Goal: Task Accomplishment & Management: Manage account settings

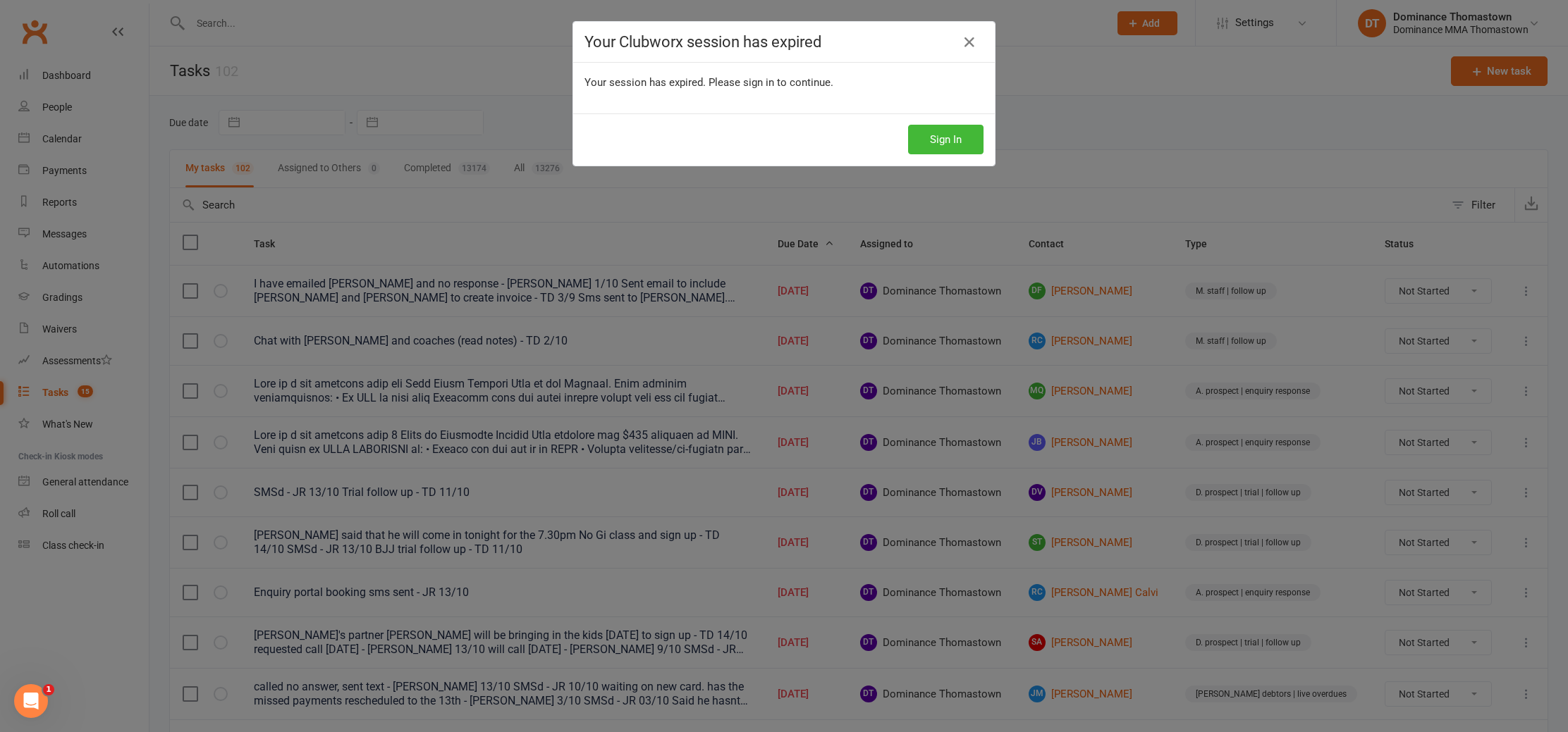
drag, startPoint x: 84, startPoint y: 396, endPoint x: 71, endPoint y: 347, distance: 50.7
click at [84, 392] on div "Your Clubworx session has expired Your session has expired. Please sign in to c…" at bounding box center [784, 366] width 1568 height 732
click at [58, 328] on div "Your Clubworx session has expired Your session has expired. Please sign in to c…" at bounding box center [784, 366] width 1568 height 732
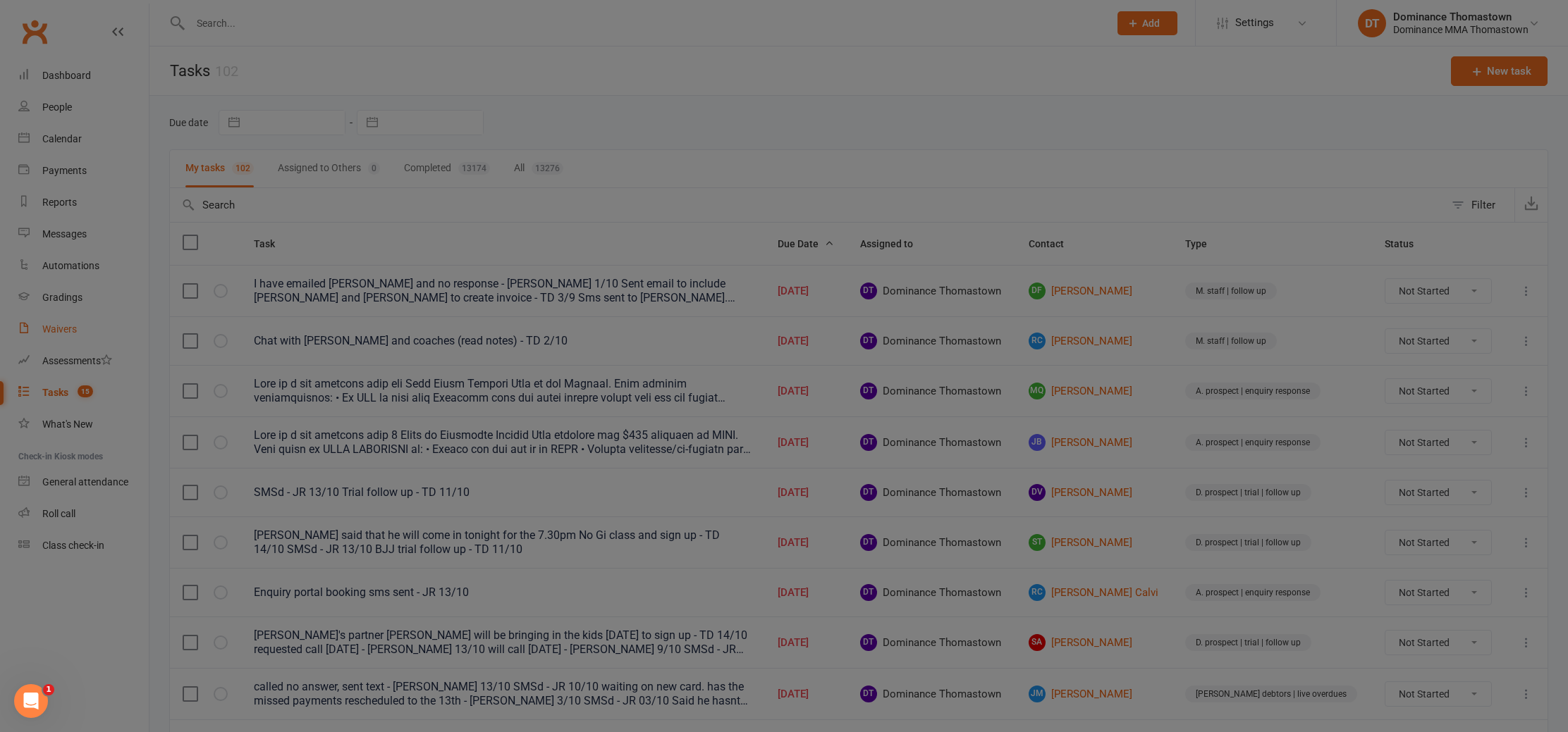
click at [57, 331] on div "Waivers" at bounding box center [60, 329] width 35 height 12
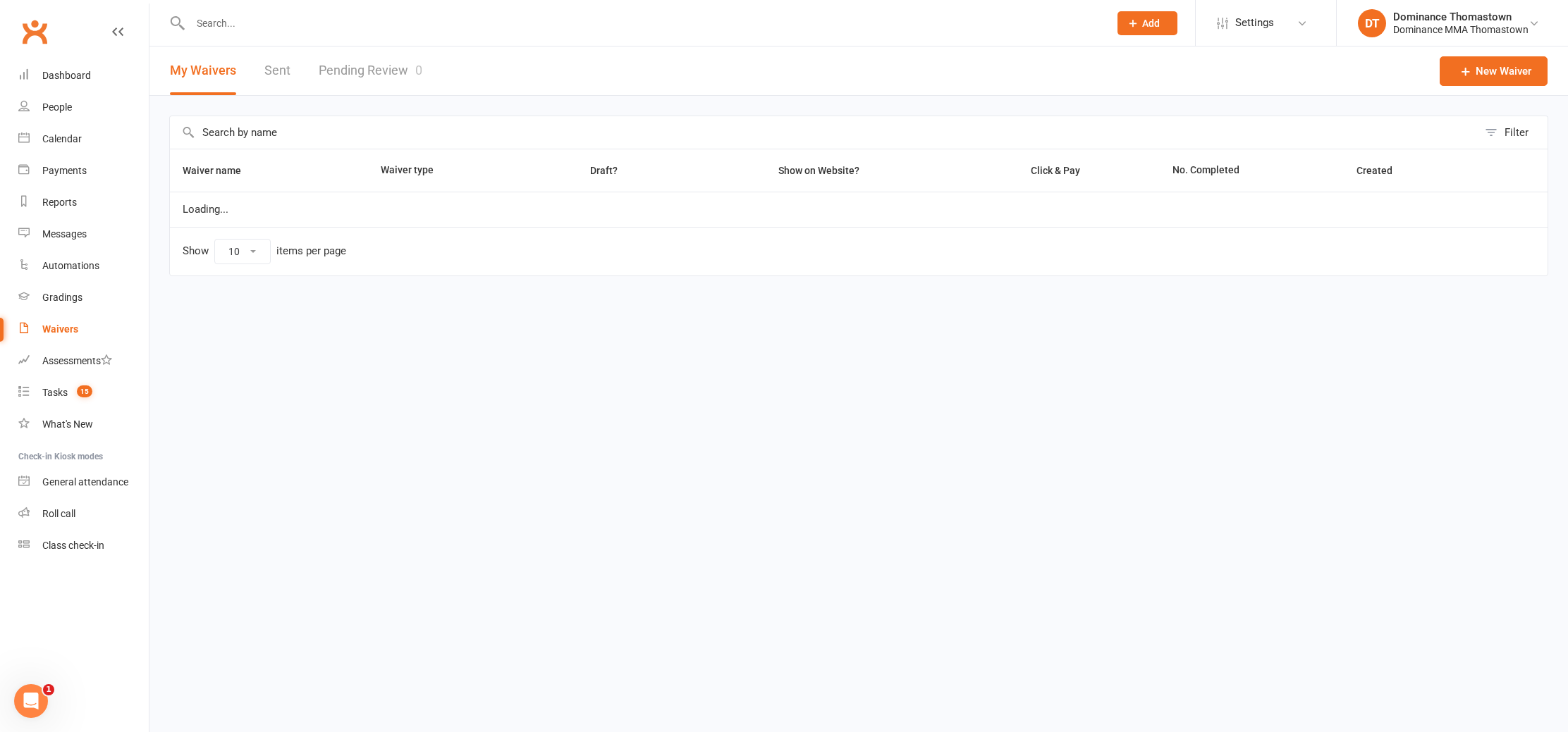
click at [376, 76] on link "Pending Review 0" at bounding box center [371, 70] width 104 height 49
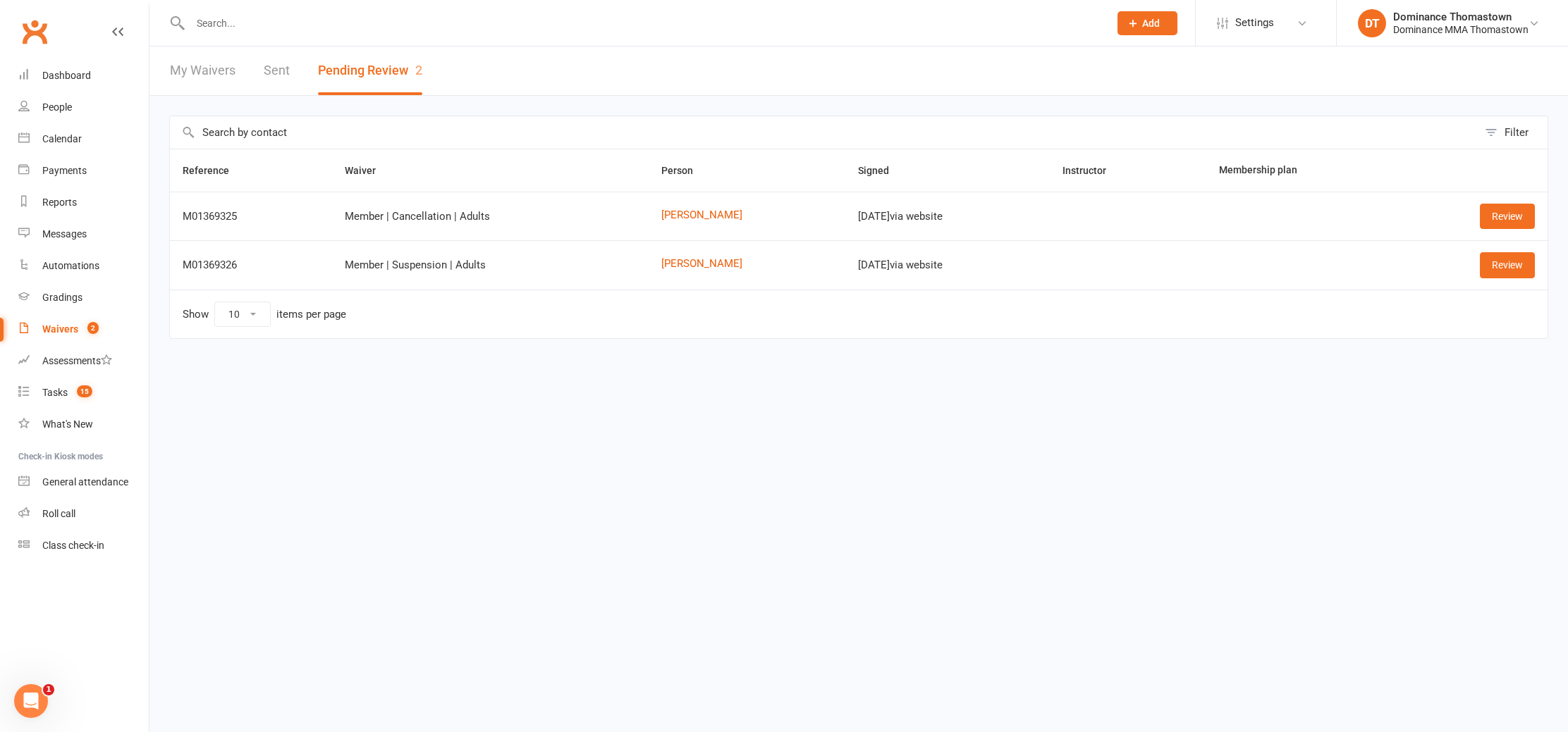
click at [1539, 217] on td "Review" at bounding box center [1473, 216] width 149 height 49
click at [1519, 219] on link "Review" at bounding box center [1508, 216] width 55 height 25
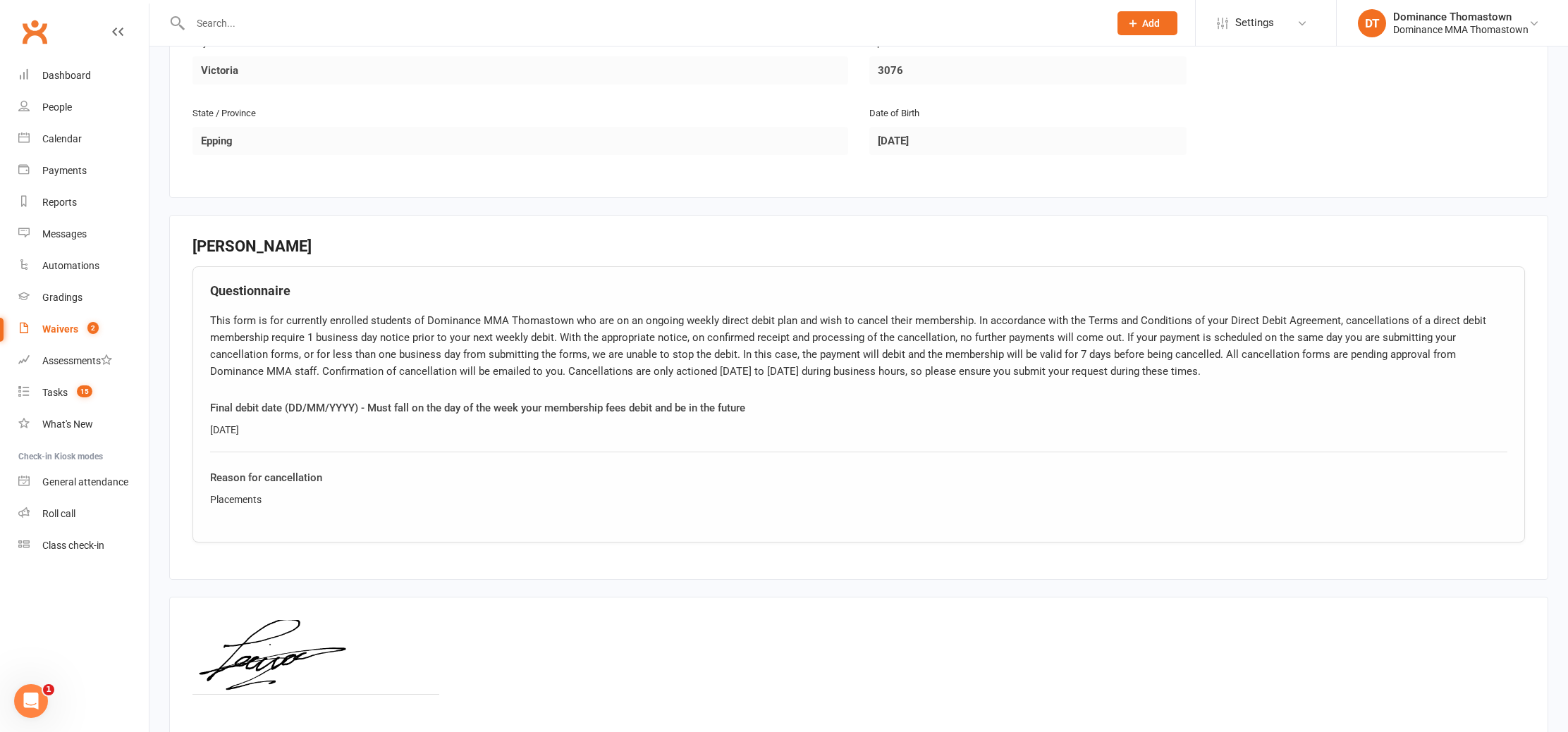
scroll to position [608, 0]
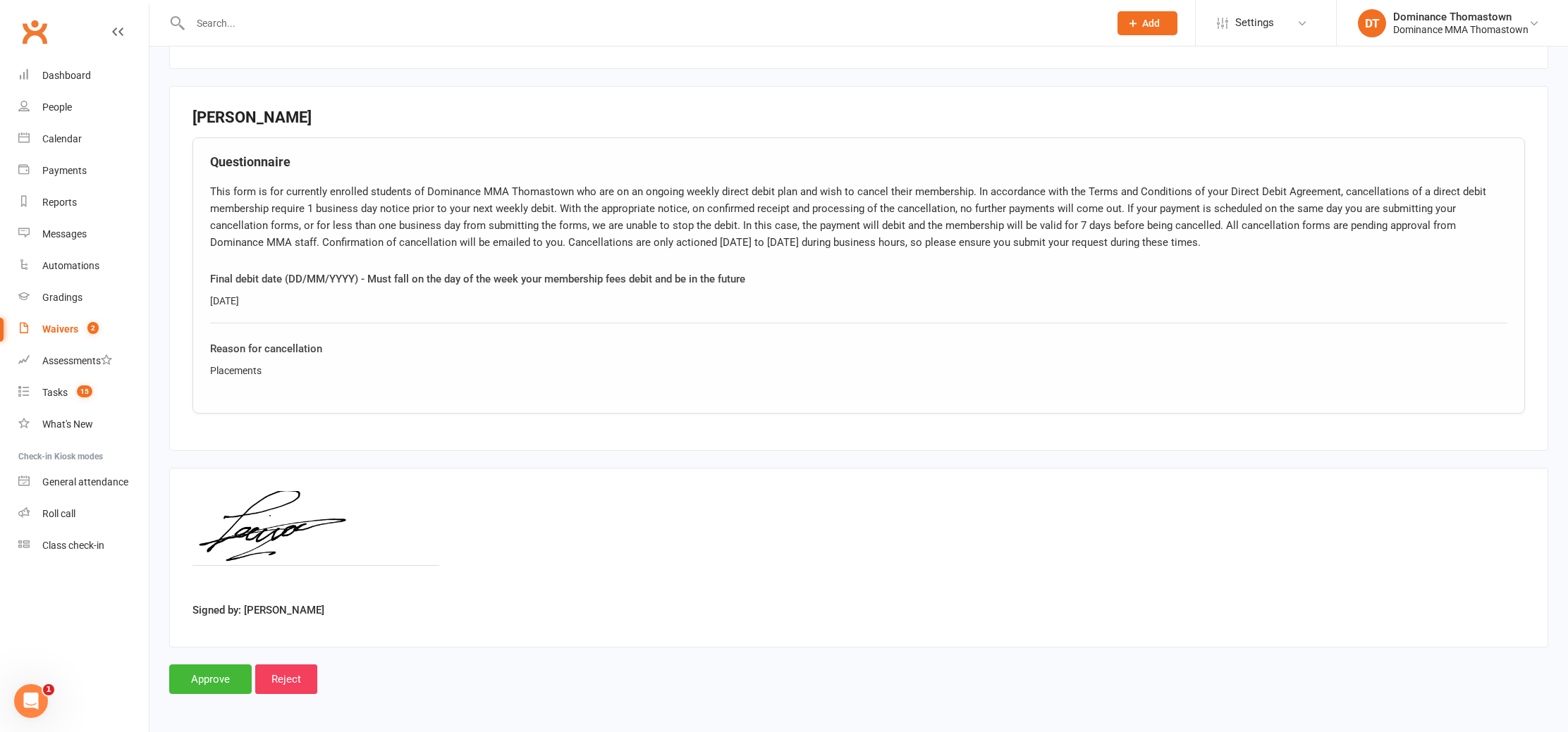
click at [85, 323] on count-badge "2" at bounding box center [89, 329] width 18 height 12
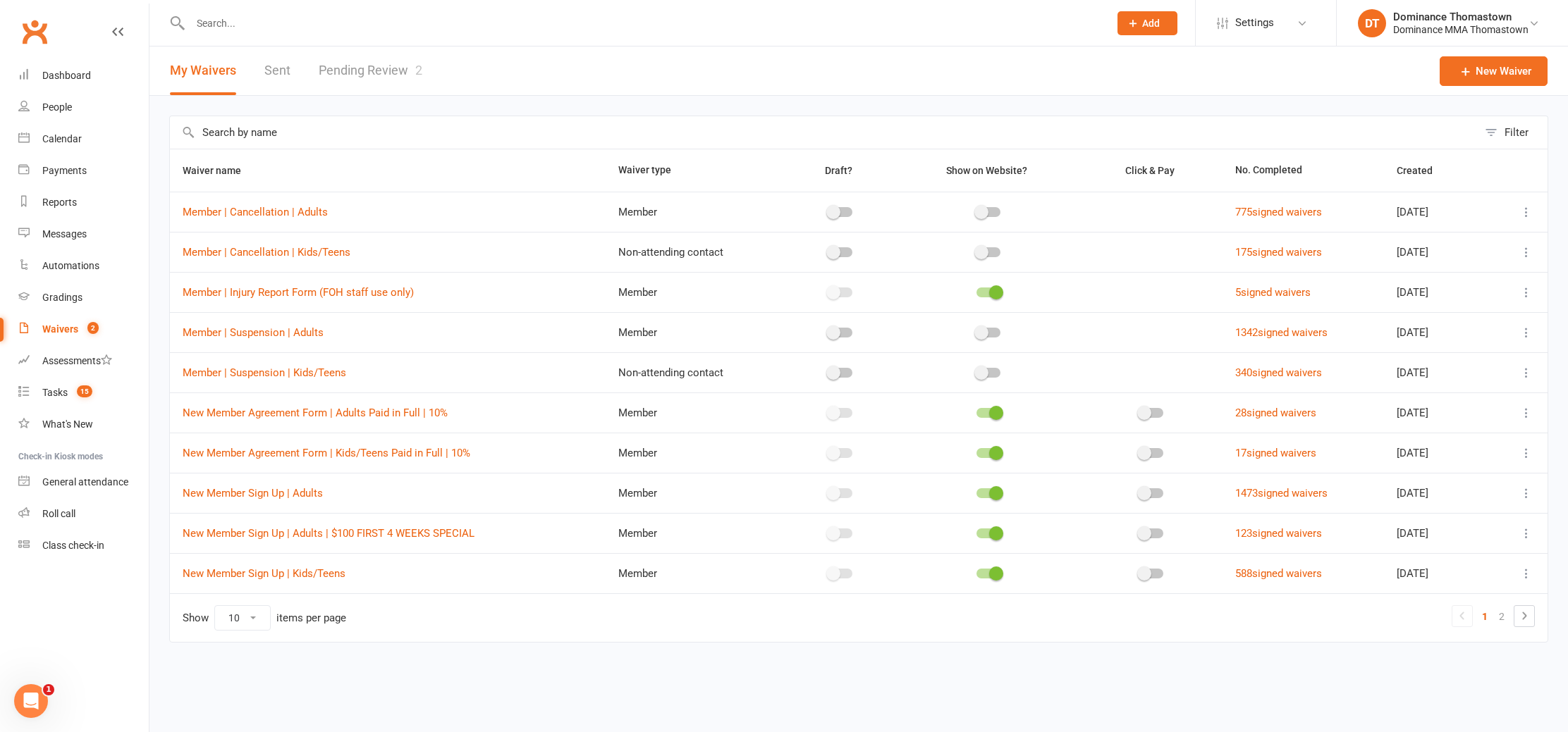
click at [376, 70] on link "Pending Review 2" at bounding box center [371, 70] width 104 height 49
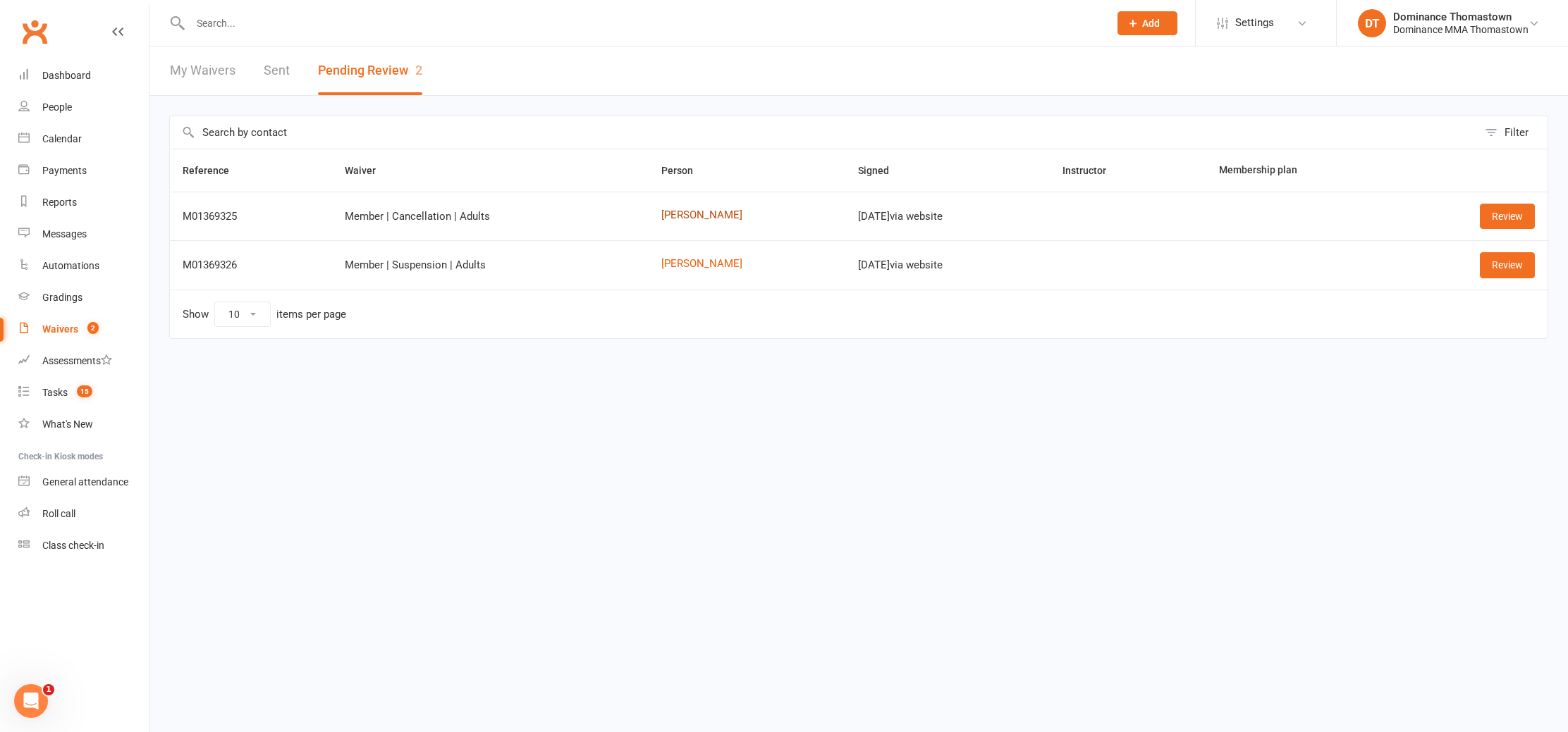
click at [682, 214] on link "Triva Ridha" at bounding box center [747, 215] width 172 height 12
click at [1525, 222] on link "Review" at bounding box center [1508, 216] width 55 height 25
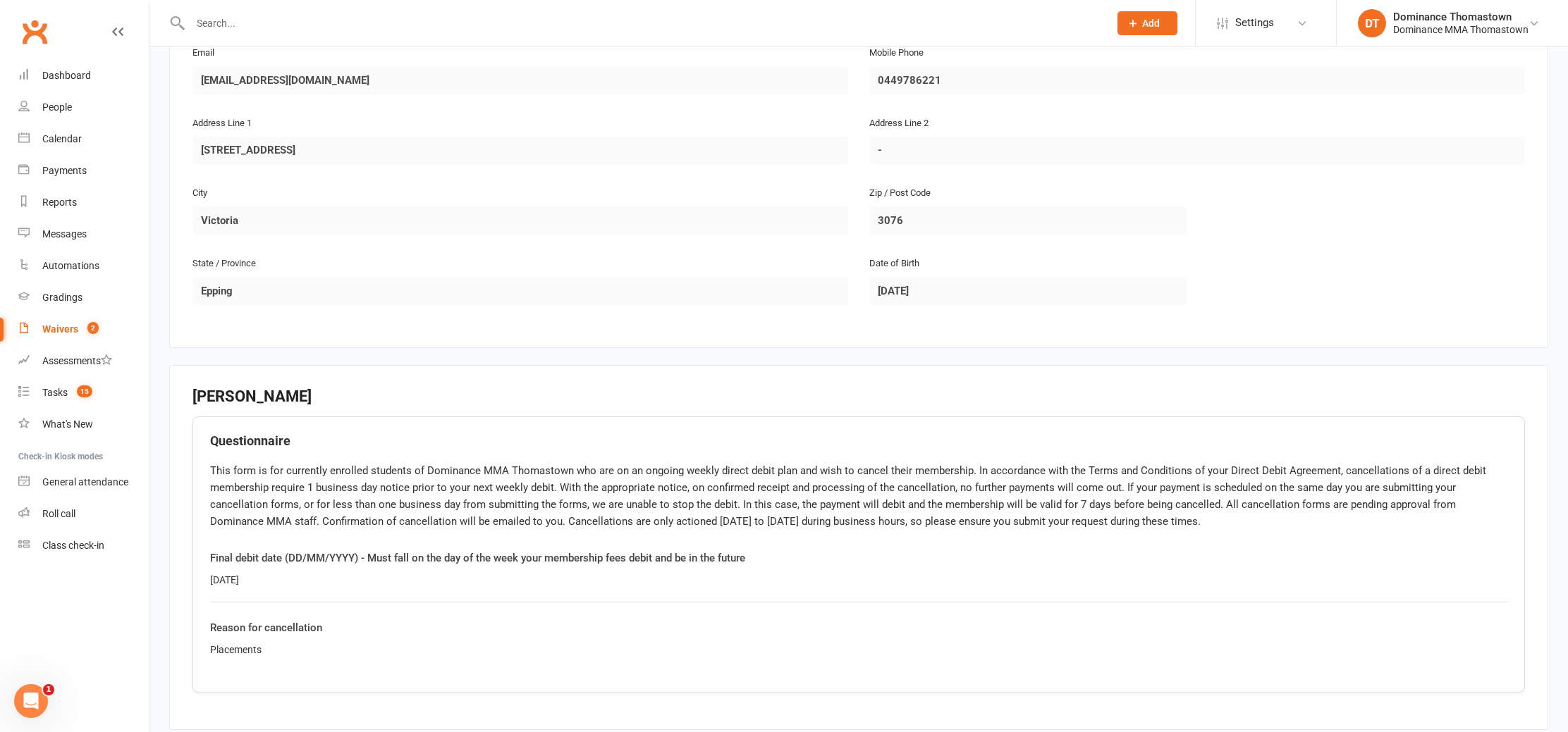
scroll to position [439, 0]
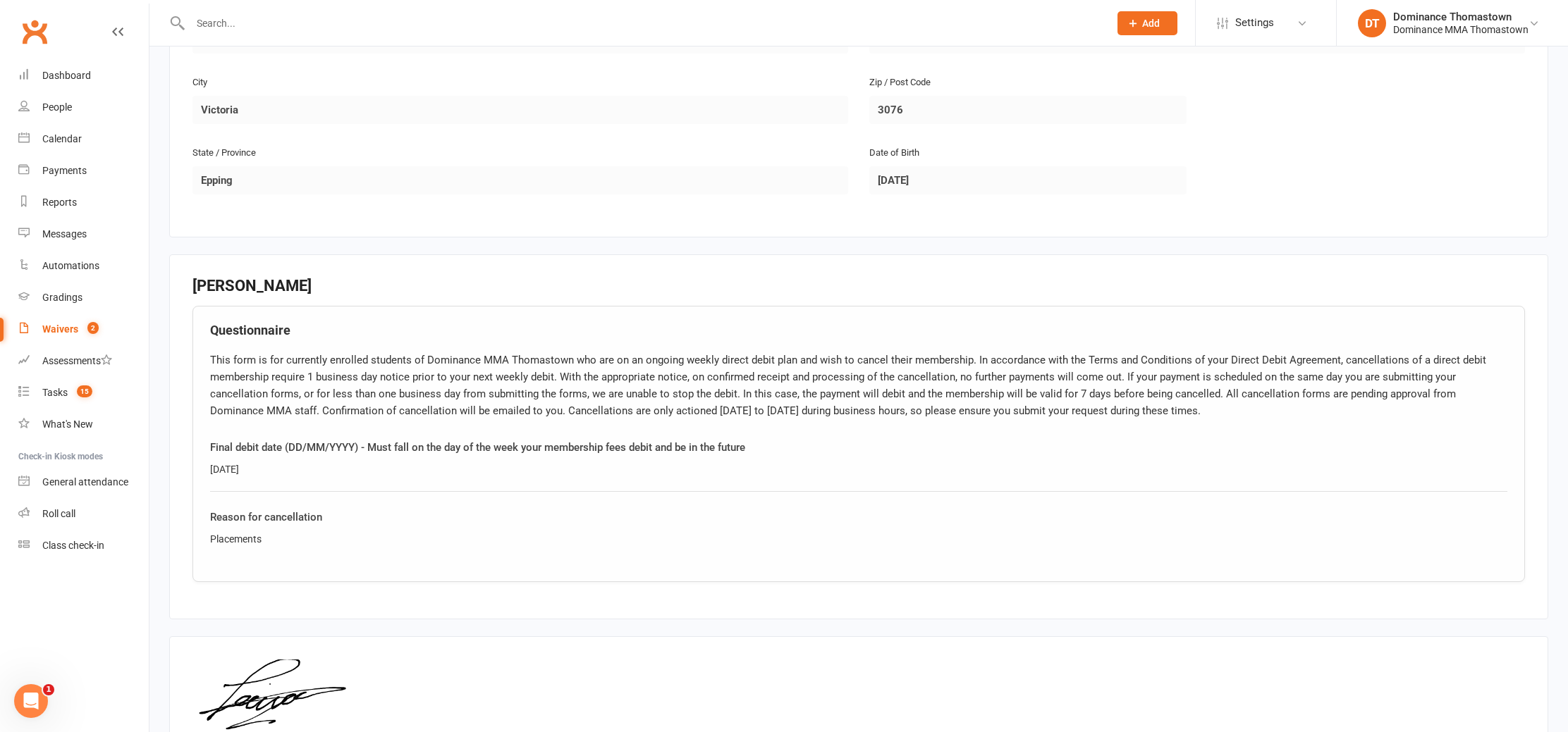
click at [234, 540] on div "Placements" at bounding box center [859, 539] width 1298 height 15
copy div "Placements"
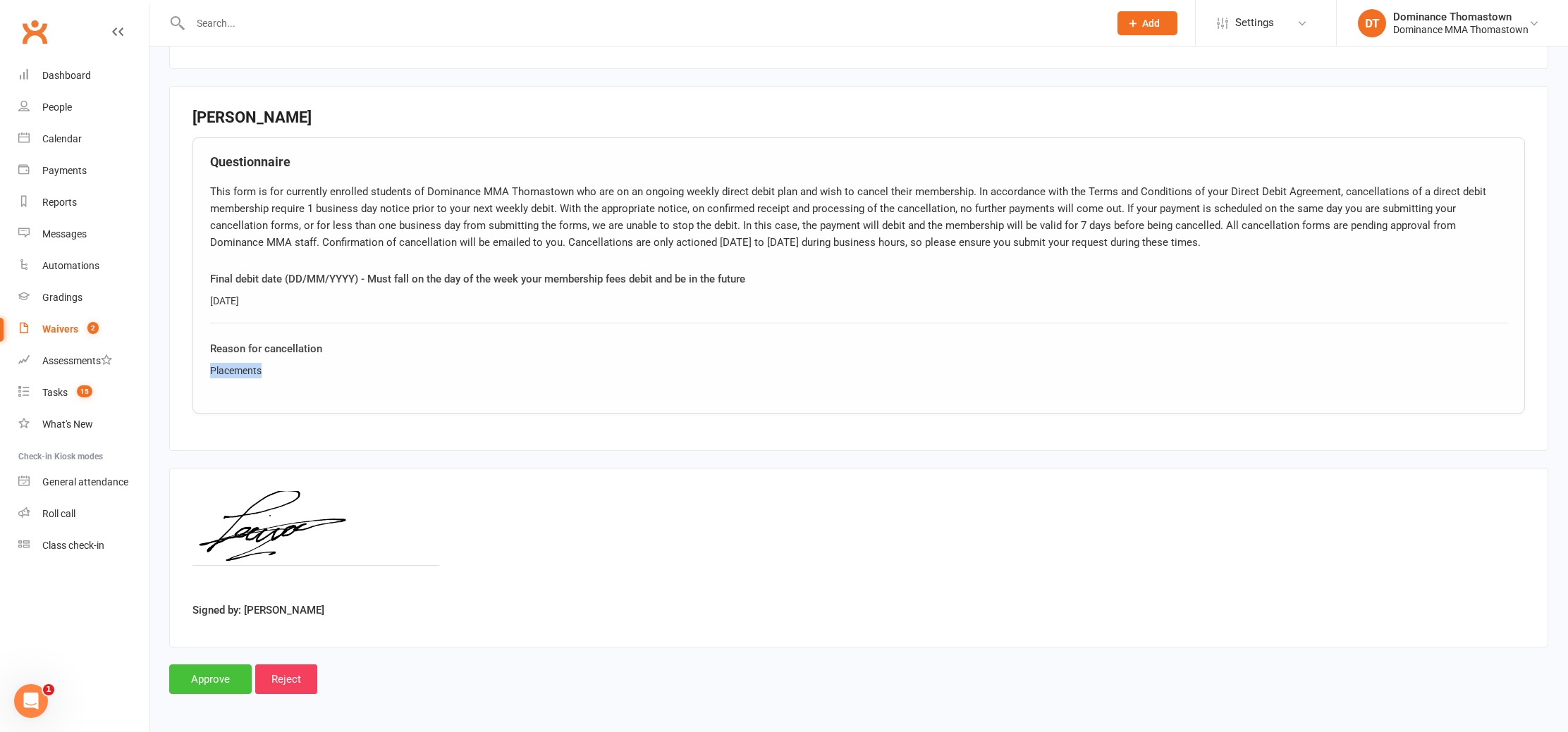
drag, startPoint x: 215, startPoint y: 675, endPoint x: 211, endPoint y: 627, distance: 48.2
click at [215, 675] on input "Approve" at bounding box center [211, 679] width 83 height 30
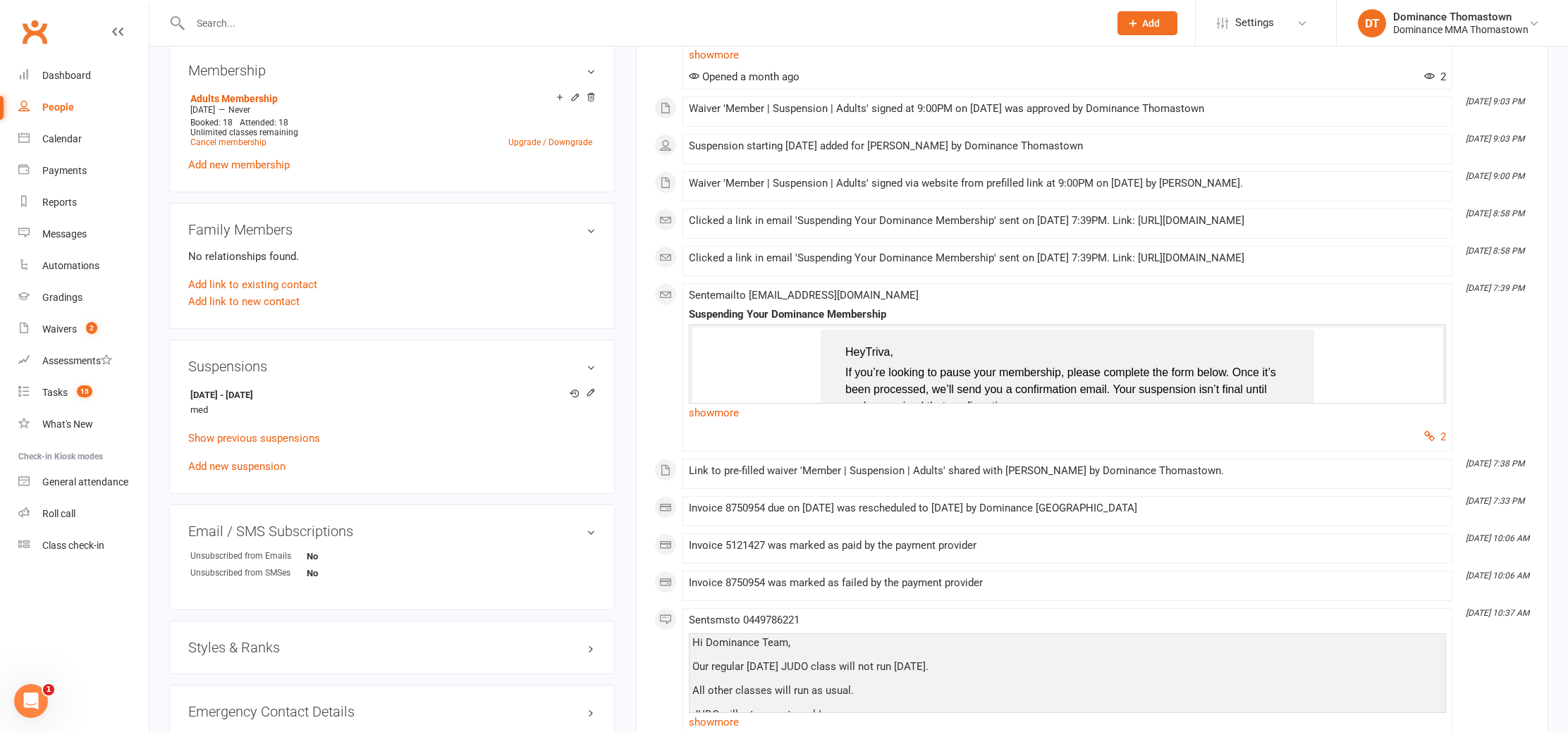
scroll to position [691, 0]
click at [583, 389] on div "Edit suspension" at bounding box center [579, 393] width 33 height 12
click at [590, 389] on icon at bounding box center [591, 392] width 10 height 10
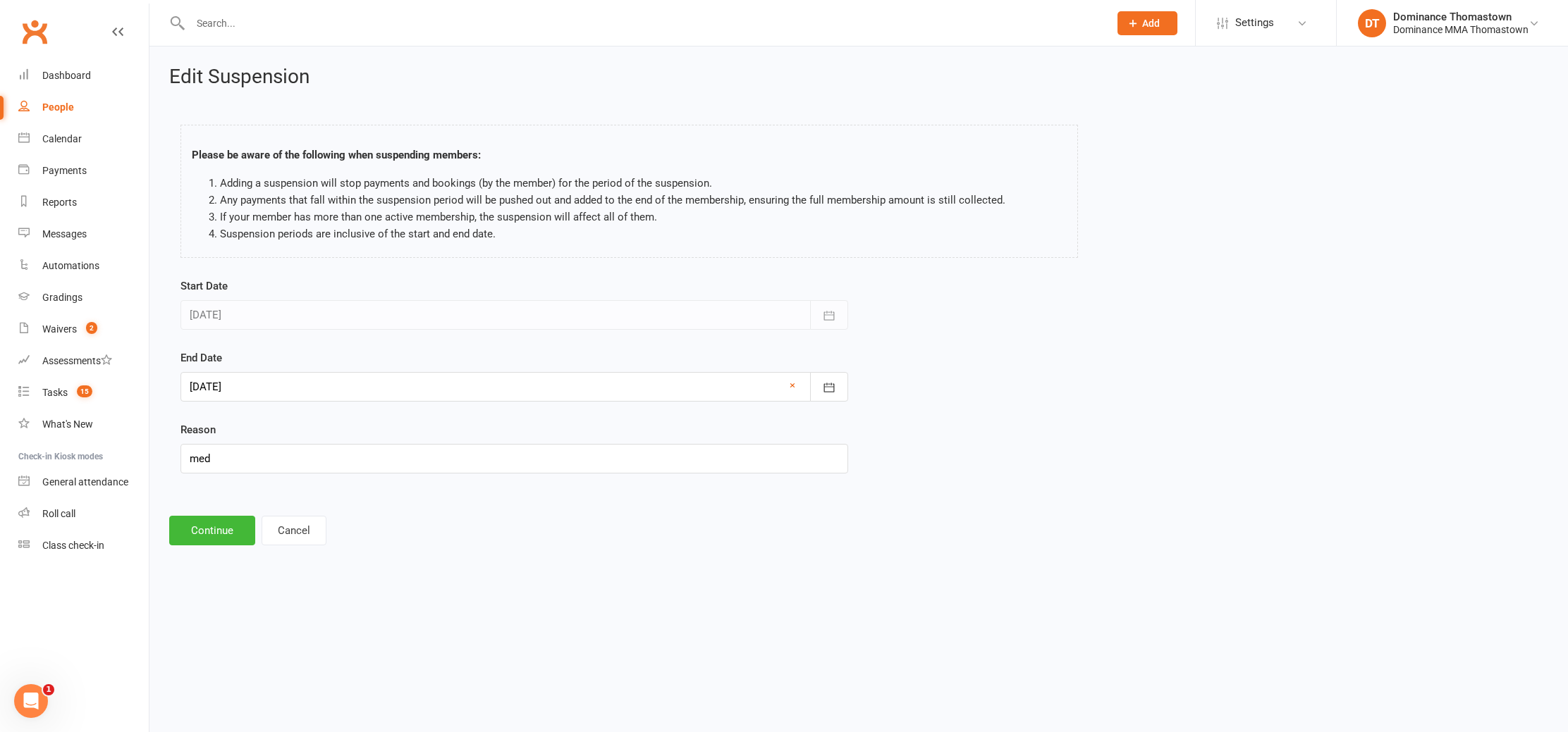
click at [329, 394] on div at bounding box center [514, 386] width 668 height 30
click at [275, 531] on button "13" at bounding box center [268, 529] width 30 height 25
type input "13 Oct 2025"
click at [184, 532] on button "Continue" at bounding box center [212, 530] width 86 height 30
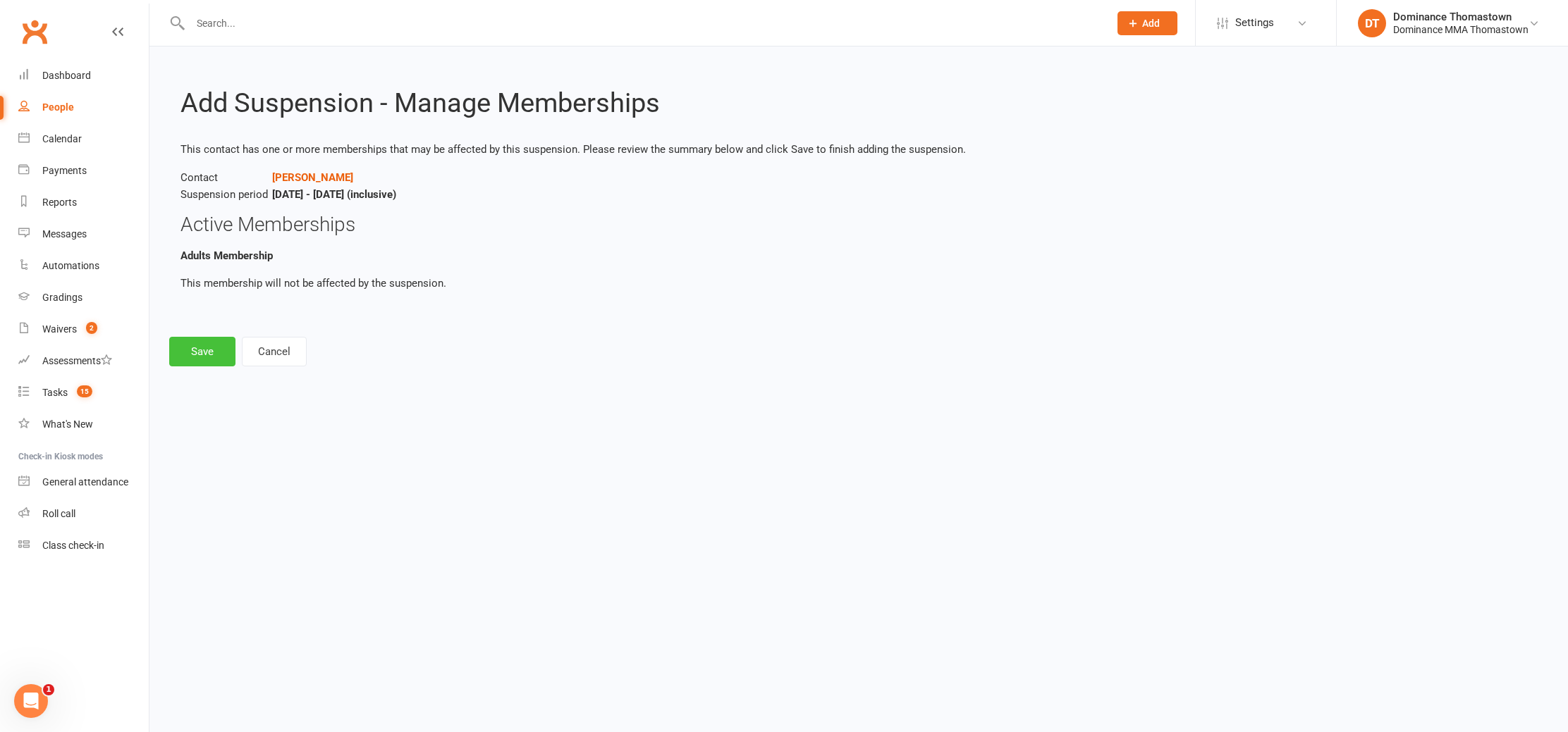
click at [205, 348] on button "Save" at bounding box center [202, 351] width 66 height 30
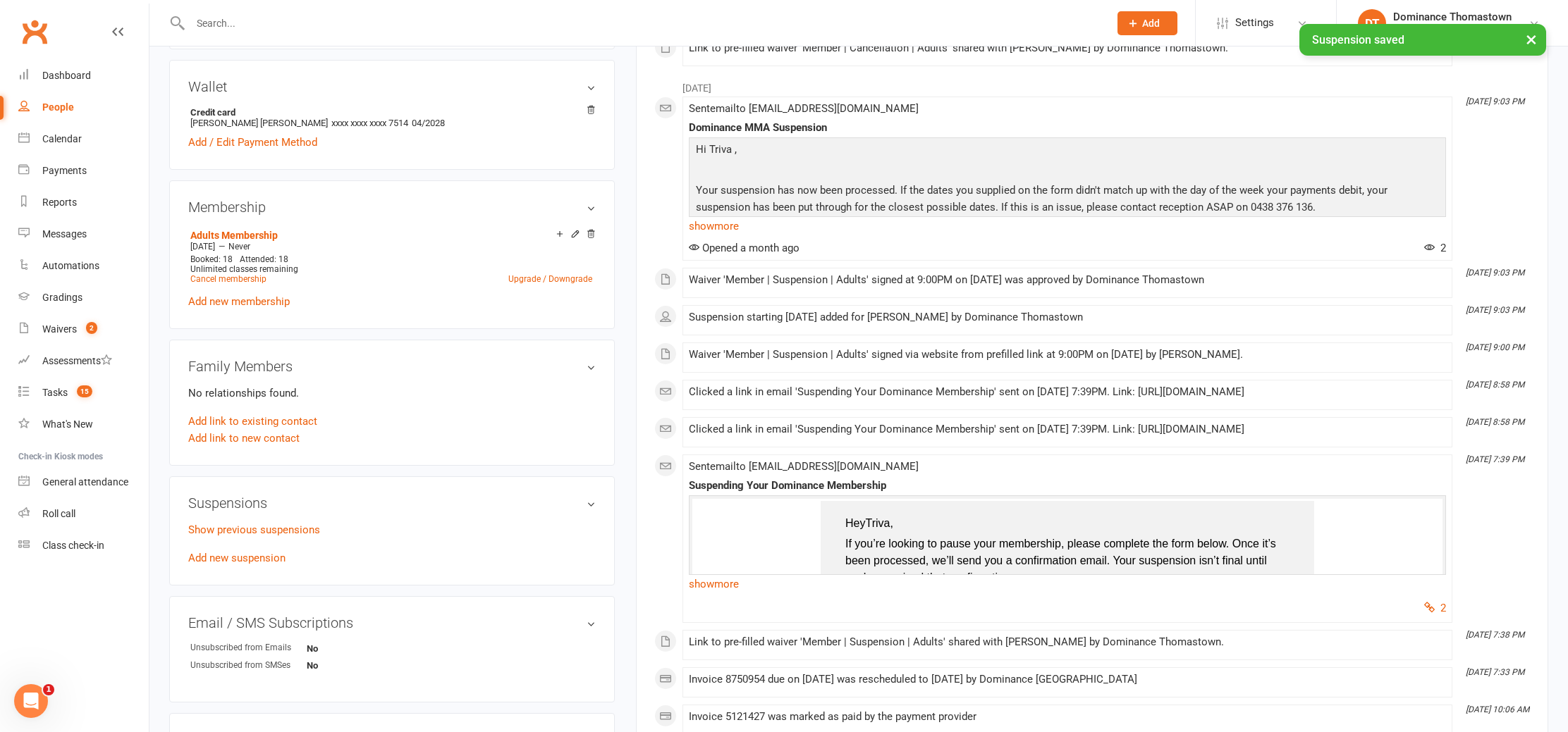
scroll to position [565, 0]
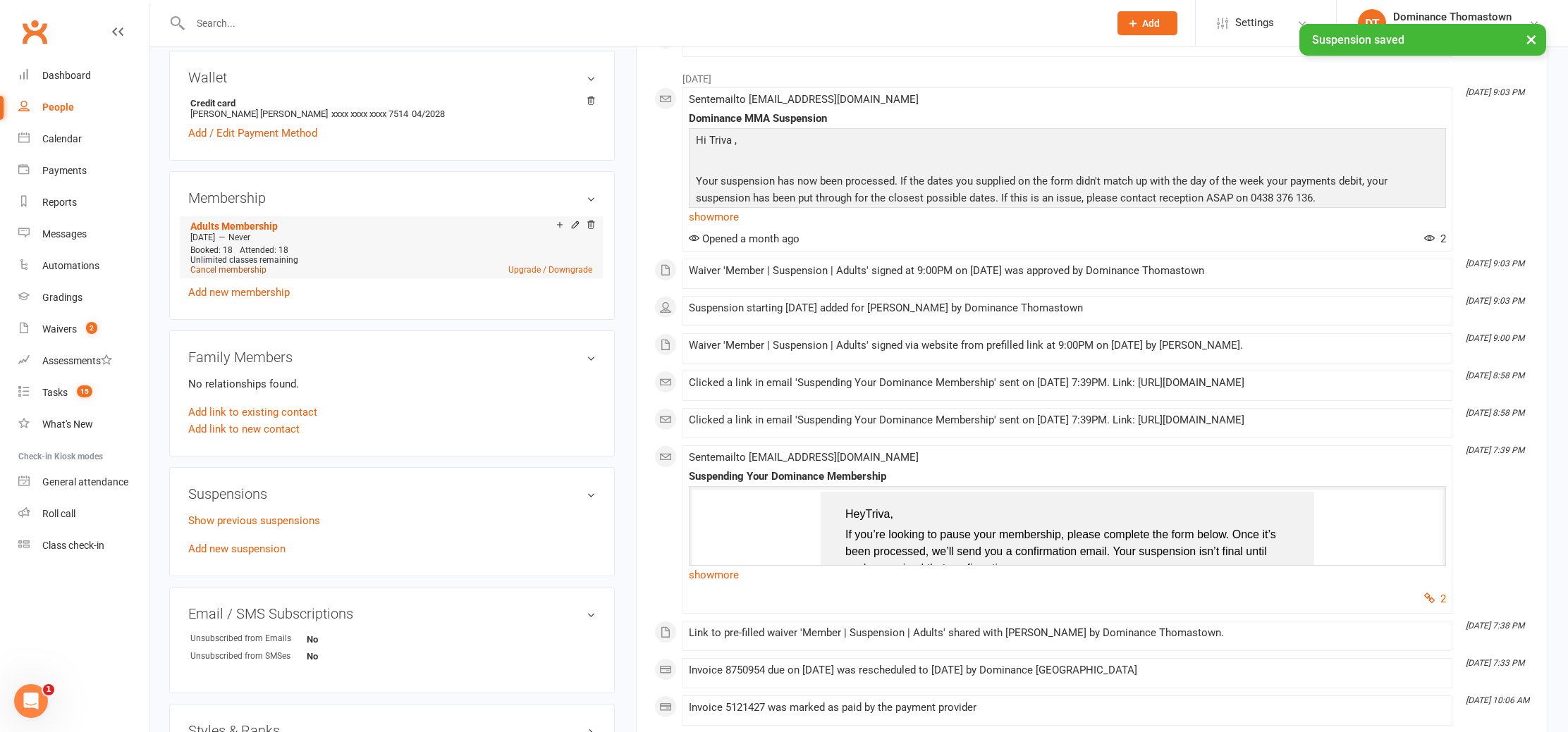
click at [224, 265] on link "Cancel membership" at bounding box center [228, 270] width 76 height 10
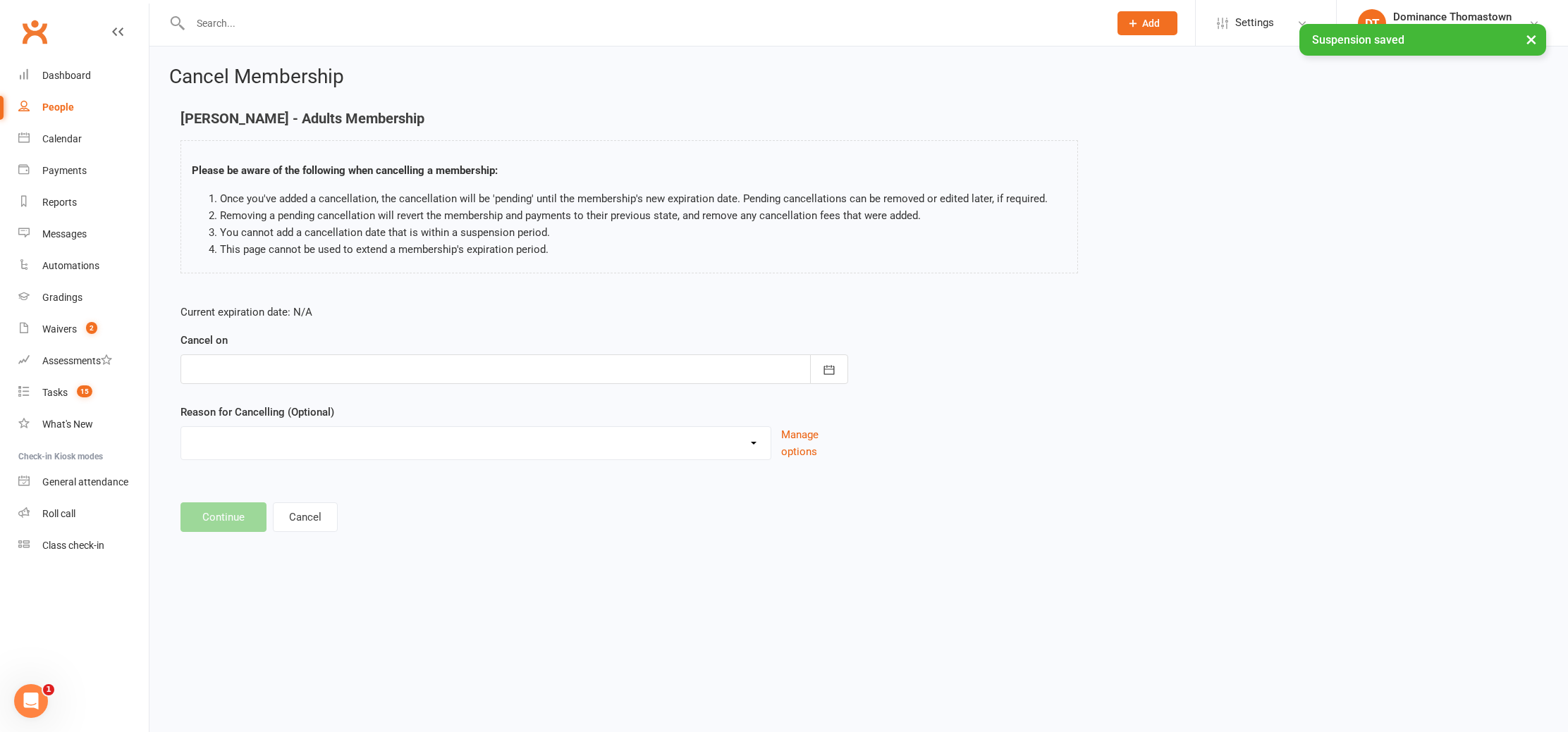
click at [258, 370] on div at bounding box center [514, 369] width 668 height 30
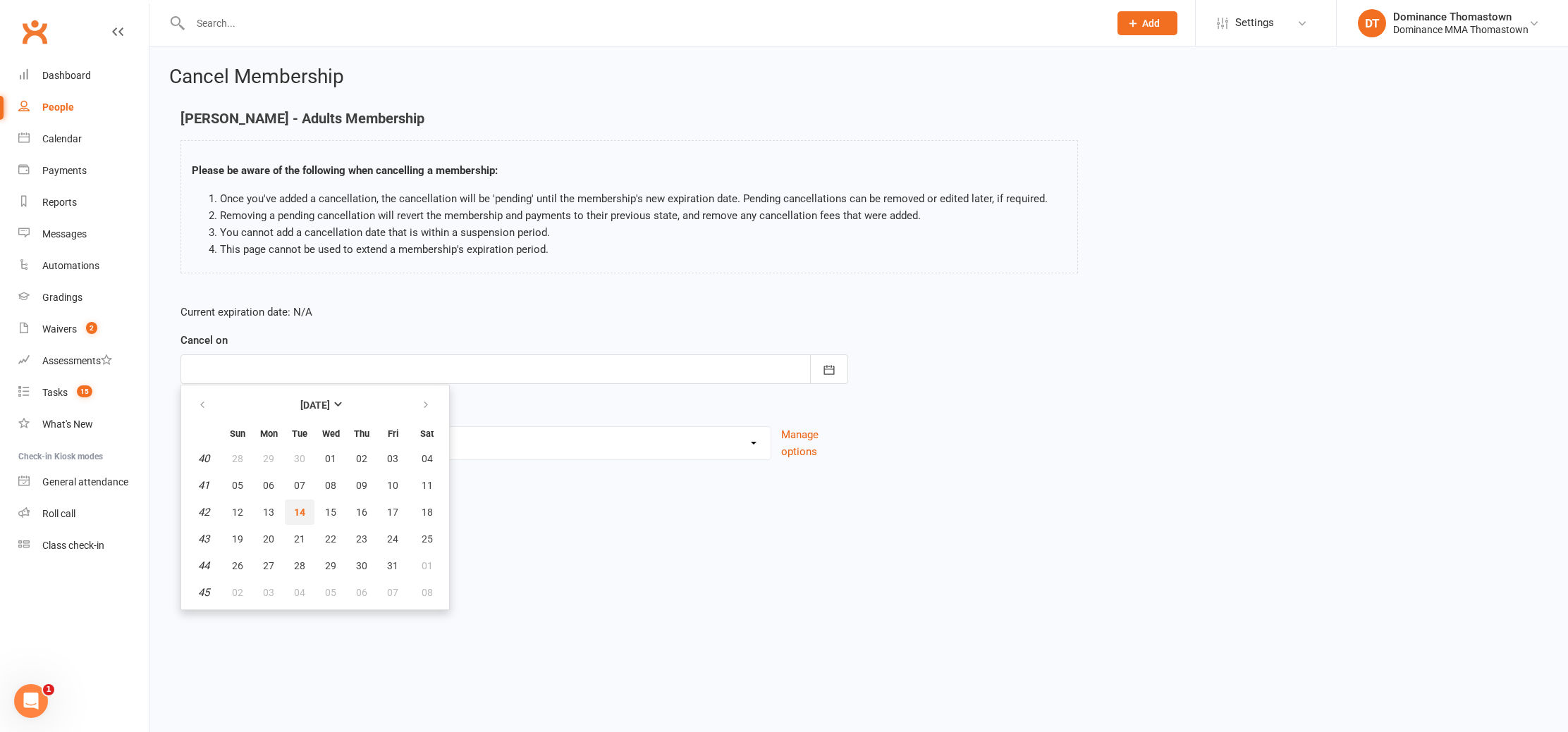
drag, startPoint x: 301, startPoint y: 513, endPoint x: 259, endPoint y: 473, distance: 58.0
click at [301, 513] on span "14" at bounding box center [300, 513] width 12 height 12
type input "[DATE]"
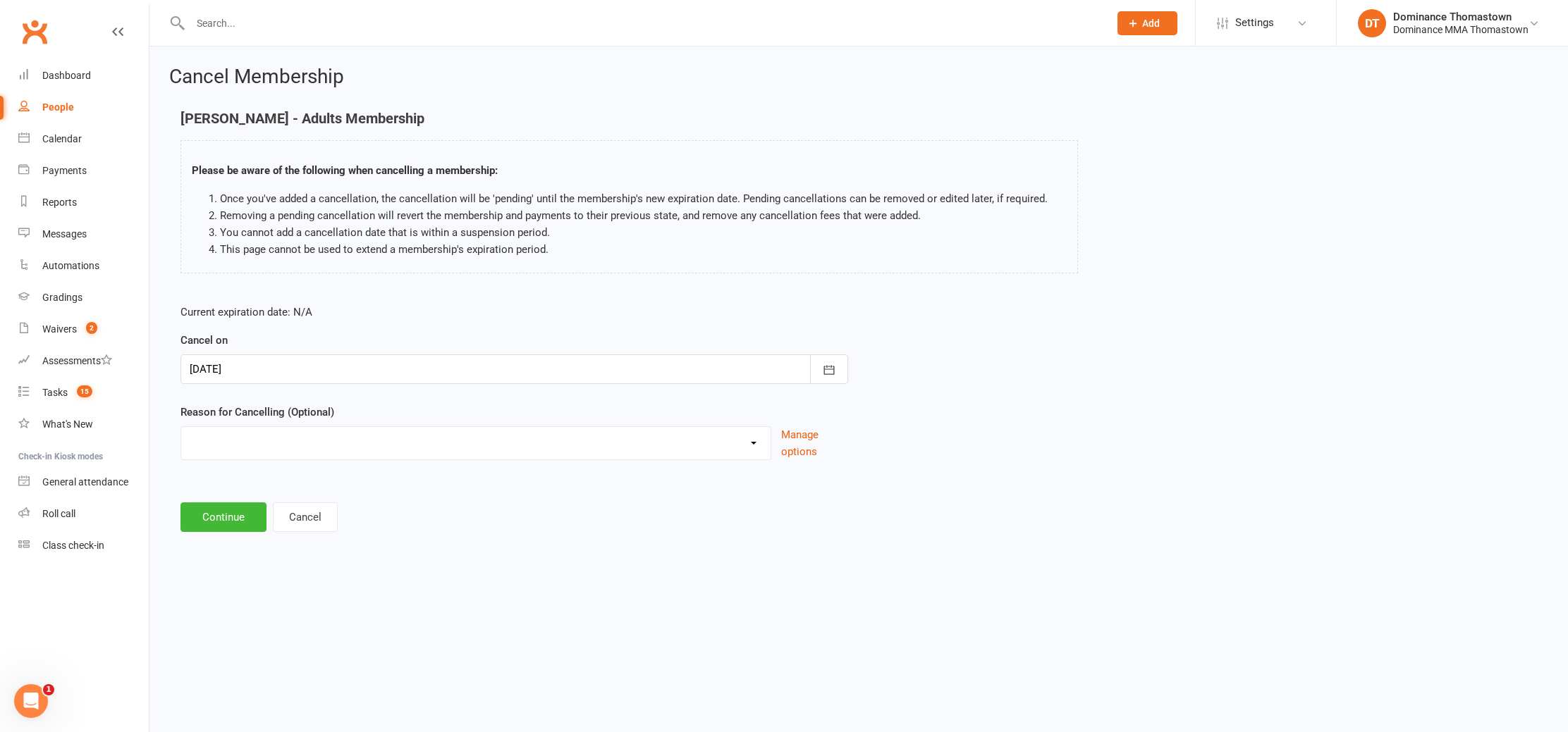
click at [242, 442] on select "Holiday Injury Other reason" at bounding box center [475, 441] width 589 height 28
select select "2"
click at [181, 427] on select "Holiday Injury Other reason" at bounding box center [475, 441] width 589 height 28
drag, startPoint x: 218, startPoint y: 518, endPoint x: 209, endPoint y: 519, distance: 9.1
click at [216, 520] on input at bounding box center [514, 517] width 668 height 30
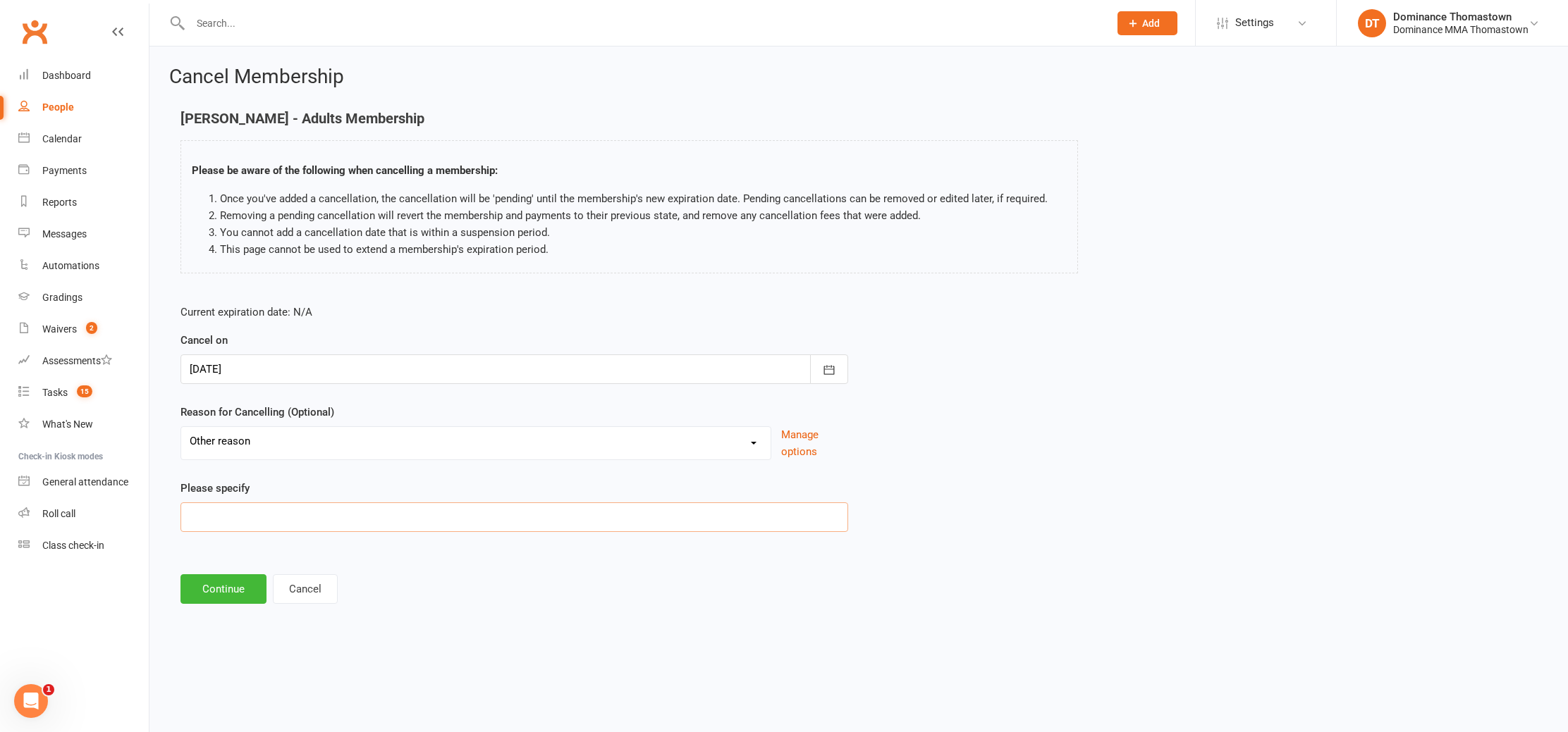
paste input "Placements"
type input "Placements"
click at [225, 591] on button "Continue" at bounding box center [223, 589] width 86 height 30
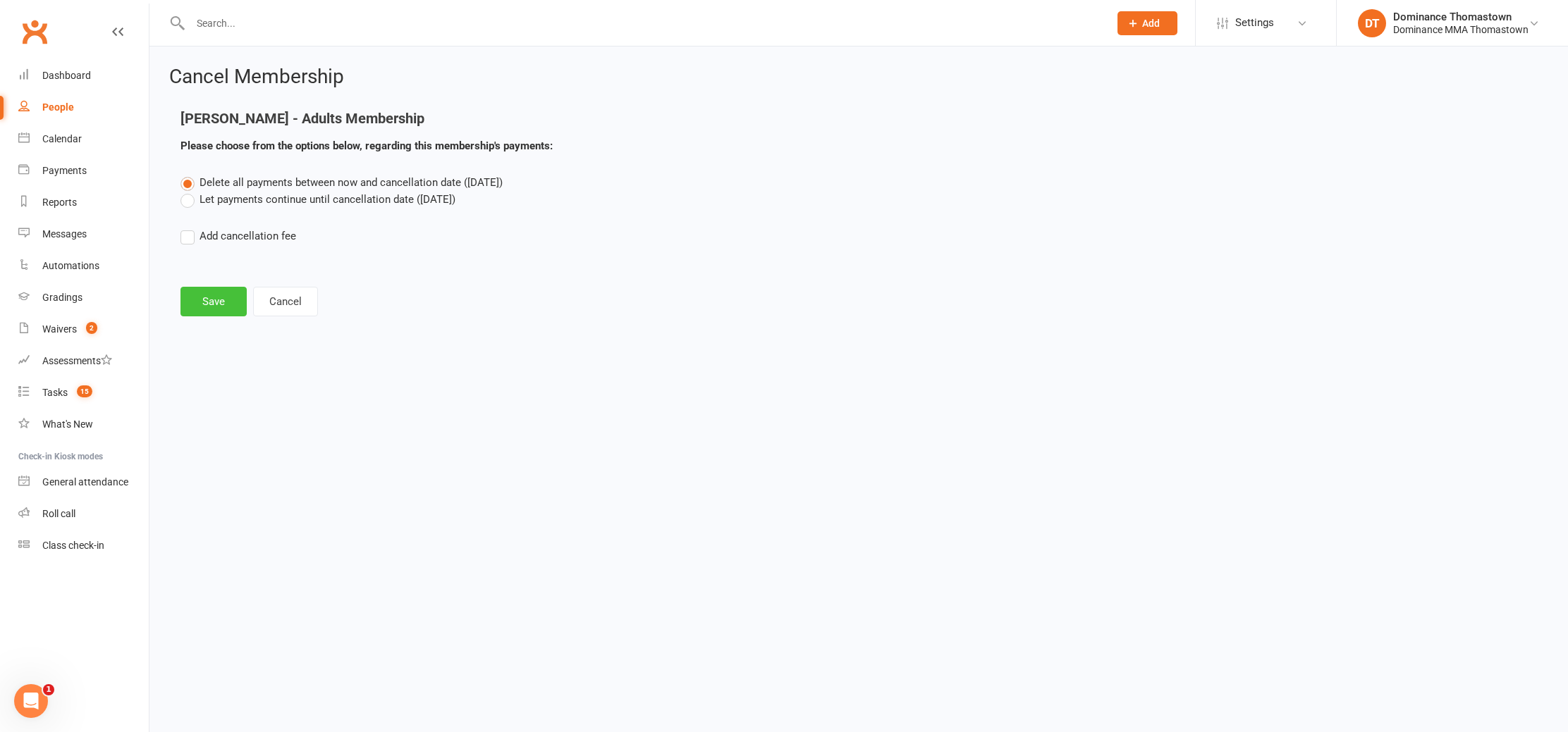
click at [222, 309] on button "Save" at bounding box center [213, 301] width 66 height 30
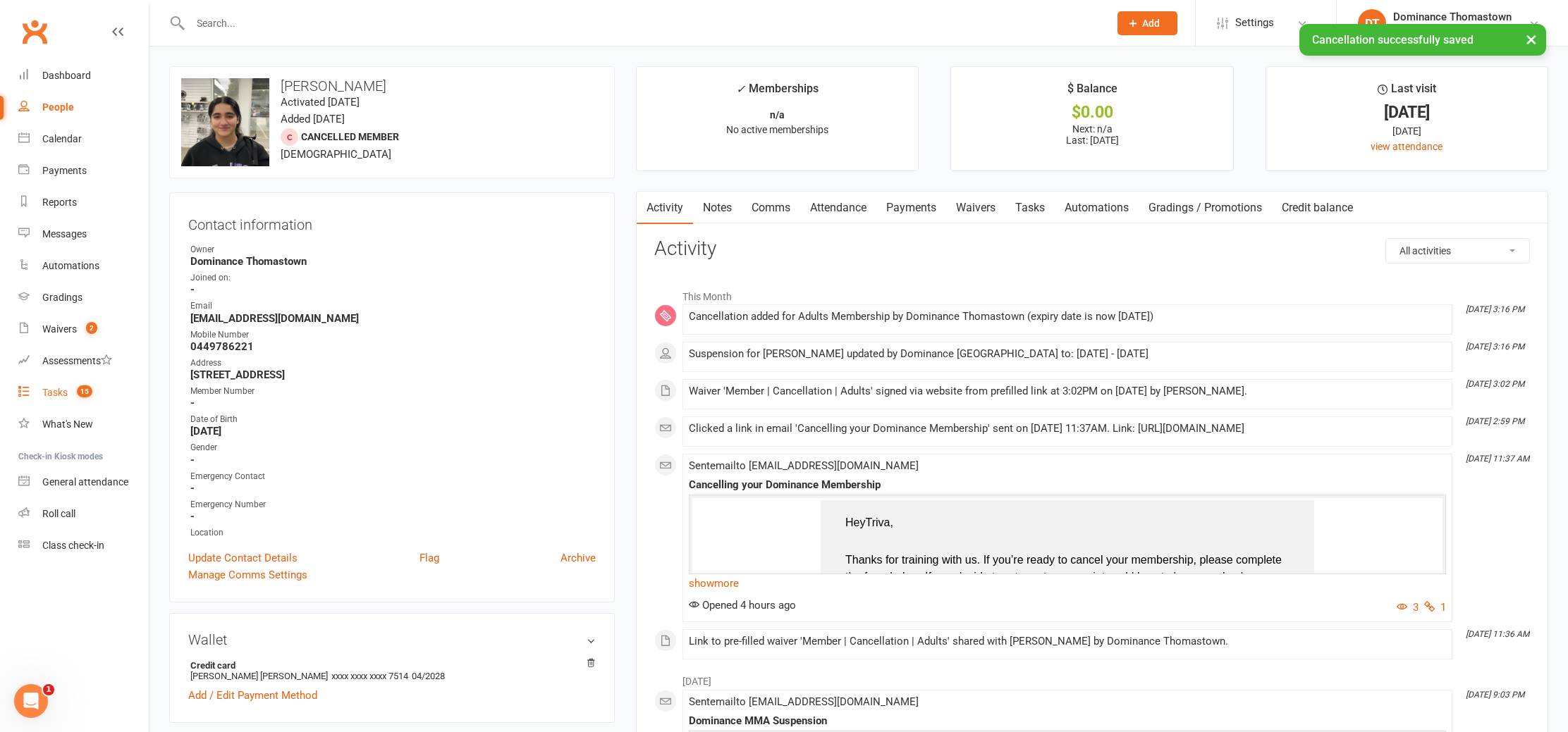
click at [60, 401] on link "Tasks 15" at bounding box center [84, 393] width 131 height 32
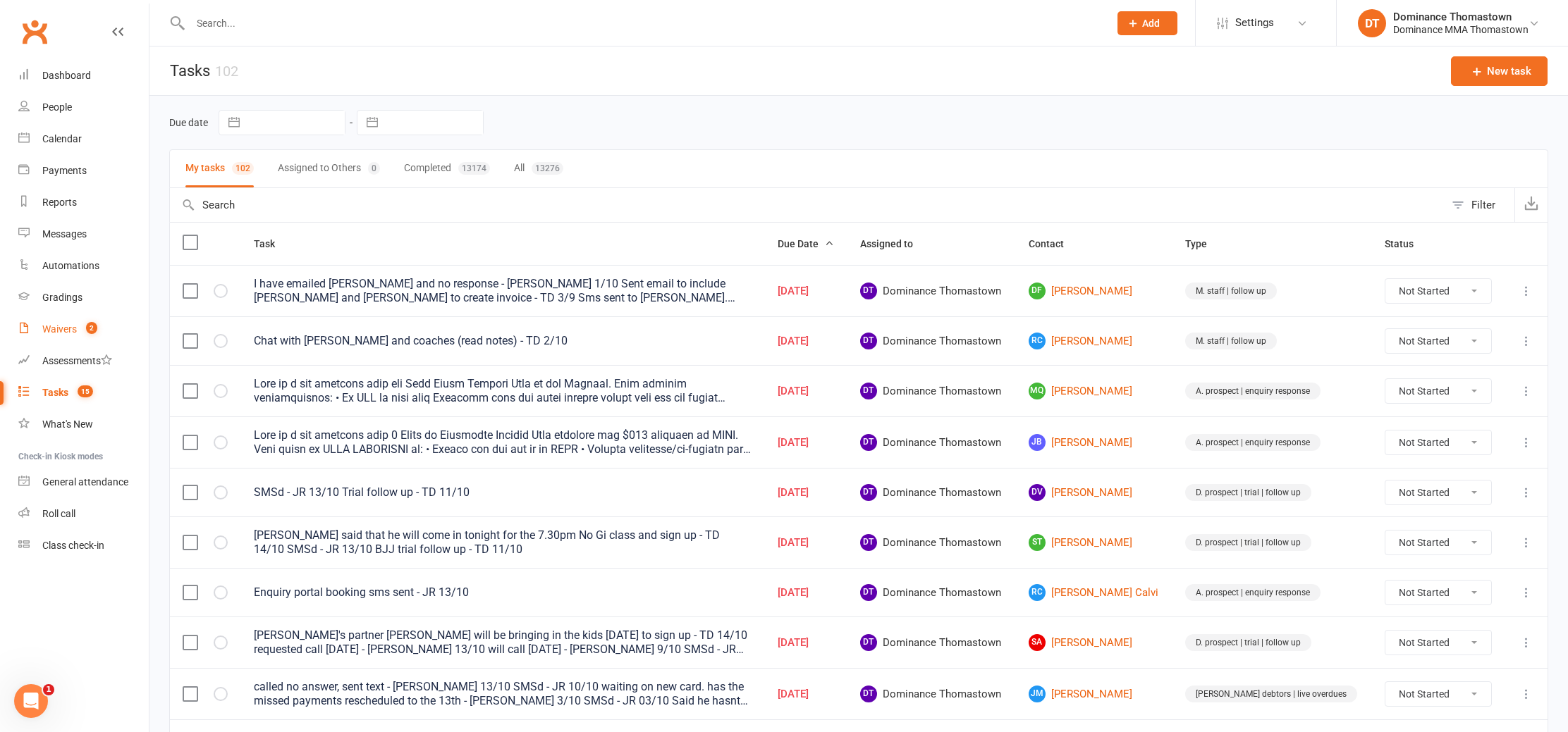
click at [84, 325] on count-badge "2" at bounding box center [88, 329] width 18 height 12
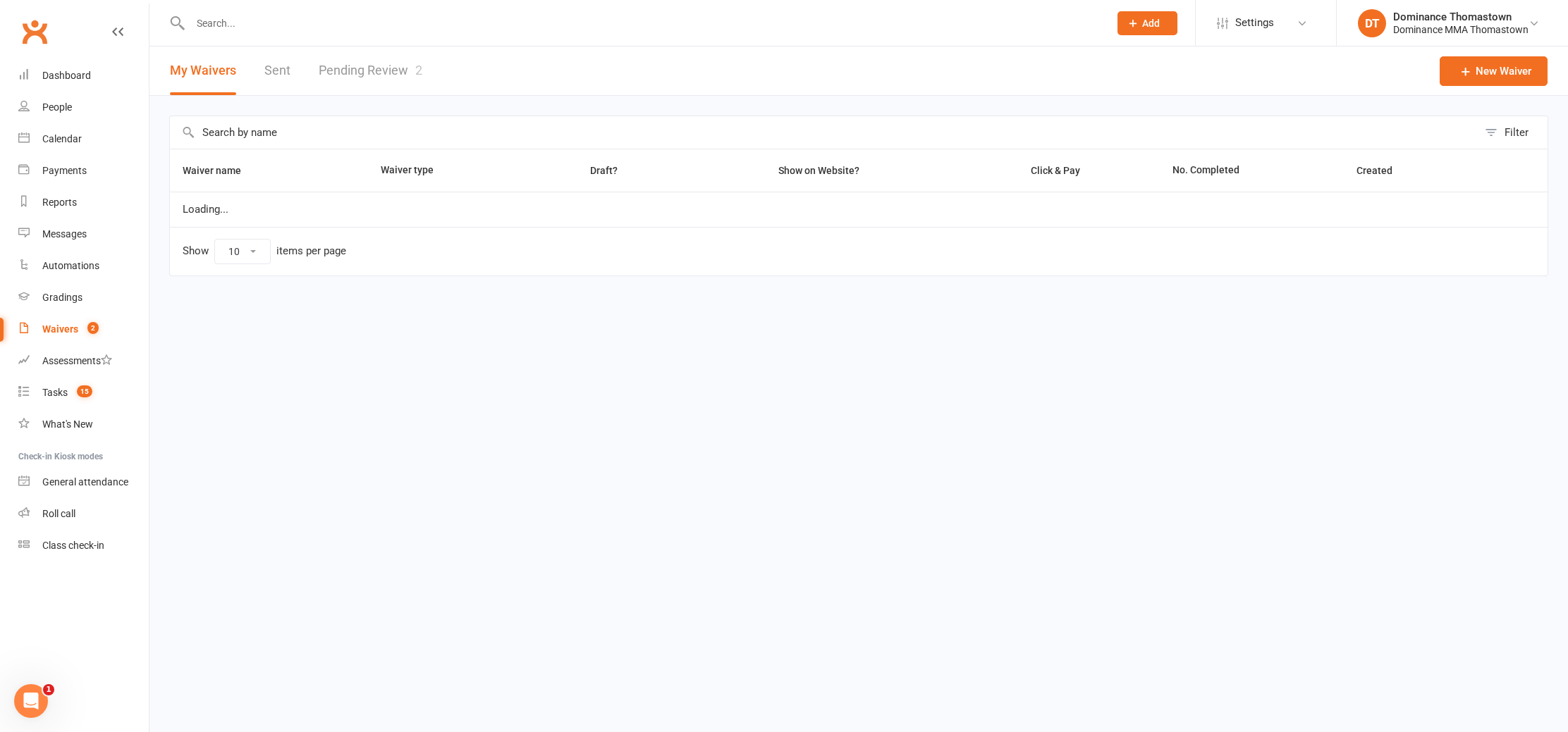
click at [398, 84] on link "Pending Review 2" at bounding box center [371, 70] width 104 height 49
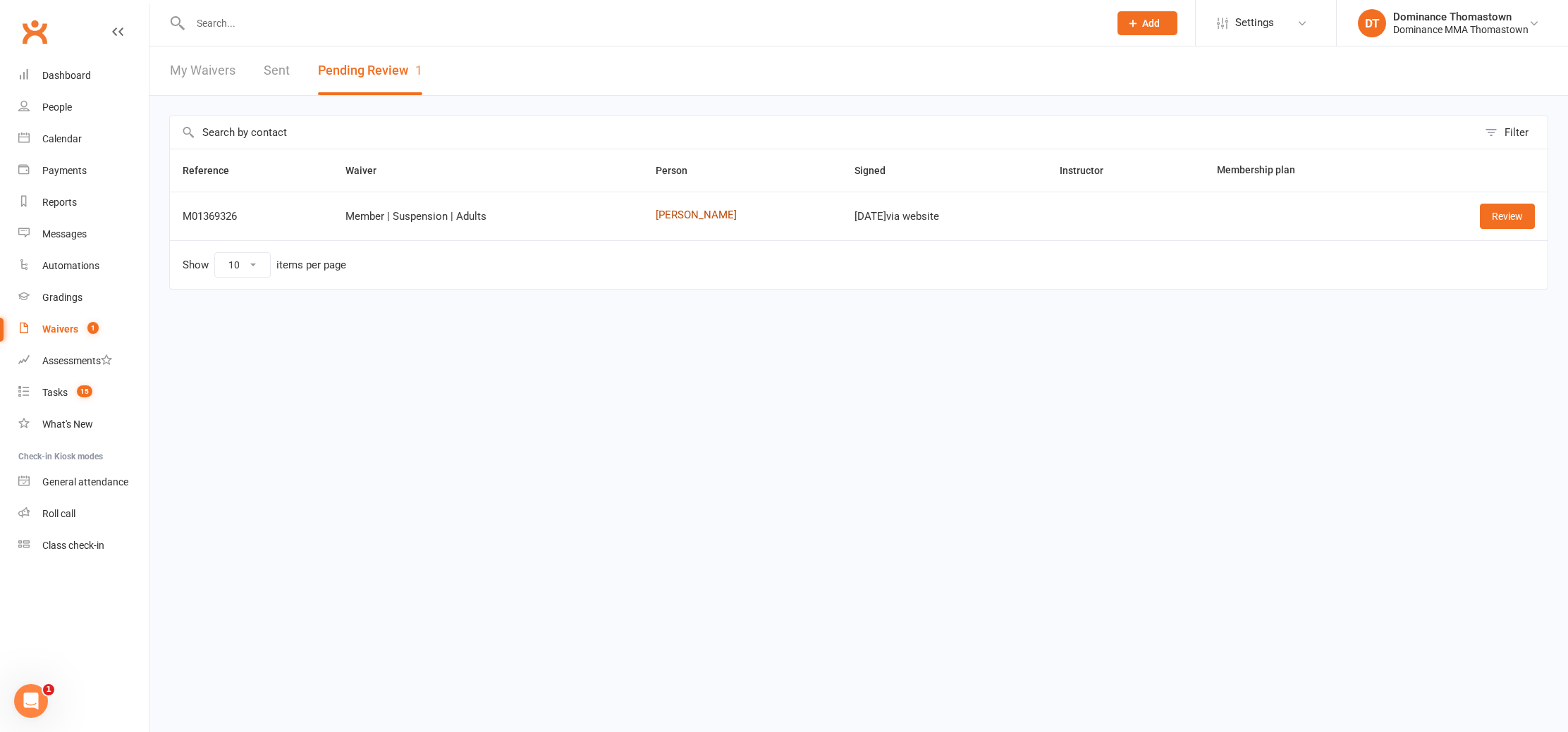
click at [687, 213] on link "Chris How" at bounding box center [743, 215] width 174 height 12
click at [1500, 209] on link "Review" at bounding box center [1508, 216] width 55 height 25
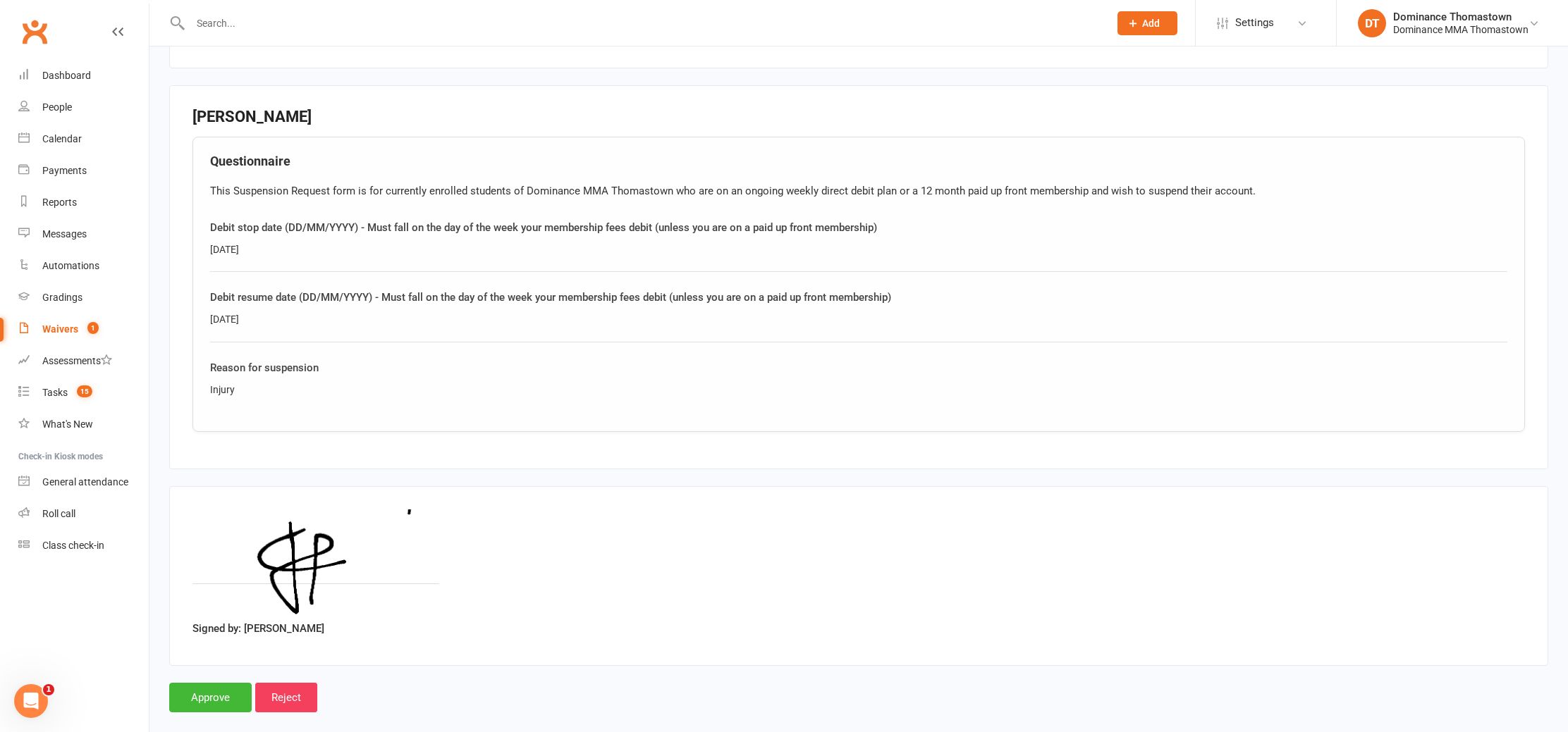
scroll to position [627, 0]
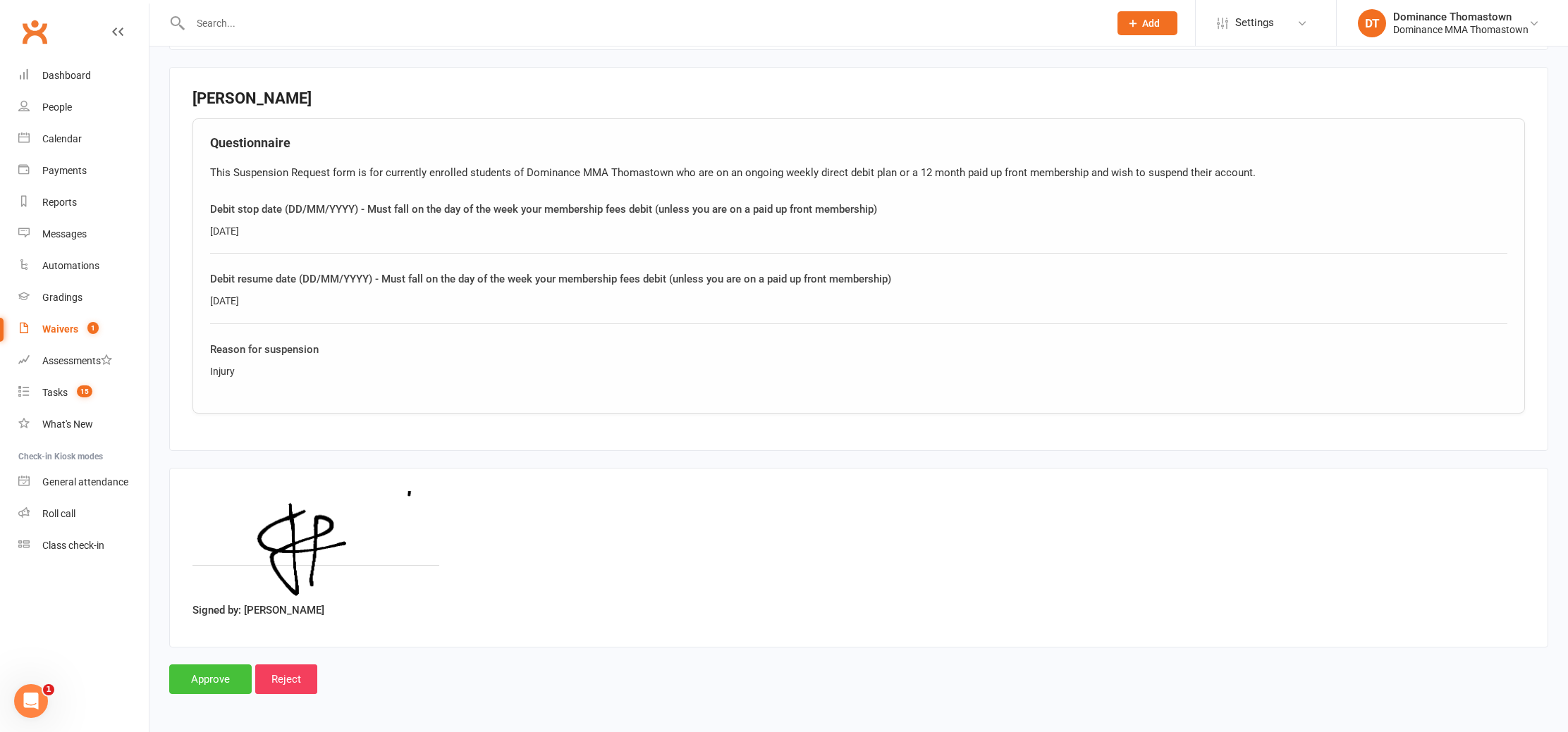
click at [219, 673] on input "Approve" at bounding box center [211, 679] width 83 height 30
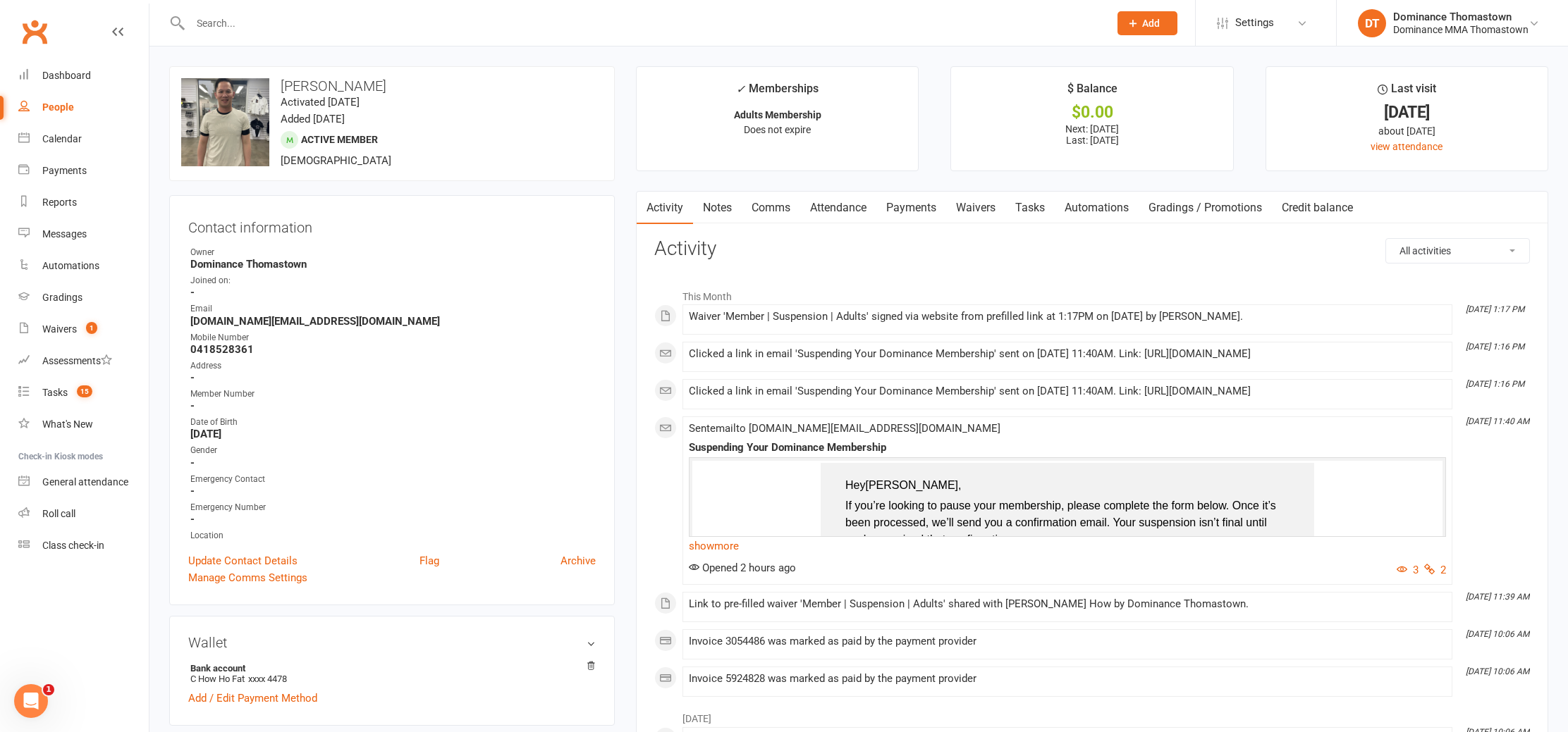
click at [926, 192] on link "Payments" at bounding box center [911, 208] width 70 height 33
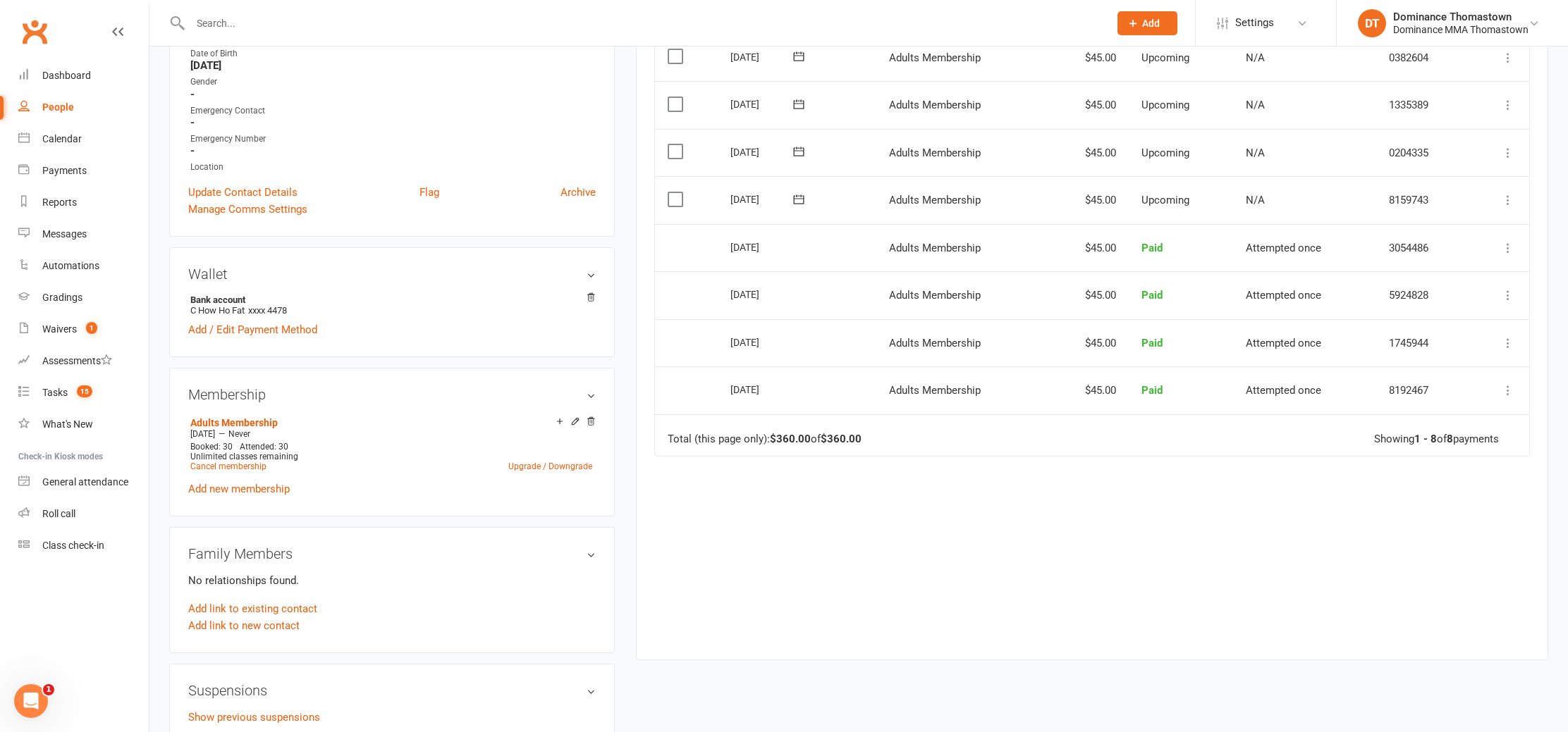
scroll to position [386, 0]
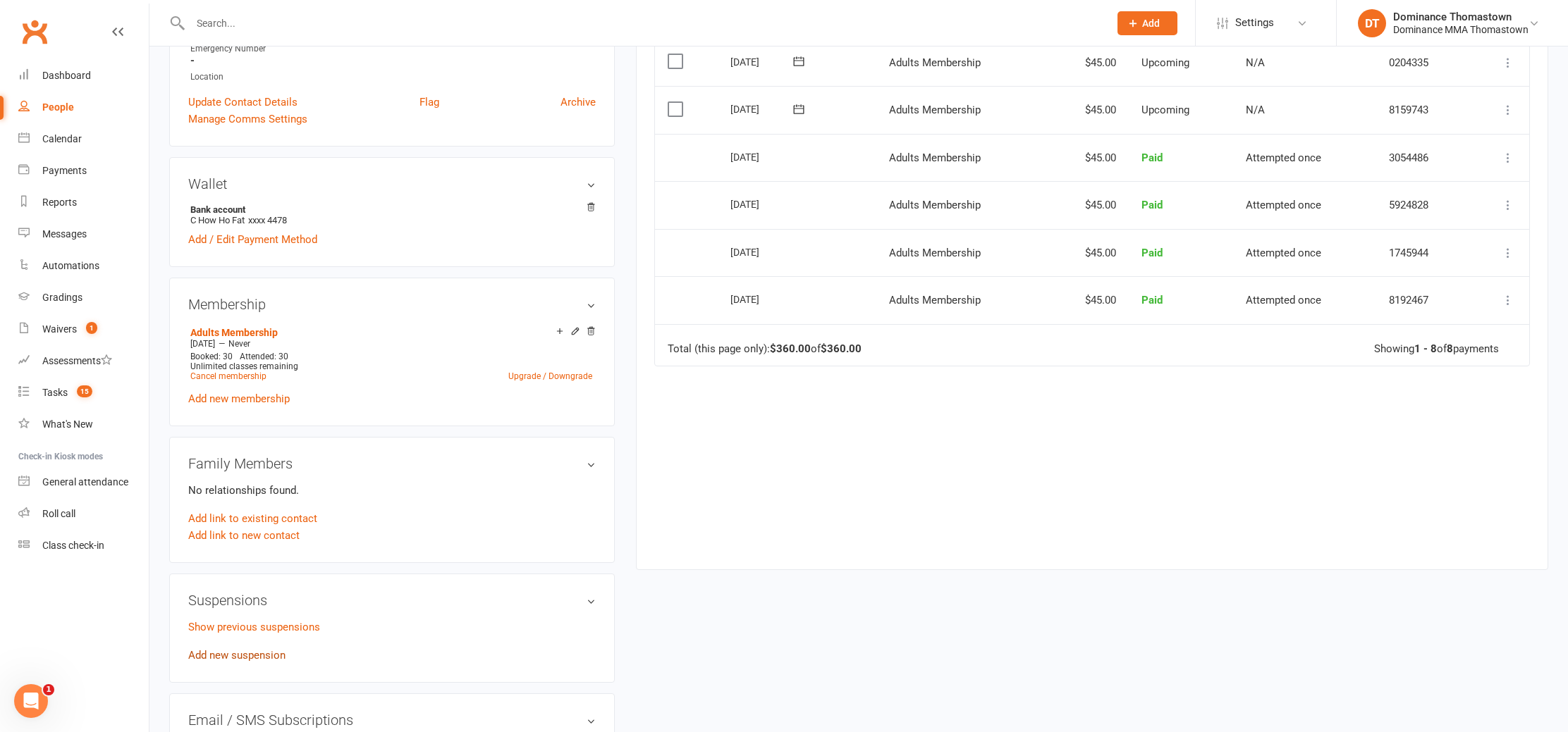
click at [221, 646] on div "Show previous suspensions Add new suspension" at bounding box center [392, 641] width 408 height 45
click at [244, 656] on link "Add new suspension" at bounding box center [237, 657] width 97 height 12
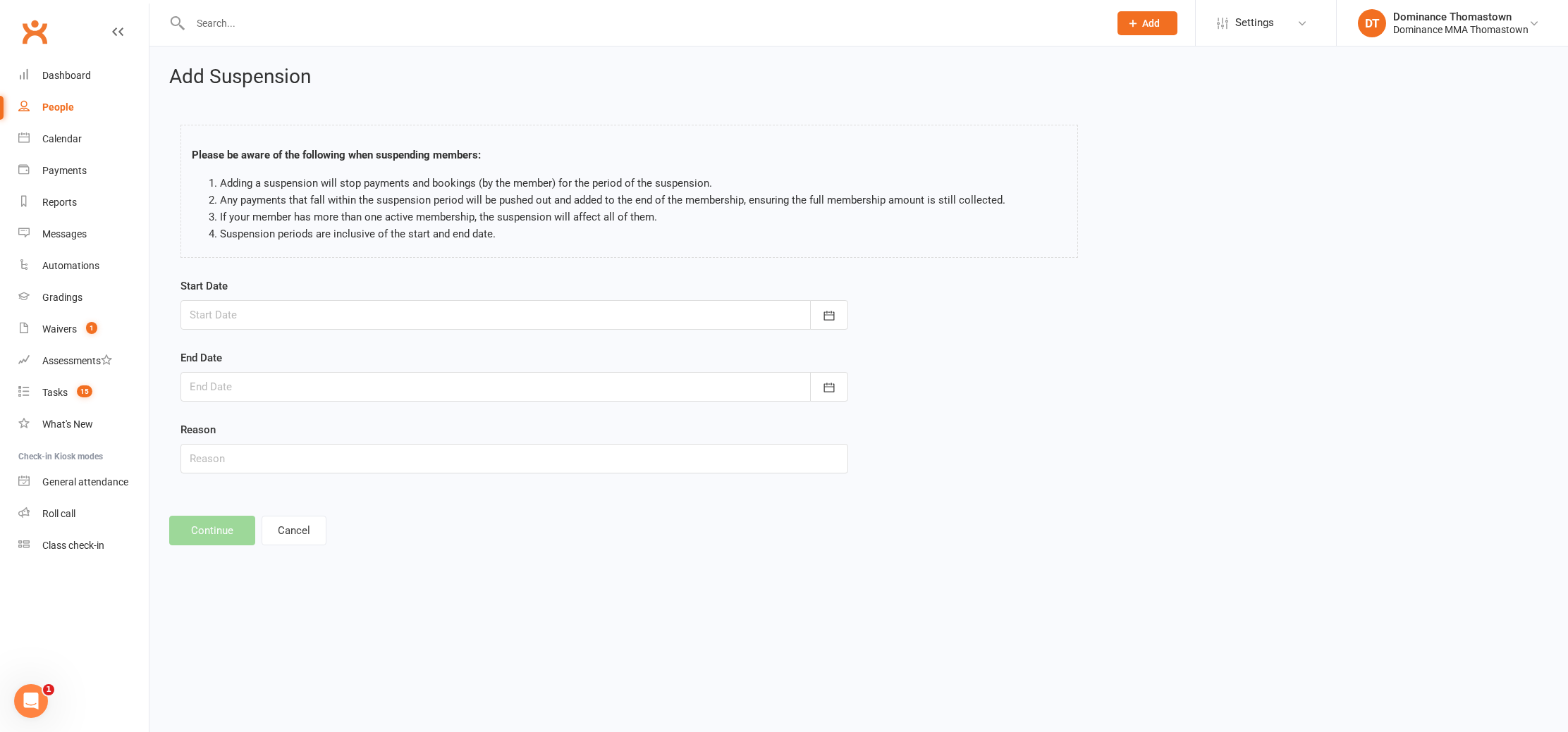
click at [252, 296] on div "Start Date October 2025 Sun Mon Tue Wed Thu Fri Sat 40 28 29 30 01 02 03 04 41 …" at bounding box center [514, 304] width 668 height 52
click at [251, 300] on div at bounding box center [514, 314] width 668 height 30
click at [301, 459] on span "14" at bounding box center [300, 458] width 12 height 12
type input "[DATE]"
drag, startPoint x: 278, startPoint y: 381, endPoint x: 296, endPoint y: 412, distance: 35.8
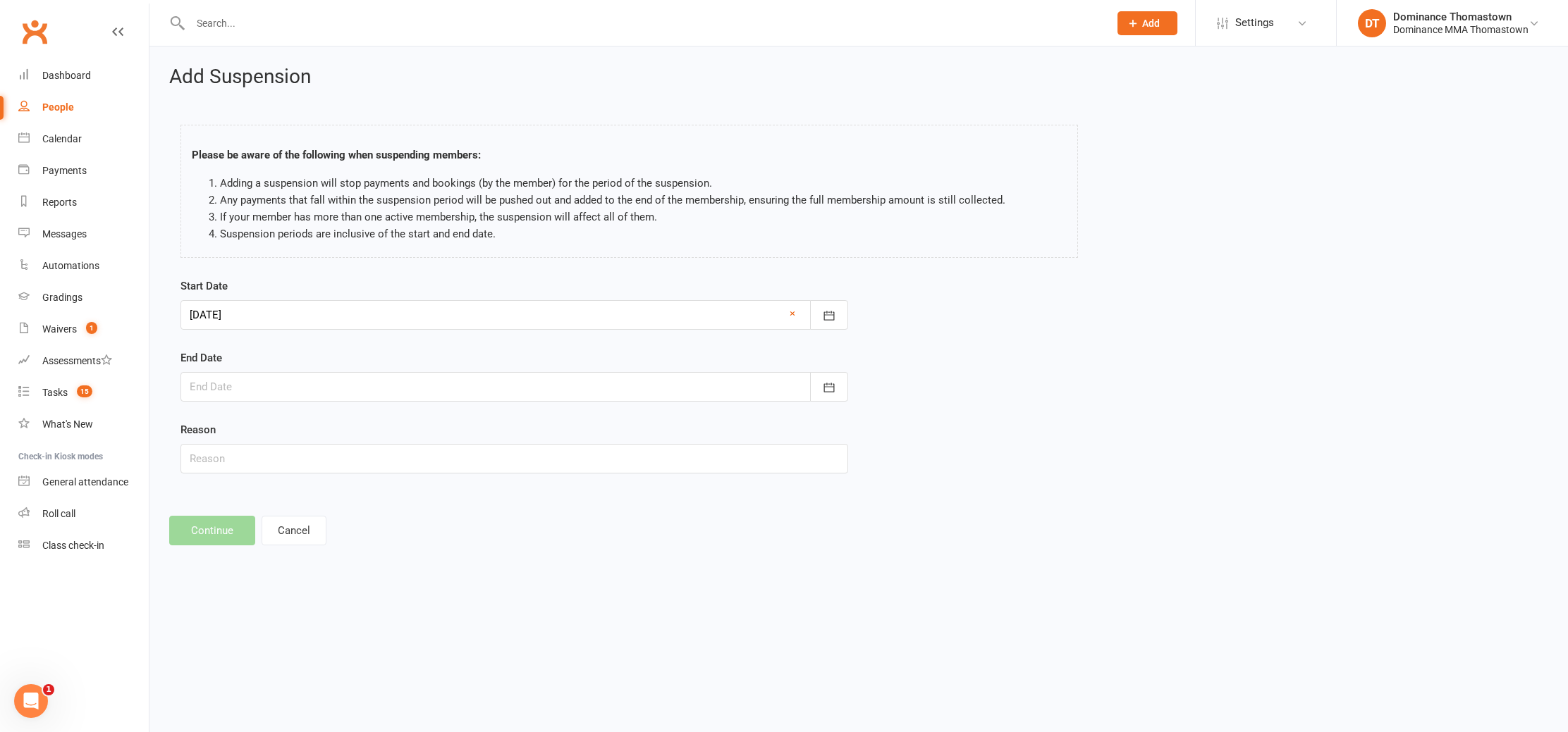
click at [278, 382] on div at bounding box center [514, 386] width 668 height 30
click at [299, 584] on span "28" at bounding box center [300, 584] width 12 height 12
type input "28 Oct 2025"
click at [237, 455] on input "text" at bounding box center [514, 458] width 668 height 30
type input "Injury"
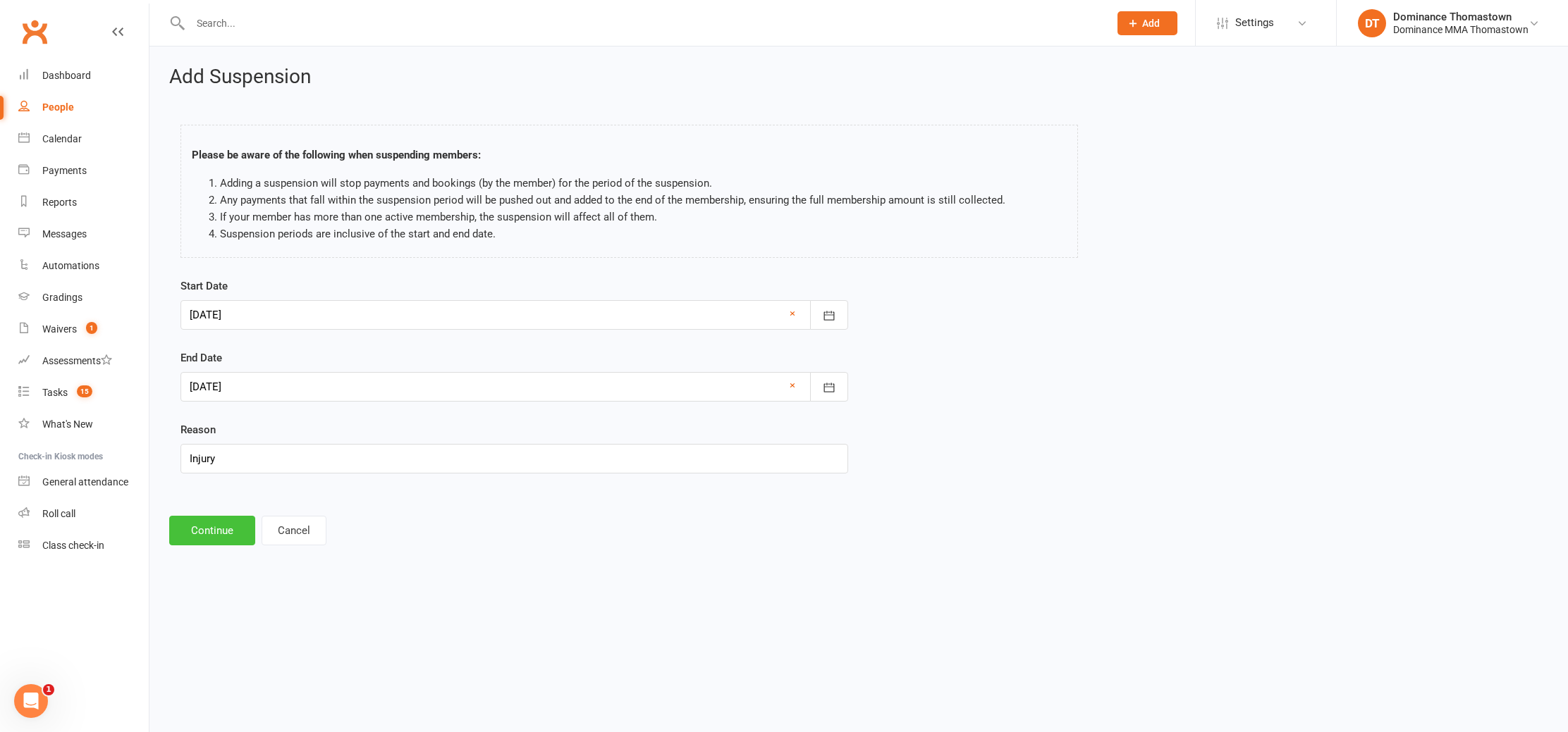
click at [211, 526] on button "Continue" at bounding box center [212, 530] width 86 height 30
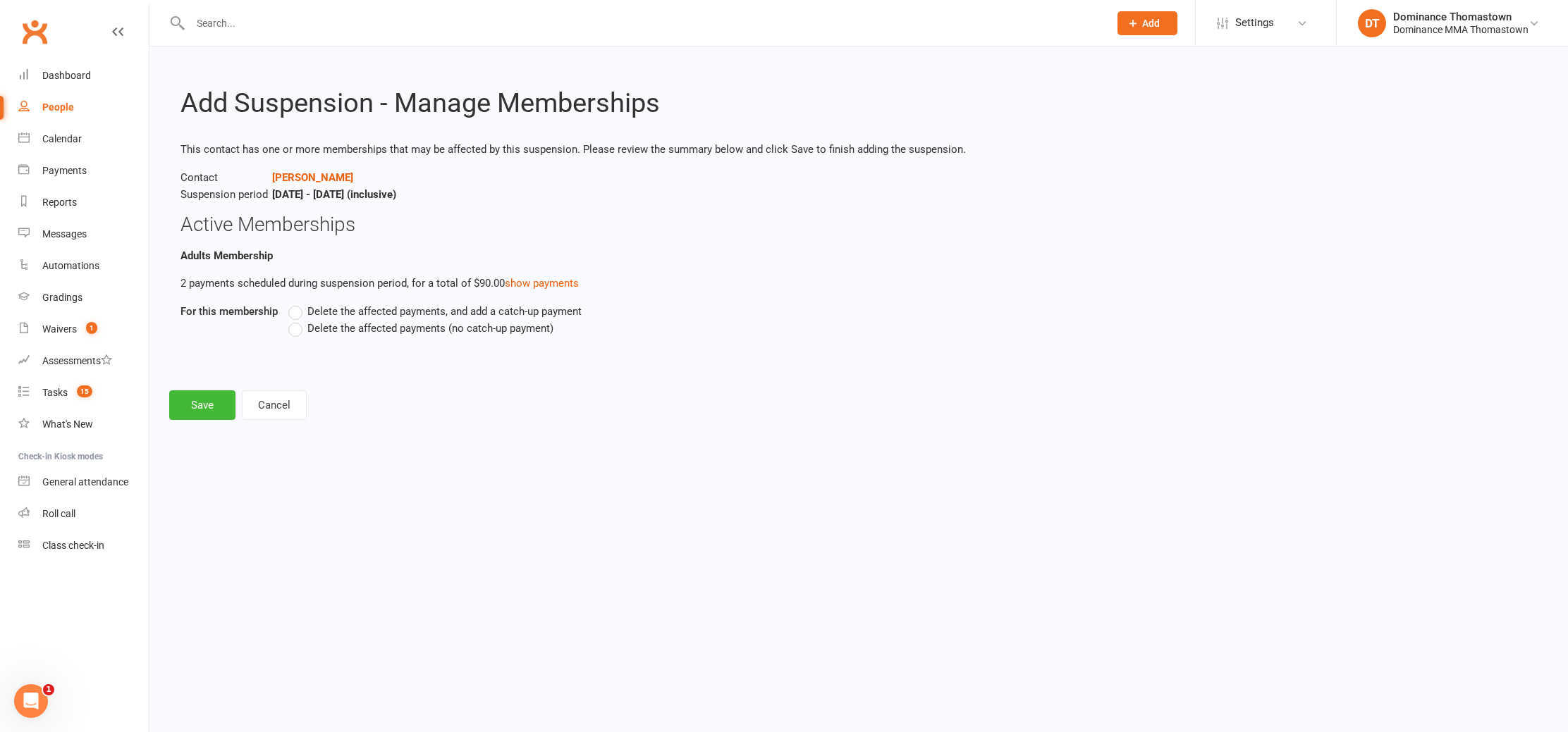
click at [368, 323] on span "Delete the affected payments (no catch-up payment)" at bounding box center [430, 328] width 246 height 15
click at [298, 320] on input "Delete the affected payments (no catch-up payment)" at bounding box center [293, 320] width 9 height 0
click at [187, 406] on button "Save" at bounding box center [202, 405] width 66 height 30
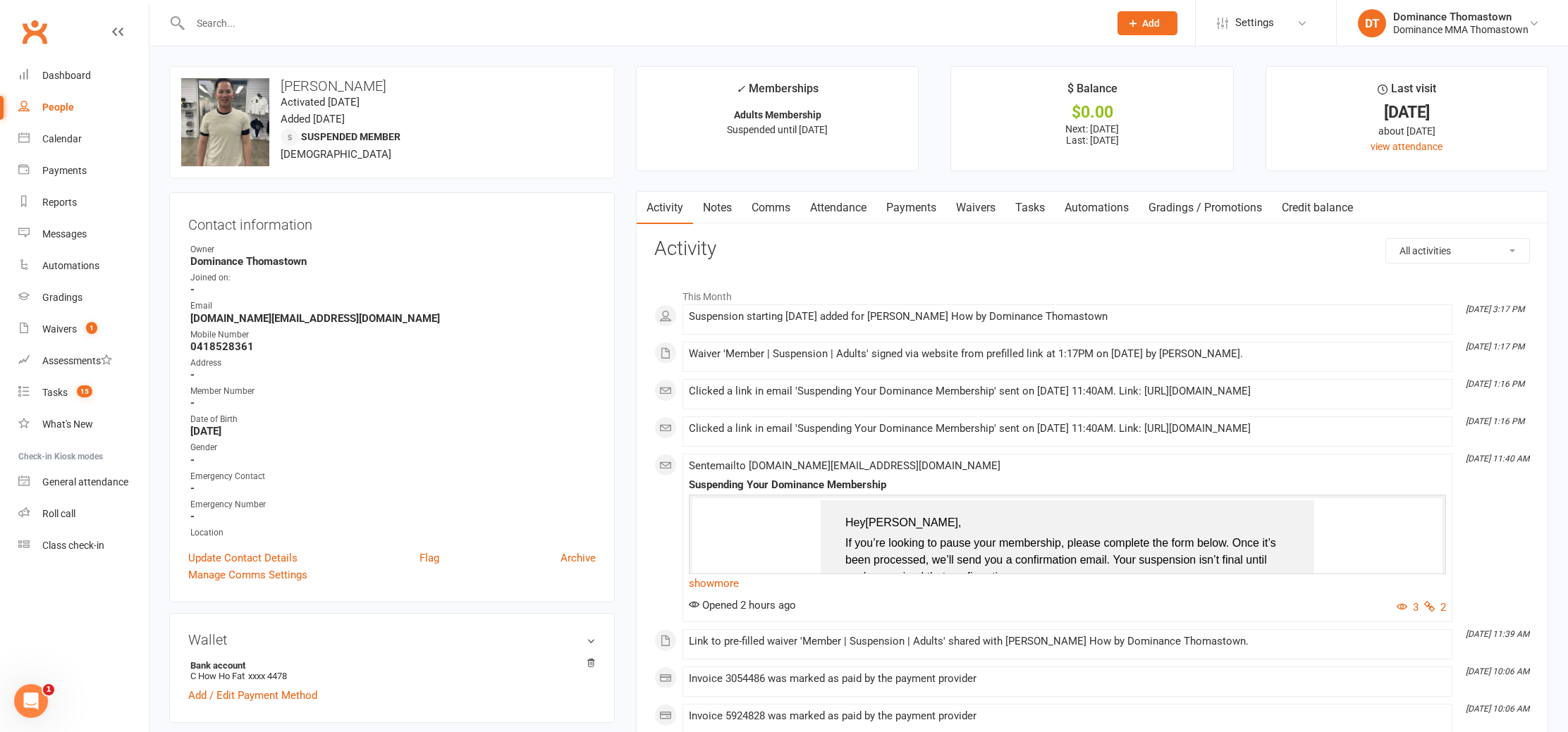
click at [334, 26] on input "text" at bounding box center [642, 23] width 913 height 20
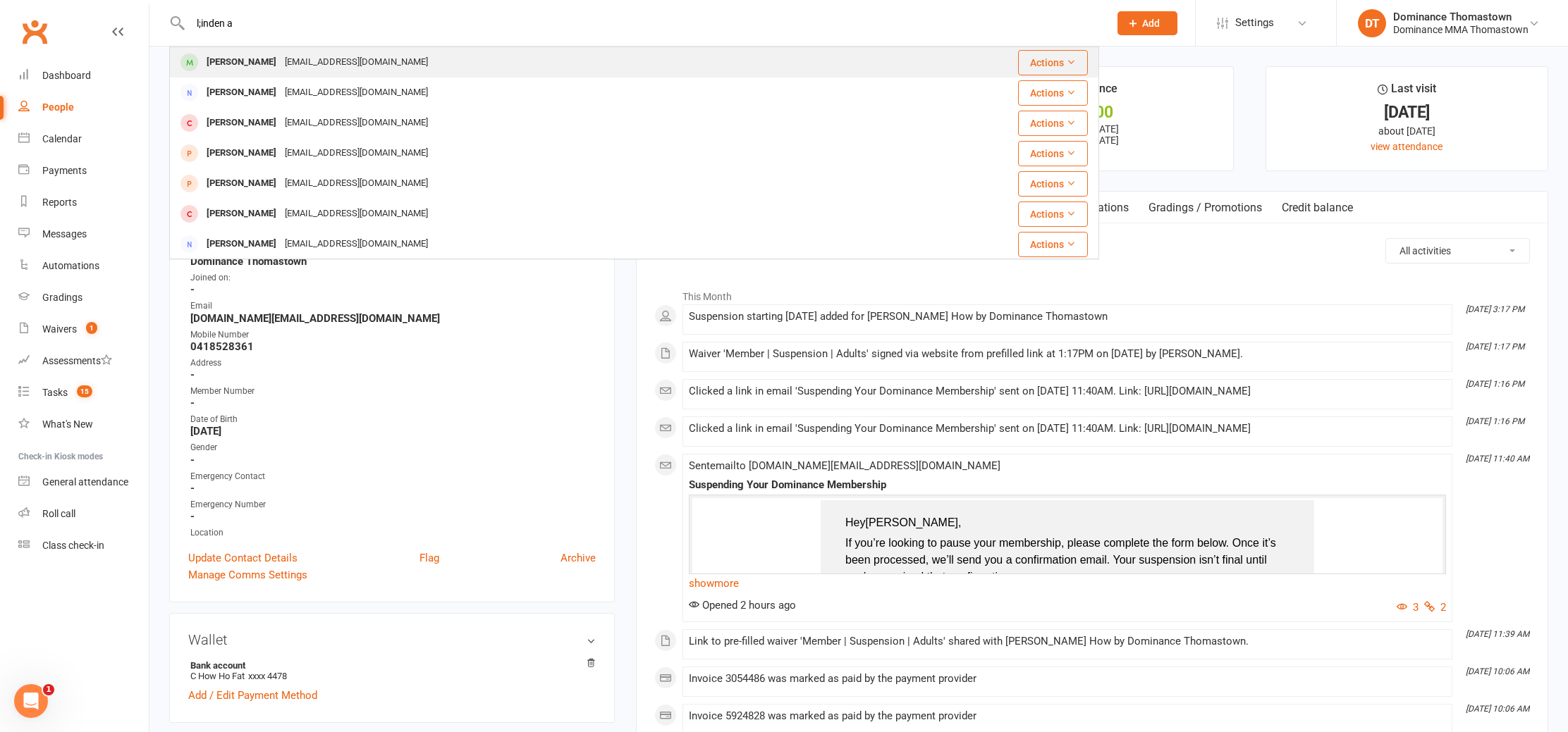
type input "l;inden a"
click at [342, 66] on div "linden1900@hotmail.com" at bounding box center [356, 62] width 152 height 20
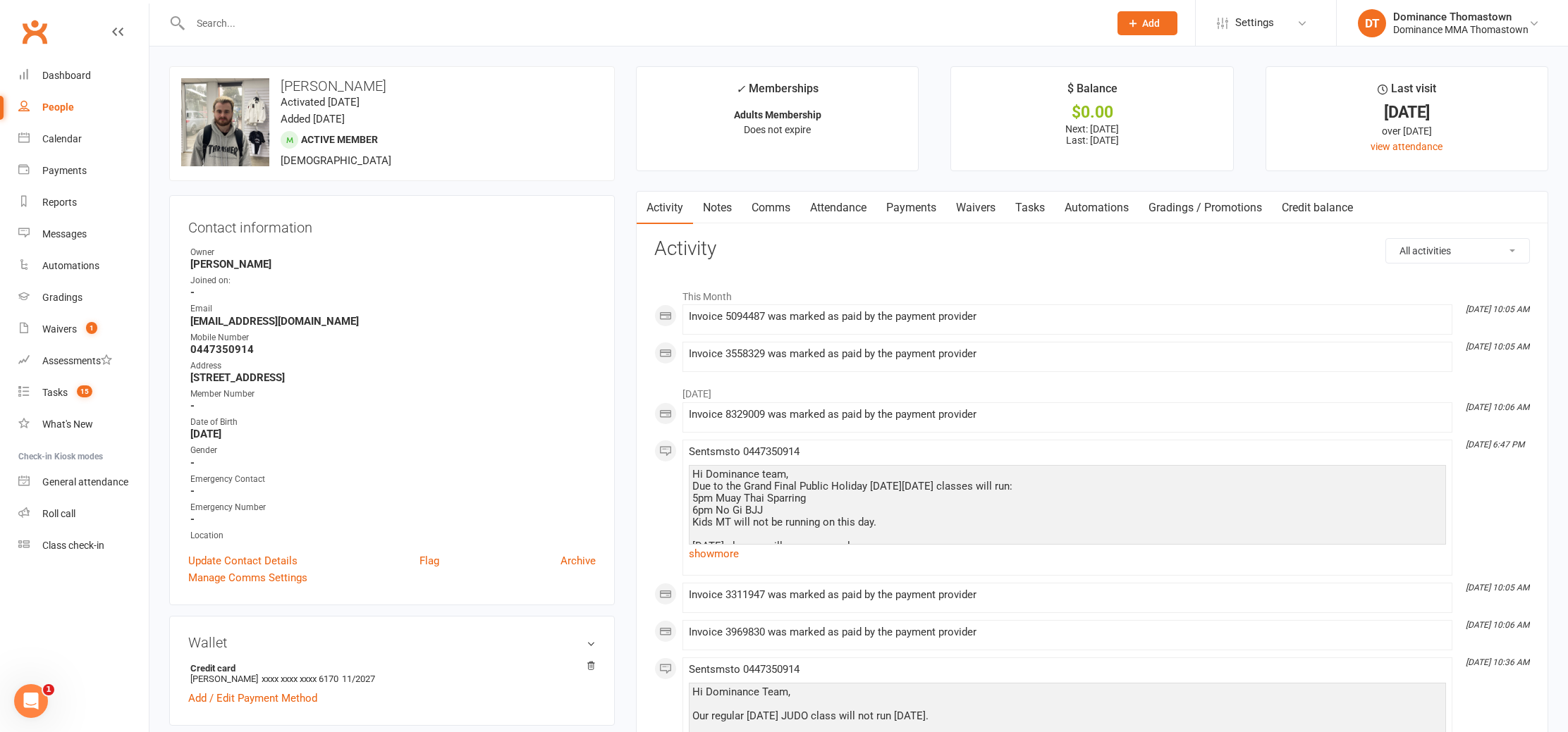
click at [729, 208] on link "Notes" at bounding box center [717, 208] width 49 height 33
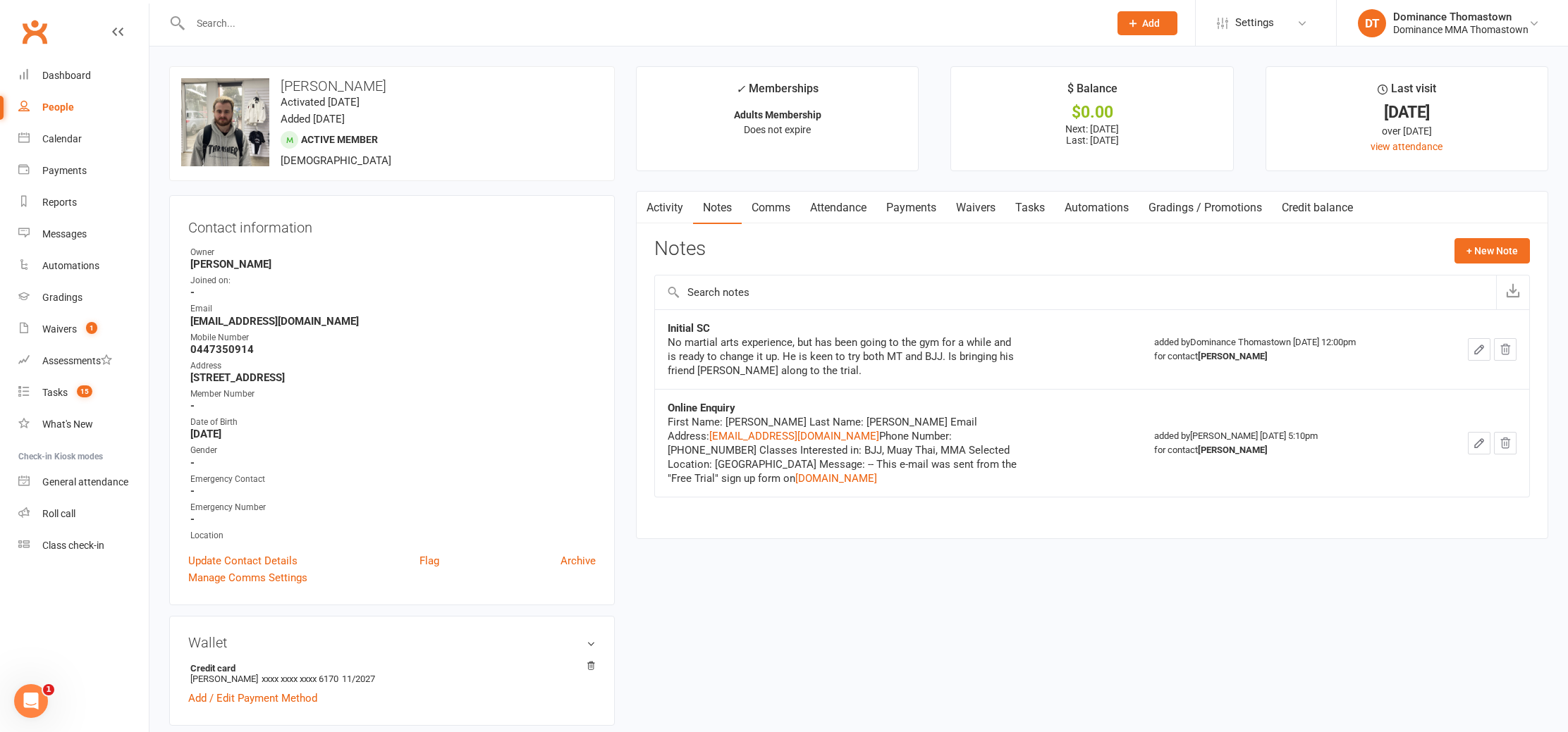
click at [327, 21] on input "text" at bounding box center [642, 23] width 913 height 20
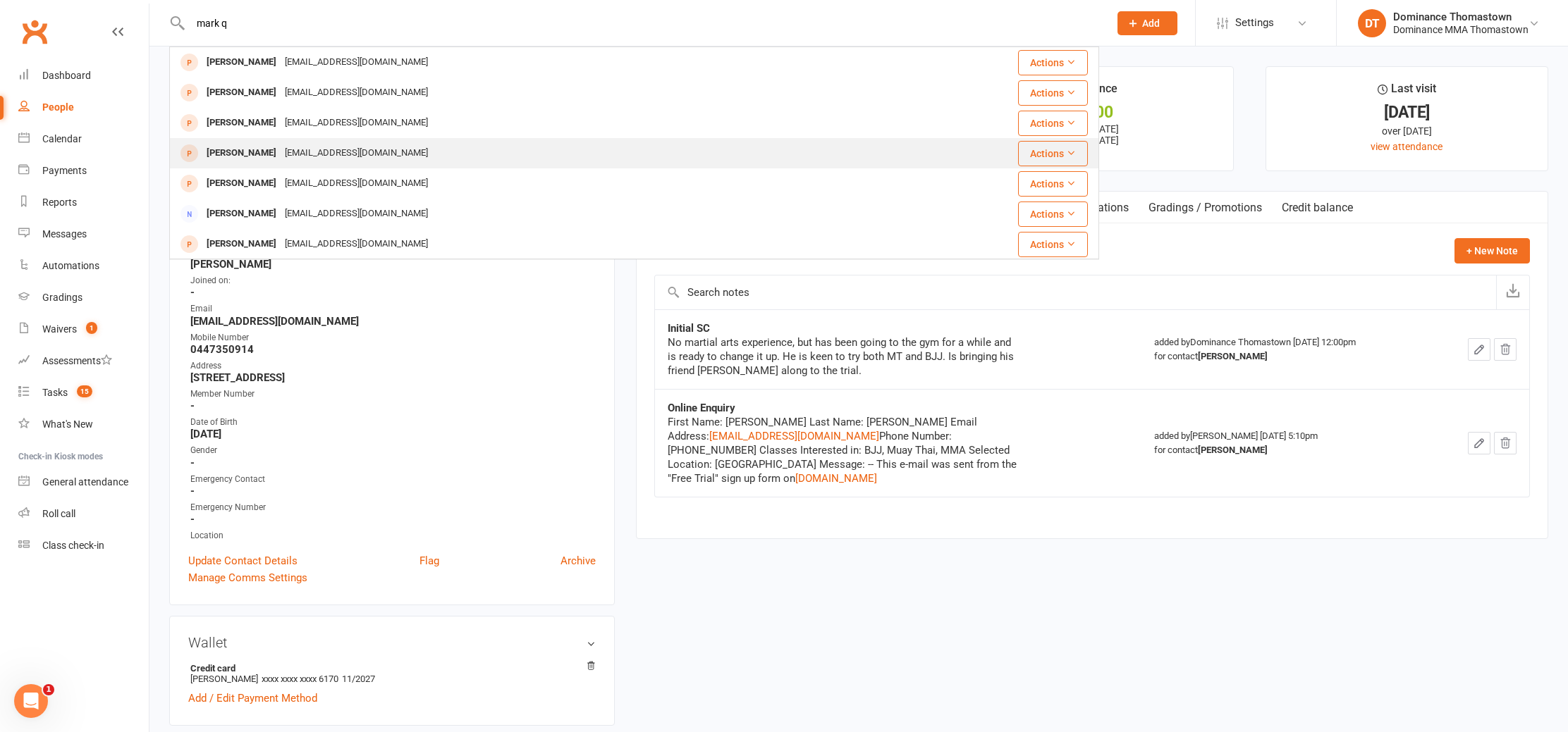
type input "mark q"
click at [339, 157] on div "mquilinderino@gmail.com" at bounding box center [356, 153] width 152 height 20
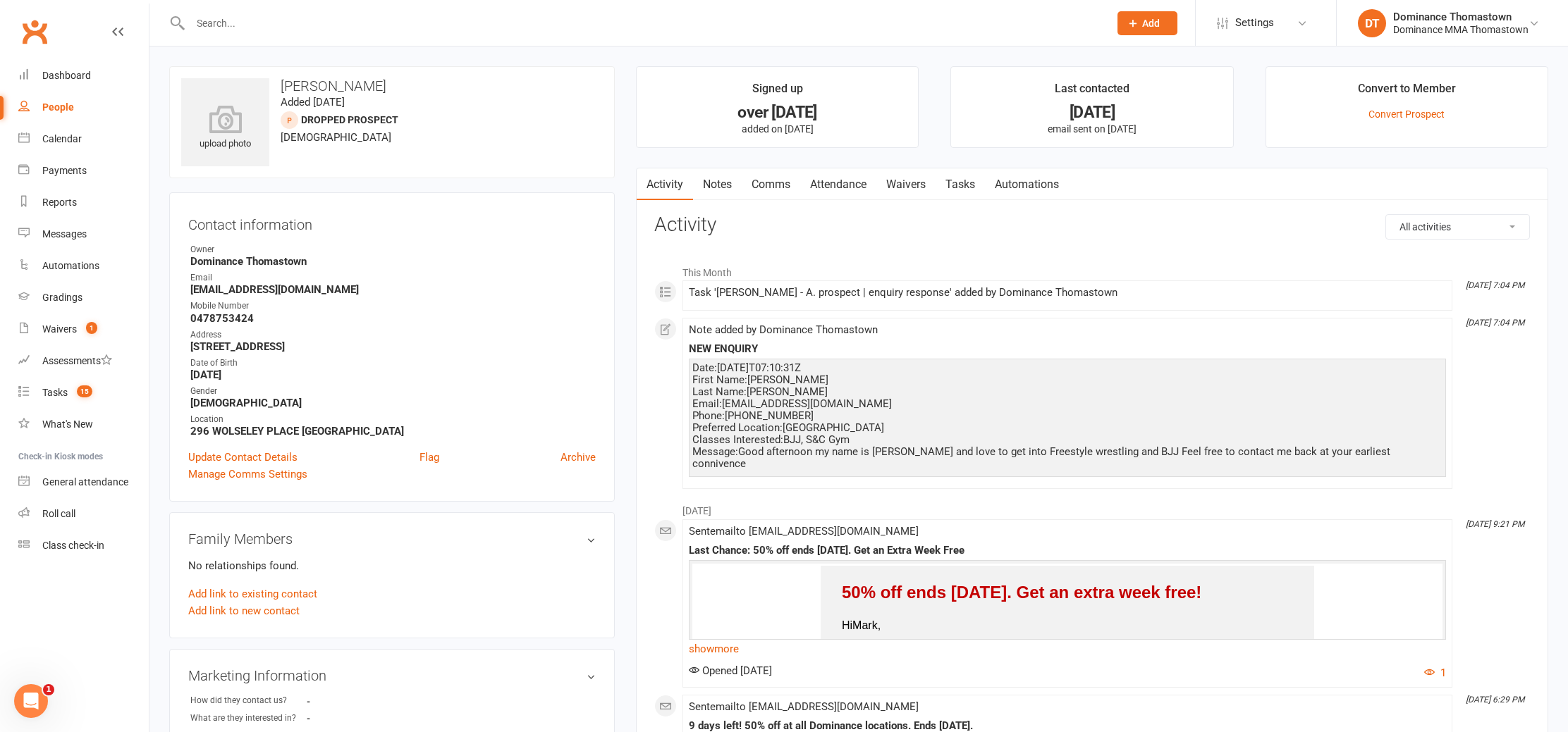
click at [978, 189] on link "Tasks" at bounding box center [961, 184] width 49 height 33
select select "incomplete"
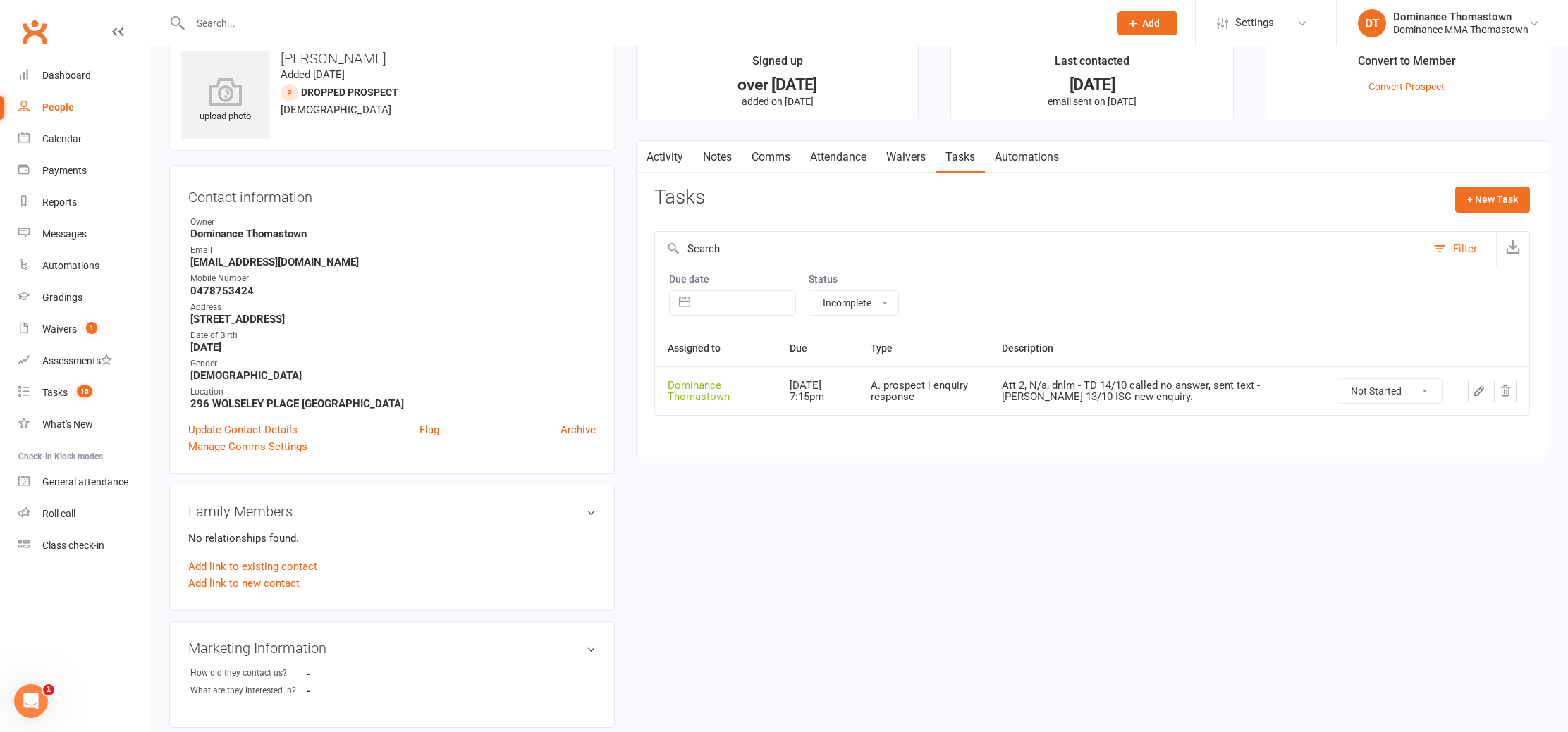
scroll to position [32, 0]
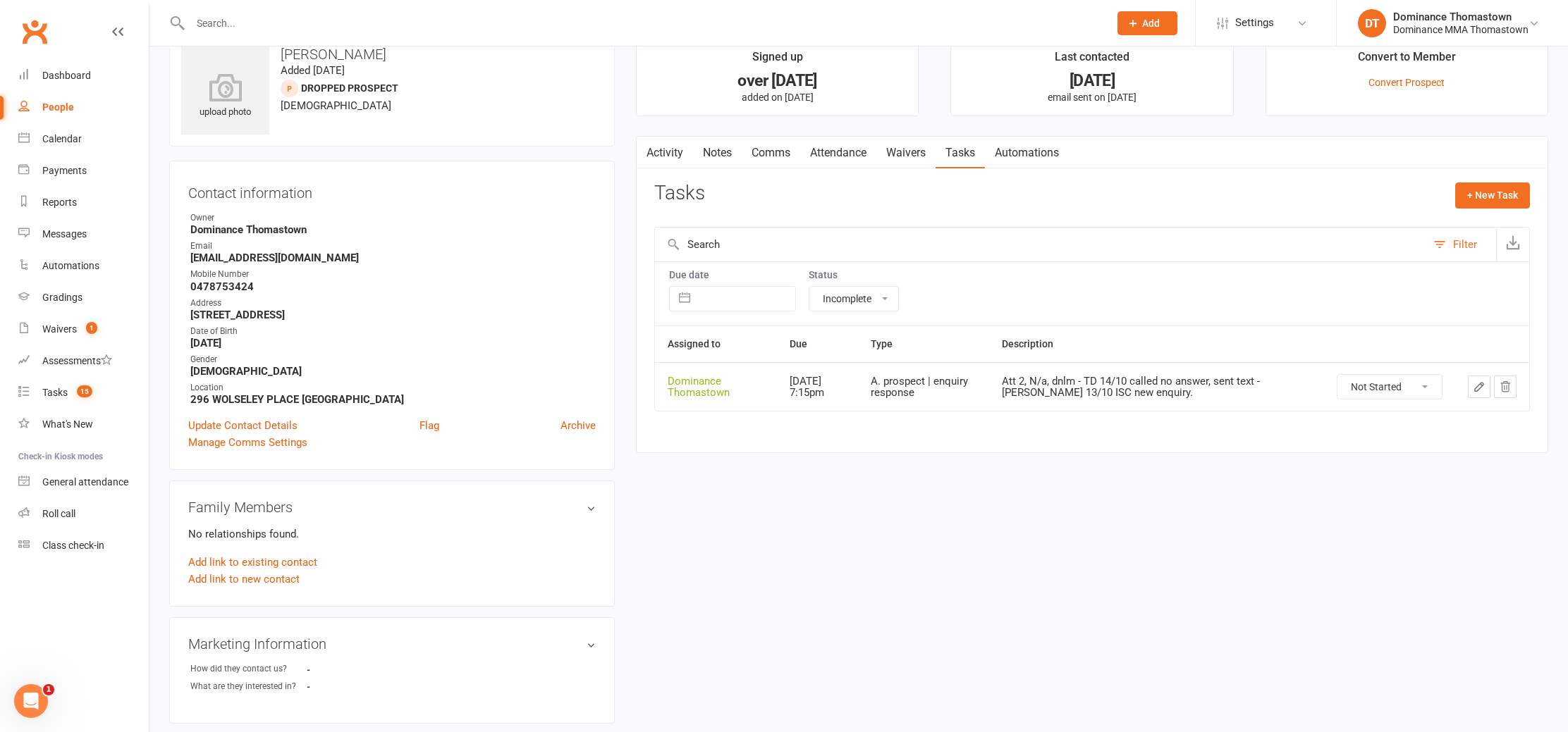
click at [212, 28] on input "text" at bounding box center [642, 23] width 913 height 20
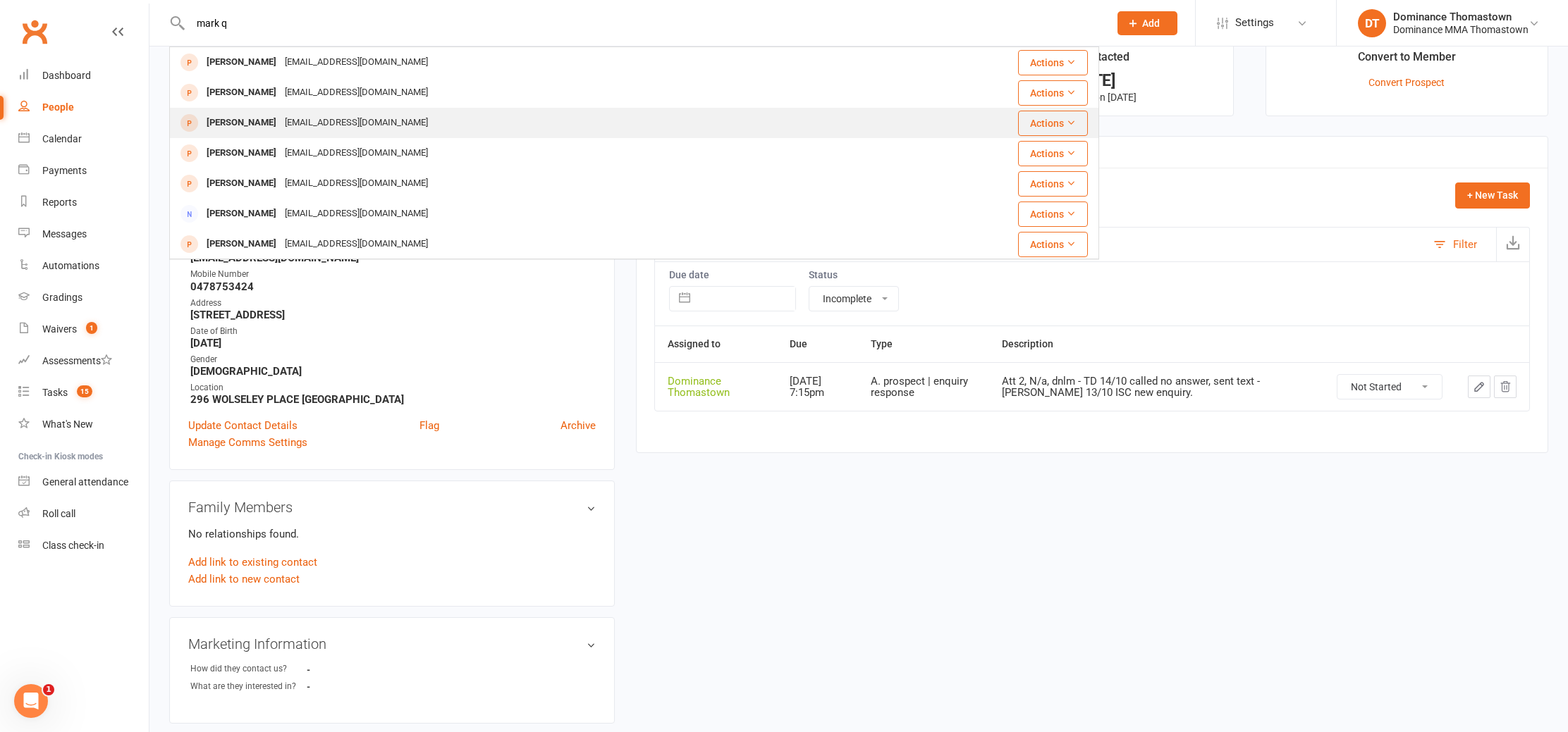
scroll to position [0, 0]
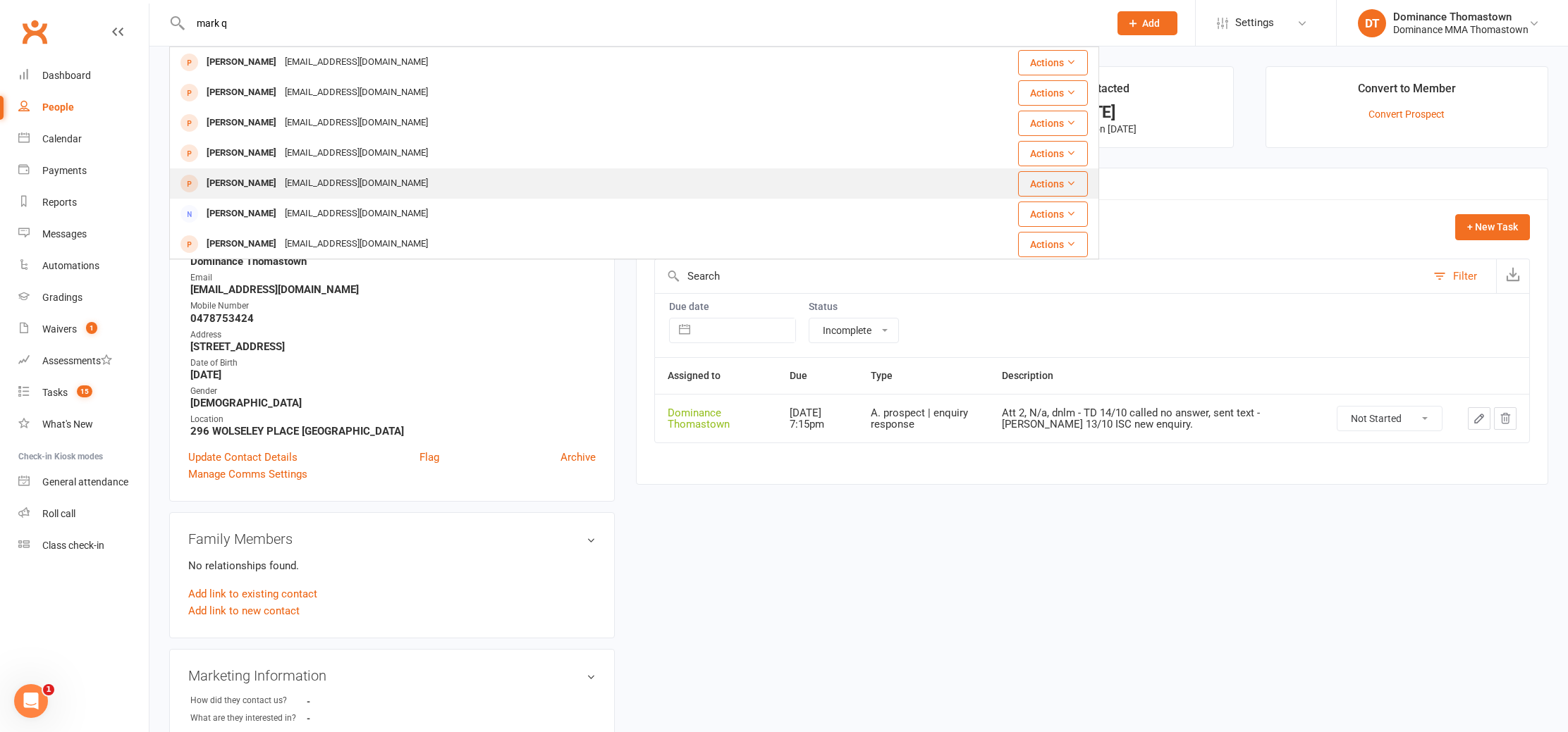
type input "mark q"
drag, startPoint x: 301, startPoint y: 187, endPoint x: 292, endPoint y: 187, distance: 9.0
click at [300, 188] on div "mquilinderino@gmail.com" at bounding box center [356, 184] width 152 height 20
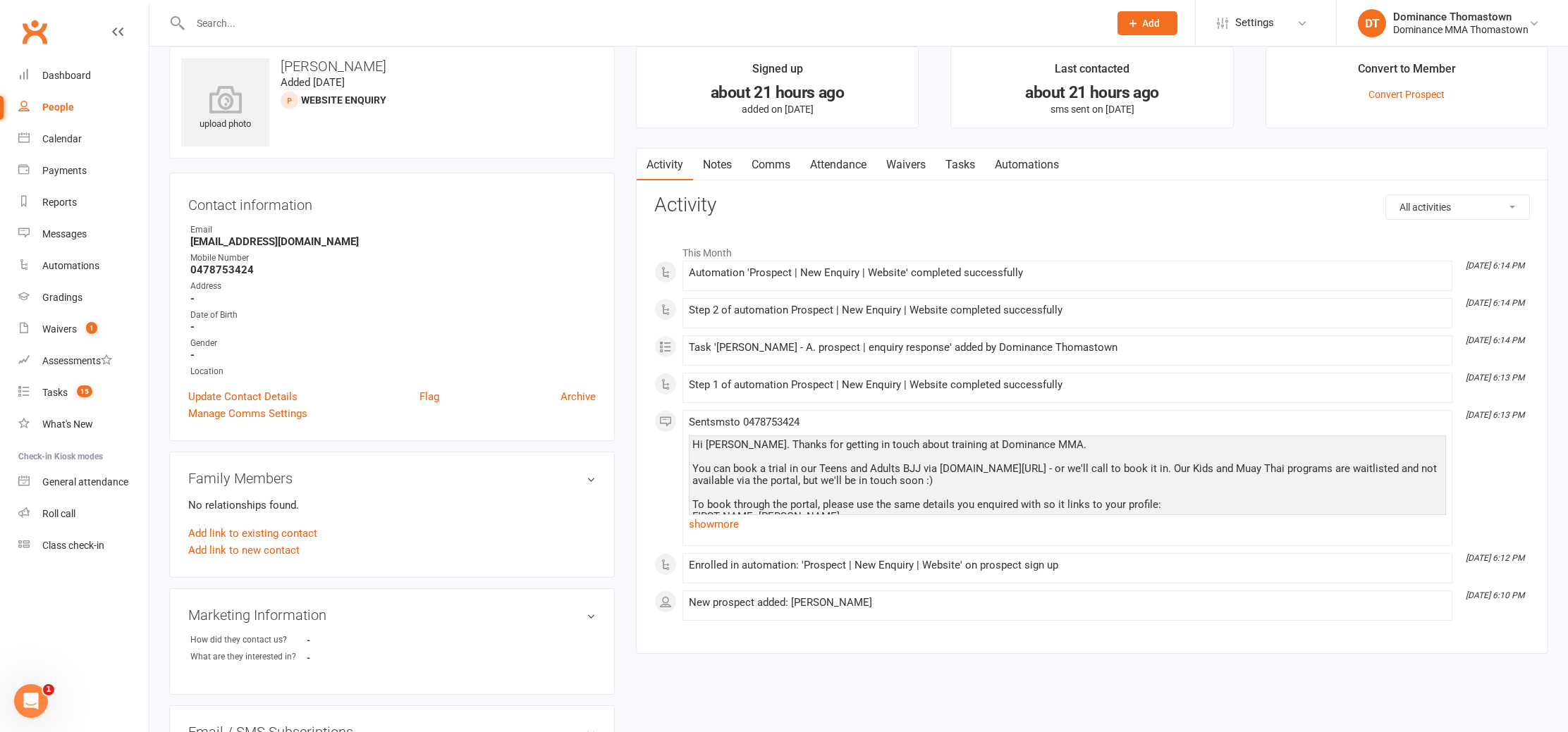
scroll to position [26, 0]
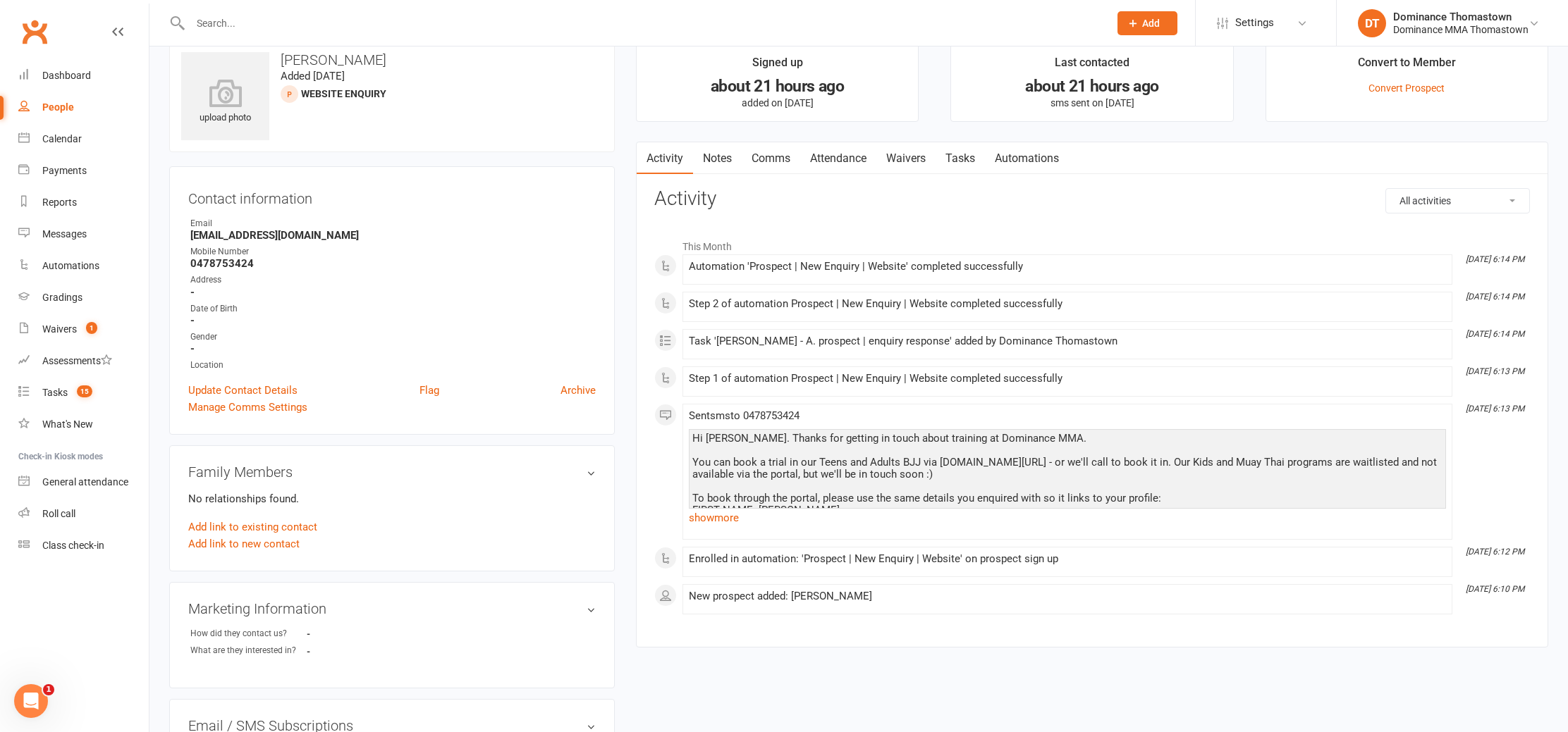
click at [977, 152] on link "Tasks" at bounding box center [961, 158] width 49 height 33
select select "incomplete"
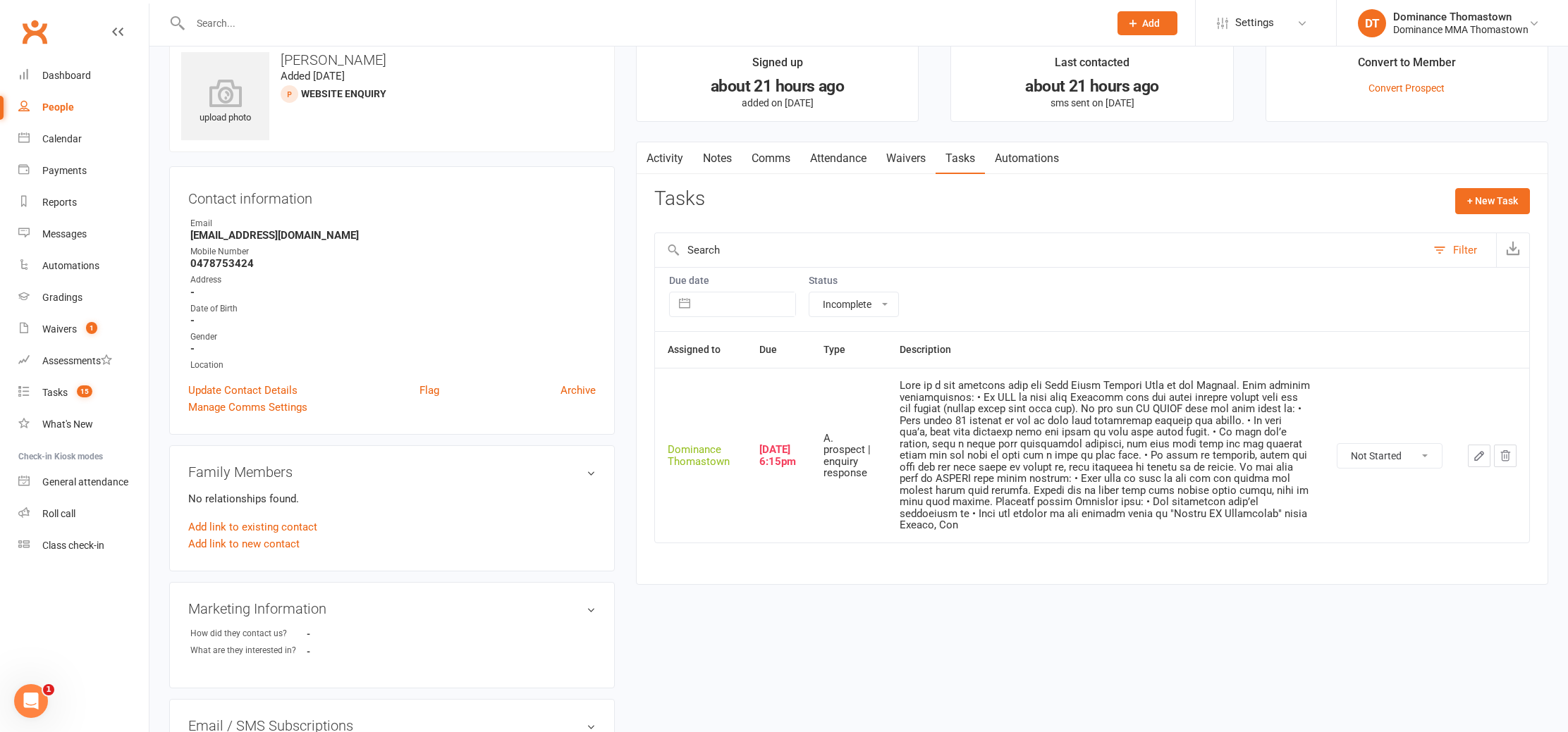
drag, startPoint x: 1444, startPoint y: 434, endPoint x: 1435, endPoint y: 447, distance: 15.8
click at [1444, 434] on td "Not Started In Progress Waiting Complete" at bounding box center [1390, 455] width 132 height 175
click at [1425, 453] on select "Not Started In Progress Waiting Complete" at bounding box center [1390, 455] width 105 height 24
click at [1338, 444] on select "Not Started In Progress Waiting Complete" at bounding box center [1390, 455] width 105 height 24
select select "unstarted"
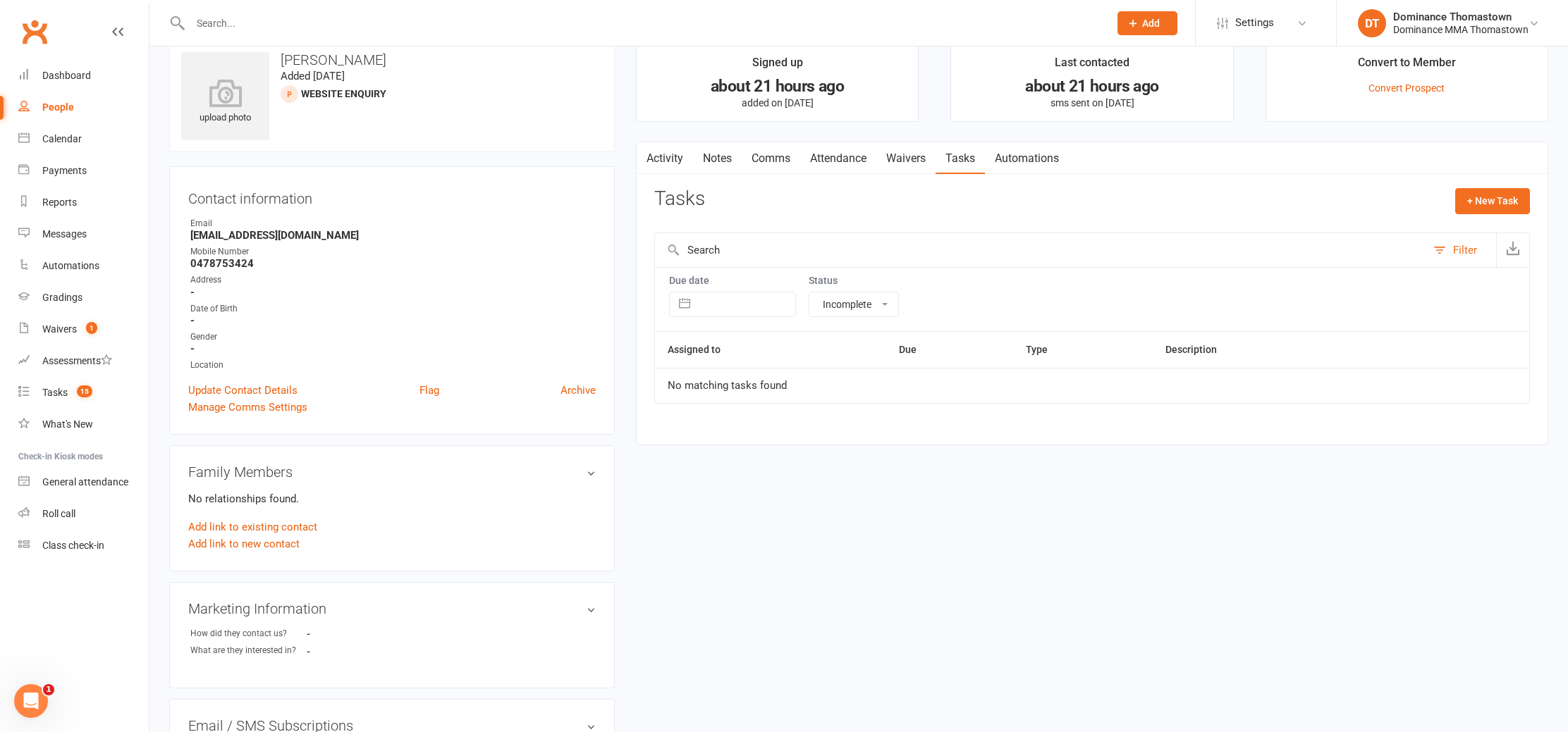
click at [724, 153] on link "Notes" at bounding box center [717, 158] width 49 height 33
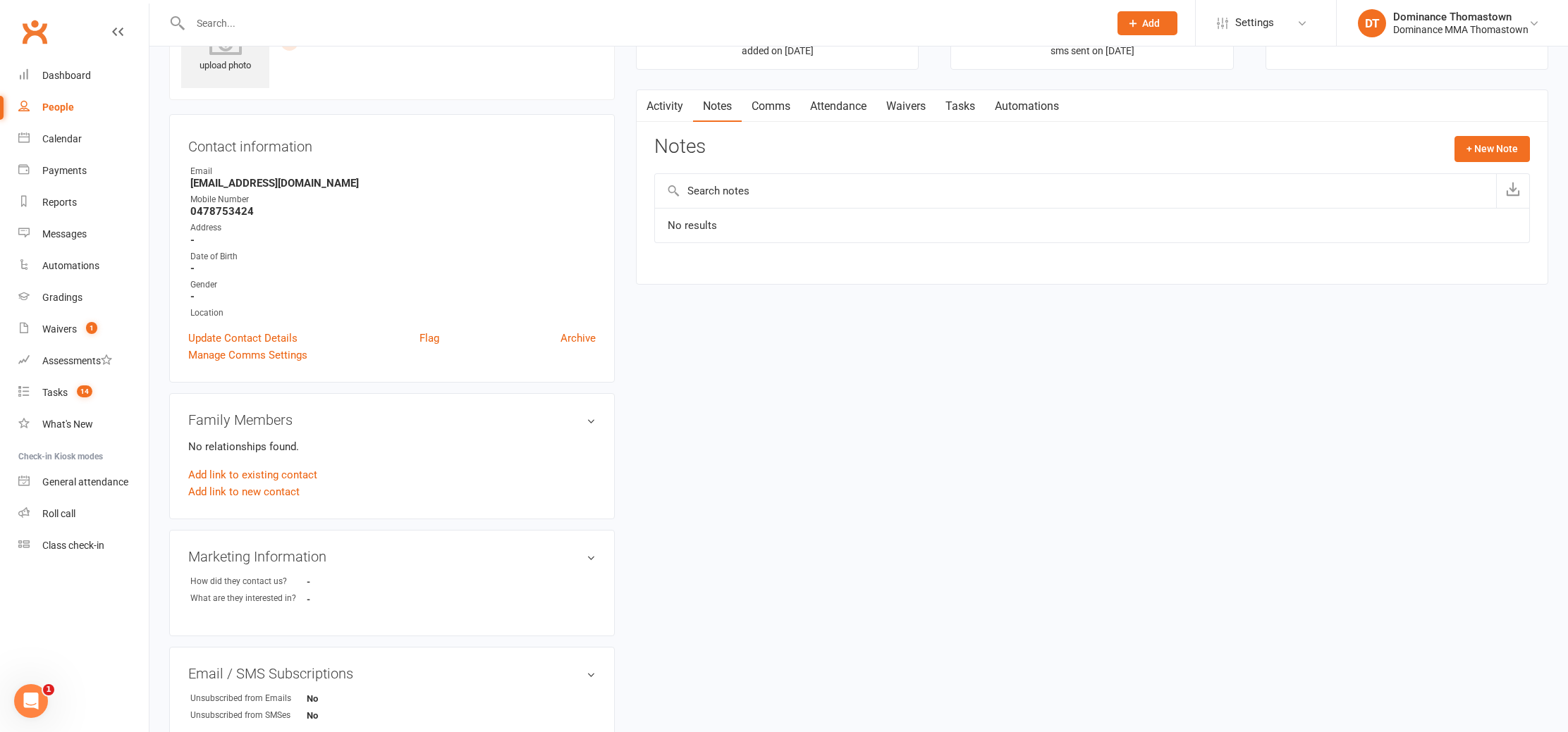
scroll to position [165, 0]
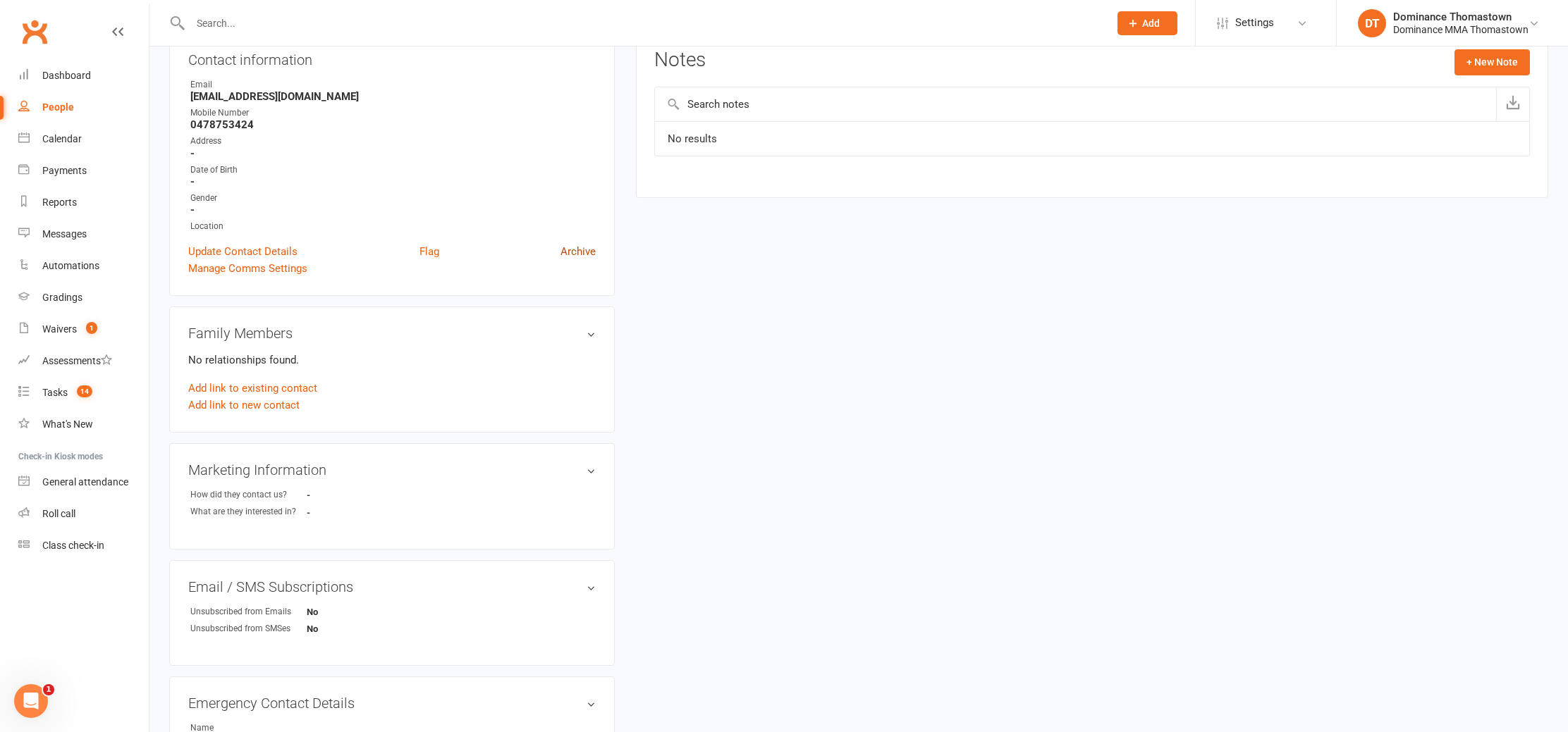
click at [581, 248] on link "Archive" at bounding box center [578, 251] width 36 height 17
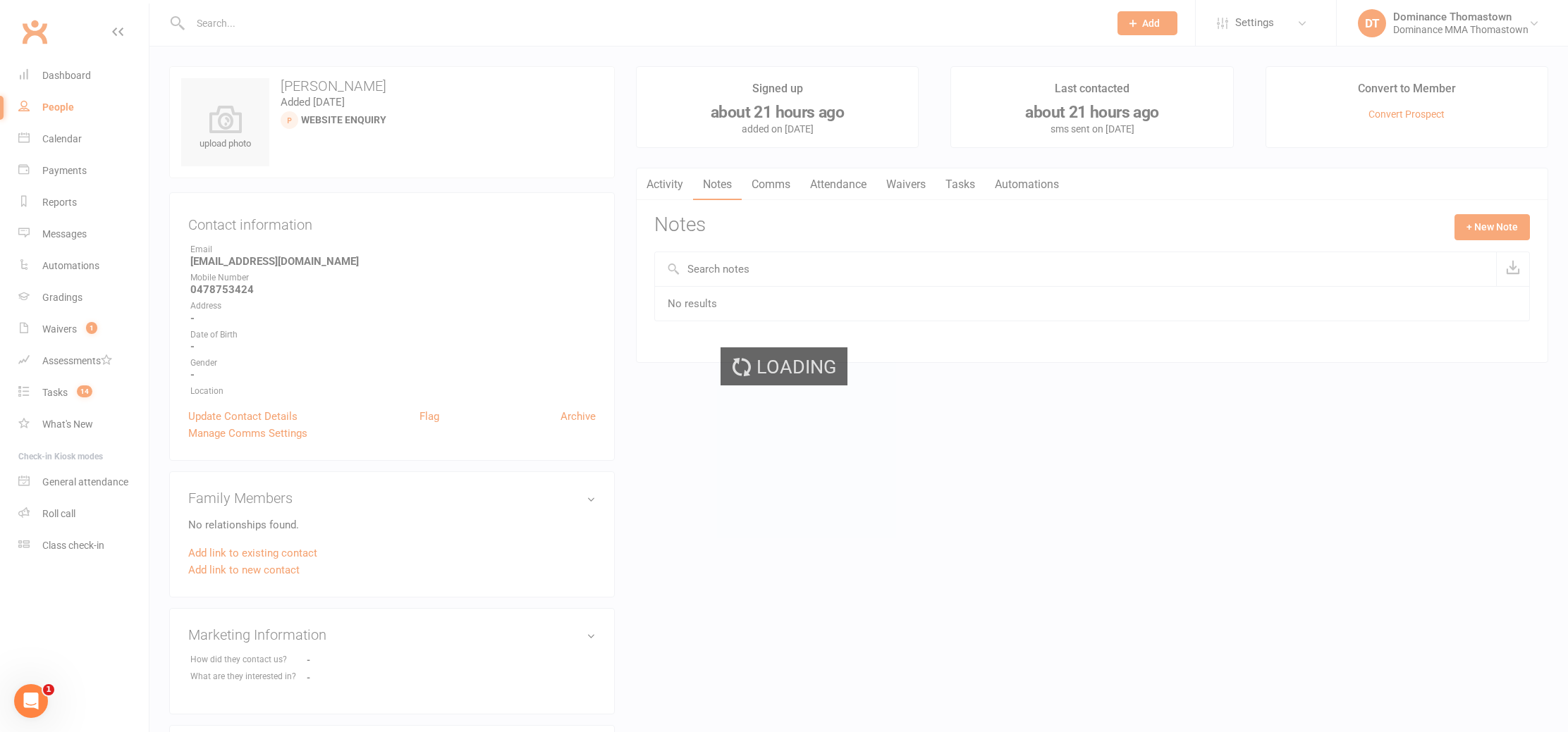
select select "100"
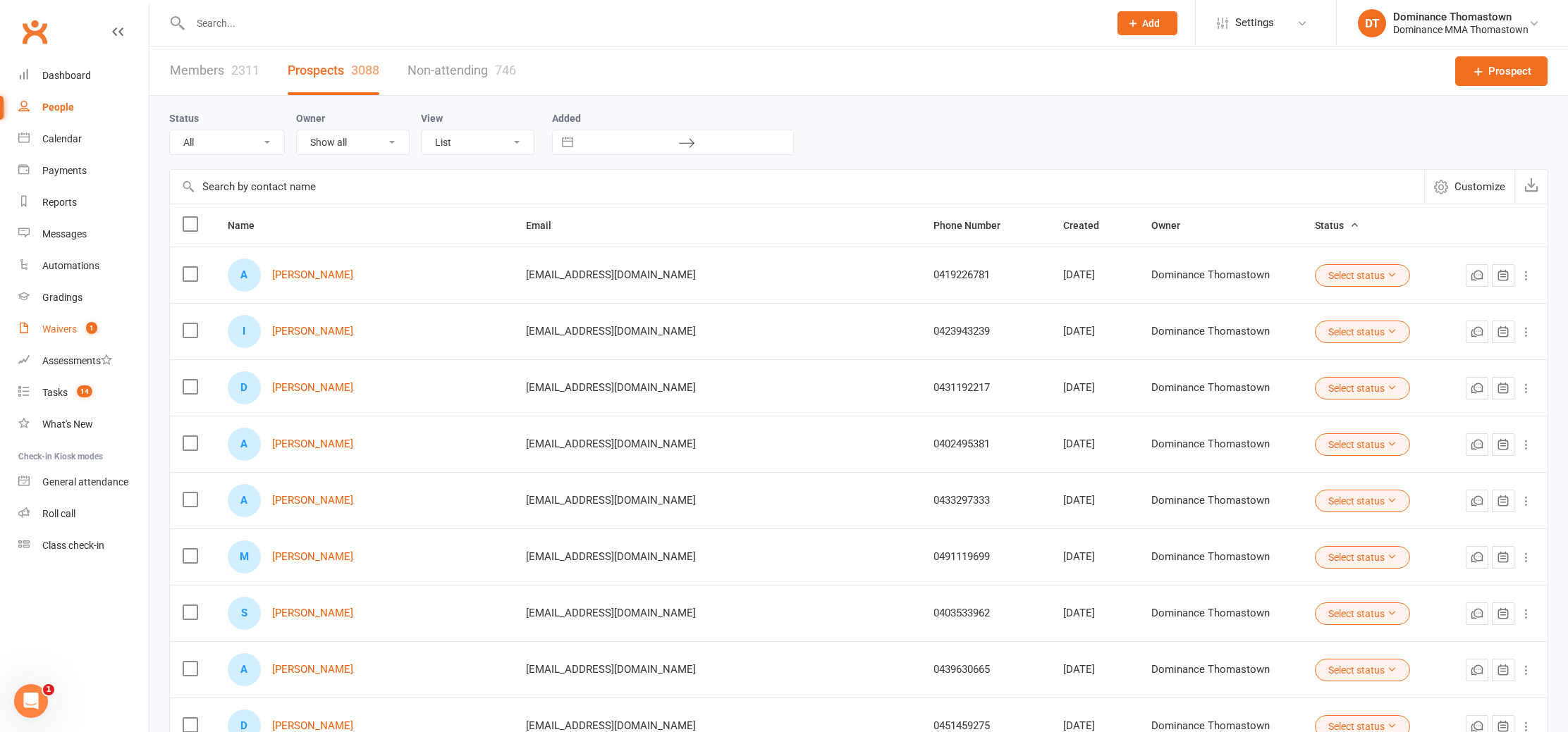
click at [100, 335] on link "Waivers 1" at bounding box center [84, 330] width 131 height 32
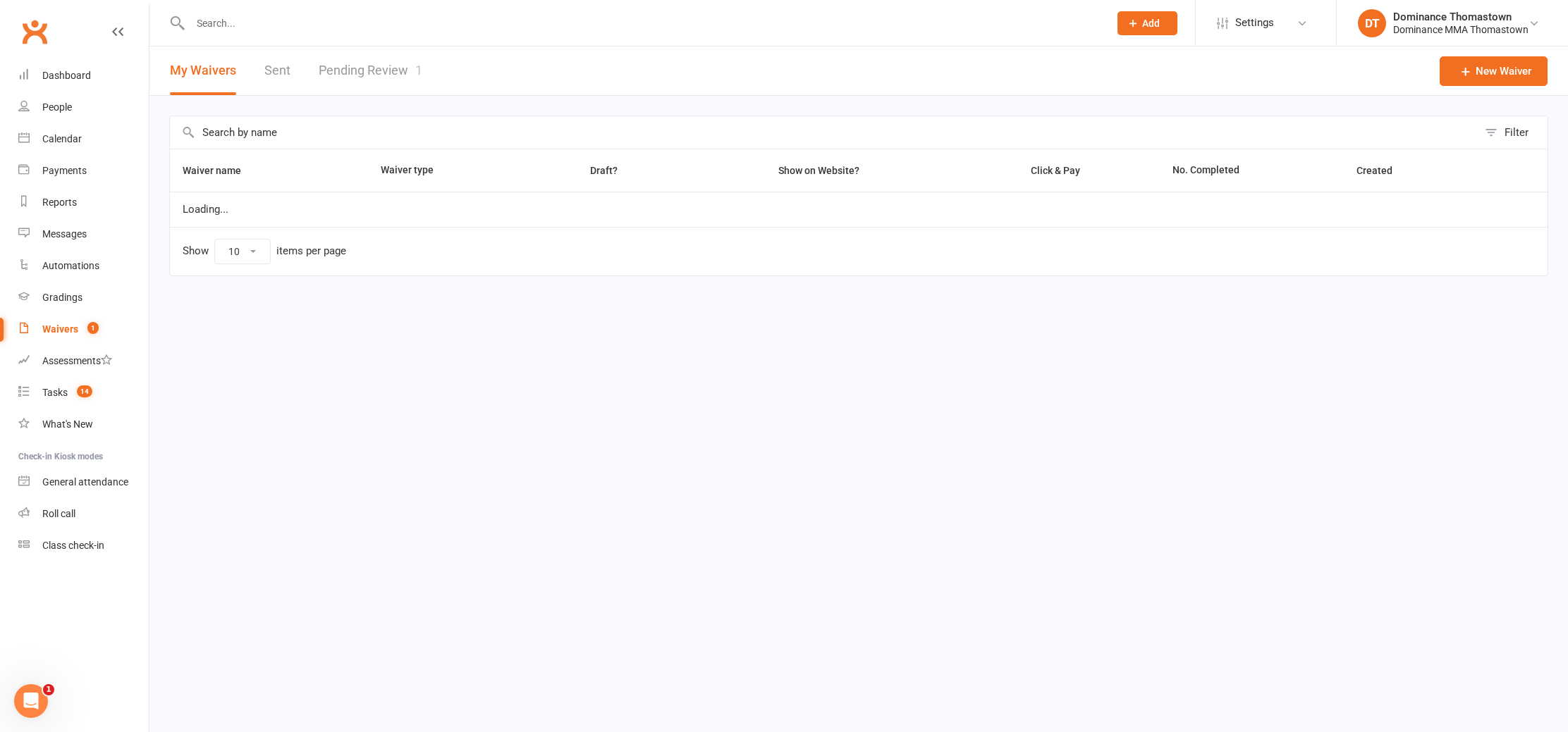
click at [376, 65] on link "Pending Review 1" at bounding box center [371, 70] width 104 height 49
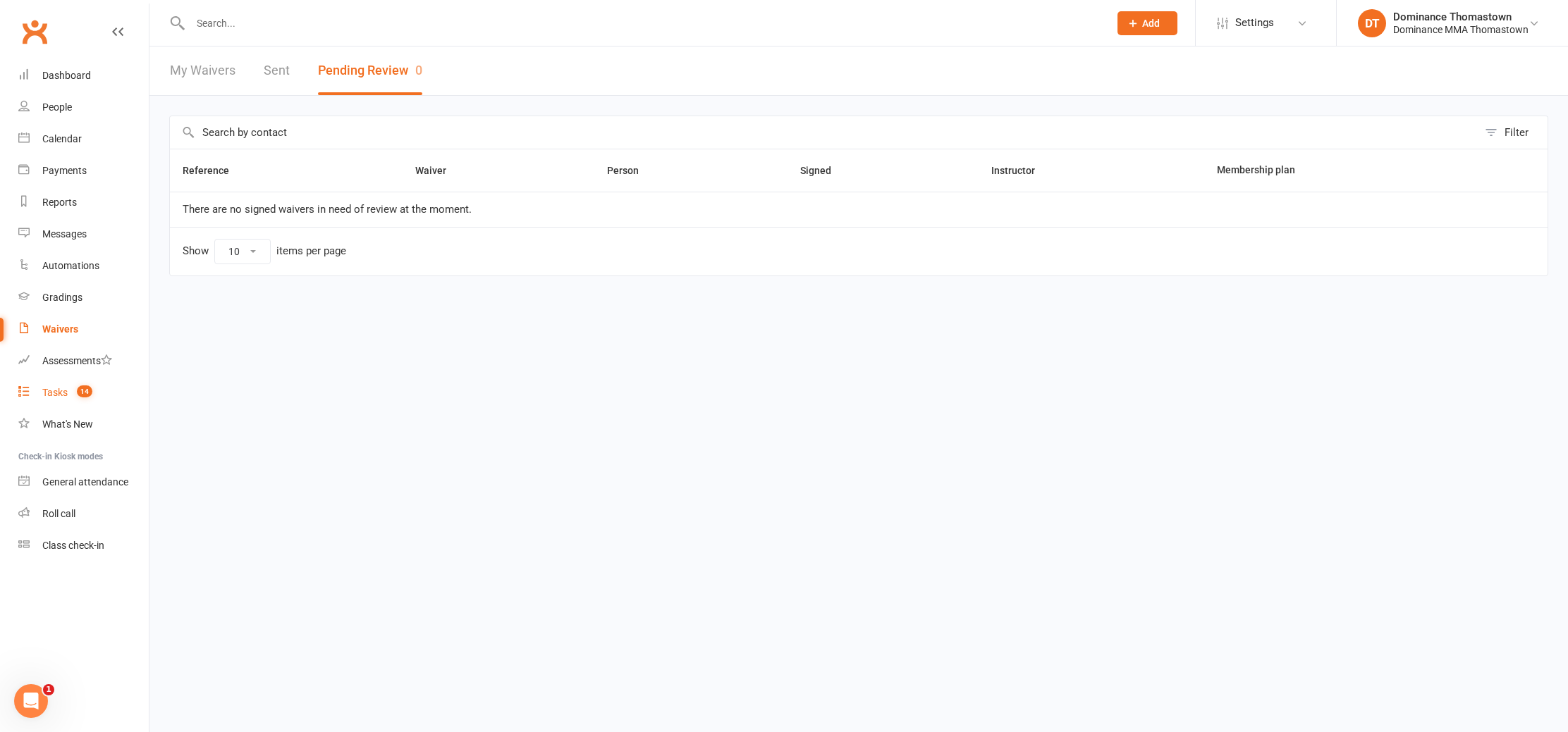
click at [69, 382] on link "Tasks 14" at bounding box center [84, 393] width 131 height 32
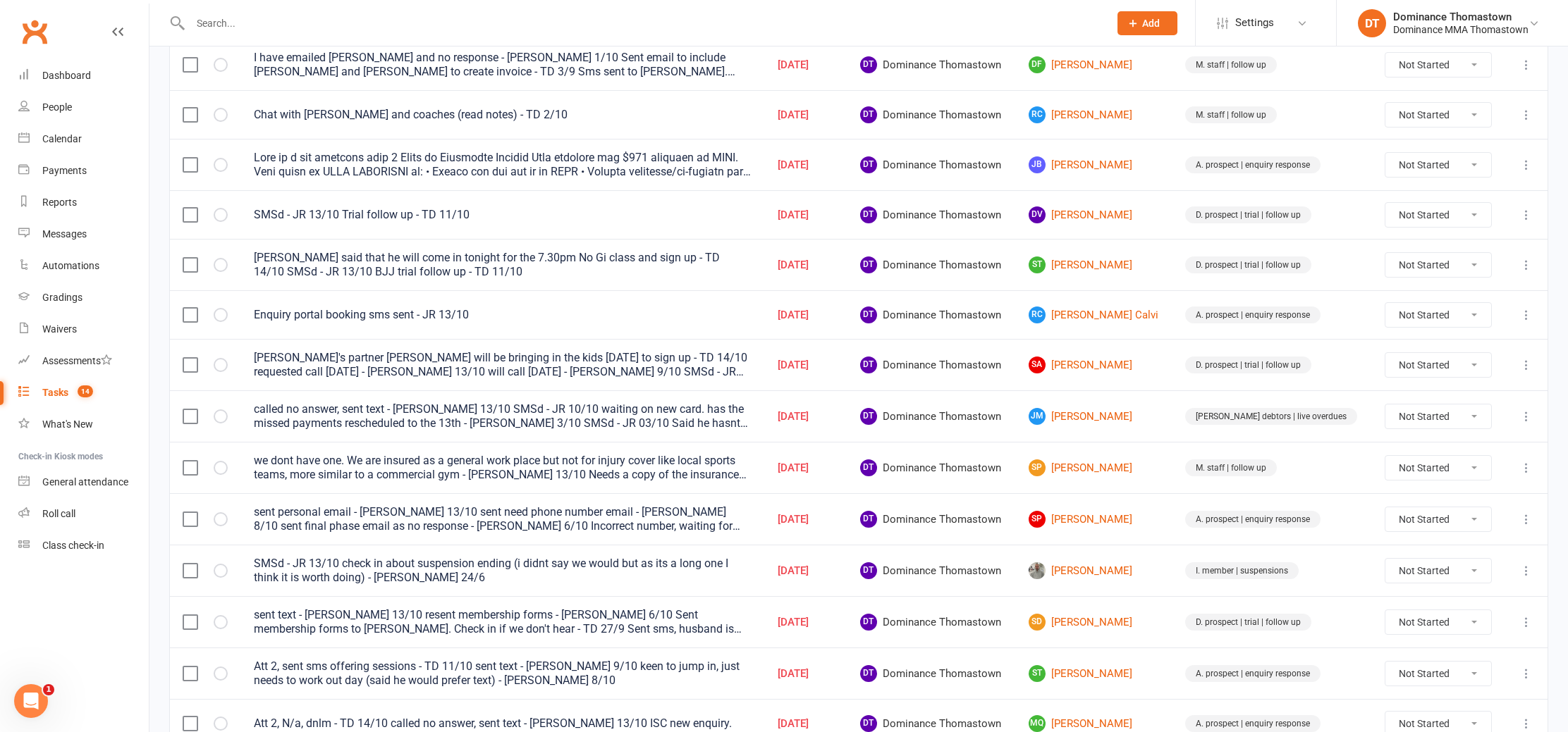
scroll to position [252, 0]
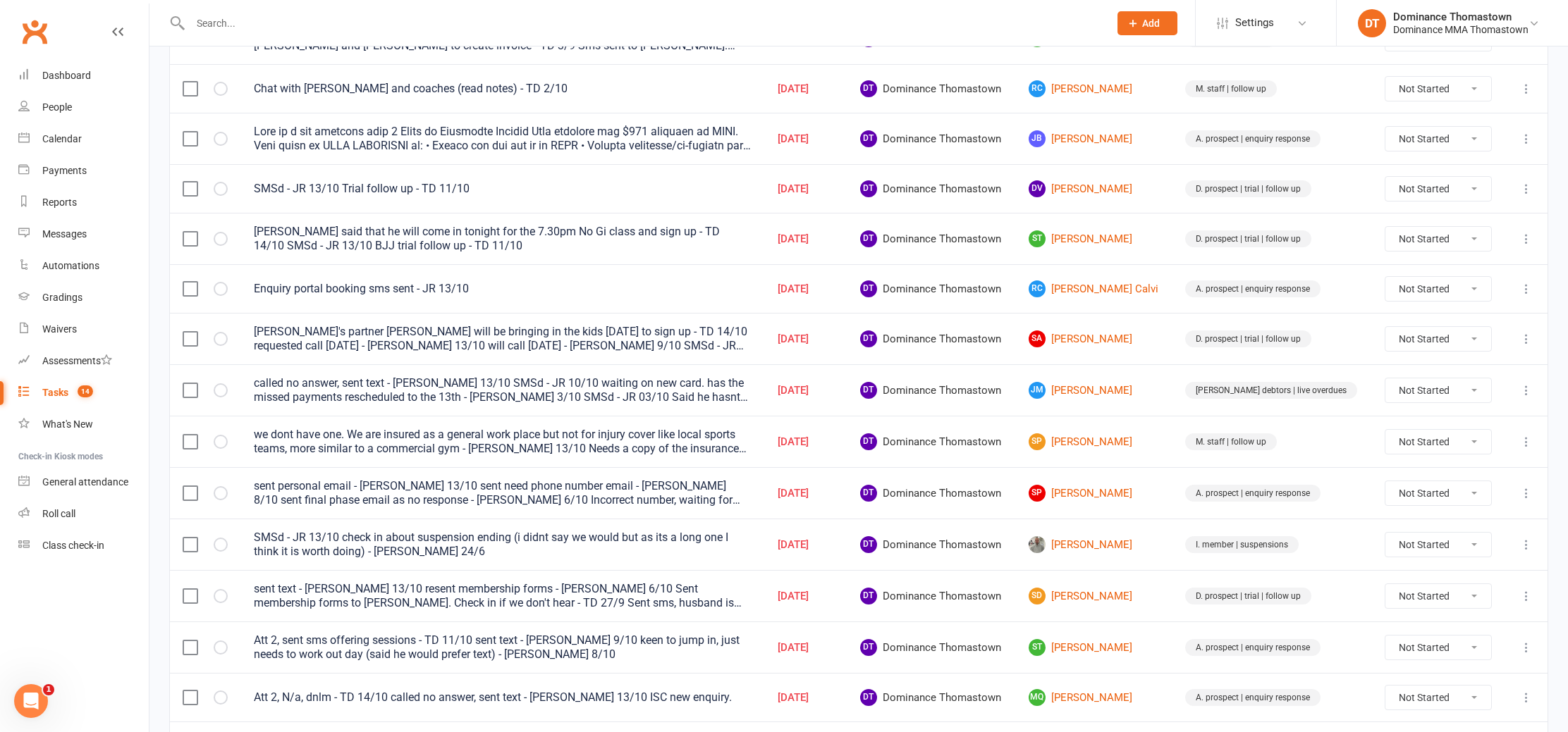
click at [397, 4] on div at bounding box center [634, 23] width 930 height 46
click at [381, 17] on input "text" at bounding box center [642, 23] width 913 height 20
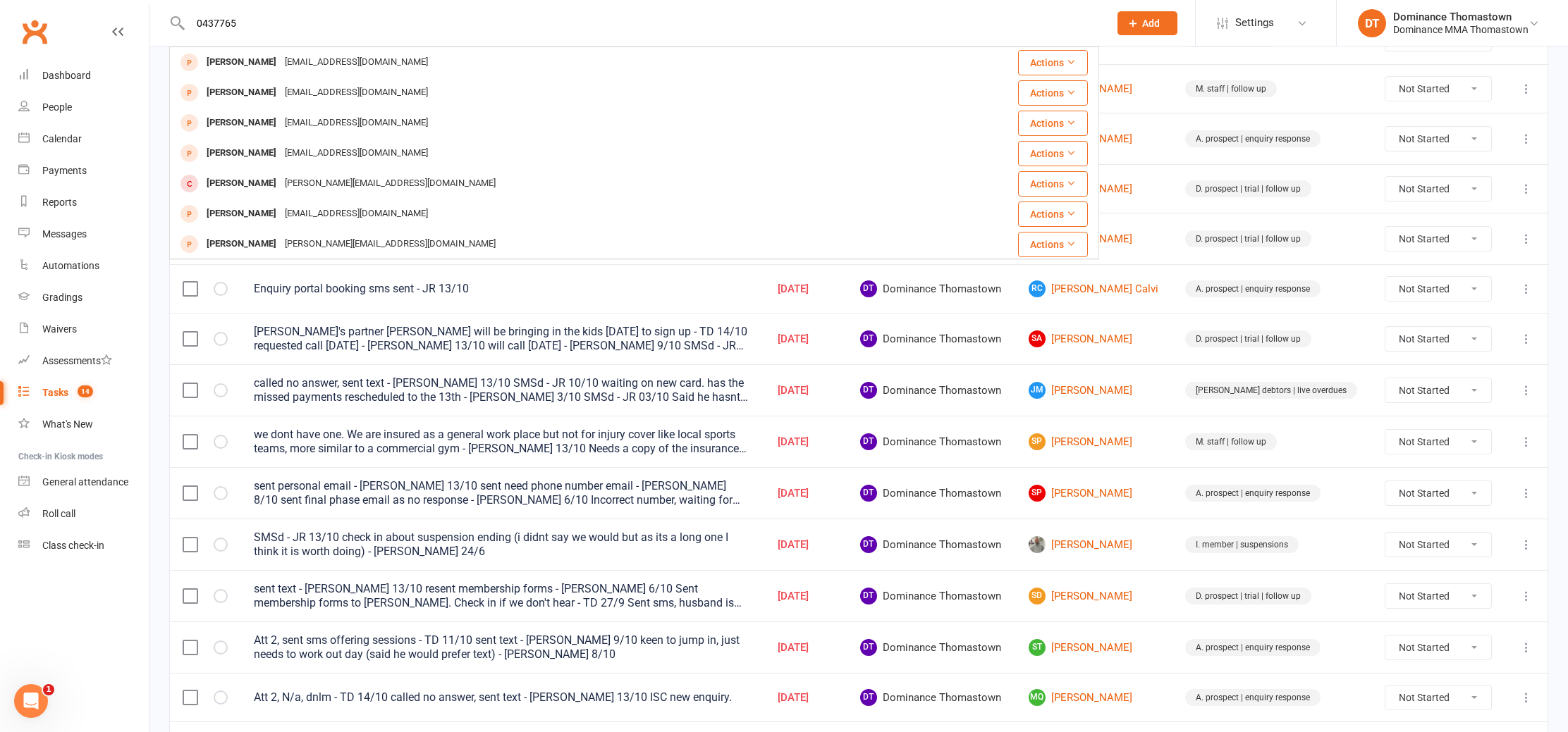
type input "0437765"
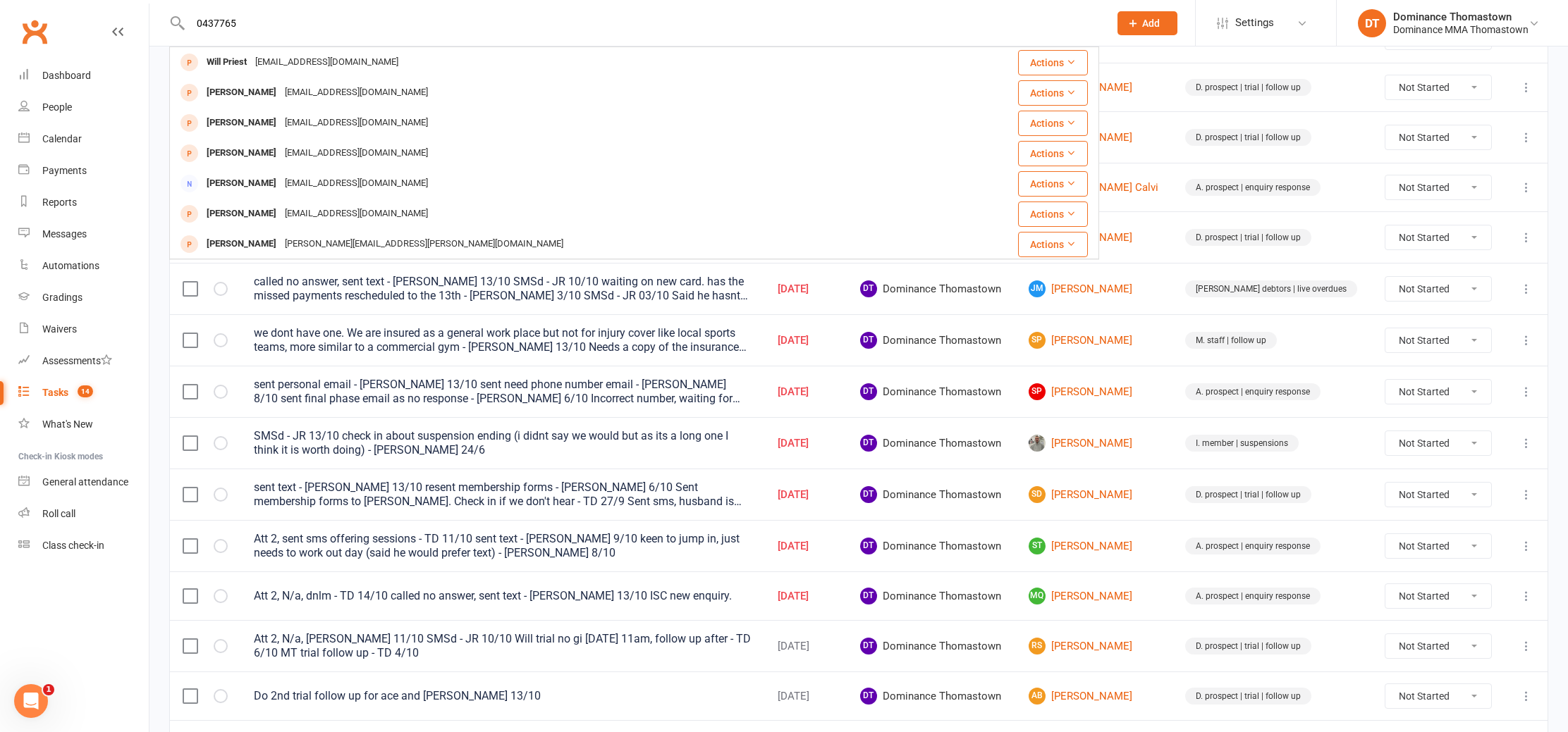
scroll to position [354, 0]
click at [398, 20] on input "0437765" at bounding box center [642, 23] width 913 height 20
click at [399, 20] on input "0437765" at bounding box center [642, 23] width 913 height 20
click at [398, 20] on input "0437765" at bounding box center [642, 23] width 913 height 20
click at [399, 20] on input "0437765" at bounding box center [642, 23] width 913 height 20
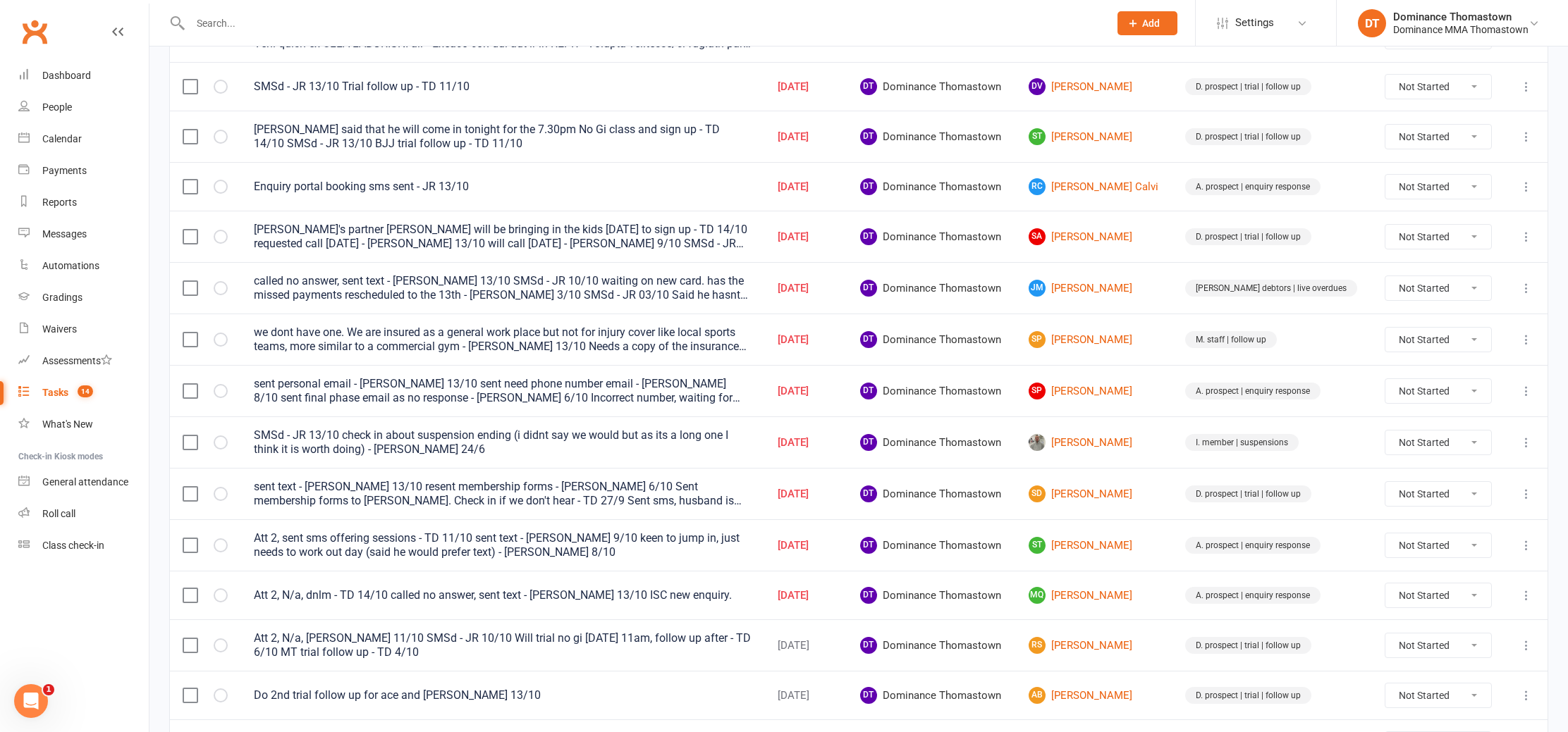
click at [278, 20] on input "text" at bounding box center [642, 23] width 913 height 20
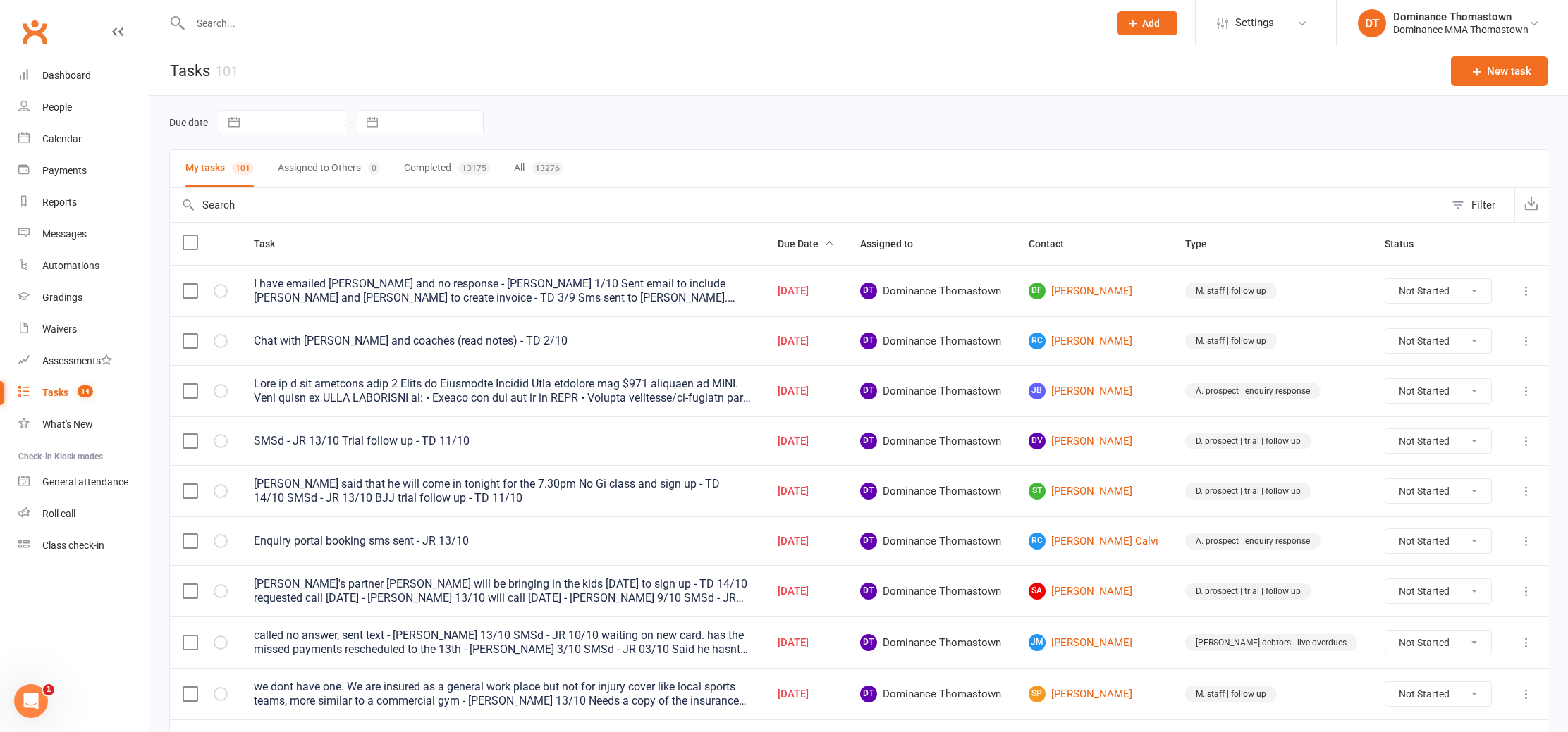
click at [72, 396] on count-badge "14" at bounding box center [81, 393] width 23 height 12
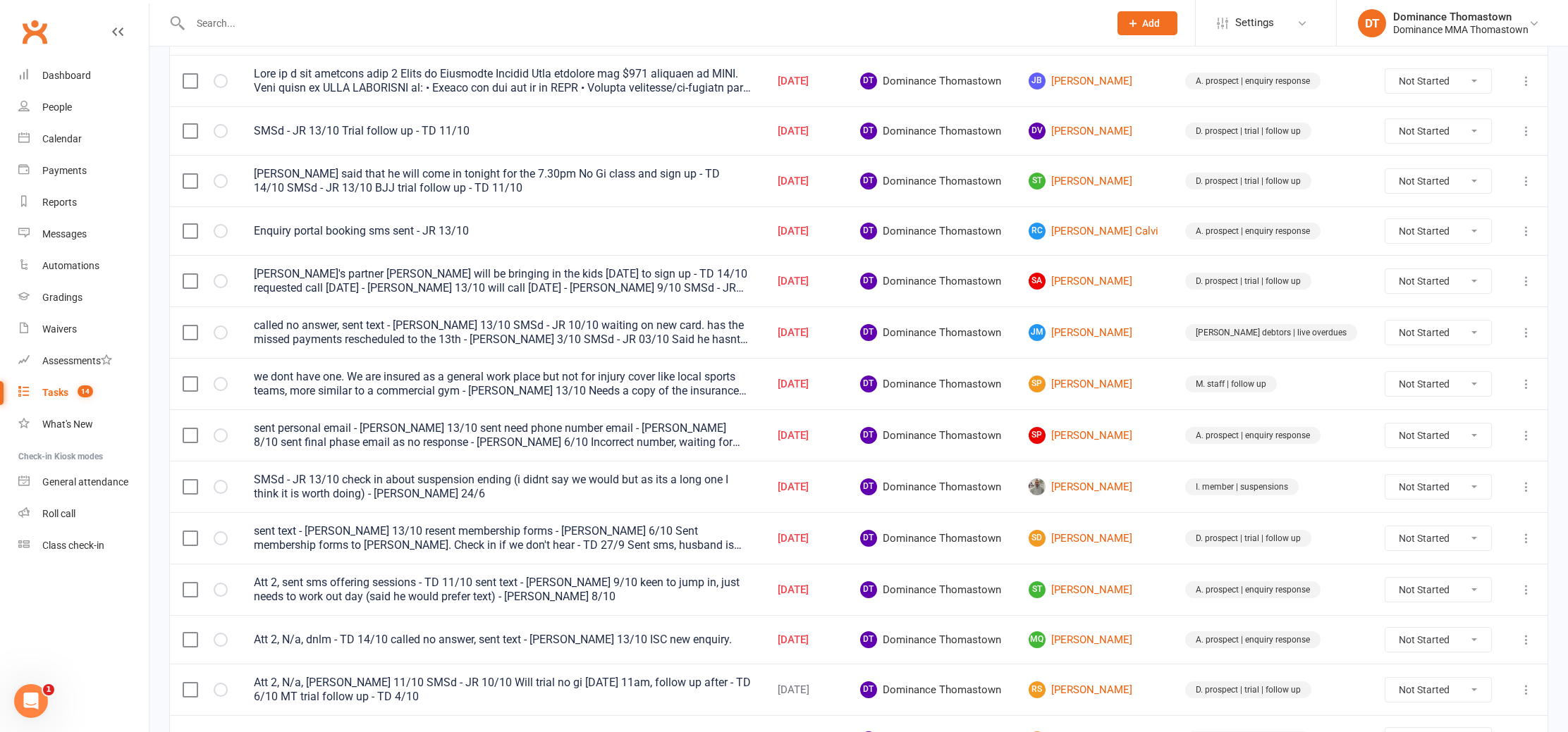
scroll to position [311, 0]
click at [1529, 633] on icon at bounding box center [1526, 639] width 14 height 14
click at [1506, 688] on link "Edit" at bounding box center [1465, 694] width 140 height 28
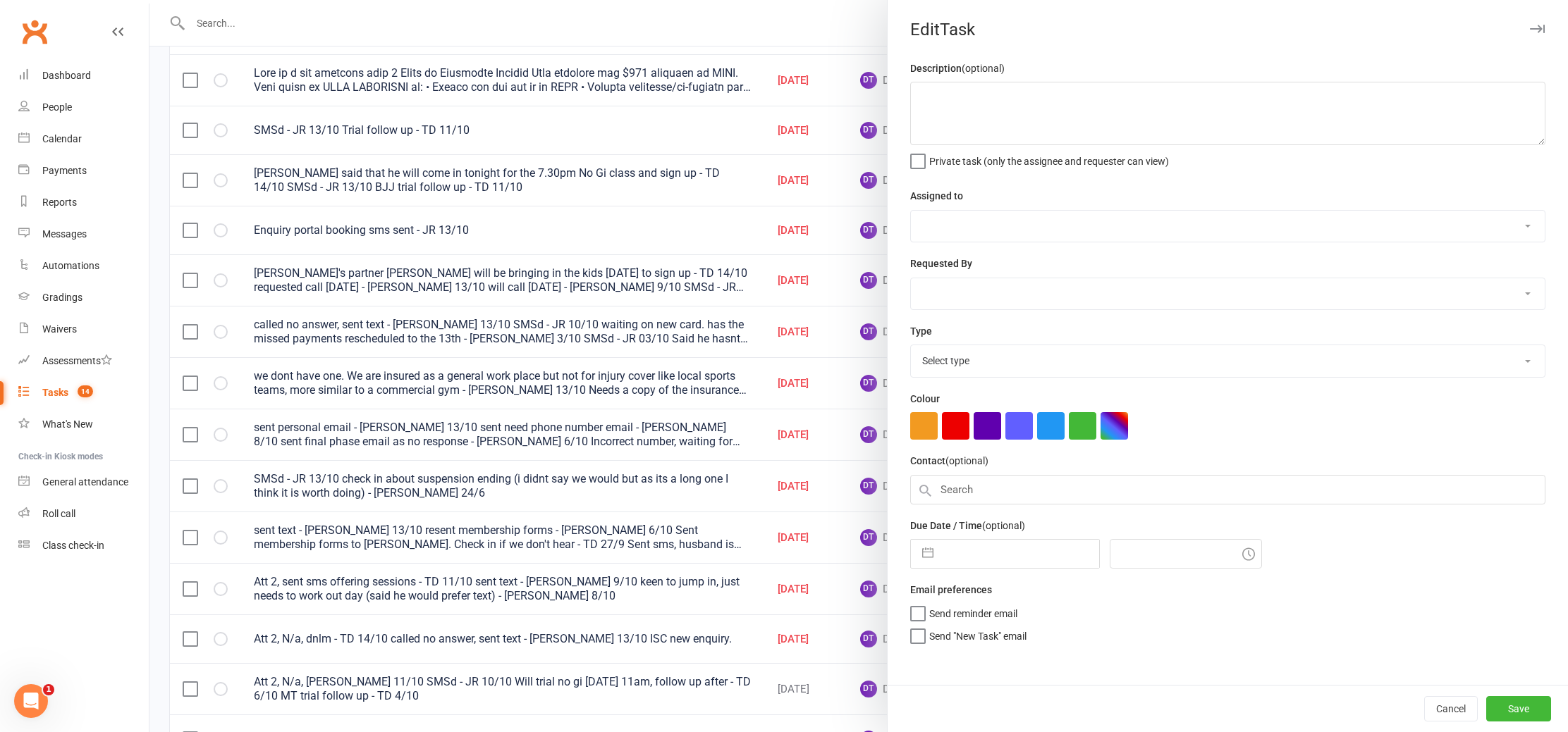
type textarea "Att 2, N/a, dnlm - TD 14/10 called no answer, sent text - Ellen 13/10 ISC new e…"
select select "12547"
type input "[DATE]"
type input "7:15pm"
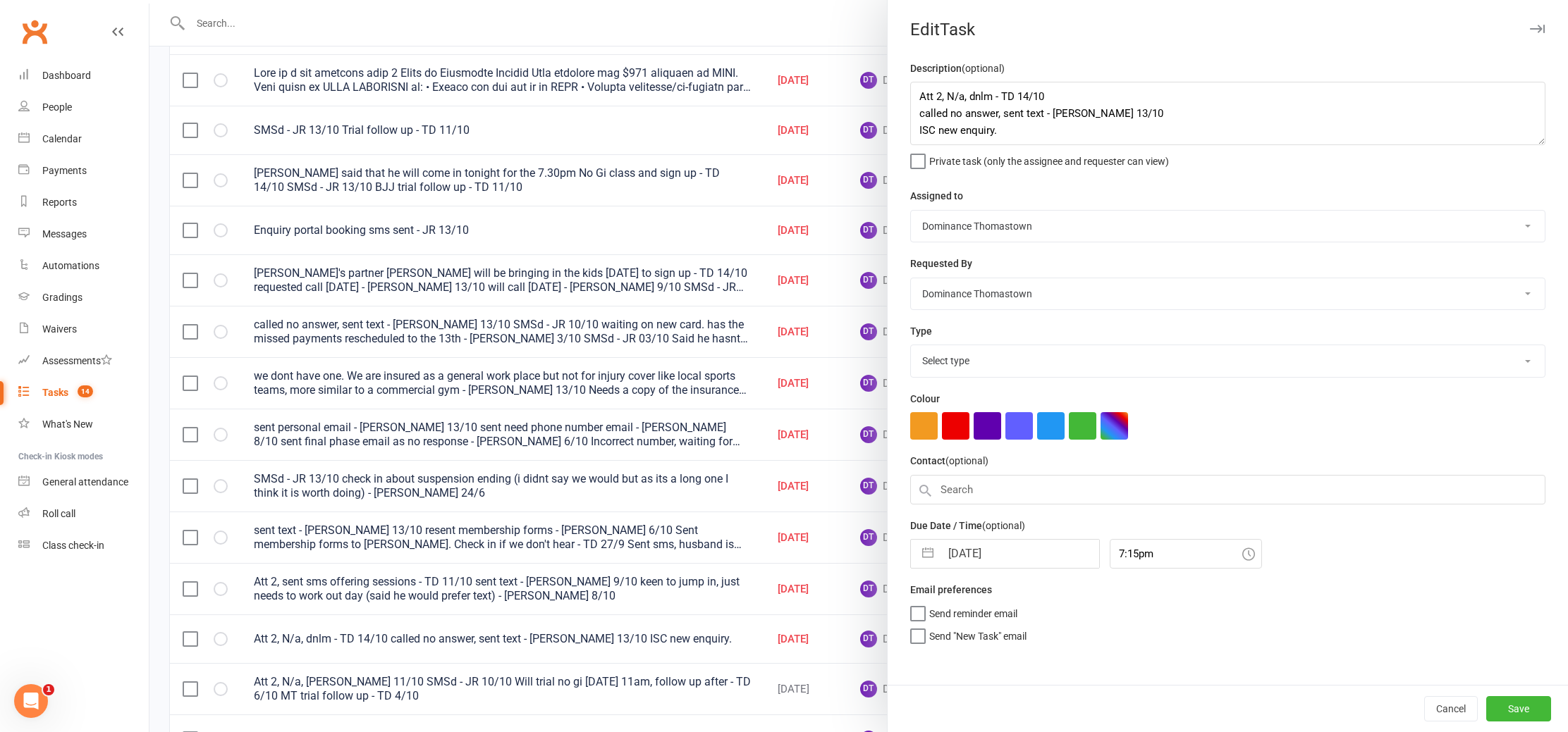
select select "3809"
select select "8"
select select "2025"
select select "9"
select select "2025"
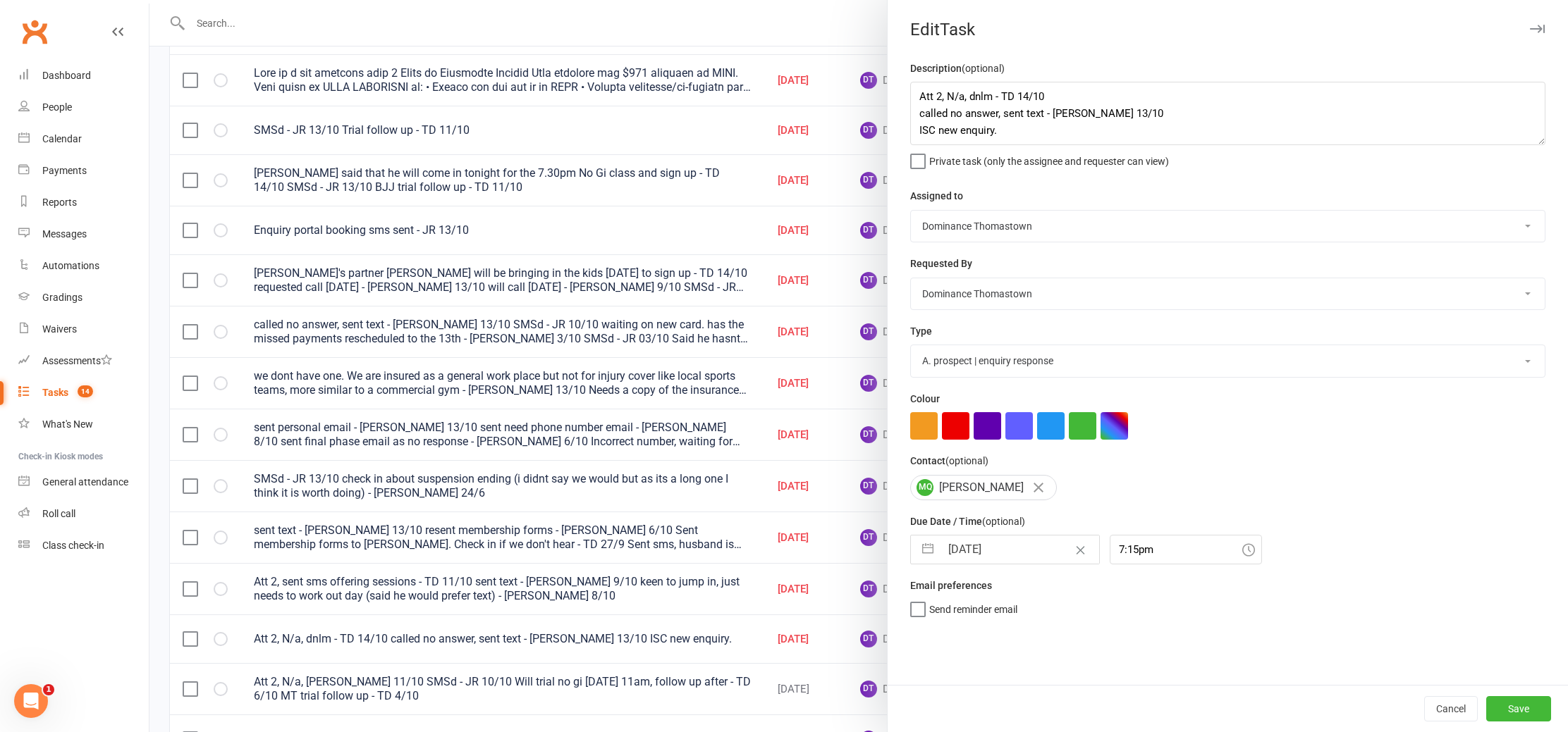
select select "10"
select select "2025"
click at [1020, 559] on input "[DATE]" at bounding box center [1020, 550] width 158 height 28
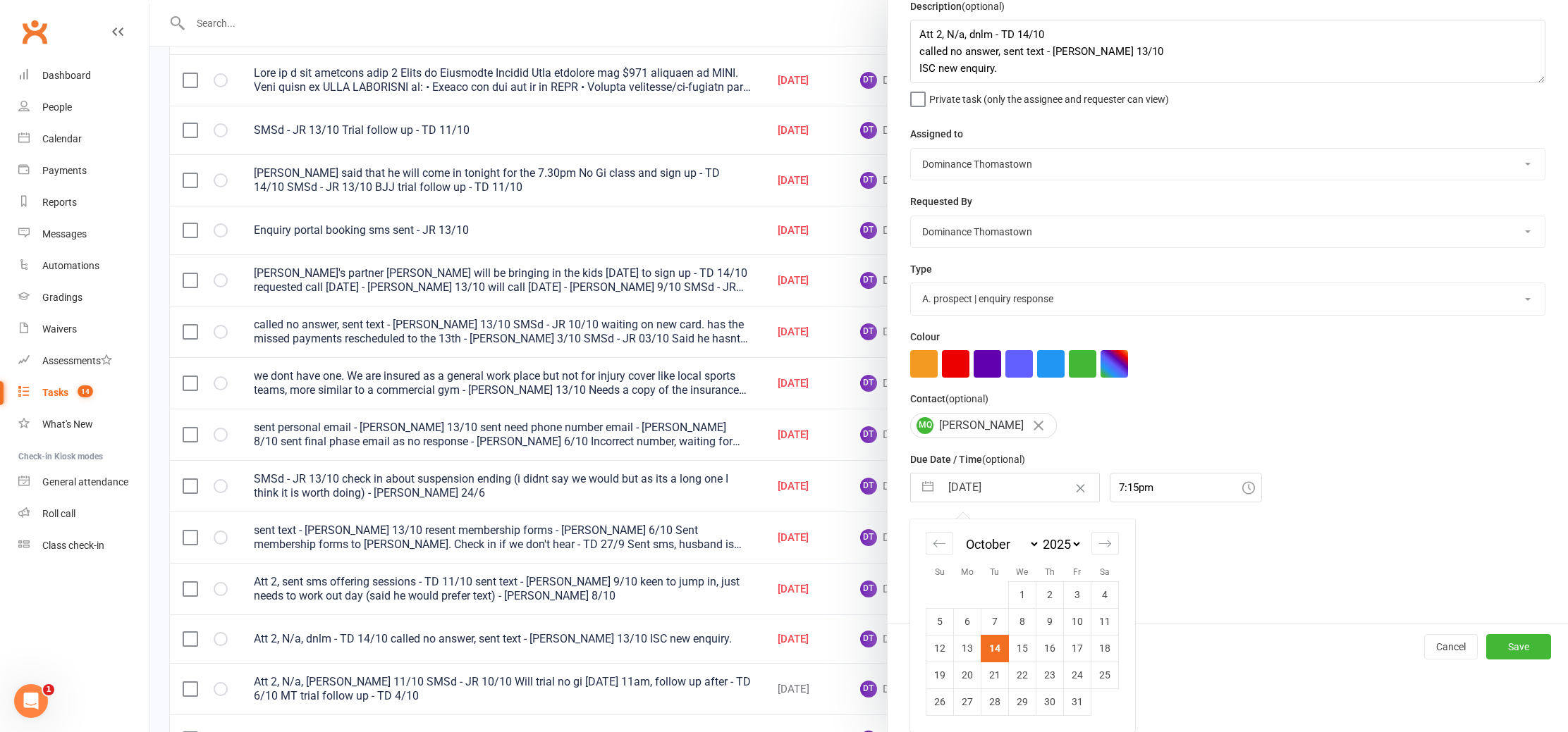
drag, startPoint x: 1026, startPoint y: 652, endPoint x: 1054, endPoint y: 654, distance: 28.1
click at [1026, 652] on td "15" at bounding box center [1023, 648] width 28 height 27
type input "15 Oct 2025"
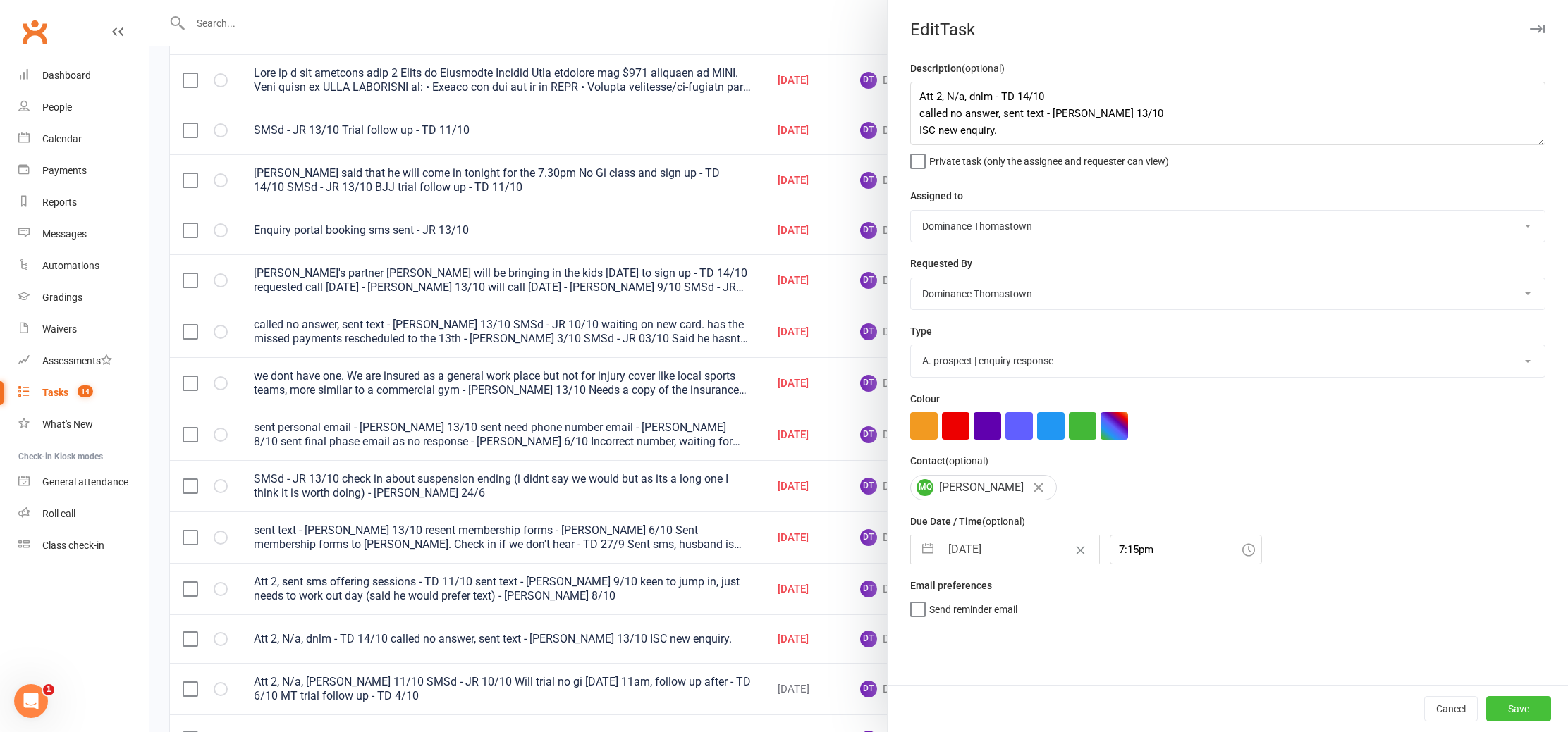
click at [1525, 709] on button "Save" at bounding box center [1519, 709] width 65 height 25
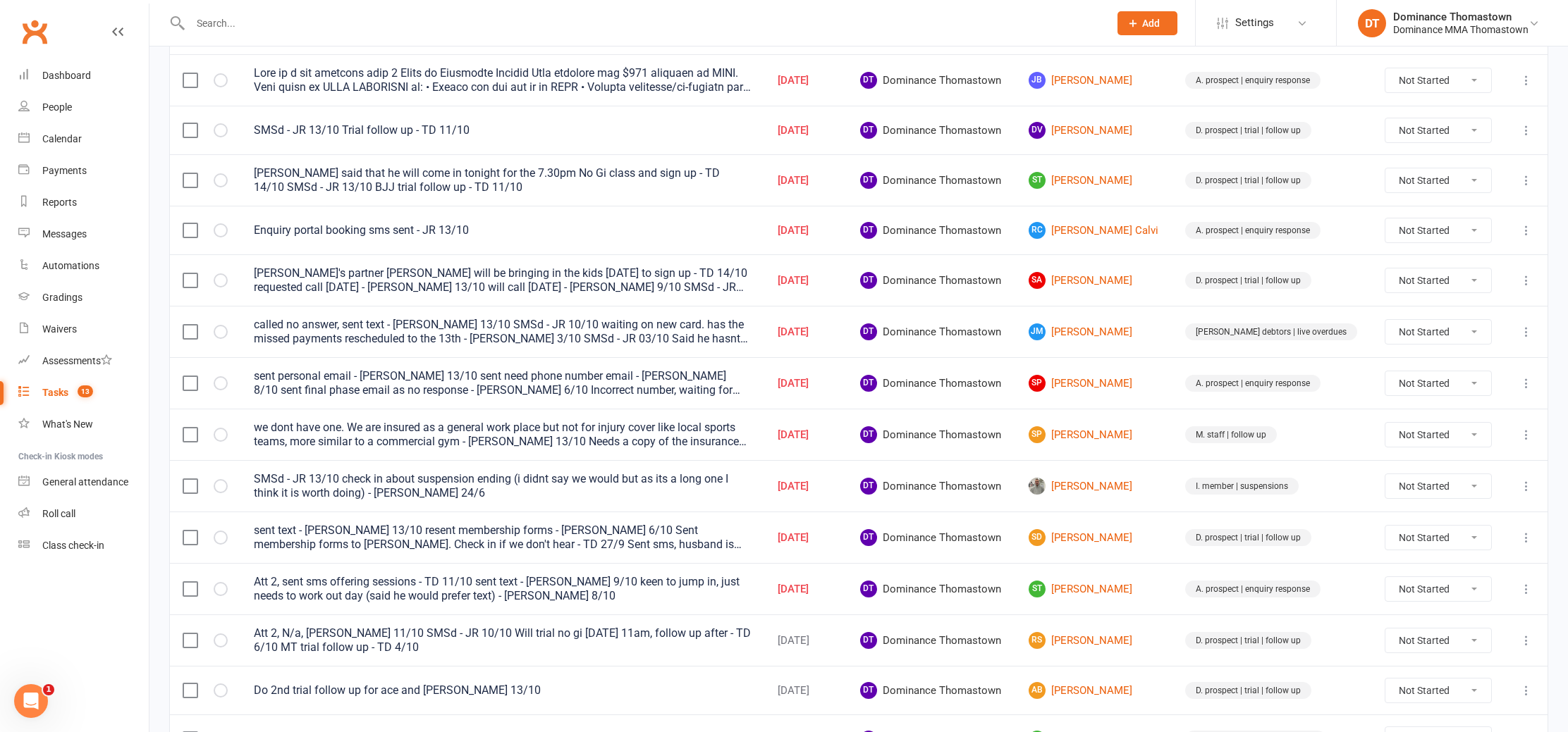
click at [251, 31] on input "text" at bounding box center [642, 23] width 913 height 20
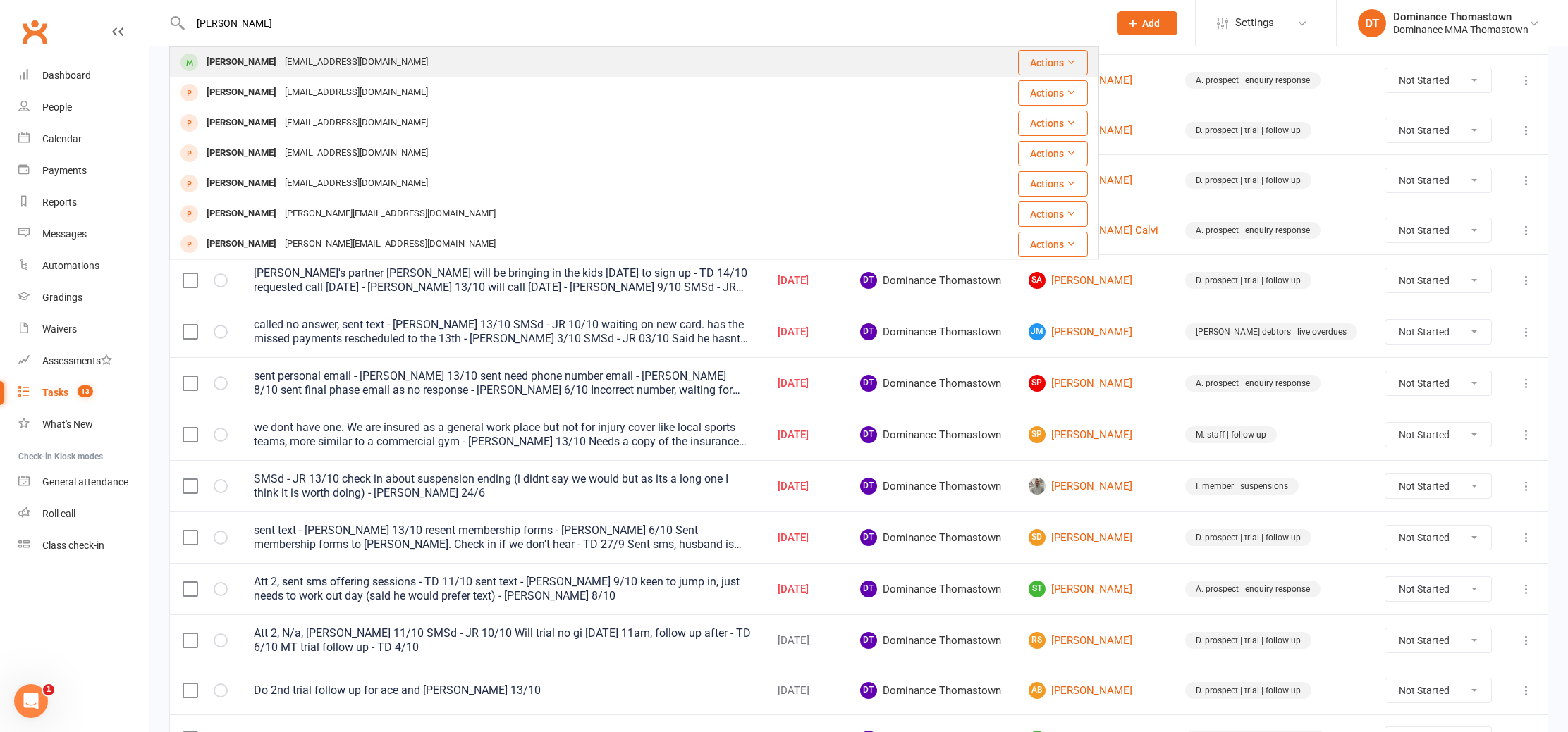
type input "linden marsh"
click at [266, 65] on div "Linden Marsh" at bounding box center [242, 62] width 78 height 20
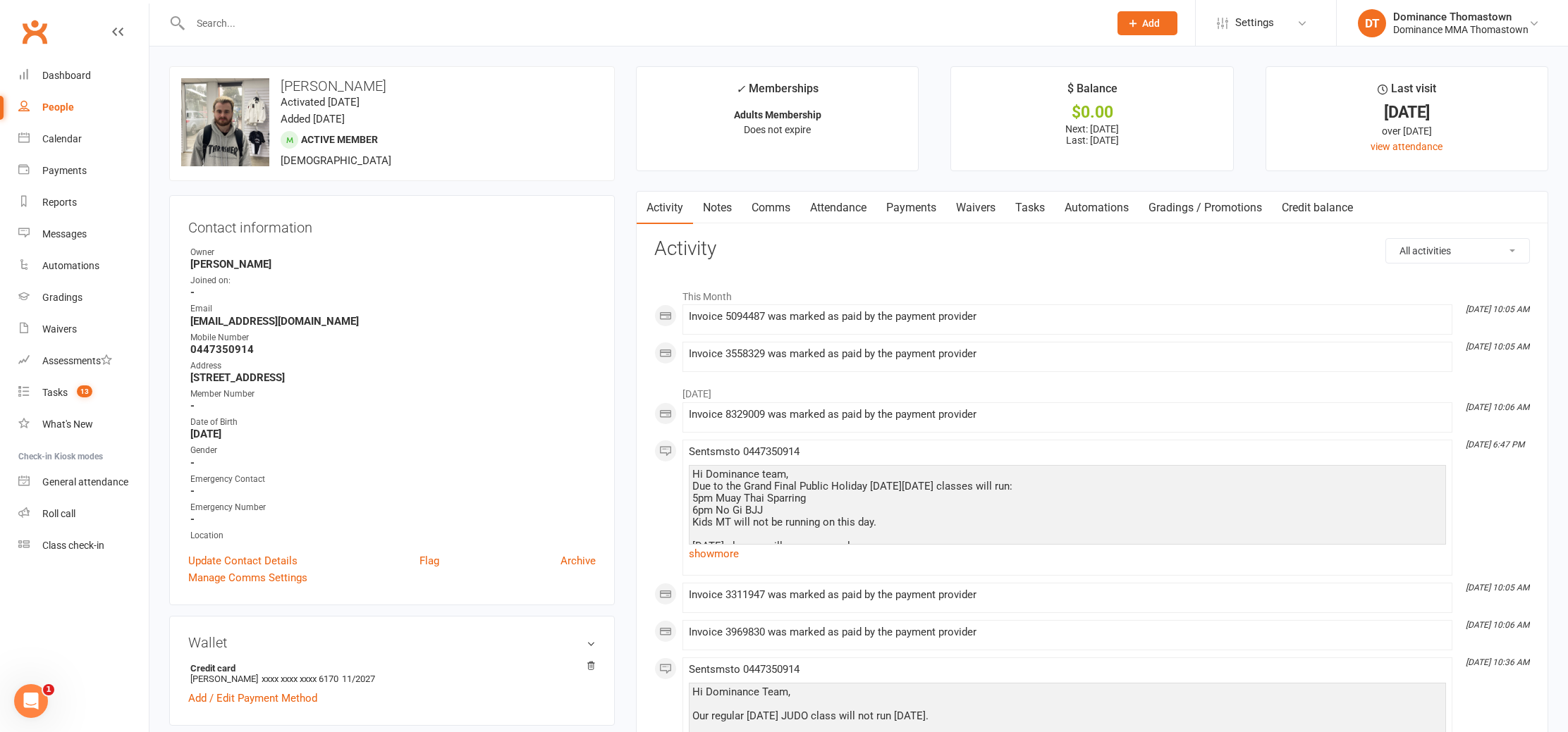
click at [926, 200] on link "Payments" at bounding box center [911, 208] width 70 height 33
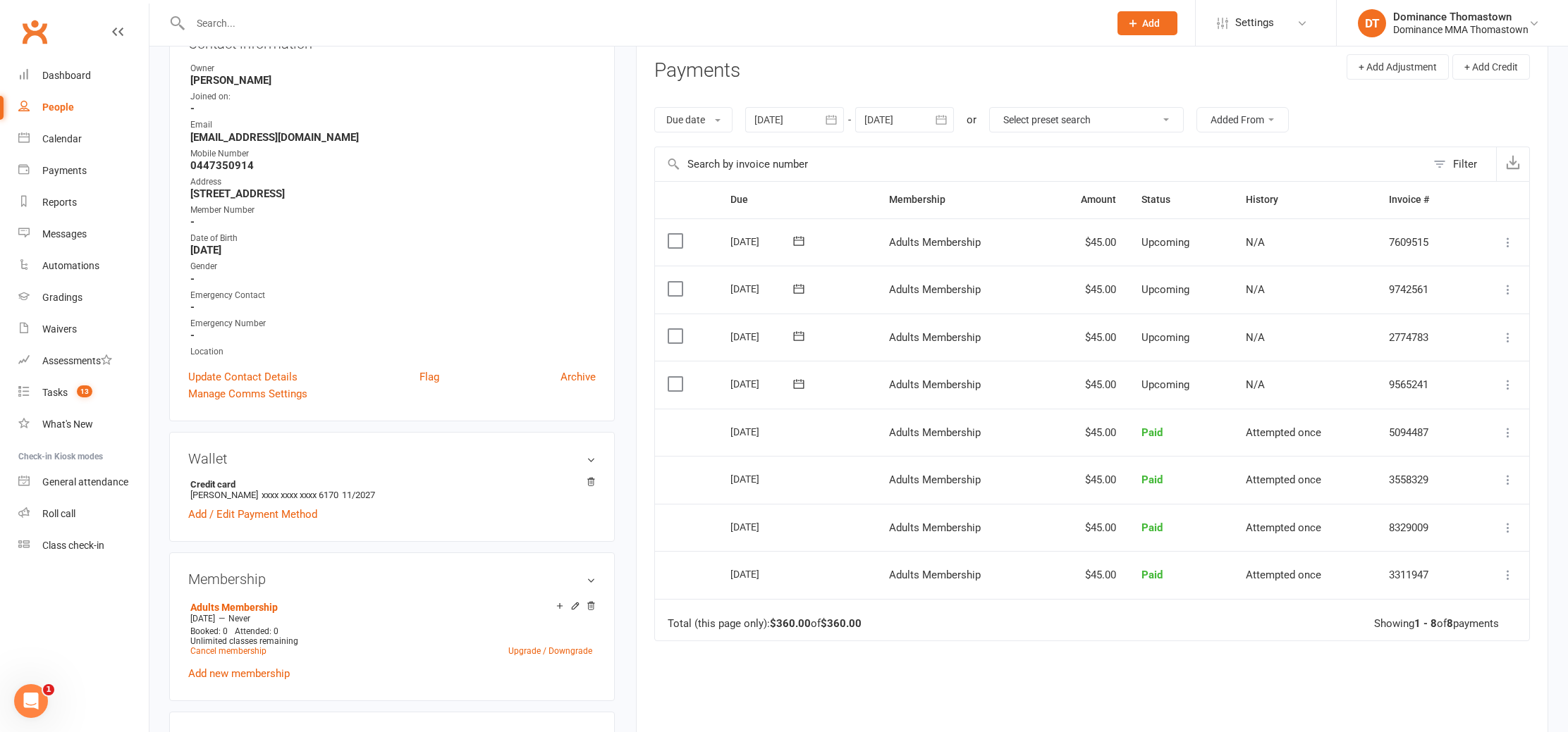
scroll to position [184, 0]
drag, startPoint x: 319, startPoint y: 491, endPoint x: 347, endPoint y: 491, distance: 28.0
click at [347, 491] on li "Credit card Linden Marsh xxxx xxxx xxxx 6170 11/2027" at bounding box center [392, 489] width 408 height 25
drag, startPoint x: 347, startPoint y: 491, endPoint x: 368, endPoint y: 495, distance: 21.4
click at [347, 491] on span "11/2027" at bounding box center [359, 495] width 33 height 11
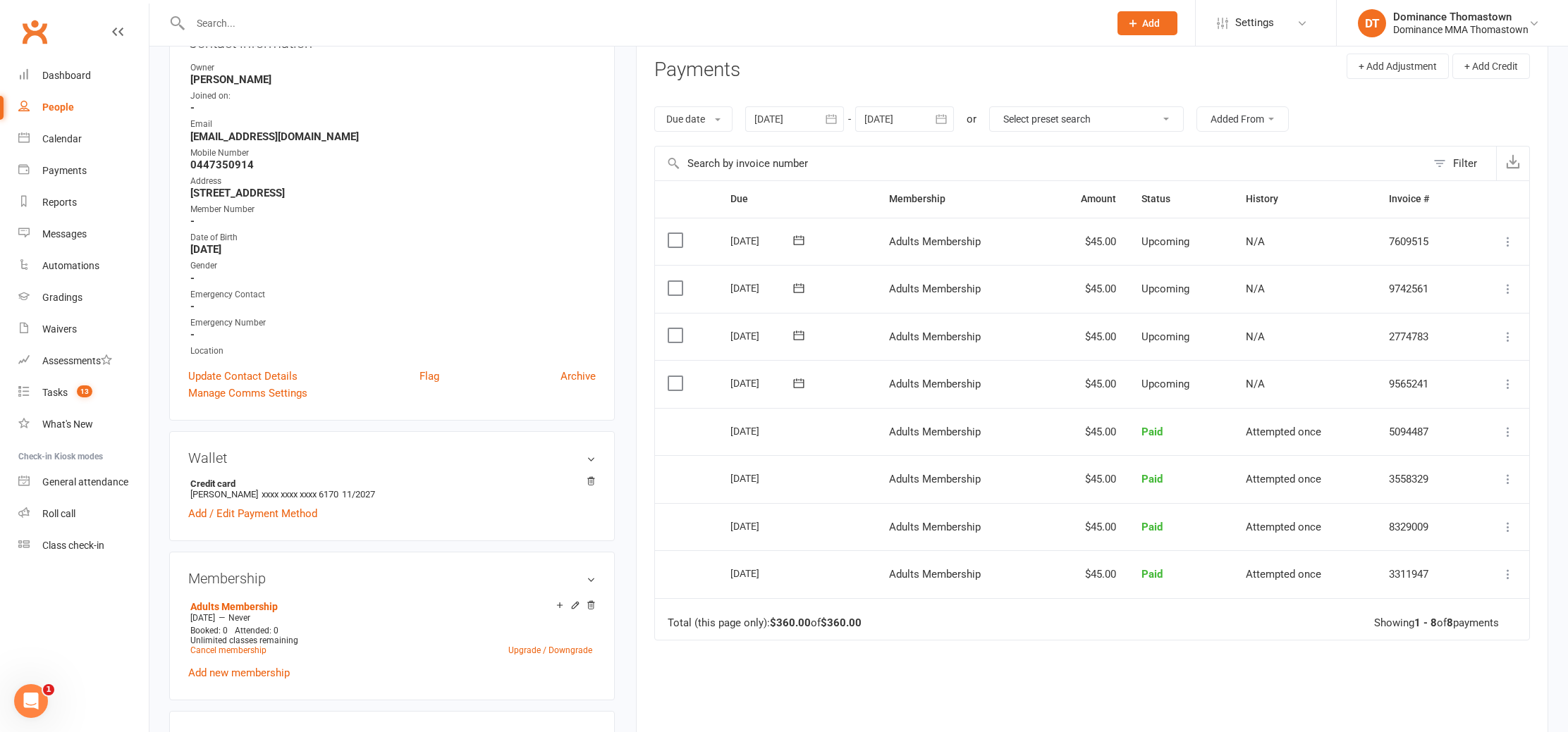
click at [801, 380] on icon at bounding box center [799, 383] width 14 height 14
drag, startPoint x: 702, startPoint y: 383, endPoint x: 673, endPoint y: 381, distance: 29.1
click at [702, 383] on td "Select this" at bounding box center [687, 384] width 62 height 48
click at [672, 381] on label at bounding box center [677, 383] width 19 height 14
click at [672, 376] on input "checkbox" at bounding box center [672, 376] width 9 height 0
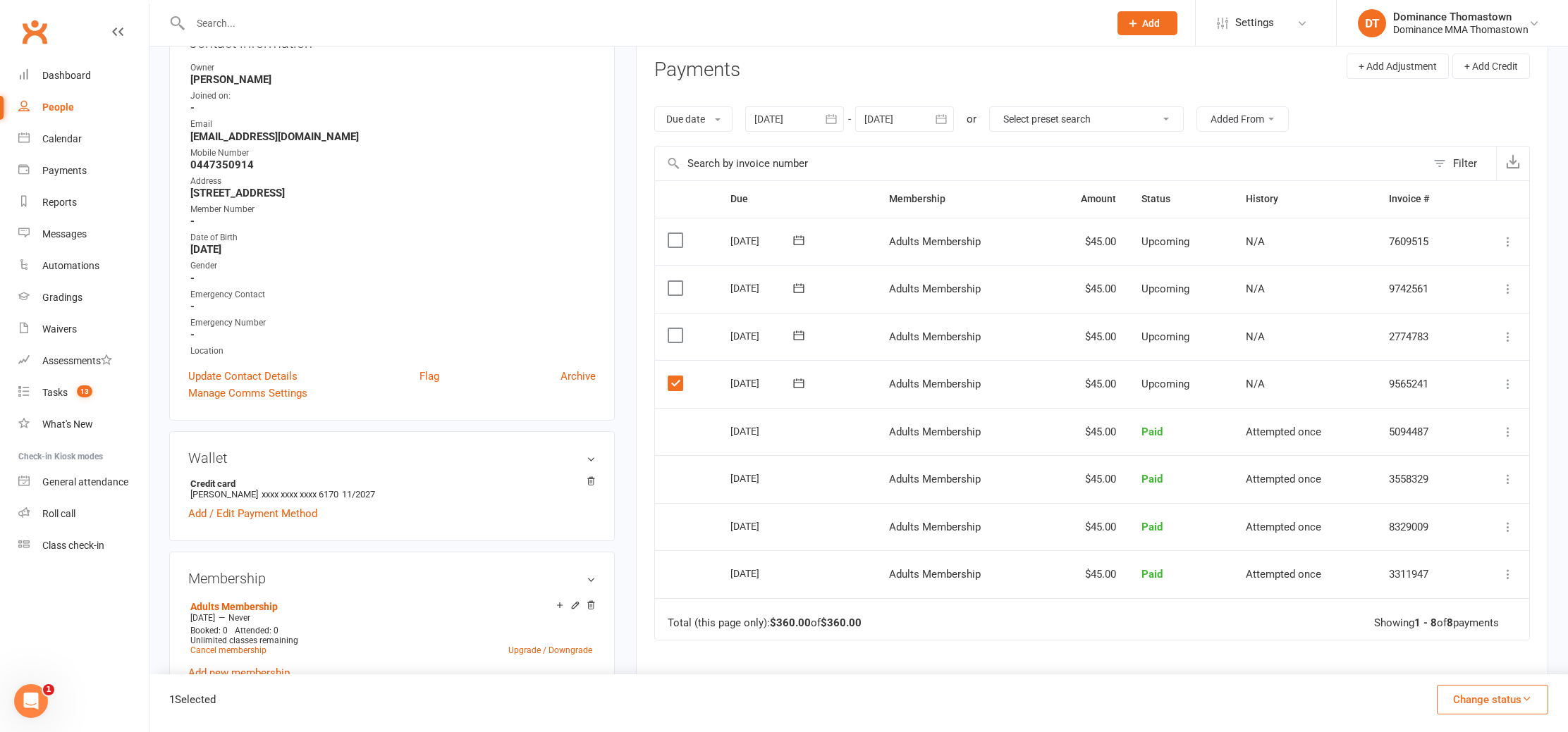
click at [1487, 636] on table "Due Contact Membership Amount Status History Invoice # Select this 06 Nov 2025 …" at bounding box center [1092, 410] width 876 height 460
click at [674, 382] on label at bounding box center [677, 383] width 19 height 14
click at [674, 376] on input "checkbox" at bounding box center [672, 376] width 9 height 0
click at [60, 394] on div "Tasks" at bounding box center [54, 393] width 25 height 12
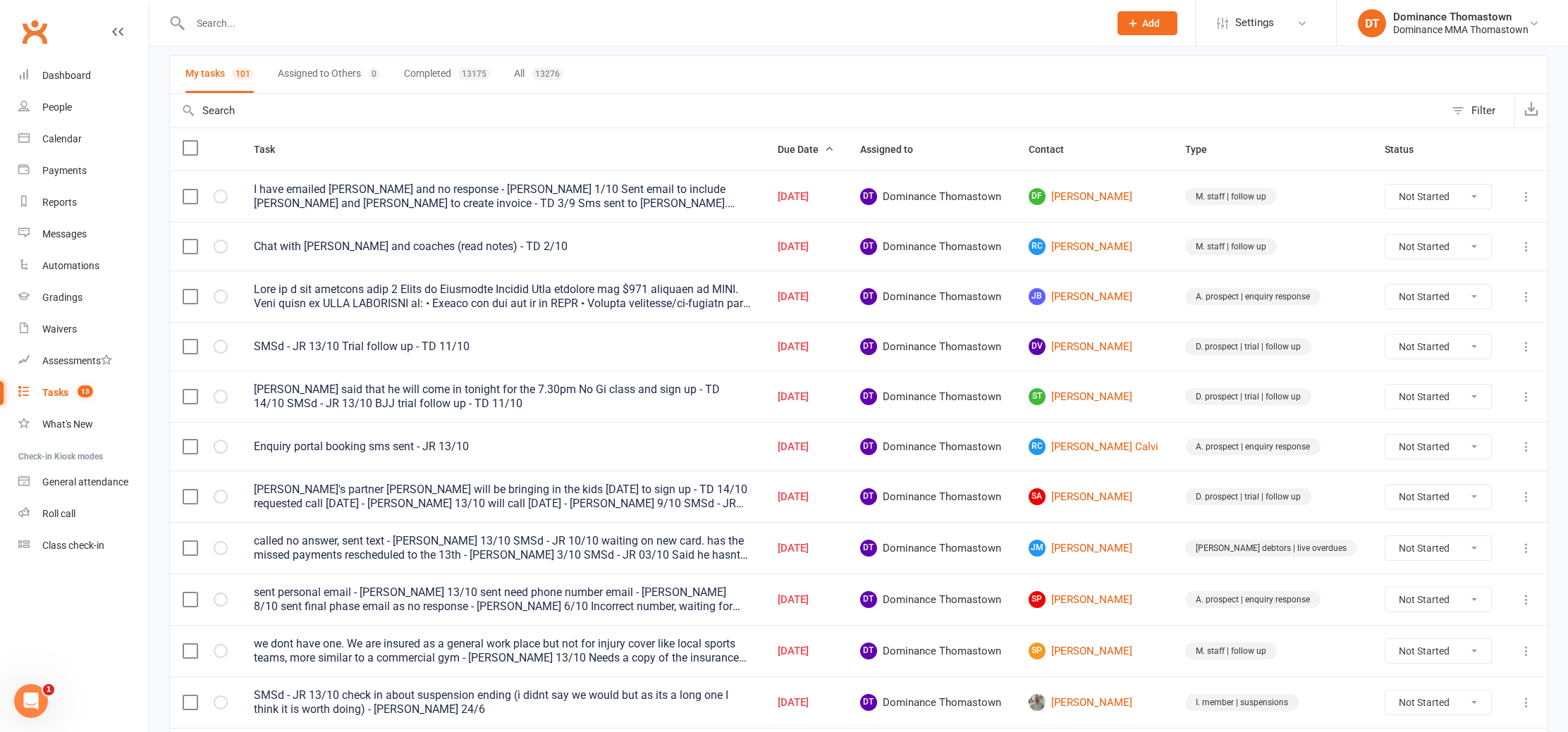
scroll to position [121, 0]
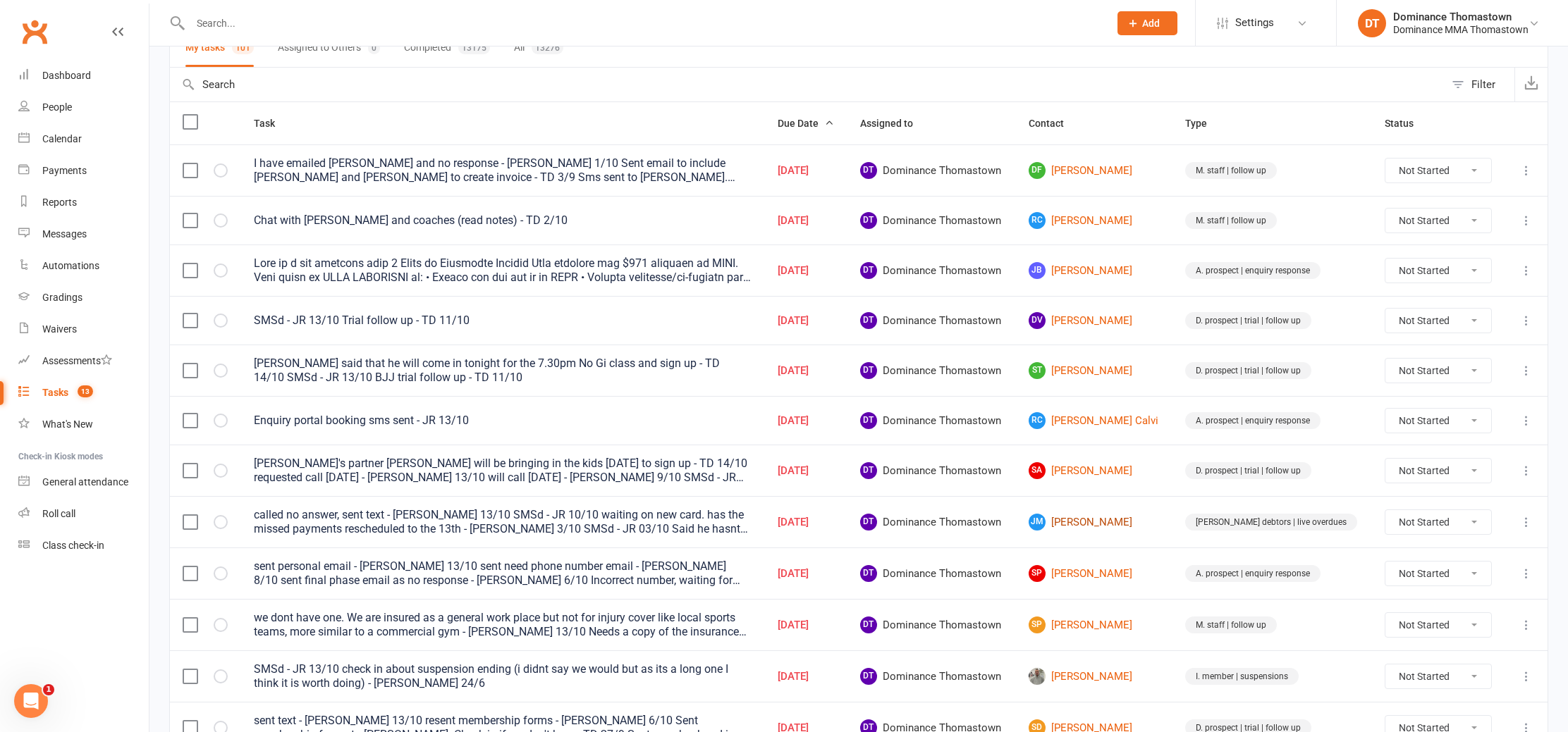
click at [1108, 521] on link "JM Jack Moore" at bounding box center [1094, 521] width 132 height 17
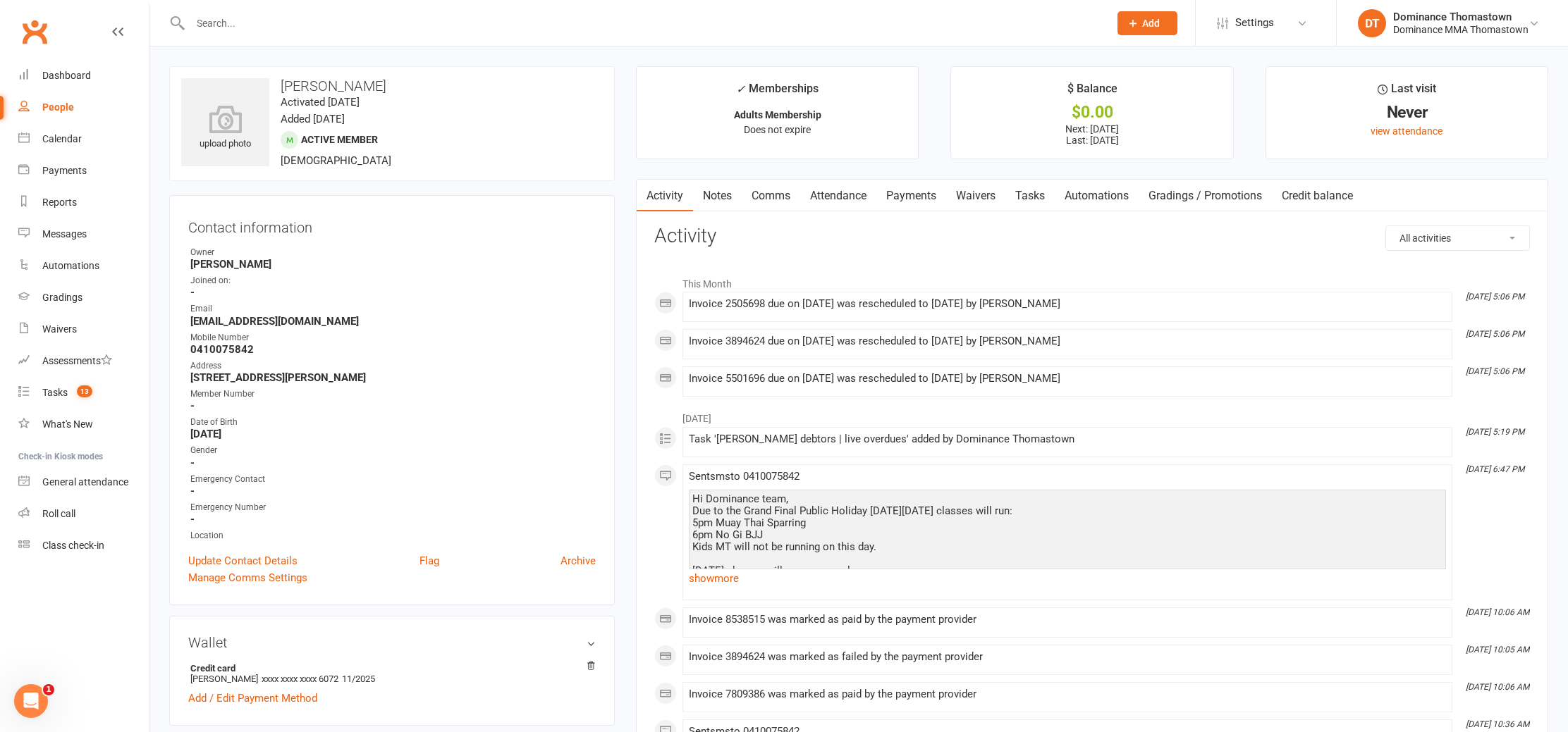
click at [912, 195] on link "Payments" at bounding box center [911, 195] width 70 height 33
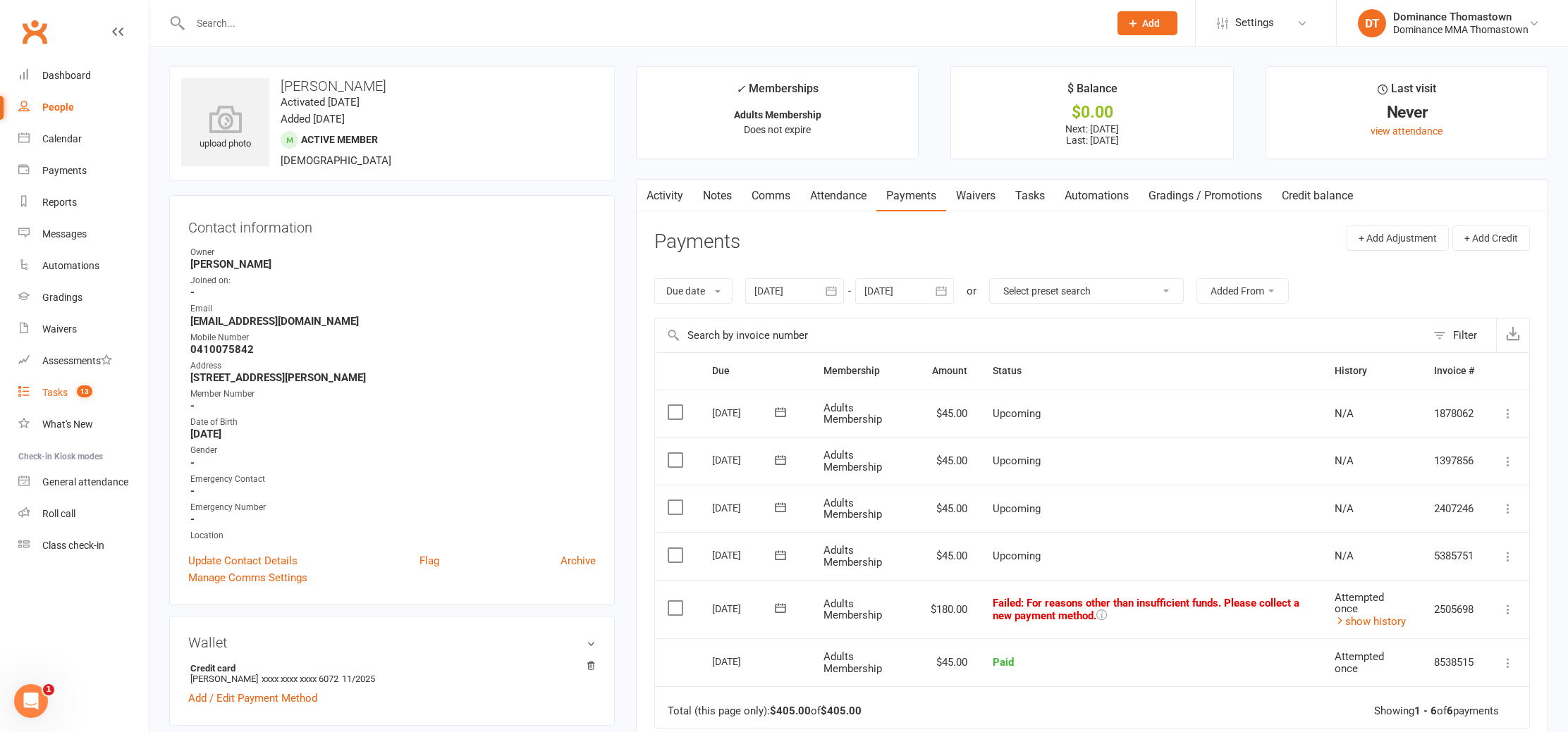
click at [83, 397] on span "13" at bounding box center [84, 391] width 15 height 12
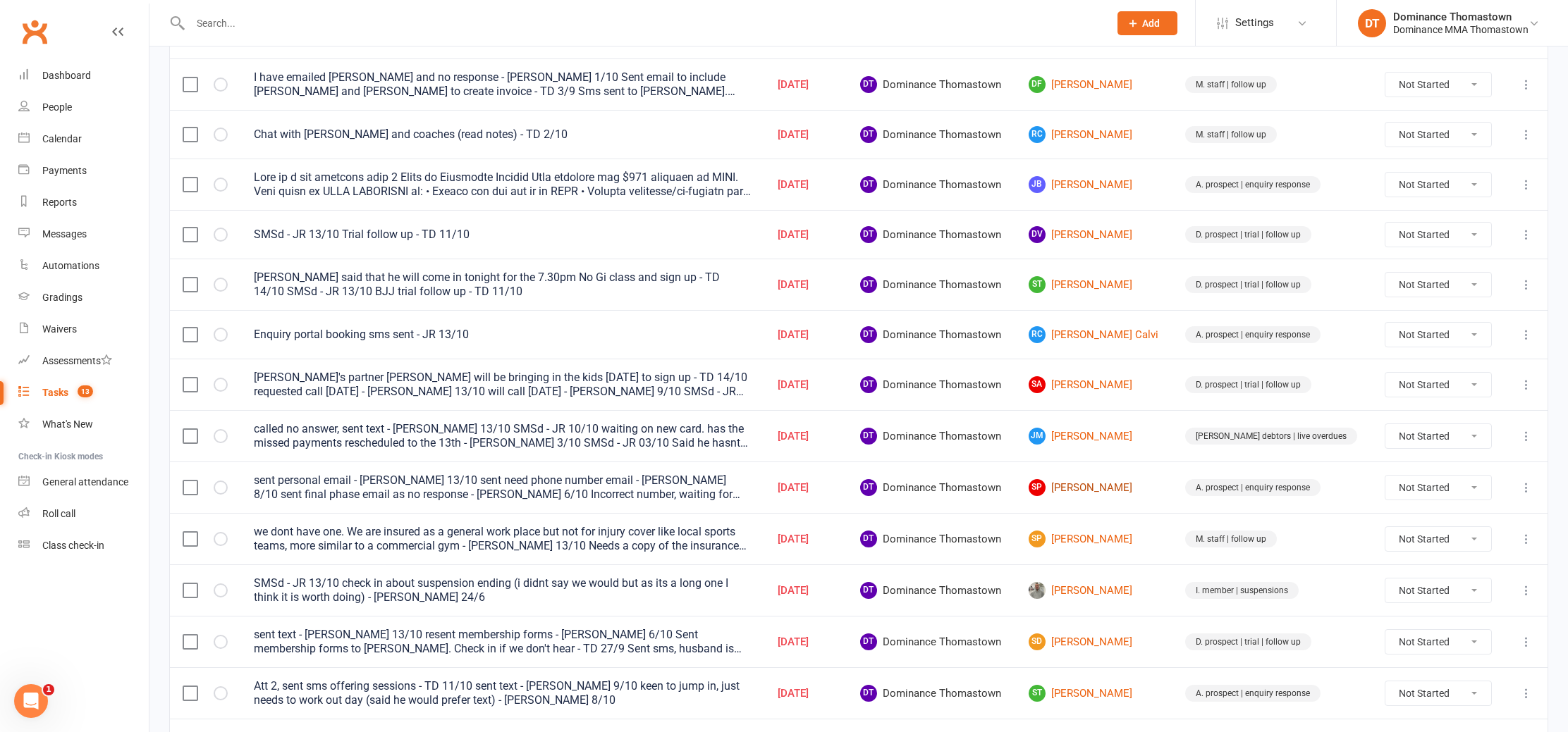
scroll to position [214, 0]
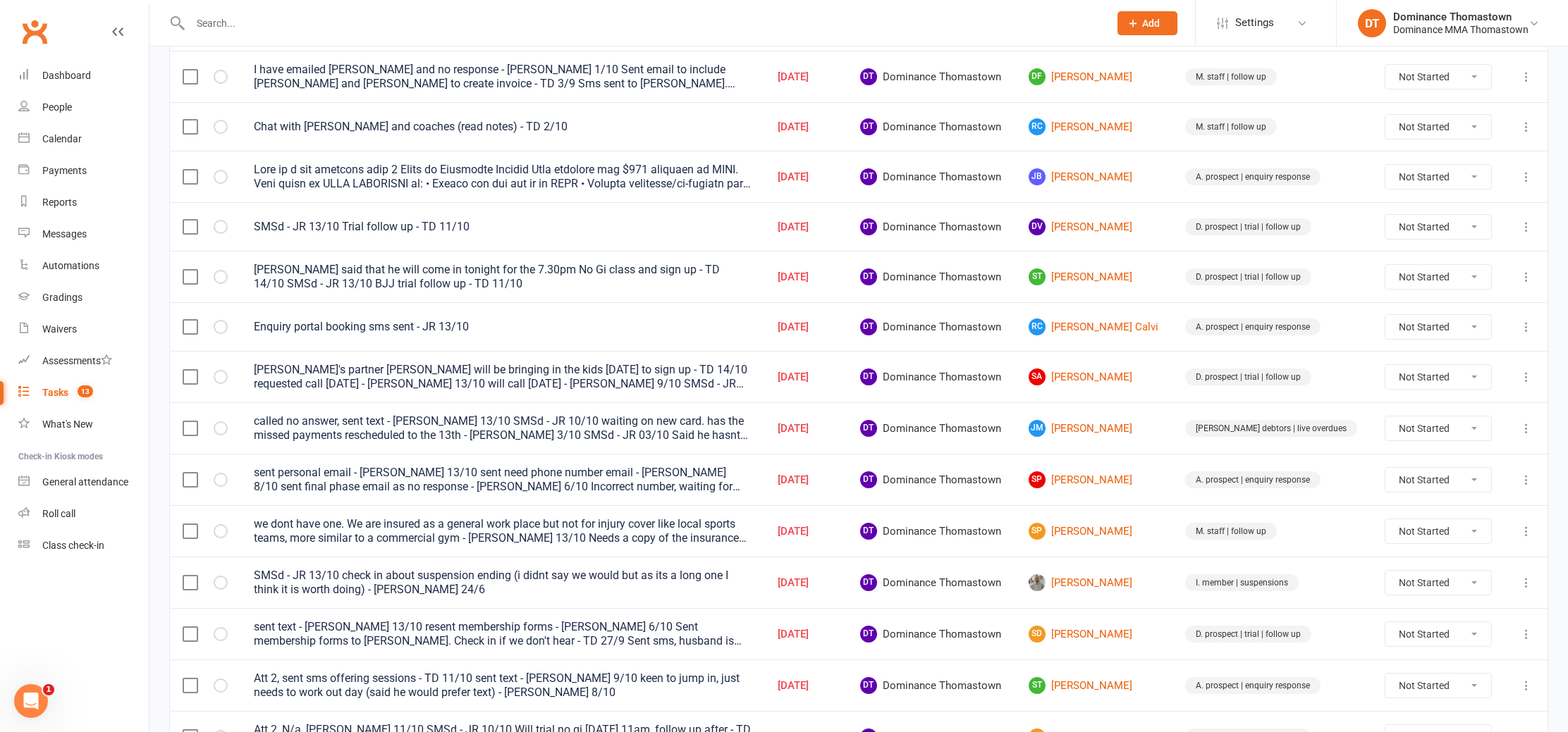
click at [1535, 421] on td at bounding box center [1526, 428] width 43 height 52
click at [1530, 425] on icon at bounding box center [1526, 428] width 14 height 14
click at [1487, 479] on link "Edit" at bounding box center [1465, 484] width 140 height 28
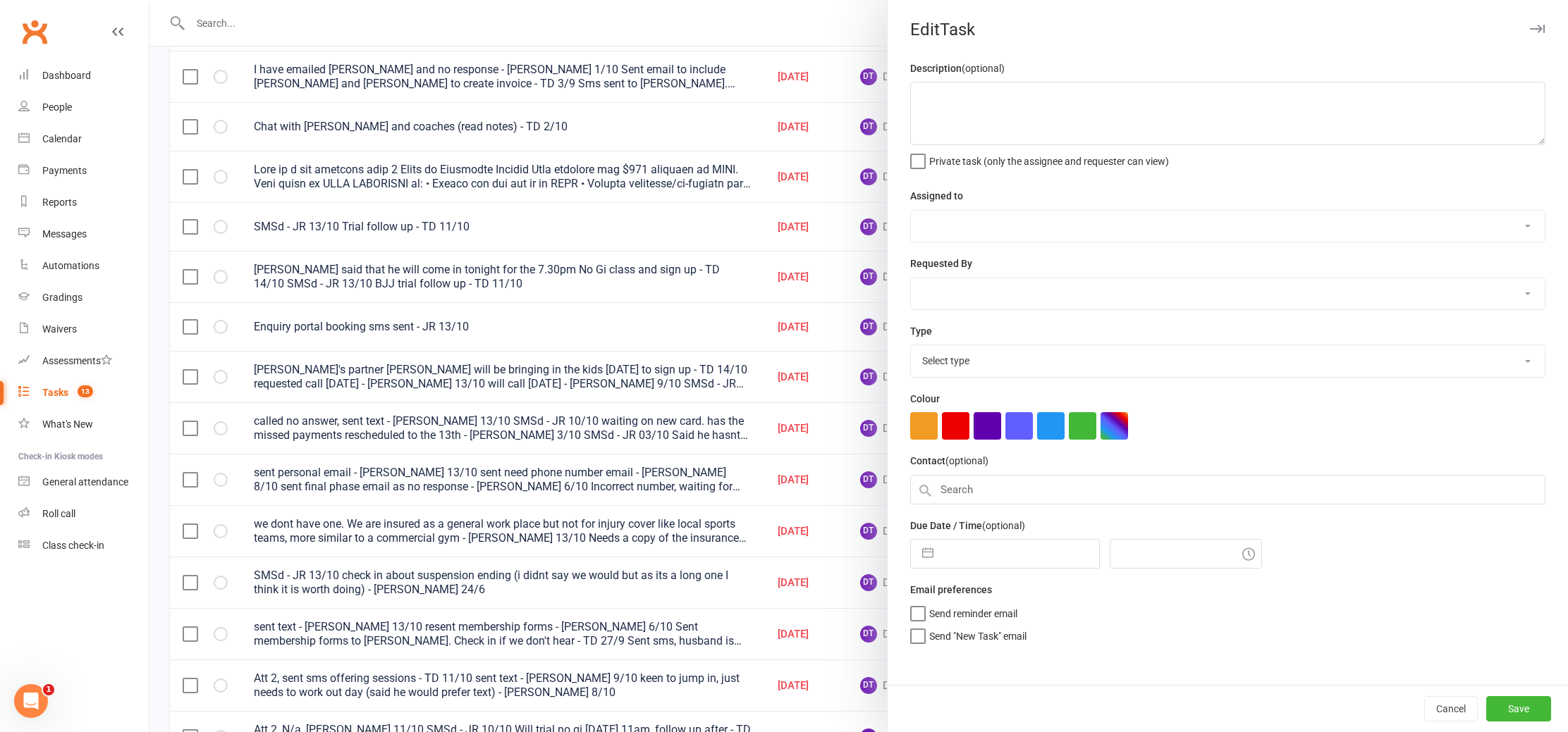
type textarea "called no answer, sent text - Ellen 13/10 SMSd - JR 10/10 waiting on new card. …"
select select "12547"
type input "[DATE]"
type input "4:30pm"
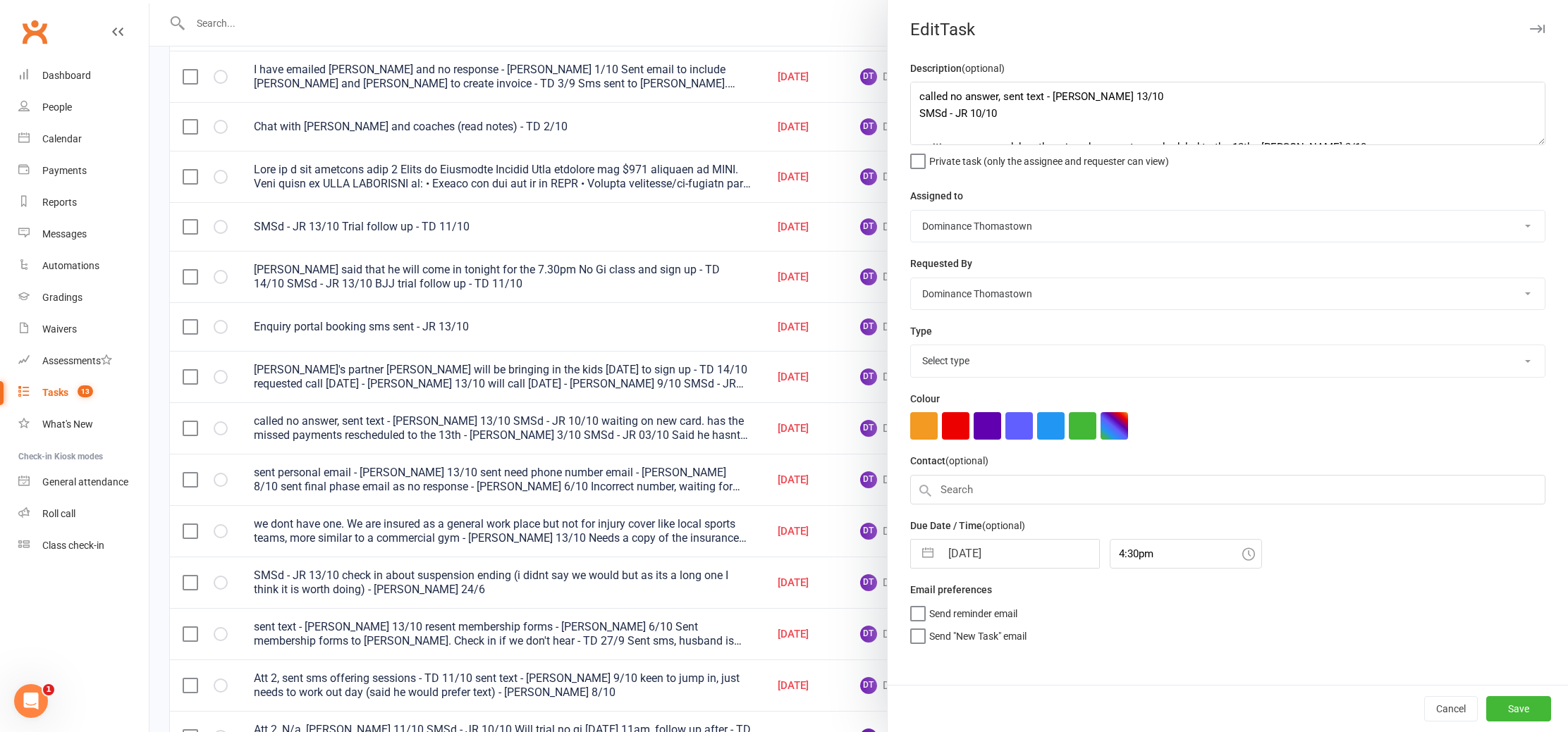
select select "3818"
click at [916, 91] on textarea "called no answer, sent text - Ellen 13/10 SMSd - JR 10/10 waiting on new card. …" at bounding box center [1228, 113] width 635 height 63
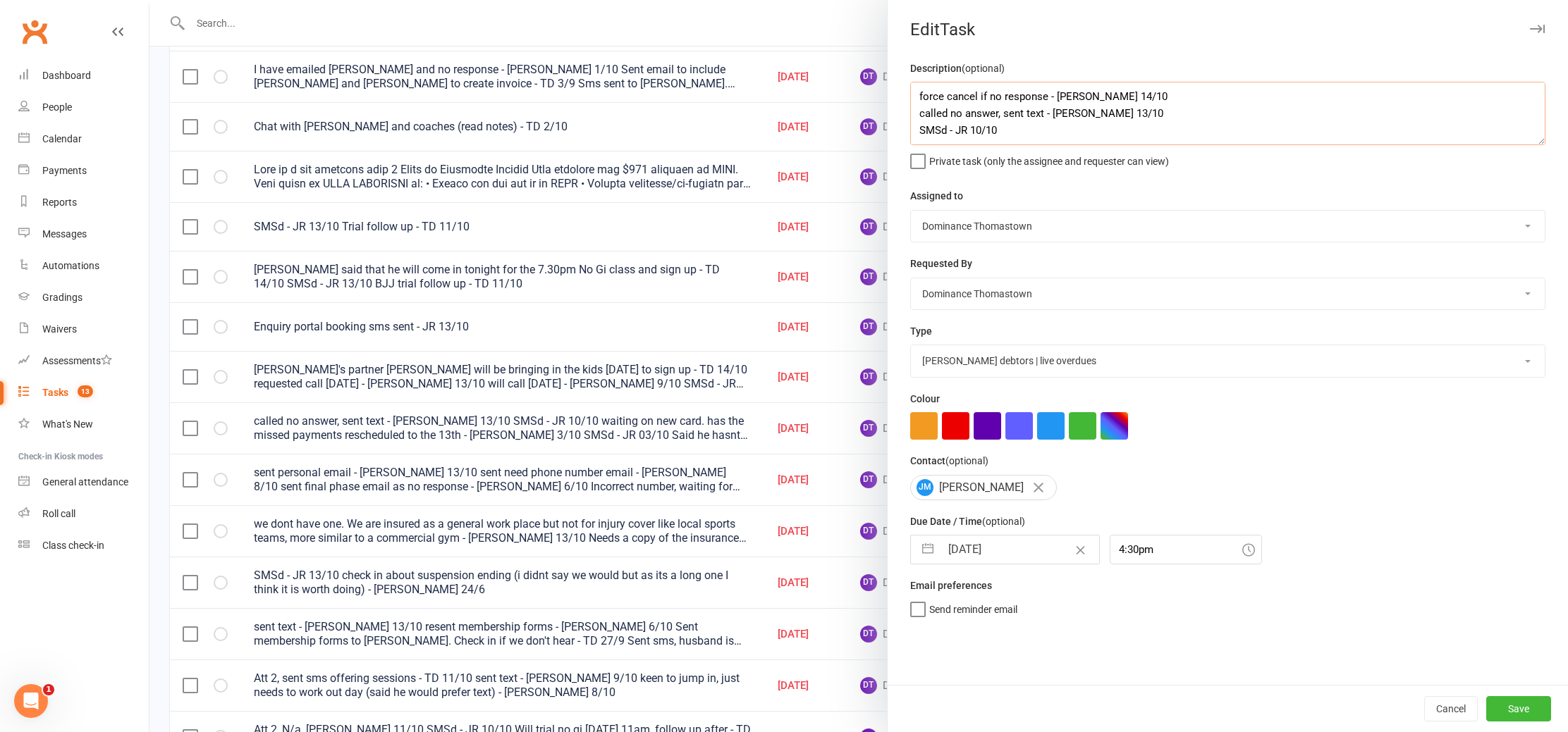
type textarea "force cancel if no response - [PERSON_NAME] 14/10 called no answer, sent text -…"
click at [950, 549] on input "[DATE]" at bounding box center [1020, 550] width 158 height 28
select select "8"
select select "2025"
select select "9"
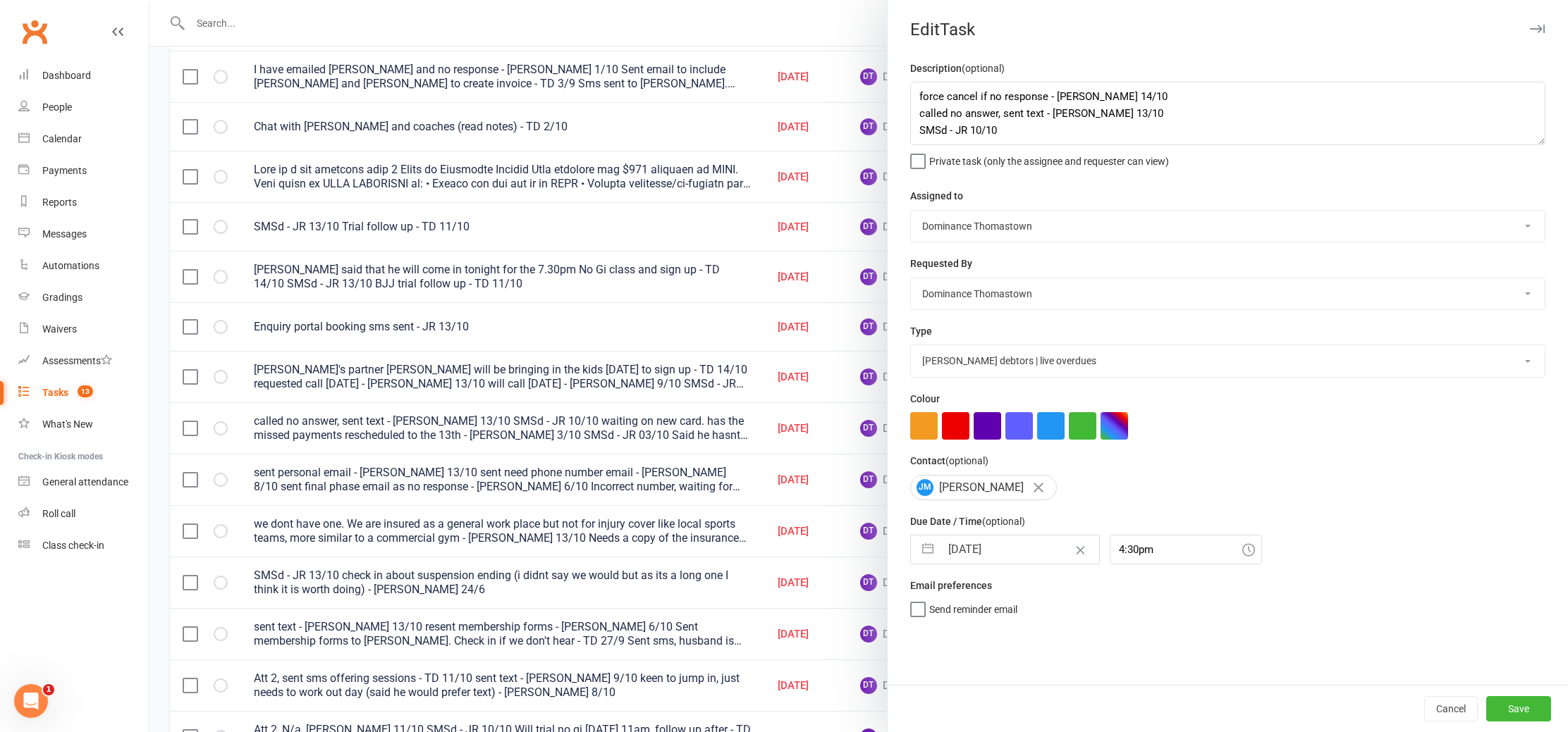
select select "2025"
select select "10"
select select "2025"
drag, startPoint x: 1024, startPoint y: 721, endPoint x: 1078, endPoint y: 713, distance: 54.6
click at [1024, 721] on td "15" at bounding box center [1023, 710] width 28 height 27
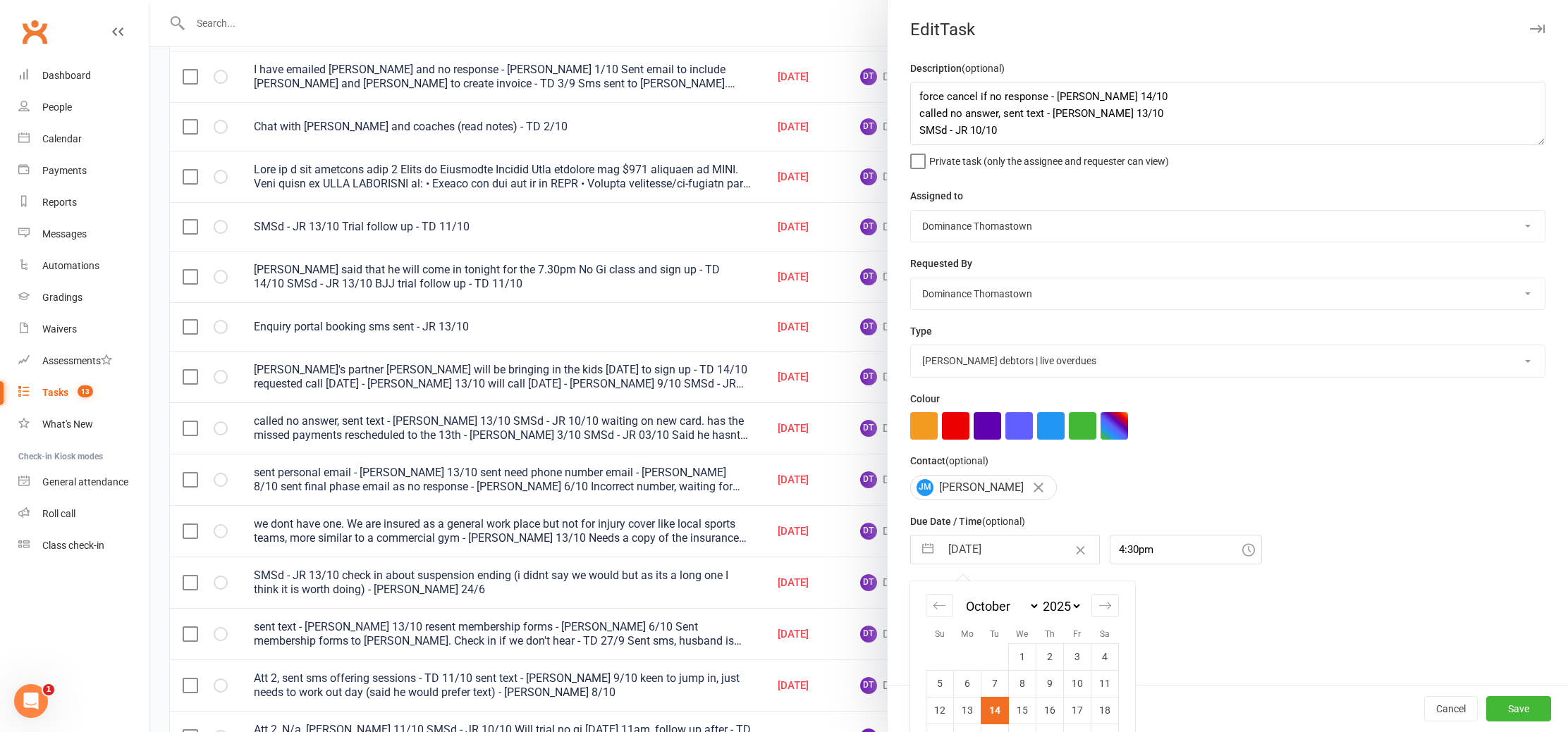
type input "[DATE]"
click at [1503, 705] on button "Save" at bounding box center [1519, 709] width 65 height 25
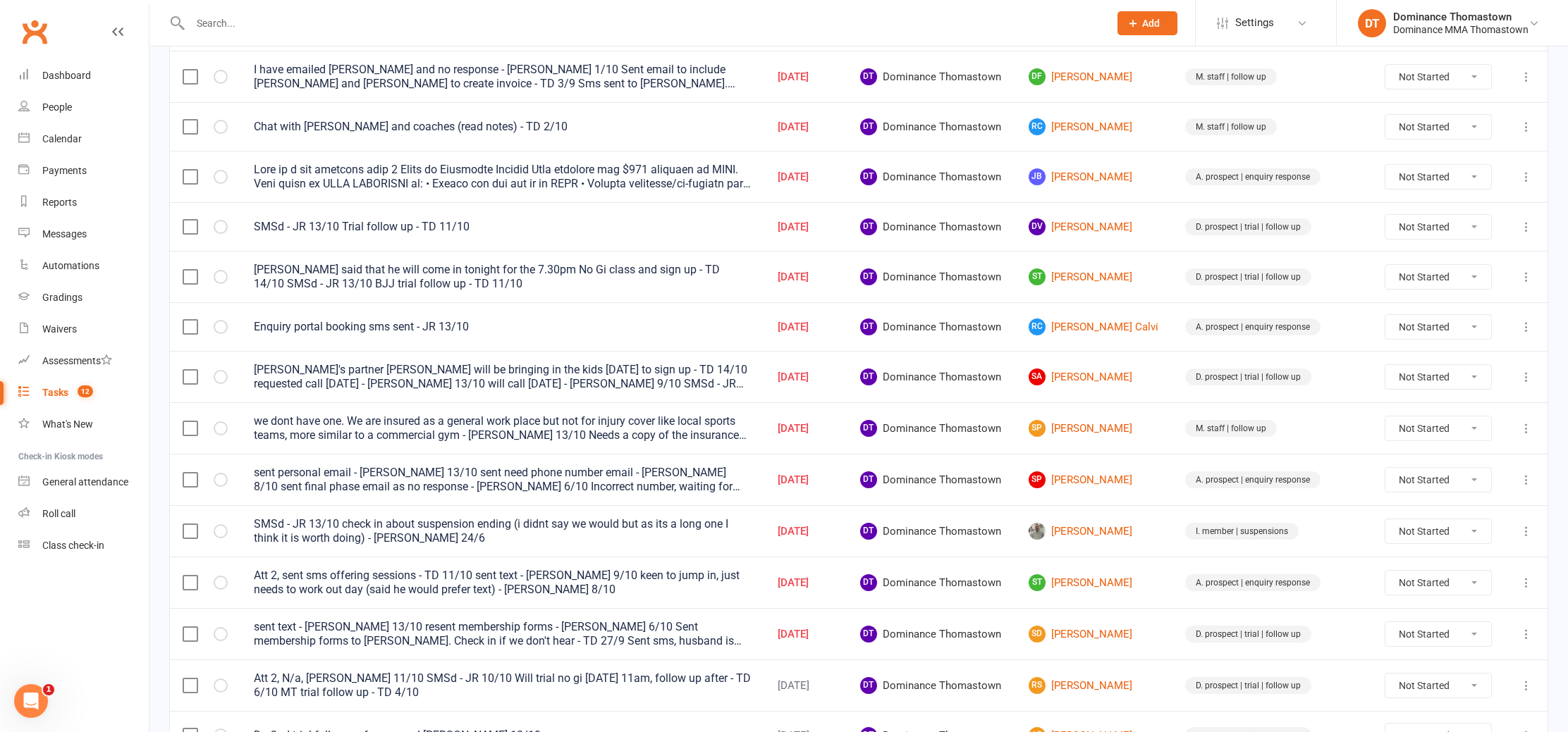
scroll to position [288, 0]
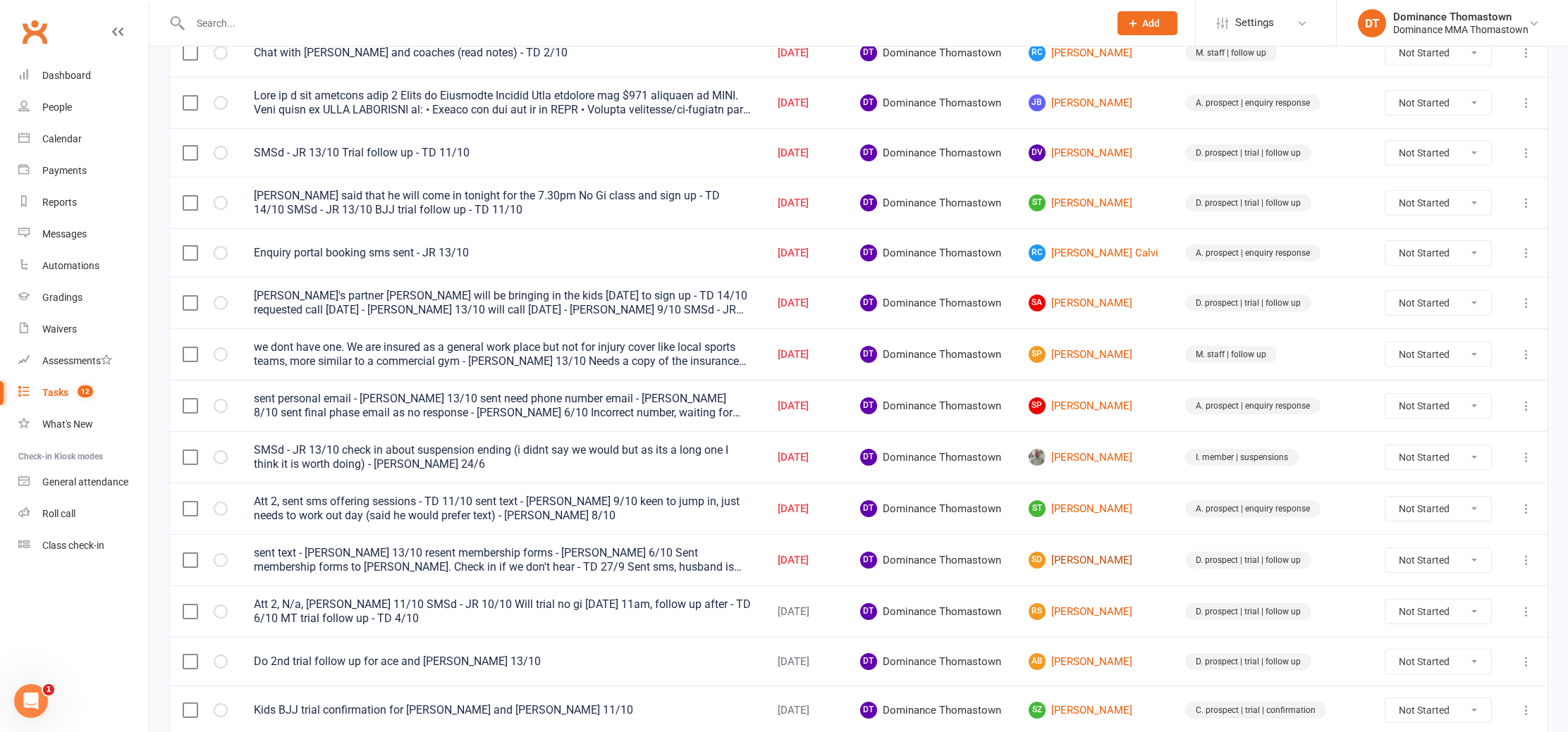
click at [1117, 558] on link "SD Sophia Davis" at bounding box center [1094, 560] width 132 height 17
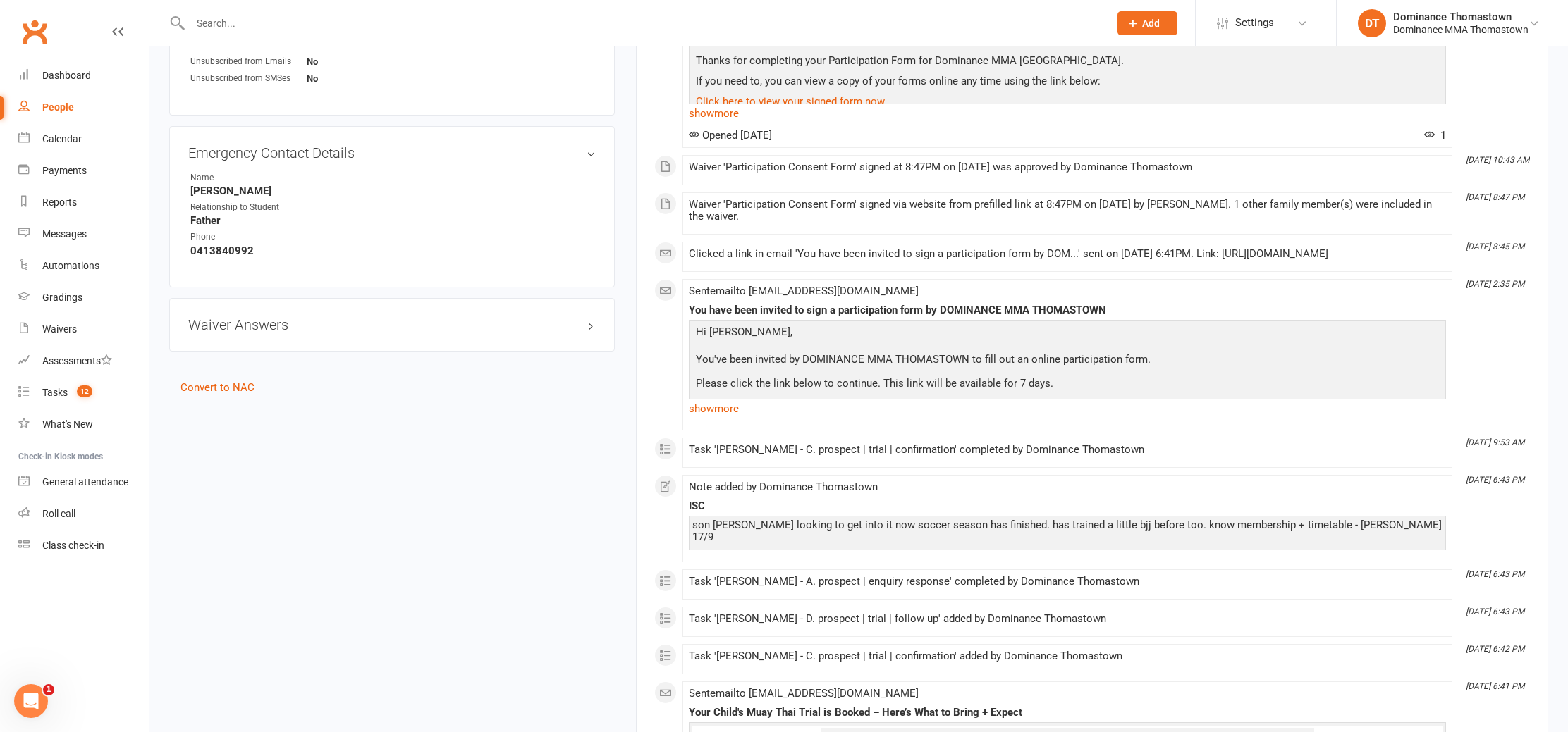
scroll to position [836, 0]
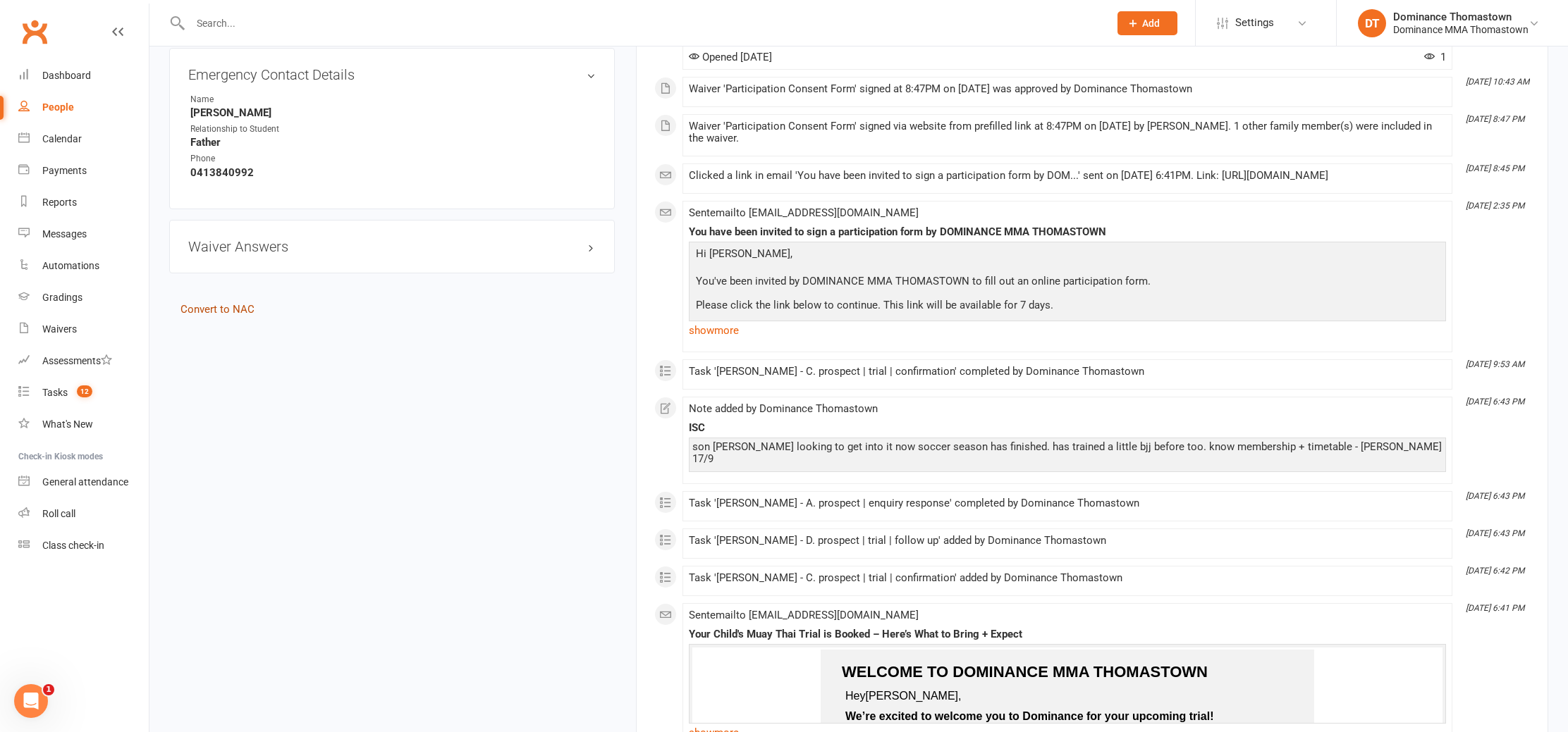
click at [211, 309] on link "Convert to NAC" at bounding box center [217, 309] width 74 height 12
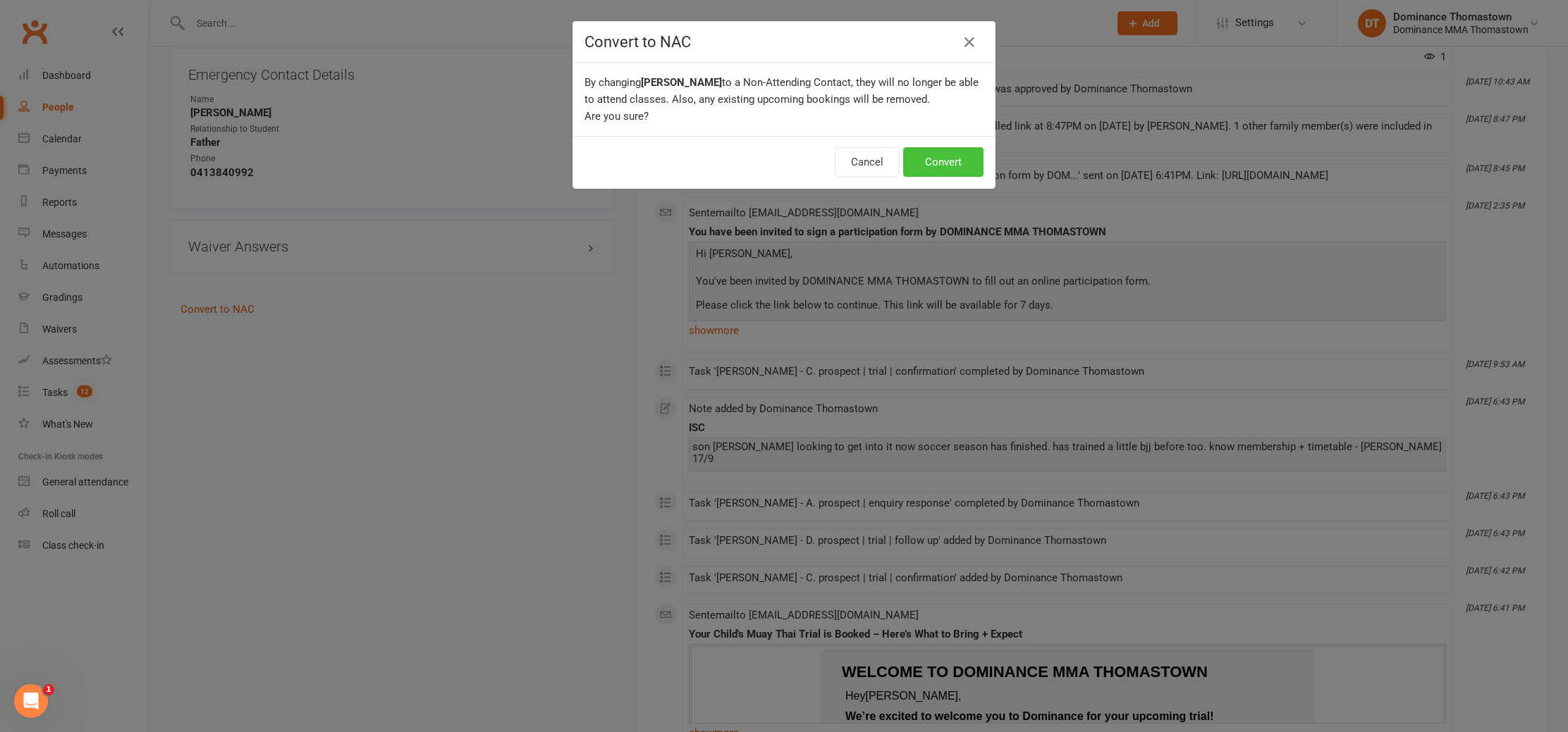
drag, startPoint x: 937, startPoint y: 157, endPoint x: 941, endPoint y: 170, distance: 13.6
click at [937, 157] on button "Convert" at bounding box center [943, 162] width 81 height 30
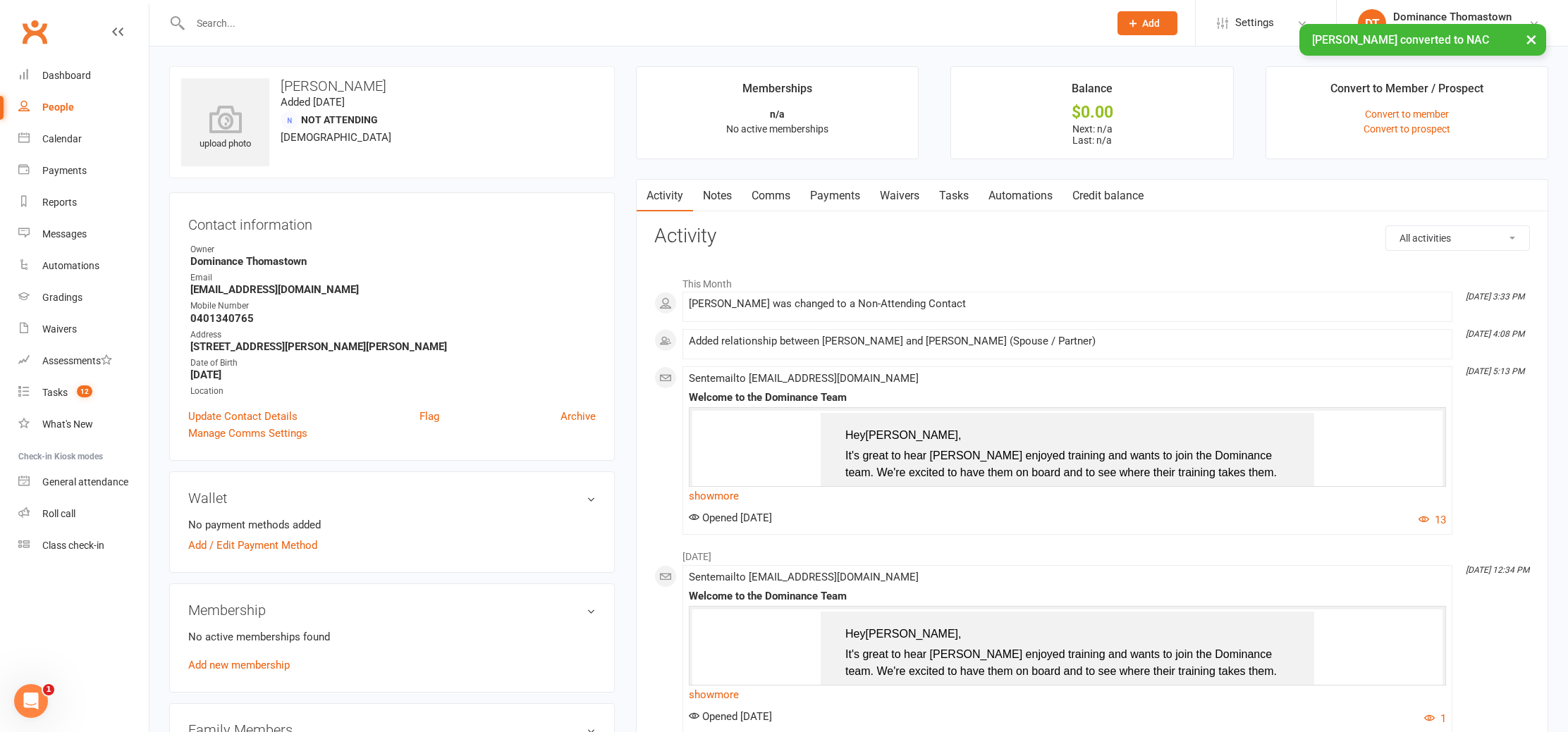
drag, startPoint x: 964, startPoint y: 200, endPoint x: 999, endPoint y: 217, distance: 38.9
click at [964, 200] on link "Tasks" at bounding box center [954, 195] width 49 height 33
select select "incomplete"
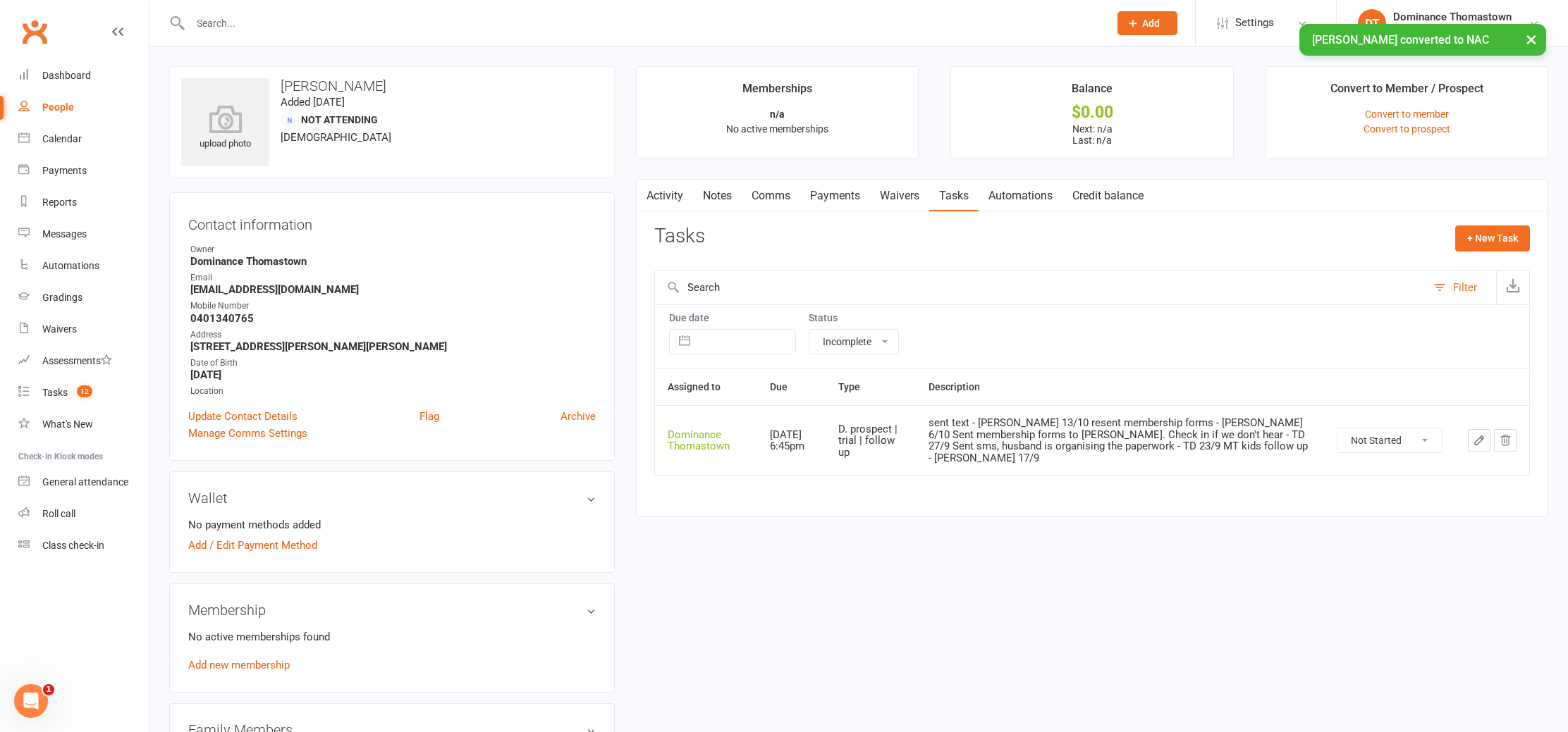
click at [1373, 432] on select "Not Started In Progress Waiting Complete" at bounding box center [1390, 440] width 105 height 24
click at [1338, 428] on select "Not Started In Progress Waiting Complete" at bounding box center [1390, 440] width 105 height 24
click at [1361, 434] on select "Not Started In Progress Waiting Complete" at bounding box center [1390, 440] width 105 height 24
click at [1338, 428] on select "Not Started In Progress Waiting Complete" at bounding box center [1390, 440] width 105 height 24
select select "waiting"
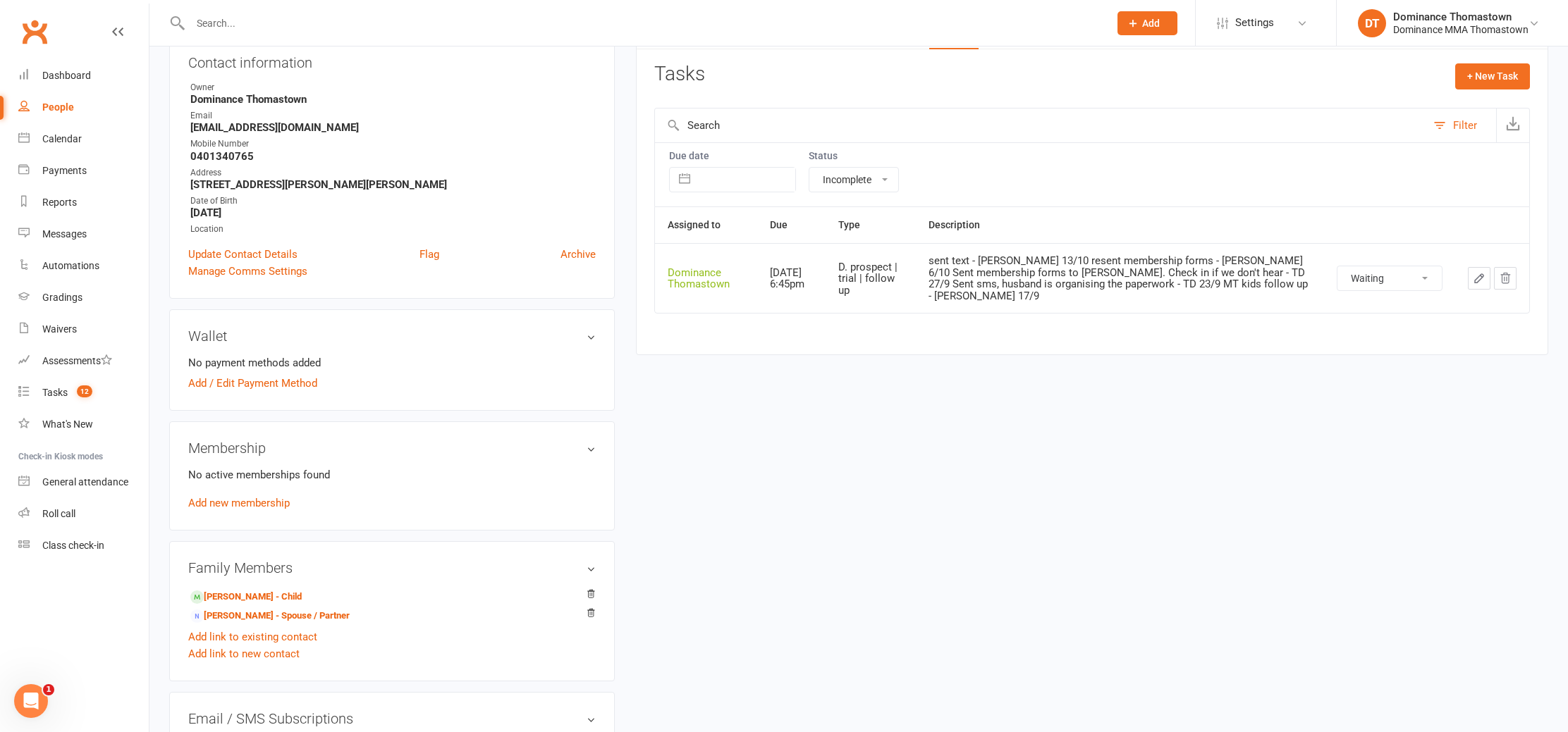
scroll to position [402, 0]
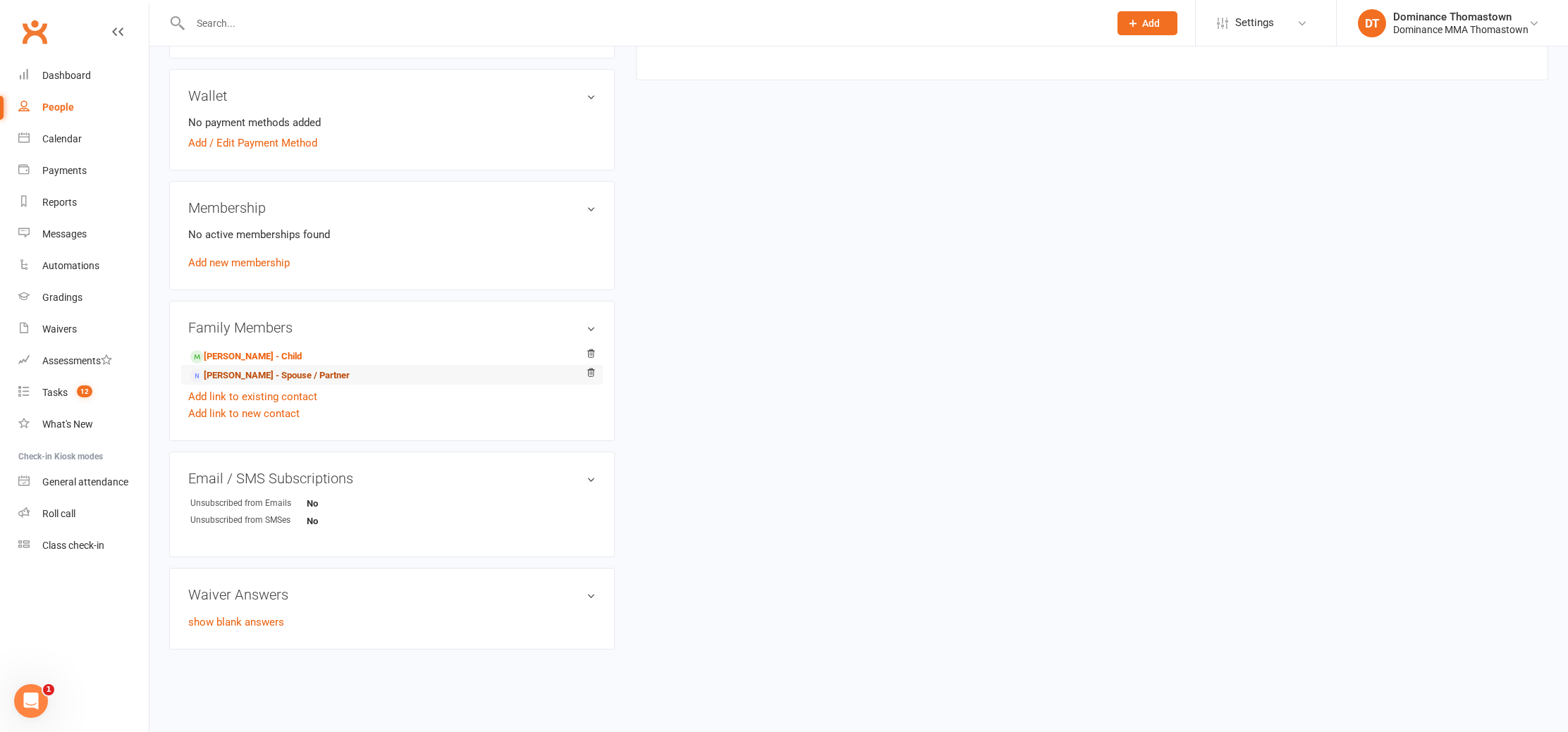
click at [307, 370] on link "Arturo De Lucas - Spouse / Partner" at bounding box center [270, 376] width 159 height 15
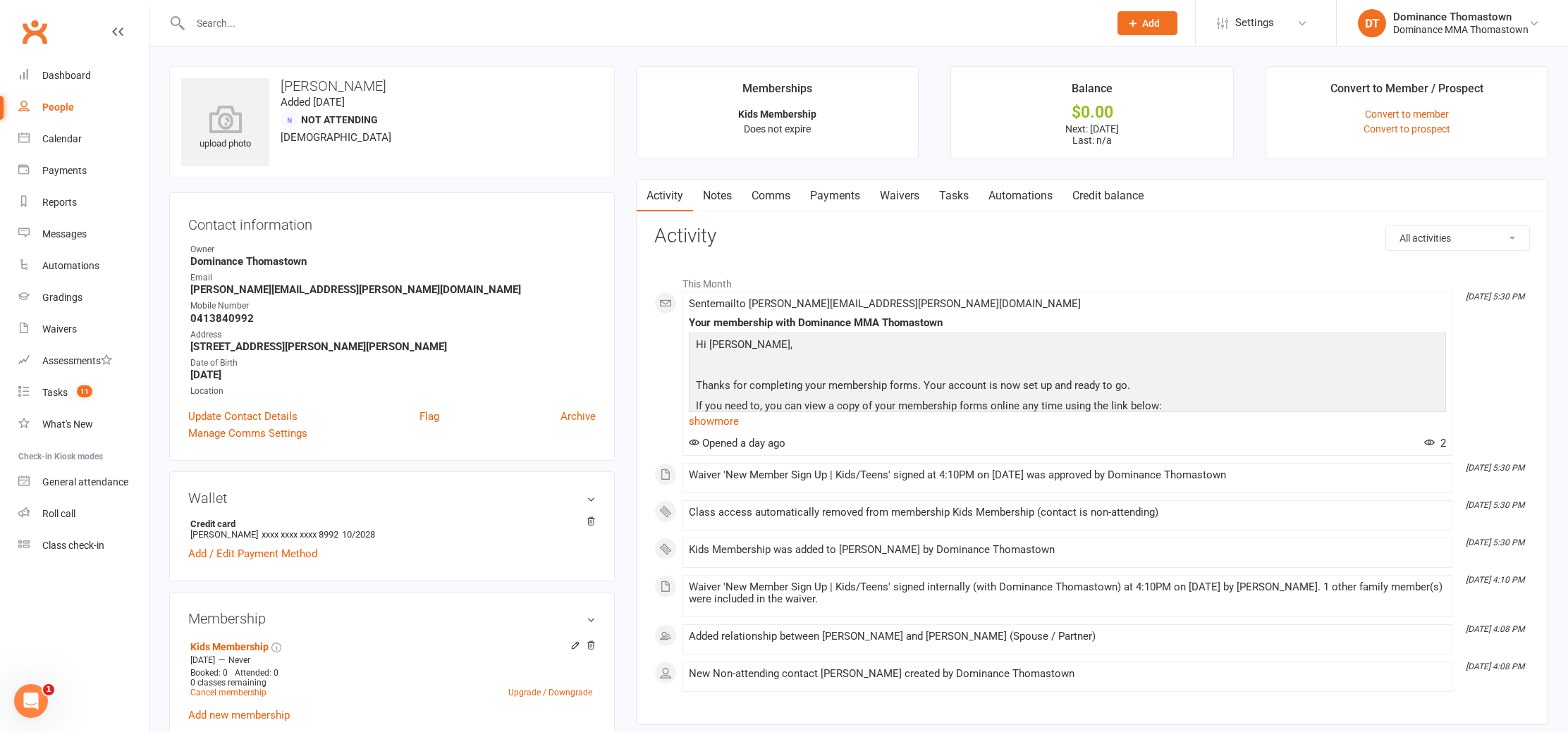
drag, startPoint x: 984, startPoint y: 197, endPoint x: 972, endPoint y: 199, distance: 12.2
click at [979, 198] on div "Activity Notes Comms Payments Waivers Tasks Automations Credit balance" at bounding box center [894, 195] width 517 height 33
drag, startPoint x: 958, startPoint y: 198, endPoint x: 978, endPoint y: 194, distance: 20.4
click at [958, 198] on link "Tasks" at bounding box center [954, 195] width 49 height 33
select select "incomplete"
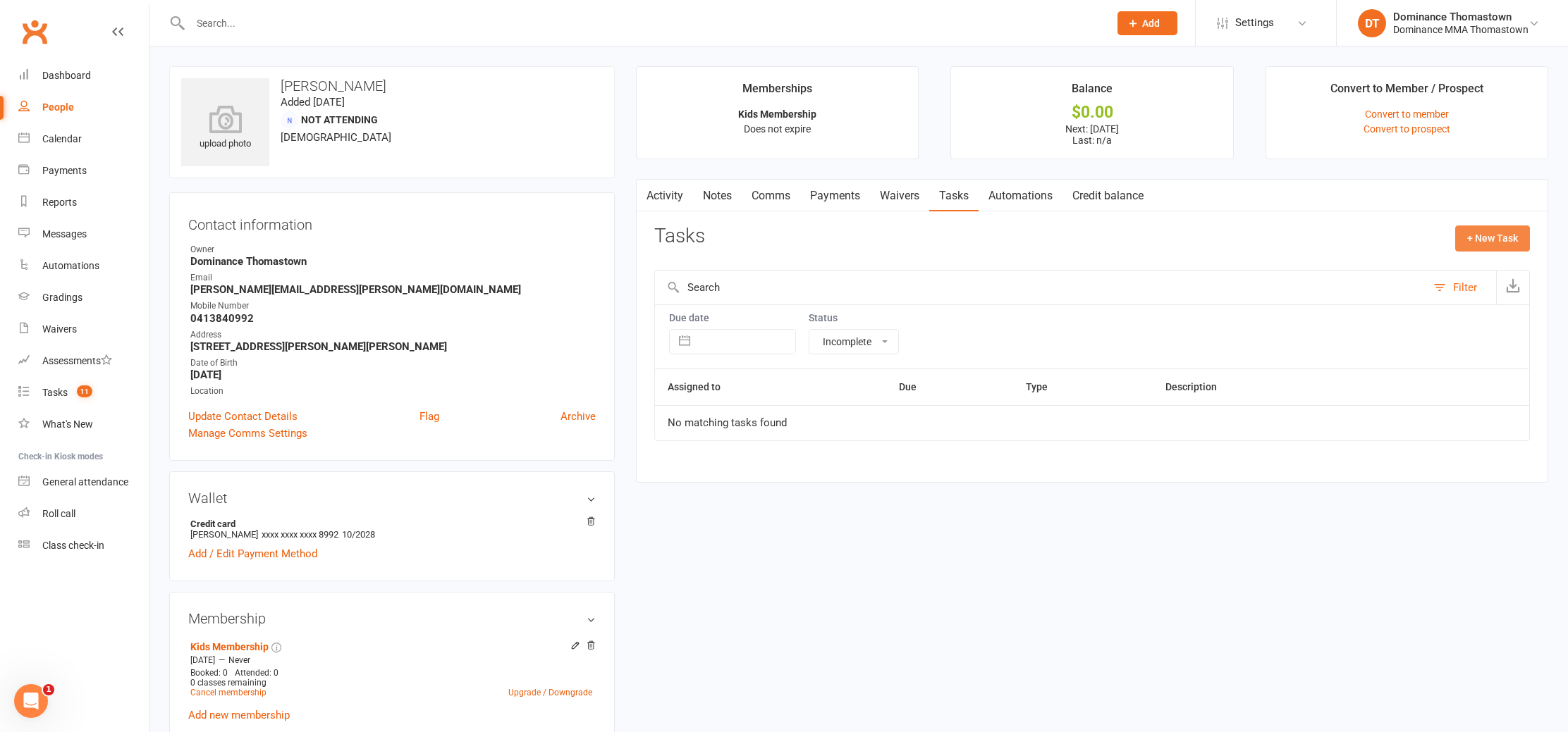
click at [1480, 236] on button "+ New Task" at bounding box center [1492, 238] width 75 height 25
select select "12547"
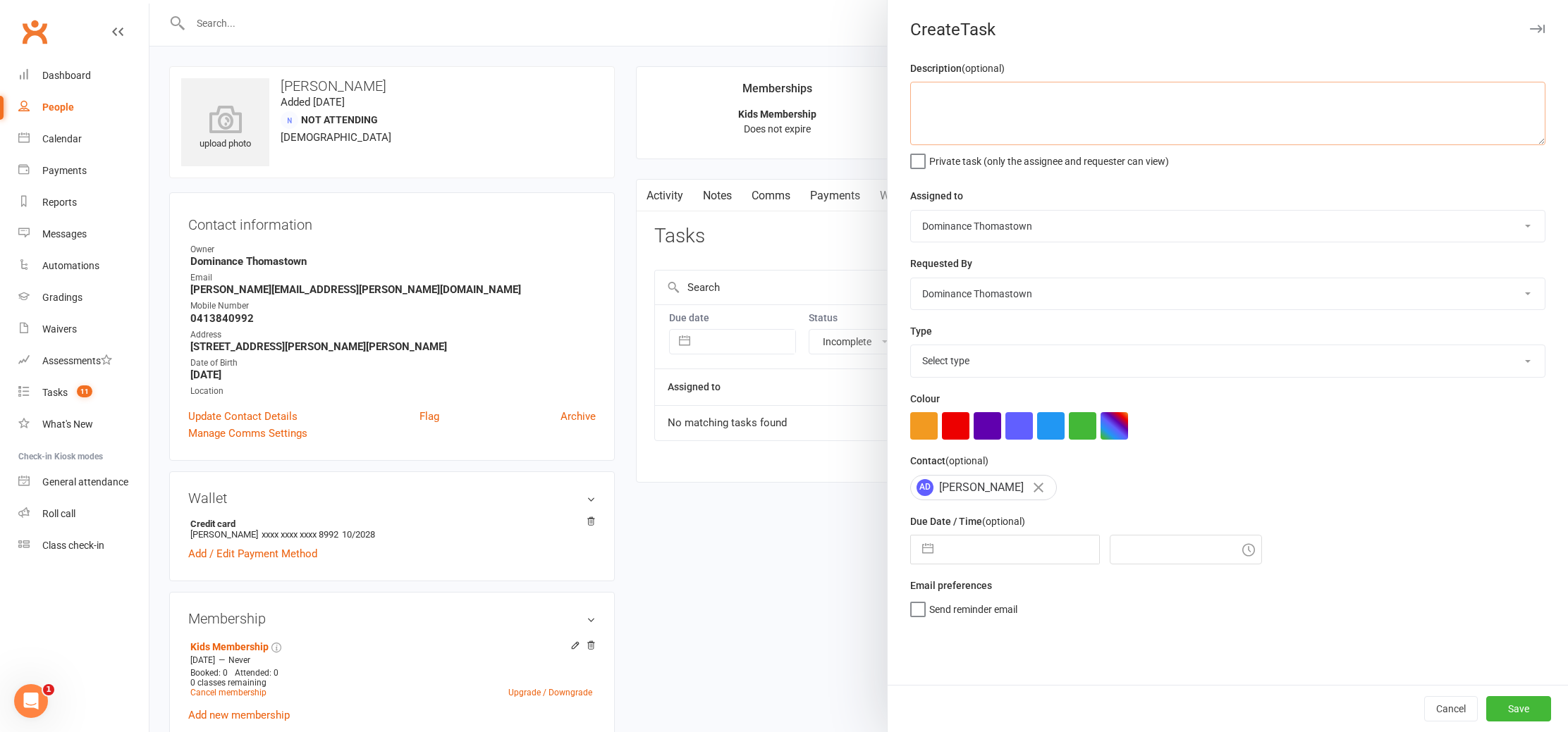
click at [1066, 131] on textarea at bounding box center [1228, 113] width 635 height 63
type textarea "1 week ret for emilio - Ellen 14/10"
click at [987, 558] on input "text" at bounding box center [1020, 550] width 158 height 28
select select "8"
select select "2025"
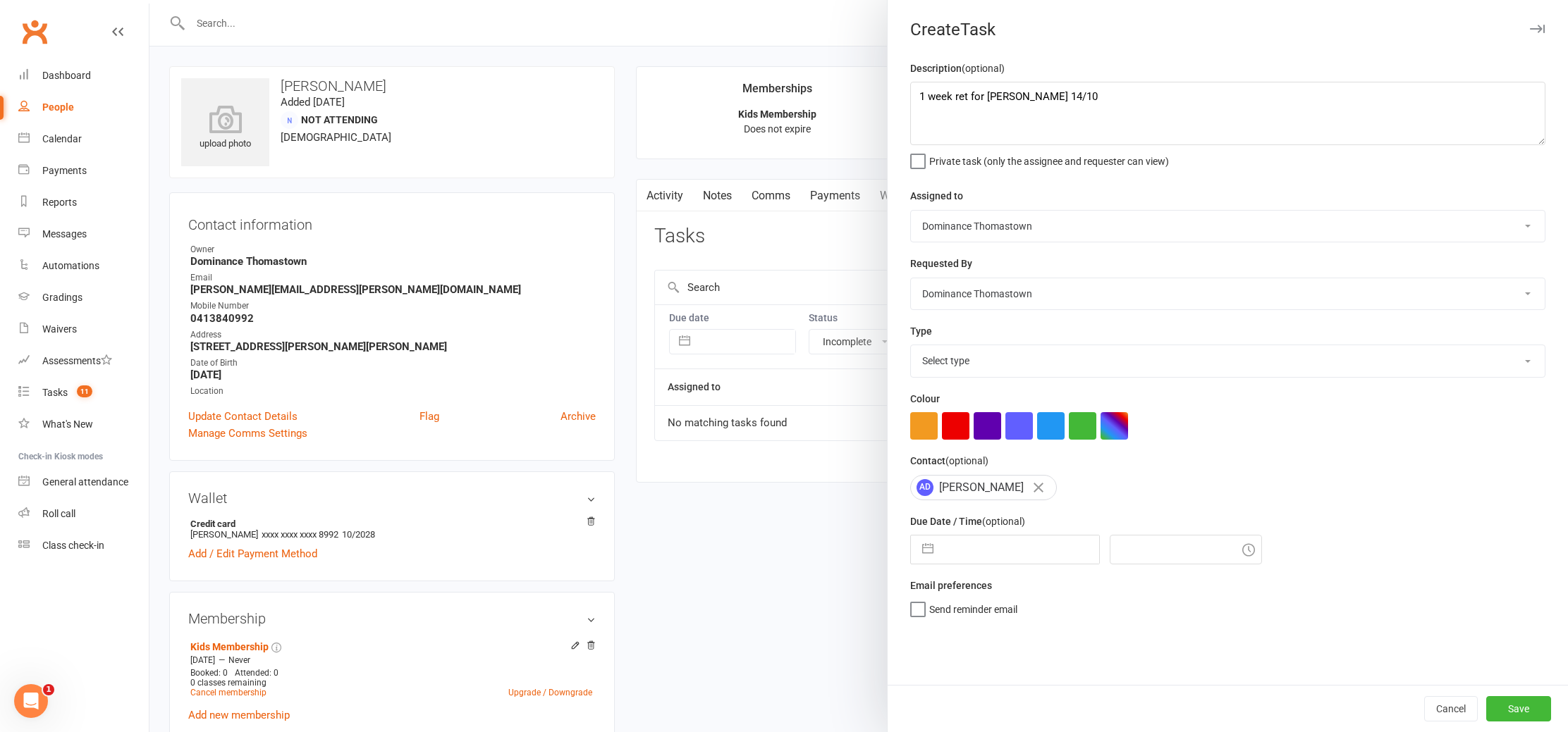
select select "9"
select select "2025"
select select "10"
select select "2025"
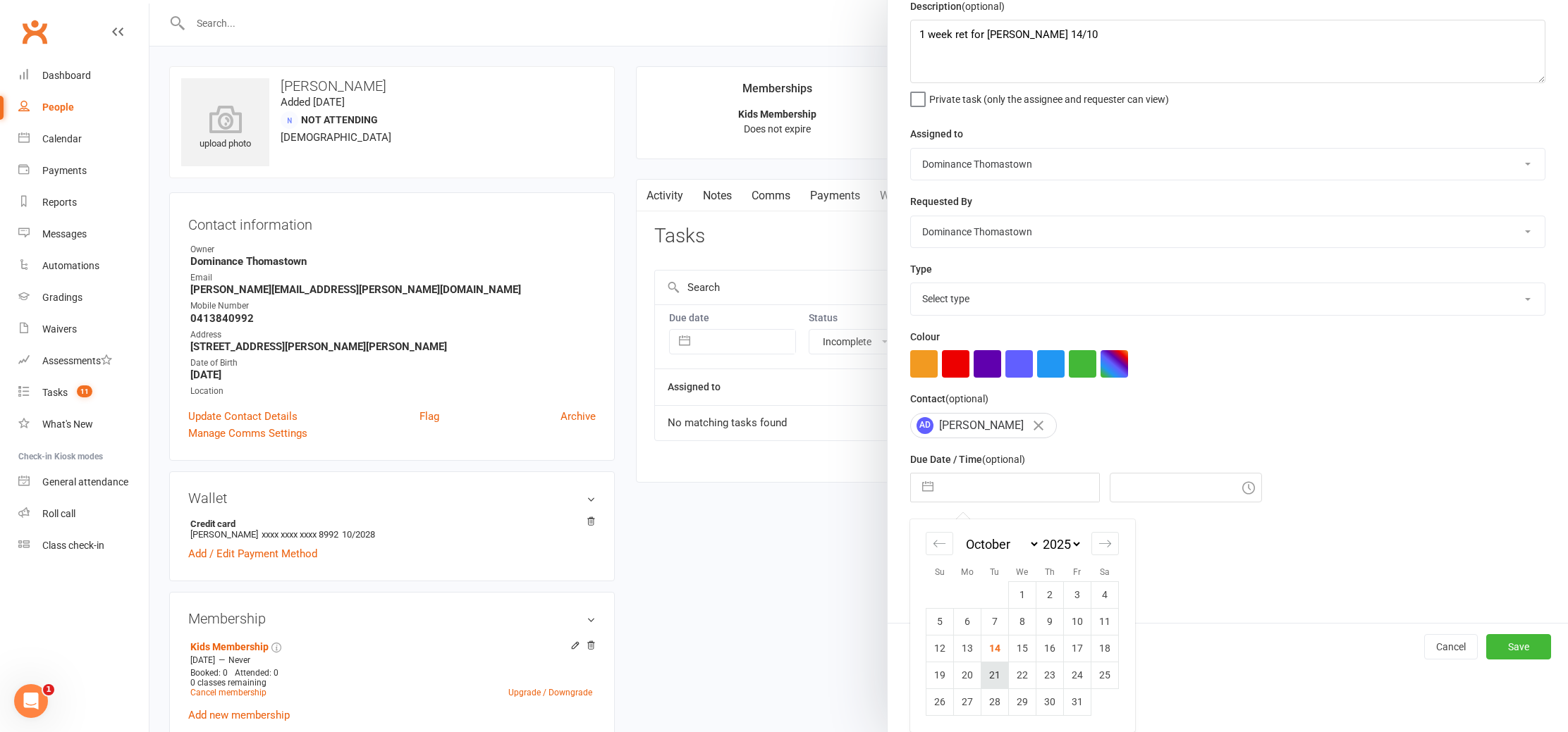
scroll to position [2, 0]
drag, startPoint x: 992, startPoint y: 676, endPoint x: 966, endPoint y: 680, distance: 26.3
click at [966, 680] on tr "19 20 21 22 23 24 25" at bounding box center [1022, 675] width 193 height 27
click at [966, 680] on td "20" at bounding box center [968, 675] width 28 height 27
type input "20 Oct 2025"
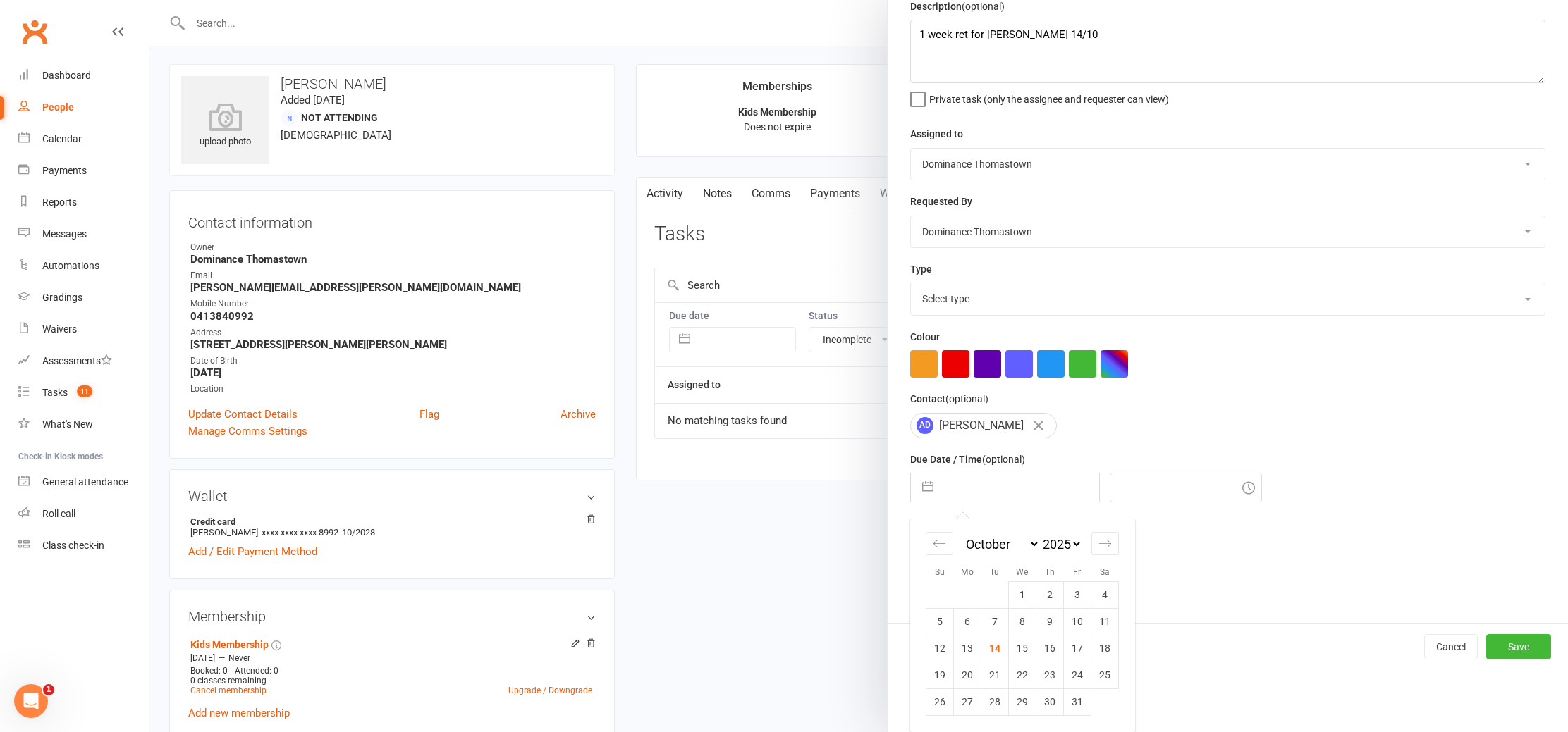
type input "3:45pm"
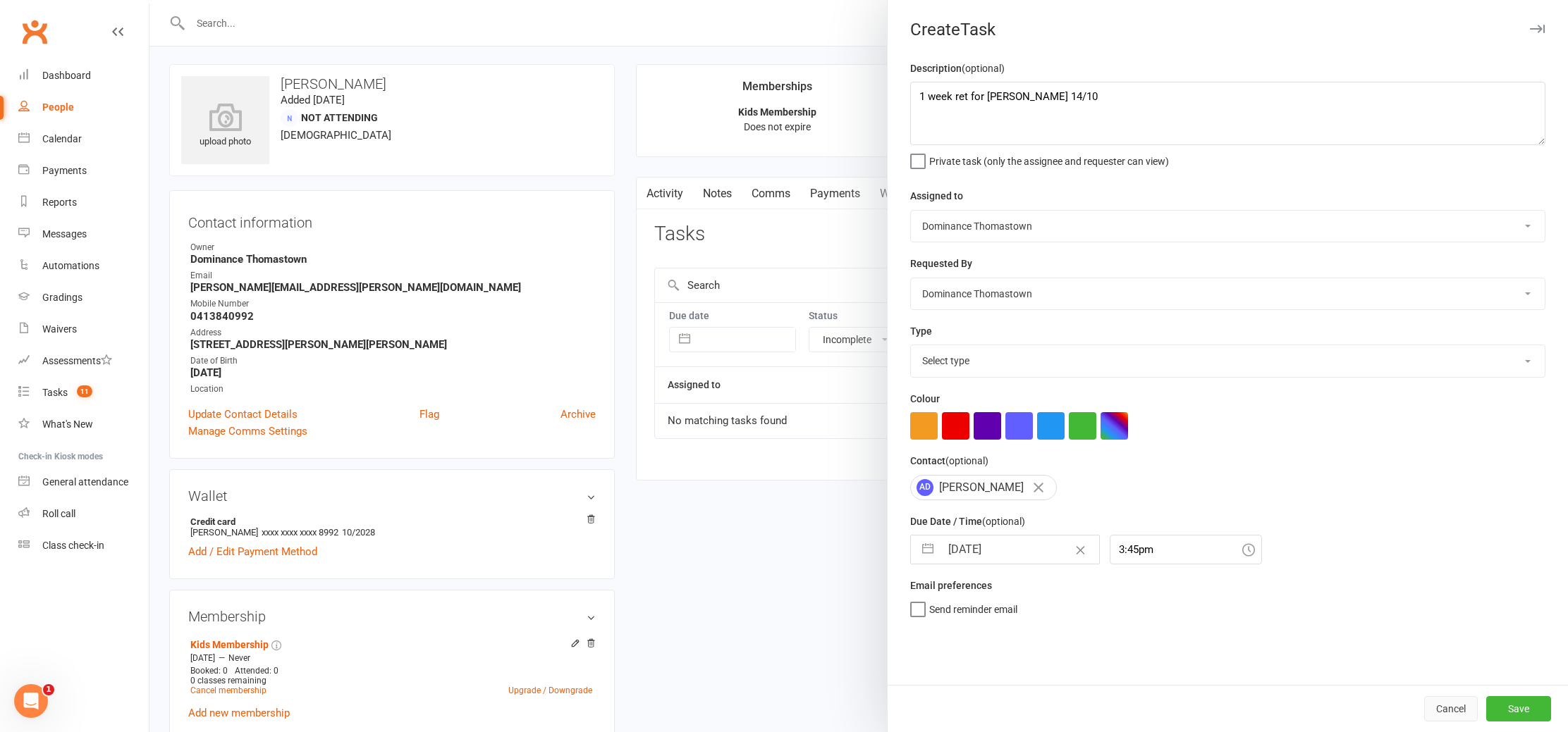
scroll to position [0, 0]
click at [1526, 704] on button "Save" at bounding box center [1519, 709] width 65 height 25
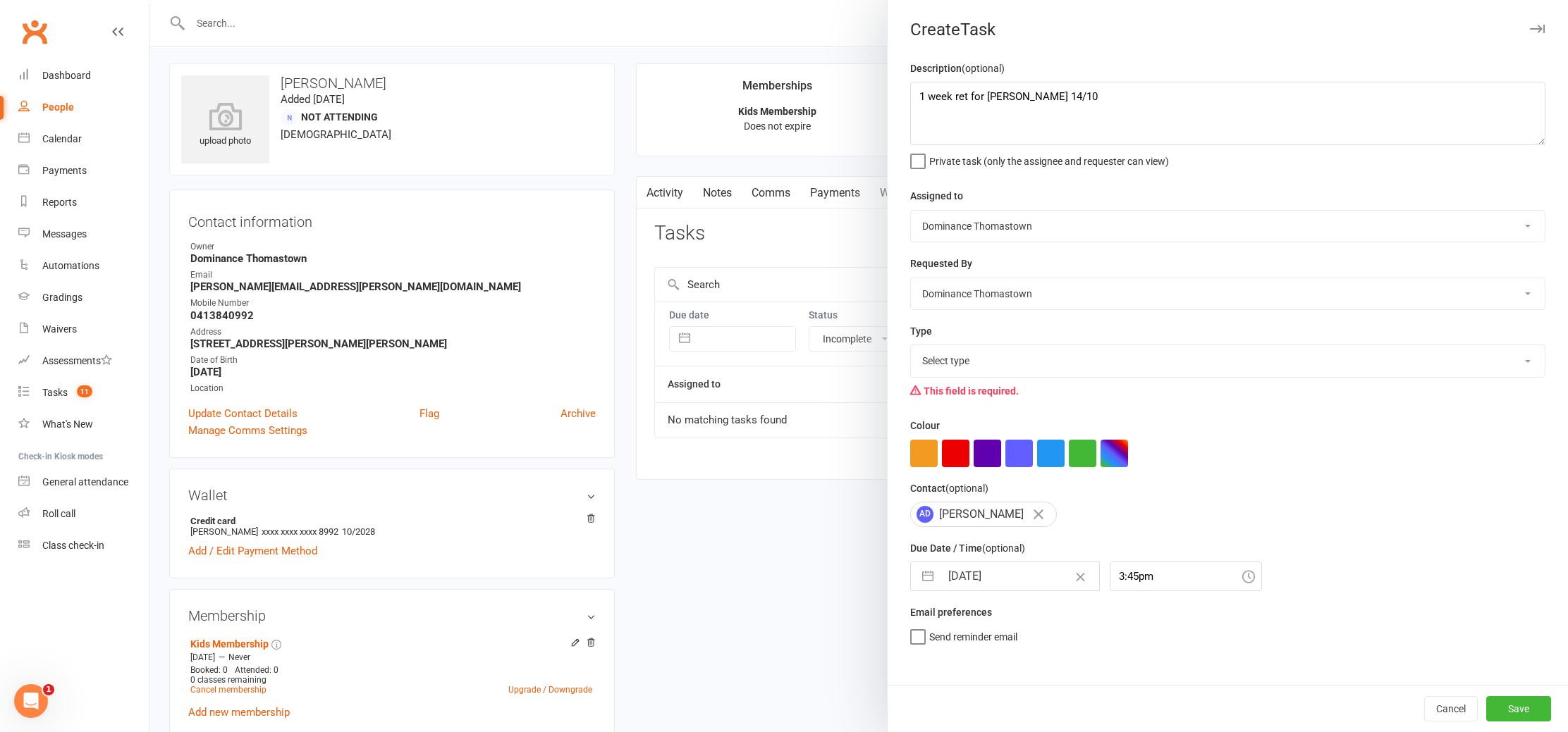
click at [945, 374] on select "Select type A. prospect | enquiry response B. prospect | trial | booking C. pro…" at bounding box center [1228, 361] width 634 height 31
select select "3814"
click at [911, 346] on select "Select type A. prospect | enquiry response B. prospect | trial | booking C. pro…" at bounding box center [1228, 361] width 634 height 31
click at [1531, 707] on button "Save" at bounding box center [1519, 709] width 65 height 25
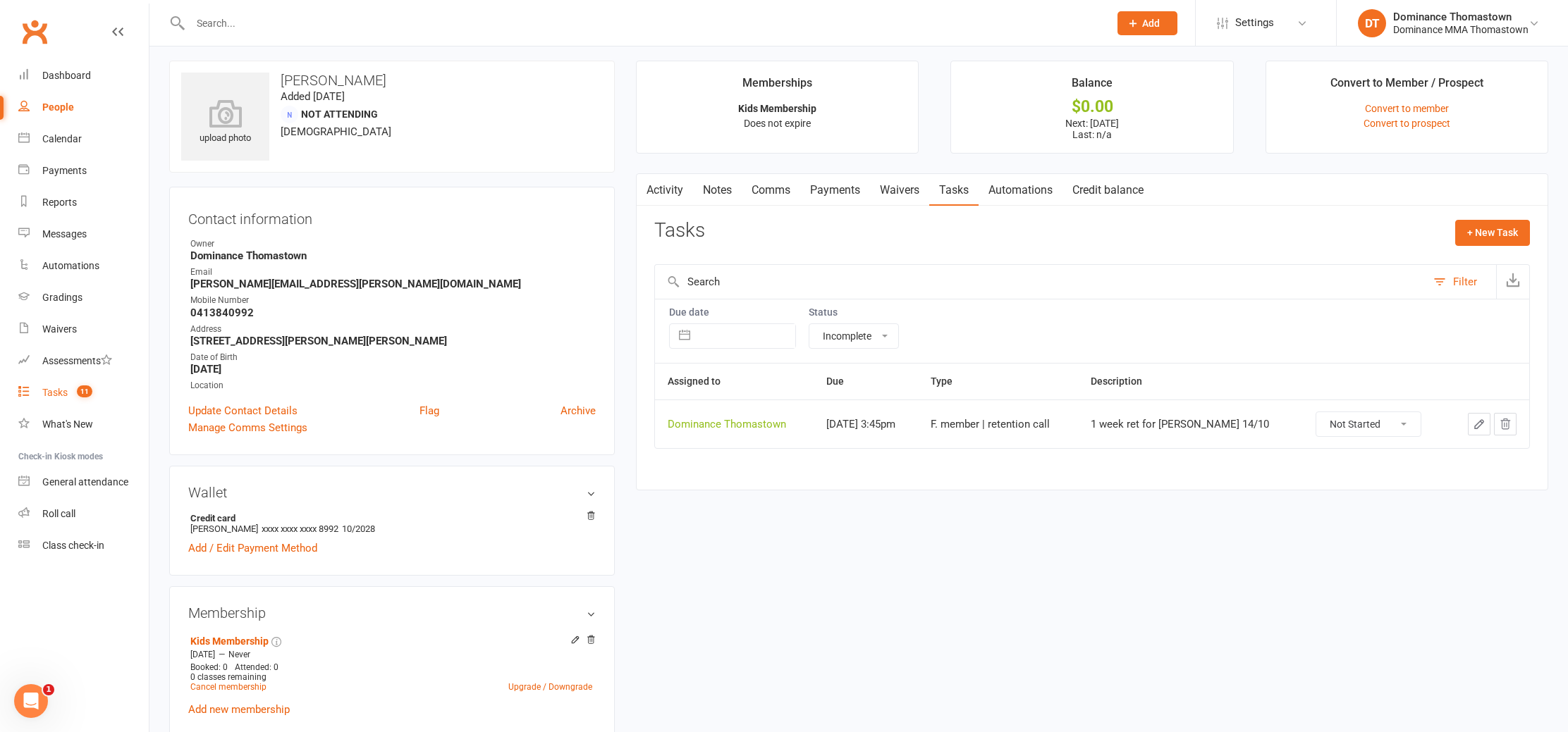
click at [90, 394] on span "11" at bounding box center [84, 391] width 15 height 12
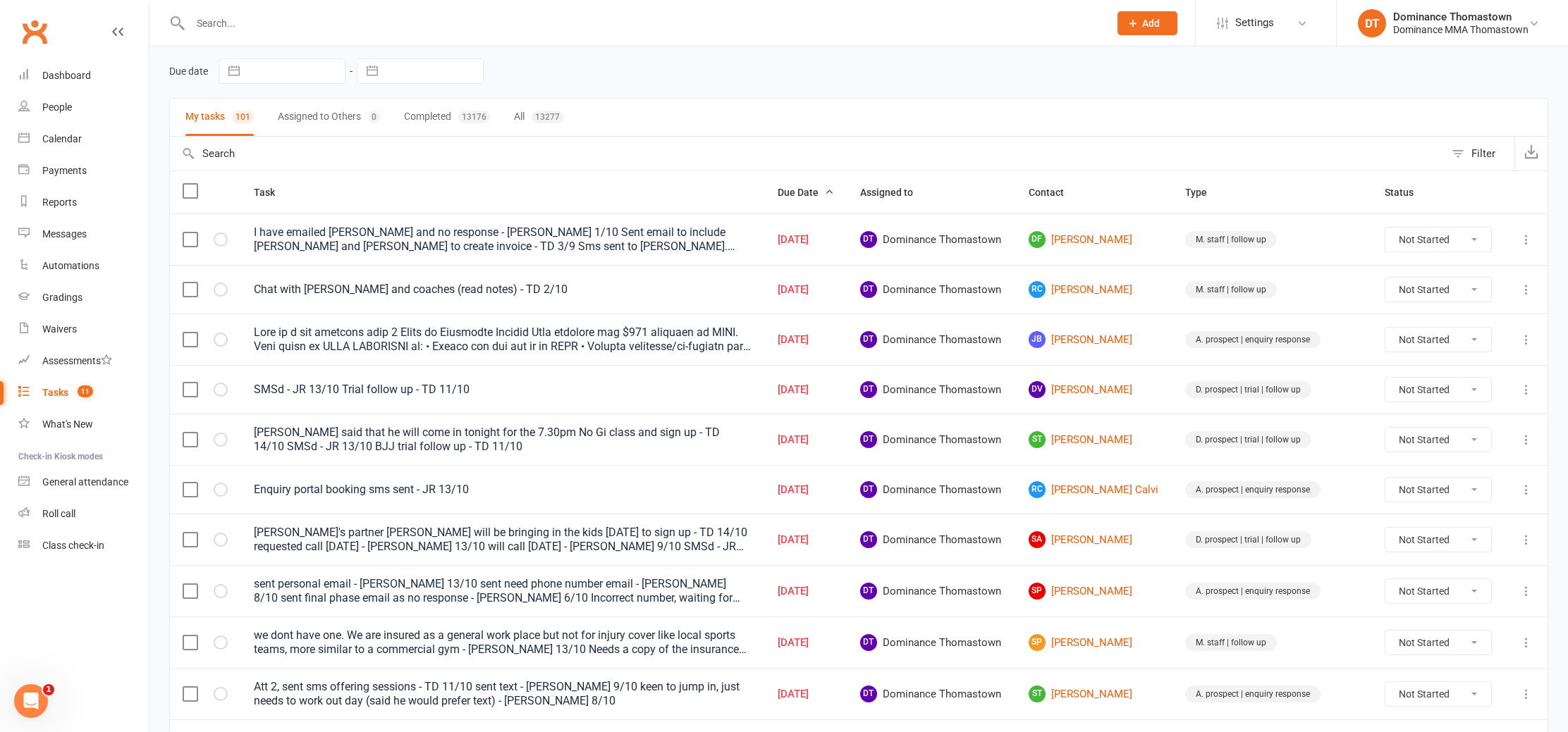
scroll to position [49, 0]
click at [1115, 598] on link "SP Shanice Pikos" at bounding box center [1094, 593] width 132 height 17
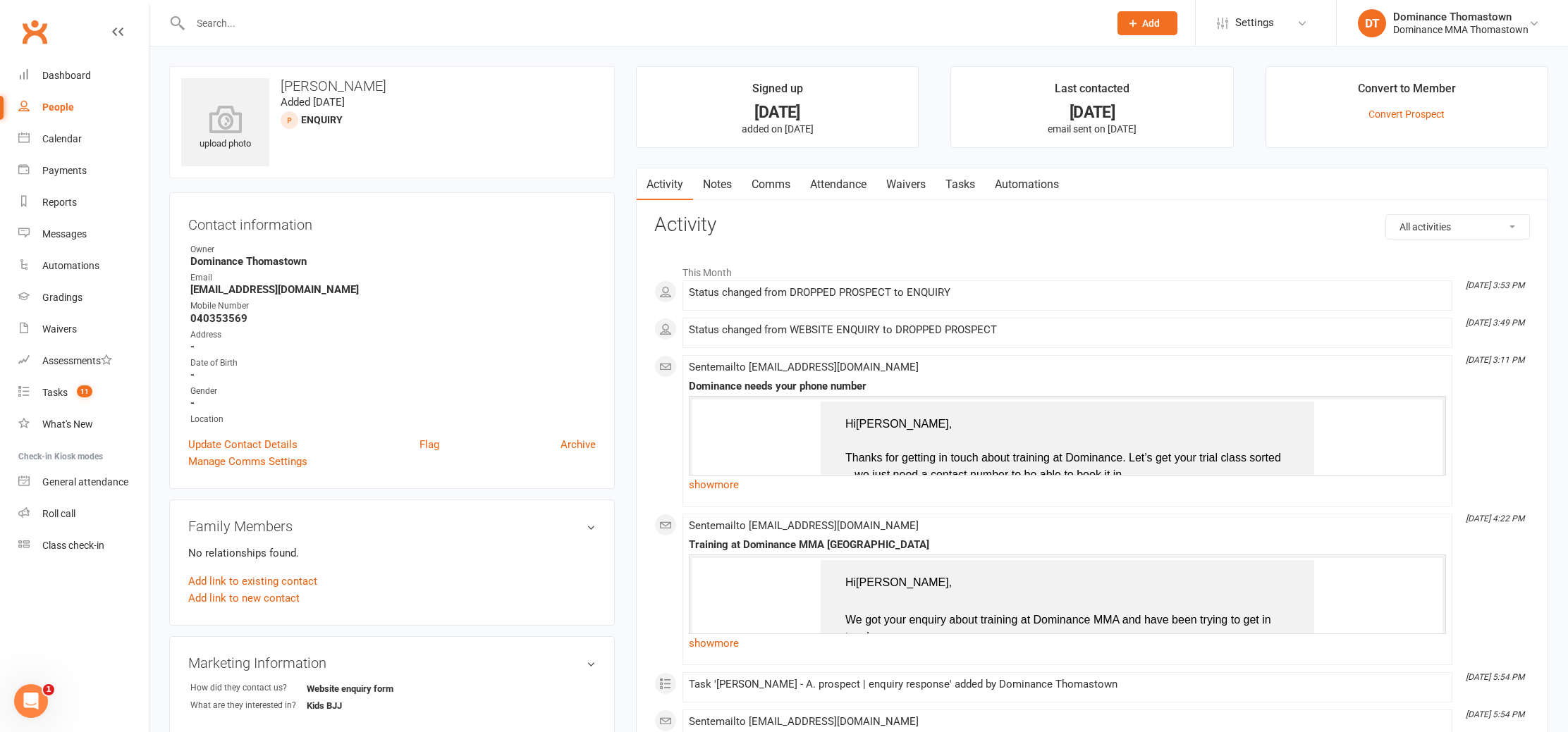
click at [977, 179] on link "Tasks" at bounding box center [961, 184] width 49 height 33
select select "incomplete"
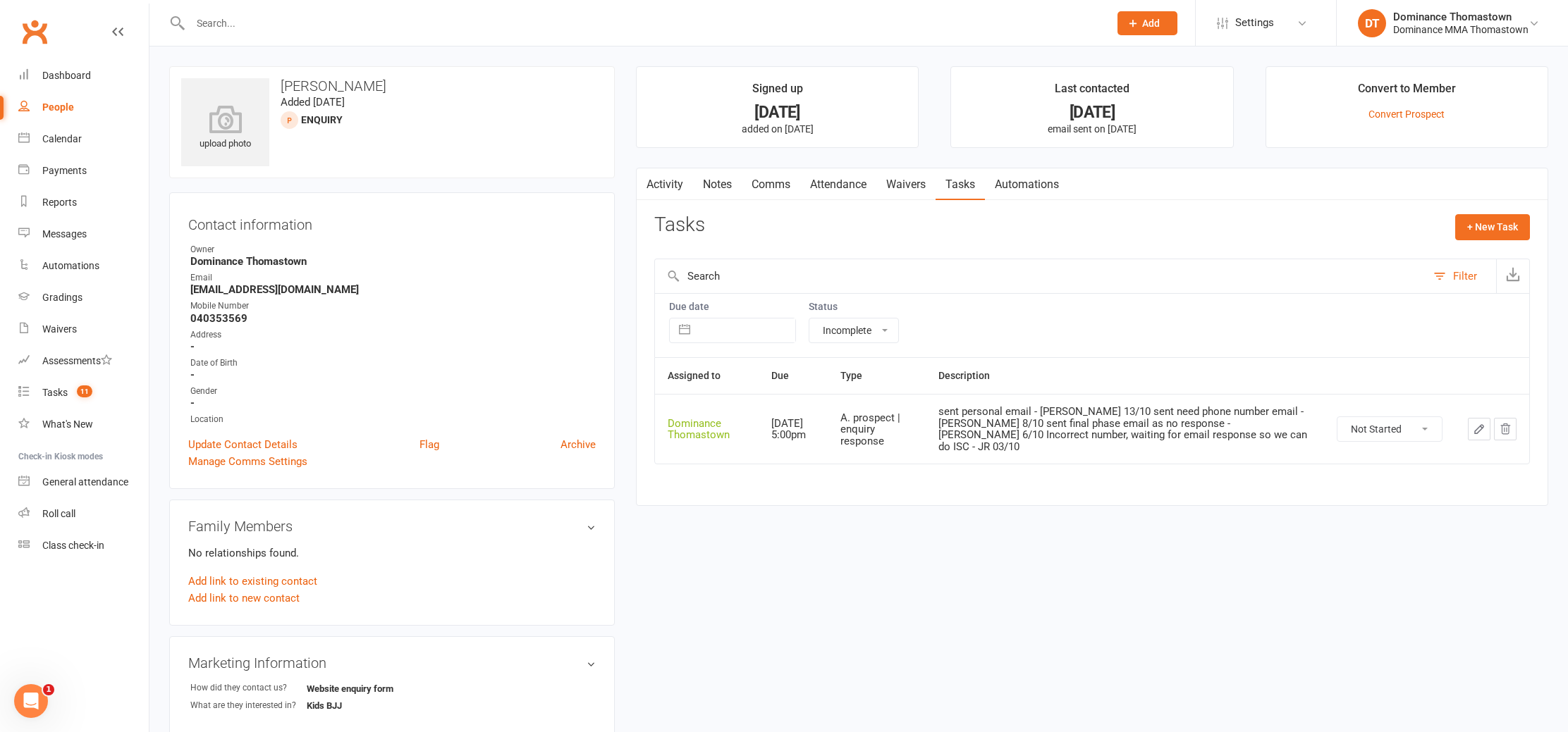
click at [1339, 419] on select "Not Started In Progress Waiting Complete" at bounding box center [1390, 429] width 105 height 24
click at [1362, 418] on select "Not Started In Progress Waiting Complete" at bounding box center [1390, 429] width 105 height 24
click at [1338, 418] on select "Not Started In Progress Waiting Complete" at bounding box center [1390, 429] width 105 height 24
select select "unstarted"
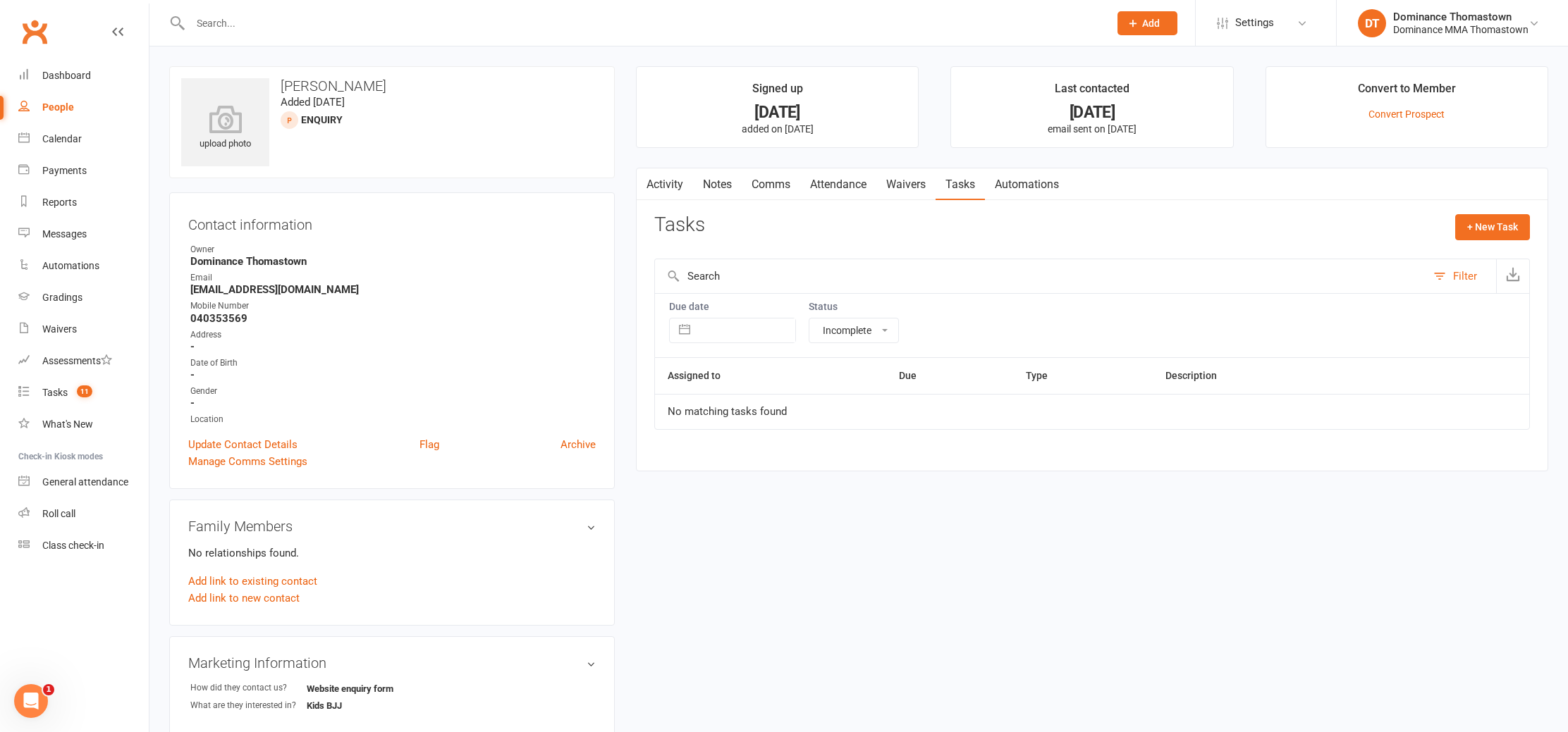
click at [727, 183] on link "Notes" at bounding box center [717, 184] width 49 height 33
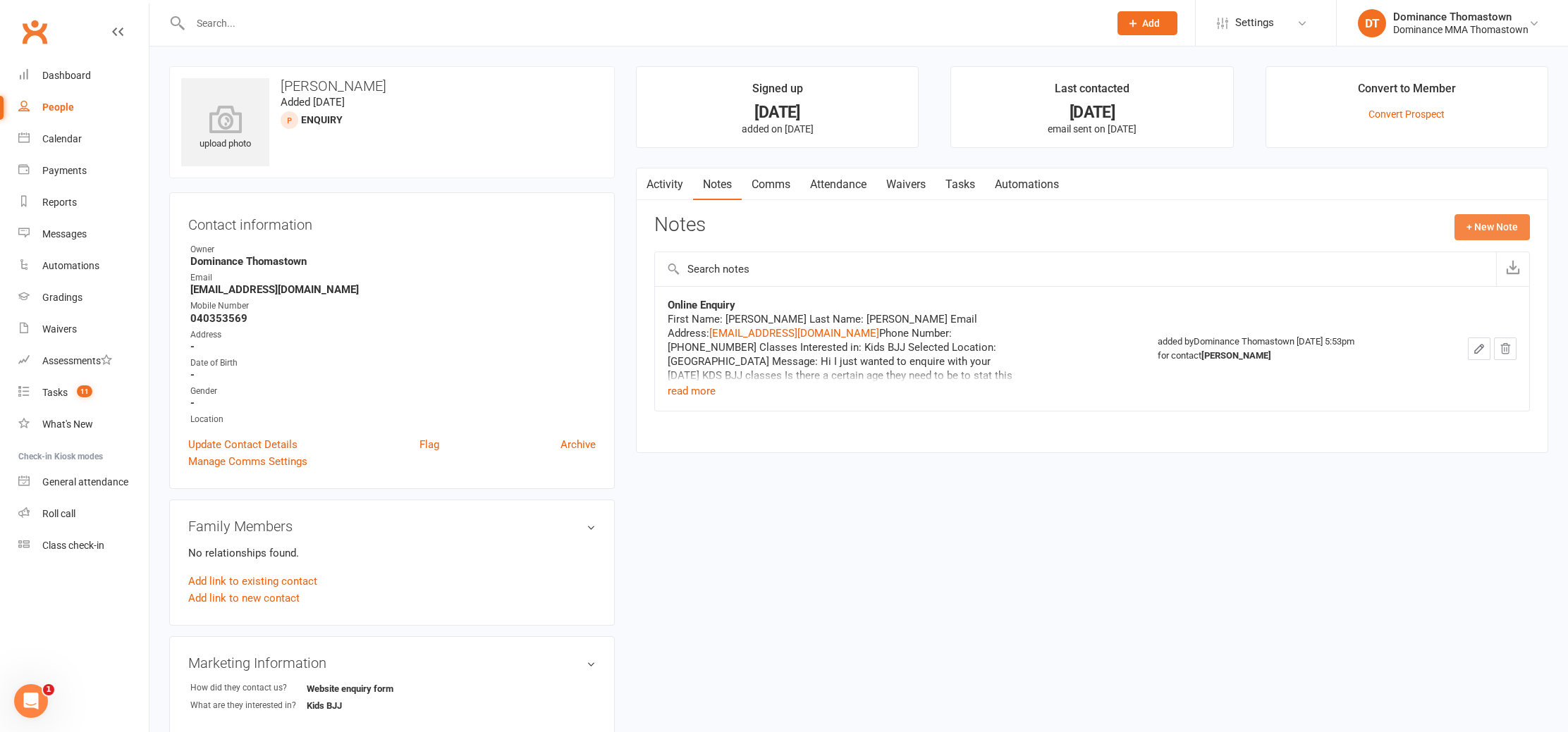
click at [1495, 225] on button "+ New Note" at bounding box center [1492, 227] width 76 height 25
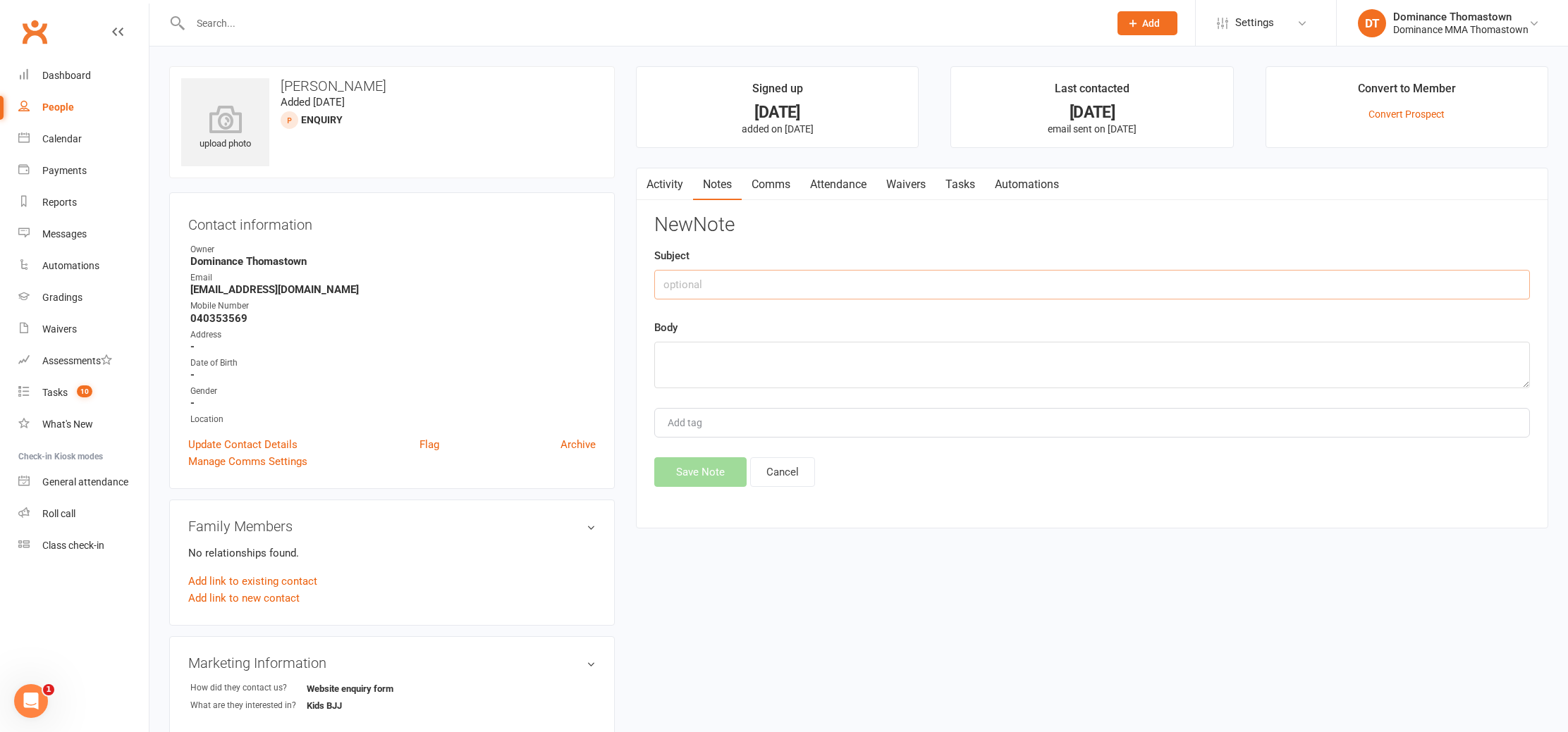
click at [850, 285] on input "text" at bounding box center [1092, 285] width 876 height 30
type input "DROPPED"
click at [699, 356] on textarea "mo repsonse to any emails" at bounding box center [1092, 365] width 876 height 46
click at [831, 343] on textarea "mo response to any emails" at bounding box center [1092, 365] width 876 height 46
click at [828, 358] on textarea "mo response to any emails" at bounding box center [1092, 365] width 876 height 46
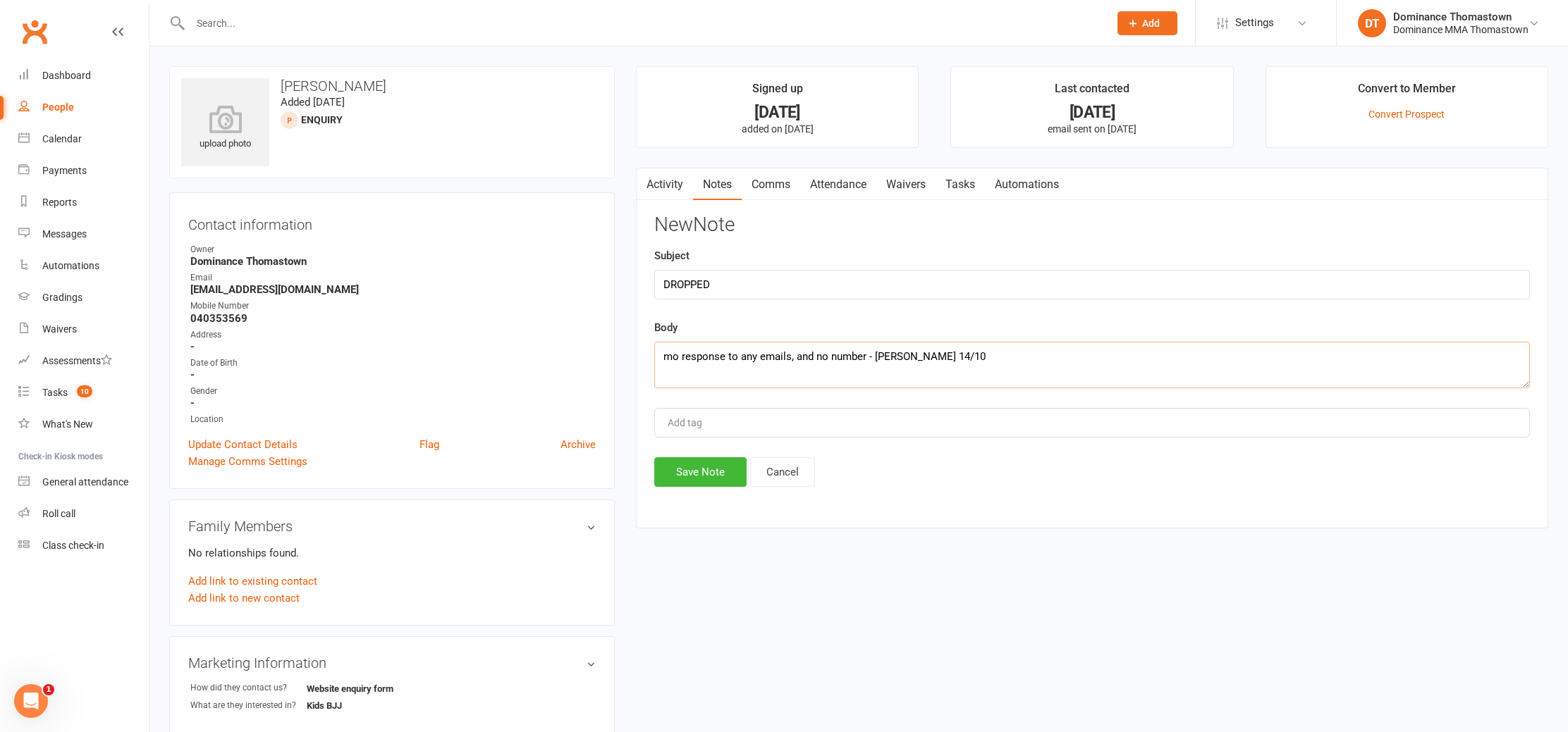
click at [662, 356] on textarea "mo response to any emails, and no number - Ellen 14/10" at bounding box center [1092, 365] width 876 height 46
type textarea "no response to any emails, and no number - Ellen 14/10"
click at [695, 465] on button "Save Note" at bounding box center [700, 472] width 92 height 30
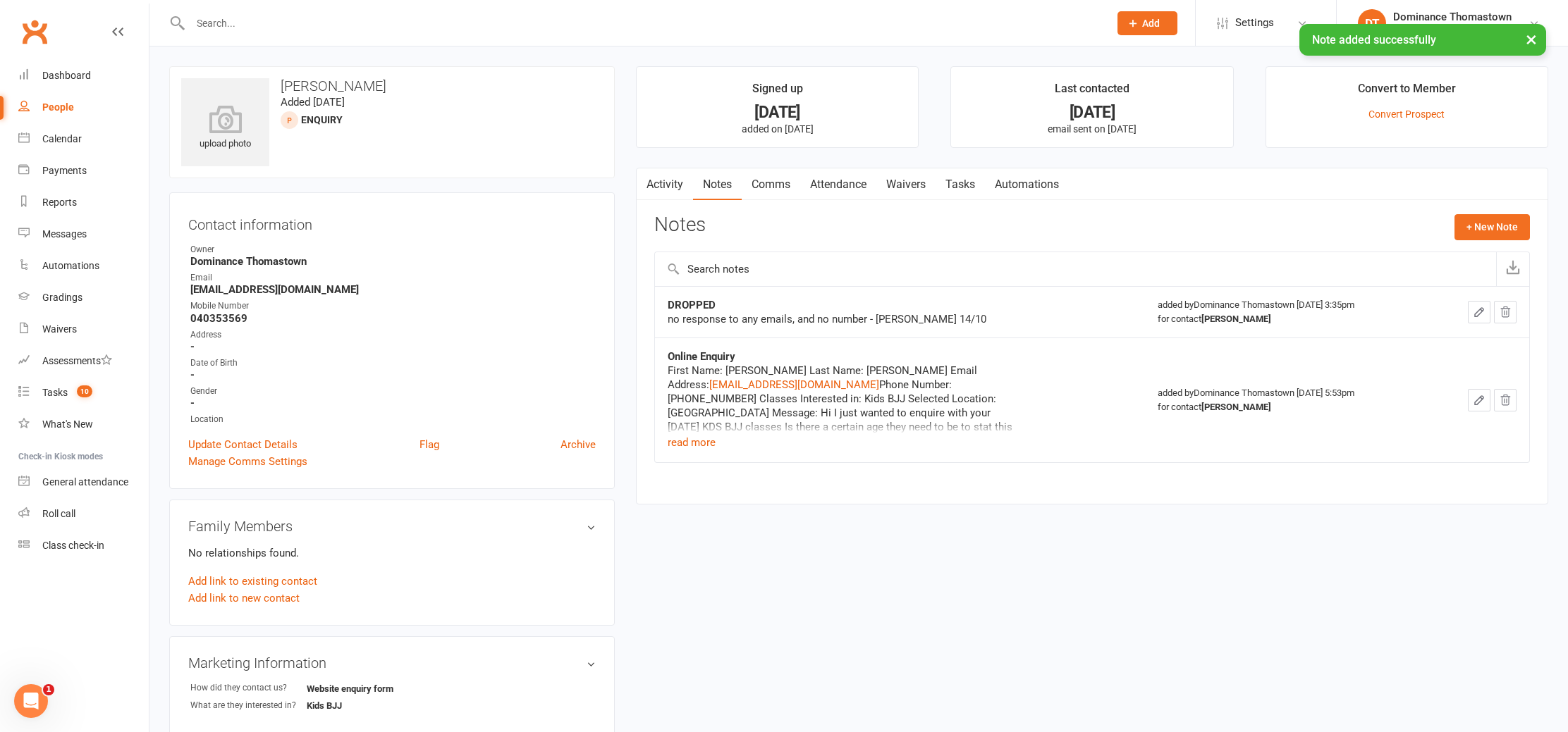
click at [979, 184] on link "Tasks" at bounding box center [961, 184] width 49 height 33
select select "incomplete"
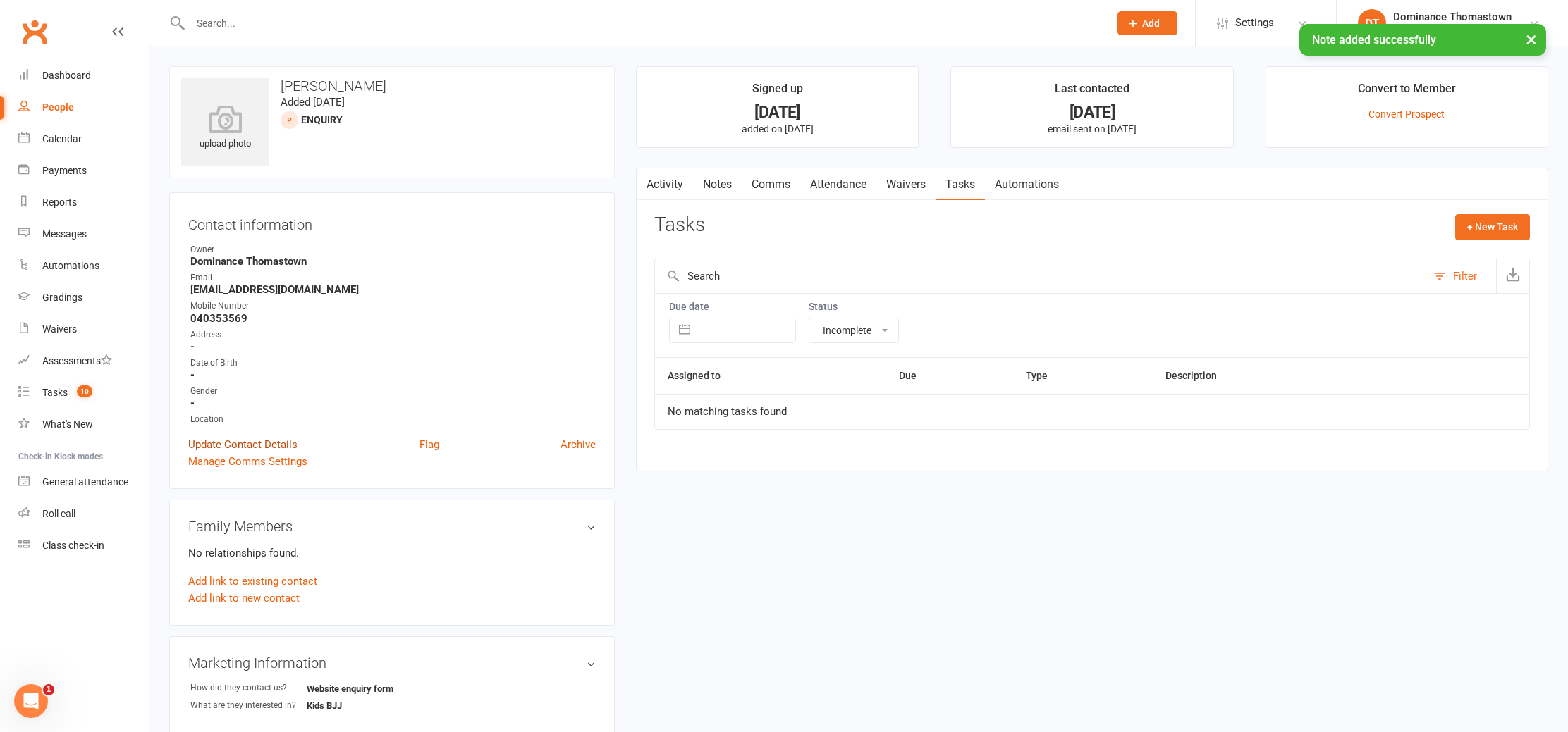
click at [256, 447] on link "Update Contact Details" at bounding box center [243, 444] width 109 height 17
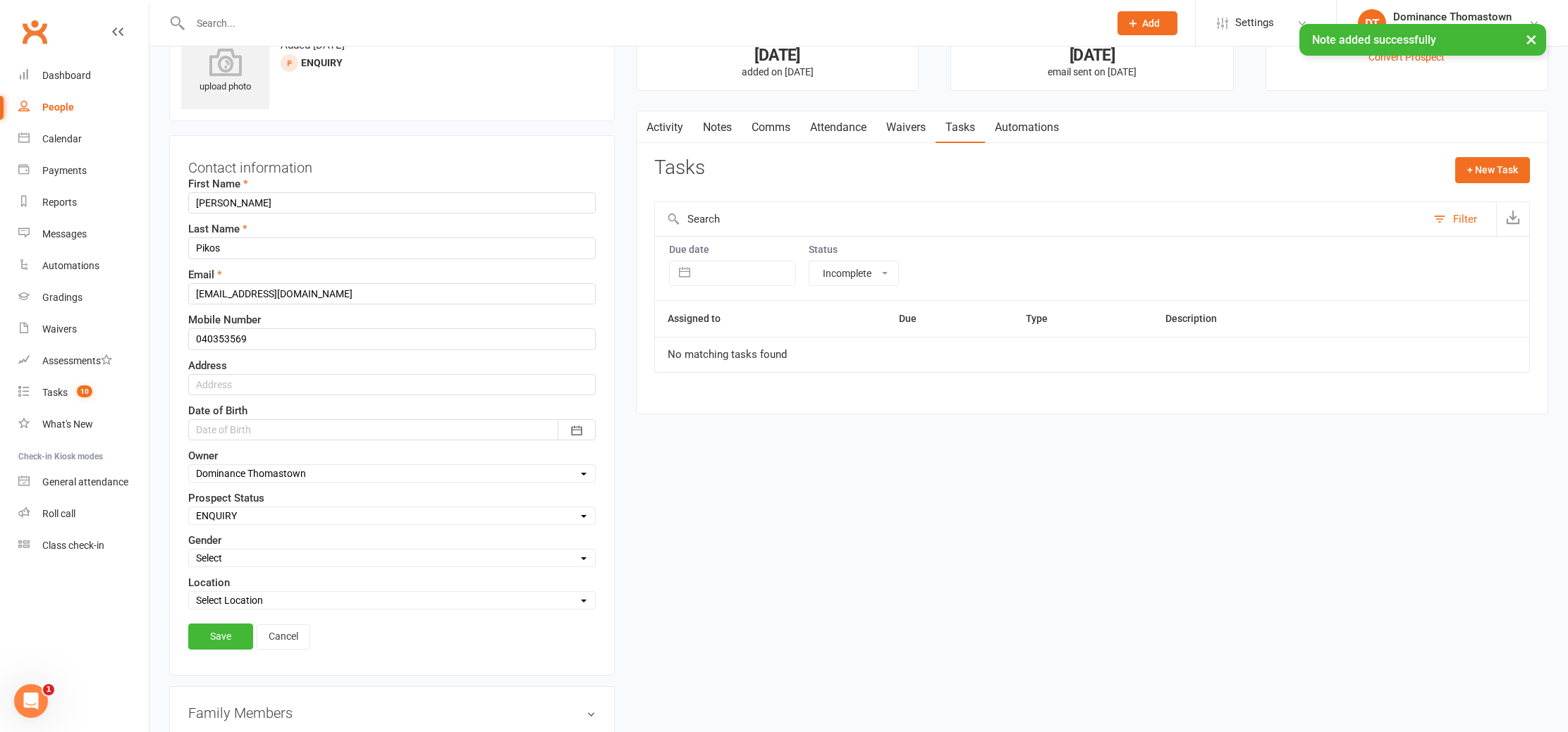
scroll to position [66, 0]
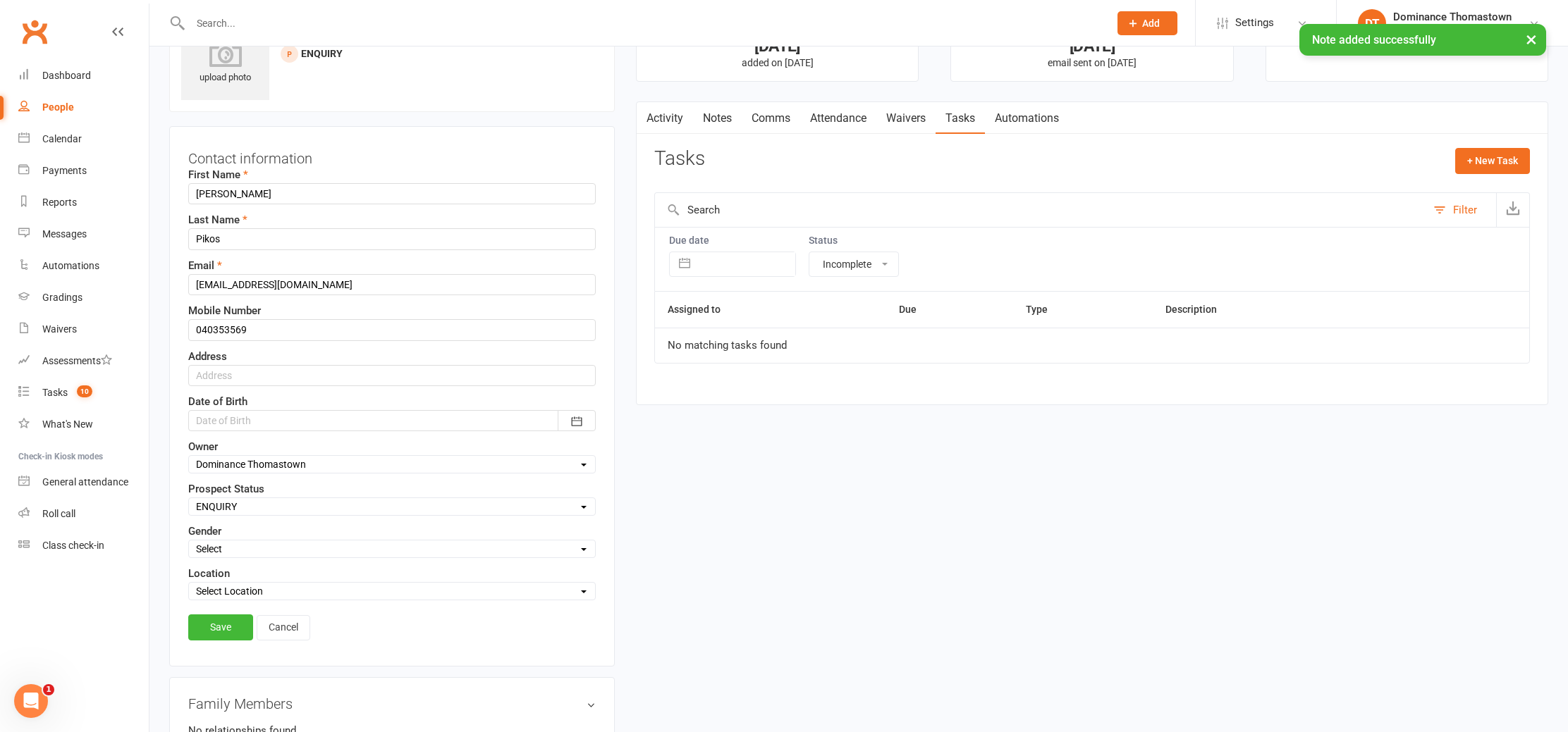
click at [266, 507] on select "Select ENQUIRY WEBSITE ENQUIRY META ADS ENQUIRY DROPPED PROSPECT DROP-IN VISITO…" at bounding box center [392, 506] width 406 height 15
select select "DROPPED PROSPECT"
click at [189, 499] on select "Select ENQUIRY WEBSITE ENQUIRY META ADS ENQUIRY DROPPED PROSPECT DROP-IN VISITO…" at bounding box center [392, 506] width 406 height 15
click at [233, 619] on link "Save" at bounding box center [220, 627] width 65 height 25
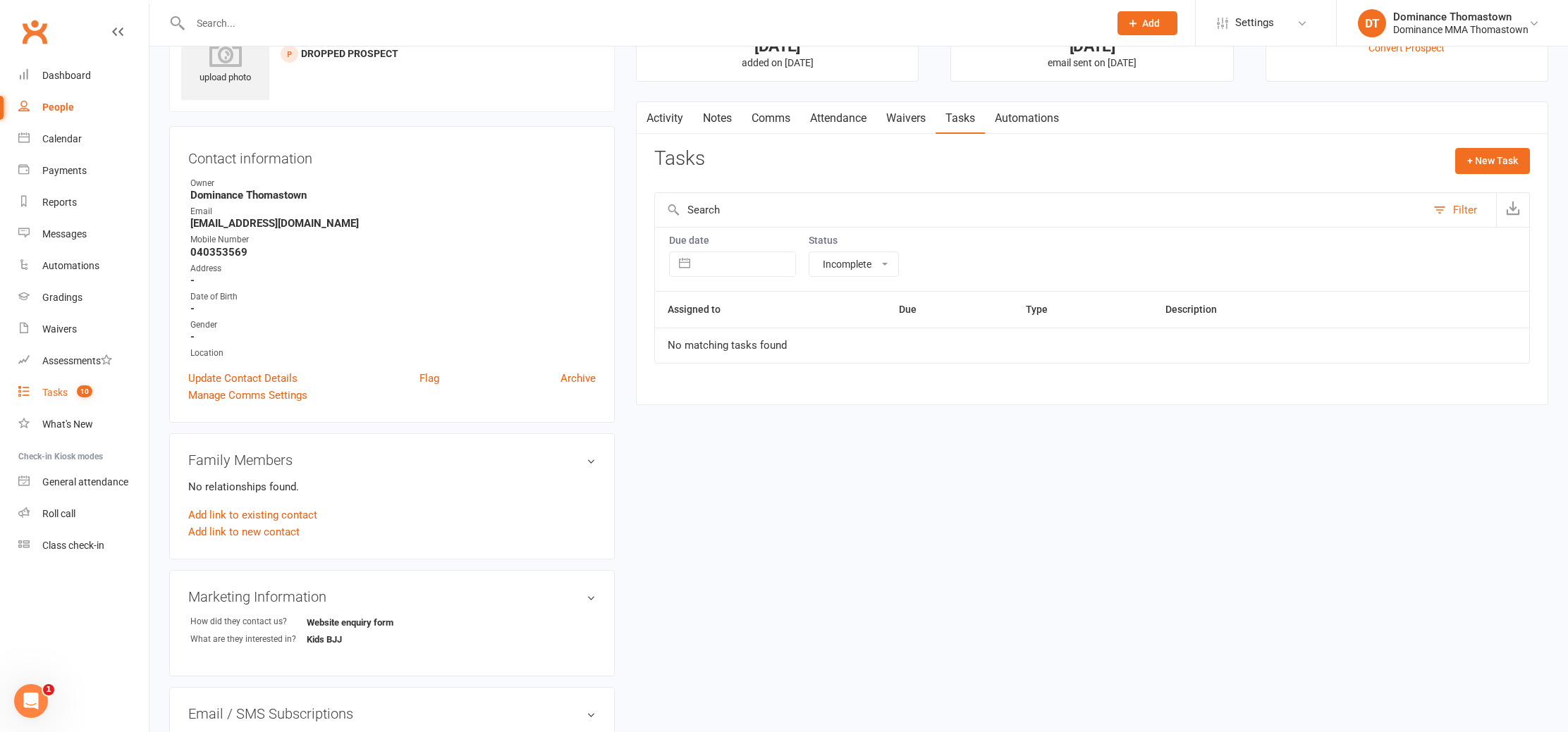
click at [73, 378] on link "Tasks 10" at bounding box center [84, 393] width 131 height 32
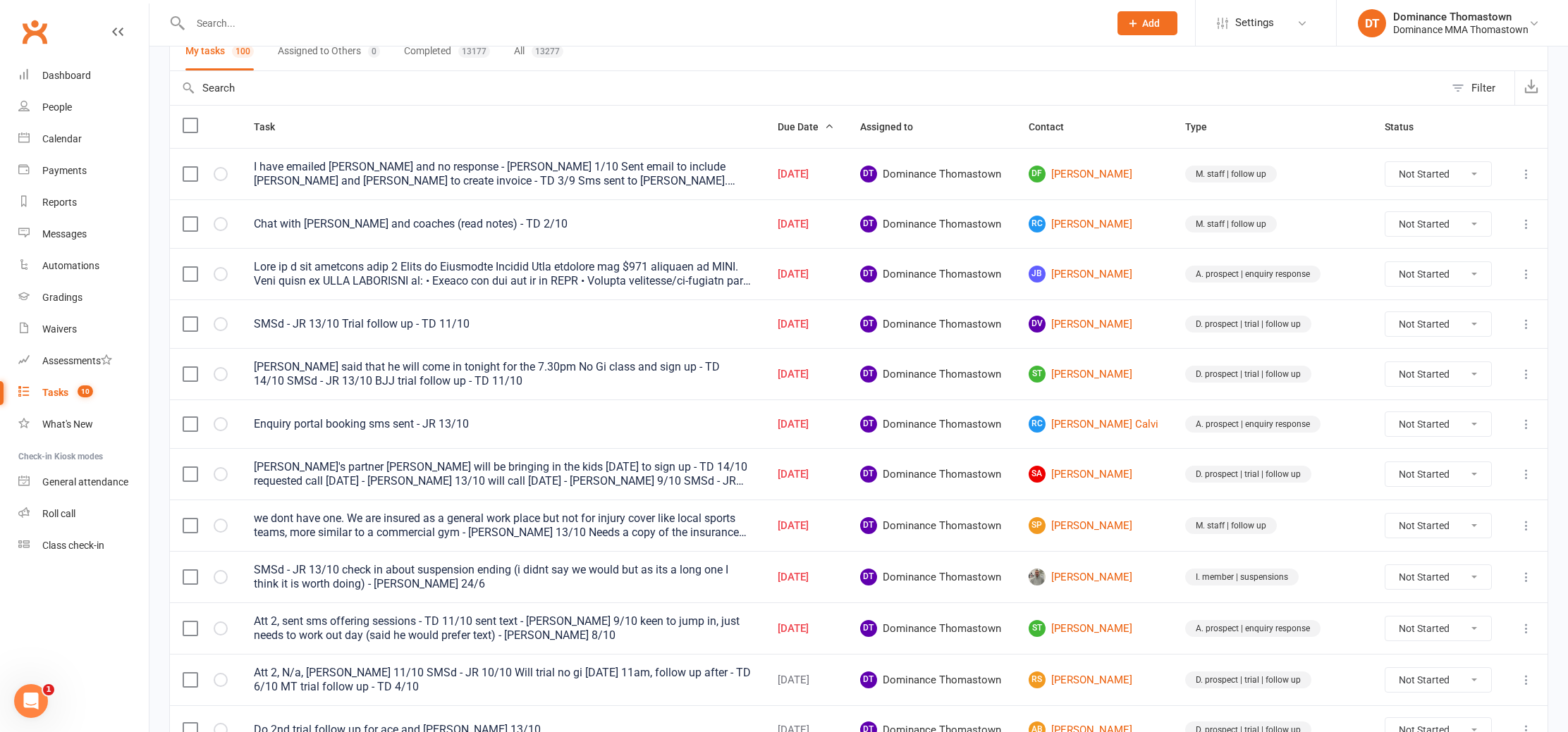
scroll to position [132, 0]
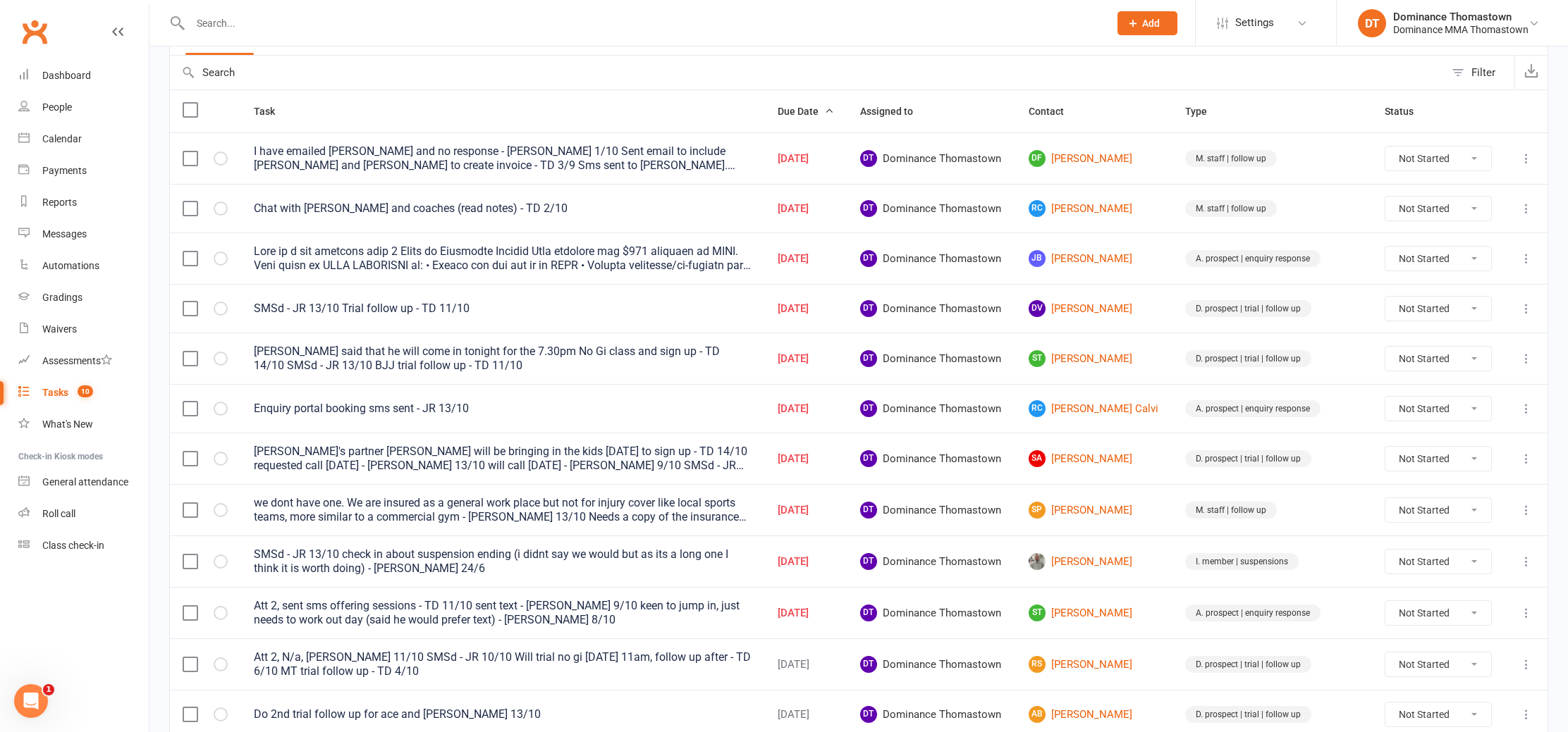
click at [1522, 513] on icon at bounding box center [1526, 510] width 14 height 14
click at [1490, 562] on link "Edit" at bounding box center [1465, 566] width 140 height 28
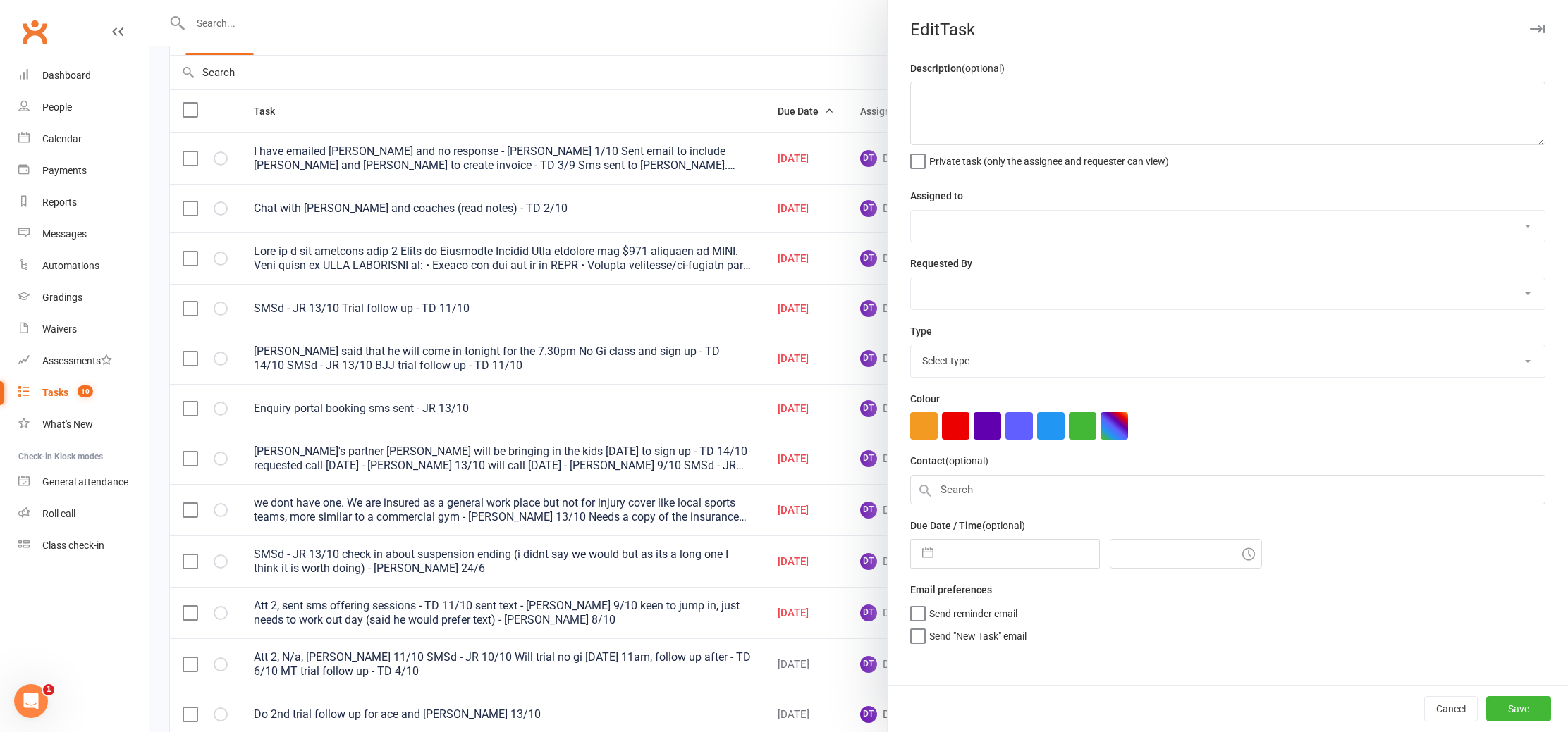
type textarea "we dont have one. We are insured as a general work place but not for injury cov…"
select select "12547"
type input "[DATE]"
type input "5:00pm"
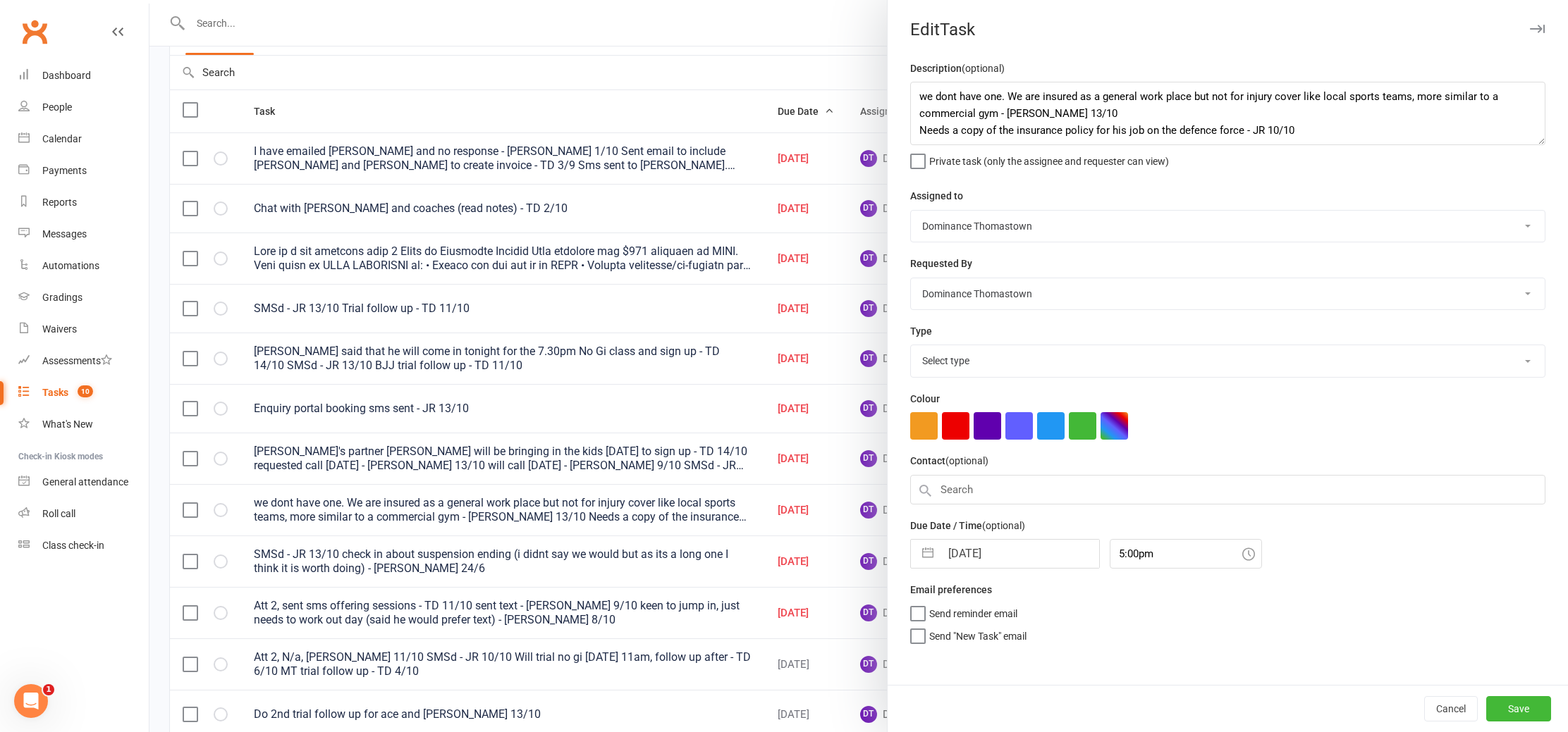
select select "3858"
click at [985, 537] on input "[DATE]" at bounding box center [1020, 550] width 158 height 28
select select "8"
select select "2025"
select select "9"
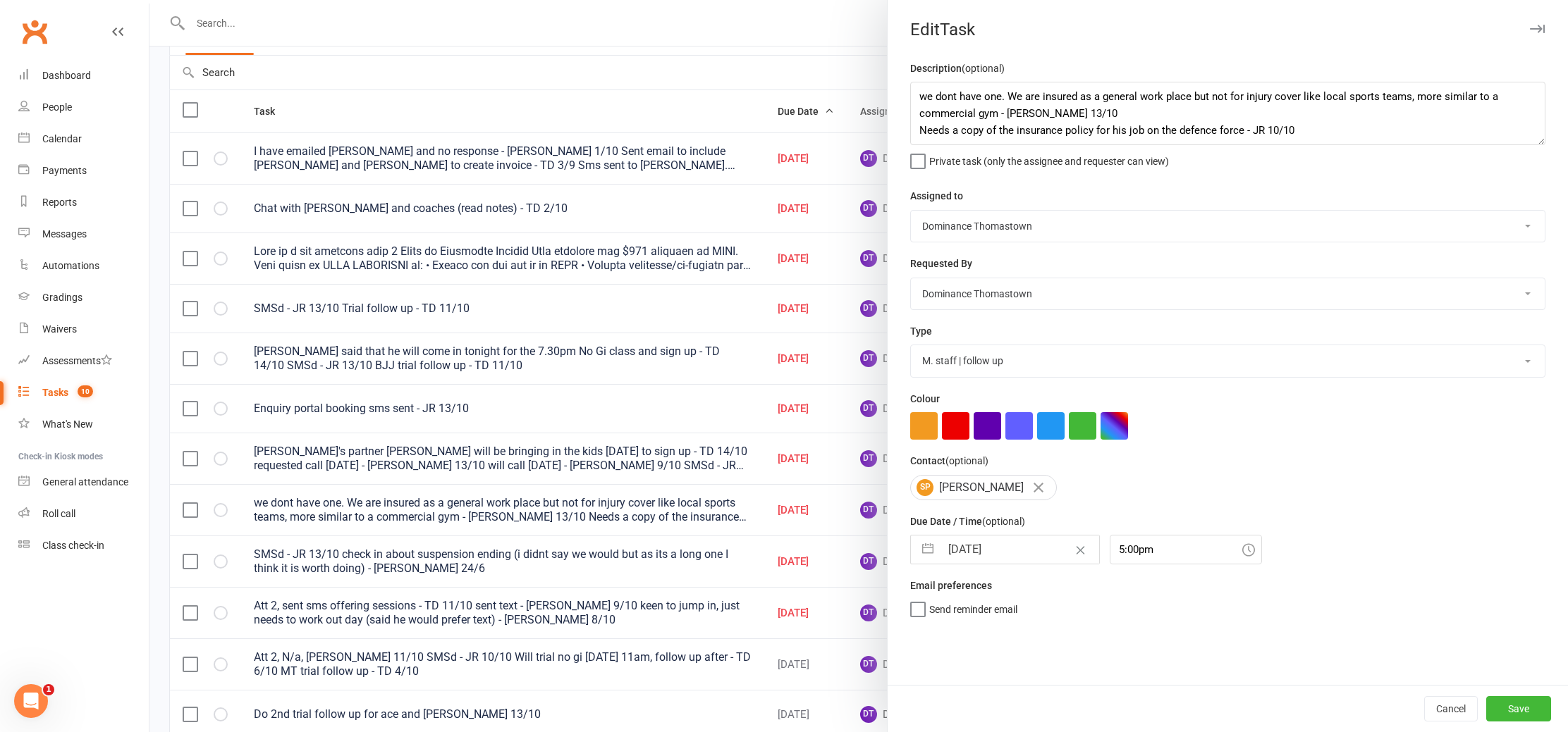
select select "2025"
select select "10"
select select "2025"
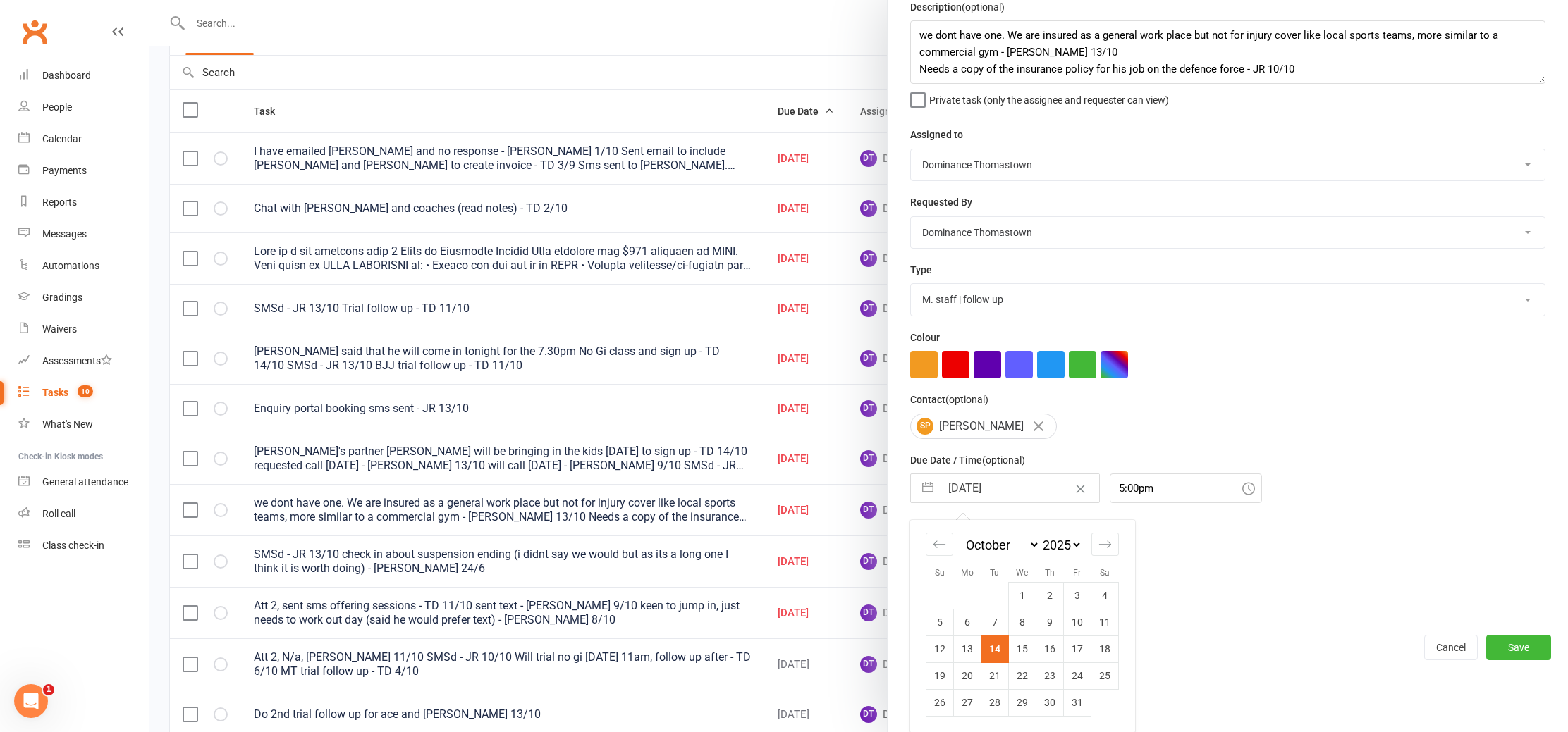
scroll to position [64, 0]
click at [1010, 648] on td "15" at bounding box center [1023, 648] width 28 height 27
type input "[DATE]"
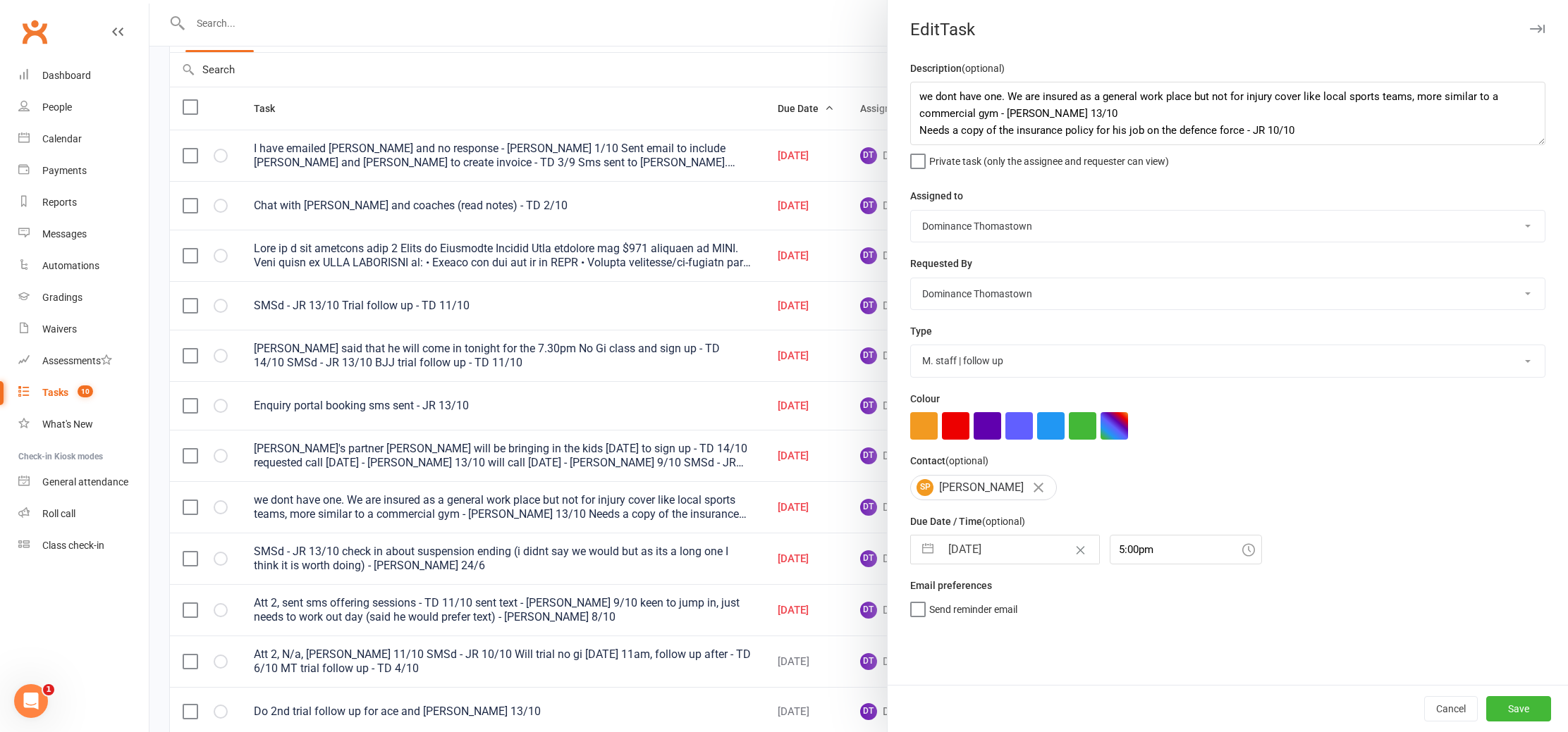
scroll to position [0, 0]
click at [1520, 704] on button "Save" at bounding box center [1519, 709] width 65 height 25
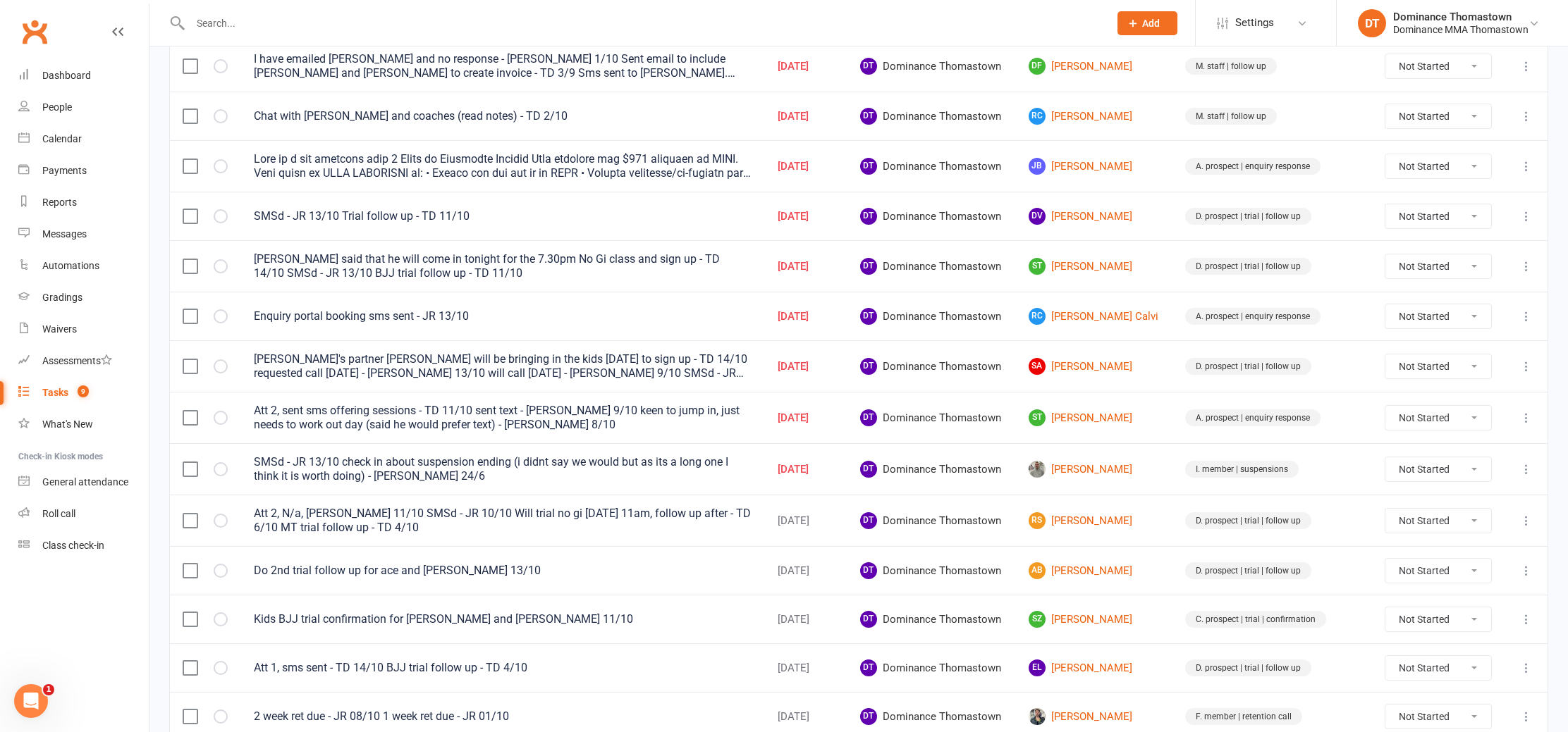
scroll to position [224, 0]
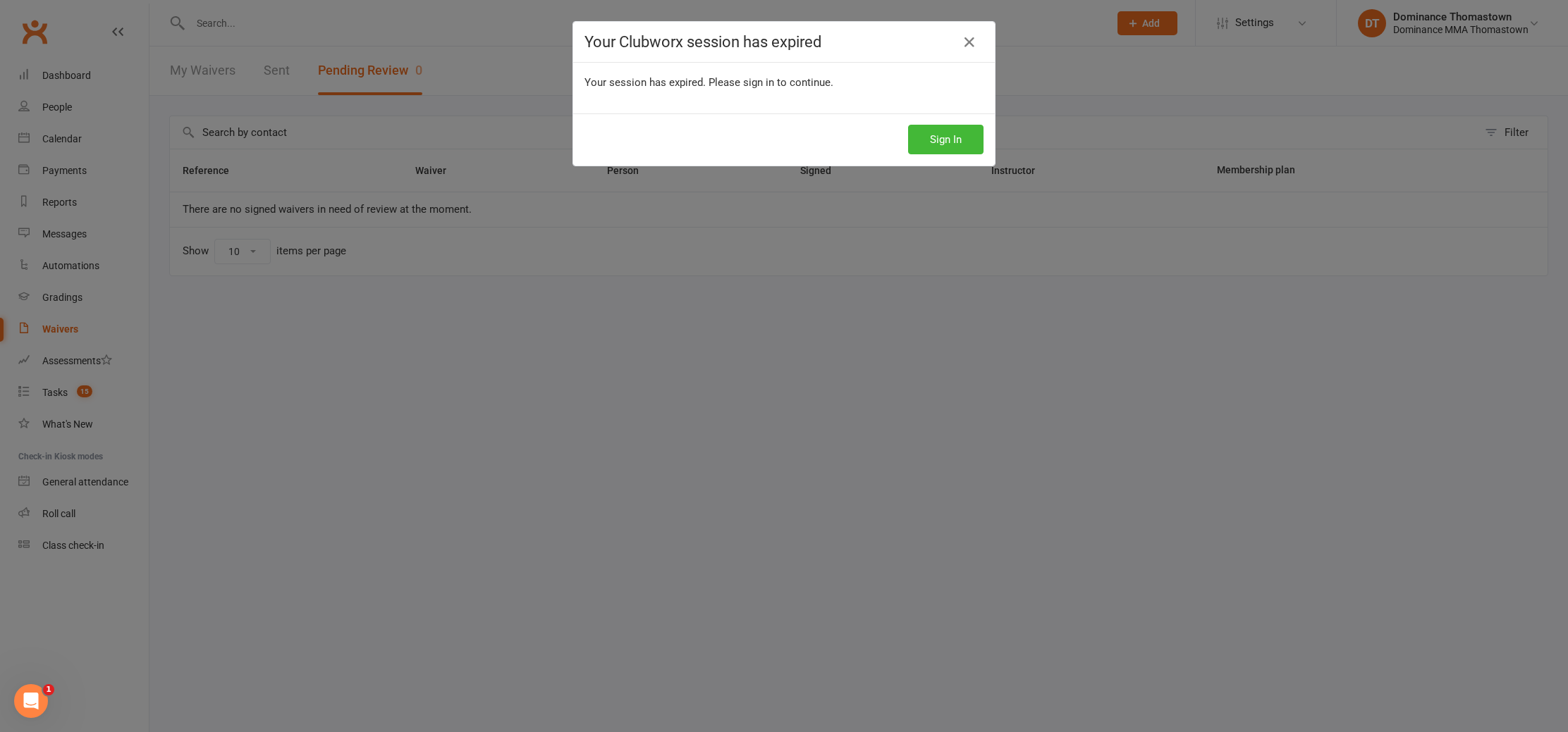
drag, startPoint x: 968, startPoint y: 42, endPoint x: 1043, endPoint y: 10, distance: 81.5
click at [968, 42] on icon at bounding box center [969, 42] width 17 height 17
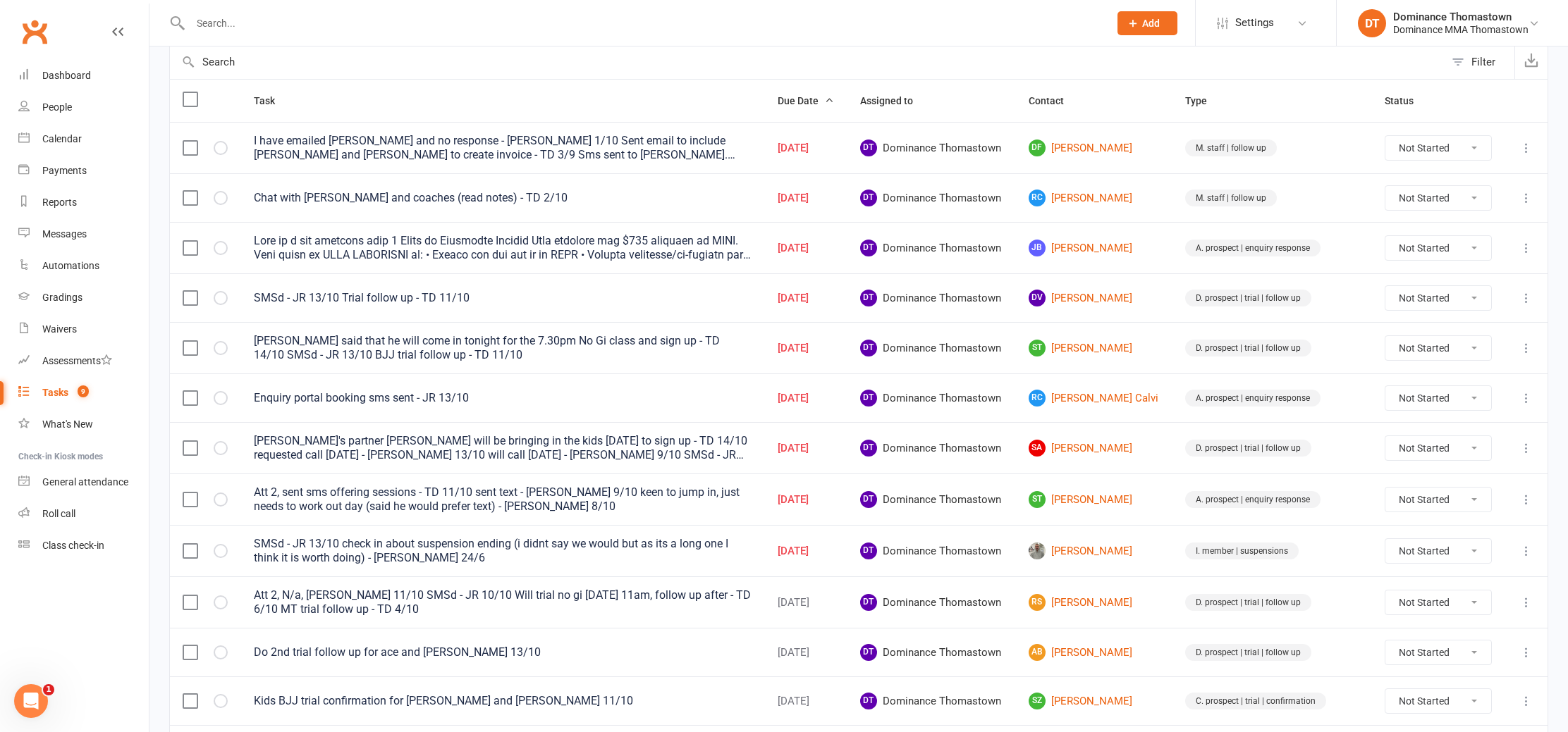
scroll to position [145, 0]
click at [1136, 545] on link "[PERSON_NAME]" at bounding box center [1094, 548] width 132 height 17
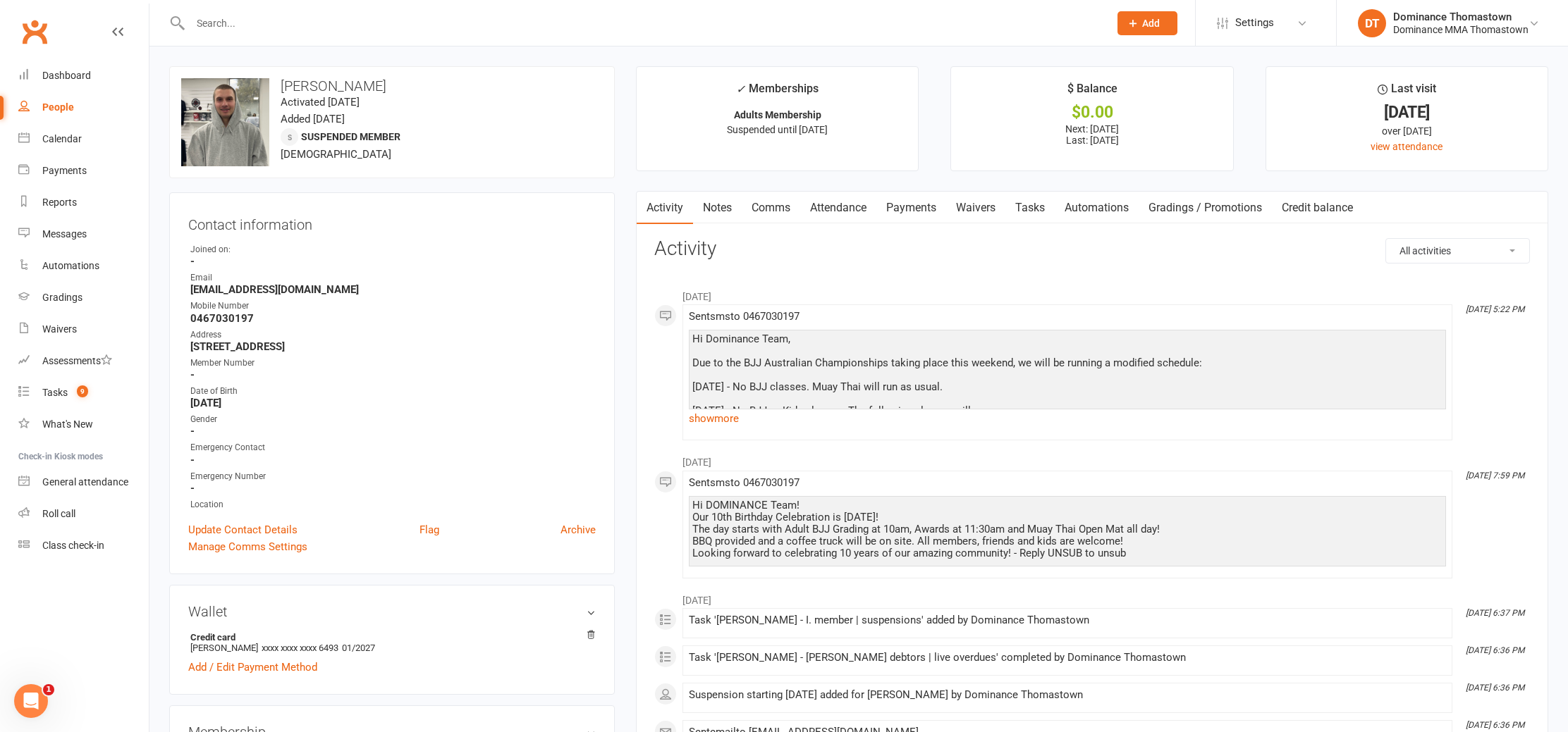
click at [220, 320] on strong "0467030197" at bounding box center [393, 318] width 405 height 12
copy strong "0467030197"
click at [1035, 206] on link "Tasks" at bounding box center [1030, 208] width 49 height 33
select select "incomplete"
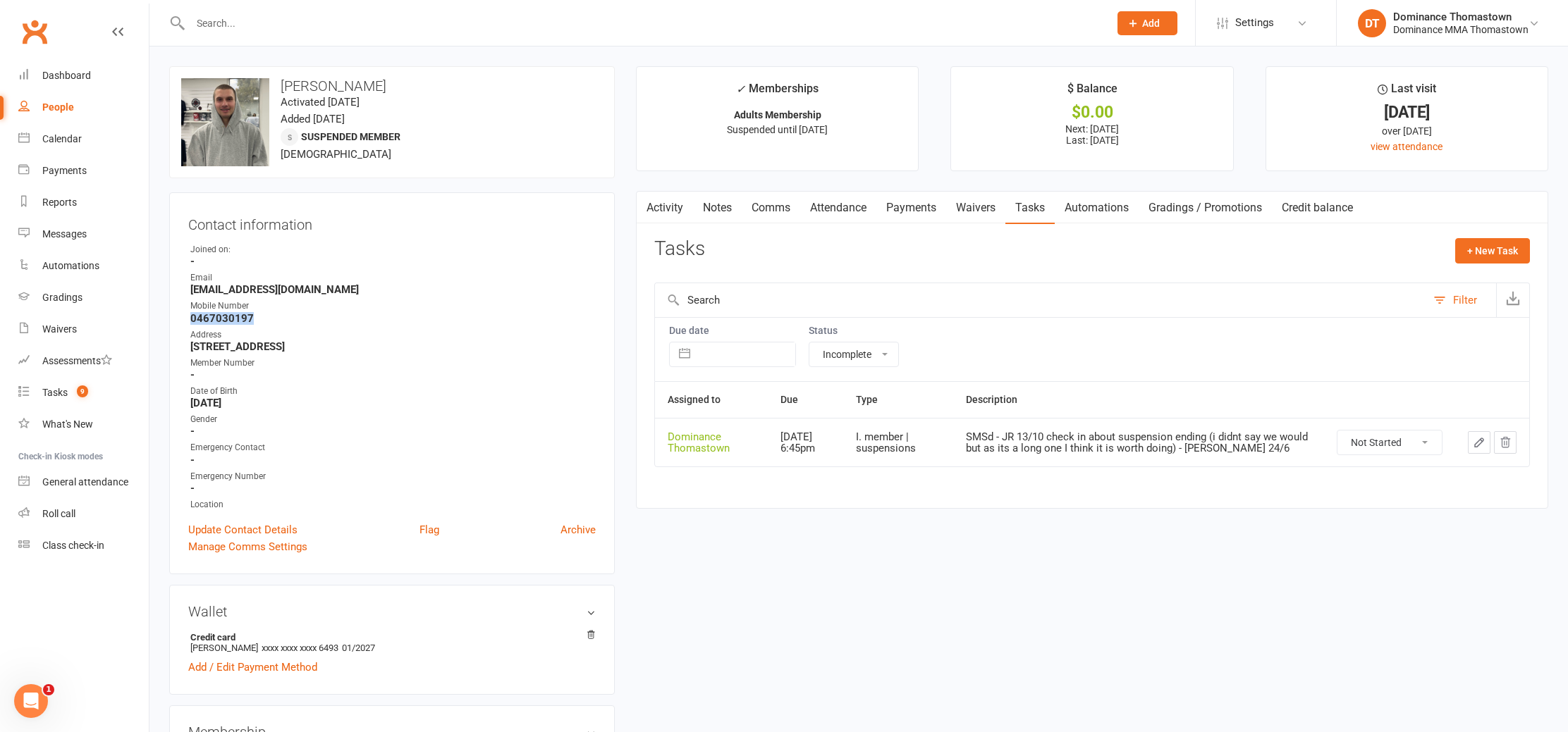
click at [1473, 439] on icon "button" at bounding box center [1479, 442] width 12 height 12
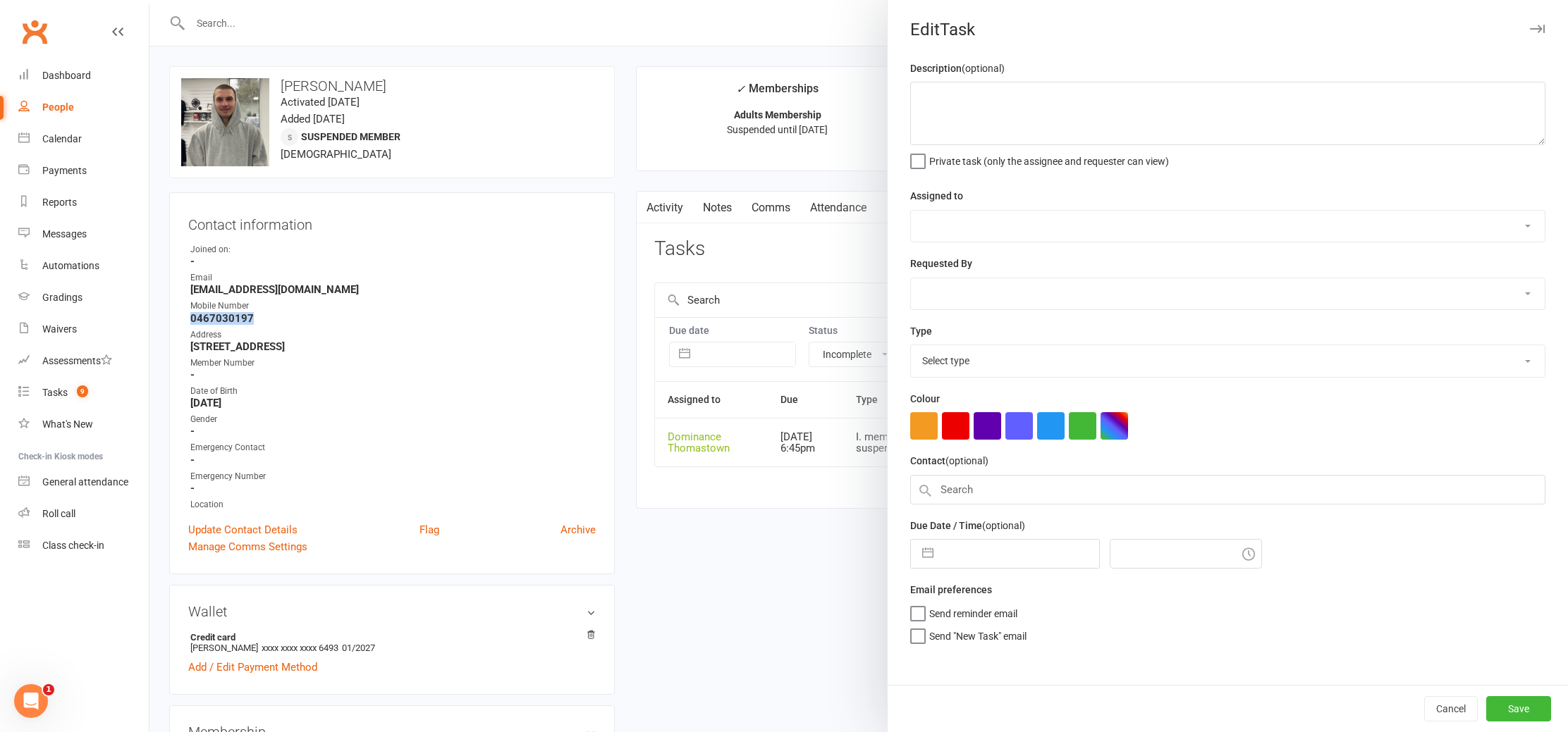
type textarea "SMSd - JR 13/10 check in about suspension ending (i didnt say we would but as i…"
select select "12547"
type input "[DATE]"
type input "6:45pm"
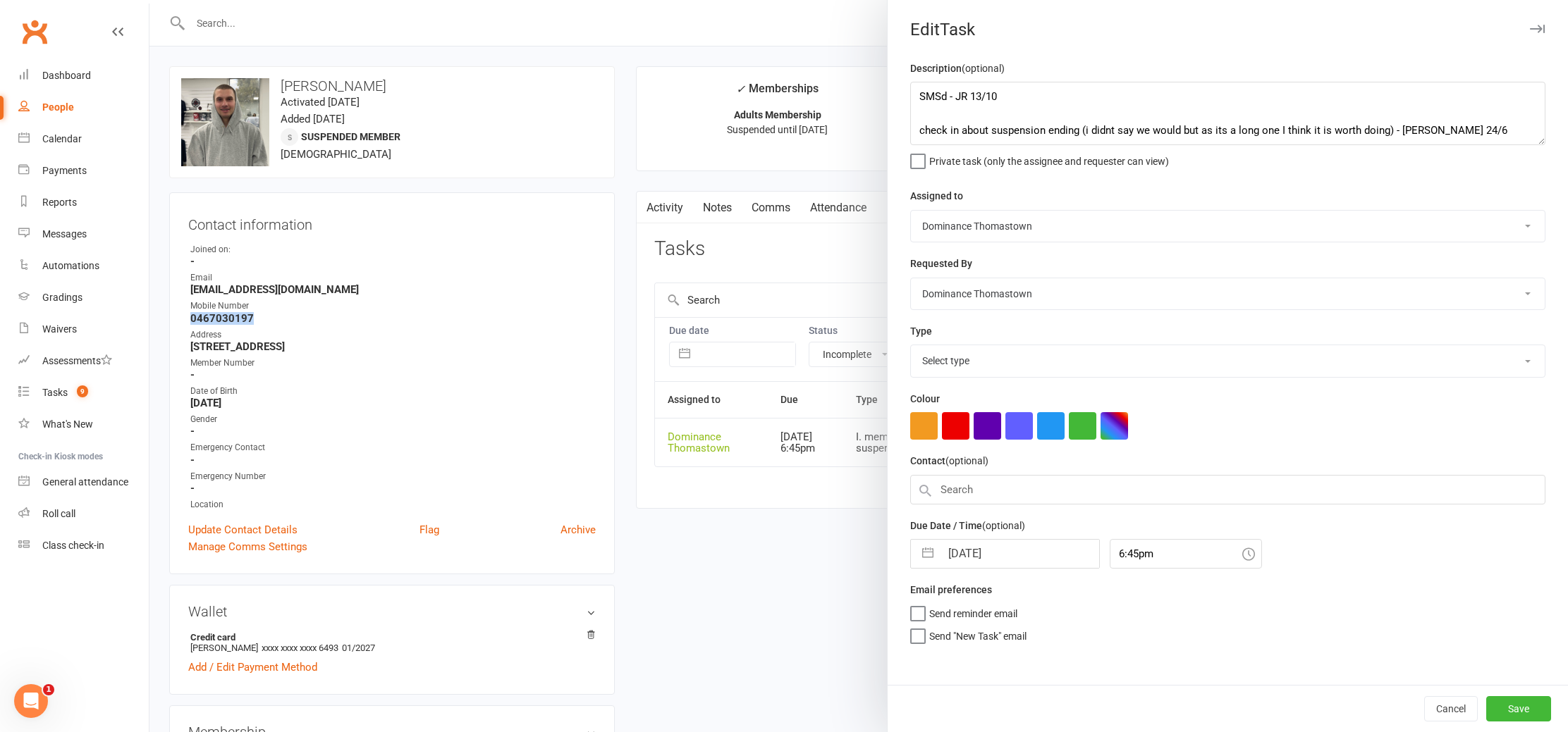
select select "3816"
click at [921, 97] on textarea "SMSd - JR 13/10 check in about suspension ending (i didnt say we would but as i…" at bounding box center [1228, 113] width 635 height 63
click at [917, 86] on textarea "SMSd - JR 13/10 check in about suspension ending (i didnt say we would but as i…" at bounding box center [1228, 113] width 635 height 63
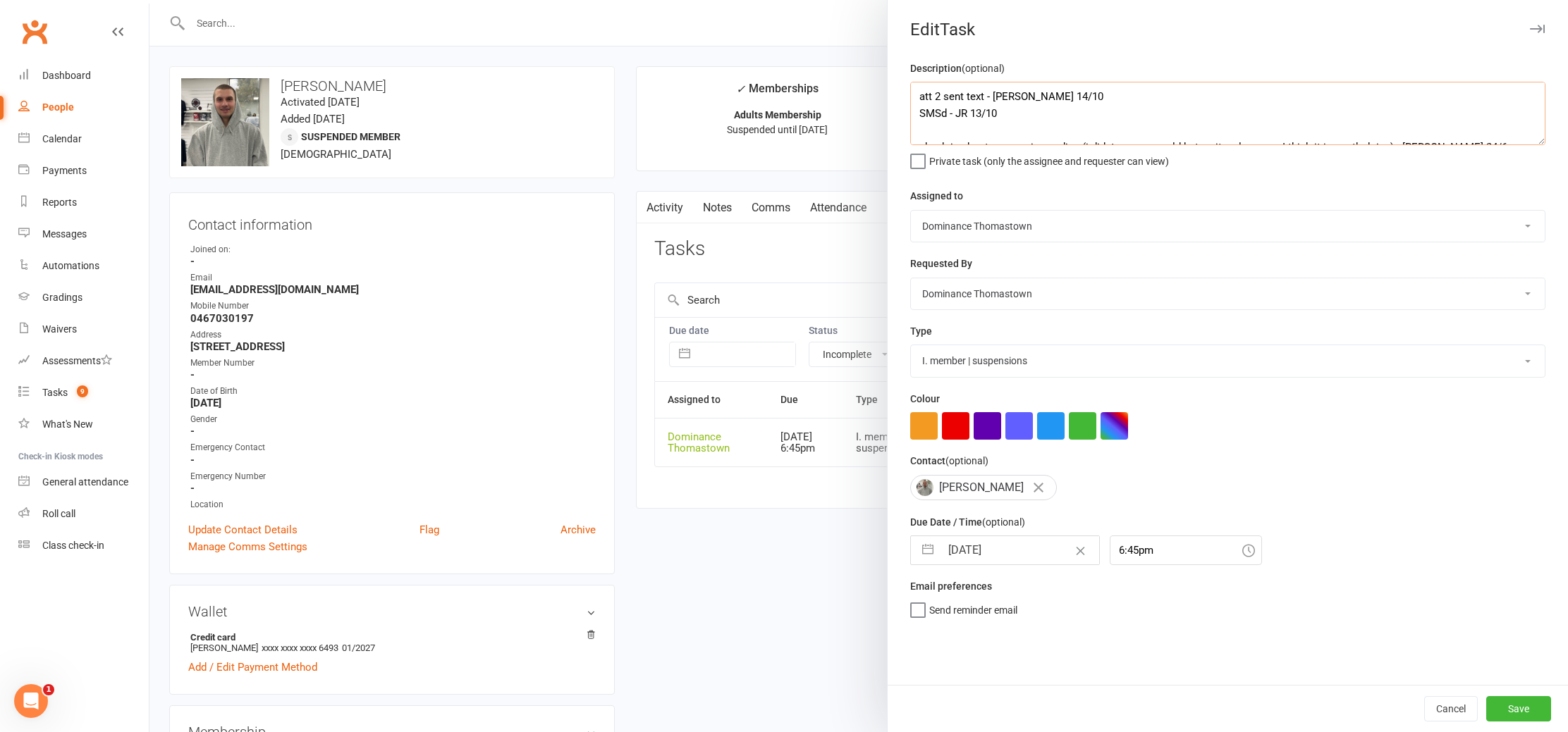
scroll to position [2, 0]
type textarea "att 2 sent text - [PERSON_NAME] 14/10 SMSd - JR 13/10 check in about suspension…"
click at [981, 556] on input "[DATE]" at bounding box center [1020, 550] width 158 height 28
select select "8"
select select "2025"
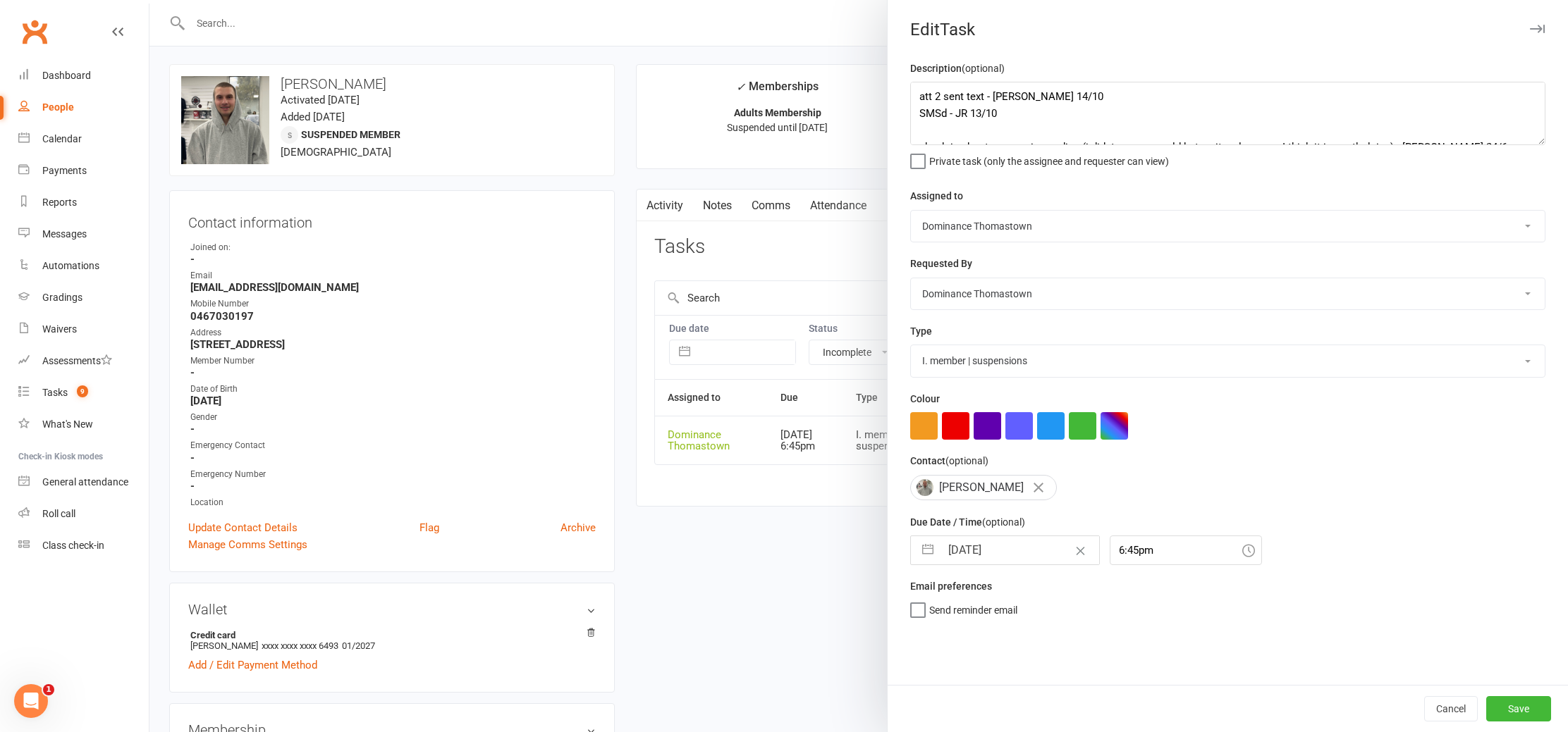
select select "9"
select select "2025"
select select "10"
select select "2025"
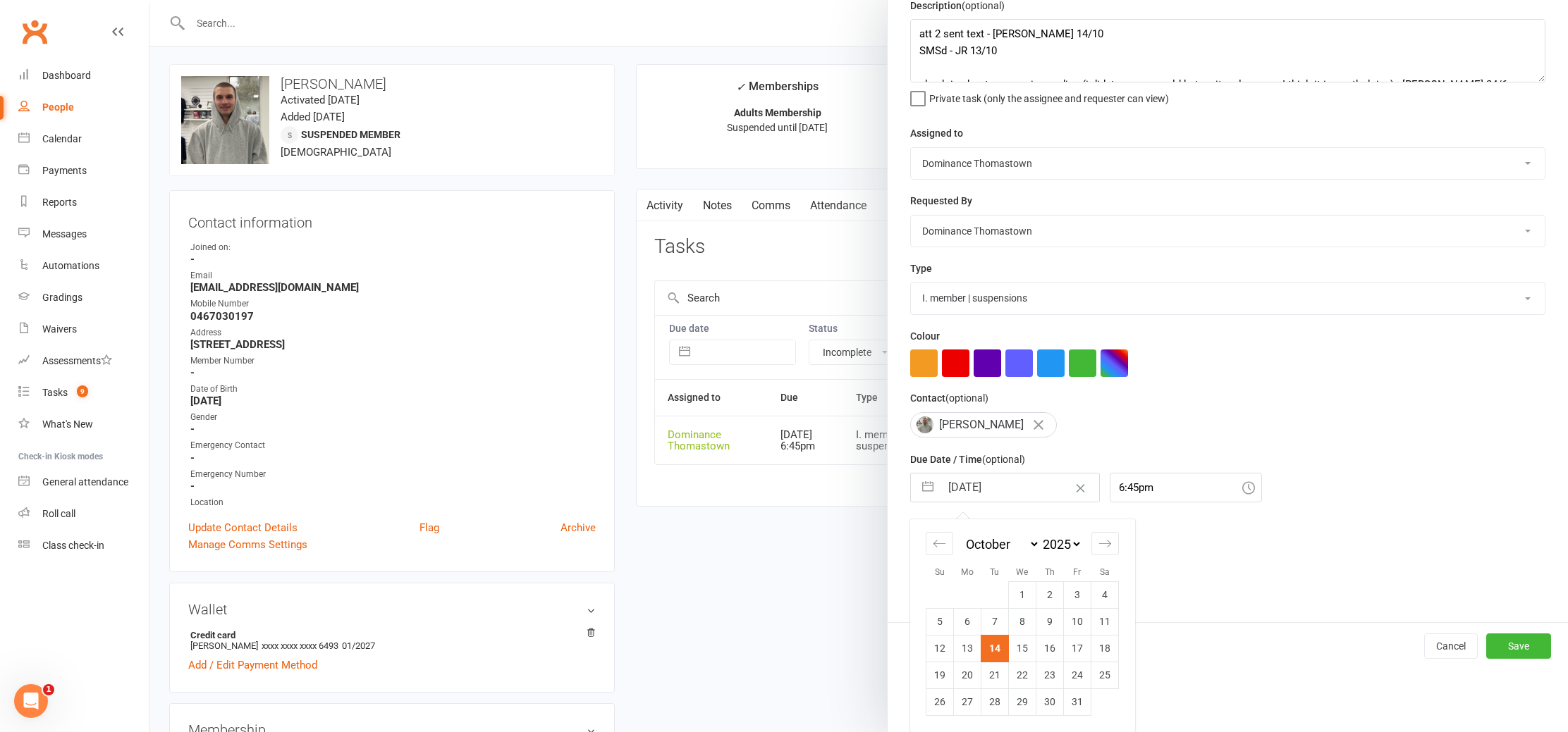
click at [1031, 666] on td "22" at bounding box center [1023, 675] width 28 height 27
type input "[DATE]"
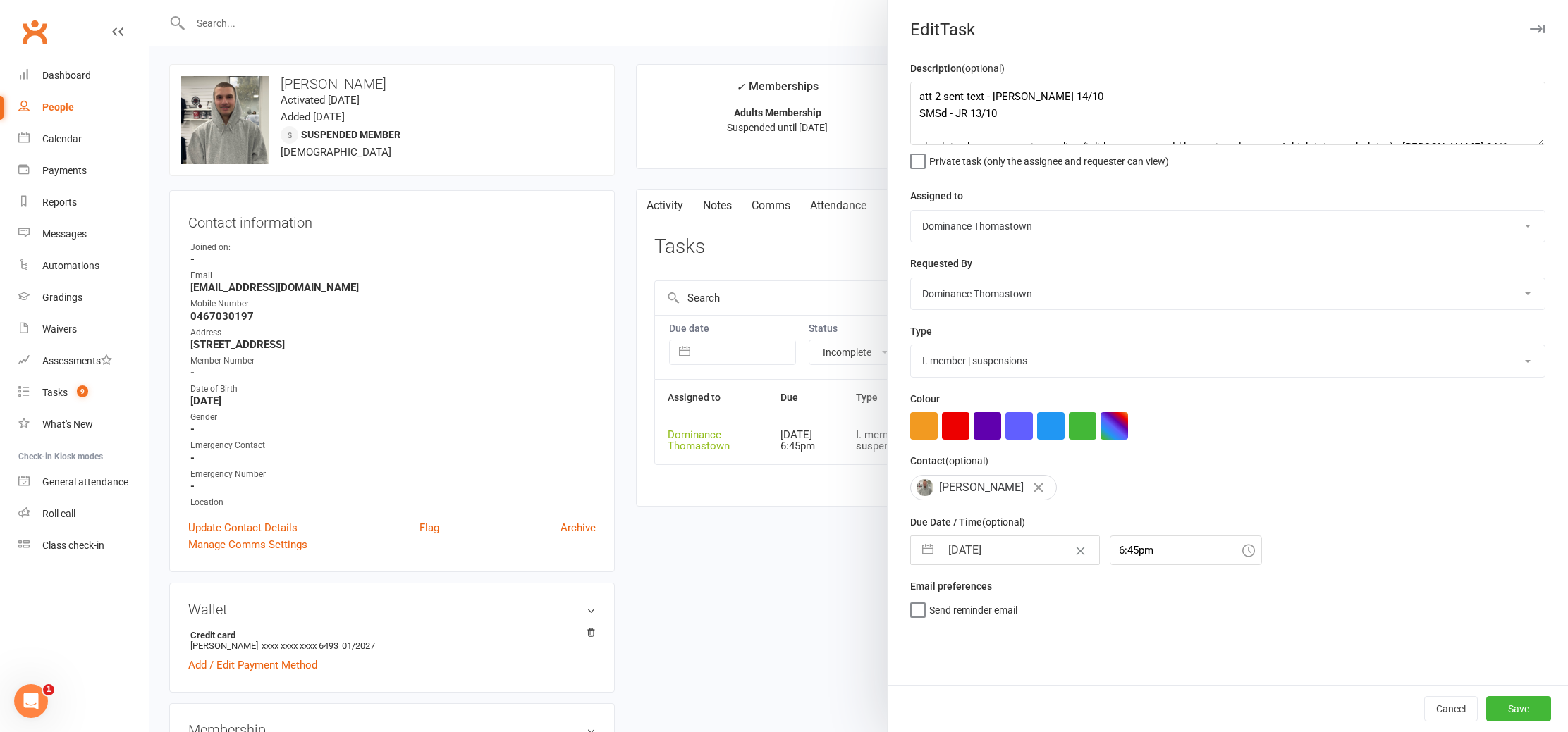
scroll to position [0, 0]
click at [987, 544] on input "[DATE]" at bounding box center [1020, 550] width 158 height 28
select select "8"
select select "2025"
select select "9"
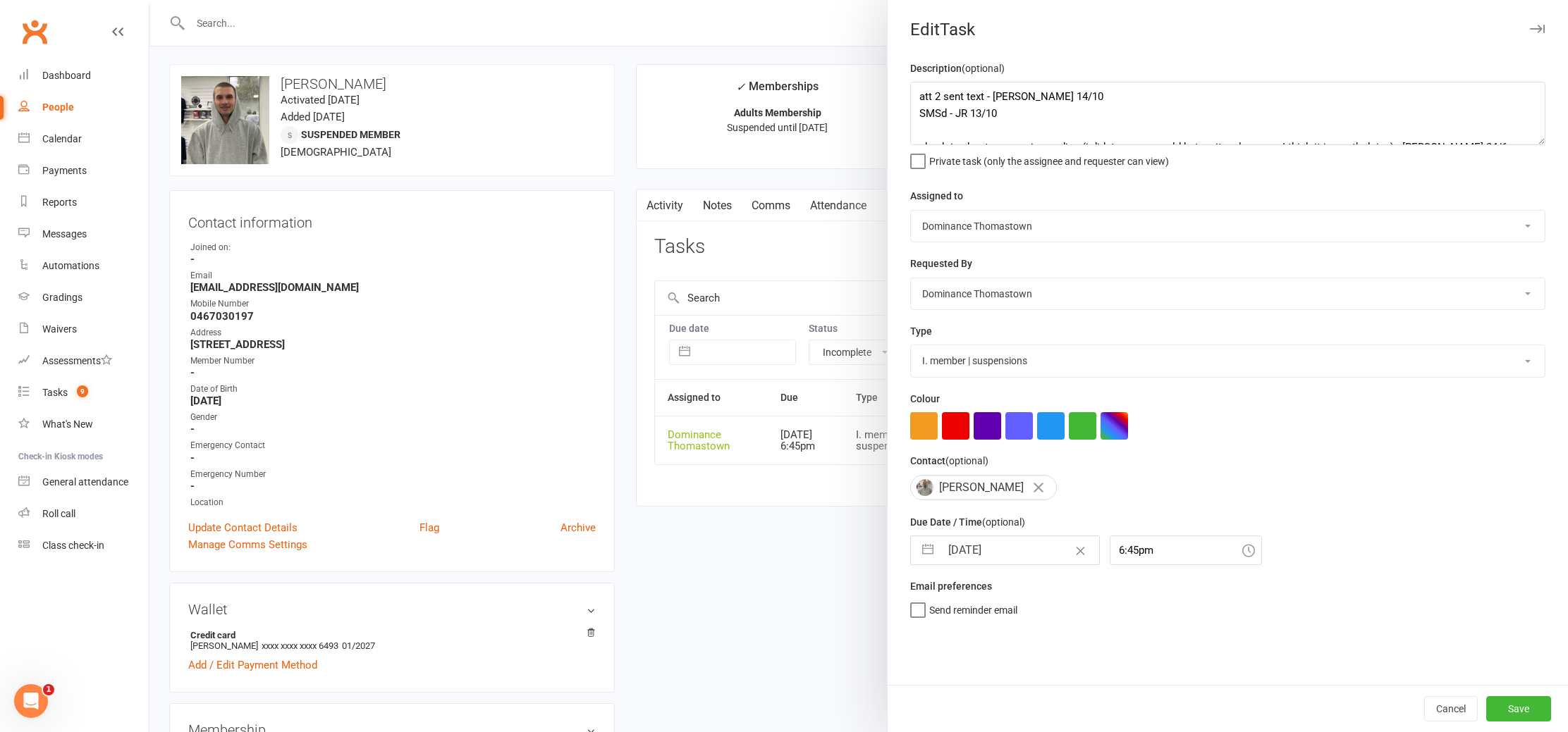
select select "2025"
select select "10"
select select "2025"
drag, startPoint x: 1022, startPoint y: 703, endPoint x: 1123, endPoint y: 713, distance: 101.5
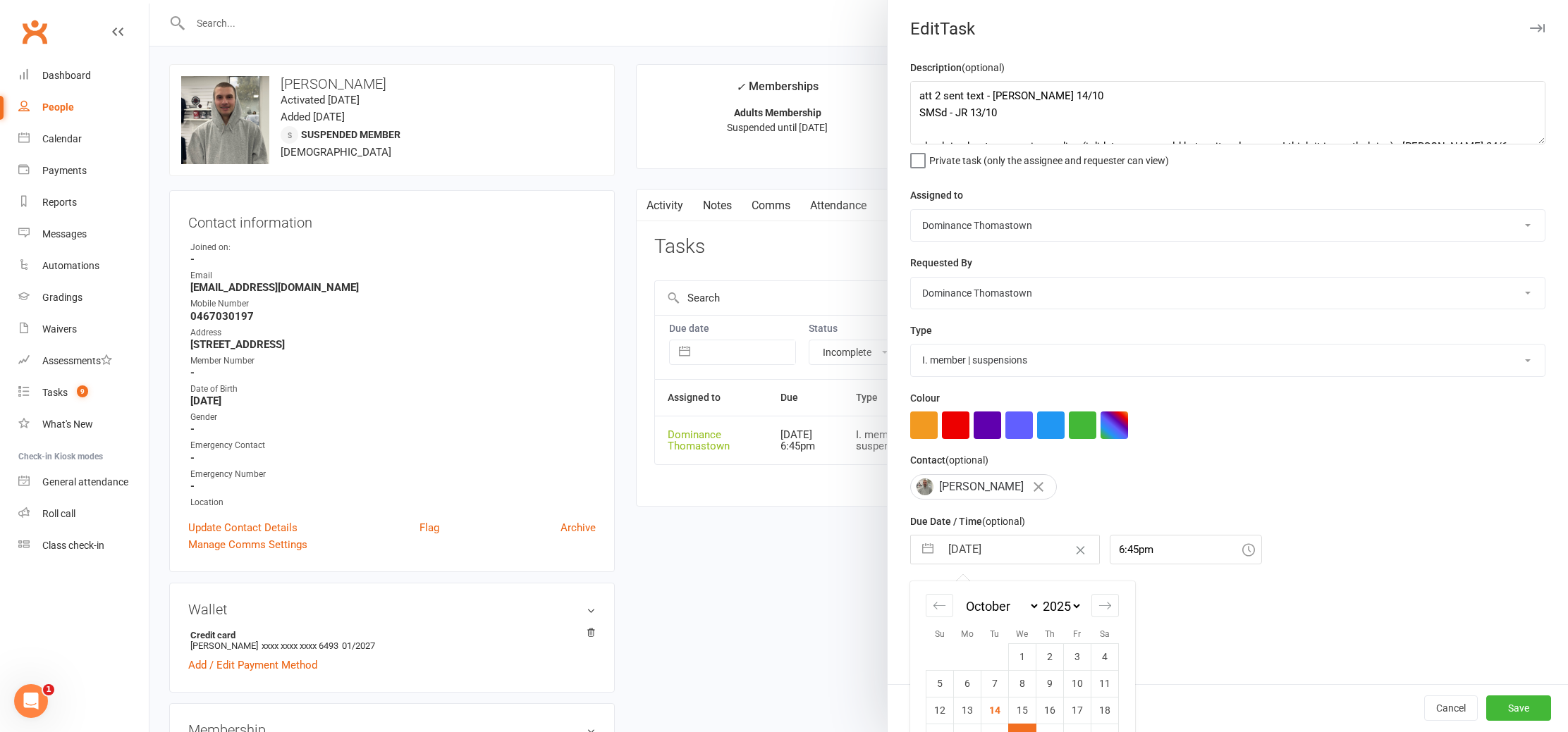
click at [1022, 703] on td "15" at bounding box center [1023, 710] width 28 height 27
type input "15 Oct 2025"
drag, startPoint x: 1527, startPoint y: 708, endPoint x: 1466, endPoint y: 699, distance: 61.7
click at [1527, 708] on button "Save" at bounding box center [1519, 709] width 65 height 25
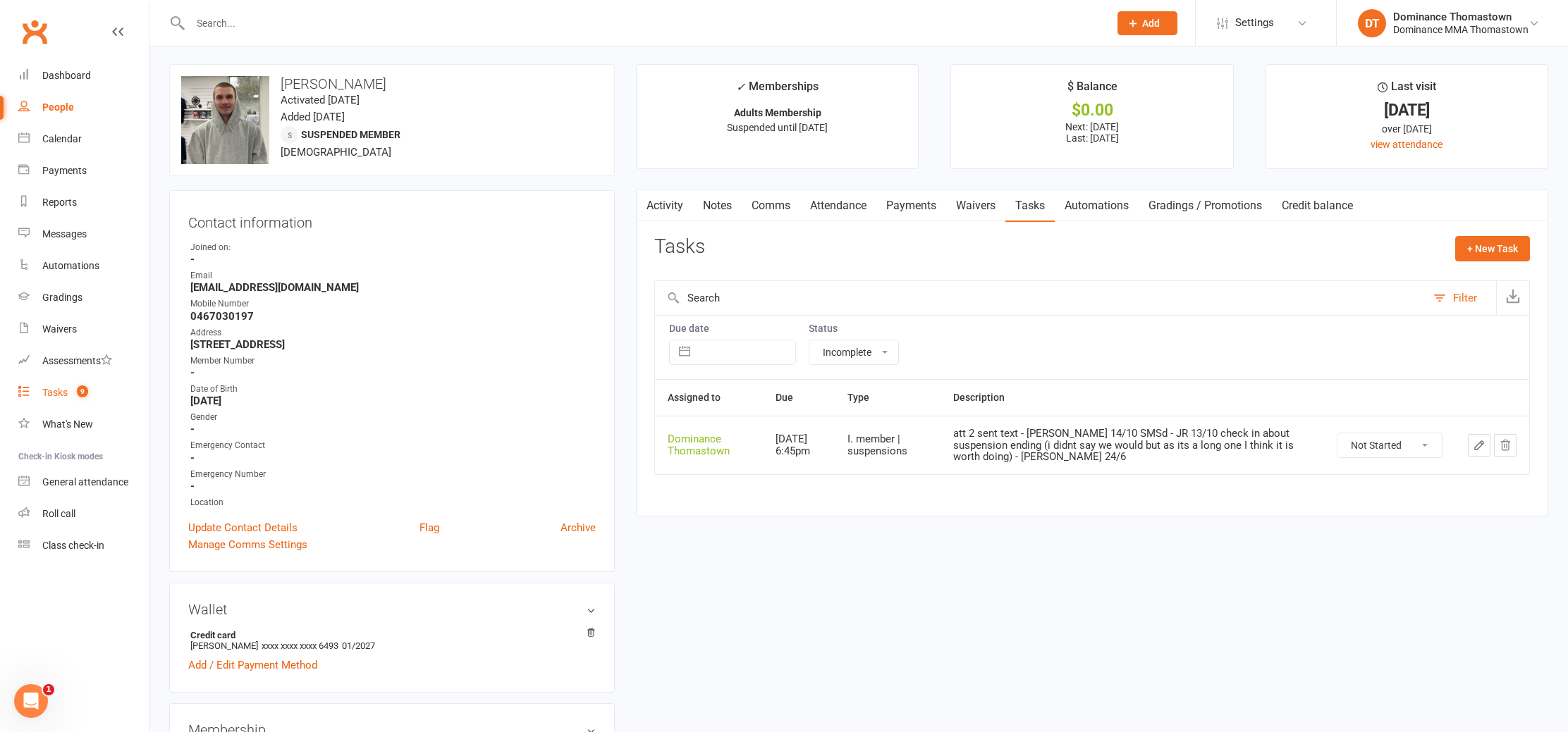
click at [73, 389] on count-badge "9" at bounding box center [78, 393] width 18 height 12
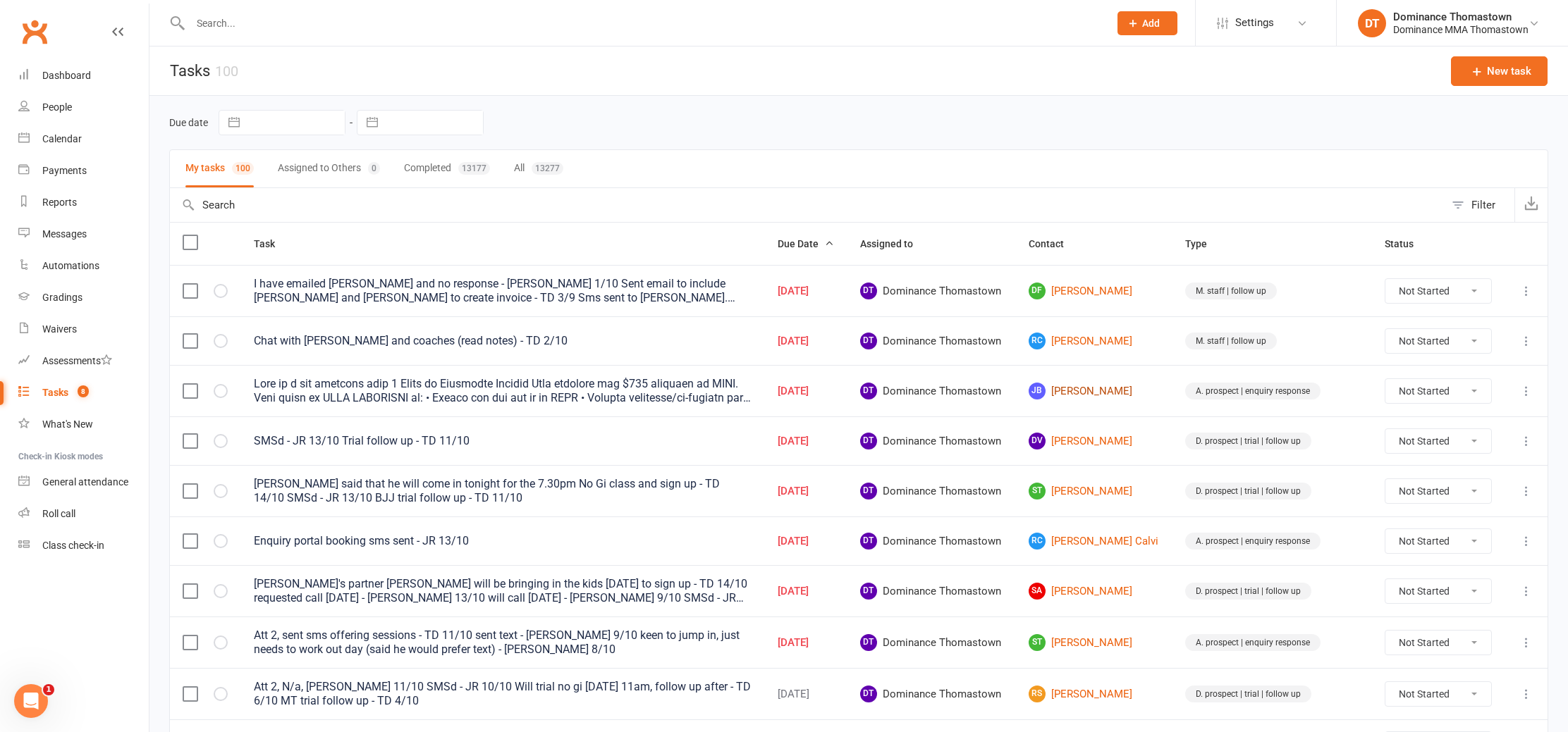
click at [1133, 394] on link "[PERSON_NAME]" at bounding box center [1094, 391] width 132 height 17
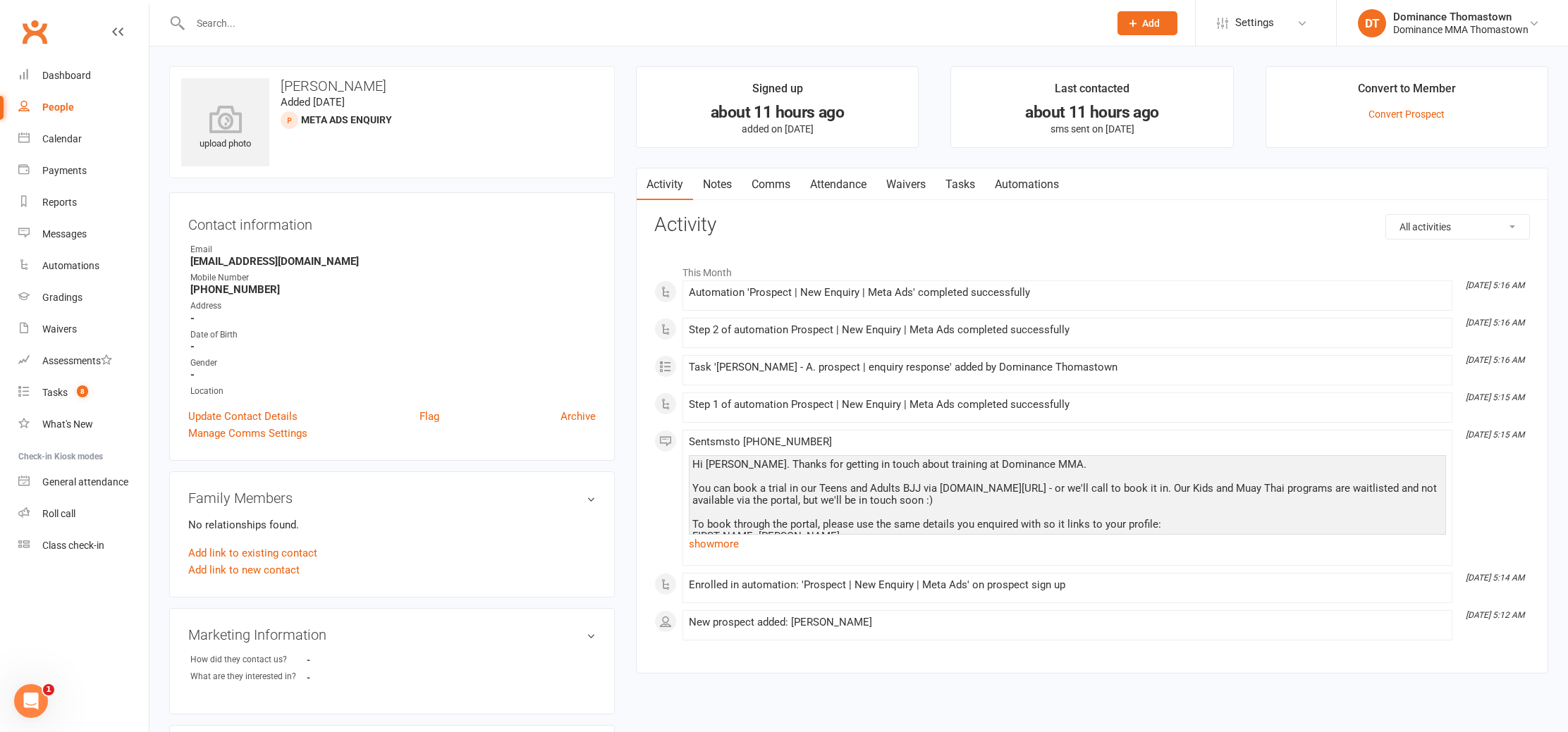
click at [729, 175] on link "Notes" at bounding box center [717, 184] width 49 height 33
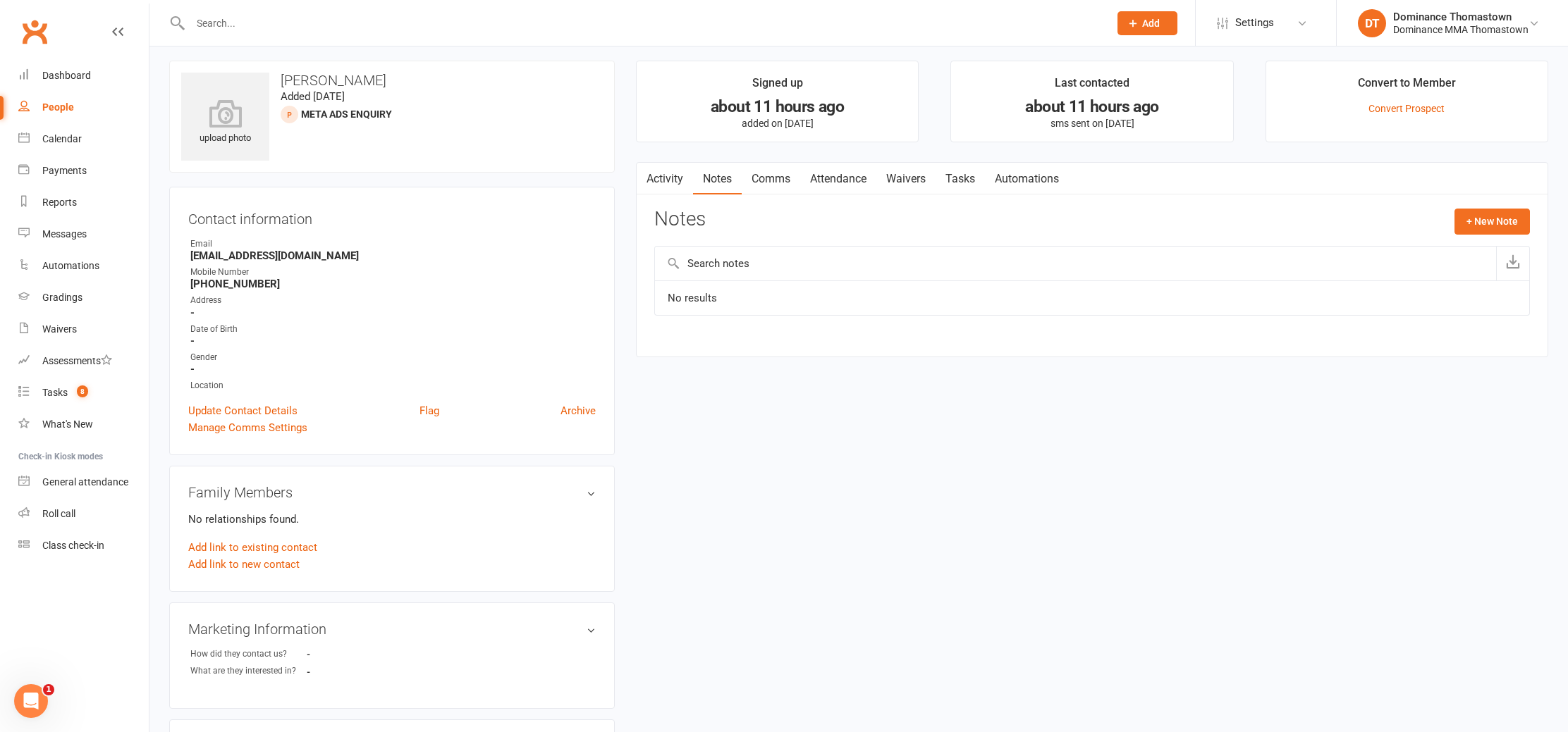
scroll to position [15, 0]
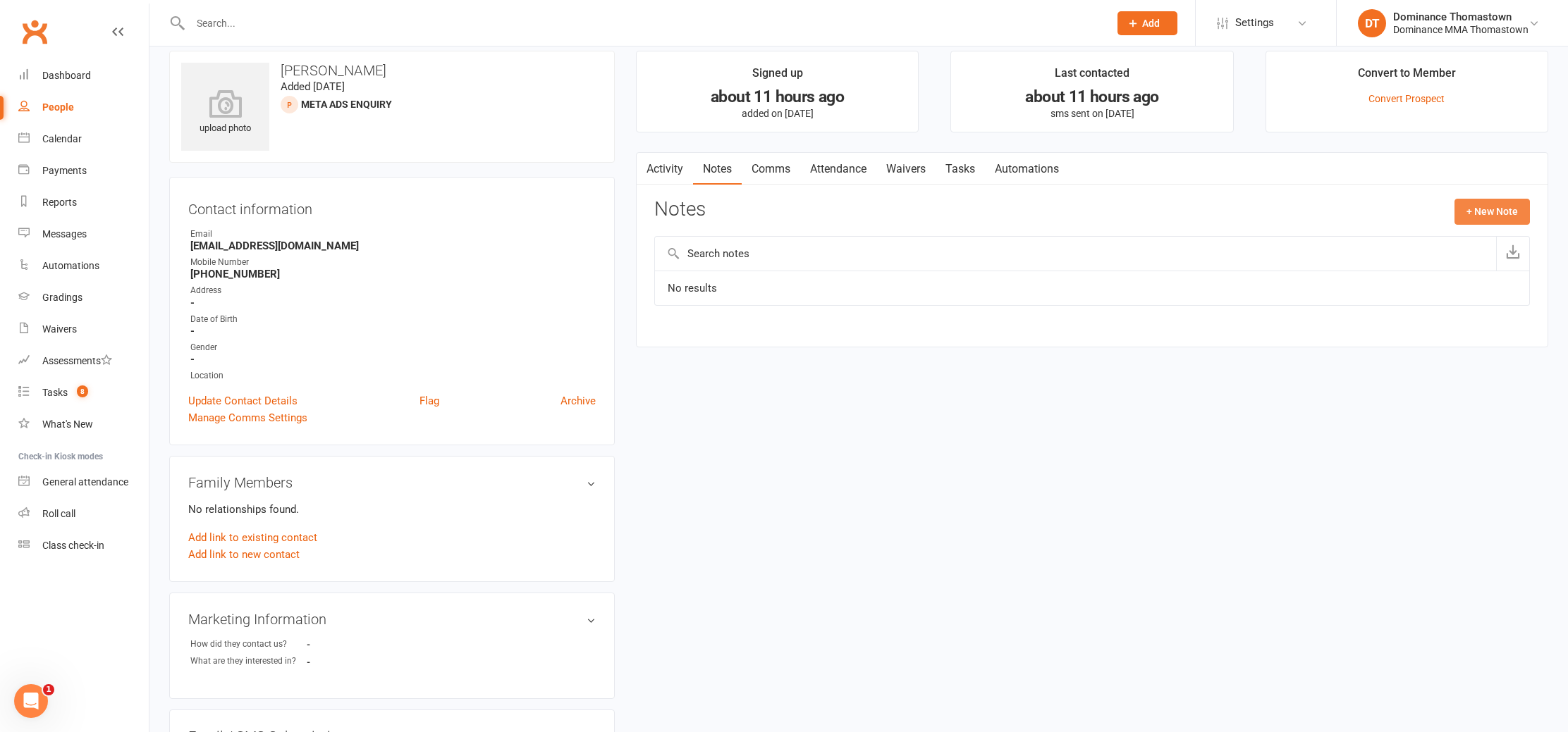
click at [1461, 210] on button "+ New Note" at bounding box center [1492, 211] width 76 height 25
click at [929, 345] on textarea at bounding box center [1092, 349] width 876 height 46
paste textarea "First Name: [PERSON_NAME] Last Name: [PERSON_NAME] Email: [EMAIL_ADDRESS][DOMAI…"
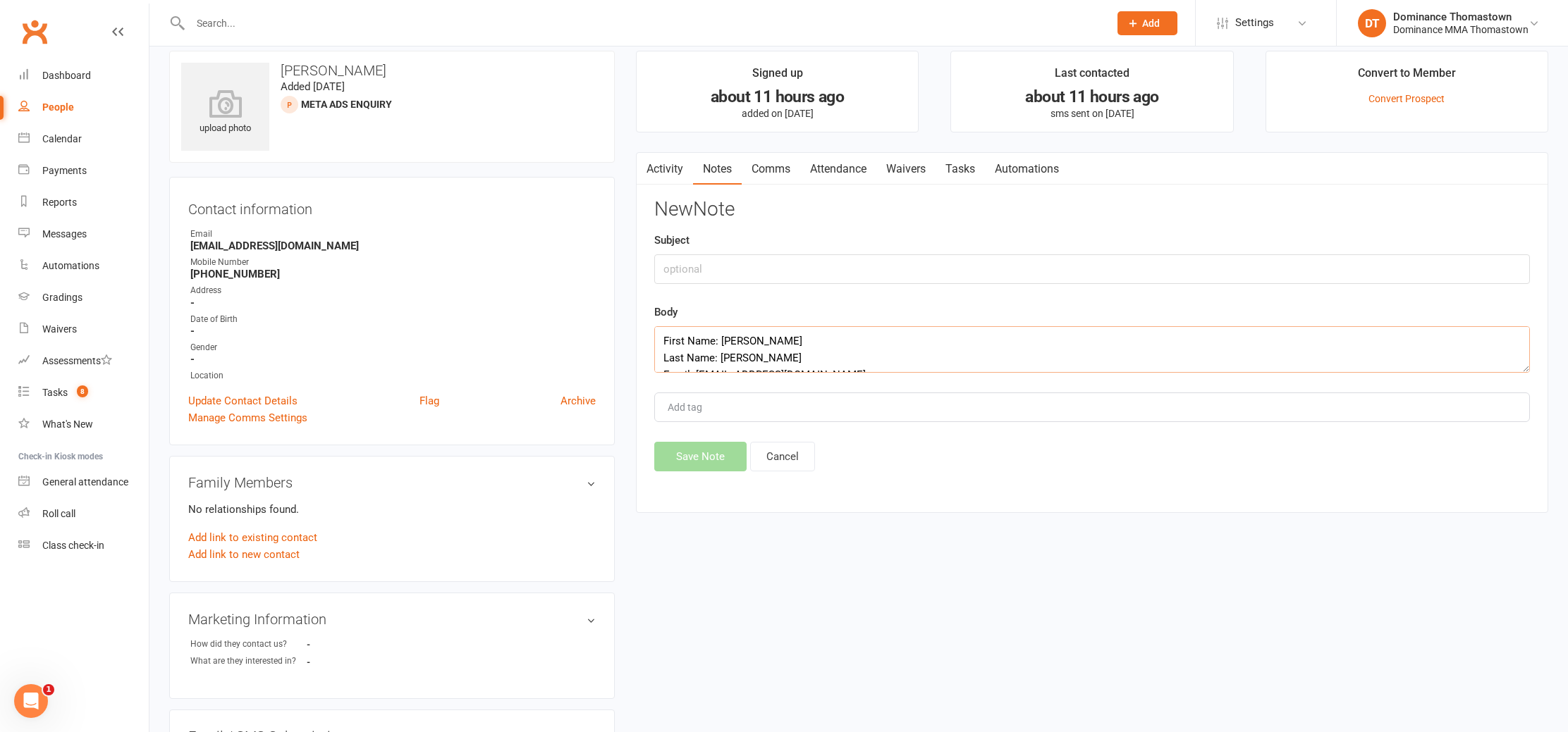
scroll to position [60, 0]
type textarea "First Name: [PERSON_NAME] Last Name: [PERSON_NAME] Email: [EMAIL_ADDRESS][DOMAI…"
click at [749, 260] on input "text" at bounding box center [1092, 269] width 876 height 30
type input "enquiry"
click at [720, 462] on button "Save Note" at bounding box center [700, 456] width 92 height 30
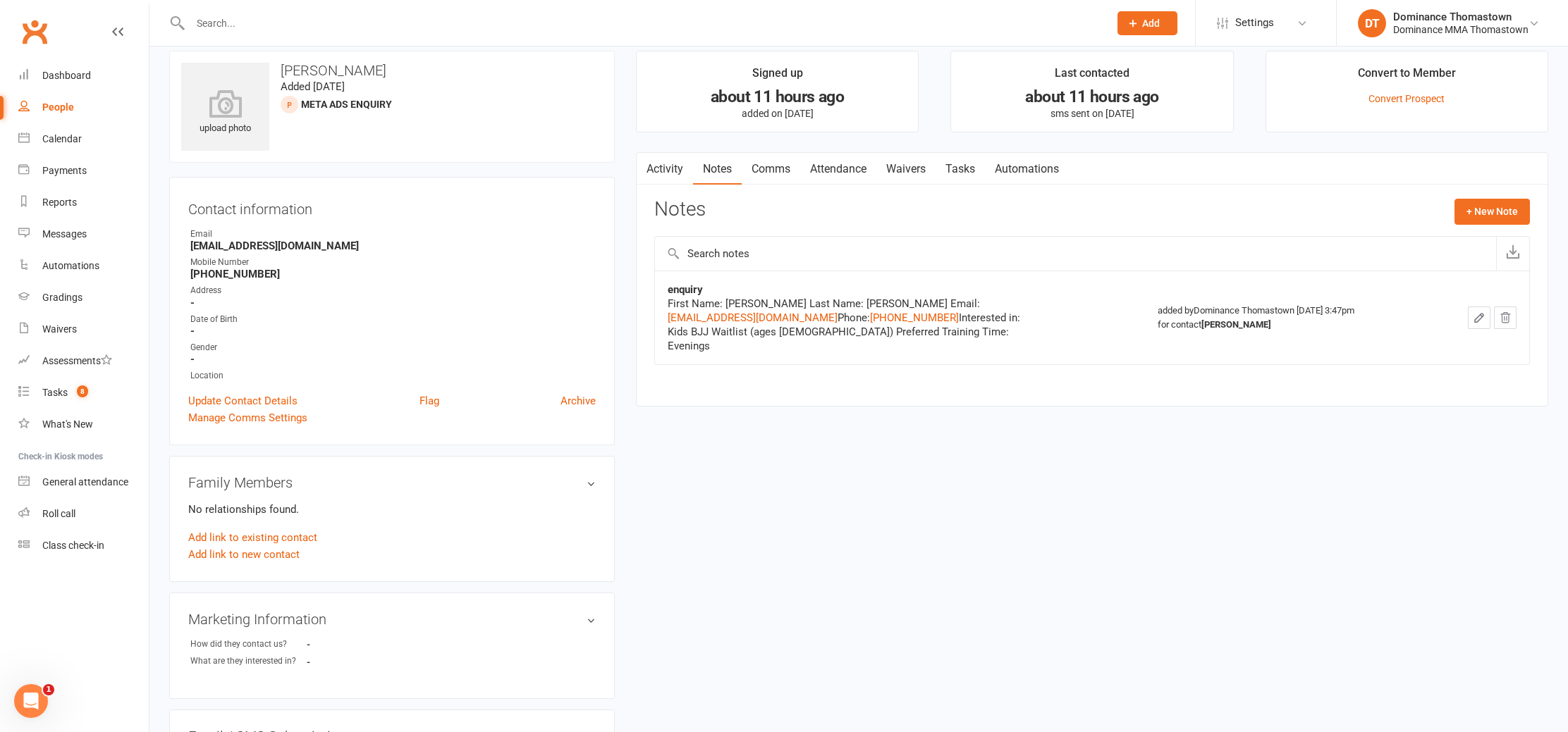
click at [981, 181] on link "Tasks" at bounding box center [961, 169] width 49 height 33
select select "incomplete"
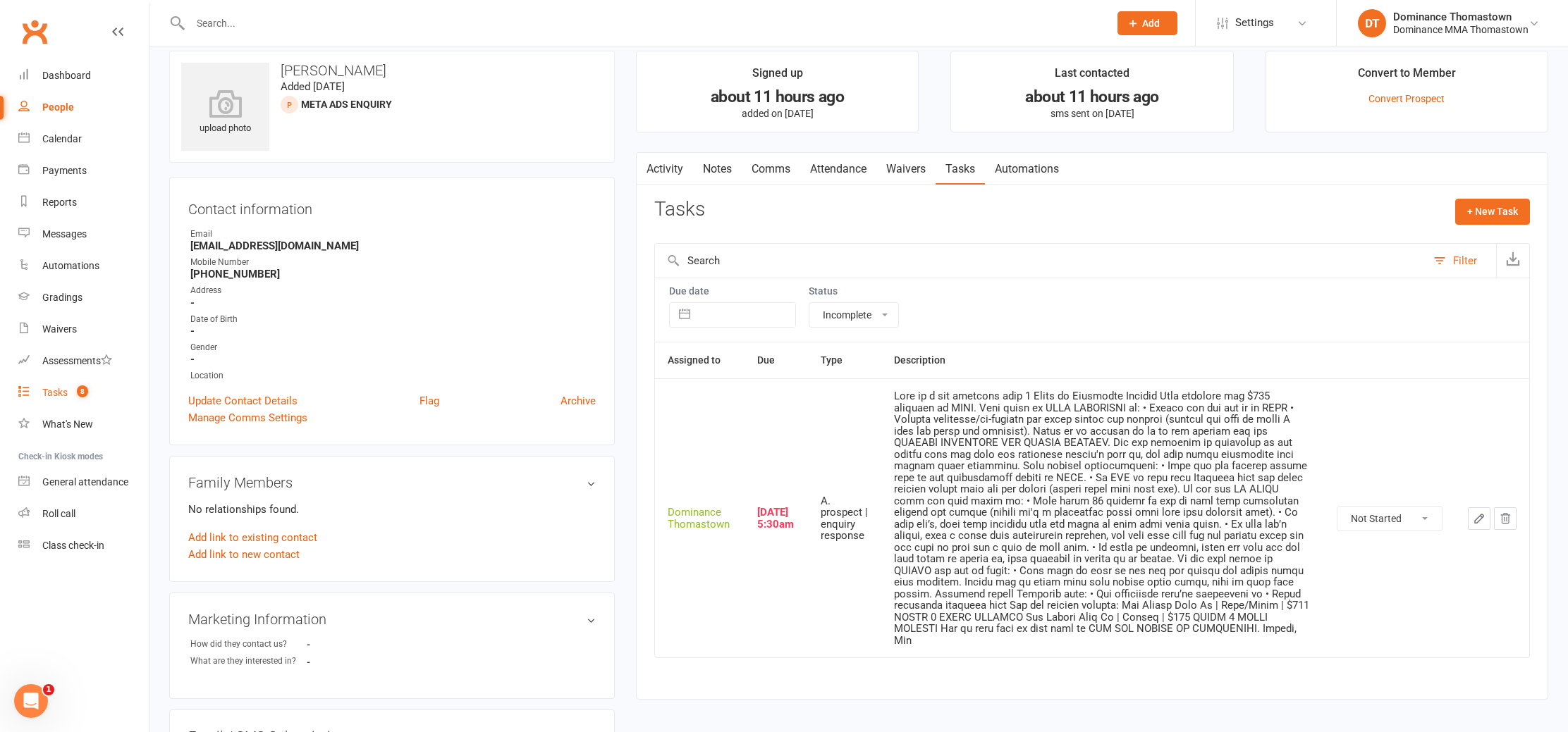
click at [84, 389] on span "8" at bounding box center [83, 391] width 12 height 12
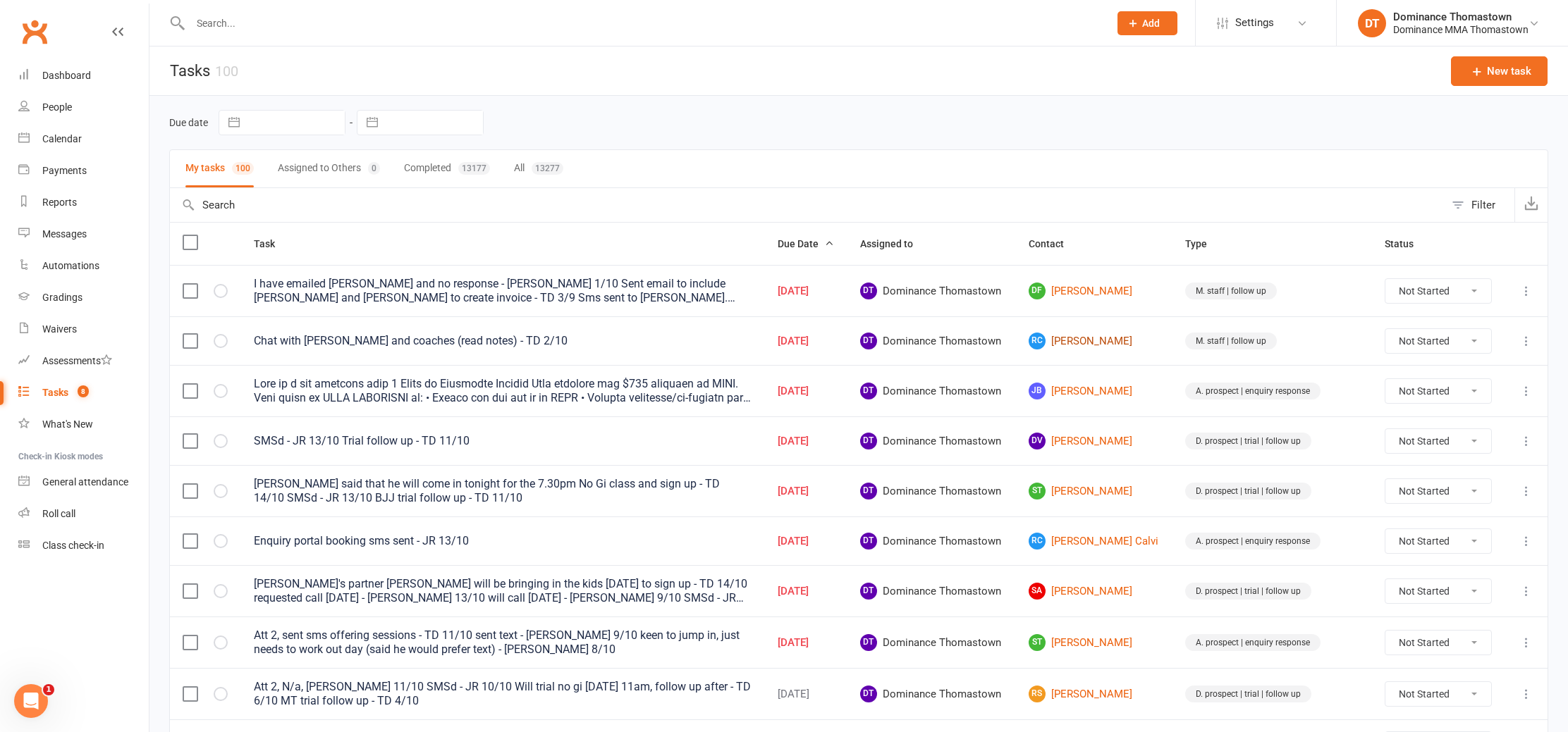
click at [1127, 343] on link "RC Romina Castellan" at bounding box center [1094, 341] width 132 height 17
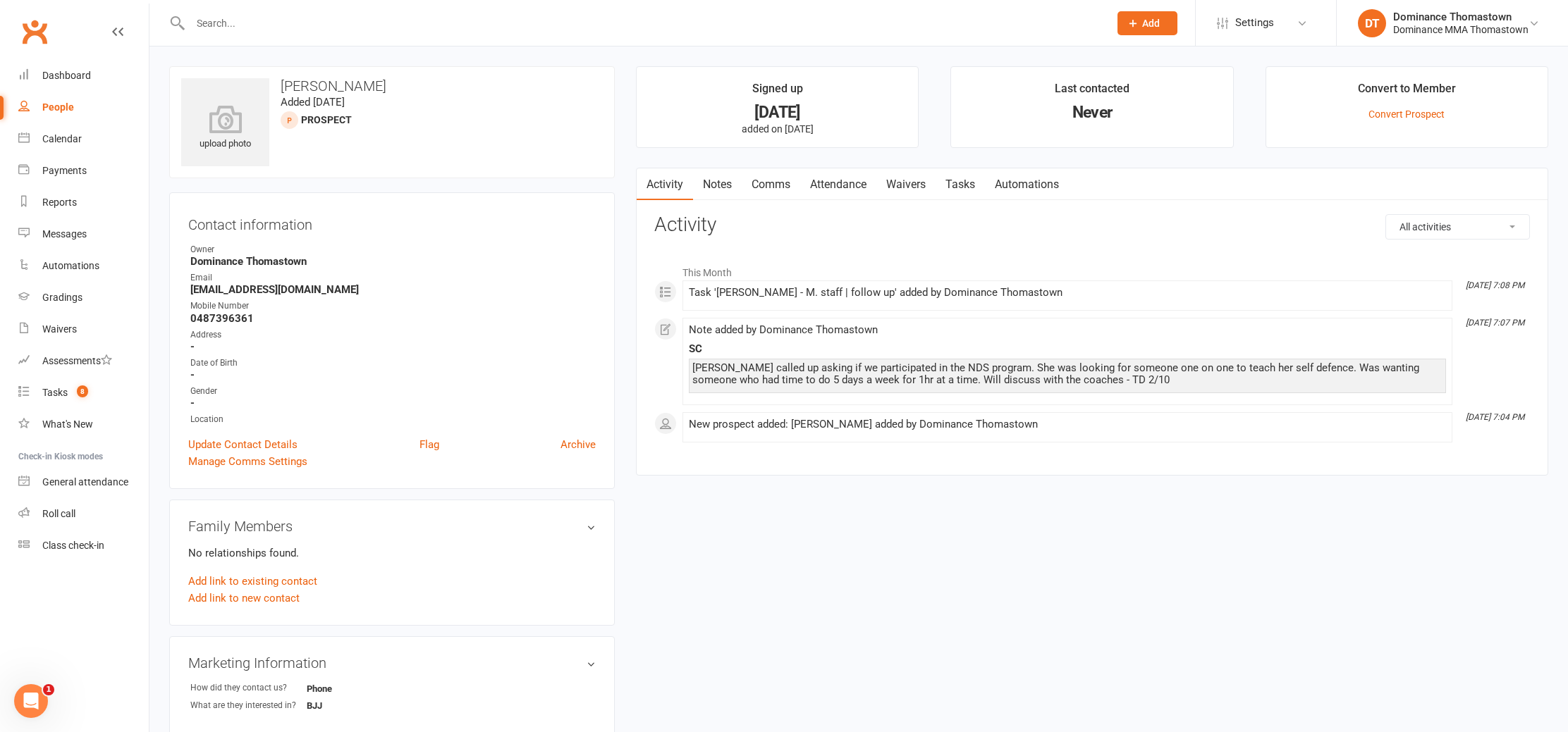
click at [711, 184] on link "Notes" at bounding box center [717, 184] width 49 height 33
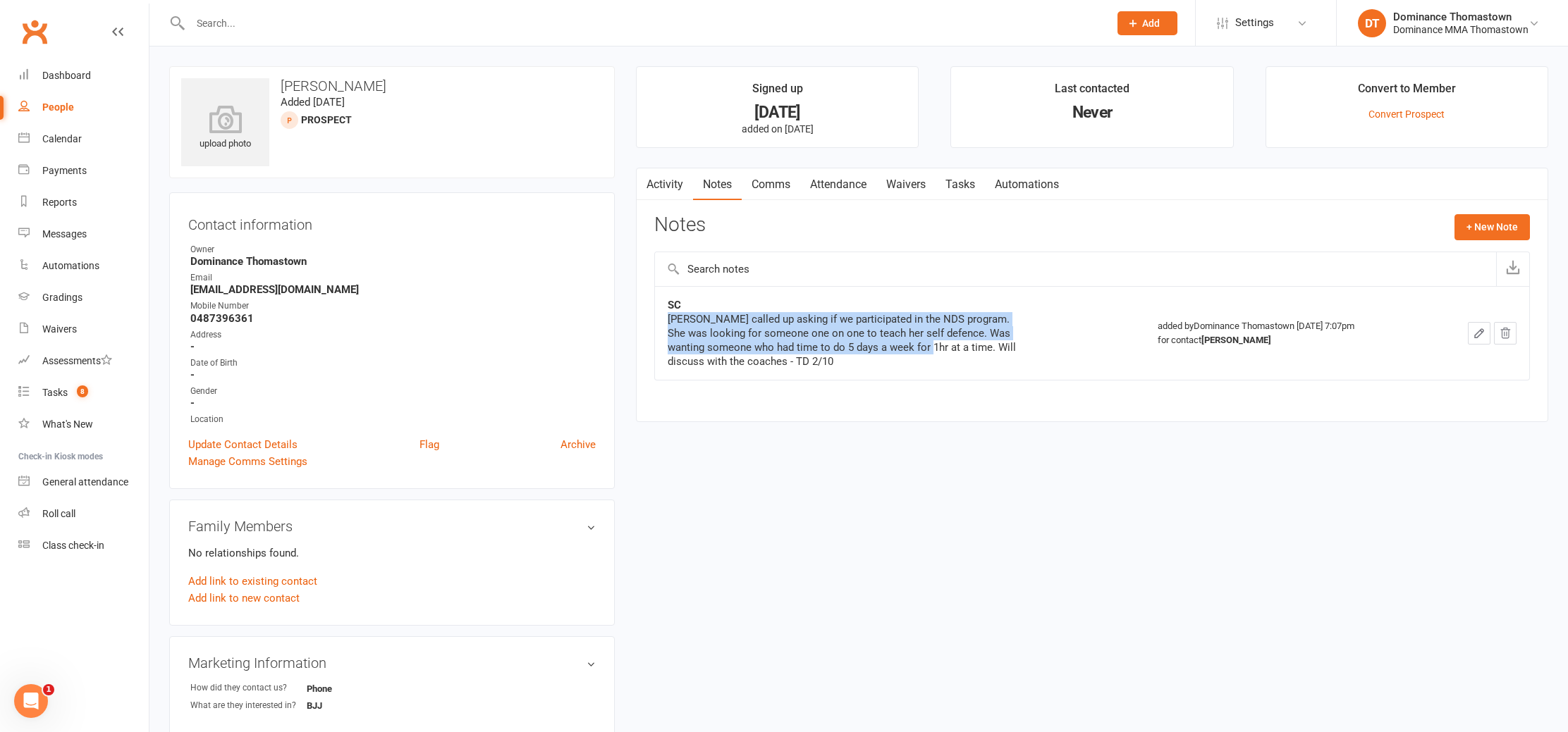
drag, startPoint x: 836, startPoint y: 306, endPoint x: 922, endPoint y: 348, distance: 95.7
click at [922, 348] on div "SC Romina called up asking if we participated in the NDS program. She was looki…" at bounding box center [844, 333] width 352 height 70
drag, startPoint x: 922, startPoint y: 348, endPoint x: 950, endPoint y: 368, distance: 34.4
click at [922, 348] on div "Romina called up asking if we participated in the NDS program. She was looking …" at bounding box center [844, 341] width 352 height 57
drag, startPoint x: 870, startPoint y: 354, endPoint x: 801, endPoint y: 321, distance: 76.5
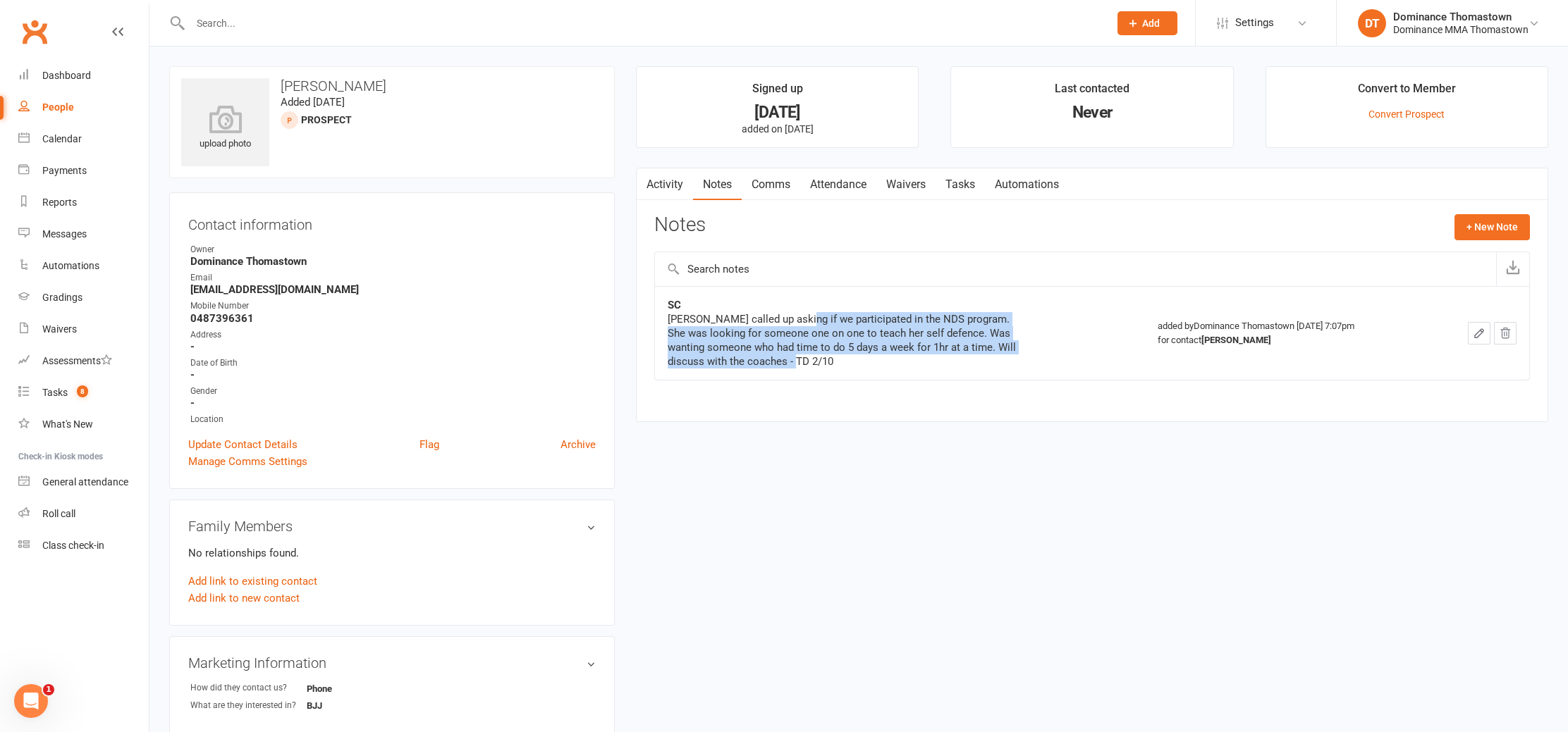
click at [801, 321] on div "Romina called up asking if we participated in the NDS program. She was looking …" at bounding box center [844, 341] width 352 height 57
drag, startPoint x: 801, startPoint y: 321, endPoint x: 823, endPoint y: 351, distance: 37.2
click at [801, 321] on div "Romina called up asking if we participated in the NDS program. She was looking …" at bounding box center [844, 341] width 352 height 57
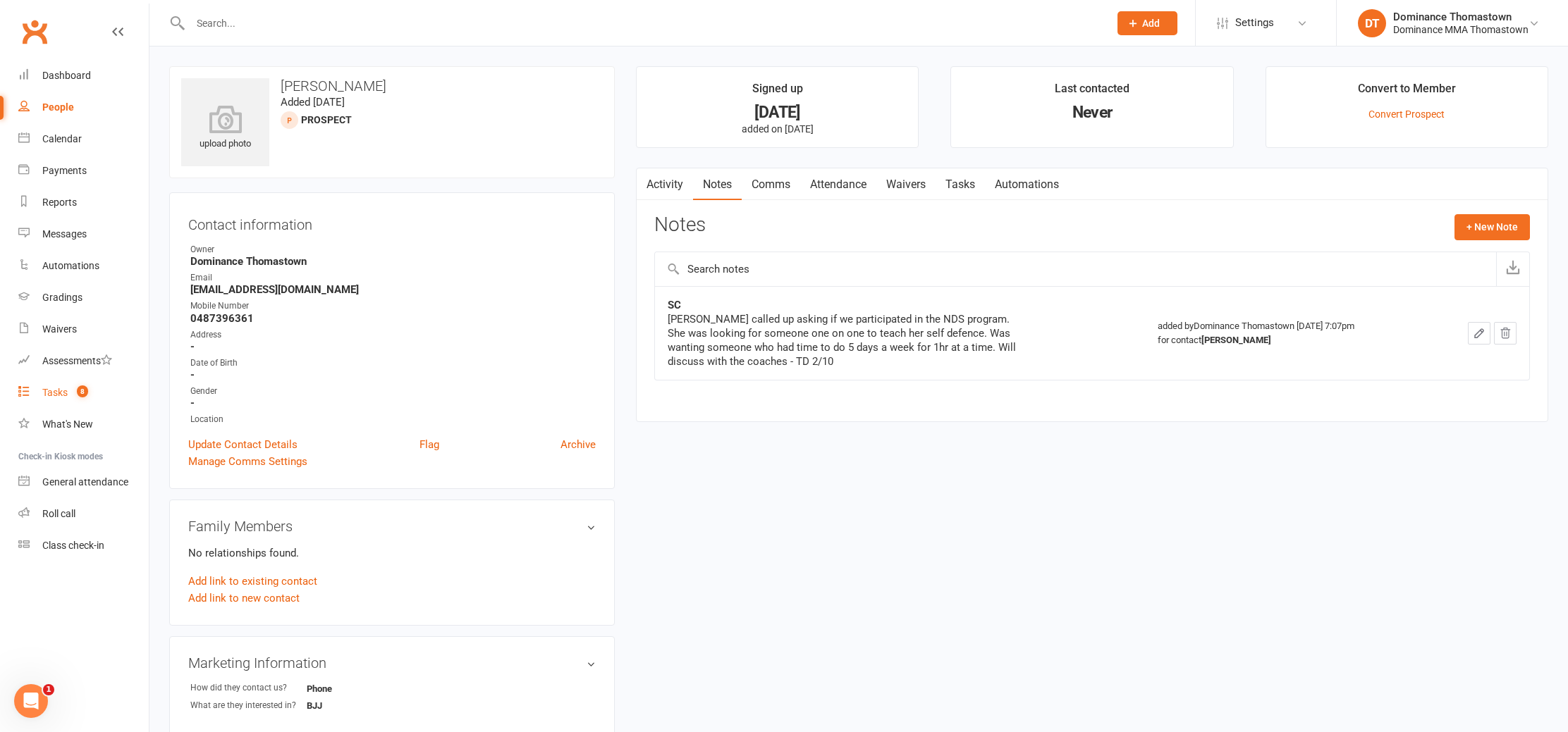
click at [87, 385] on link "Tasks 8" at bounding box center [84, 393] width 131 height 32
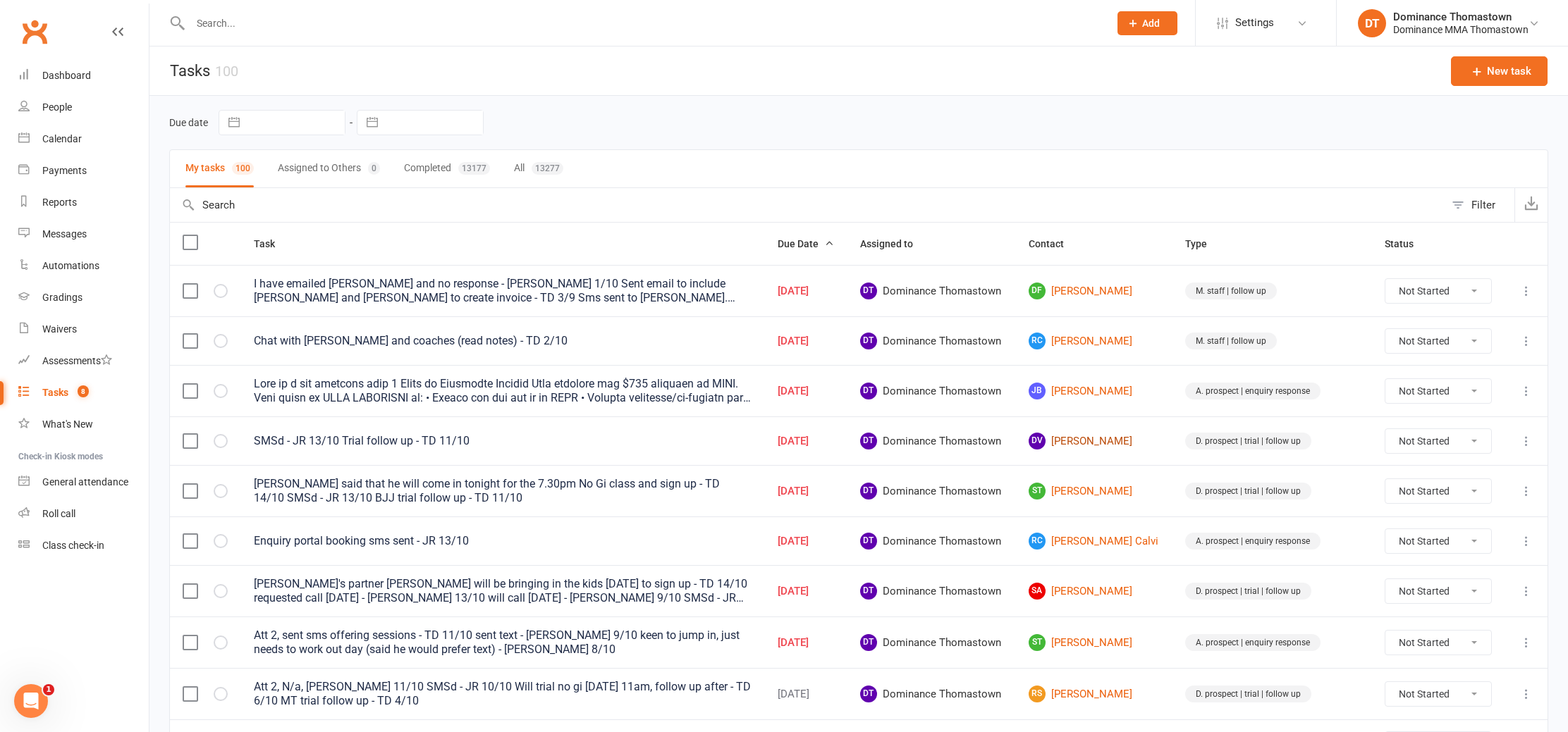
click at [1112, 442] on link "DV David Valasinavicius" at bounding box center [1094, 441] width 132 height 17
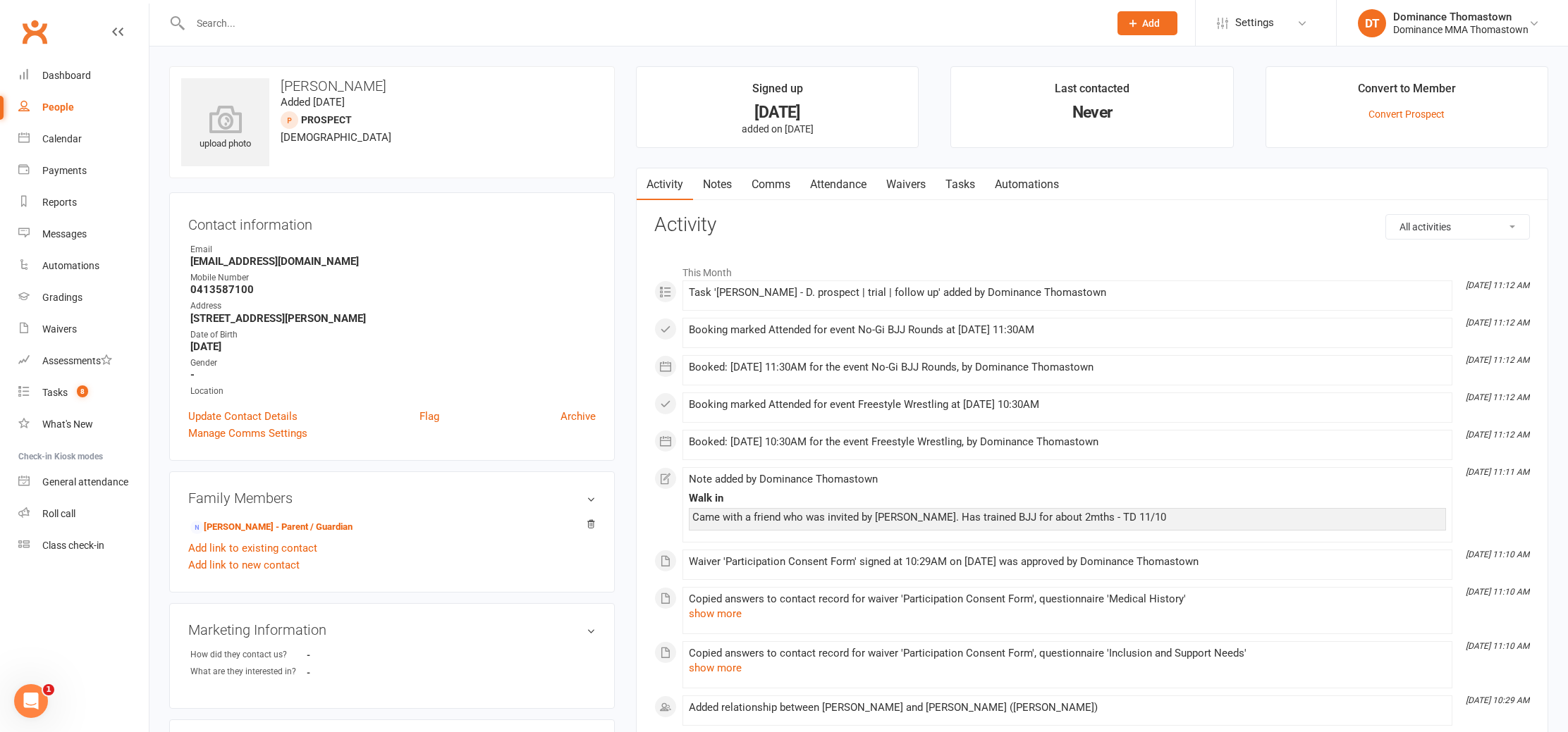
click at [225, 286] on strong "0413587100" at bounding box center [393, 289] width 405 height 12
copy strong "0413587100"
click at [262, 524] on link "Vytautas Valasinavicius - Parent / Guardian" at bounding box center [271, 527] width 162 height 15
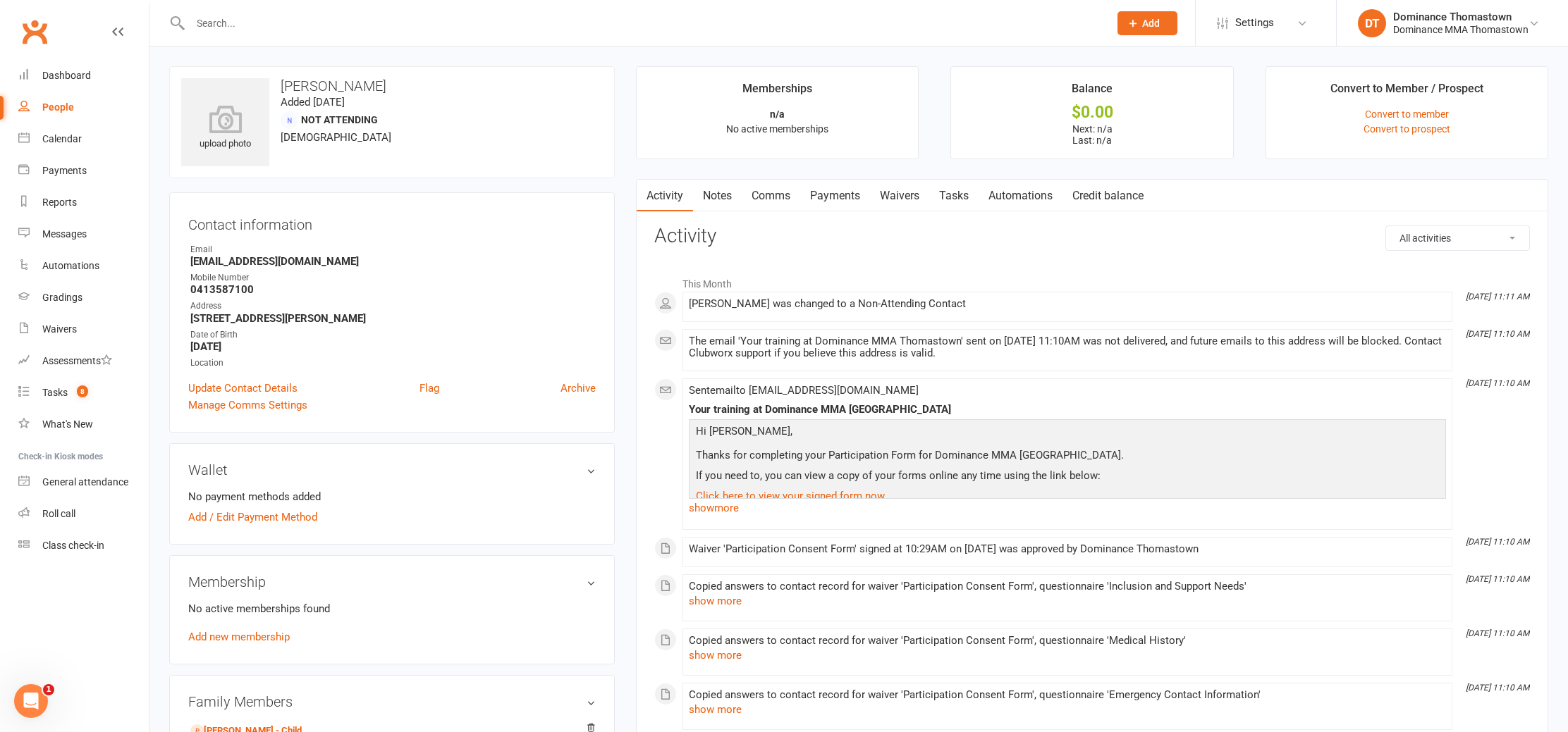
click at [727, 200] on link "Notes" at bounding box center [717, 195] width 49 height 33
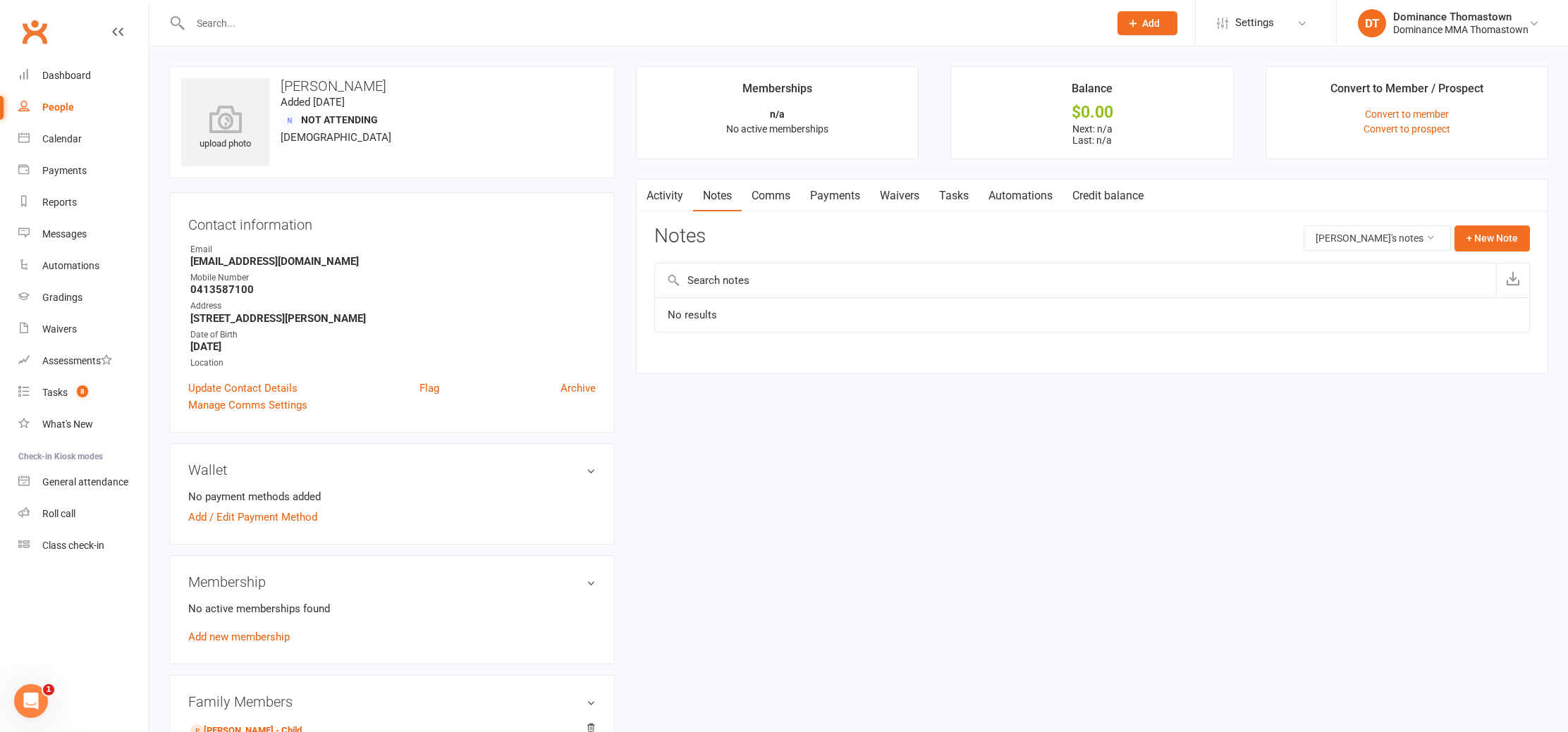
scroll to position [119, 0]
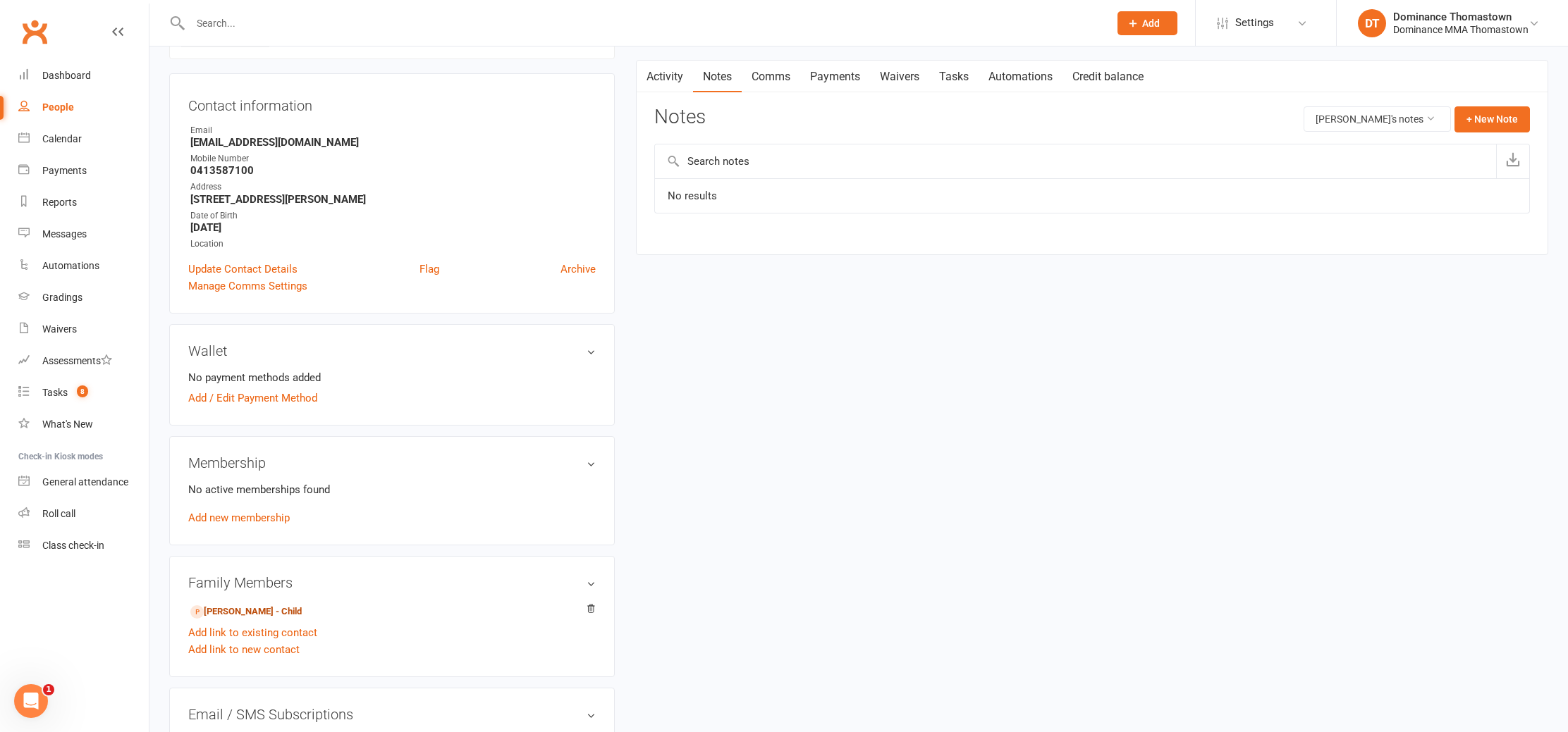
click at [256, 606] on link "David Valasinavicius - Child" at bounding box center [246, 612] width 111 height 15
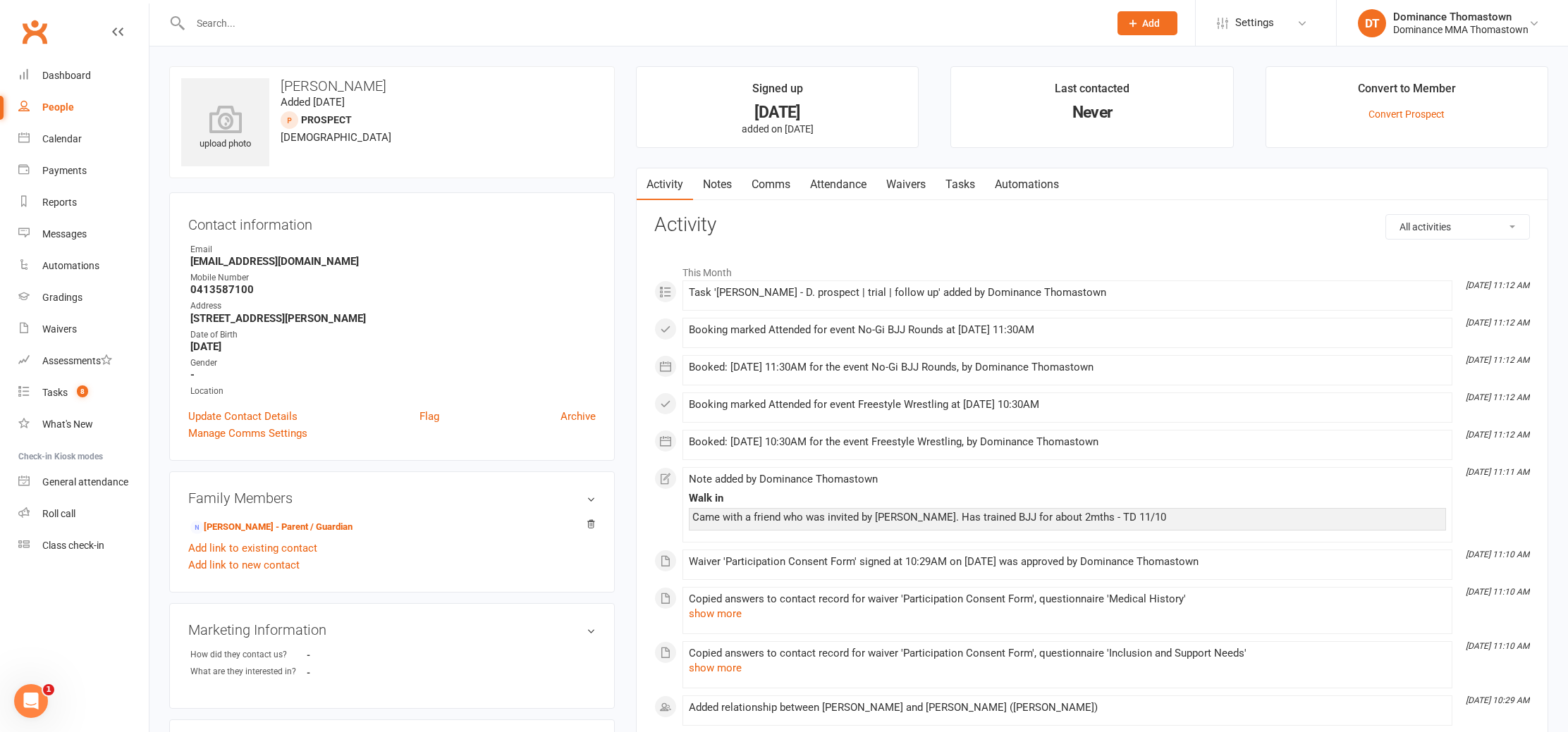
click at [841, 186] on link "Attendance" at bounding box center [838, 184] width 76 height 33
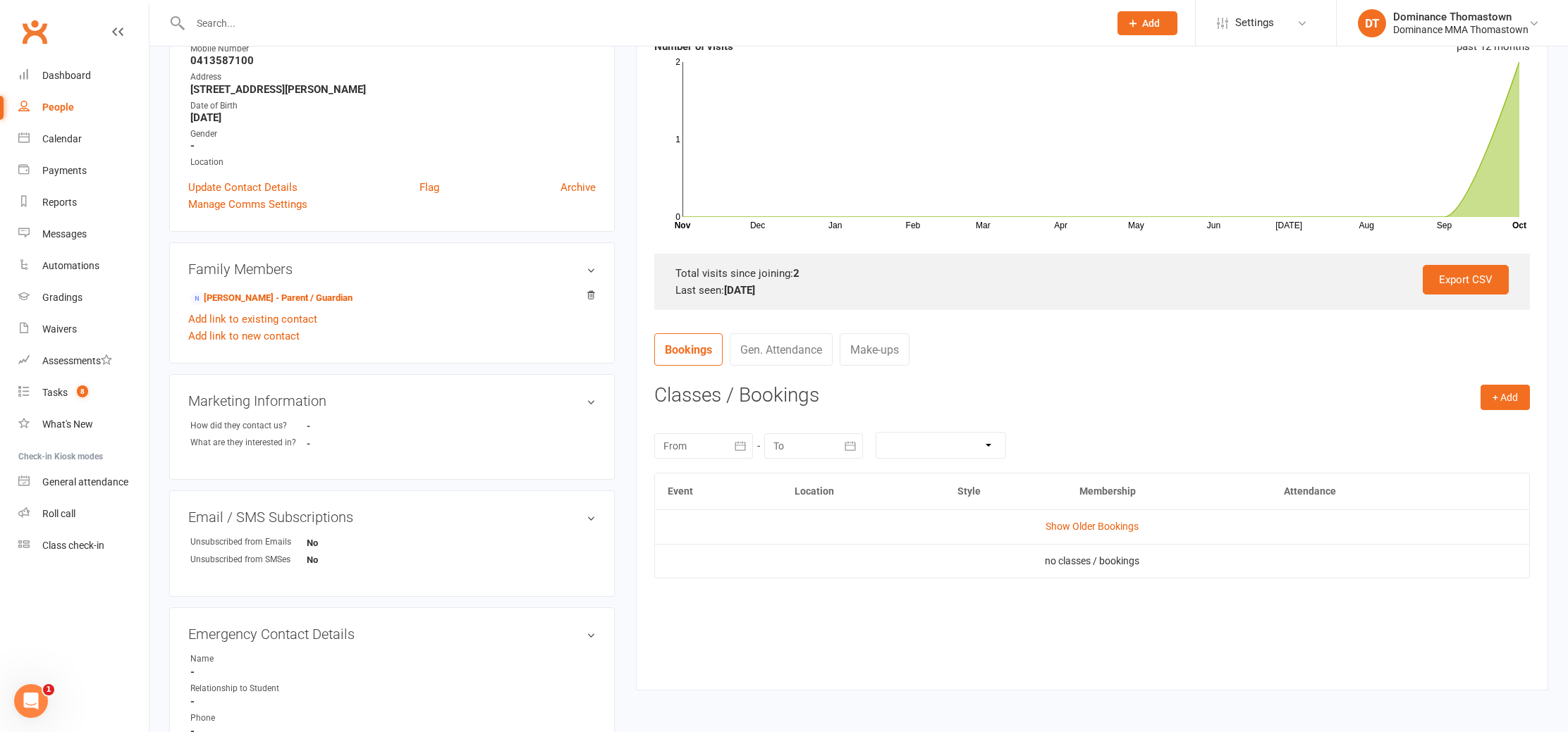
scroll to position [234, 0]
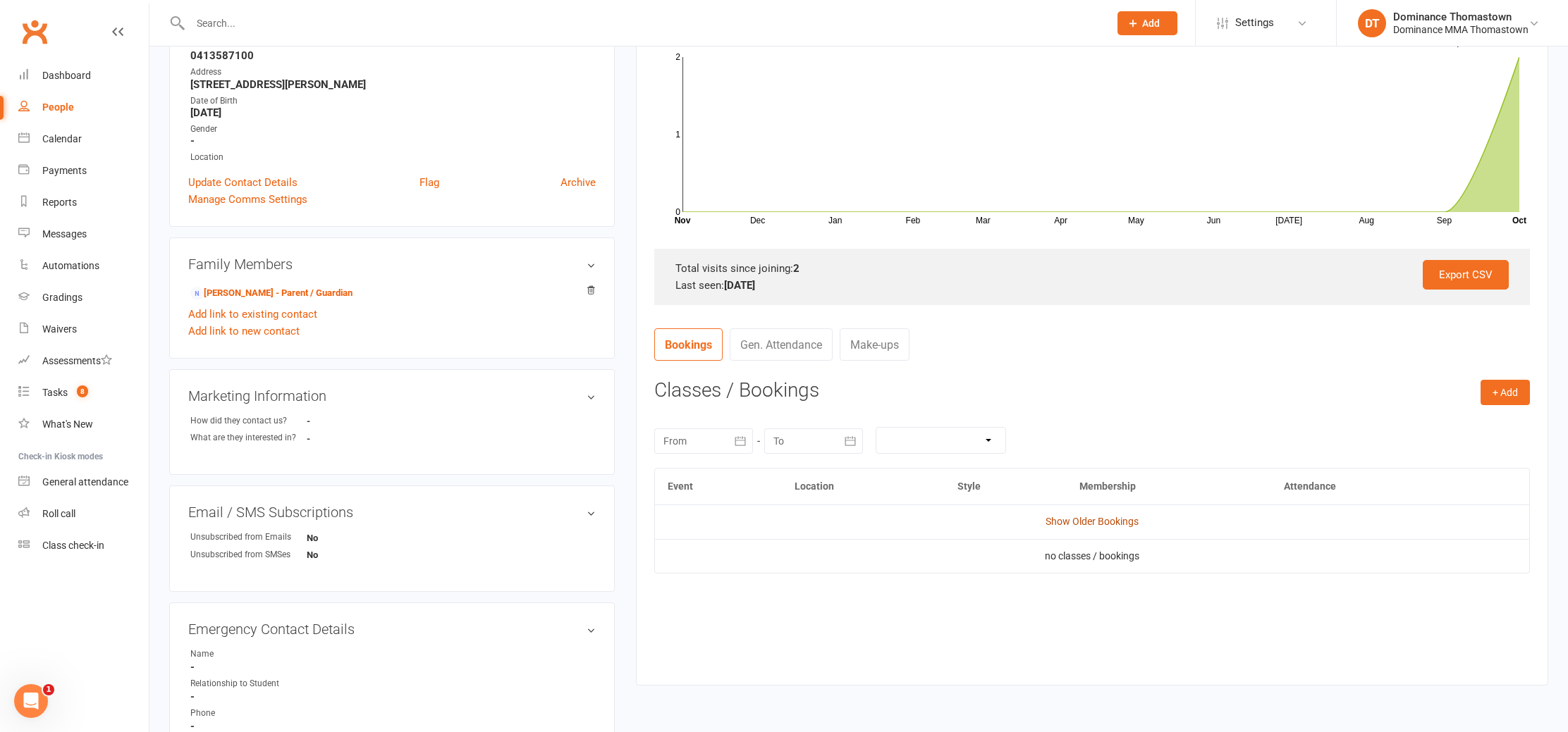
click at [1063, 523] on link "Show Older Bookings" at bounding box center [1092, 521] width 93 height 12
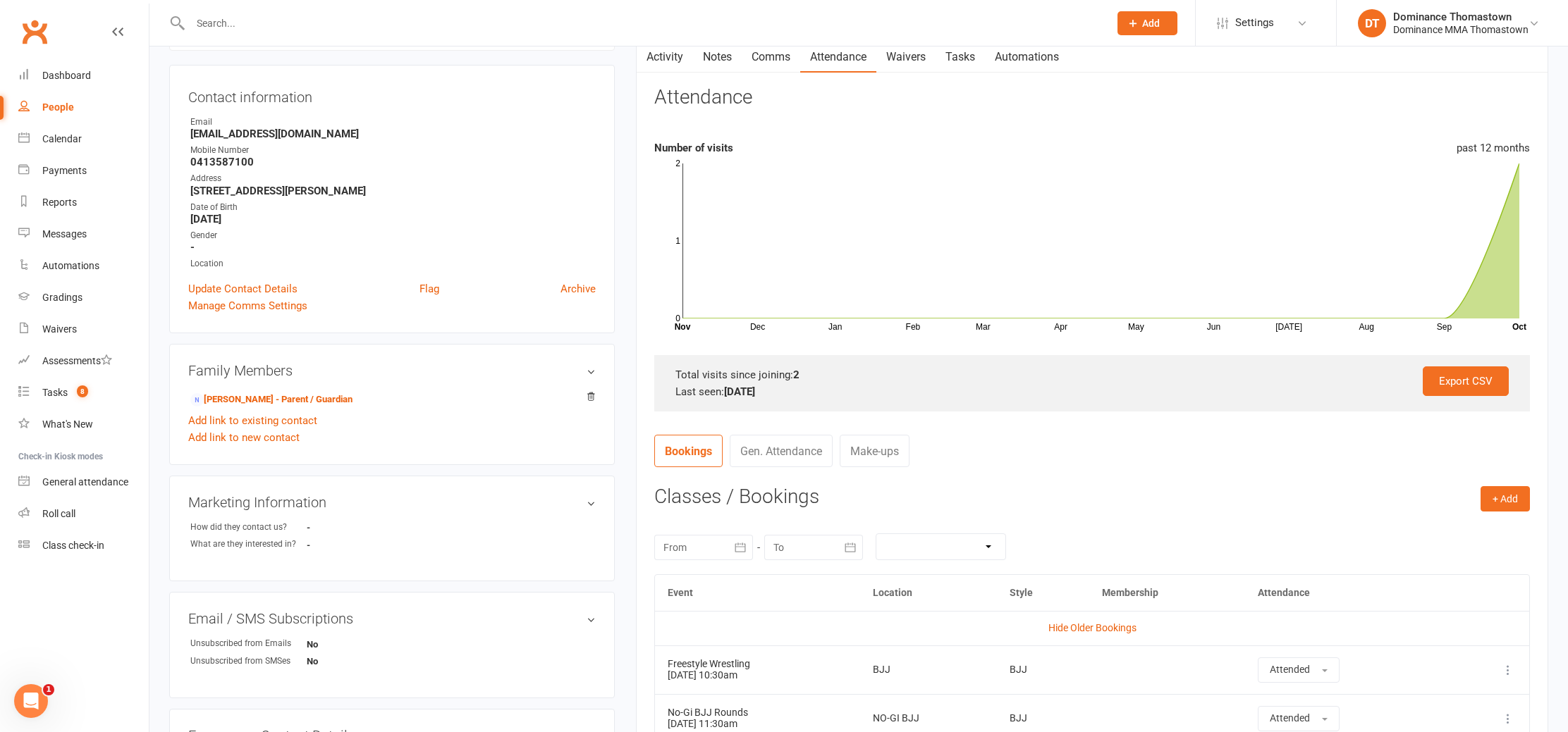
scroll to position [0, 0]
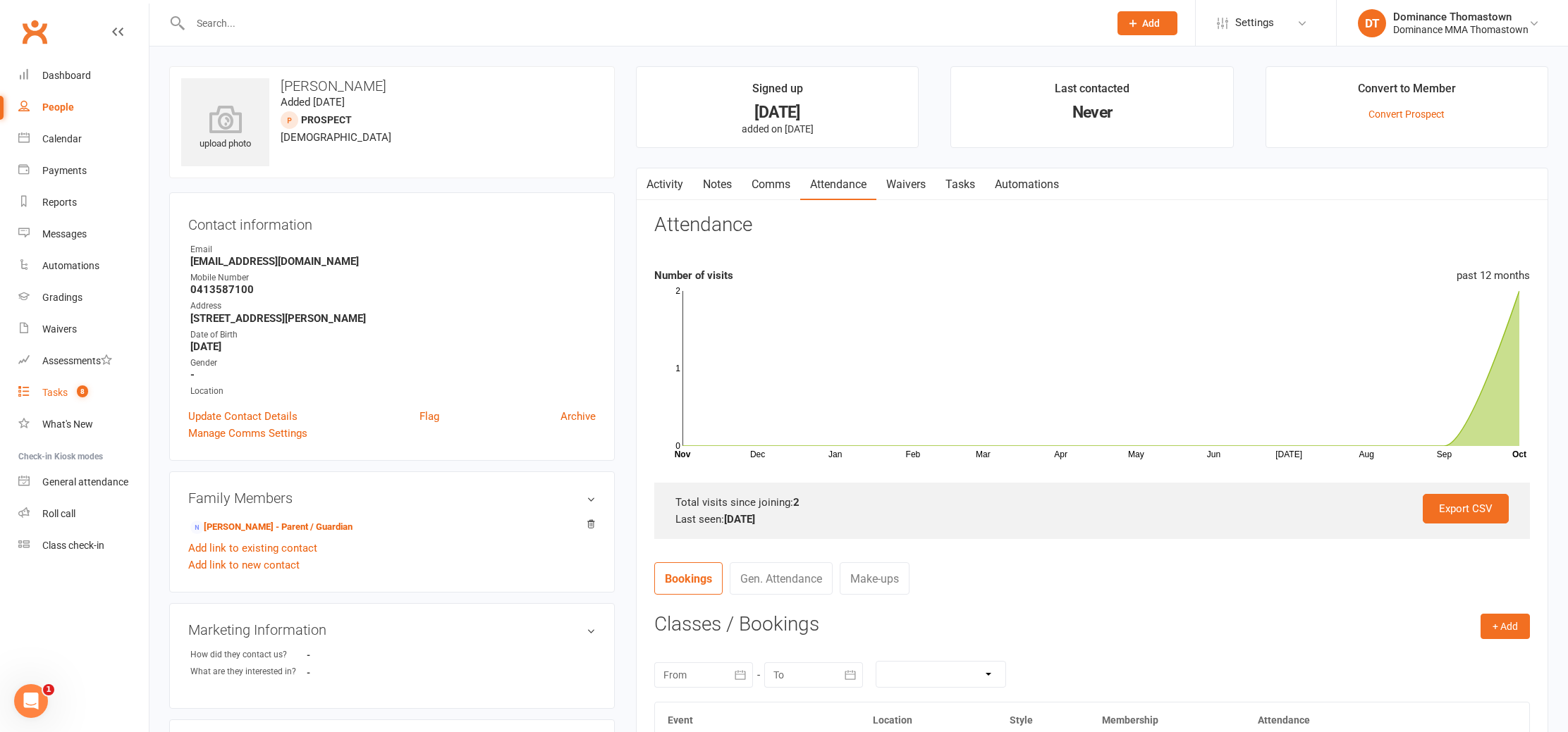
click at [68, 396] on link "Tasks 8" at bounding box center [84, 393] width 131 height 32
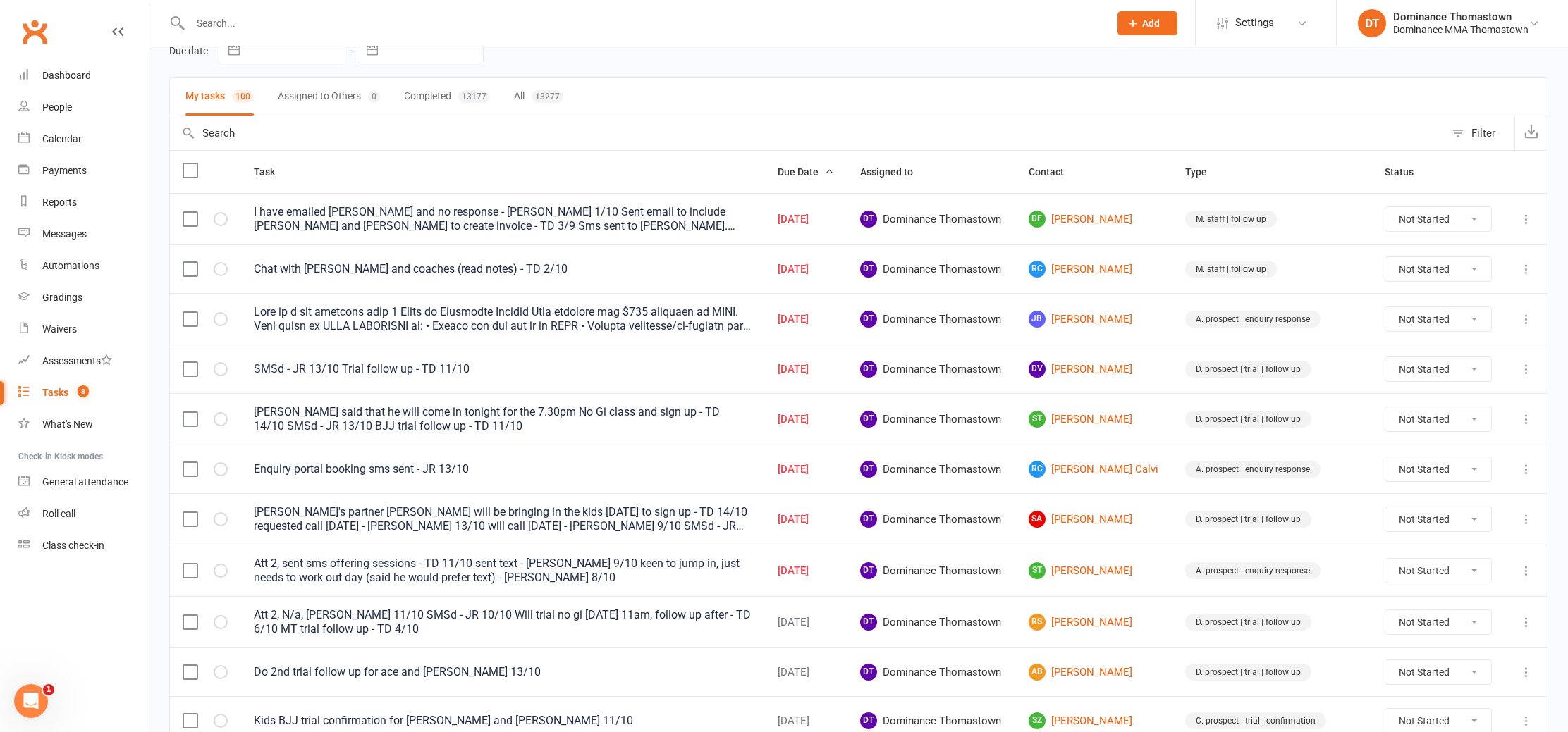
scroll to position [109, 0]
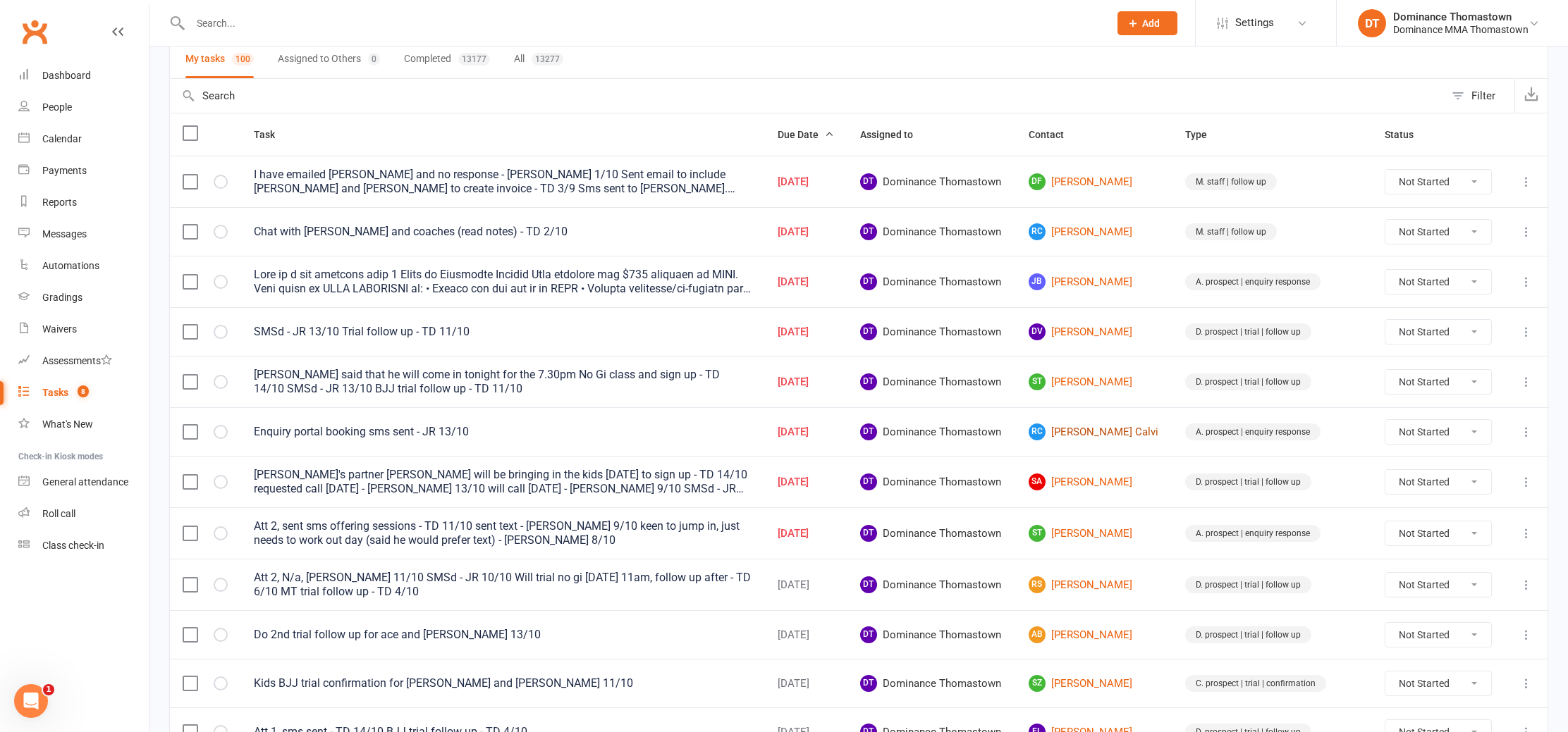
click at [1092, 432] on link "RC Reis Calvi" at bounding box center [1094, 431] width 132 height 17
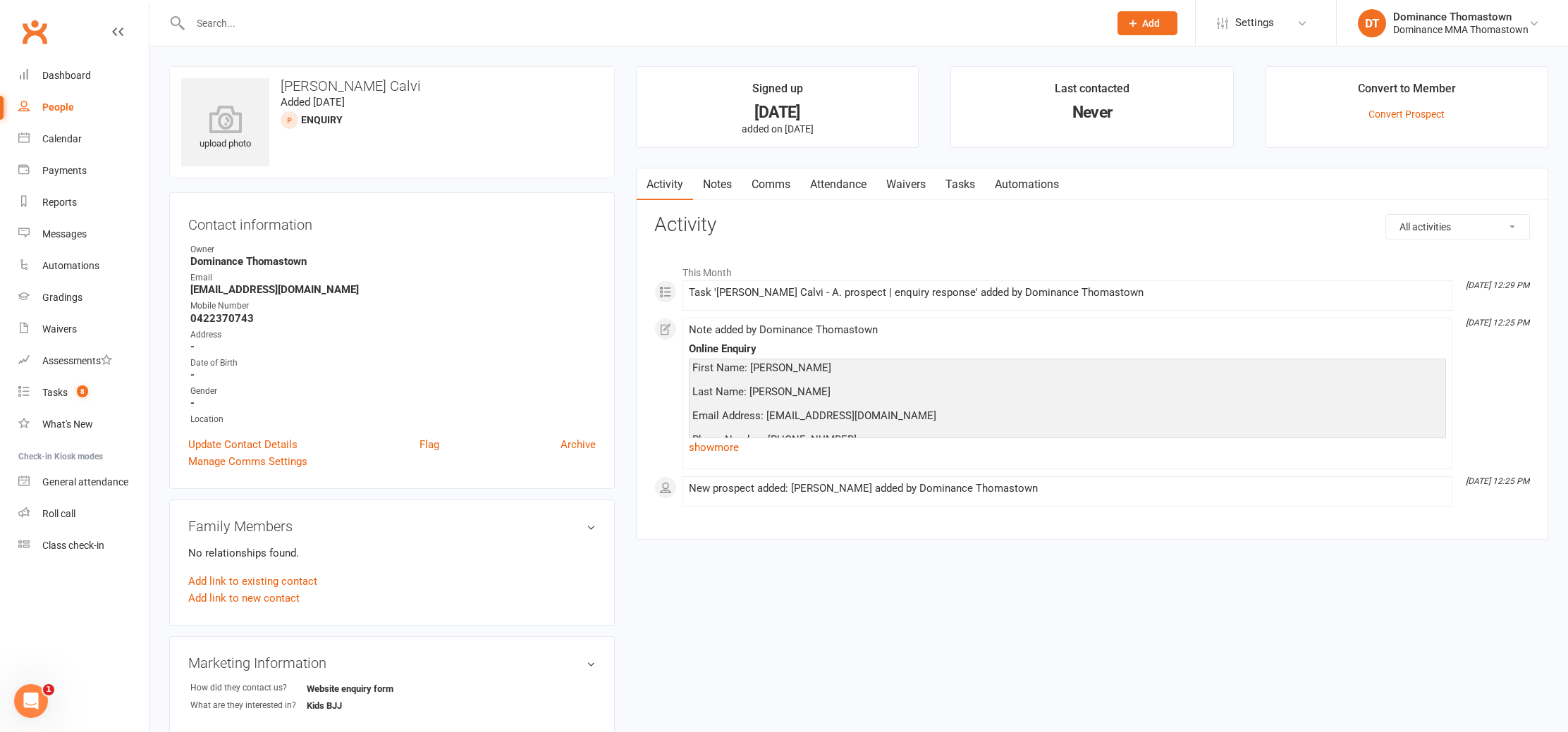
click at [722, 187] on link "Notes" at bounding box center [717, 184] width 49 height 33
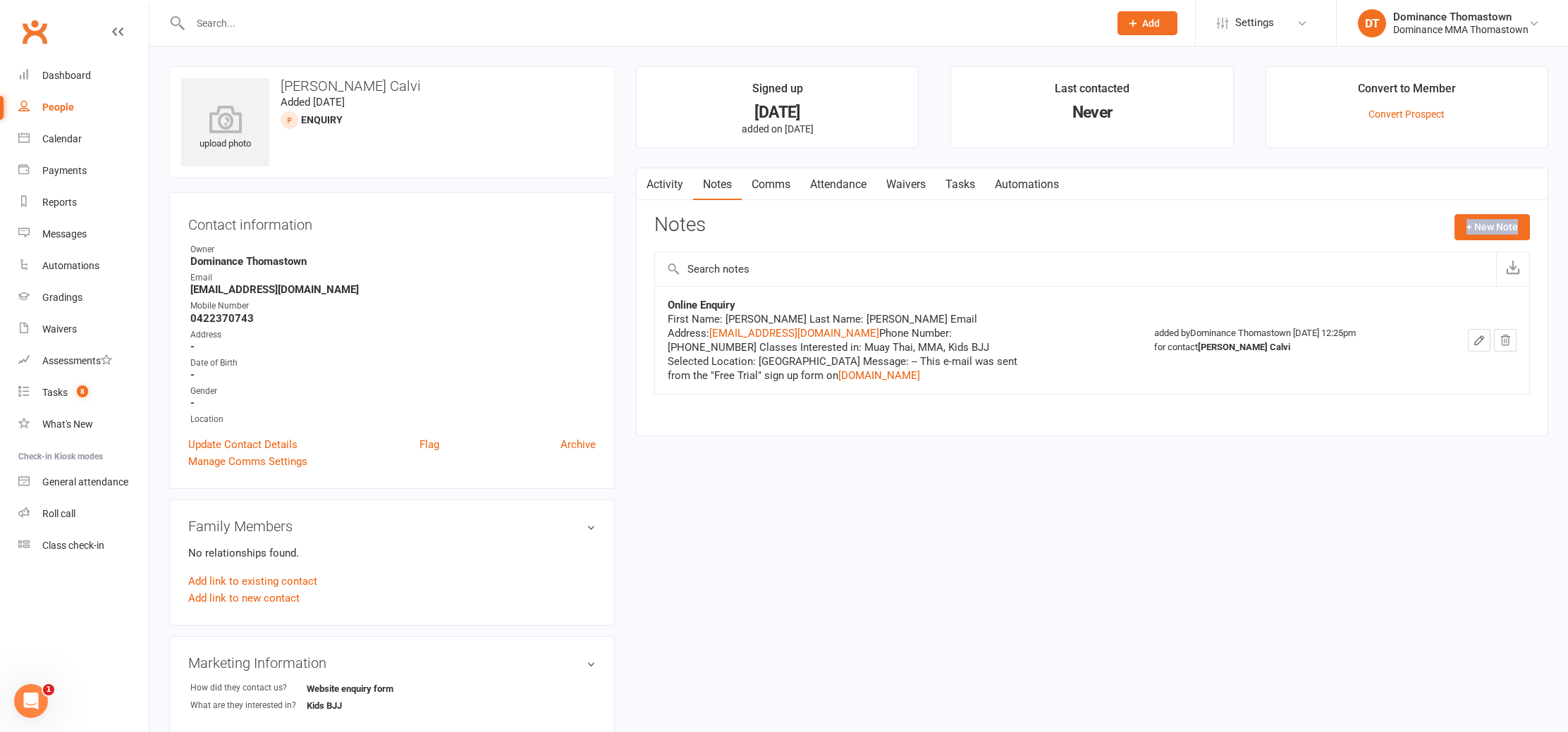
drag, startPoint x: 838, startPoint y: 237, endPoint x: 862, endPoint y: 263, distance: 35.4
click at [865, 265] on section "Notes + New Note Online Enquiry First Name: Reis Last Name: Calvi Email Address…" at bounding box center [1092, 314] width 876 height 200
click at [846, 227] on div "Notes + New Note" at bounding box center [1092, 232] width 876 height 36
click at [655, 178] on link "Activity" at bounding box center [665, 184] width 57 height 33
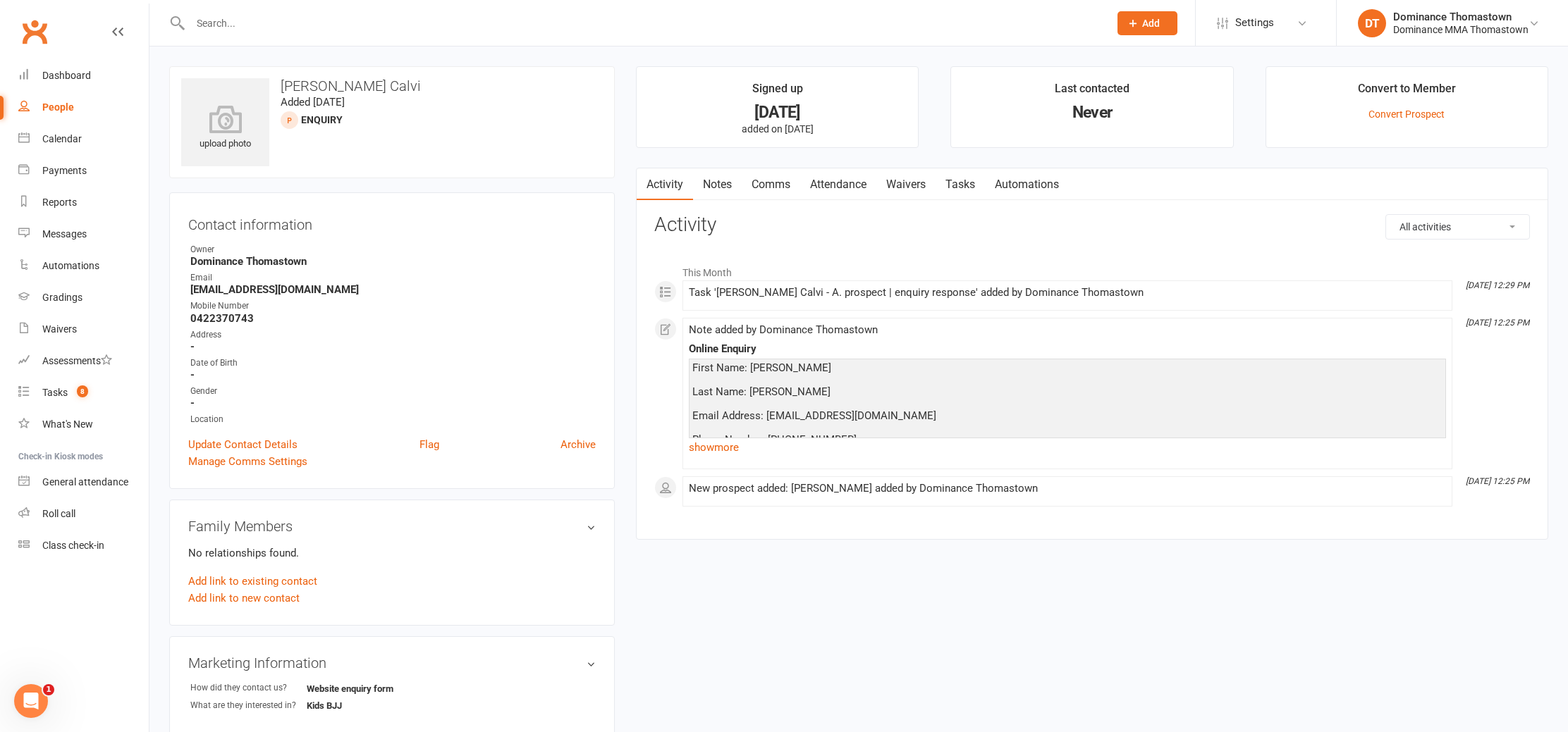
click at [721, 221] on h3 "Activity" at bounding box center [1092, 225] width 876 height 22
click at [983, 179] on link "Tasks" at bounding box center [961, 184] width 49 height 33
select select "incomplete"
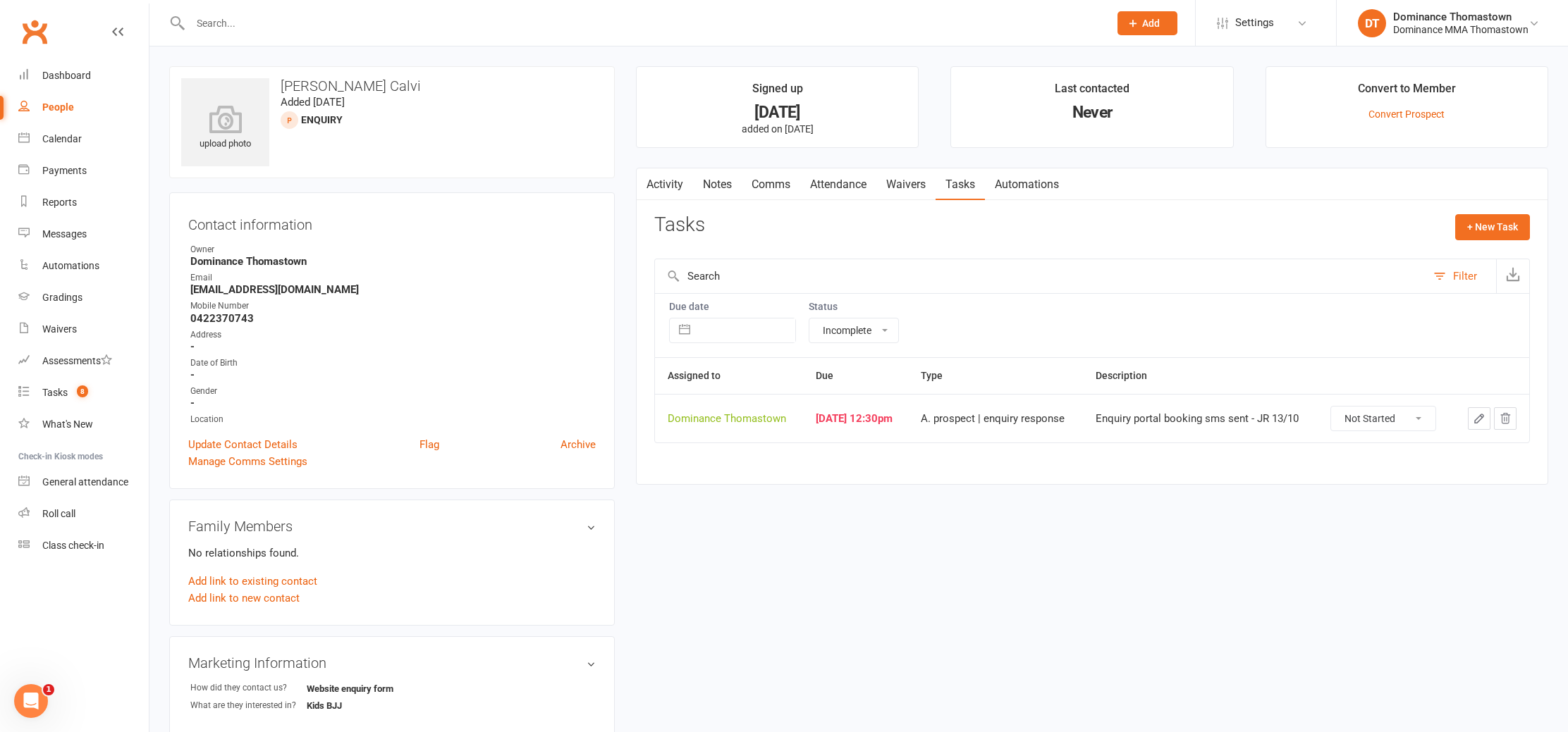
click at [225, 23] on input "text" at bounding box center [642, 23] width 913 height 20
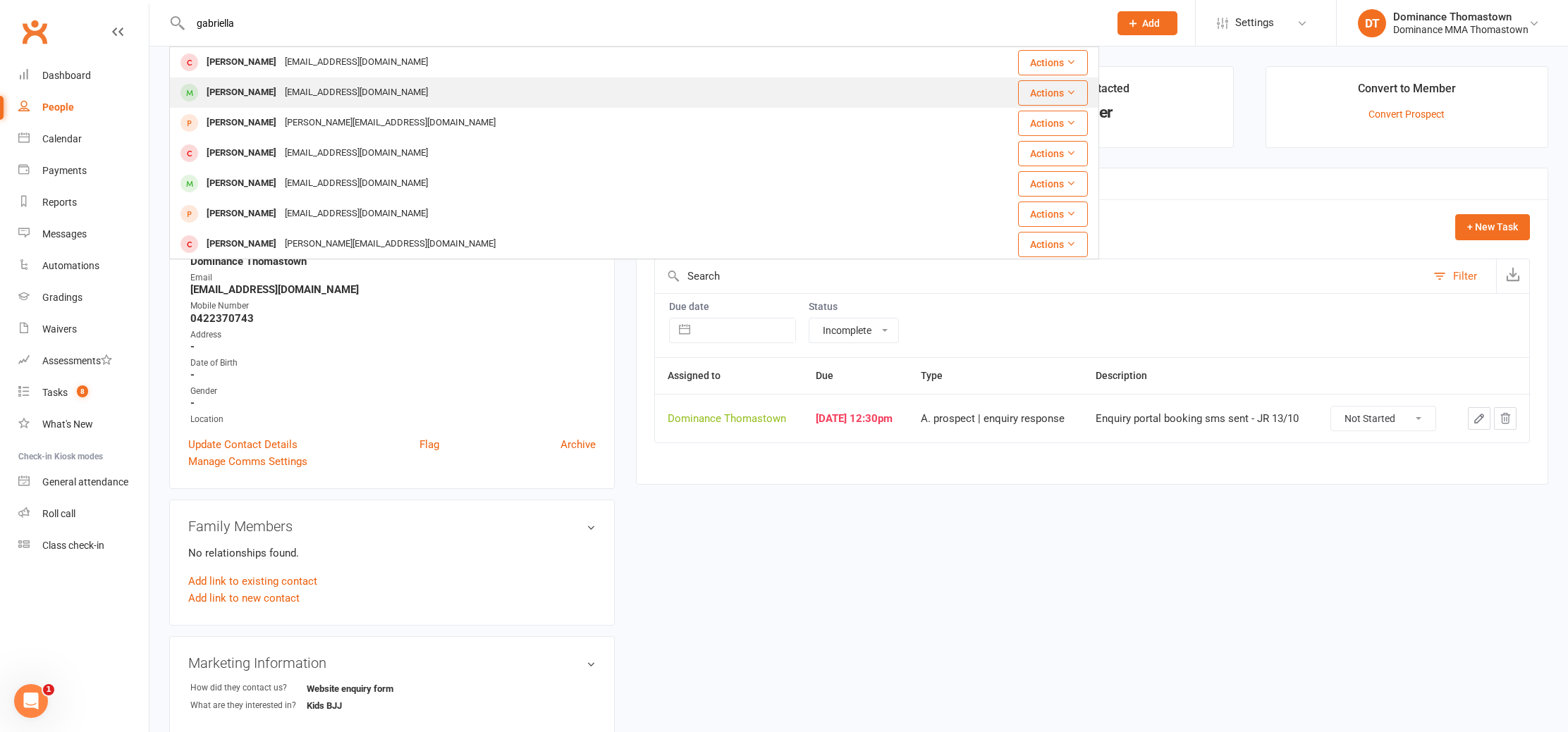
type input "gabriella"
click at [319, 88] on div "ill_smash_ya_au@yahoo.com.au" at bounding box center [356, 93] width 152 height 20
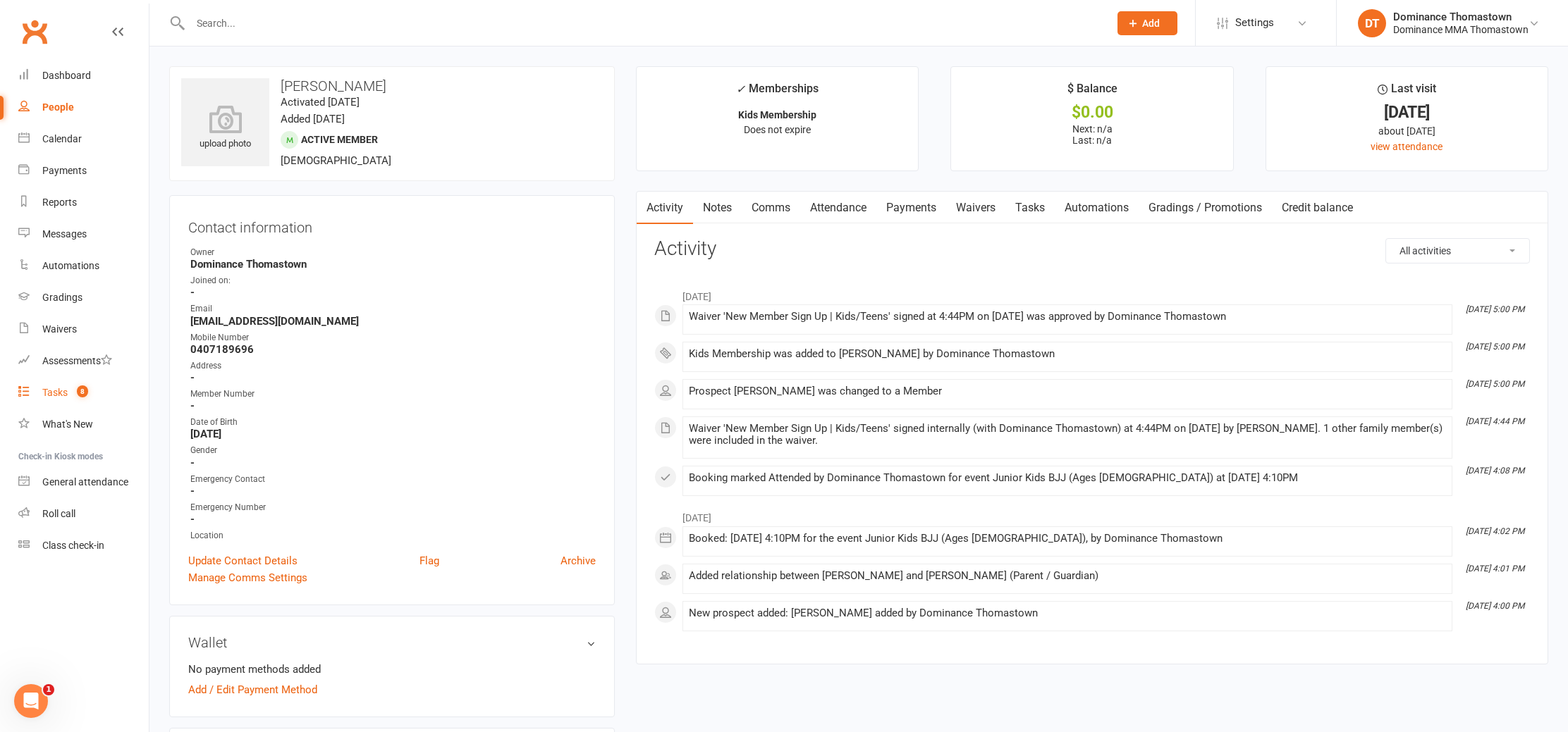
click at [59, 385] on link "Tasks 8" at bounding box center [84, 393] width 131 height 32
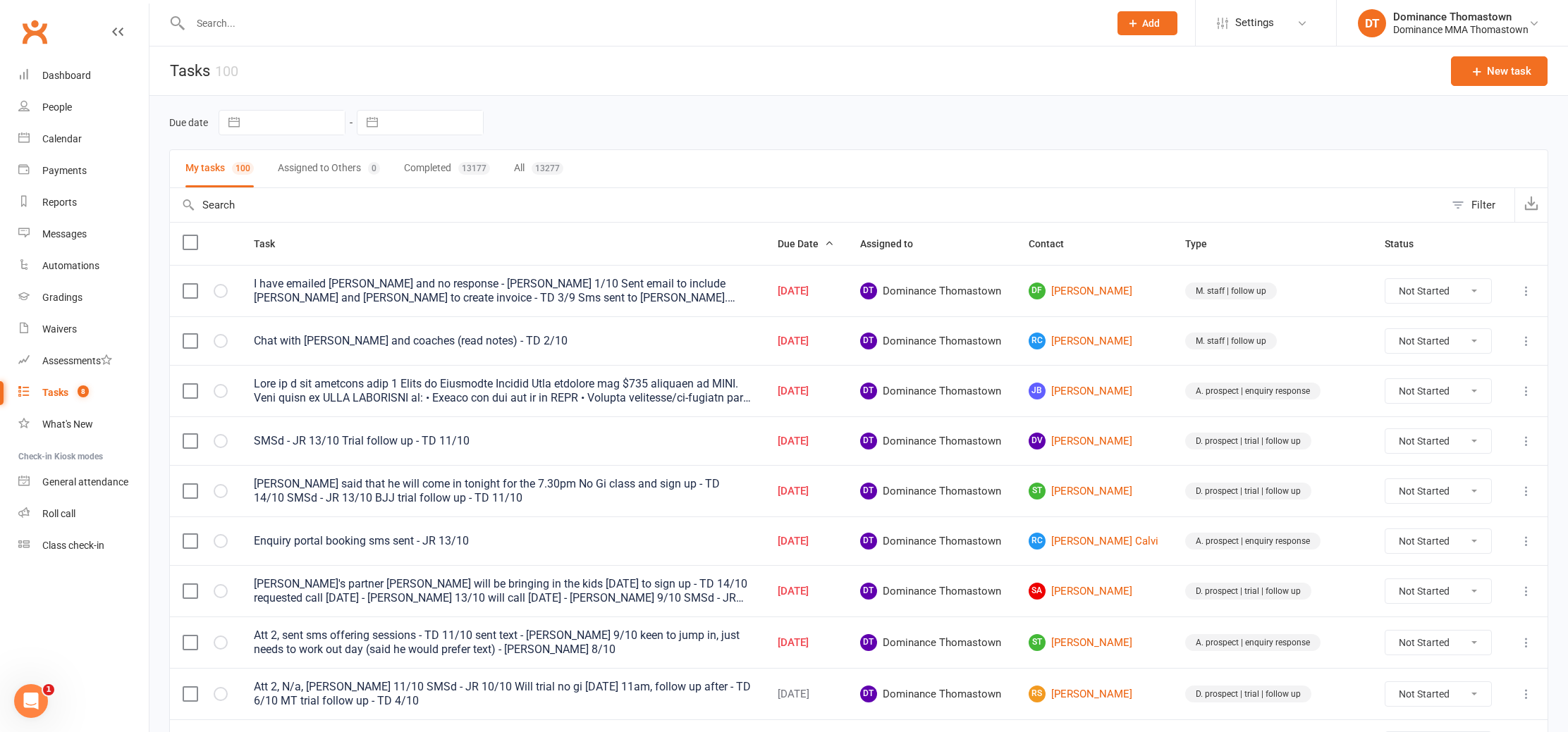
click at [288, 23] on input "text" at bounding box center [642, 23] width 913 height 20
type input "i"
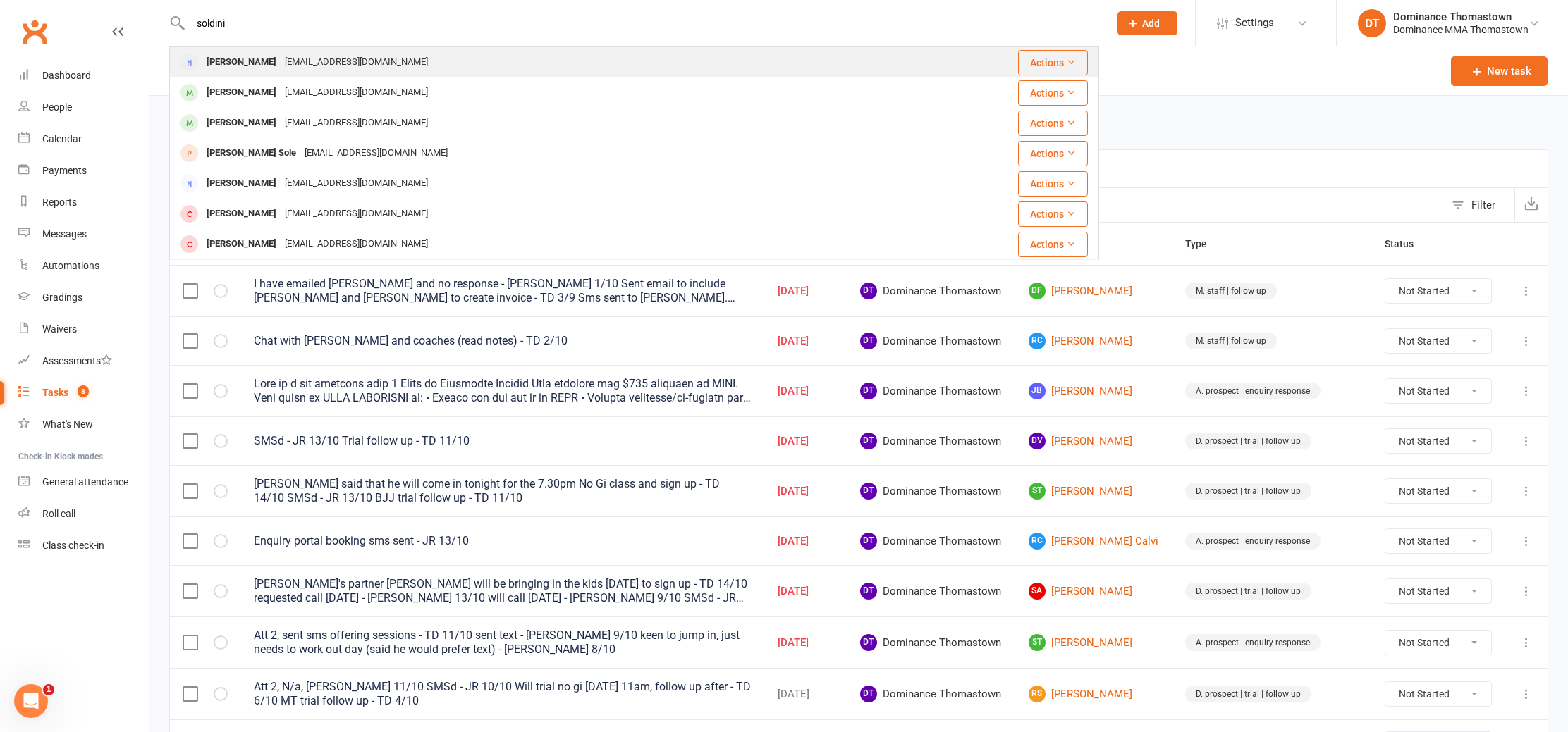
type input "soldini"
click at [261, 60] on div "Rebecca Soldini" at bounding box center [242, 62] width 78 height 20
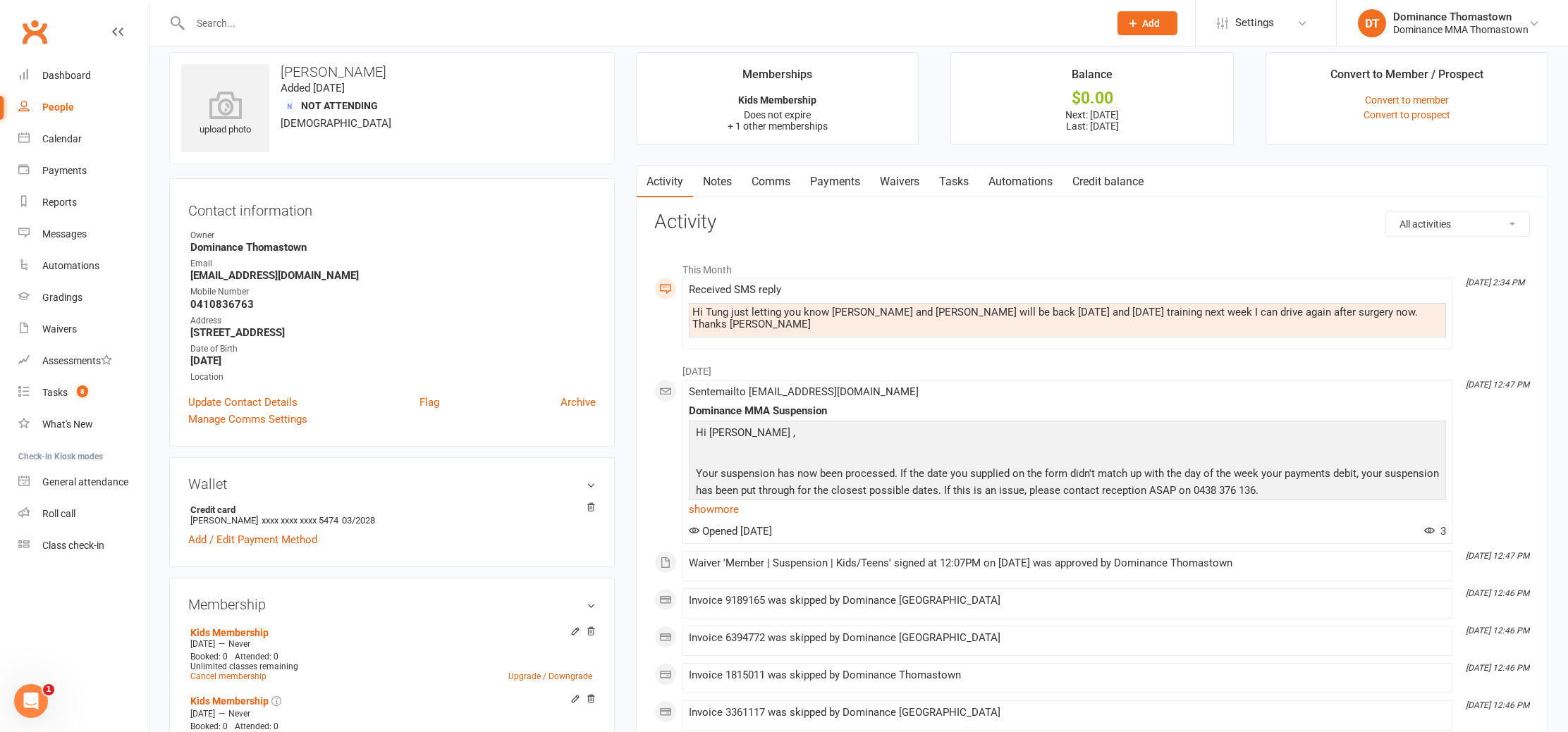
scroll to position [70, 0]
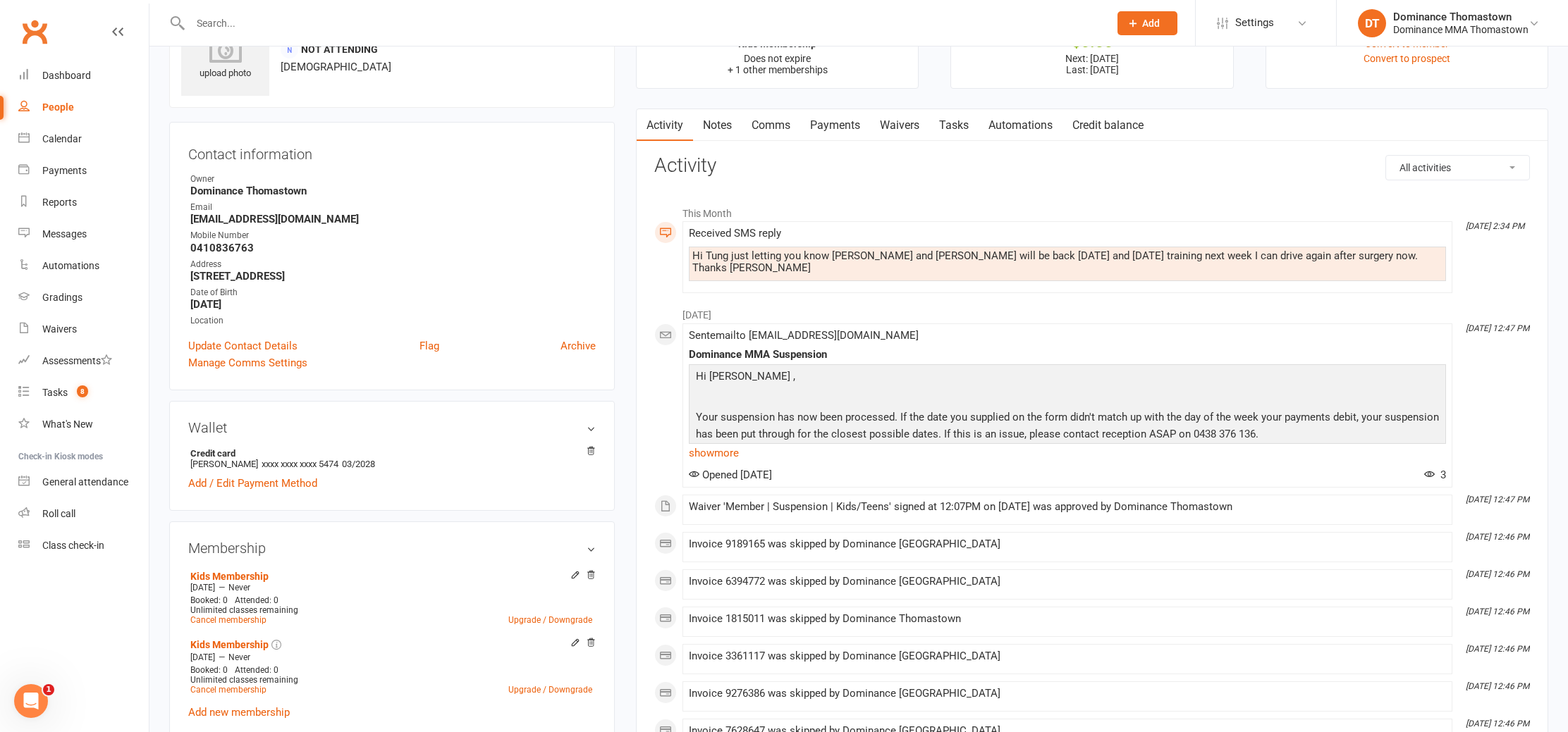
click at [976, 126] on link "Tasks" at bounding box center [954, 125] width 49 height 33
select select "incomplete"
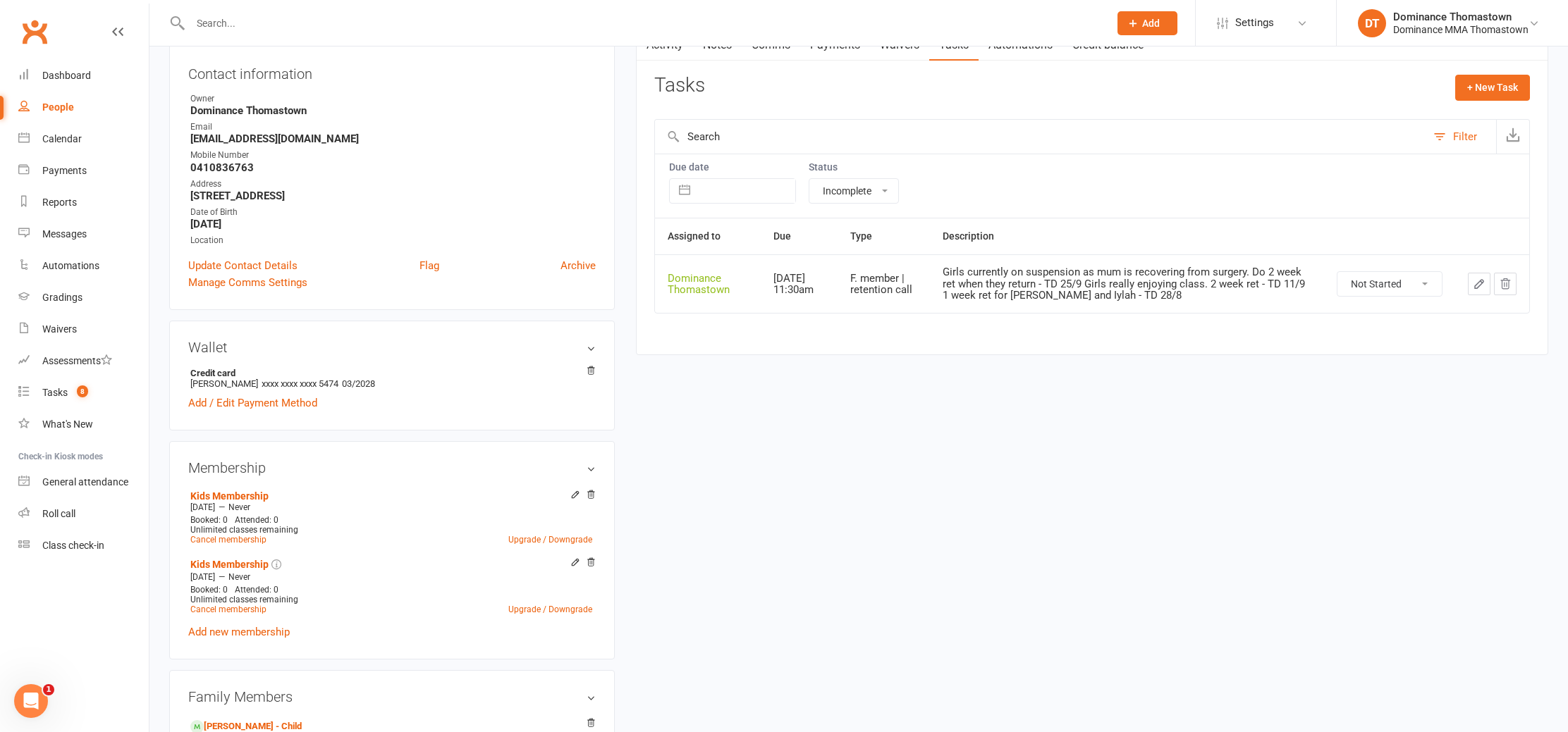
scroll to position [152, 0]
click at [1468, 280] on button "button" at bounding box center [1479, 283] width 23 height 23
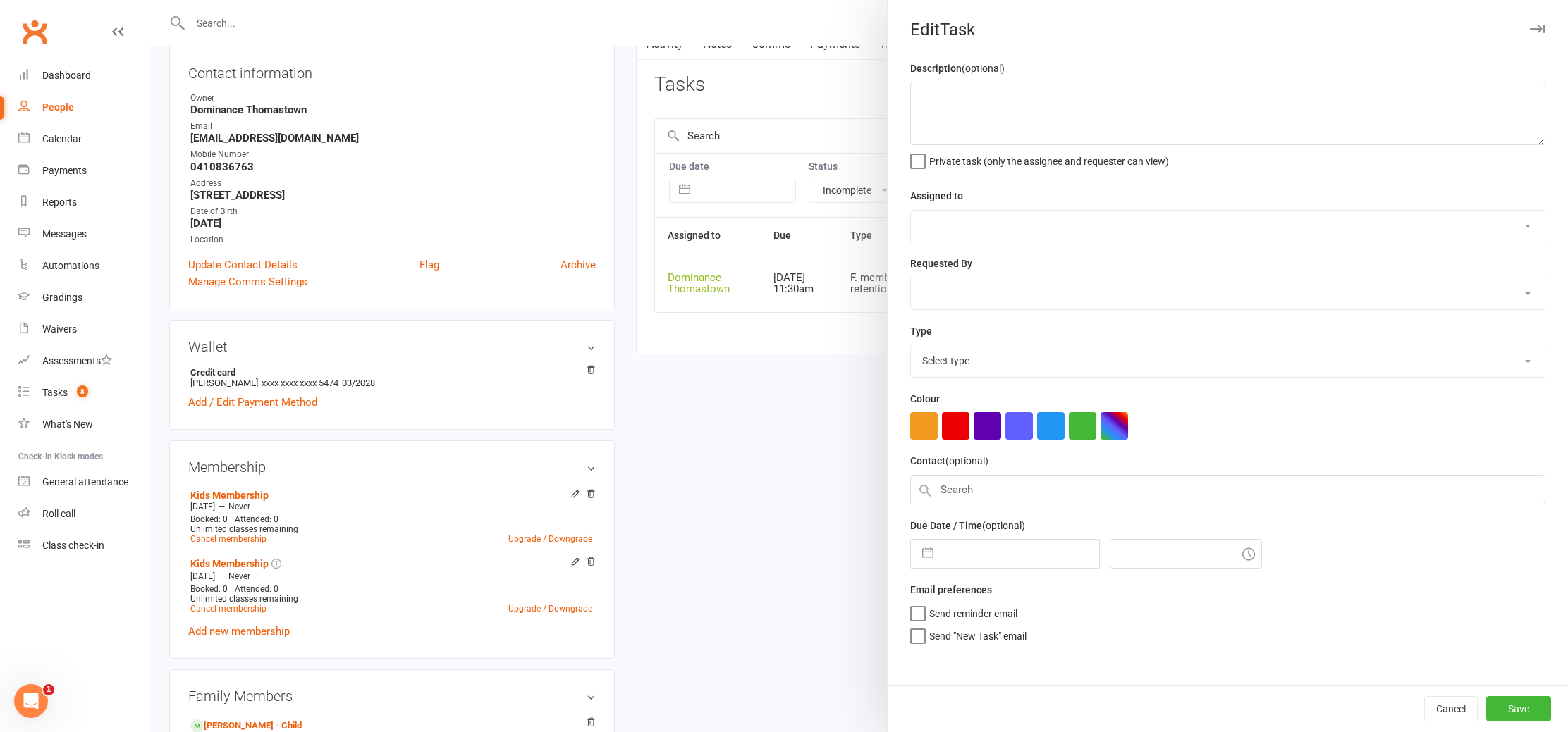
type textarea "Girls currently on suspension as mum is recovering from surgery. Do 2 week ret …"
select select "12547"
type input "16 Oct 2025"
type input "11:30am"
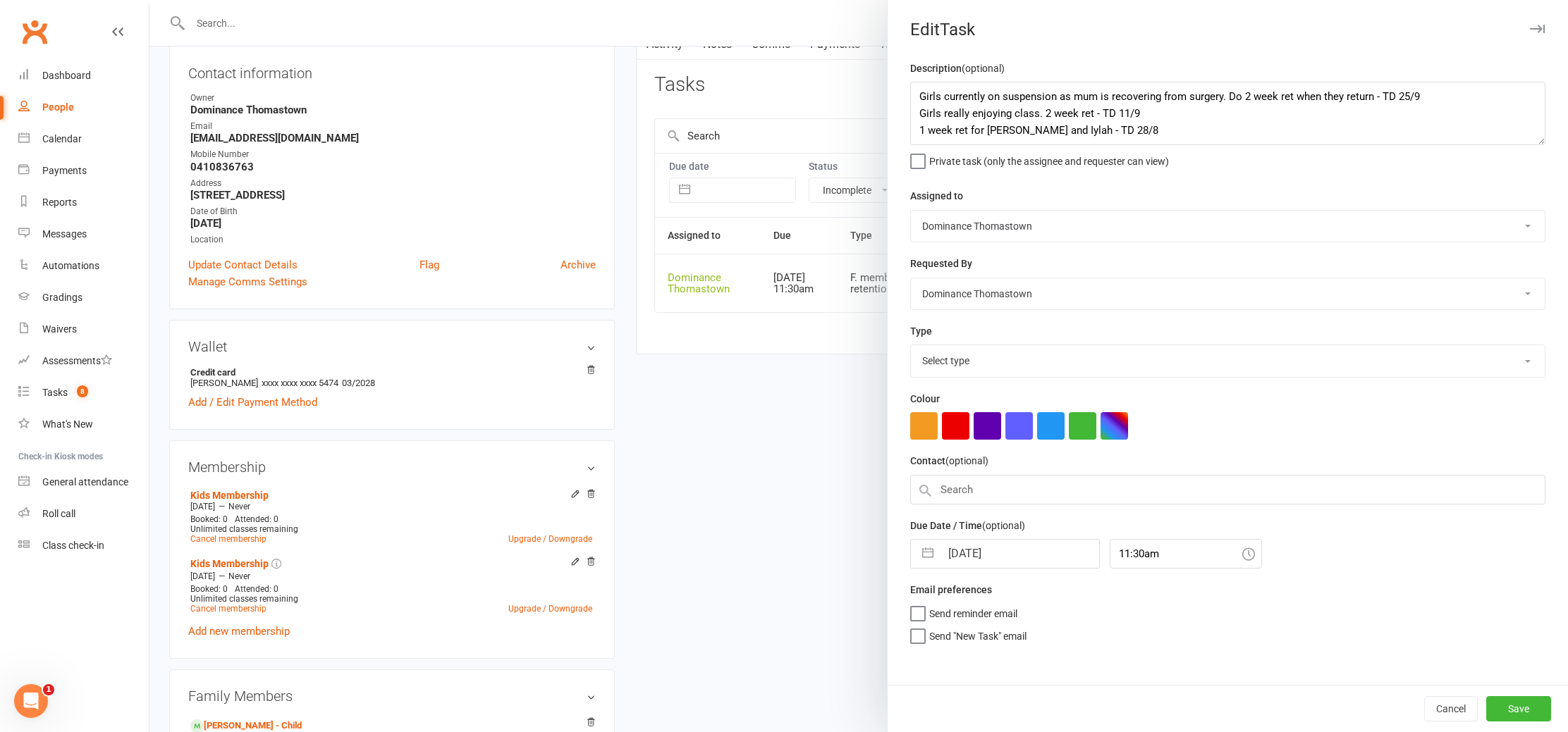
select select "3814"
click at [918, 93] on textarea "Girls currently on suspension as mum is recovering from surgery. Do 2 week ret …" at bounding box center [1228, 113] width 635 height 63
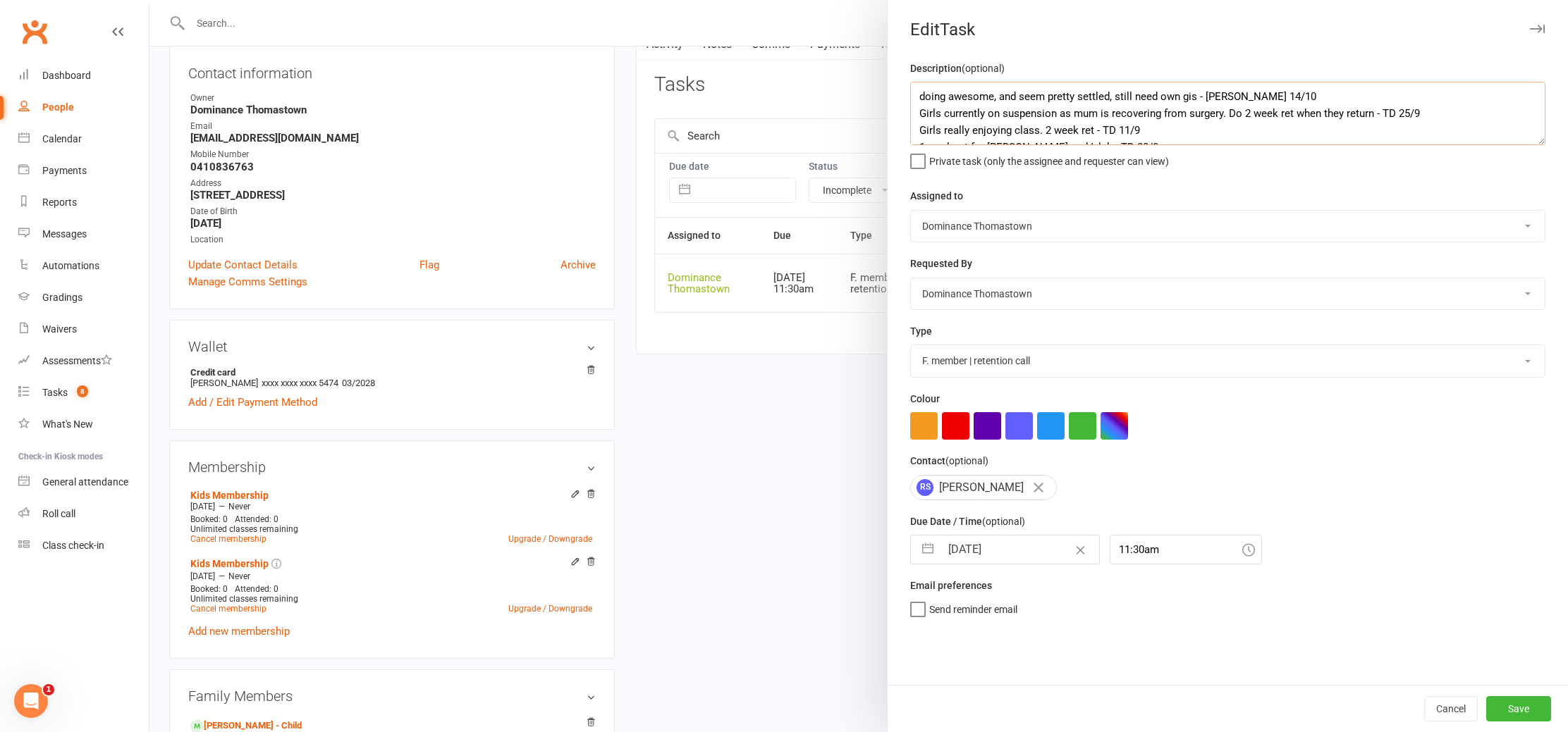
click at [910, 86] on textarea "doing awesome, and seem pretty settled, still need own gis - Ellen 14/10 Girls …" at bounding box center [1228, 113] width 635 height 63
drag, startPoint x: 1279, startPoint y: 101, endPoint x: 908, endPoint y: 93, distance: 371.1
click at [908, 93] on div "Description (optional) doing awesome, and seem pretty settled, still need own g…" at bounding box center [1228, 372] width 681 height 625
type textarea "Girls currently on suspension as mum is recovering from surgery. Do 2 week ret …"
click at [1449, 710] on button "Cancel" at bounding box center [1451, 709] width 54 height 25
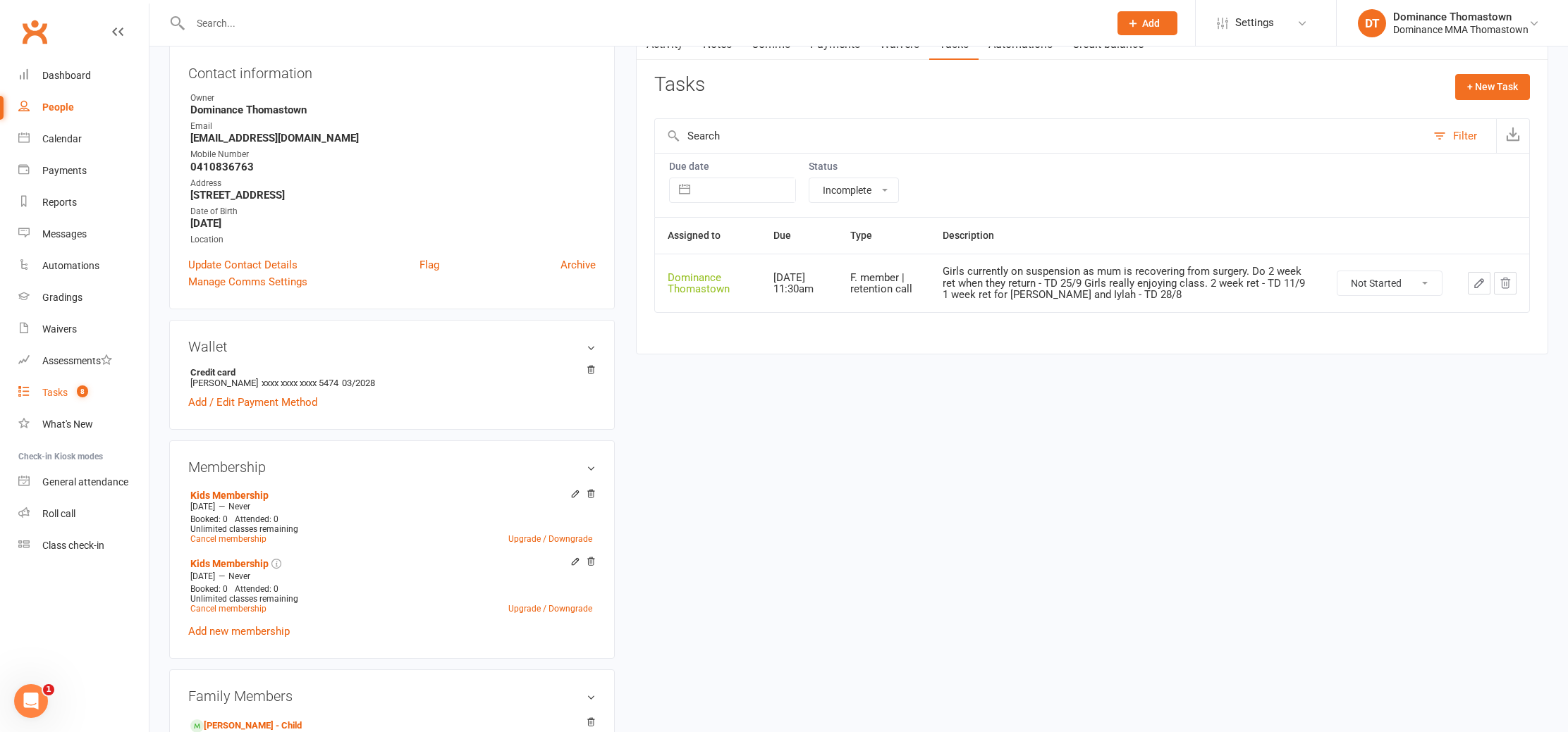
click at [55, 386] on link "Tasks 8" at bounding box center [84, 393] width 131 height 32
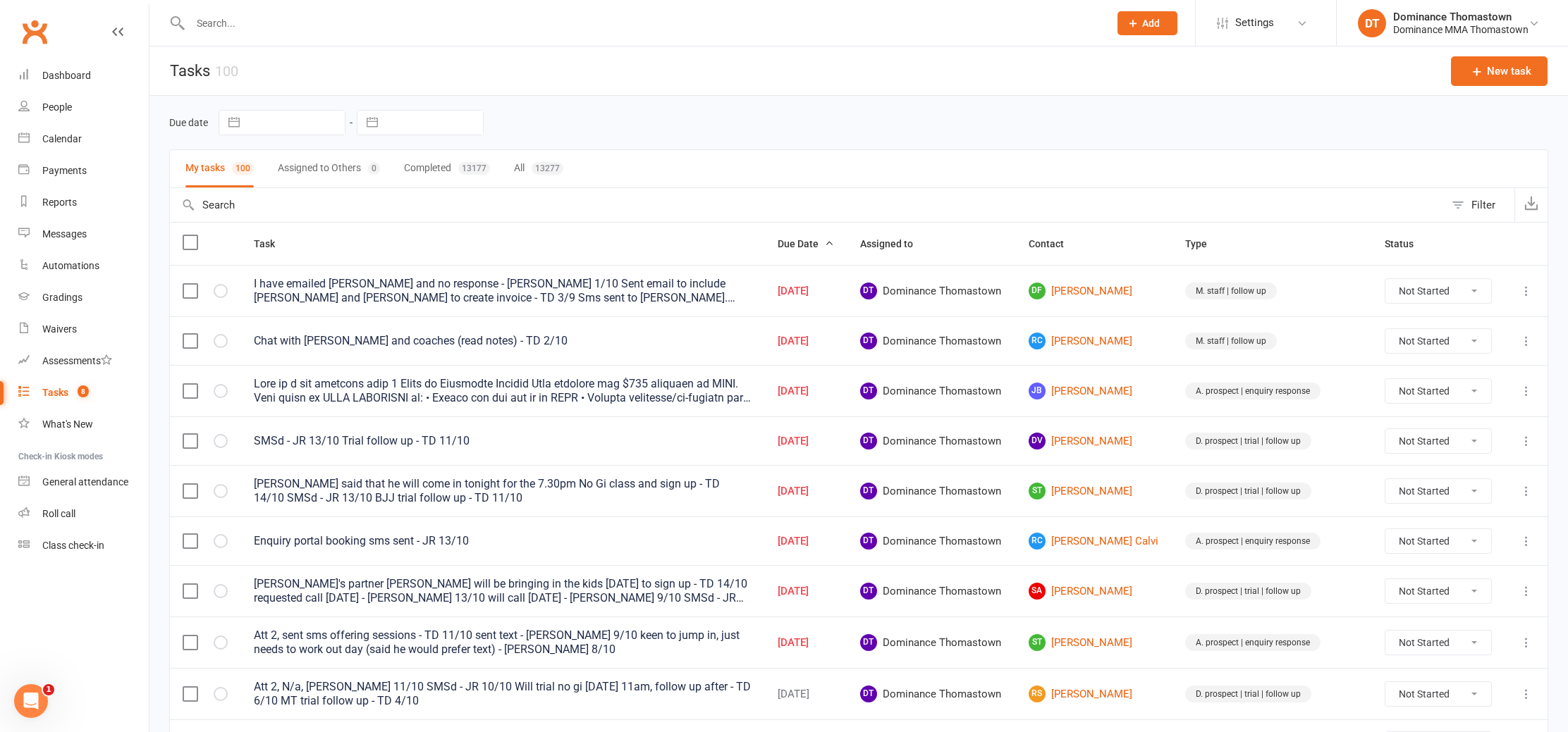
click at [65, 389] on div "Tasks" at bounding box center [55, 393] width 26 height 12
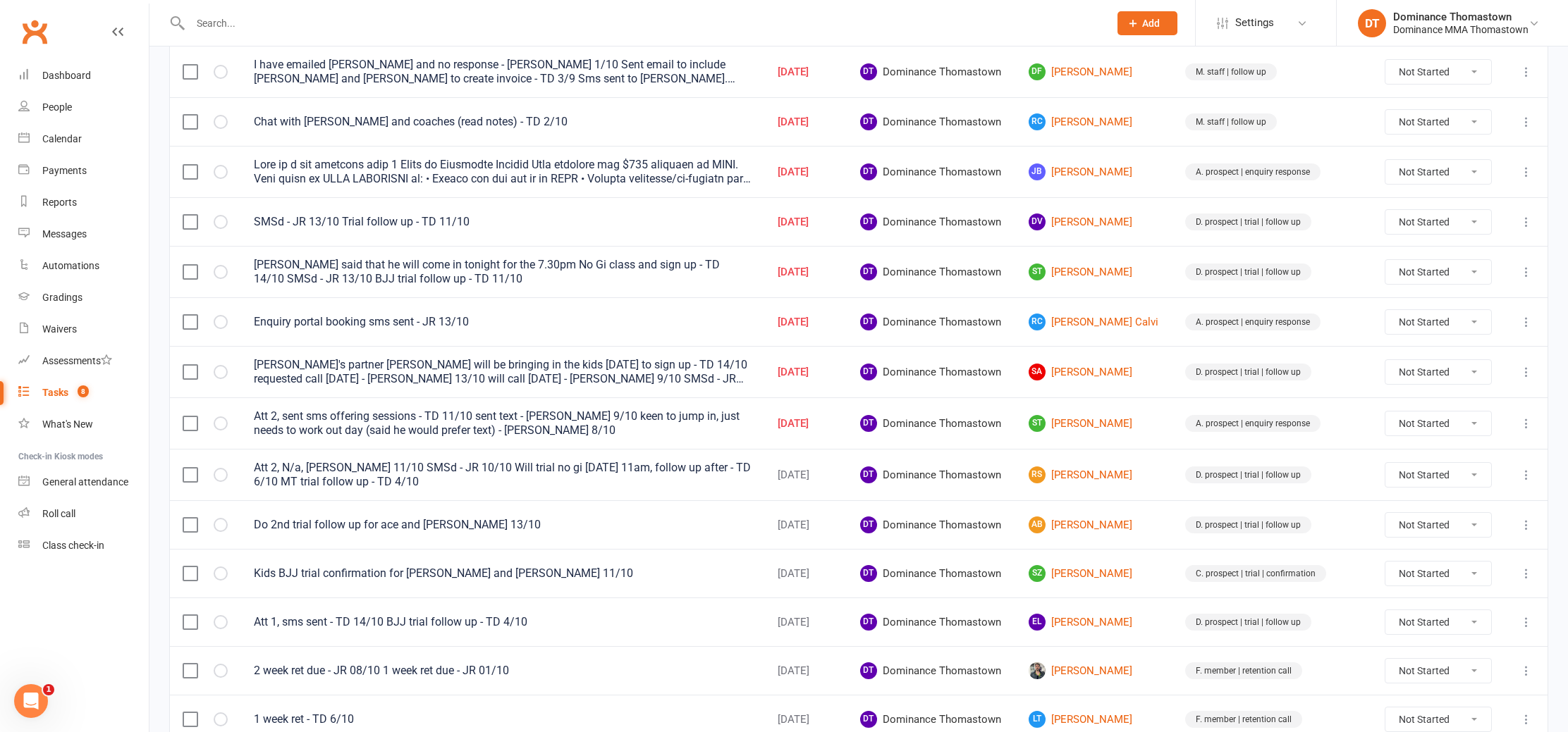
scroll to position [221, 0]
click at [1099, 431] on td "ST Stefan Triegaardt" at bounding box center [1094, 421] width 156 height 52
click at [1102, 422] on link "ST Stefan Triegaardt" at bounding box center [1094, 422] width 132 height 17
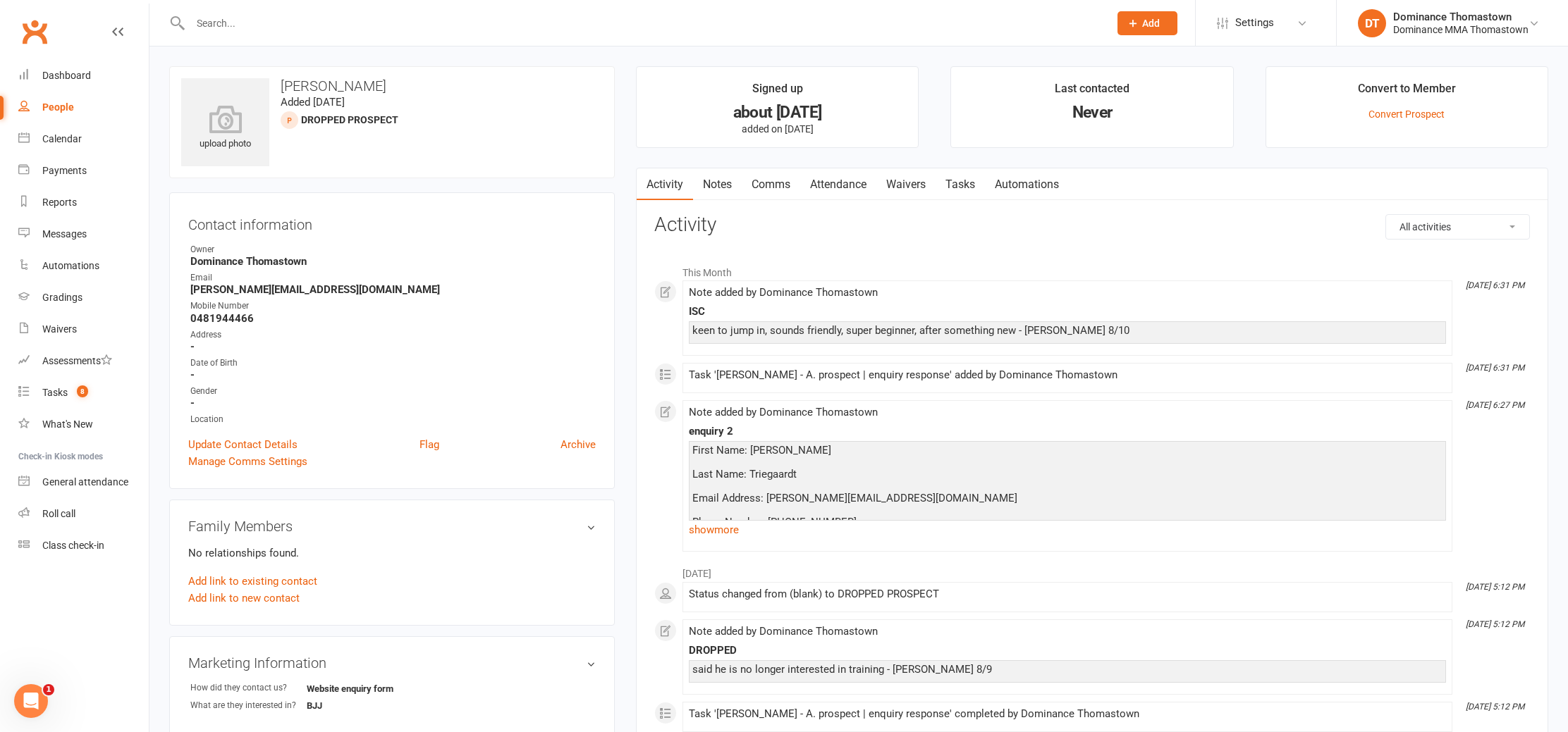
click at [731, 187] on link "Notes" at bounding box center [717, 184] width 49 height 33
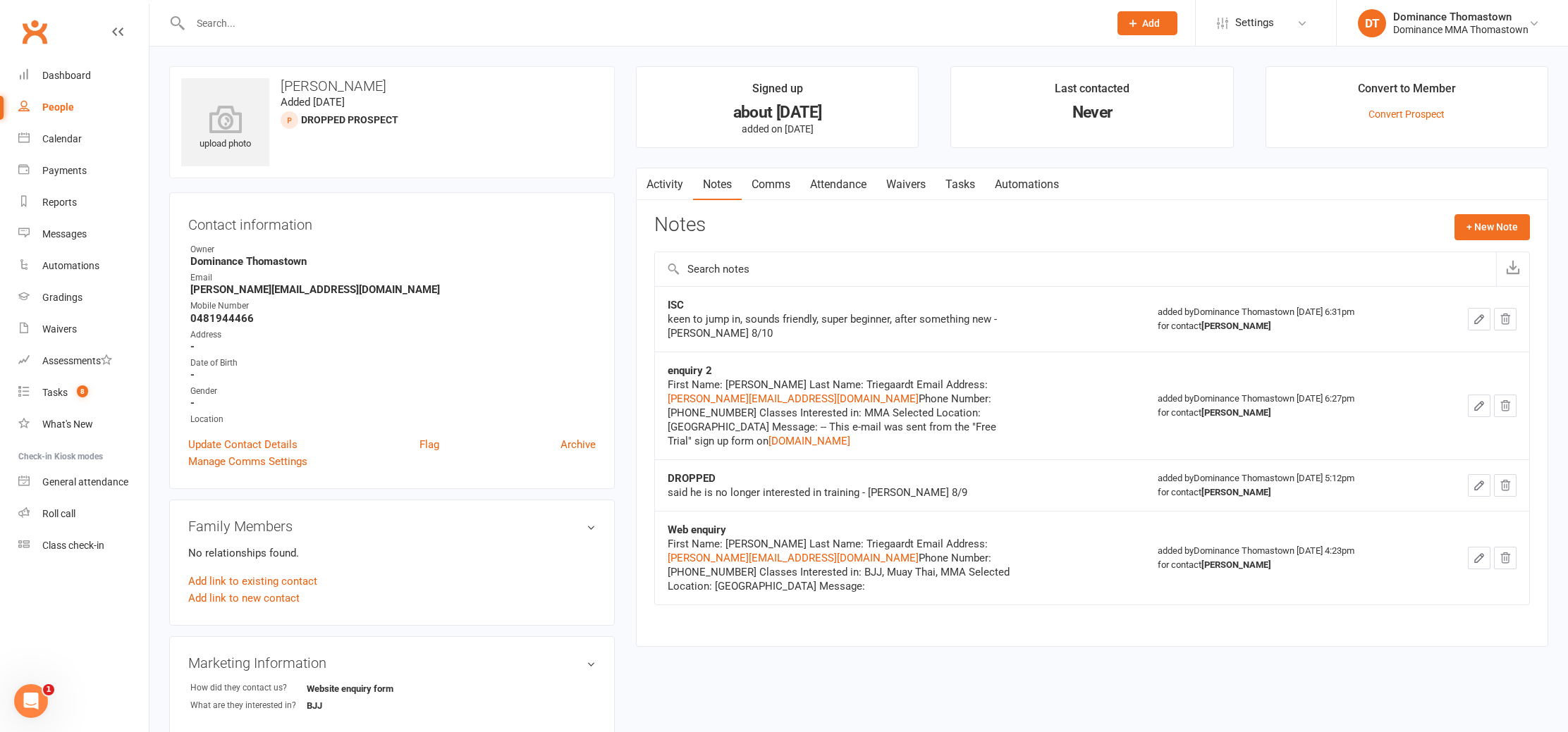
click at [918, 179] on link "Waivers" at bounding box center [906, 184] width 60 height 33
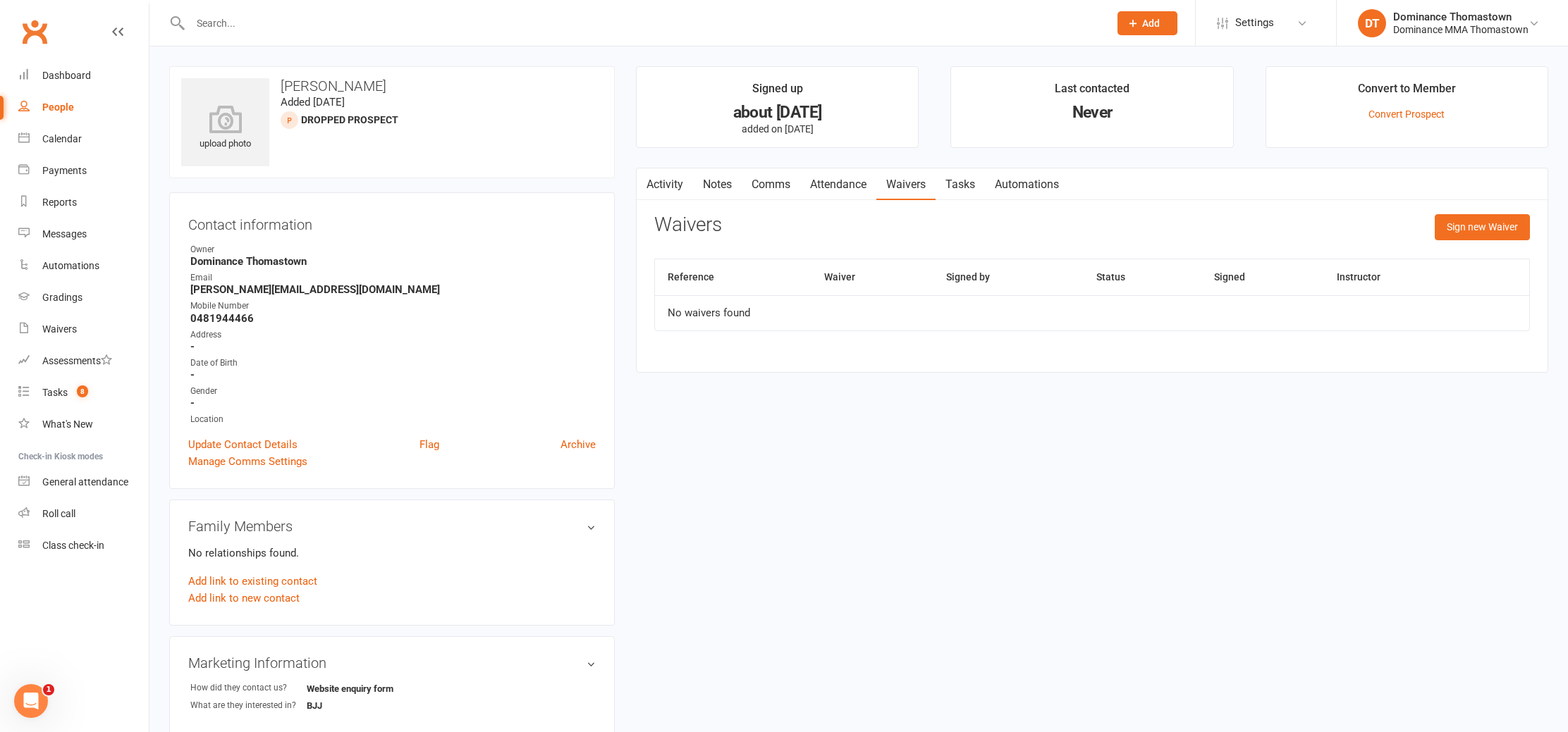
click at [936, 181] on link "Waivers" at bounding box center [906, 184] width 60 height 33
click at [976, 193] on link "Tasks" at bounding box center [961, 184] width 49 height 33
select select "incomplete"
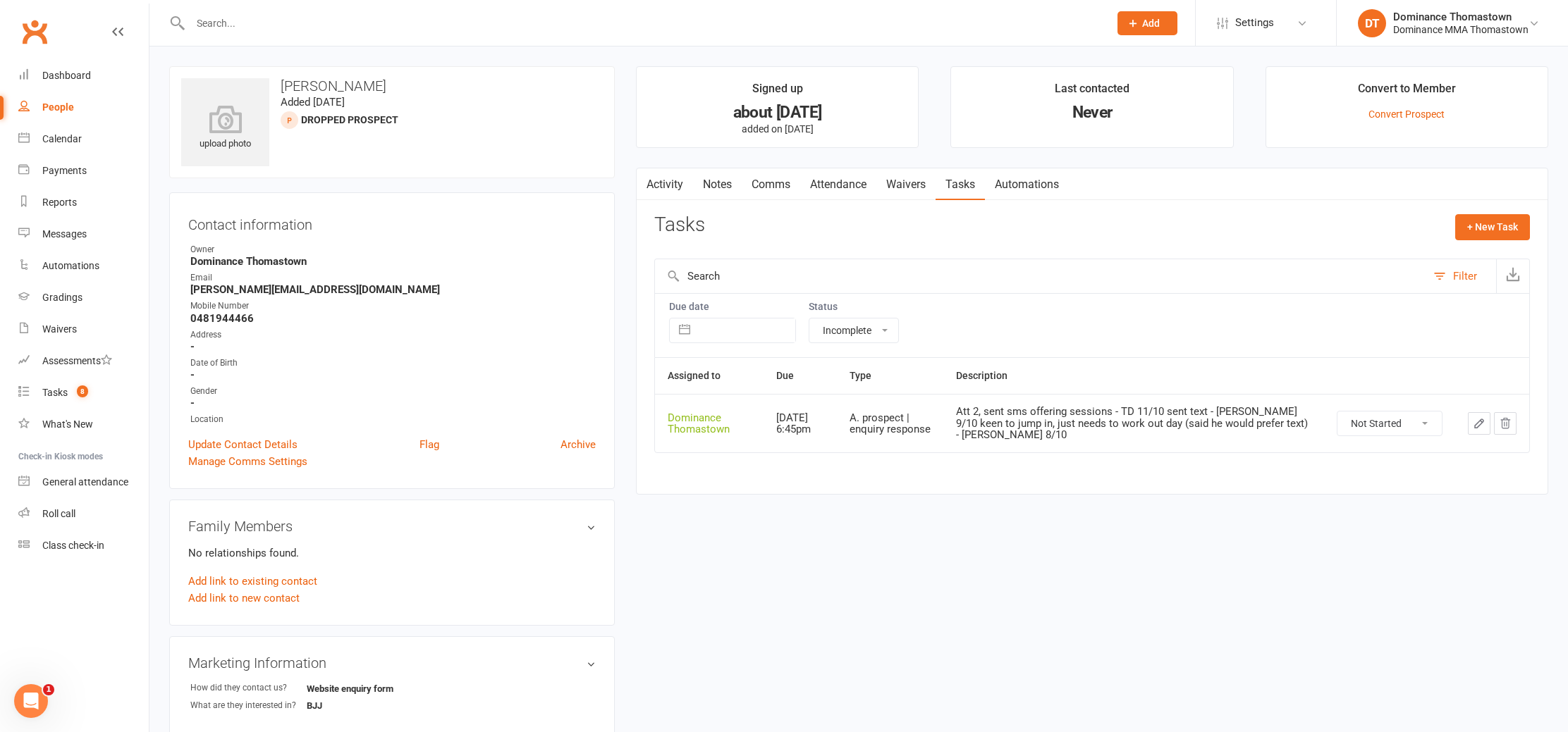
click at [235, 316] on strong "0481944466" at bounding box center [393, 318] width 405 height 12
copy strong "0481944466"
click at [1471, 426] on button "button" at bounding box center [1479, 423] width 23 height 23
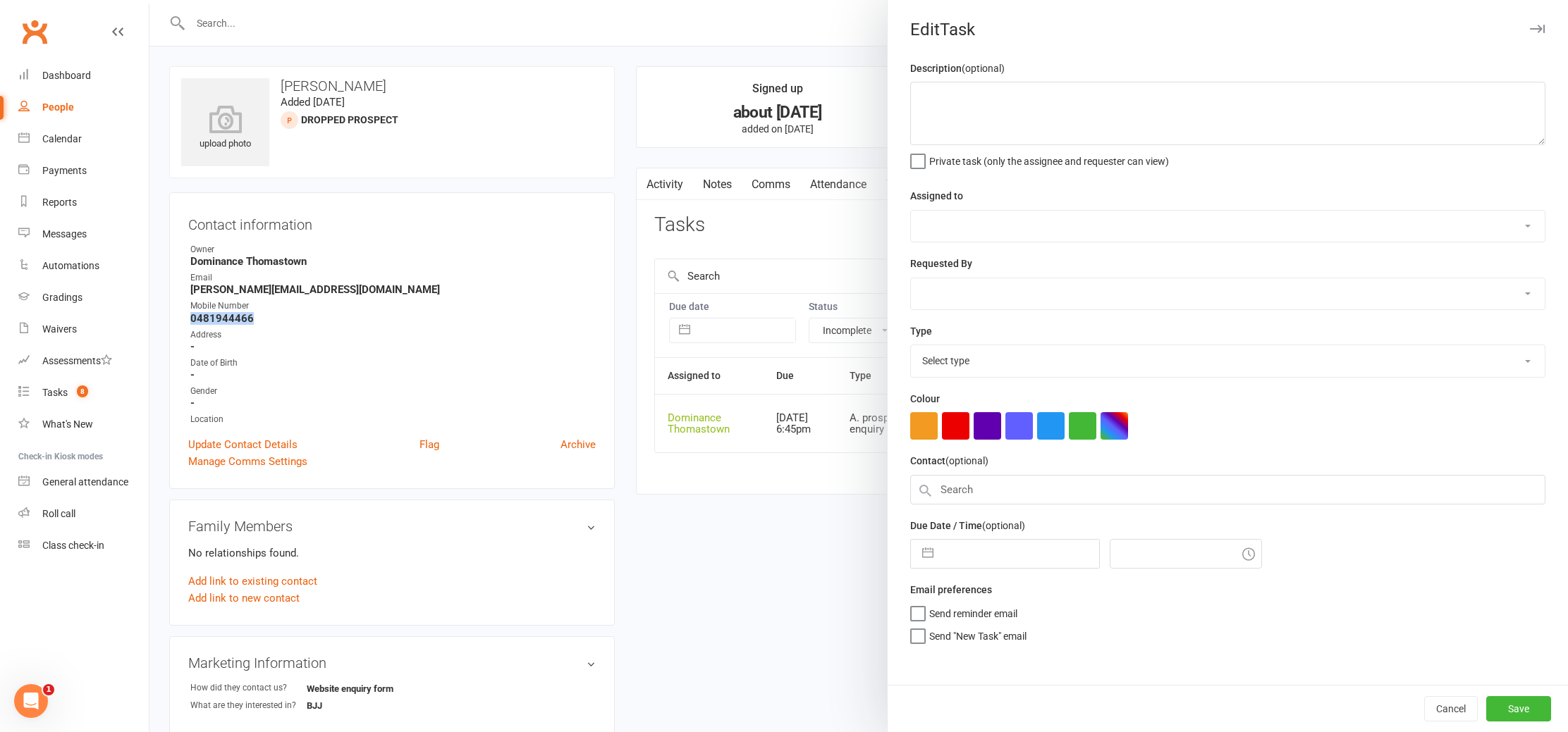
type textarea "Att 2, sent sms offering sessions - TD 11/10 sent text - Ellen 9/10 keen to jum…"
select select "12547"
type input "14 Oct 2025"
type input "6:45pm"
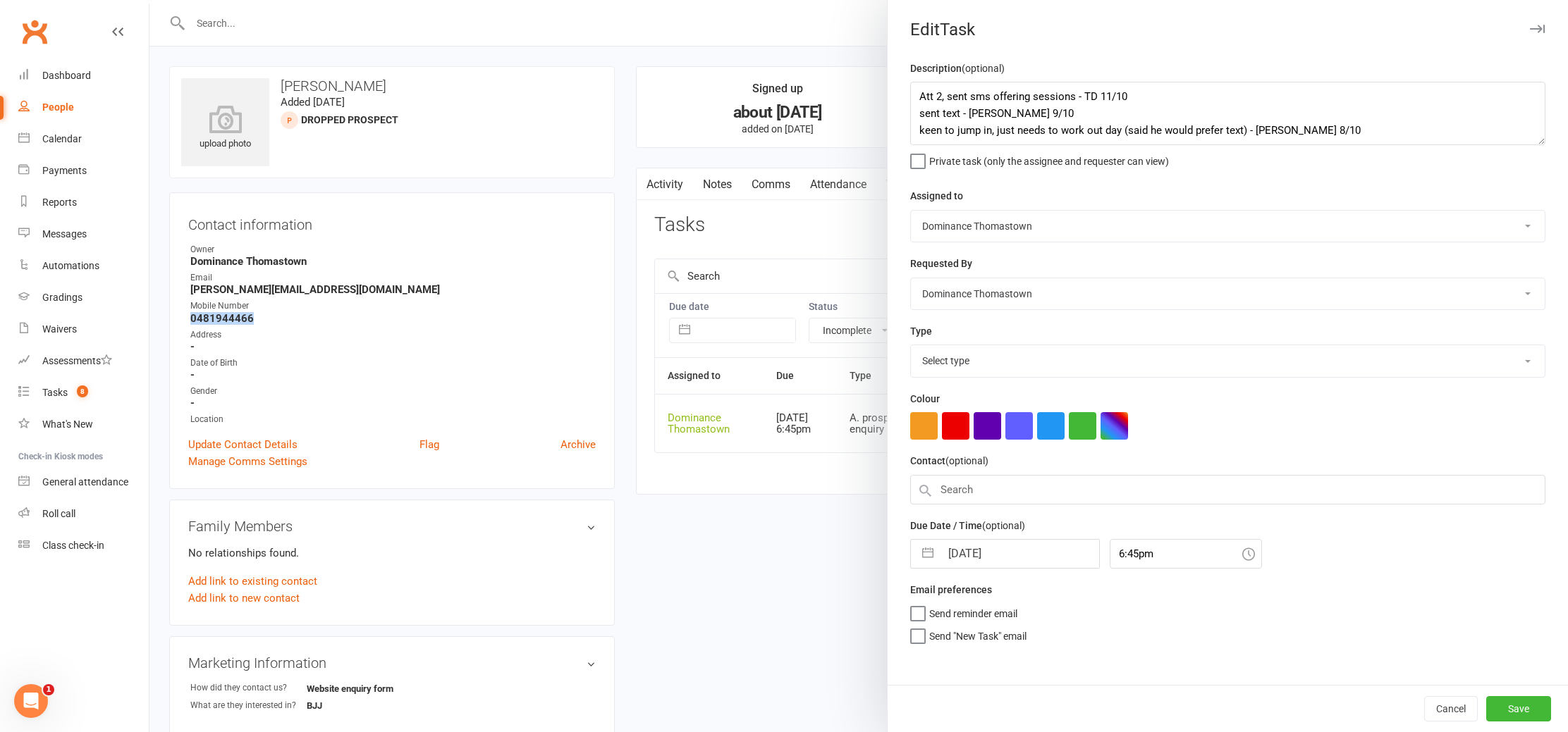
select select "3809"
click at [920, 93] on textarea "Att 2, sent sms offering sessions - TD 11/10 sent text - Ellen 9/10 keen to jum…" at bounding box center [1228, 113] width 635 height 63
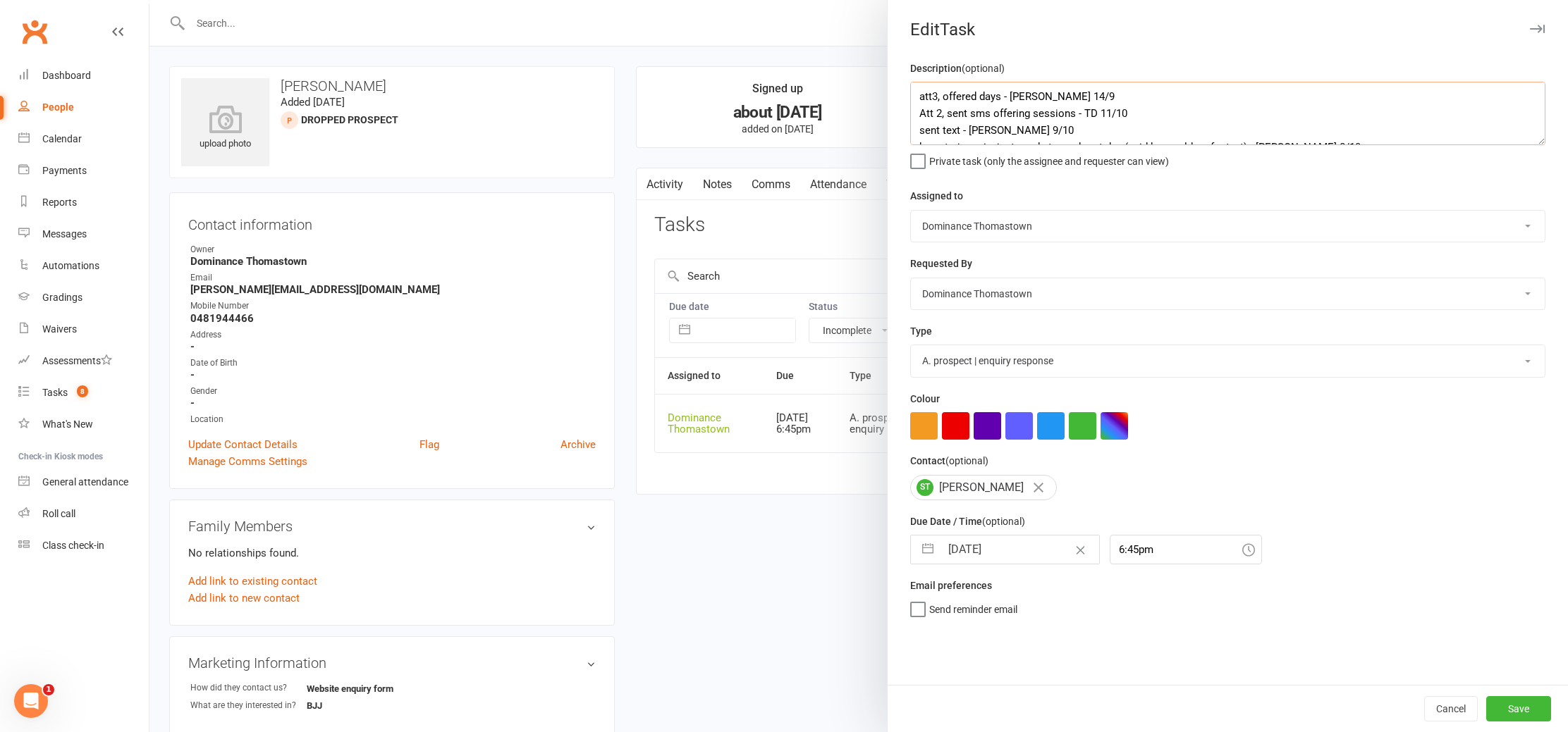
type textarea "att3, offered days - [PERSON_NAME] 14/9 Att 2, sent sms offering sessions - TD …"
click at [995, 539] on input "[DATE]" at bounding box center [1020, 550] width 158 height 28
select select "8"
select select "2025"
select select "9"
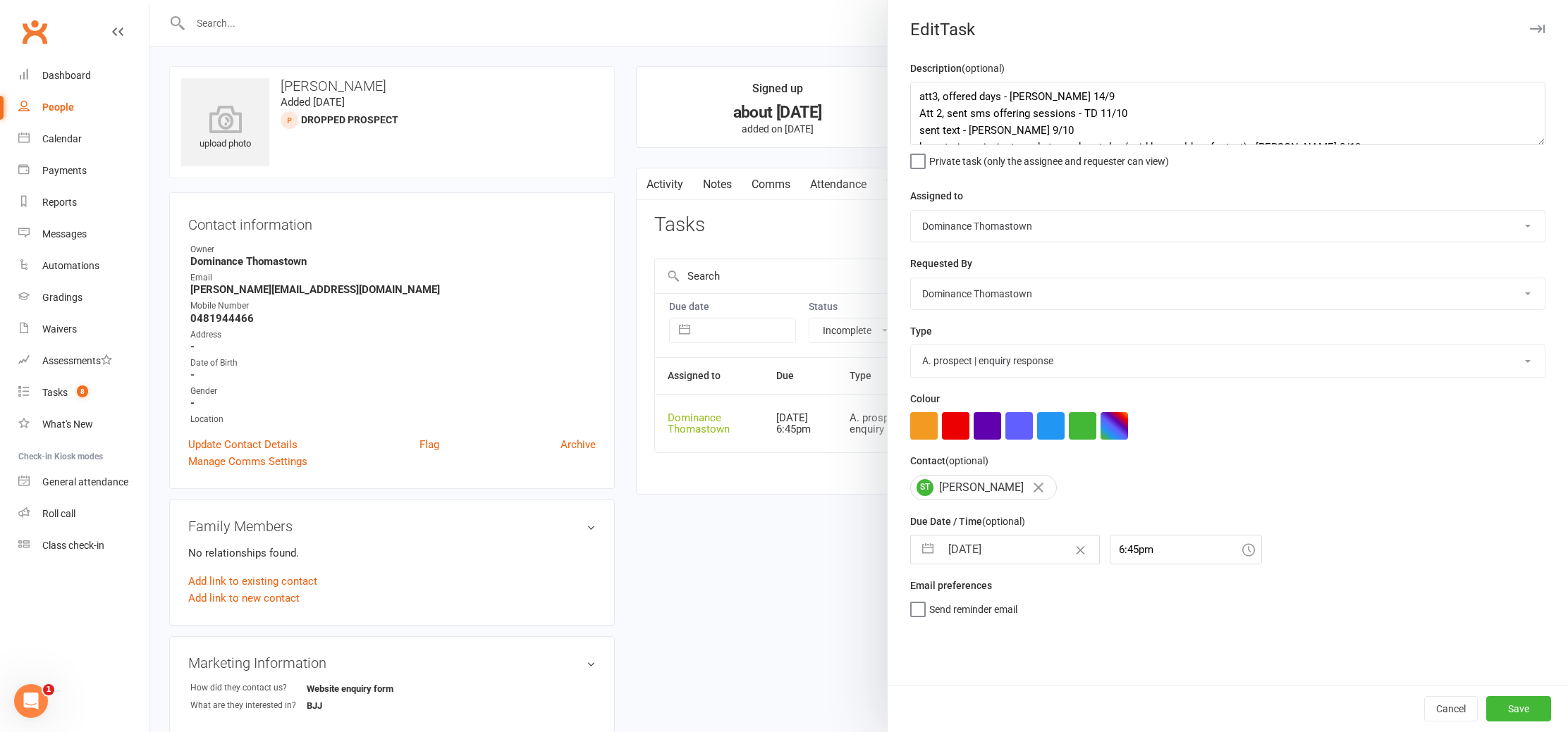
select select "2025"
select select "10"
select select "2025"
click at [1016, 717] on td "15" at bounding box center [1023, 710] width 28 height 27
type input "15 Oct 2025"
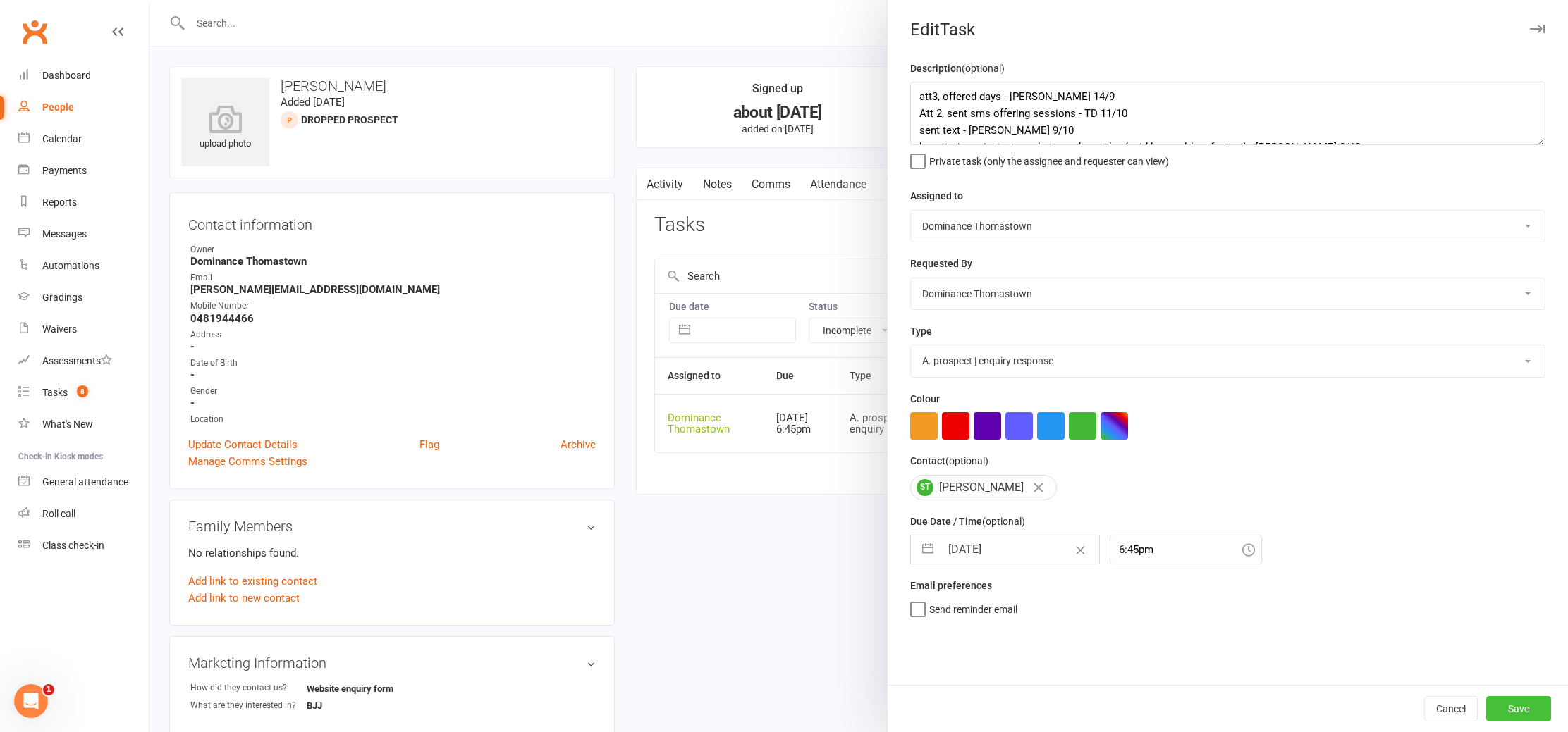
click at [1521, 711] on button "Save" at bounding box center [1519, 709] width 65 height 25
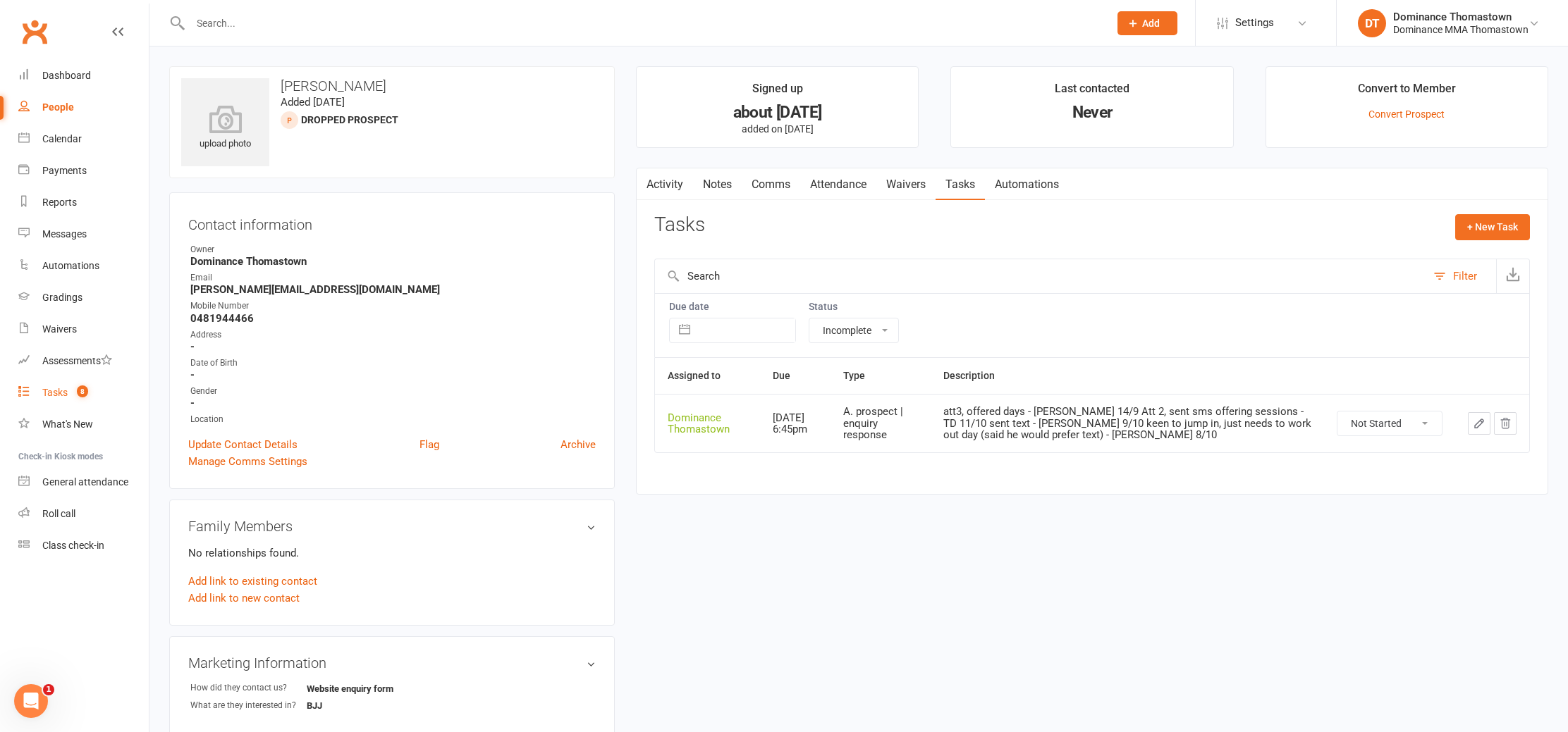
click at [36, 378] on link "Tasks 8" at bounding box center [84, 393] width 131 height 32
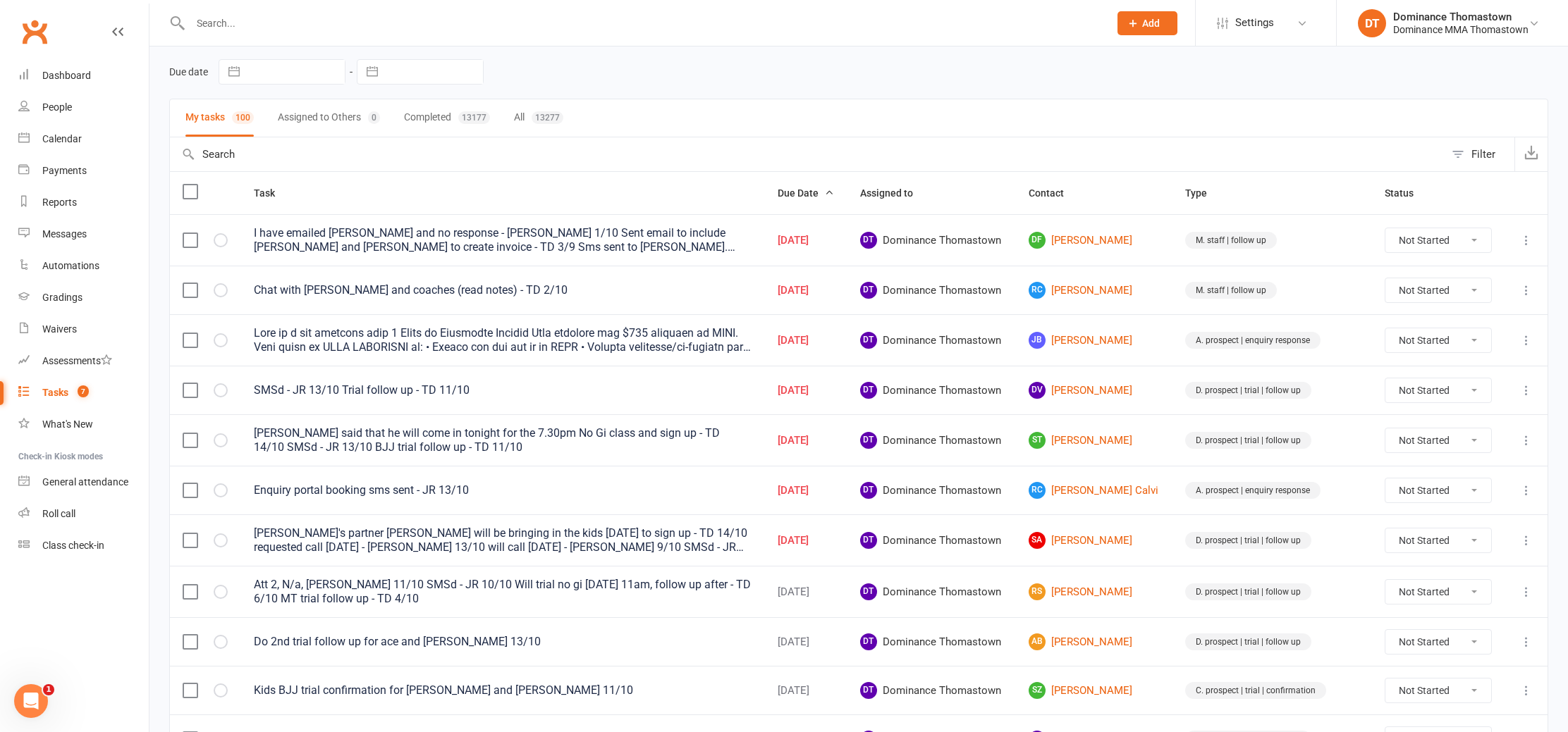
scroll to position [56, 0]
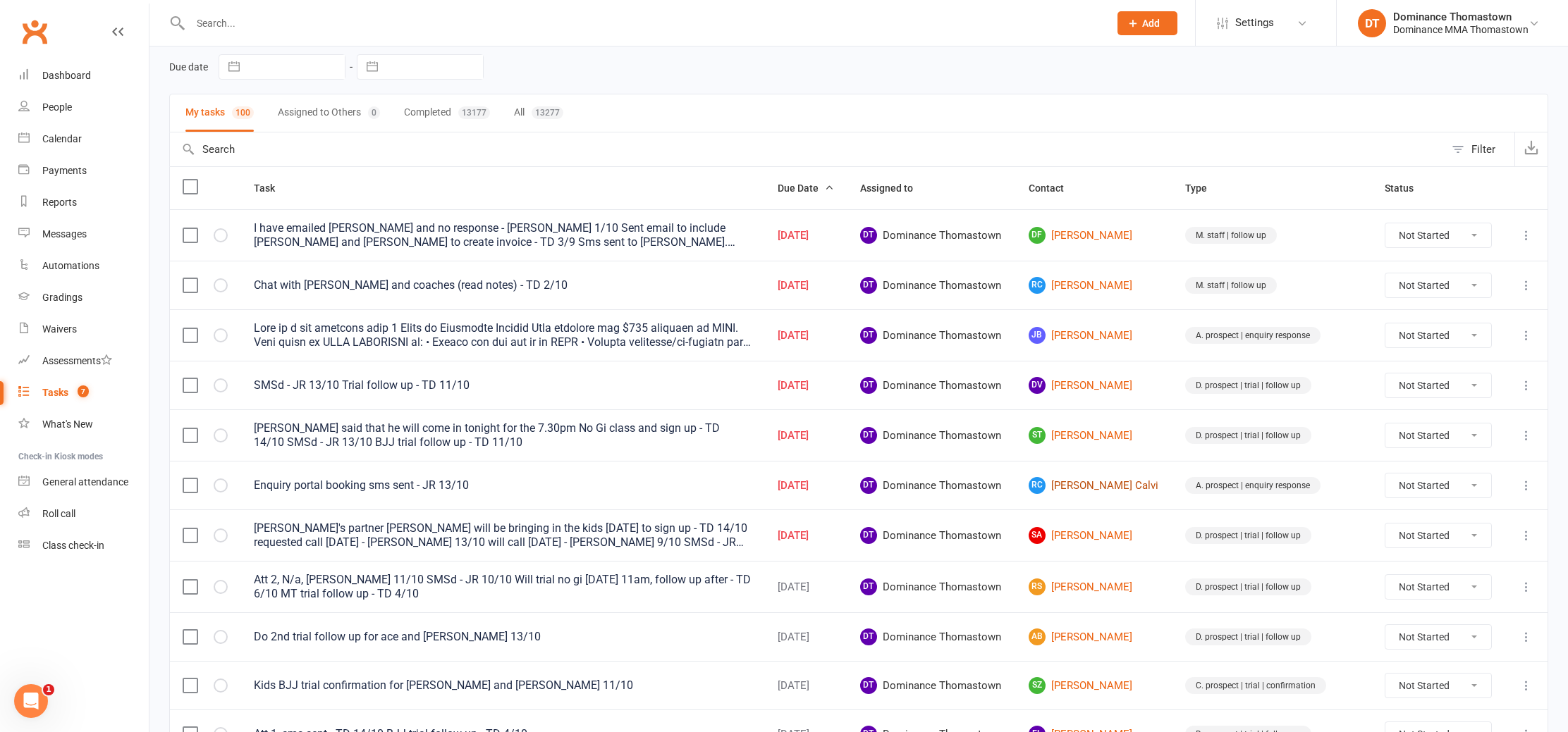
click at [1109, 484] on link "RC Reis Calvi" at bounding box center [1094, 485] width 132 height 17
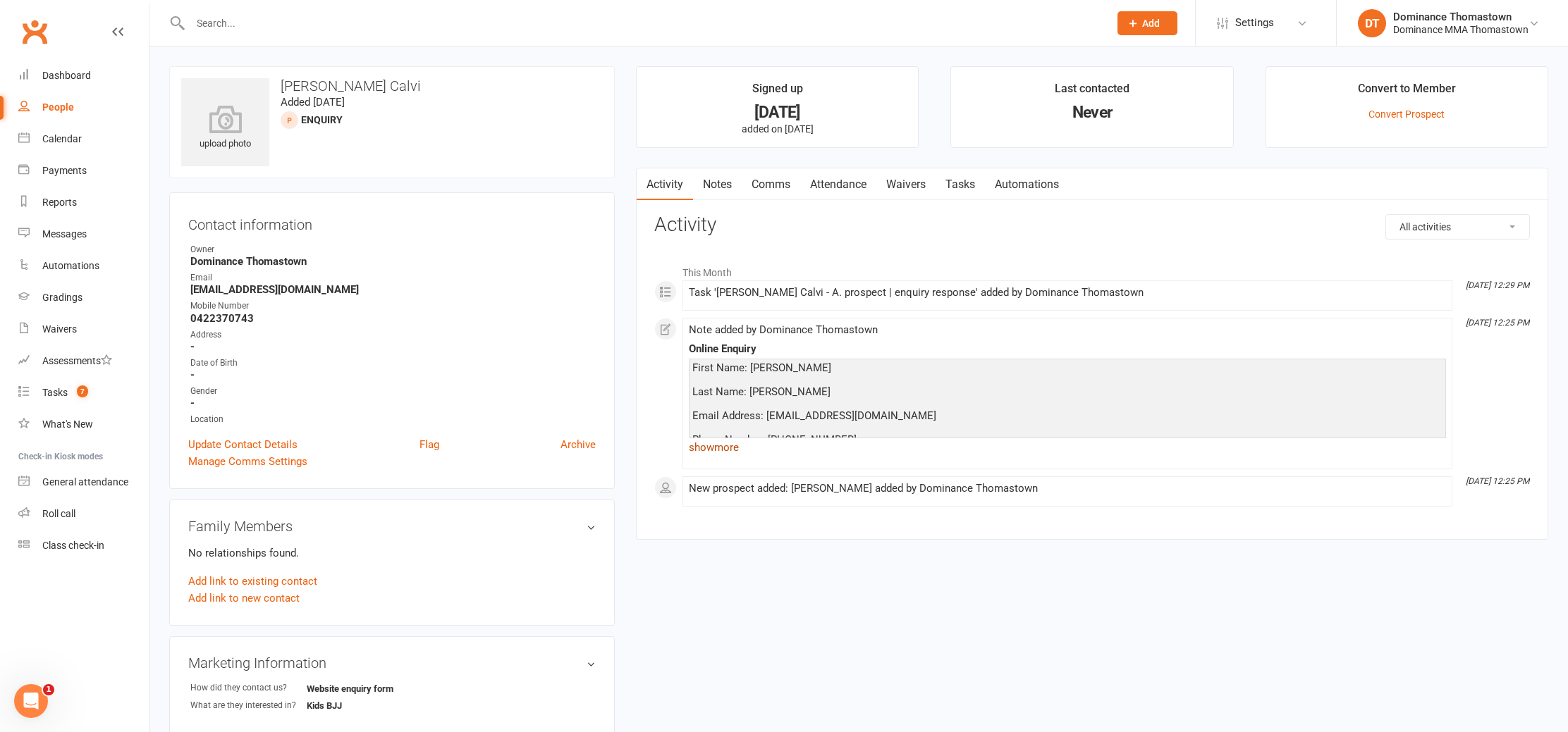
click at [724, 442] on link "show more" at bounding box center [1067, 447] width 757 height 20
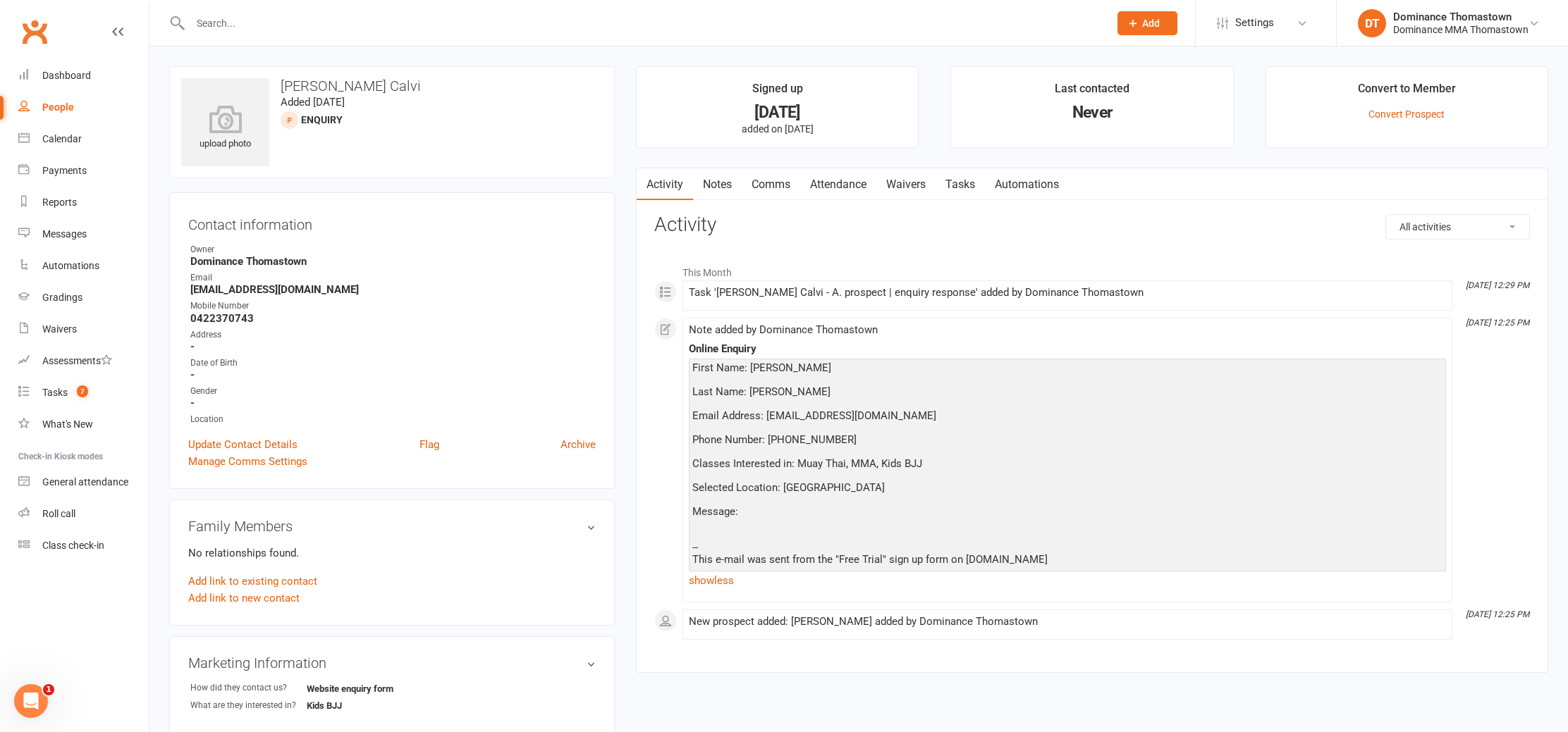
click at [204, 21] on input "text" at bounding box center [642, 23] width 913 height 20
click at [89, 399] on link "Tasks 7" at bounding box center [84, 393] width 131 height 32
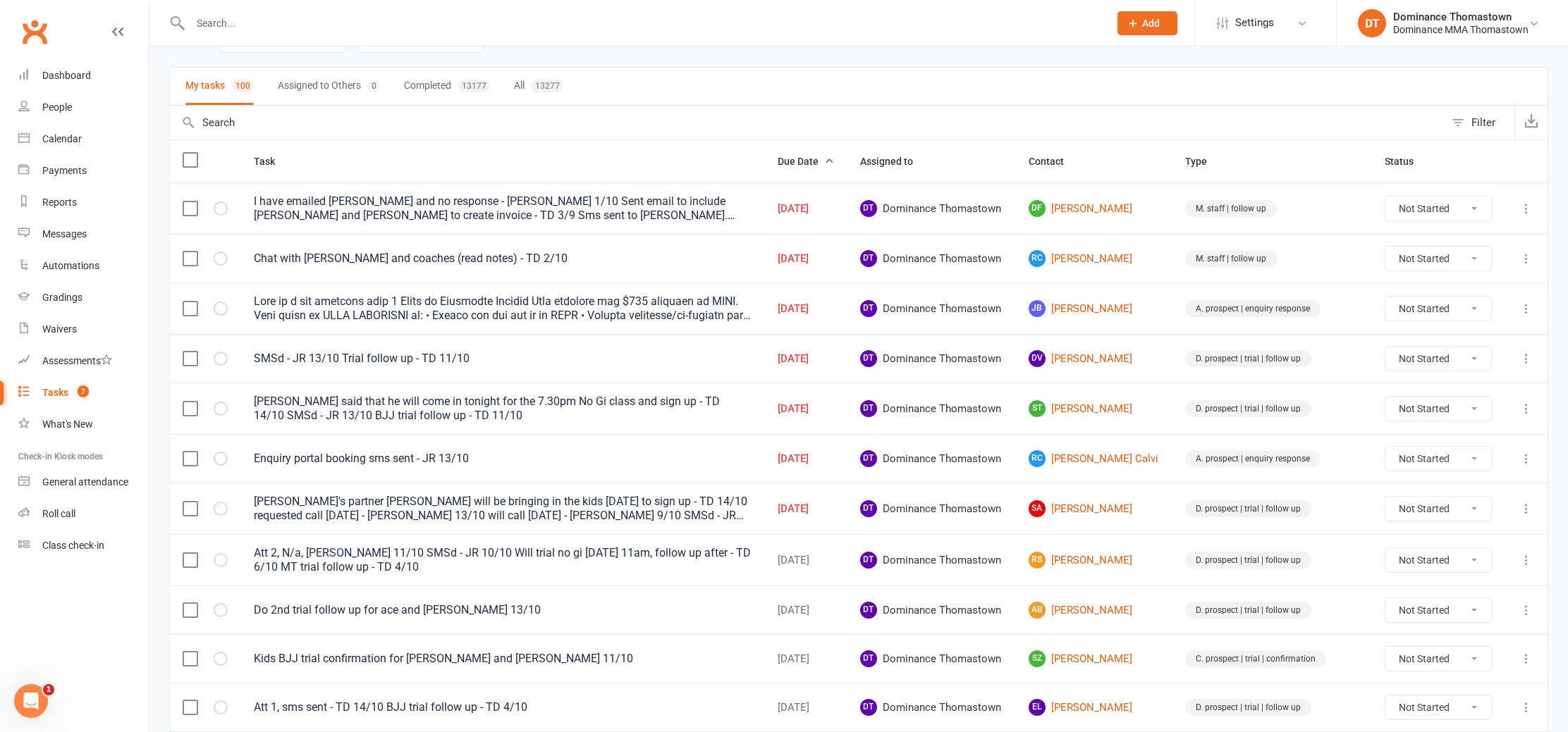
scroll to position [80, 0]
click at [1086, 513] on link "SA Sean Anderson" at bounding box center [1094, 511] width 132 height 17
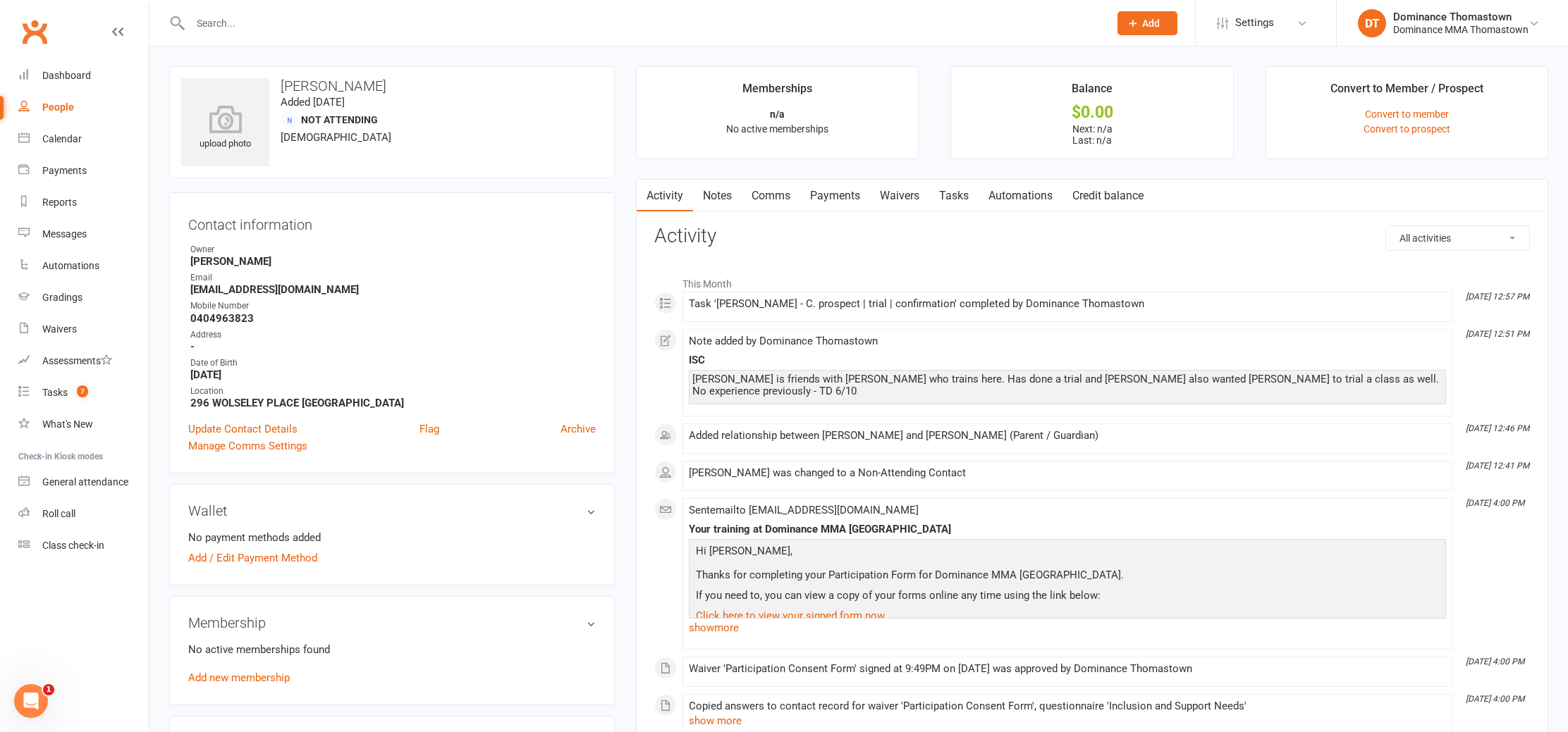
click at [950, 193] on link "Tasks" at bounding box center [954, 195] width 49 height 33
select select "incomplete"
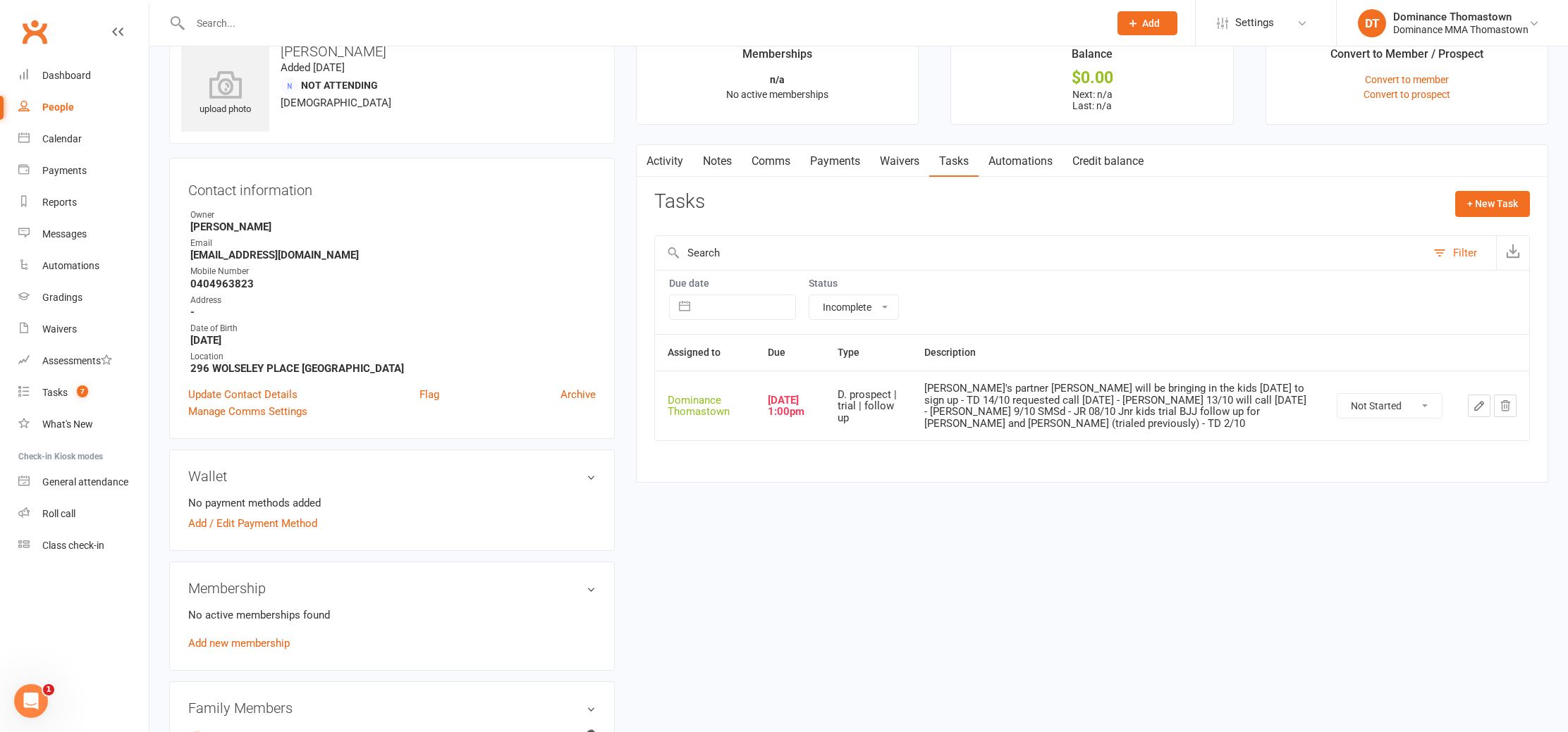
scroll to position [36, 0]
click at [91, 386] on link "Tasks 7" at bounding box center [84, 393] width 131 height 32
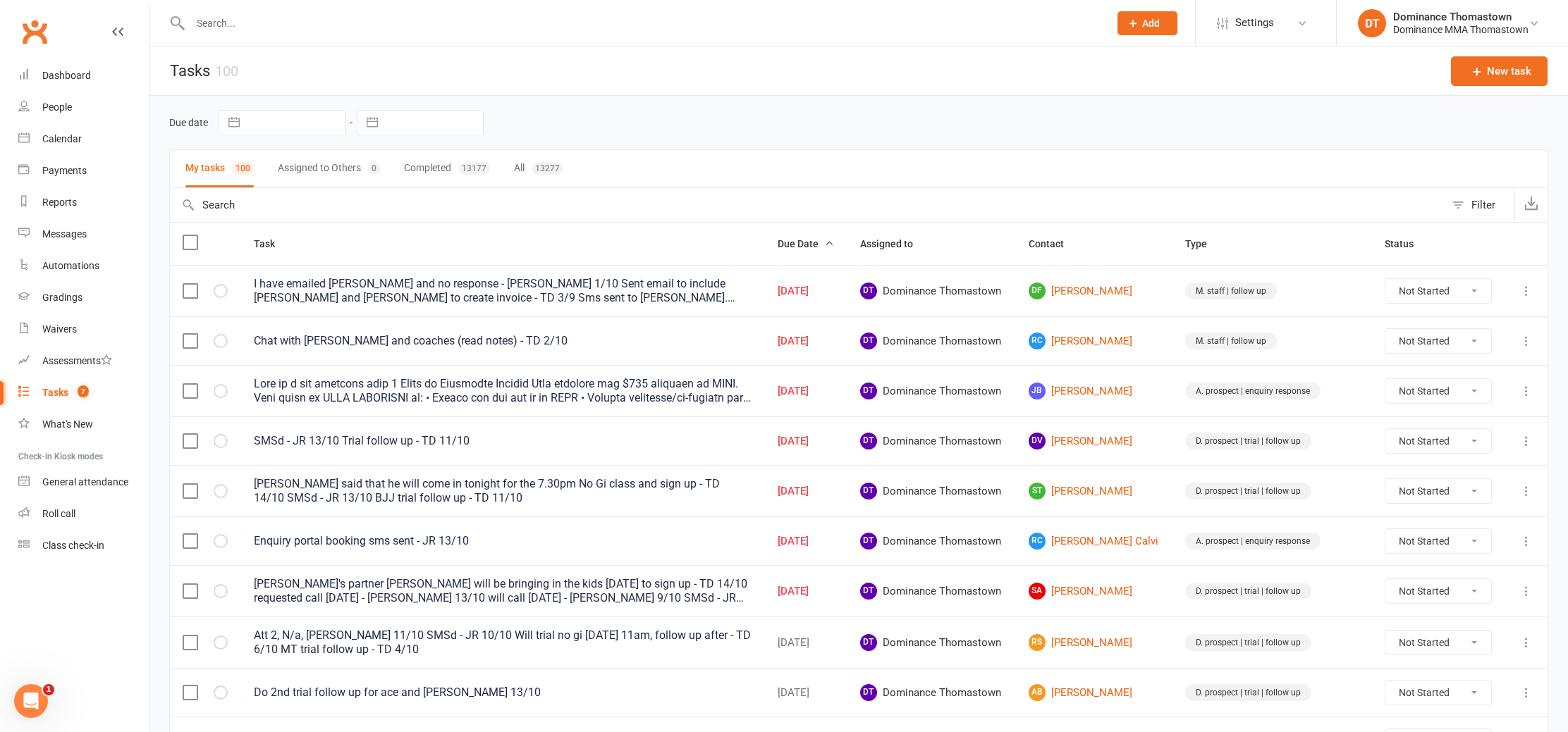
click at [300, 171] on button "Assigned to Others 0" at bounding box center [328, 168] width 102 height 37
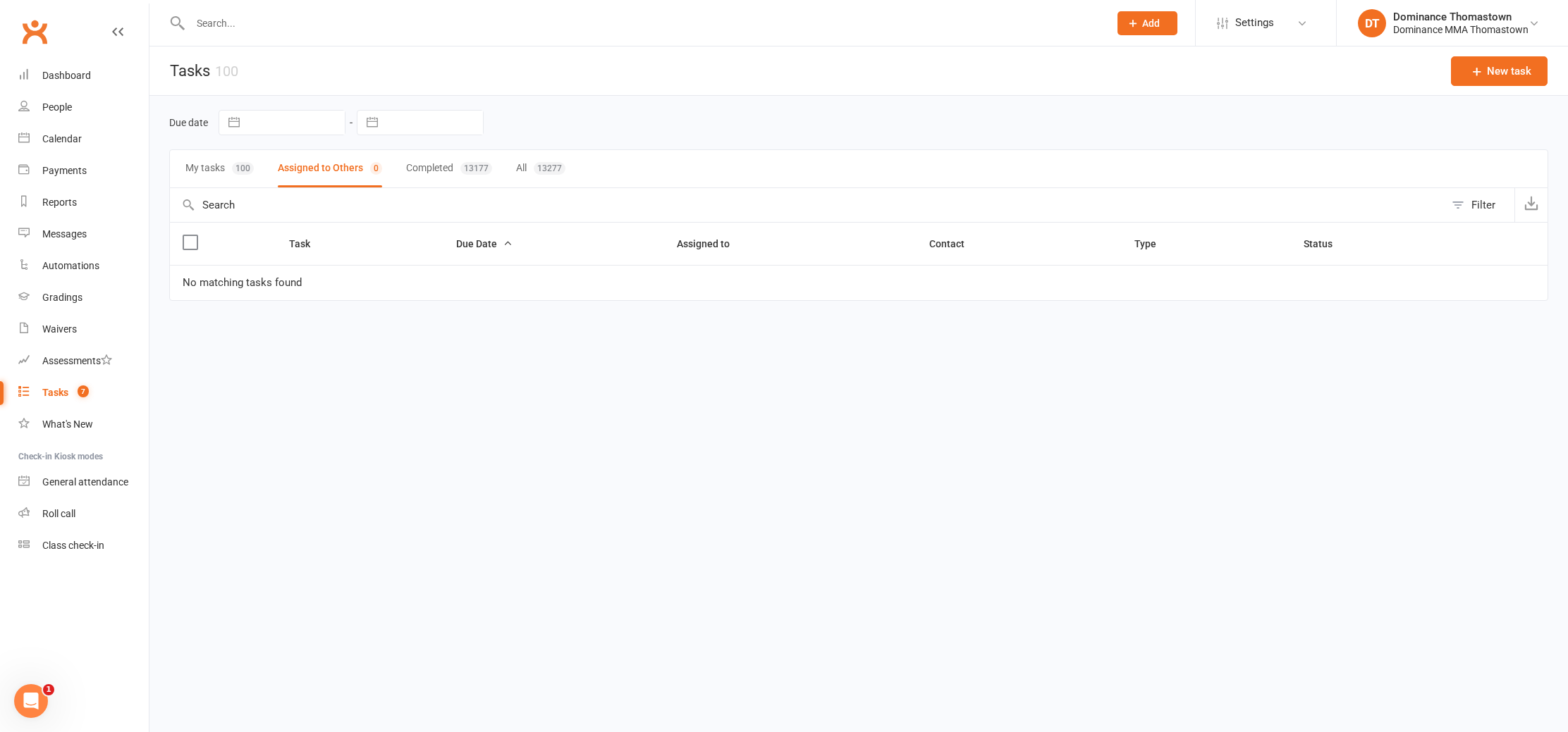
click at [248, 169] on div "100" at bounding box center [243, 168] width 22 height 12
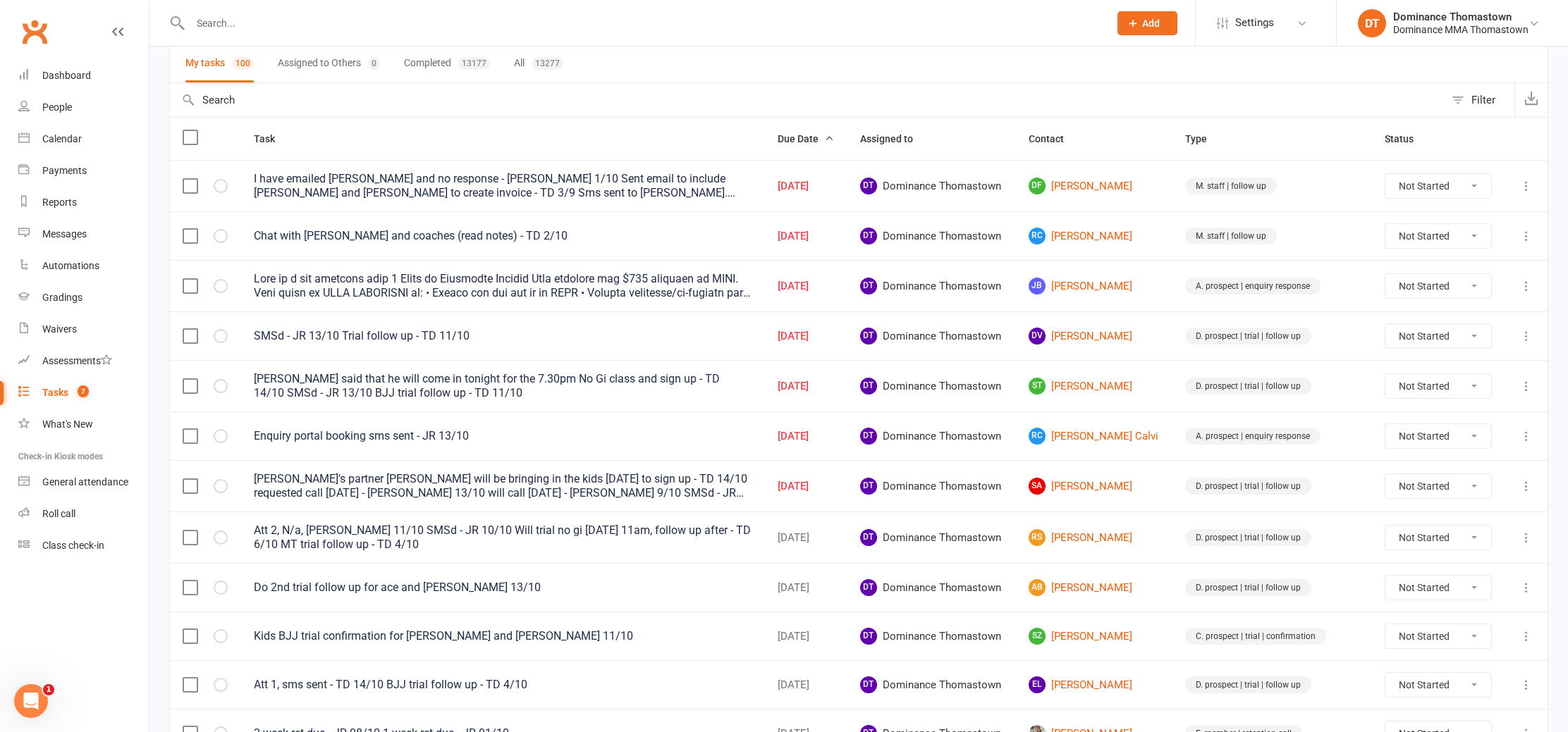
scroll to position [115, 0]
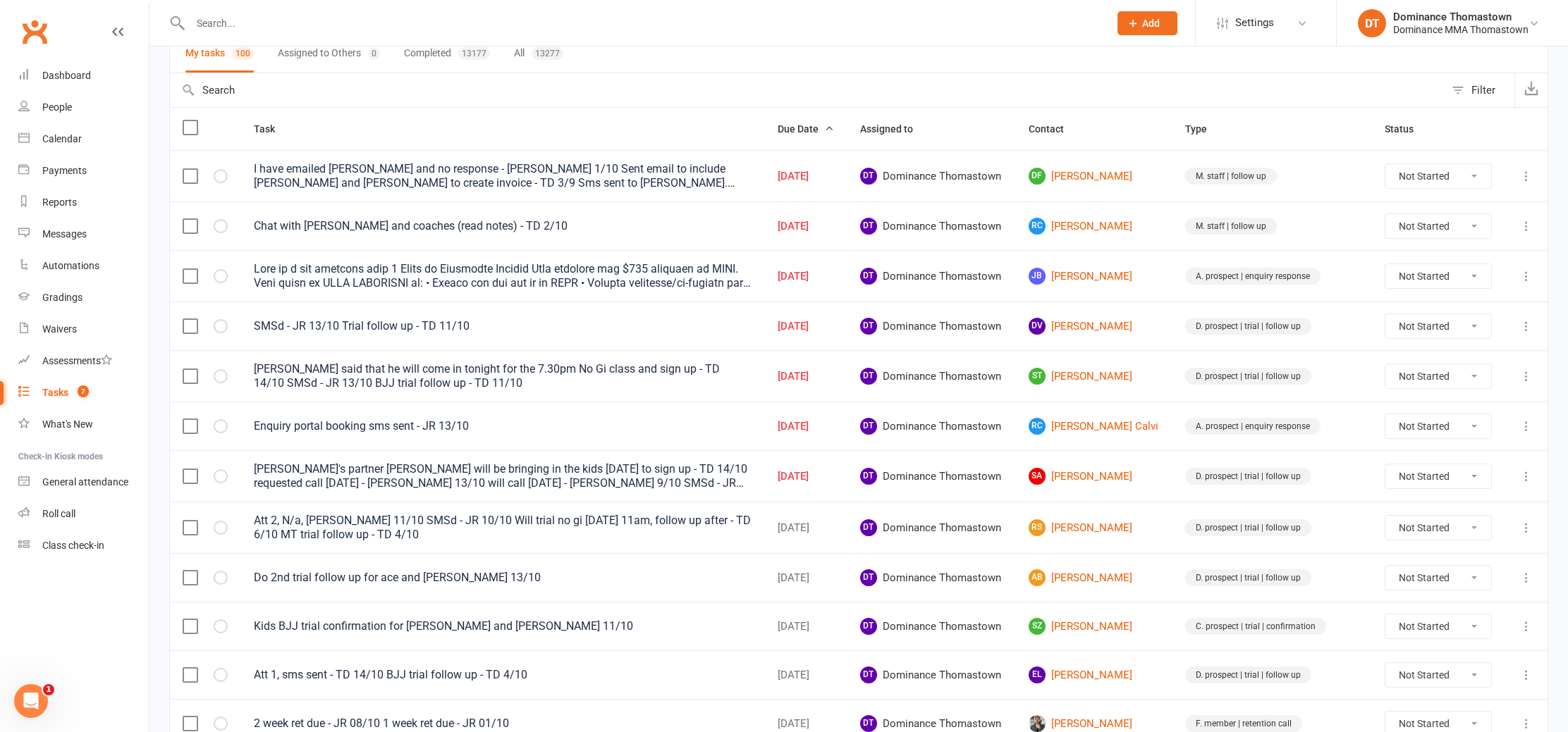
click at [1115, 317] on td "DV David Valasinavicius" at bounding box center [1094, 325] width 156 height 49
click at [1121, 276] on link "JB Julian Buzzanca" at bounding box center [1094, 276] width 132 height 17
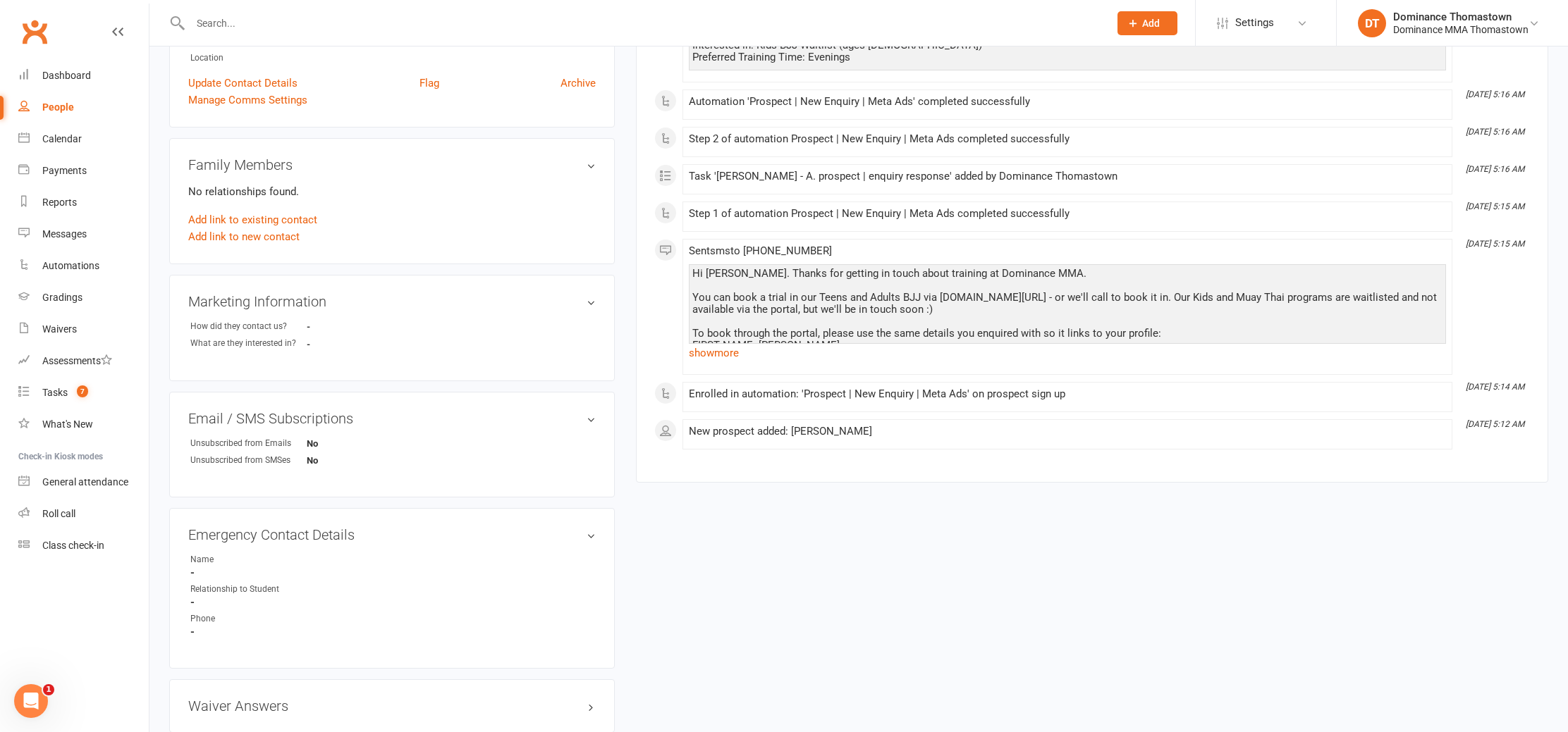
scroll to position [334, 0]
click at [278, 24] on input "text" at bounding box center [642, 23] width 913 height 20
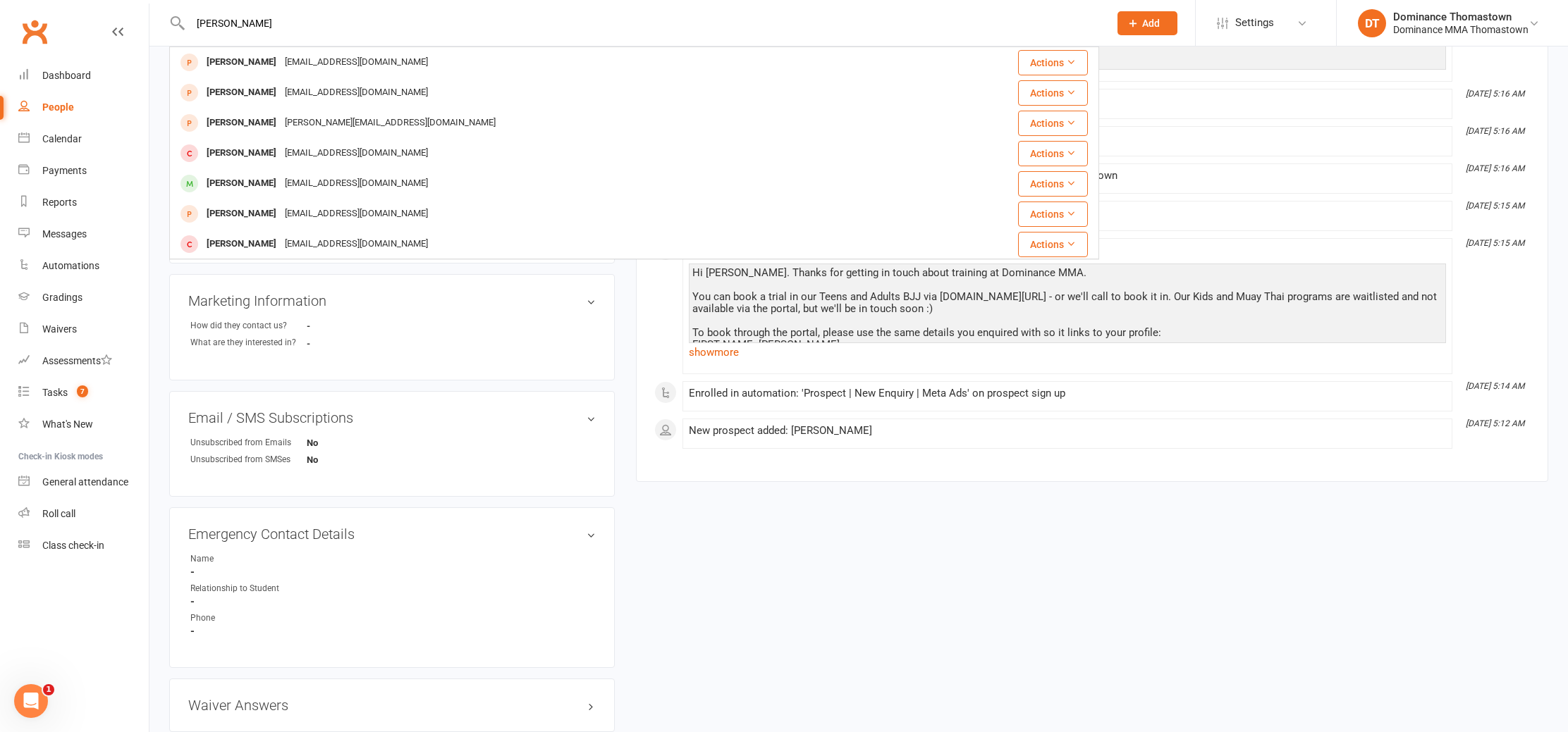
type input "julian buz"
click at [545, 333] on ul "How did they contact us? - What are they interested in? -" at bounding box center [392, 335] width 408 height 30
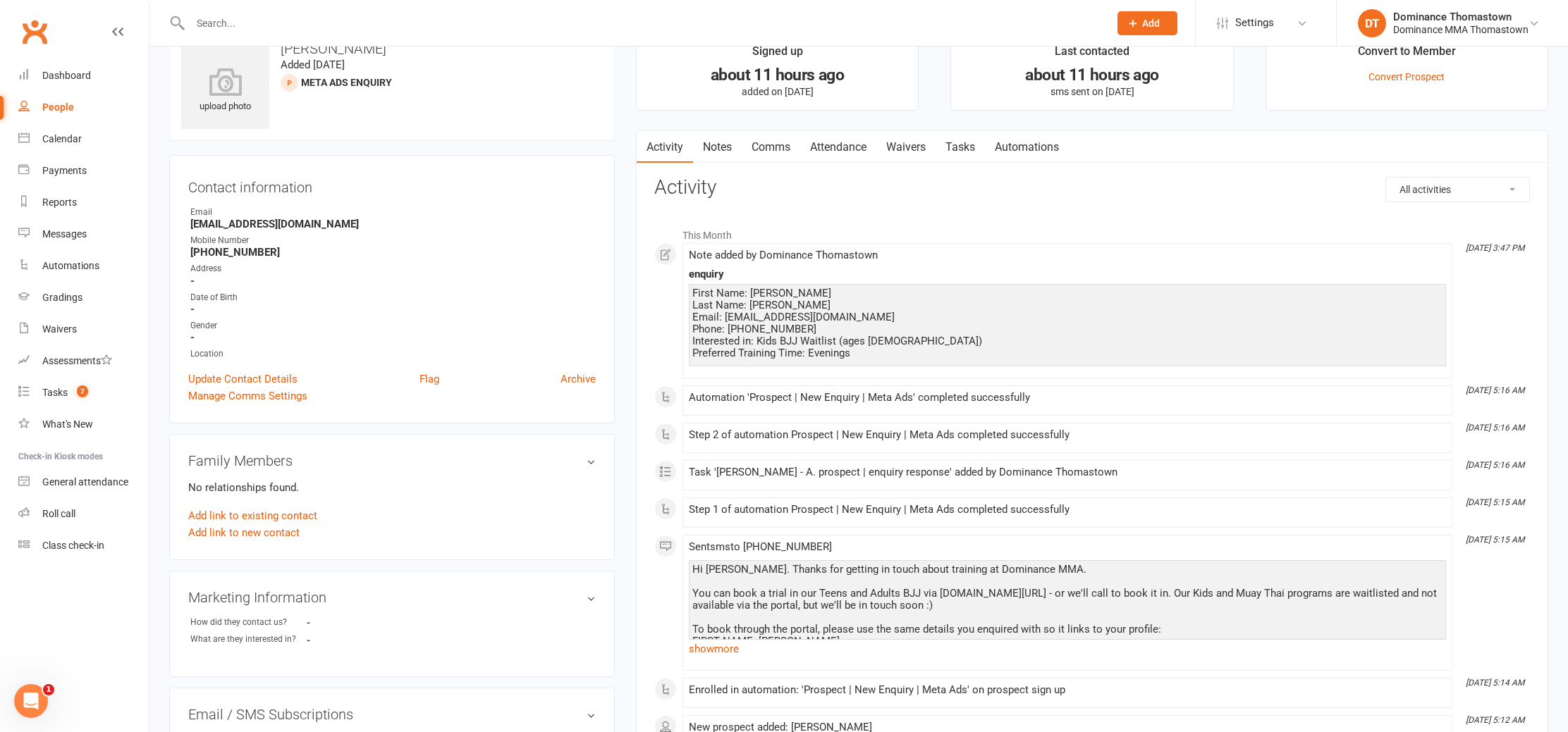
scroll to position [0, 0]
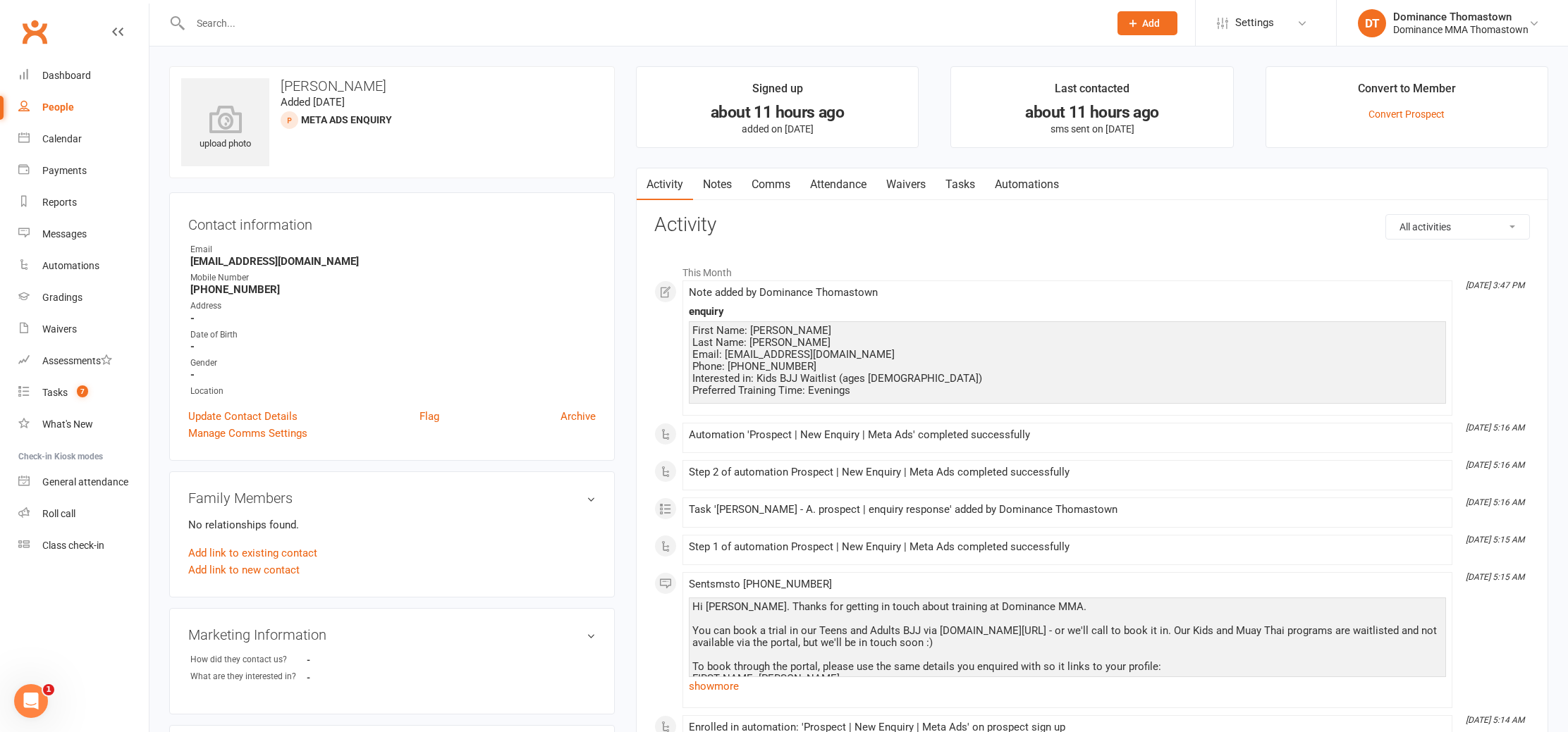
click at [233, 18] on input "text" at bounding box center [642, 23] width 913 height 20
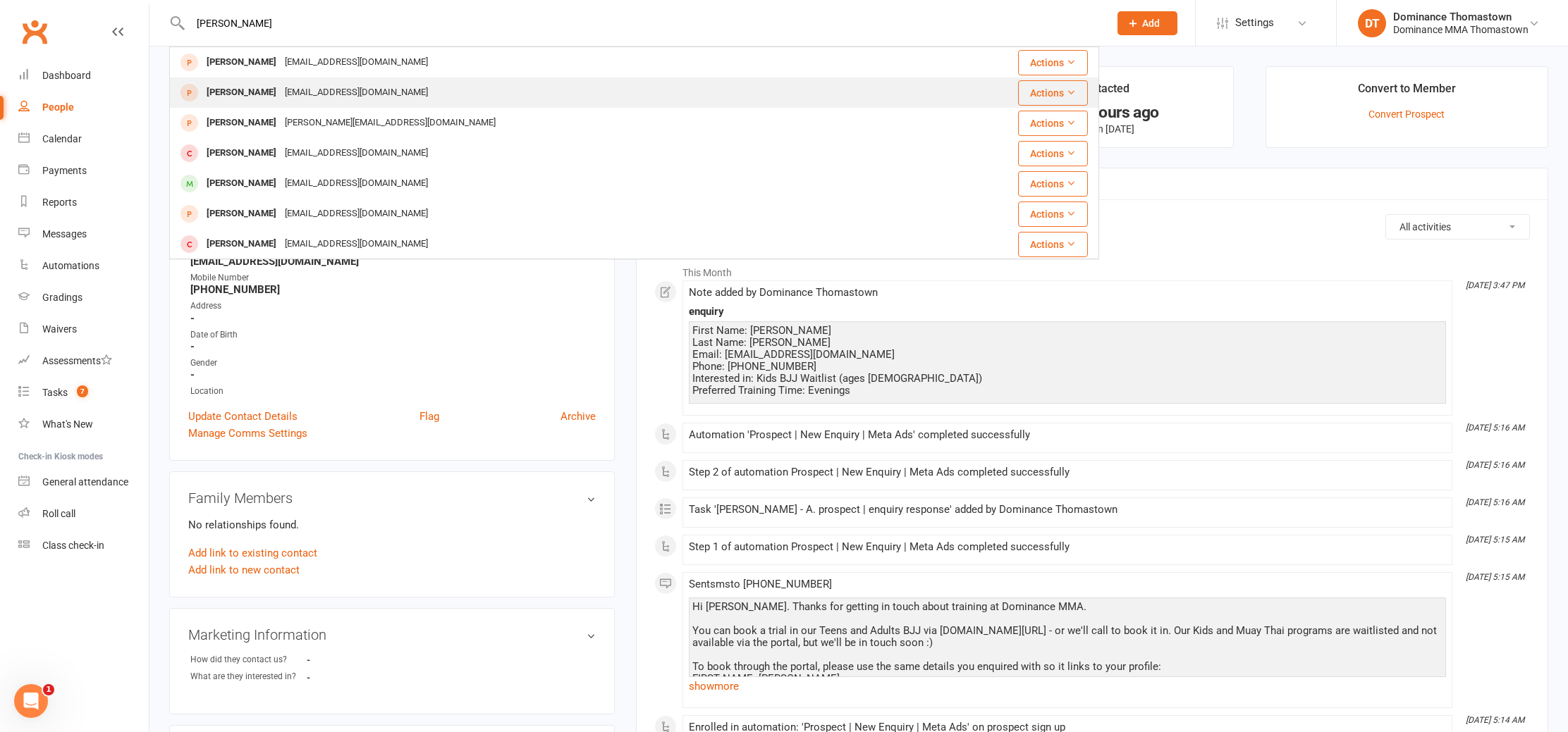
type input "julian buzz"
click at [362, 91] on div "buzzunited10@hotmail.com" at bounding box center [356, 93] width 152 height 20
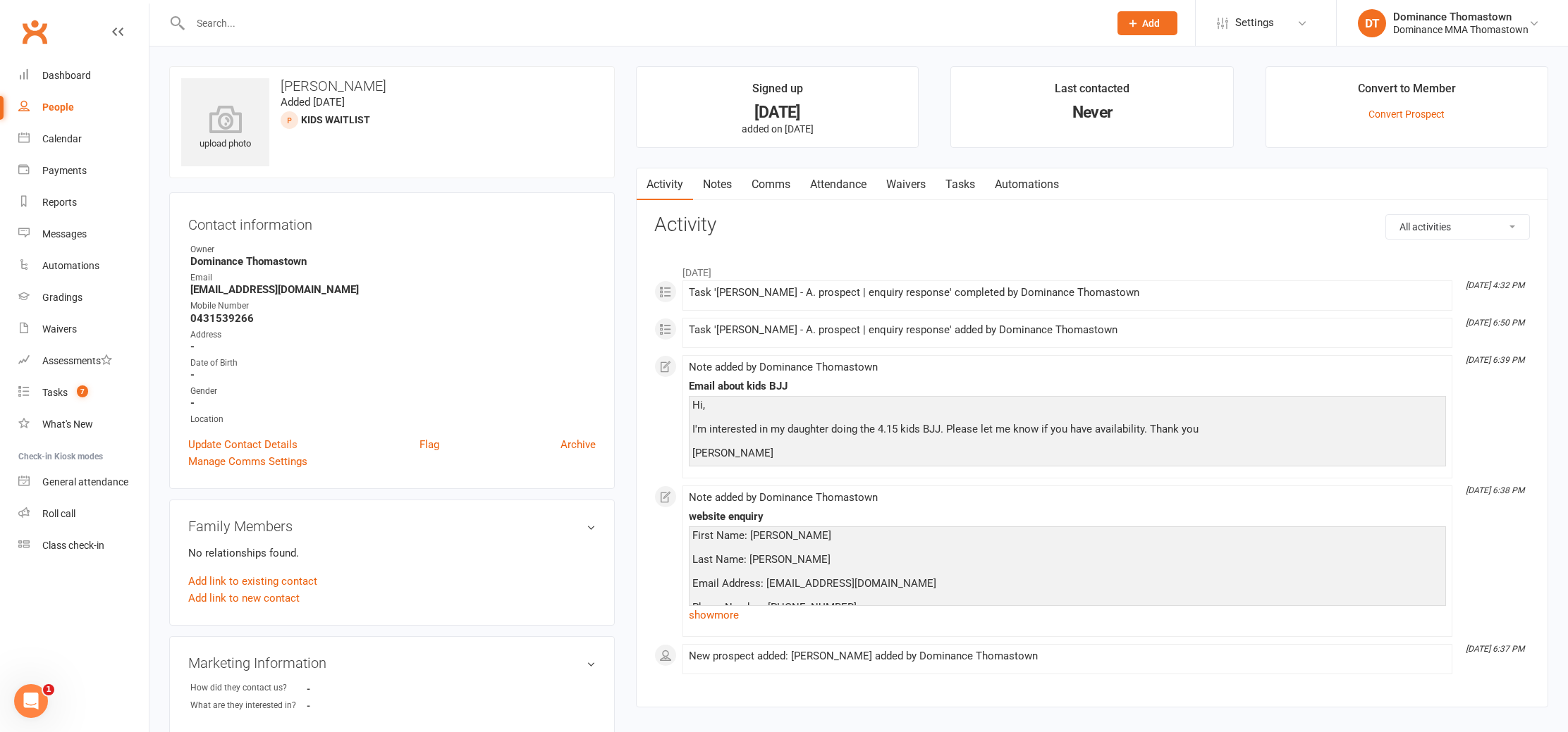
click at [709, 179] on link "Notes" at bounding box center [717, 184] width 49 height 33
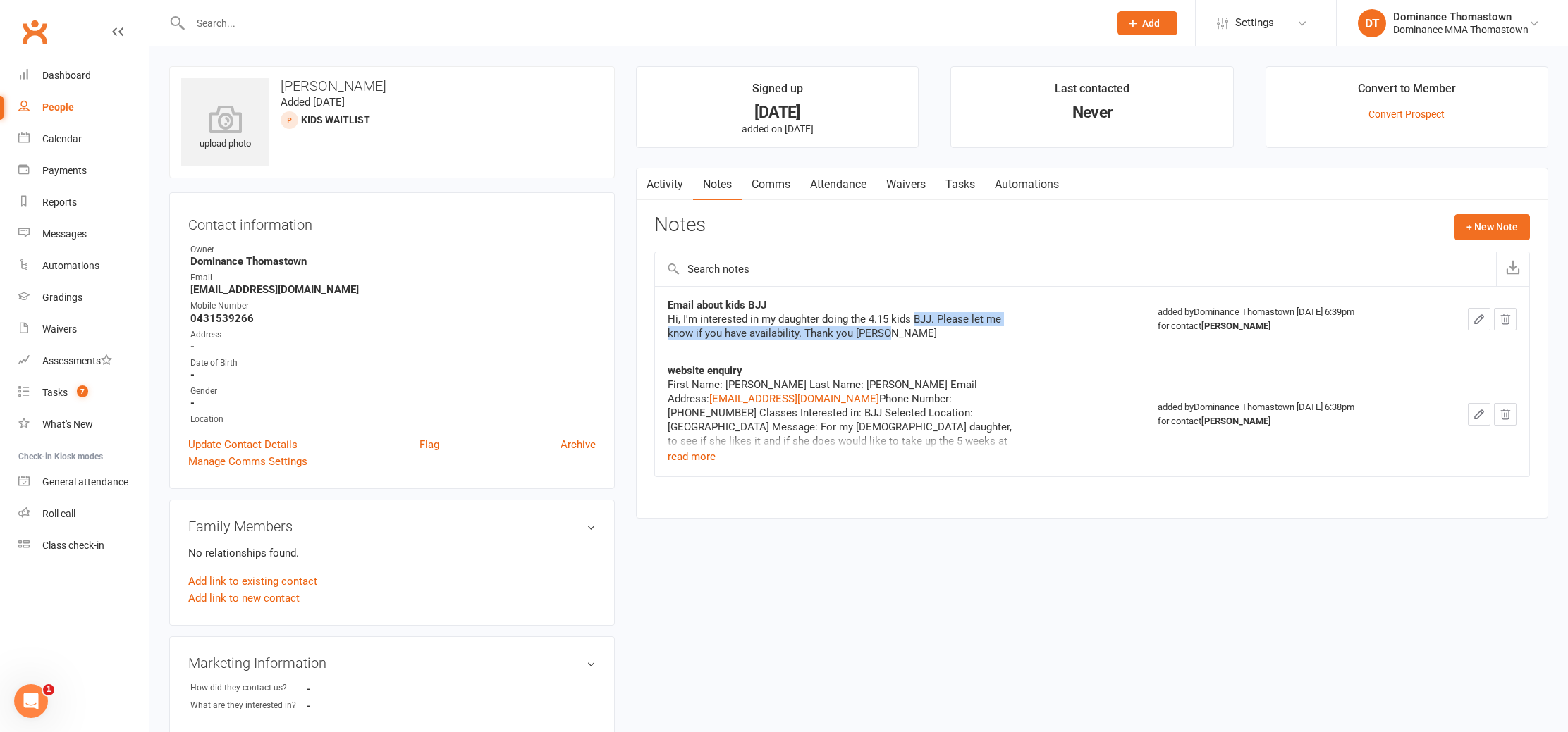
drag, startPoint x: 920, startPoint y: 319, endPoint x: 982, endPoint y: 336, distance: 64.3
click at [982, 336] on div "Hi, I'm interested in my daughter doing the 4.15 kids BJJ. Please let me know i…" at bounding box center [844, 326] width 352 height 28
drag, startPoint x: 970, startPoint y: 336, endPoint x: 870, endPoint y: 315, distance: 102.2
click at [870, 315] on div "Hi, I'm interested in my daughter doing the 4.15 kids BJJ. Please let me know i…" at bounding box center [844, 326] width 352 height 28
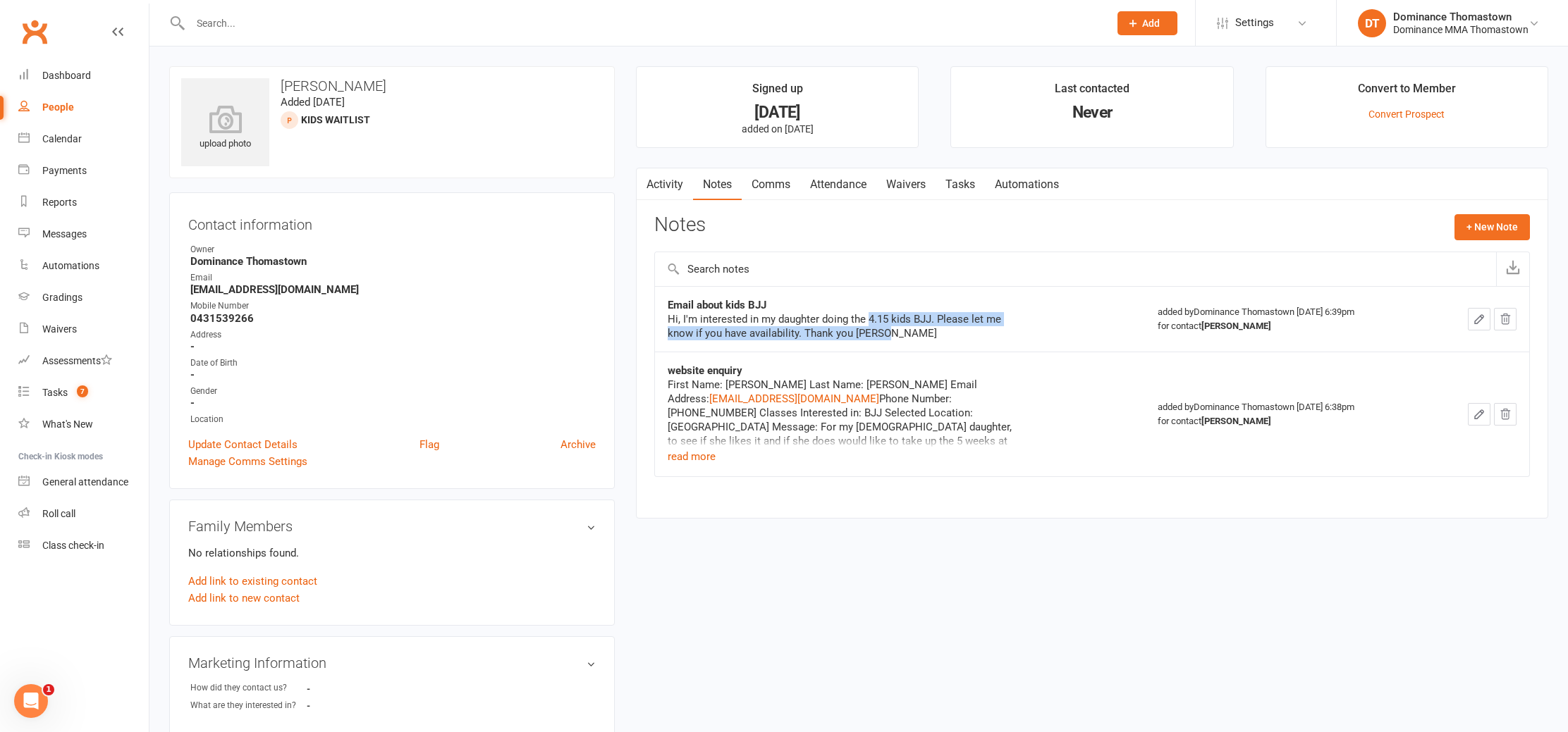
drag, startPoint x: 870, startPoint y: 315, endPoint x: 953, endPoint y: 317, distance: 83.0
click at [870, 315] on div "Hi, I'm interested in my daughter doing the 4.15 kids BJJ. Please let me know i…" at bounding box center [844, 326] width 352 height 28
click at [691, 460] on button "read more" at bounding box center [692, 456] width 48 height 17
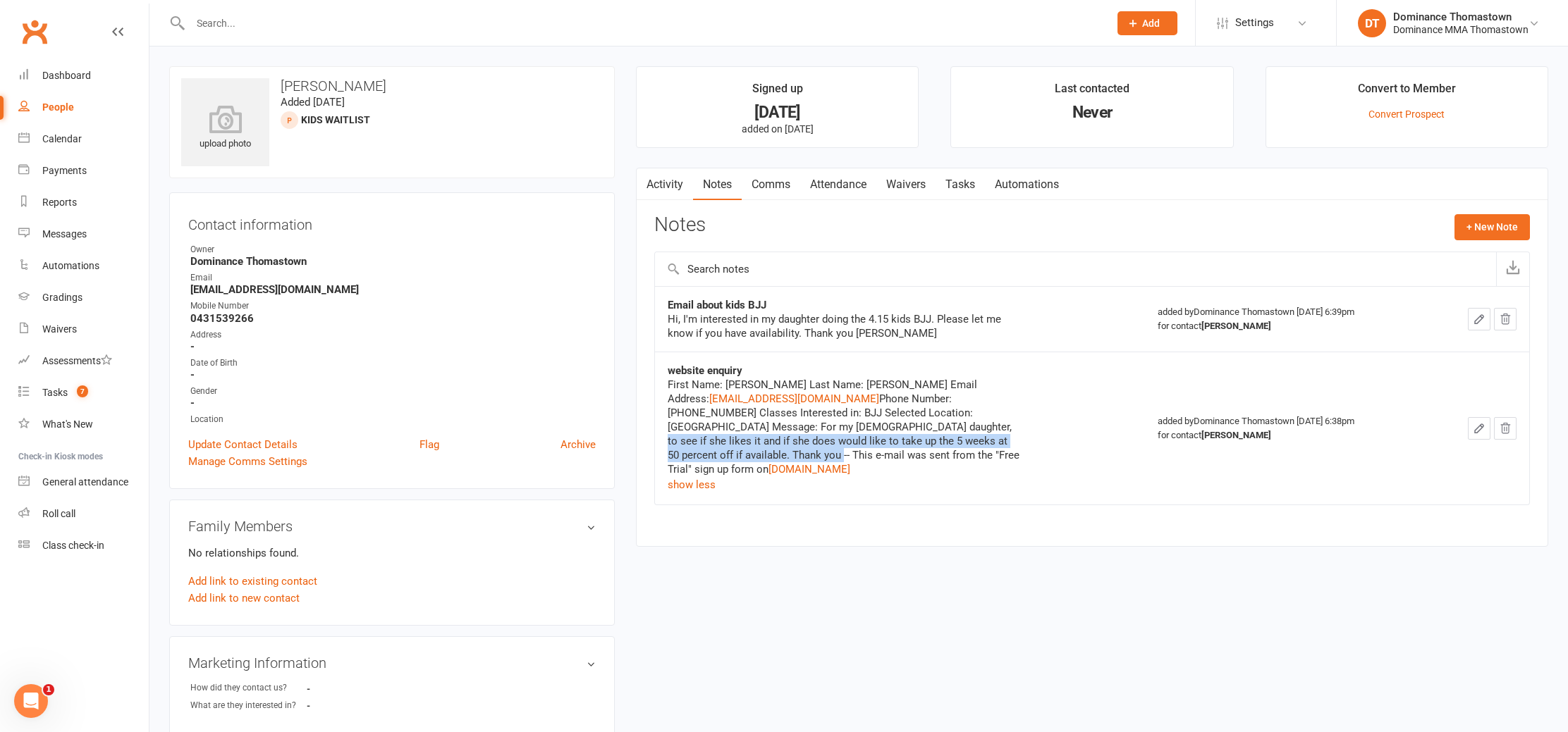
drag, startPoint x: 801, startPoint y: 426, endPoint x: 958, endPoint y: 441, distance: 157.7
click at [958, 441] on div "First Name: Julian Last Name: Buzzanca Email Address: buzzunited10@hotmail.com …" at bounding box center [844, 427] width 352 height 99
drag, startPoint x: 958, startPoint y: 441, endPoint x: 1022, endPoint y: 436, distance: 64.2
click at [958, 441] on div "First Name: Julian Last Name: Buzzanca Email Address: buzzunited10@hotmail.com …" at bounding box center [844, 427] width 352 height 99
click at [233, 17] on input "text" at bounding box center [642, 23] width 913 height 20
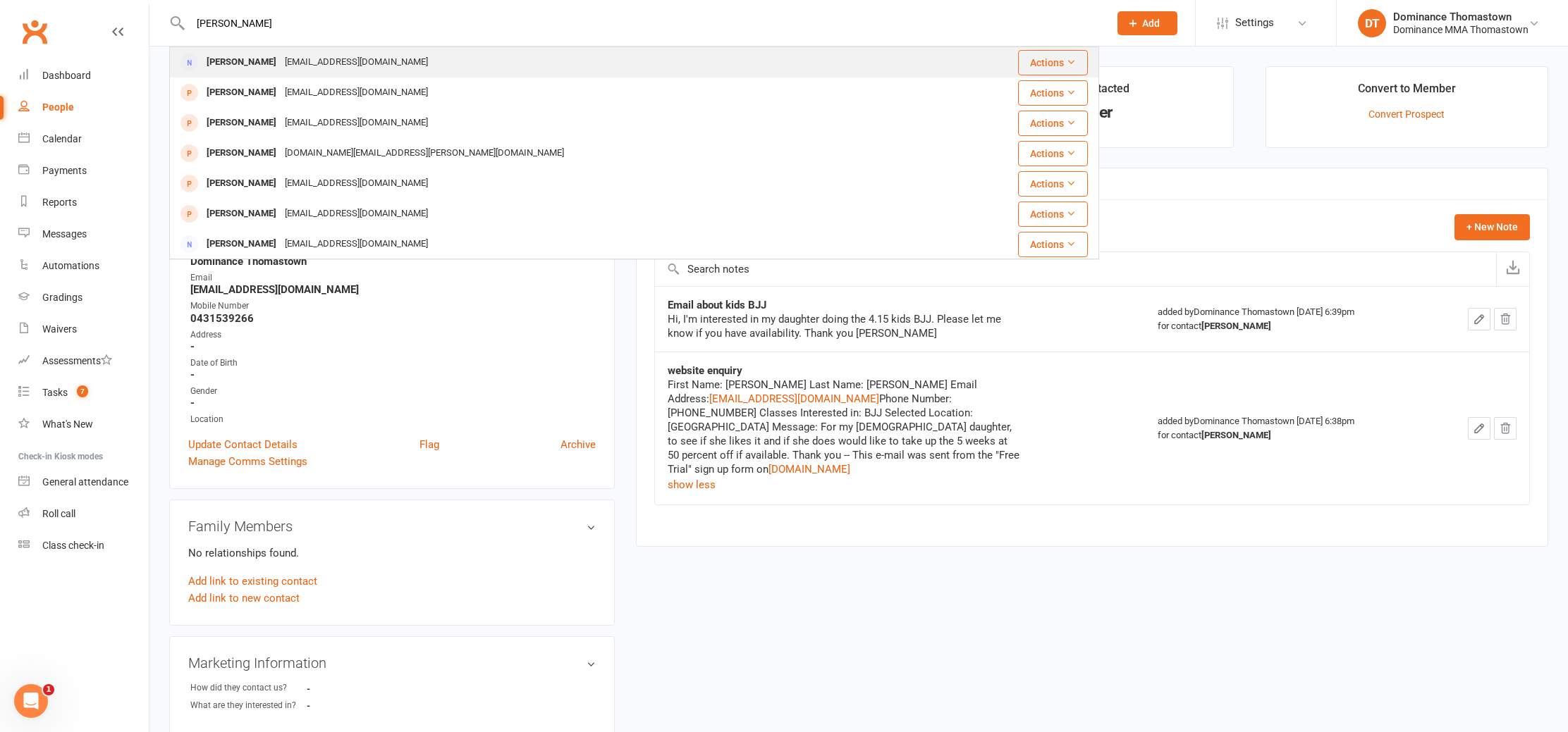
type input "romy ash"
click at [250, 60] on div "Romy Ash" at bounding box center [242, 62] width 78 height 20
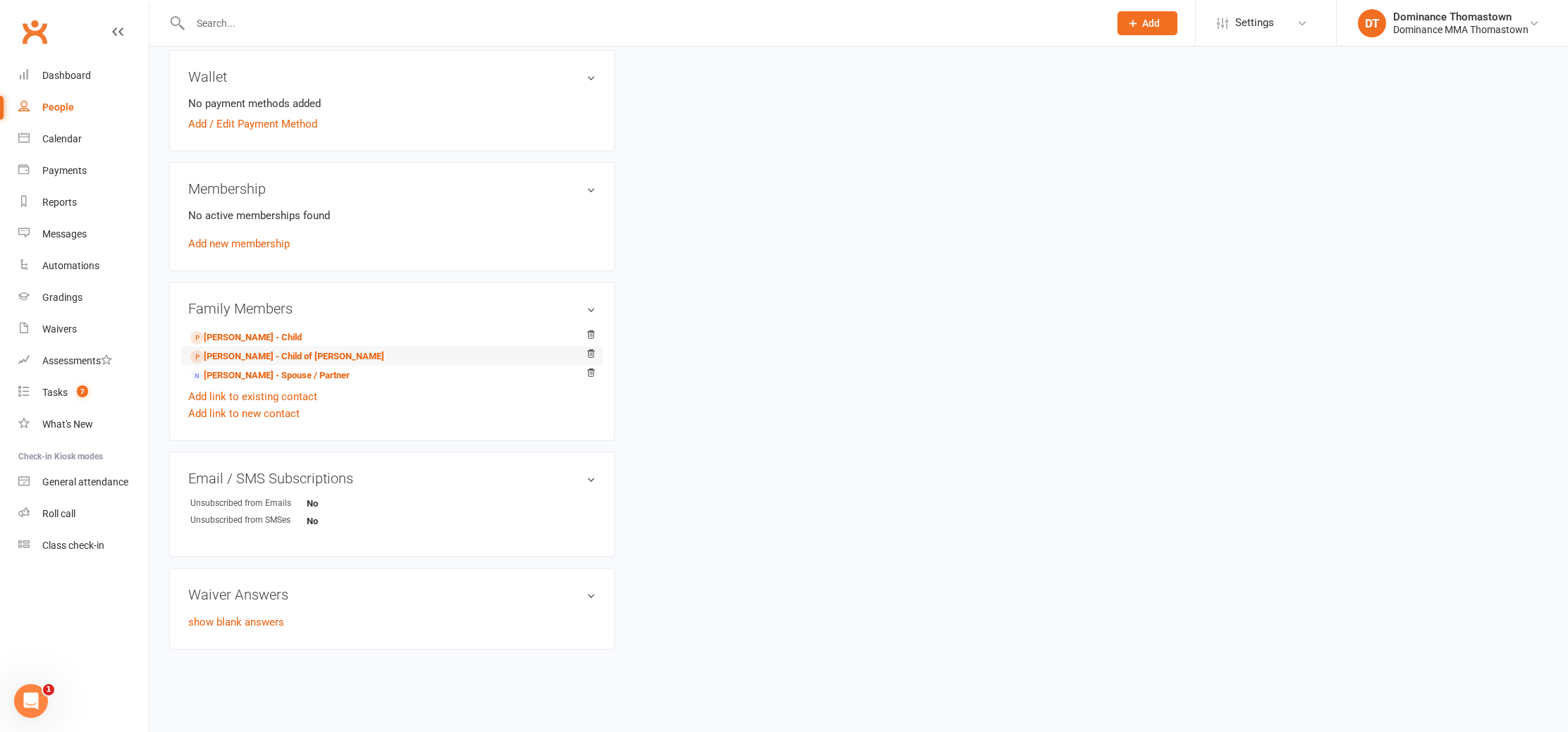
scroll to position [434, 0]
click at [590, 349] on icon at bounding box center [591, 354] width 10 height 10
click at [283, 396] on link "Add link to existing contact" at bounding box center [253, 397] width 129 height 17
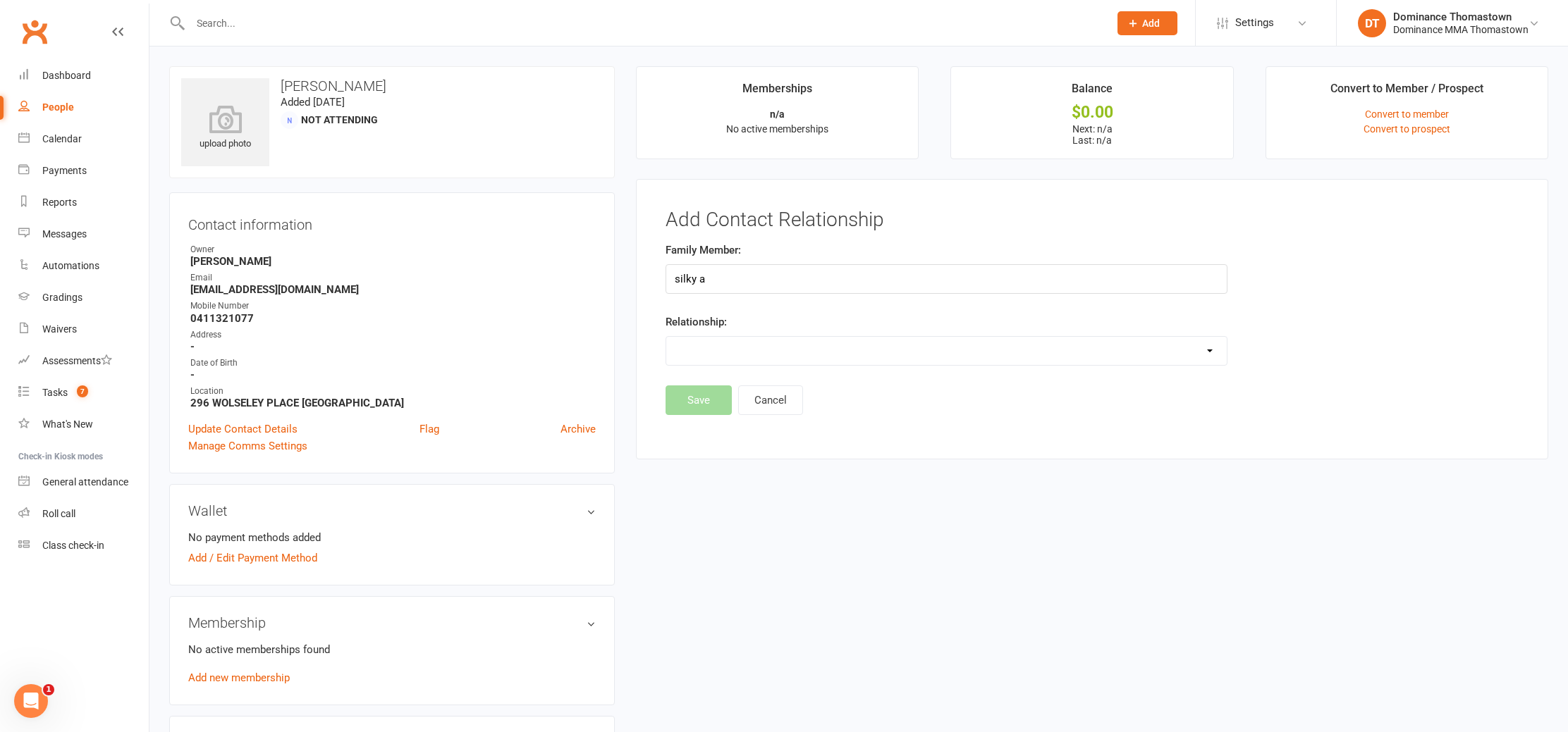
scroll to position [9, 0]
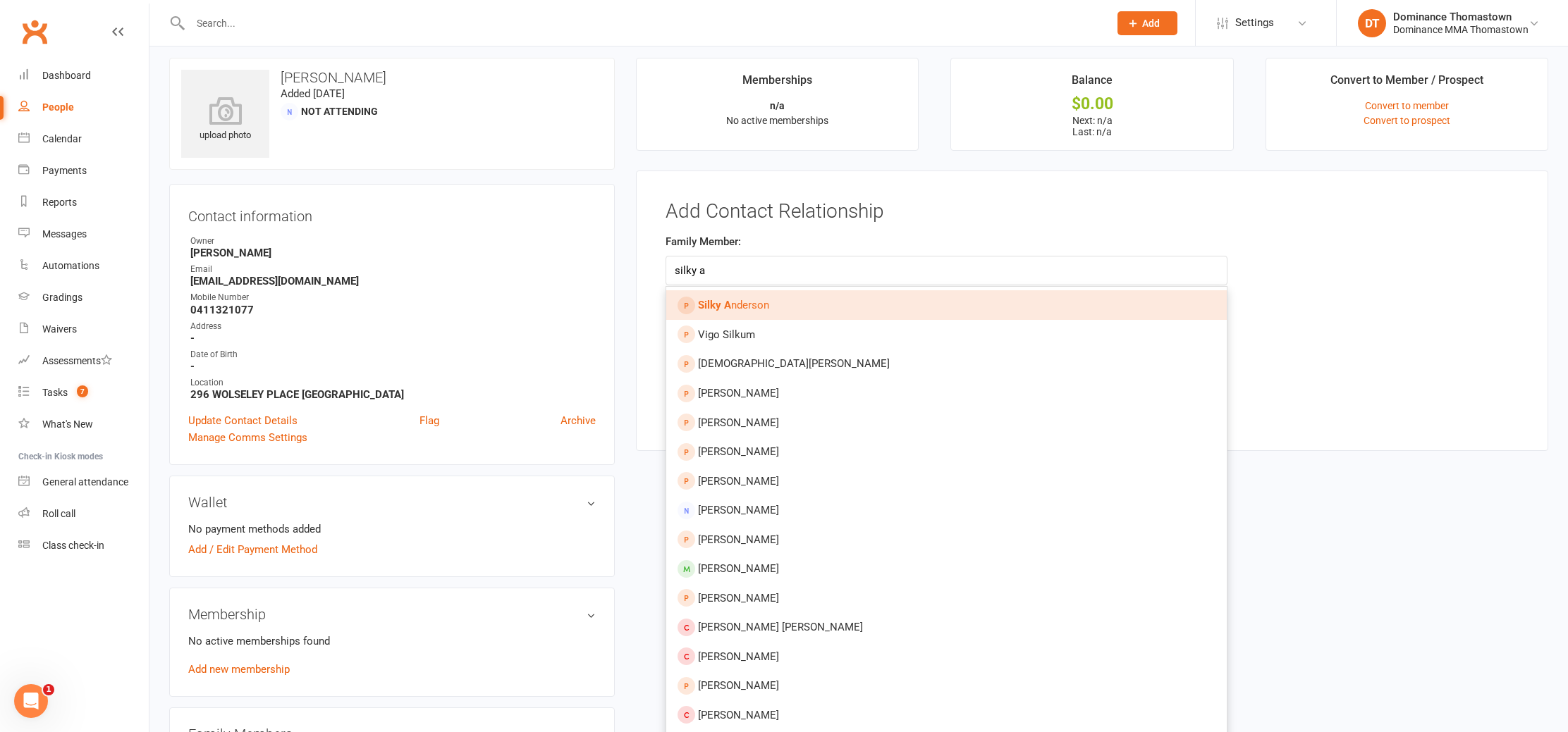
type input "silky a"
click at [761, 306] on span "Silky A nderson" at bounding box center [734, 304] width 71 height 12
type input "Silky Anderson"
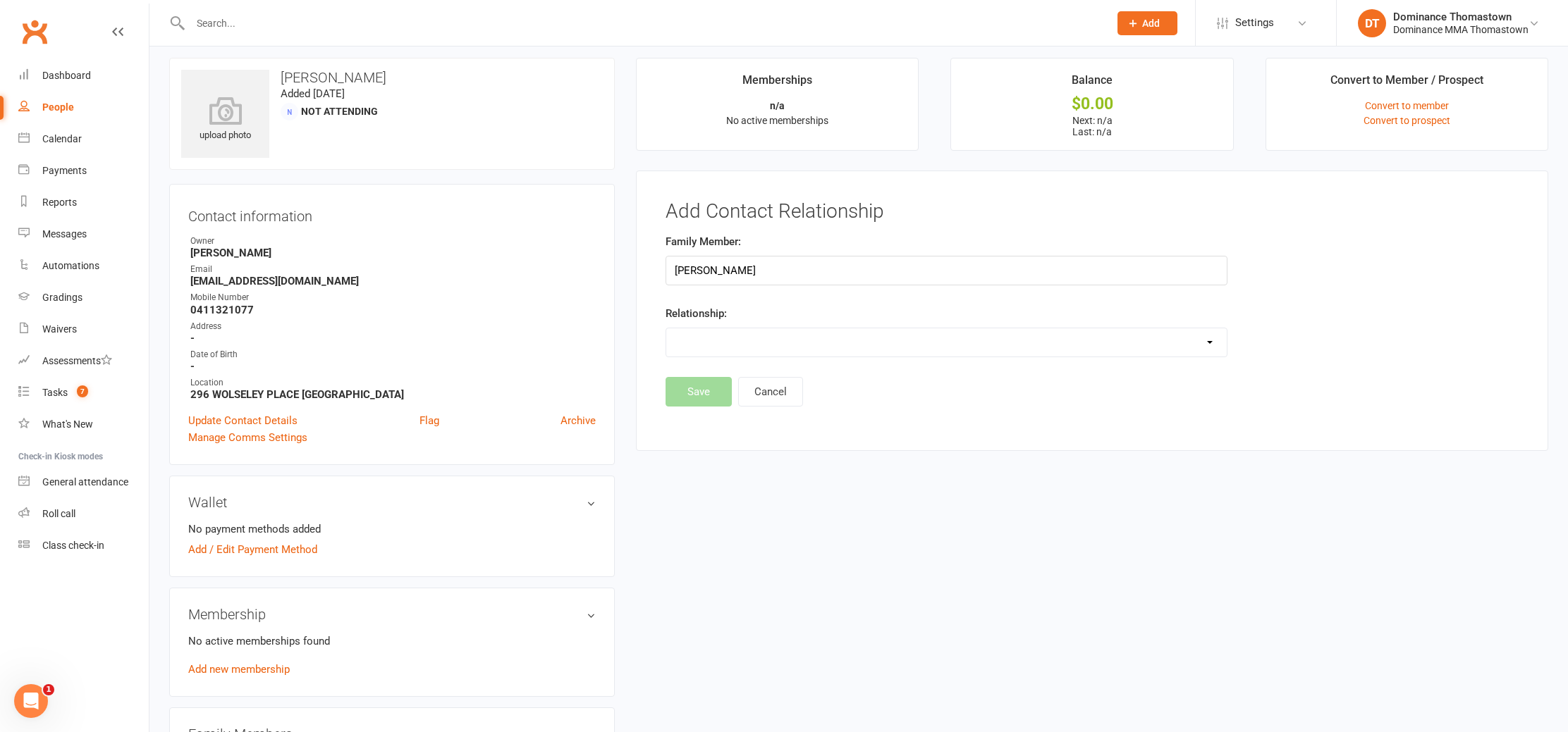
click at [722, 338] on select "Parent / Guardian Child Sibling (parent not in system) Spouse / Partner Cousin …" at bounding box center [947, 342] width 561 height 28
click at [666, 328] on select "Parent / Guardian Child Sibling (parent not in system) Spouse / Partner Cousin …" at bounding box center [947, 342] width 561 height 28
click at [764, 337] on select "Parent / Guardian Child Sibling (parent not in system) Spouse / Partner Cousin …" at bounding box center [947, 342] width 561 height 28
select select "1"
click at [666, 328] on select "Parent / Guardian Child Sibling (parent not in system) Spouse / Partner Cousin …" at bounding box center [947, 342] width 561 height 28
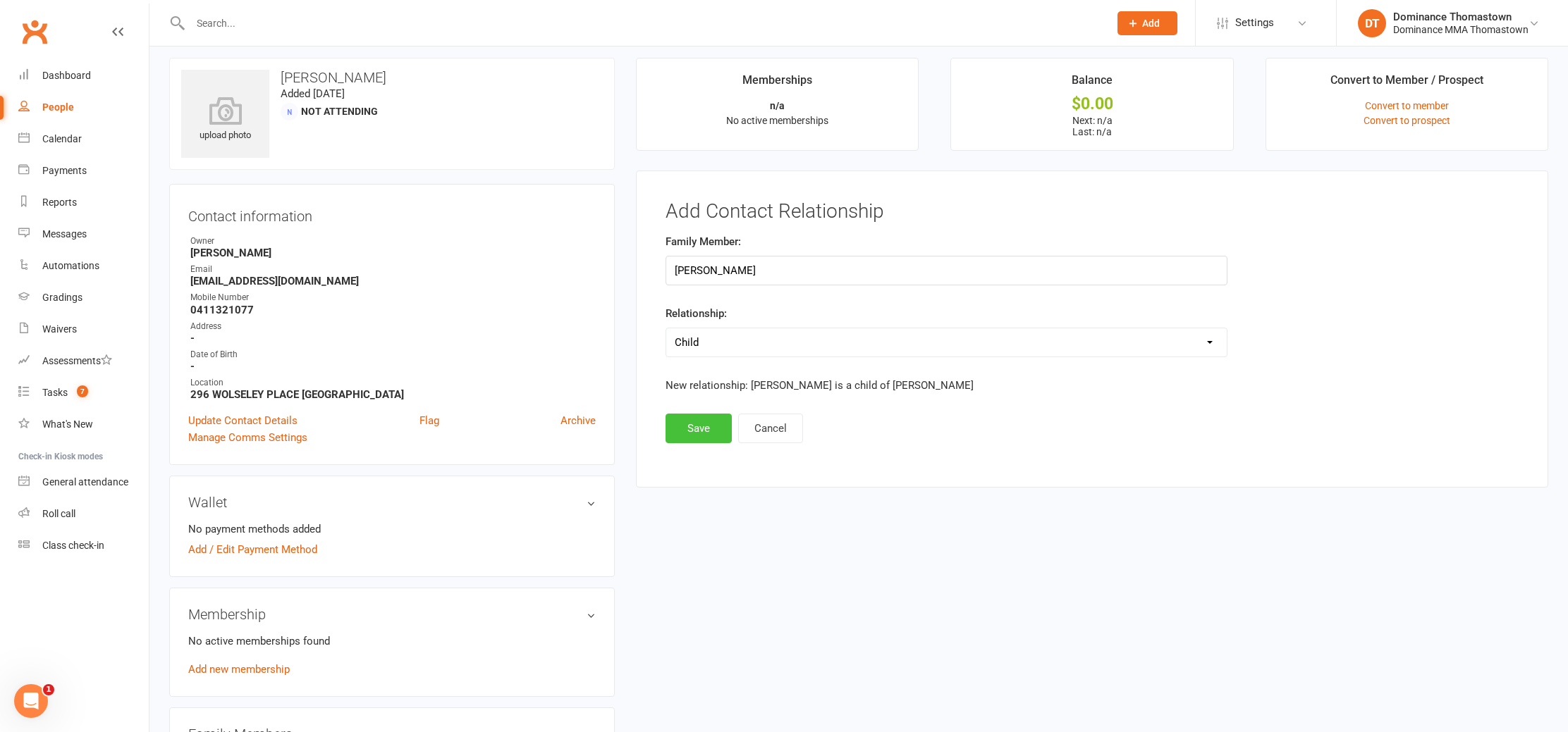
click at [687, 428] on button "Save" at bounding box center [698, 428] width 66 height 30
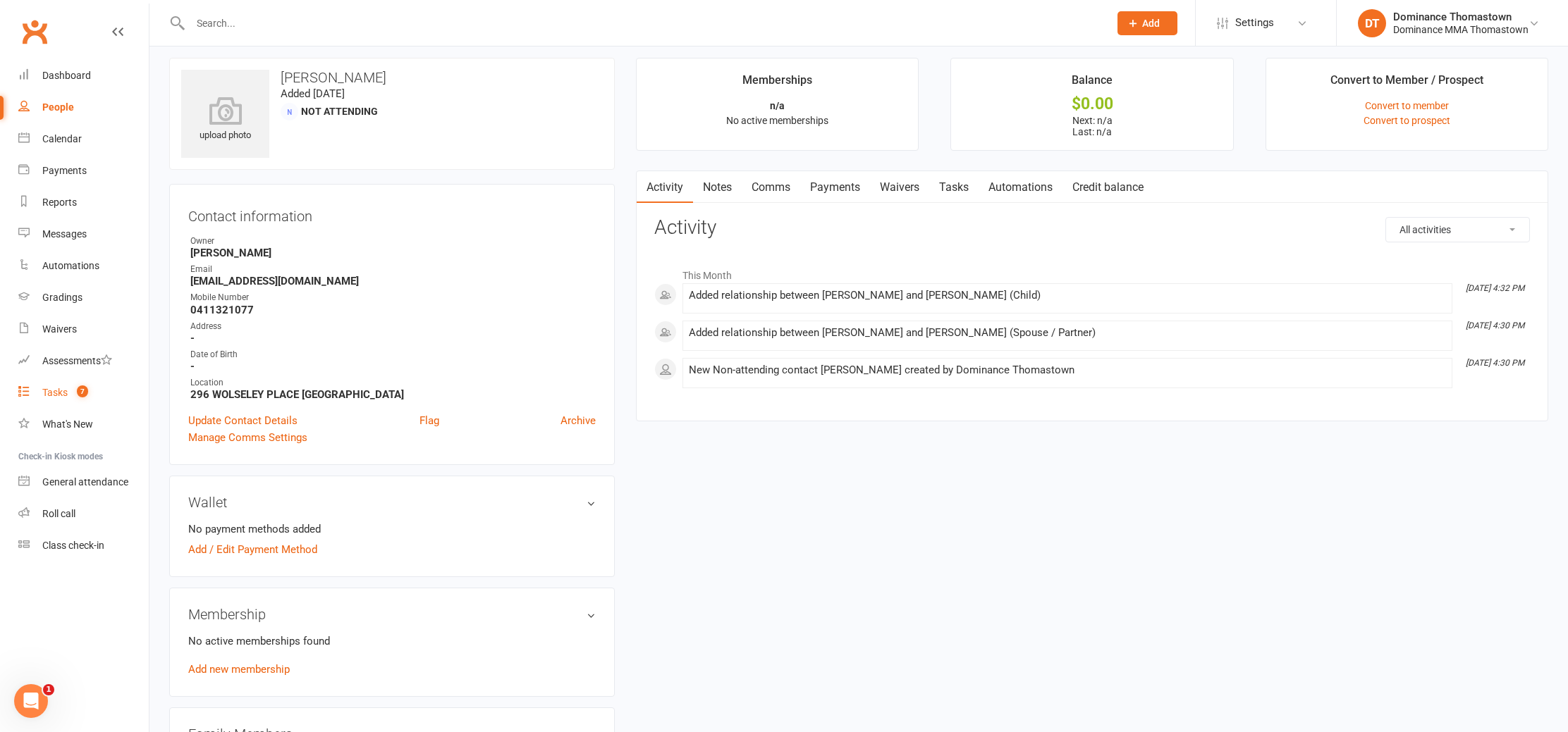
click at [44, 392] on div "Tasks" at bounding box center [54, 393] width 25 height 12
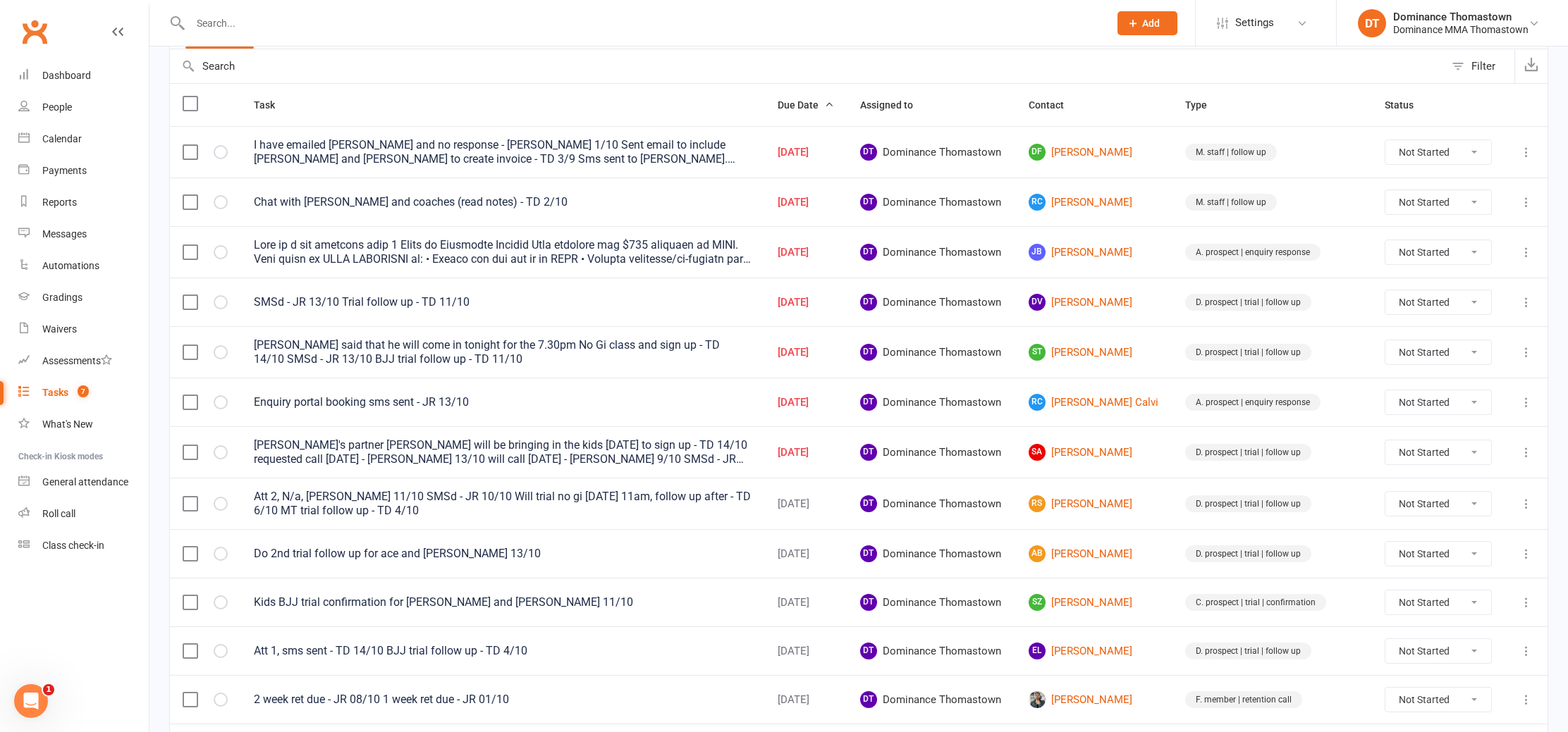
scroll to position [179, 0]
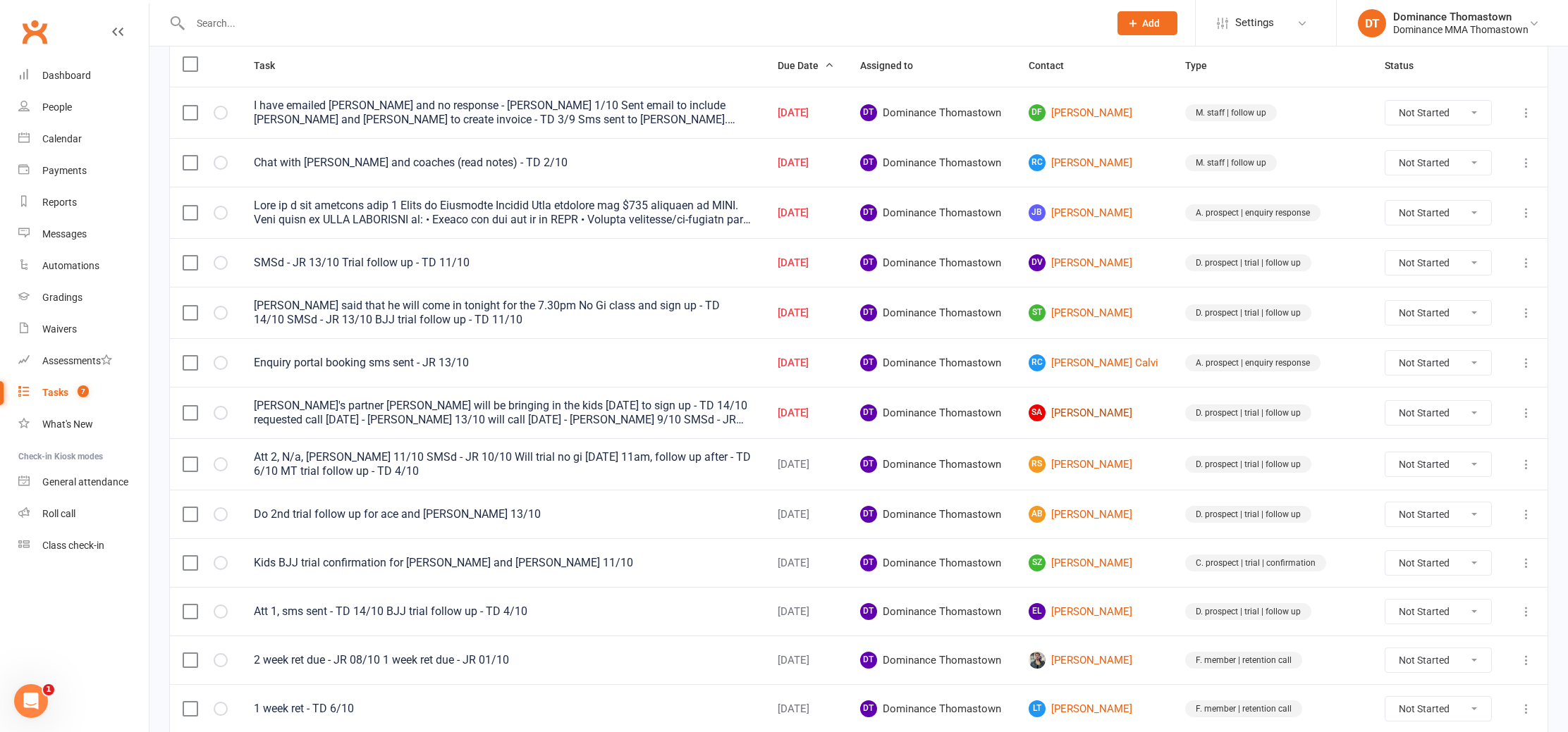
click at [1088, 411] on link "SA Sean Anderson" at bounding box center [1094, 412] width 132 height 17
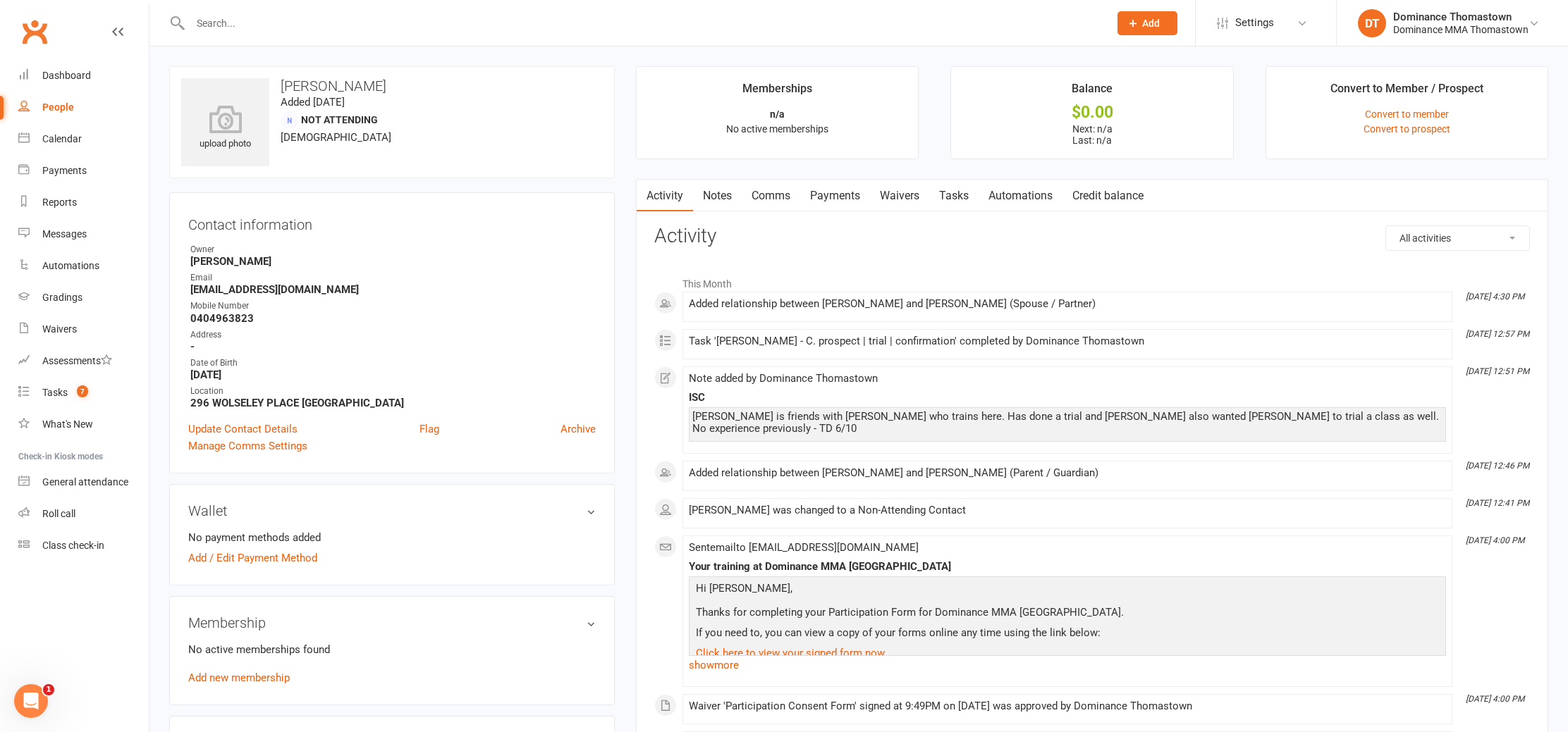
click at [949, 190] on link "Tasks" at bounding box center [954, 195] width 49 height 33
select select "incomplete"
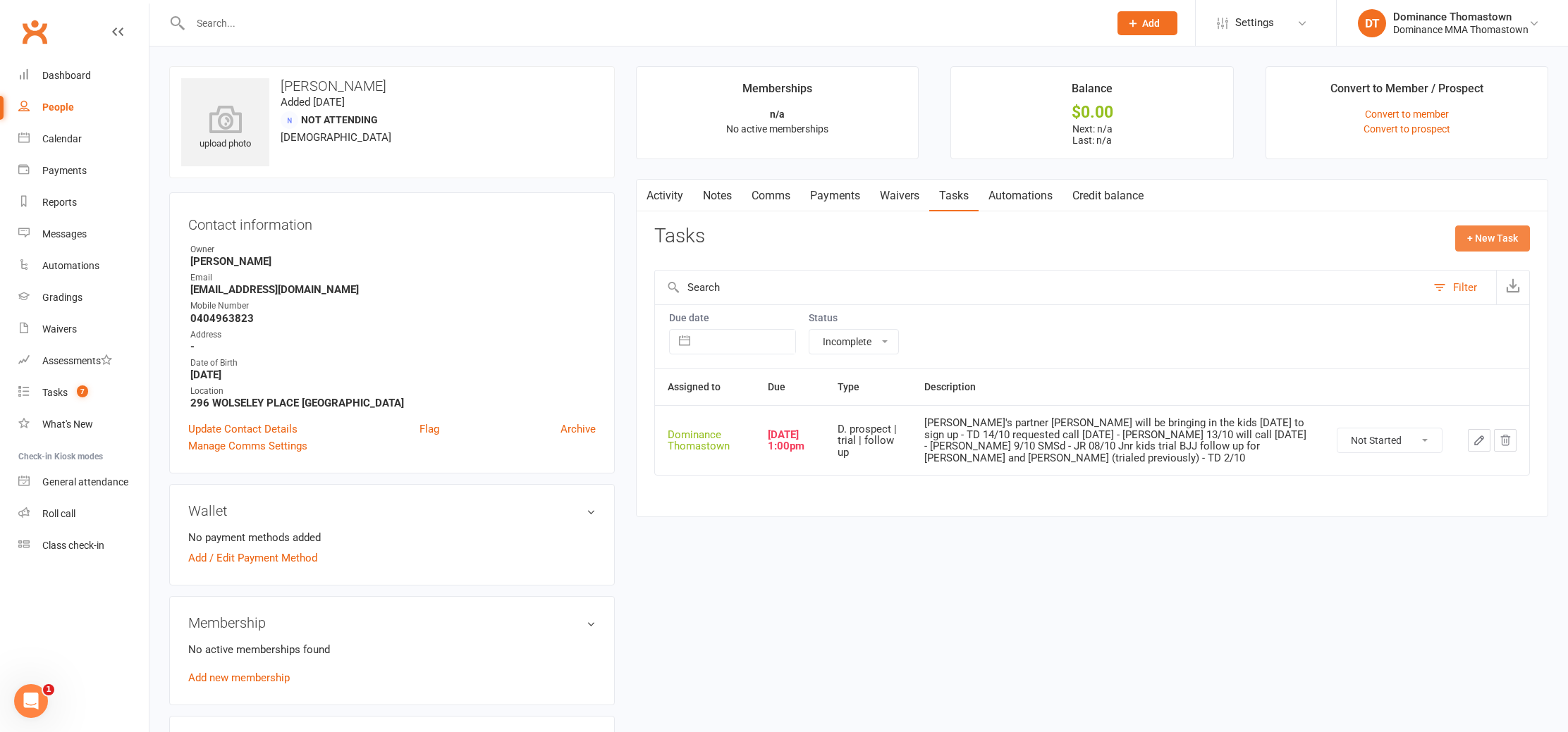
click at [1470, 239] on button "+ New Task" at bounding box center [1492, 238] width 75 height 25
select select "12547"
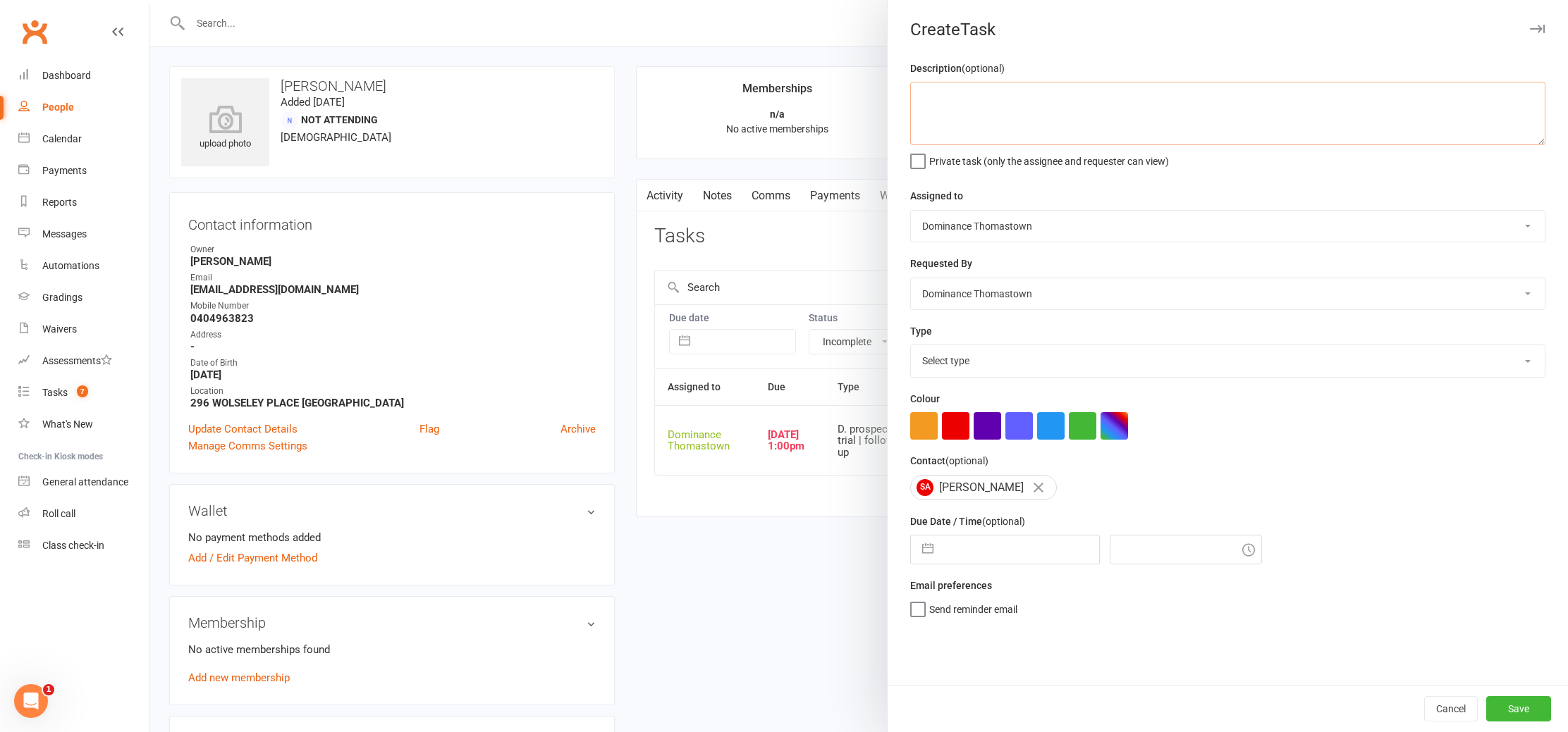
click at [1116, 115] on textarea at bounding box center [1228, 113] width 635 height 63
click at [1062, 96] on textarea "cosmo still hesitant - E" at bounding box center [1228, 113] width 635 height 63
drag, startPoint x: 1013, startPoint y: 97, endPoint x: 1032, endPoint y: 100, distance: 19.2
click at [1012, 97] on textarea "cosmo still hesitant - Ellen" at bounding box center [1228, 113] width 635 height 63
click at [1311, 105] on textarea "cosmo still hesitant, so check in after monday and see how he is doing - Ellen" at bounding box center [1228, 113] width 635 height 63
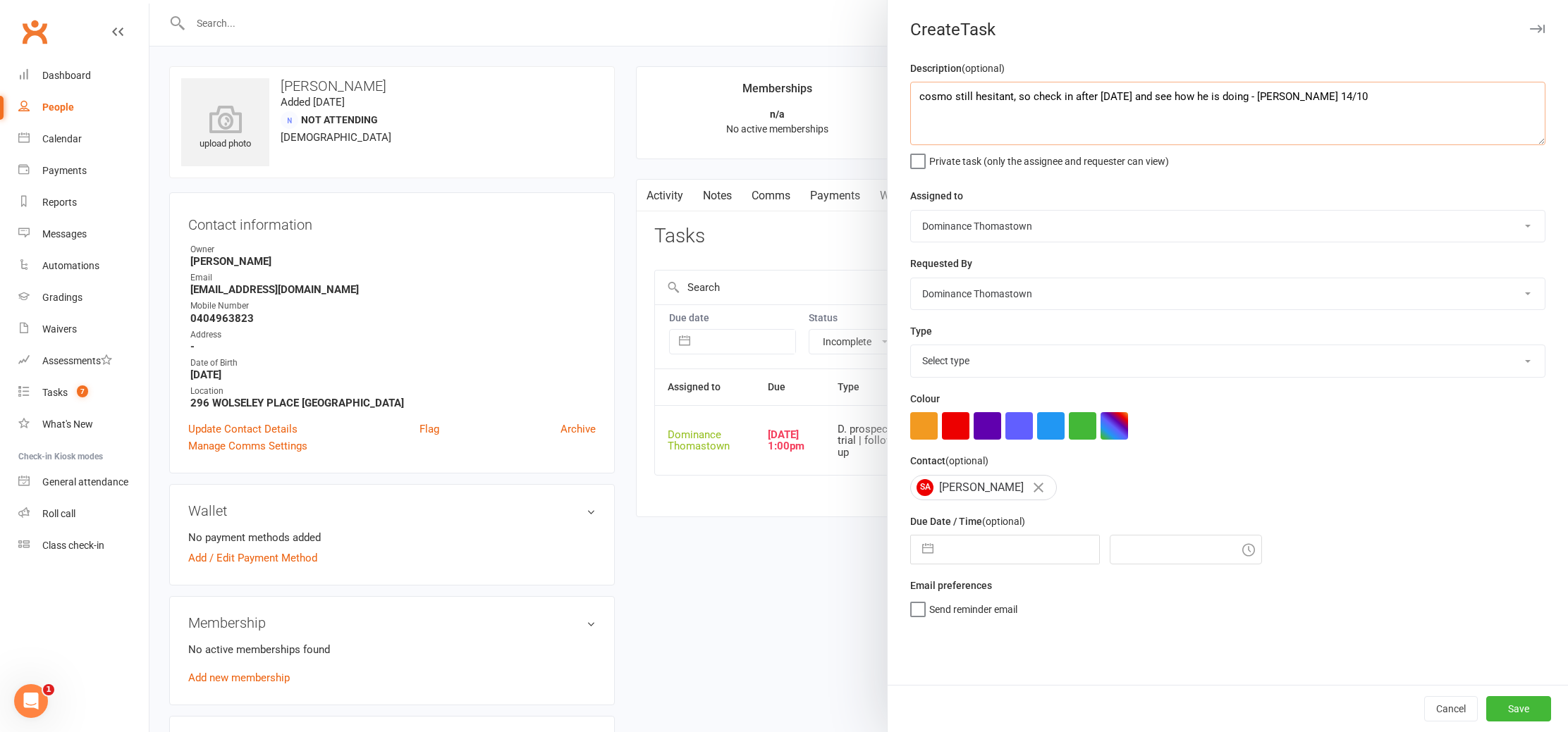
type textarea "cosmo still hesitant, so check in after monday and see how he is doing - Ellen …"
select select "8"
select select "2025"
select select "9"
select select "2025"
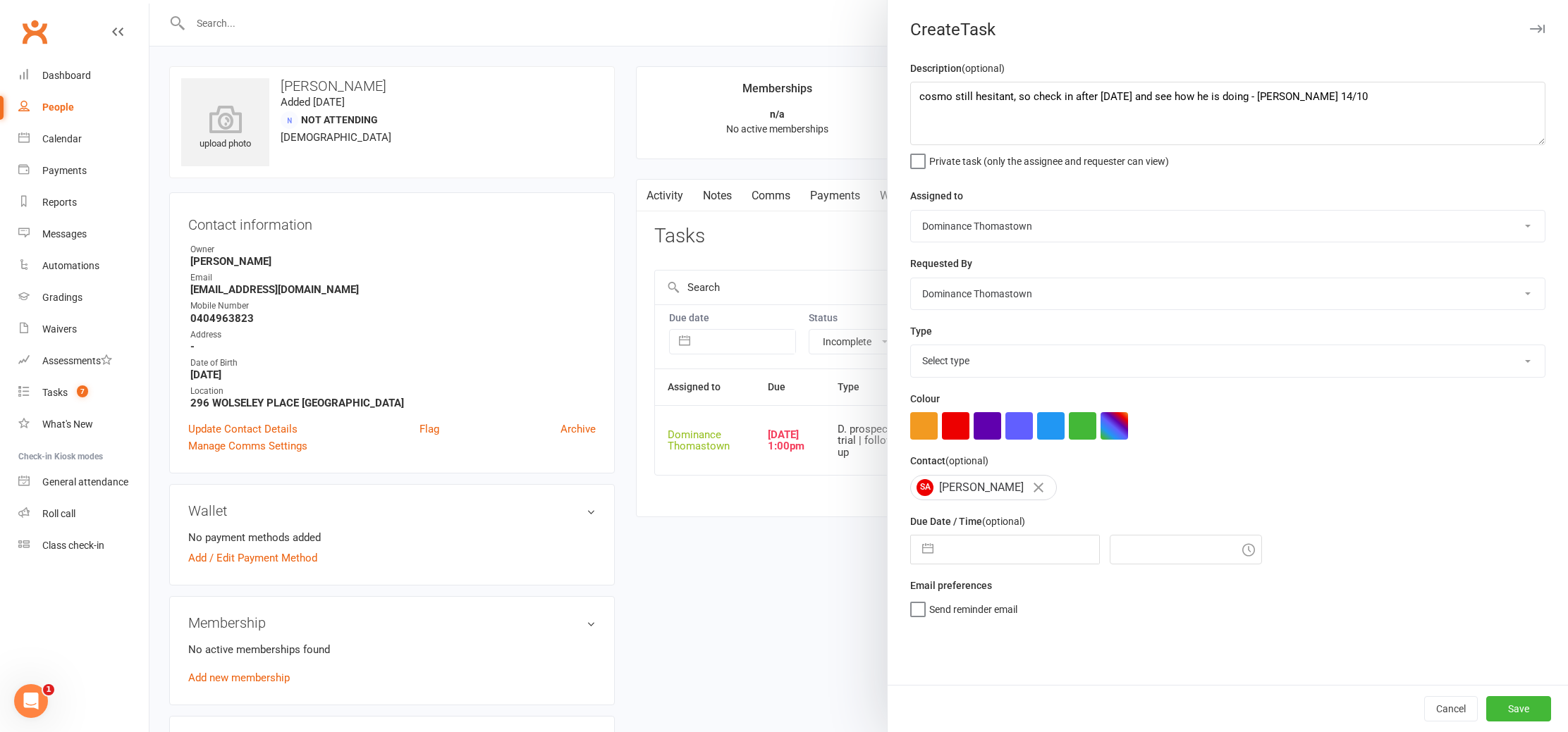
select select "10"
select select "2025"
drag, startPoint x: 961, startPoint y: 547, endPoint x: 974, endPoint y: 599, distance: 53.6
click at [961, 547] on input "text" at bounding box center [1020, 550] width 158 height 28
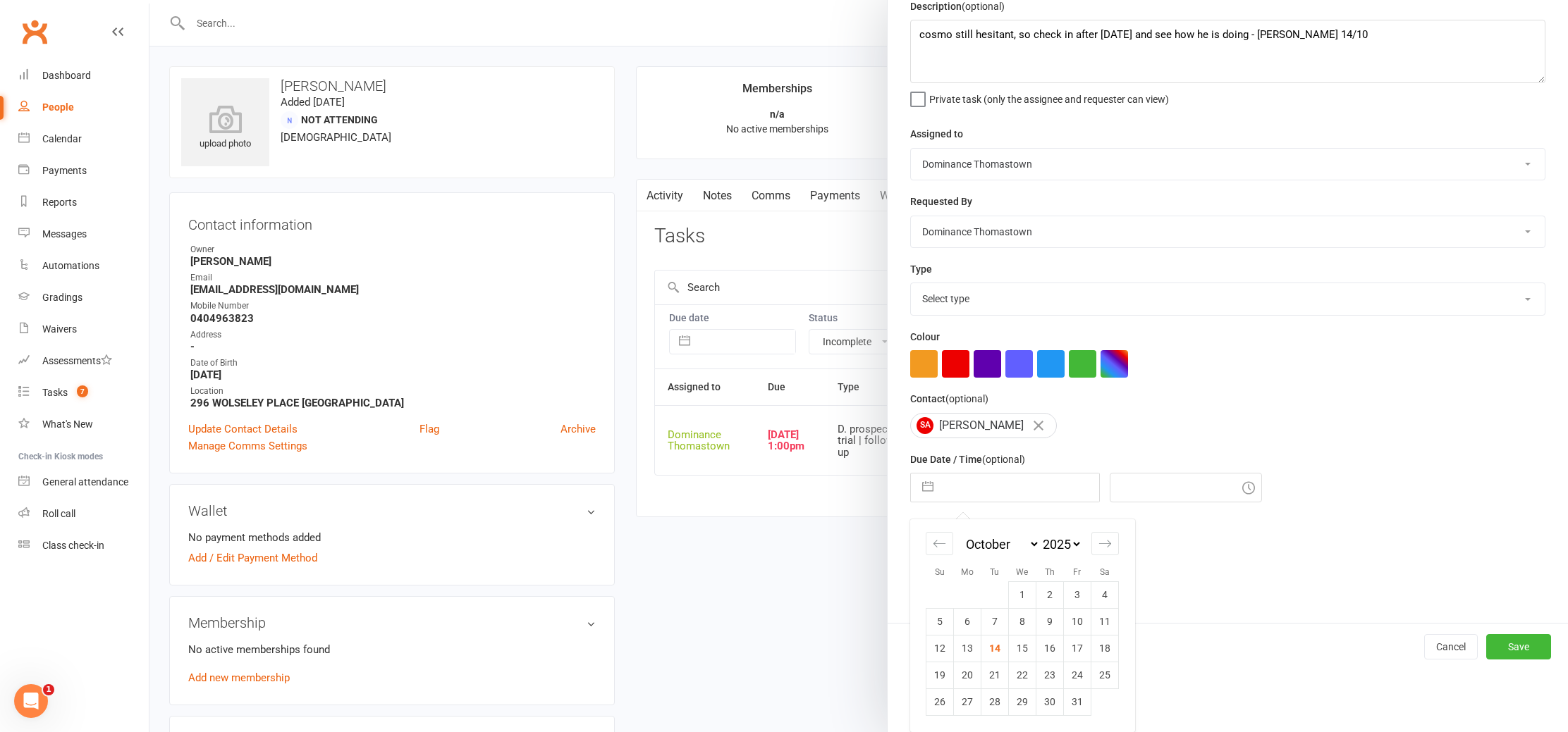
click at [968, 666] on td "20" at bounding box center [968, 675] width 28 height 27
type input "20 Oct 2025"
type input "4:45pm"
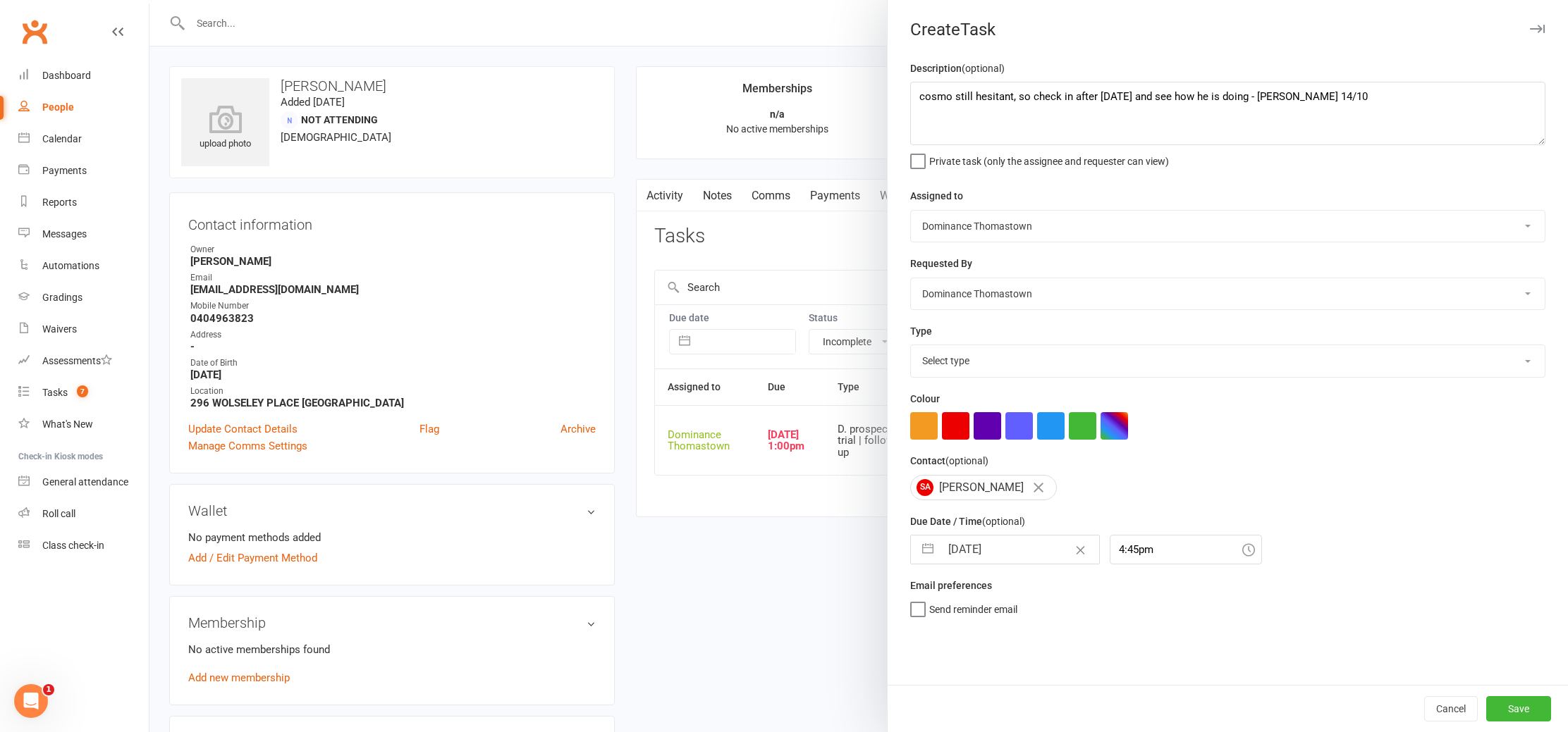
scroll to position [0, 0]
click at [999, 373] on select "Select type A. prospect | enquiry response B. prospect | trial | booking C. pro…" at bounding box center [1228, 361] width 634 height 31
select select "3812"
click at [911, 346] on select "Select type A. prospect | enquiry response B. prospect | trial | booking C. pro…" at bounding box center [1228, 361] width 634 height 31
click at [1511, 712] on button "Save" at bounding box center [1519, 709] width 65 height 25
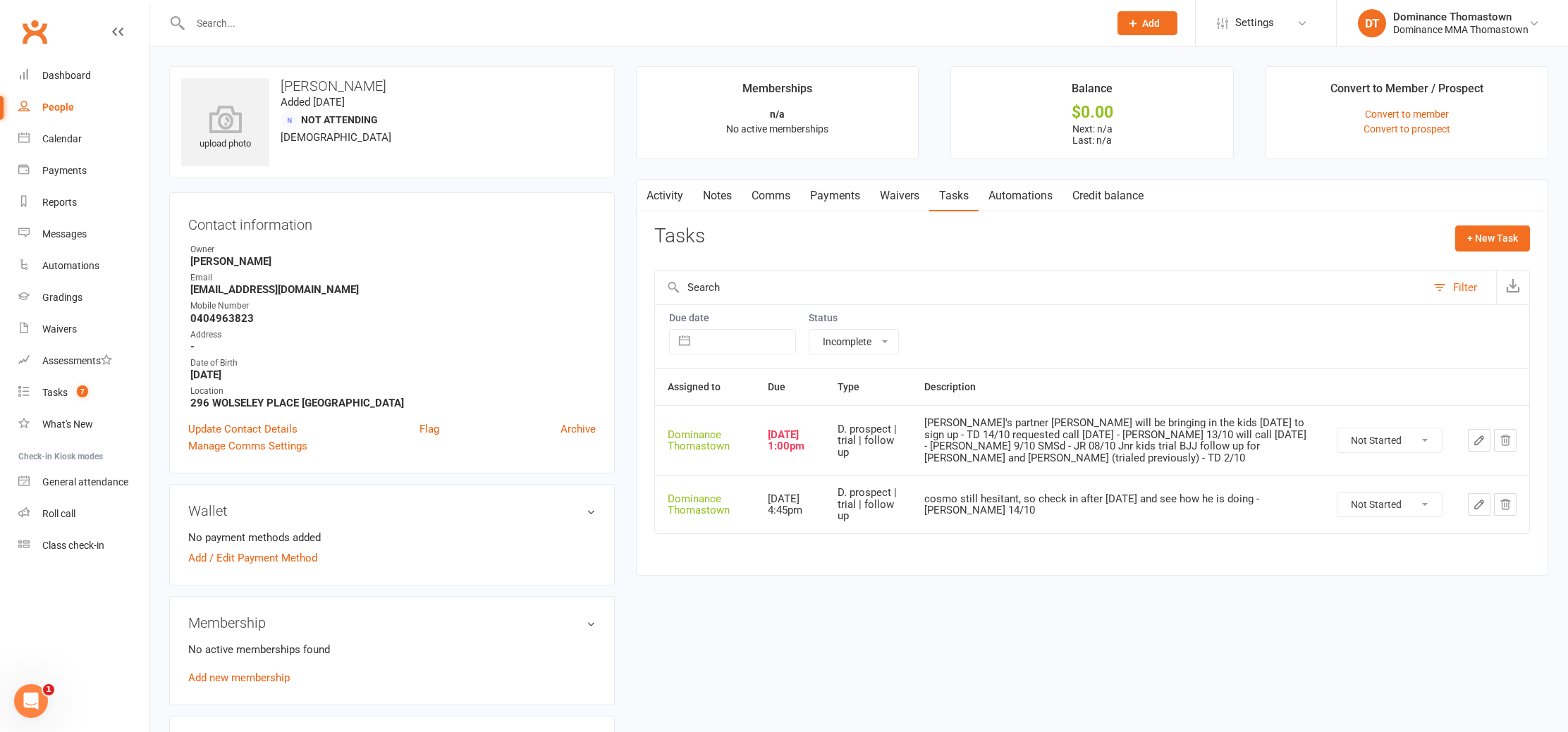
click at [1367, 439] on select "Not Started In Progress Waiting Complete" at bounding box center [1390, 440] width 105 height 24
click at [1338, 428] on select "Not Started In Progress Waiting Complete" at bounding box center [1390, 440] width 105 height 24
select select "unstarted"
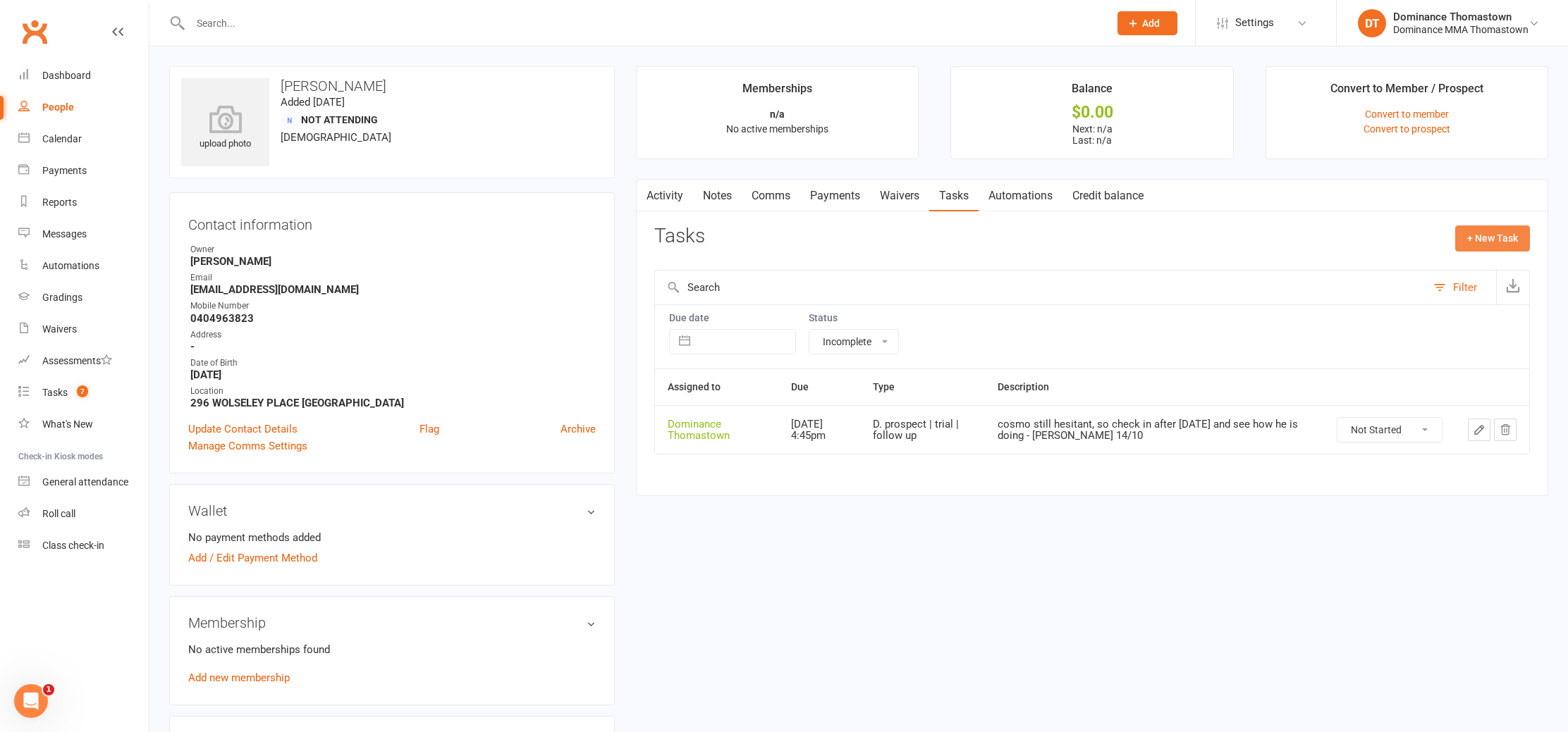
click at [1466, 246] on button "+ New Task" at bounding box center [1492, 238] width 75 height 25
select select "12547"
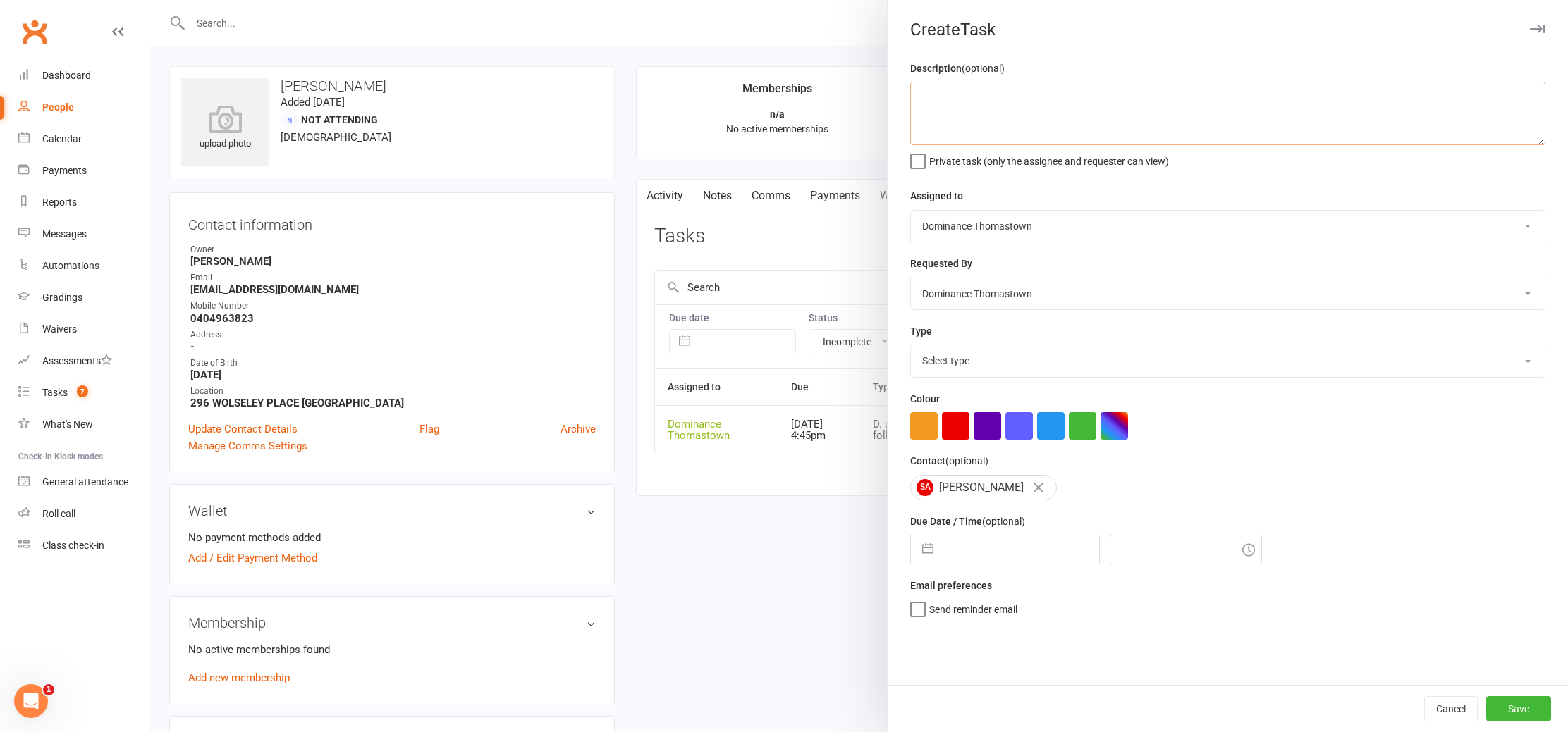
click at [994, 132] on textarea at bounding box center [1228, 113] width 635 height 63
type textarea "1 week for silky - Ellen 14/10"
click at [1014, 358] on select "Select type A. prospect | enquiry response B. prospect | trial | booking C. pro…" at bounding box center [1228, 361] width 634 height 31
select select "3814"
click at [911, 346] on select "Select type A. prospect | enquiry response B. prospect | trial | booking C. pro…" at bounding box center [1228, 361] width 634 height 31
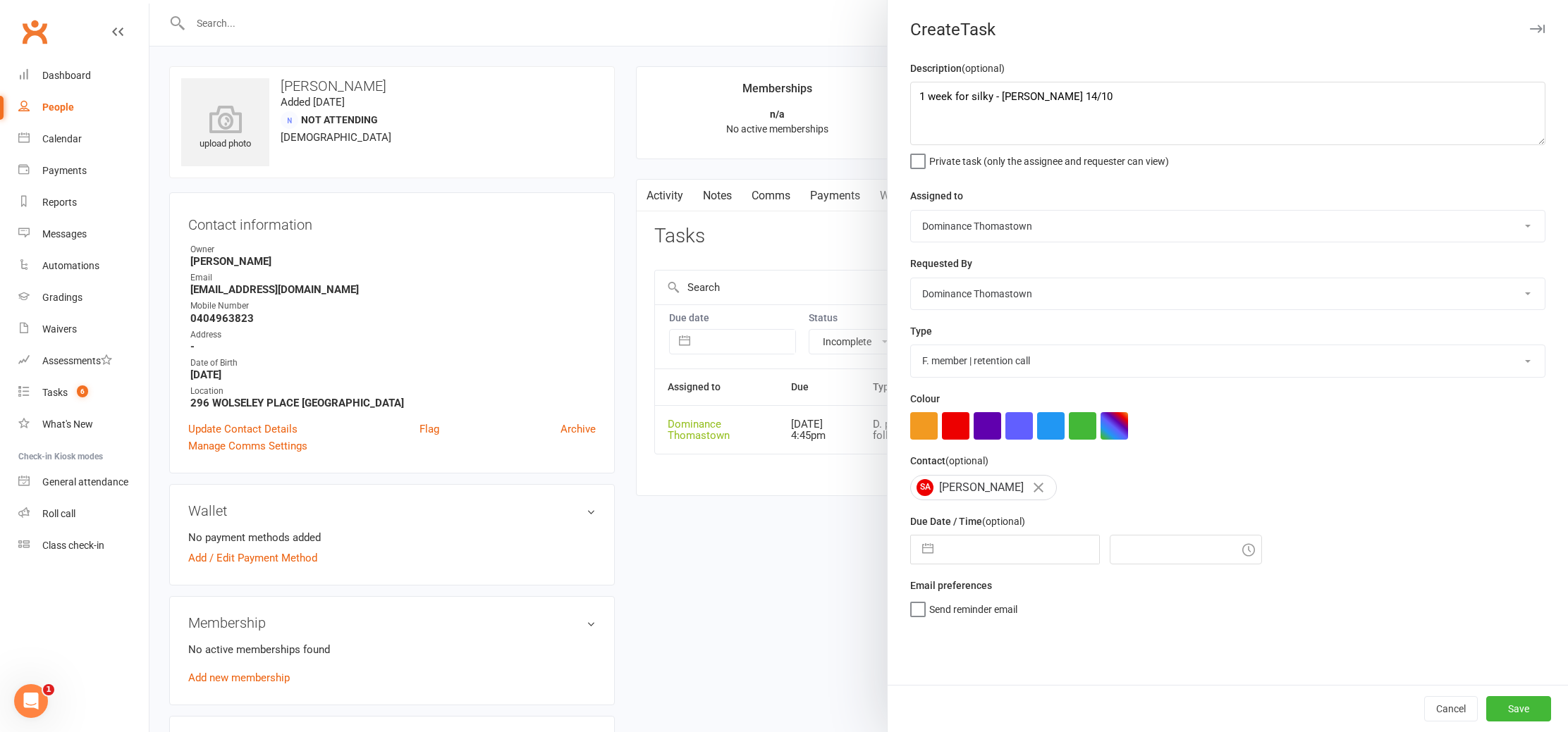
select select "8"
select select "2025"
select select "9"
select select "2025"
select select "10"
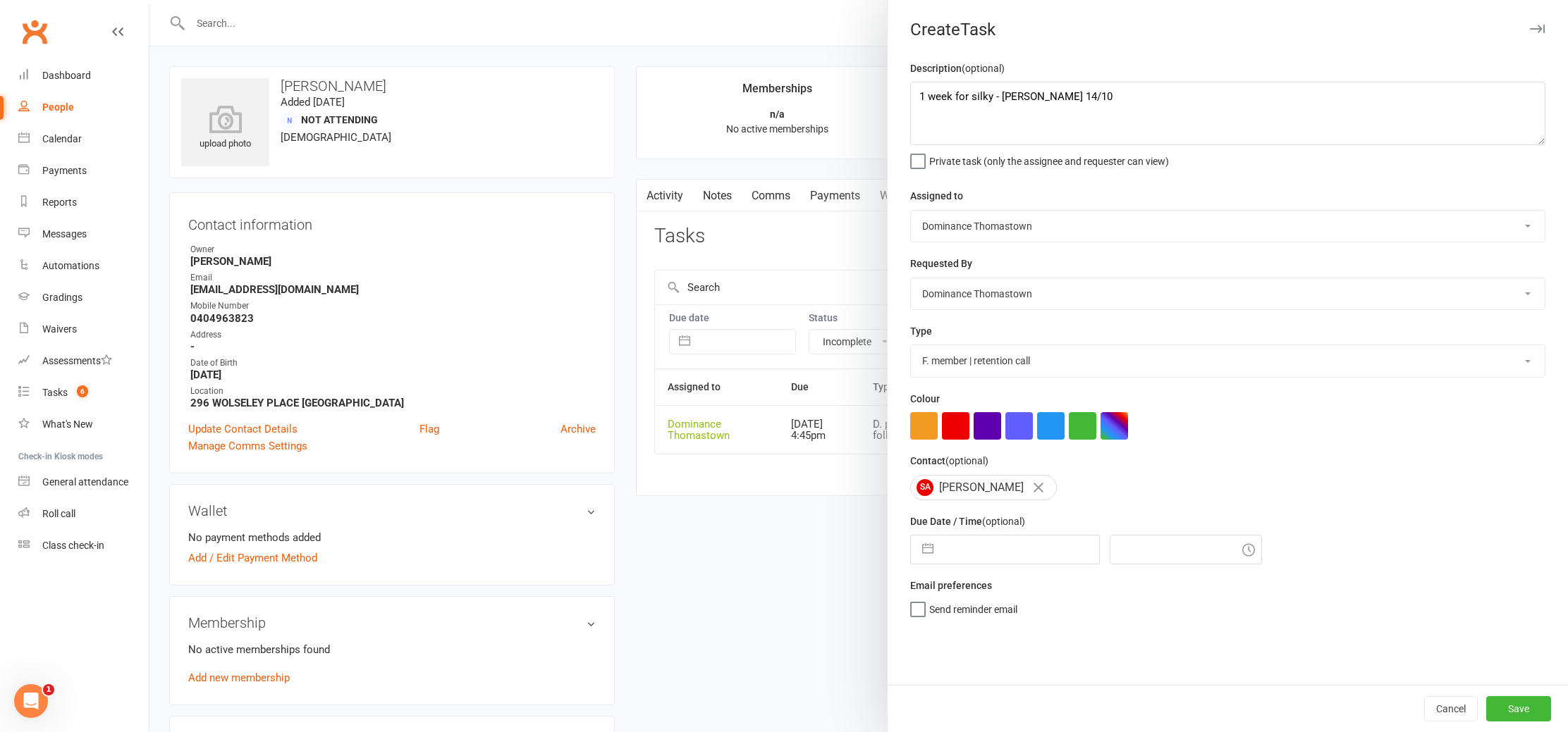
select select "2025"
drag, startPoint x: 998, startPoint y: 562, endPoint x: 1000, endPoint y: 588, distance: 26.1
click at [998, 562] on input "text" at bounding box center [1020, 550] width 158 height 28
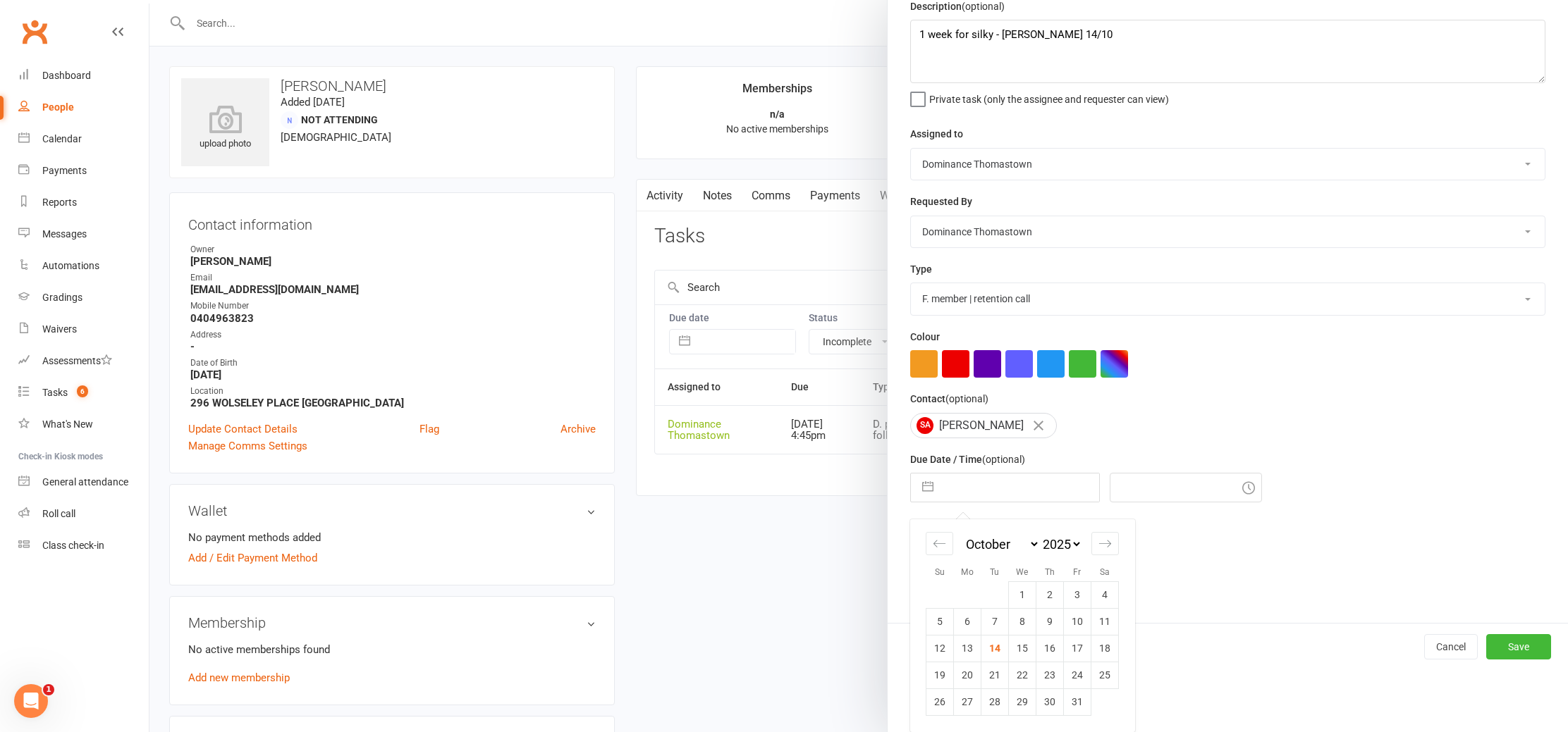
drag, startPoint x: 996, startPoint y: 680, endPoint x: 1019, endPoint y: 674, distance: 23.8
click at [998, 680] on td "21" at bounding box center [995, 675] width 28 height 27
type input "21 Oct 2025"
type input "4:45pm"
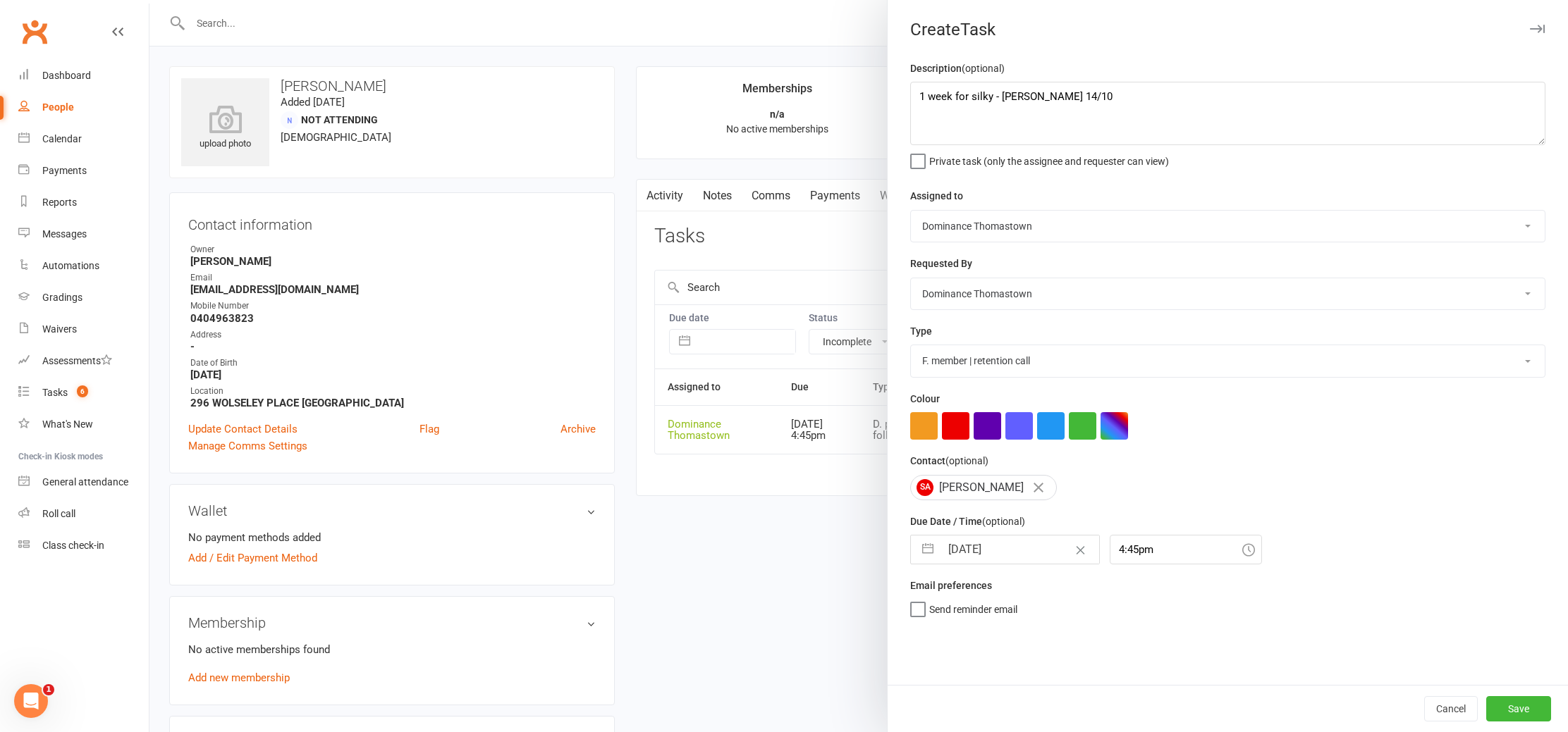
scroll to position [0, 0]
drag, startPoint x: 1506, startPoint y: 711, endPoint x: 1467, endPoint y: 698, distance: 41.1
click at [1506, 711] on button "Save" at bounding box center [1519, 709] width 65 height 25
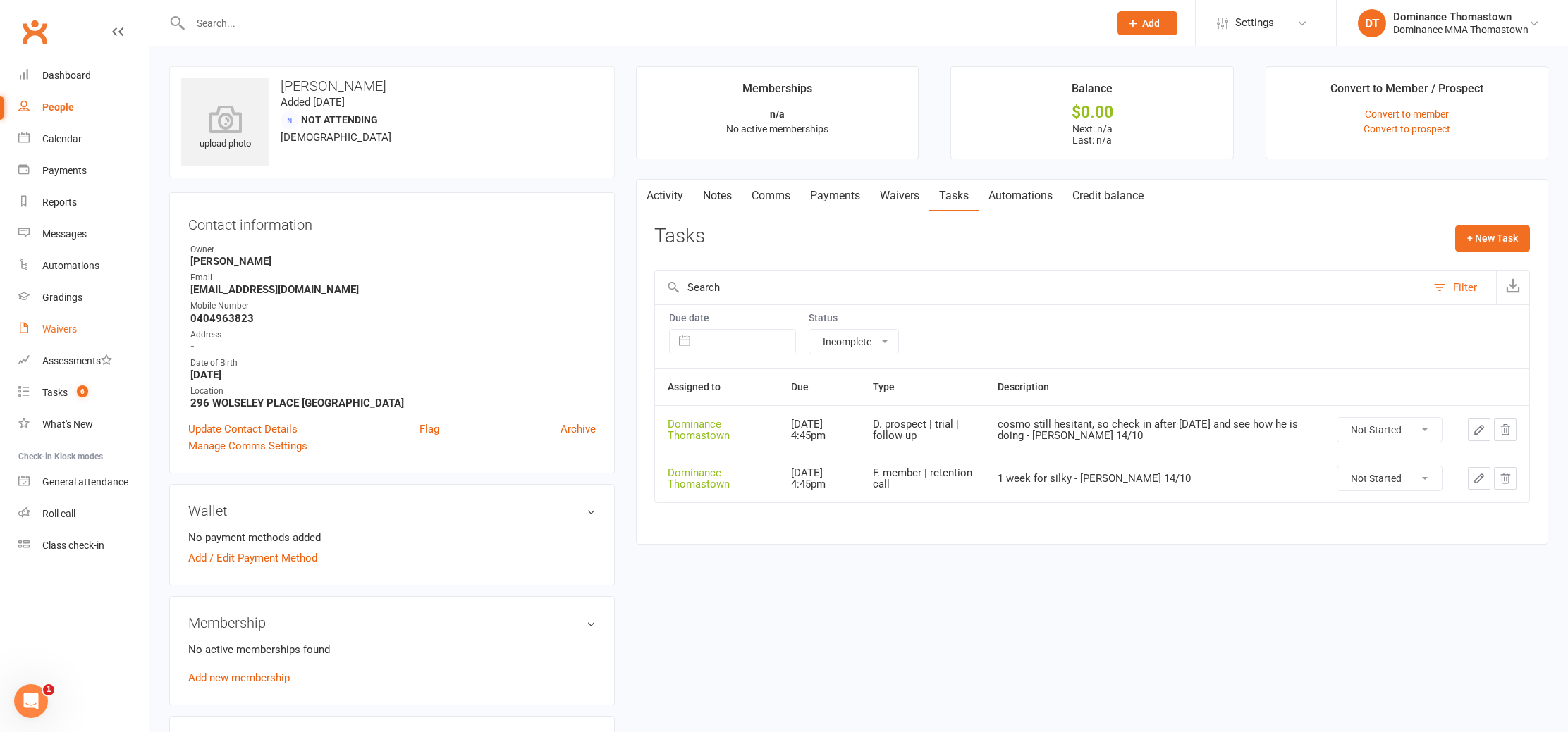
click at [79, 337] on link "Waivers" at bounding box center [84, 330] width 131 height 32
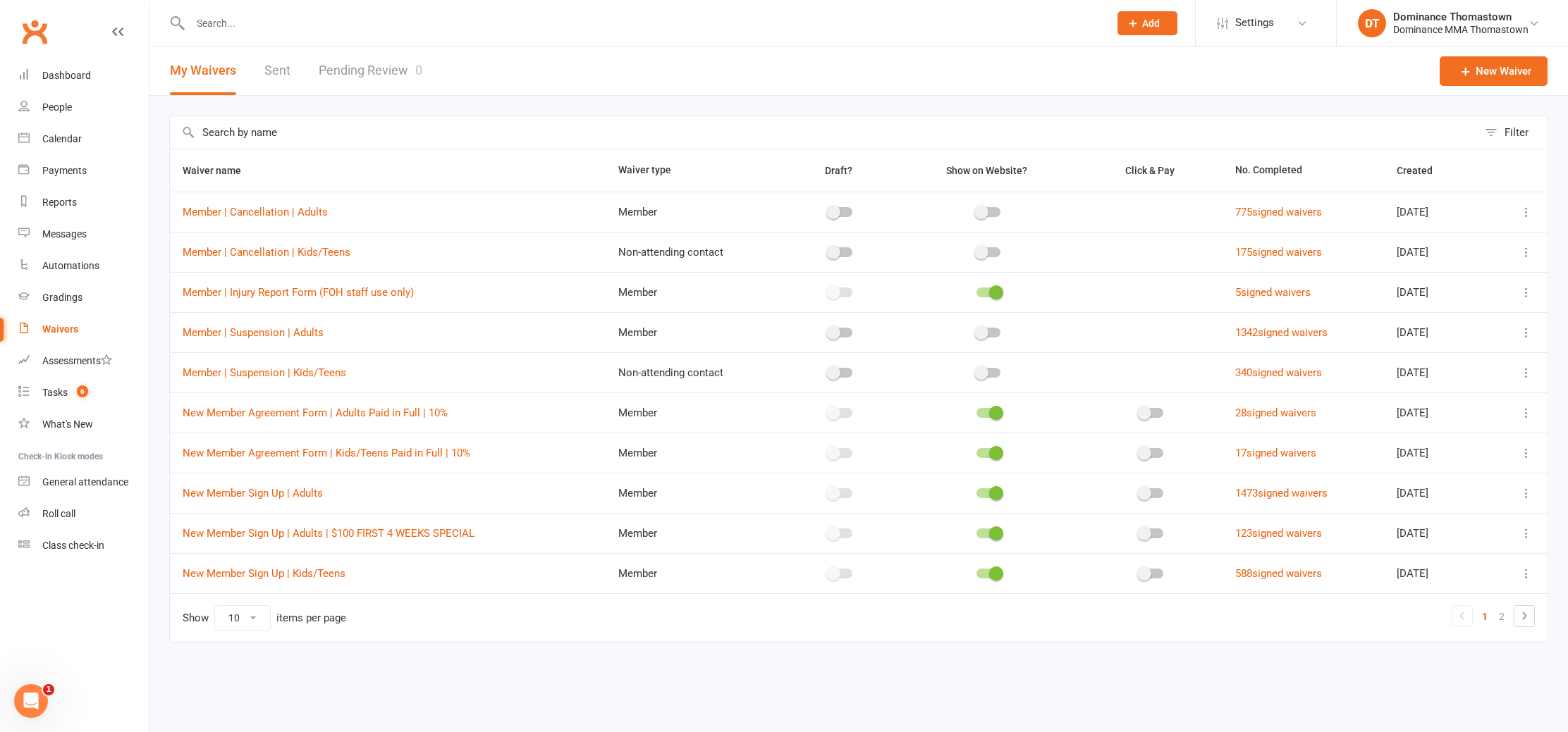
click at [340, 76] on link "Pending Review 0" at bounding box center [371, 70] width 104 height 49
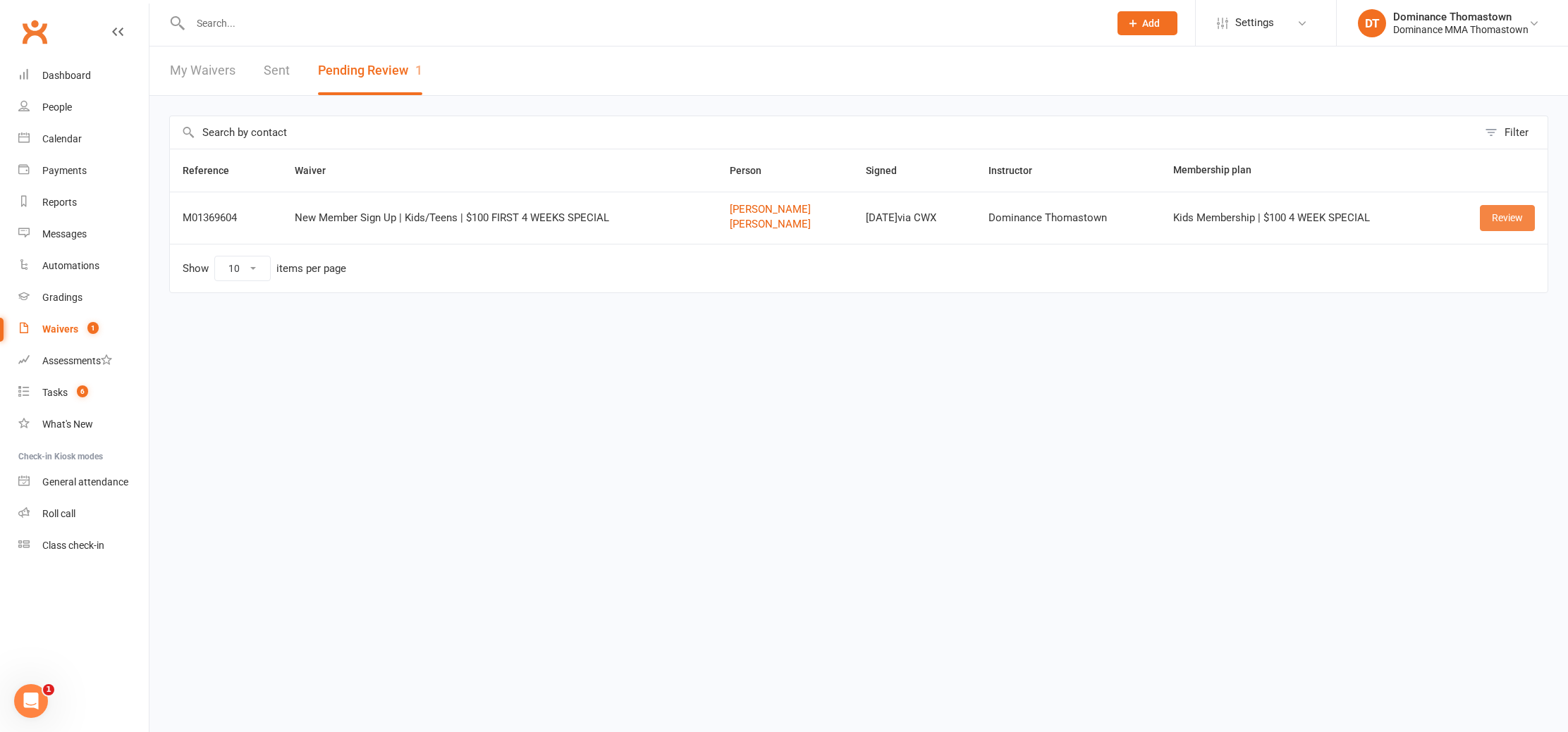
drag, startPoint x: 1510, startPoint y: 220, endPoint x: 1368, endPoint y: 264, distance: 148.7
click at [1510, 220] on link "Review" at bounding box center [1508, 217] width 55 height 25
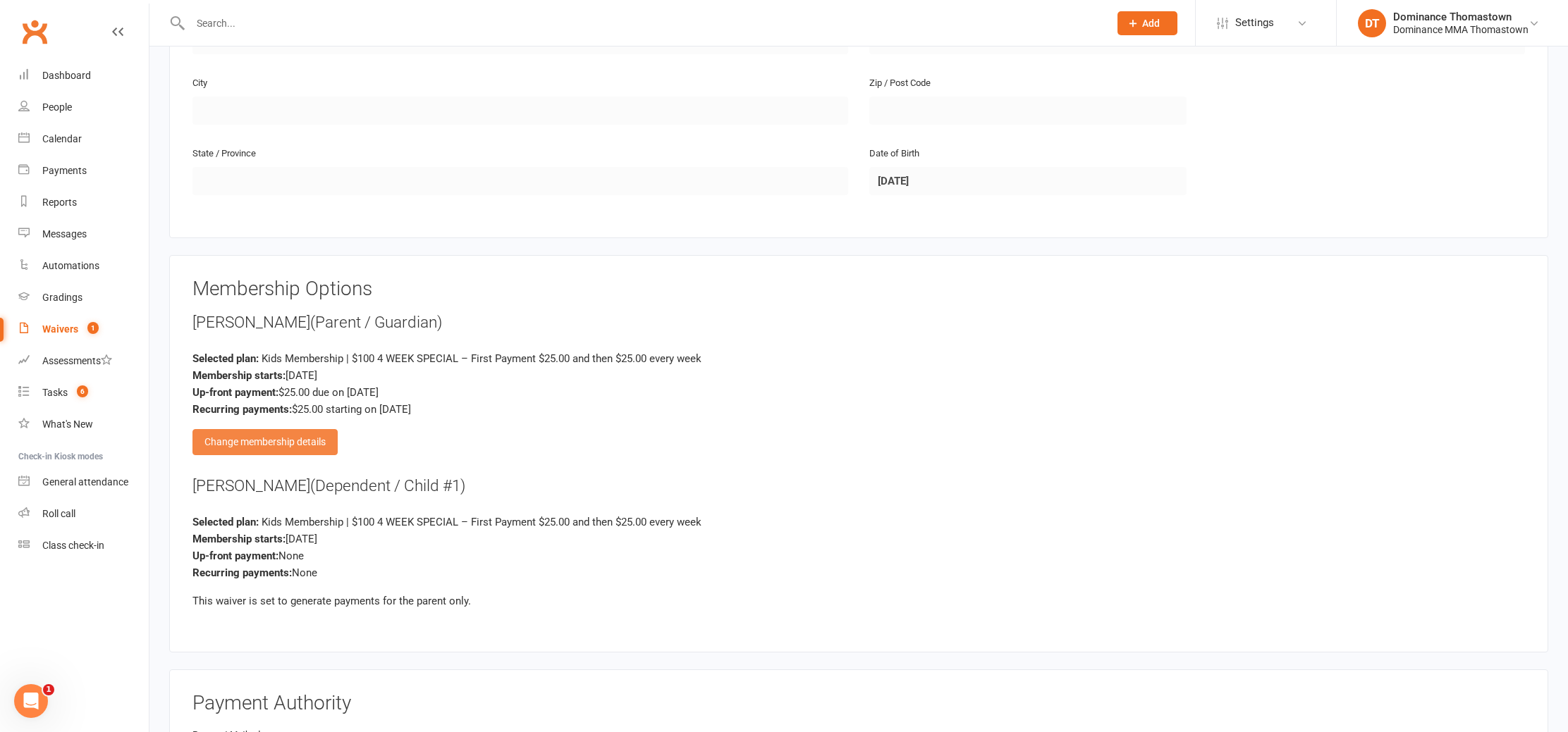
scroll to position [975, 0]
click at [270, 449] on div "Change membership details" at bounding box center [265, 440] width 145 height 25
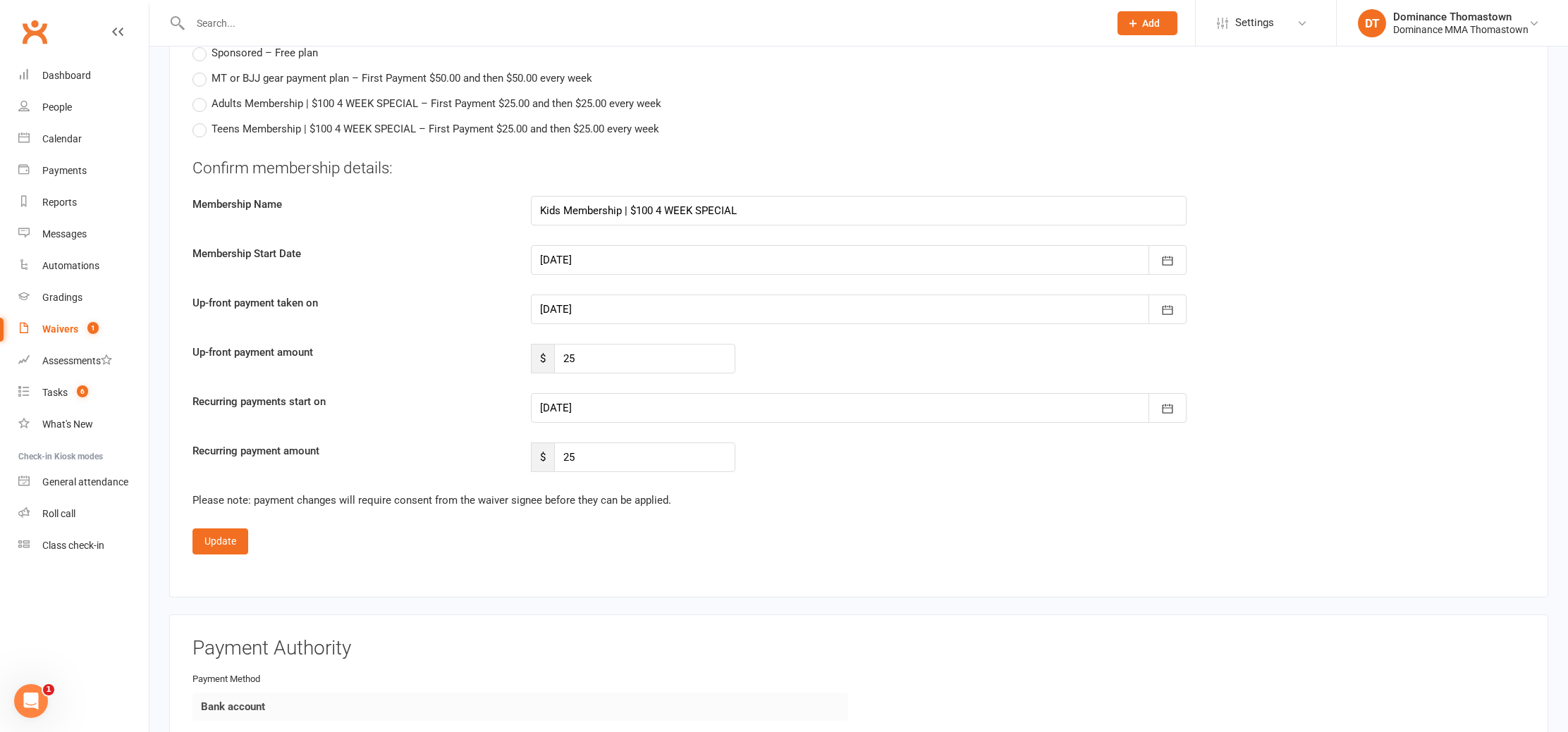
scroll to position [1510, 0]
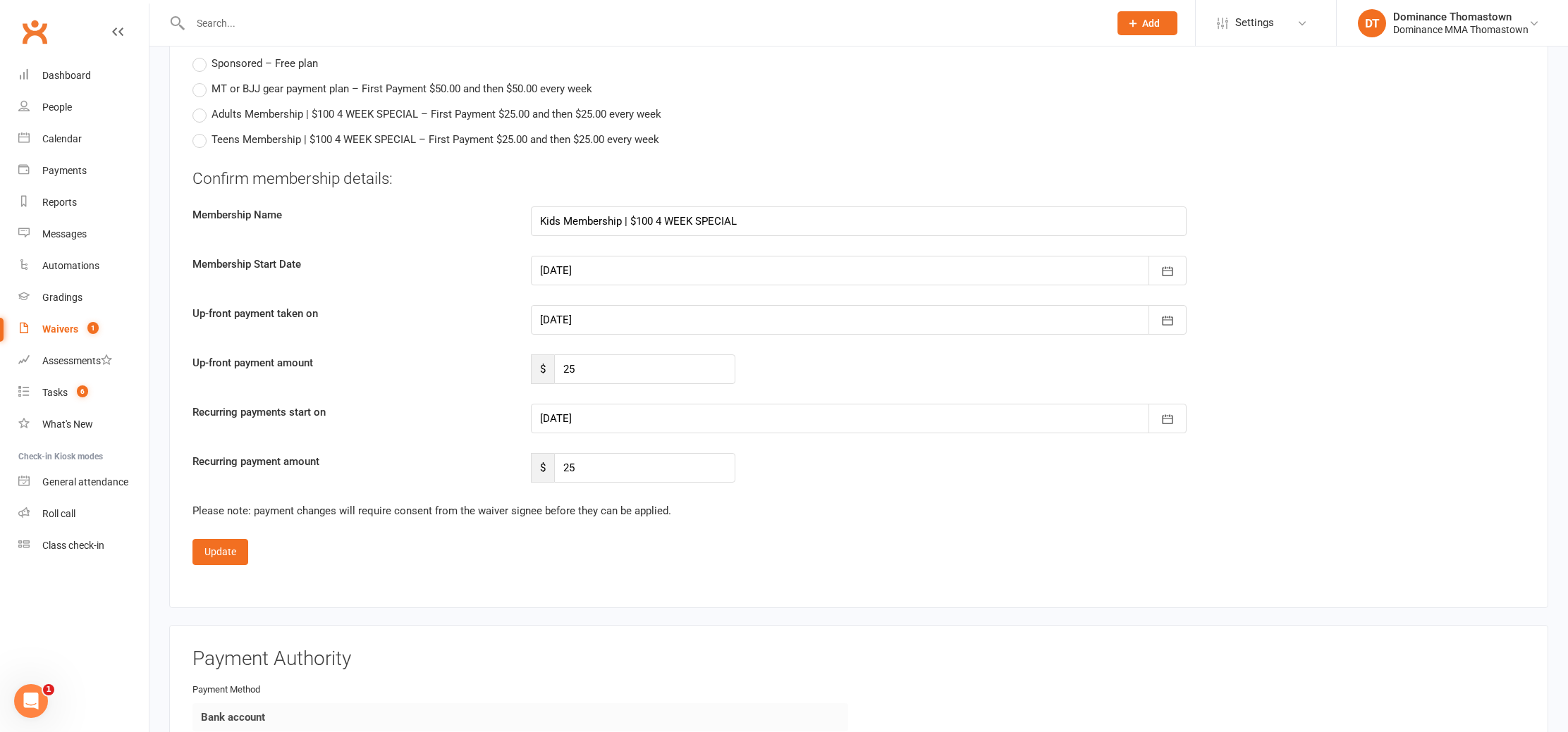
drag, startPoint x: 590, startPoint y: 314, endPoint x: 599, endPoint y: 323, distance: 12.7
click at [590, 314] on div at bounding box center [859, 320] width 656 height 30
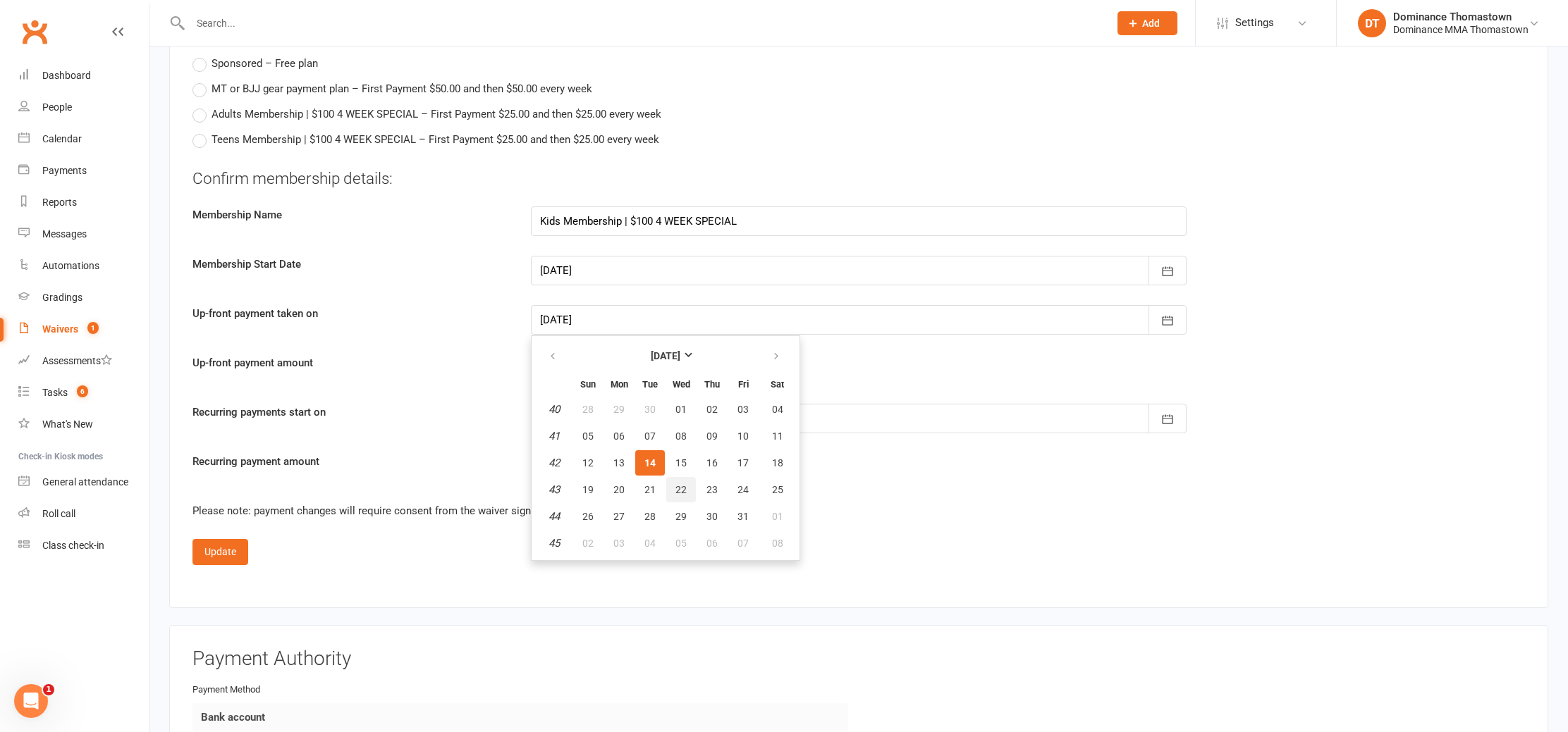
click at [680, 484] on span "22" at bounding box center [682, 490] width 12 height 12
type input "[DATE]"
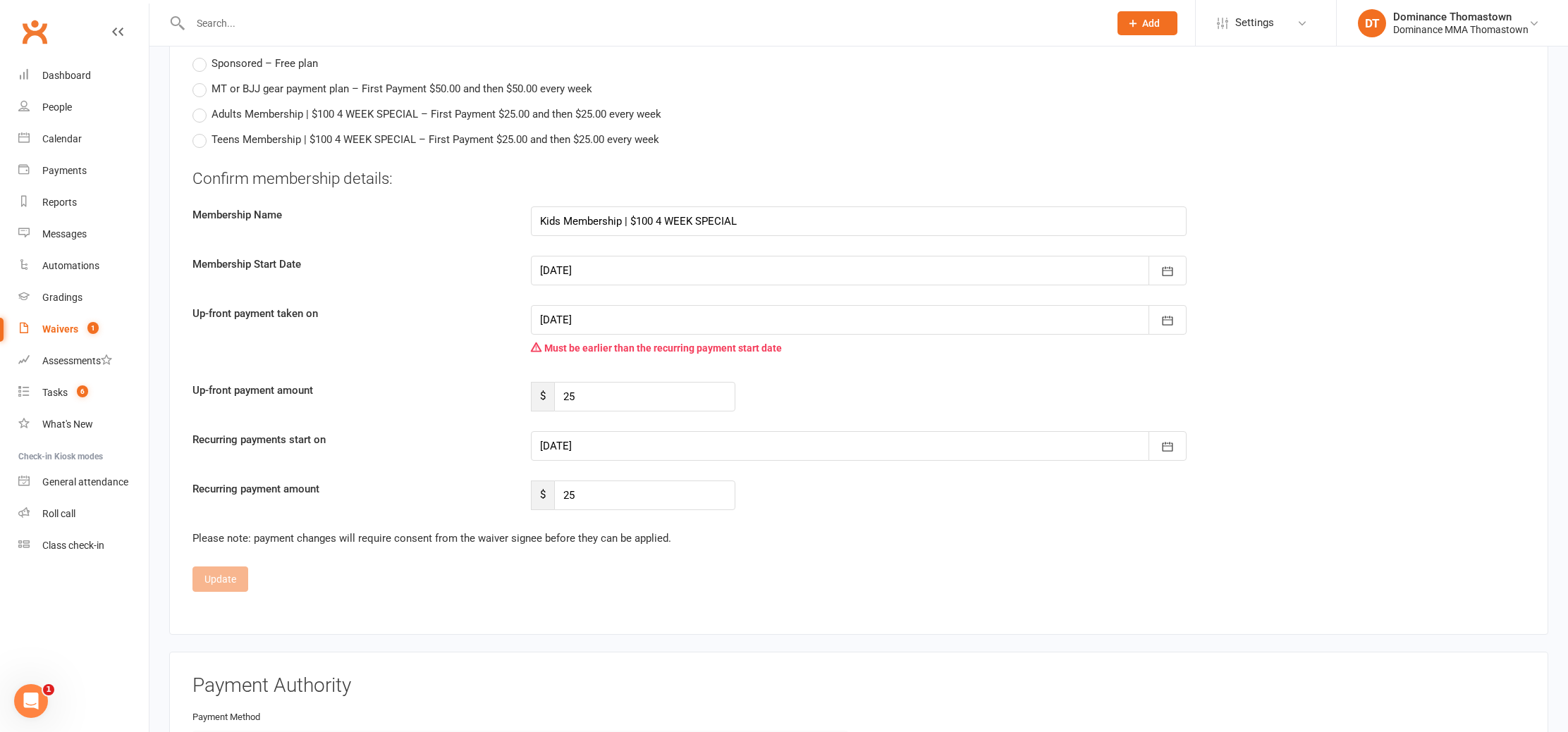
click at [622, 447] on div at bounding box center [859, 446] width 656 height 30
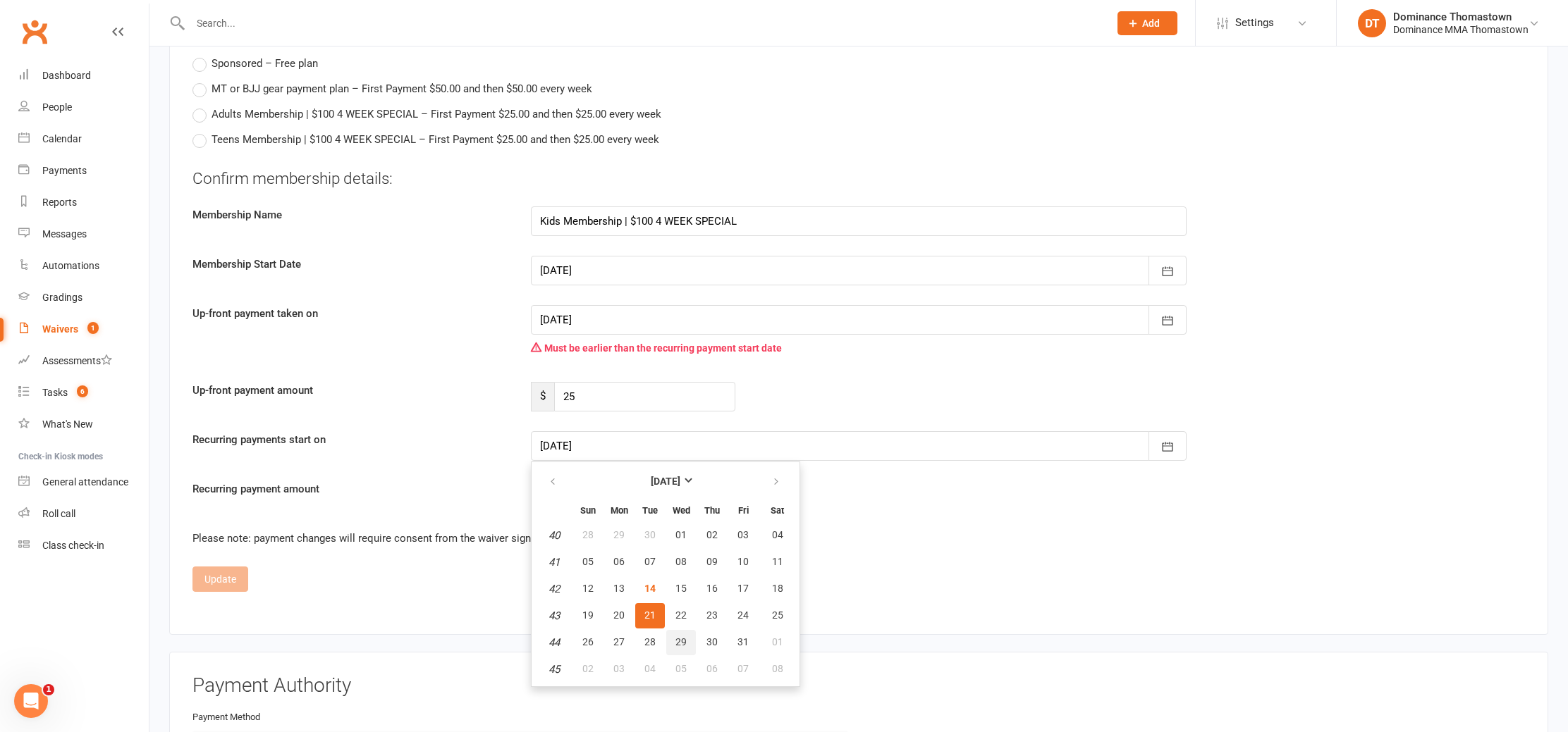
click at [681, 636] on span "29" at bounding box center [682, 642] width 12 height 12
type input "[DATE]"
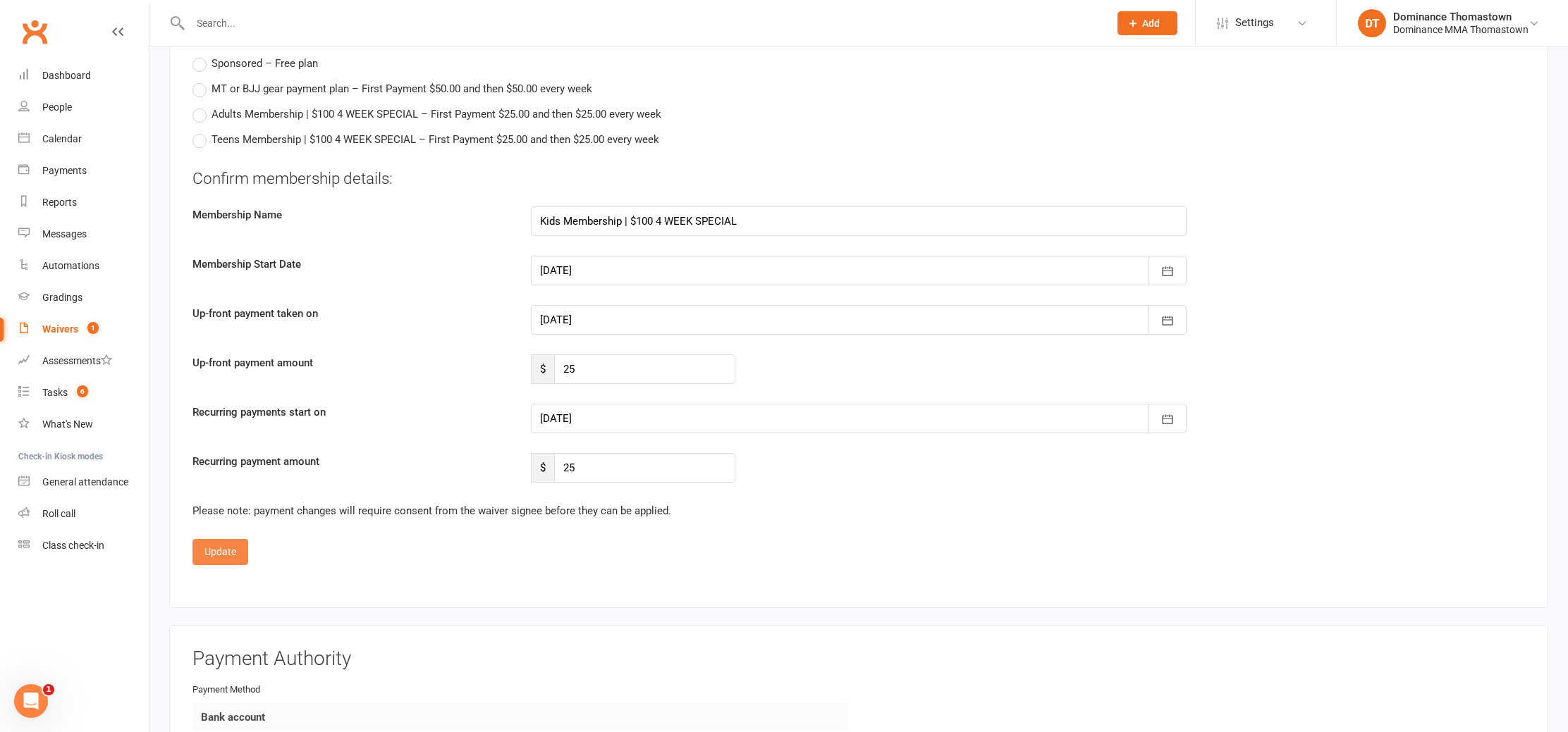
click at [240, 543] on button "Update" at bounding box center [220, 551] width 56 height 25
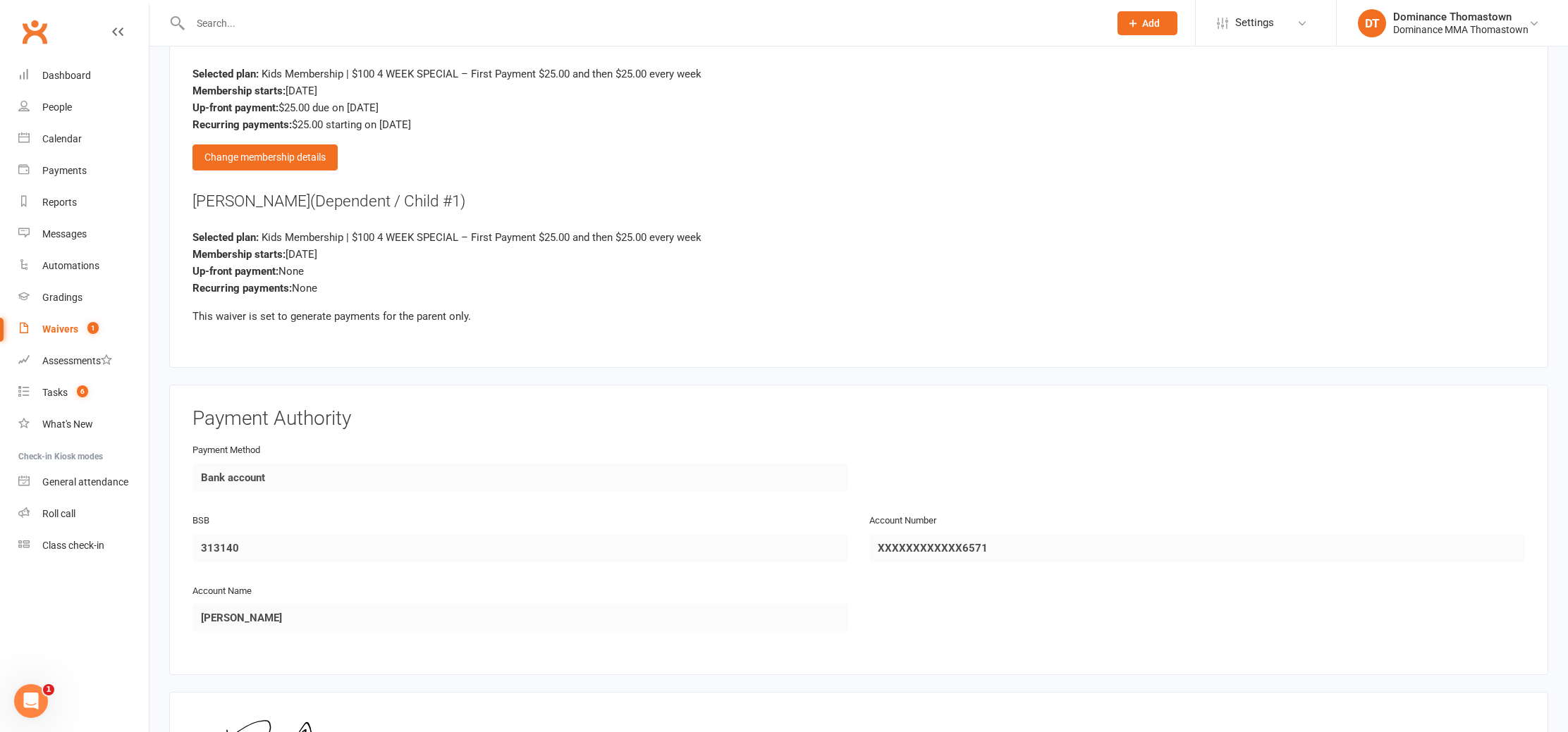
scroll to position [1481, 0]
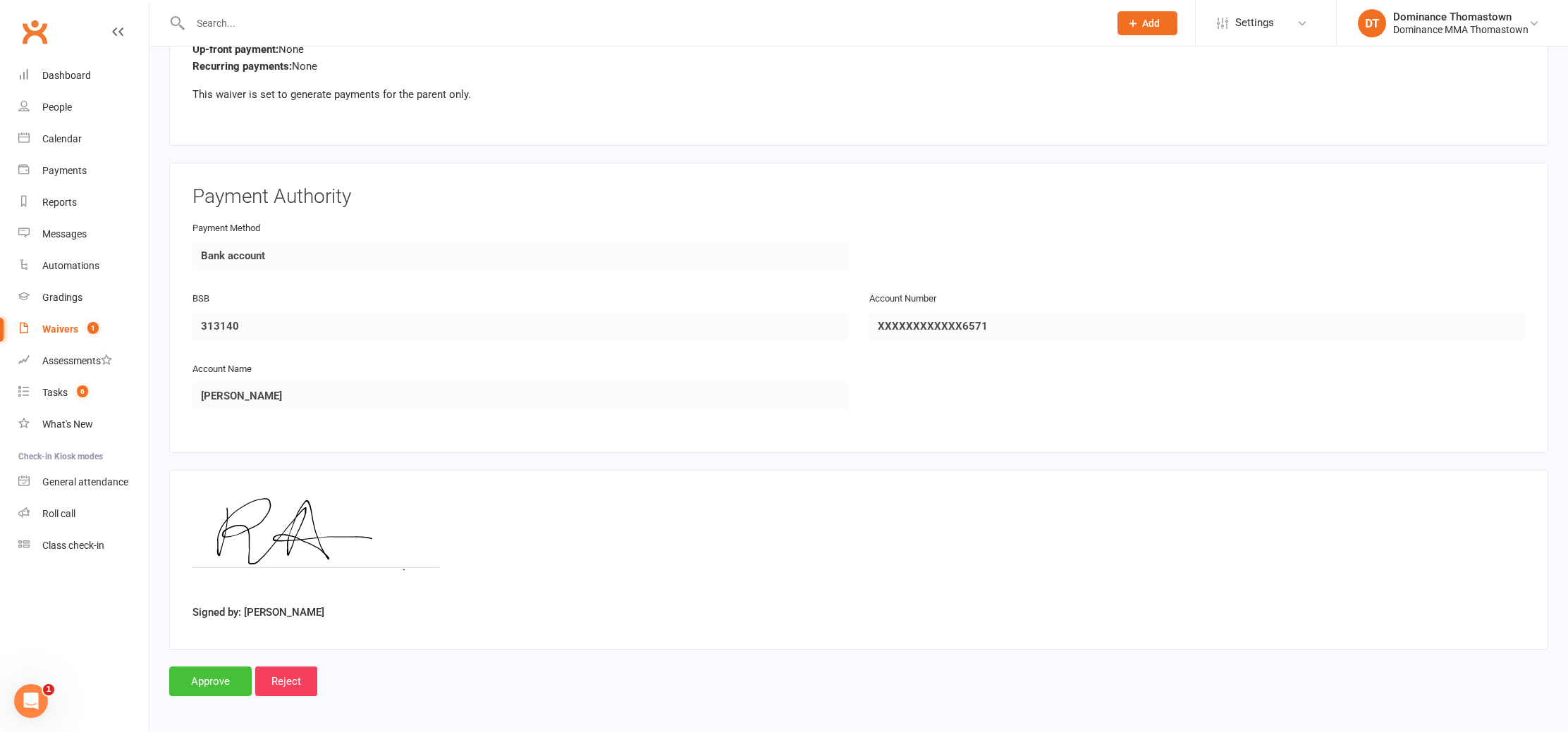
click at [216, 680] on input "Approve" at bounding box center [211, 681] width 83 height 30
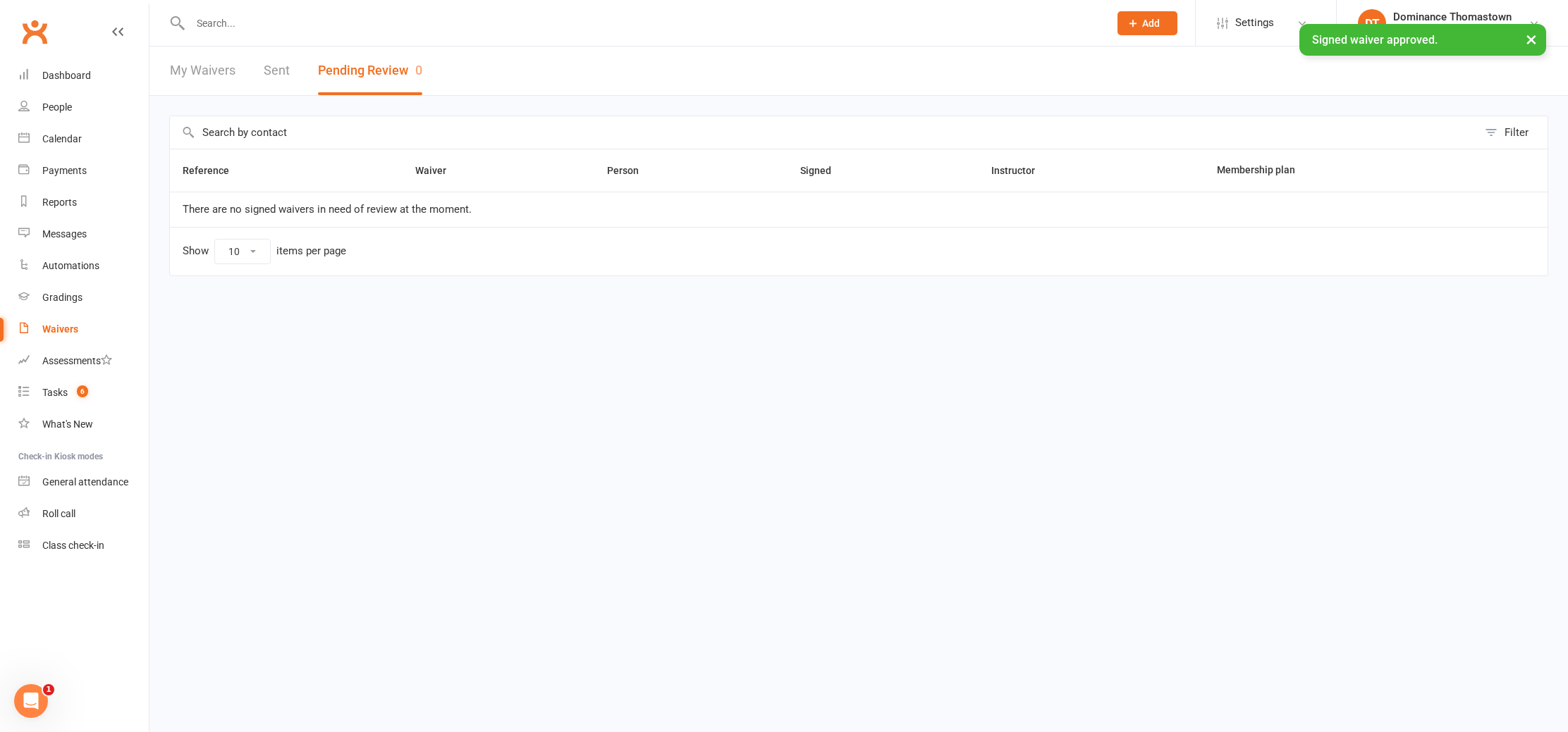
click at [241, 24] on div "× Signed waiver approved." at bounding box center [775, 24] width 1550 height 0
click at [237, 15] on input "text" at bounding box center [642, 23] width 913 height 20
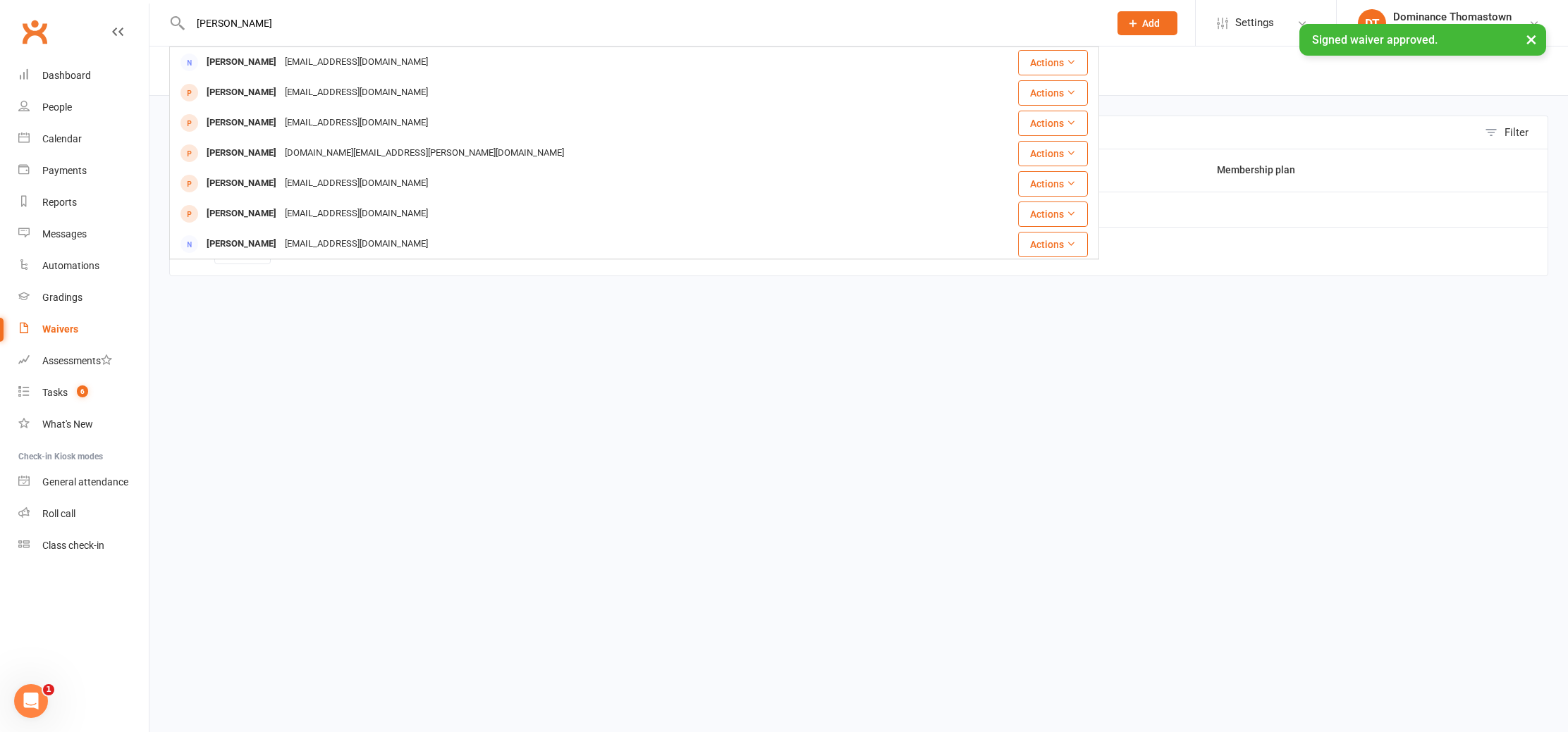
type input "romy ash"
click at [243, 62] on div "Romy Ash" at bounding box center [242, 62] width 78 height 20
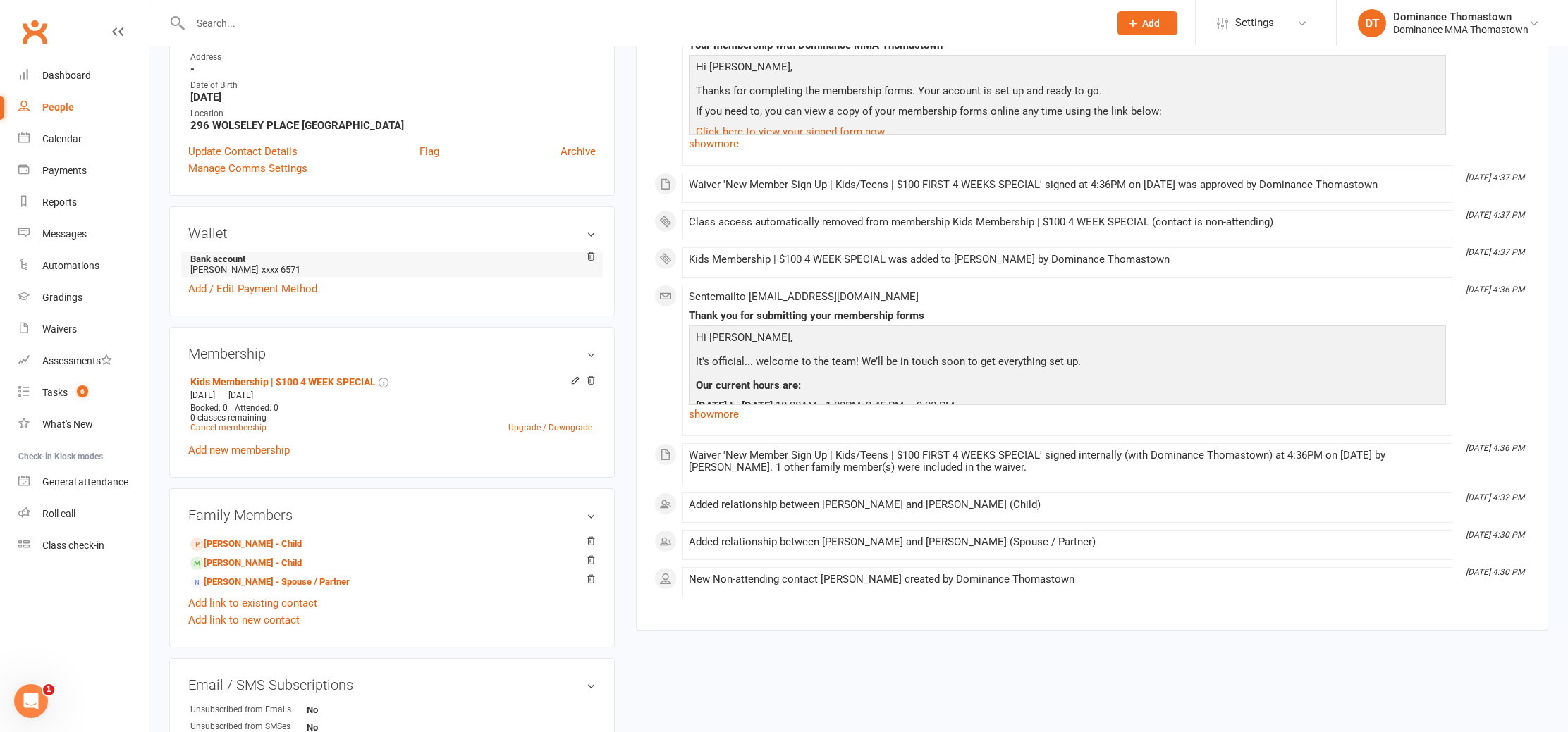
scroll to position [275, 0]
click at [281, 450] on link "Add new membership" at bounding box center [239, 452] width 102 height 12
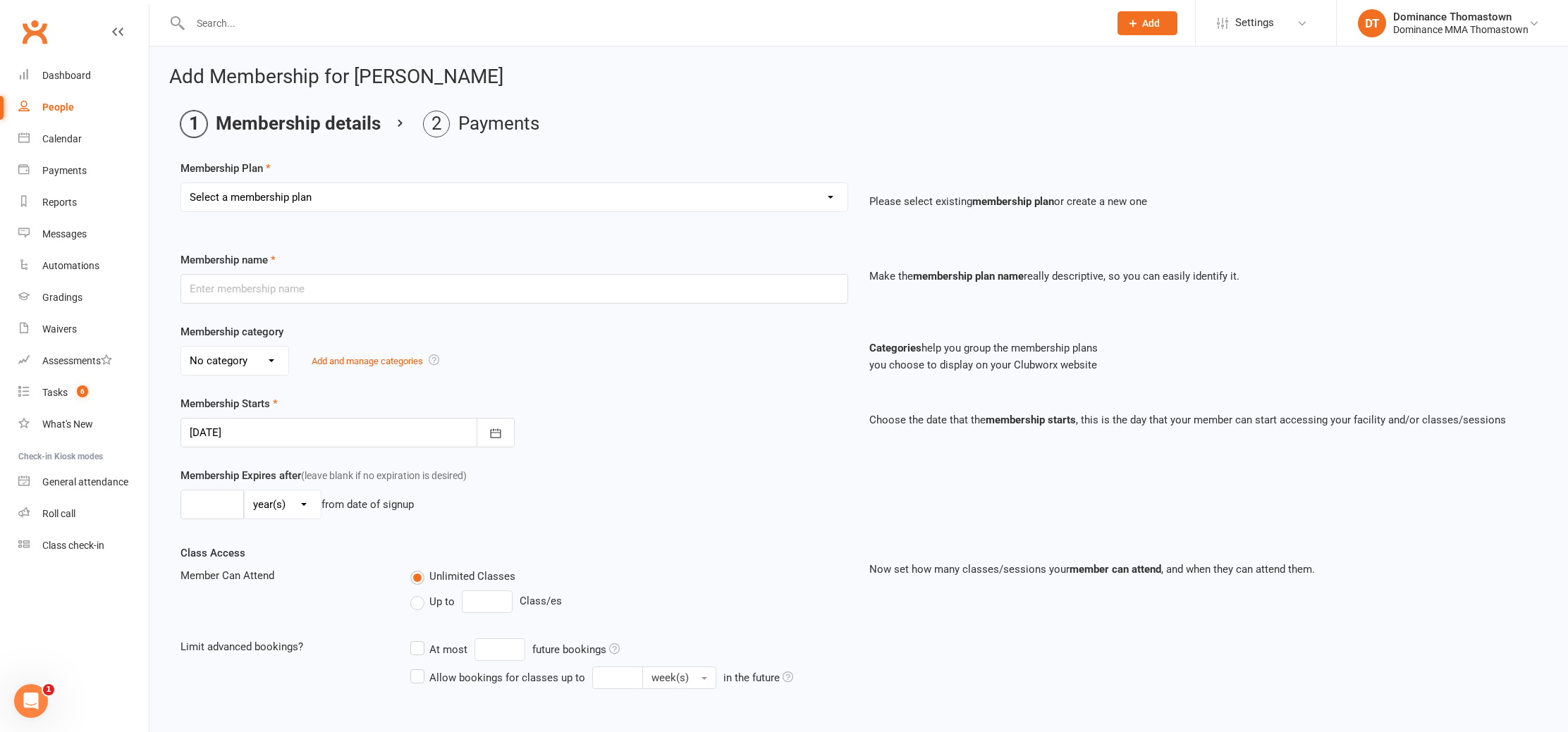
click at [280, 187] on select "Select a membership plan Kids Membership Adults Membership Paid in Full | Kids …" at bounding box center [514, 197] width 666 height 28
select select "0"
click at [181, 183] on select "Select a membership plan Kids Membership Adults Membership Paid in Full | Kids …" at bounding box center [514, 197] width 666 height 28
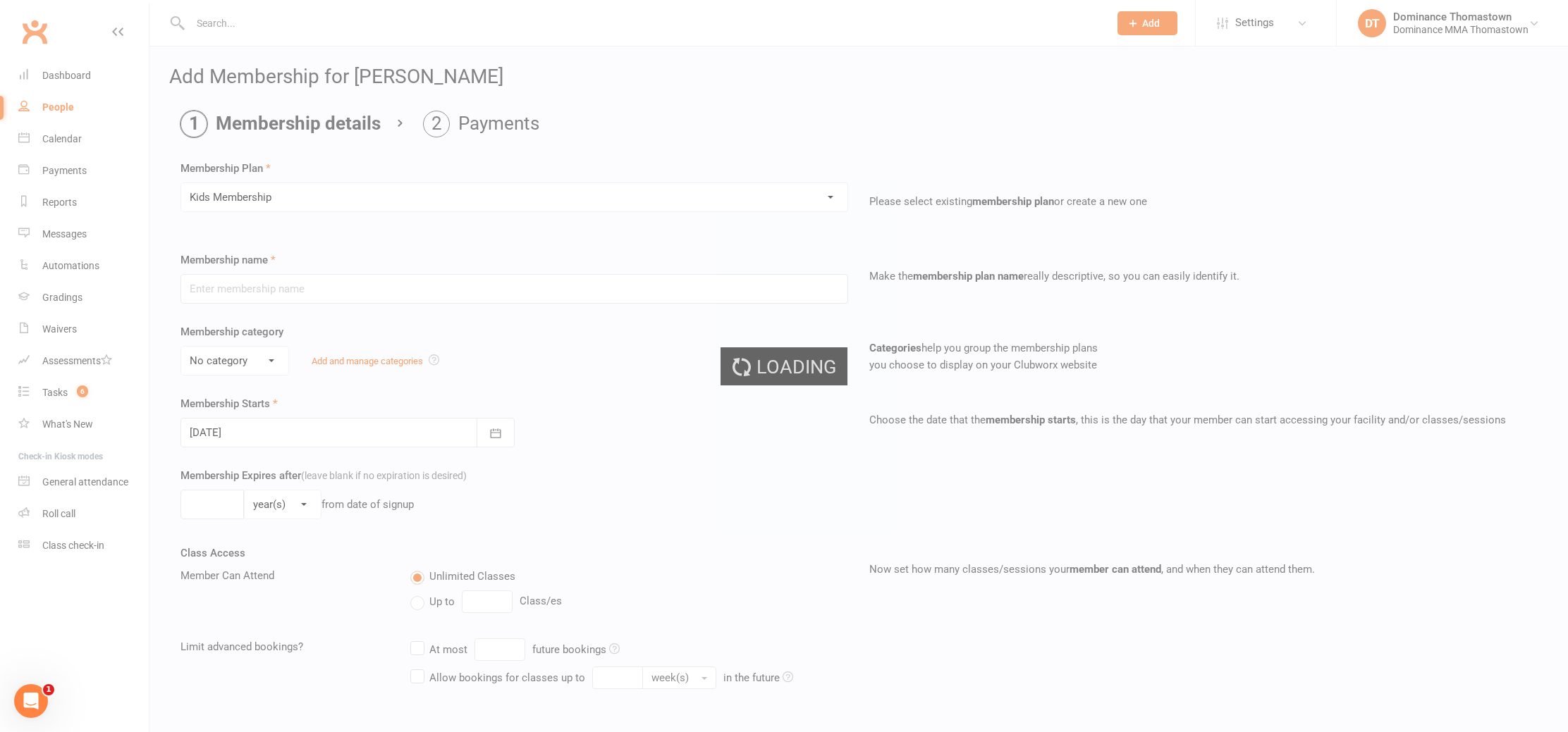
type input "Kids Membership"
select select "1"
type input "0"
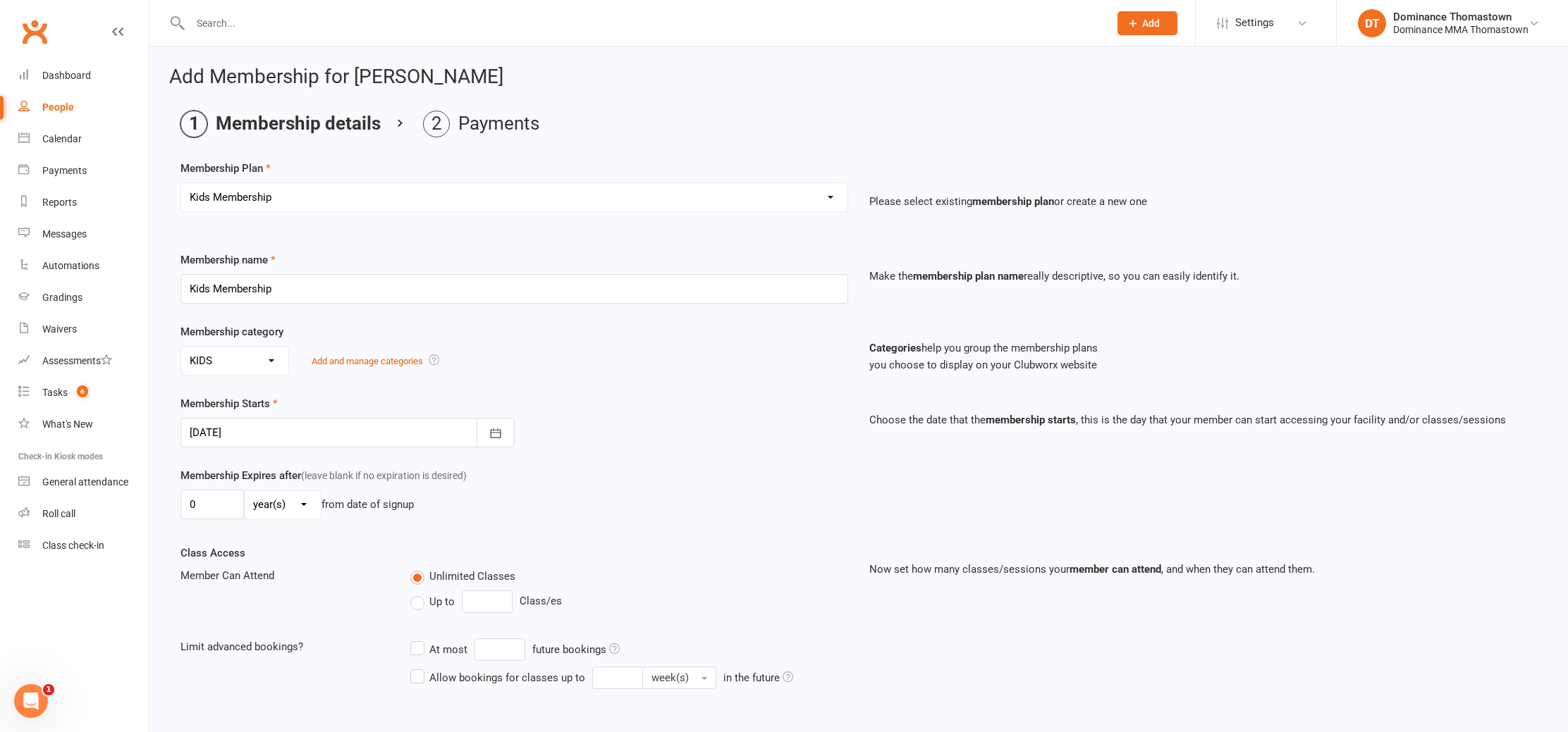
click at [257, 429] on div at bounding box center [347, 433] width 334 height 30
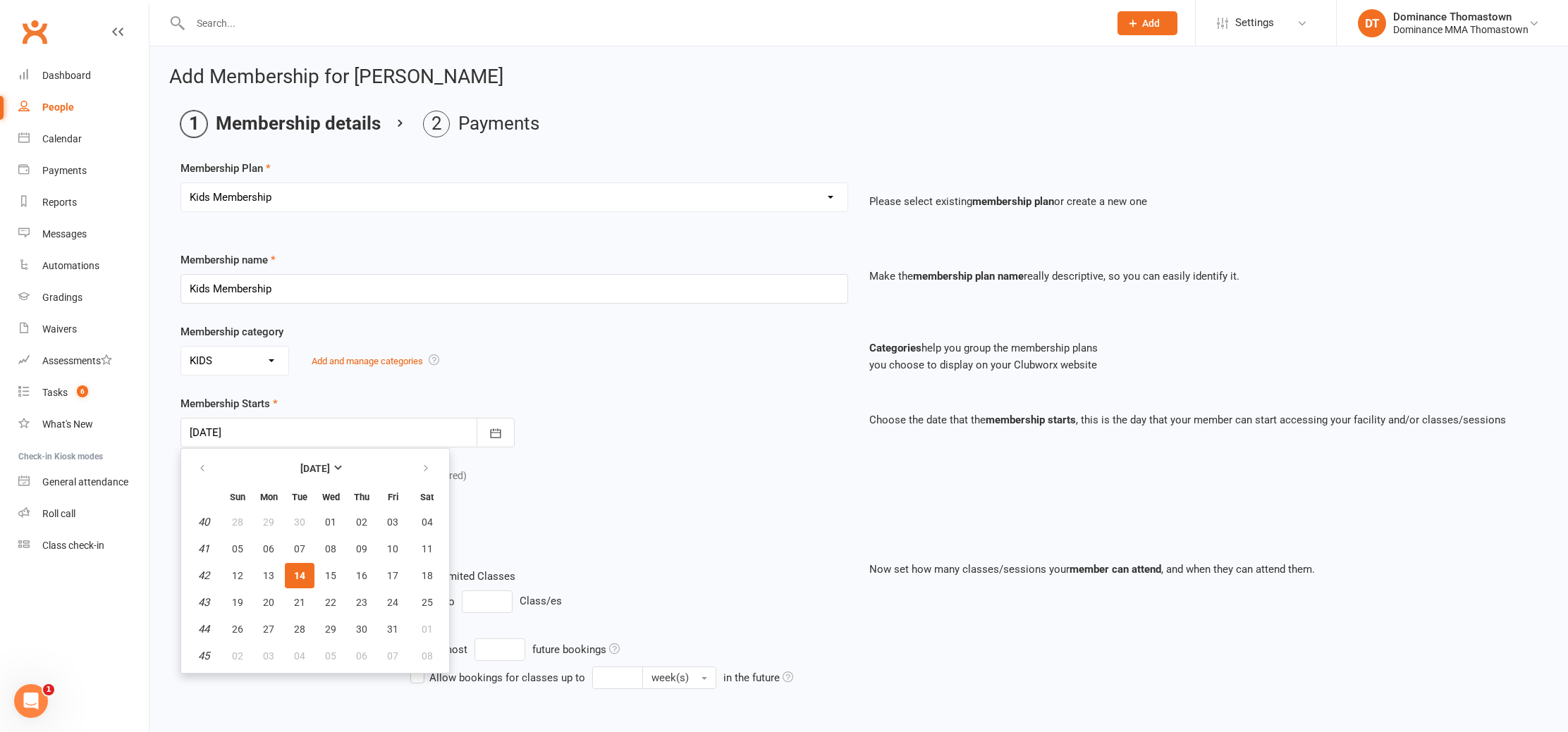
click at [296, 398] on div "Membership Starts 14 Oct 2025 October 2025 Sun Mon Tue Wed Thu Fri Sat 40 28 29…" at bounding box center [514, 421] width 689 height 52
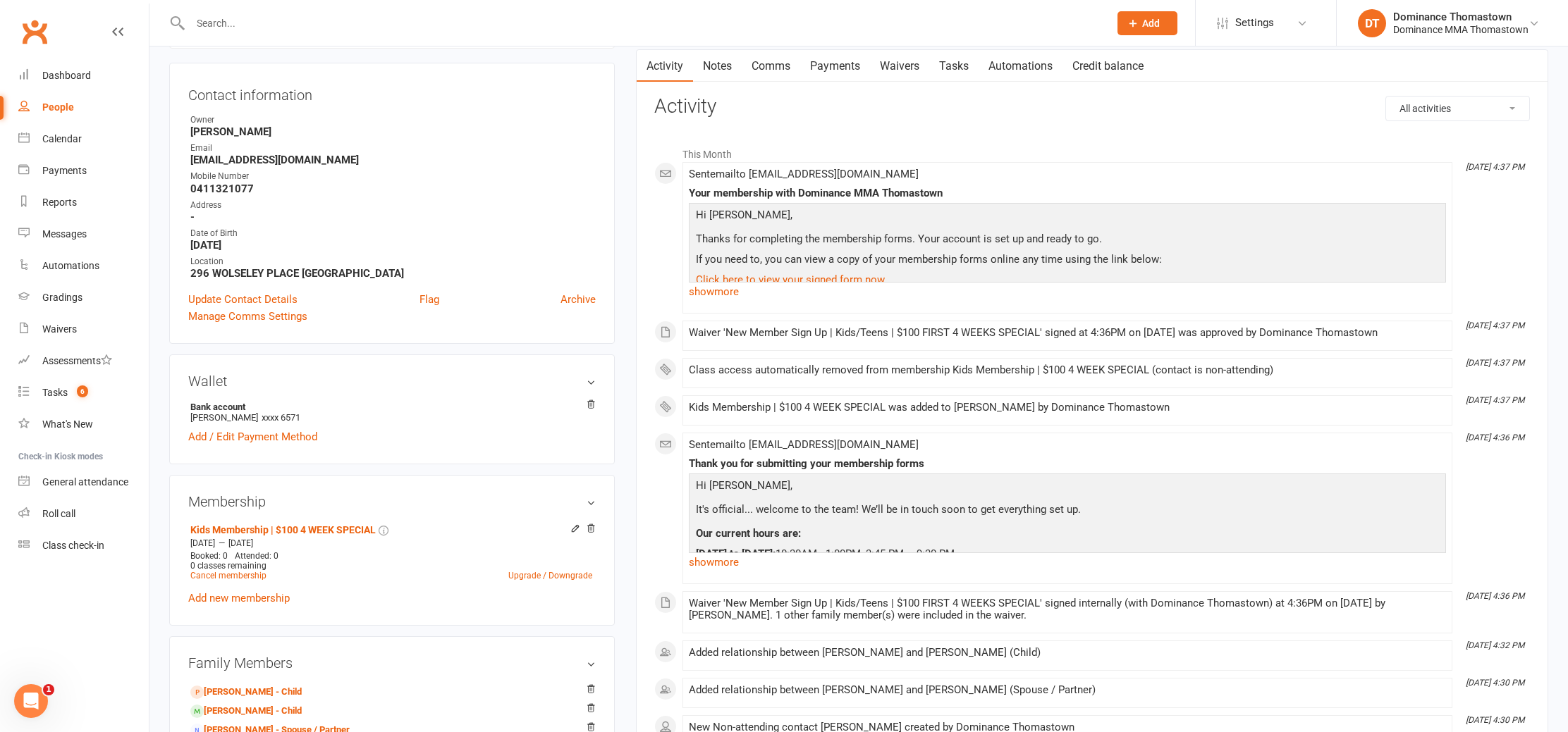
scroll to position [156, 0]
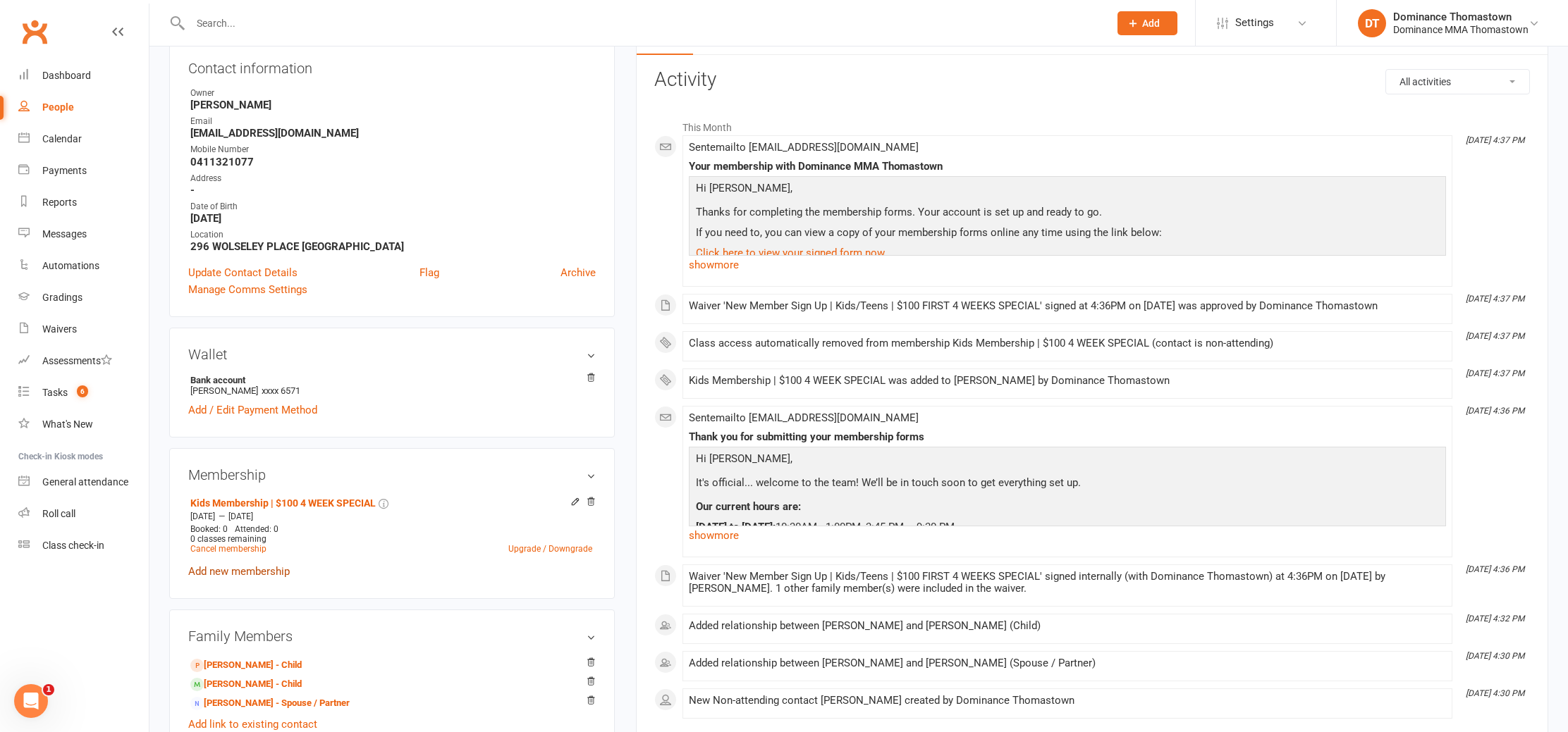
click at [249, 571] on link "Add new membership" at bounding box center [239, 571] width 102 height 12
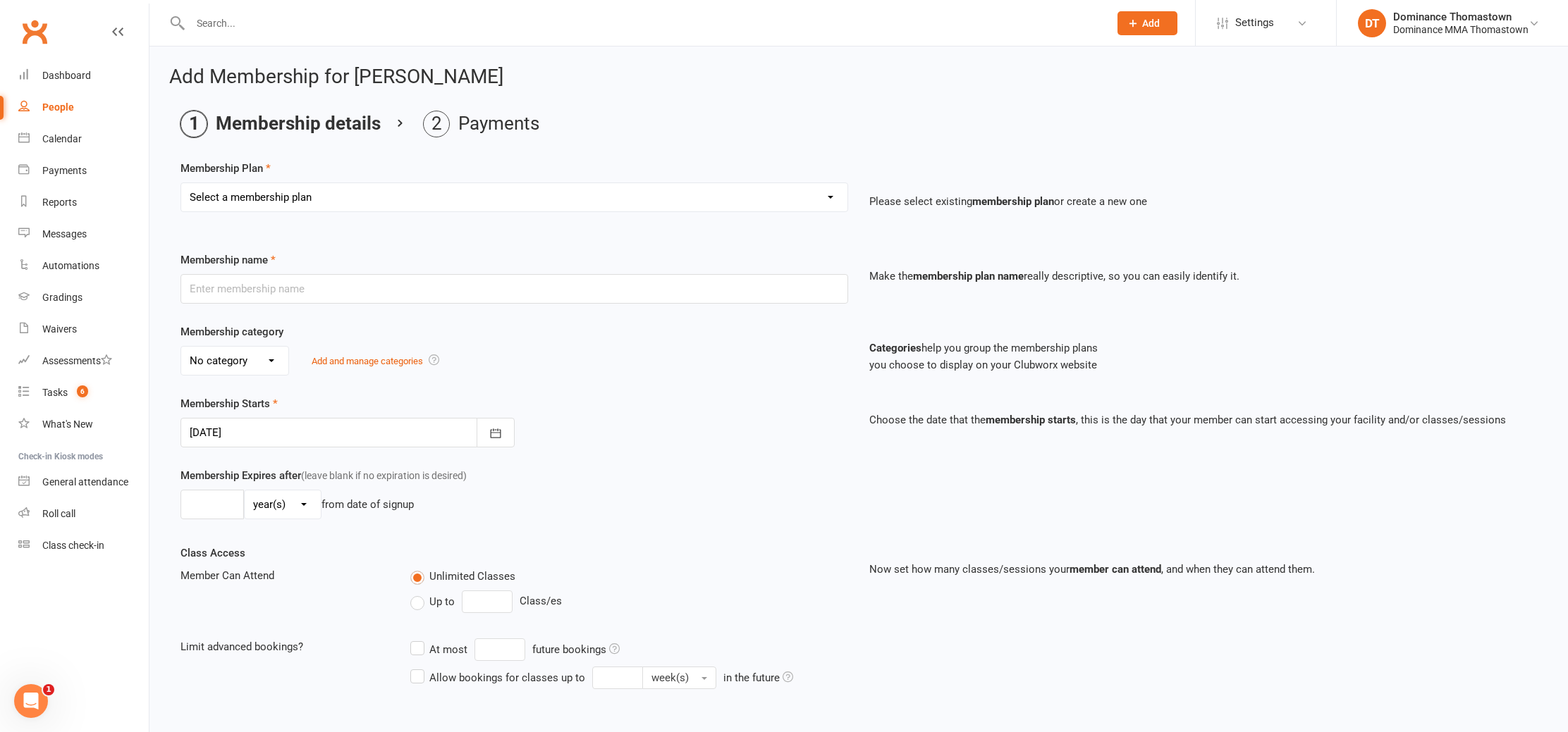
click at [206, 195] on select "Select a membership plan Kids Membership Adults Membership Paid in Full | Kids …" at bounding box center [514, 197] width 666 height 28
select select "0"
click at [181, 183] on select "Select a membership plan Kids Membership Adults Membership Paid in Full | Kids …" at bounding box center [514, 197] width 666 height 28
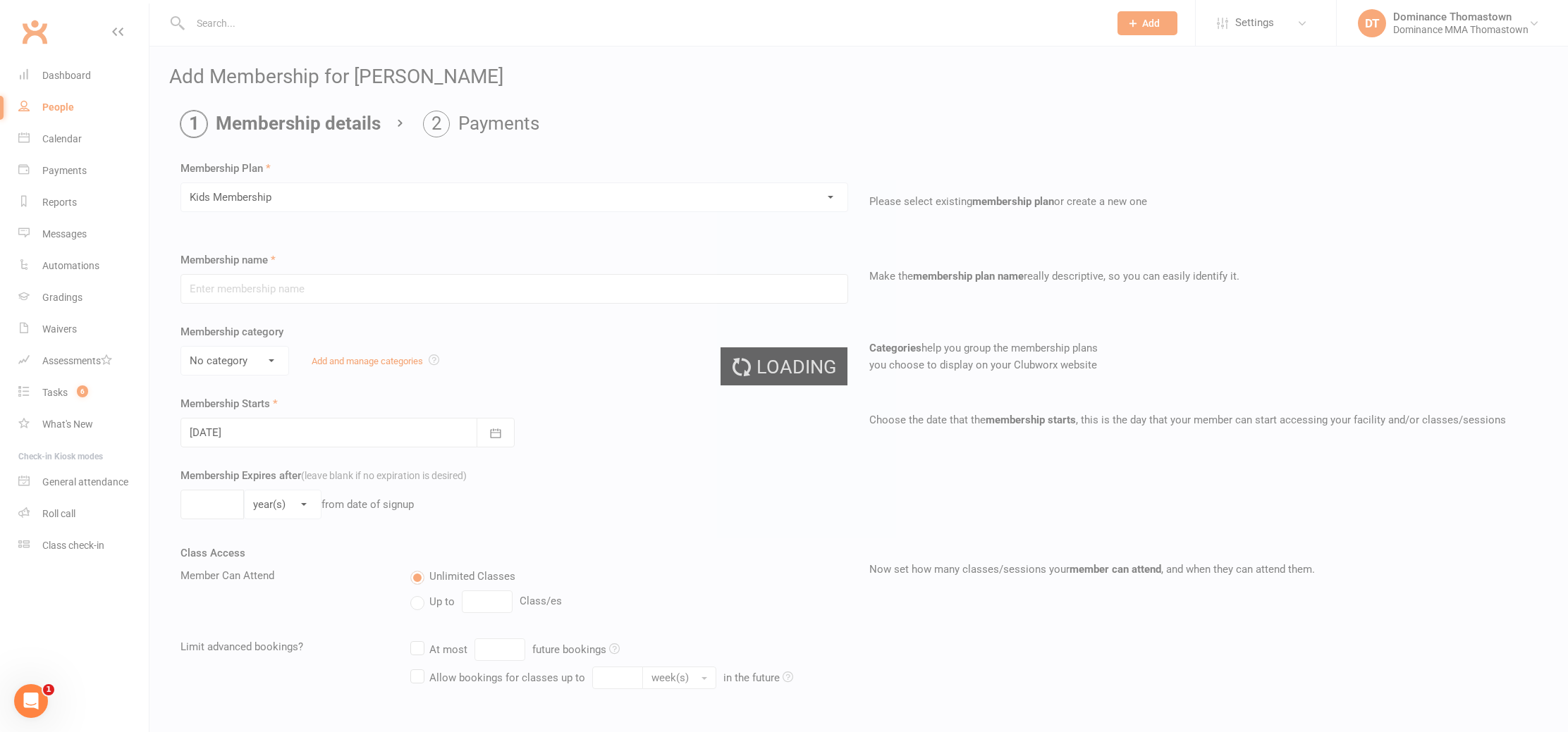
type input "Kids Membership"
select select "1"
type input "0"
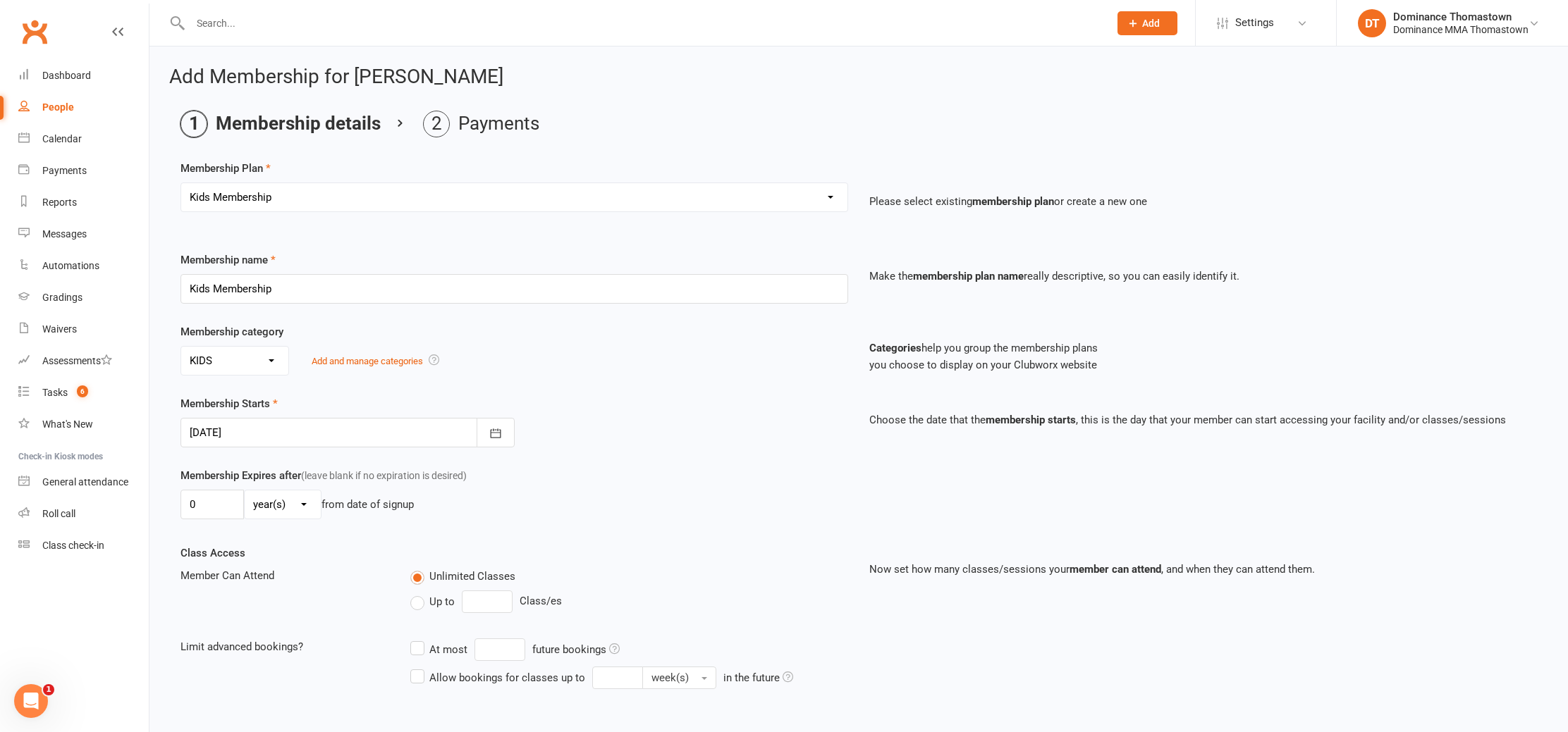
click at [272, 431] on div at bounding box center [347, 433] width 334 height 30
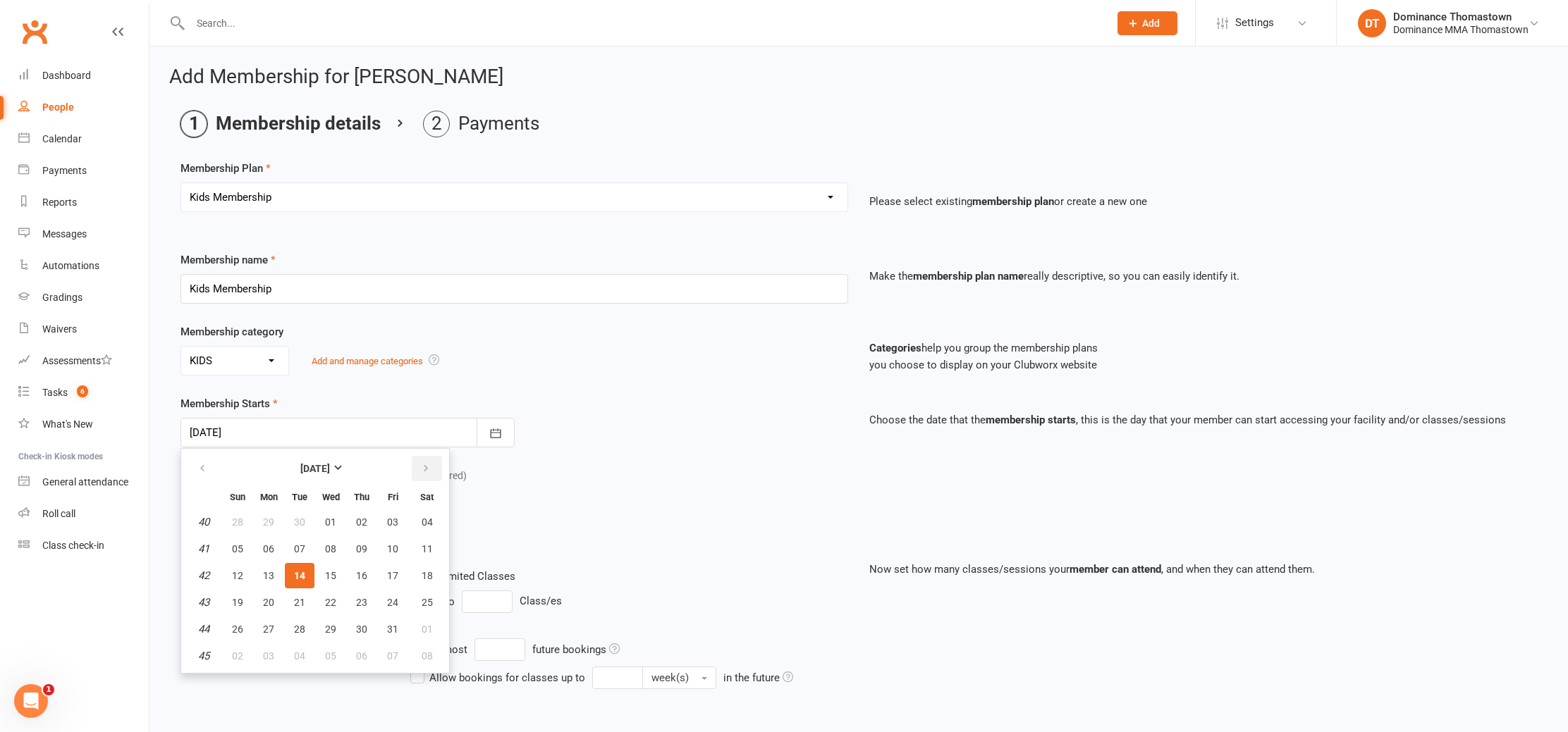
click at [417, 467] on button "button" at bounding box center [427, 468] width 31 height 25
click at [277, 572] on button "10" at bounding box center [268, 575] width 30 height 25
type input "10 Nov 2025"
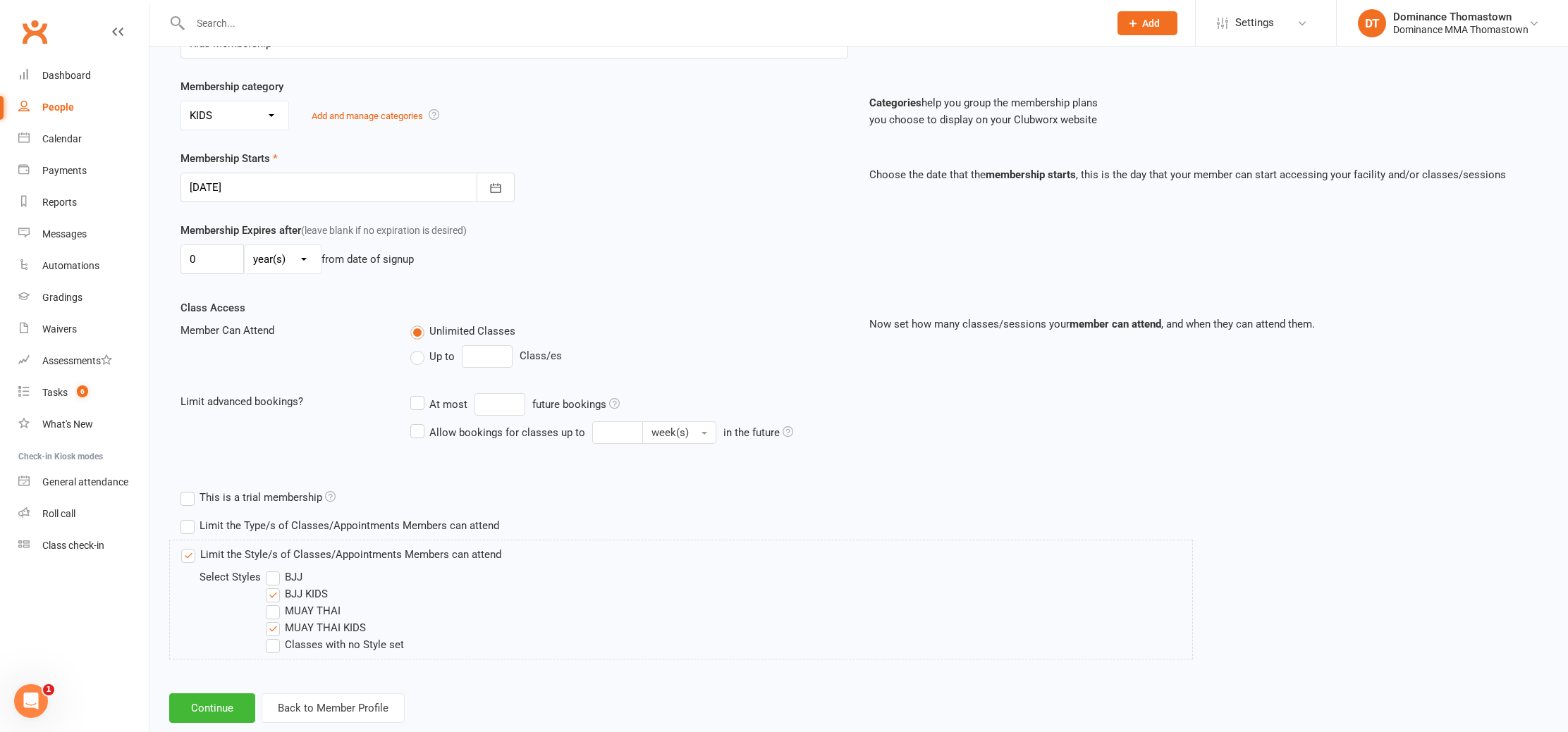
scroll to position [276, 0]
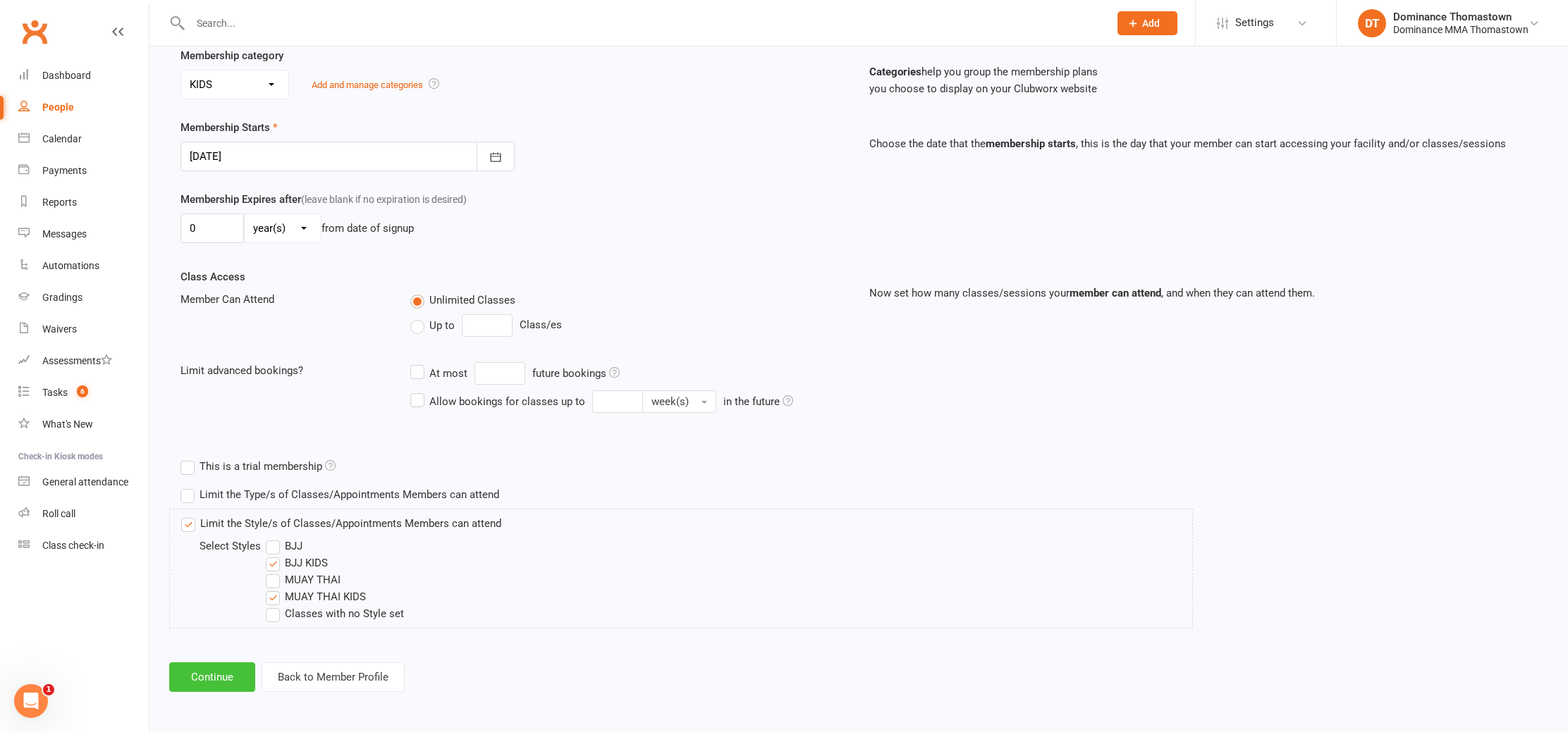
click at [227, 666] on button "Continue" at bounding box center [212, 677] width 86 height 30
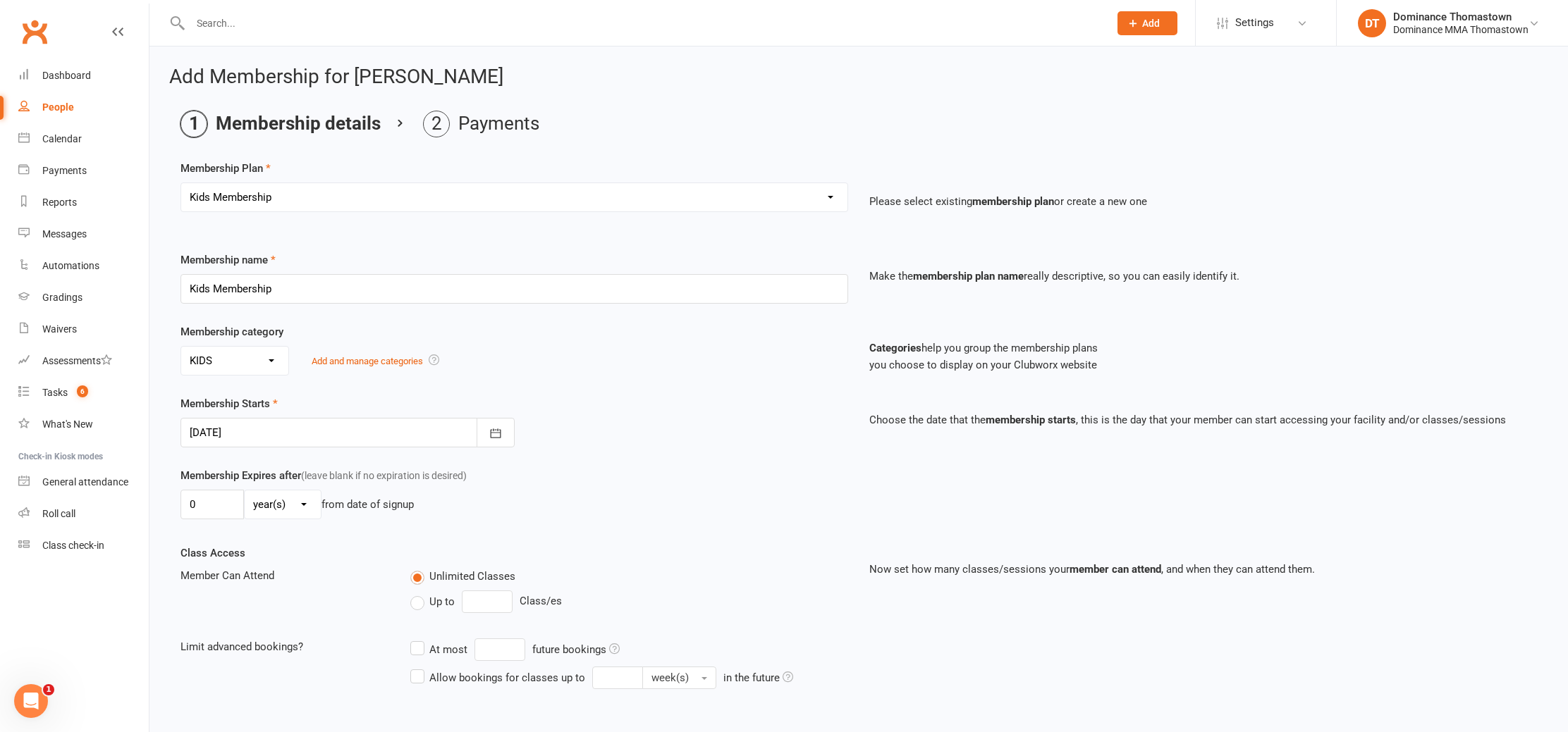
scroll to position [1, 0]
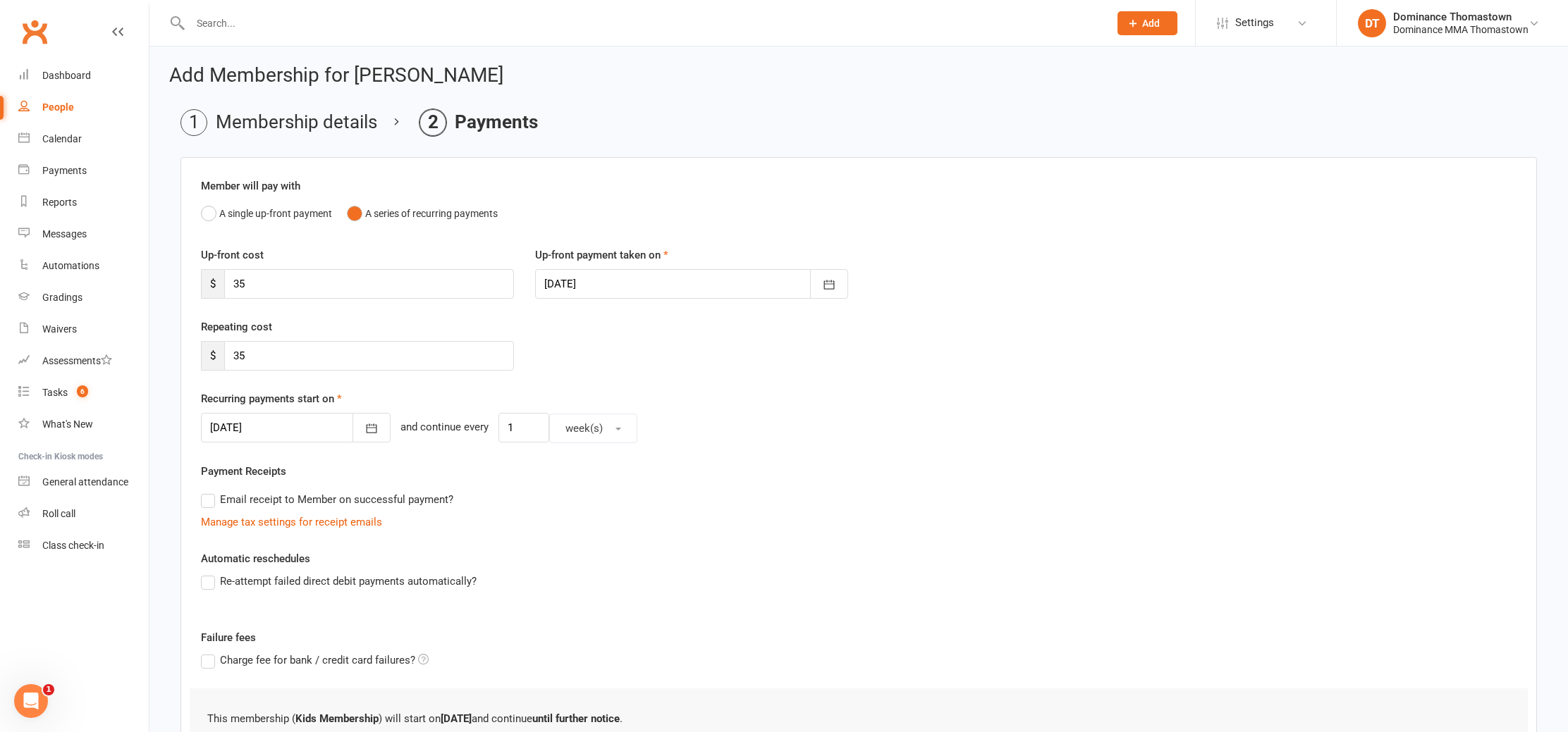
click at [544, 290] on div at bounding box center [692, 284] width 313 height 30
click at [553, 314] on icon "button" at bounding box center [557, 320] width 10 height 12
click at [784, 322] on icon "button" at bounding box center [781, 320] width 10 height 12
click at [687, 421] on span "12" at bounding box center [686, 427] width 12 height 12
type input "12 Nov 2025"
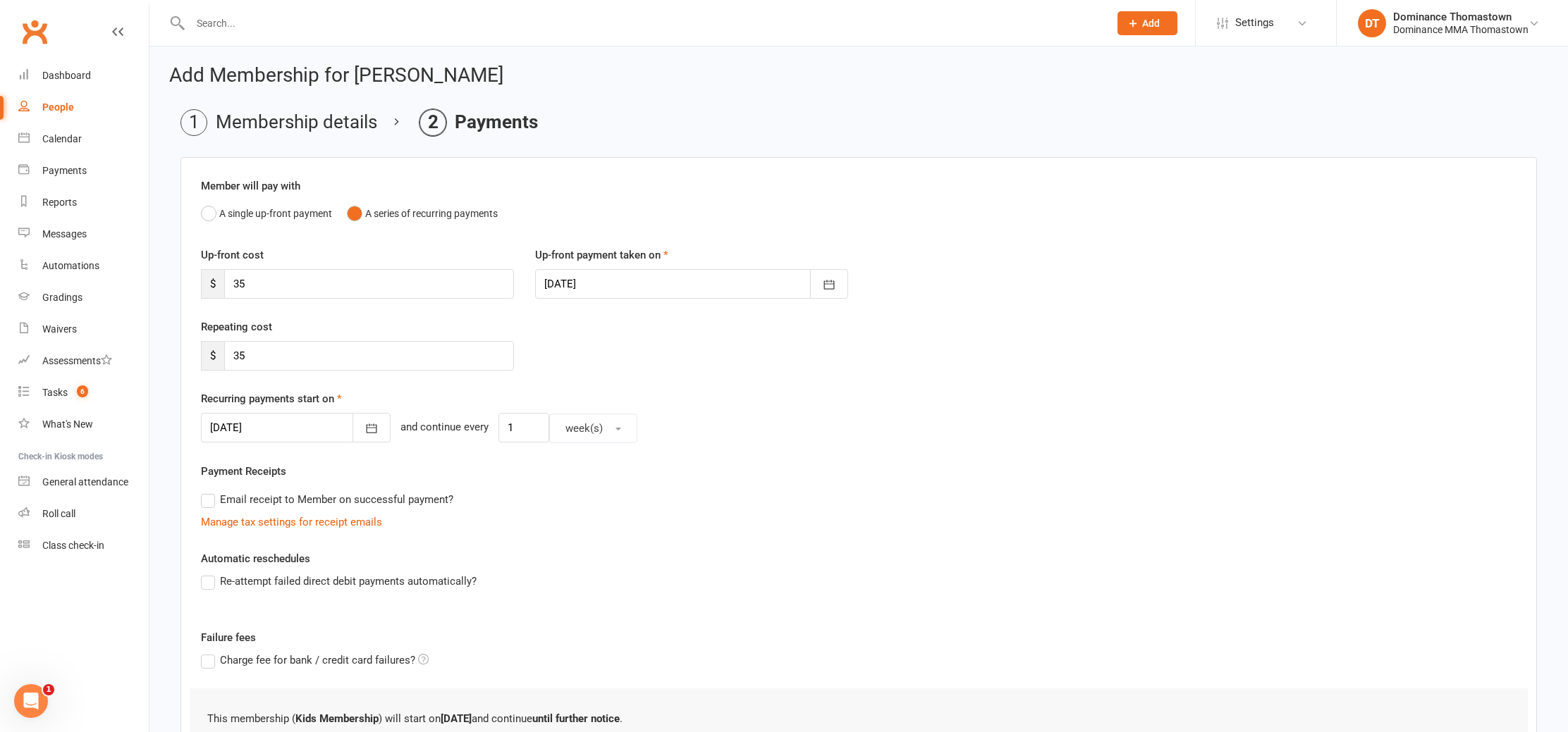
click at [288, 431] on div at bounding box center [296, 428] width 190 height 30
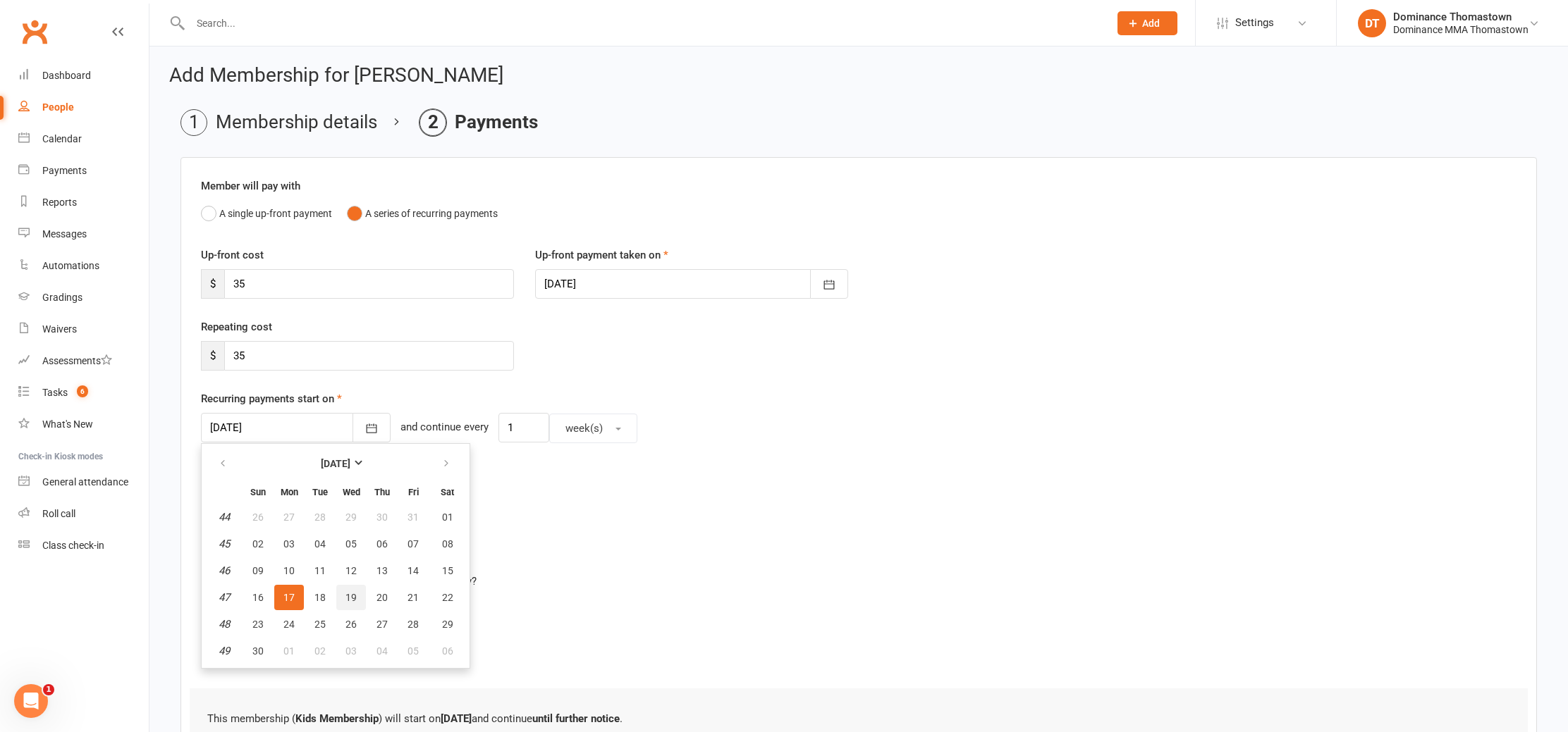
click at [346, 598] on span "19" at bounding box center [352, 598] width 12 height 12
type input "19 Nov 2025"
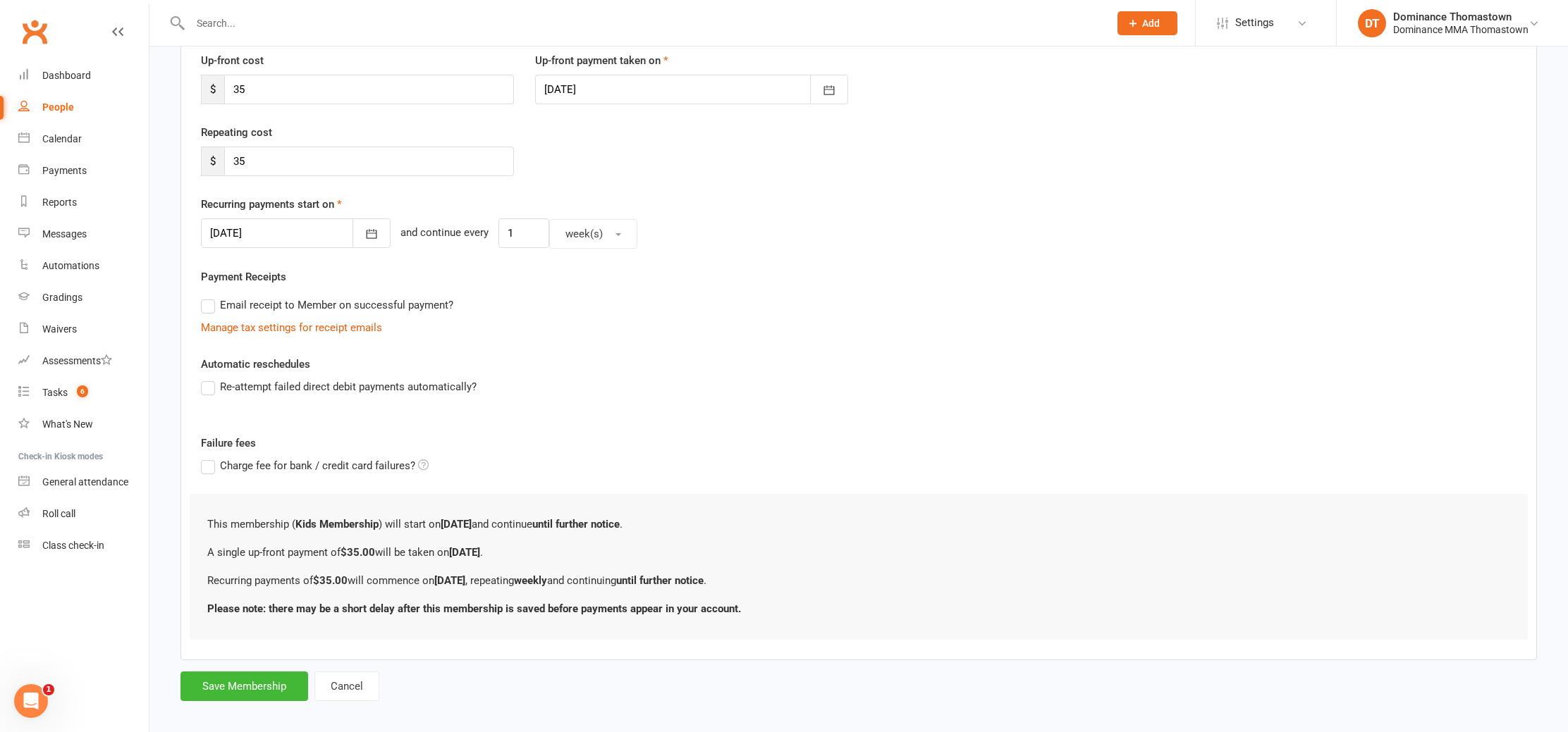
scroll to position [208, 0]
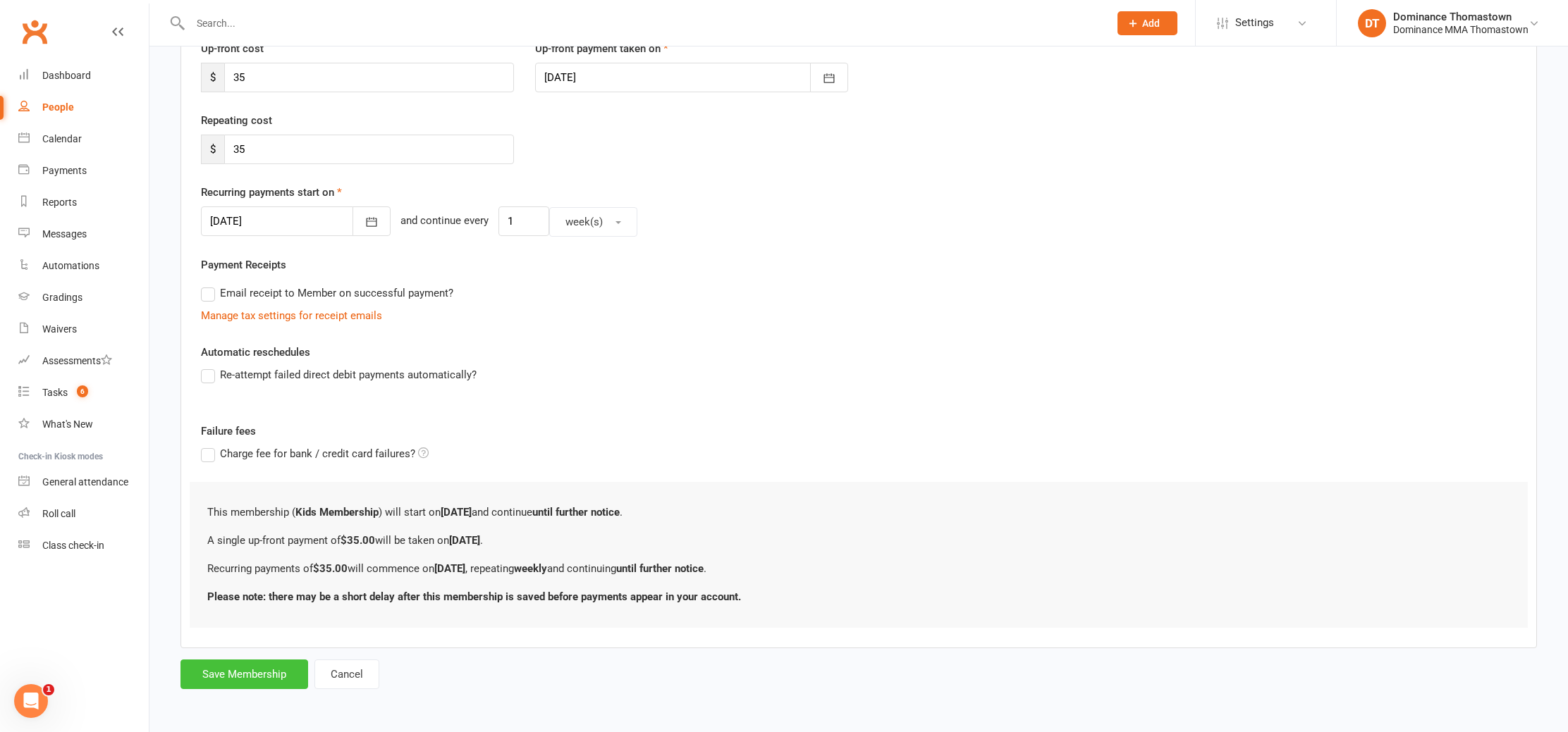
click at [258, 667] on button "Save Membership" at bounding box center [244, 674] width 128 height 30
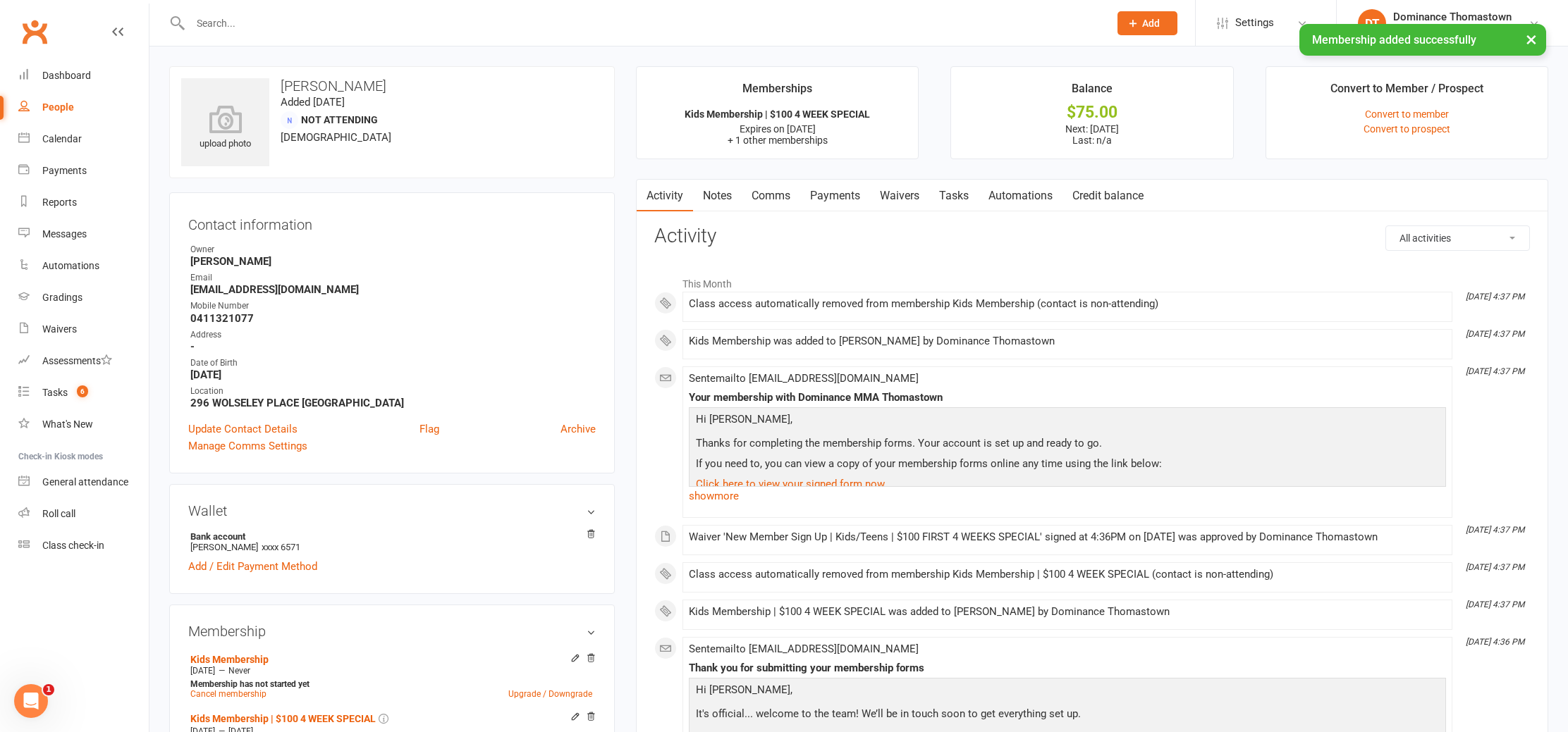
click at [828, 208] on link "Payments" at bounding box center [836, 195] width 70 height 33
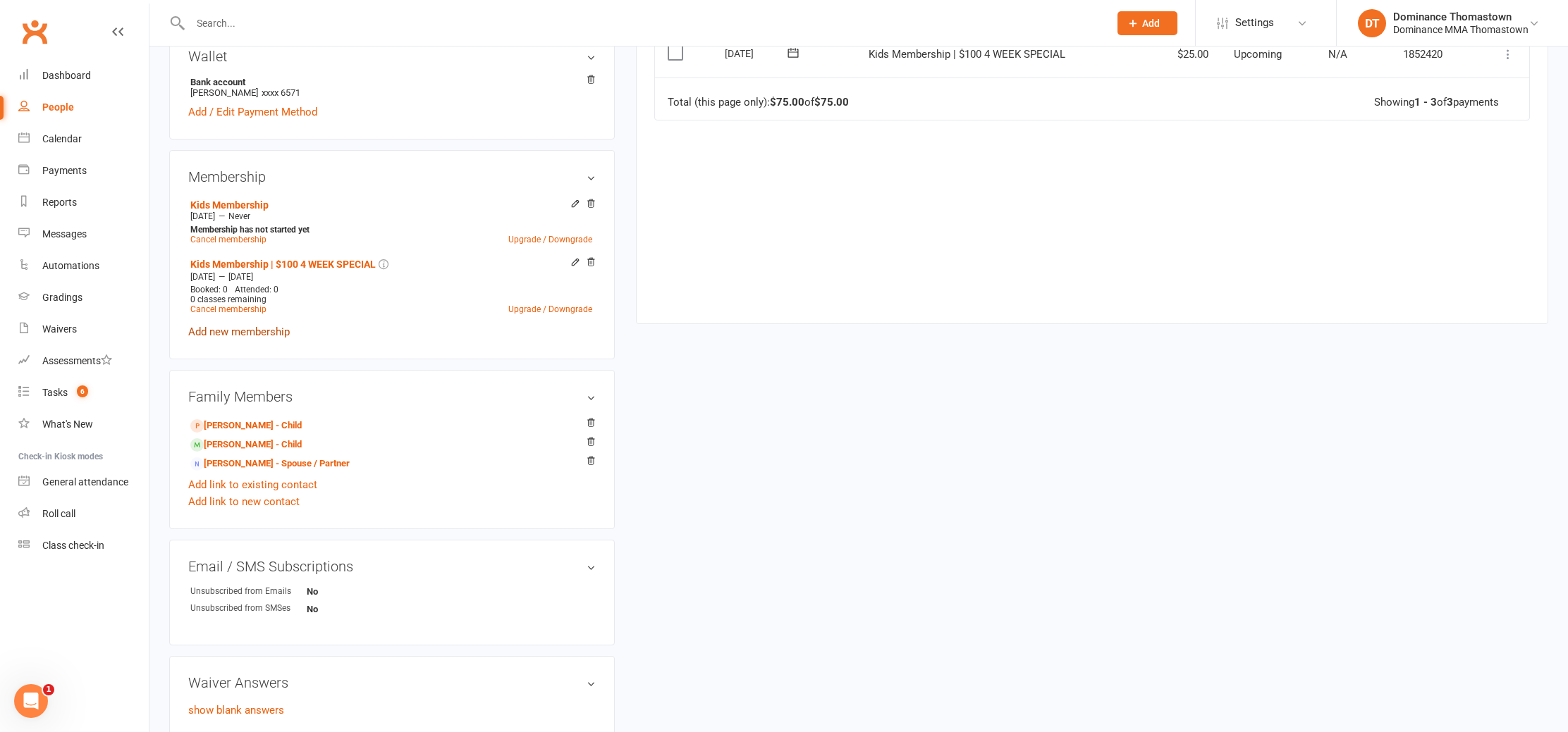
scroll to position [487, 0]
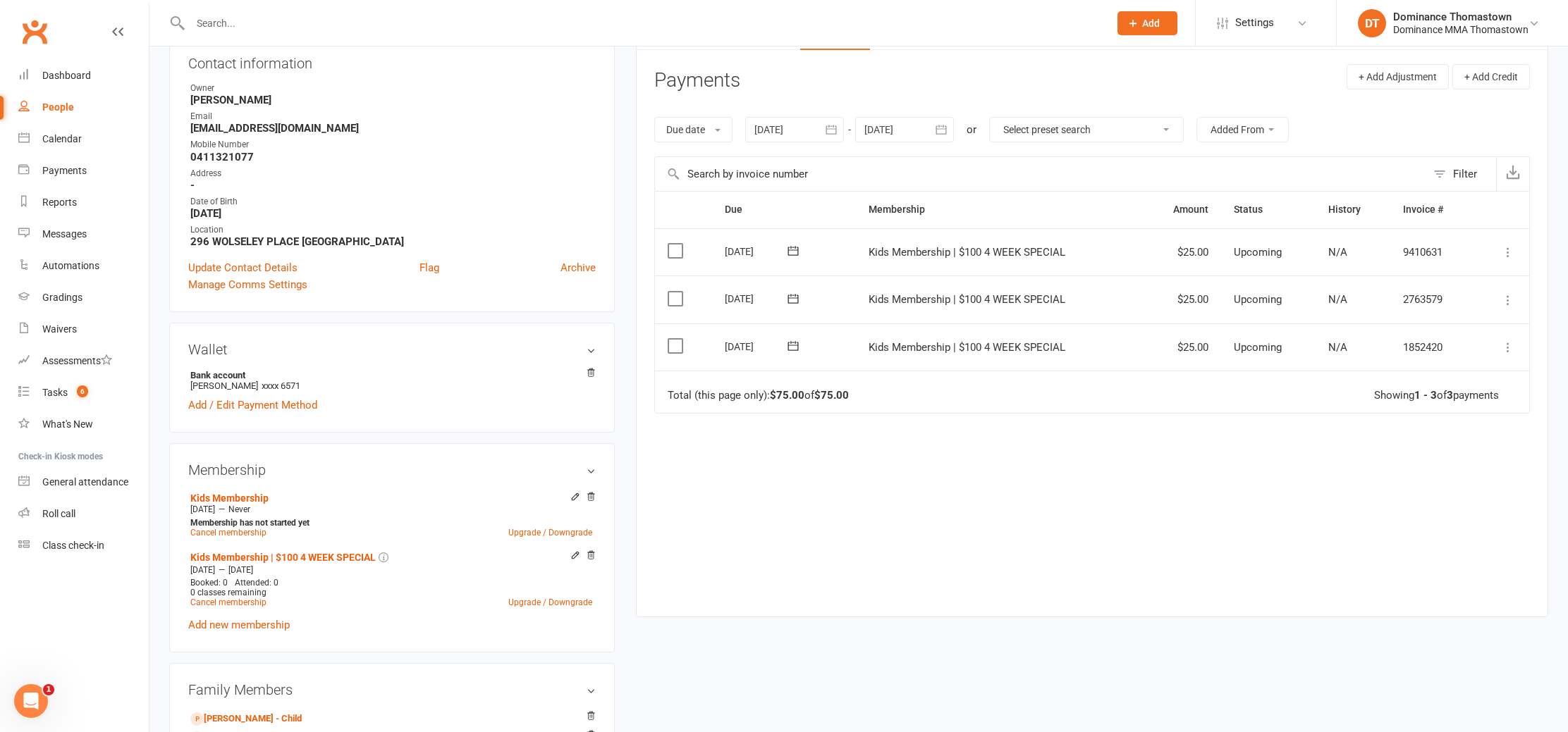
scroll to position [155, 0]
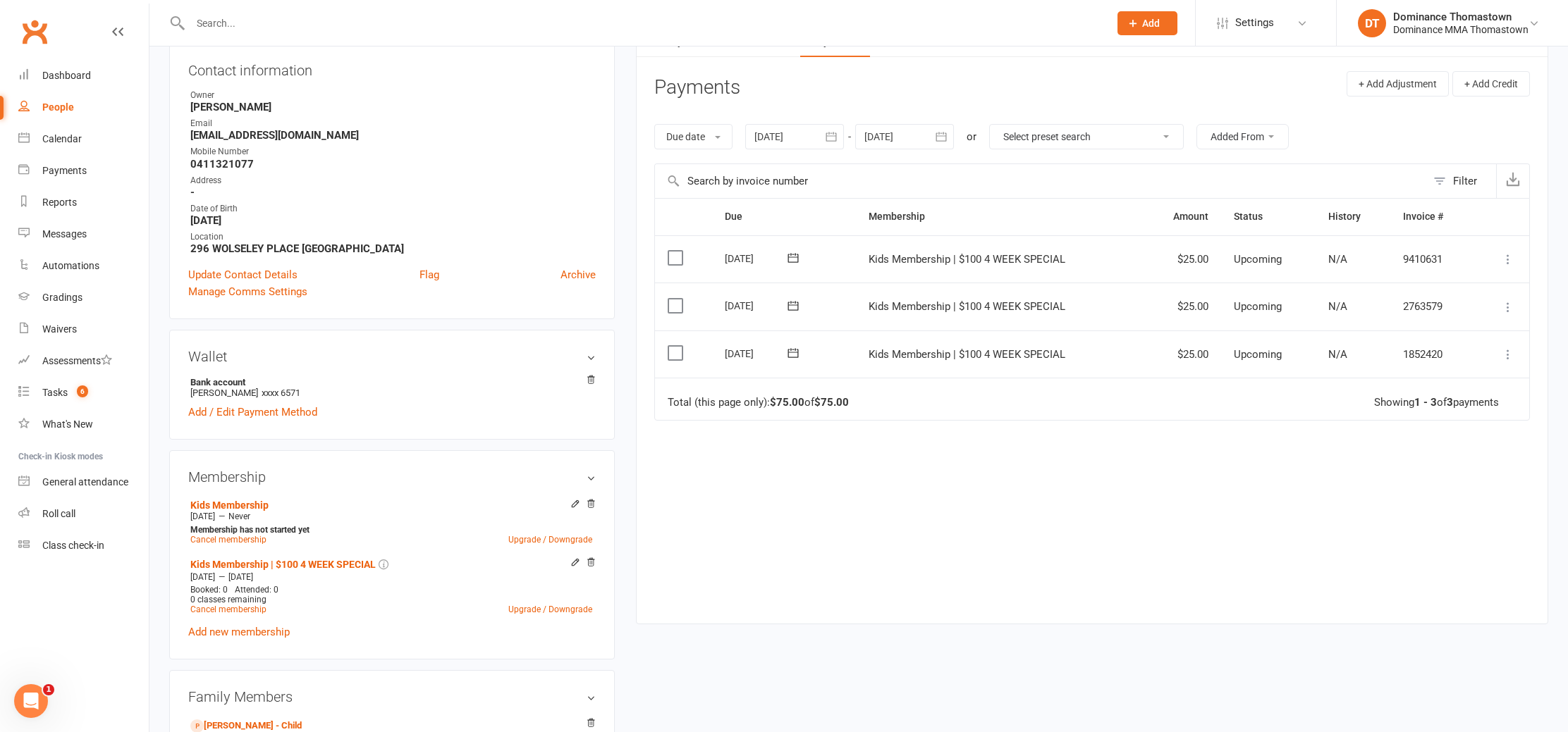
drag, startPoint x: 906, startPoint y: 124, endPoint x: 908, endPoint y: 131, distance: 7.3
click at [906, 124] on div at bounding box center [905, 137] width 99 height 25
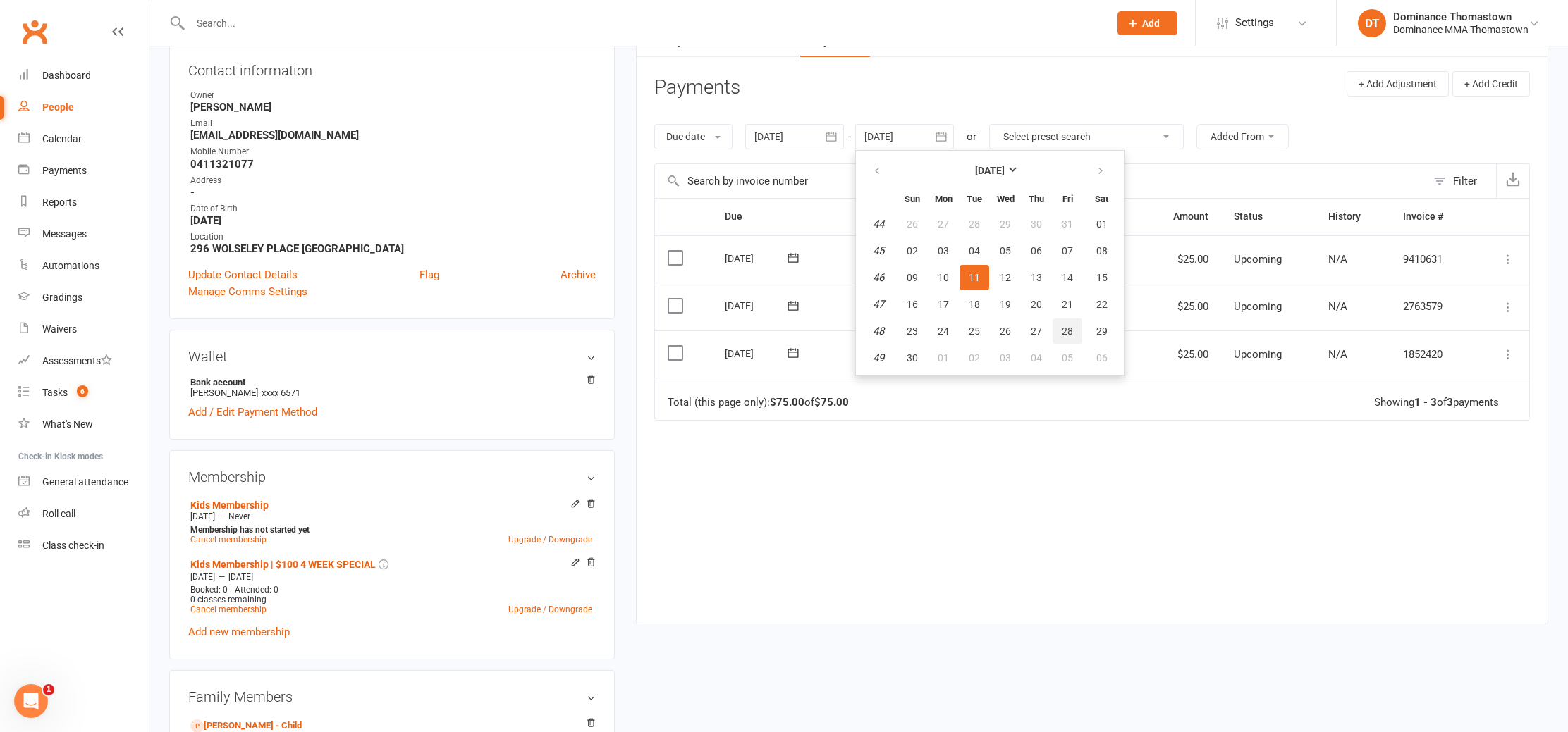
click at [1072, 331] on span "28" at bounding box center [1068, 331] width 12 height 12
type input "[DATE]"
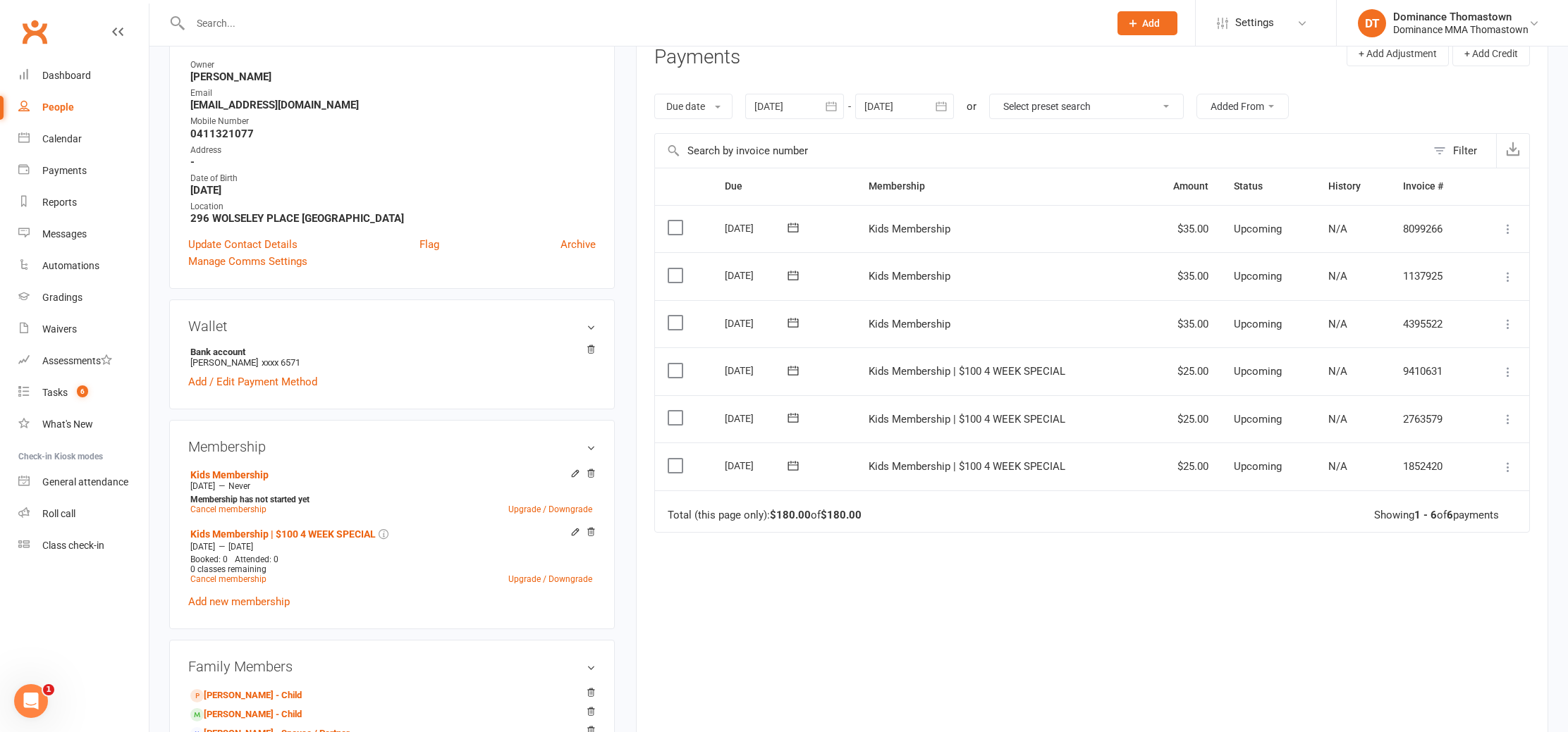
scroll to position [186, 0]
drag, startPoint x: 1509, startPoint y: 322, endPoint x: 1501, endPoint y: 346, distance: 25.3
click at [1509, 322] on icon at bounding box center [1508, 322] width 14 height 14
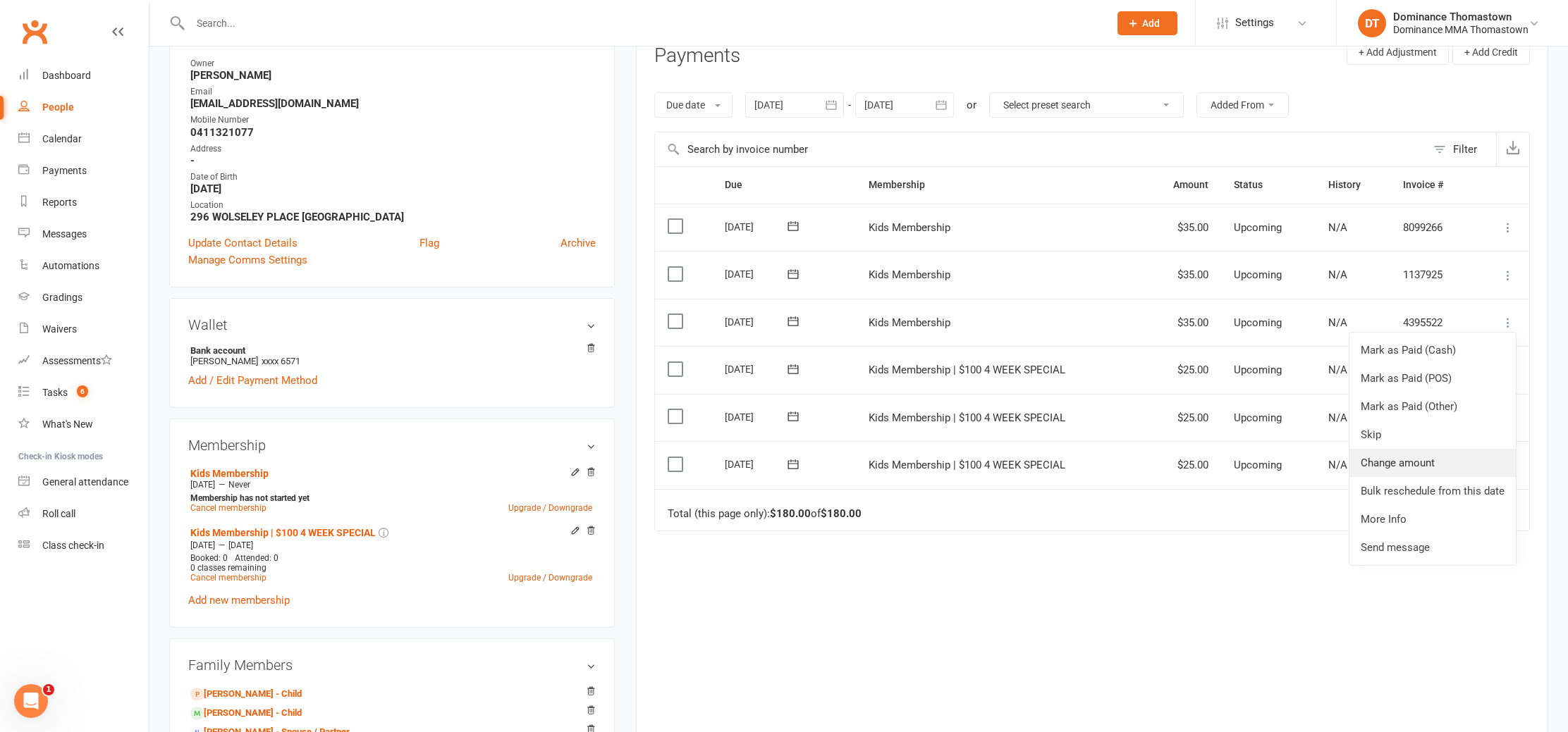
click at [1421, 460] on link "Change amount" at bounding box center [1433, 463] width 166 height 28
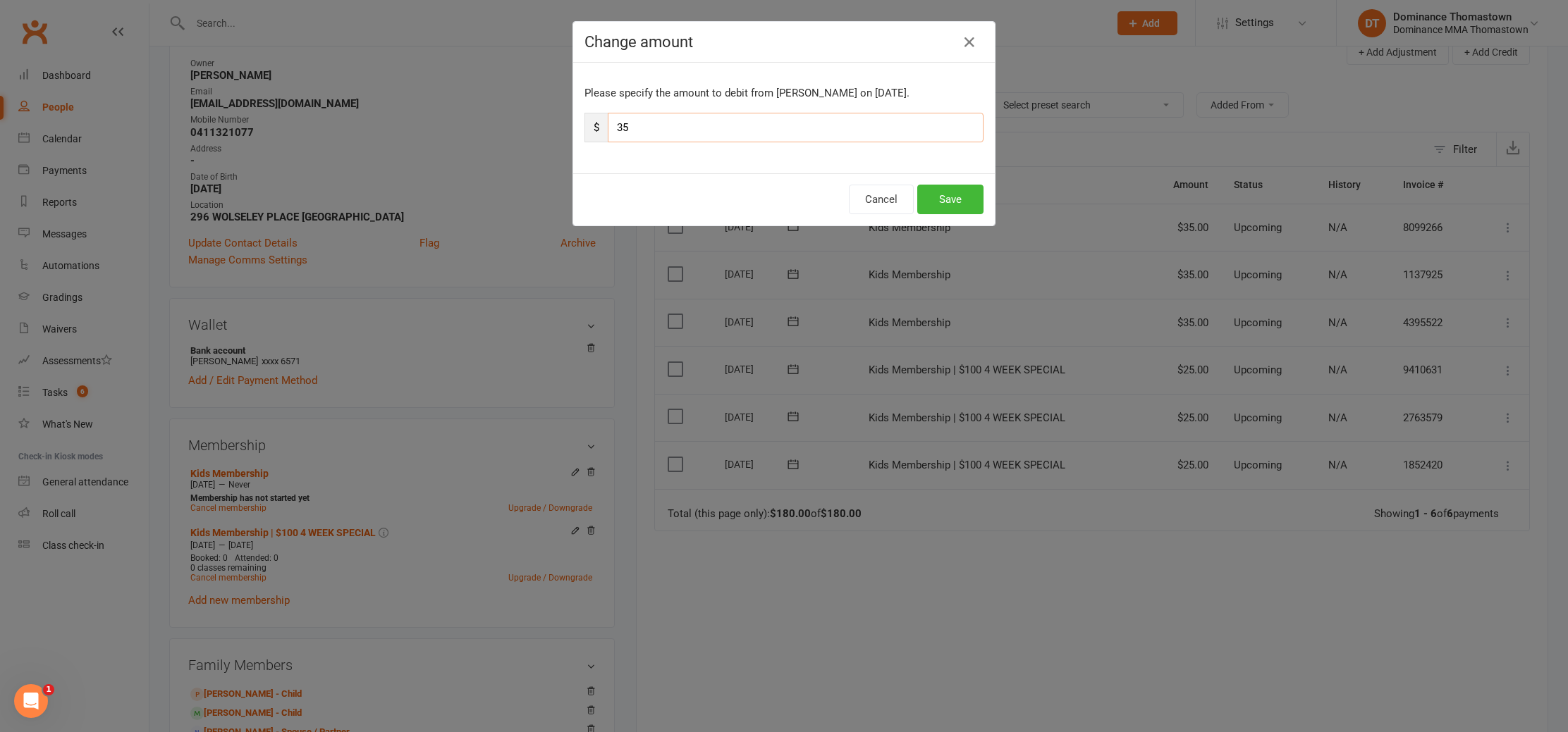
click at [621, 121] on input "35" at bounding box center [796, 127] width 376 height 30
type input "25"
click at [959, 200] on button "Save" at bounding box center [950, 199] width 66 height 30
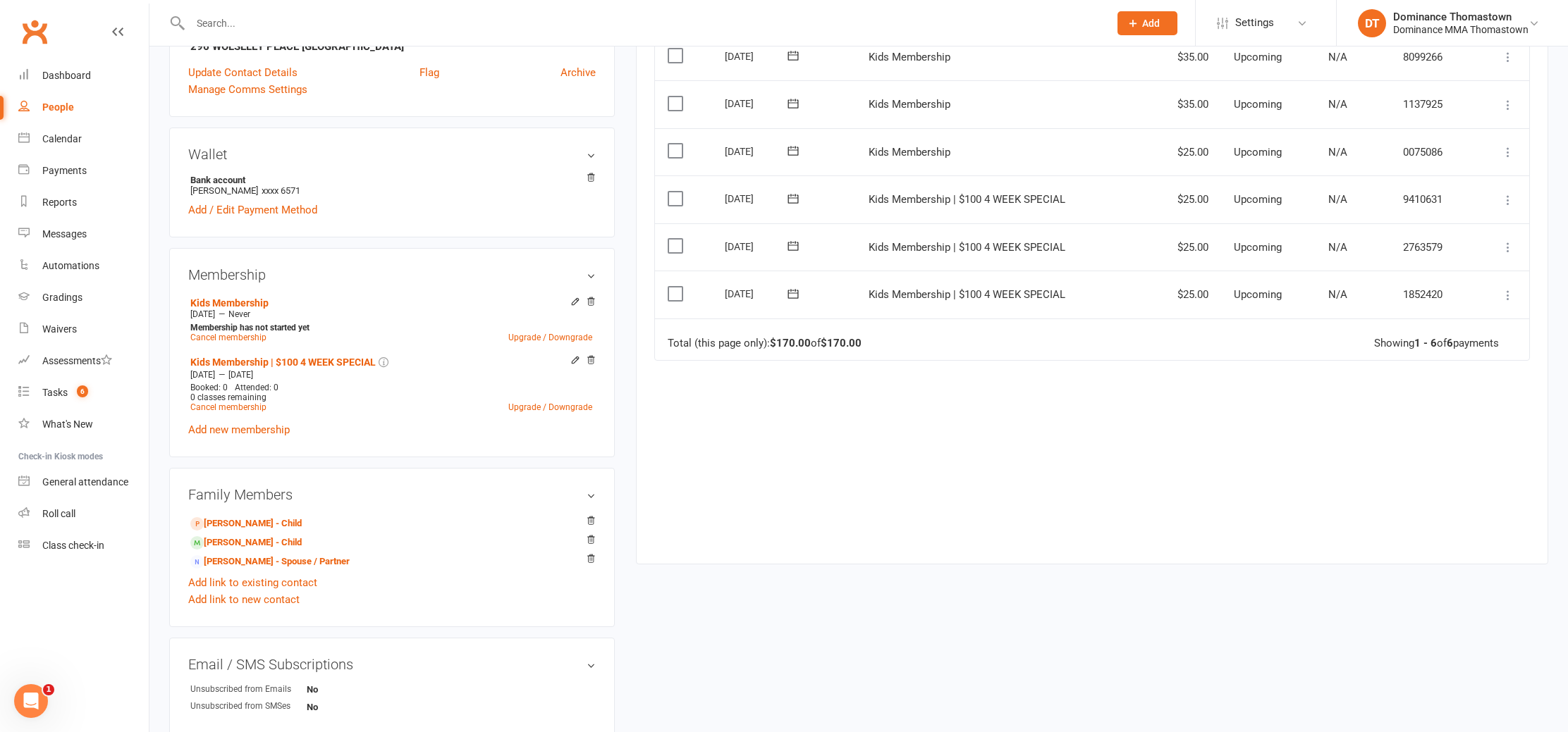
scroll to position [396, 0]
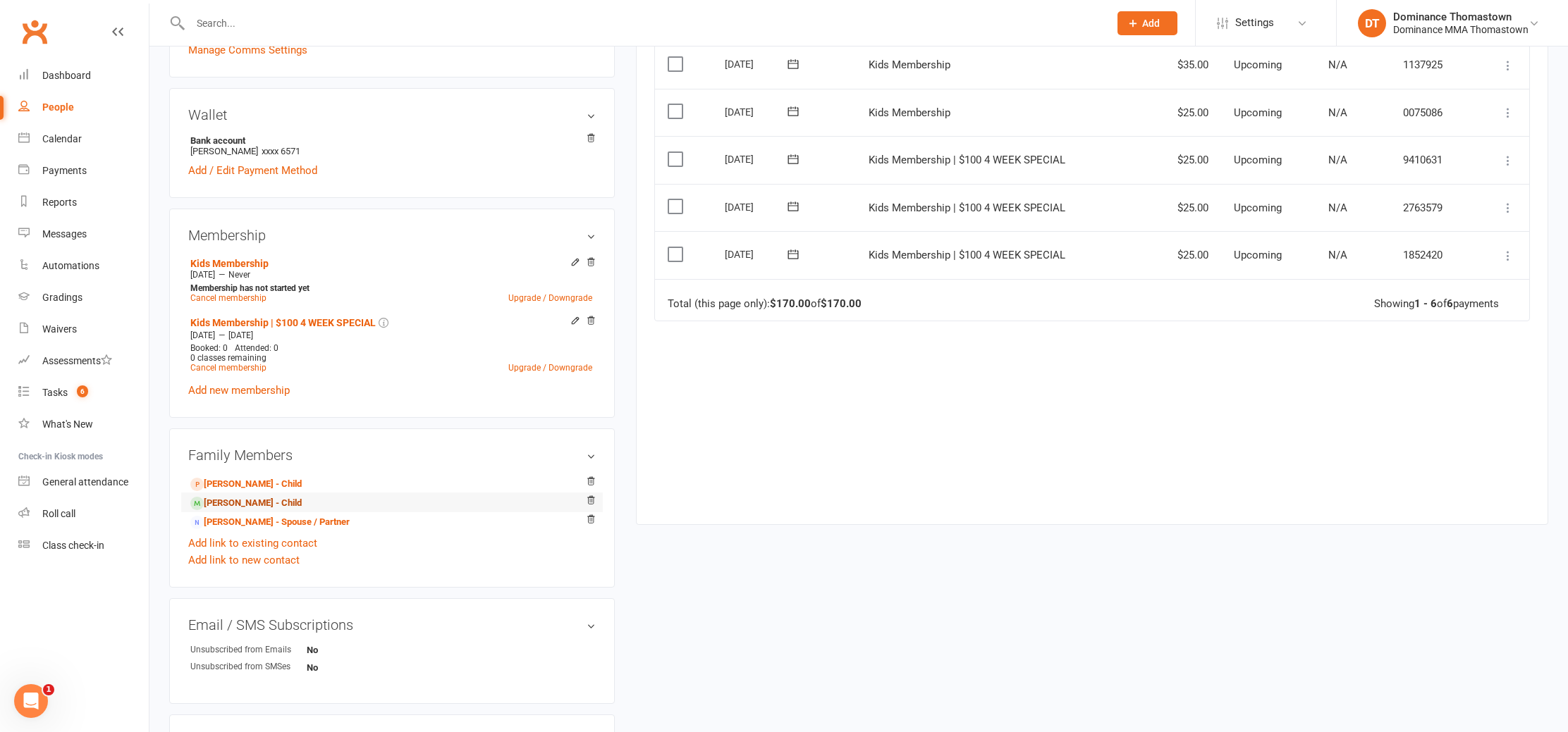
click at [258, 497] on link "[PERSON_NAME] - Child" at bounding box center [246, 503] width 111 height 15
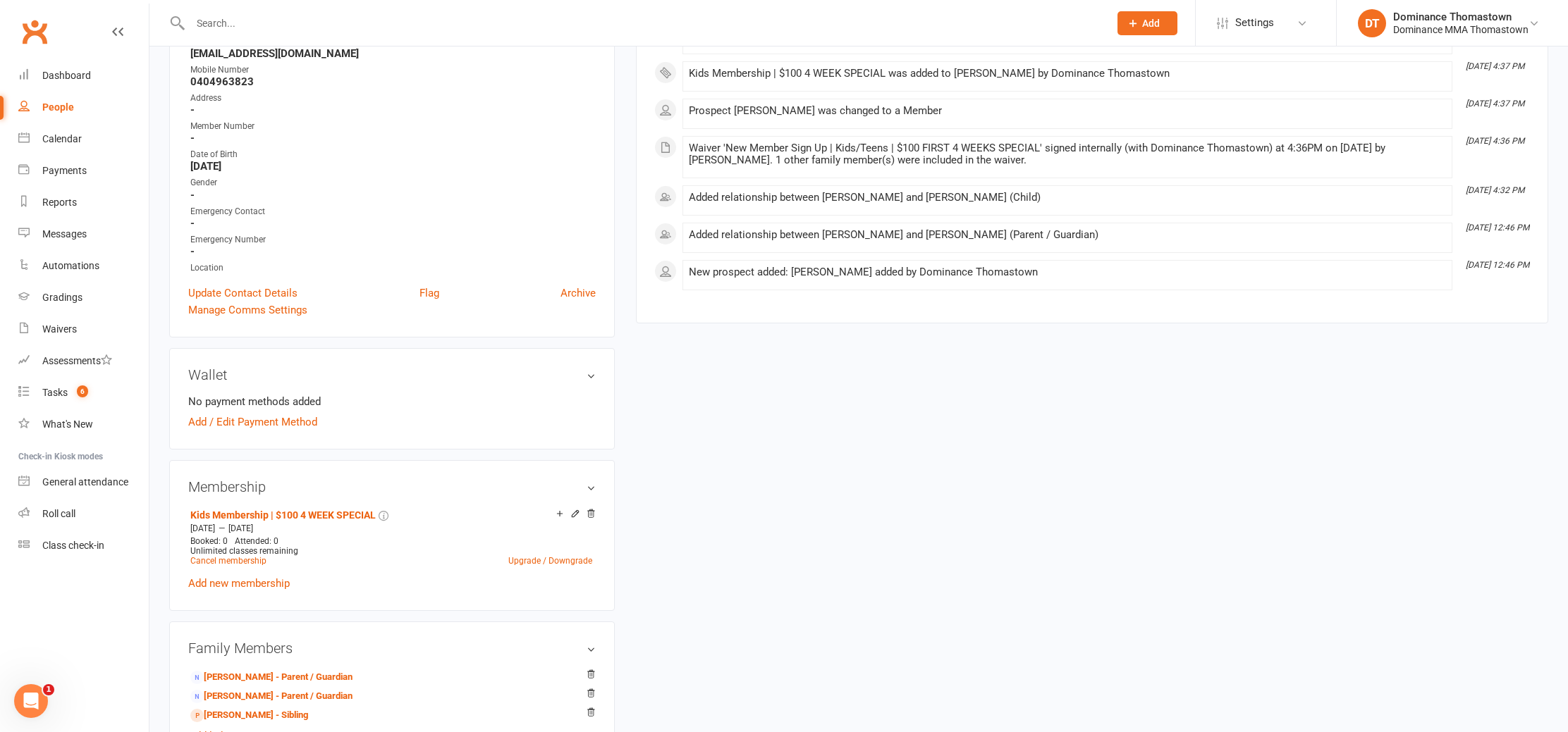
scroll to position [298, 0]
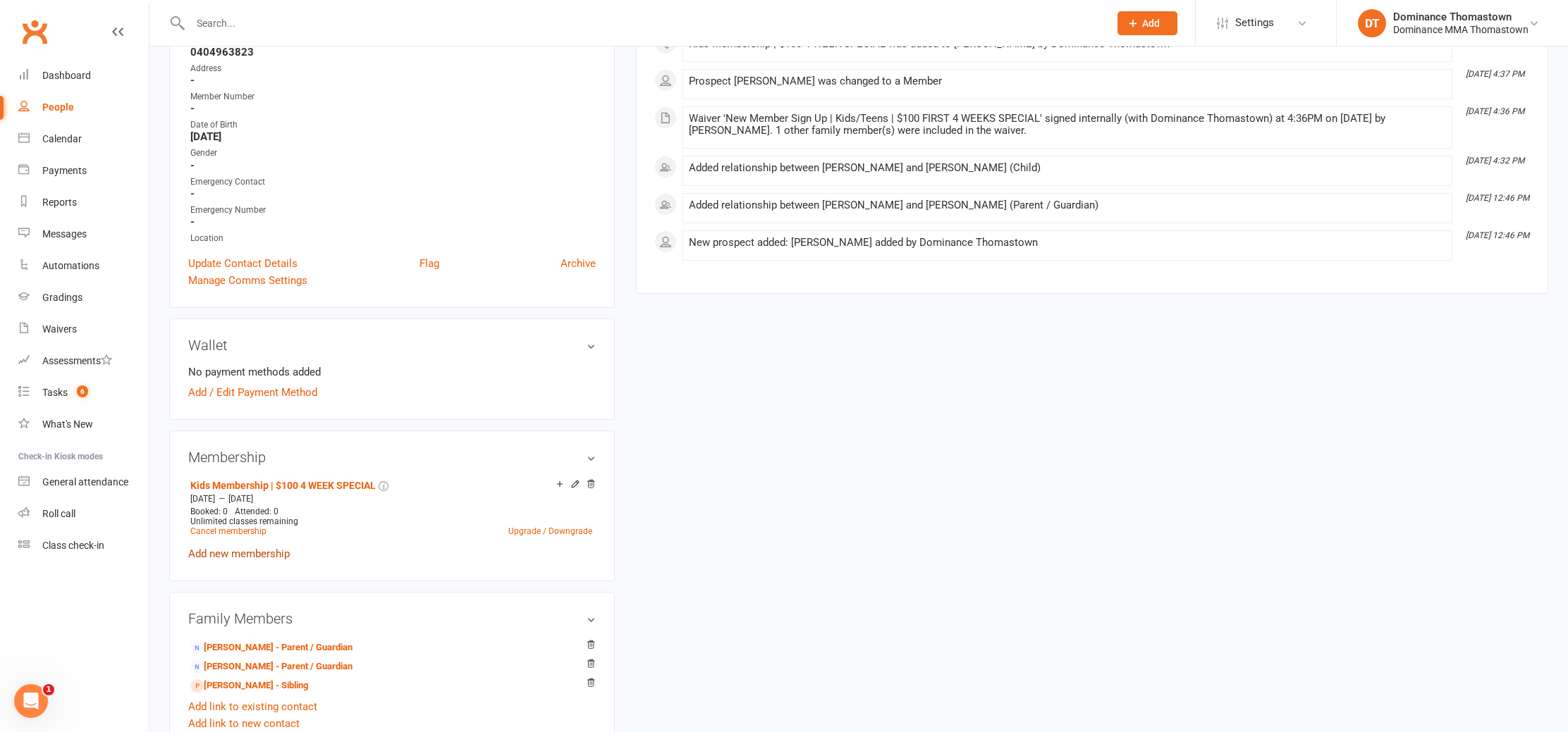
click at [243, 548] on link "Add new membership" at bounding box center [239, 553] width 102 height 12
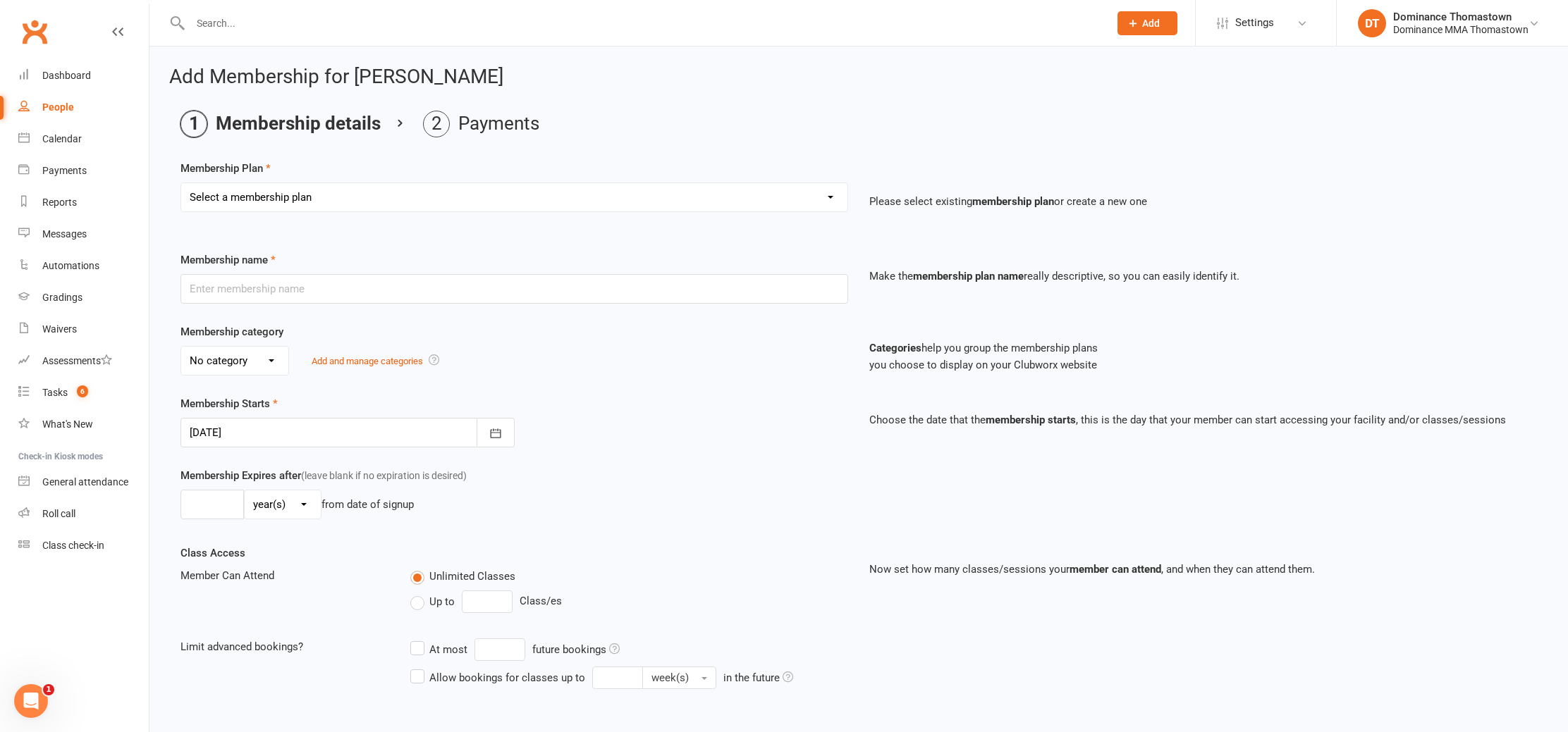
click at [270, 187] on select "Select a membership plan Kids Membership Adults Membership Paid in Full | Kids …" at bounding box center [514, 197] width 666 height 28
select select "0"
click at [181, 183] on select "Select a membership plan Kids Membership Adults Membership Paid in Full | Kids …" at bounding box center [514, 197] width 666 height 28
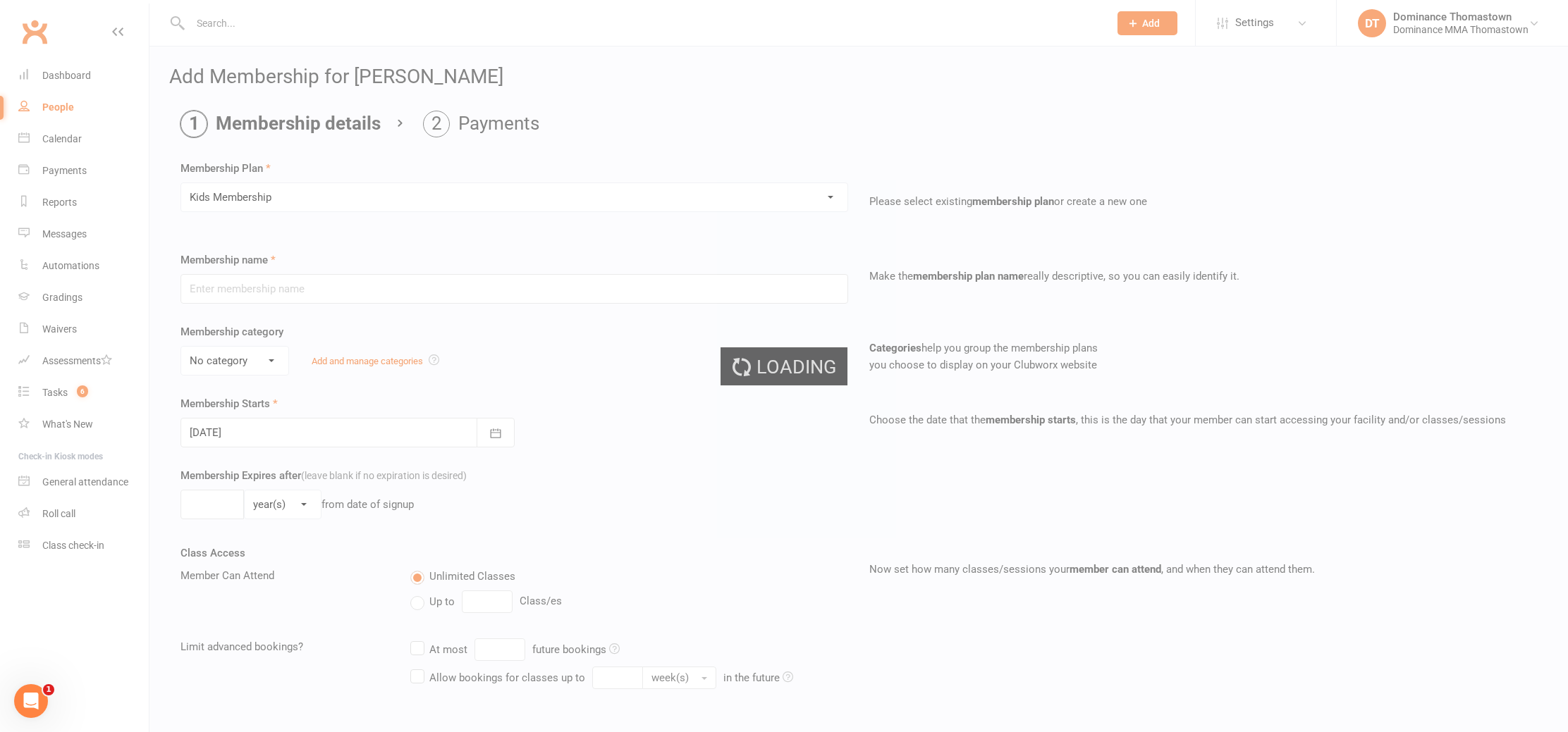
type input "Kids Membership"
select select "1"
type input "0"
click at [252, 439] on div at bounding box center [347, 433] width 334 height 30
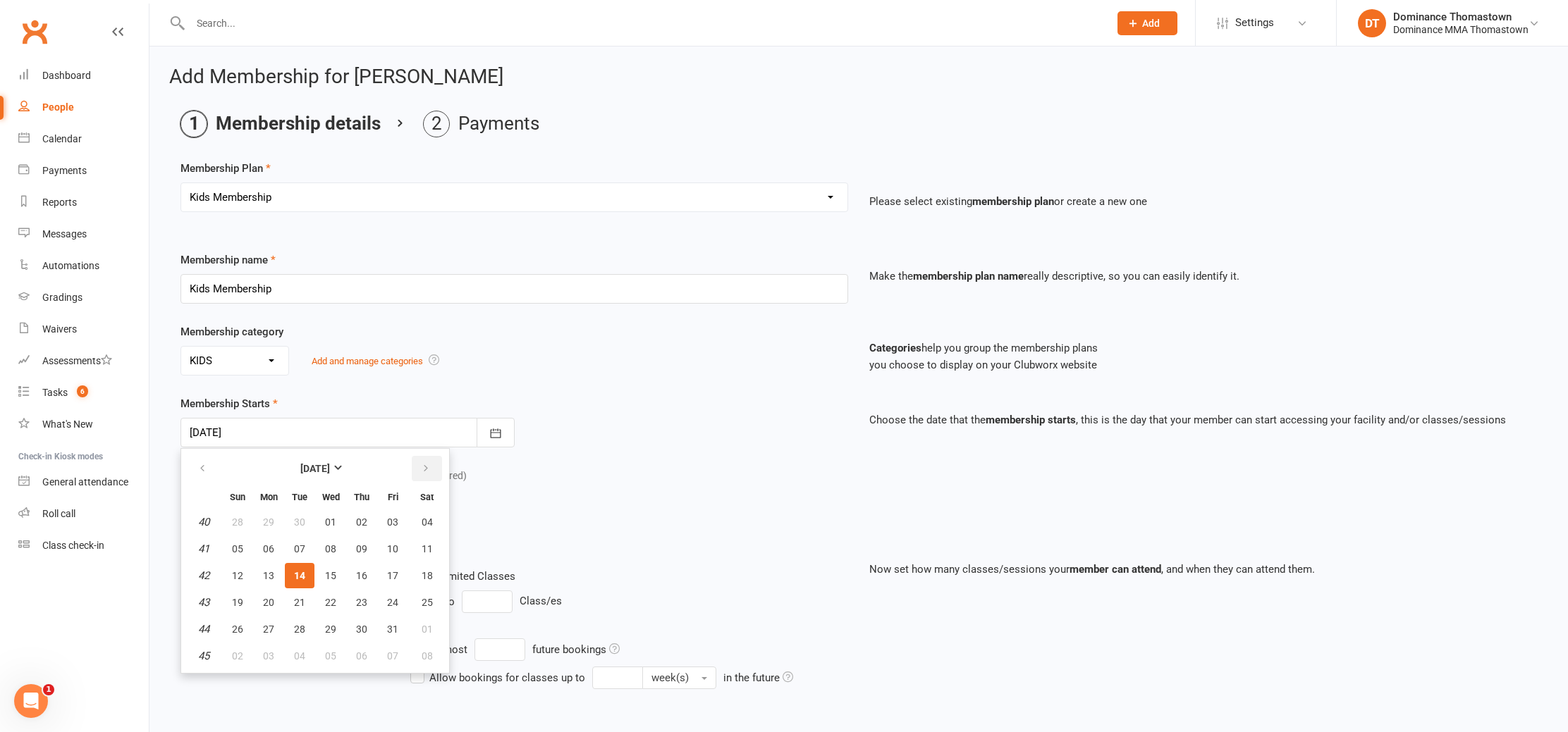
click at [426, 469] on icon "button" at bounding box center [426, 469] width 10 height 12
click at [263, 566] on button "10" at bounding box center [268, 575] width 30 height 25
type input "10 Nov 2025"
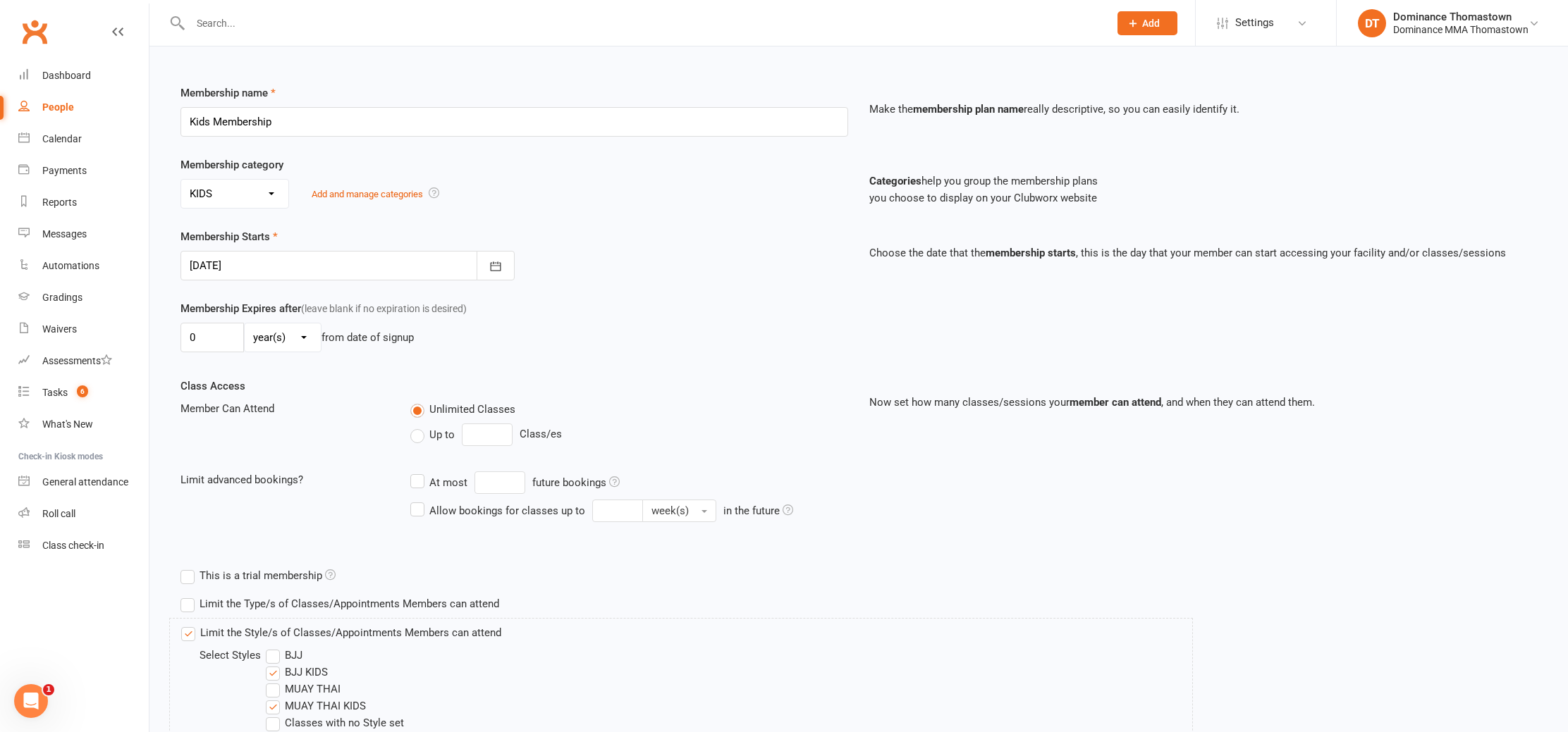
scroll to position [276, 0]
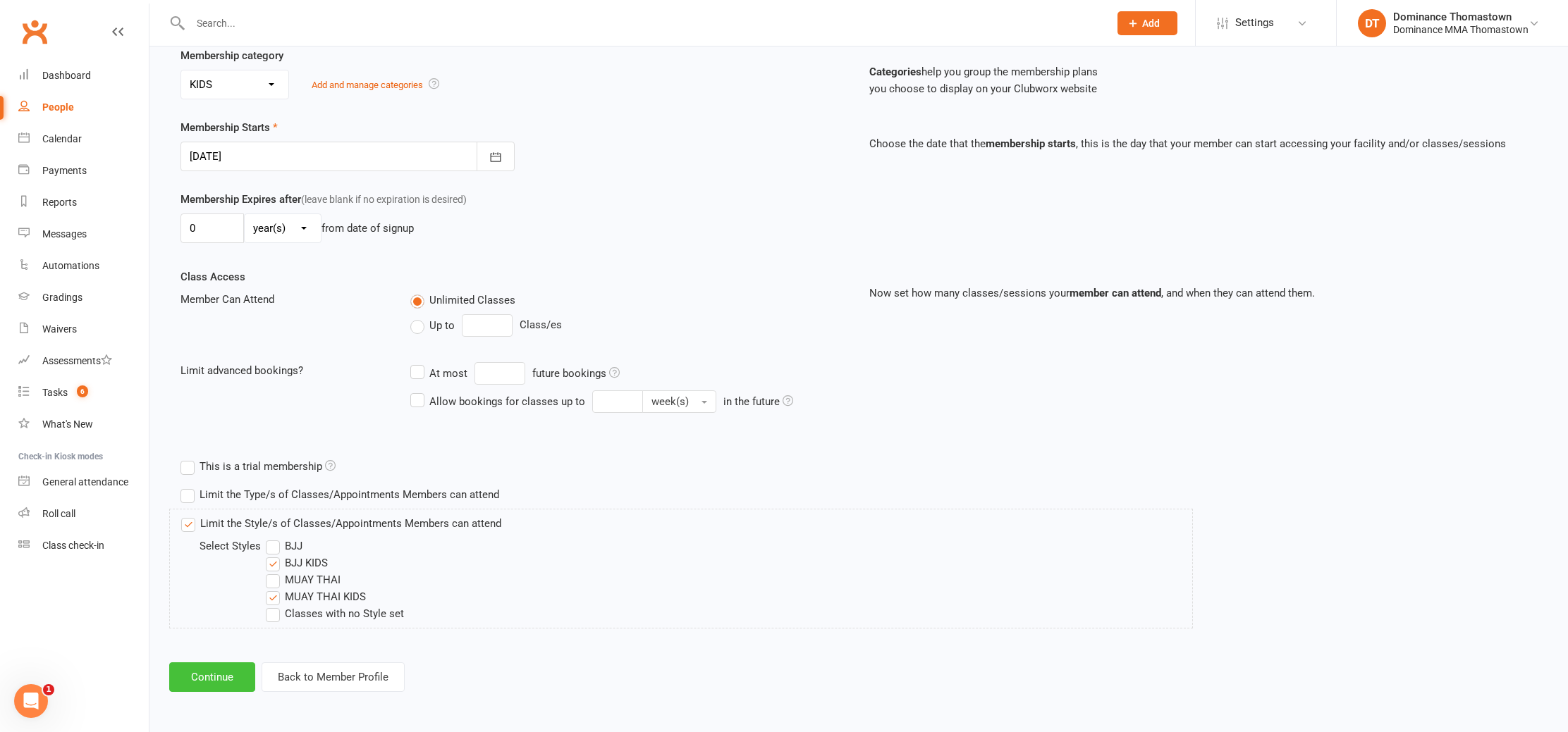
click at [213, 674] on button "Continue" at bounding box center [212, 677] width 86 height 30
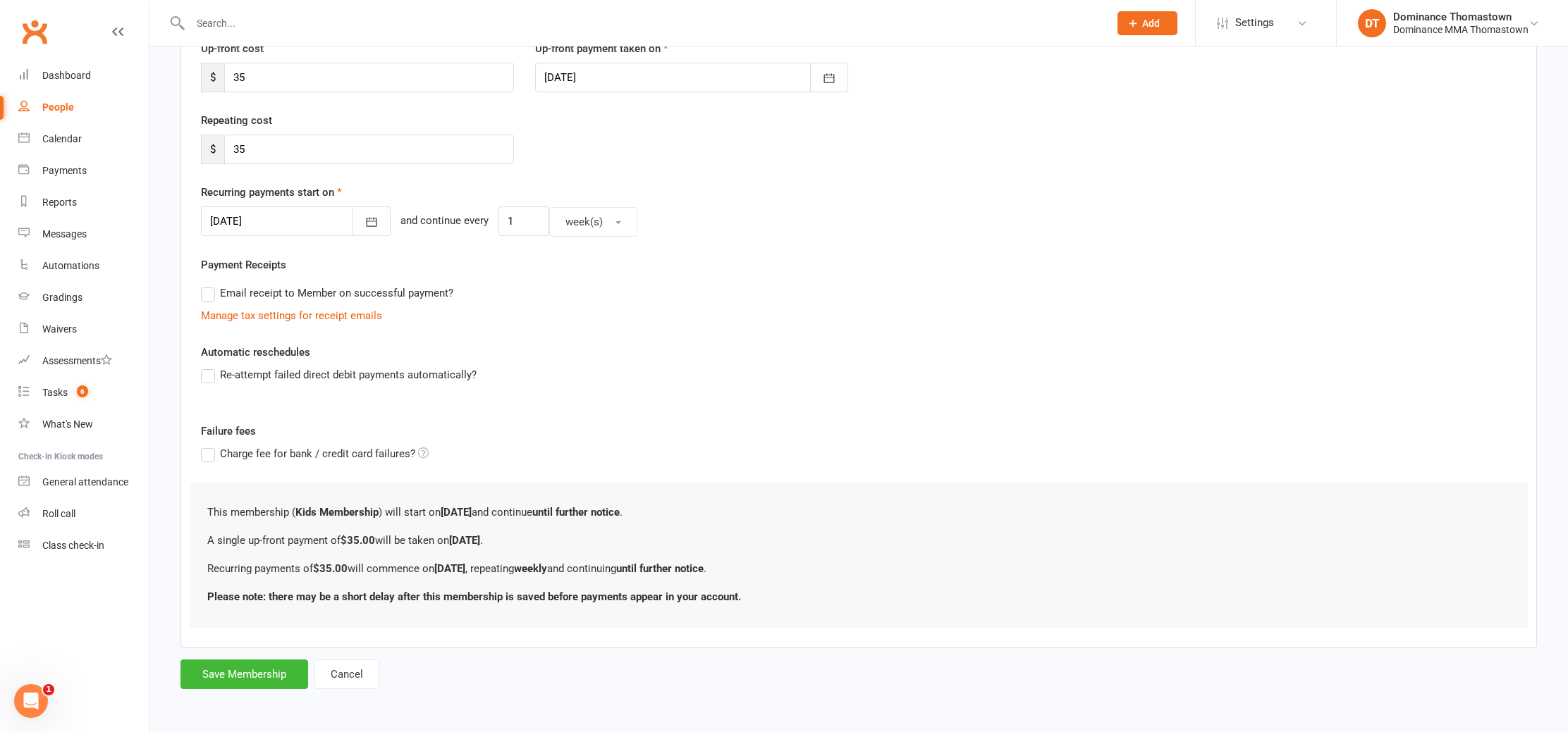
scroll to position [0, 0]
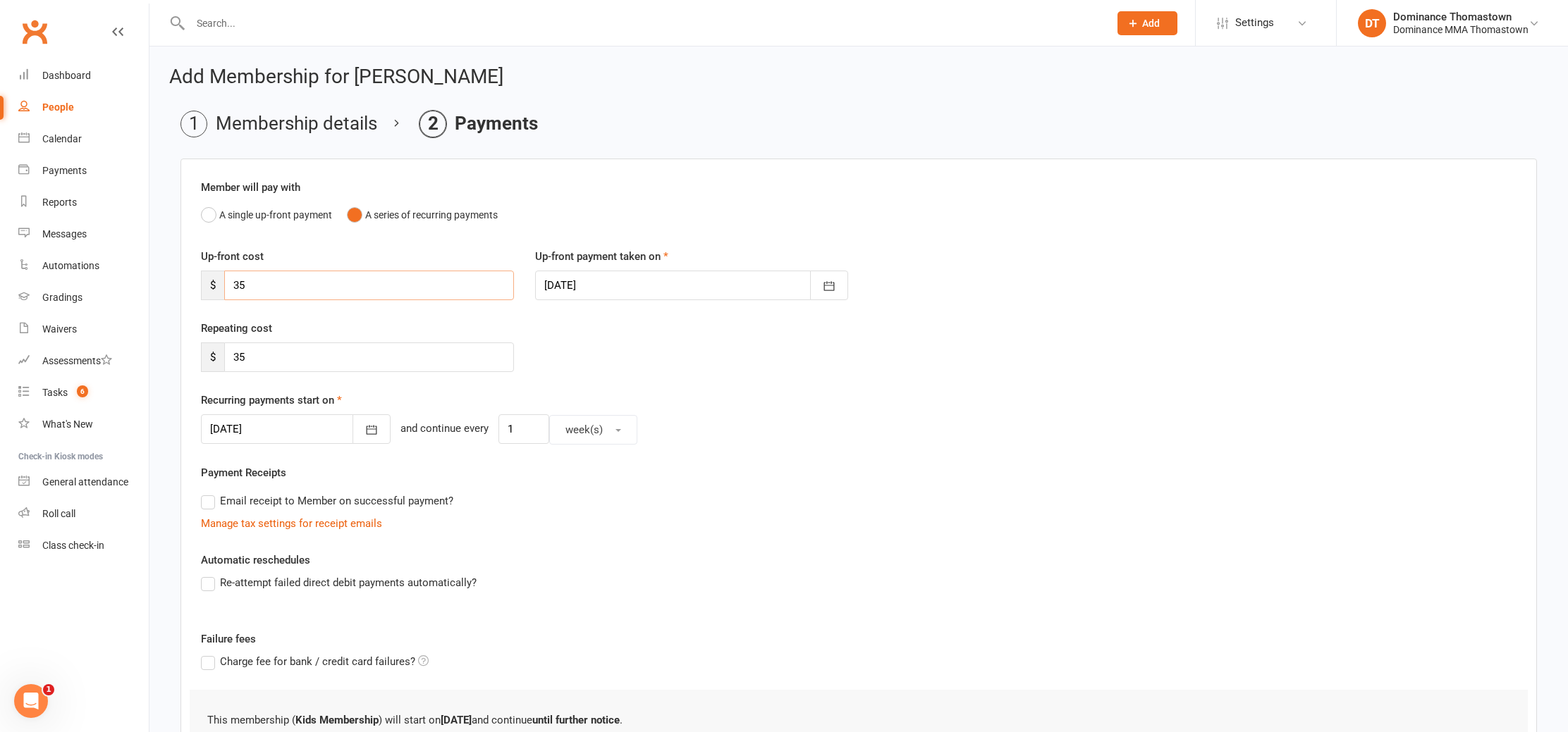
click at [438, 288] on input "35" at bounding box center [369, 285] width 290 height 30
drag, startPoint x: 438, startPoint y: 288, endPoint x: 296, endPoint y: 298, distance: 142.4
click at [270, 272] on input "35" at bounding box center [369, 285] width 290 height 30
type input "0"
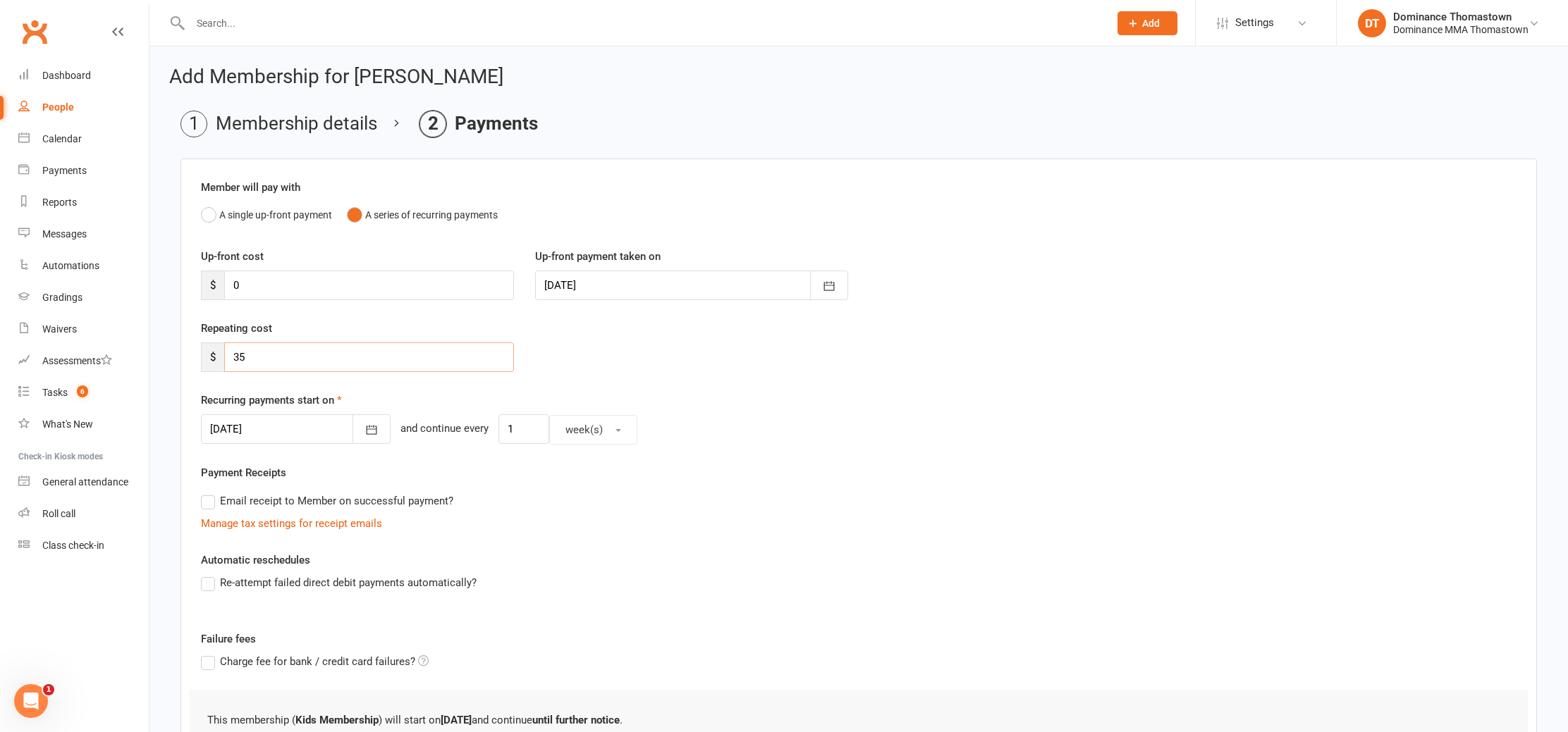
drag, startPoint x: 308, startPoint y: 352, endPoint x: 320, endPoint y: 338, distance: 18.4
click at [206, 351] on div "$ 35" at bounding box center [357, 357] width 313 height 30
type input "0"
click at [362, 336] on div "Repeating cost $ 0" at bounding box center [357, 346] width 334 height 52
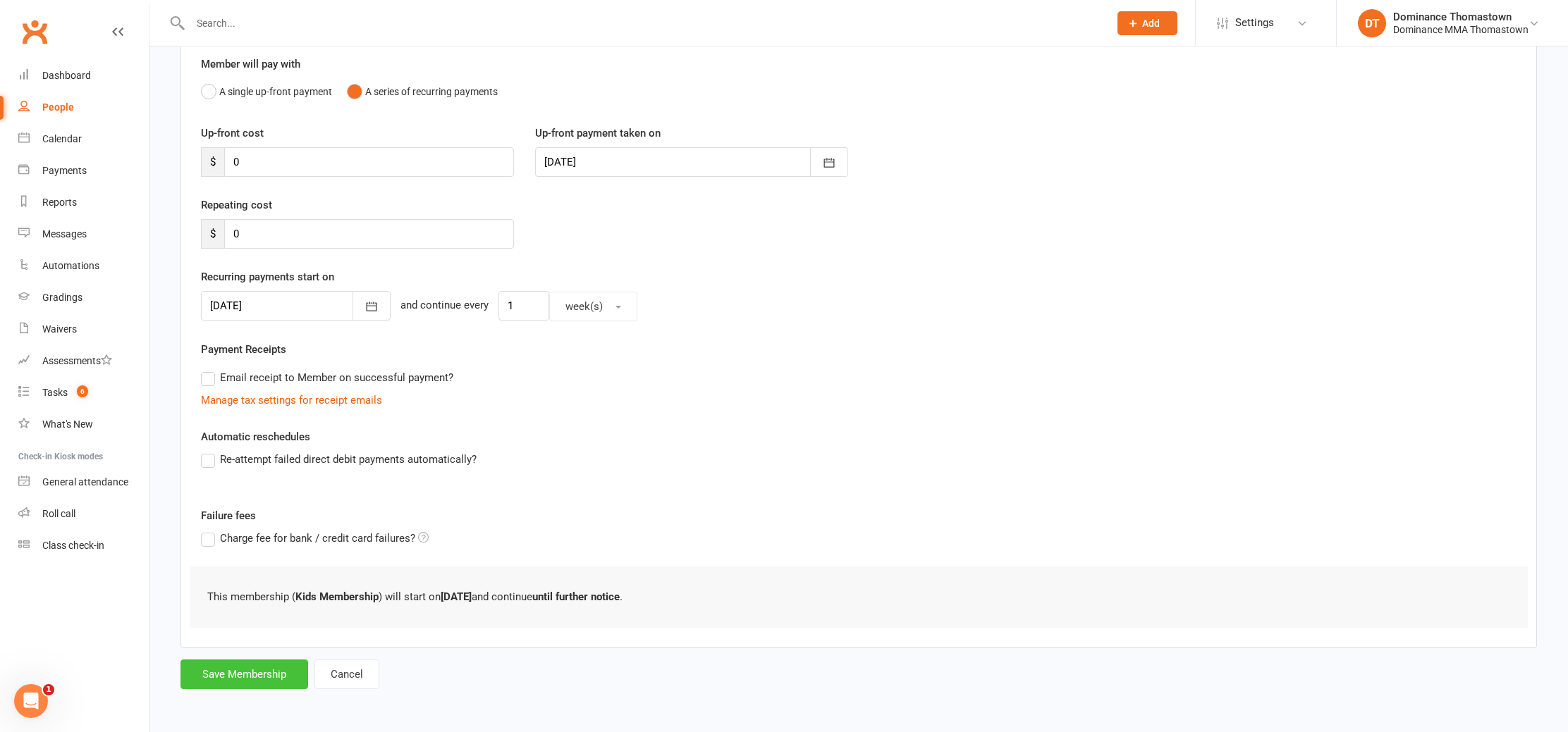
click at [270, 679] on button "Save Membership" at bounding box center [244, 674] width 128 height 30
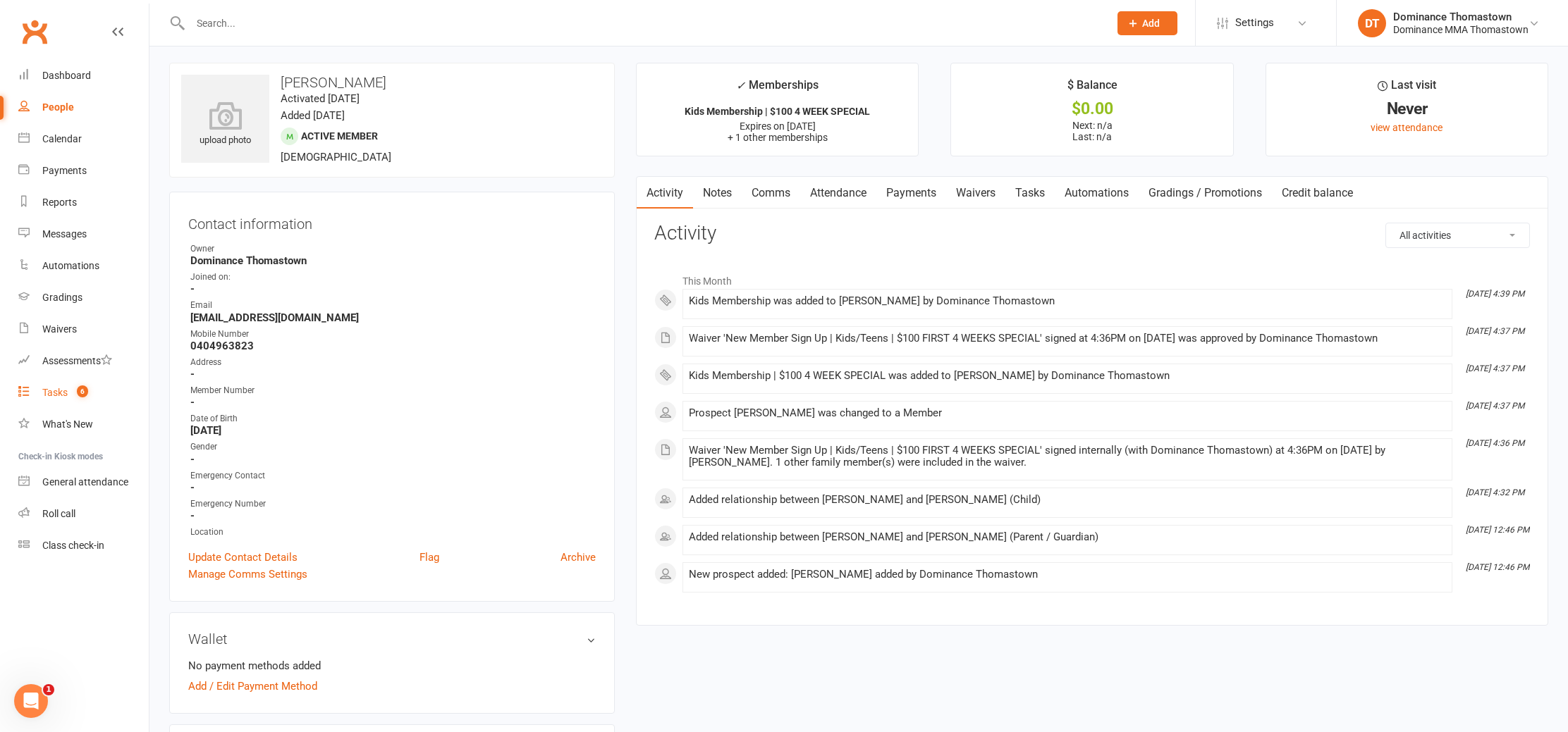
click at [84, 404] on link "Tasks 6" at bounding box center [84, 393] width 131 height 32
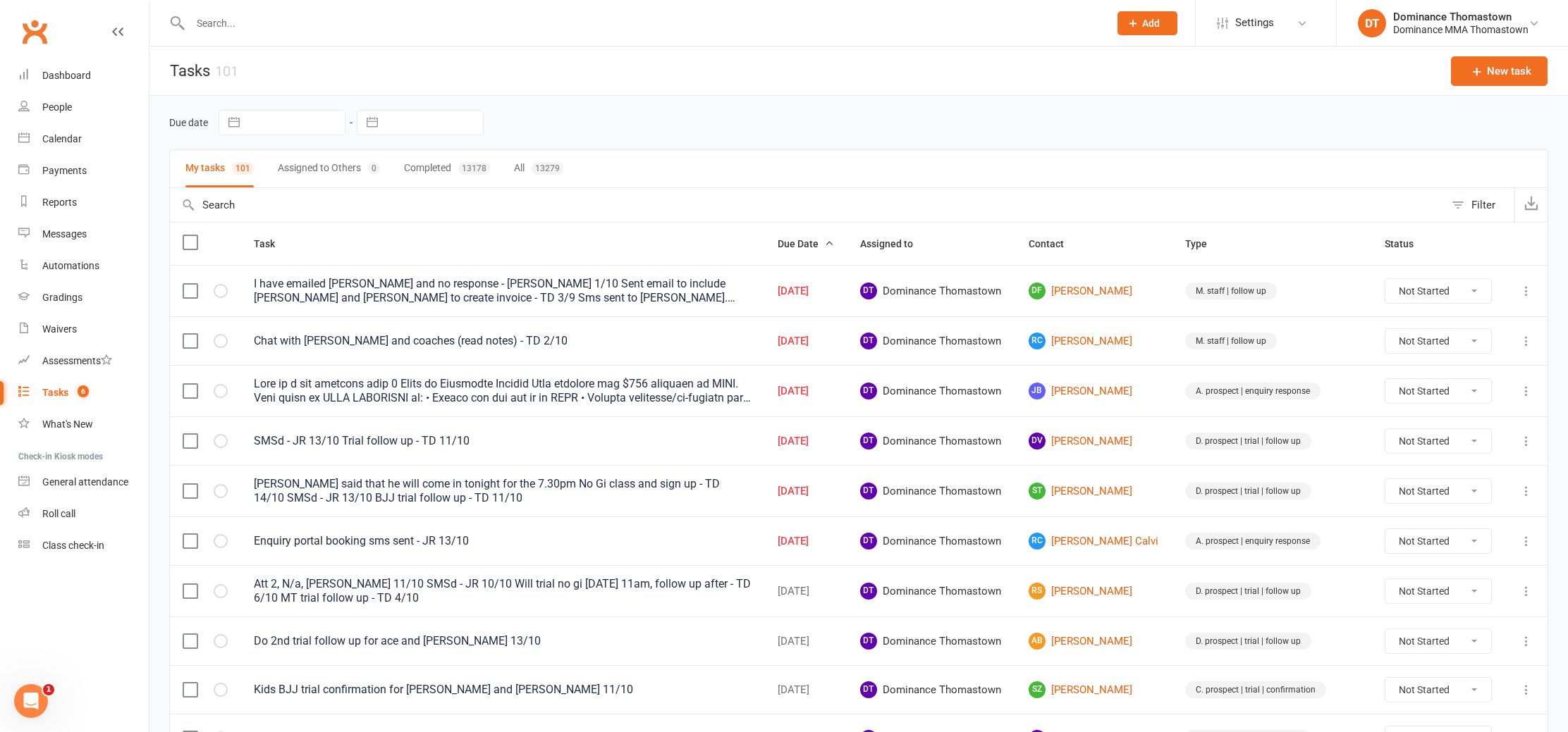
click at [373, 22] on input "text" at bounding box center [642, 23] width 913 height 20
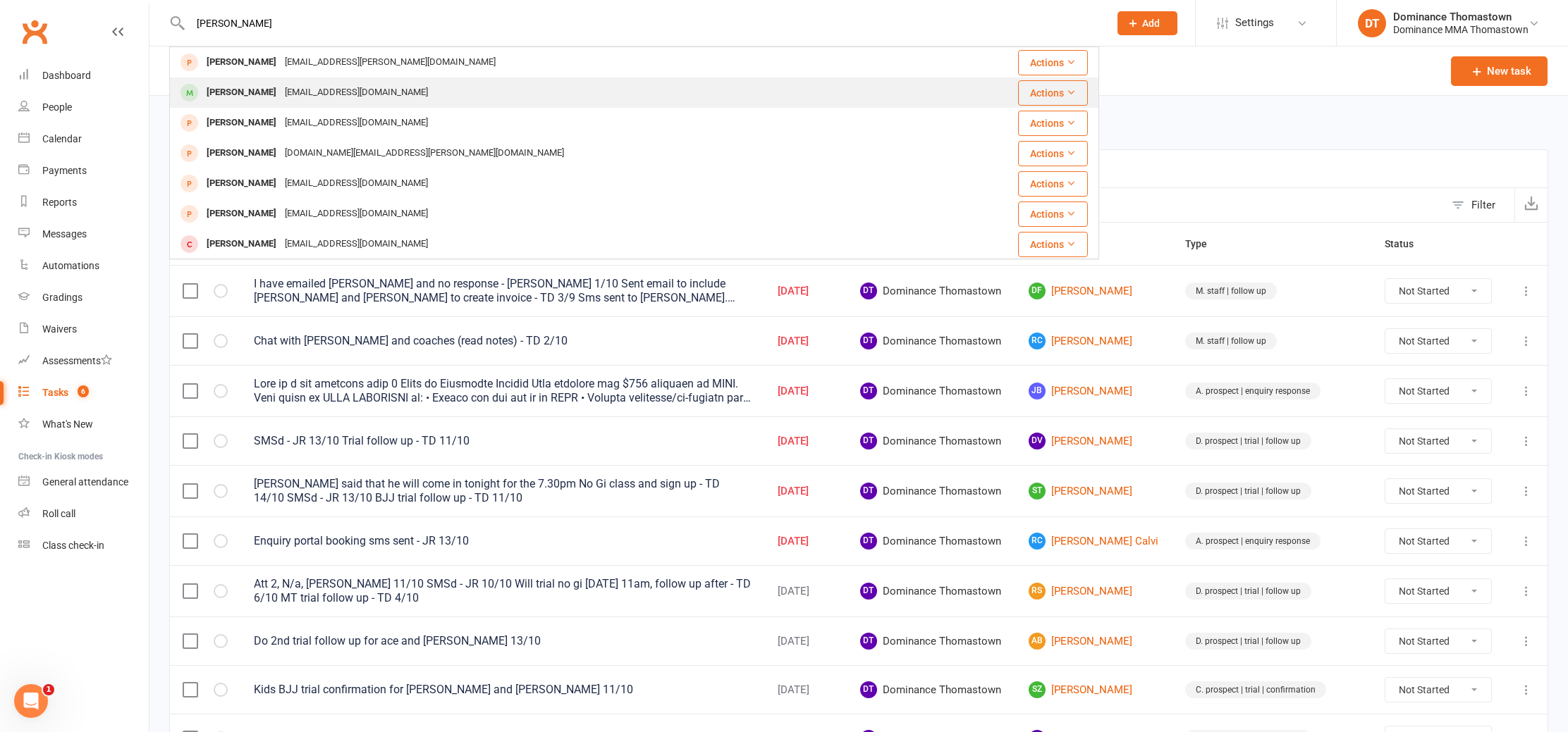
type input "ben ash"
click at [406, 93] on div "Ben Ashley Benashleycreative@gmail.com" at bounding box center [557, 93] width 772 height 29
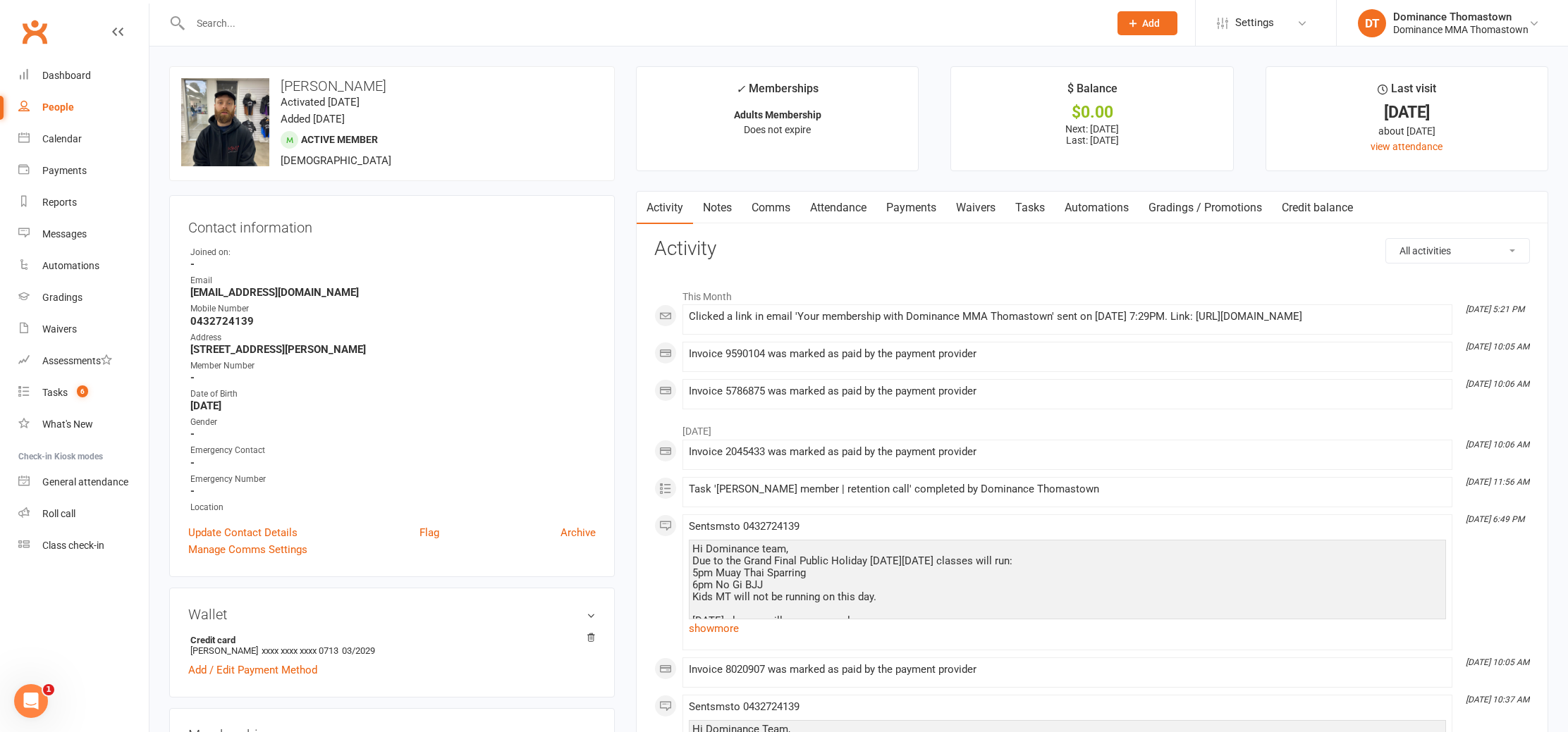
click at [994, 207] on link "Waivers" at bounding box center [976, 208] width 60 height 33
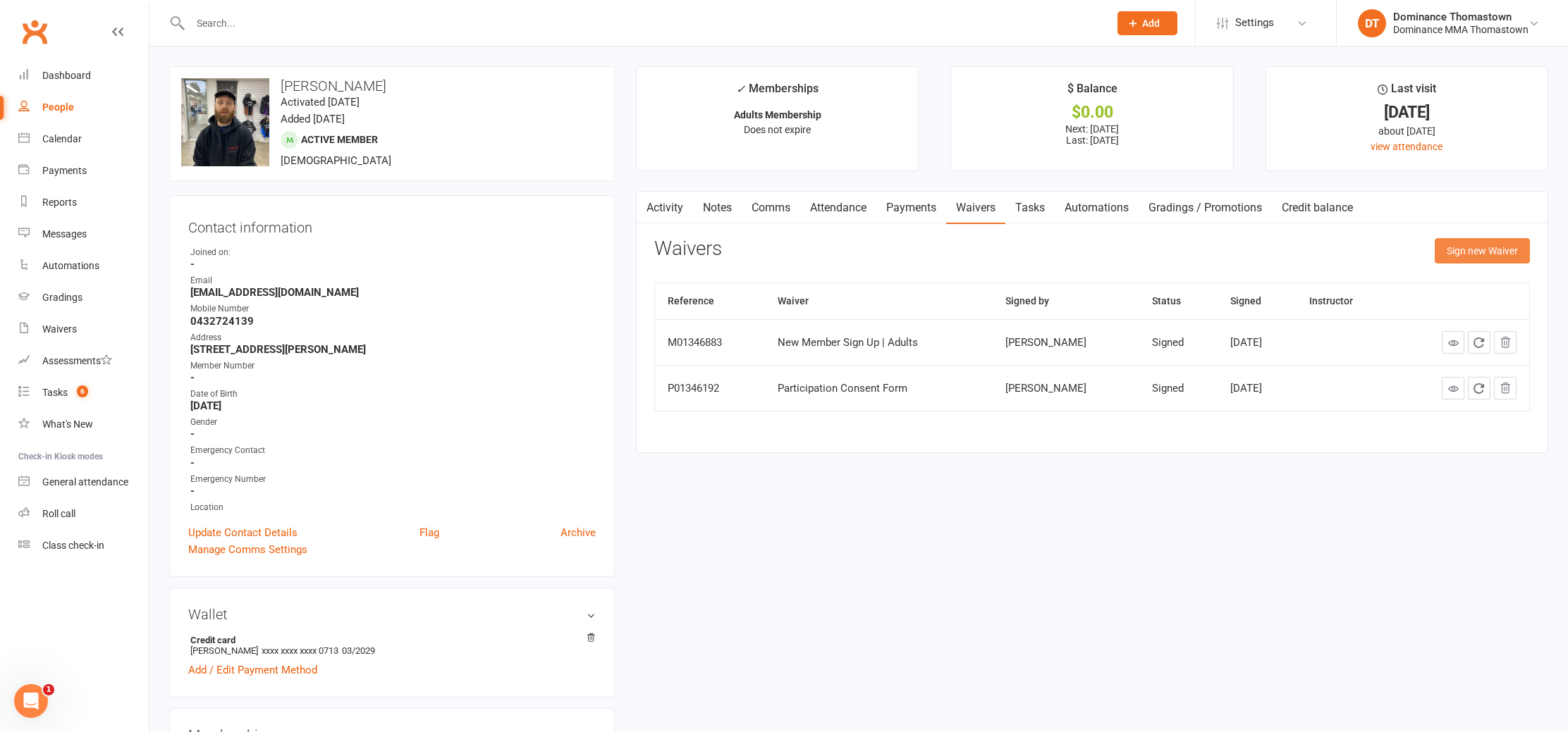
drag, startPoint x: 1476, startPoint y: 250, endPoint x: 1431, endPoint y: 261, distance: 46.3
click at [1475, 250] on button "Sign new Waiver" at bounding box center [1482, 251] width 95 height 25
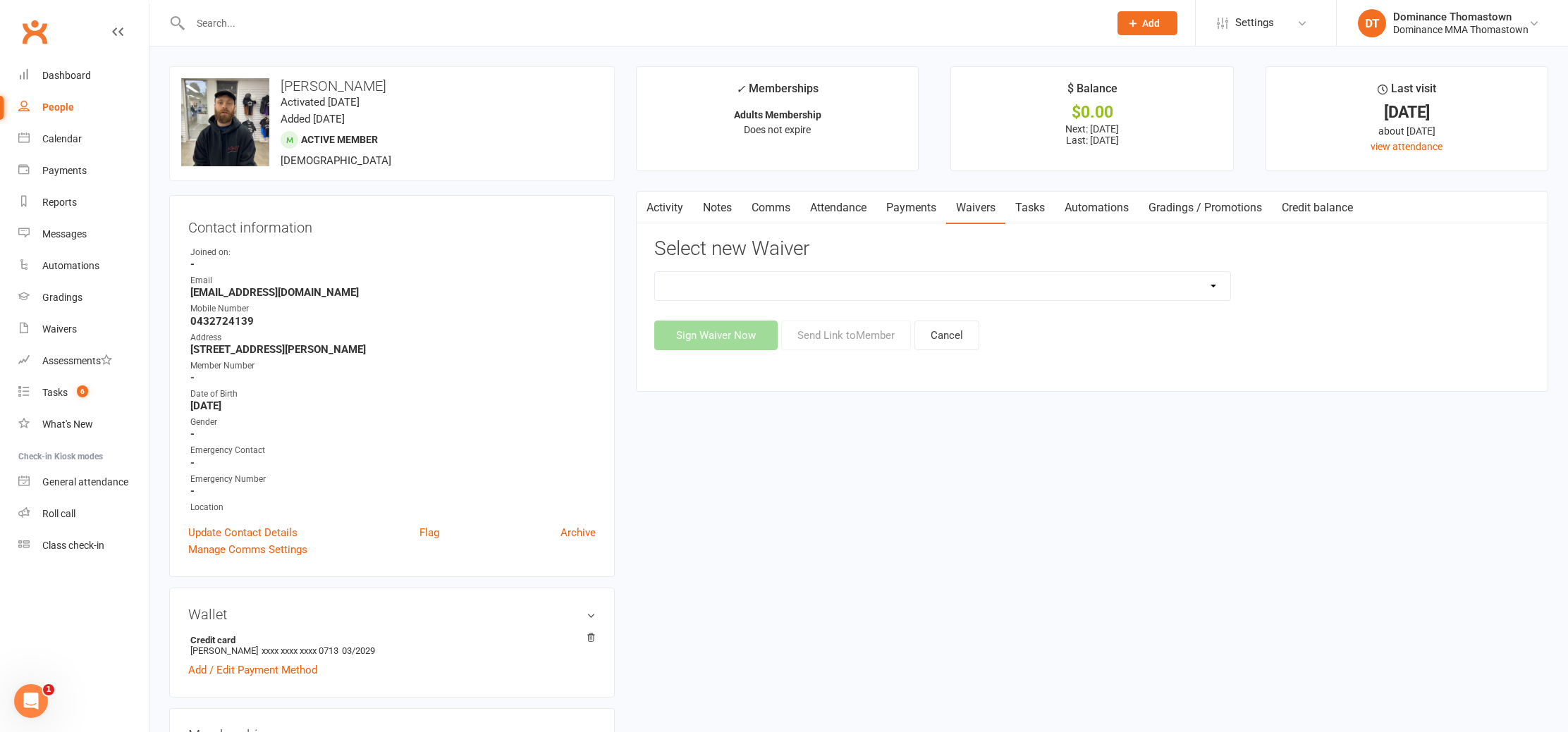
click at [894, 290] on select "Member | Cancellation | Adults Member | Injury Report Form (FOH staff use only)…" at bounding box center [943, 286] width 575 height 28
select select "8152"
click at [655, 272] on select "Member | Cancellation | Adults Member | Injury Report Form (FOH staff use only)…" at bounding box center [943, 286] width 575 height 28
click at [853, 340] on button "Send Link to Member" at bounding box center [846, 336] width 130 height 30
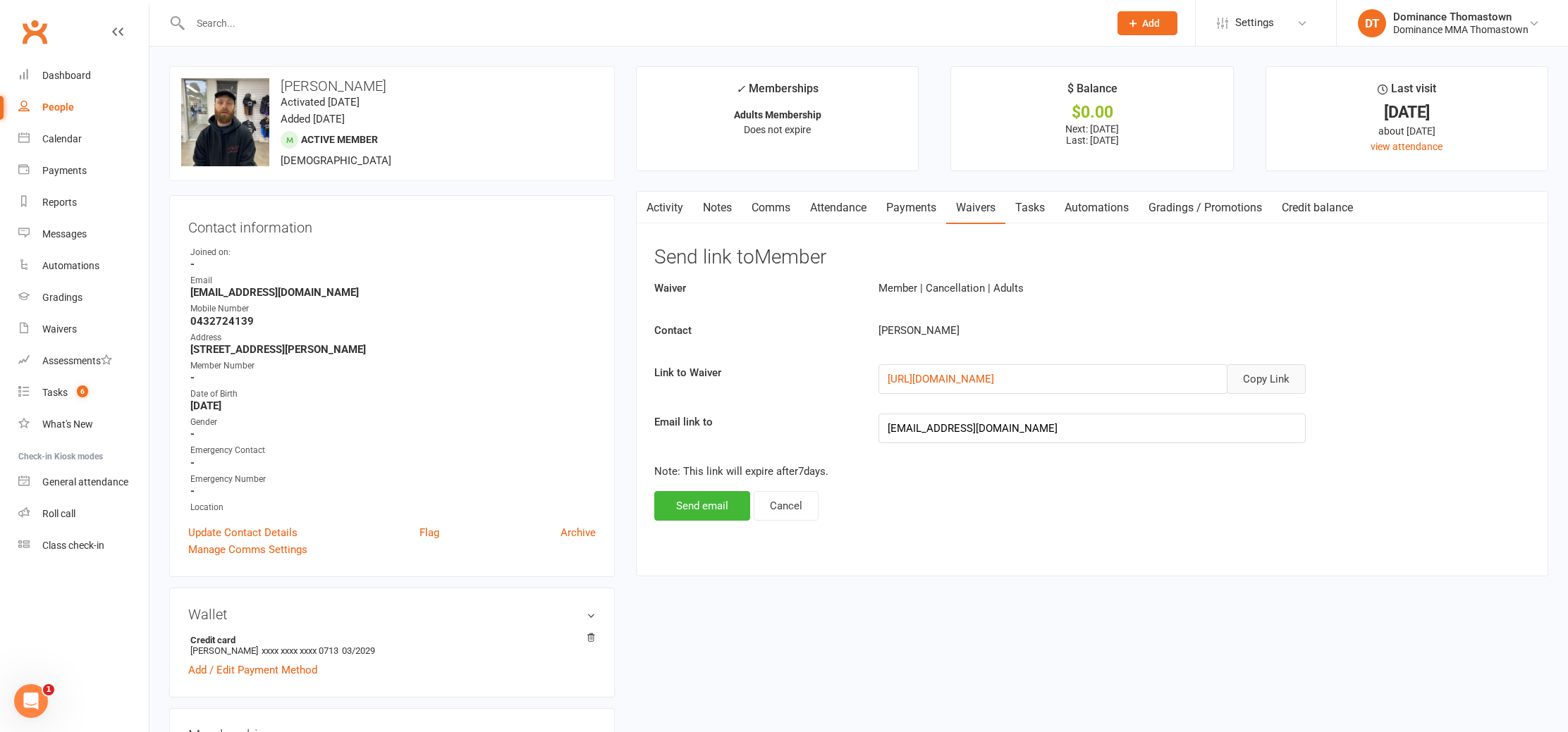
drag, startPoint x: 1274, startPoint y: 373, endPoint x: 1234, endPoint y: 351, distance: 45.7
click at [1273, 373] on button "Copy Link" at bounding box center [1266, 379] width 79 height 30
click at [772, 213] on link "Comms" at bounding box center [771, 208] width 59 height 33
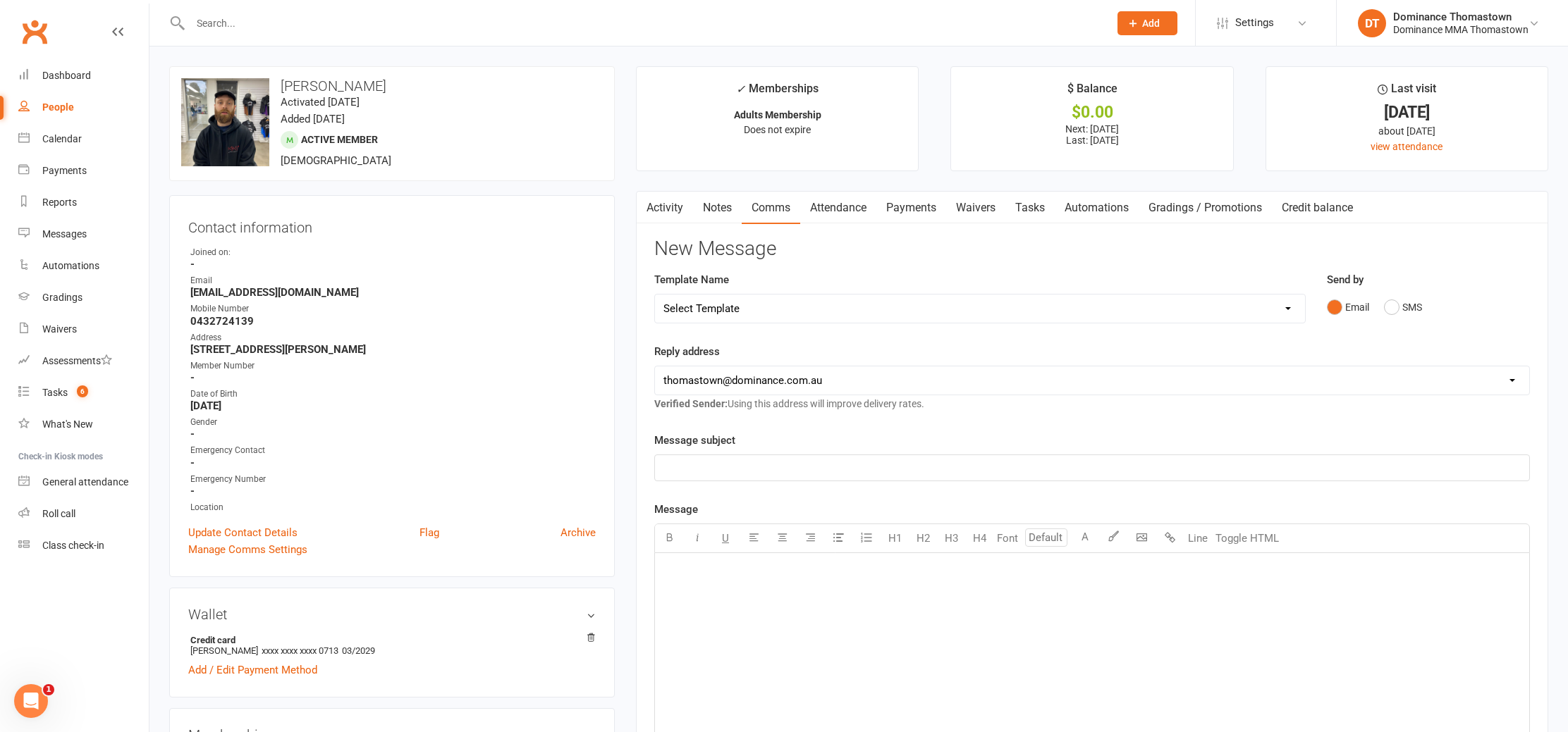
click at [679, 294] on div "Select Template [Email] MARKETING | 10TH BIRTHDAY SPECIAL | CANCELLED MEMBERS […" at bounding box center [980, 309] width 652 height 30
click at [679, 301] on select "Select Template [Email] MARKETING | 10TH BIRTHDAY SPECIAL | CANCELLED MEMBERS […" at bounding box center [980, 309] width 650 height 28
select select "7"
click at [655, 295] on select "Select Template [Email] MARKETING | 10TH BIRTHDAY SPECIAL | CANCELLED MEMBERS […" at bounding box center [980, 309] width 650 height 28
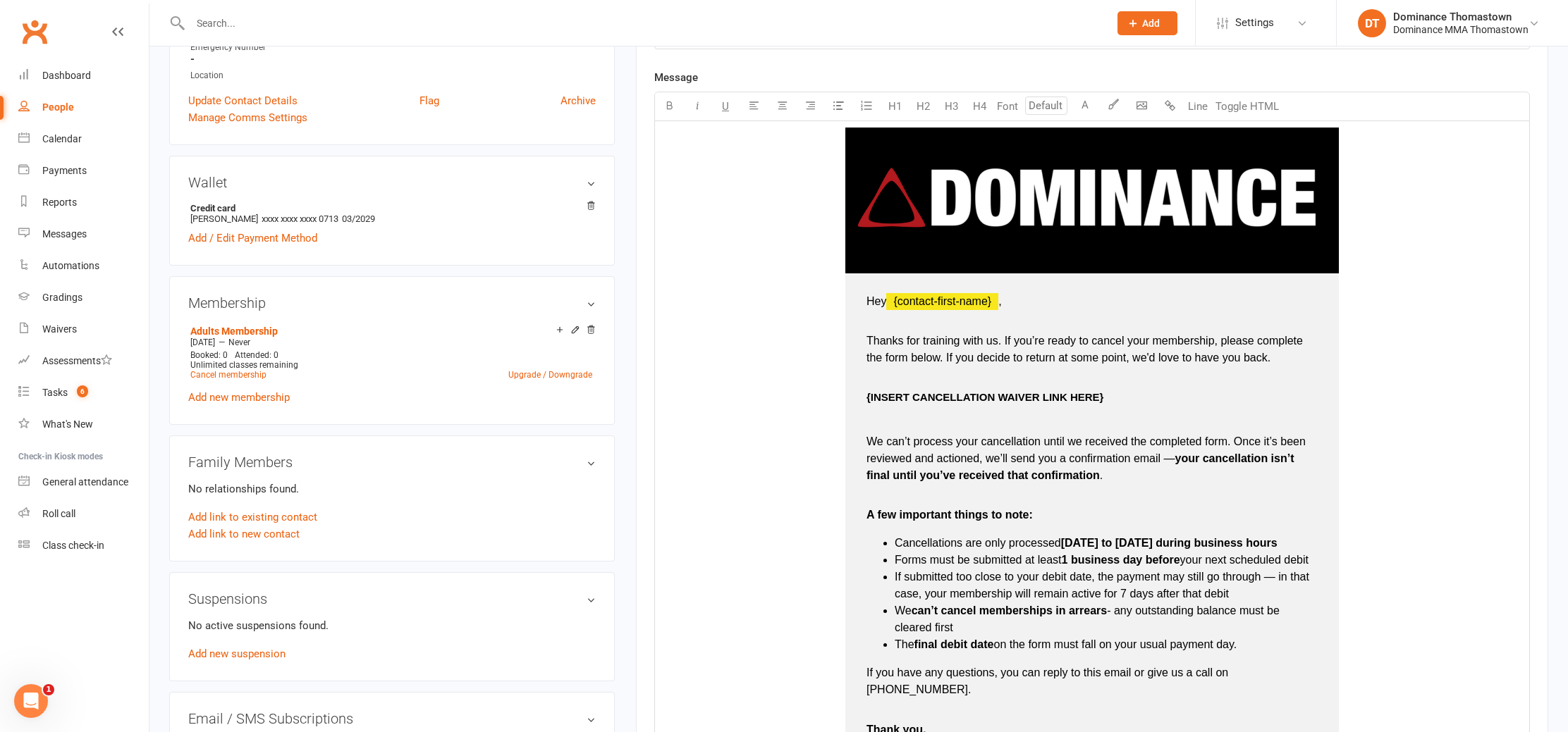
scroll to position [438, 0]
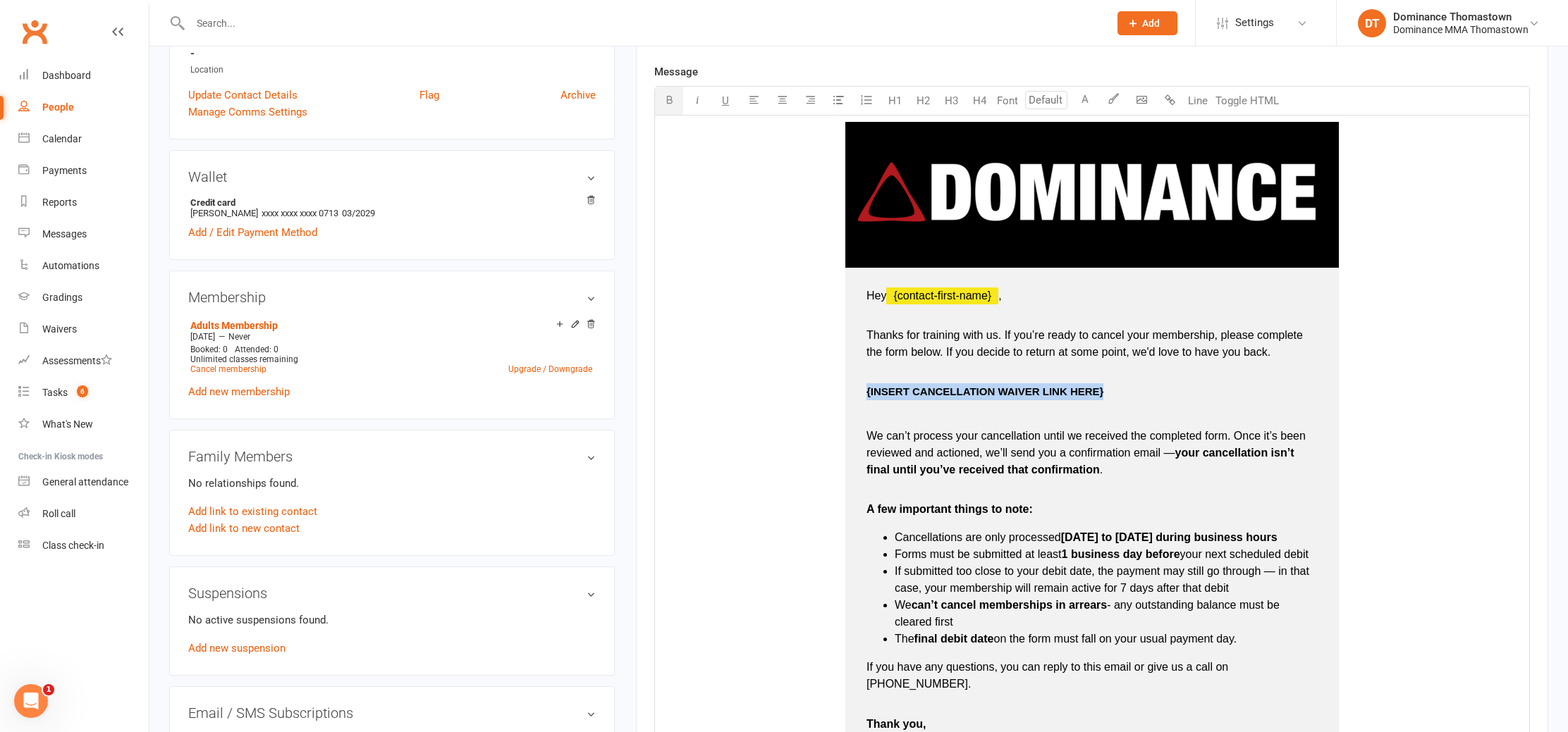
drag, startPoint x: 1117, startPoint y: 392, endPoint x: 867, endPoint y: 390, distance: 250.0
click at [863, 391] on td "Hey ﻿ {contact-first-name} , Thanks for training with us. If you’re ready to ca…" at bounding box center [1092, 522] width 493 height 509
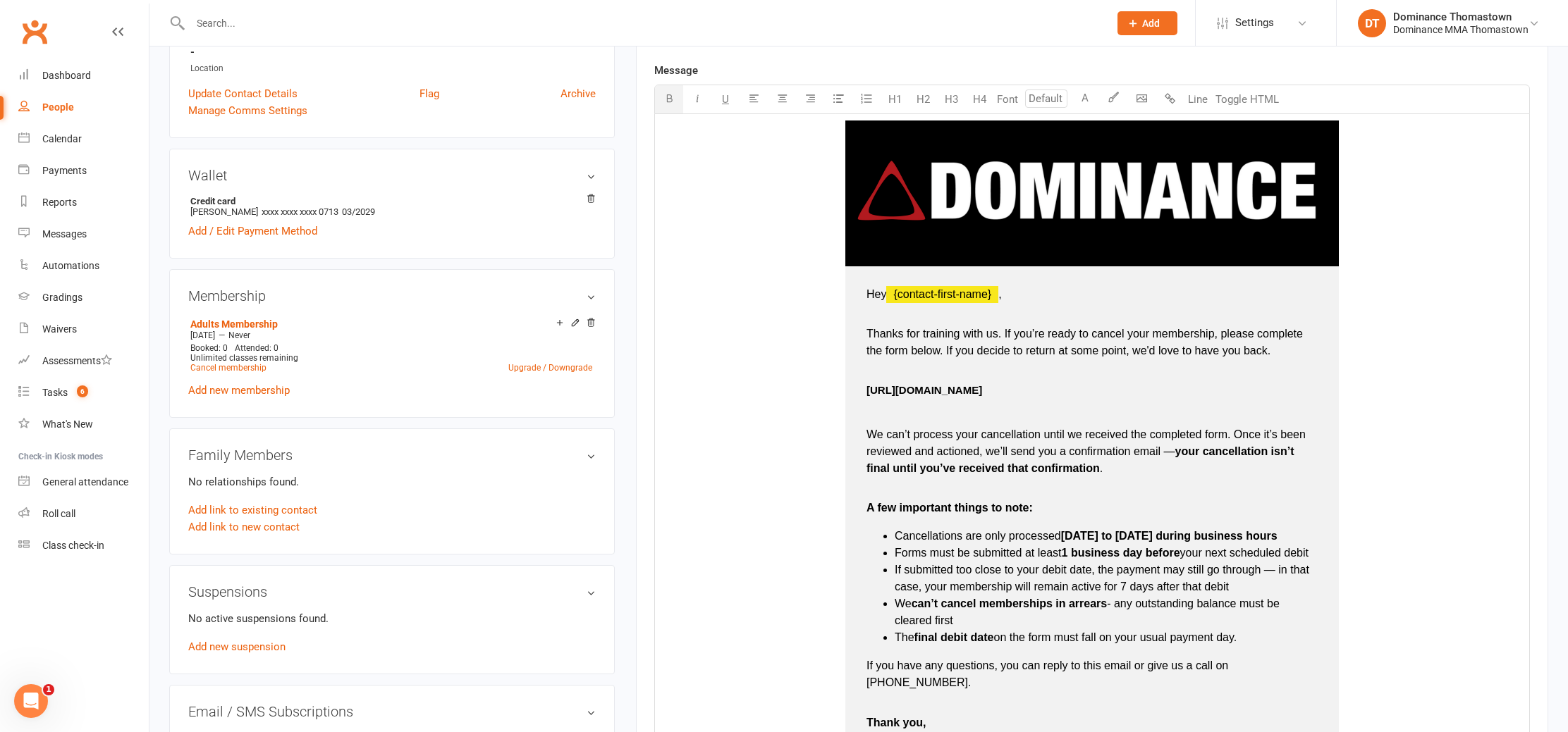
type input "16"
drag, startPoint x: 1048, startPoint y: 391, endPoint x: 868, endPoint y: 387, distance: 180.0
click at [865, 389] on td "Hey ﻿ {contact-first-name} , Thanks for training with us. If you’re ready to ca…" at bounding box center [1092, 521] width 493 height 509
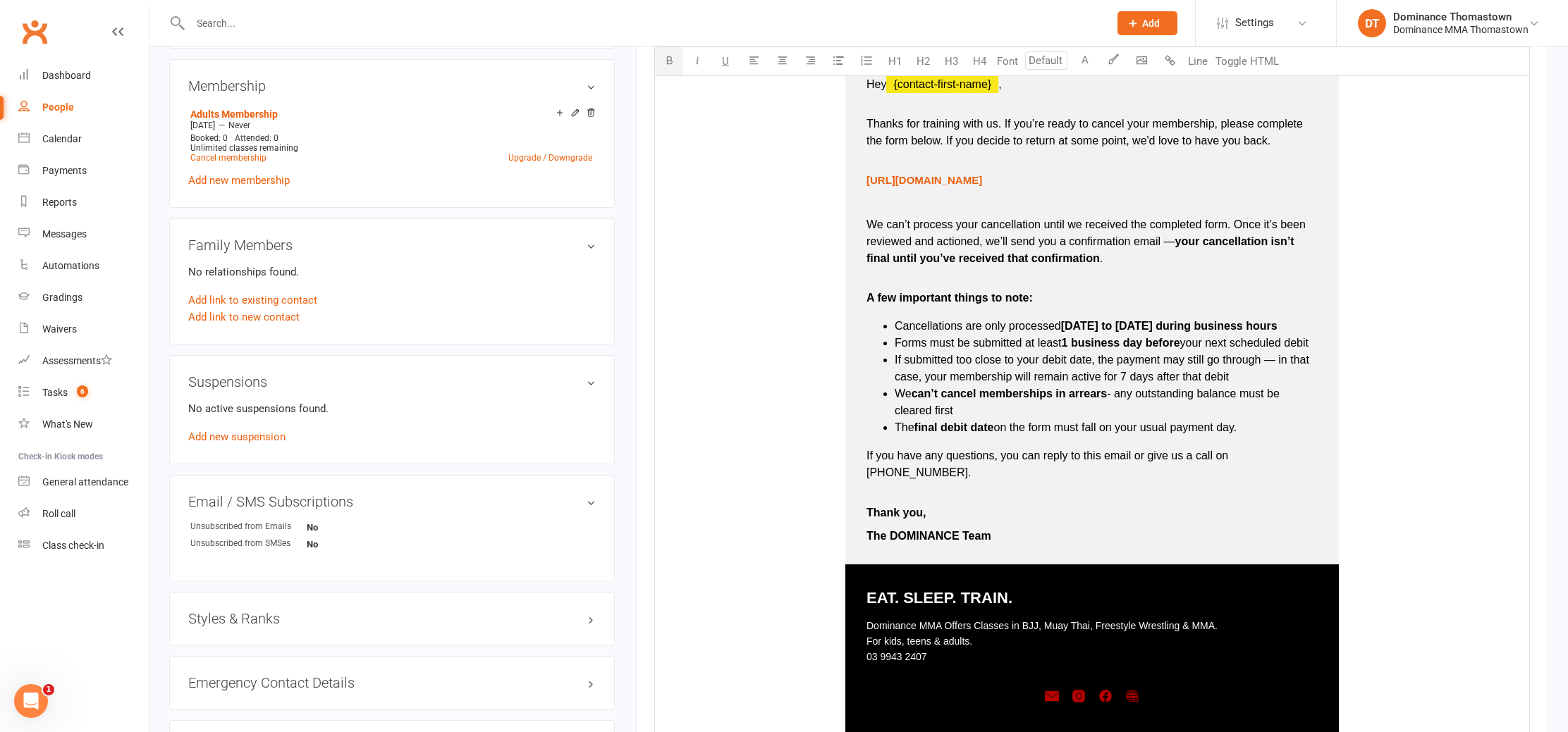
scroll to position [990, 0]
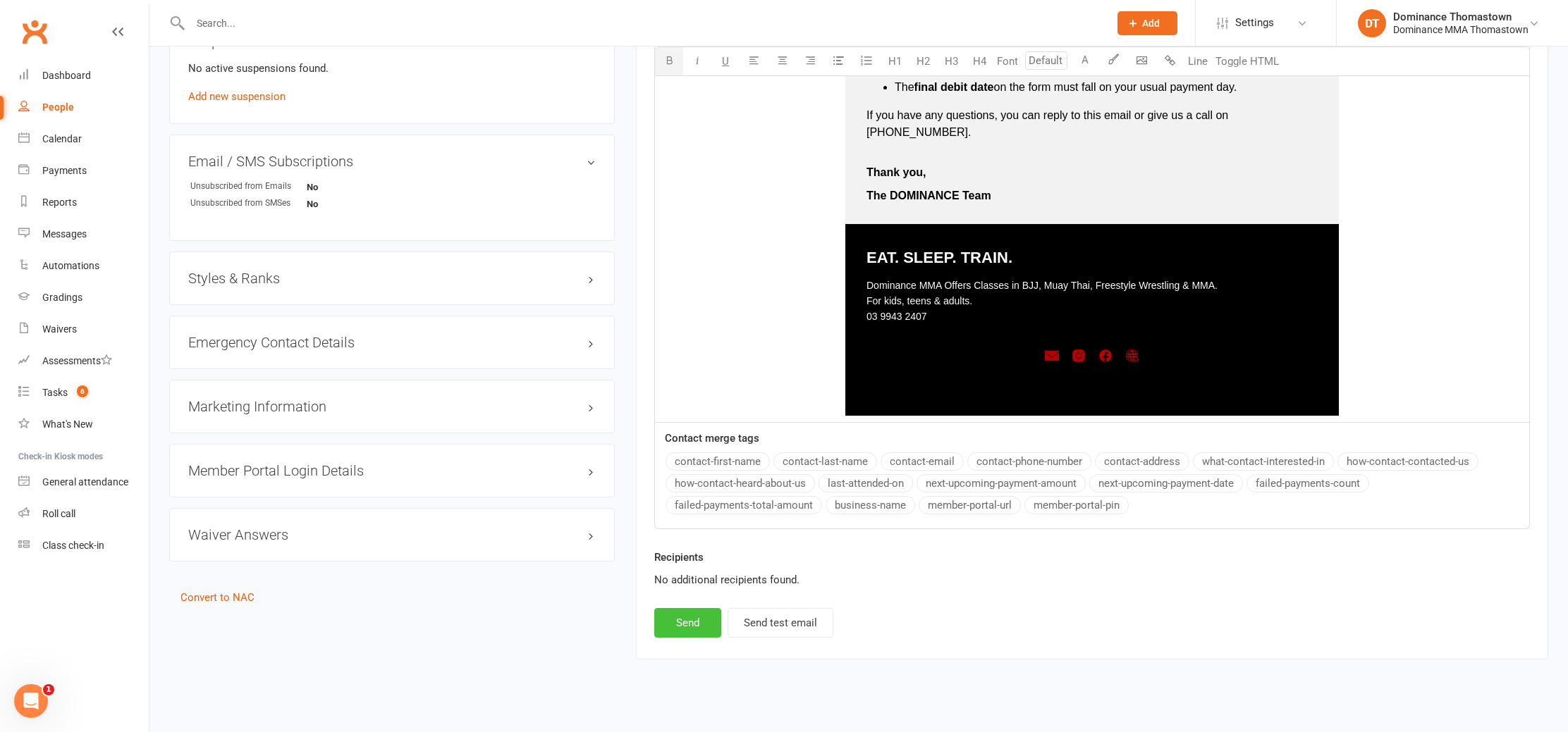
click at [683, 609] on button "Send" at bounding box center [688, 623] width 67 height 30
select select
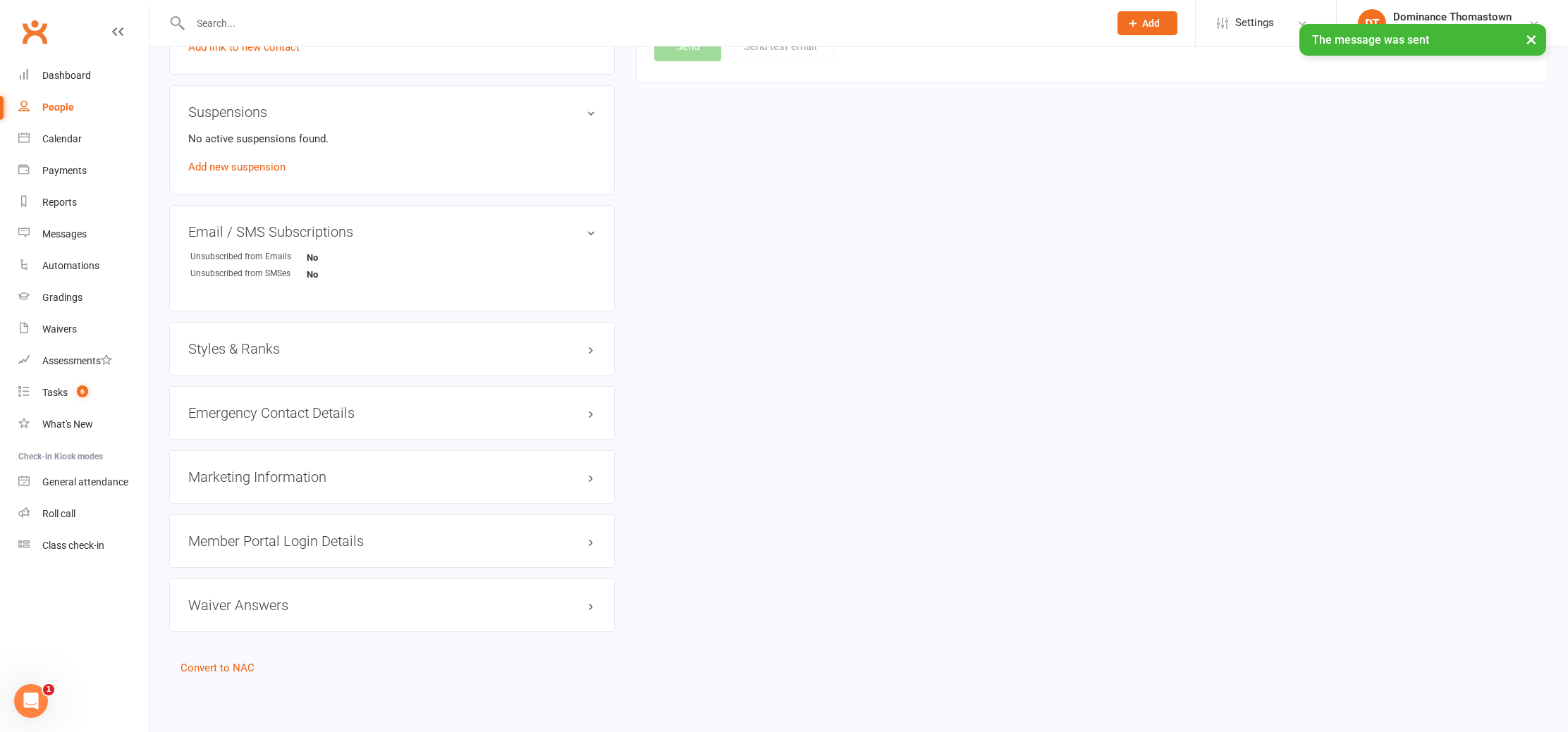
scroll to position [915, 0]
click at [89, 395] on link "Tasks 6" at bounding box center [84, 393] width 131 height 32
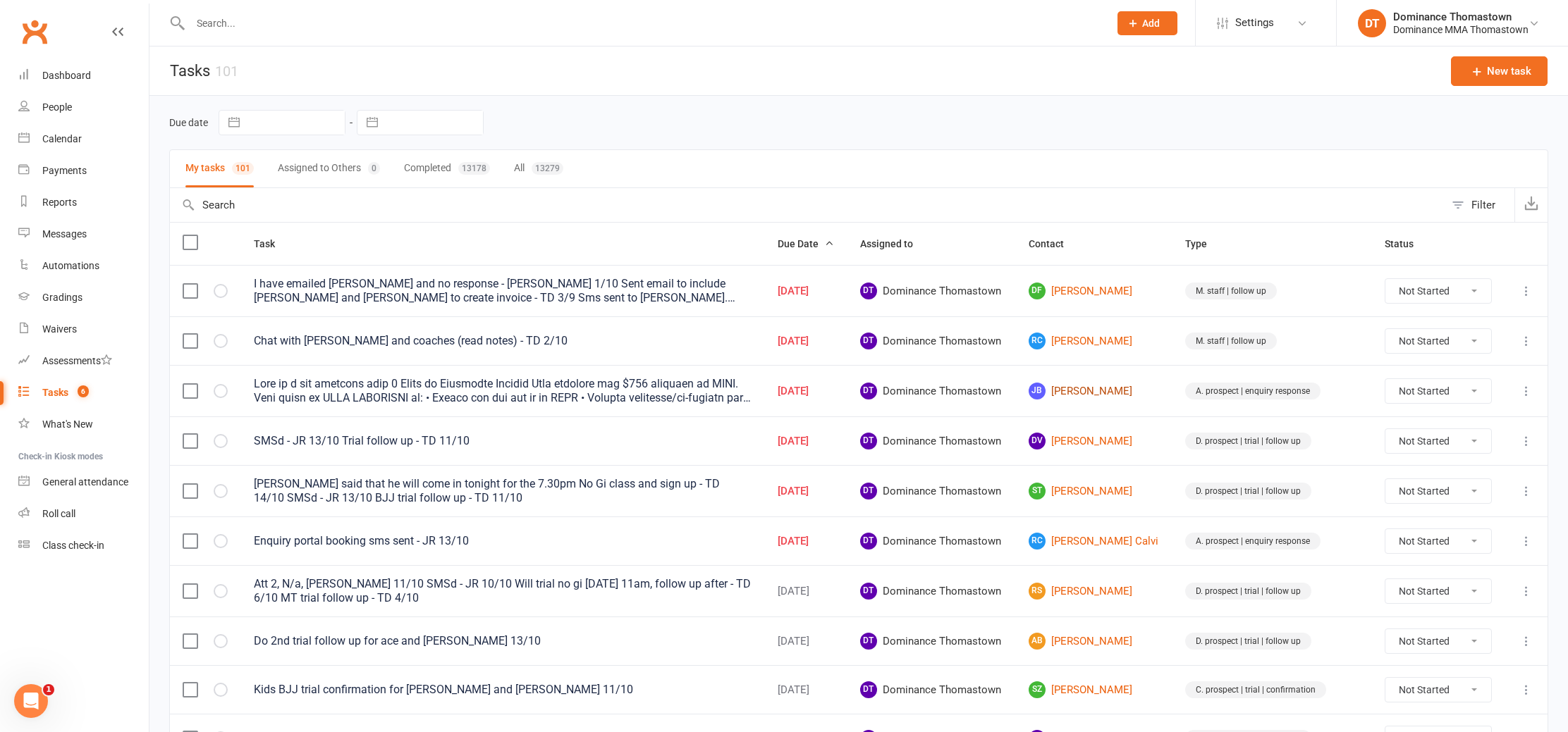
click at [1111, 394] on link "[PERSON_NAME]" at bounding box center [1094, 391] width 132 height 17
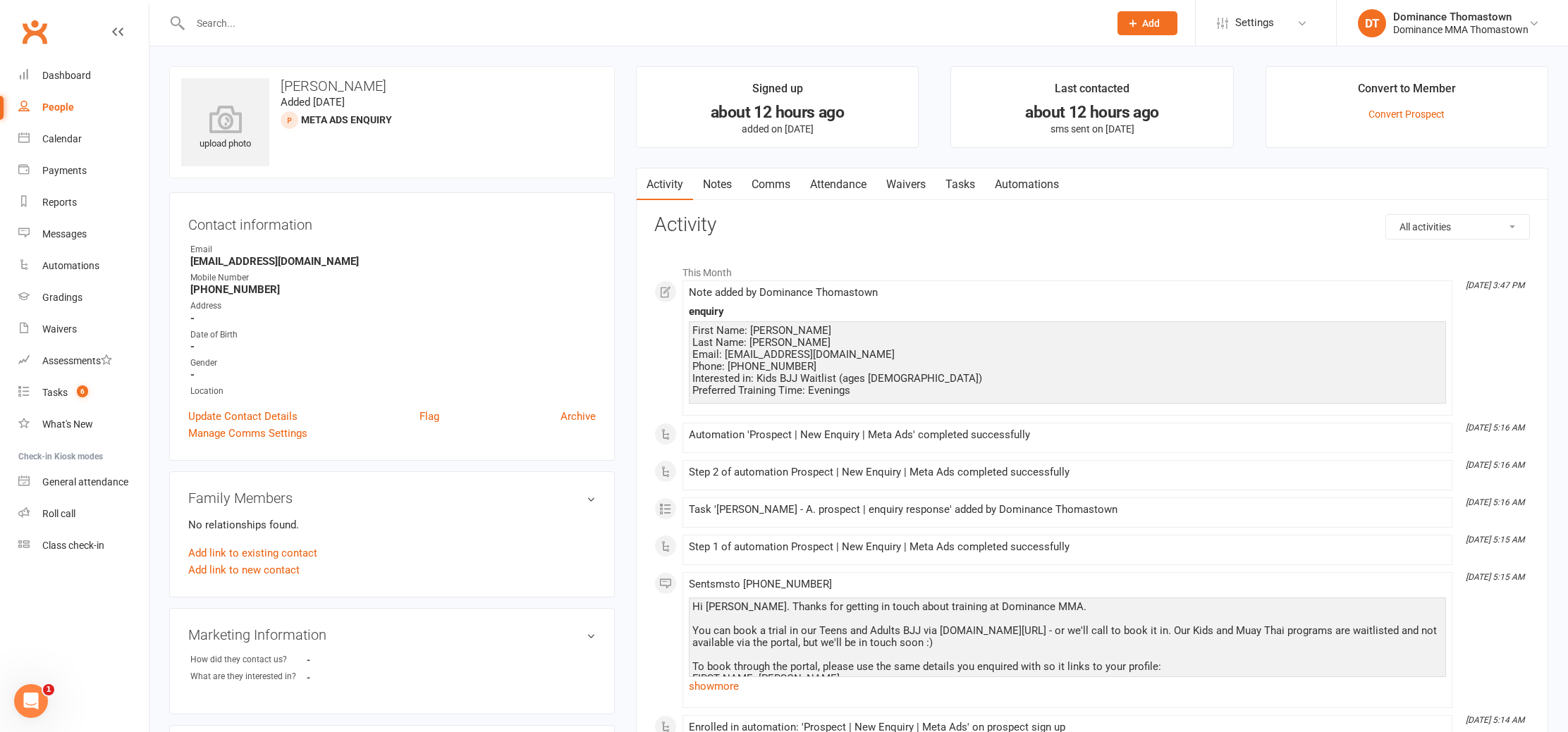
click at [227, 28] on input "text" at bounding box center [642, 23] width 913 height 20
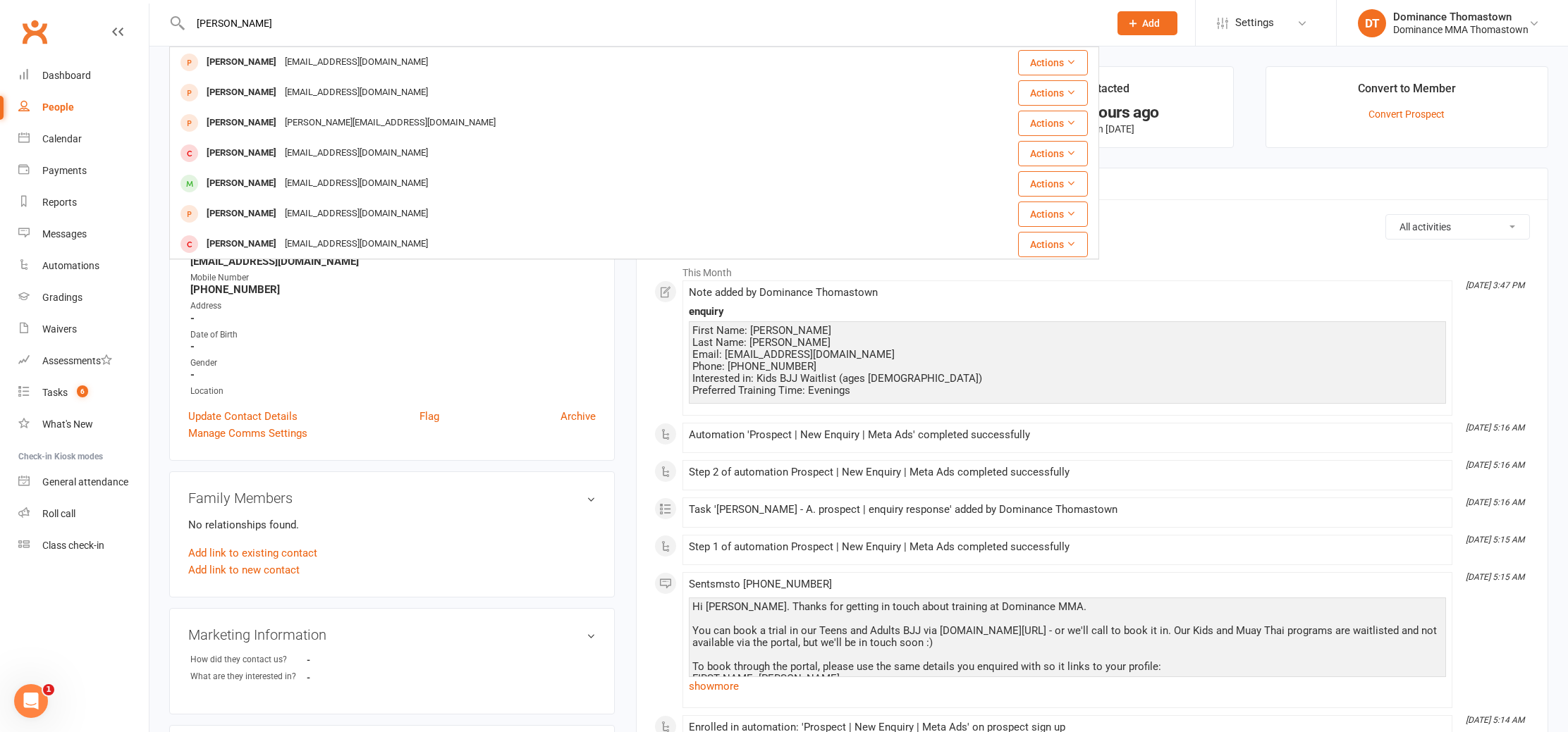
type input "julian buzz"
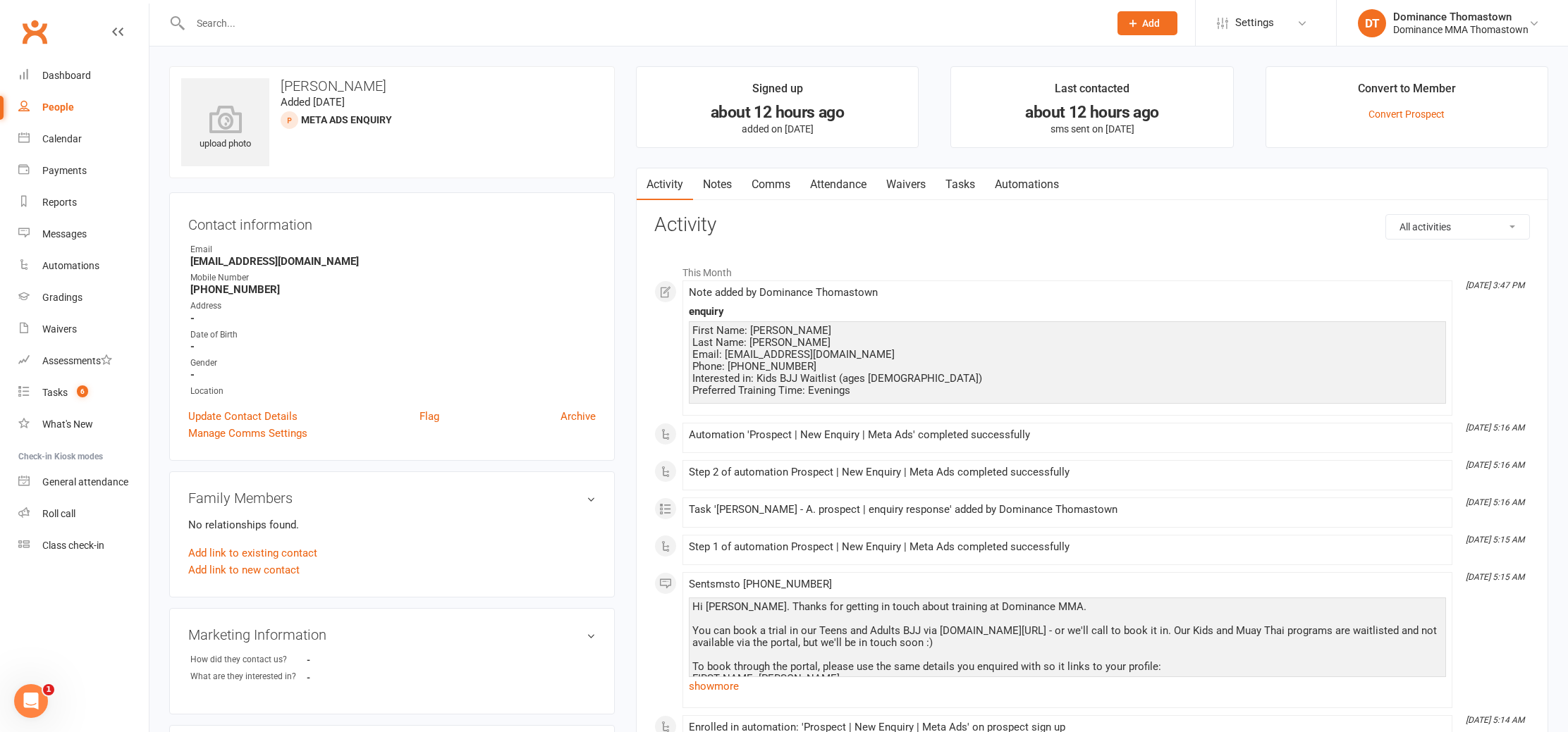
drag, startPoint x: 779, startPoint y: 357, endPoint x: 697, endPoint y: 346, distance: 82.7
click at [779, 357] on div "First Name: Julian Last Name: Buzzanca Email: julianbuzzanca22@hotmail.com Phon…" at bounding box center [1067, 360] width 751 height 72
click at [969, 182] on link "Tasks" at bounding box center [961, 184] width 49 height 33
select select "incomplete"
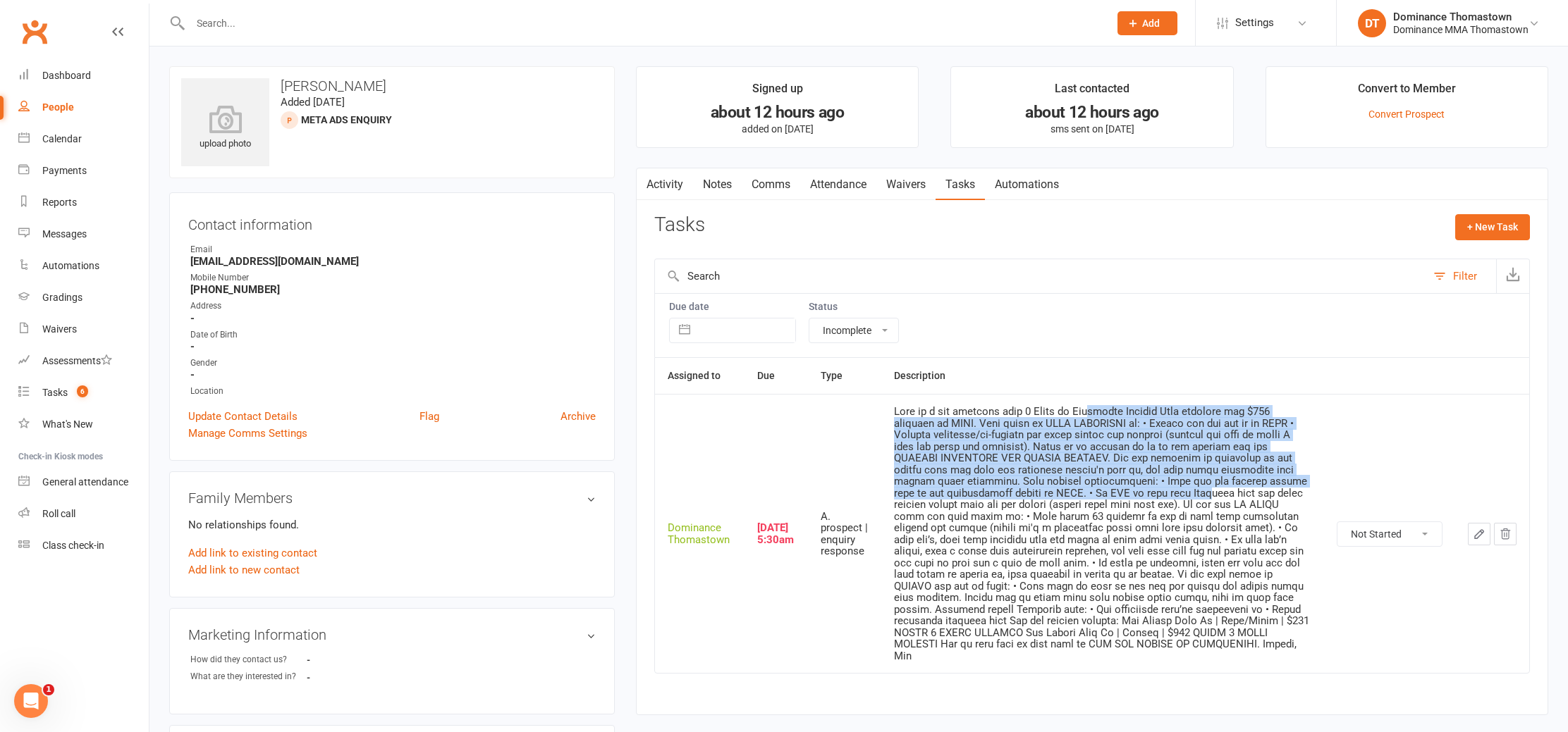
drag, startPoint x: 1109, startPoint y: 412, endPoint x: 1164, endPoint y: 494, distance: 98.7
click at [1164, 494] on div at bounding box center [1103, 534] width 418 height 256
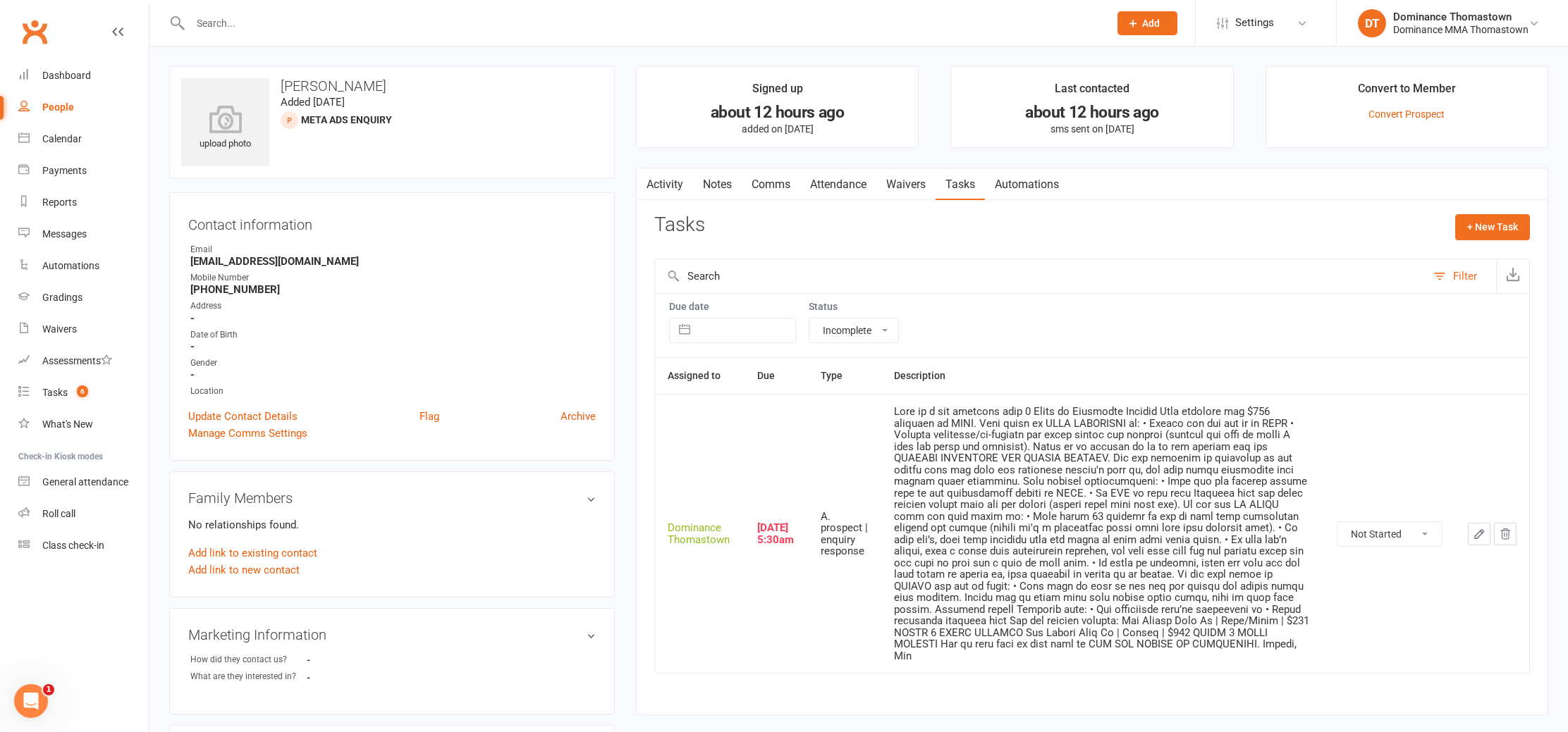
drag, startPoint x: 1164, startPoint y: 494, endPoint x: 1157, endPoint y: 491, distance: 7.6
click at [1164, 494] on div at bounding box center [1103, 534] width 418 height 256
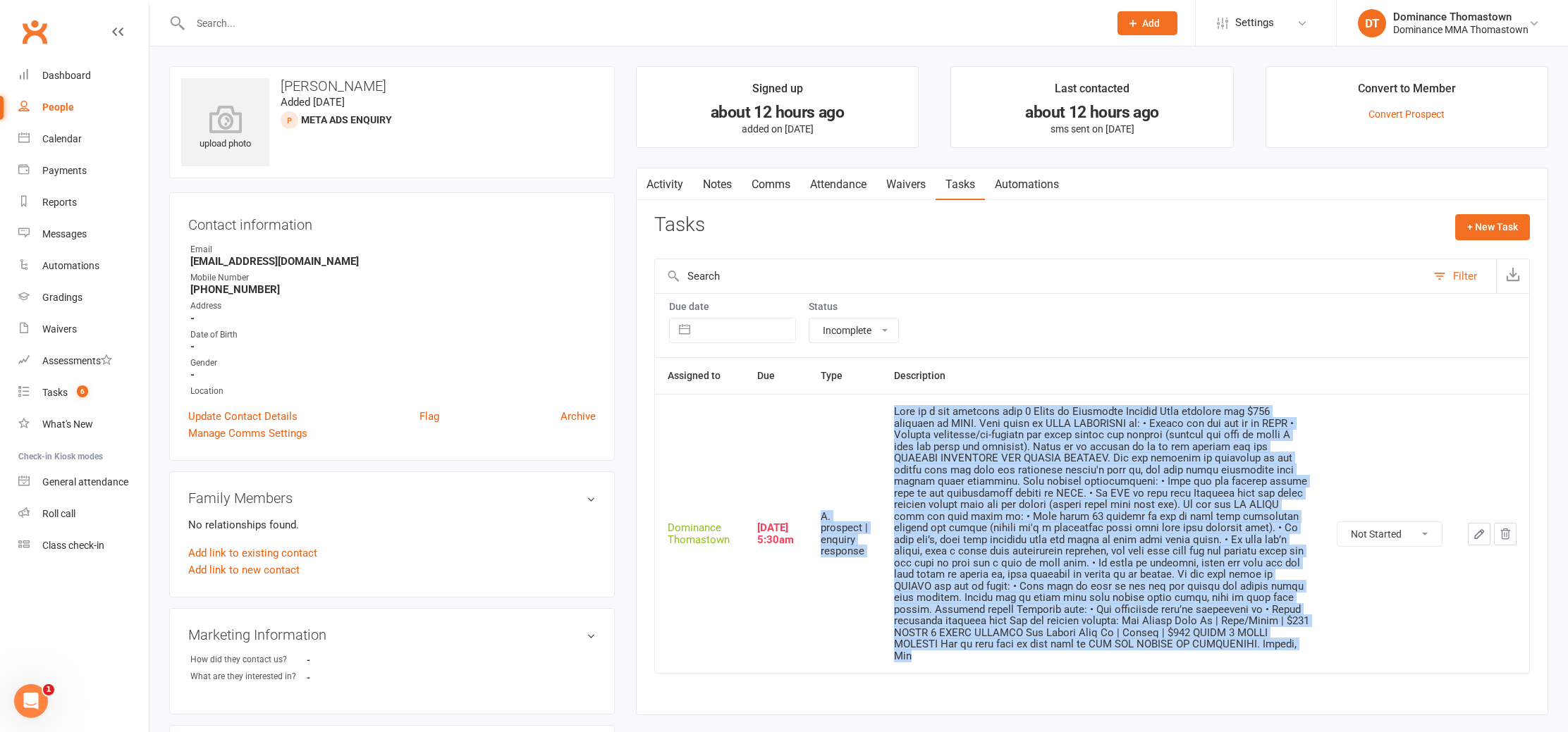
drag, startPoint x: 1104, startPoint y: 648, endPoint x: 881, endPoint y: 412, distance: 324.7
click at [881, 412] on tr "Dominance Thomastown Oct 14, 2025 5:30am A. prospect | enquiry response Not Sta…" at bounding box center [1092, 534] width 874 height 279
drag, startPoint x: 1093, startPoint y: 460, endPoint x: 1104, endPoint y: 490, distance: 32.0
click at [1091, 461] on div at bounding box center [1103, 534] width 418 height 256
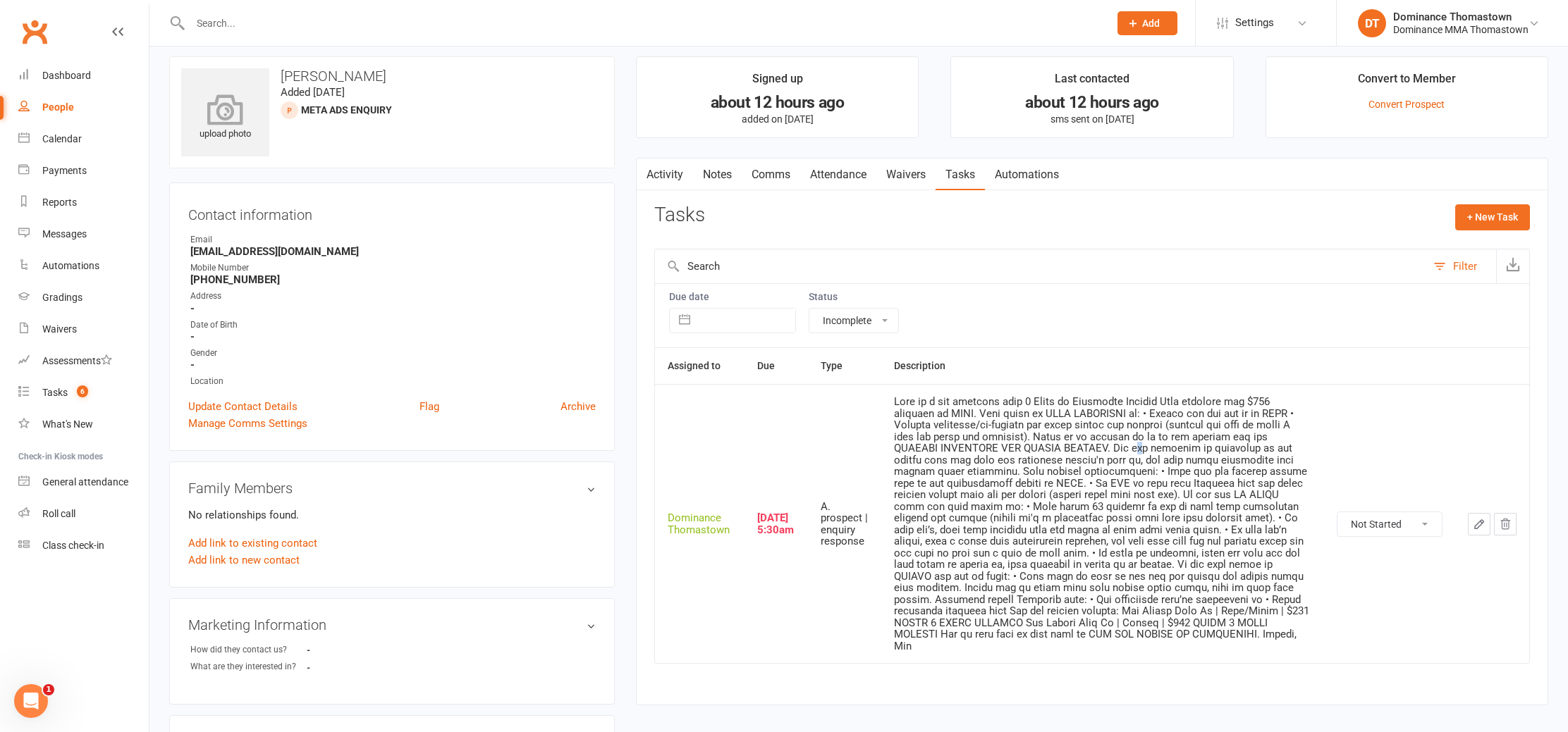
scroll to position [16, 0]
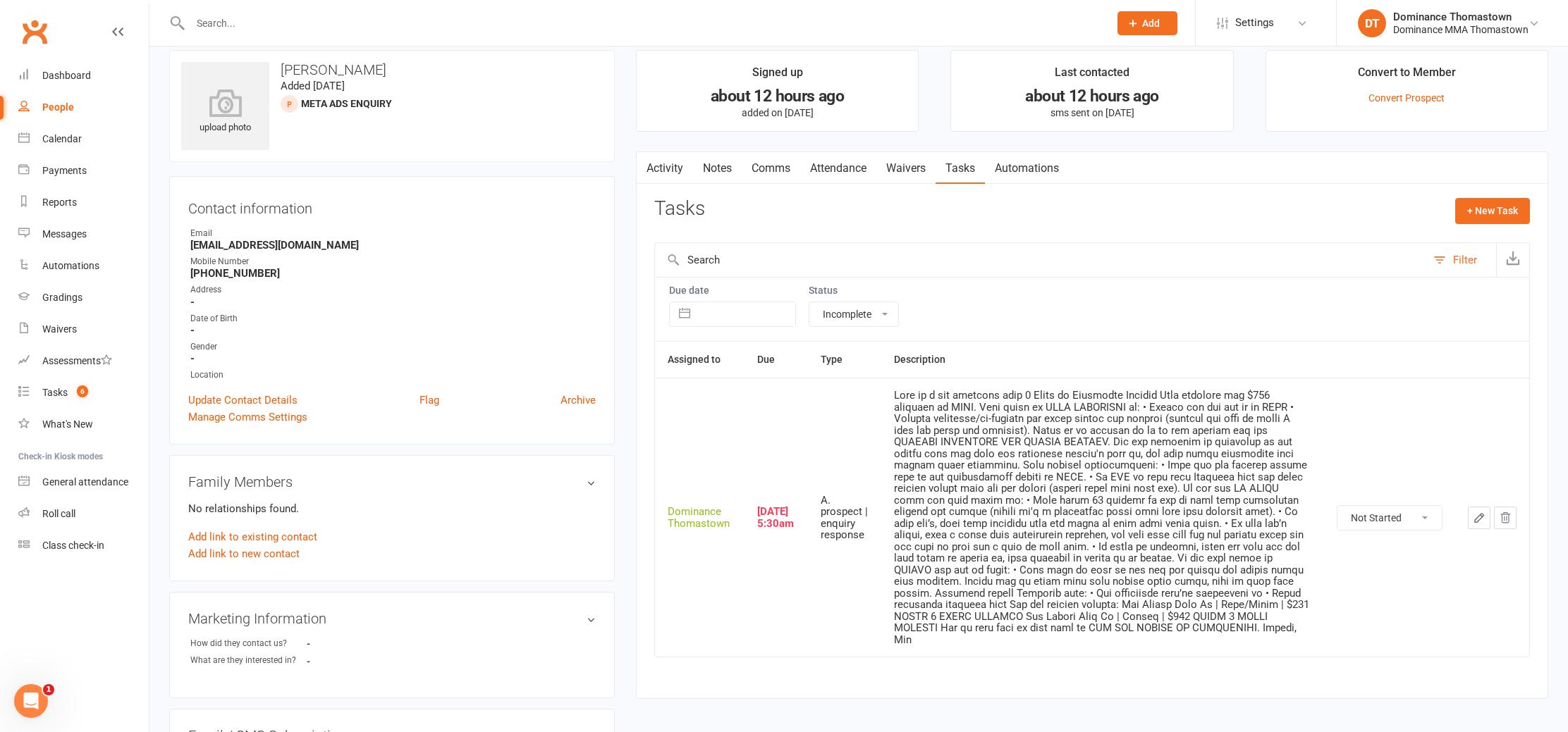
click at [236, 25] on input "text" at bounding box center [642, 23] width 913 height 20
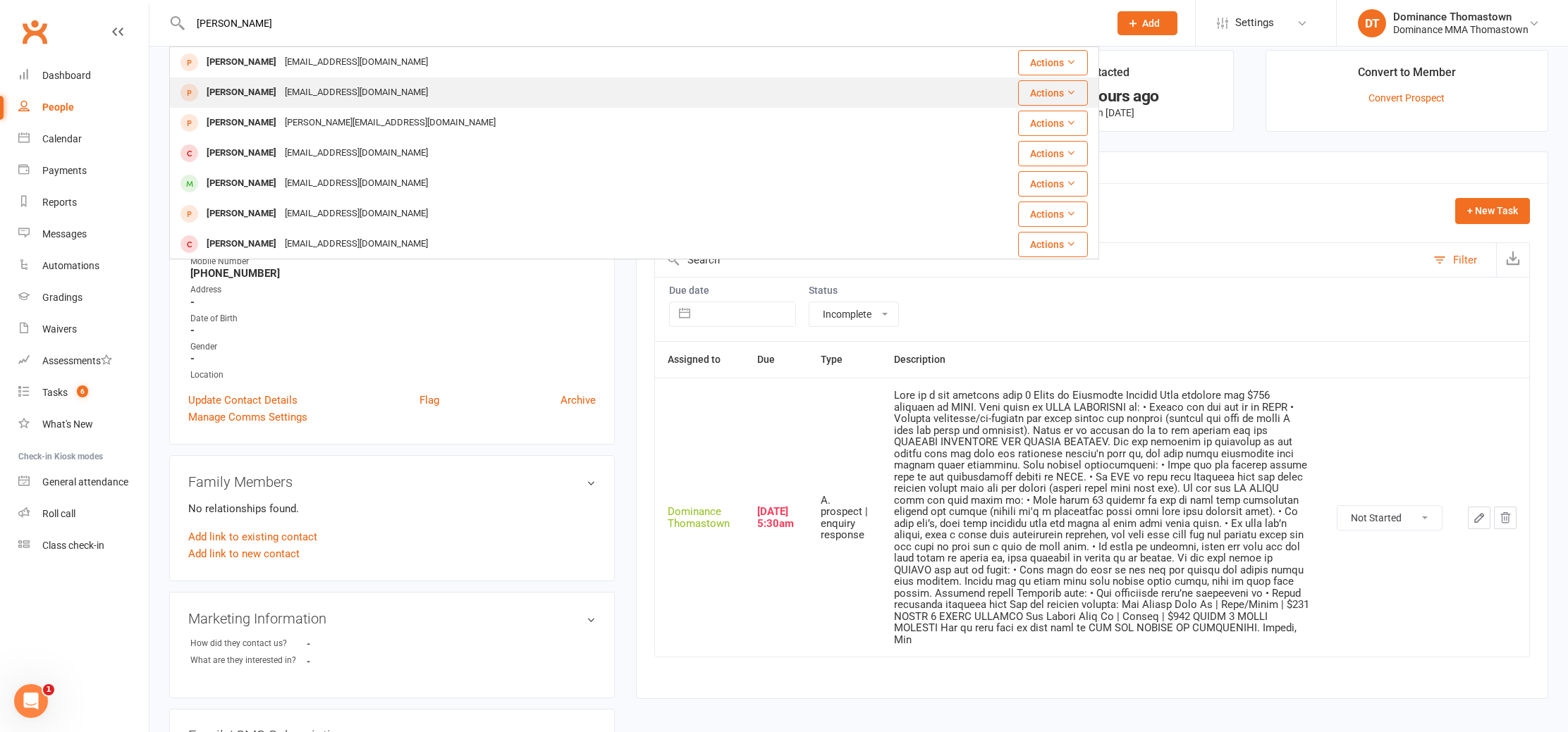
type input "julian buzz"
click at [337, 88] on div "buzzunited10@hotmail.com" at bounding box center [356, 93] width 152 height 20
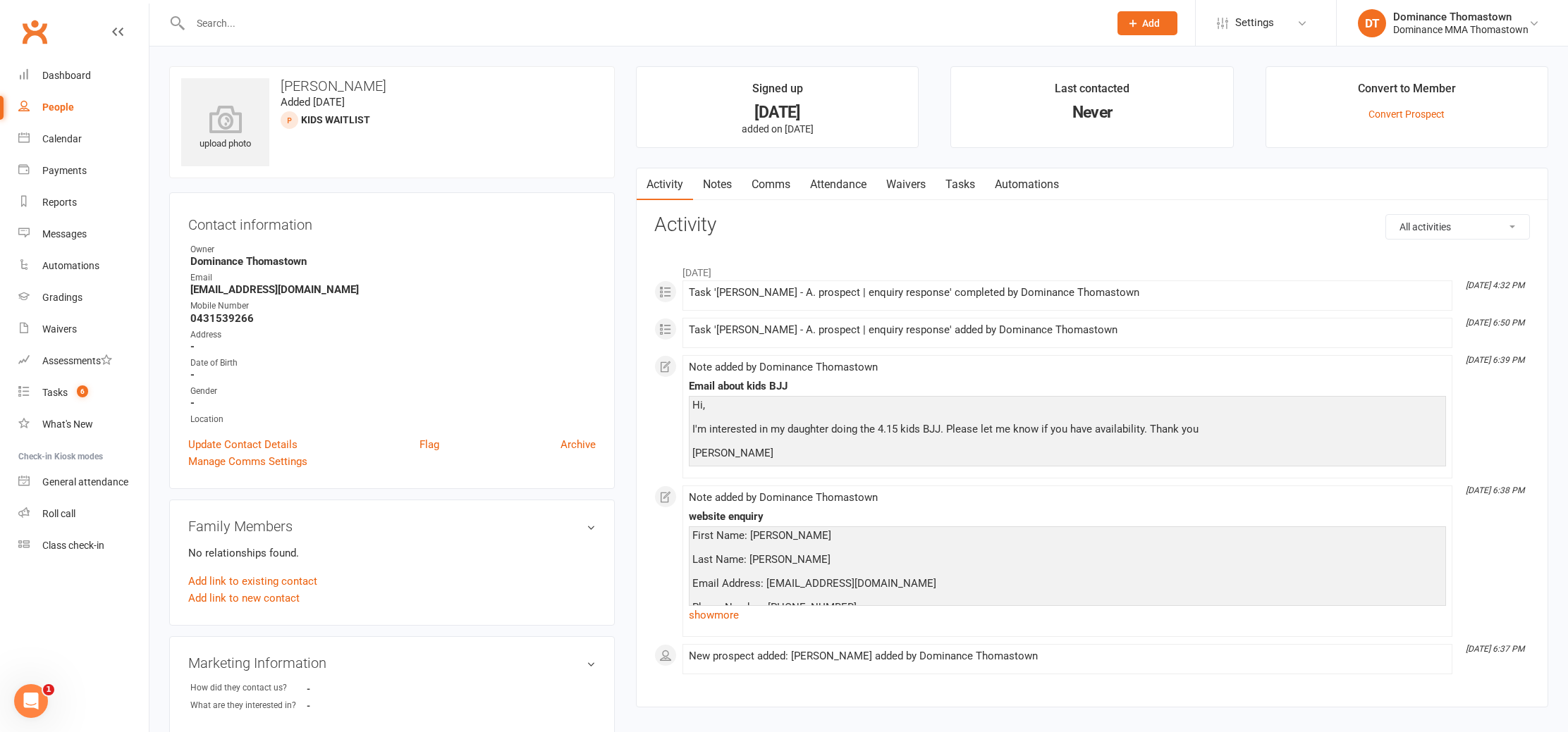
click at [727, 179] on link "Notes" at bounding box center [717, 184] width 49 height 33
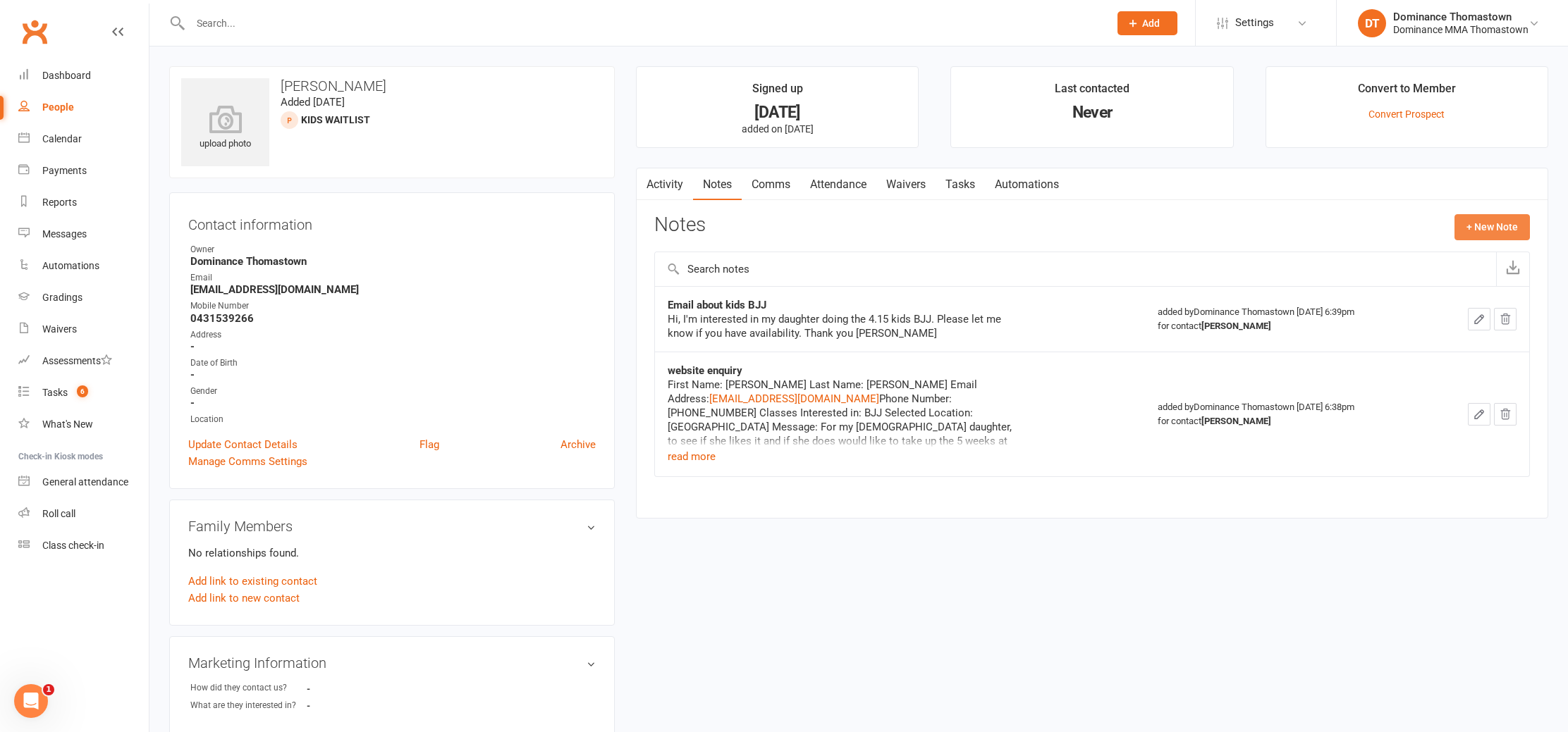
drag, startPoint x: 1480, startPoint y: 227, endPoint x: 1470, endPoint y: 227, distance: 10.0
click at [1470, 227] on button "+ New Note" at bounding box center [1492, 227] width 76 height 25
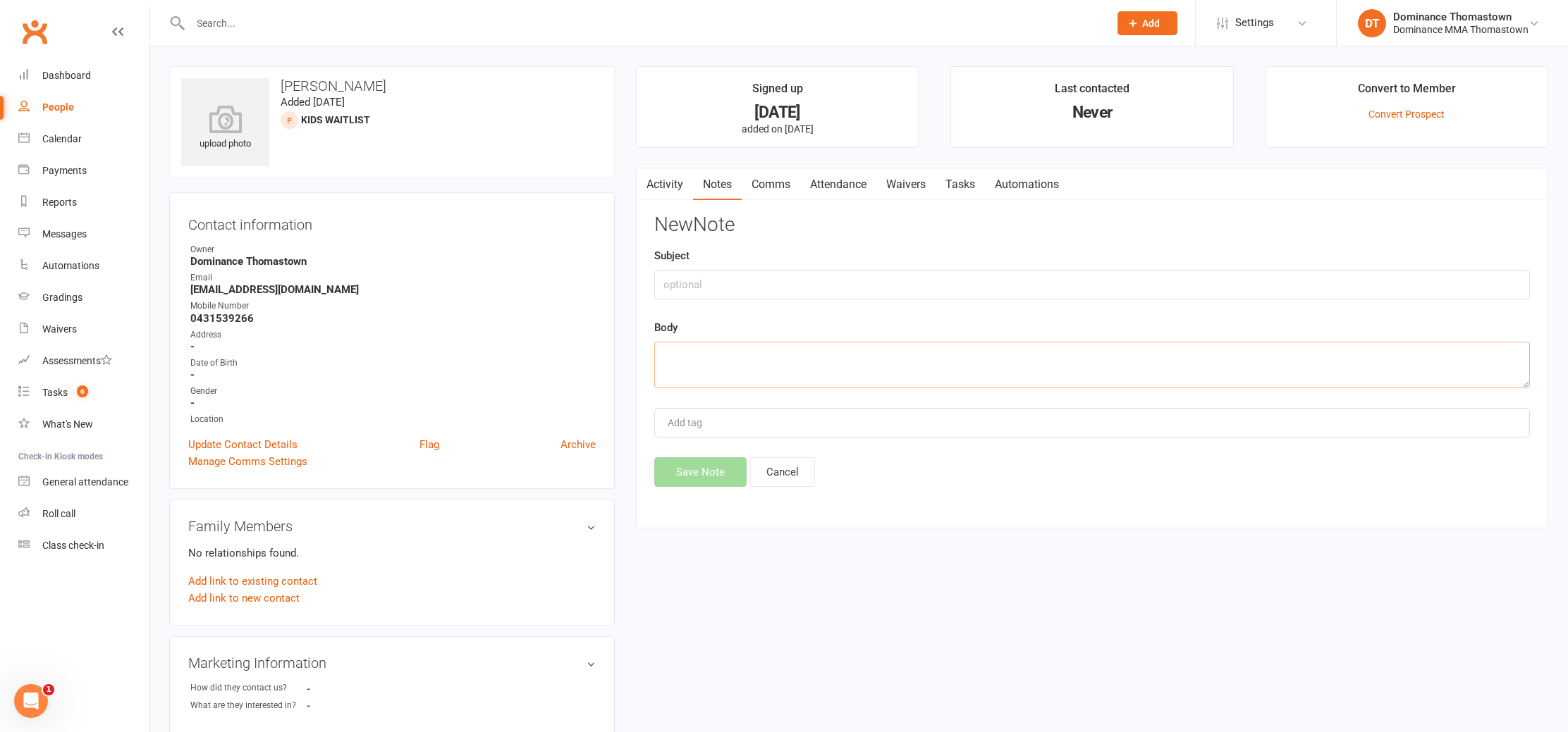
click at [761, 354] on textarea at bounding box center [1092, 365] width 876 height 46
paste textarea "First Name: Julian Last Name: Buzzanca Email: julianbuzzanca22@hotmail.com Phon…"
type textarea "First Name: Julian Last Name: Buzzanca Email: julianbuzzanca22@hotmail.com Phon…"
click at [728, 285] on input "text" at bounding box center [1092, 285] width 876 height 30
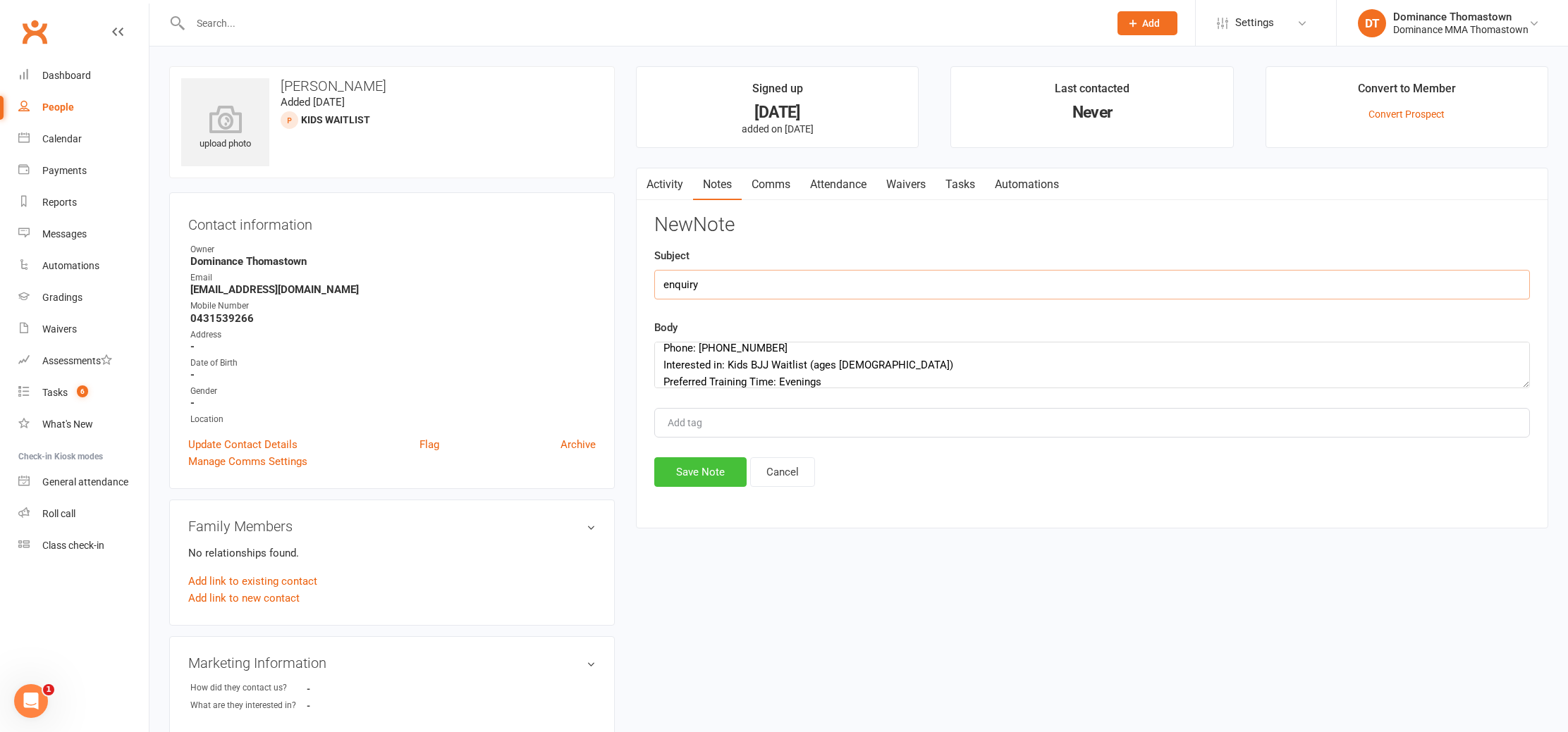
type input "enquiry"
click at [693, 465] on button "Save Note" at bounding box center [700, 472] width 92 height 30
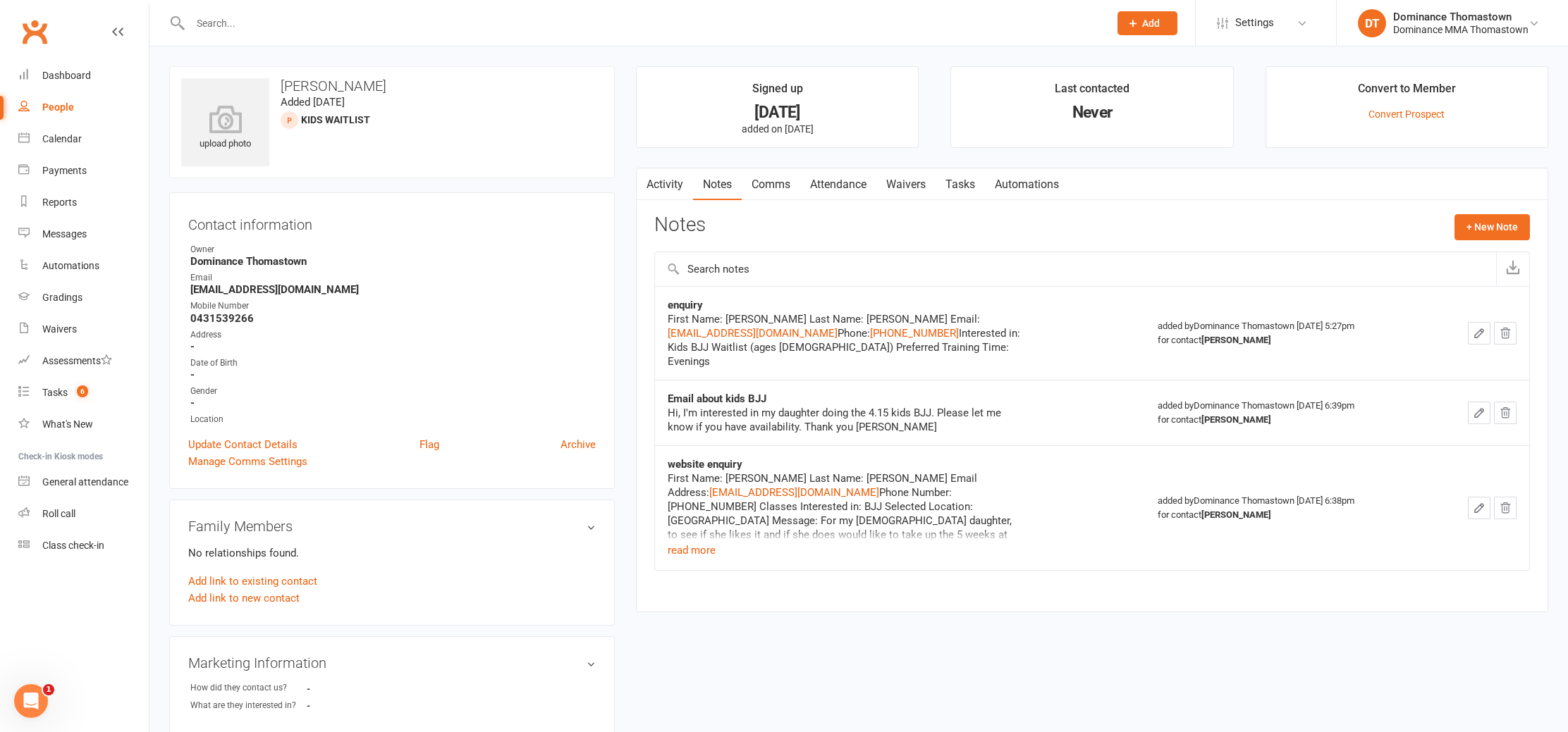
drag, startPoint x: 970, startPoint y: 184, endPoint x: 1139, endPoint y: 210, distance: 171.0
click at [970, 184] on link "Tasks" at bounding box center [961, 184] width 49 height 33
select select "incomplete"
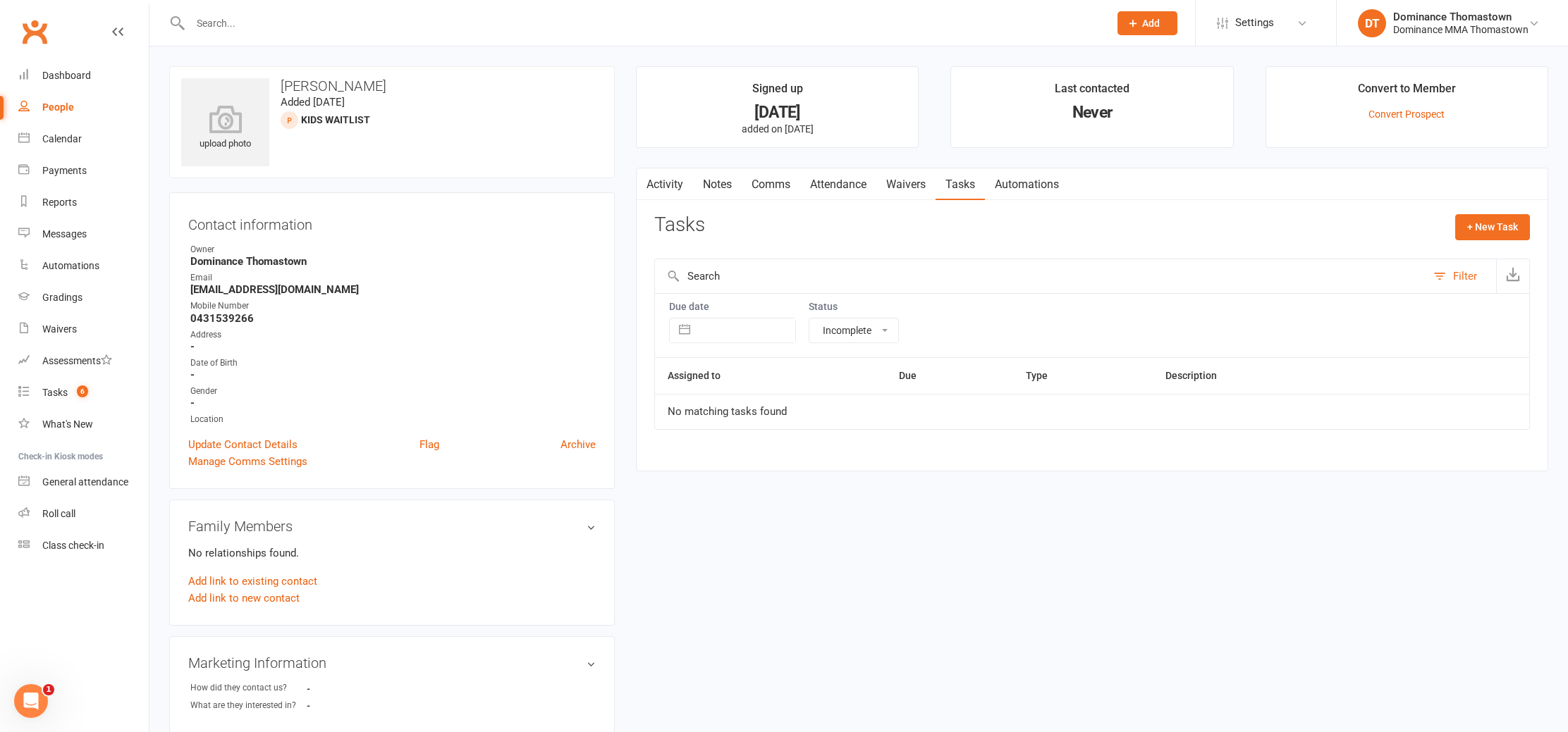
drag, startPoint x: 1439, startPoint y: 227, endPoint x: 1434, endPoint y: 234, distance: 8.6
click at [1439, 227] on div "Tasks + New Task" at bounding box center [1092, 231] width 876 height 33
click at [1498, 221] on button "+ New Task" at bounding box center [1492, 227] width 75 height 25
select select "12547"
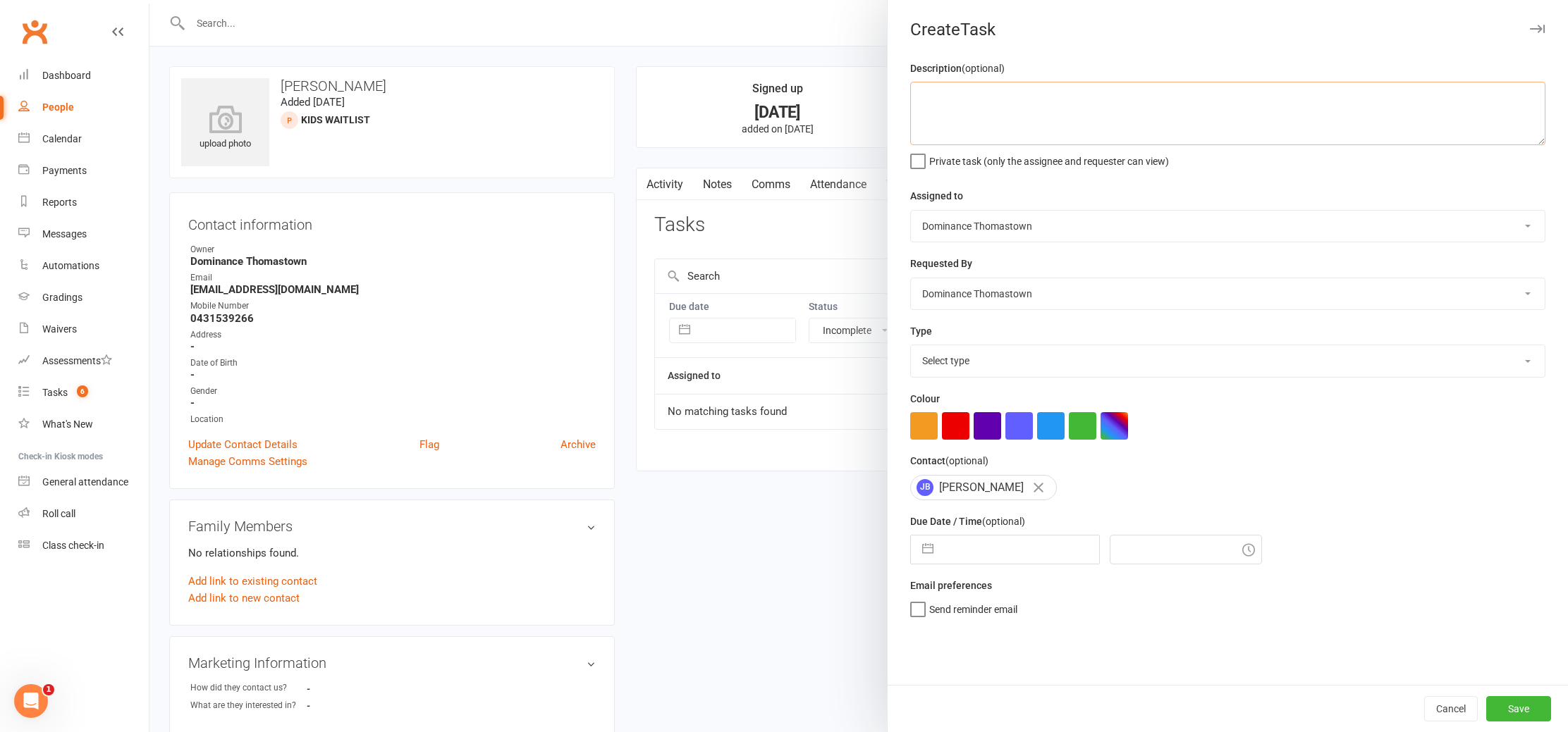
click at [1119, 131] on textarea at bounding box center [1228, 113] width 635 height 63
paste textarea "A. prospect | enquiry response This is a new prospect from 4 Weeks of Unlimited…"
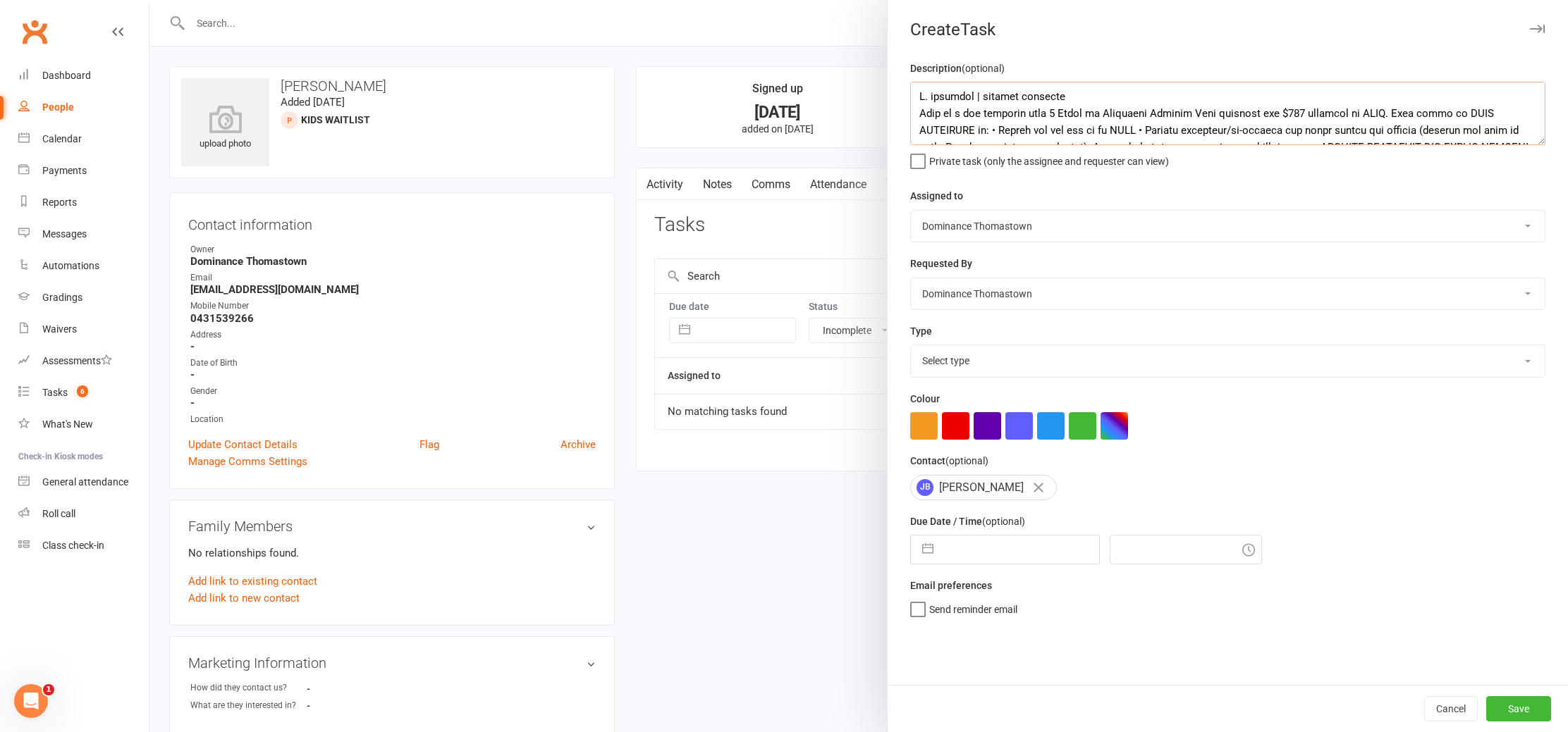
scroll to position [195, 0]
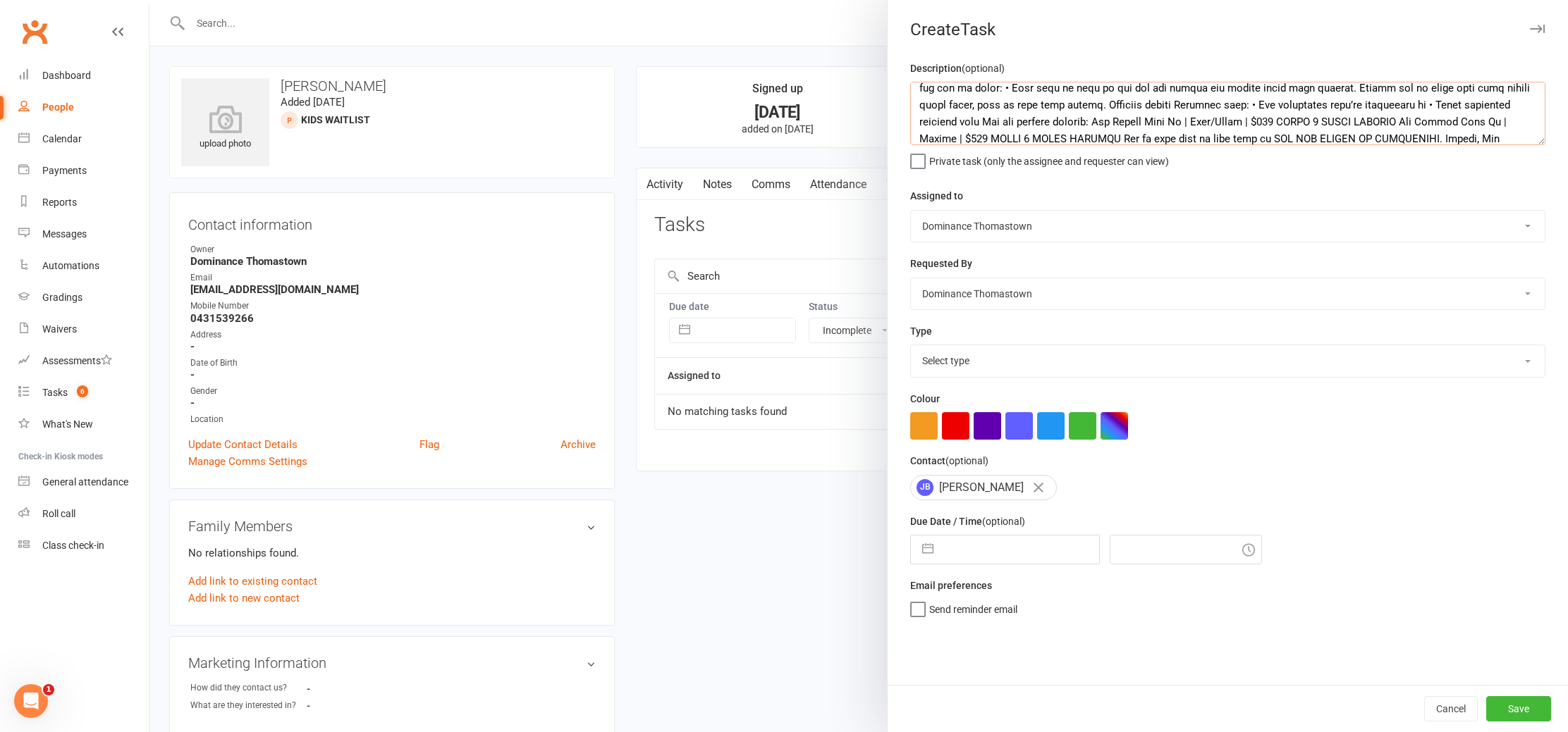
type textarea "A. prospect | enquiry response This is a new prospect from 4 Weeks of Unlimited…"
click at [965, 369] on select "Select type A. prospect | enquiry response B. prospect | trial | booking C. pro…" at bounding box center [1228, 361] width 634 height 31
select select "3809"
click at [911, 346] on select "Select type A. prospect | enquiry response B. prospect | trial | booking C. pro…" at bounding box center [1228, 361] width 634 height 31
click at [988, 544] on input "text" at bounding box center [1020, 550] width 158 height 28
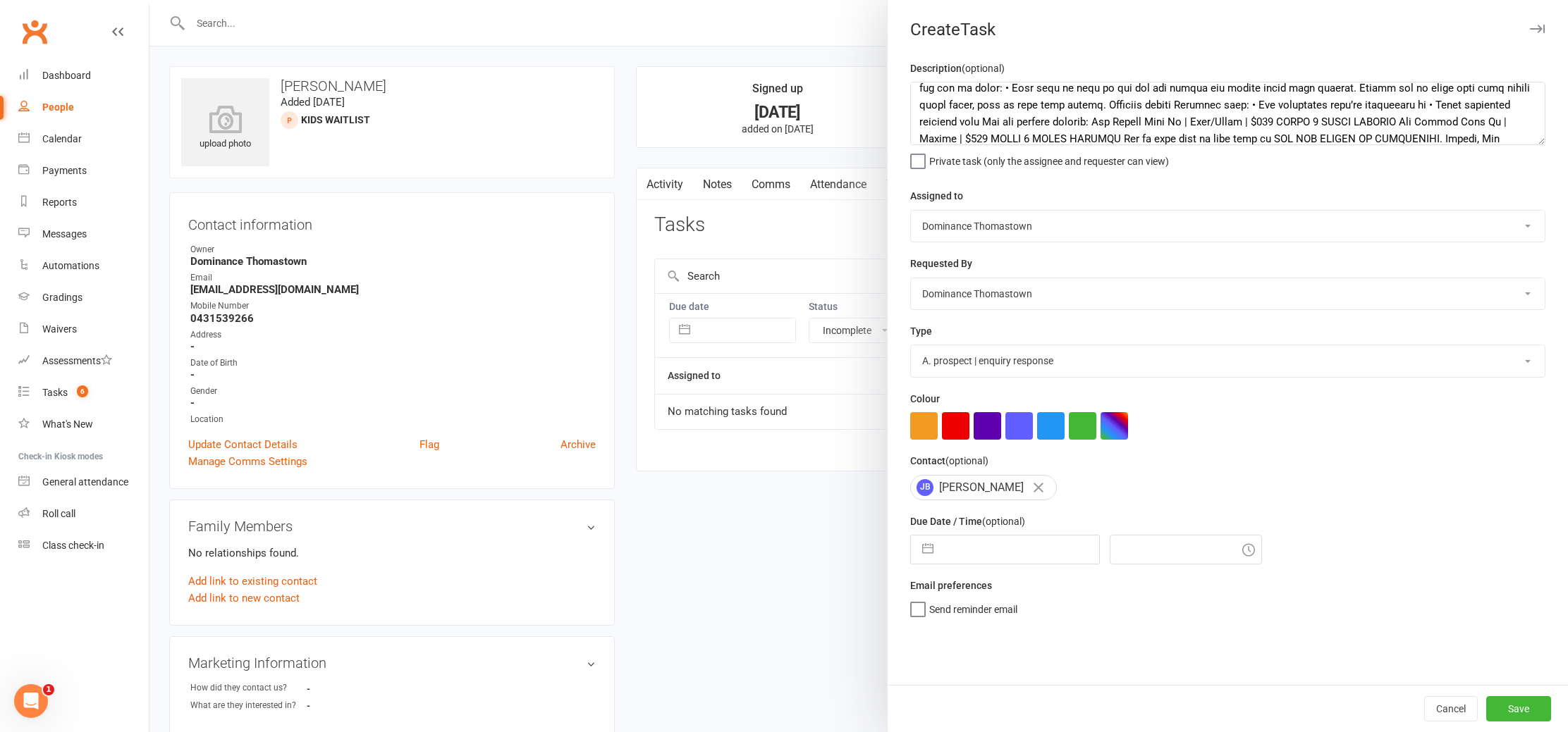
select select "8"
select select "2025"
select select "9"
select select "2025"
select select "10"
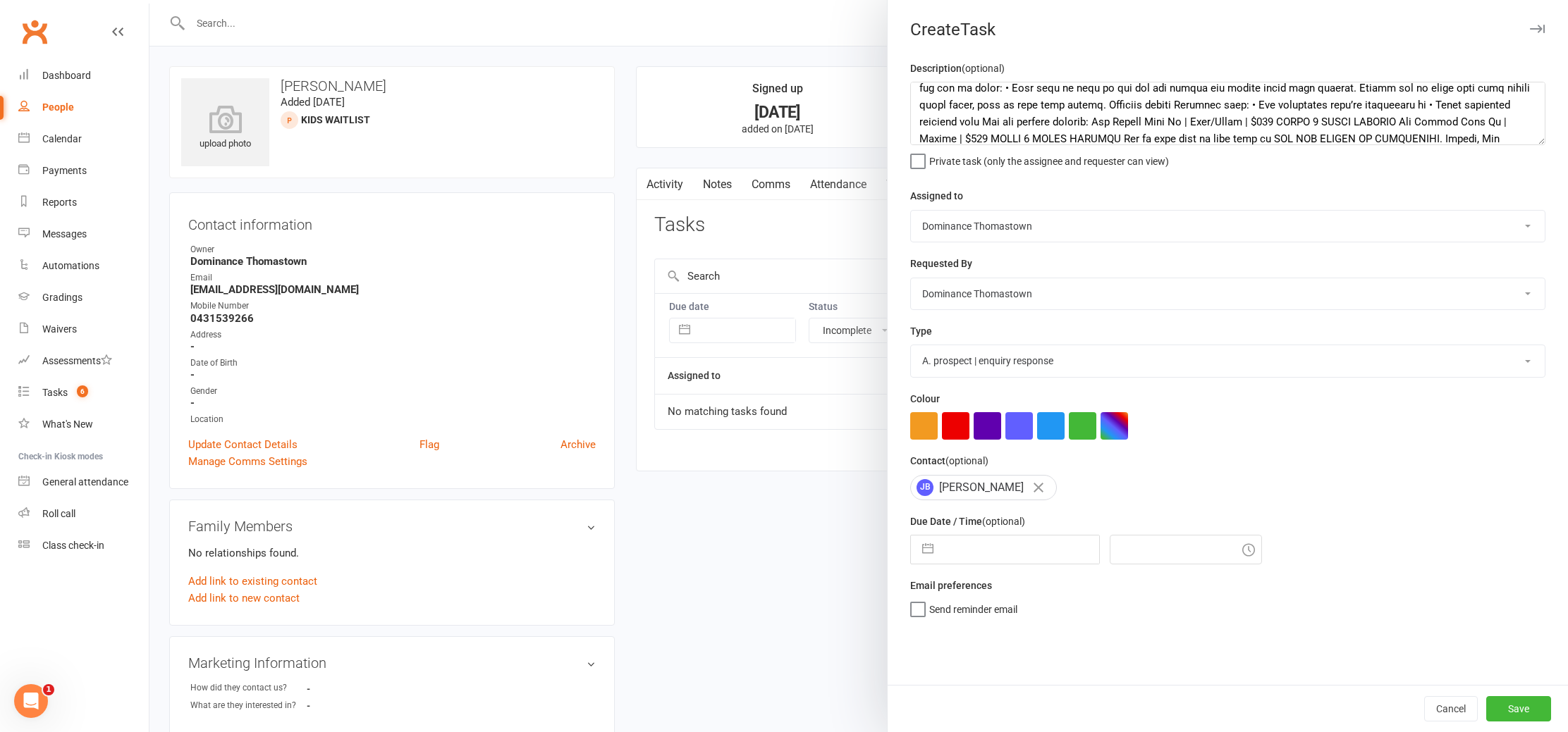
select select "2025"
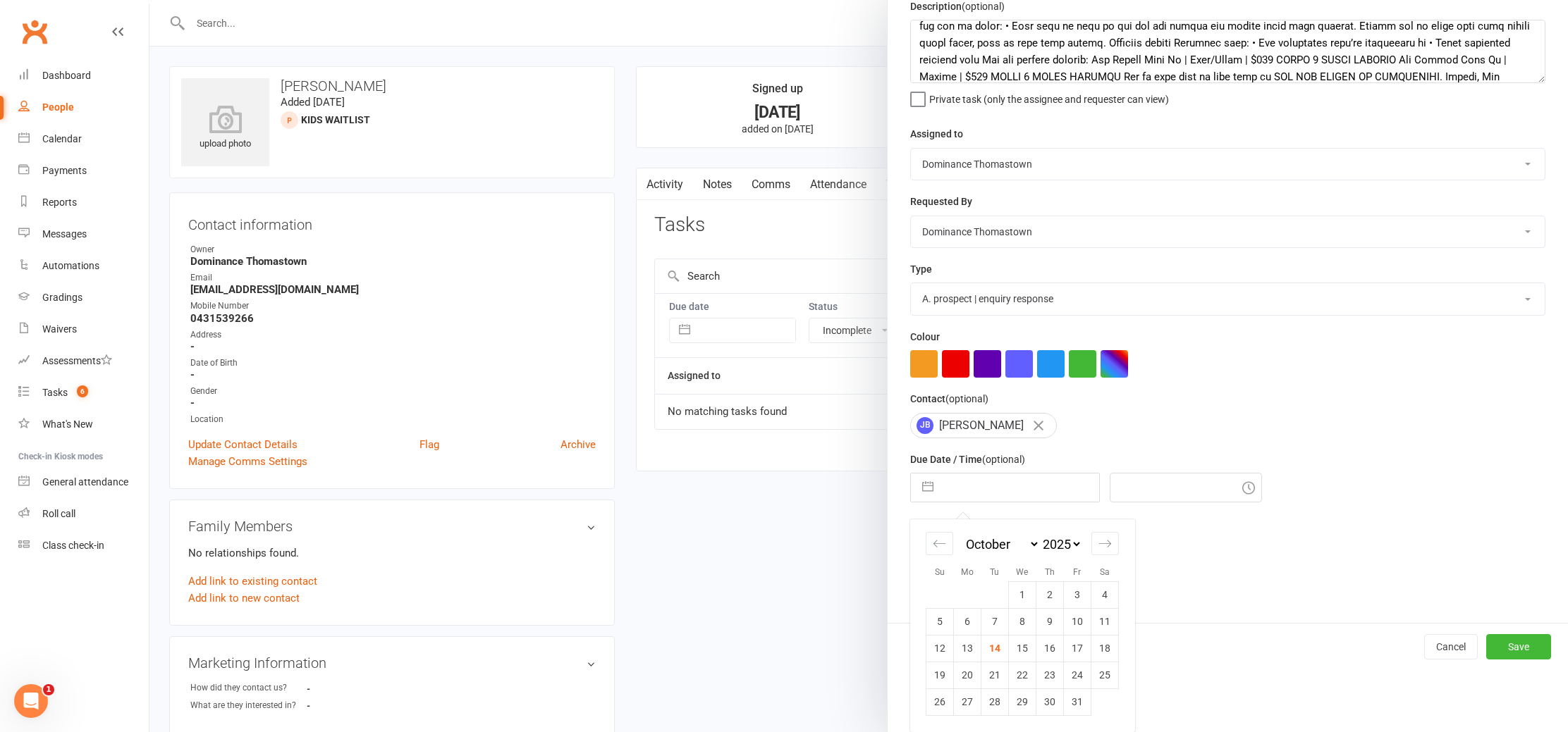
drag, startPoint x: 996, startPoint y: 651, endPoint x: 1030, endPoint y: 649, distance: 34.1
click at [996, 651] on td "14" at bounding box center [995, 648] width 28 height 27
type input "[DATE]"
type input "5:30pm"
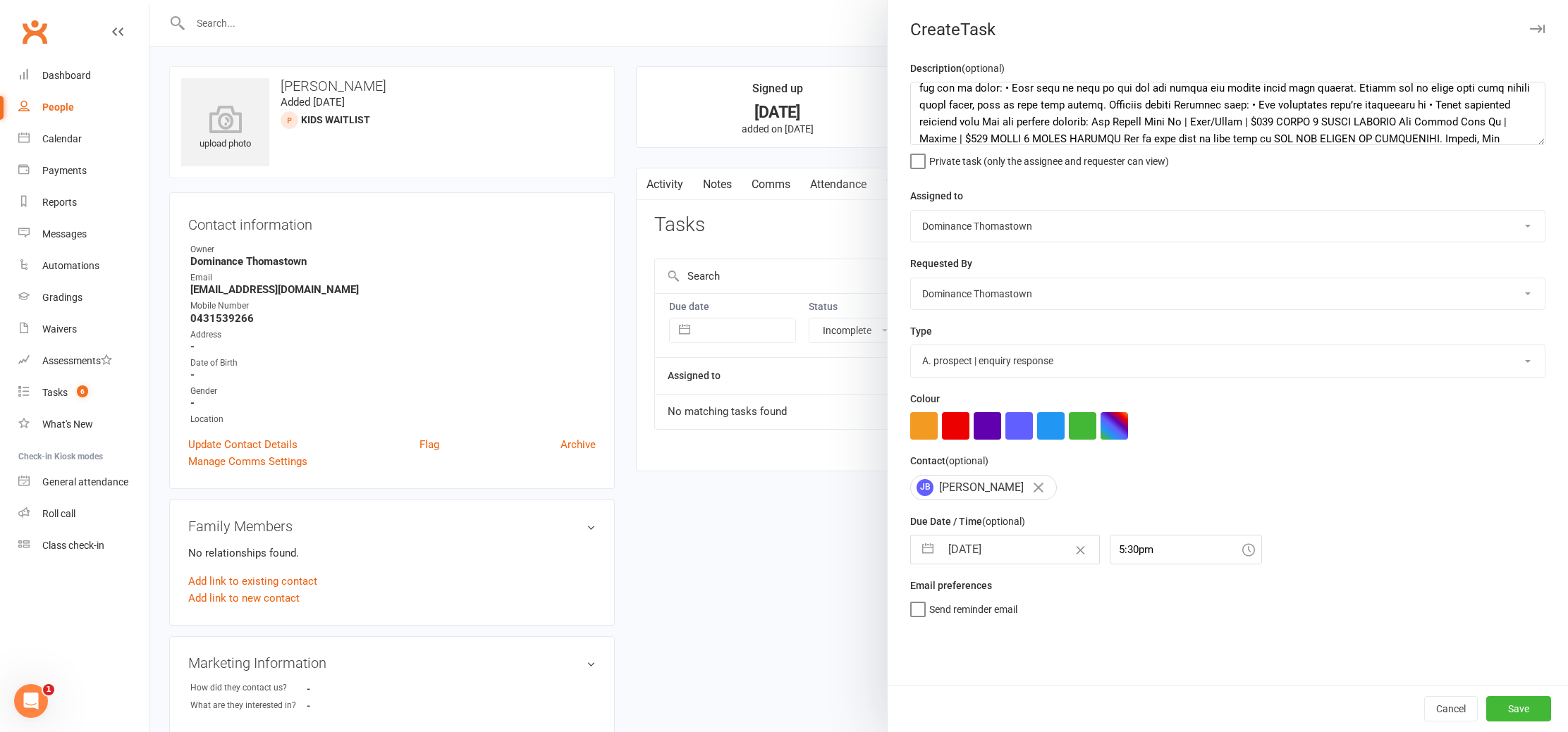
scroll to position [0, 0]
click at [1501, 712] on button "Save" at bounding box center [1519, 709] width 65 height 25
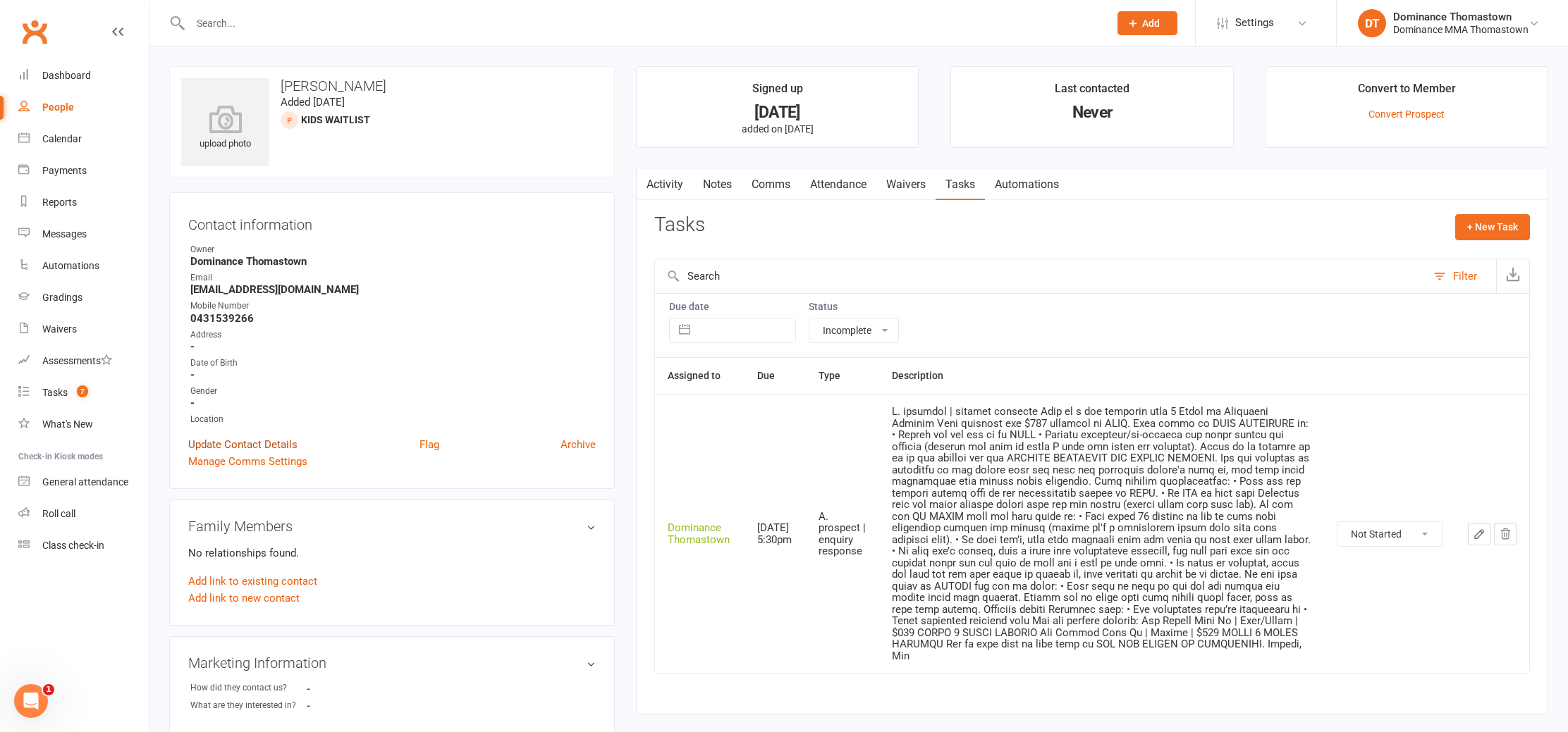
click at [259, 441] on link "Update Contact Details" at bounding box center [243, 444] width 109 height 17
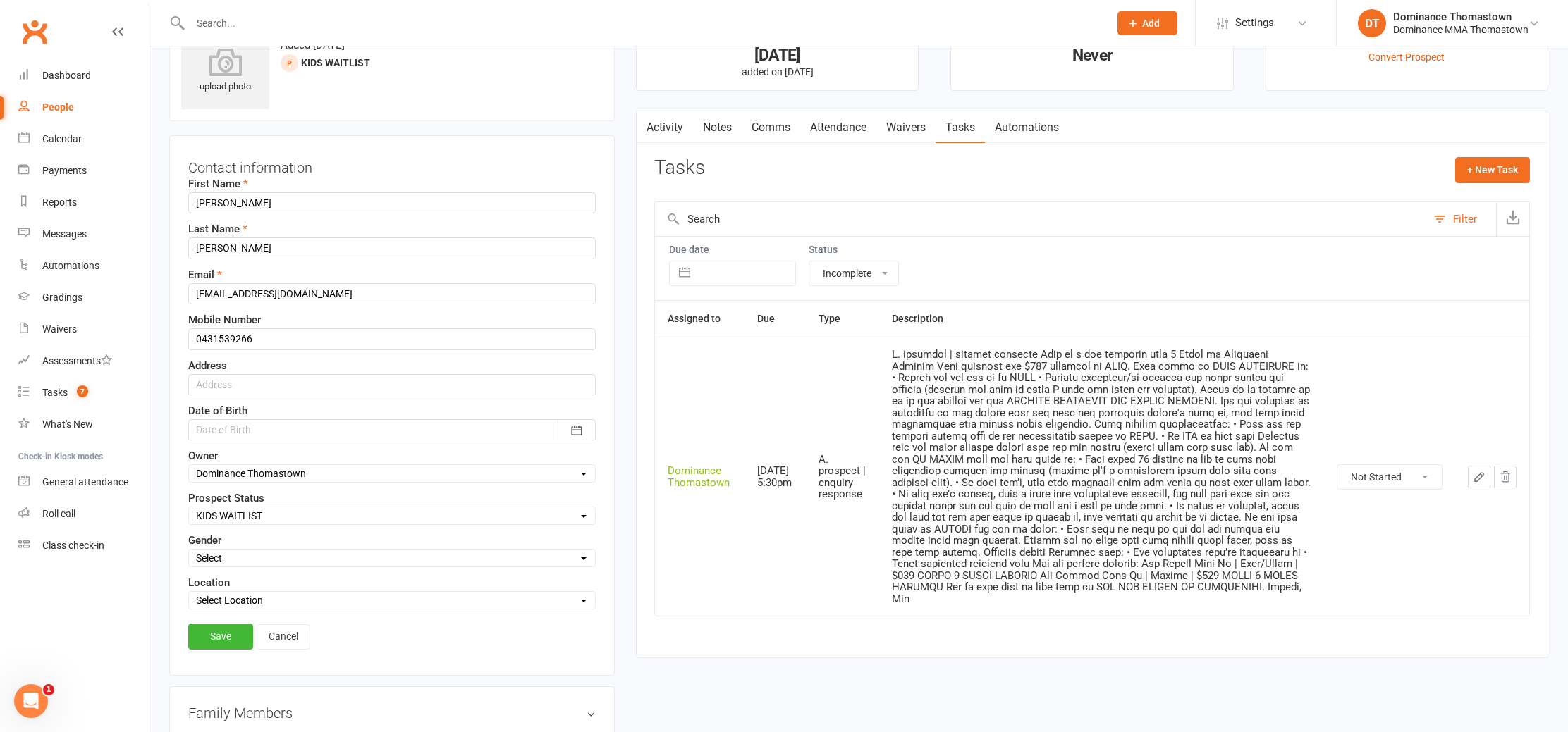
scroll to position [66, 0]
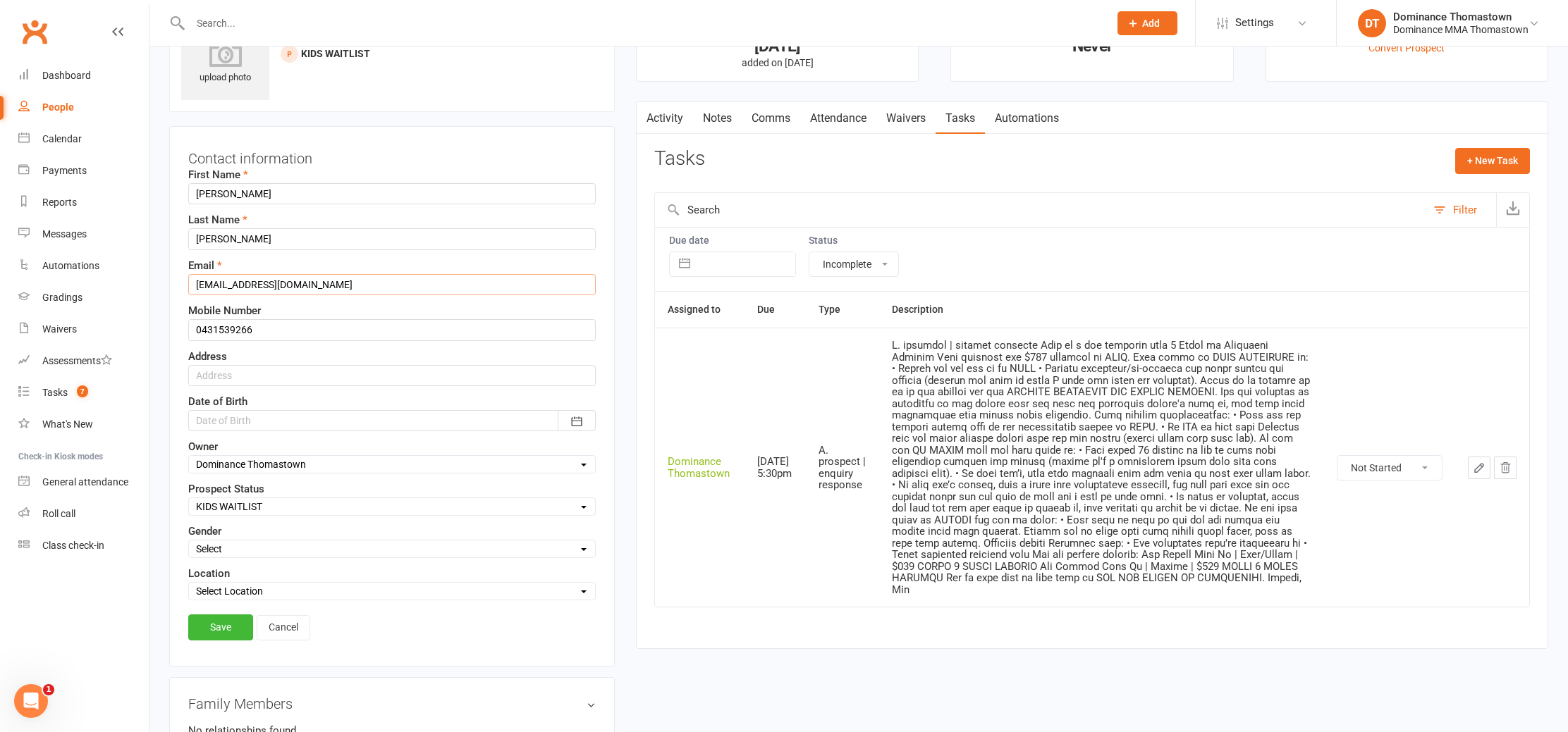
drag, startPoint x: 342, startPoint y: 287, endPoint x: 162, endPoint y: 279, distance: 180.2
click at [162, 279] on div "upload photo Julian Buzzanca Added 1 July, 2025 KIDS WAITLIST prospect Contact …" at bounding box center [392, 658] width 466 height 1317
paste input "julianbuzzanca22"
type input "julianbuzzanca22@hotmail.com"
drag, startPoint x: 225, startPoint y: 625, endPoint x: 228, endPoint y: 479, distance: 146.0
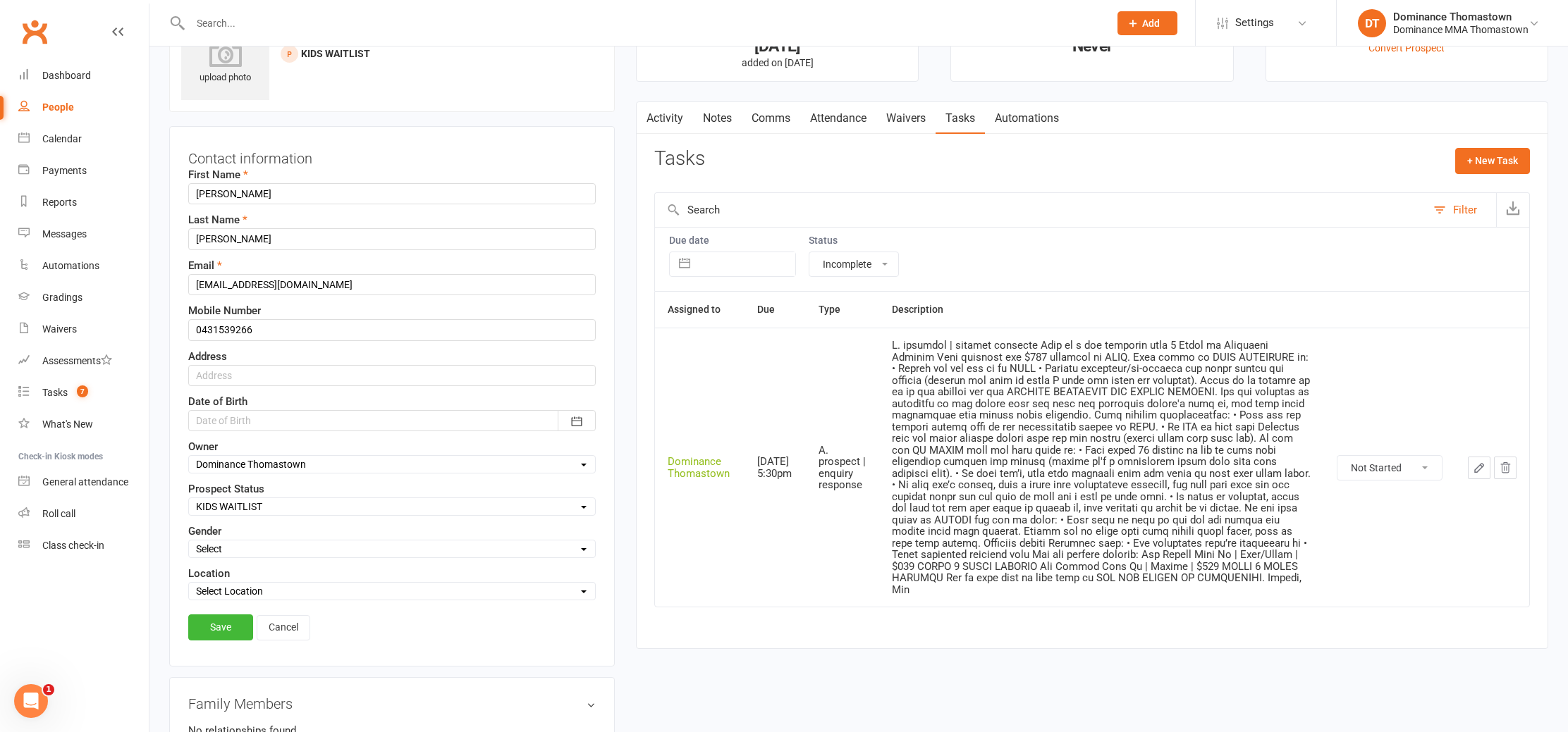
click at [225, 625] on link "Save" at bounding box center [220, 627] width 65 height 25
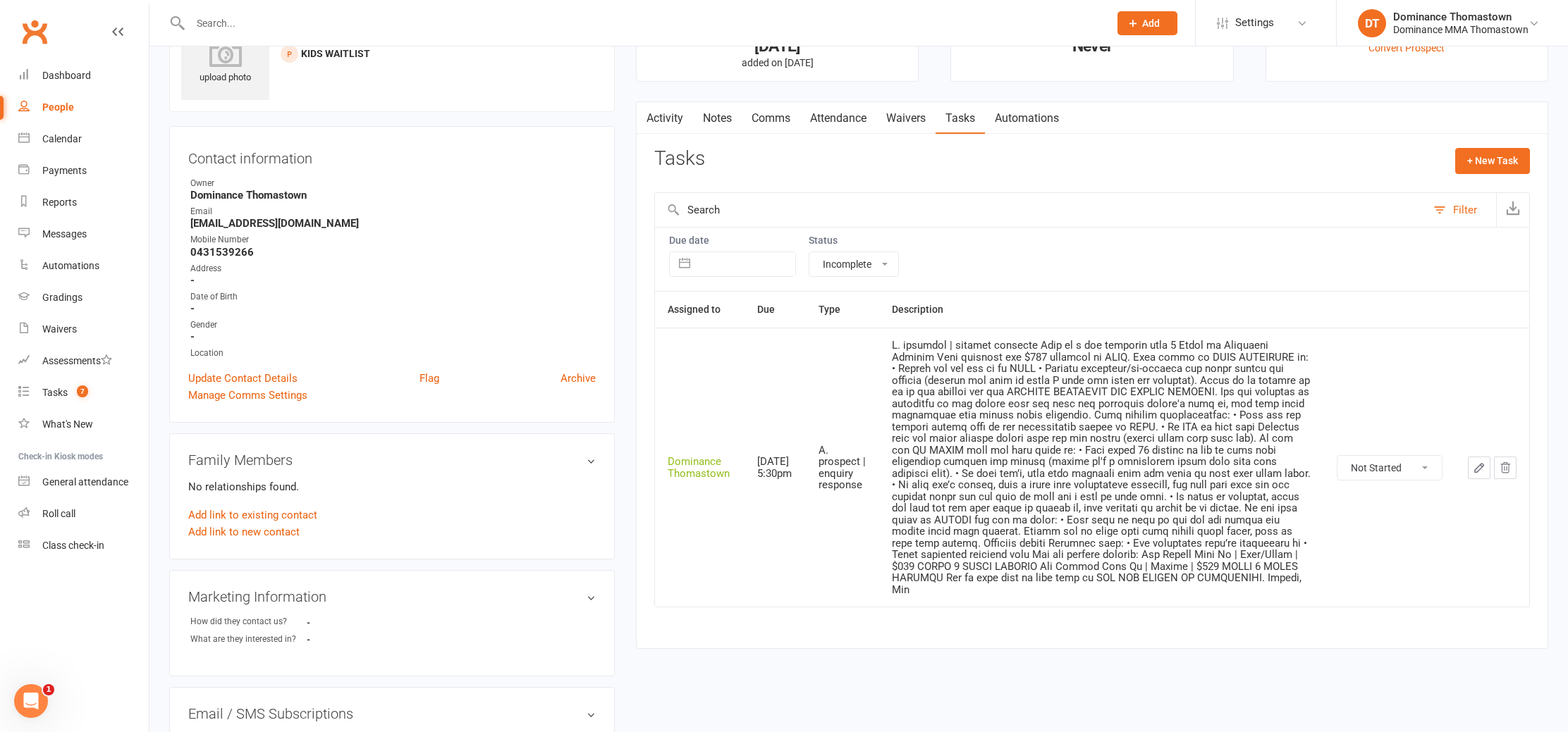
click at [742, 124] on div "Activity Notes Comms Attendance Waivers Tasks Automations" at bounding box center [852, 118] width 432 height 33
click at [730, 123] on link "Notes" at bounding box center [717, 118] width 49 height 33
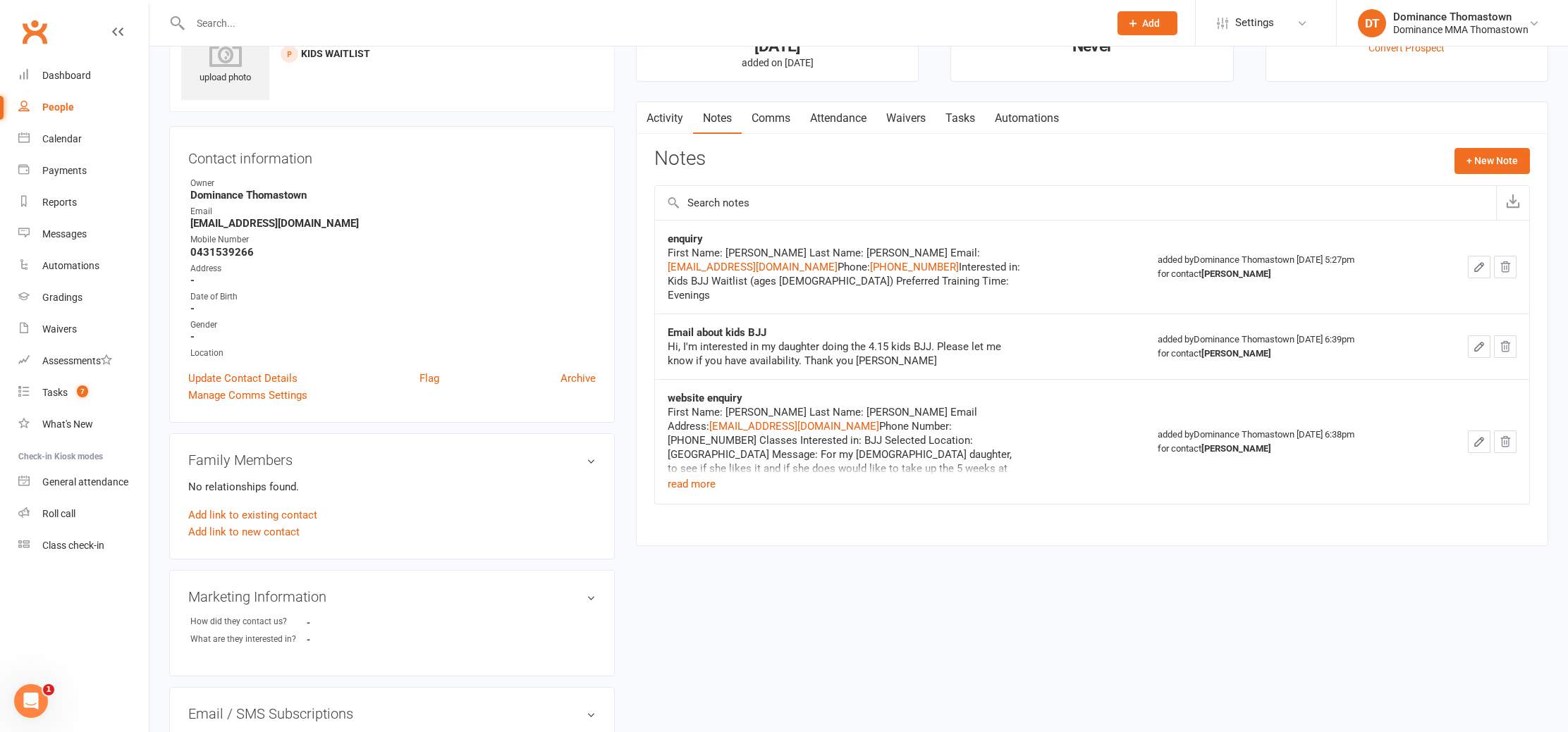
click at [1472, 262] on button "button" at bounding box center [1479, 267] width 23 height 23
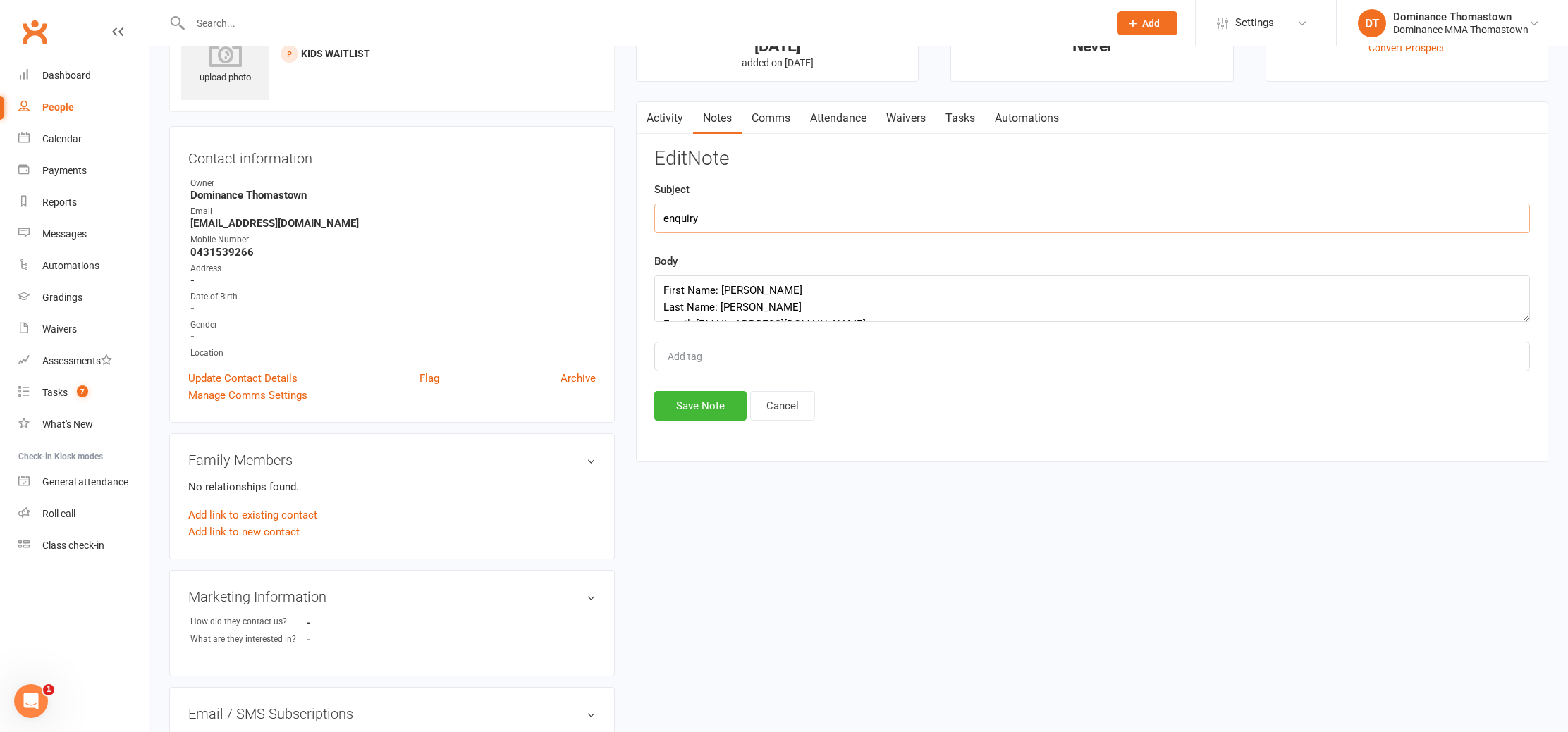
click at [698, 228] on input "enquiry" at bounding box center [1092, 218] width 876 height 30
type input "META ADS ENQUIRY"
click at [693, 402] on button "Save Note" at bounding box center [700, 406] width 92 height 30
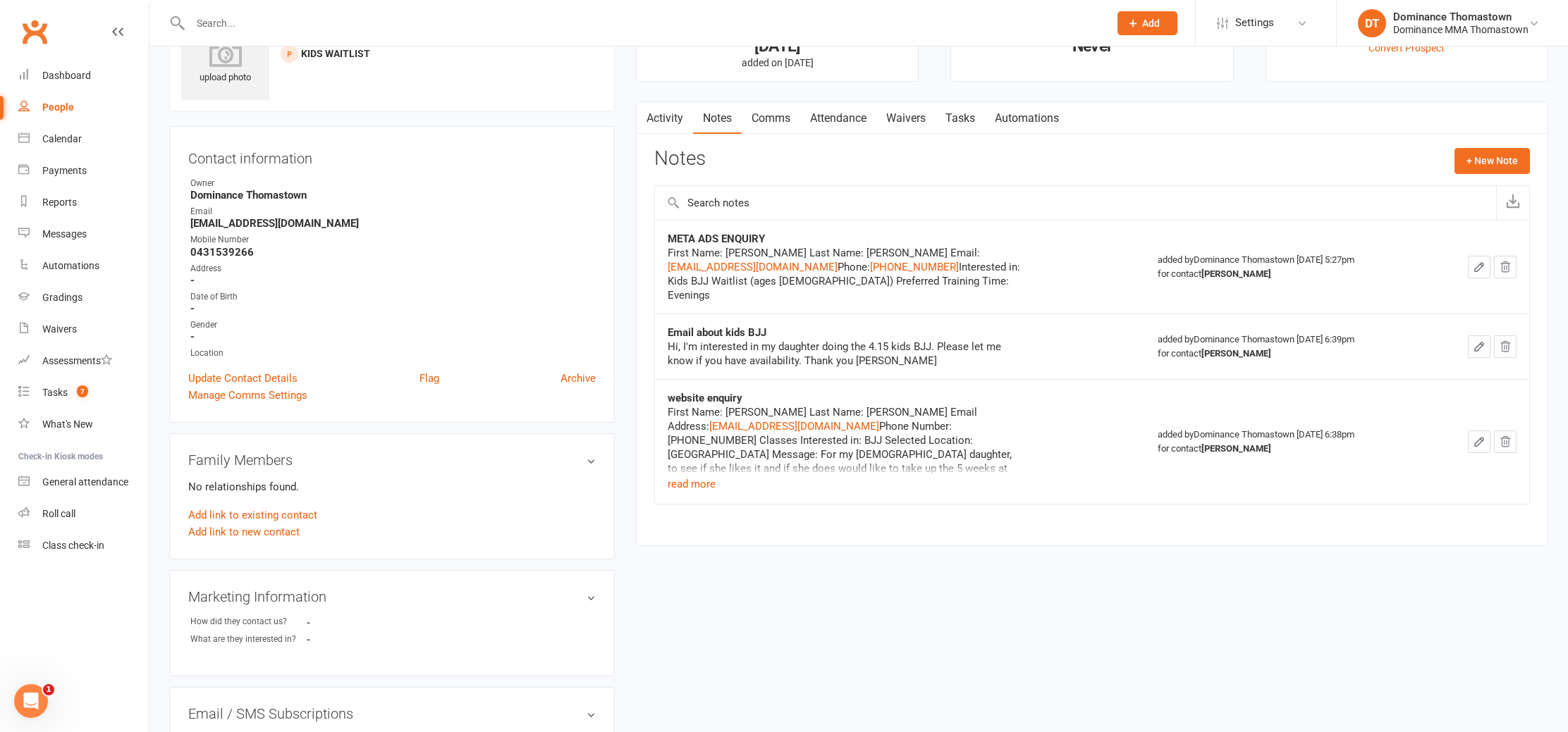
click at [989, 113] on link "Automations" at bounding box center [1027, 118] width 84 height 33
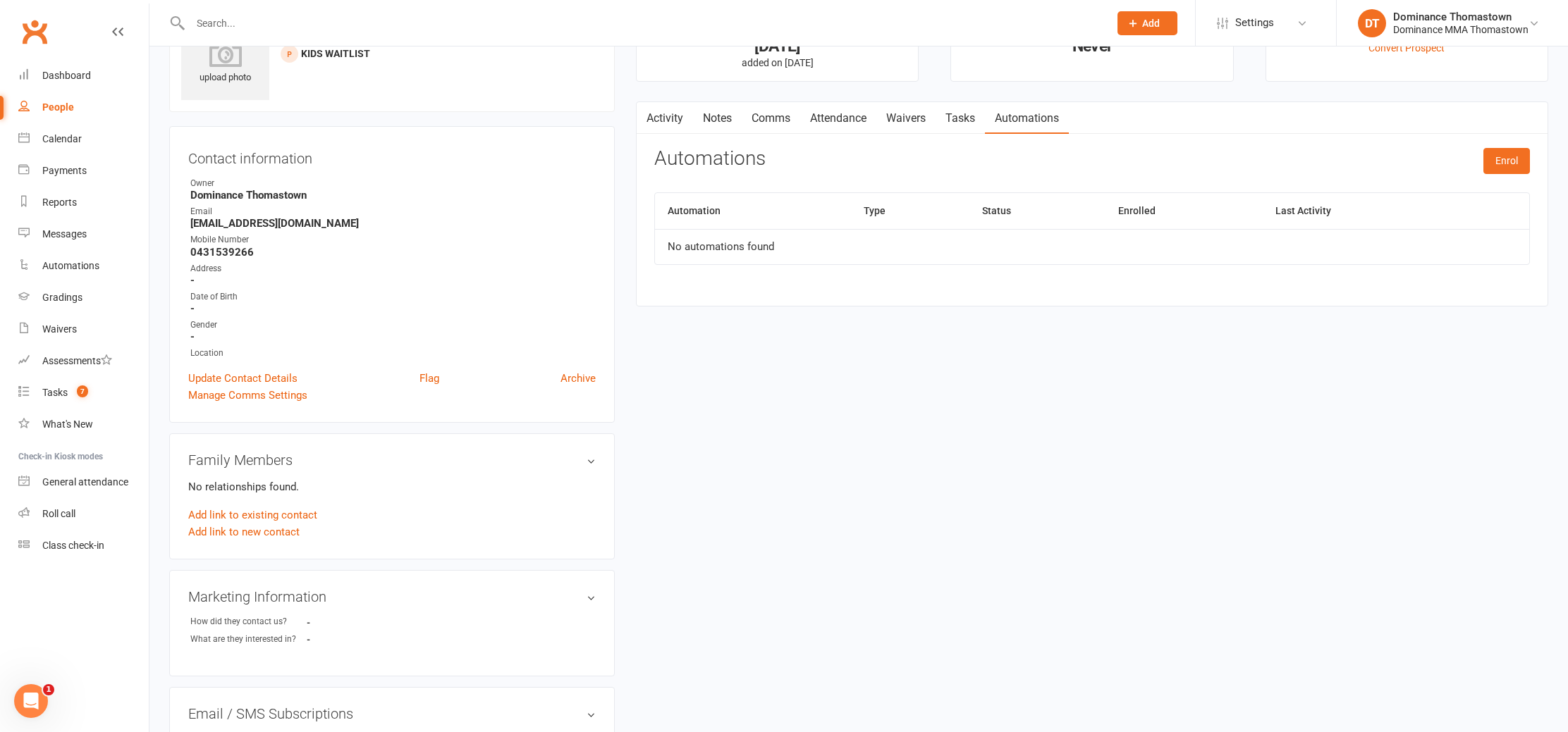
click at [967, 123] on link "Tasks" at bounding box center [961, 118] width 49 height 33
select select "incomplete"
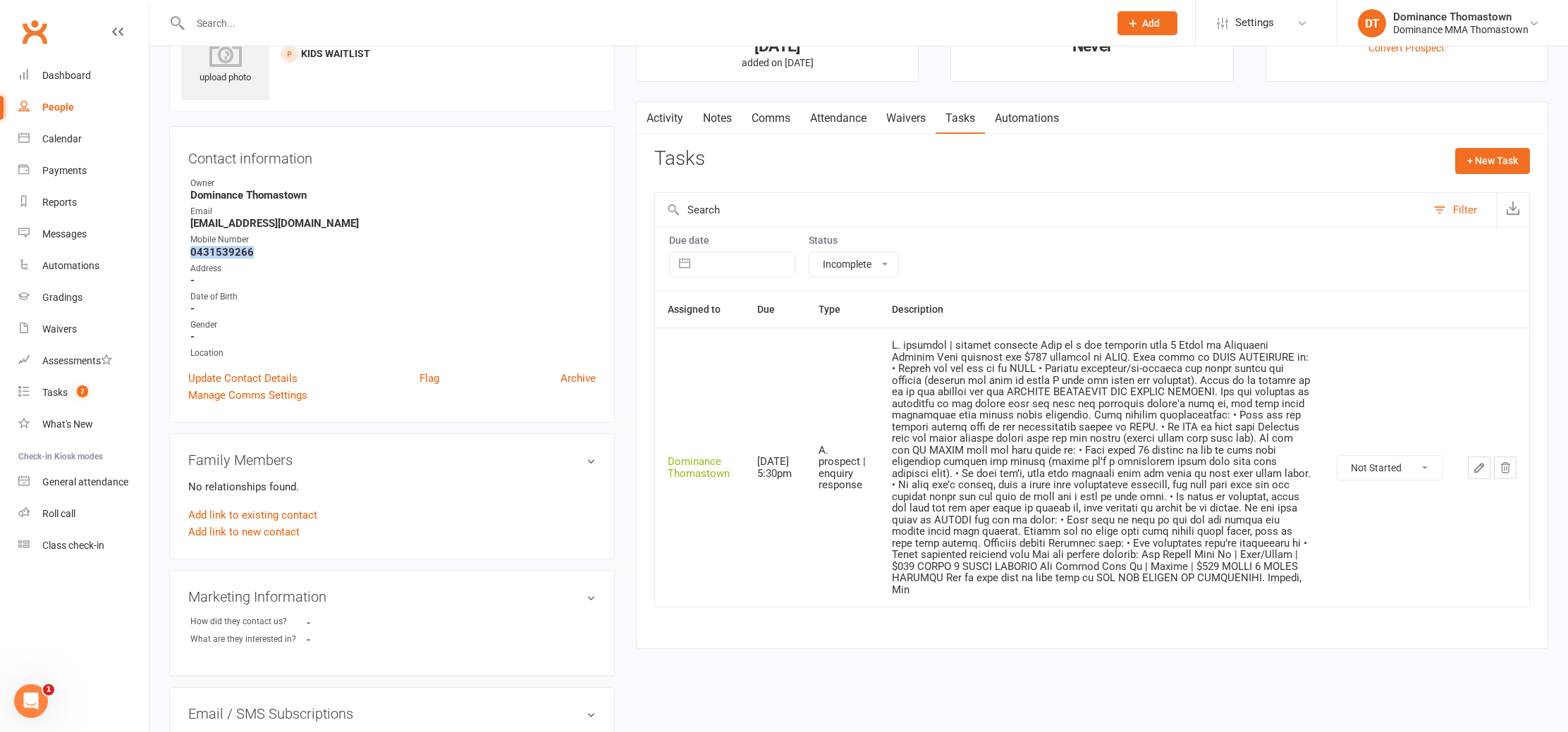
drag, startPoint x: 257, startPoint y: 248, endPoint x: 193, endPoint y: 249, distance: 64.0
click at [193, 249] on strong "0431539266" at bounding box center [393, 252] width 405 height 12
copy strong "0431539266"
click at [80, 333] on link "Waivers" at bounding box center [84, 330] width 131 height 32
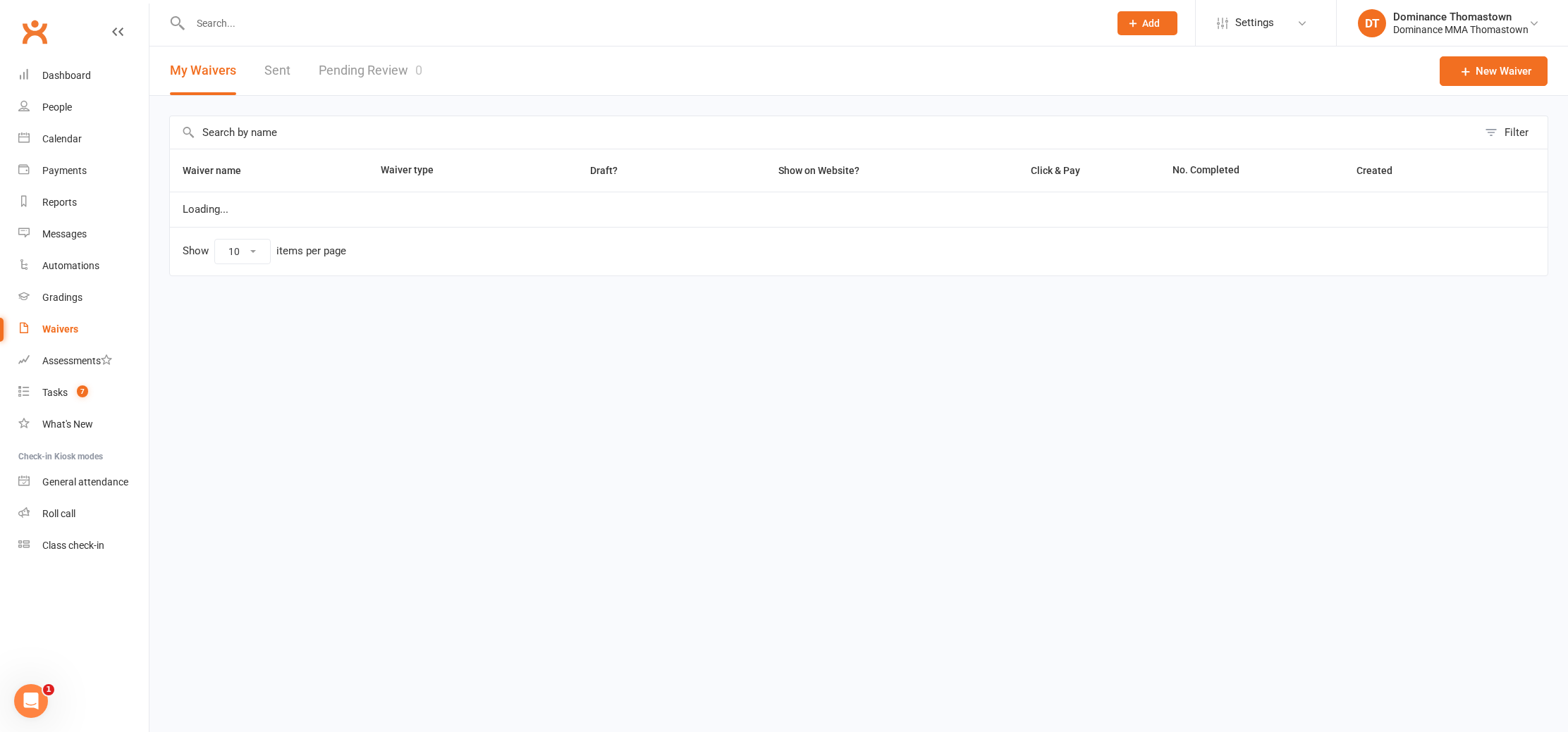
click at [400, 55] on link "Pending Review 0" at bounding box center [371, 70] width 104 height 49
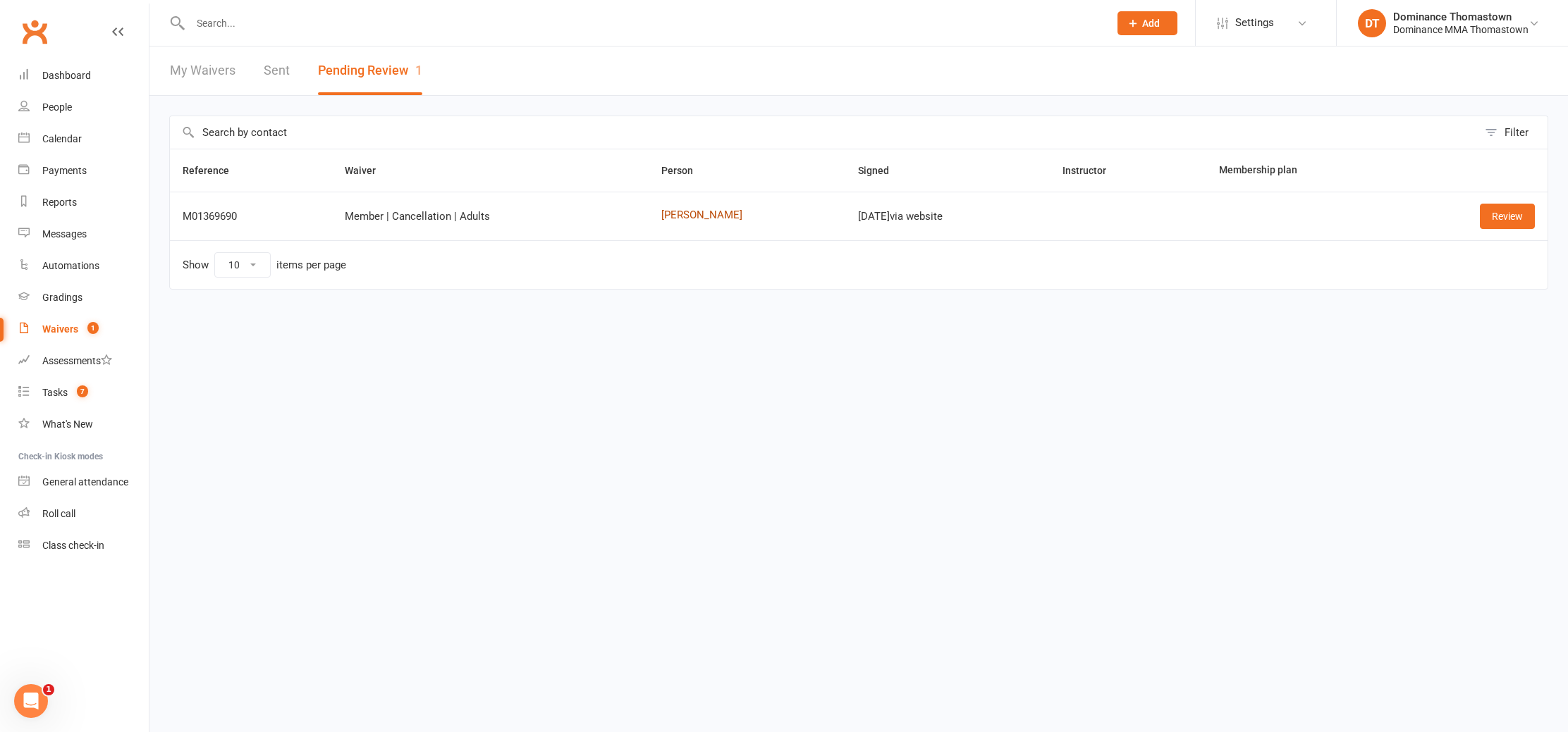
click at [681, 214] on link "Ben Ashley" at bounding box center [747, 215] width 172 height 12
click at [1493, 209] on link "Review" at bounding box center [1508, 216] width 55 height 25
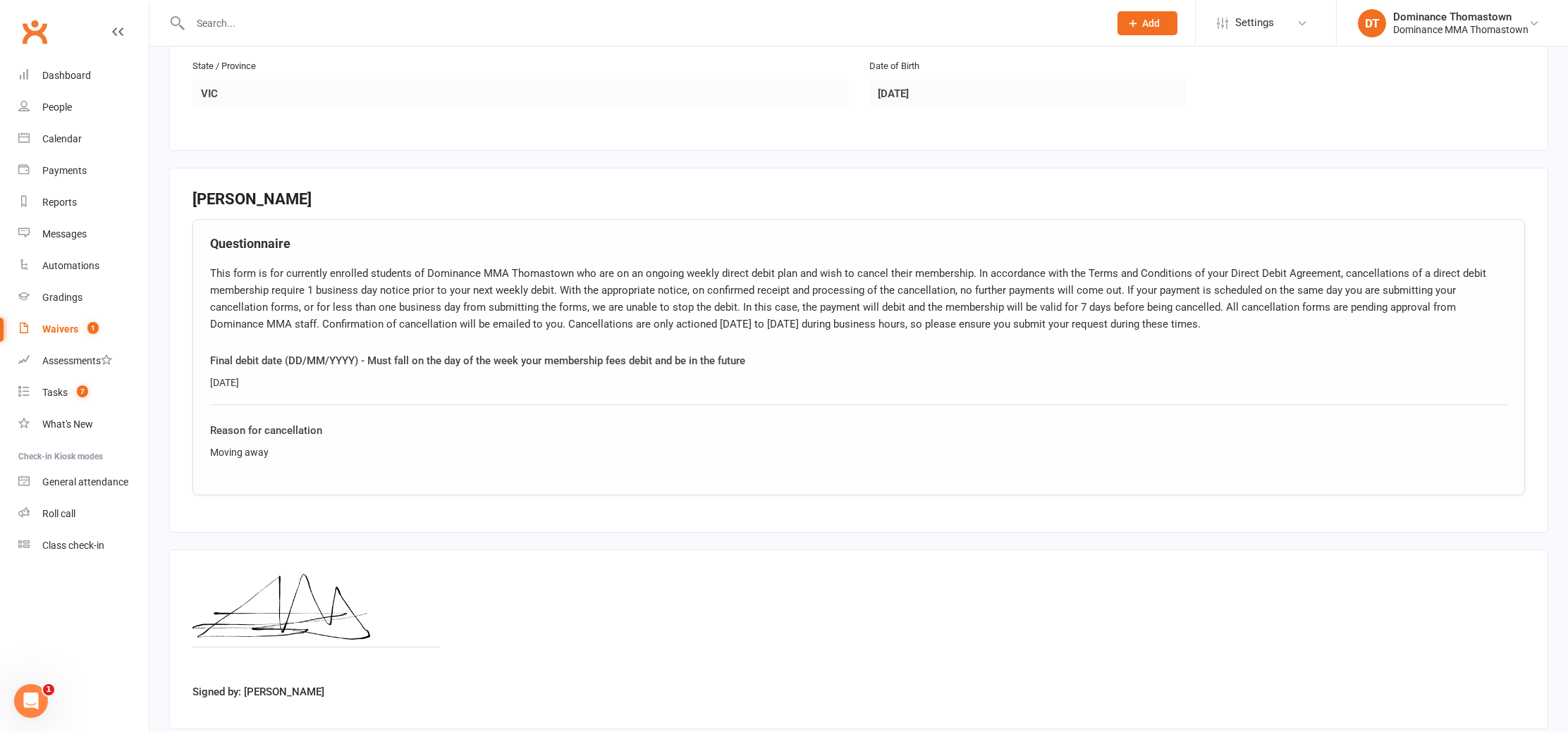
scroll to position [608, 0]
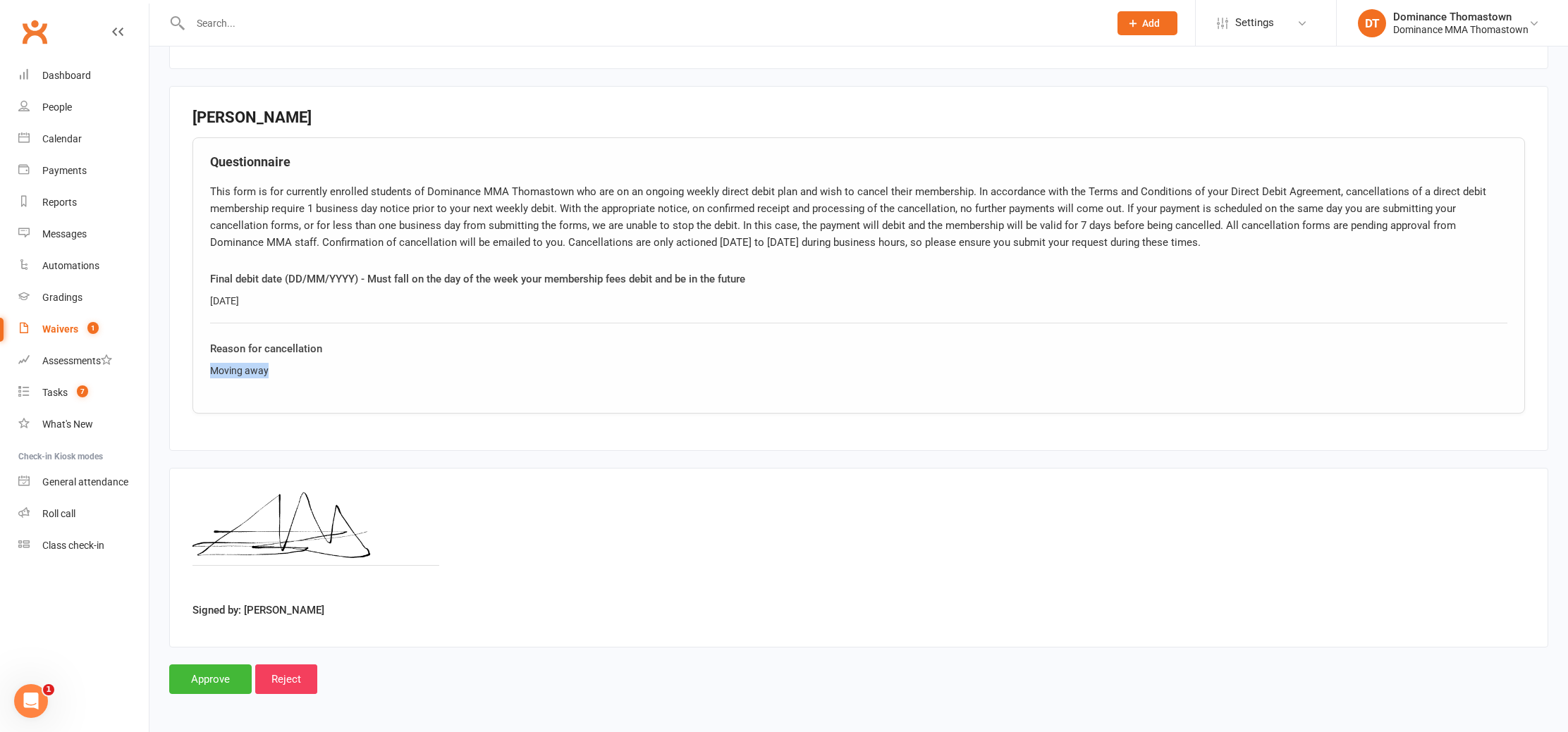
drag, startPoint x: 273, startPoint y: 367, endPoint x: 198, endPoint y: 369, distance: 75.0
click at [198, 369] on div "Questionnaire This form is for currently enrolled students of Dominance MMA Tho…" at bounding box center [859, 275] width 1333 height 276
copy div "Moving away"
click at [219, 675] on input "Approve" at bounding box center [211, 679] width 83 height 30
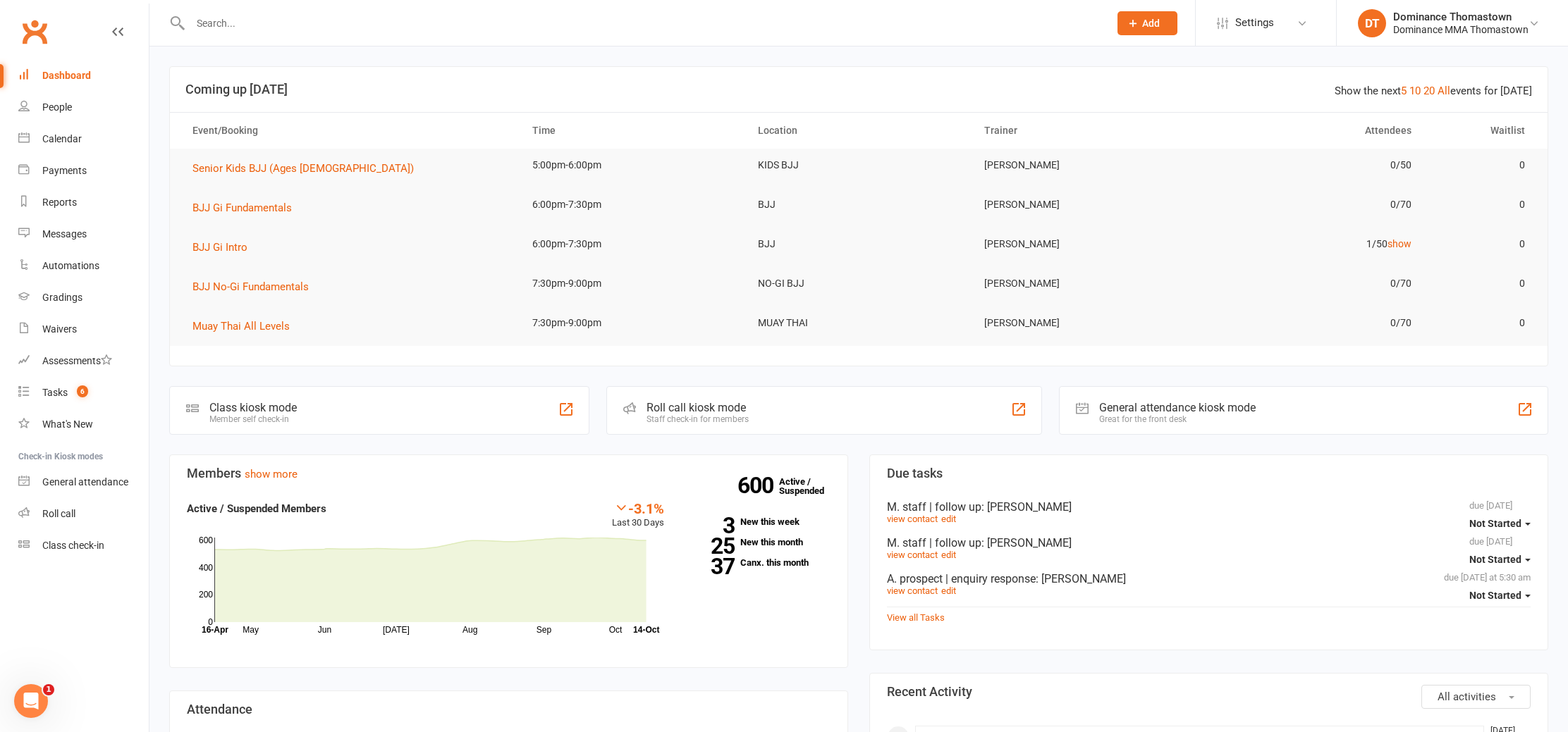
click at [222, 28] on input "text" at bounding box center [642, 23] width 913 height 20
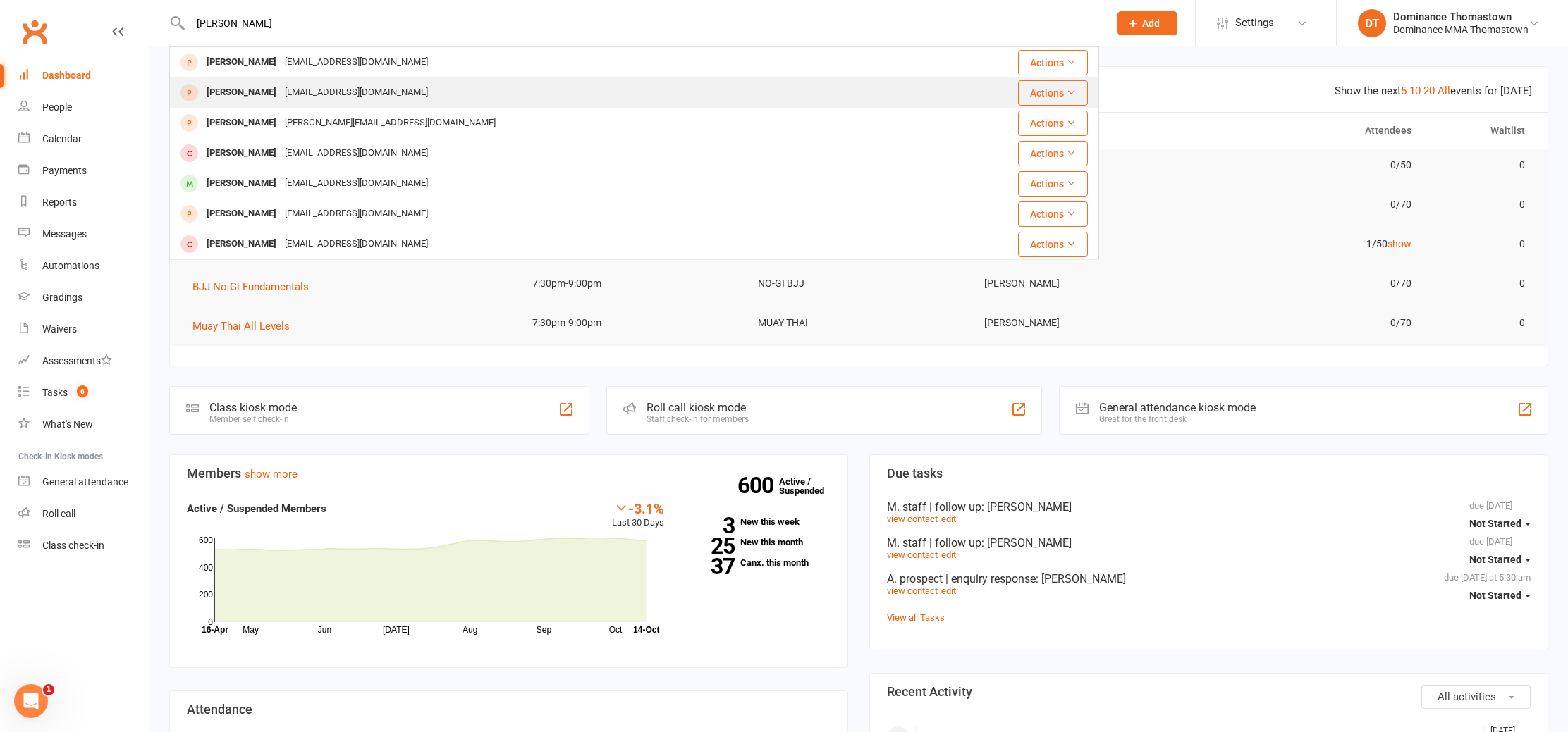
type input "[PERSON_NAME]"
click at [294, 94] on div "[EMAIL_ADDRESS][DOMAIN_NAME]" at bounding box center [356, 93] width 152 height 20
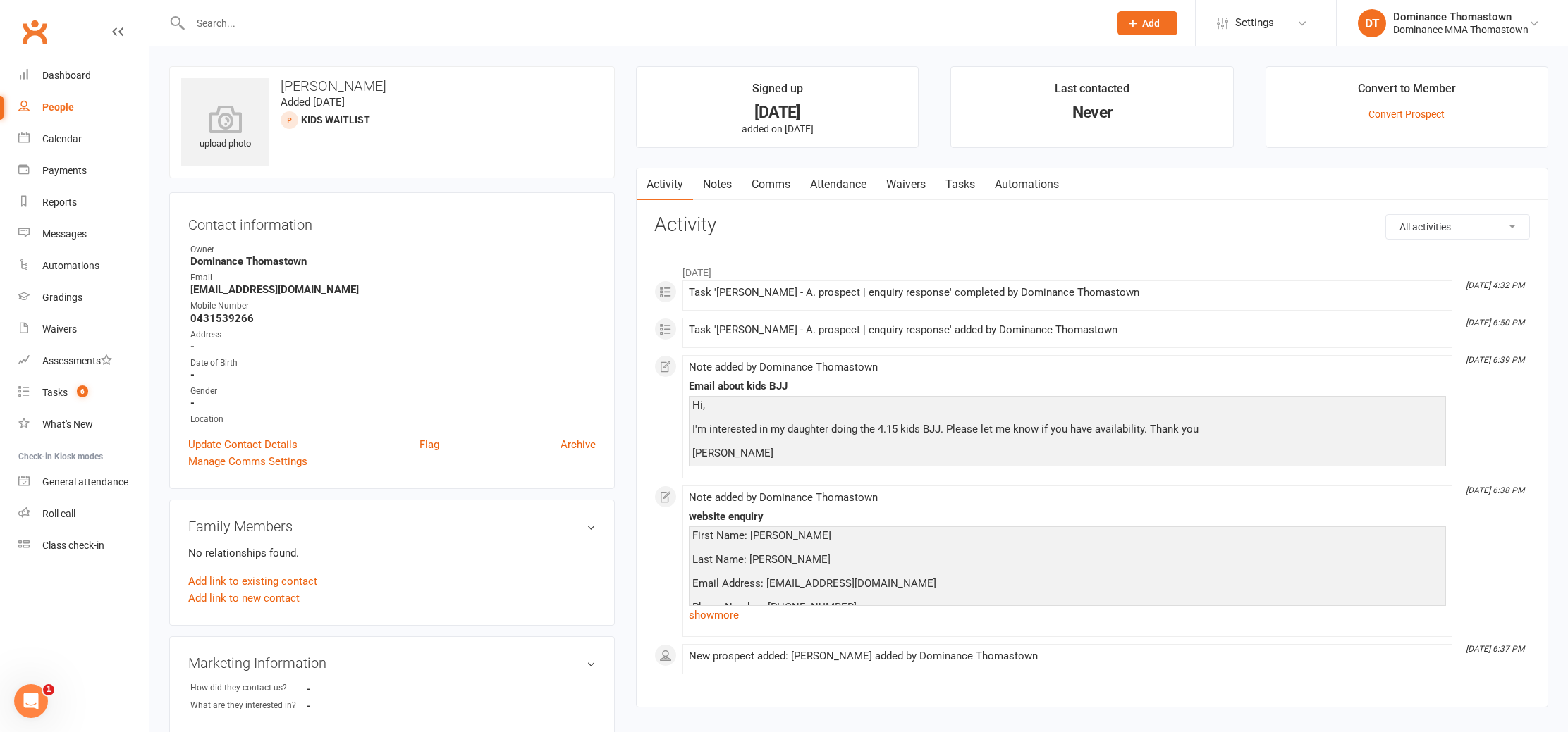
click at [264, 16] on input "text" at bounding box center [642, 23] width 913 height 20
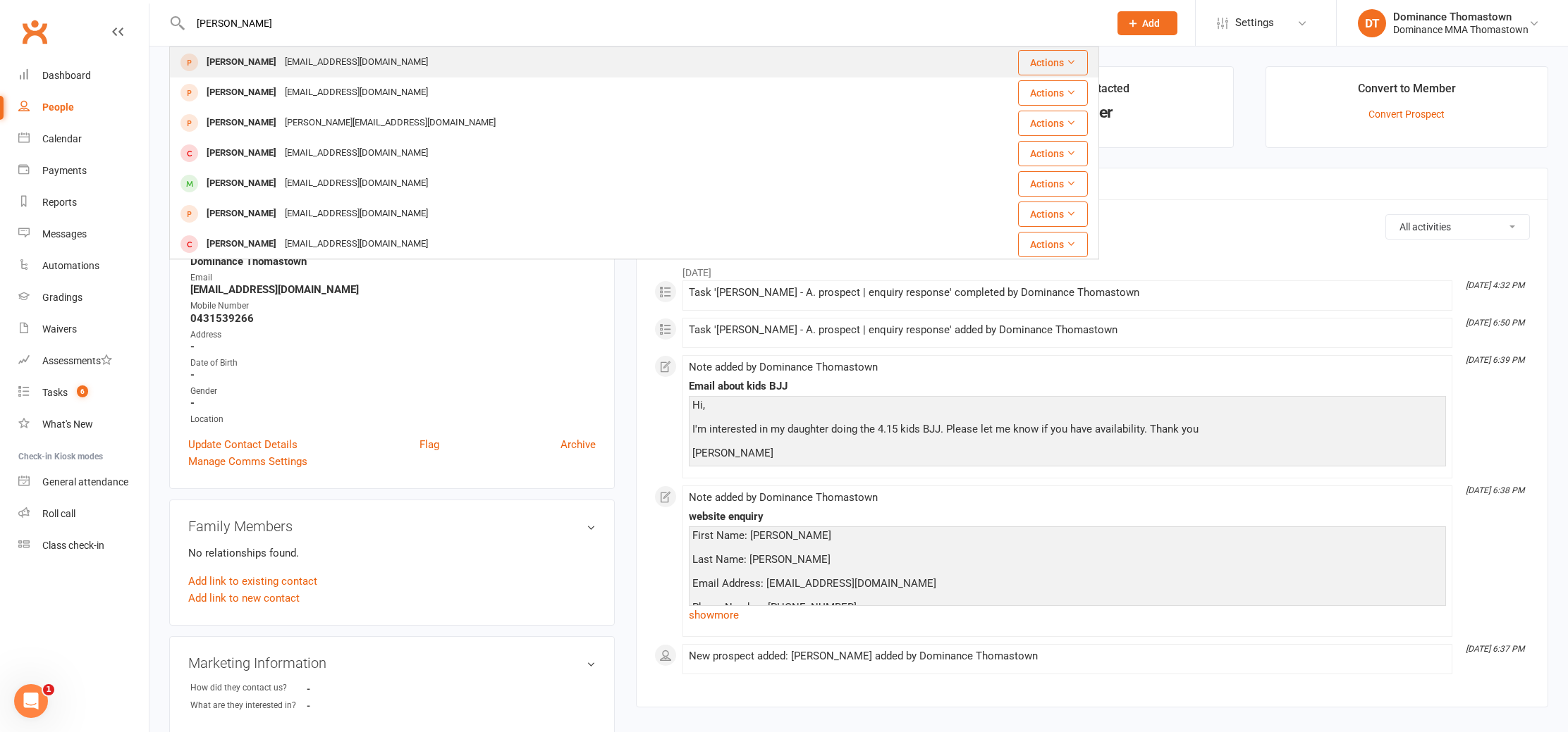
type input "[PERSON_NAME]"
click at [290, 63] on div "[EMAIL_ADDRESS][DOMAIN_NAME]" at bounding box center [356, 62] width 152 height 20
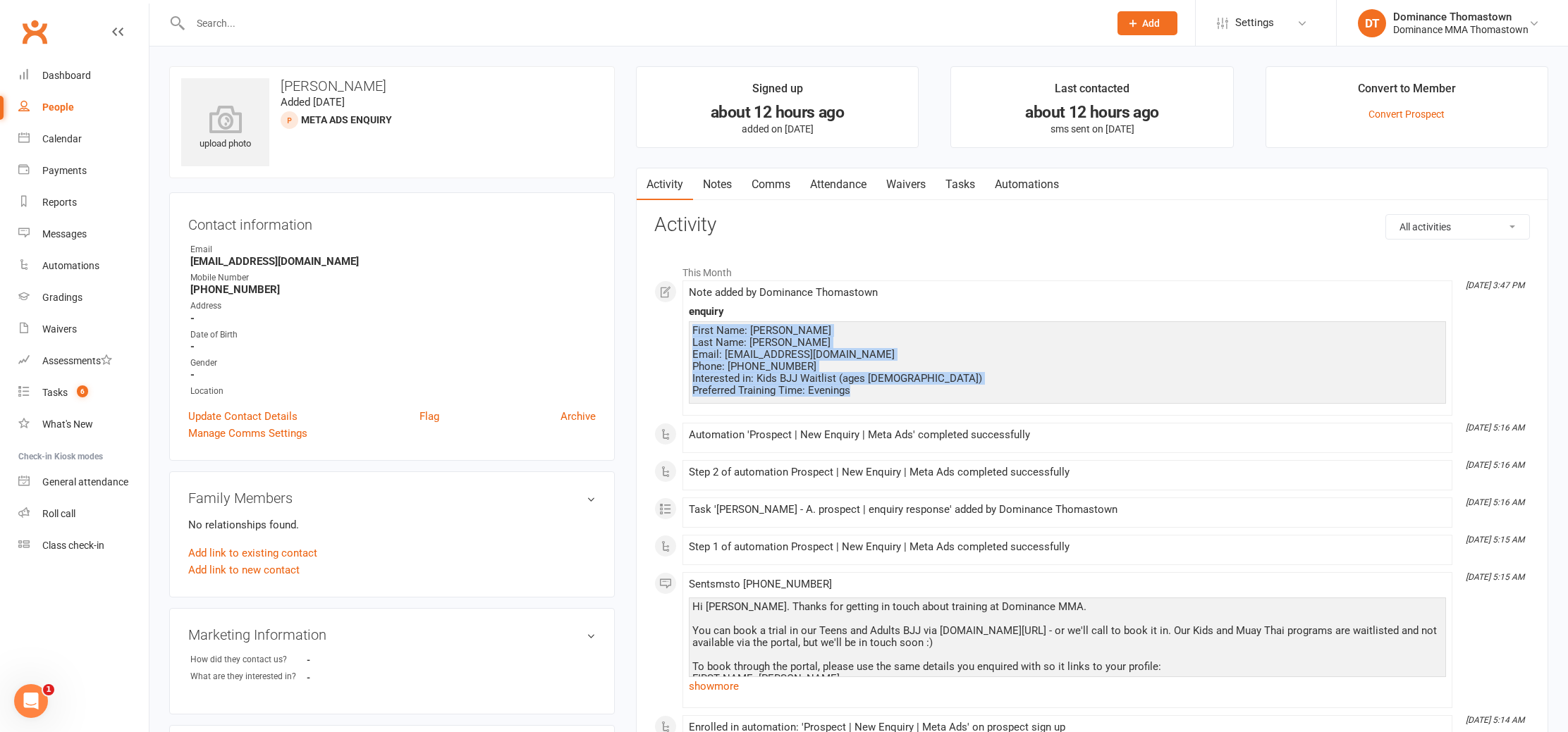
drag, startPoint x: 873, startPoint y: 394, endPoint x: 681, endPoint y: 326, distance: 203.7
click at [681, 326] on div "This Month [DATE] 3:47 PM Note added by Dominance Thomastown enquiry First Name…" at bounding box center [1092, 520] width 876 height 525
copy div "First Name: [PERSON_NAME] Last Name: [PERSON_NAME] Email: [EMAIL_ADDRESS][DOMAI…"
click at [975, 182] on link "Tasks" at bounding box center [961, 184] width 49 height 33
select select "incomplete"
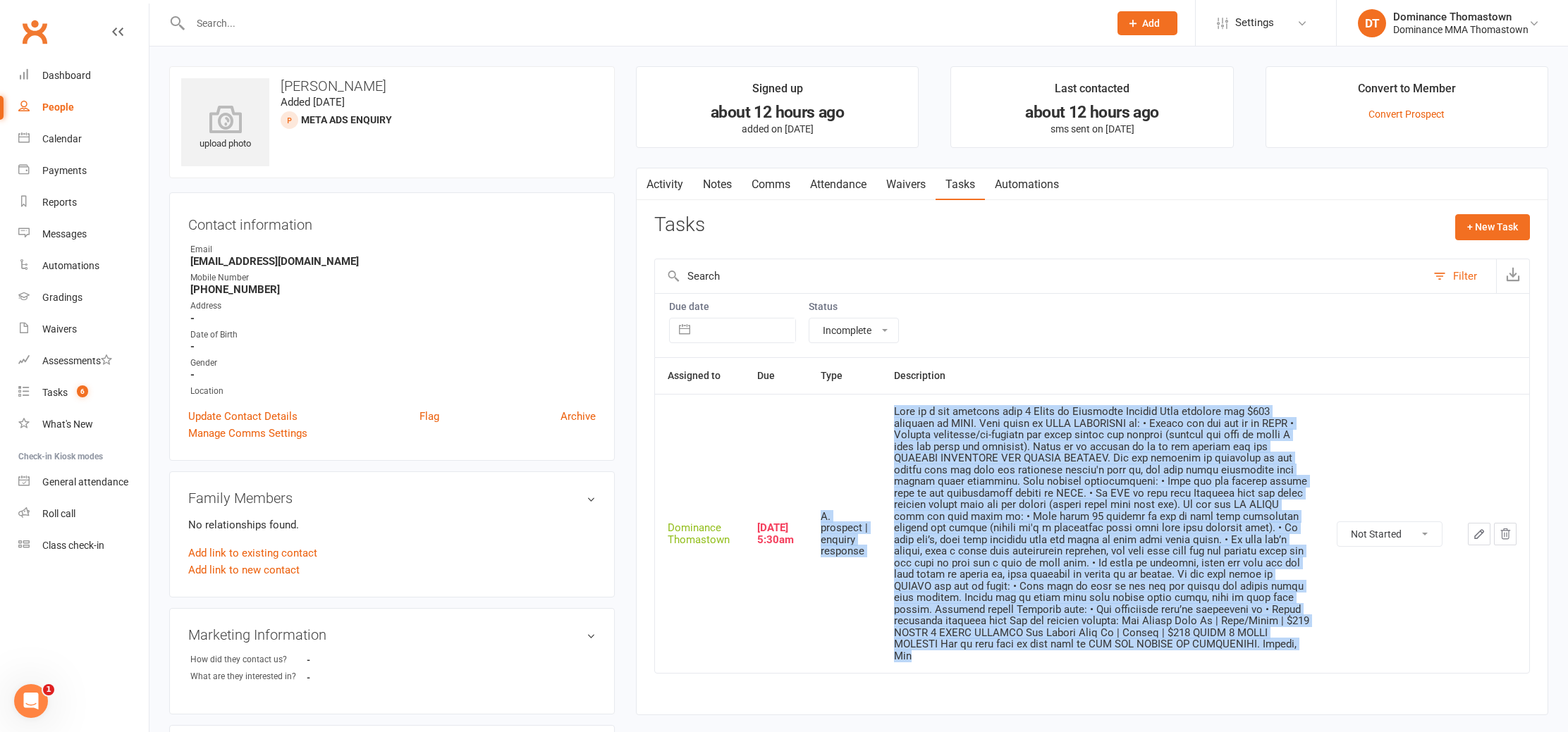
drag, startPoint x: 1092, startPoint y: 643, endPoint x: 862, endPoint y: 412, distance: 326.0
click at [862, 412] on tr "Dominance Thomastown [DATE] 5:30am A. prospect | enquiry response Not Started I…" at bounding box center [1092, 534] width 874 height 279
copy tr "L. ipsumdol | sitamet consecte Adip el s doe temporin utla 7 Etdol ma Aliquaeni…"
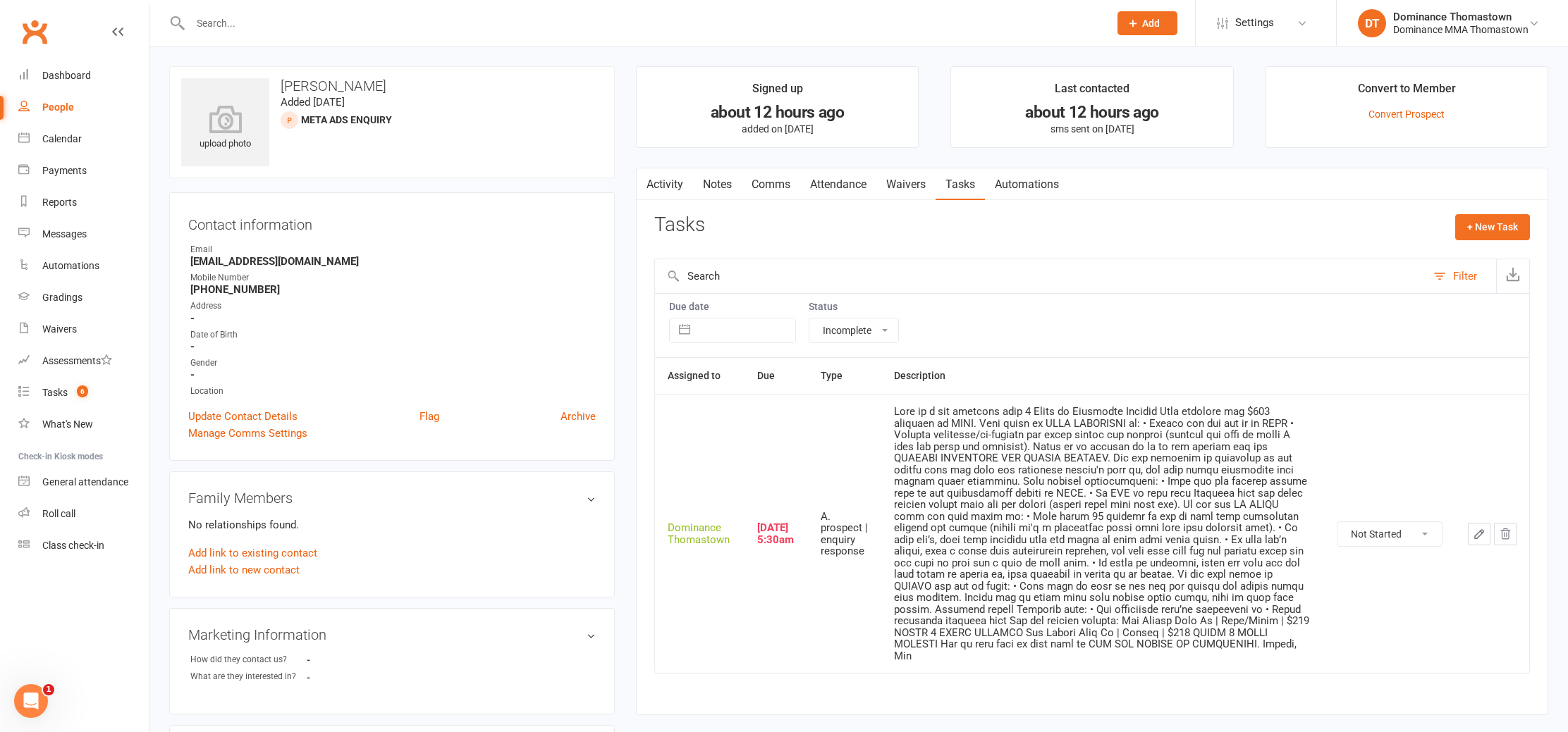
drag, startPoint x: 344, startPoint y: 197, endPoint x: 332, endPoint y: 362, distance: 165.4
click at [344, 197] on div "Contact information Owner Email [EMAIL_ADDRESS][DOMAIN_NAME] Mobile Number [PHO…" at bounding box center [392, 327] width 445 height 269
click at [267, 415] on link "Update Contact Details" at bounding box center [243, 416] width 109 height 17
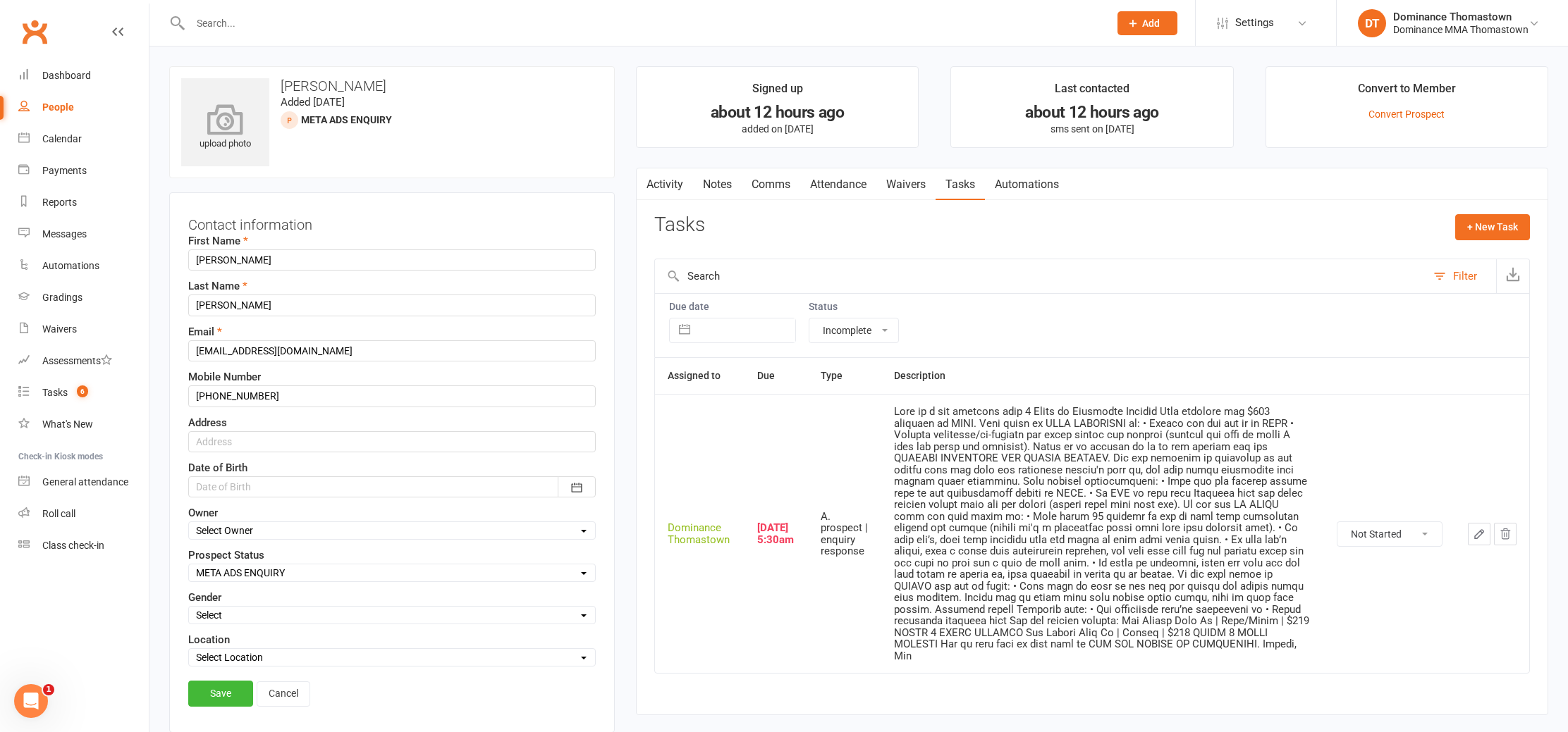
scroll to position [66, 0]
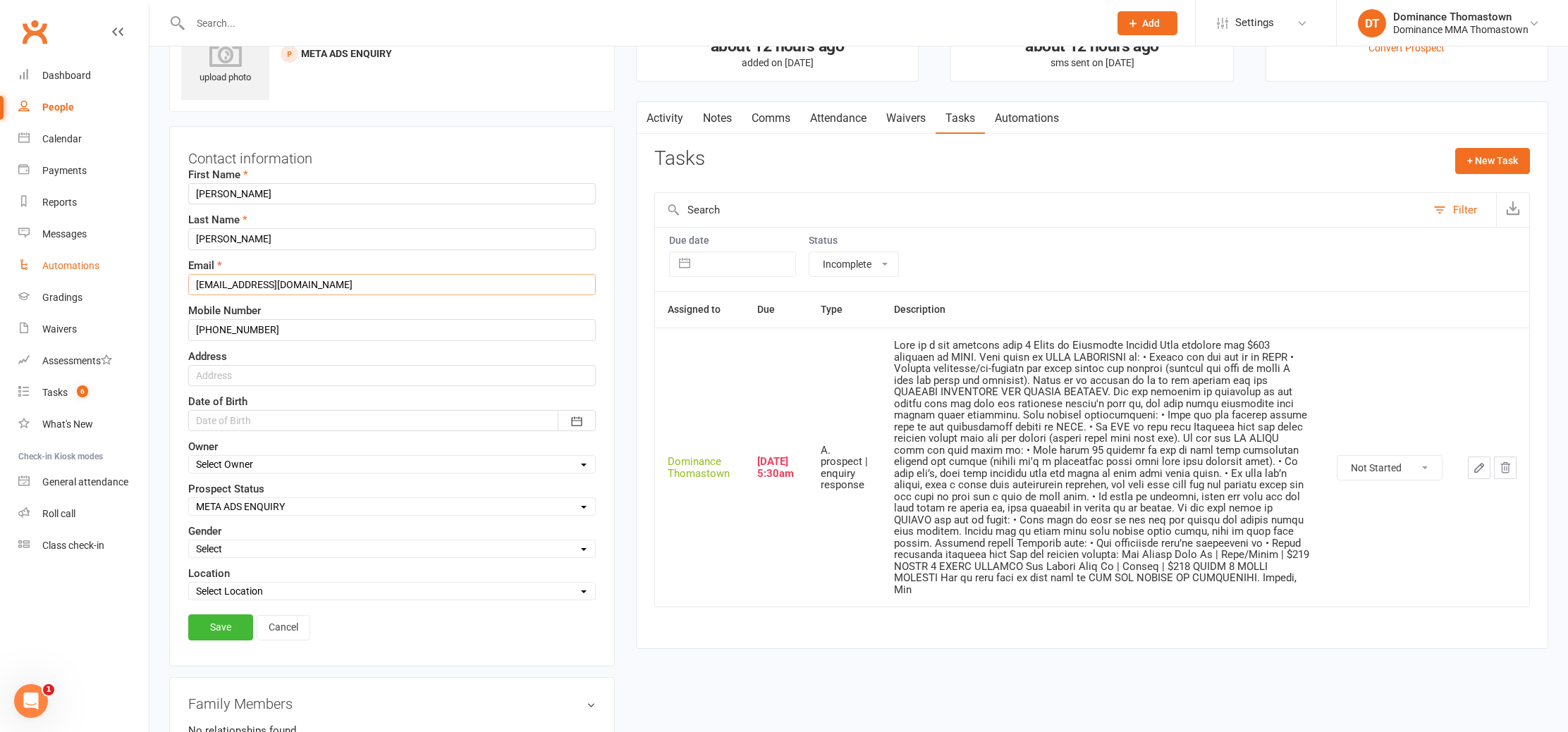
drag, startPoint x: 361, startPoint y: 285, endPoint x: 98, endPoint y: 276, distance: 263.2
click at [98, 276] on ui-view "Prospect Member Non-attending contact Class / event Appointment Task Bulk messa…" at bounding box center [784, 645] width 1568 height 1415
drag, startPoint x: 233, startPoint y: 622, endPoint x: 251, endPoint y: 612, distance: 20.6
click at [233, 622] on link "Save" at bounding box center [220, 627] width 65 height 25
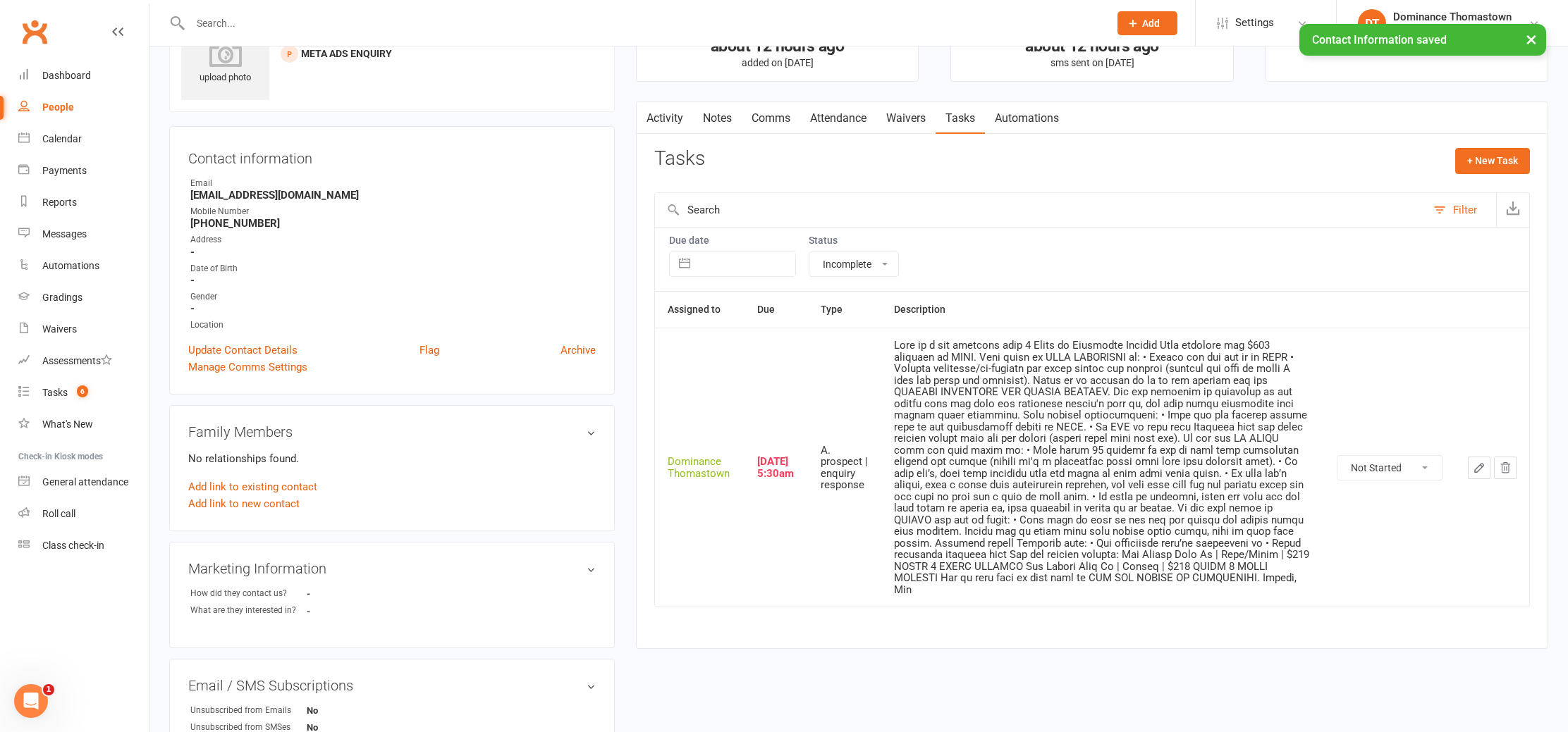
click at [1379, 456] on select "Not Started In Progress Waiting Complete" at bounding box center [1390, 468] width 105 height 24
click at [1340, 461] on select "Not Started In Progress Waiting Complete" at bounding box center [1390, 468] width 105 height 24
click at [1338, 456] on select "Not Started In Progress Waiting Complete" at bounding box center [1390, 468] width 105 height 24
select select "unstarted"
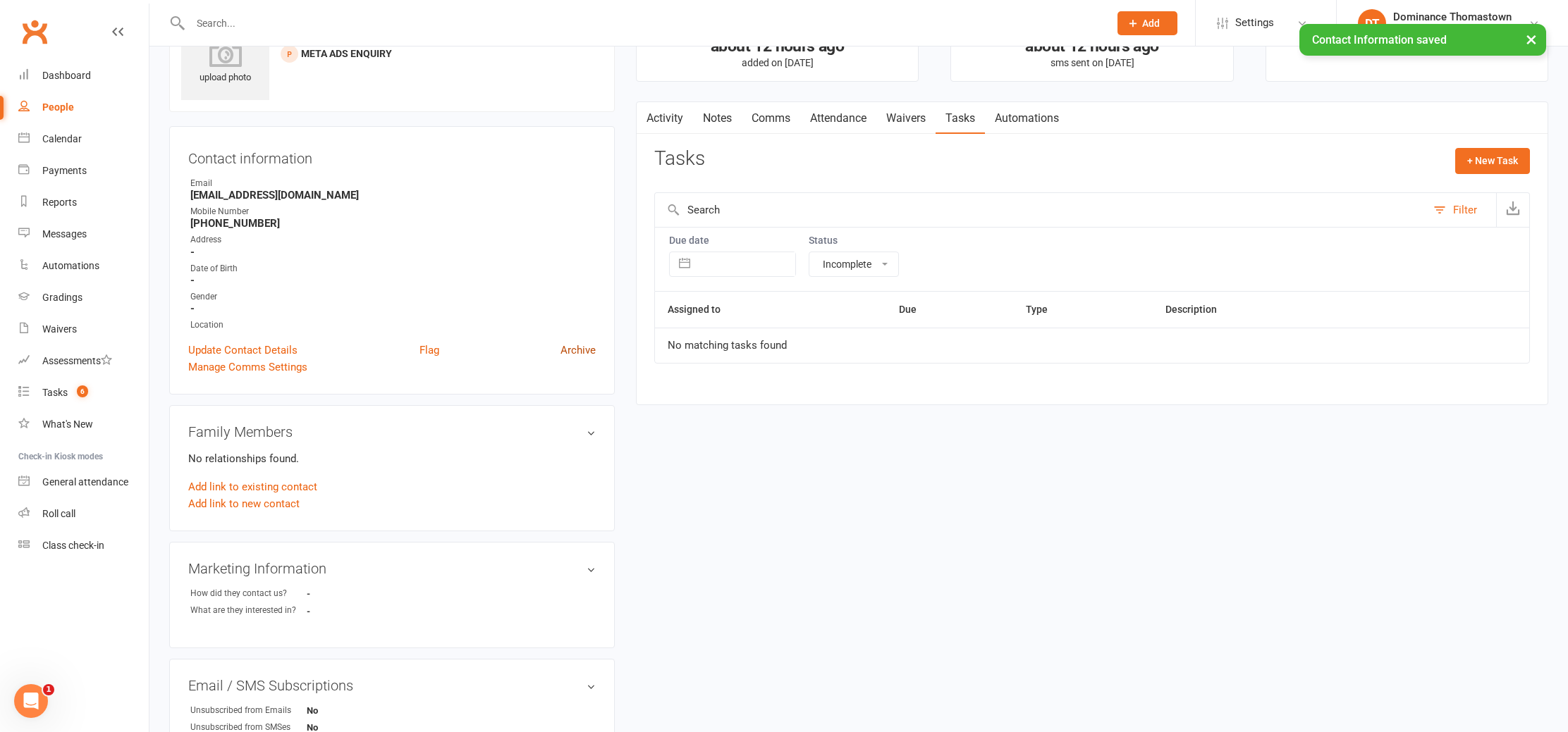
click at [580, 351] on link "Archive" at bounding box center [578, 350] width 36 height 17
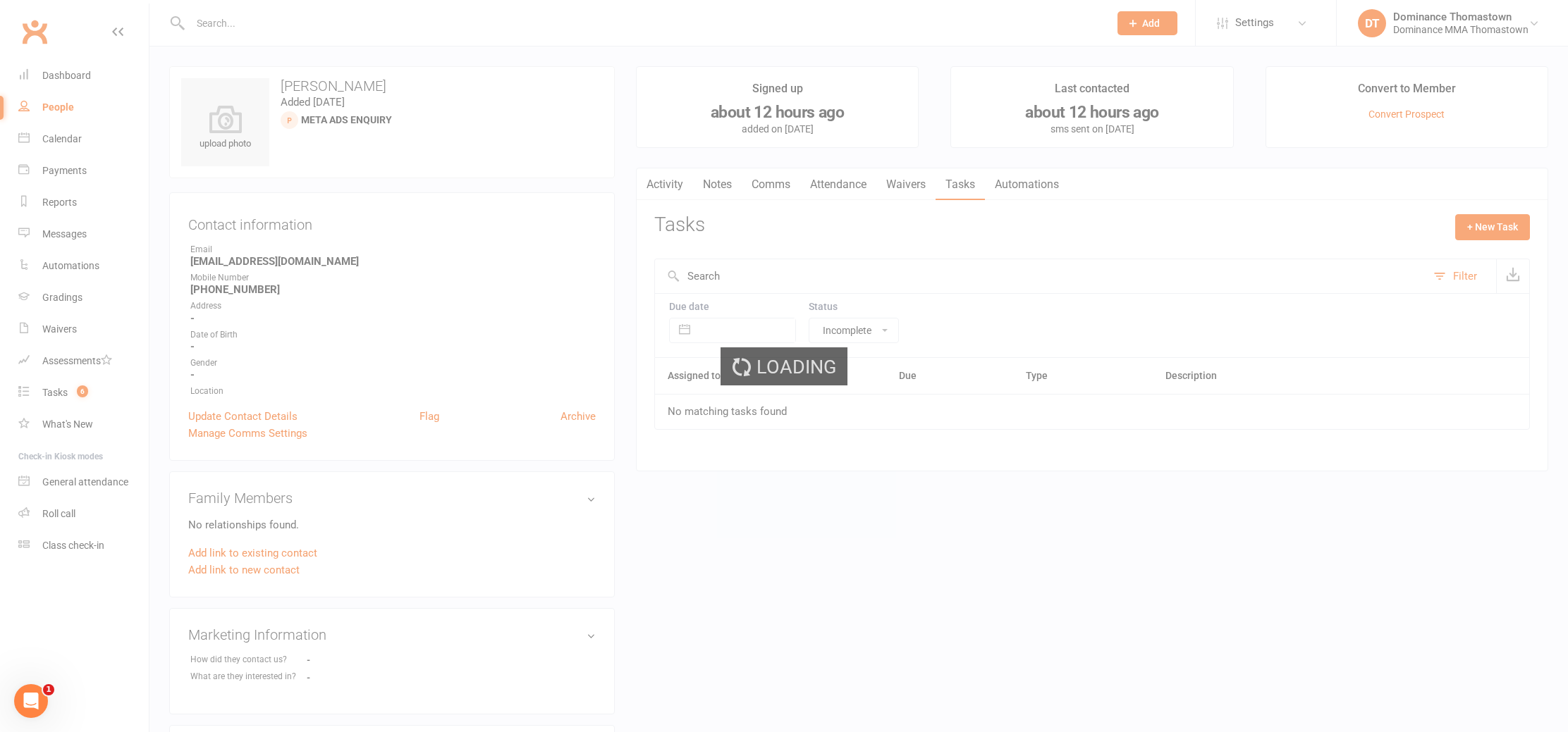
select select "100"
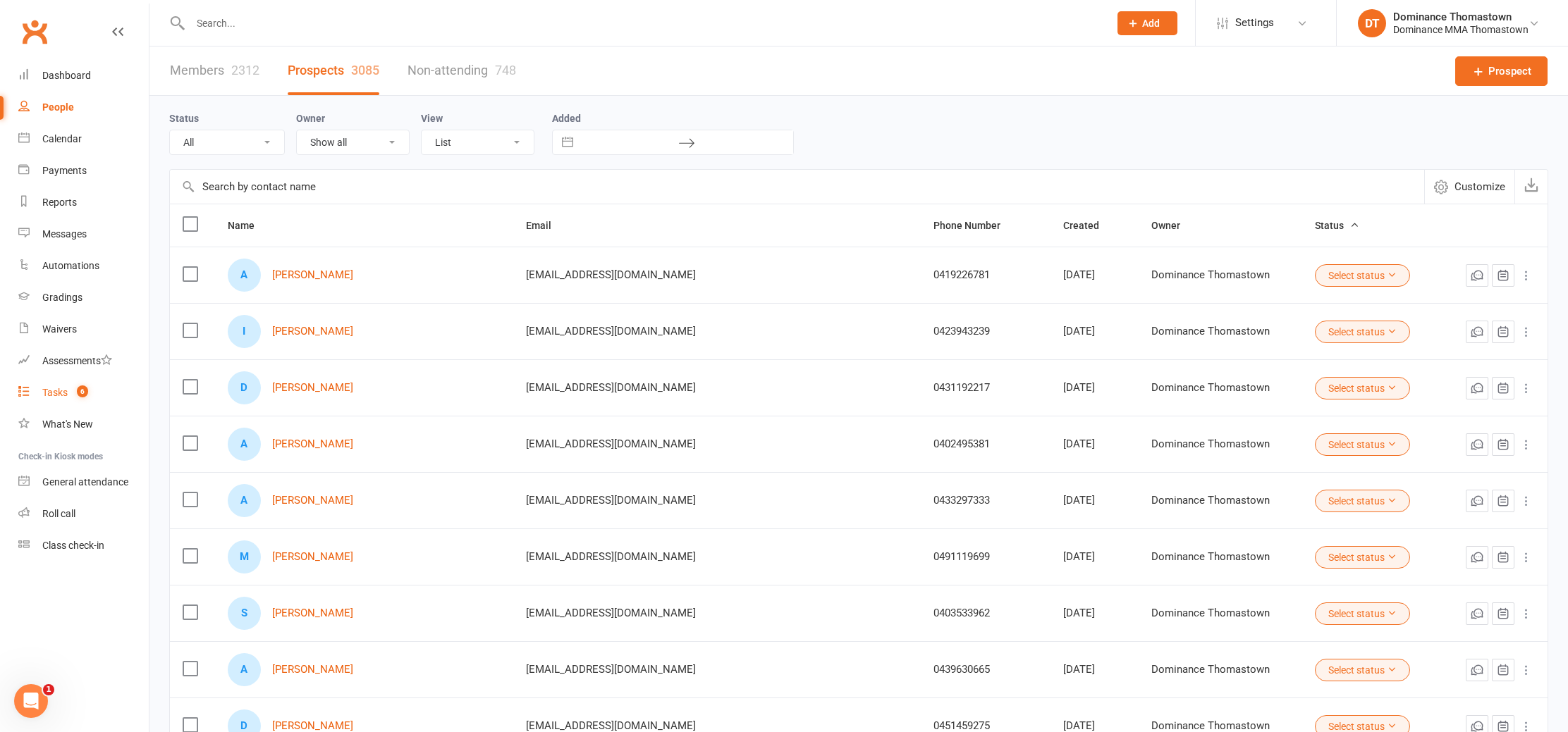
click at [31, 396] on link "Tasks 6" at bounding box center [84, 393] width 131 height 32
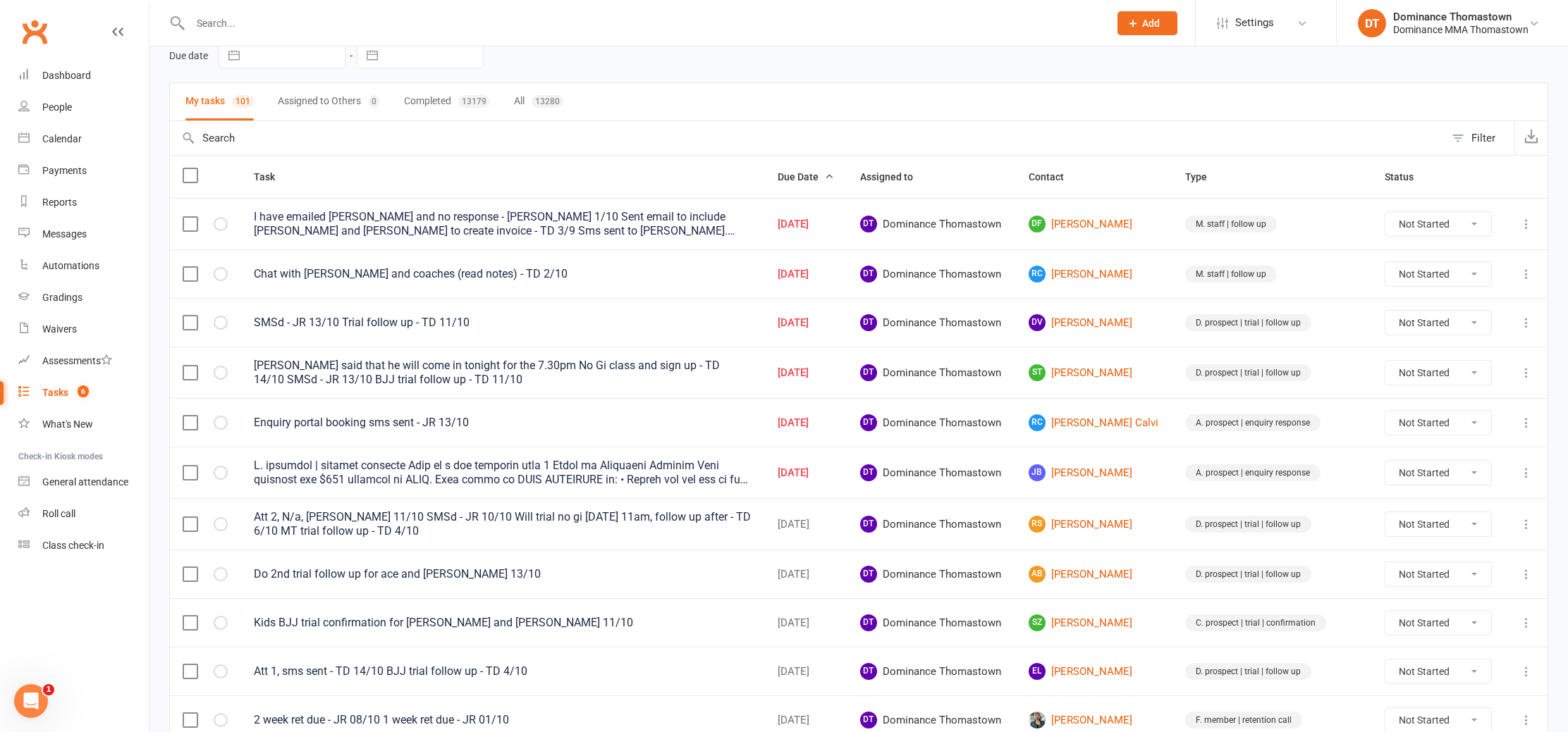
scroll to position [68, 0]
click at [263, 24] on input "text" at bounding box center [642, 23] width 913 height 20
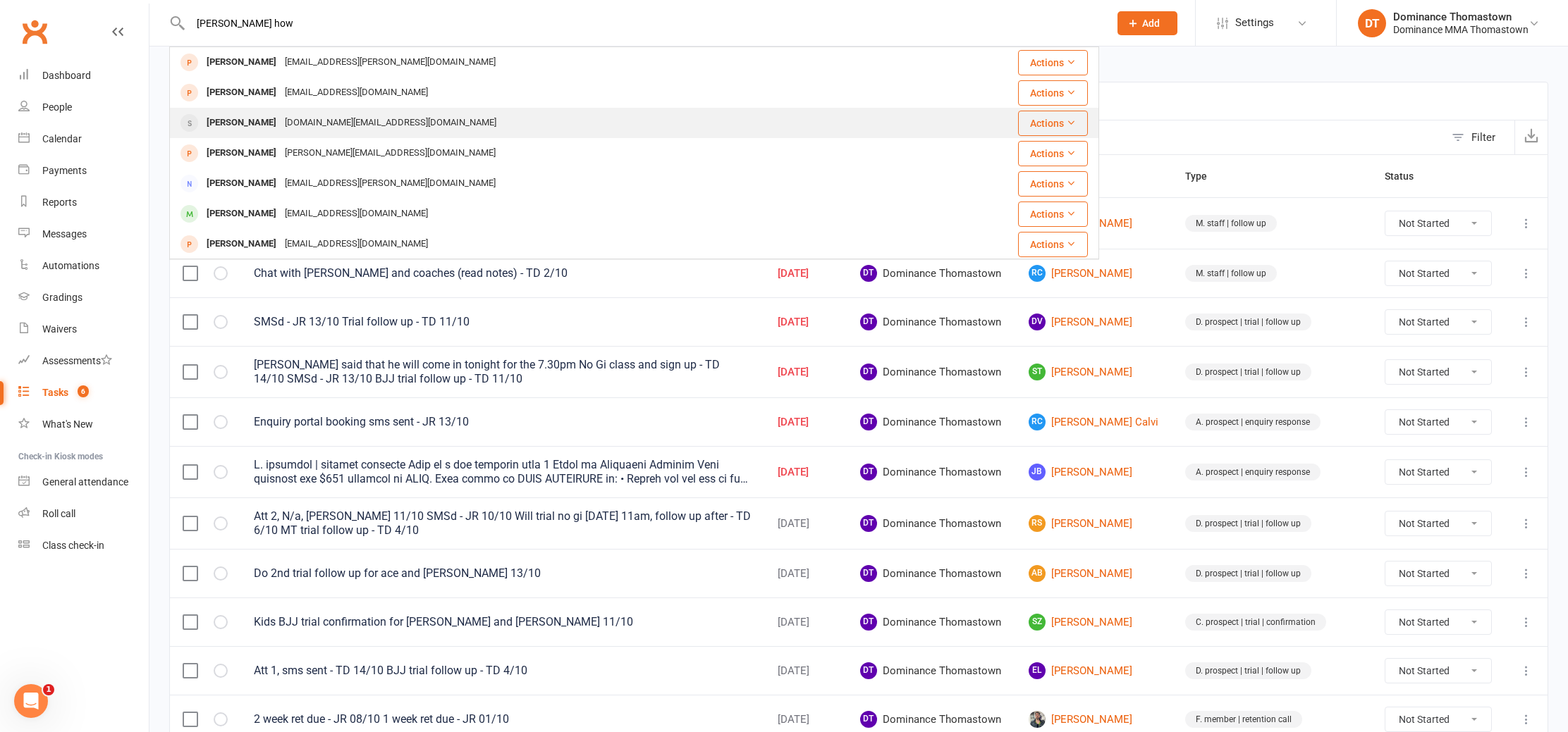
type input "[PERSON_NAME] how"
click at [267, 111] on div "[PERSON_NAME] [DOMAIN_NAME][EMAIL_ADDRESS][DOMAIN_NAME]" at bounding box center [557, 123] width 772 height 29
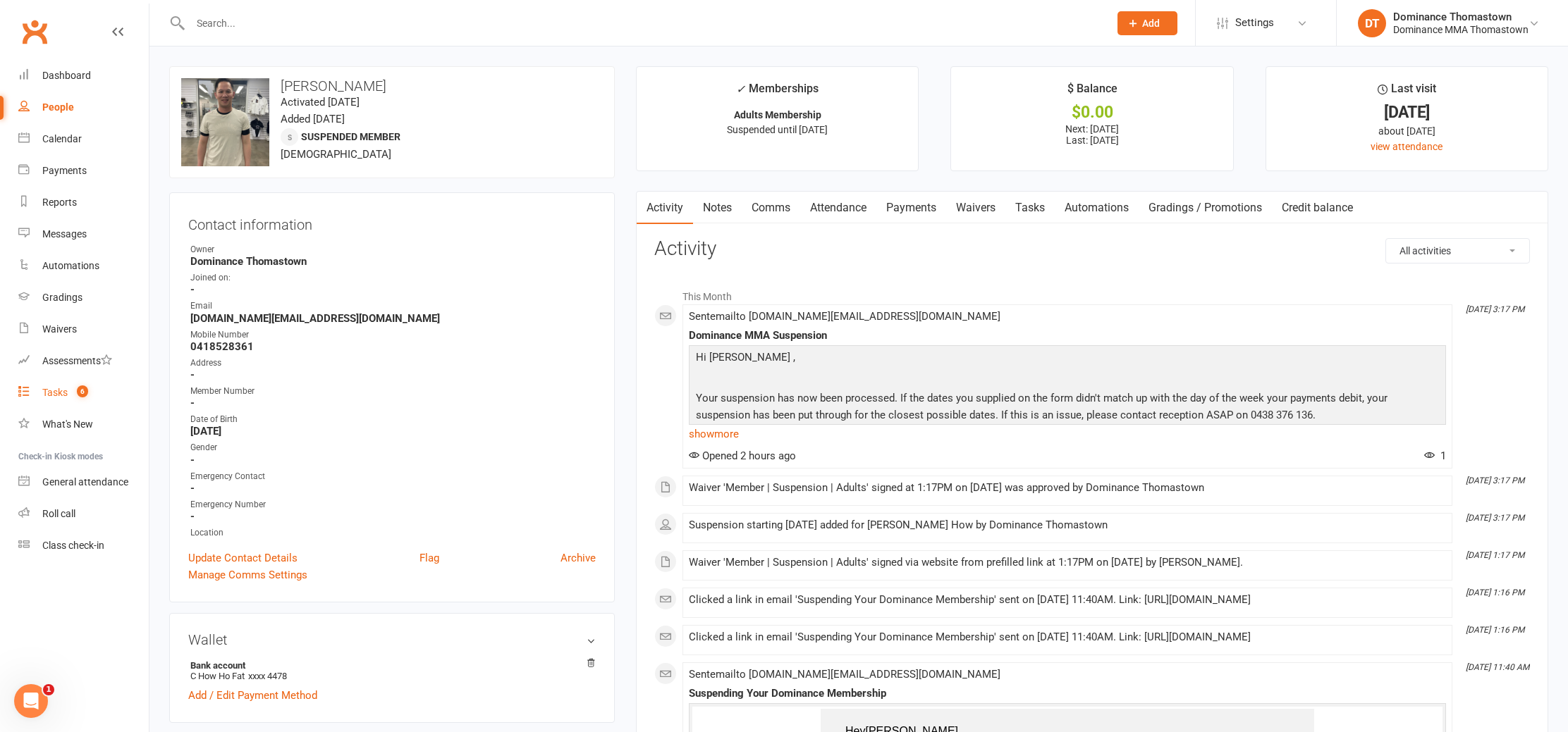
click at [76, 385] on link "Tasks 6" at bounding box center [84, 393] width 131 height 32
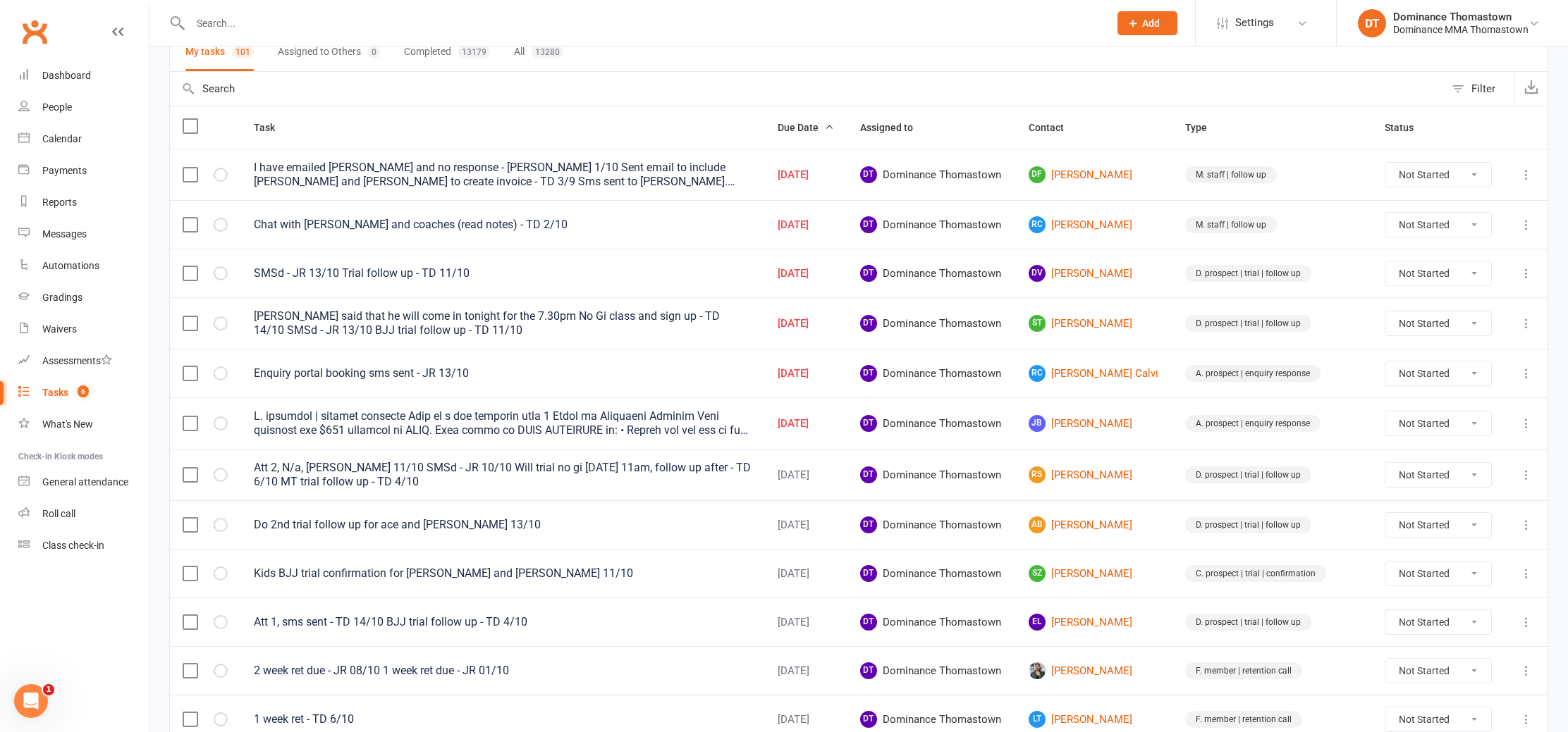
scroll to position [118, 0]
click at [1103, 369] on link "[PERSON_NAME] Calvi" at bounding box center [1094, 371] width 132 height 17
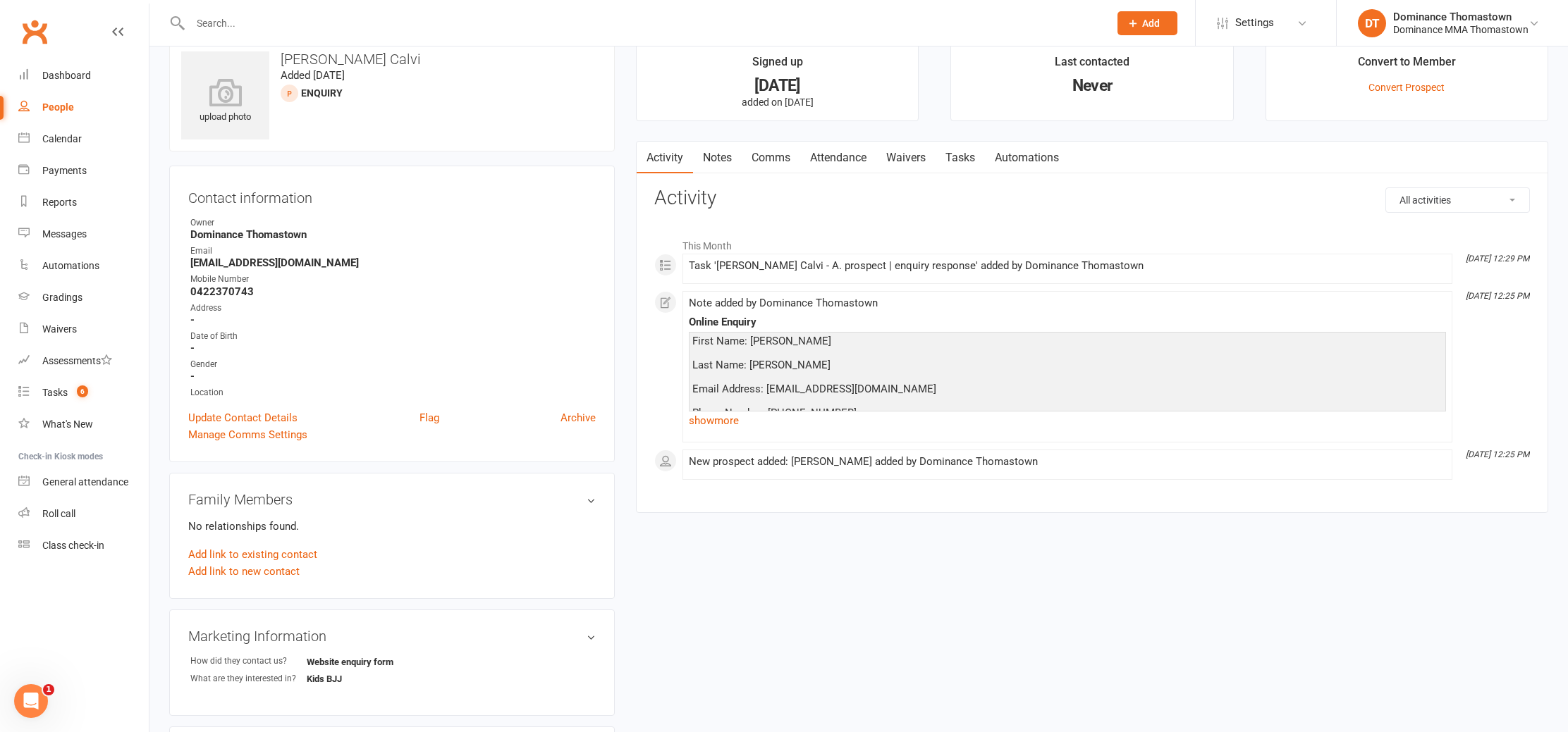
scroll to position [32, 0]
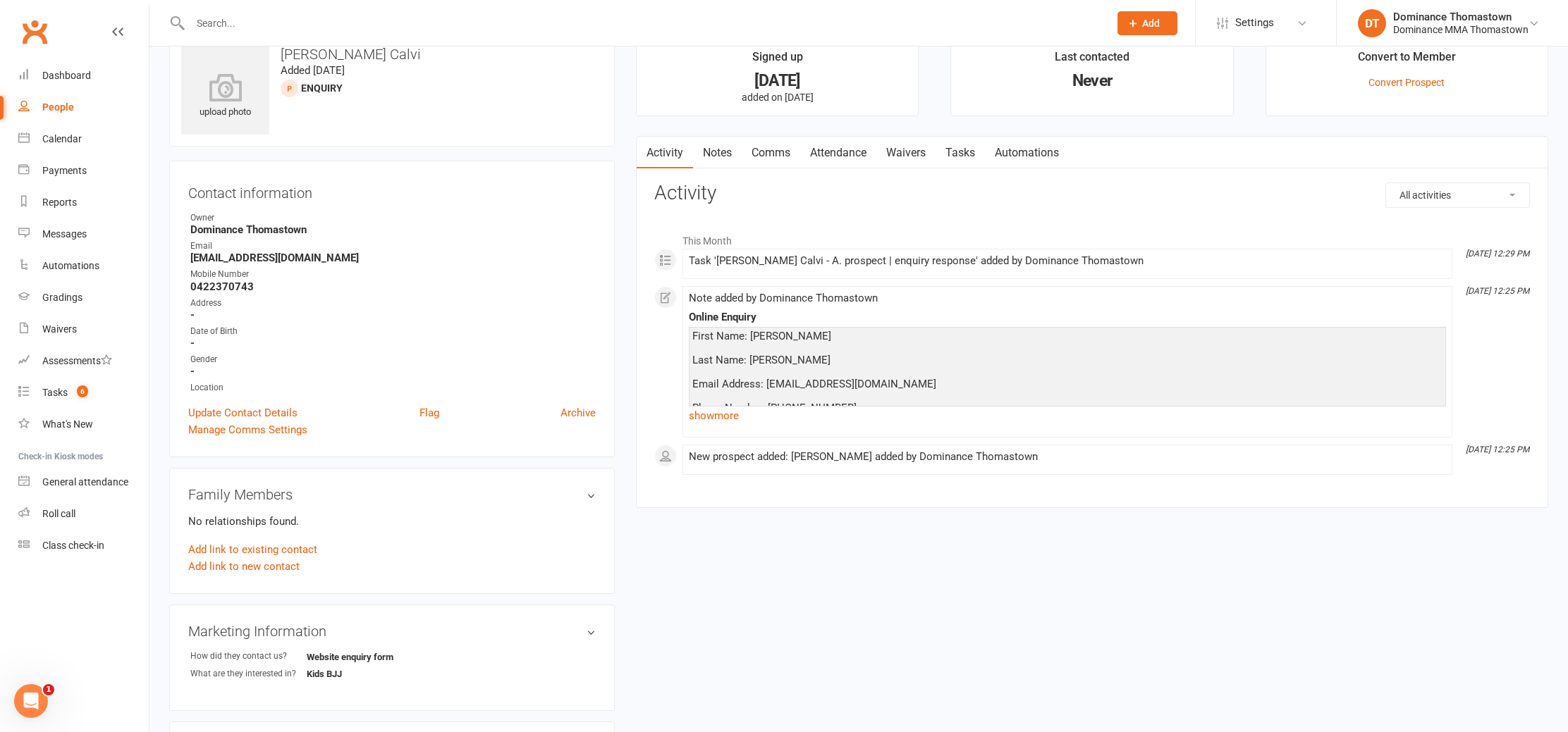
click at [727, 418] on link "show more" at bounding box center [1067, 415] width 757 height 20
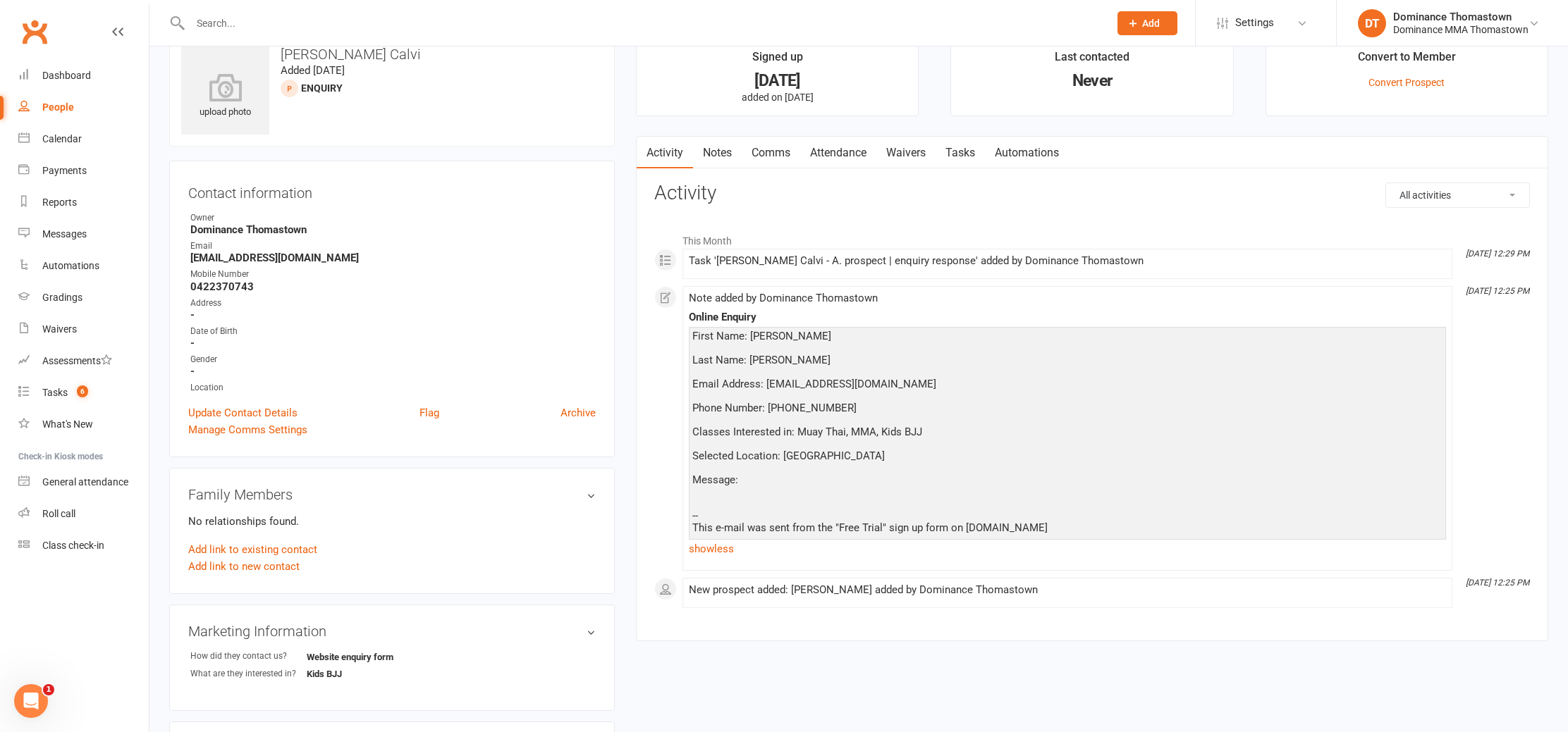
click at [719, 147] on link "Notes" at bounding box center [717, 152] width 49 height 33
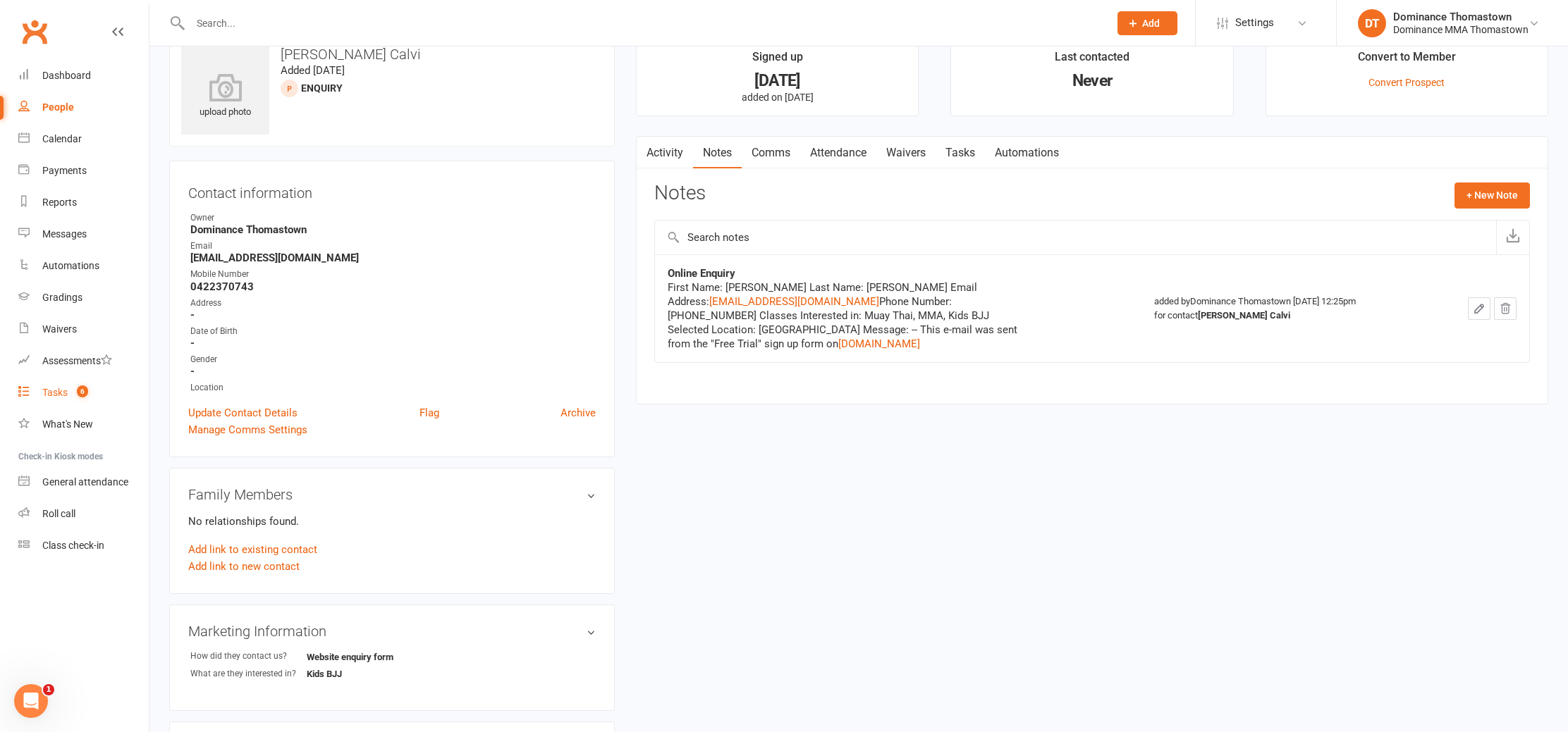
click at [76, 403] on link "Tasks 6" at bounding box center [84, 393] width 131 height 32
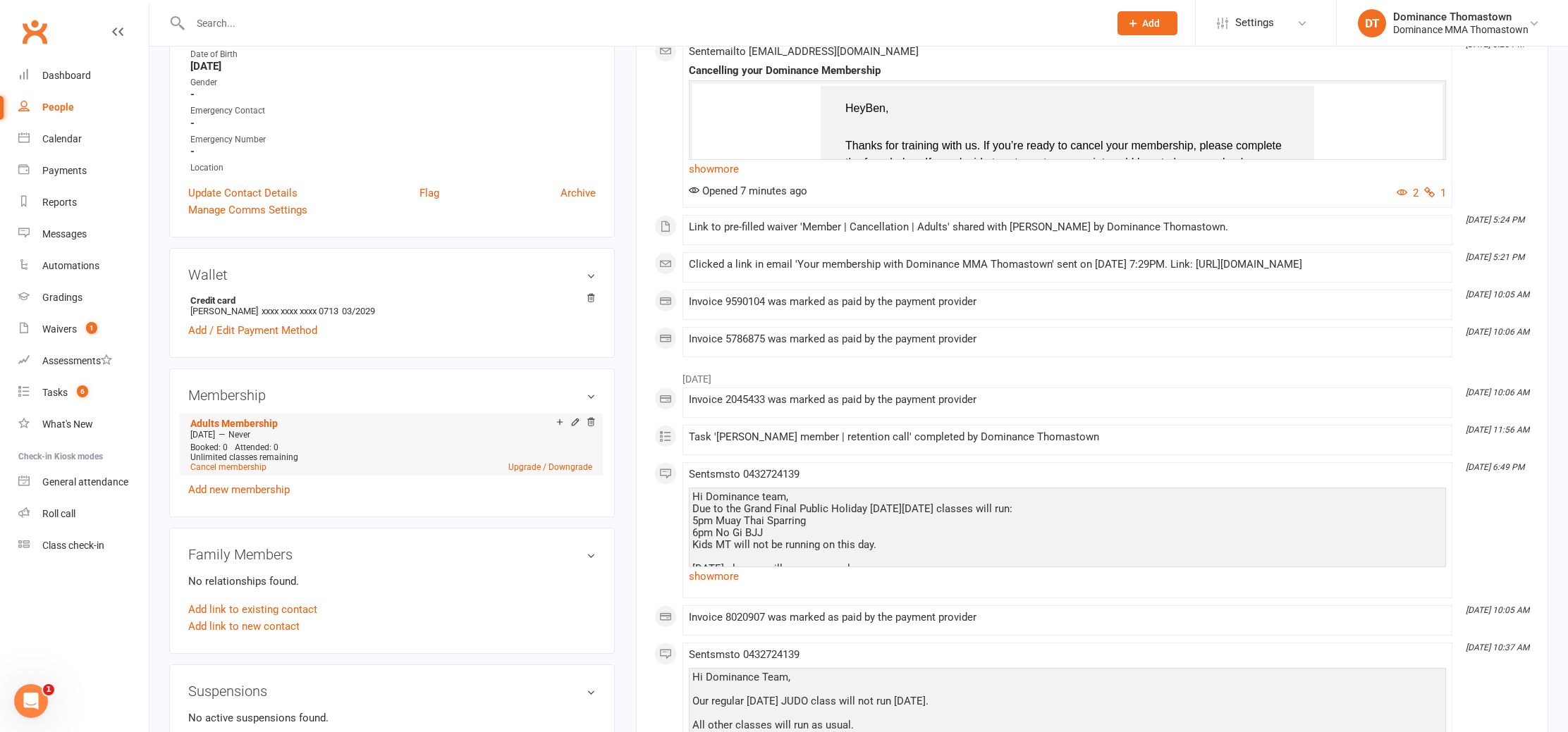
scroll to position [346, 0]
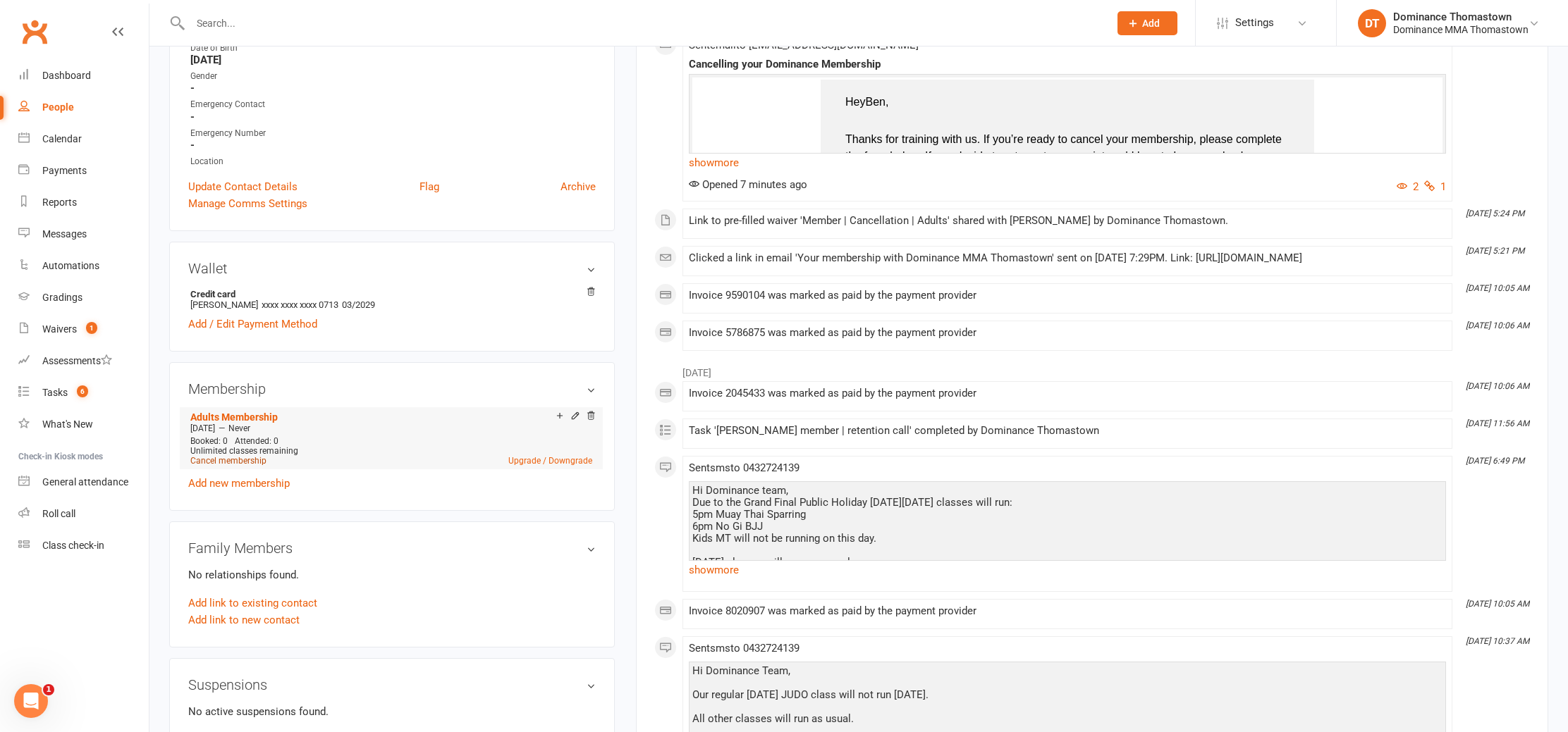
click at [226, 456] on link "Cancel membership" at bounding box center [228, 461] width 76 height 10
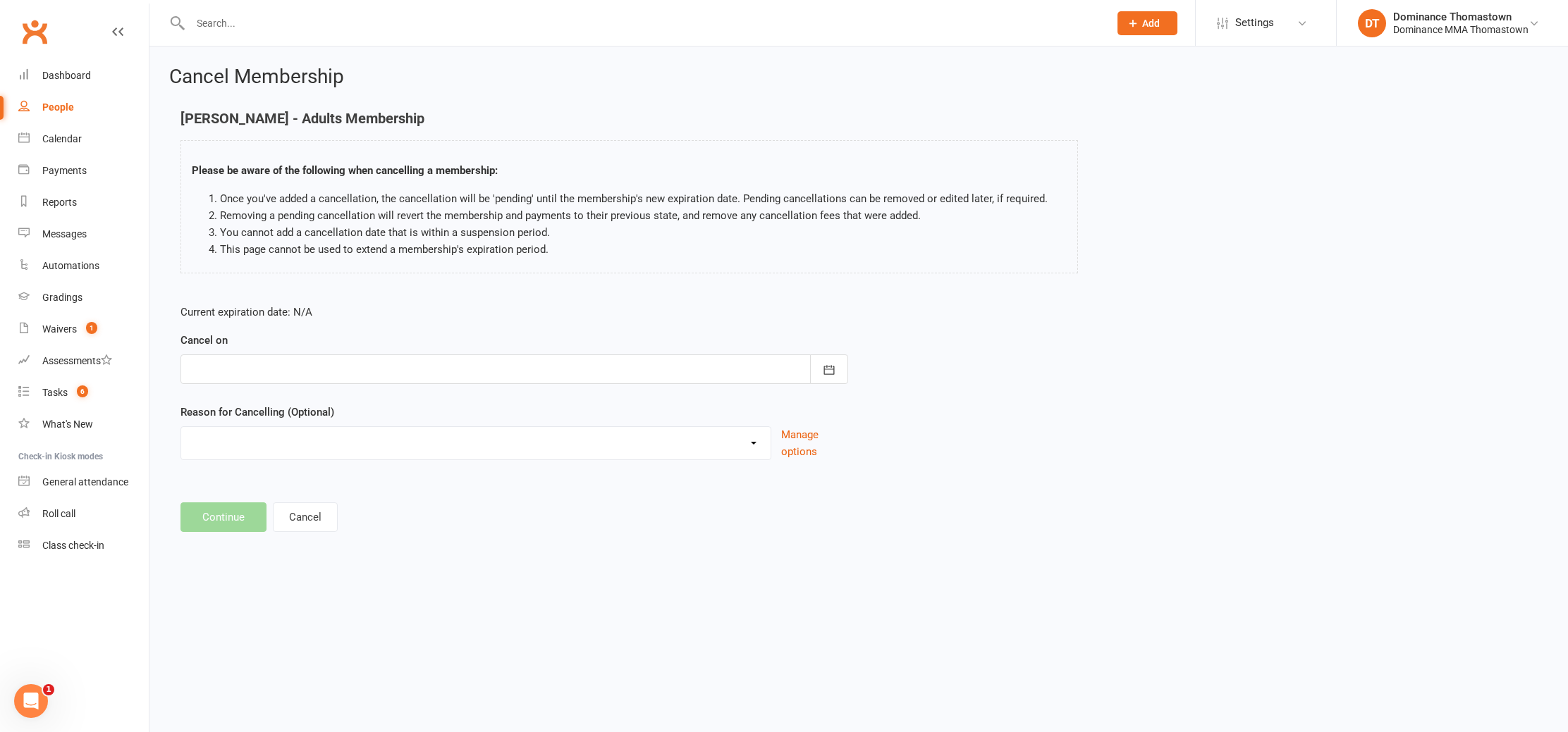
drag, startPoint x: 240, startPoint y: 367, endPoint x: 253, endPoint y: 378, distance: 17.0
click at [240, 367] on div at bounding box center [514, 369] width 668 height 30
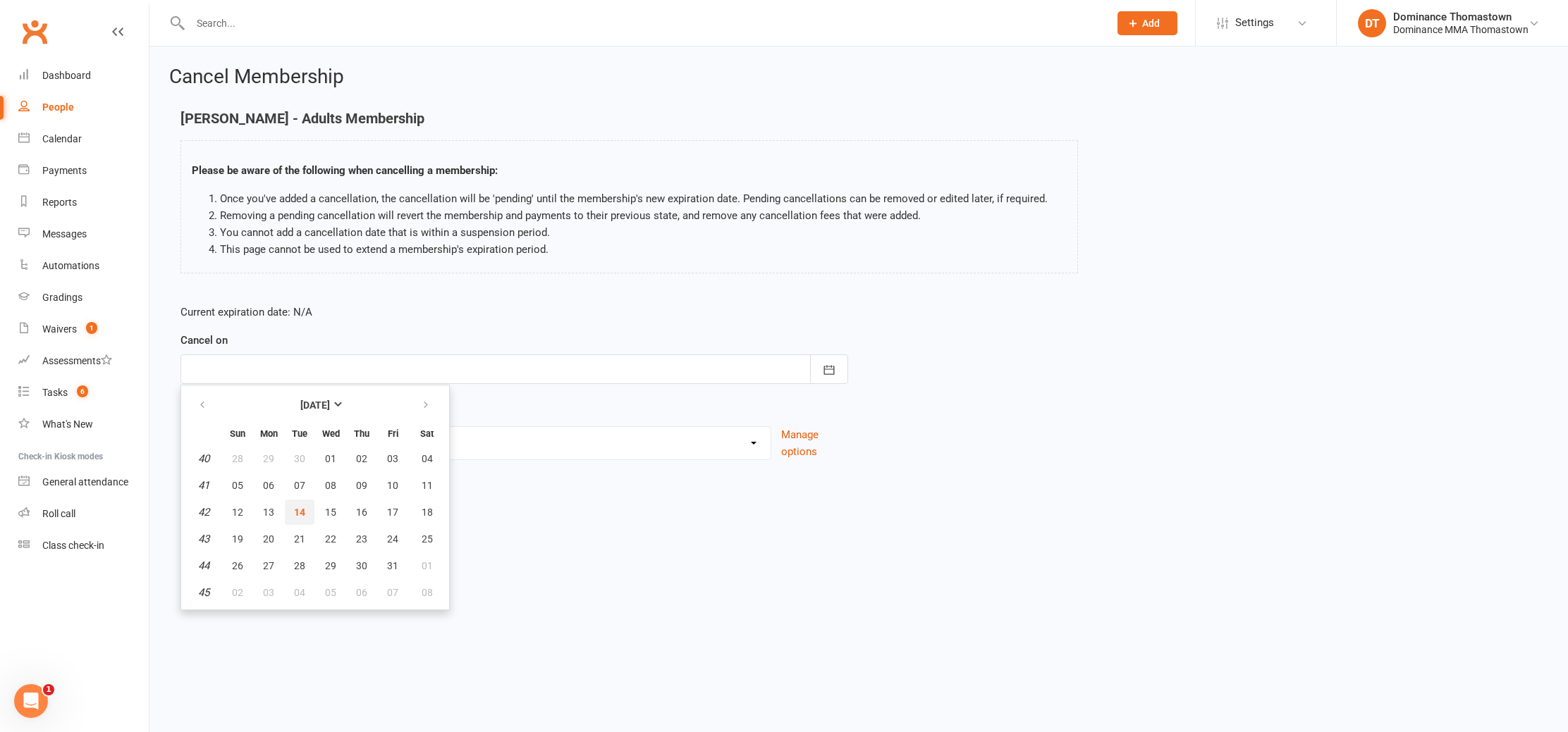
drag, startPoint x: 304, startPoint y: 506, endPoint x: 231, endPoint y: 467, distance: 82.8
click at [304, 506] on button "14" at bounding box center [299, 512] width 30 height 25
type input "[DATE]"
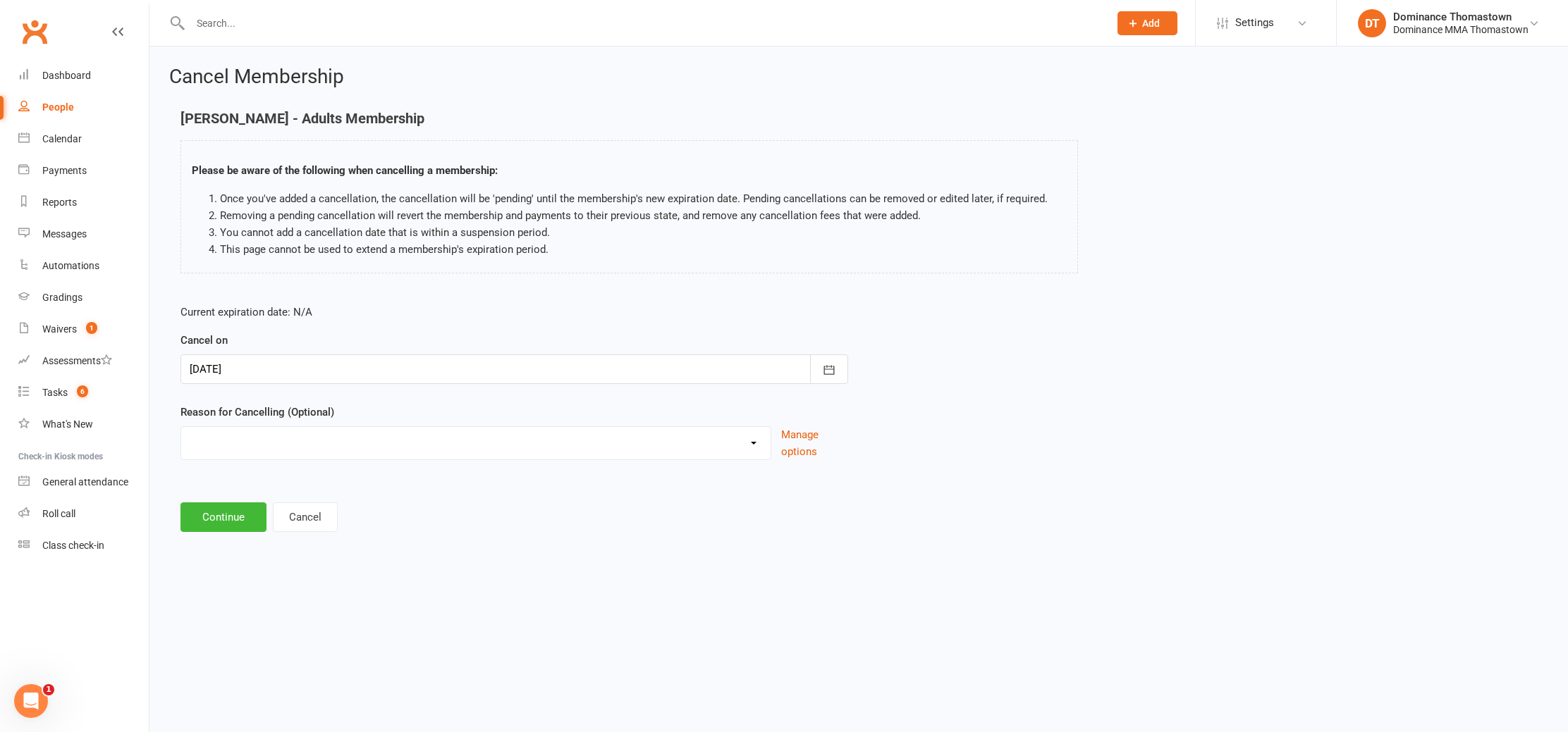
drag, startPoint x: 227, startPoint y: 463, endPoint x: 227, endPoint y: 453, distance: 10.0
click at [227, 463] on div "Current expiration date: N/A Cancel on [DATE] [DATE] Sun Mon Tue Wed Thu Fri Sa…" at bounding box center [514, 386] width 689 height 187
click at [228, 452] on select "Holiday Injury Other reason" at bounding box center [475, 441] width 589 height 28
select select "2"
click at [181, 427] on select "Holiday Injury Other reason" at bounding box center [475, 441] width 589 height 28
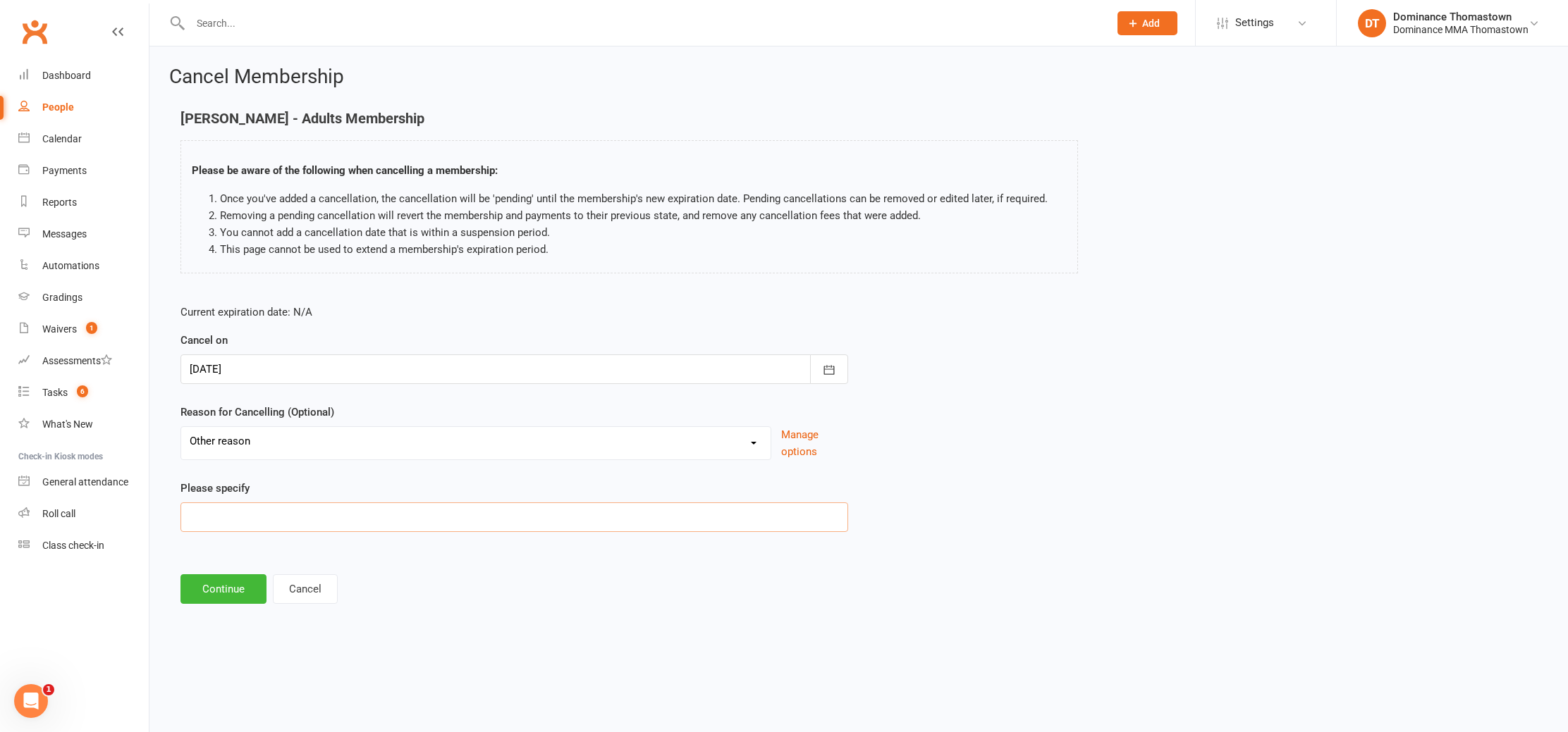
click at [213, 516] on input at bounding box center [514, 517] width 668 height 30
paste input "Moving away"
type input "Moving away"
drag, startPoint x: 222, startPoint y: 600, endPoint x: 223, endPoint y: 585, distance: 15.0
click at [222, 600] on button "Continue" at bounding box center [223, 589] width 86 height 30
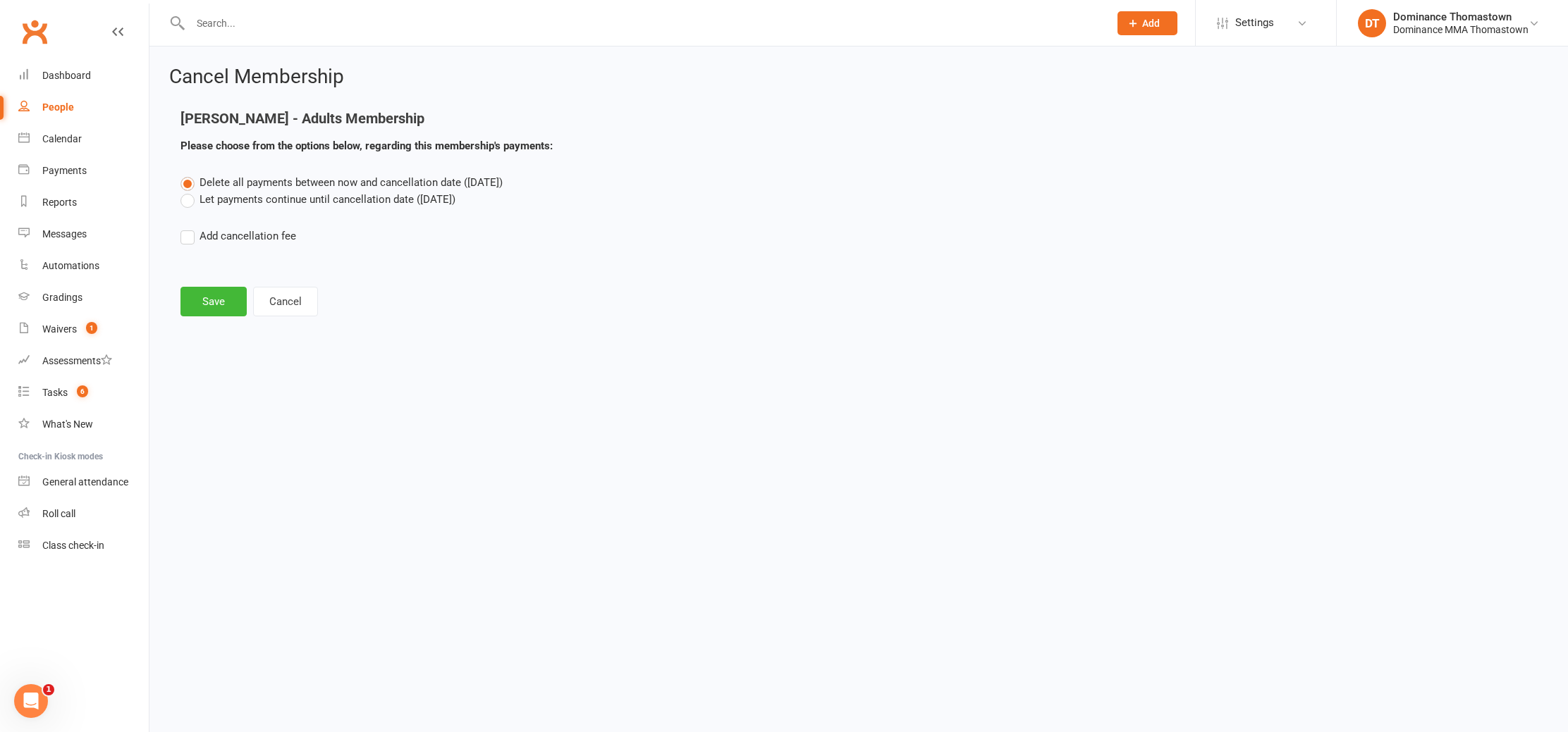
click at [217, 321] on div "Cancel Membership [PERSON_NAME] - Adults Membership Please choose from the opti…" at bounding box center [859, 192] width 1419 height 293
click at [217, 292] on button "Save" at bounding box center [213, 301] width 66 height 30
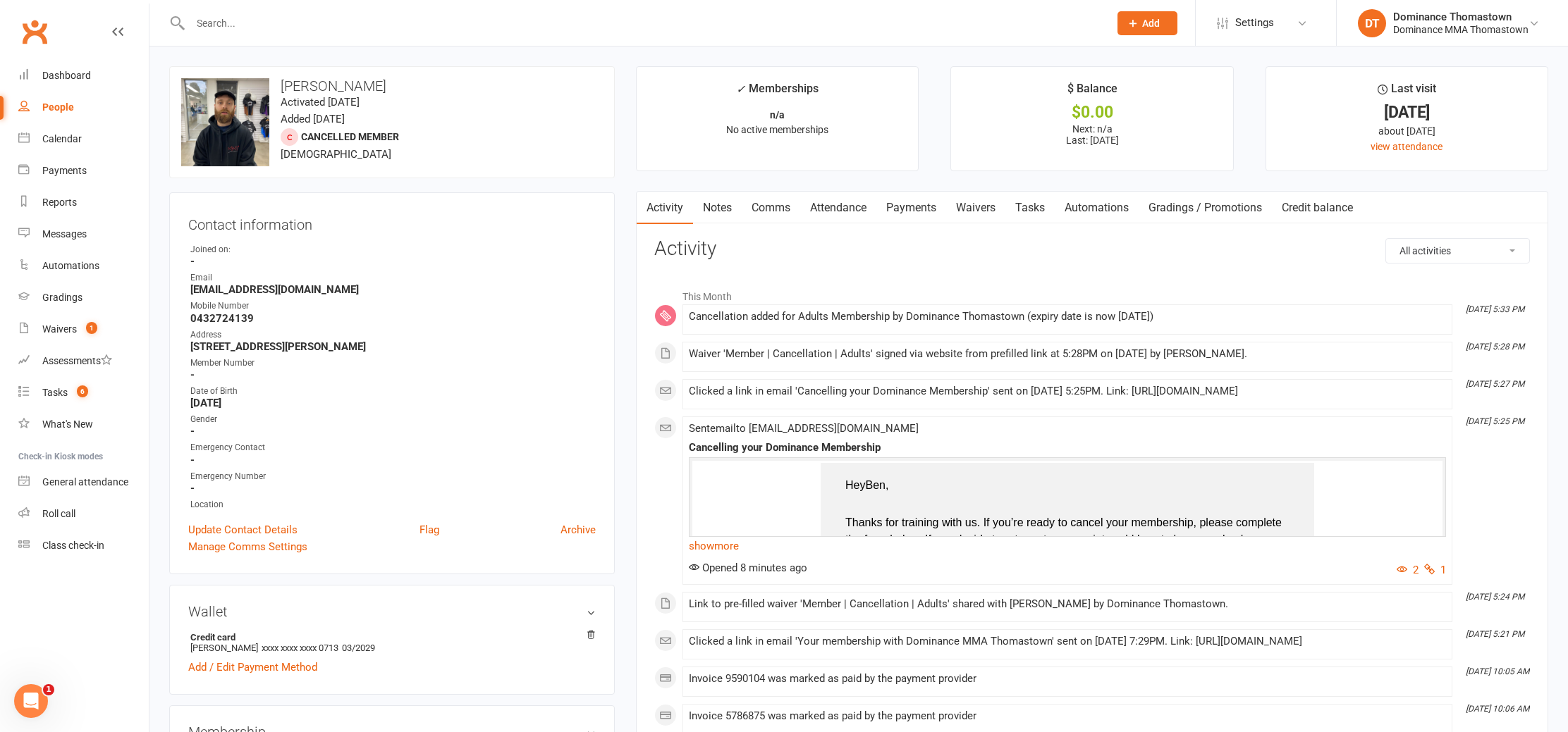
click at [252, 28] on input "text" at bounding box center [642, 23] width 913 height 20
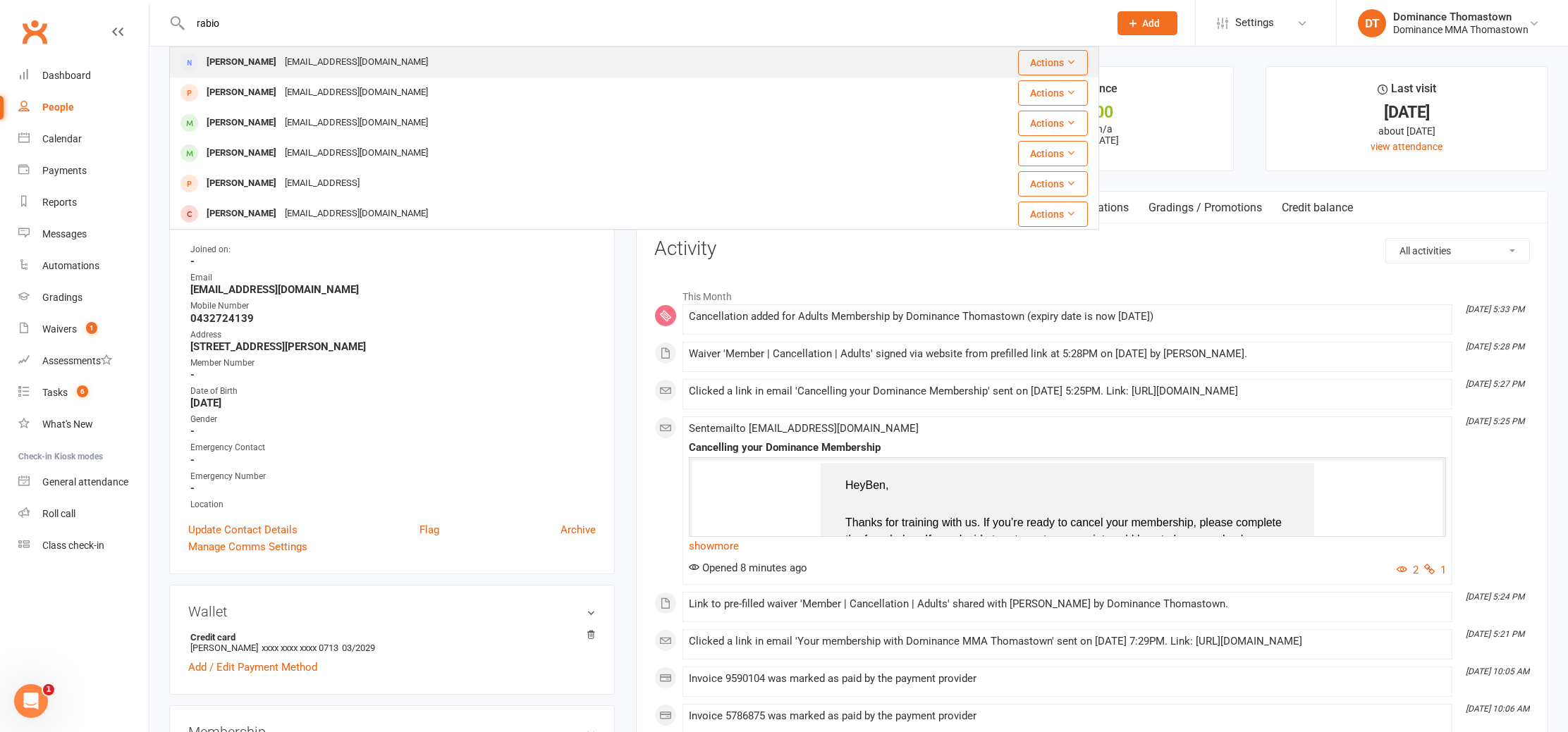
type input "rabio"
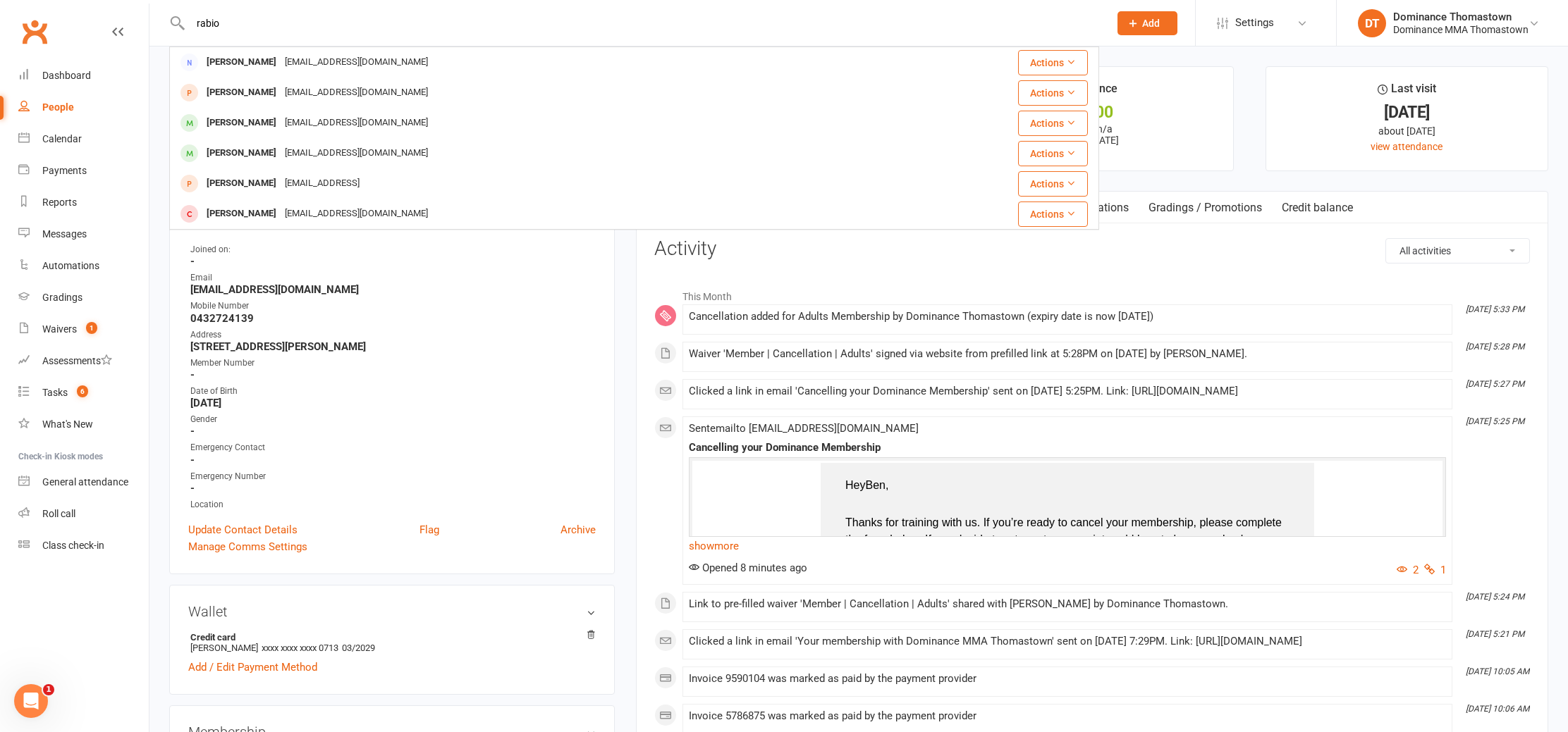
click at [280, 61] on div "[EMAIL_ADDRESS][DOMAIN_NAME]" at bounding box center [356, 62] width 152 height 20
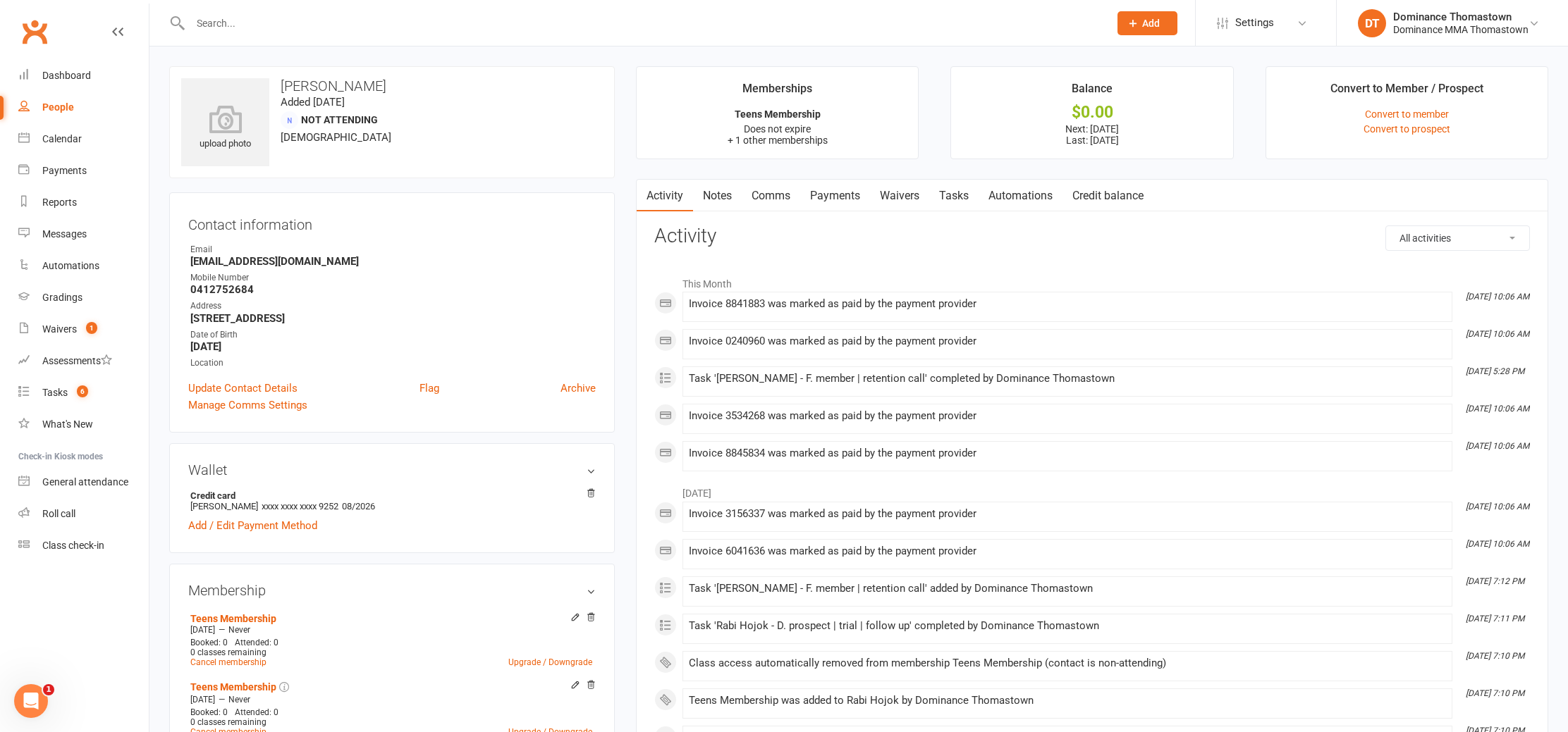
click at [933, 195] on link "Tasks" at bounding box center [954, 195] width 49 height 33
select select "incomplete"
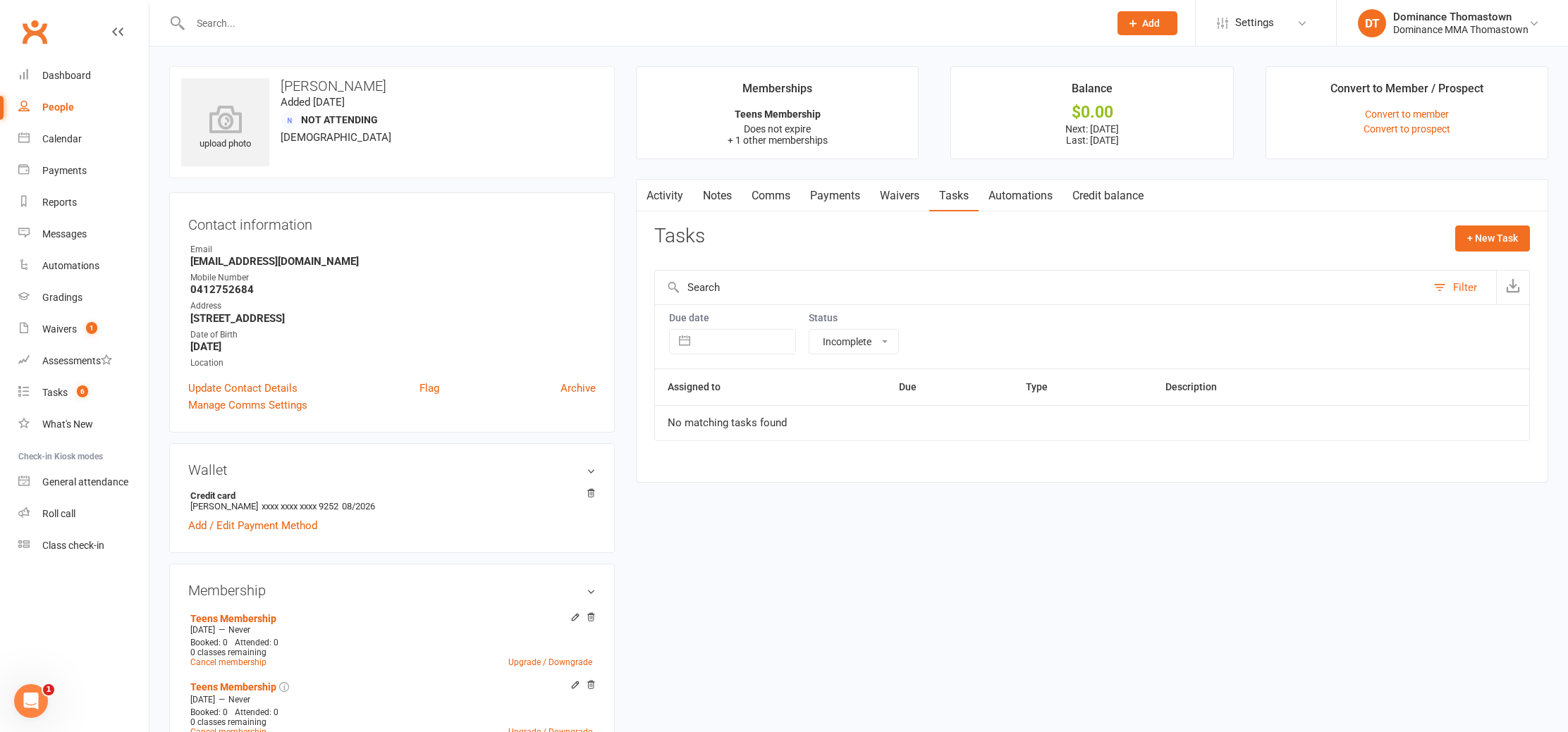
click at [908, 198] on link "Waivers" at bounding box center [900, 195] width 60 height 33
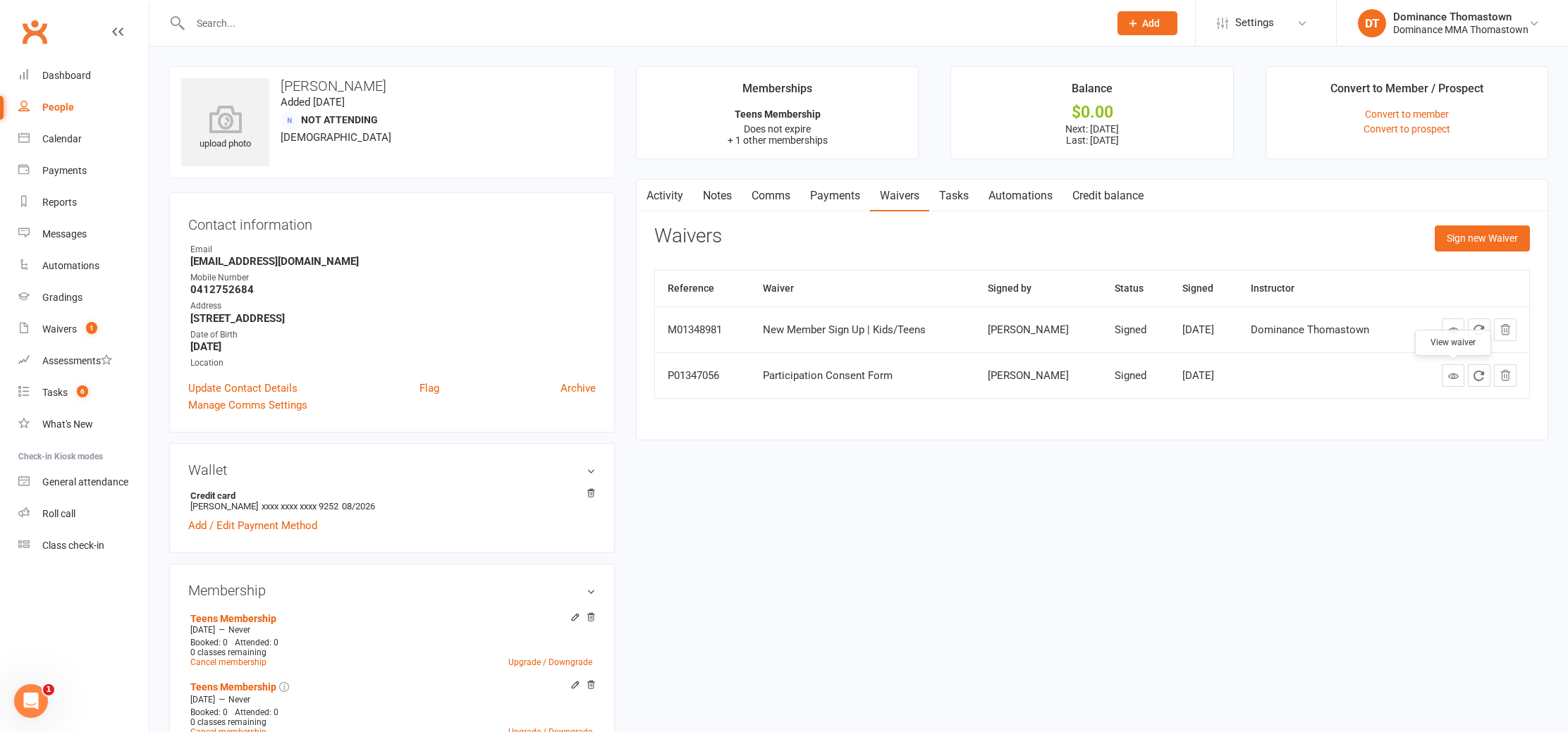
click at [1447, 374] on link at bounding box center [1453, 375] width 23 height 23
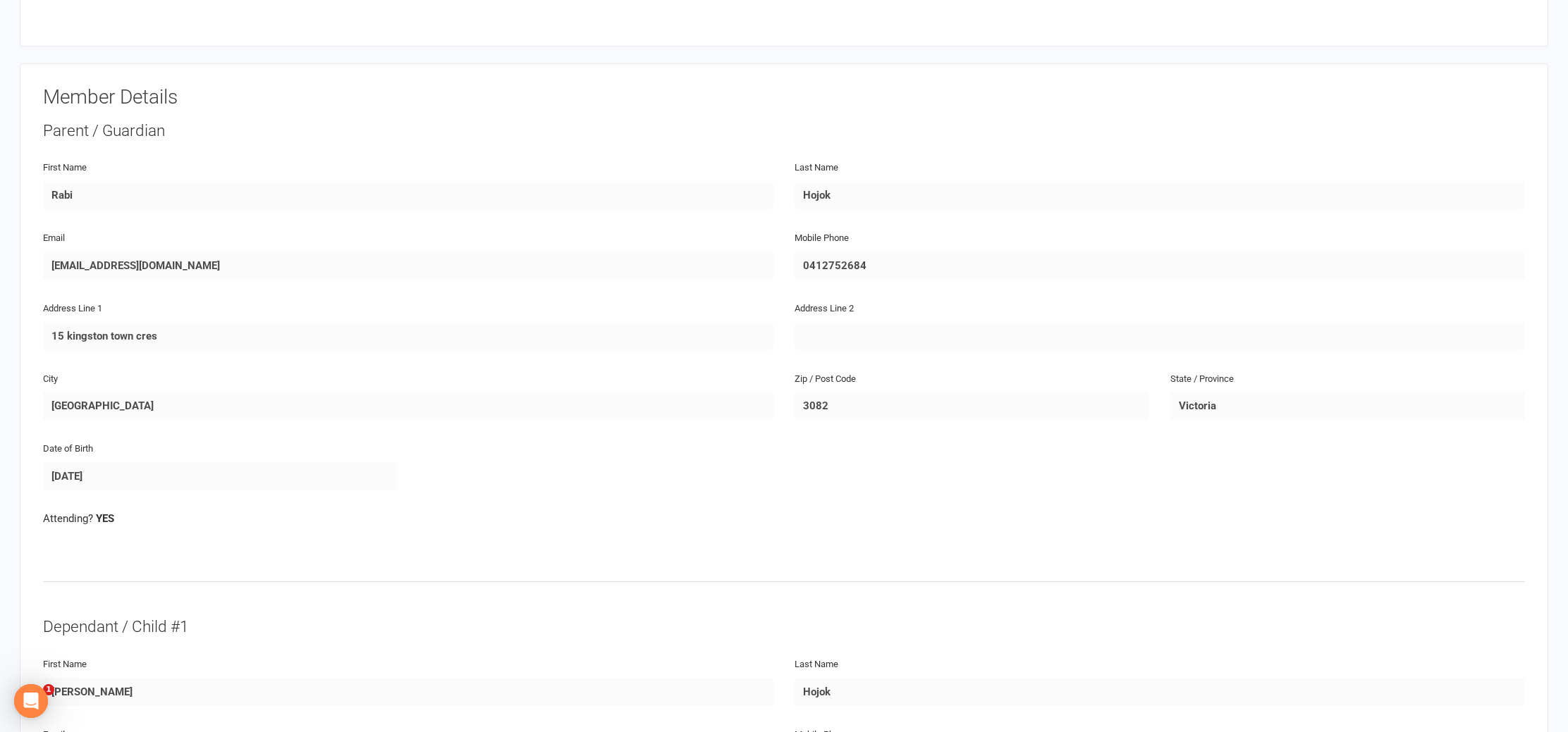
scroll to position [154, 0]
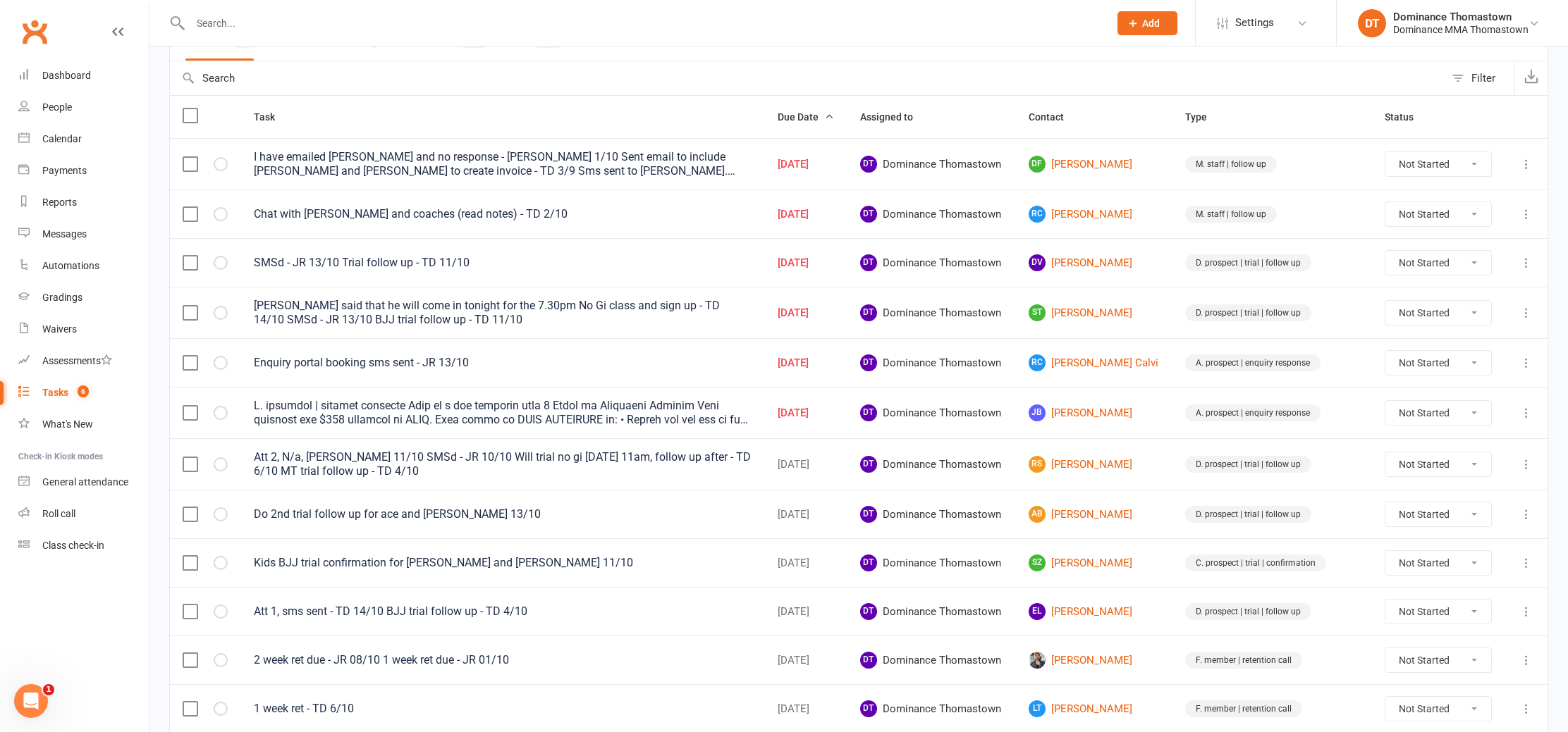
scroll to position [149, 0]
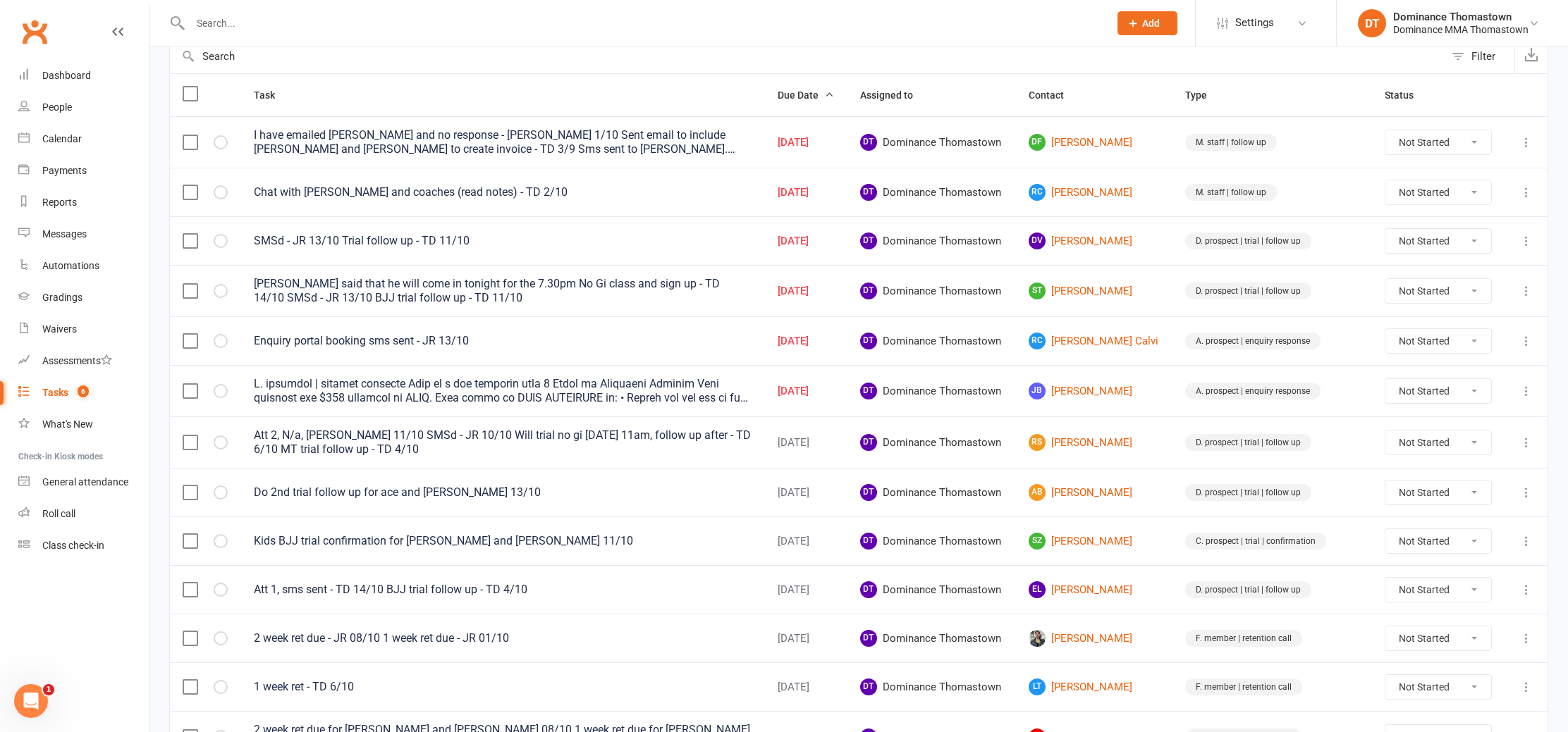
click at [1526, 147] on icon at bounding box center [1526, 142] width 14 height 14
click at [1471, 194] on link "Edit" at bounding box center [1465, 198] width 140 height 28
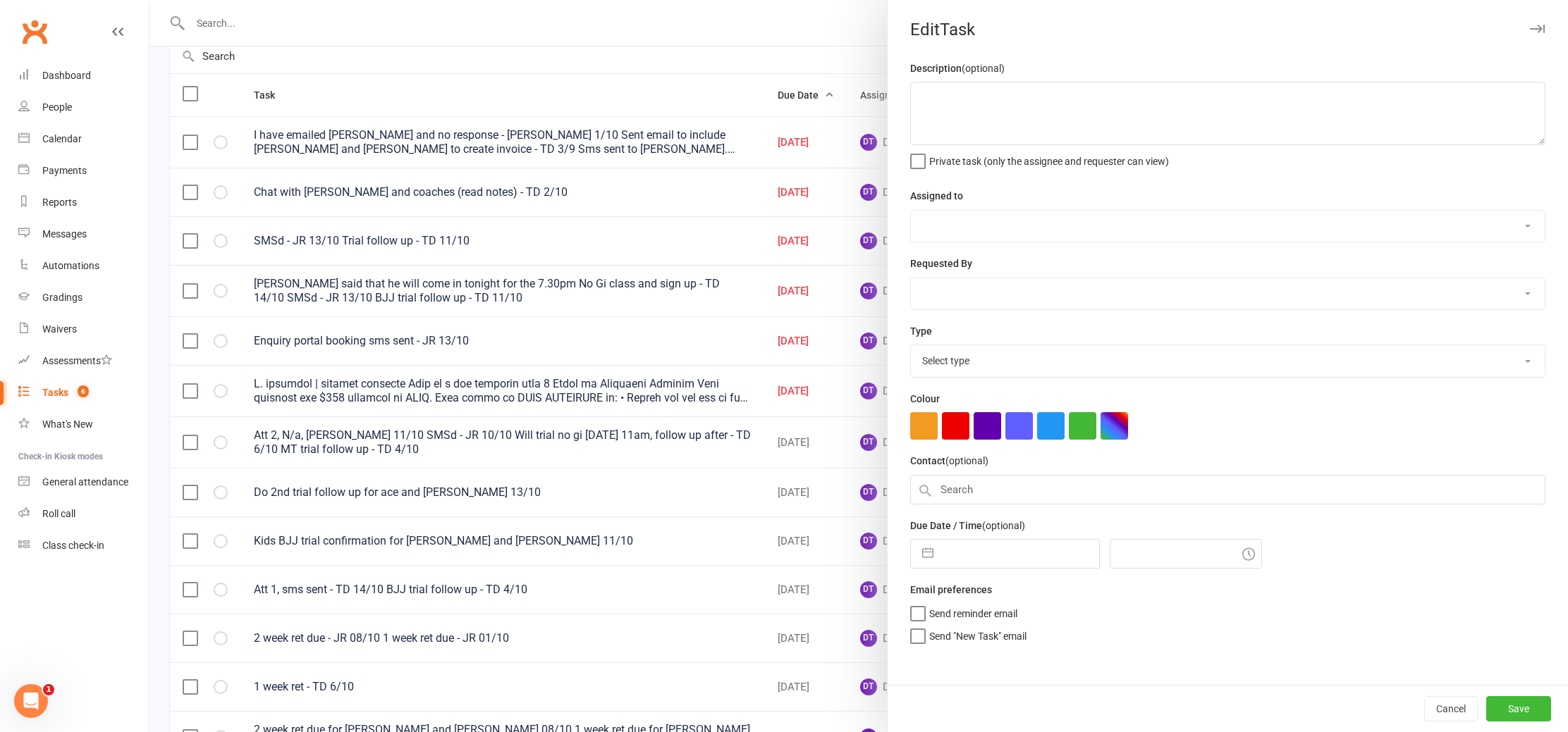
type textarea "I have emailed [PERSON_NAME] and no response - [PERSON_NAME] 1/10 Sent email to…"
select select "12547"
type input "[DATE]"
type input "5:00pm"
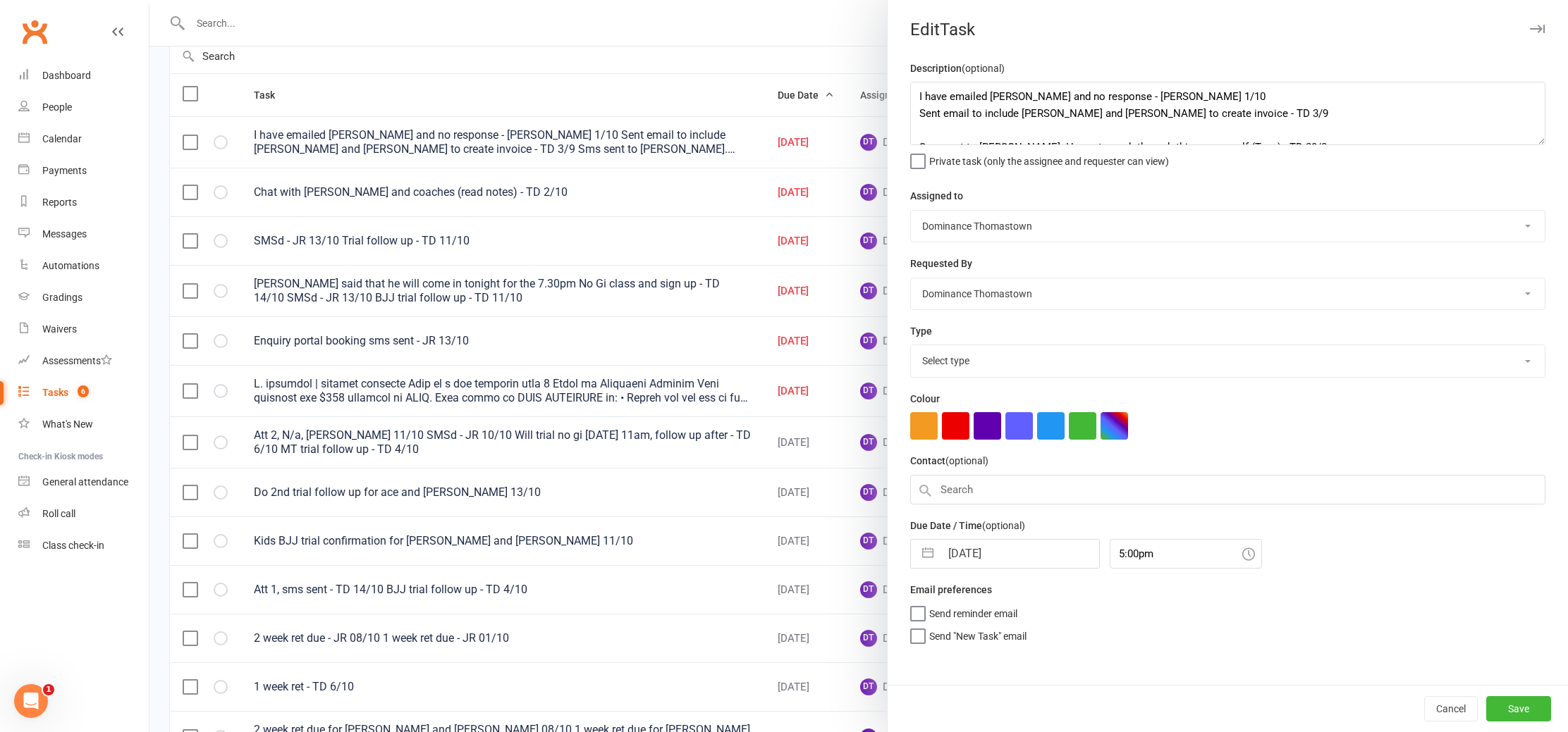
select select "3858"
click at [914, 92] on textarea "I have emailed [PERSON_NAME] and no response - [PERSON_NAME] 1/10 Sent email to…" at bounding box center [1228, 113] width 635 height 63
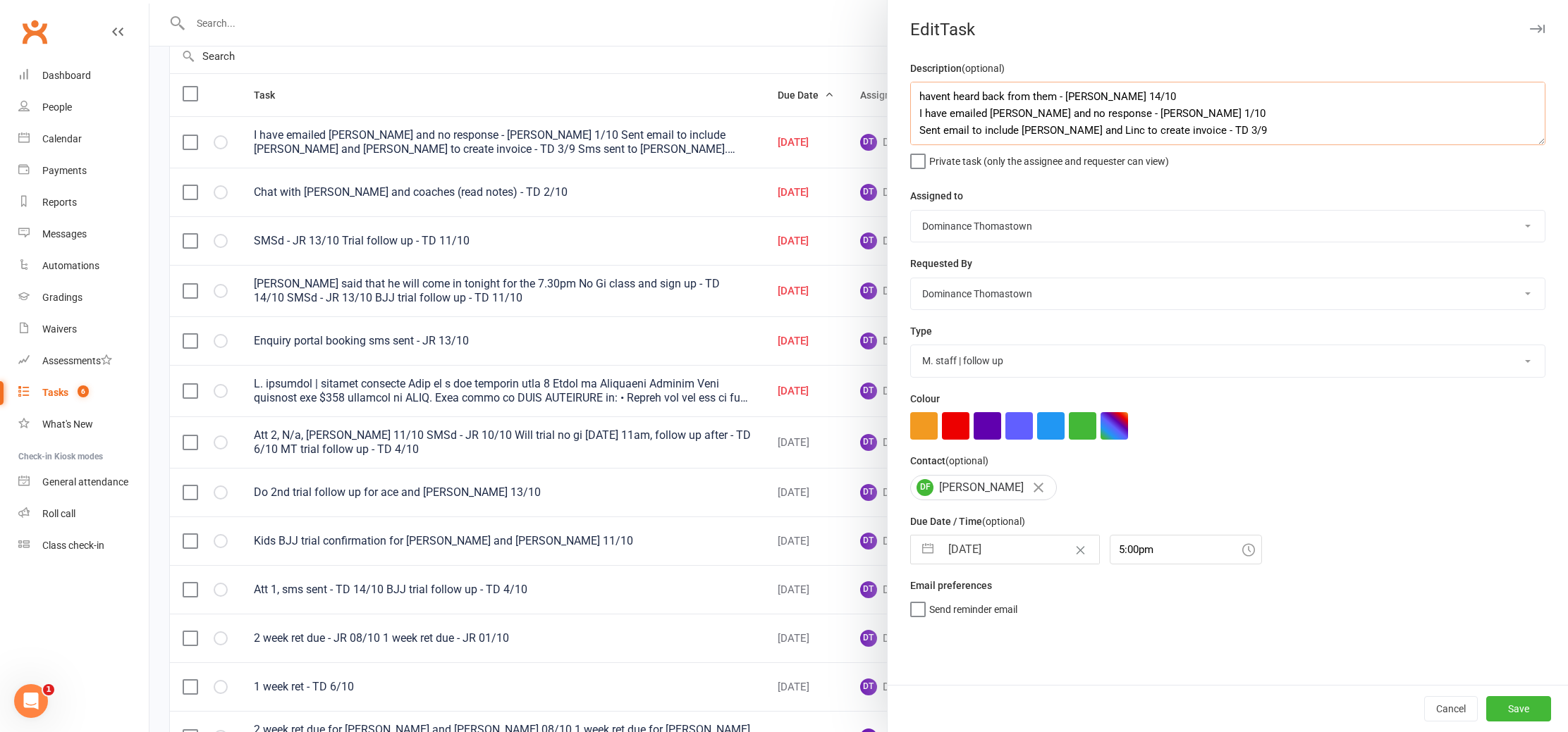
type textarea "havent heard back from them - [PERSON_NAME] 14/10 I have emailed [PERSON_NAME] …"
click at [1026, 362] on select "A. prospect | enquiry response B. prospect | trial | booking [PERSON_NAME] pros…" at bounding box center [1228, 361] width 634 height 31
select select "7"
select select "2025"
select select "8"
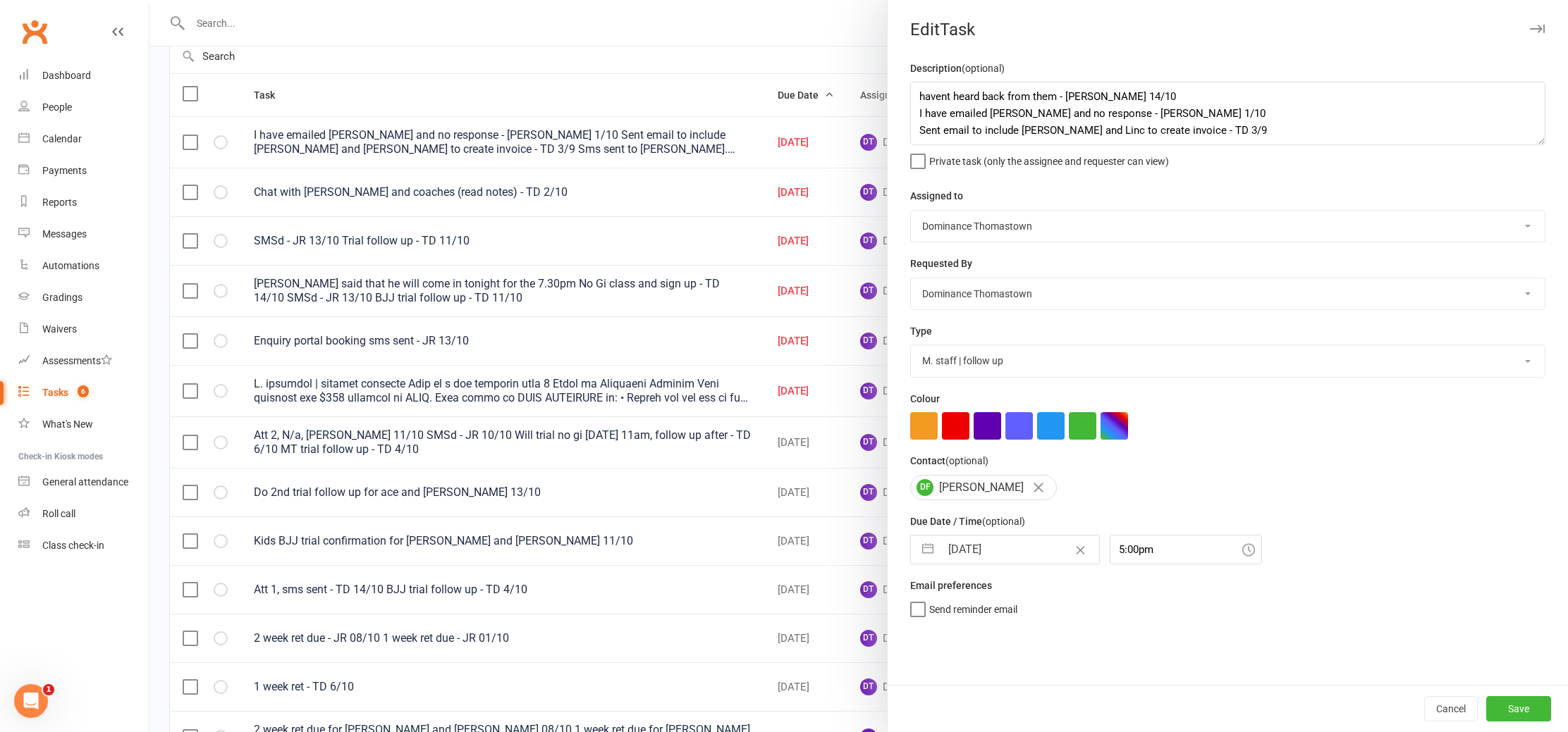
select select "2025"
select select "9"
select select "2025"
drag, startPoint x: 1016, startPoint y: 556, endPoint x: 1027, endPoint y: 572, distance: 19.4
click at [1015, 556] on input "[DATE]" at bounding box center [1020, 550] width 158 height 28
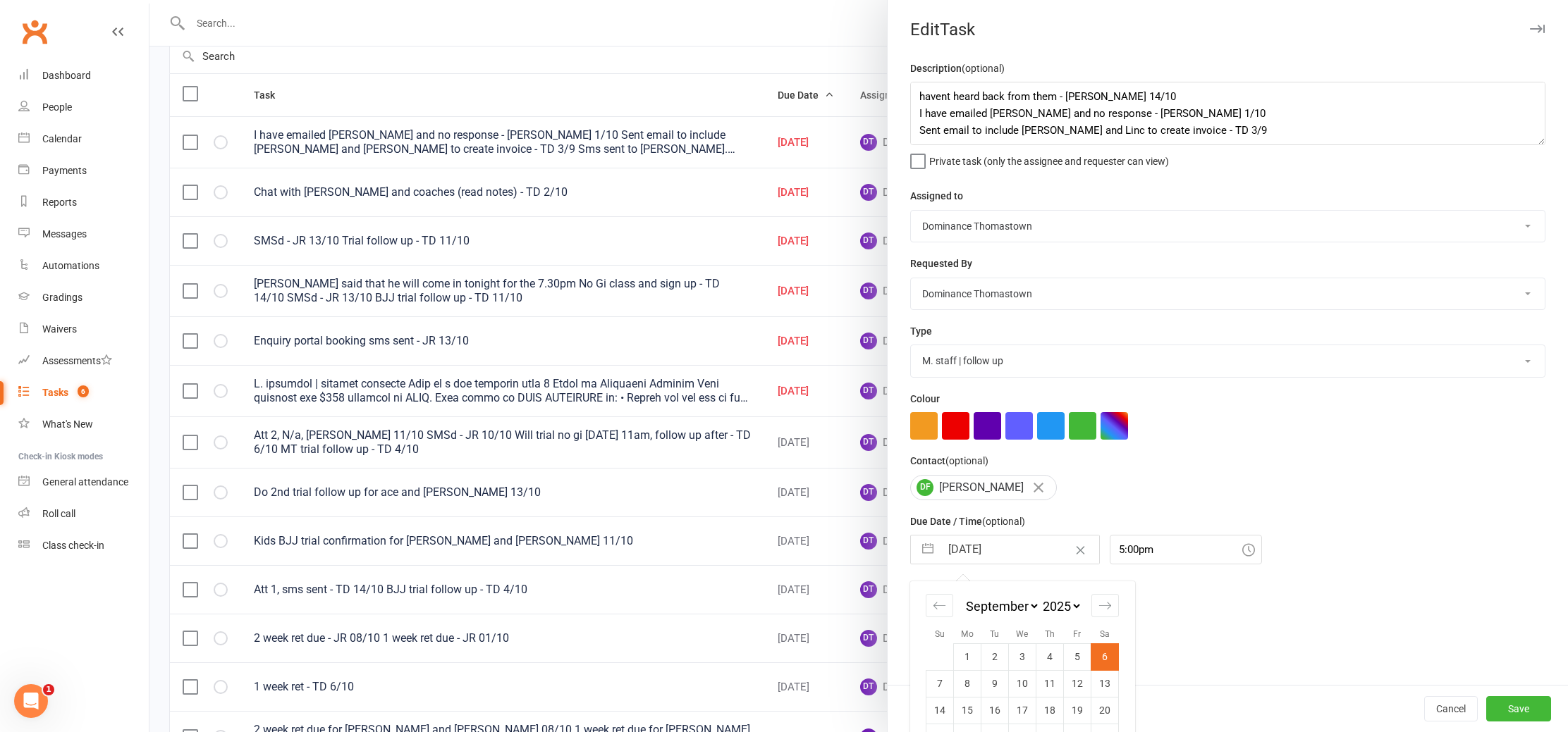
scroll to position [64, 0]
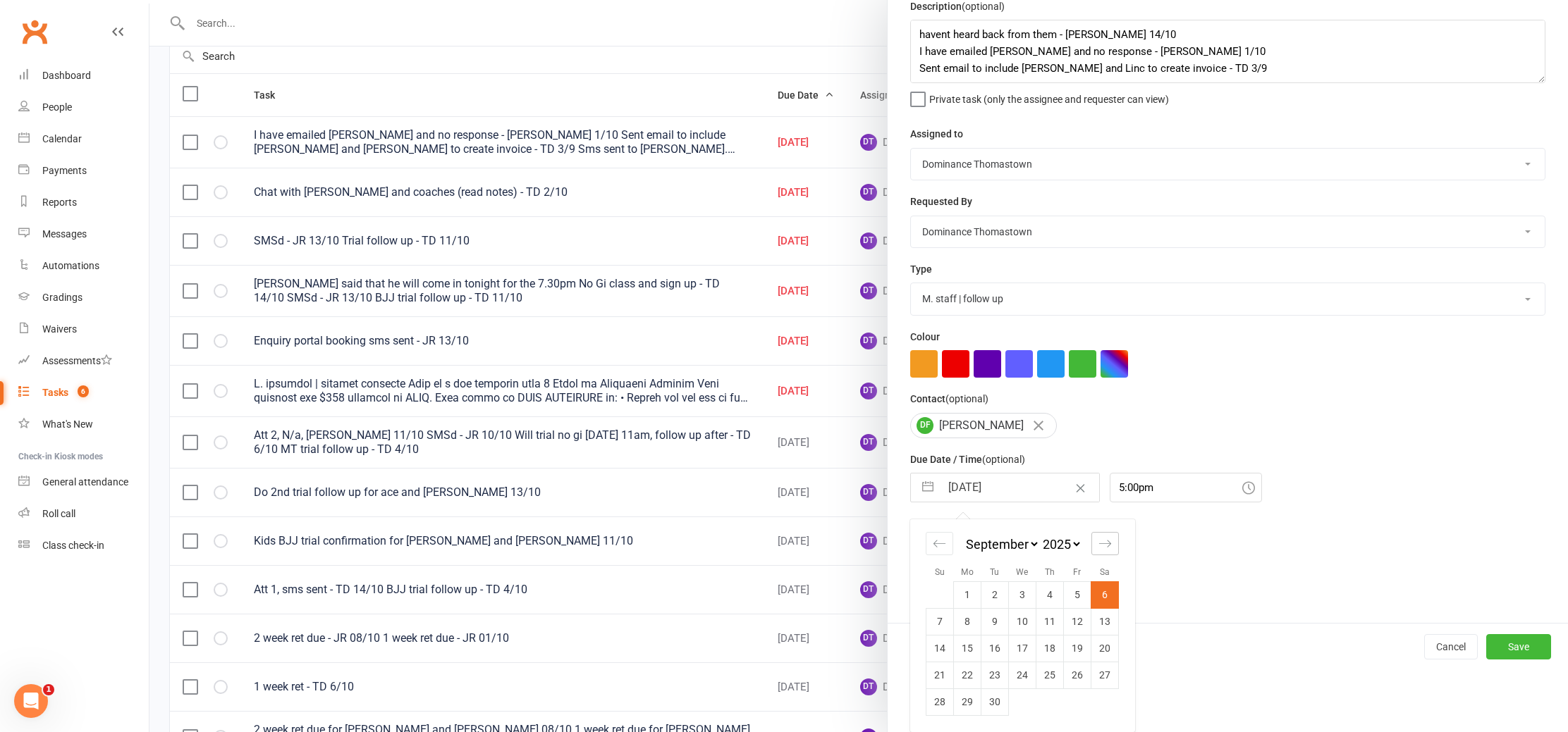
click at [1104, 550] on icon "Move forward to switch to the next month." at bounding box center [1105, 544] width 13 height 13
select select "10"
select select "2025"
click at [1022, 650] on td "15" at bounding box center [1023, 648] width 28 height 27
type input "[DATE]"
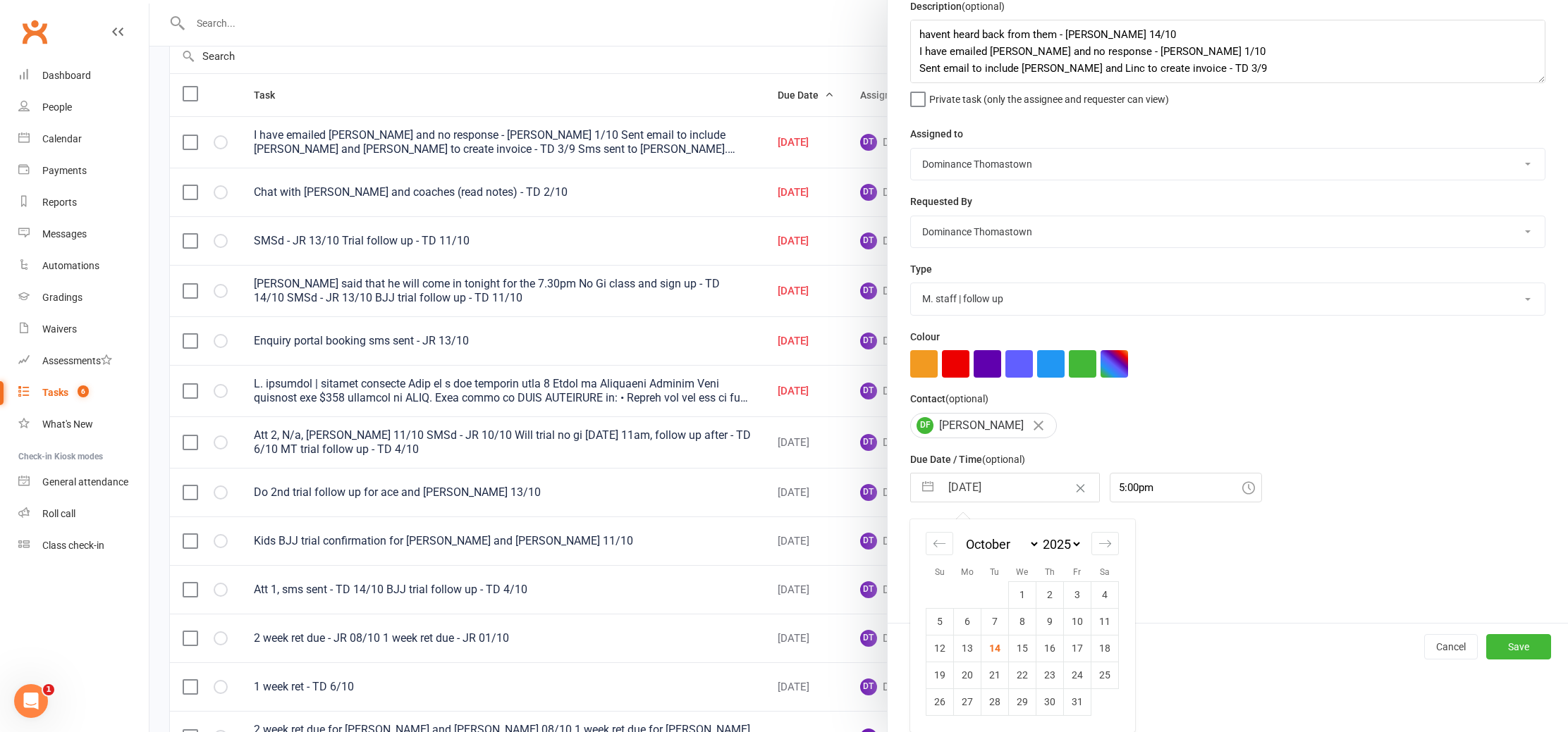
scroll to position [0, 0]
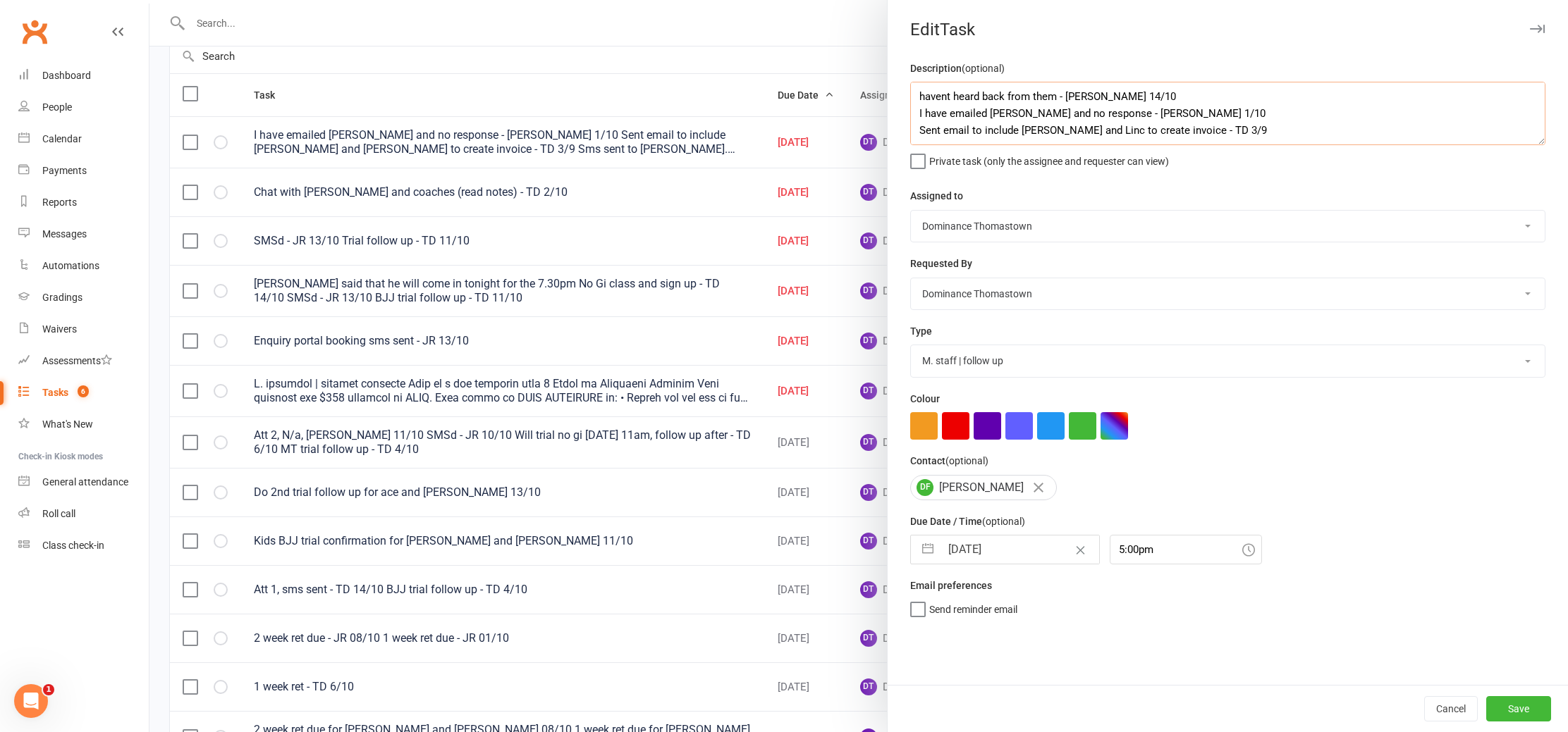
drag, startPoint x: 1055, startPoint y: 92, endPoint x: 1084, endPoint y: 103, distance: 31.0
click at [1055, 92] on textarea "havent heard back from them - [PERSON_NAME] 14/10 I have emailed [PERSON_NAME] …" at bounding box center [1228, 113] width 635 height 63
click at [1091, 99] on textarea "havent heard back from them, if no reponse by [DATE] complete - [PERSON_NAME] 1…" at bounding box center [1228, 113] width 635 height 63
click at [1224, 113] on textarea "havent heard back from them, if no response by [DATE] complete - [PERSON_NAME] …" at bounding box center [1228, 113] width 635 height 63
type textarea "havent heard back from them, if no response by Saturday complete - Ellen 14/10 …"
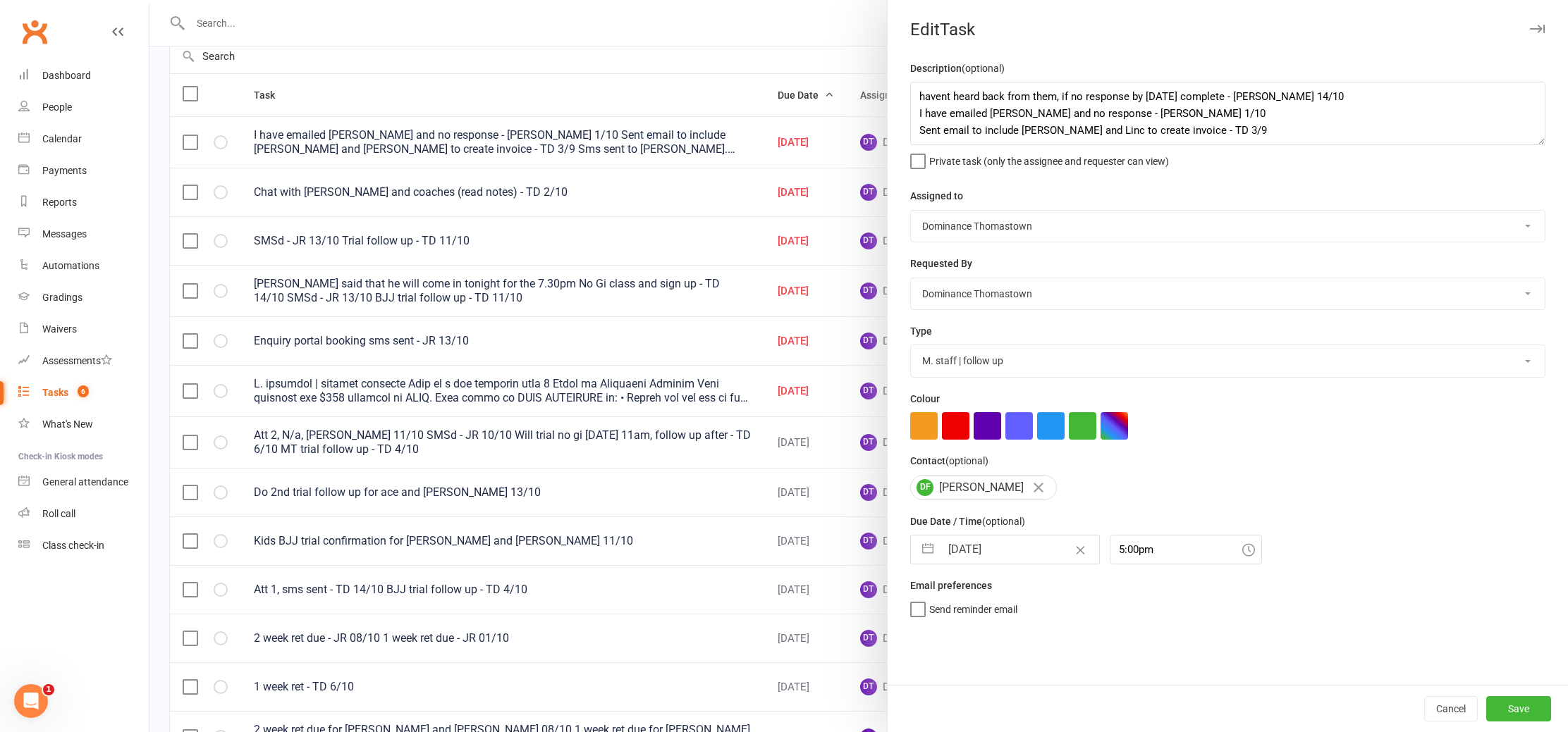
click at [1035, 550] on input "[DATE]" at bounding box center [1020, 550] width 158 height 28
select select "8"
select select "2025"
select select "9"
select select "2025"
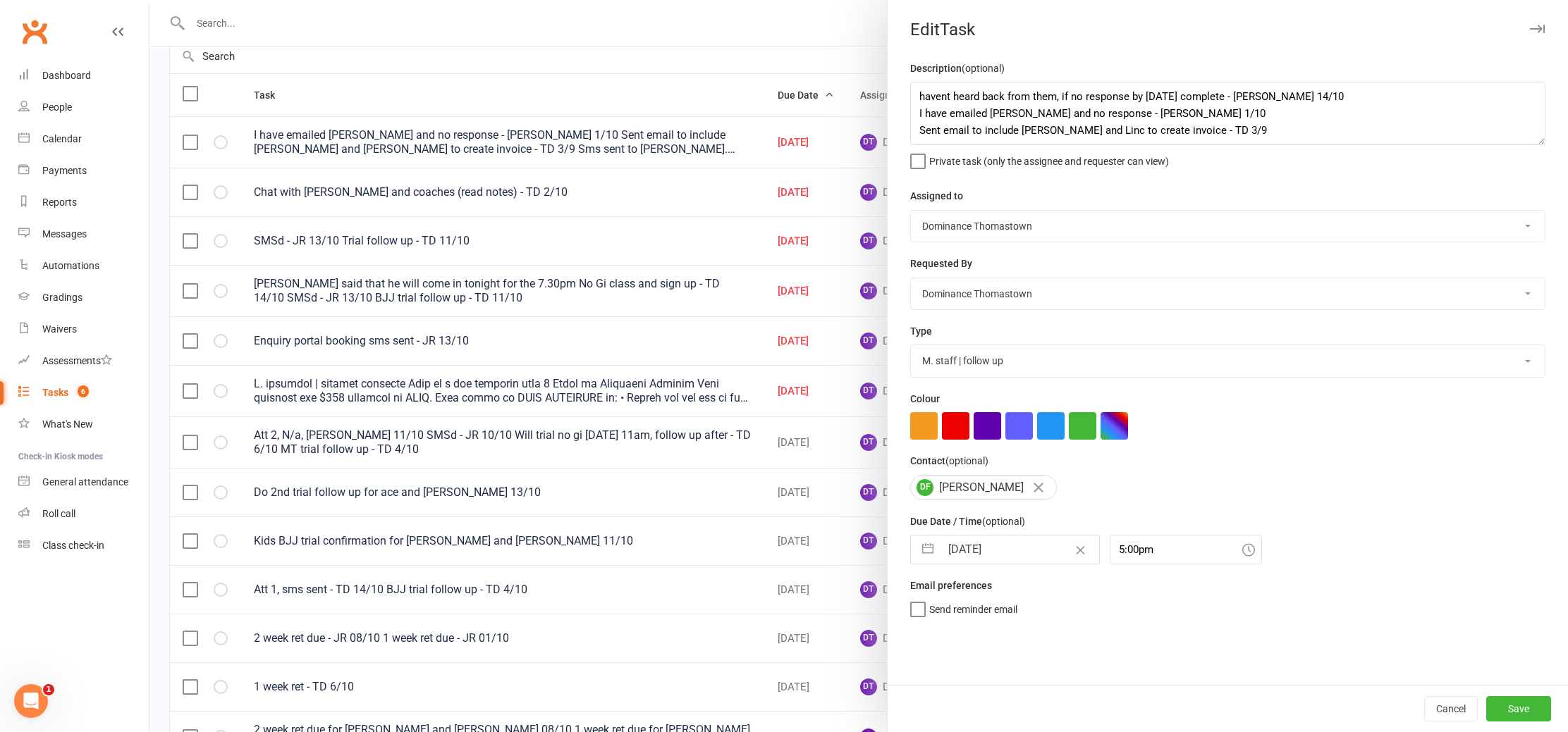
select select "10"
select select "2025"
click at [1107, 707] on td "18" at bounding box center [1105, 710] width 28 height 27
type input "18 Oct 2025"
click at [1530, 711] on button "Save" at bounding box center [1519, 709] width 65 height 25
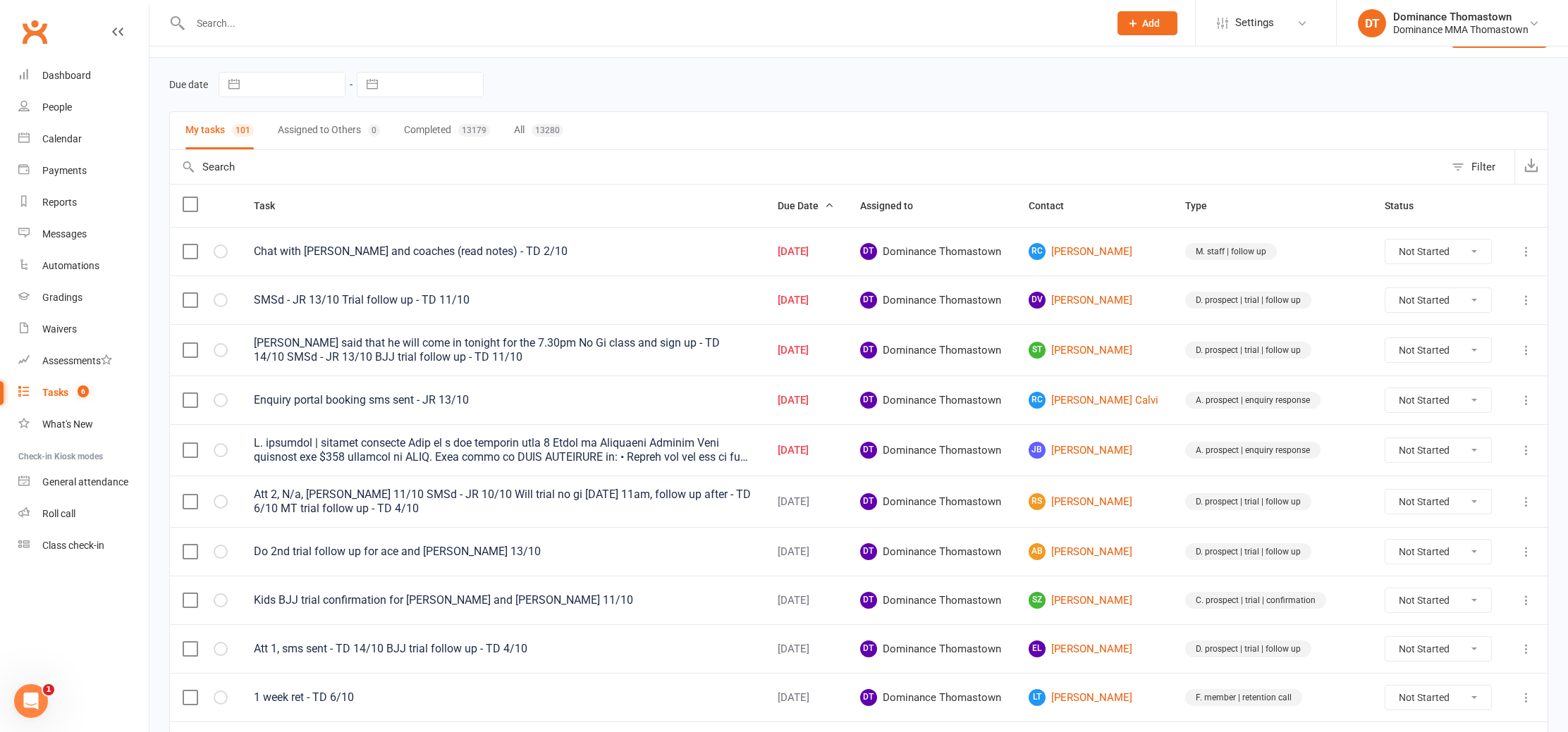
scroll to position [39, 0]
click at [1527, 251] on icon at bounding box center [1526, 250] width 14 height 14
click at [1514, 292] on link "Edit" at bounding box center [1465, 306] width 140 height 28
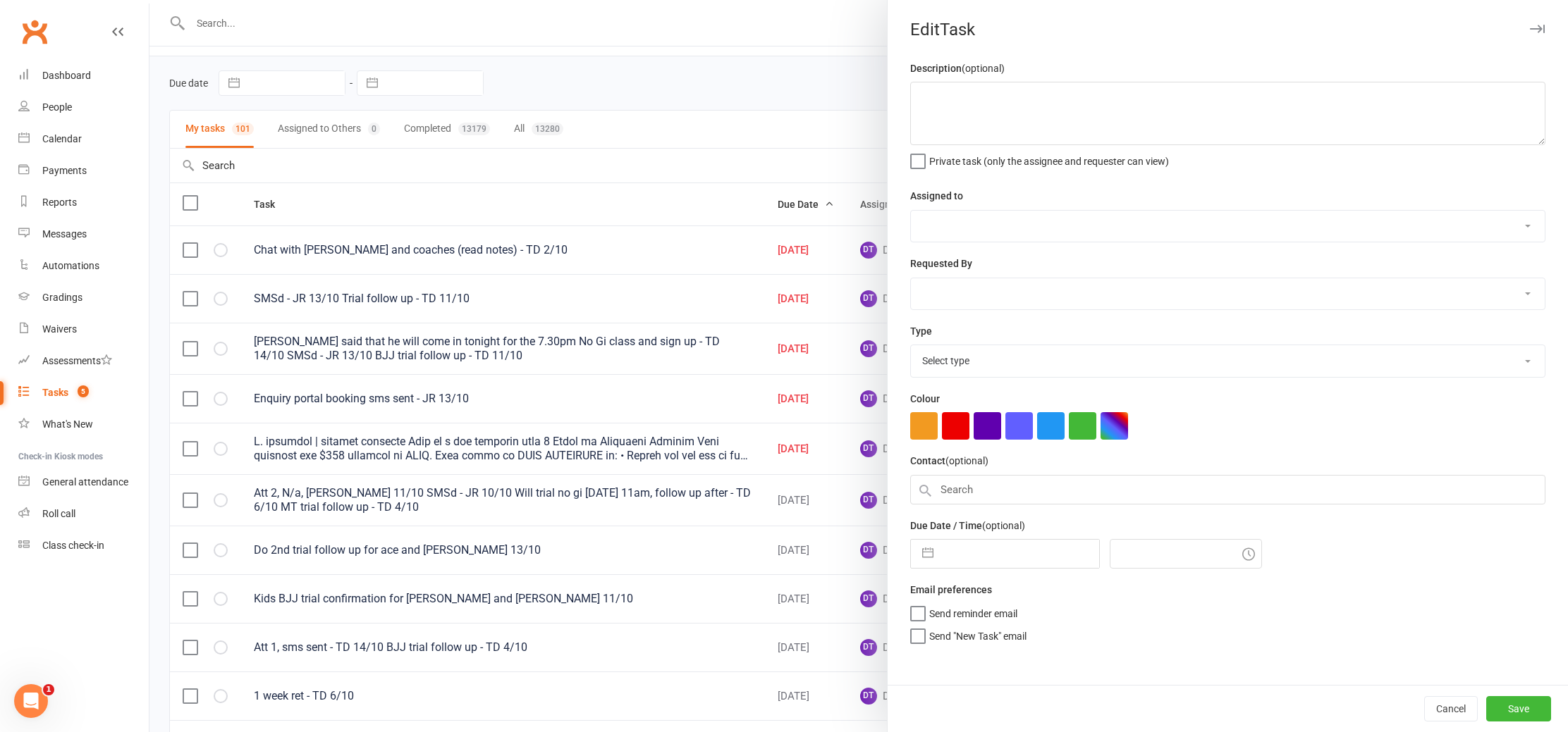
type textarea "Chat with Linc and coaches (read notes) - TD 2/10"
select select "12547"
type input "[DATE]"
type input "7:15pm"
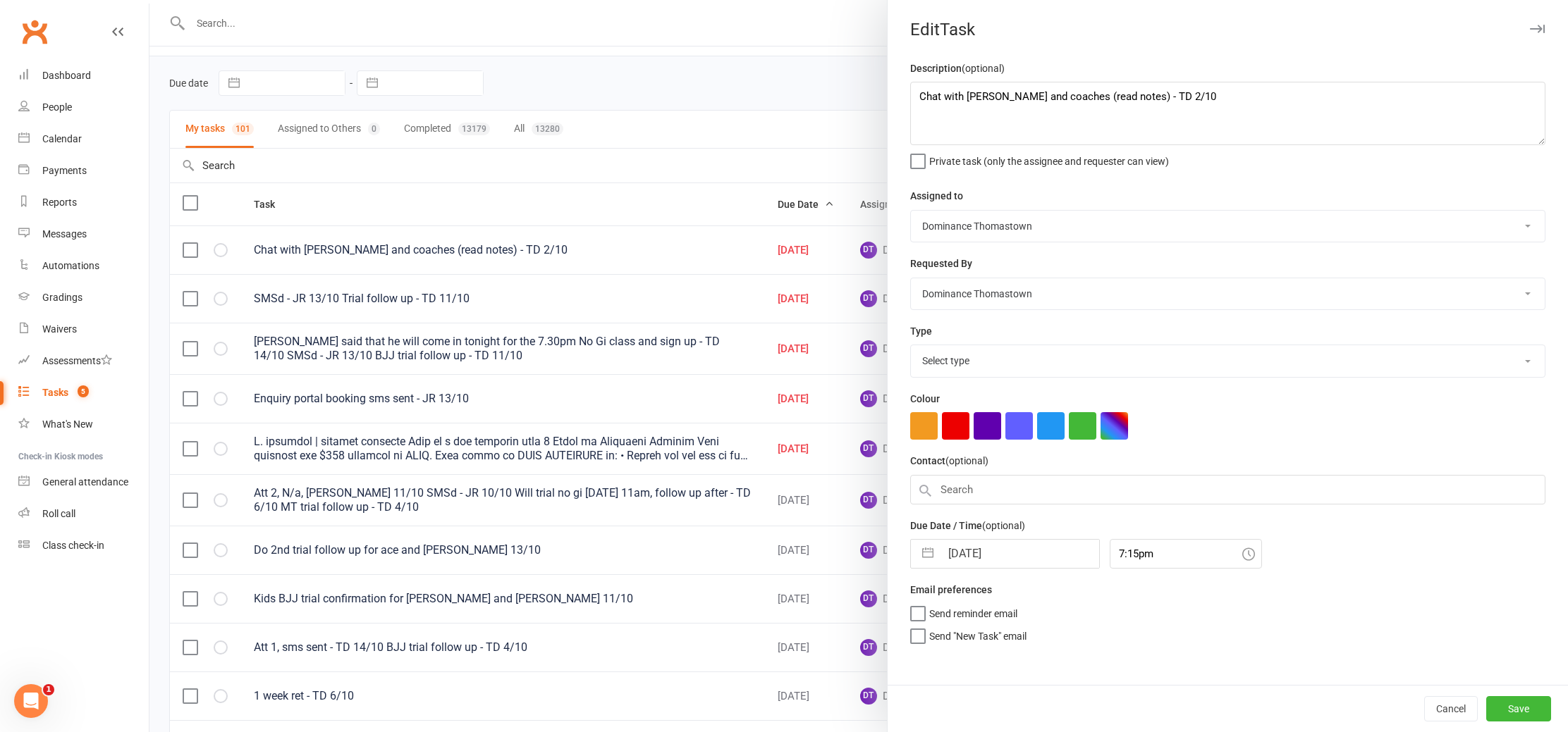
select select "3858"
click at [998, 542] on div "Due Date / Time (optional) 02 Oct 2025 Navigate forward to interact with the ca…" at bounding box center [1228, 539] width 635 height 52
select select "8"
select select "2025"
select select "9"
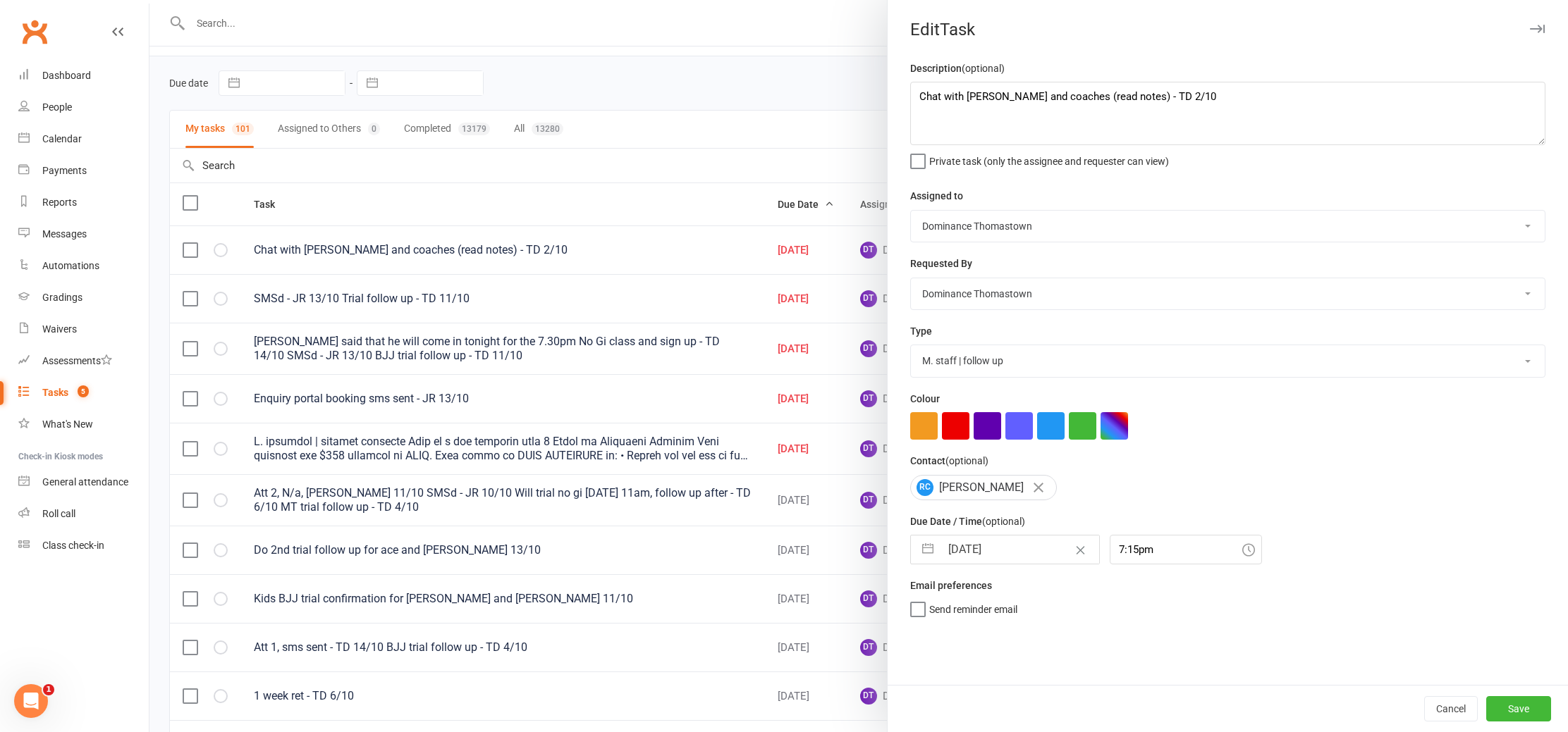
select select "2025"
select select "10"
select select "2025"
click at [998, 542] on input "[DATE]" at bounding box center [1020, 550] width 158 height 28
click at [1021, 714] on td "15" at bounding box center [1023, 710] width 28 height 27
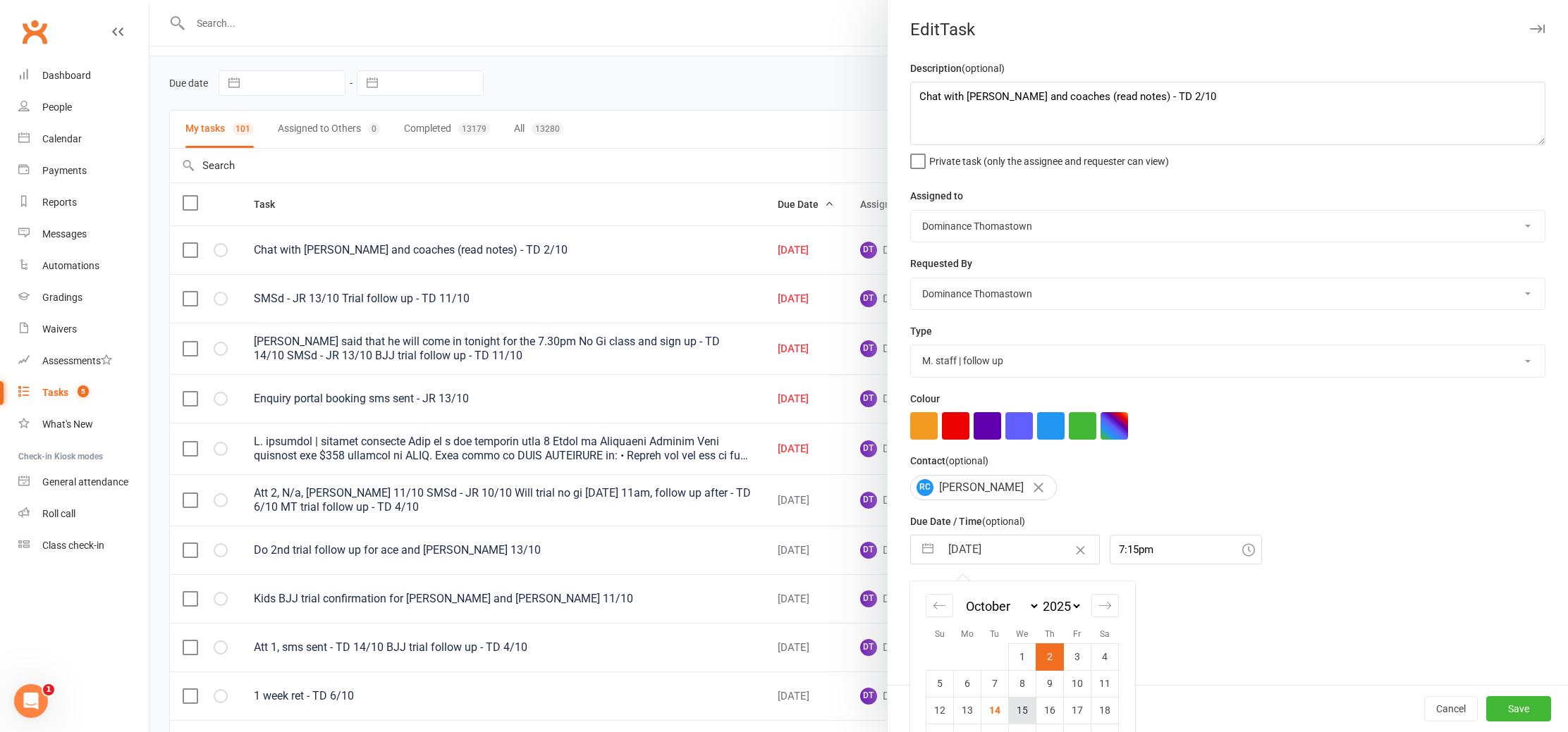
type input "[DATE]"
click at [921, 101] on textarea "Chat with Linc and coaches (read notes) - TD 2/10" at bounding box center [1228, 113] width 635 height 63
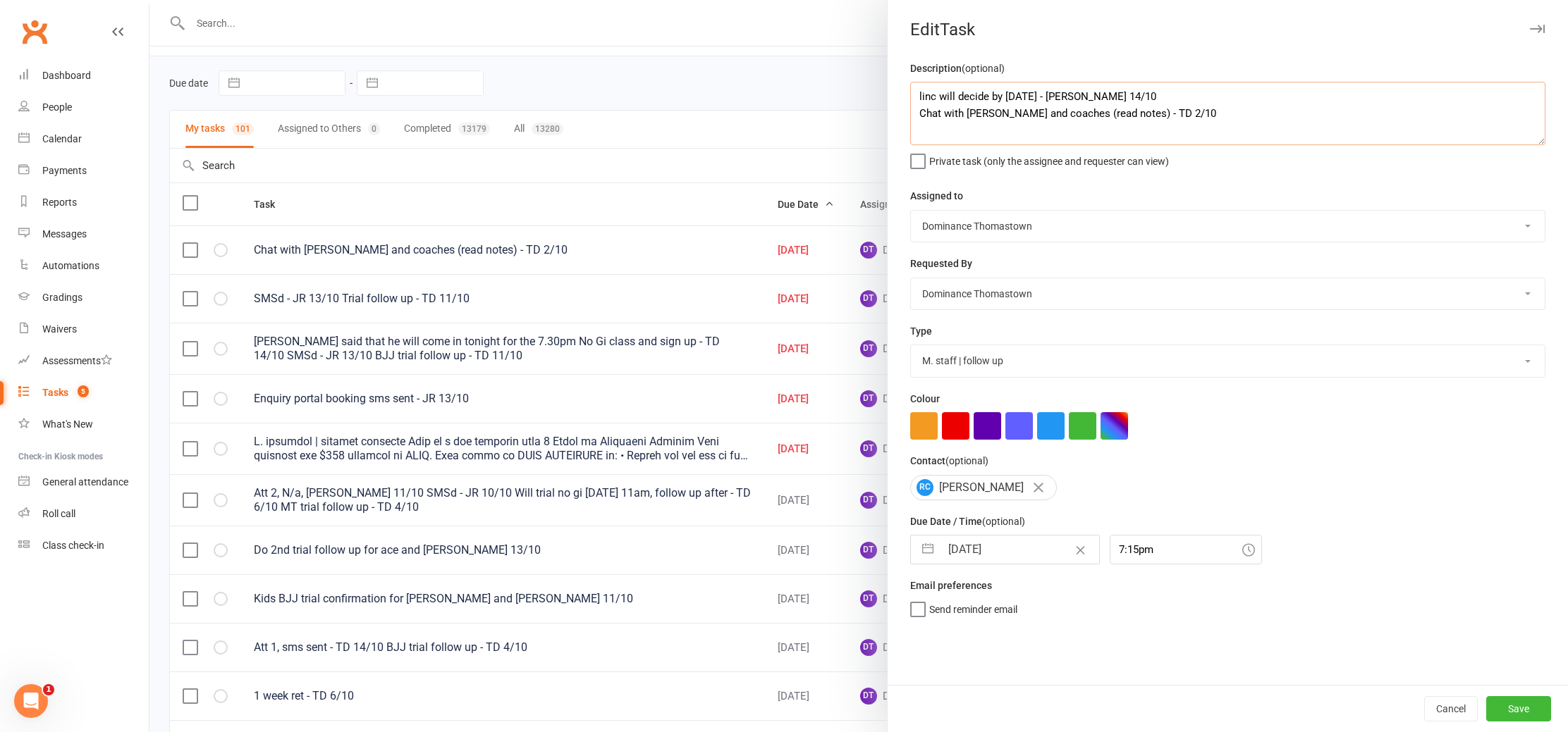
drag, startPoint x: 923, startPoint y: 91, endPoint x: 967, endPoint y: 91, distance: 44.0
click at [923, 91] on textarea "linc will decide by tomorrow - Ellen 14/10 Chat with Linc and coaches (read not…" at bounding box center [1228, 113] width 635 height 63
type textarea "Linc will decide by tomorrow - Ellen 14/10 Chat with Linc and coaches (read not…"
click at [1502, 698] on button "Save" at bounding box center [1519, 709] width 65 height 25
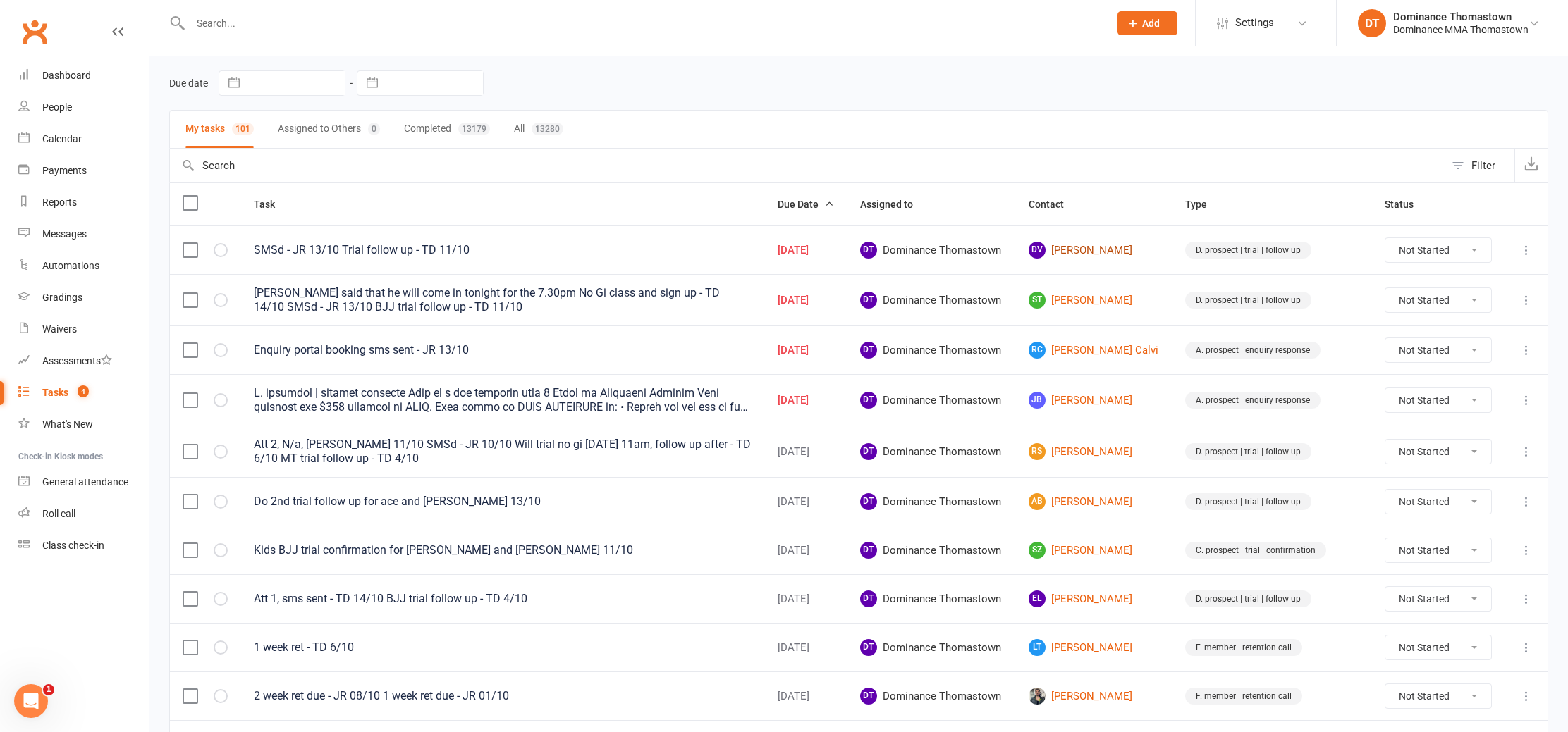
click at [1105, 248] on link "DV David Valasinavicius" at bounding box center [1094, 250] width 132 height 17
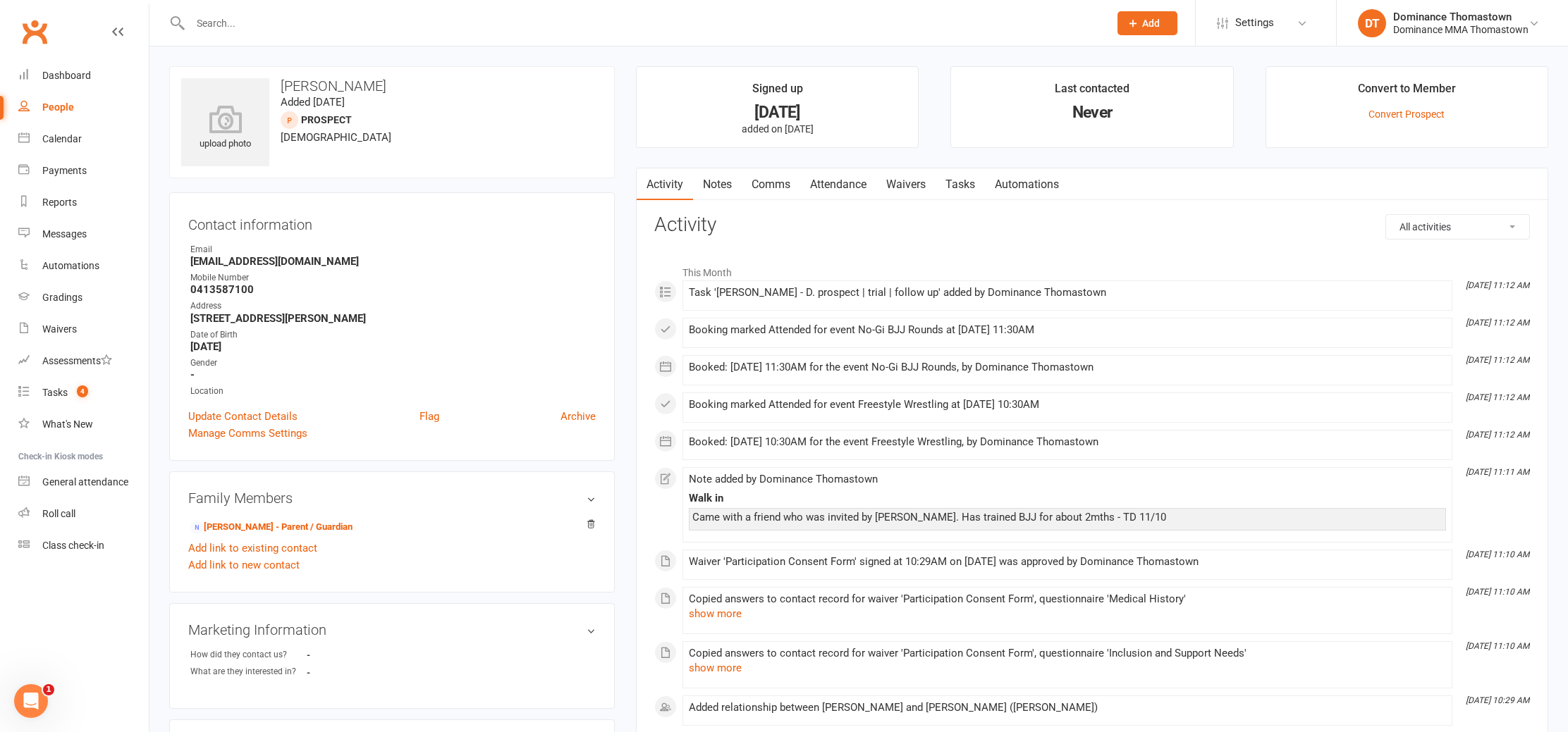
click at [220, 288] on strong "0413587100" at bounding box center [393, 289] width 405 height 12
copy strong "0413587100"
drag, startPoint x: 959, startPoint y: 188, endPoint x: 1040, endPoint y: 208, distance: 83.4
click at [959, 188] on link "Tasks" at bounding box center [961, 184] width 49 height 33
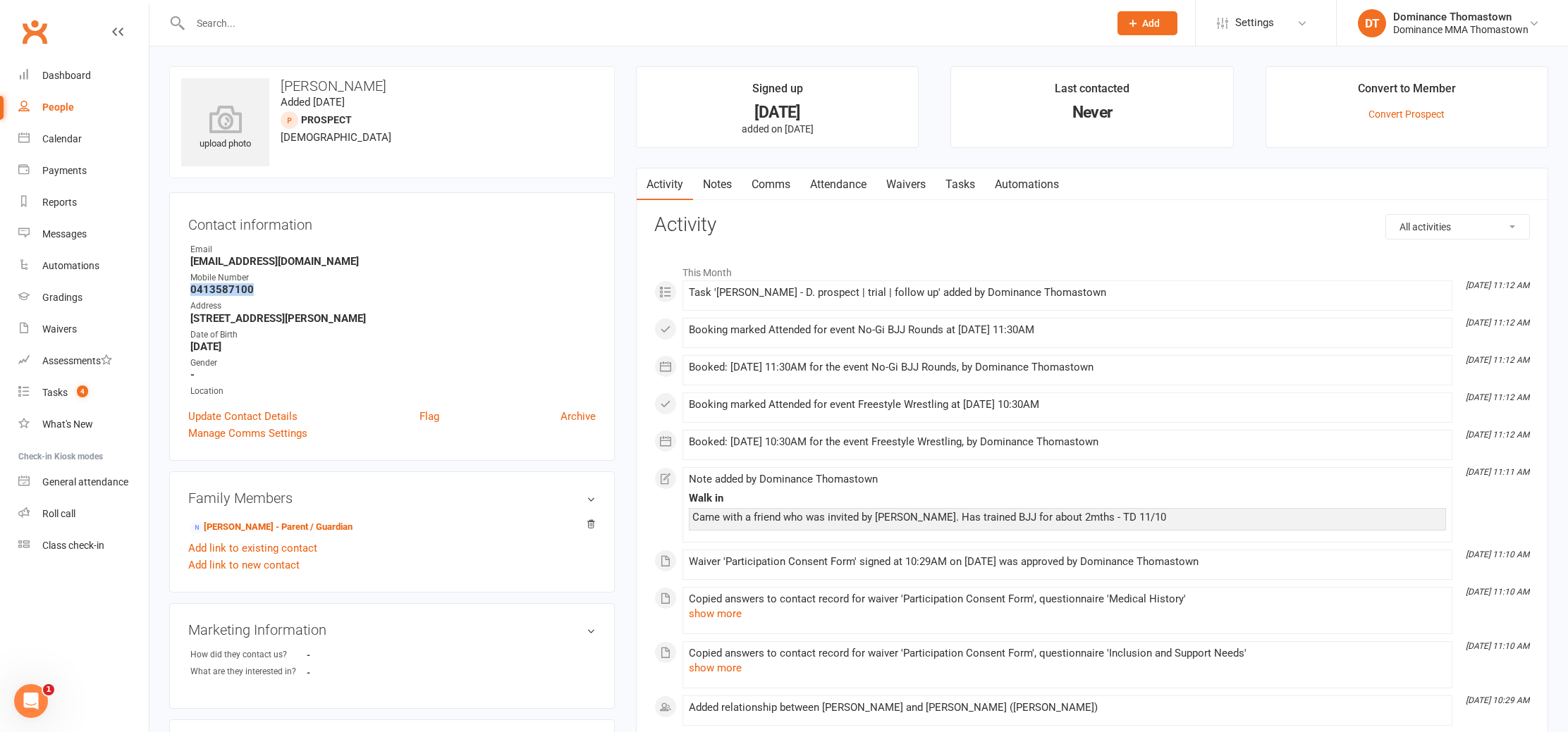
select select "incomplete"
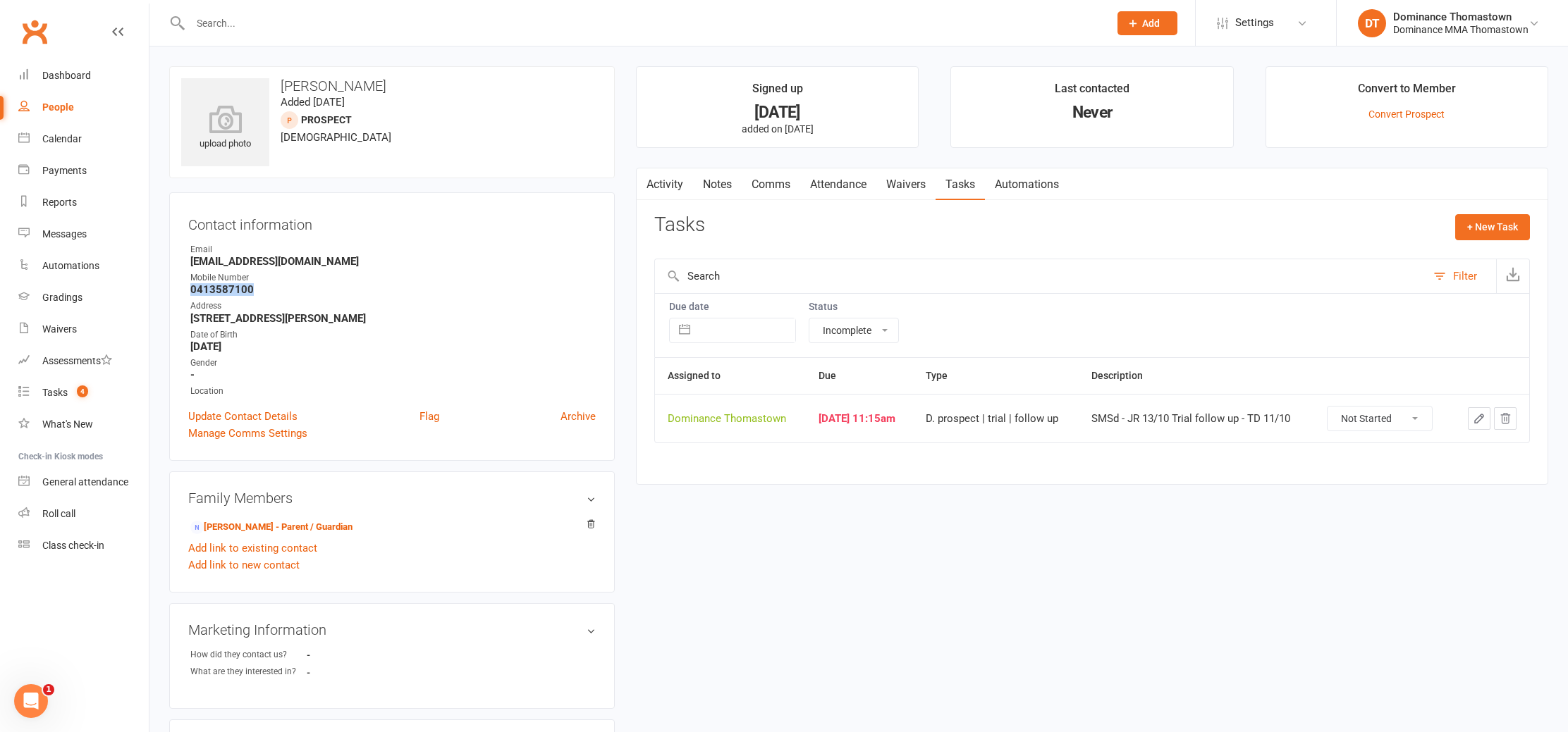
click at [1479, 418] on icon "button" at bounding box center [1479, 418] width 12 height 12
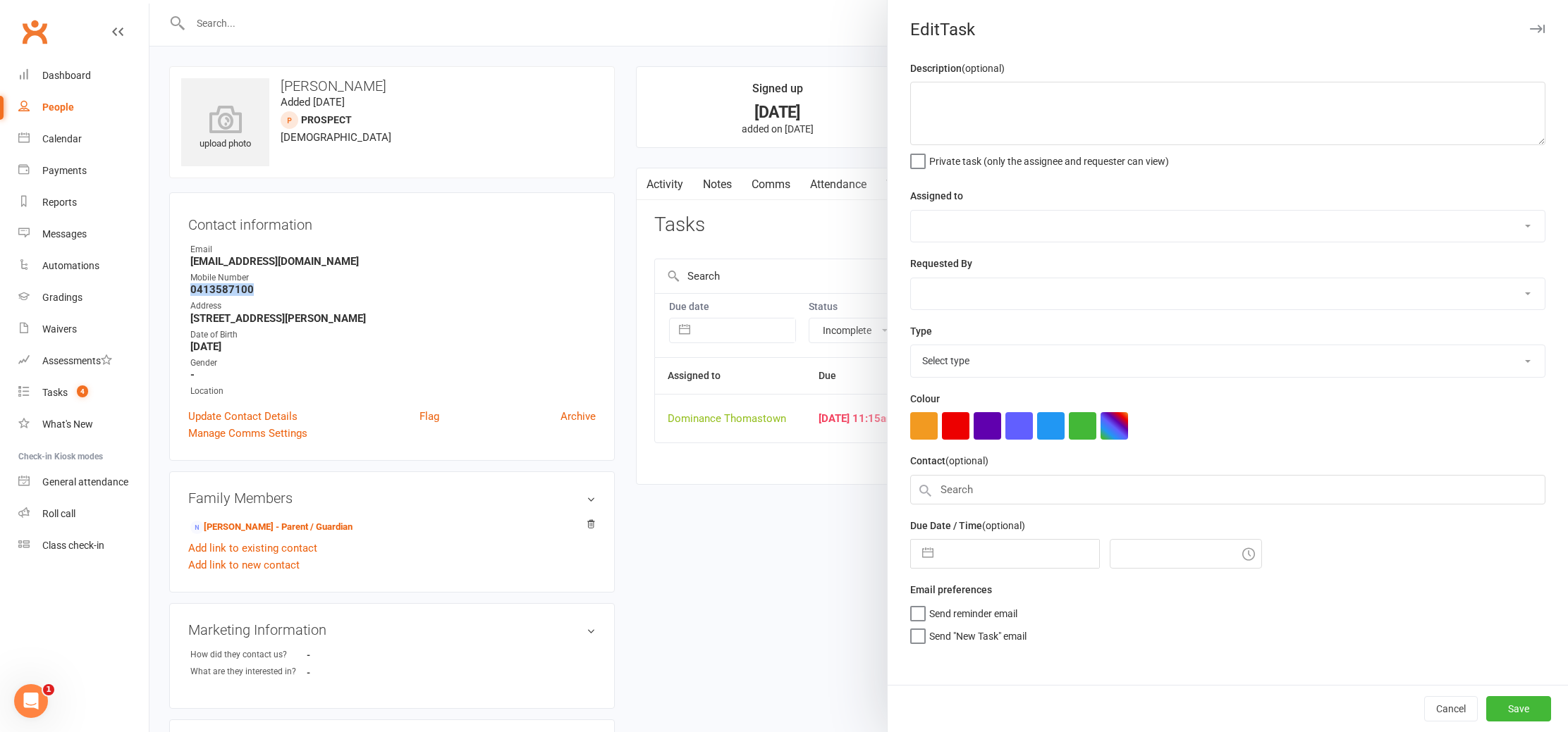
type textarea "SMSd - JR 13/10 Trial follow up - TD 11/10"
select select "12547"
type input "[DATE]"
type input "11:15am"
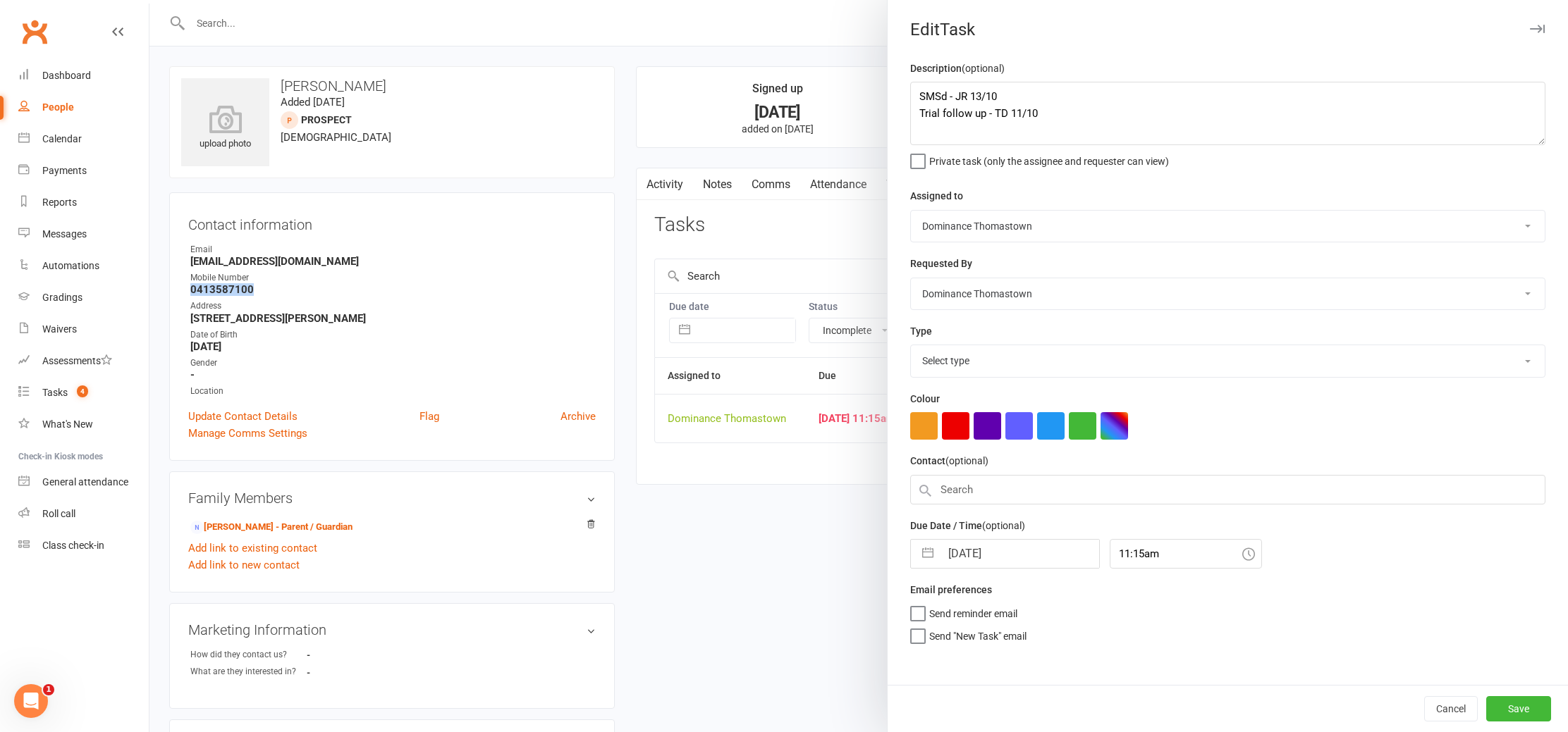
select select "3812"
click at [919, 96] on textarea "SMSd - JR 13/10 Trial follow up - TD 11/10" at bounding box center [1228, 113] width 635 height 63
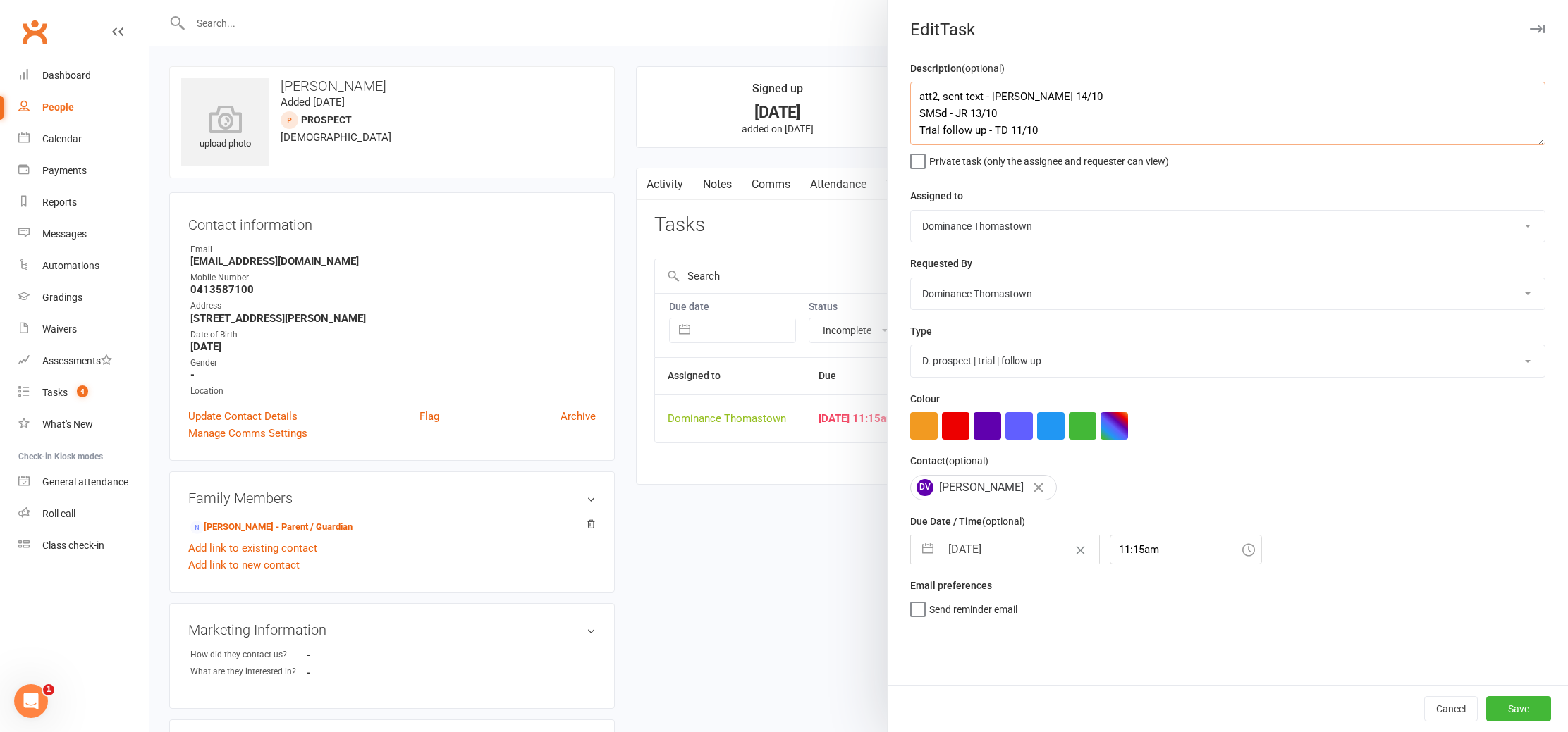
type textarea "att2, sent text - Ellen 14/10 SMSd - JR 13/10 Trial follow up - TD 11/10"
click at [996, 563] on input "[DATE]" at bounding box center [1020, 550] width 158 height 28
select select "8"
select select "2025"
select select "9"
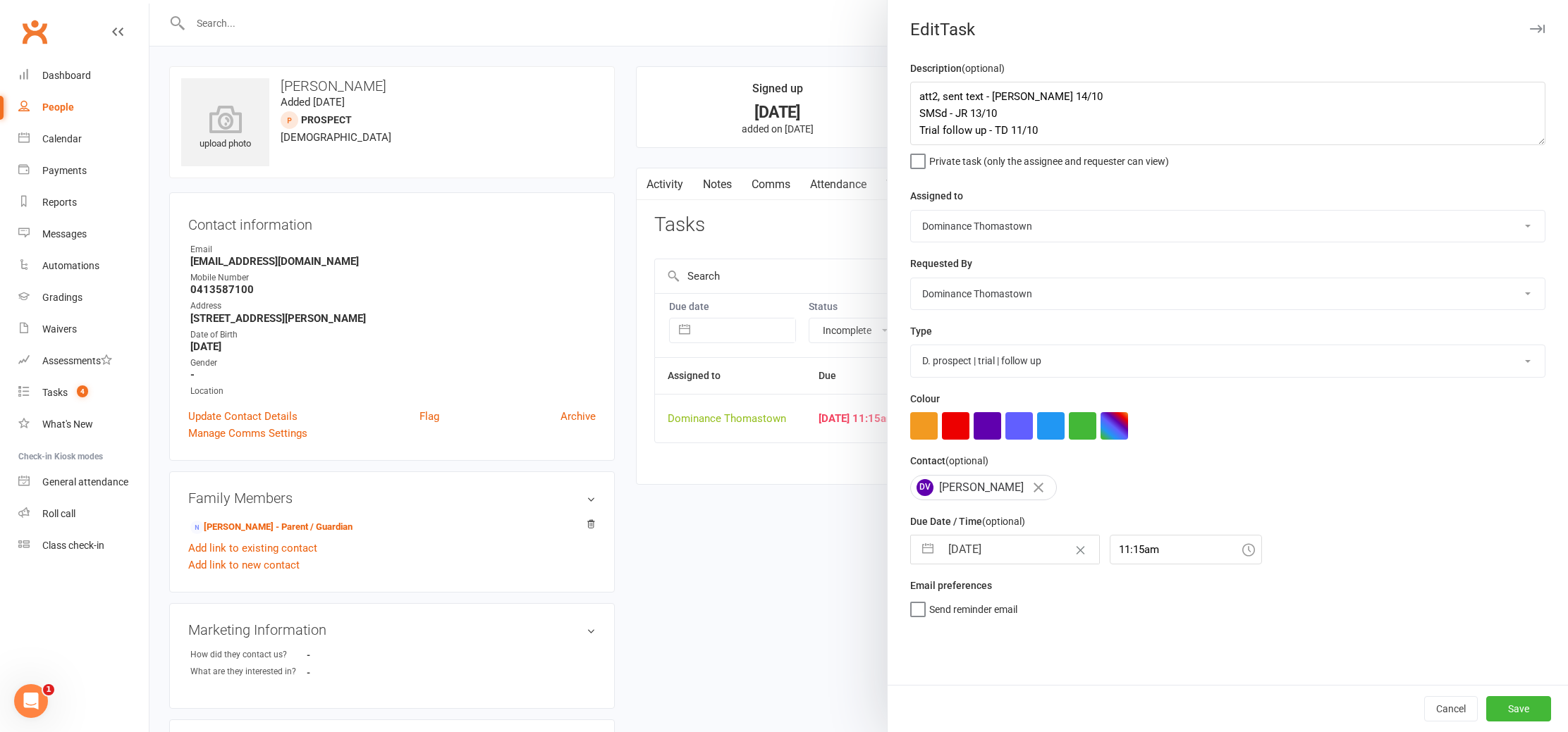
select select "2025"
select select "10"
select select "2025"
click at [1018, 702] on td "15" at bounding box center [1023, 710] width 28 height 27
type input "15 Oct 2025"
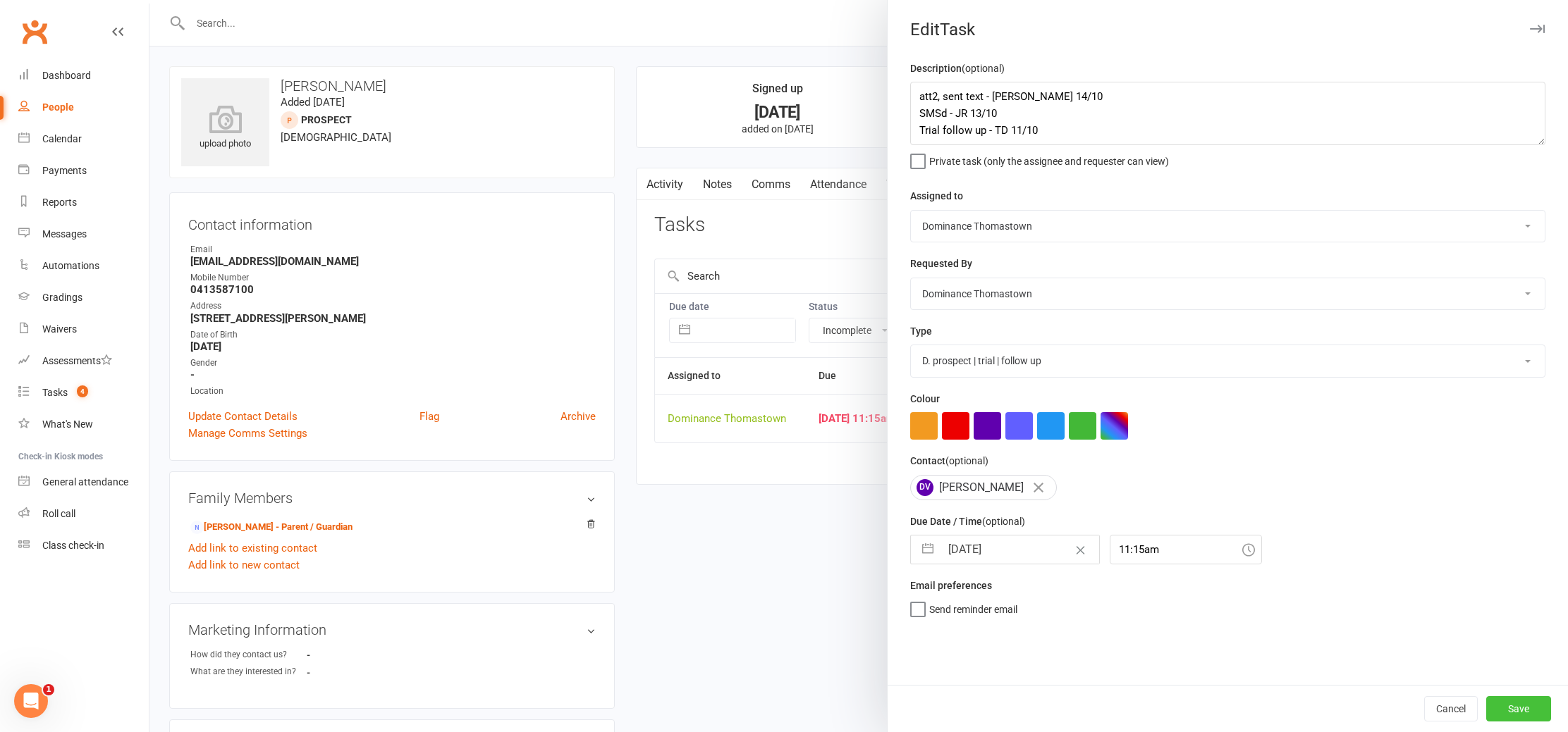
drag, startPoint x: 1531, startPoint y: 702, endPoint x: 1447, endPoint y: 672, distance: 89.2
click at [1531, 702] on button "Save" at bounding box center [1519, 709] width 65 height 25
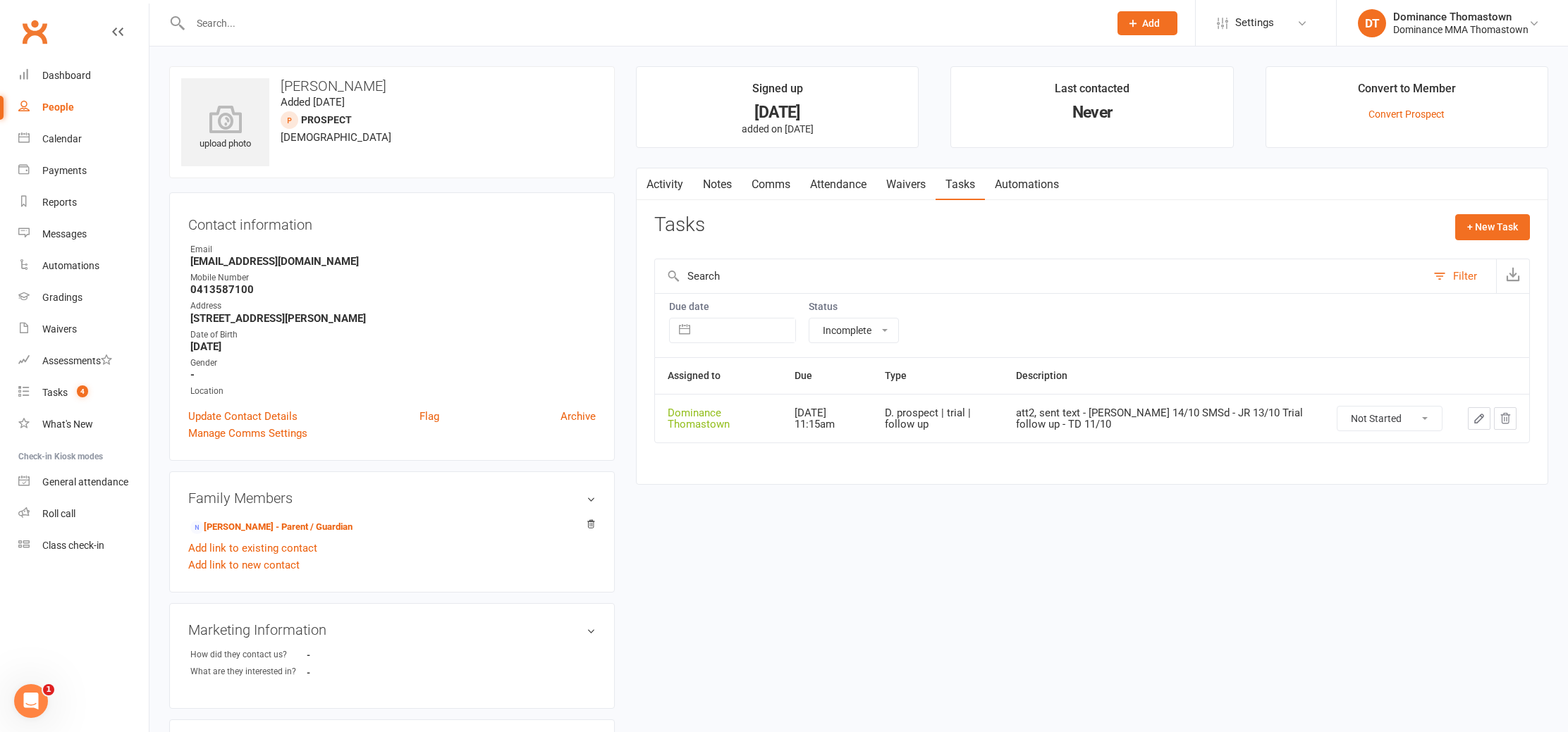
click at [999, 276] on input "text" at bounding box center [1041, 276] width 772 height 34
drag, startPoint x: 46, startPoint y: 396, endPoint x: 62, endPoint y: 397, distance: 16.0
click at [46, 396] on div "Tasks" at bounding box center [54, 393] width 25 height 12
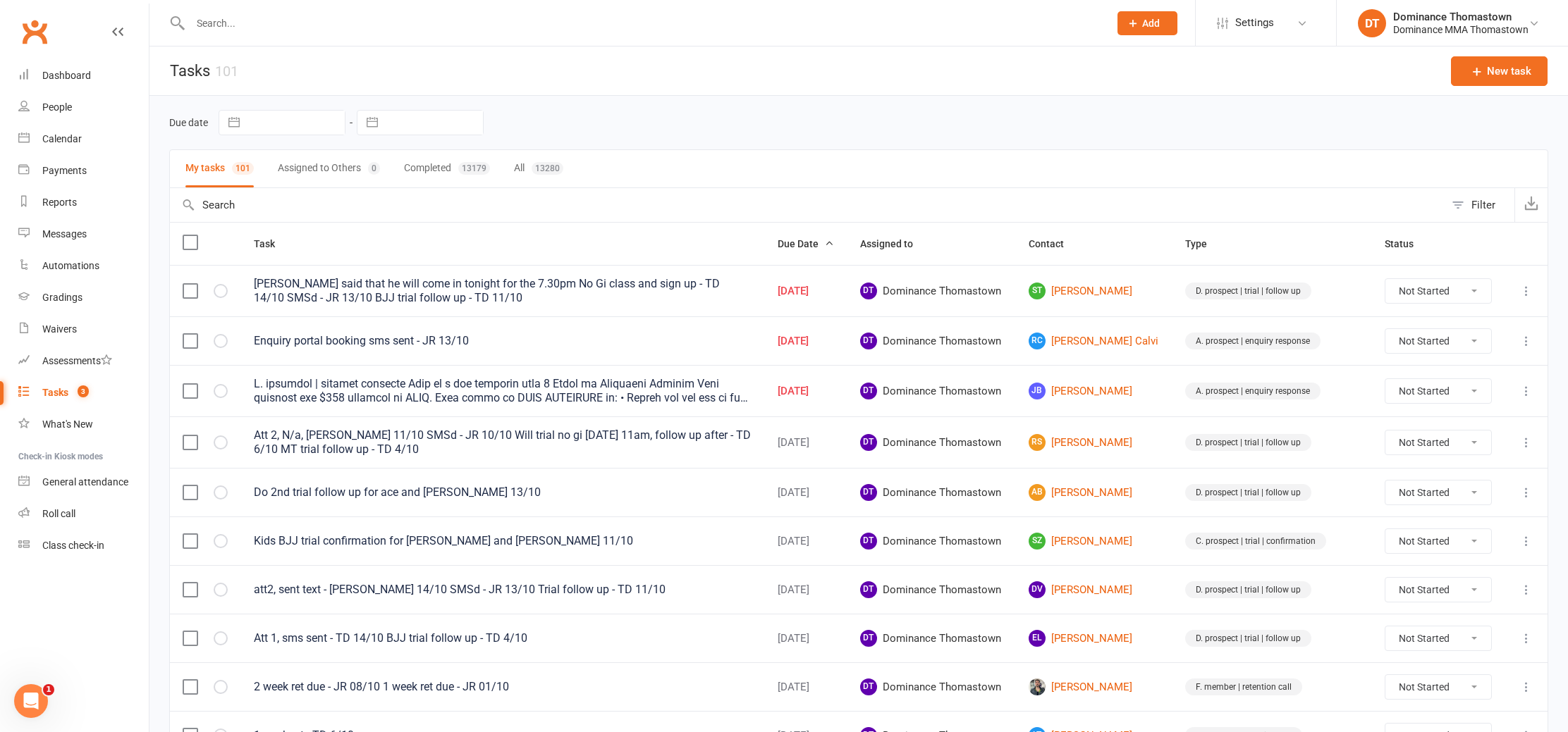
click at [220, 17] on input "text" at bounding box center [642, 23] width 913 height 20
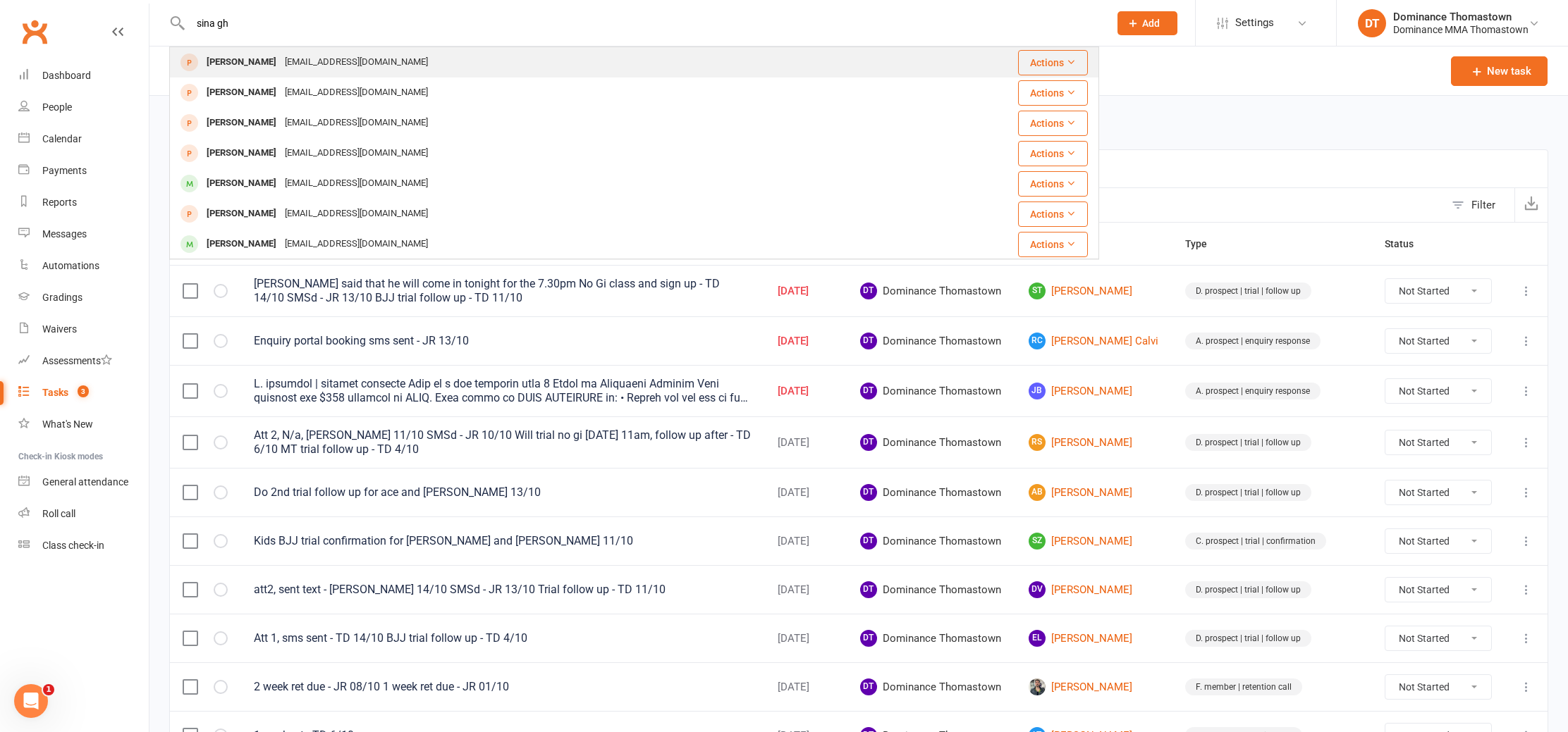
type input "sina gh"
click at [286, 65] on div "Sinarobins706@gmail.com" at bounding box center [356, 62] width 152 height 20
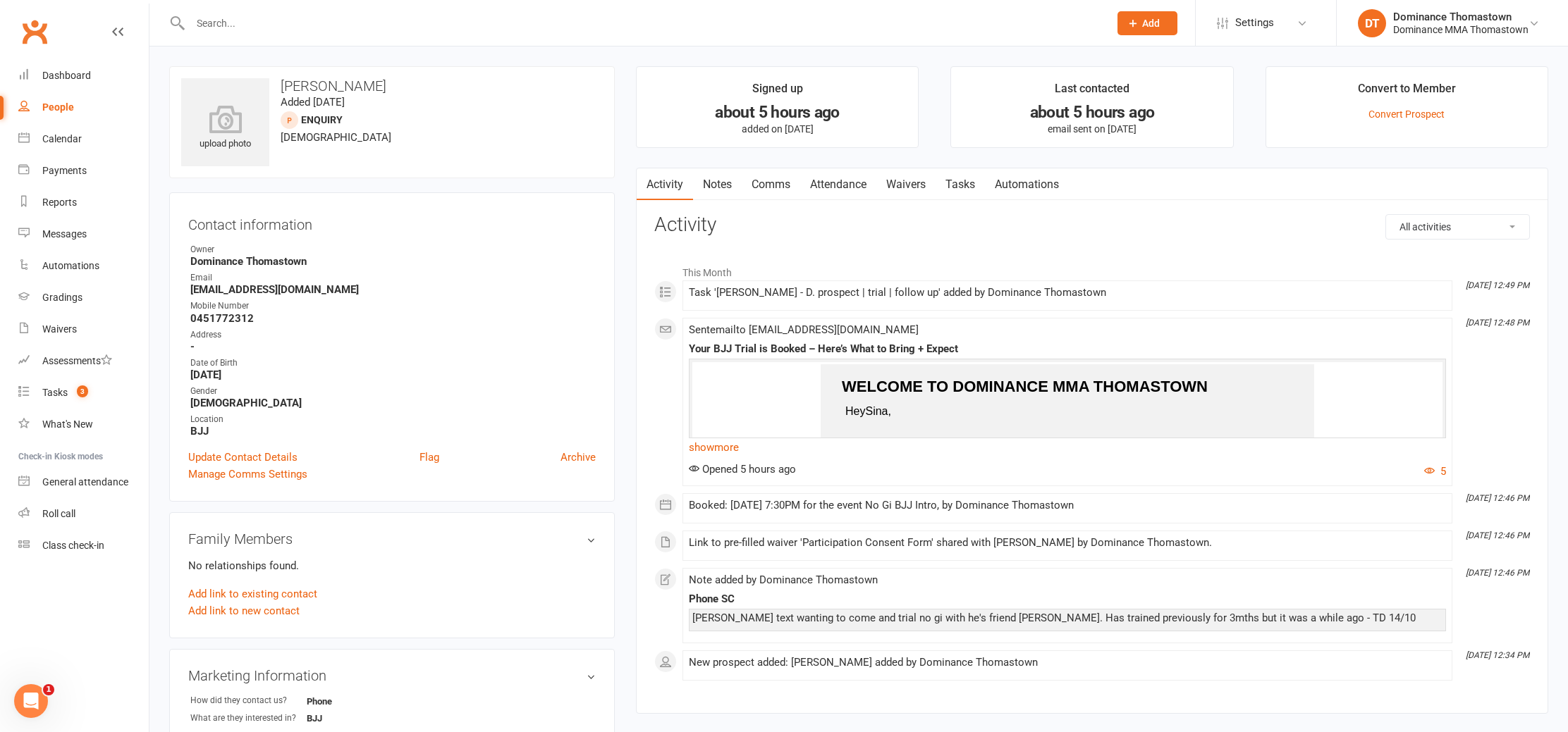
click at [915, 169] on link "Waivers" at bounding box center [906, 184] width 60 height 33
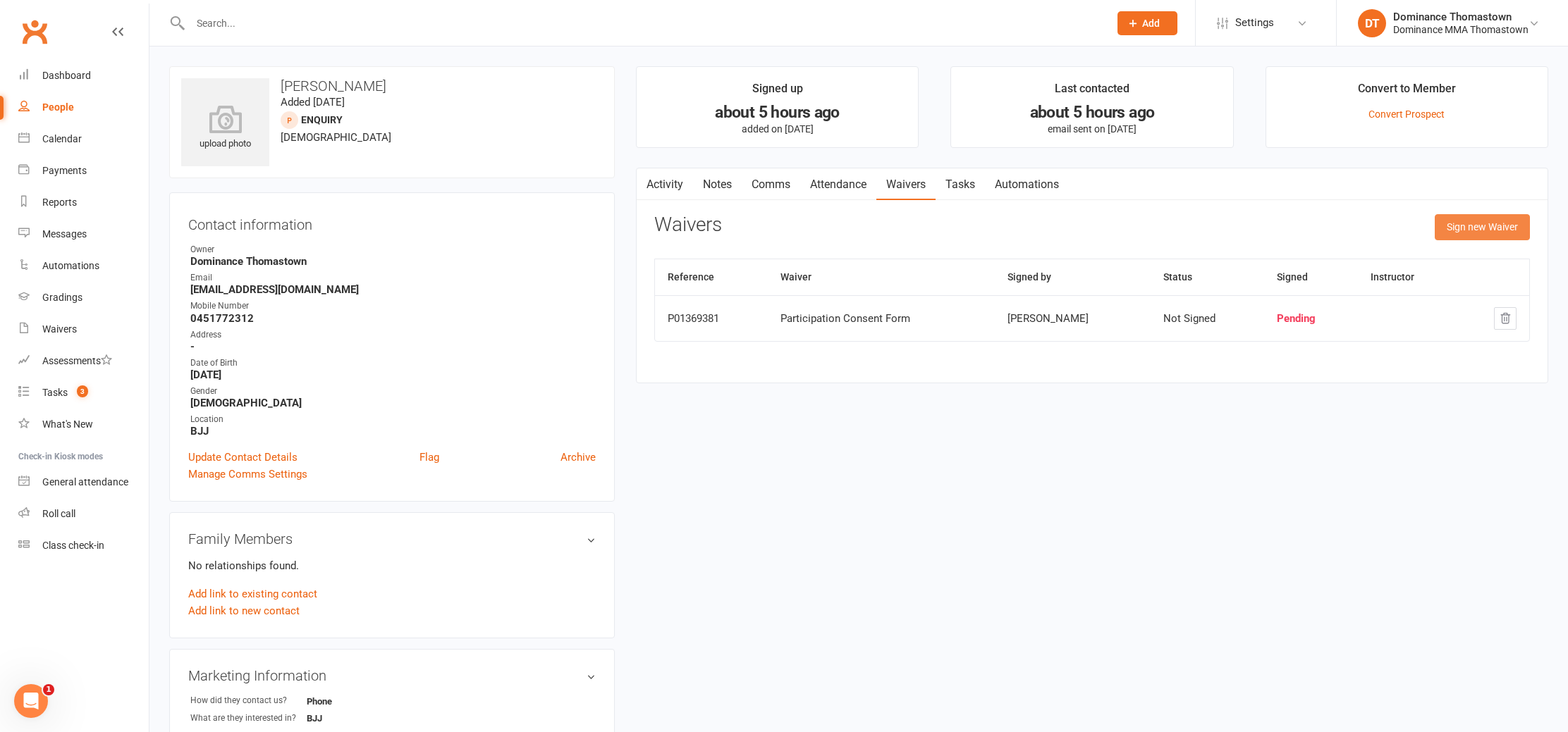
click at [1482, 228] on button "Sign new Waiver" at bounding box center [1482, 227] width 95 height 25
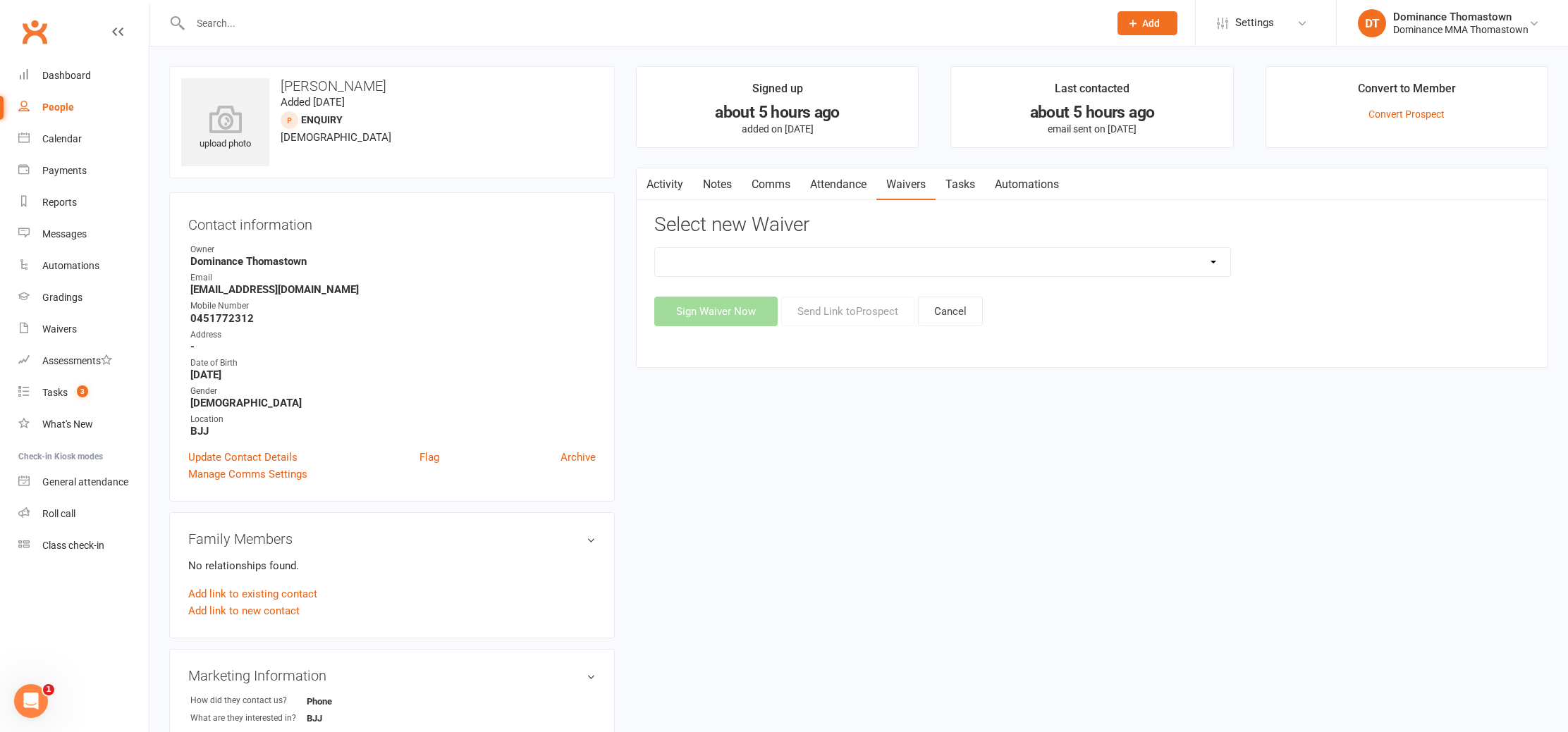
click at [965, 251] on select "Member | Cancellation | Adults Member | Injury Report Form (FOH staff use only)…" at bounding box center [943, 262] width 575 height 28
select select "375"
click at [655, 248] on select "Member | Cancellation | Adults Member | Injury Report Form (FOH staff use only)…" at bounding box center [943, 262] width 575 height 28
click at [912, 308] on button "Send Link to Prospect" at bounding box center [847, 312] width 133 height 30
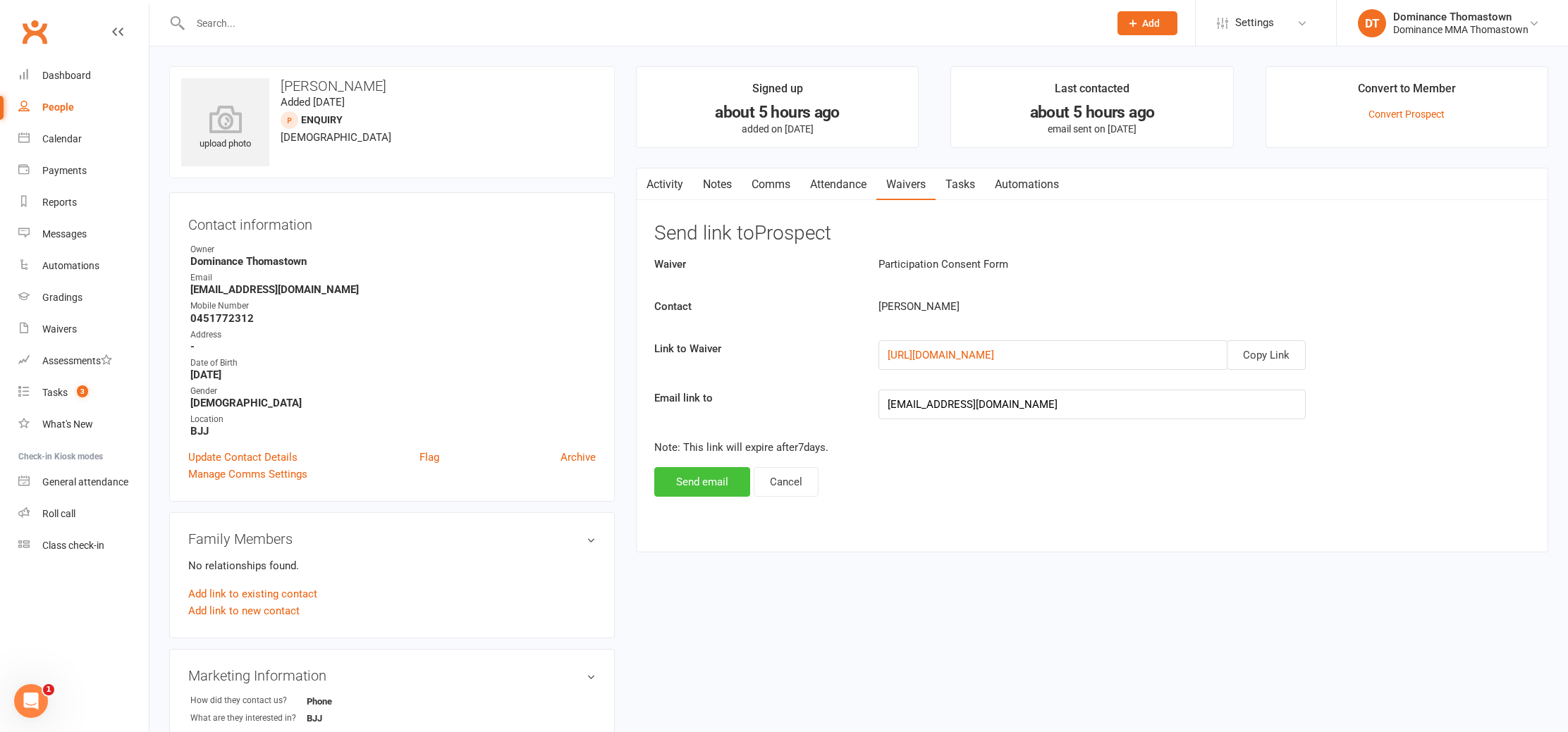
click at [702, 476] on button "Send email" at bounding box center [703, 481] width 96 height 30
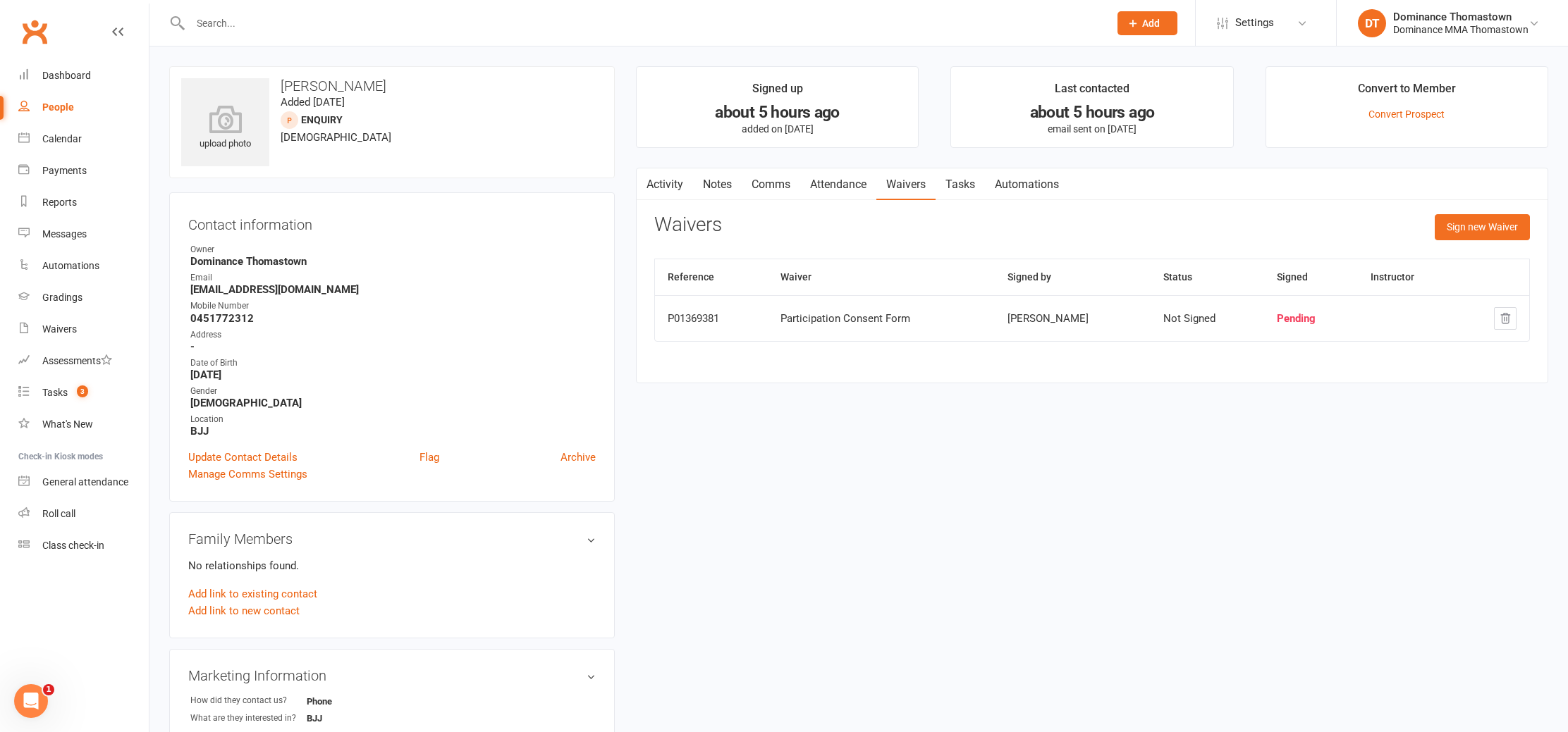
drag, startPoint x: 971, startPoint y: 181, endPoint x: 964, endPoint y: 184, distance: 7.6
click at [971, 181] on link "Tasks" at bounding box center [961, 184] width 49 height 33
select select "incomplete"
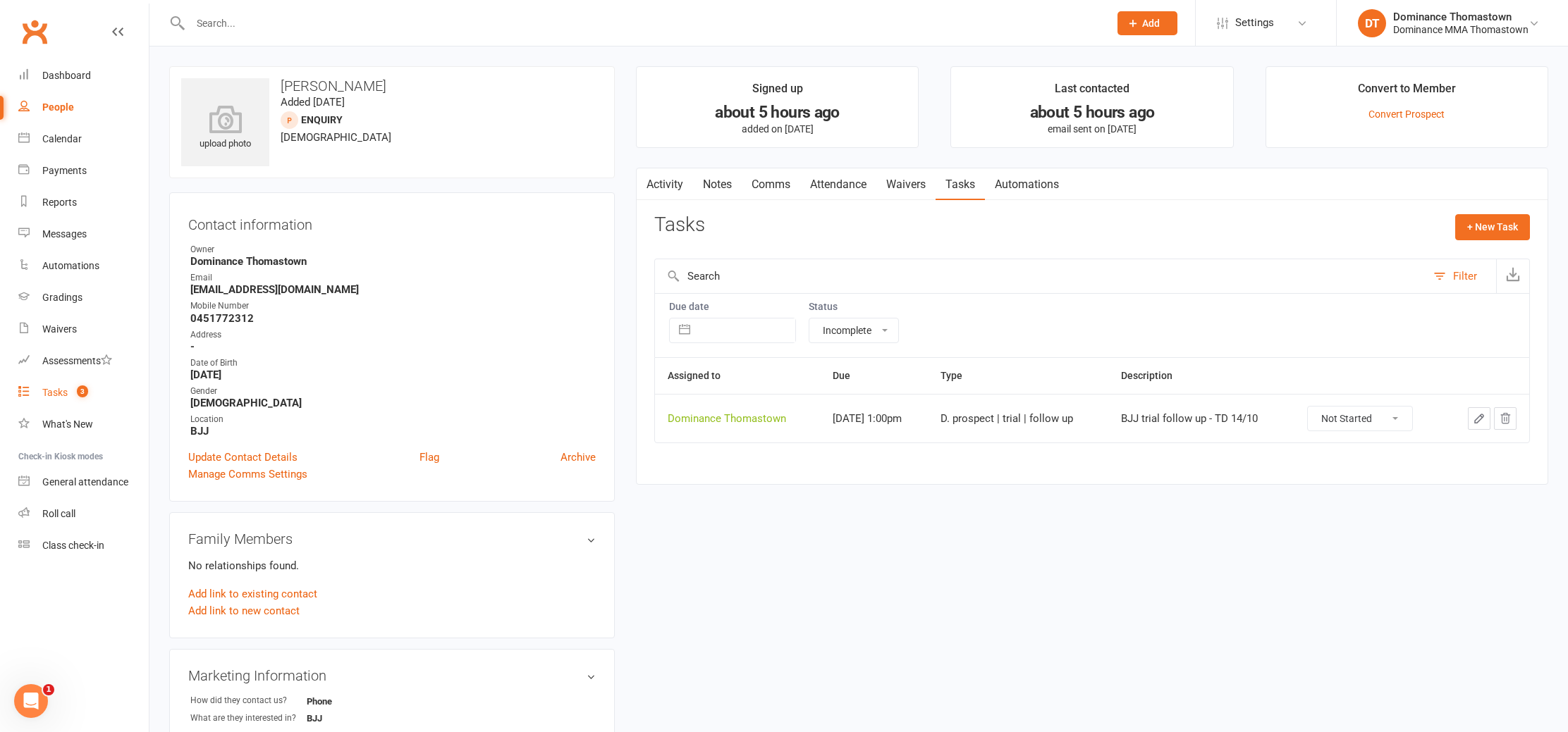
click at [80, 398] on link "Tasks 3" at bounding box center [84, 393] width 131 height 32
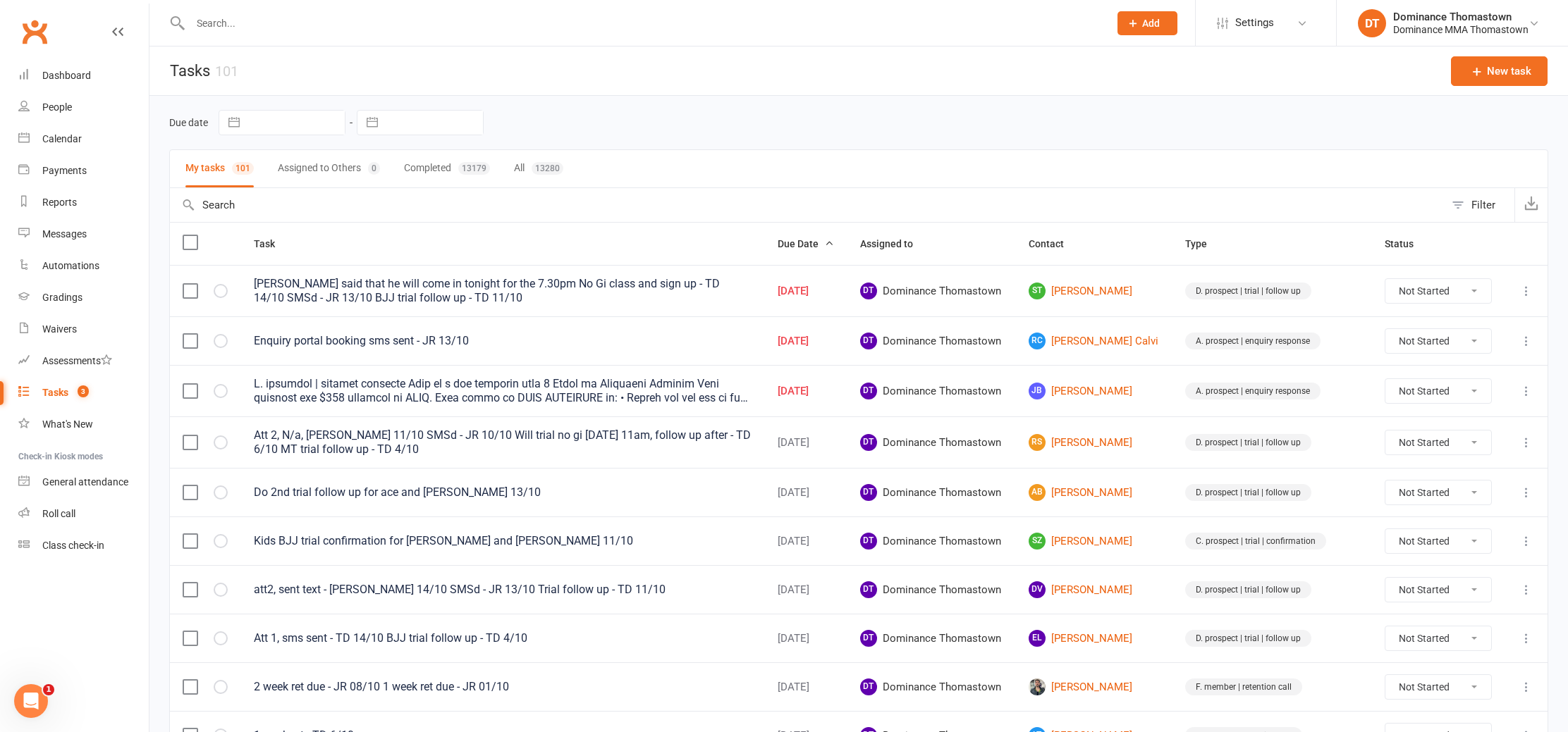
click at [333, 22] on input "text" at bounding box center [642, 23] width 913 height 20
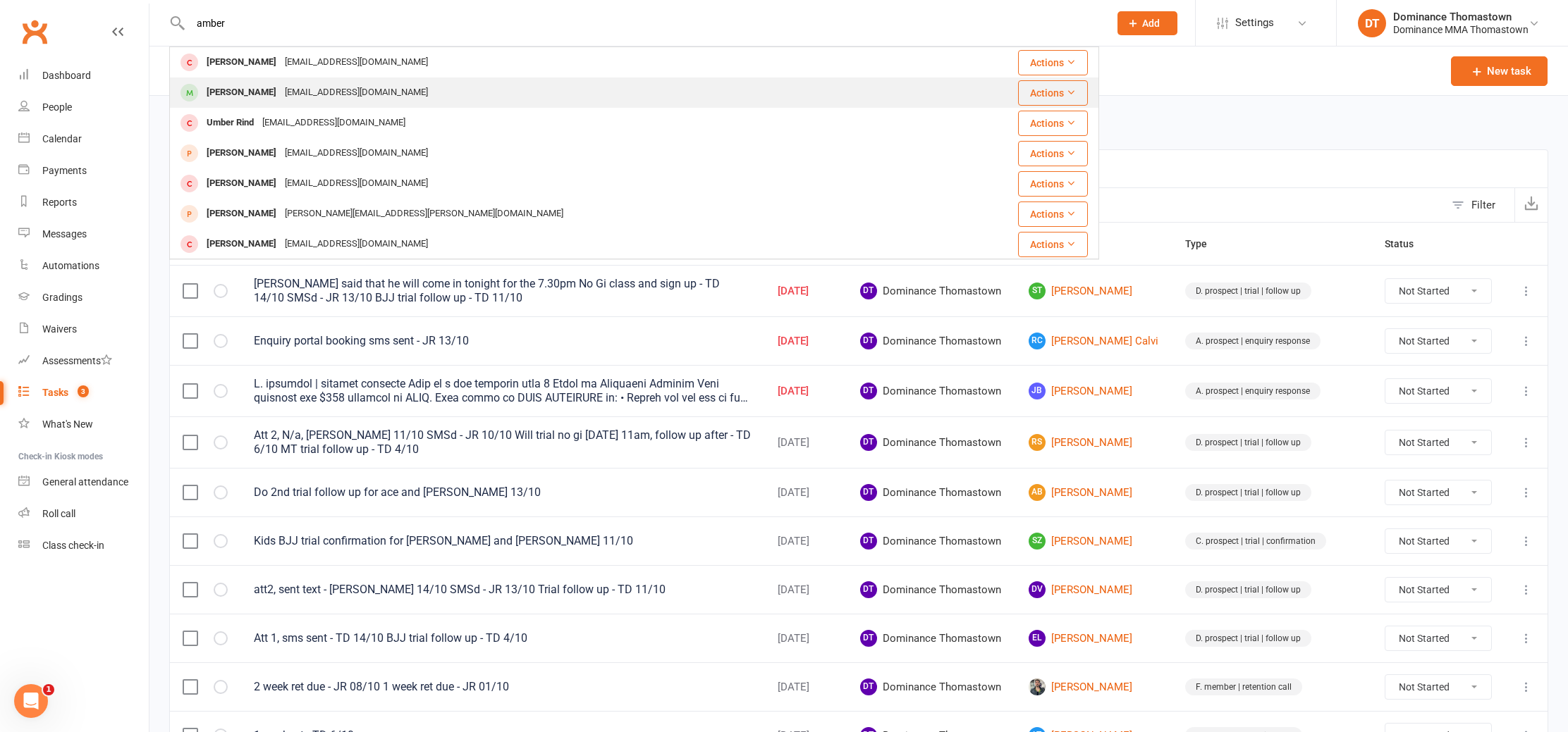
type input "amber"
click at [299, 87] on div "ambylw17@hotmail.com" at bounding box center [356, 93] width 152 height 20
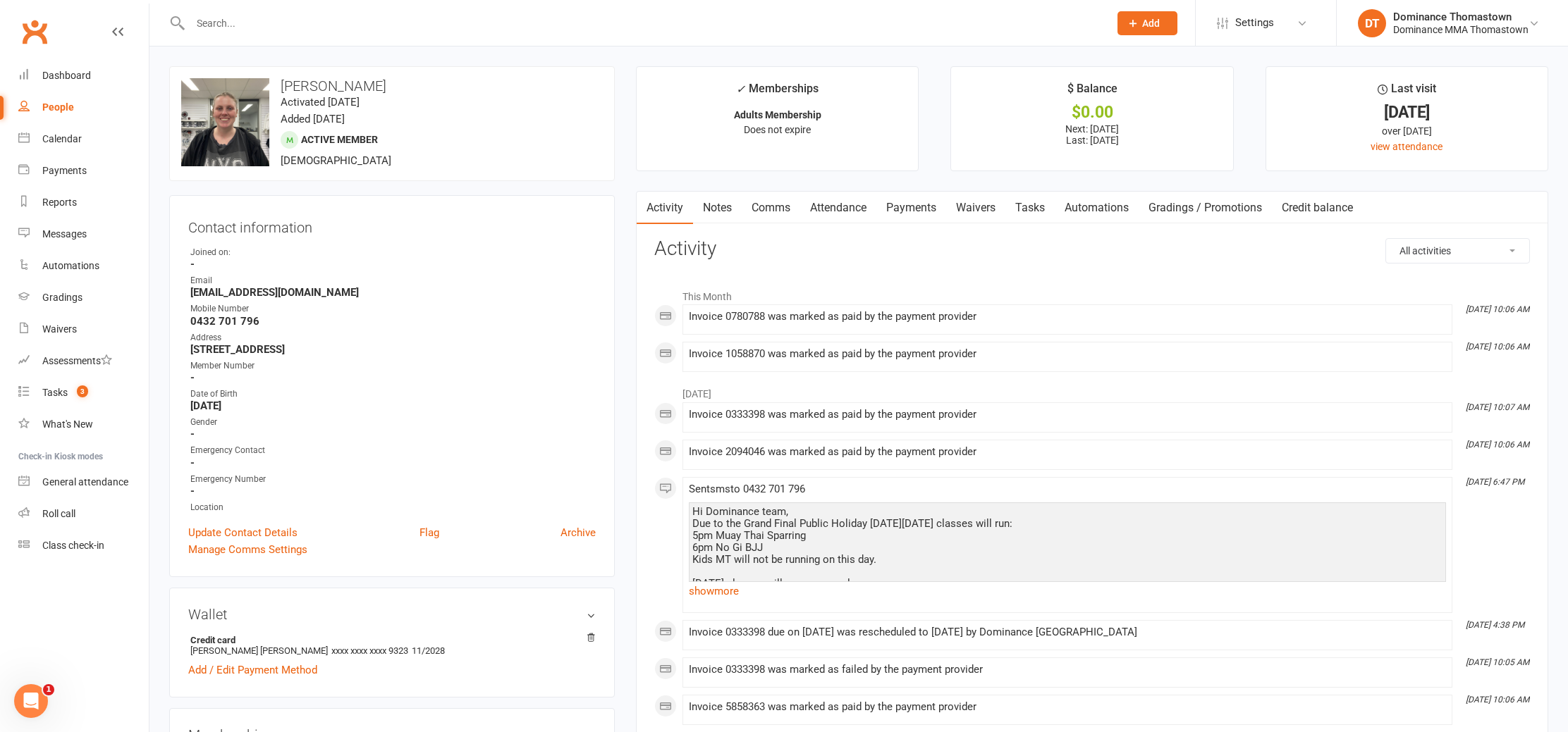
click at [905, 211] on link "Payments" at bounding box center [911, 208] width 70 height 33
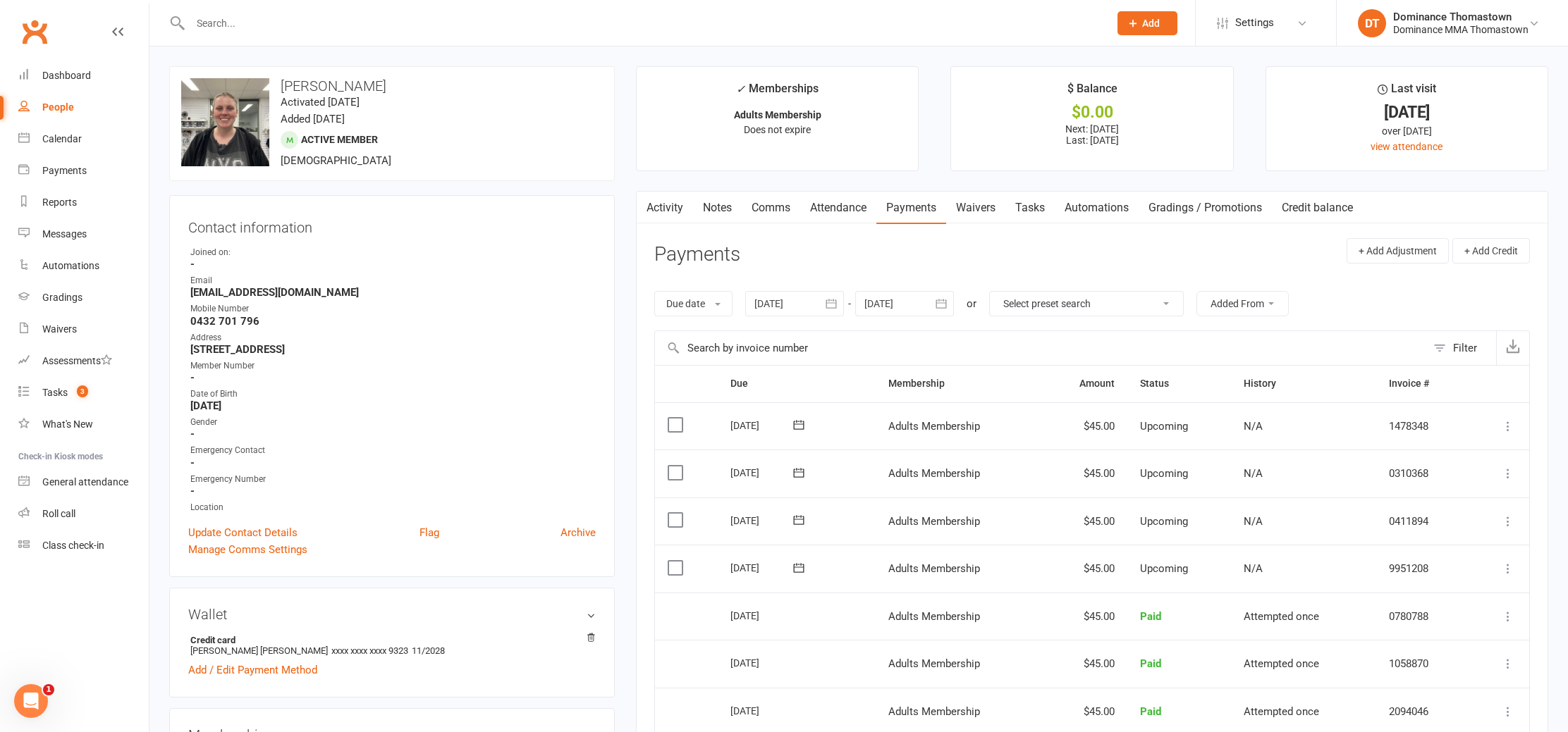
click at [992, 209] on link "Waivers" at bounding box center [976, 208] width 60 height 33
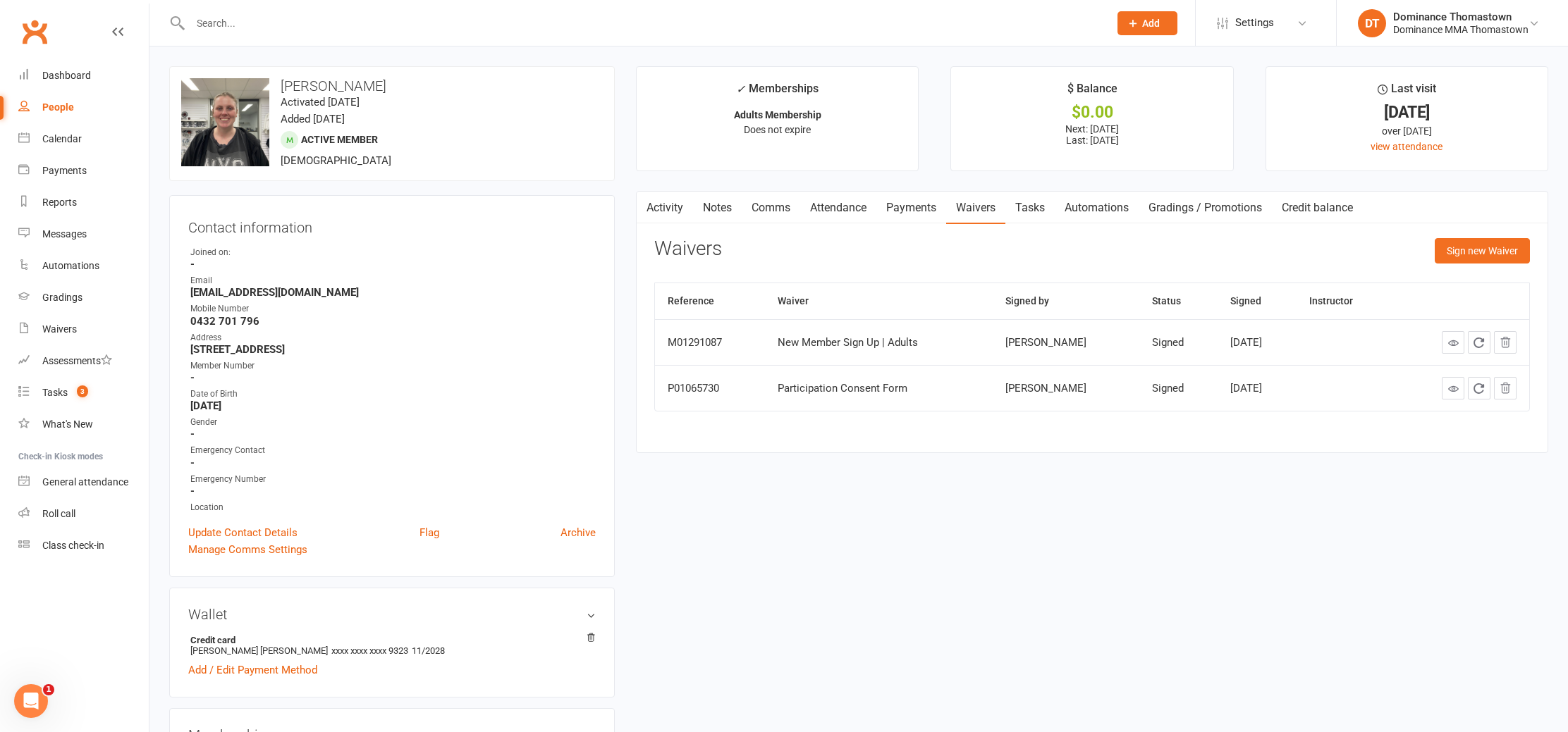
click at [1453, 231] on div "Activity Notes Comms Attendance Payments Waivers Tasks Automations Gradings / P…" at bounding box center [1092, 322] width 913 height 262
click at [1452, 248] on button "Sign new Waiver" at bounding box center [1482, 251] width 95 height 25
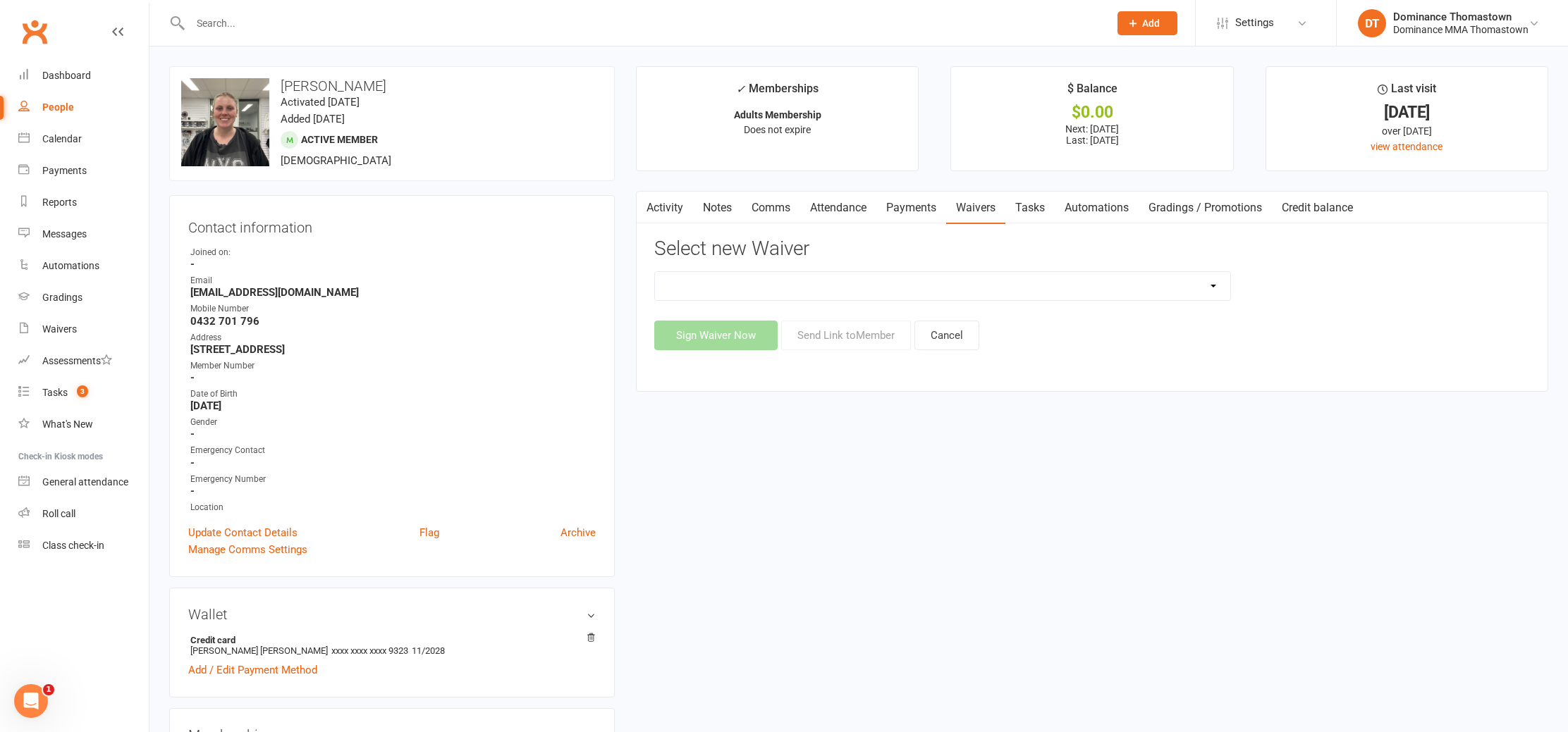
click at [1049, 295] on select "Member | Cancellation | Adults Member | Injury Report Form (FOH staff use only)…" at bounding box center [943, 286] width 575 height 28
select select "8152"
click at [655, 272] on select "Member | Cancellation | Adults Member | Injury Report Form (FOH staff use only)…" at bounding box center [943, 286] width 575 height 28
click at [861, 338] on button "Send Link to Member" at bounding box center [846, 336] width 130 height 30
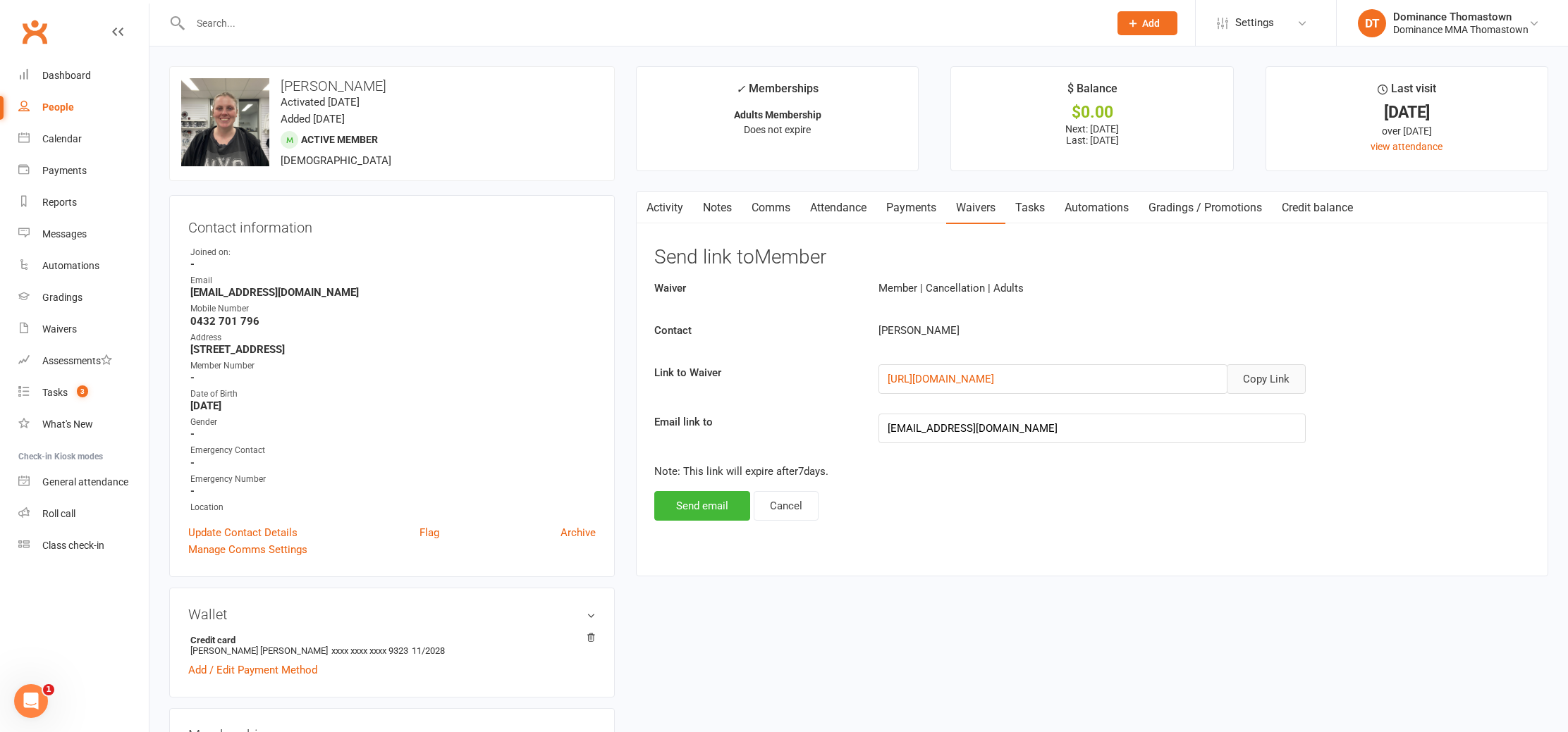
click at [1288, 377] on button "Copy Link" at bounding box center [1266, 379] width 79 height 30
click at [783, 205] on link "Comms" at bounding box center [771, 208] width 59 height 33
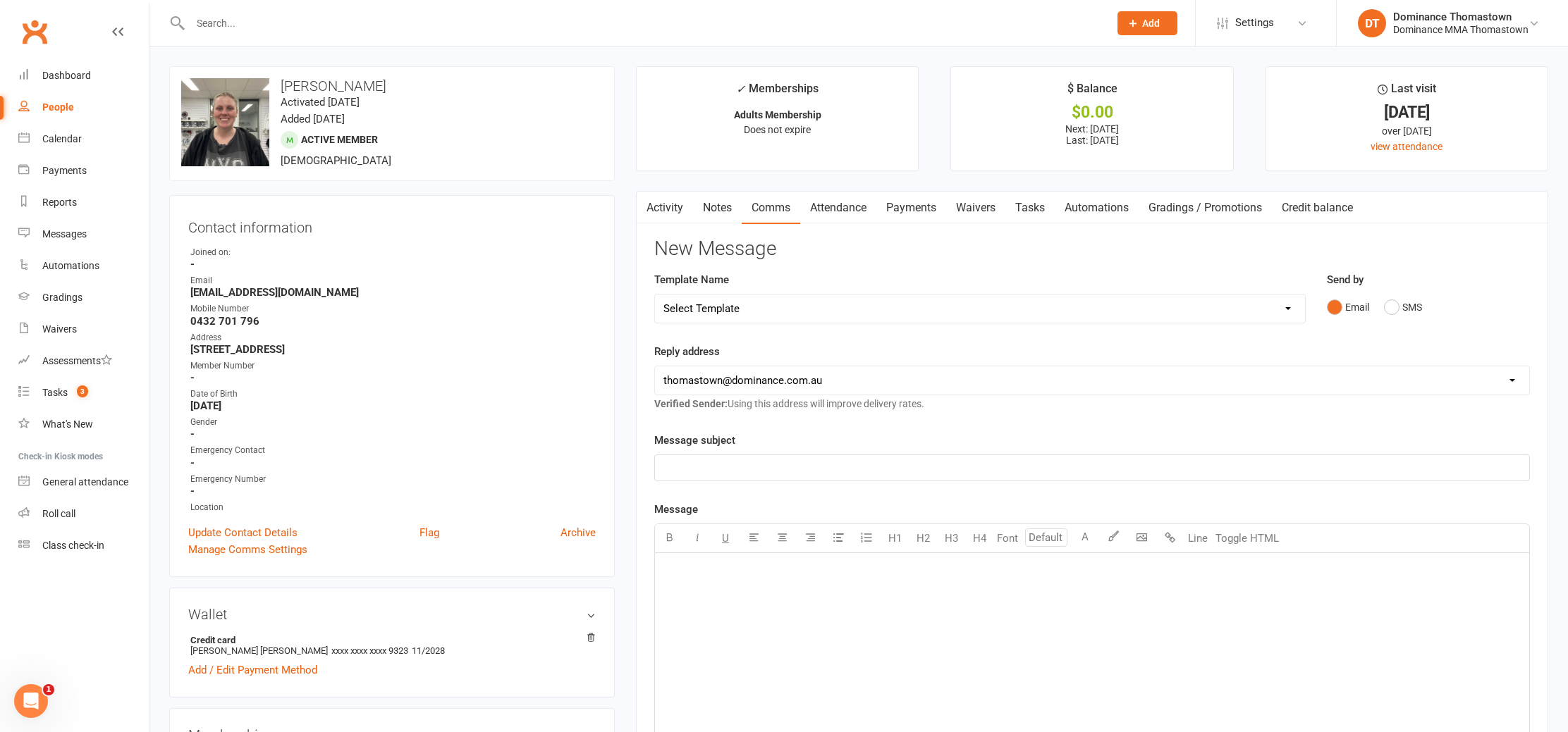
click at [841, 302] on select "Select Template [Email] MARKETING | 10TH BIRTHDAY SPECIAL | CANCELLED MEMBERS […" at bounding box center [980, 309] width 650 height 28
select select "7"
click at [655, 295] on select "Select Template [Email] MARKETING | 10TH BIRTHDAY SPECIAL | CANCELLED MEMBERS […" at bounding box center [980, 309] width 650 height 28
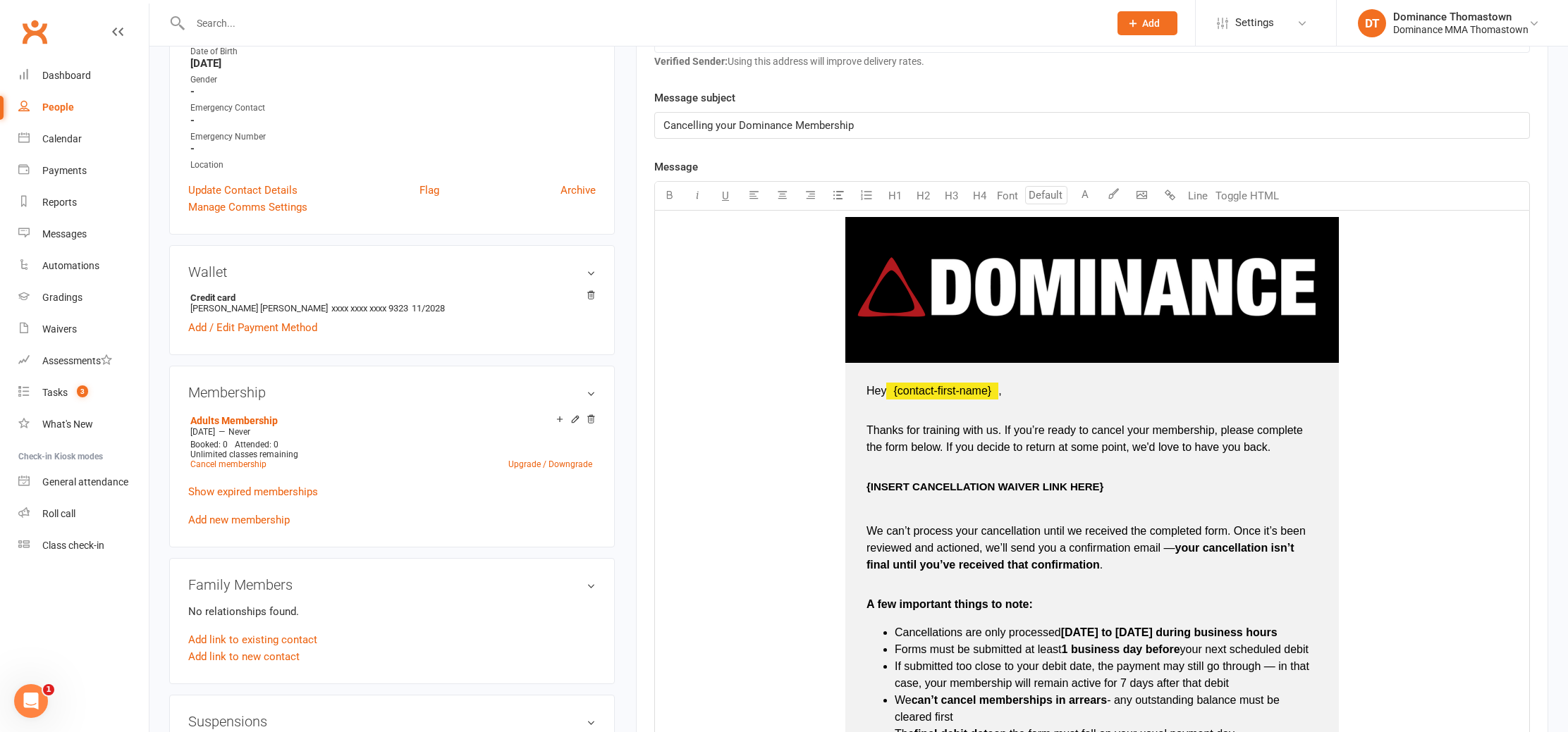
scroll to position [357, 0]
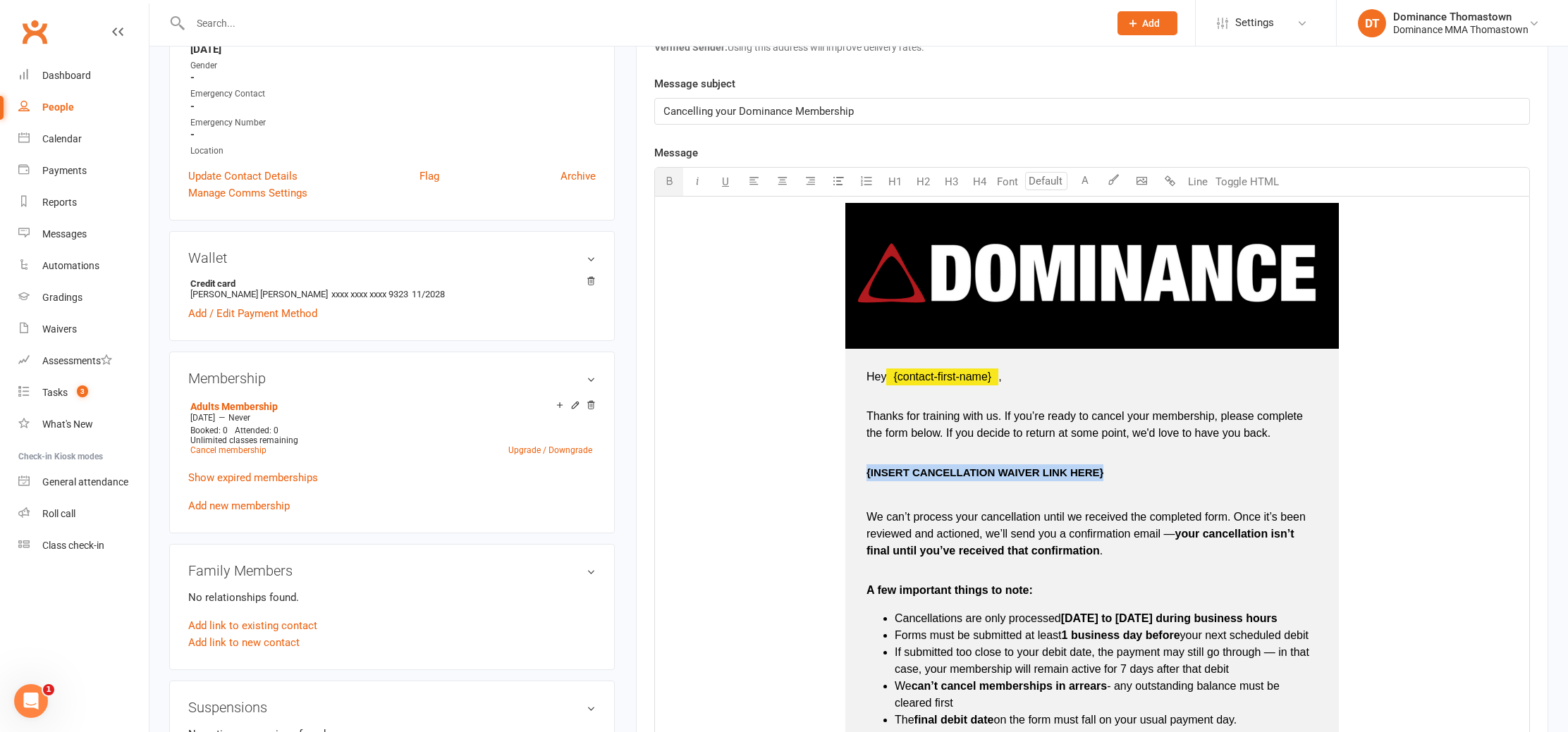
drag, startPoint x: 1099, startPoint y: 474, endPoint x: 864, endPoint y: 471, distance: 235.0
click at [864, 471] on td "Hey ﻿ {contact-first-name} , Thanks for training with us. If you’re ready to ca…" at bounding box center [1092, 603] width 493 height 509
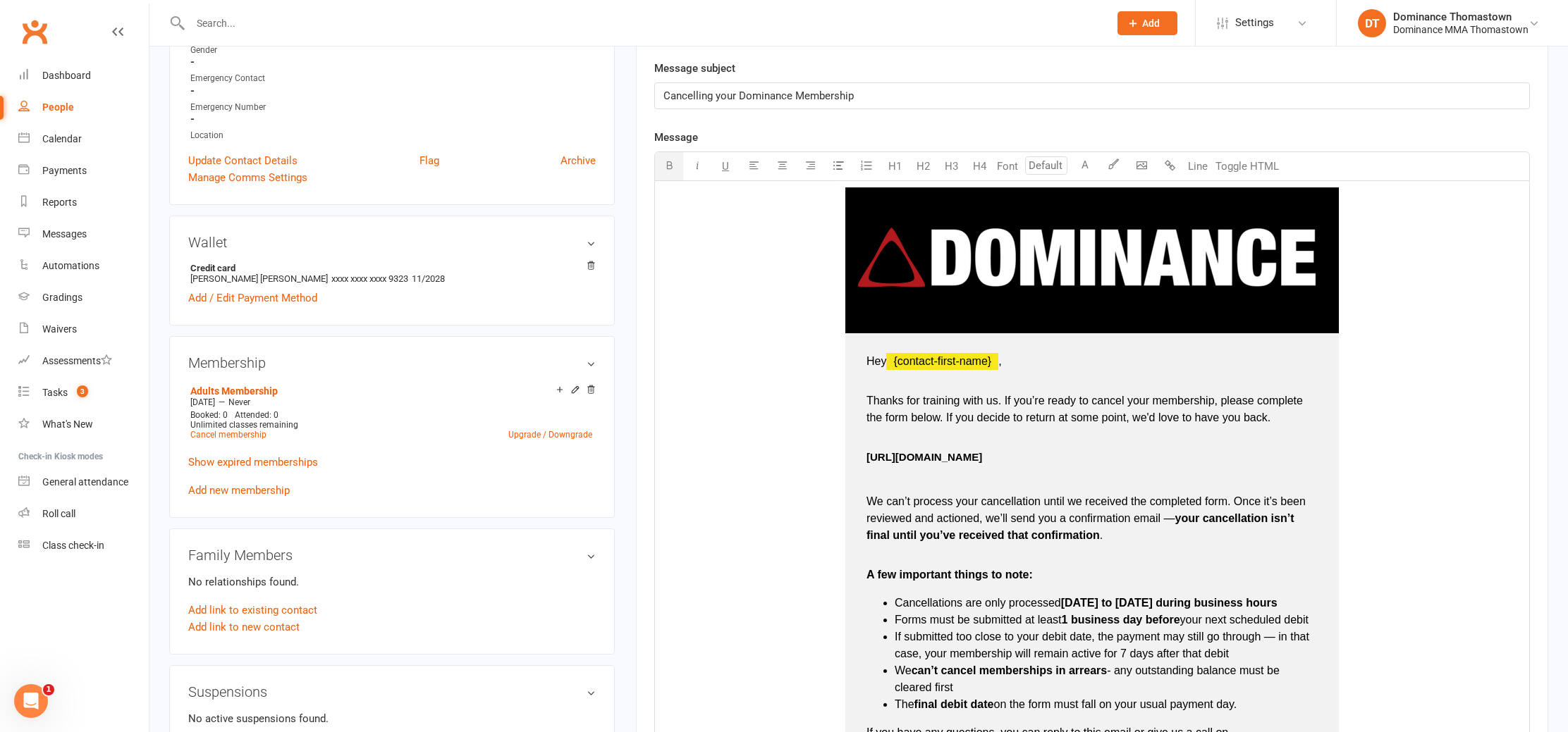
scroll to position [370, 0]
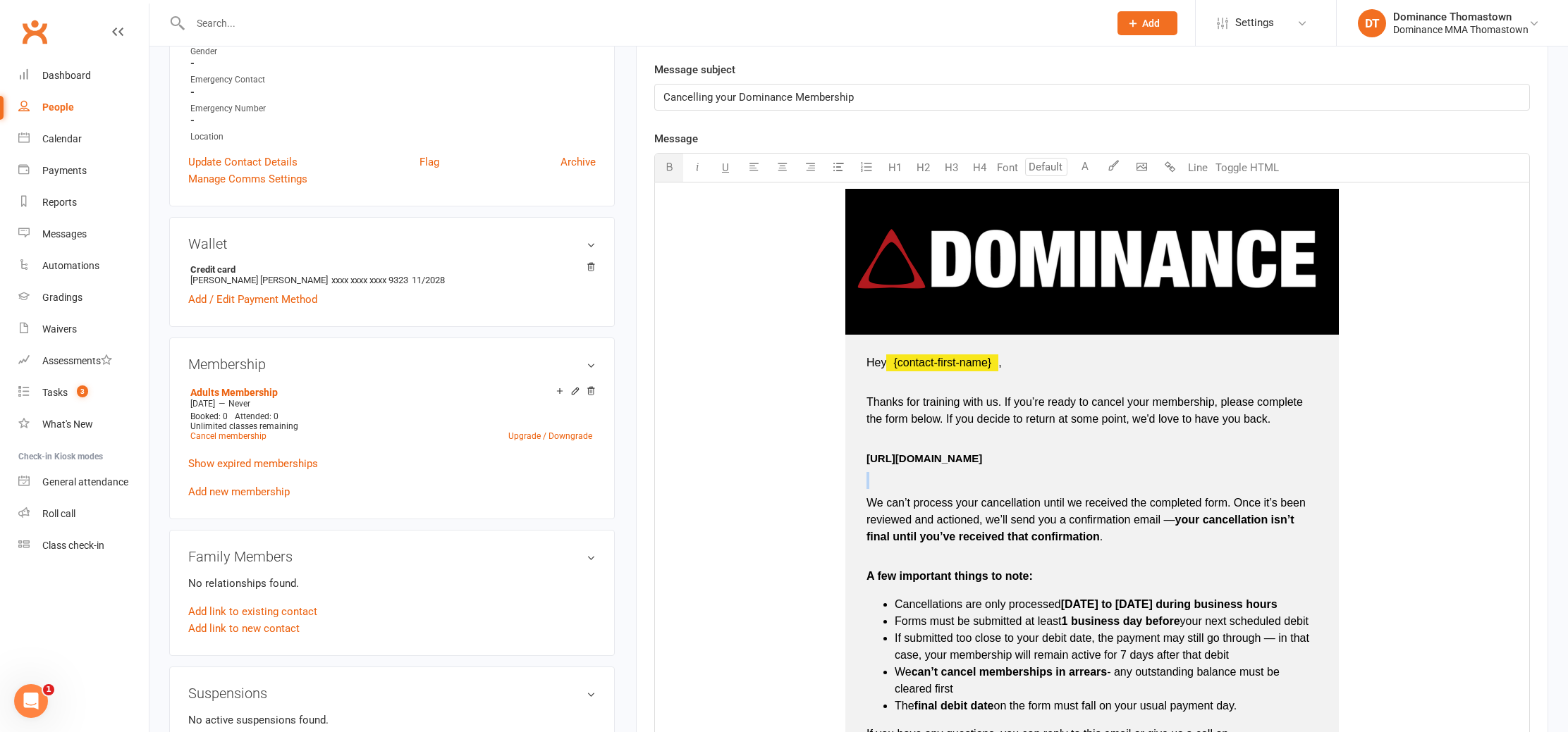
drag, startPoint x: 1073, startPoint y: 480, endPoint x: 1062, endPoint y: 461, distance: 22.0
click at [1070, 469] on td "Hey ﻿ {contact-first-name} , Thanks for training with us. If you’re ready to ca…" at bounding box center [1092, 589] width 493 height 509
drag, startPoint x: 1061, startPoint y: 458, endPoint x: 937, endPoint y: 409, distance: 133.3
click at [854, 450] on td "Hey ﻿ {contact-first-name} , Thanks for training with us. If you’re ready to ca…" at bounding box center [1092, 589] width 493 height 509
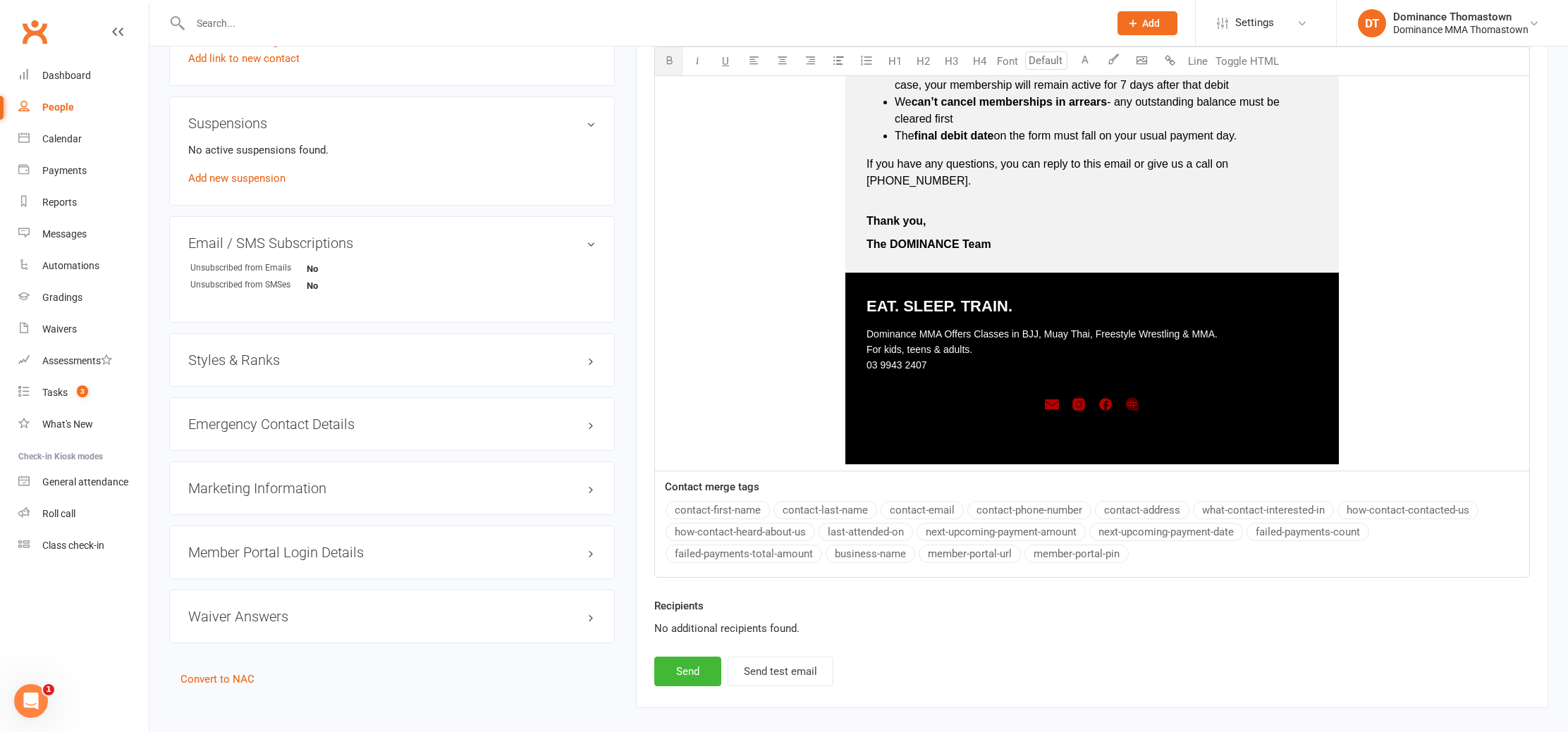
scroll to position [990, 0]
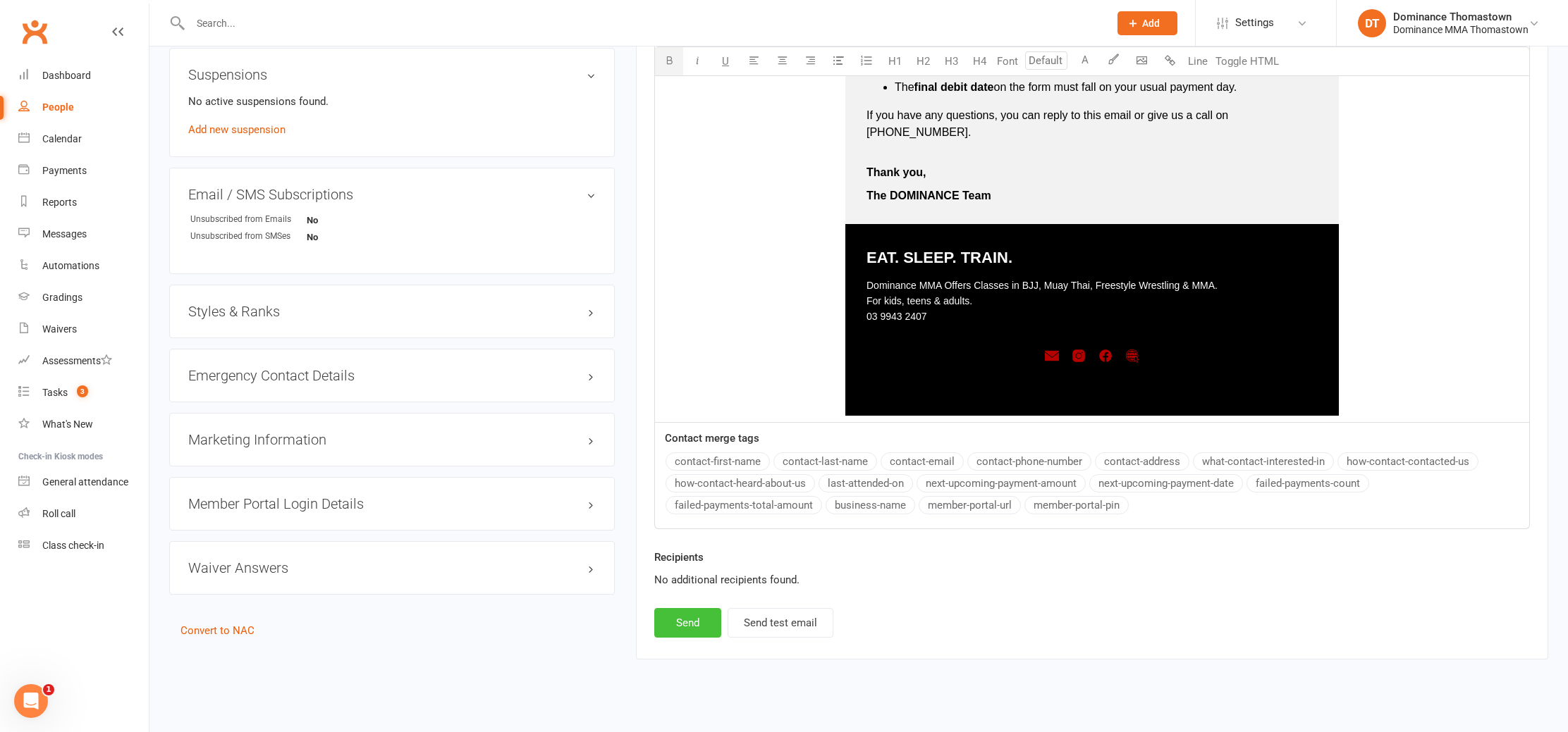
click at [701, 609] on button "Send" at bounding box center [688, 623] width 67 height 30
select select
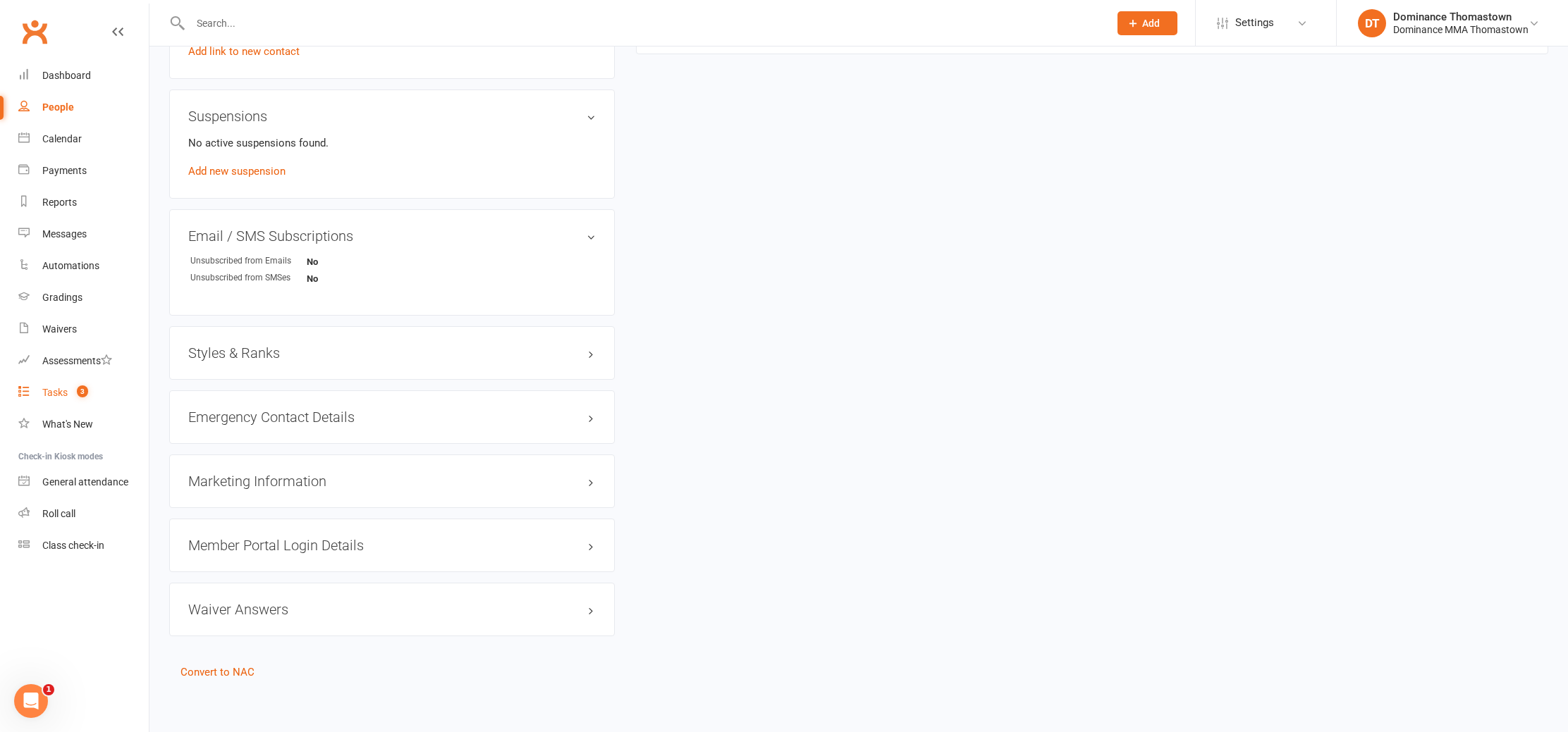
click at [79, 391] on span "3" at bounding box center [83, 391] width 12 height 12
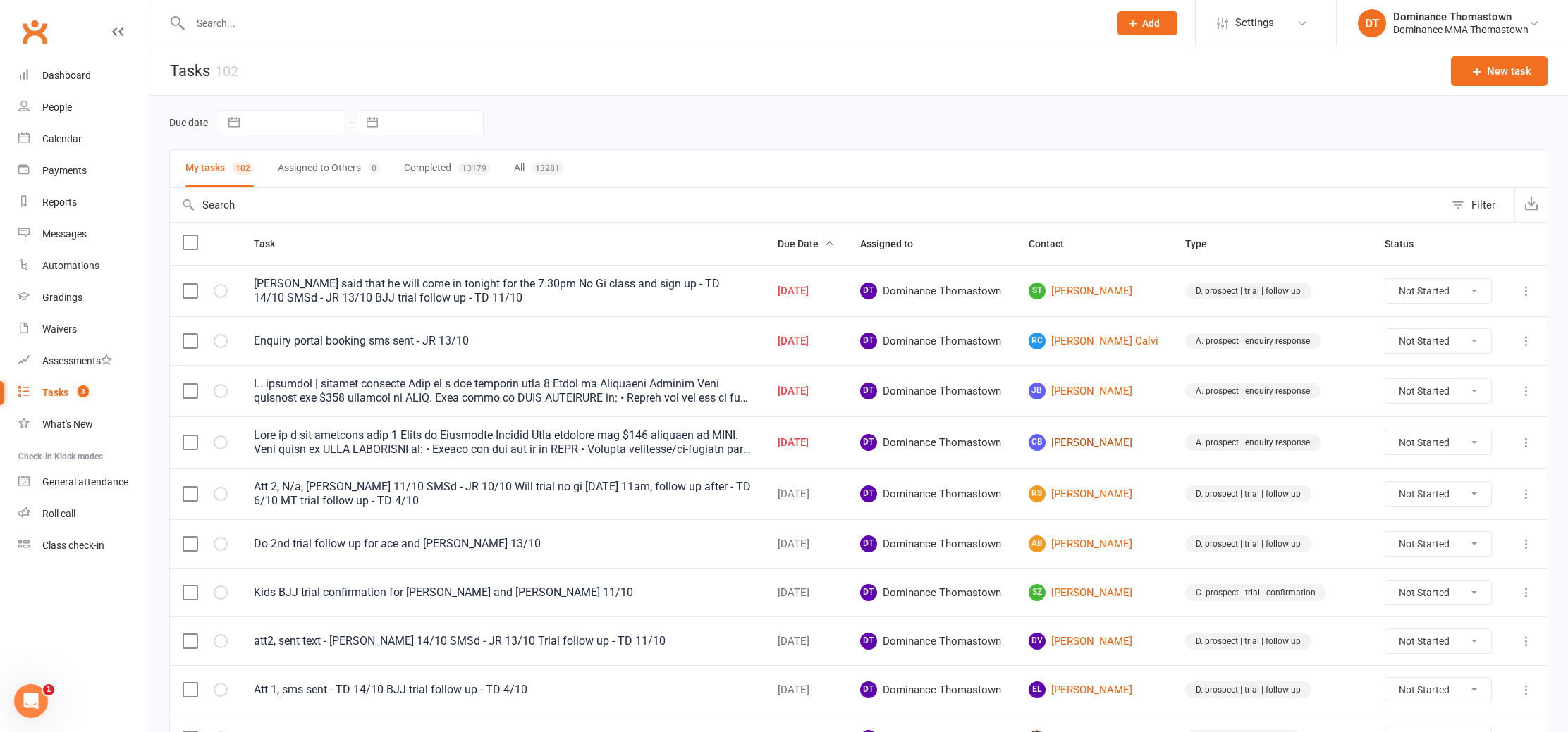
click at [1083, 446] on link "CB Chad Berb" at bounding box center [1094, 442] width 132 height 17
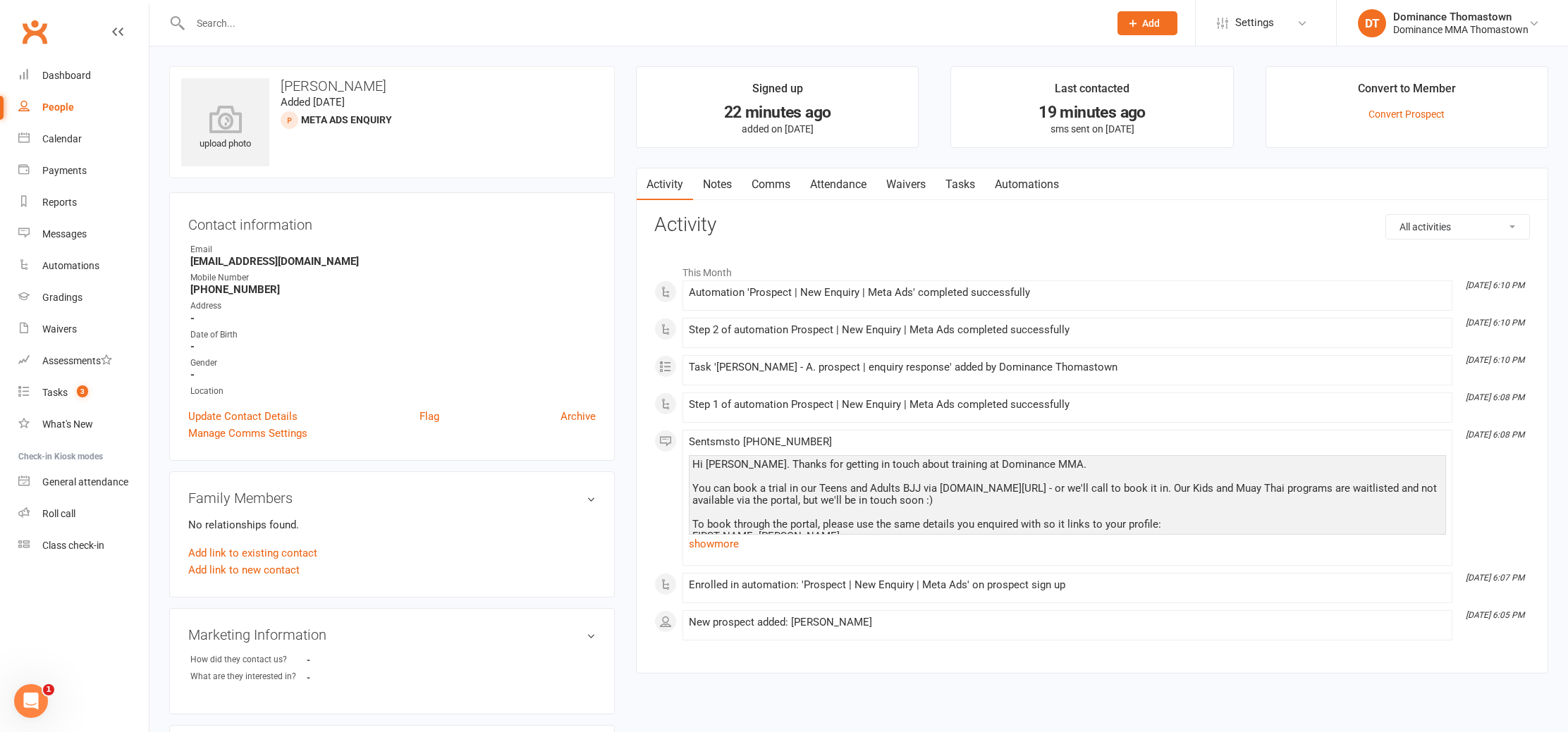
click at [707, 181] on link "Notes" at bounding box center [717, 184] width 49 height 33
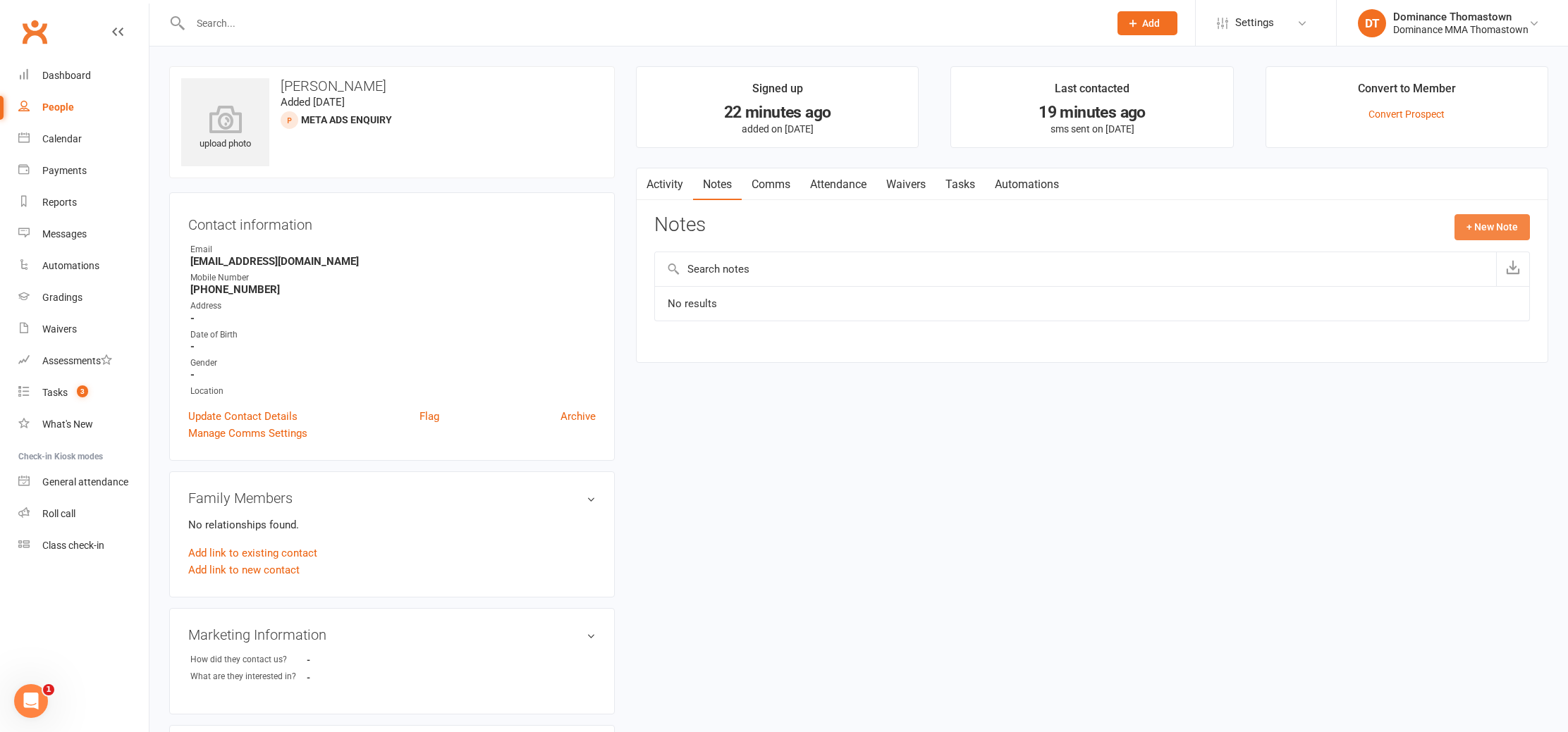
click at [1485, 225] on button "+ New Note" at bounding box center [1492, 227] width 76 height 25
drag, startPoint x: 833, startPoint y: 335, endPoint x: 825, endPoint y: 355, distance: 21.5
click at [831, 337] on div "Body" at bounding box center [1092, 354] width 876 height 69
click at [824, 355] on textarea at bounding box center [1092, 365] width 876 height 46
click at [735, 361] on textarea at bounding box center [1092, 365] width 876 height 46
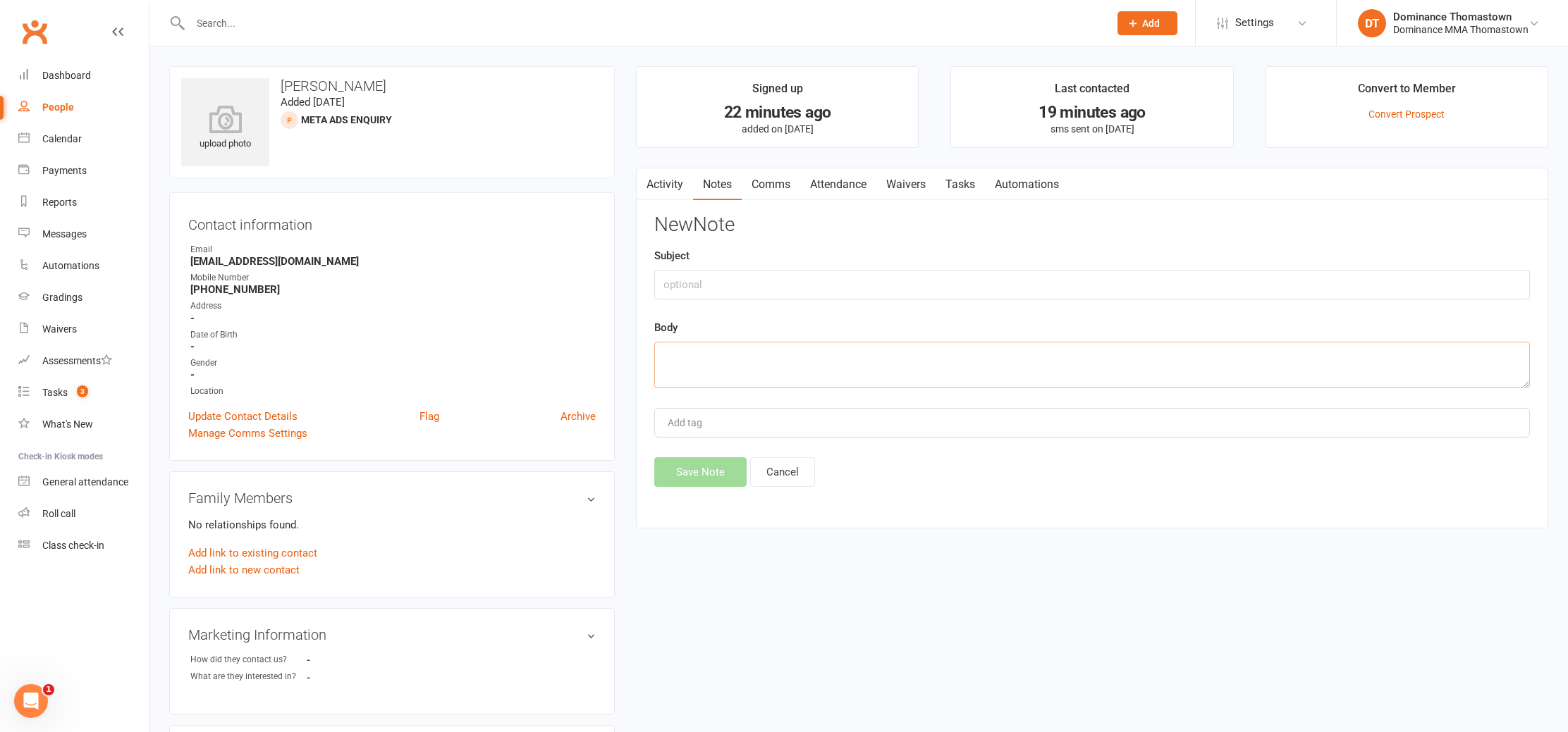
click at [753, 371] on textarea at bounding box center [1092, 365] width 876 height 46
paste textarea "First Name: Chad Last Name: Berb Email: hazrdz@gmail.com Phone: +61450357756 In…"
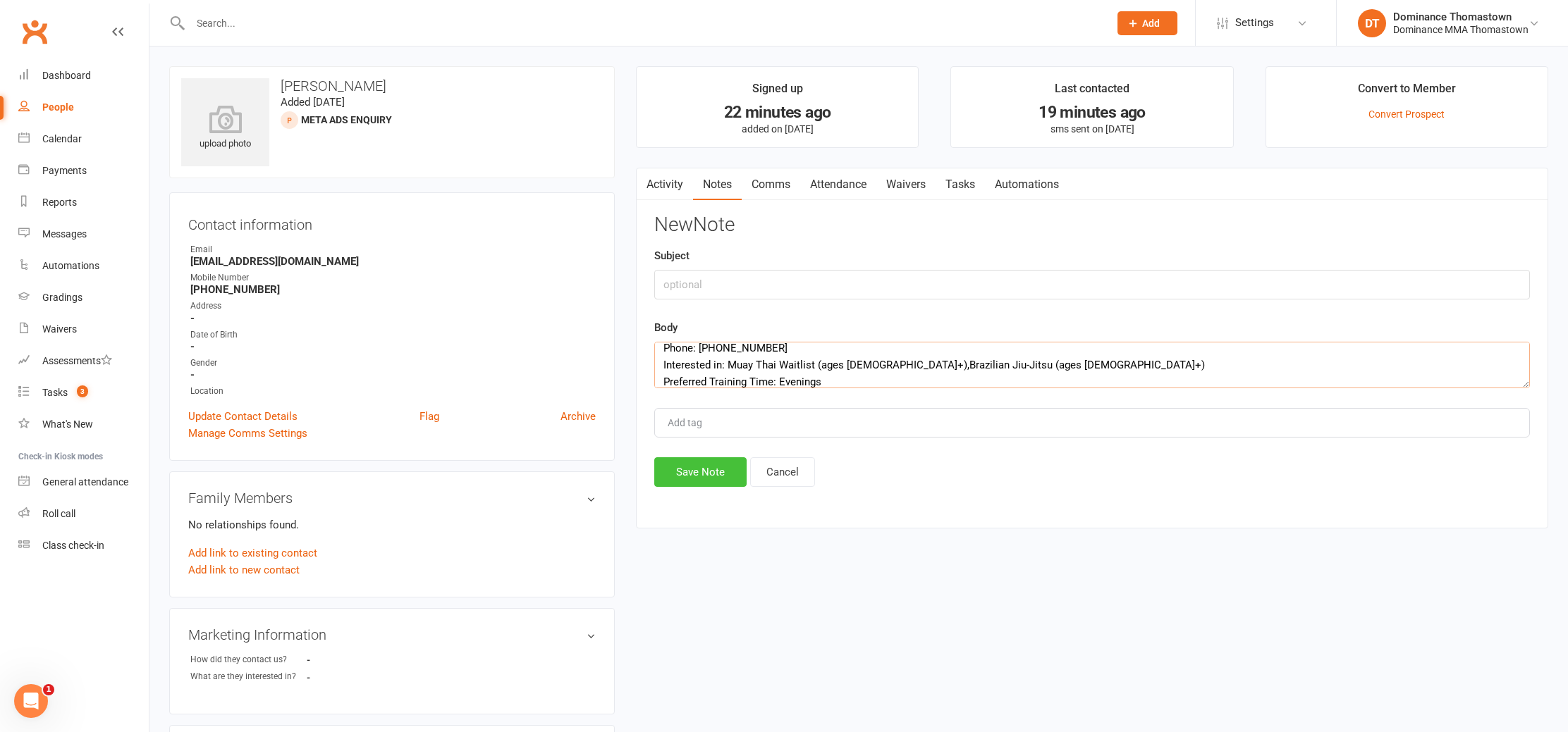
type textarea "First Name: Chad Last Name: Berb Email: hazrdz@gmail.com Phone: +61450357756 In…"
click at [691, 480] on button "Save Note" at bounding box center [700, 472] width 92 height 30
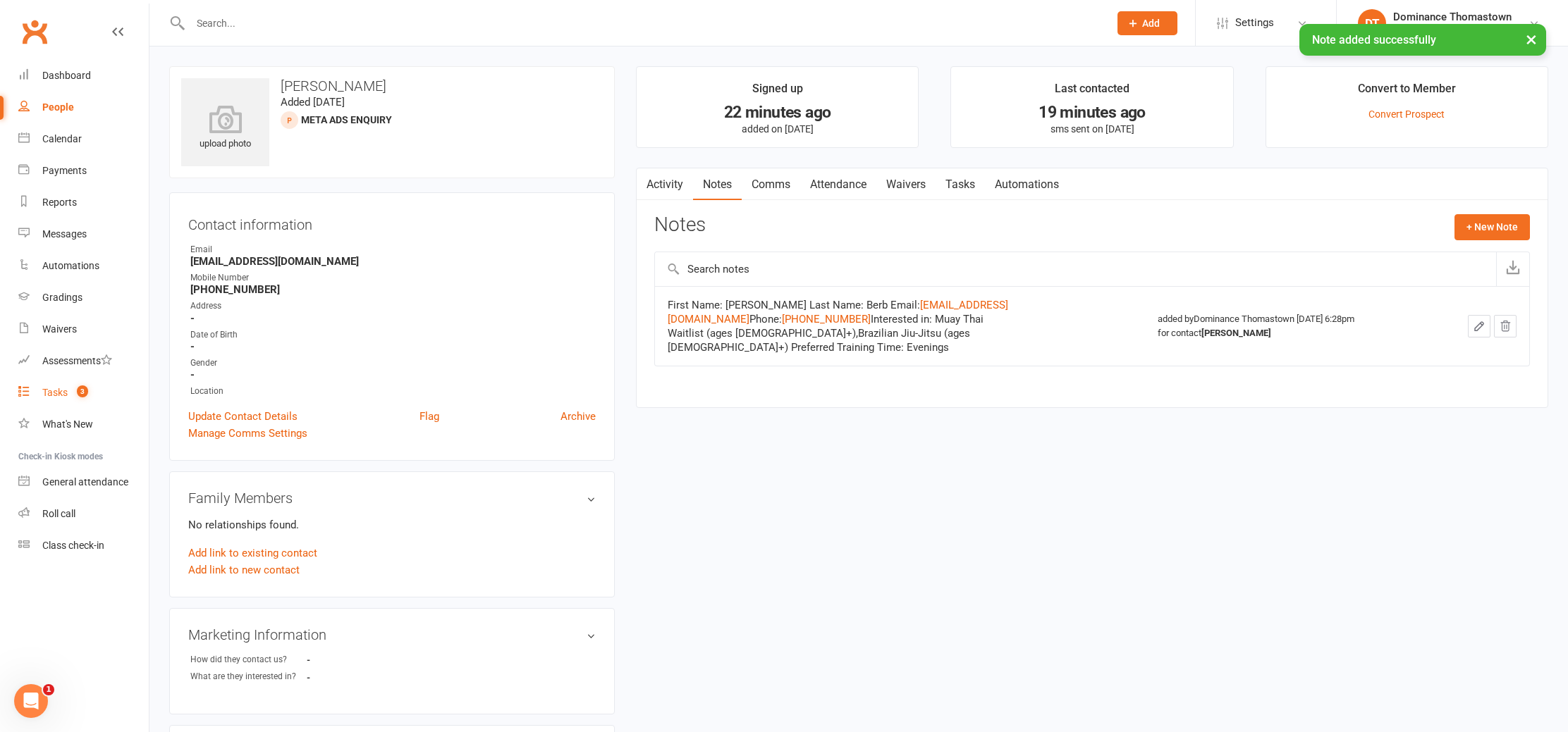
click at [63, 384] on link "Tasks 3" at bounding box center [84, 393] width 131 height 32
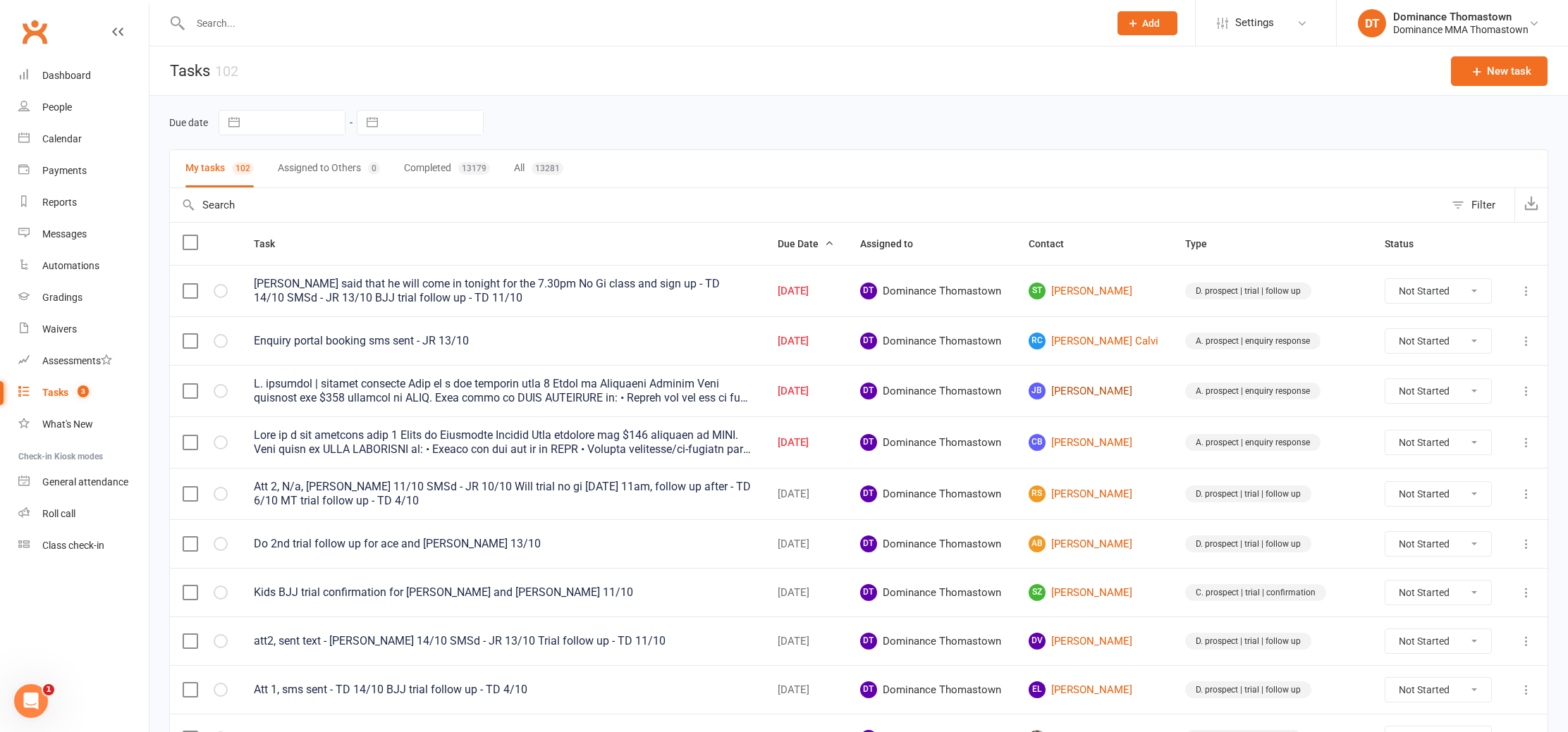
click at [1120, 391] on link "JB Julian Buzzanca" at bounding box center [1094, 391] width 132 height 17
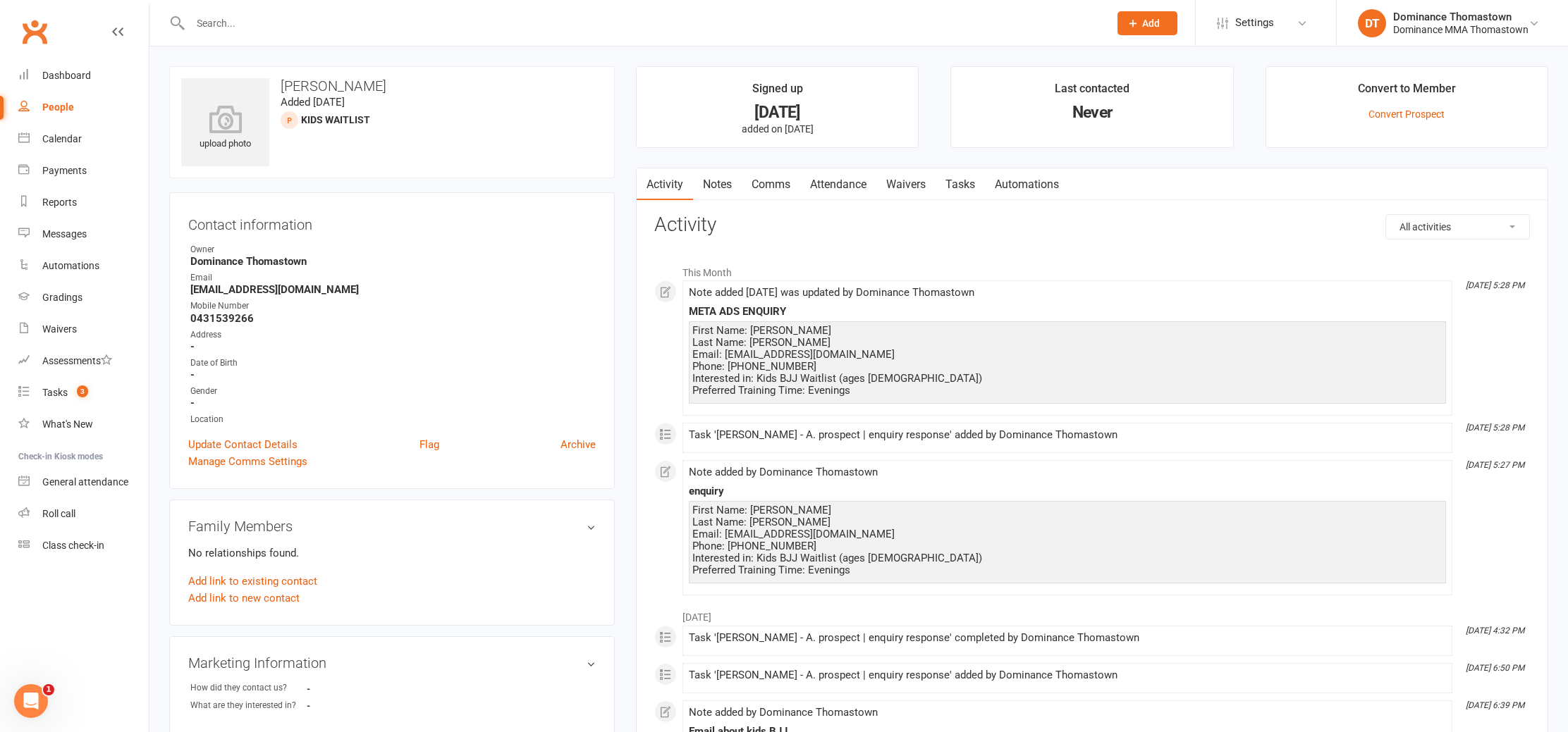
click at [705, 179] on link "Notes" at bounding box center [717, 184] width 49 height 33
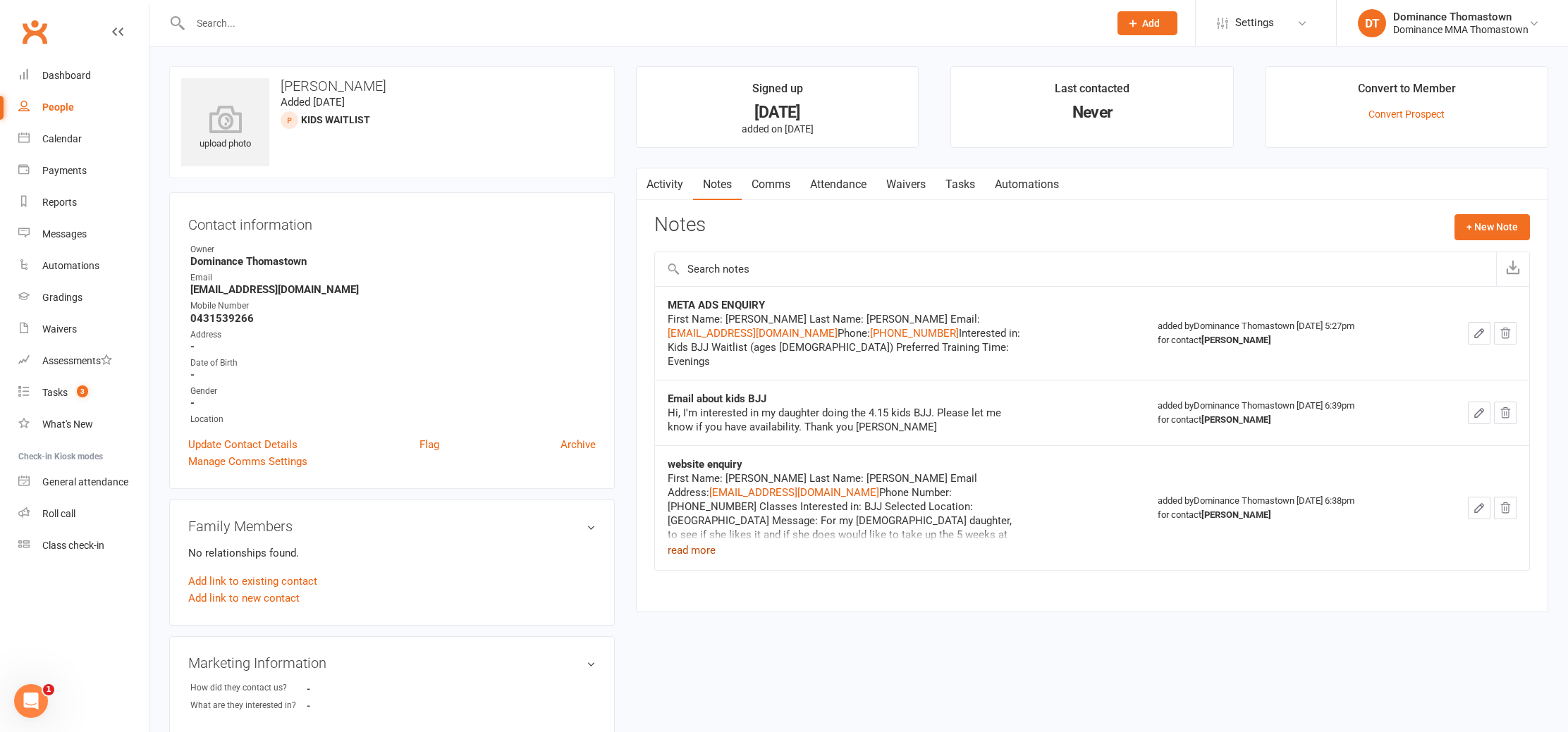
click at [693, 542] on button "read more" at bounding box center [692, 550] width 48 height 17
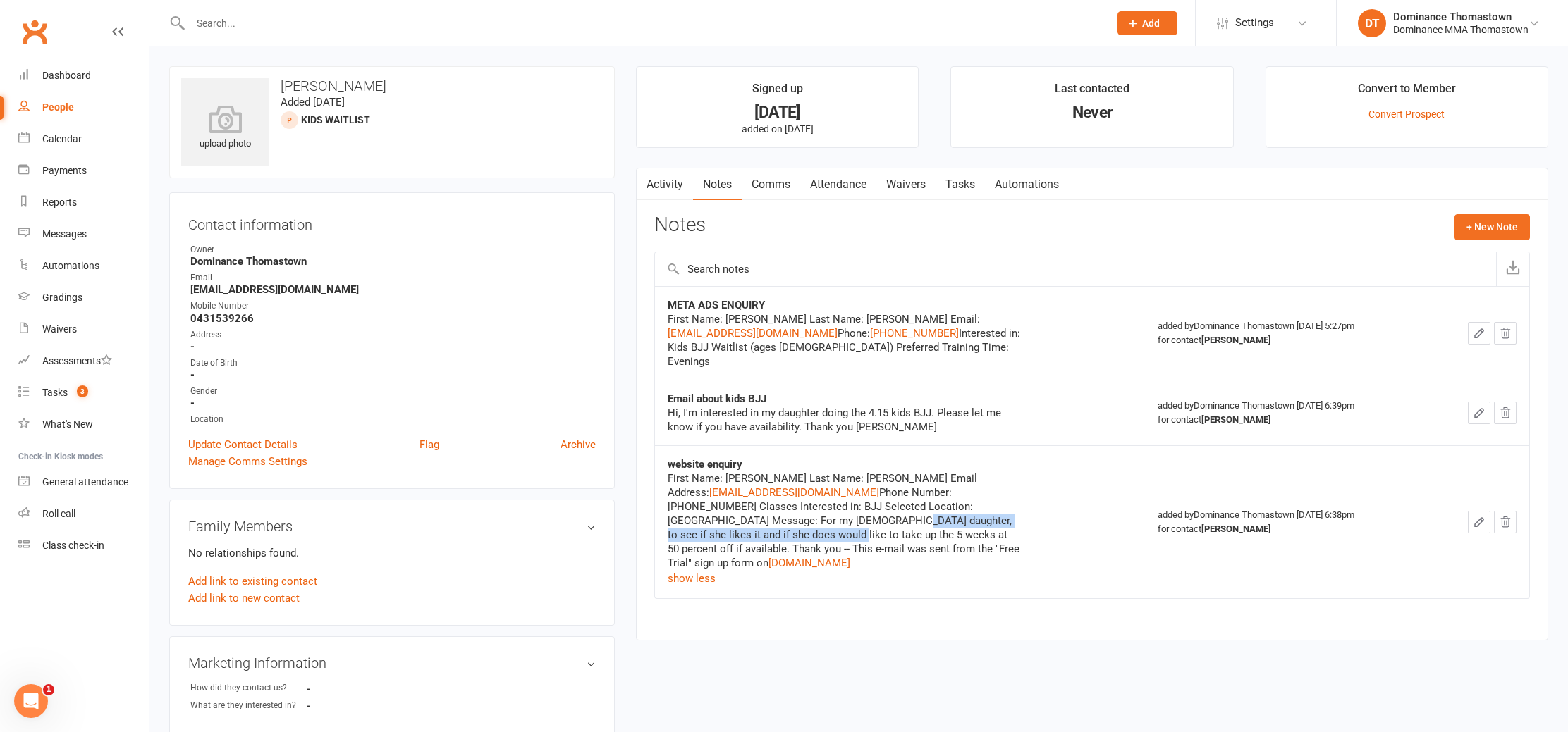
drag, startPoint x: 994, startPoint y: 520, endPoint x: 732, endPoint y: 502, distance: 262.6
click at [732, 502] on div "First Name: Julian Last Name: Buzzanca Email Address: buzzunited10@hotmail.com …" at bounding box center [844, 521] width 352 height 99
click at [729, 501] on div "First Name: Julian Last Name: Buzzanca Email Address: buzzunited10@hotmail.com …" at bounding box center [844, 521] width 352 height 99
click at [977, 182] on link "Tasks" at bounding box center [961, 184] width 49 height 33
select select "incomplete"
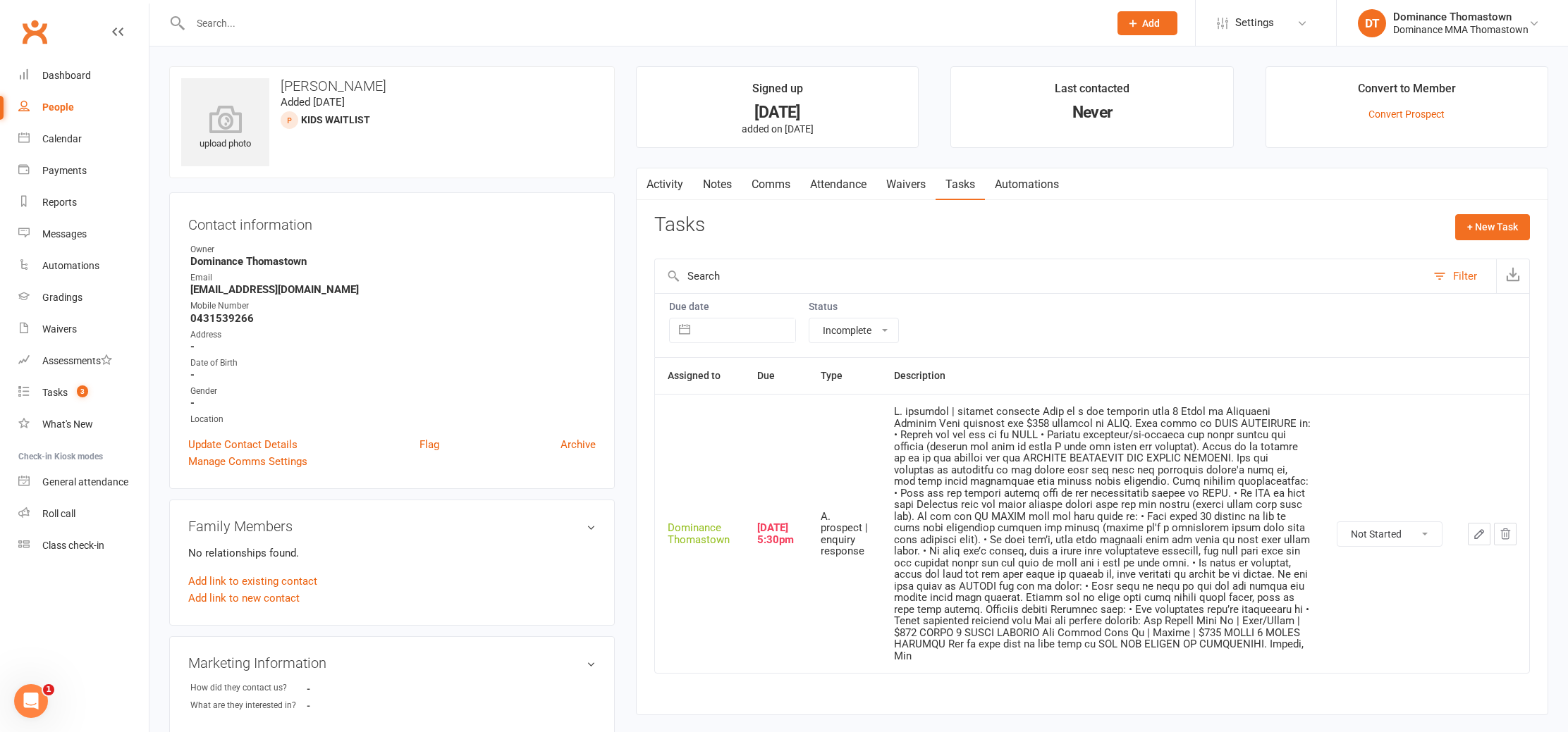
click at [1394, 529] on select "Not Started In Progress Waiting Complete" at bounding box center [1390, 534] width 105 height 24
click at [1338, 522] on select "Not Started In Progress Waiting Complete" at bounding box center [1390, 534] width 105 height 24
select select "unstarted"
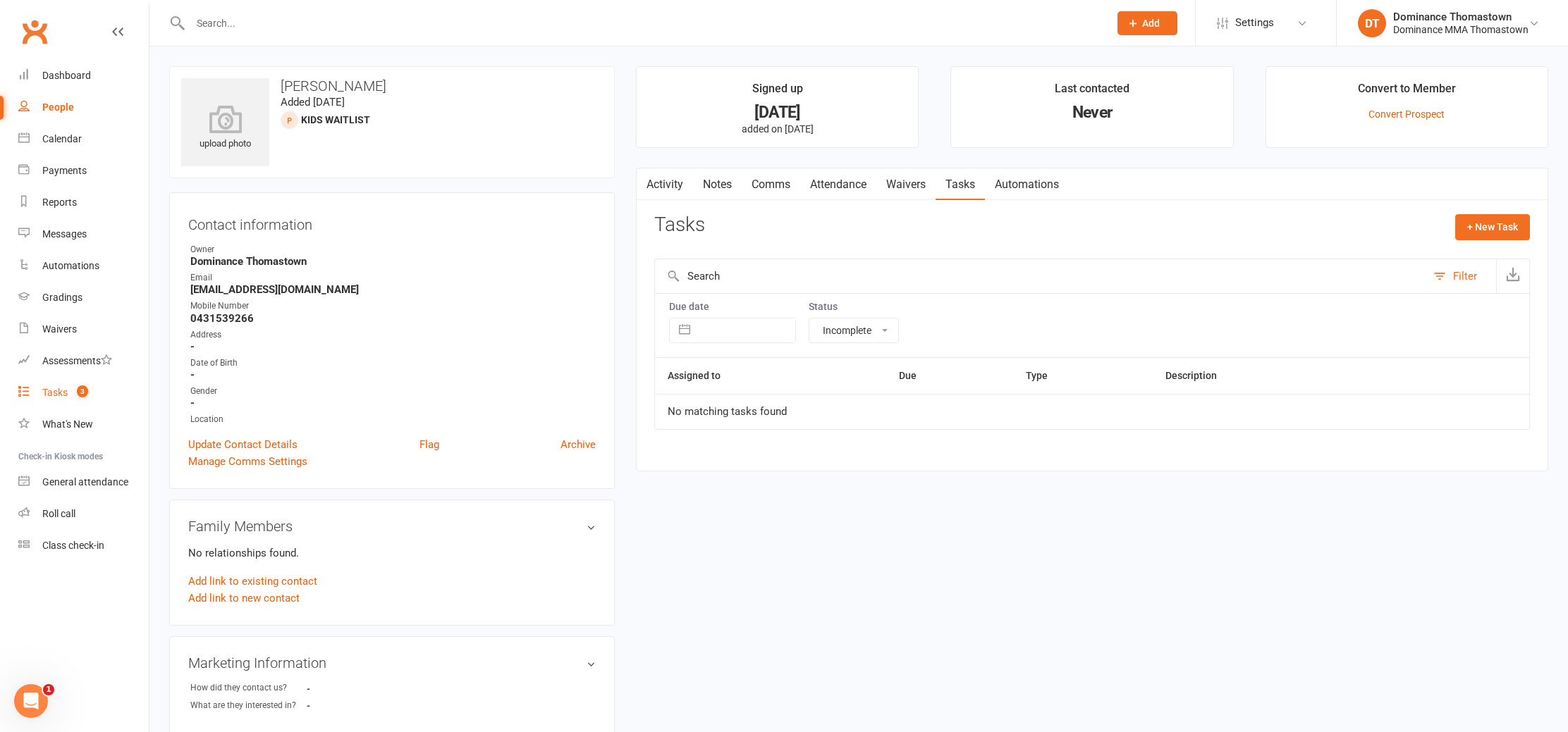
click at [98, 394] on link "Tasks 3" at bounding box center [84, 393] width 131 height 32
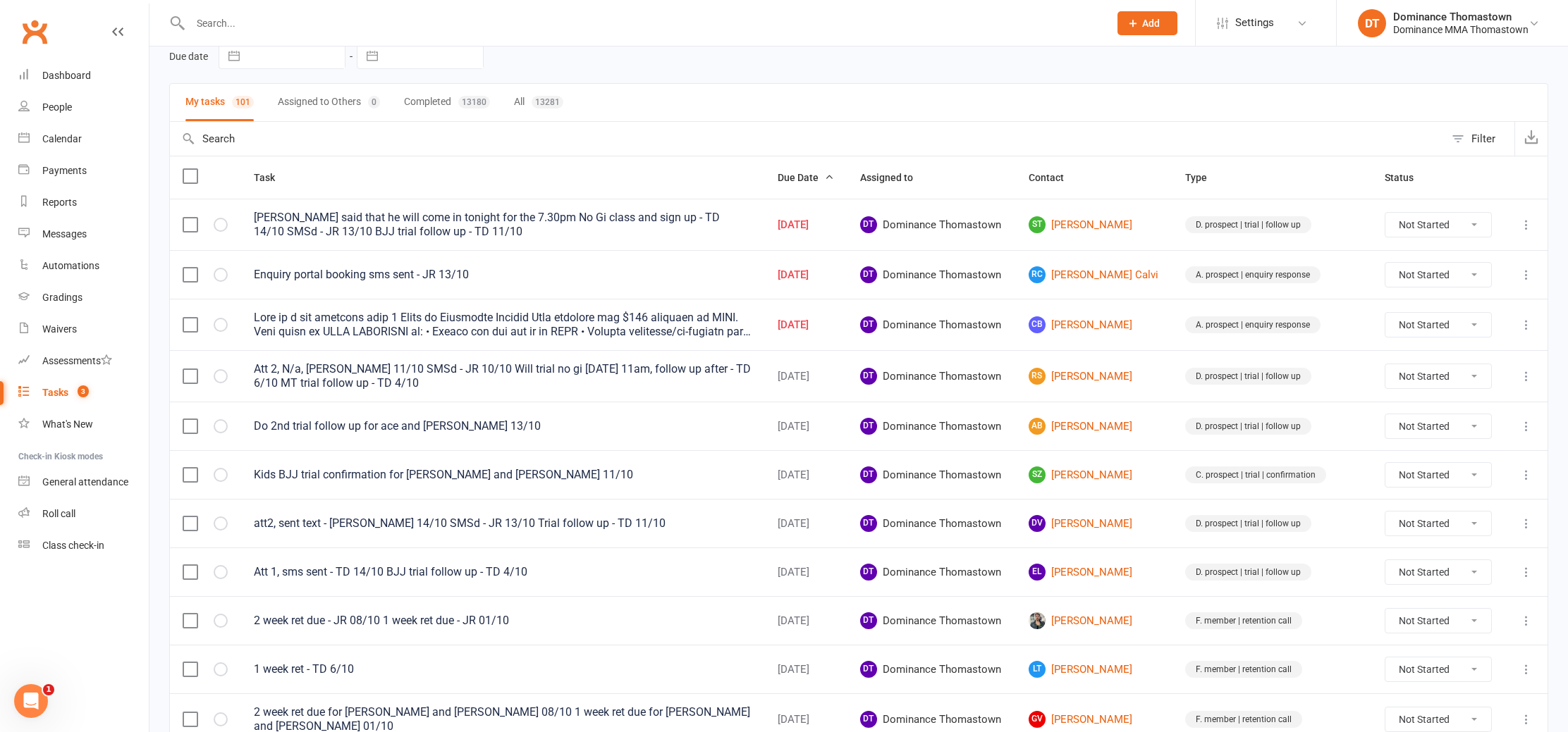
scroll to position [54, 0]
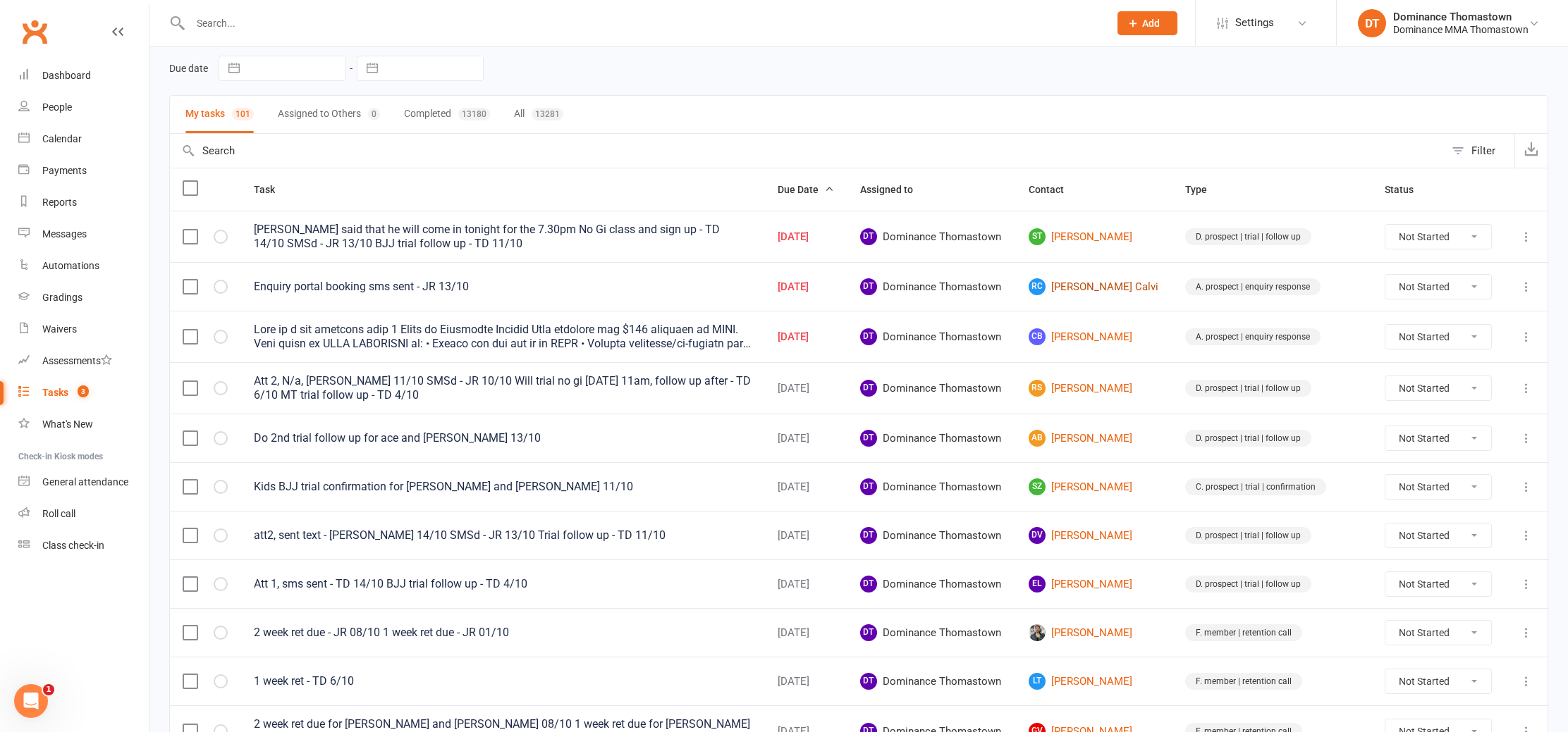
click at [1094, 289] on link "RC Reis Calvi" at bounding box center [1094, 286] width 132 height 17
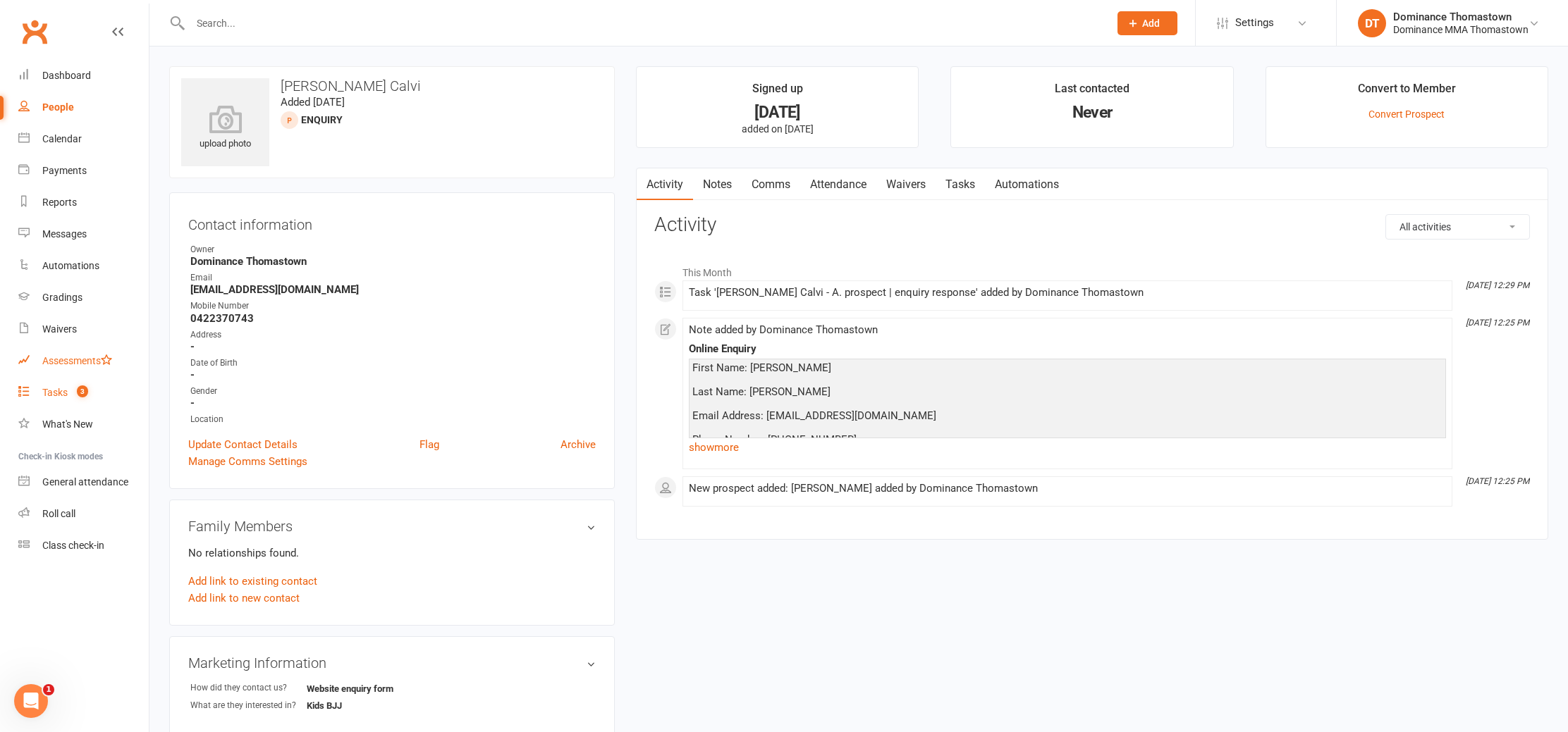
drag, startPoint x: 60, startPoint y: 390, endPoint x: 88, endPoint y: 370, distance: 34.4
click at [60, 390] on div "Tasks" at bounding box center [54, 393] width 25 height 12
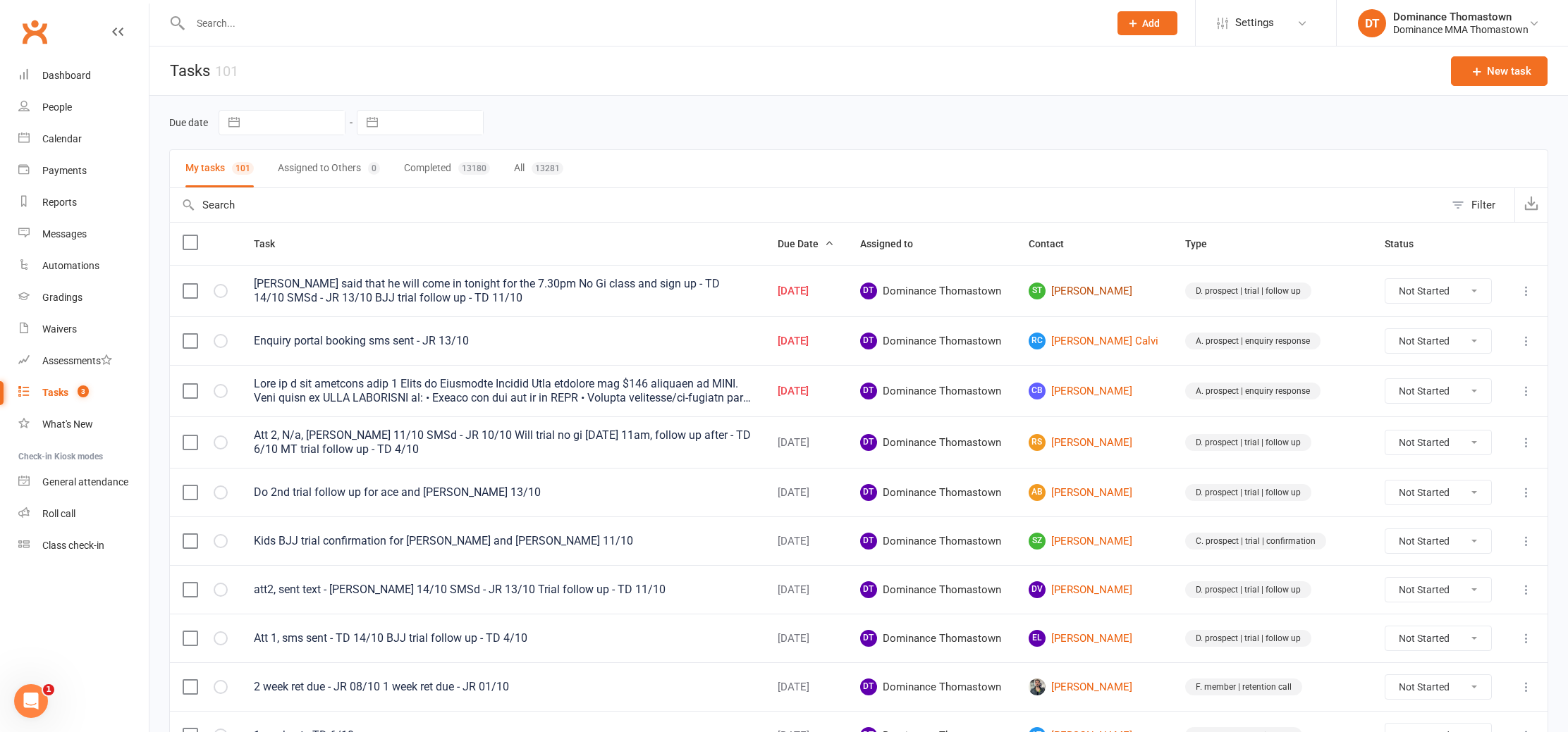
click at [1078, 288] on link "ST Sam Teeling" at bounding box center [1094, 290] width 132 height 17
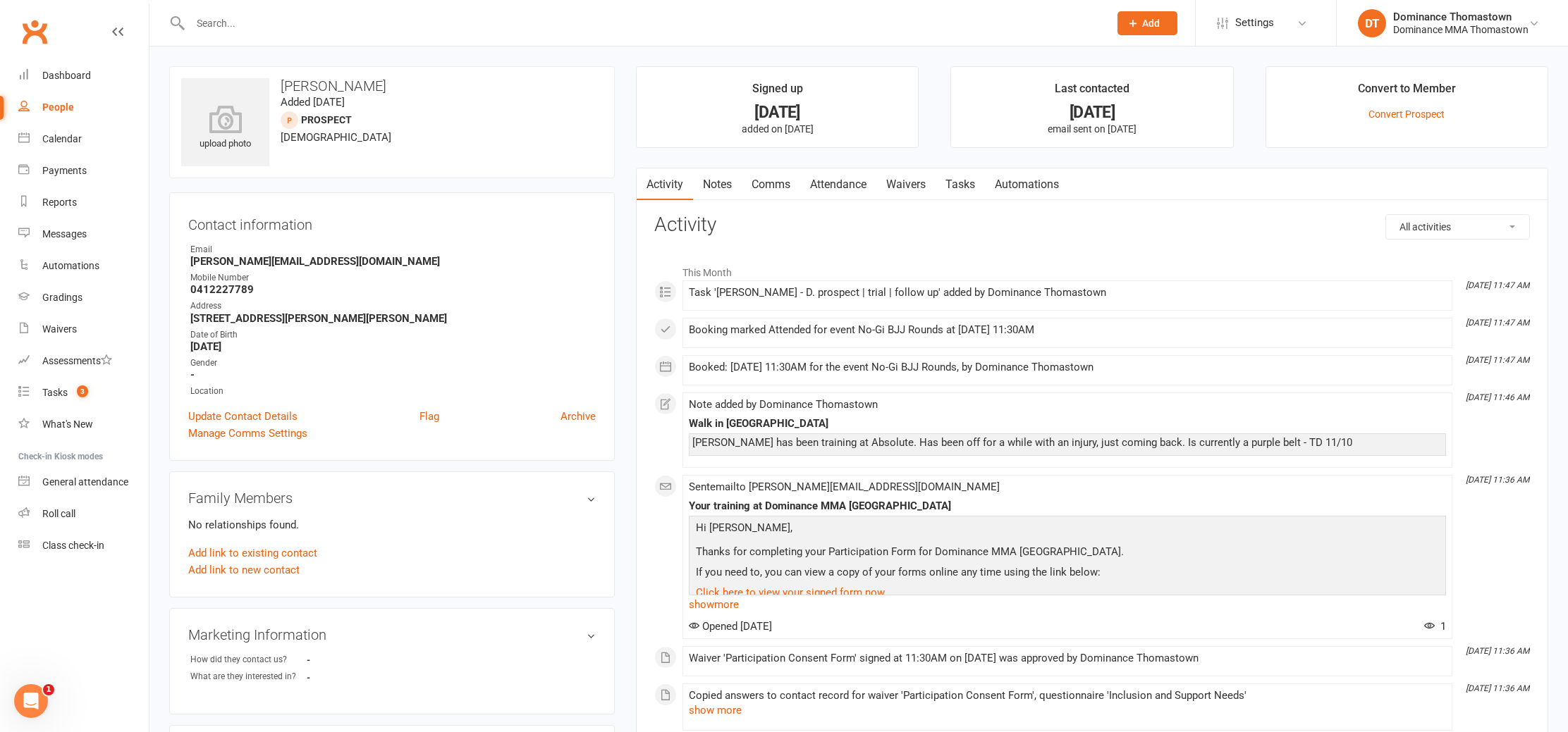
click at [717, 187] on link "Notes" at bounding box center [717, 184] width 49 height 33
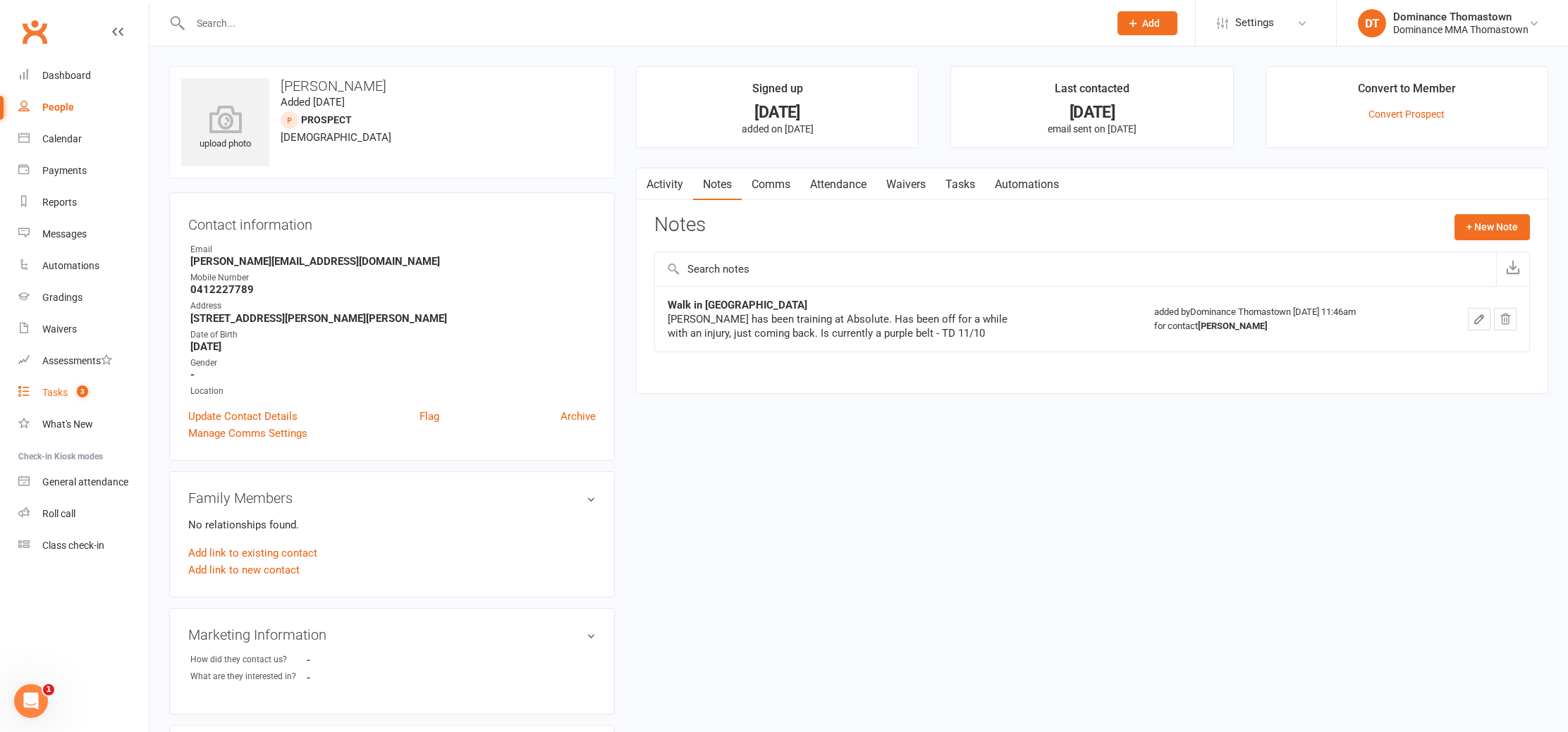
click at [59, 399] on link "Tasks 3" at bounding box center [84, 393] width 131 height 32
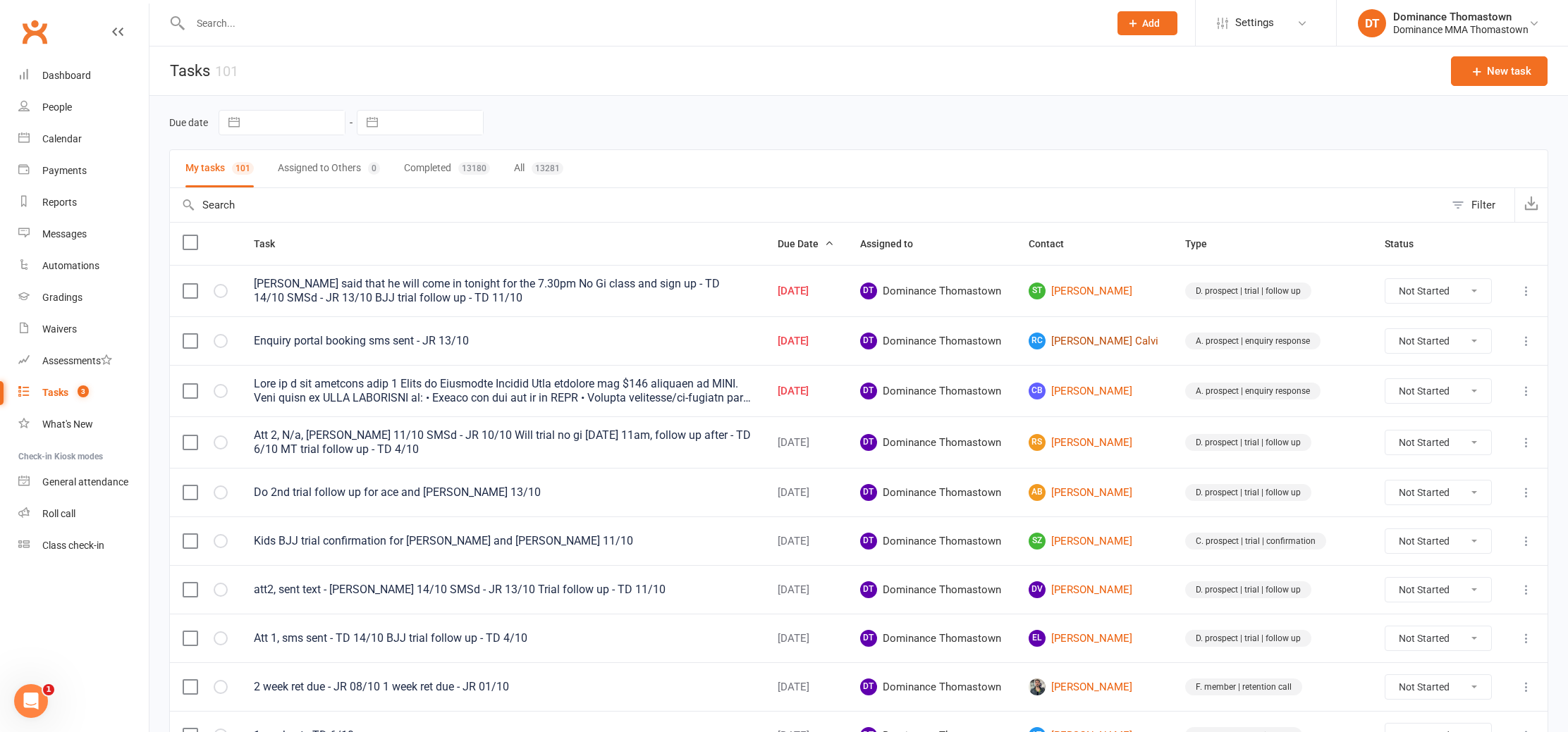
click at [1089, 338] on link "RC Reis Calvi" at bounding box center [1094, 341] width 132 height 17
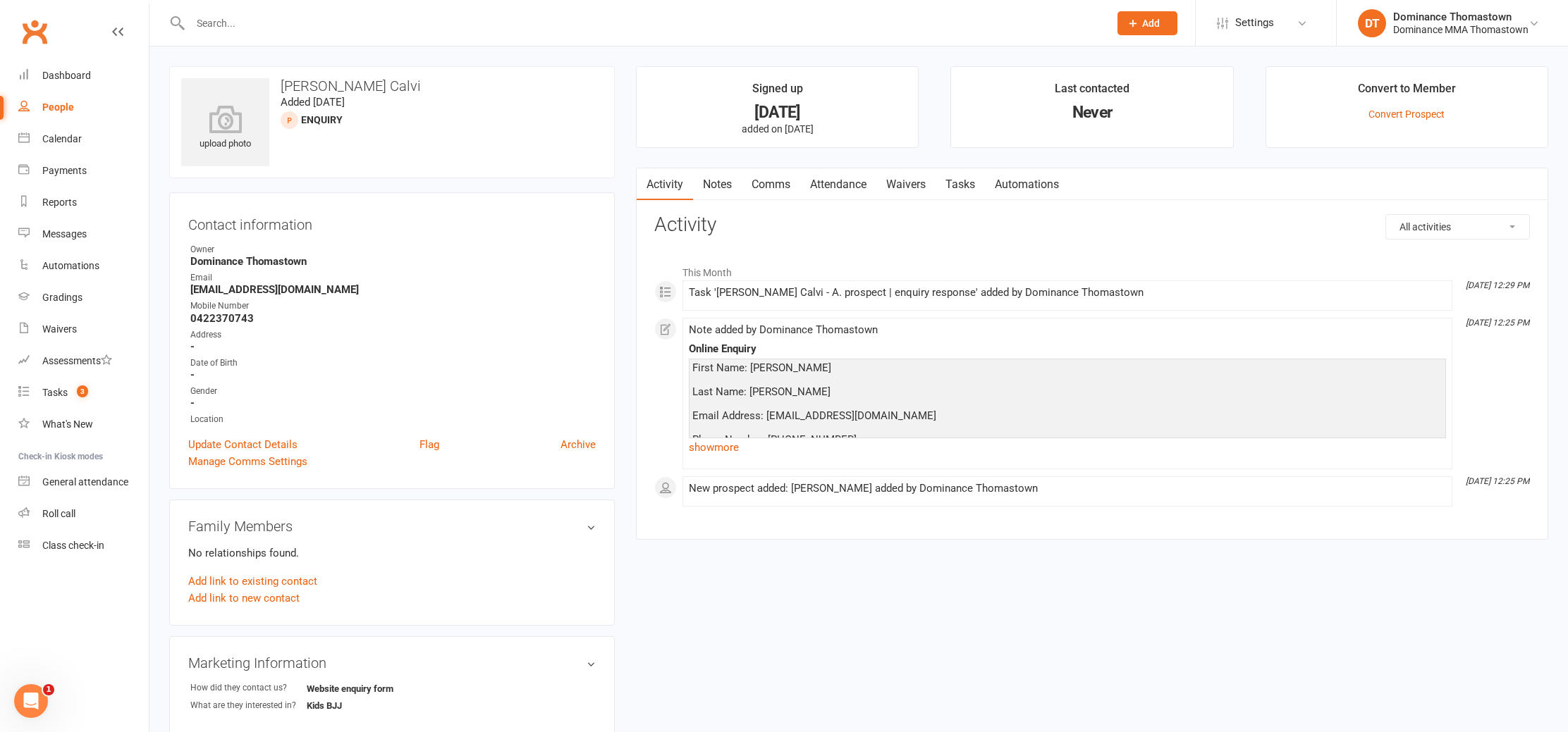
click at [955, 183] on link "Tasks" at bounding box center [961, 184] width 49 height 33
select select "incomplete"
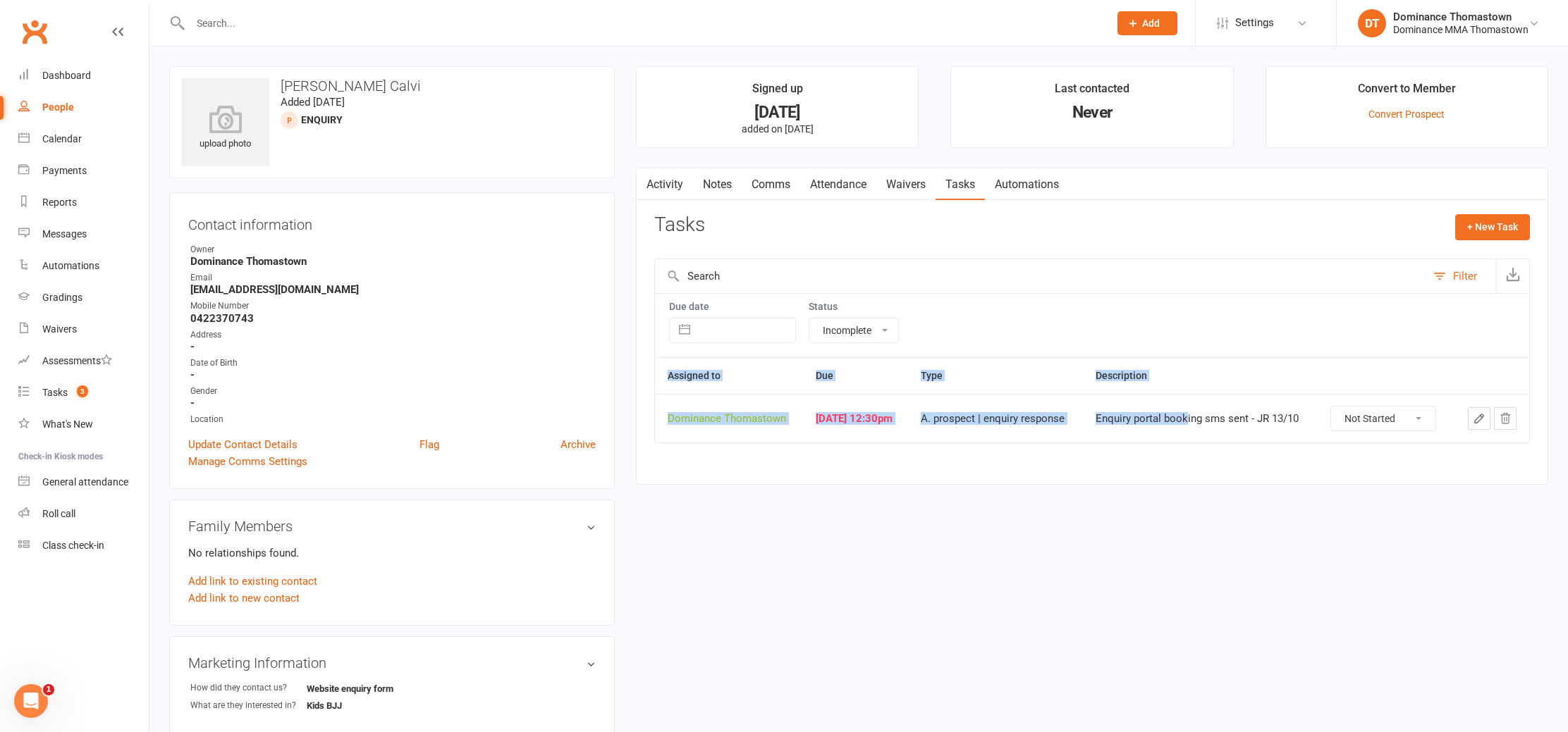
drag, startPoint x: 1201, startPoint y: 412, endPoint x: 1219, endPoint y: 444, distance: 36.7
click at [1219, 444] on div "Assigned to Due Type Description Dominance Thomastown Oct 14, 2025 12:30pm A. p…" at bounding box center [1092, 410] width 876 height 106
click at [1218, 444] on div "Assigned to Due Type Description Dominance Thomastown Oct 14, 2025 12:30pm A. p…" at bounding box center [1092, 410] width 876 height 106
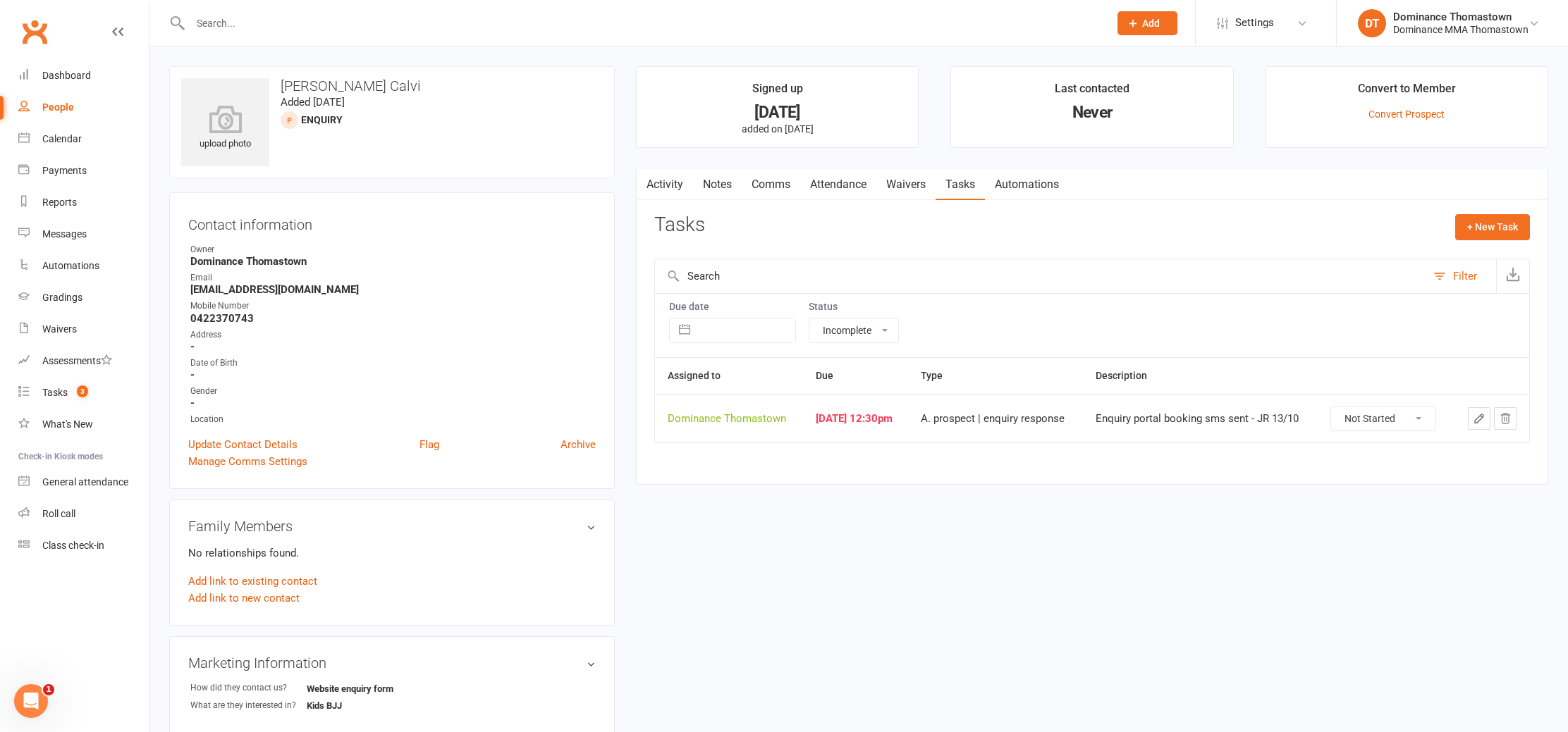
click at [1476, 417] on icon "button" at bounding box center [1479, 418] width 12 height 12
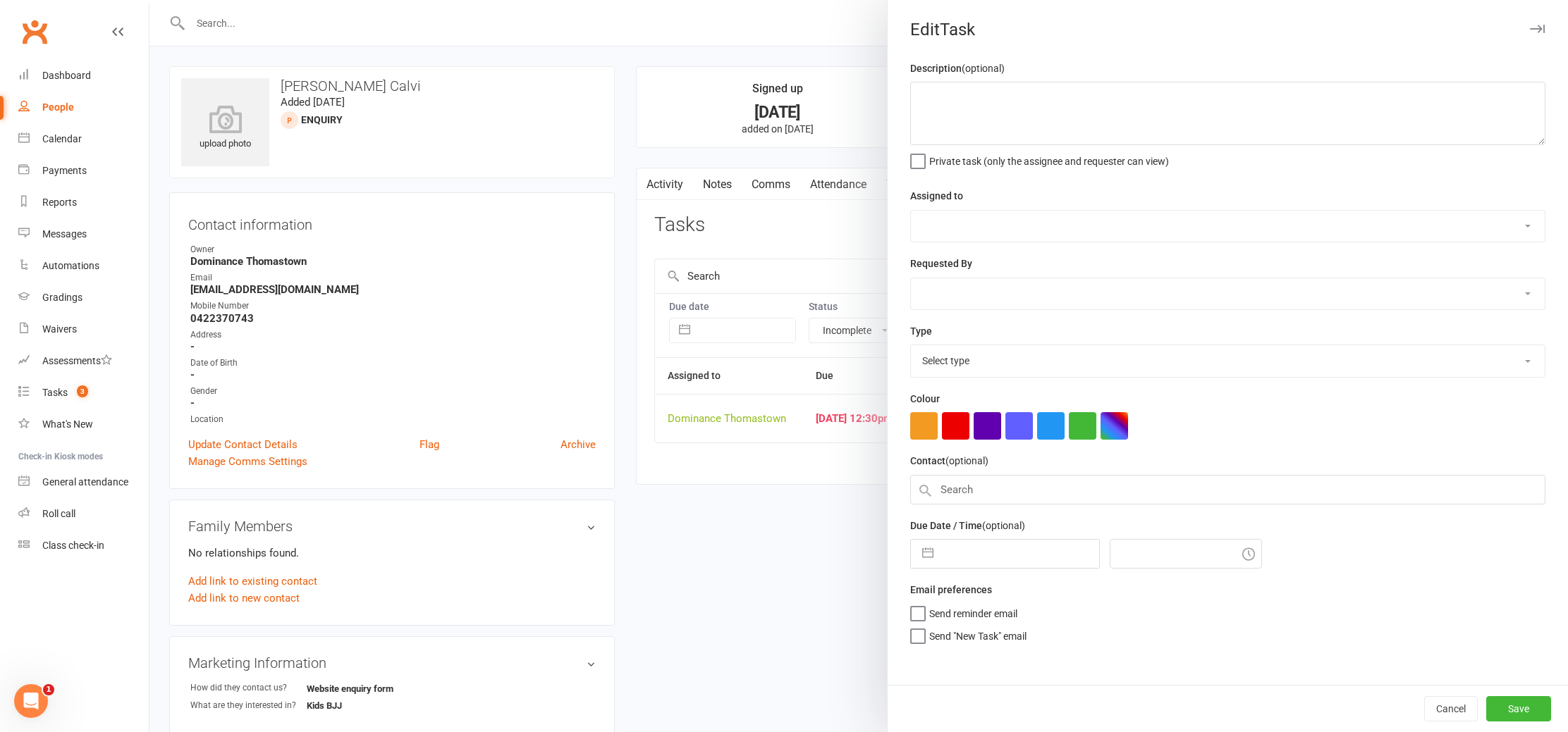
type textarea "Enquiry portal booking sms sent - JR 13/10"
select select "12547"
type input "[DATE]"
type input "12:30pm"
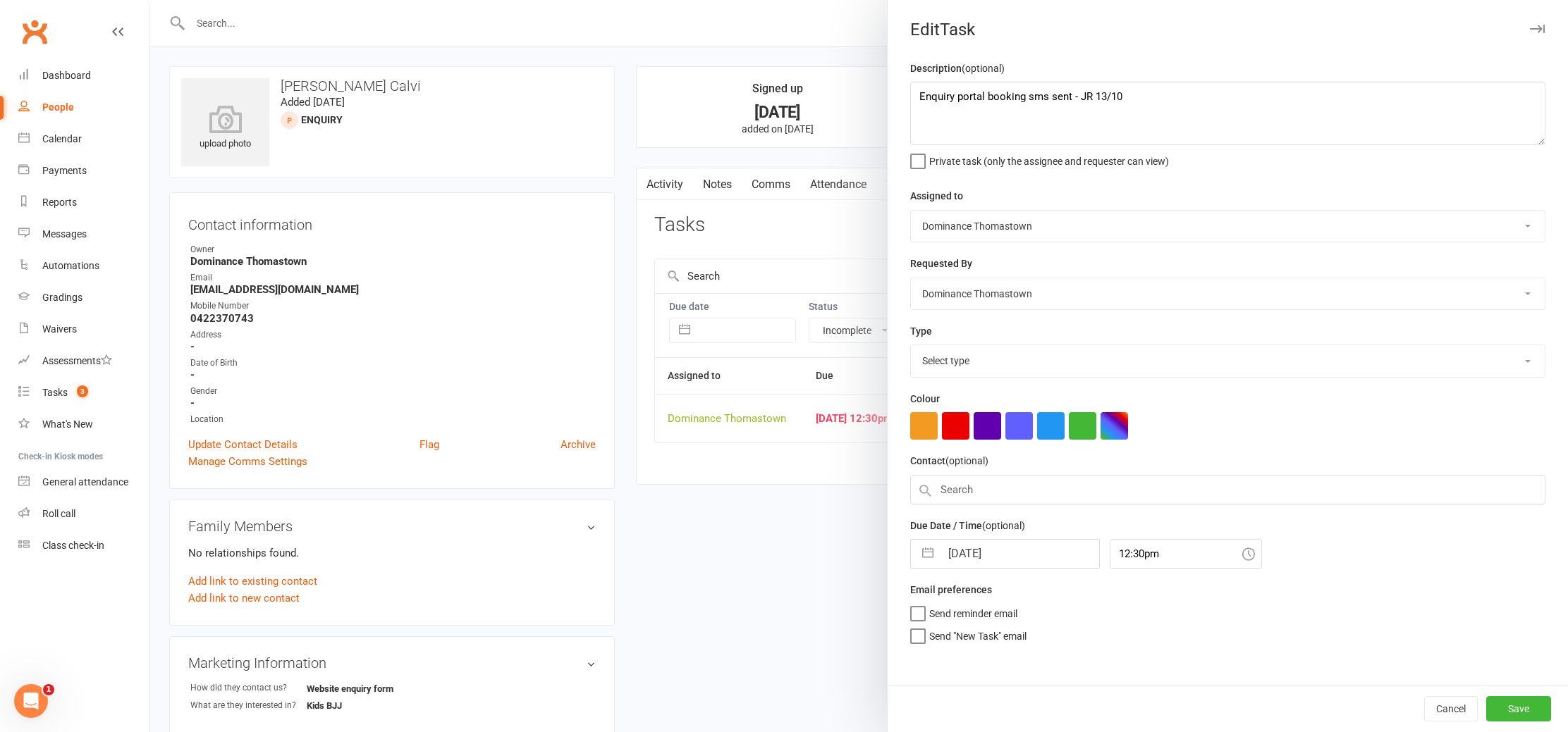
select select "3809"
click at [916, 93] on textarea "Enquiry portal booking sms sent - JR 13/10" at bounding box center [1228, 113] width 635 height 63
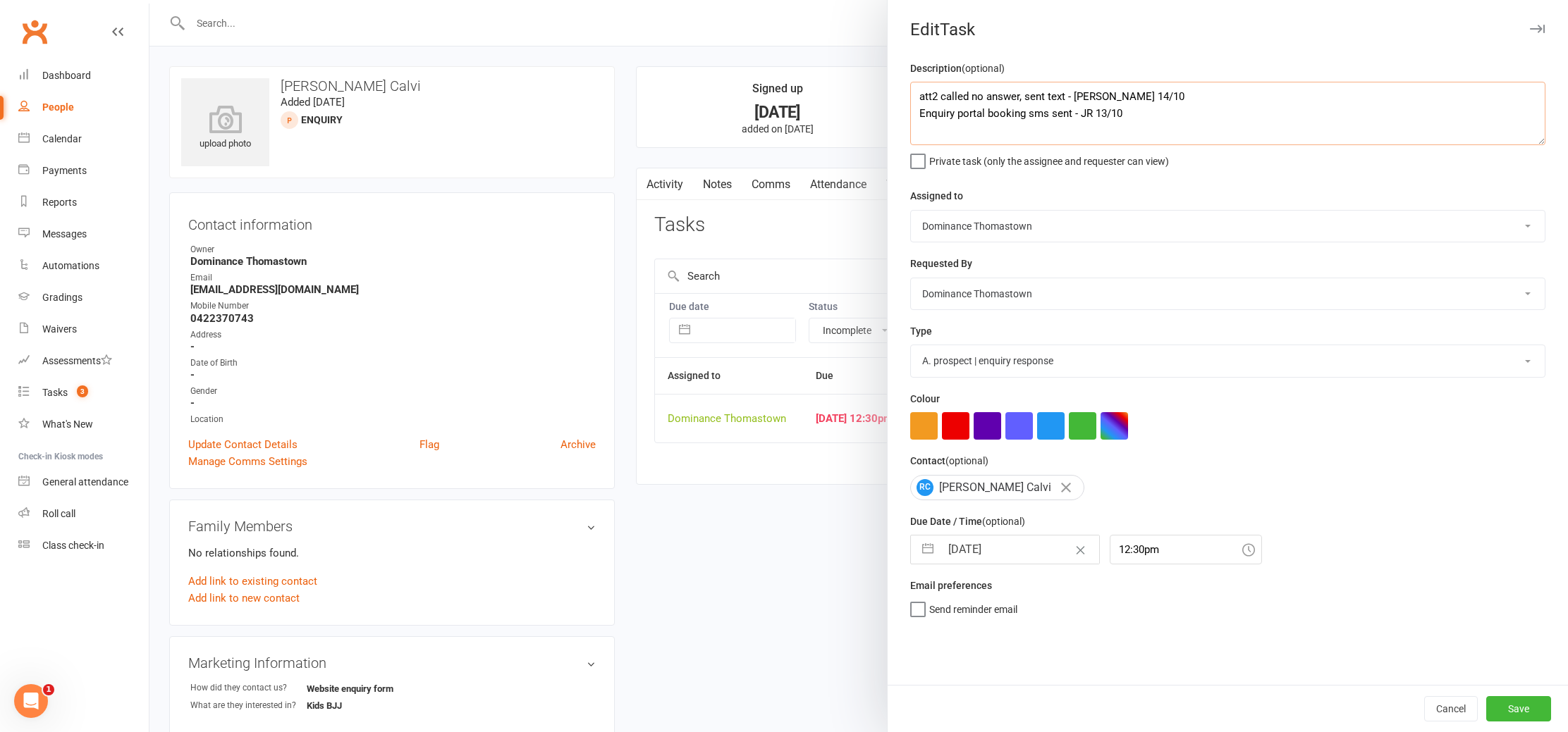
type textarea "att2 called no answer, sent text - Ellen 14/10 Enquiry portal booking sms sent …"
select select "8"
select select "2025"
select select "9"
select select "2025"
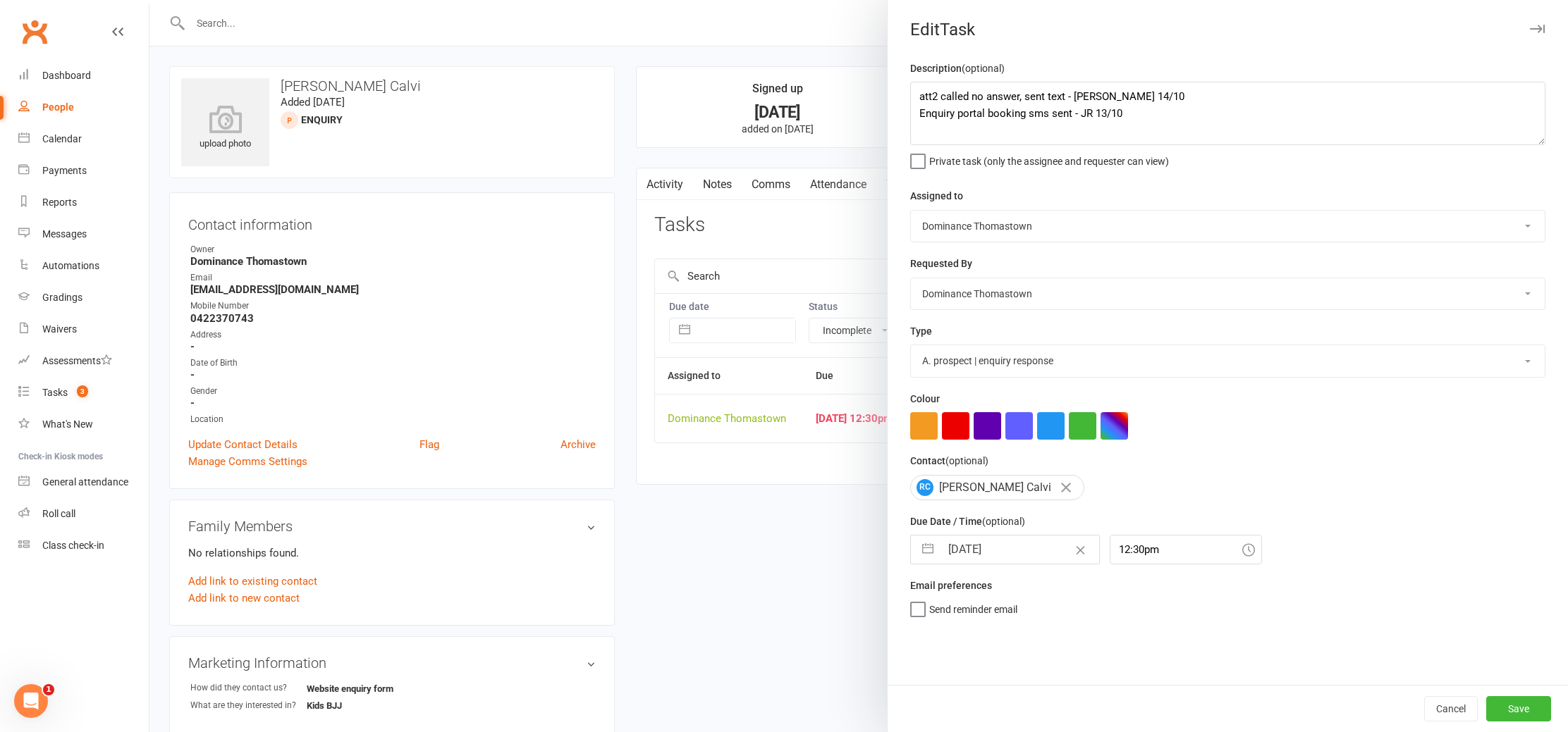
select select "10"
select select "2025"
click at [981, 561] on input "[DATE]" at bounding box center [1020, 550] width 158 height 28
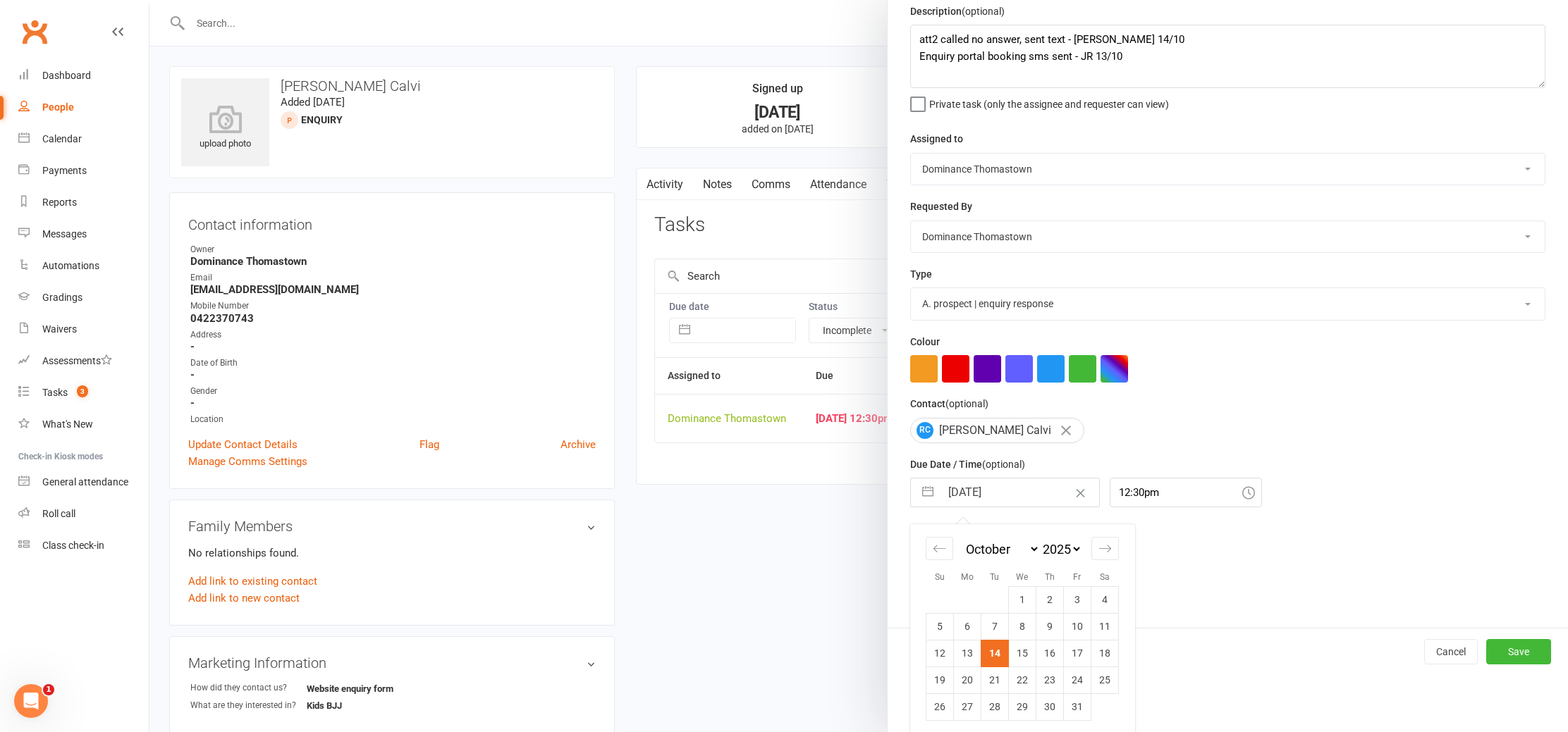
scroll to position [64, 0]
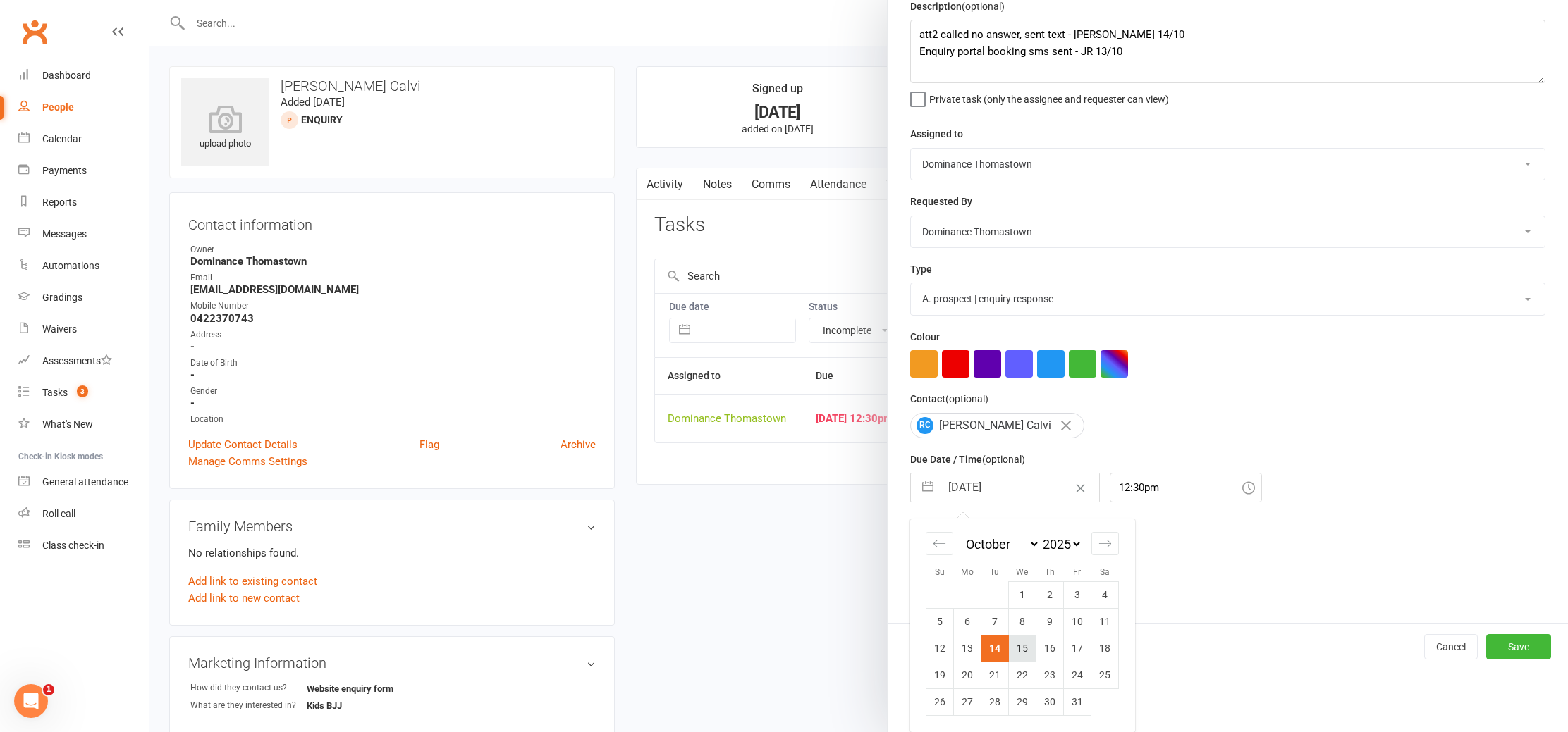
click at [1032, 652] on td "15" at bounding box center [1023, 648] width 28 height 27
type input "15 Oct 2025"
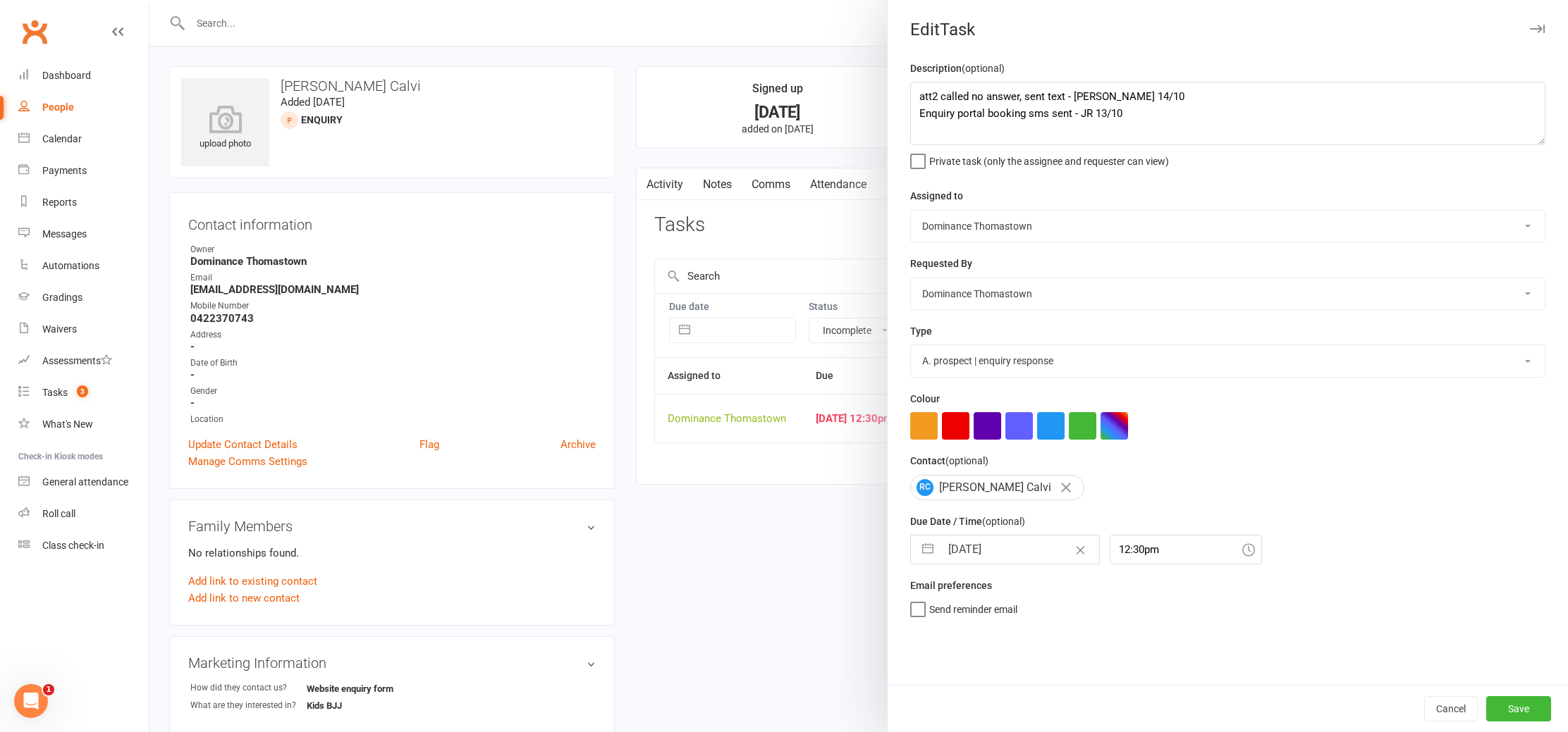
scroll to position [0, 0]
click at [1527, 710] on button "Save" at bounding box center [1519, 709] width 65 height 25
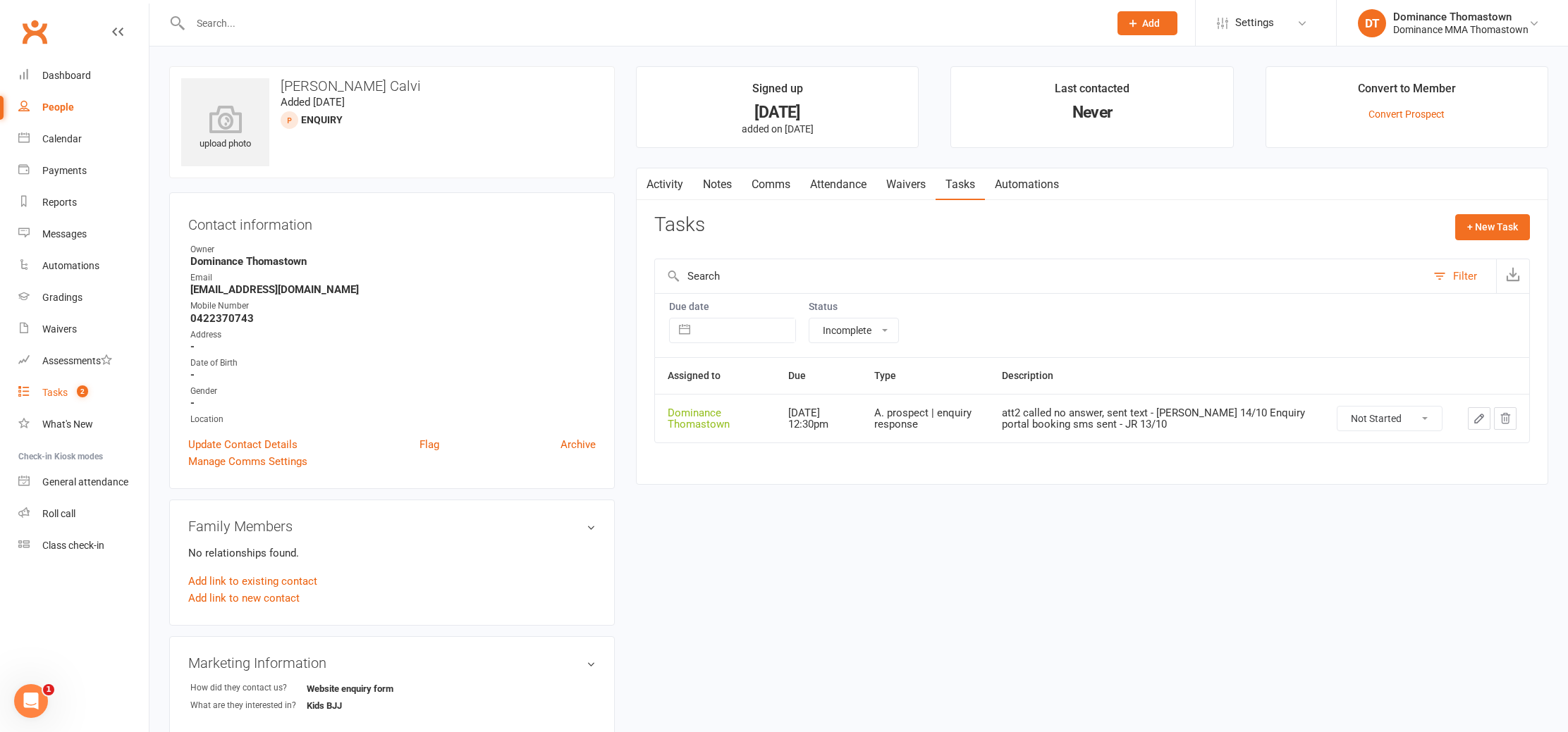
click at [55, 386] on link "Tasks 2" at bounding box center [84, 393] width 131 height 32
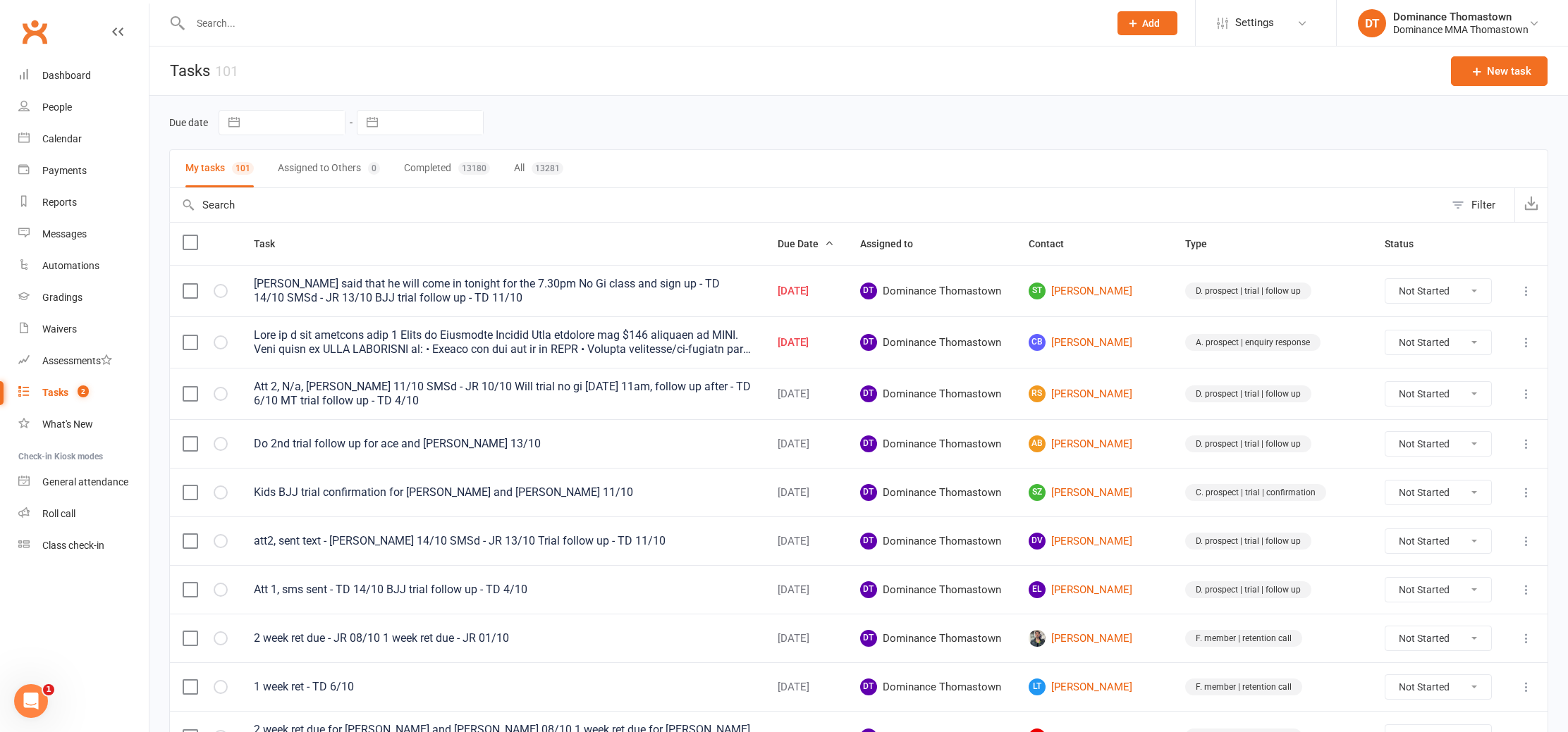
click at [1095, 301] on td "ST Sam Teeling" at bounding box center [1094, 290] width 156 height 52
click at [1099, 282] on link "ST Sam Teeling" at bounding box center [1094, 290] width 132 height 17
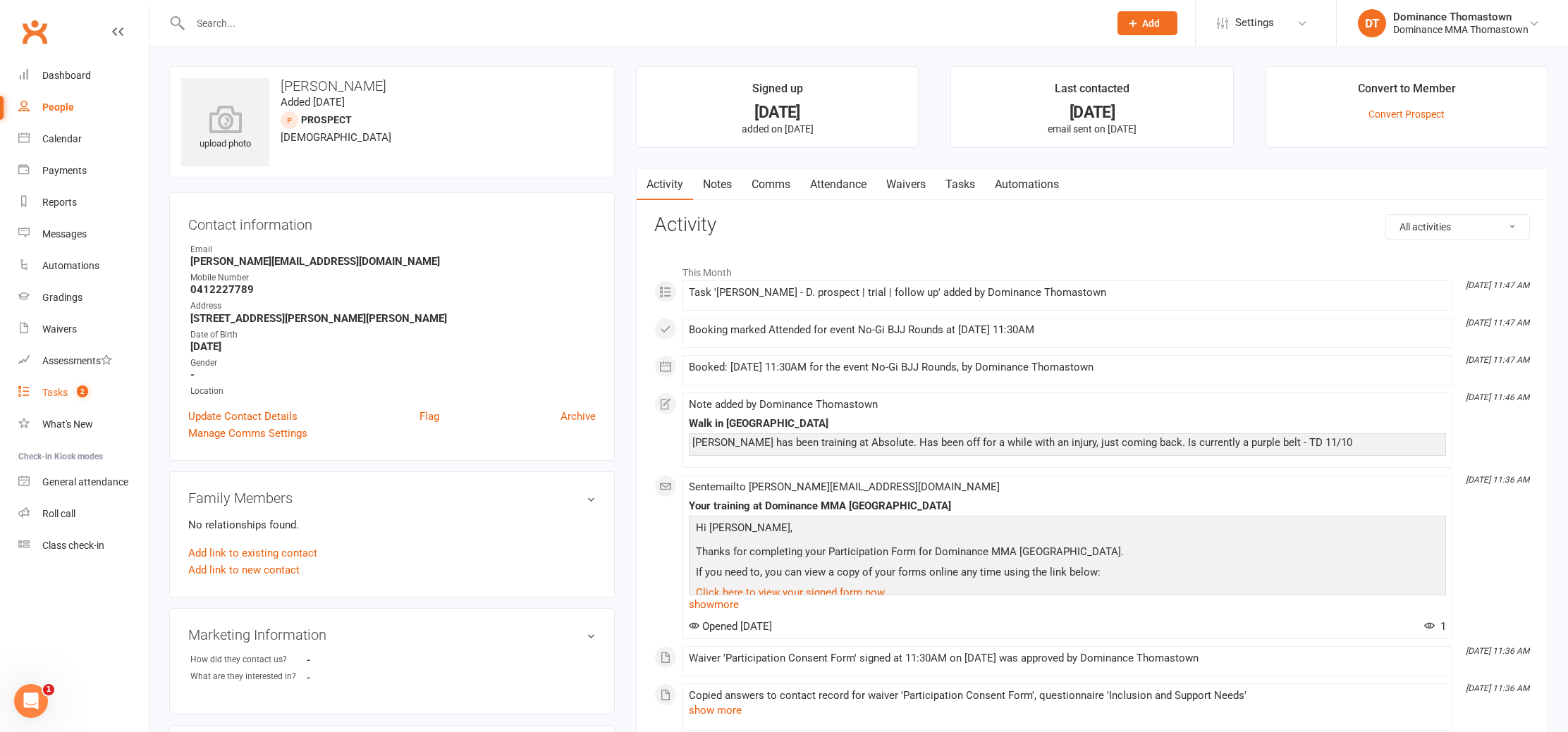
click at [81, 394] on span "2" at bounding box center [83, 391] width 12 height 12
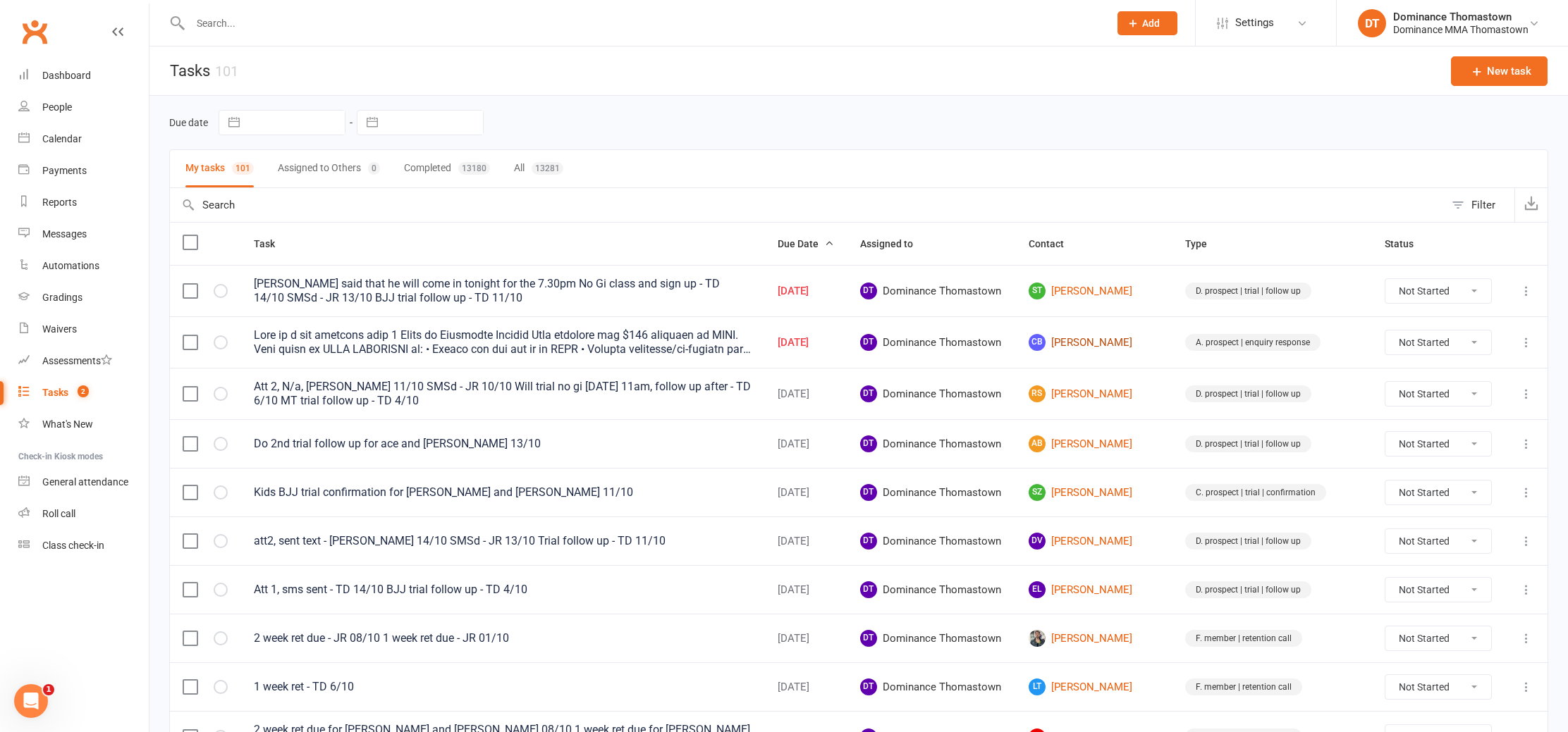
click at [1094, 345] on link "CB Chad Berb" at bounding box center [1094, 342] width 132 height 17
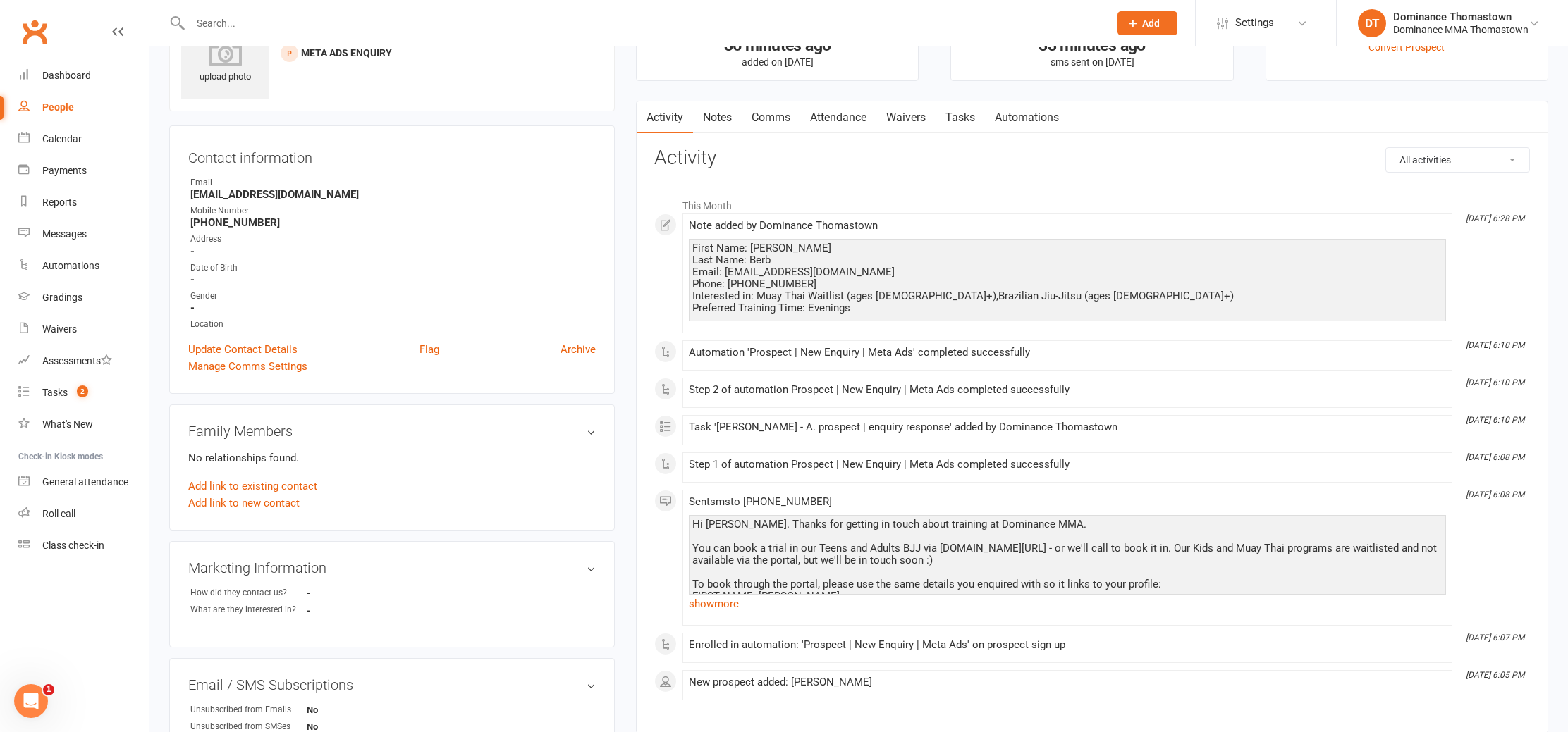
scroll to position [73, 0]
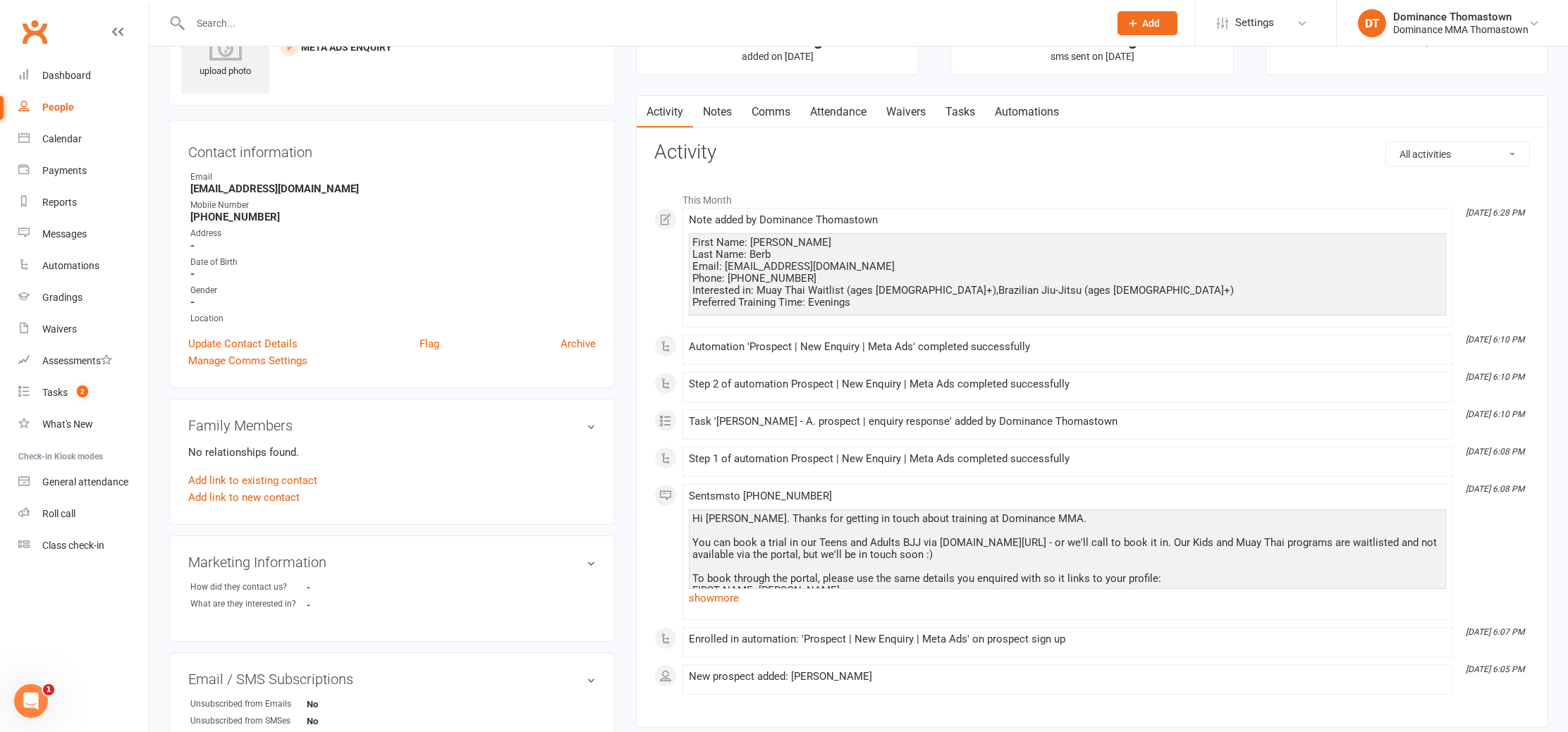
click at [964, 115] on link "Tasks" at bounding box center [961, 112] width 49 height 33
select select "incomplete"
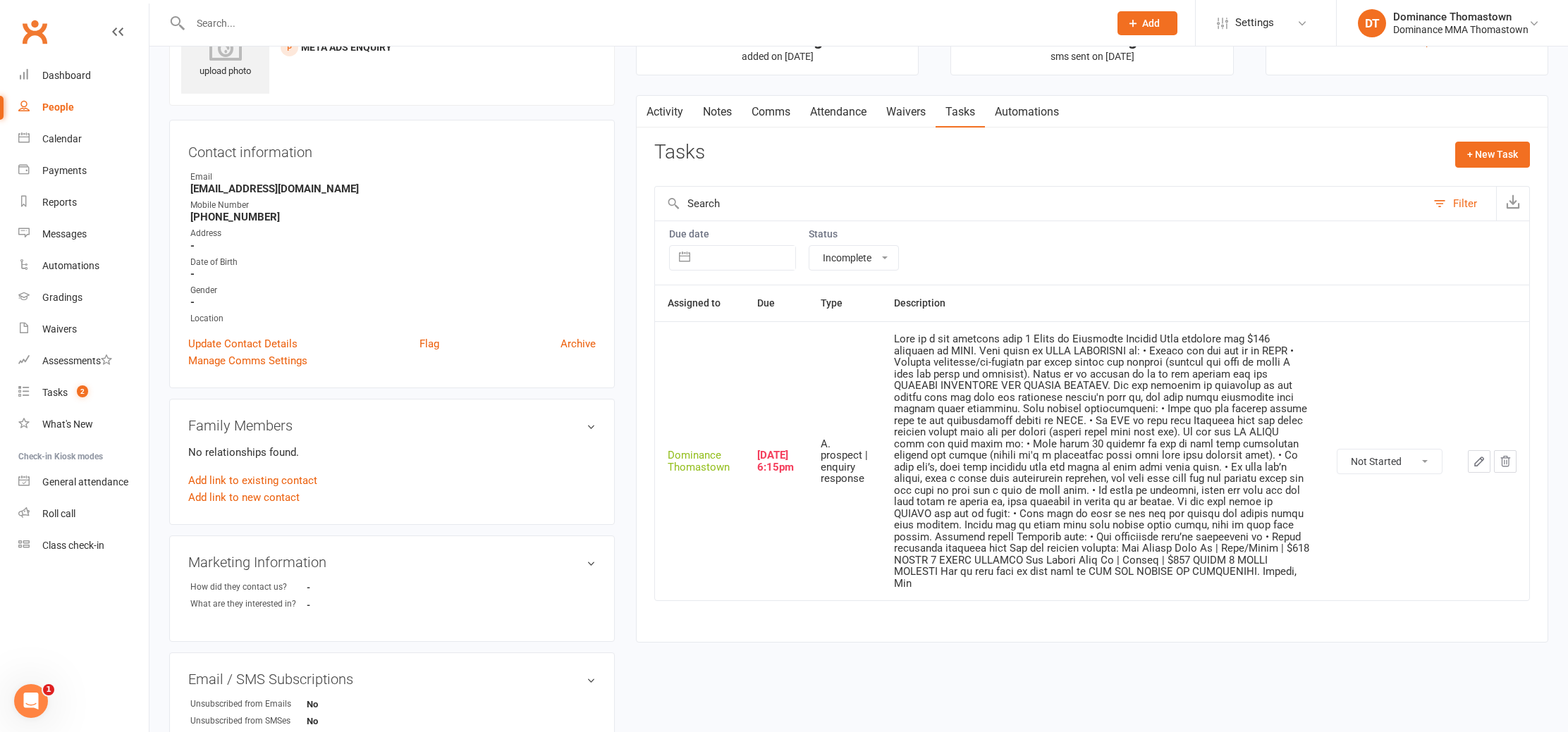
scroll to position [84, 0]
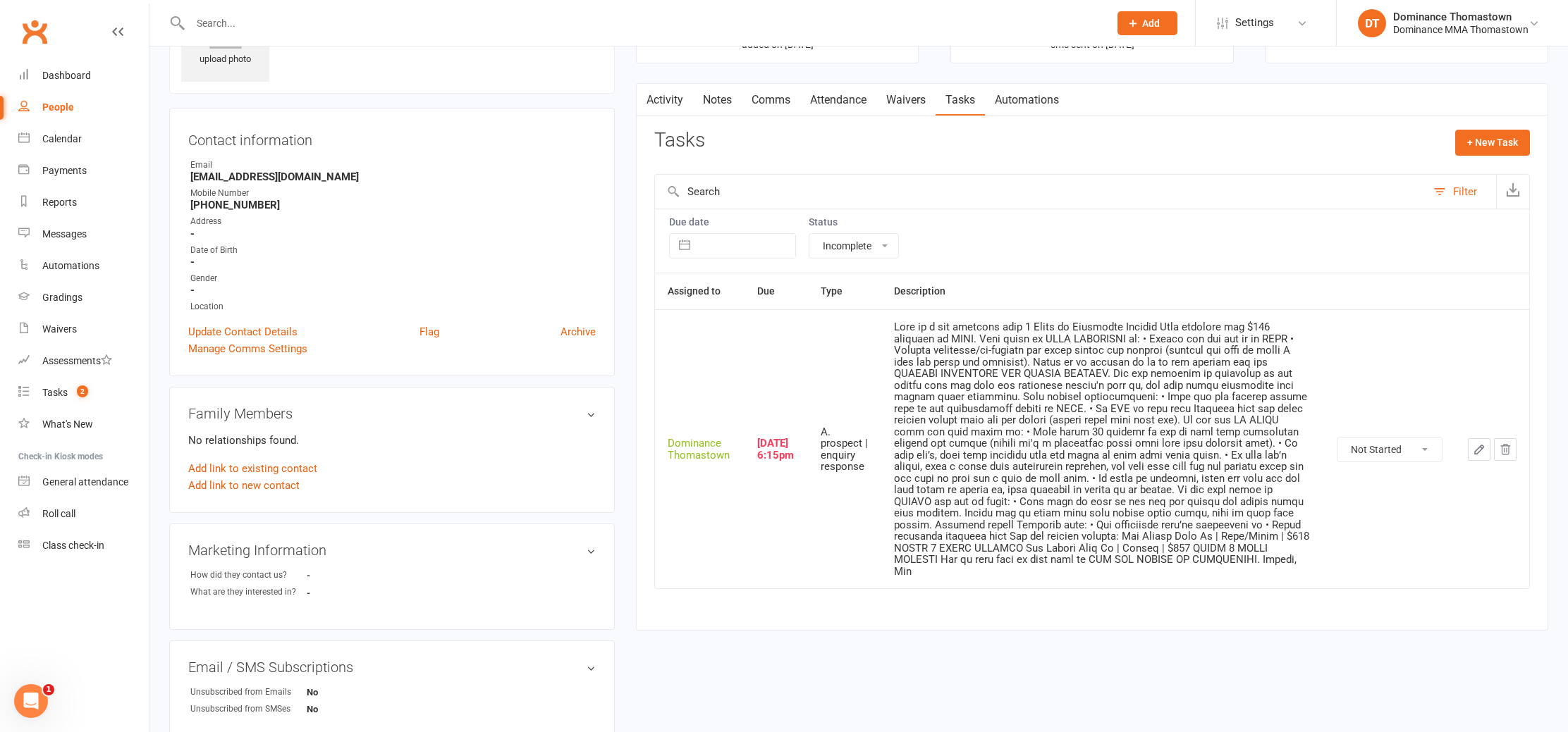
click at [1150, 283] on th "Description" at bounding box center [1102, 291] width 442 height 36
click at [228, 29] on input "text" at bounding box center [642, 23] width 913 height 20
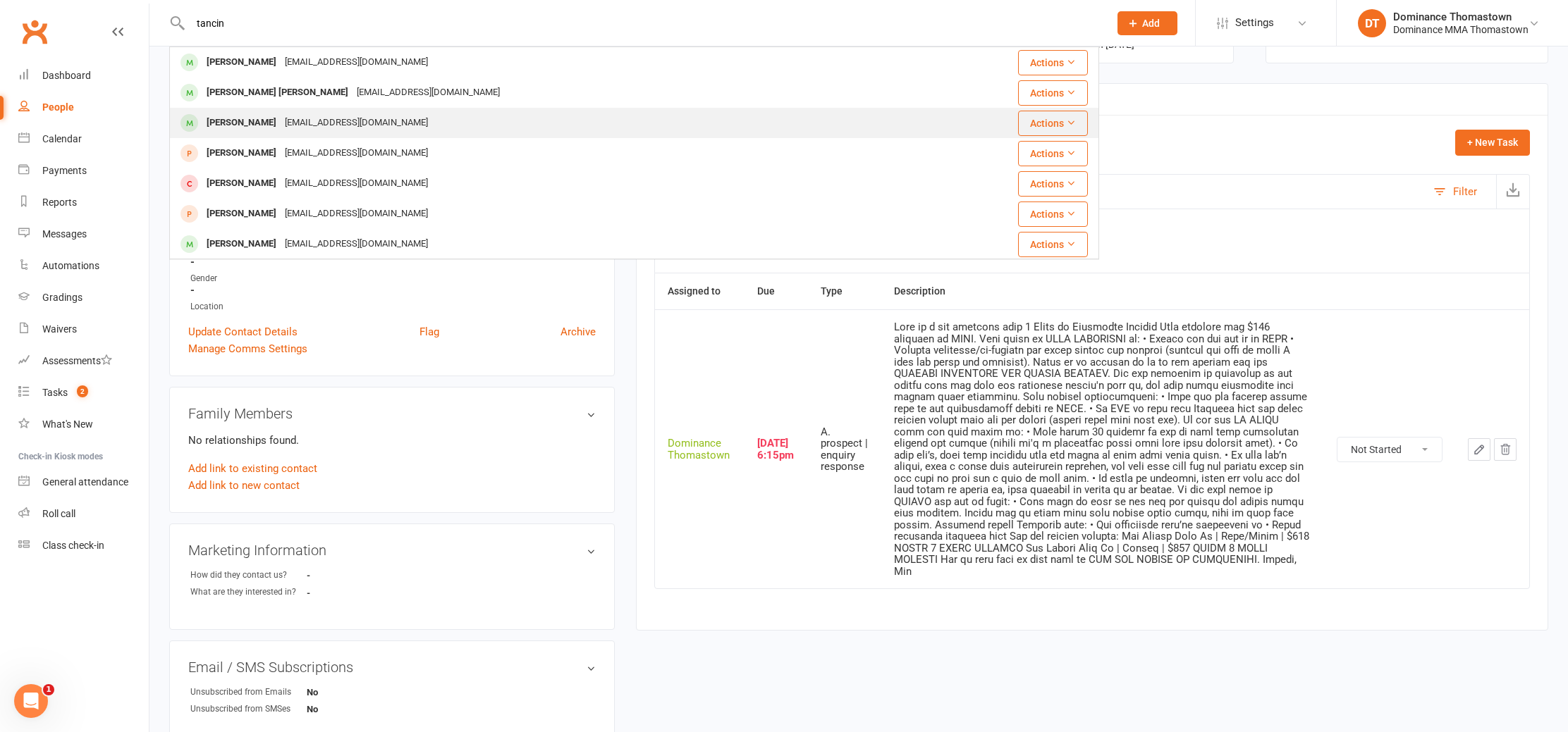
type input "tancin"
click at [266, 125] on div "Michael Tancin" at bounding box center [242, 123] width 78 height 20
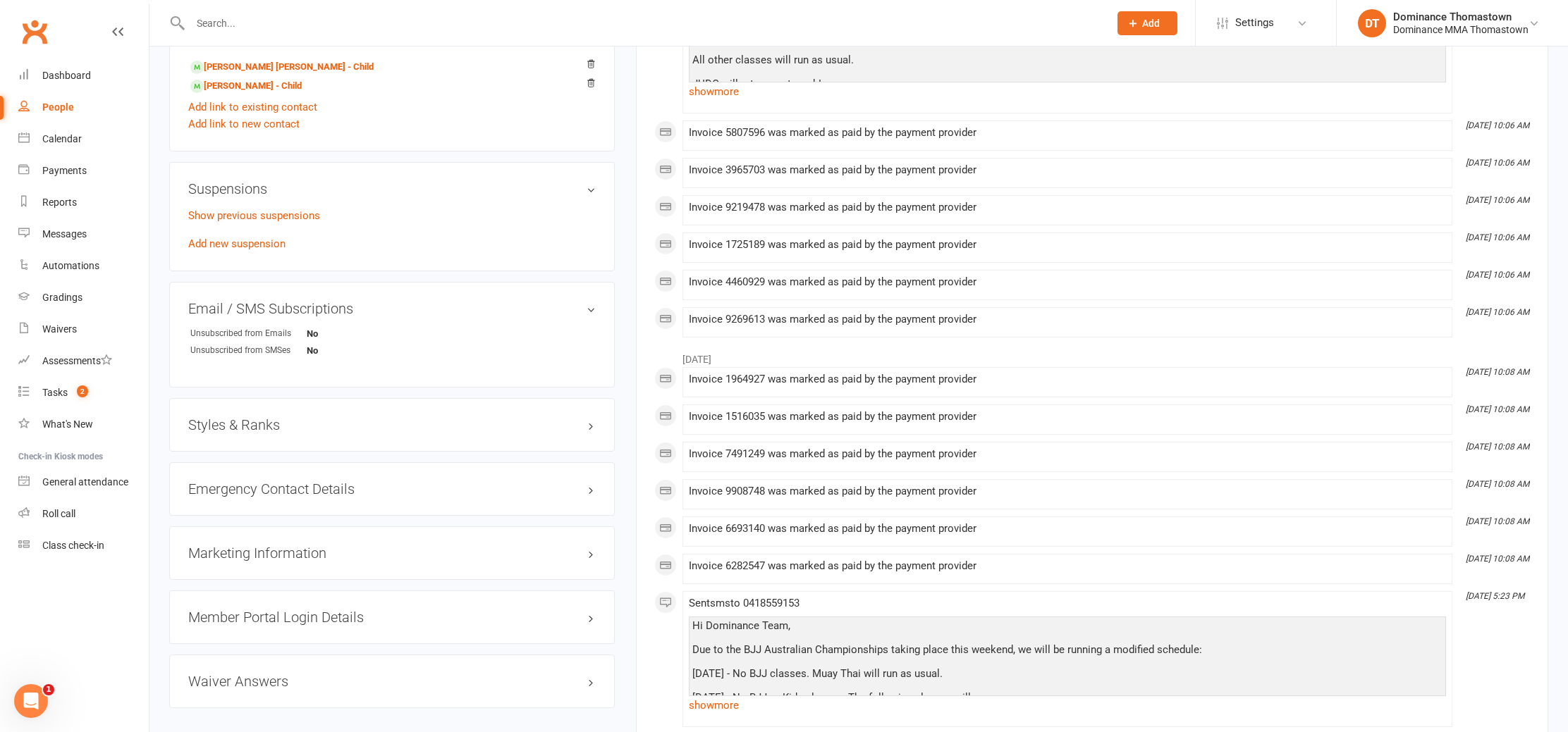
scroll to position [1072, 0]
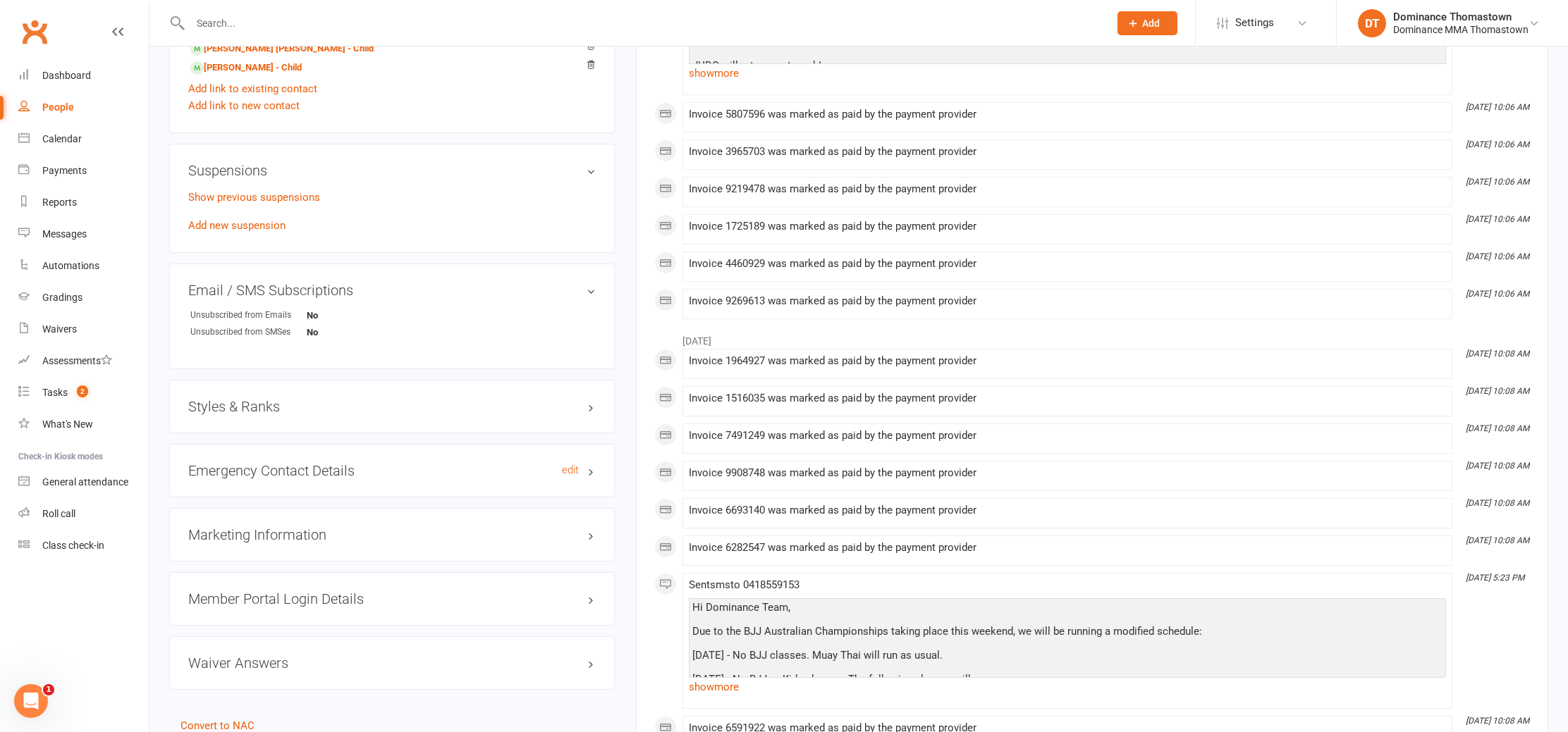
click at [247, 476] on h3 "Emergency Contact Details edit" at bounding box center [392, 471] width 408 height 15
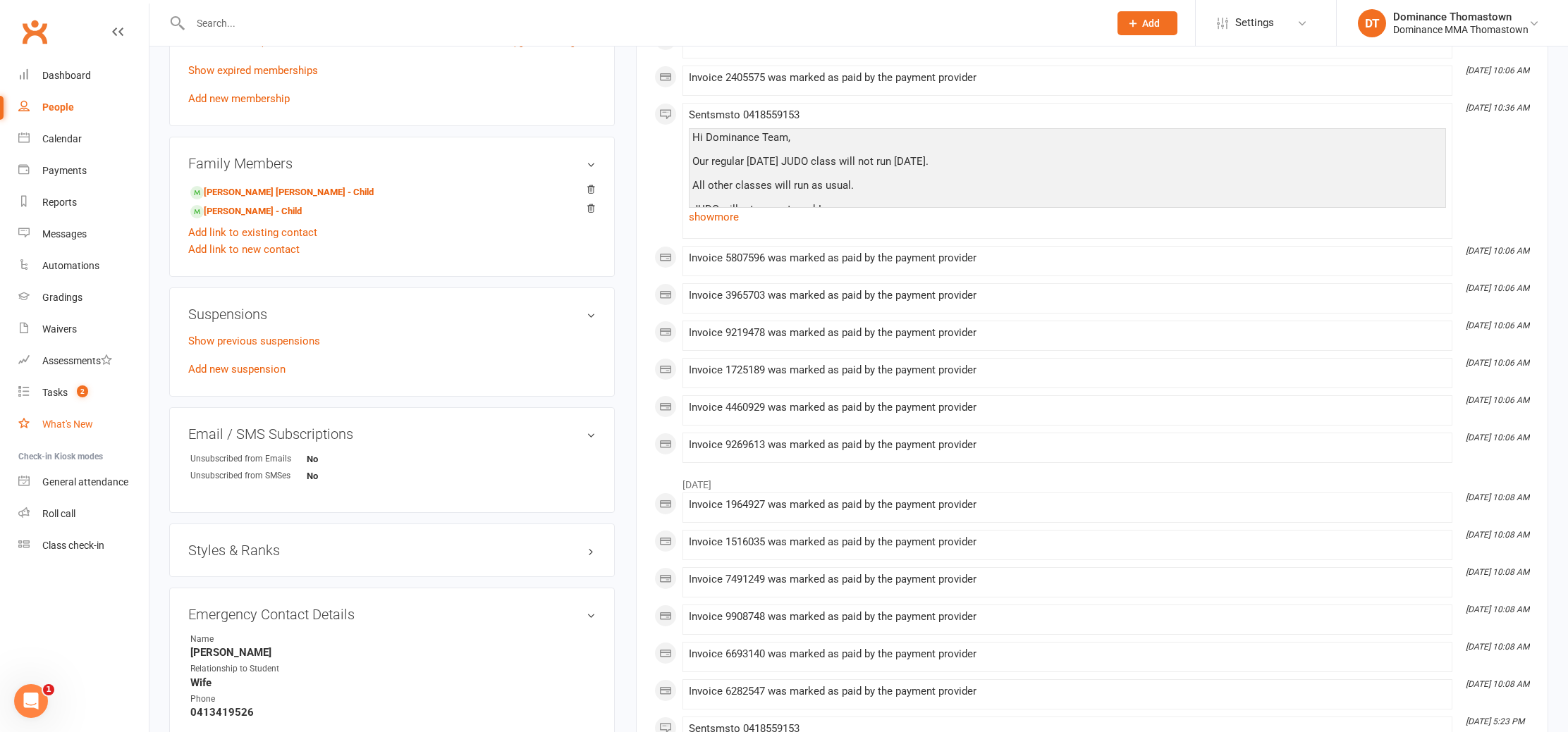
scroll to position [929, 0]
click at [73, 387] on count-badge "2" at bounding box center [78, 393] width 18 height 12
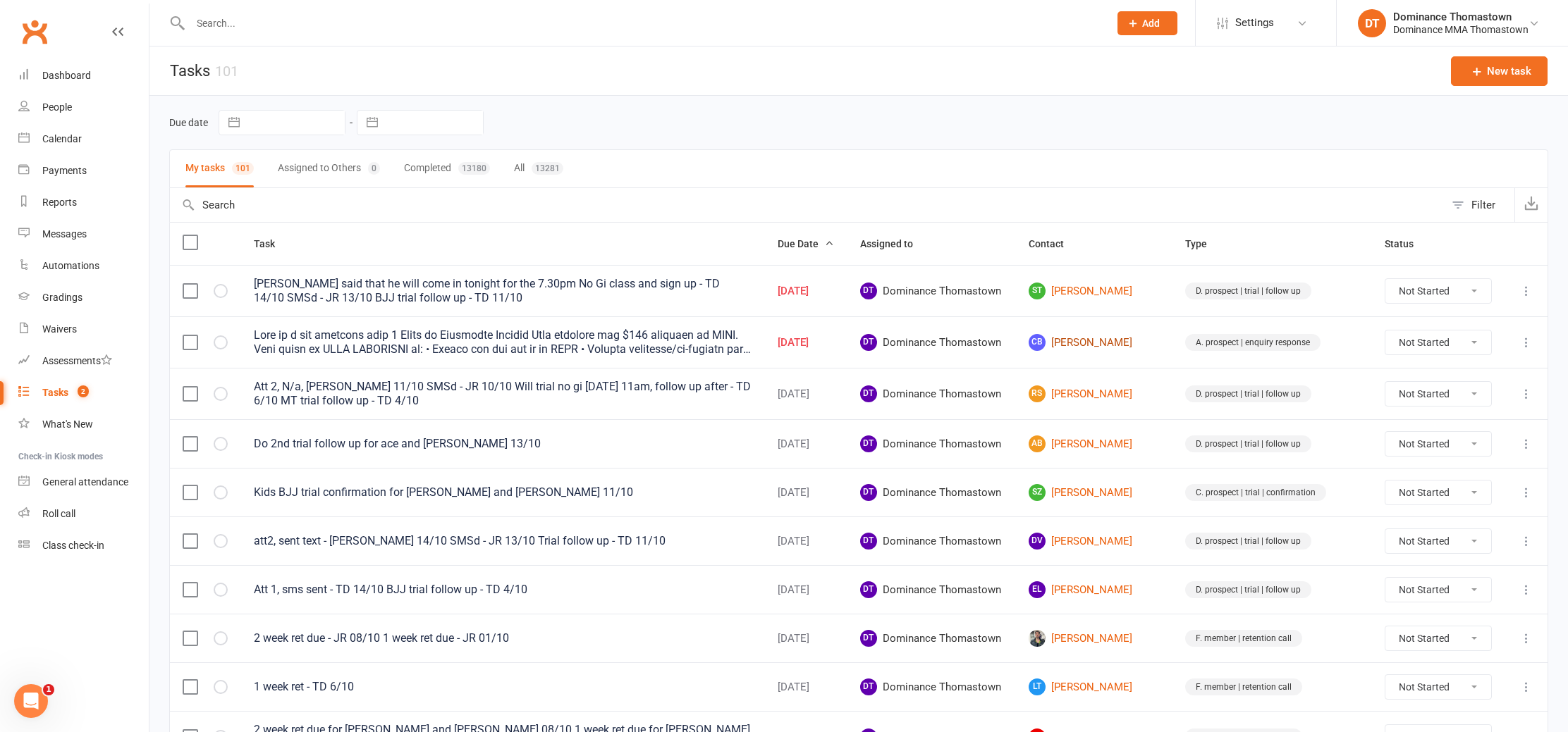
click at [1073, 339] on link "CB Chad Berb" at bounding box center [1094, 342] width 132 height 17
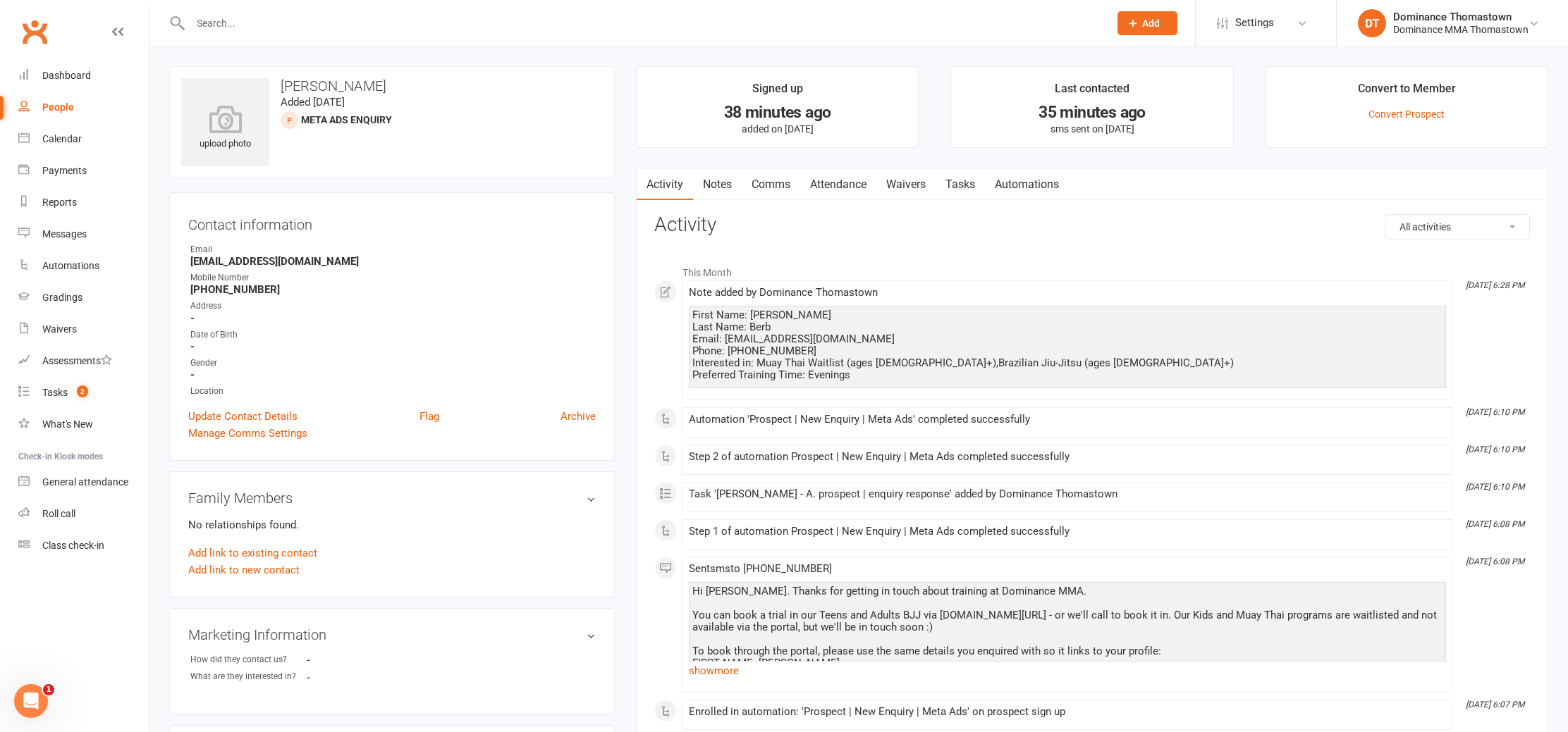
click at [960, 183] on link "Tasks" at bounding box center [961, 184] width 49 height 33
select select "incomplete"
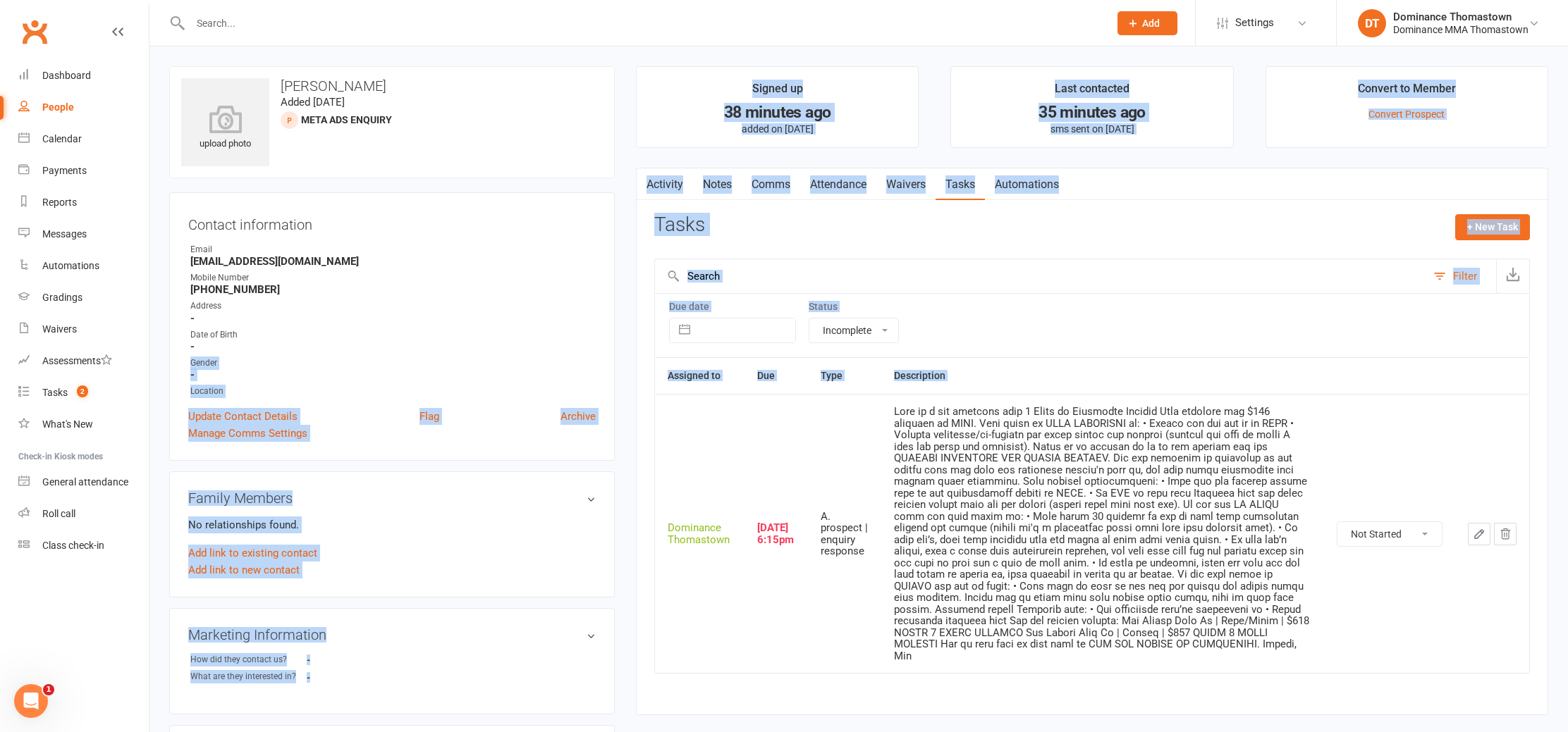
drag, startPoint x: 668, startPoint y: 407, endPoint x: 575, endPoint y: 338, distance: 115.8
click at [579, 340] on div "upload photo Chad Berb Added 14 October, 2025 META ADS ENQUIRY prospect Contact…" at bounding box center [858, 588] width 1400 height 1044
click at [861, 223] on div "Tasks + New Task" at bounding box center [1092, 231] width 876 height 33
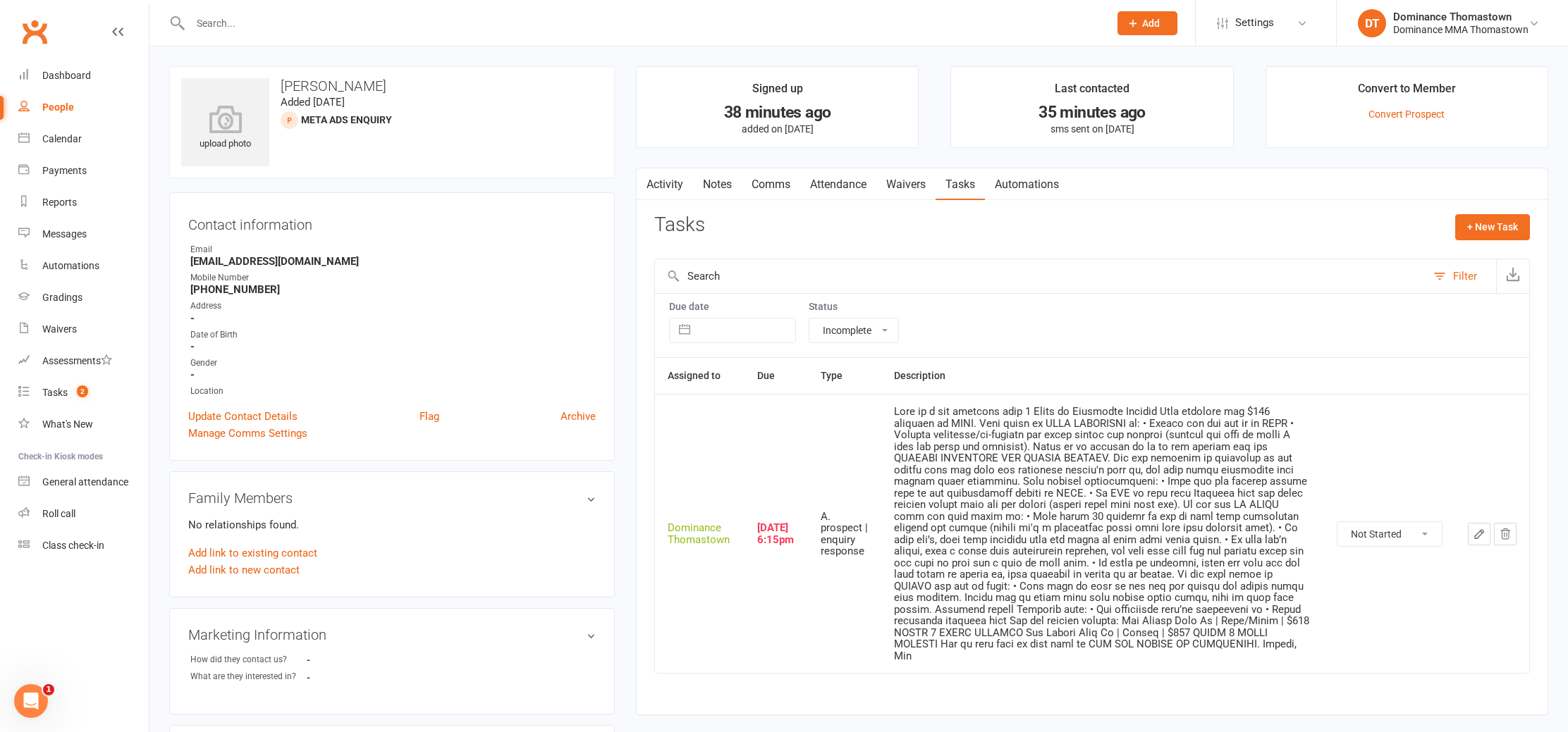
click at [726, 184] on link "Notes" at bounding box center [717, 184] width 49 height 33
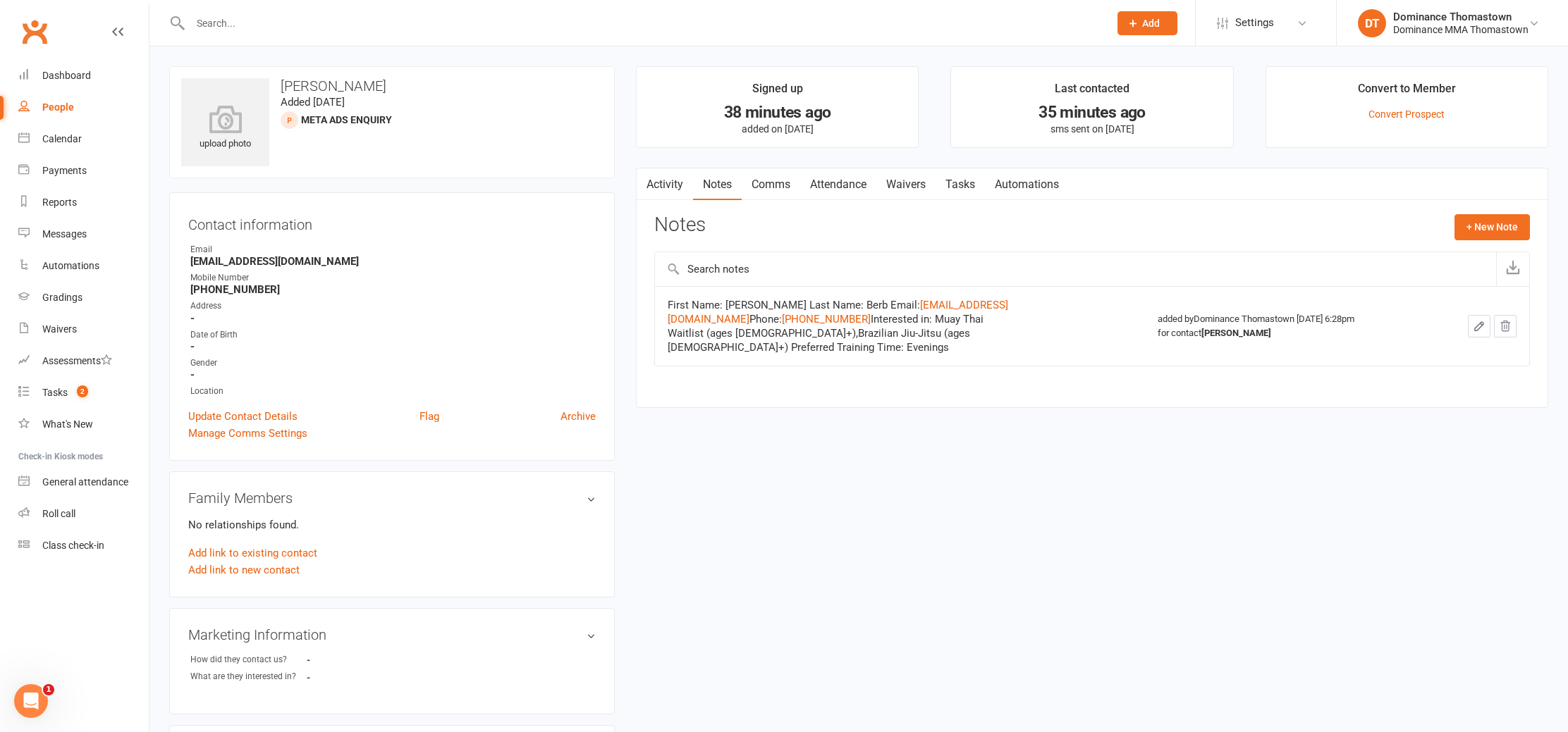
drag, startPoint x: 872, startPoint y: 252, endPoint x: 978, endPoint y: 259, distance: 106.2
click at [978, 259] on input "text" at bounding box center [1076, 269] width 841 height 34
drag, startPoint x: 978, startPoint y: 259, endPoint x: 974, endPoint y: 239, distance: 20.4
click at [978, 259] on input "text" at bounding box center [1076, 269] width 841 height 34
click at [944, 167] on main "Signed up 38 minutes ago added on 14 Oct 2025 Last contacted 35 minutes ago sms…" at bounding box center [1092, 244] width 934 height 356
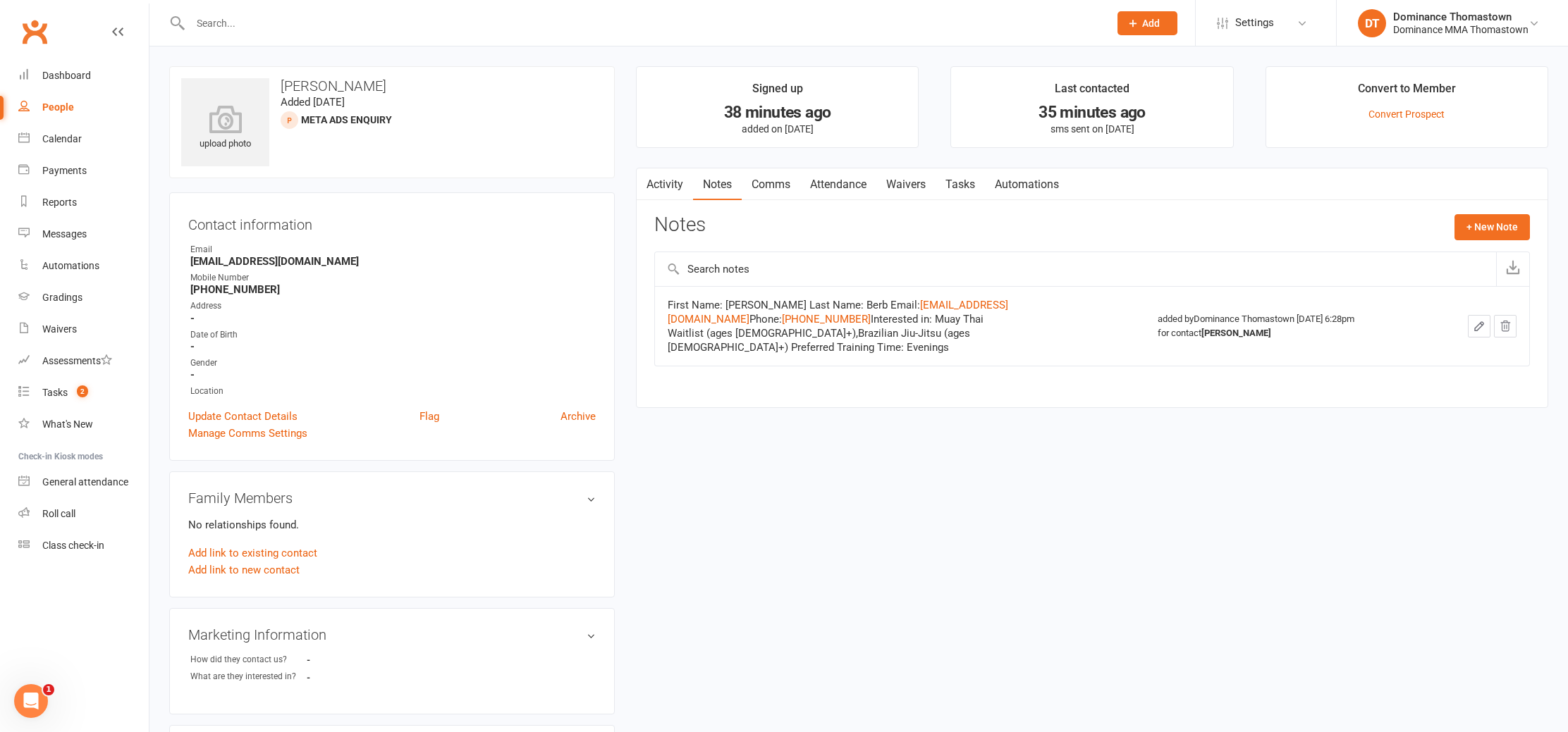
click at [967, 190] on link "Tasks" at bounding box center [961, 184] width 49 height 33
select select "incomplete"
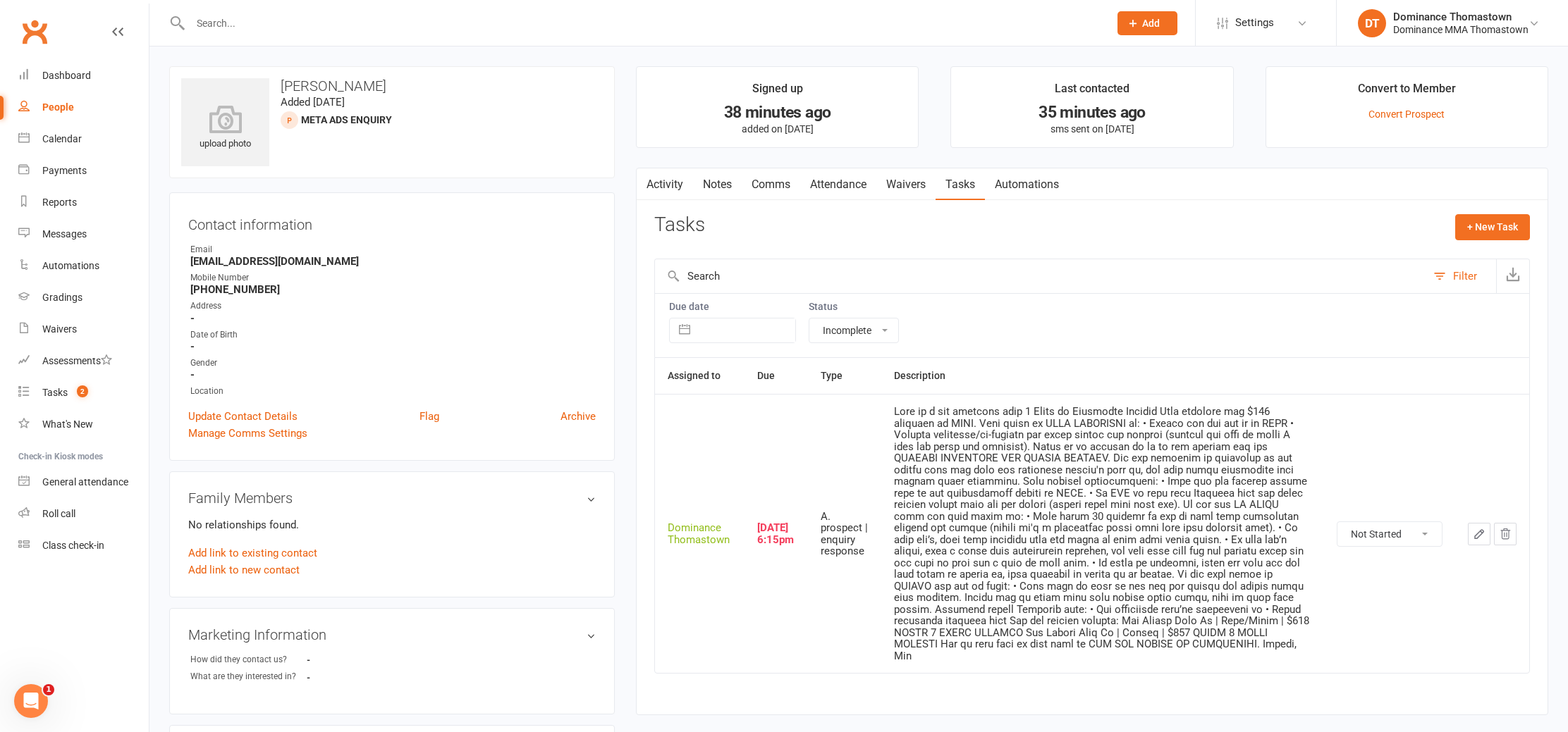
drag, startPoint x: 730, startPoint y: 186, endPoint x: 721, endPoint y: 191, distance: 10.3
click at [730, 186] on link "Notes" at bounding box center [717, 184] width 49 height 33
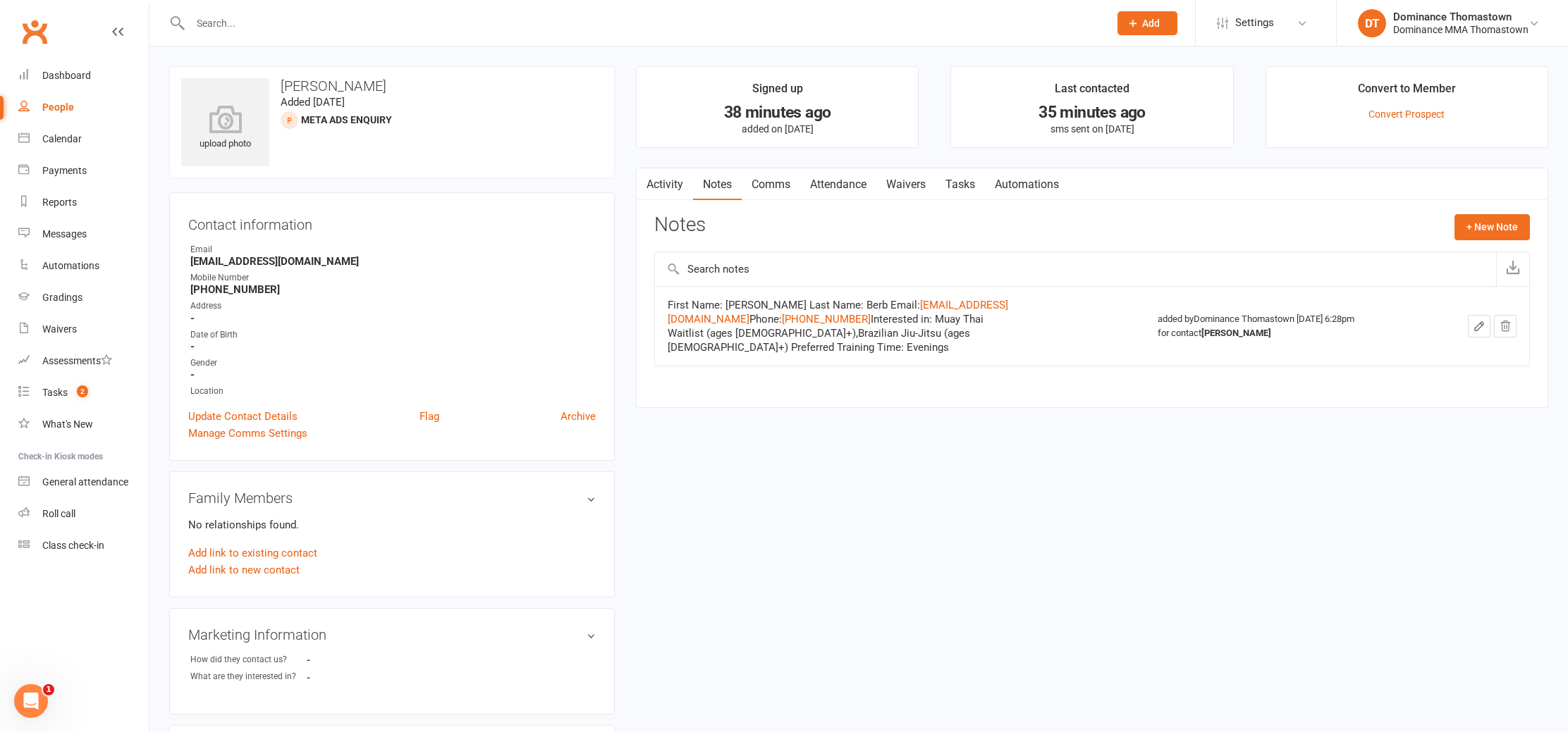
click at [666, 190] on link "Activity" at bounding box center [665, 184] width 57 height 33
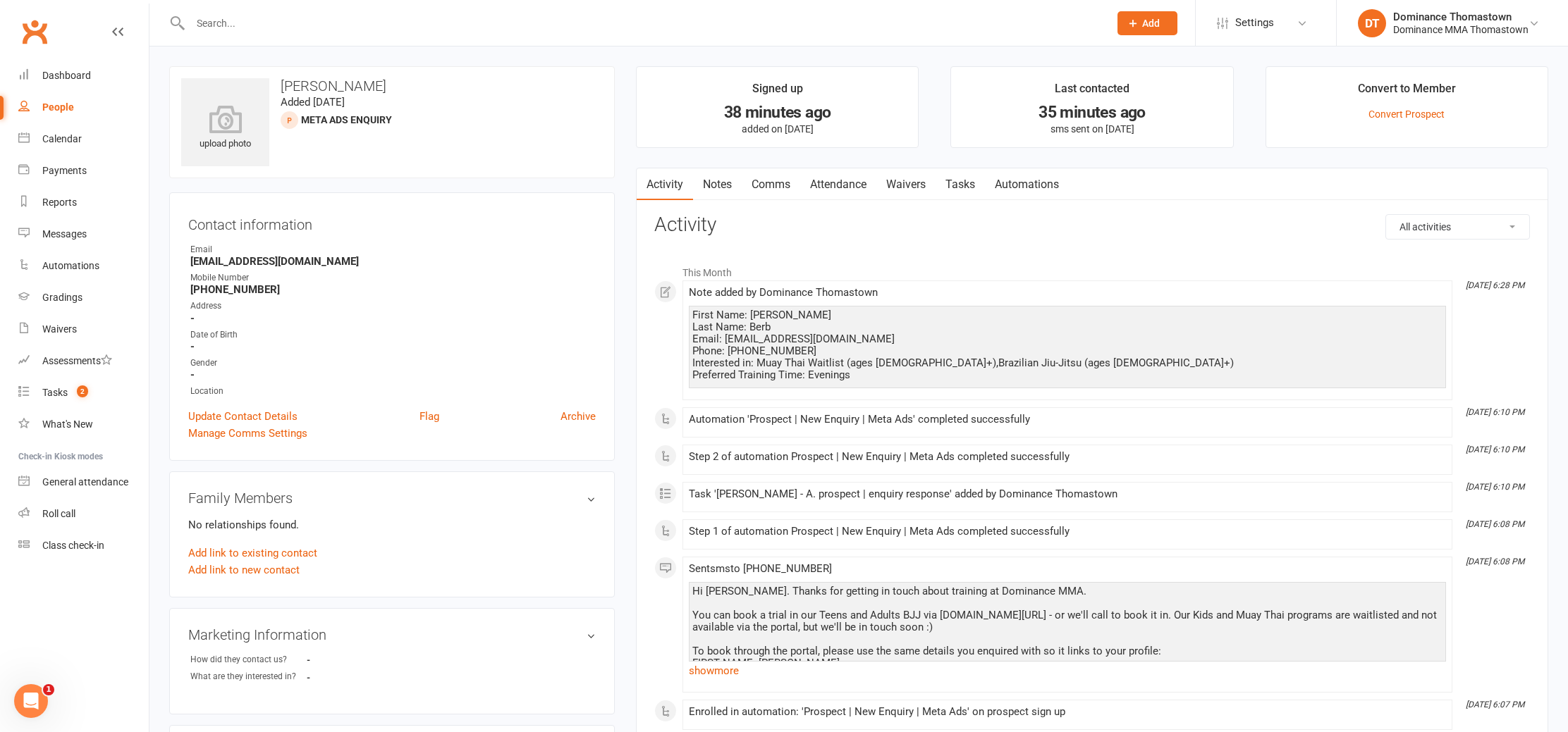
scroll to position [147, 0]
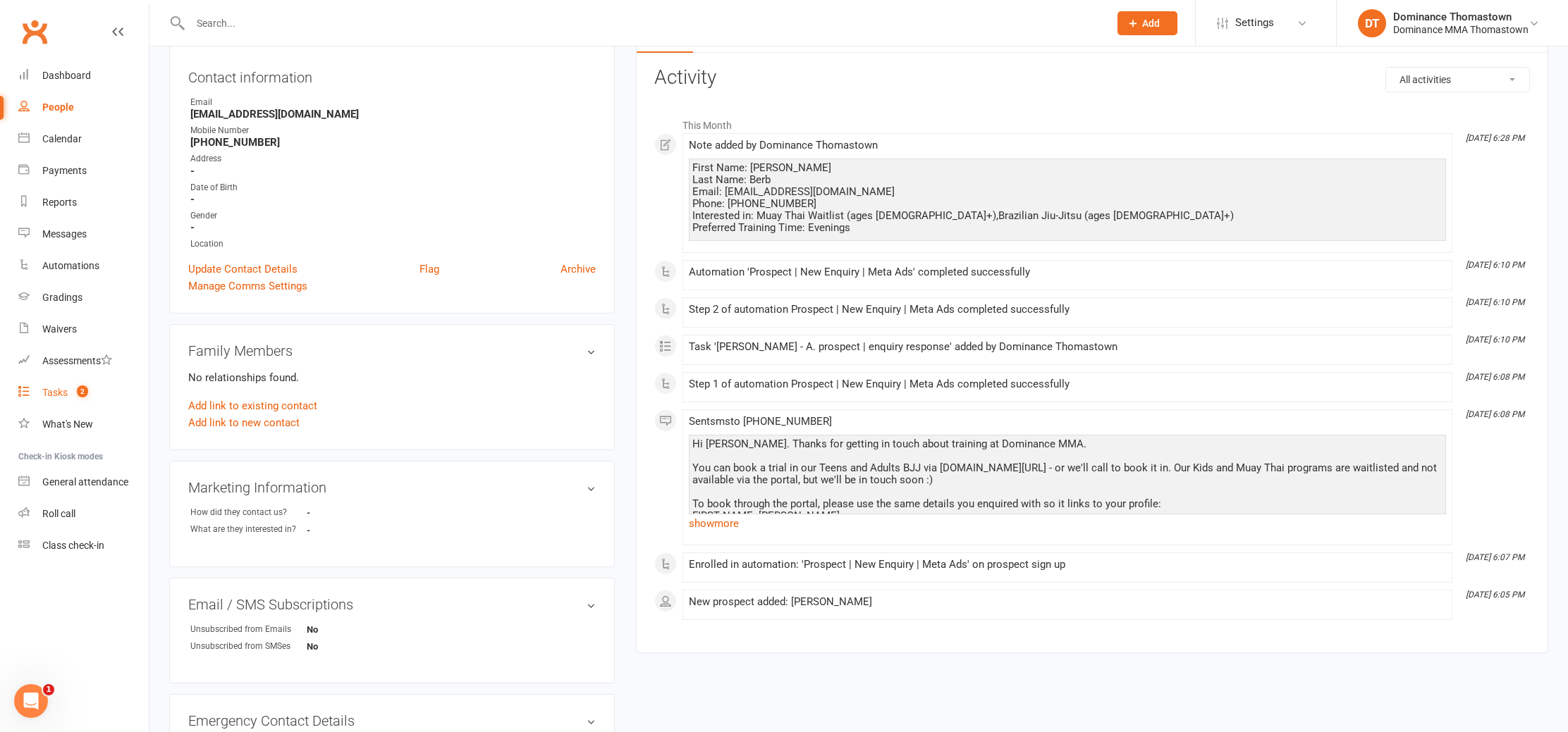
click at [60, 396] on div "Tasks" at bounding box center [54, 393] width 25 height 12
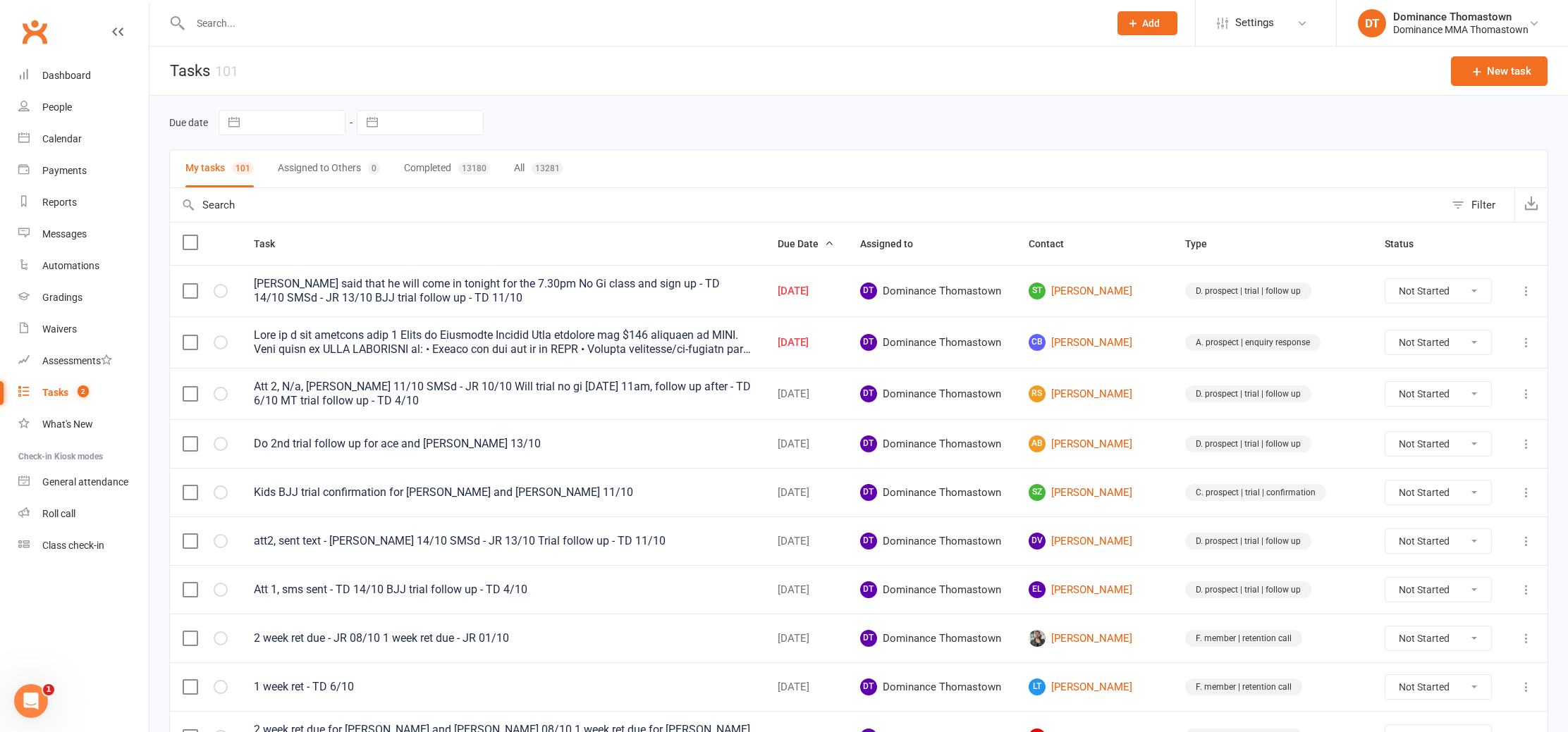
click at [1526, 342] on icon at bounding box center [1526, 342] width 14 height 14
click at [1476, 394] on link "Edit" at bounding box center [1465, 398] width 140 height 28
select select "12547"
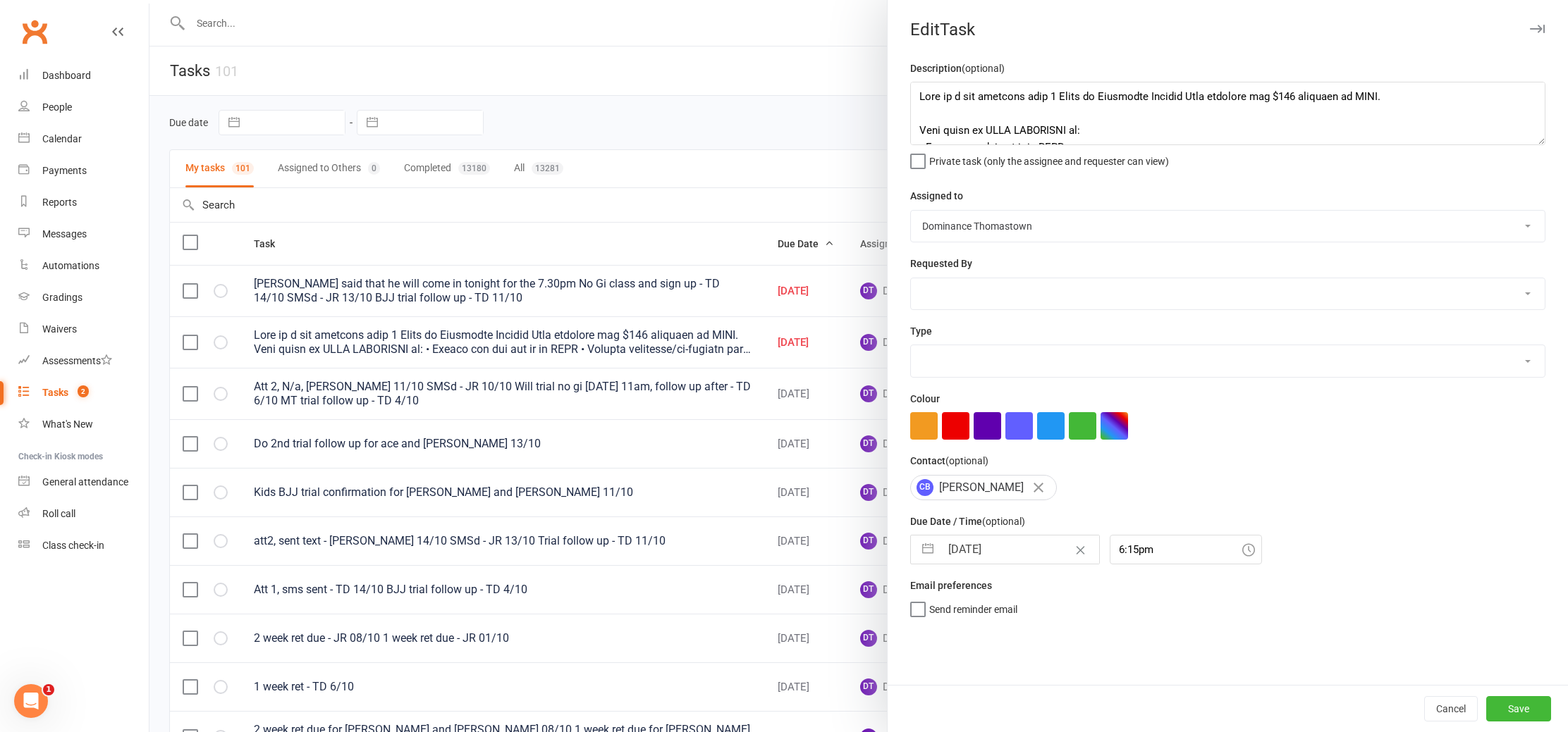
select select "3809"
click at [921, 97] on textarea at bounding box center [1228, 113] width 635 height 63
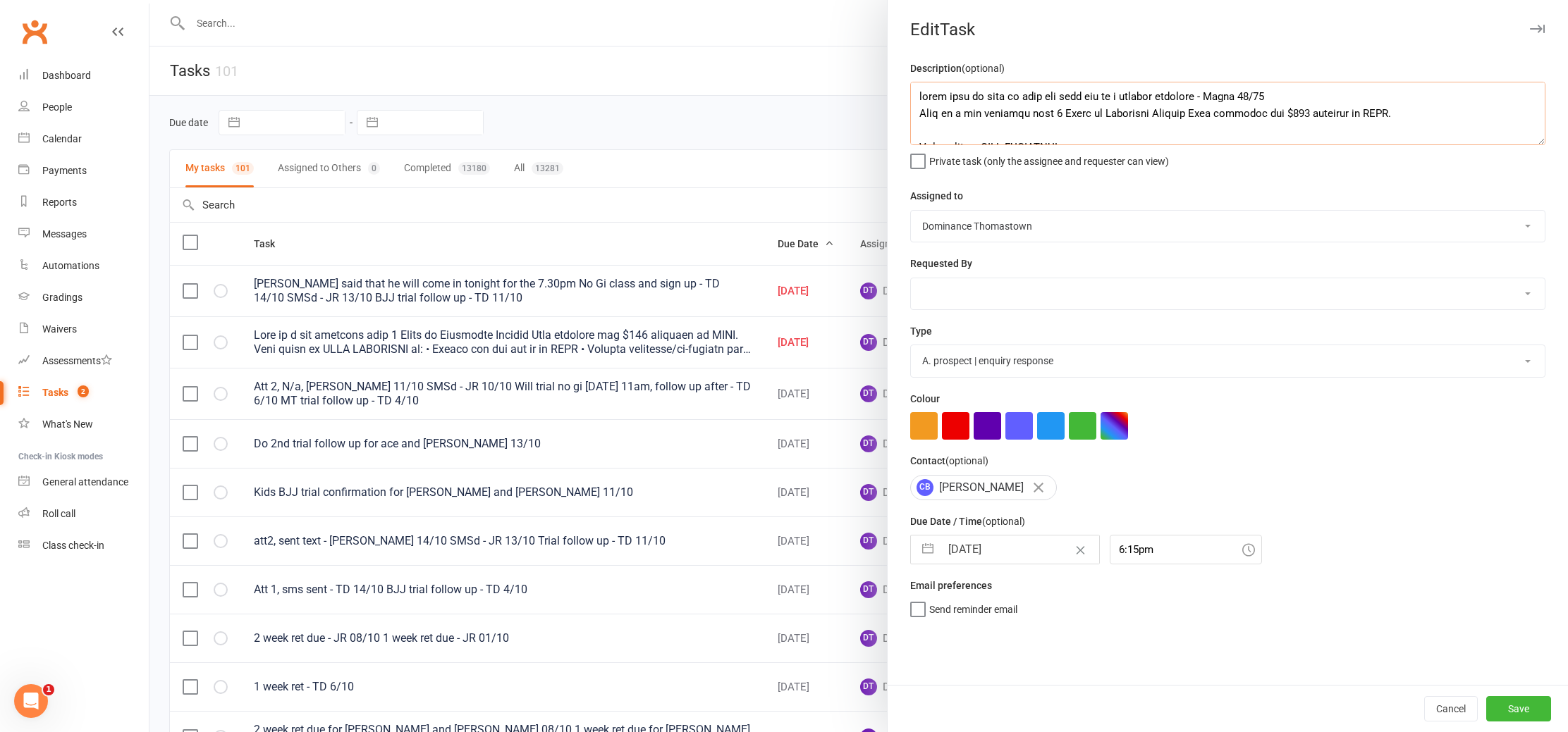
type textarea "super keen to come in with his wife and so a session together - Ellen 14/10 Thi…"
select select "8"
select select "2025"
select select "9"
select select "2025"
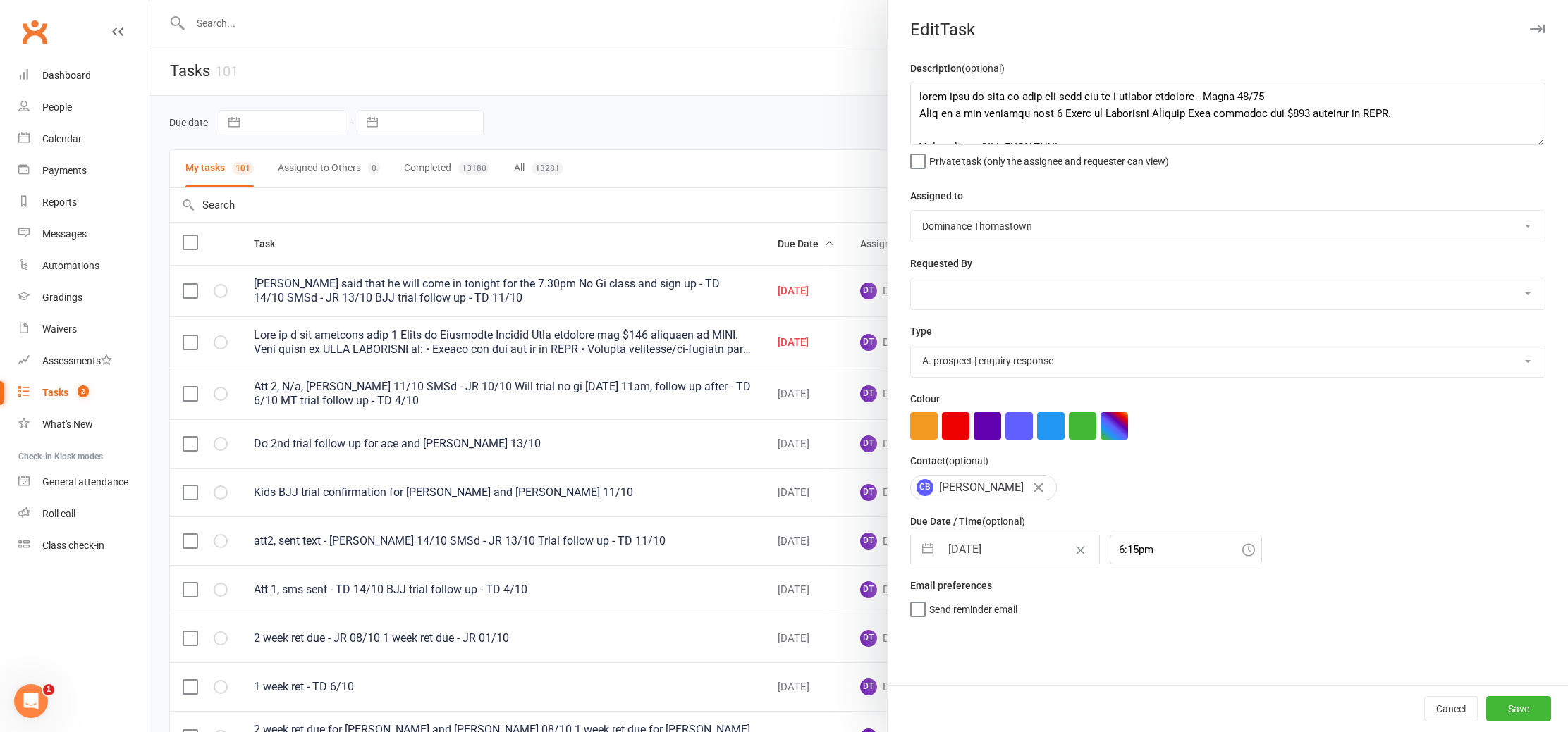
select select "10"
select select "2025"
click at [1011, 547] on input "[DATE]" at bounding box center [1020, 550] width 158 height 28
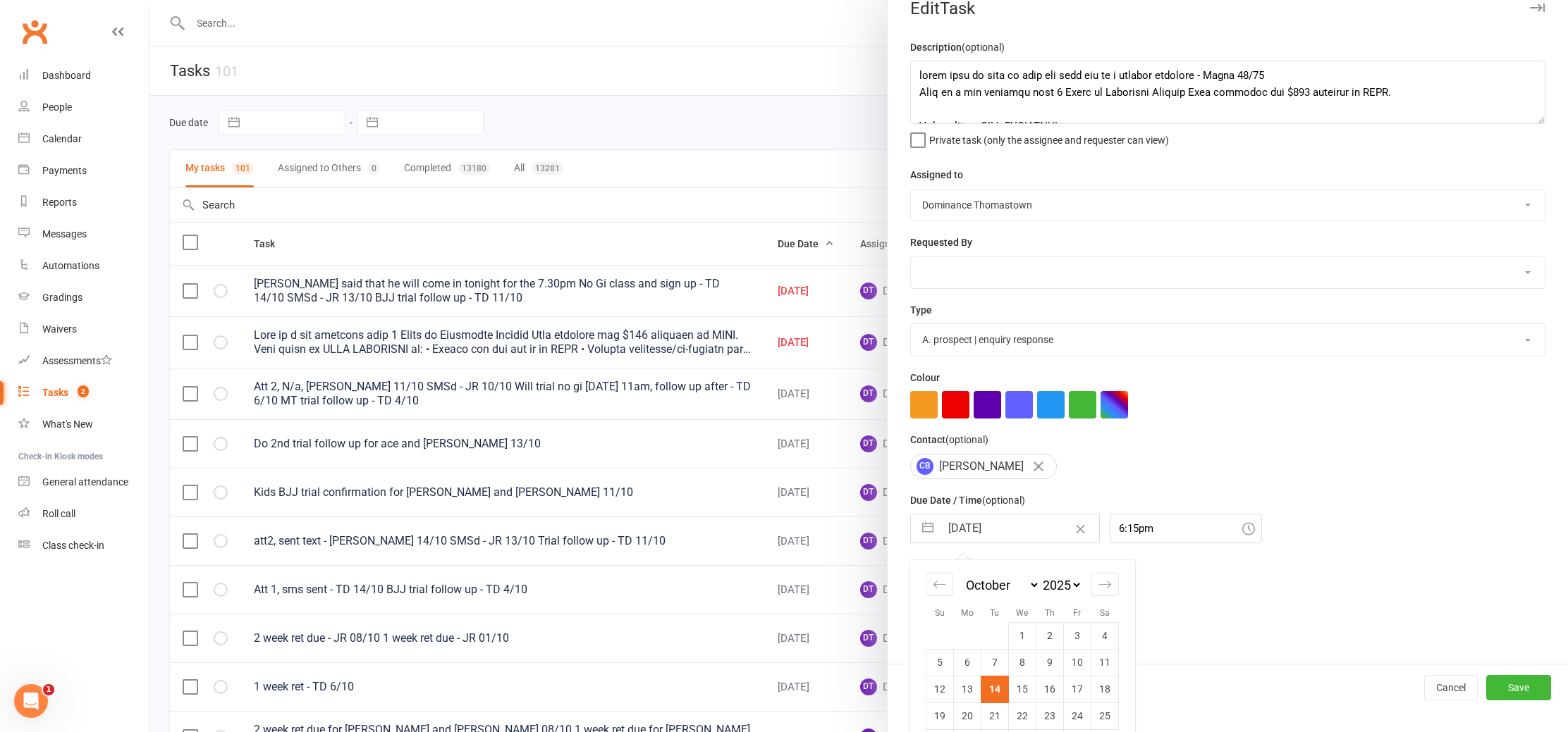
scroll to position [24, 0]
click at [1027, 685] on td "15" at bounding box center [1023, 686] width 28 height 27
type input "15 Oct 2025"
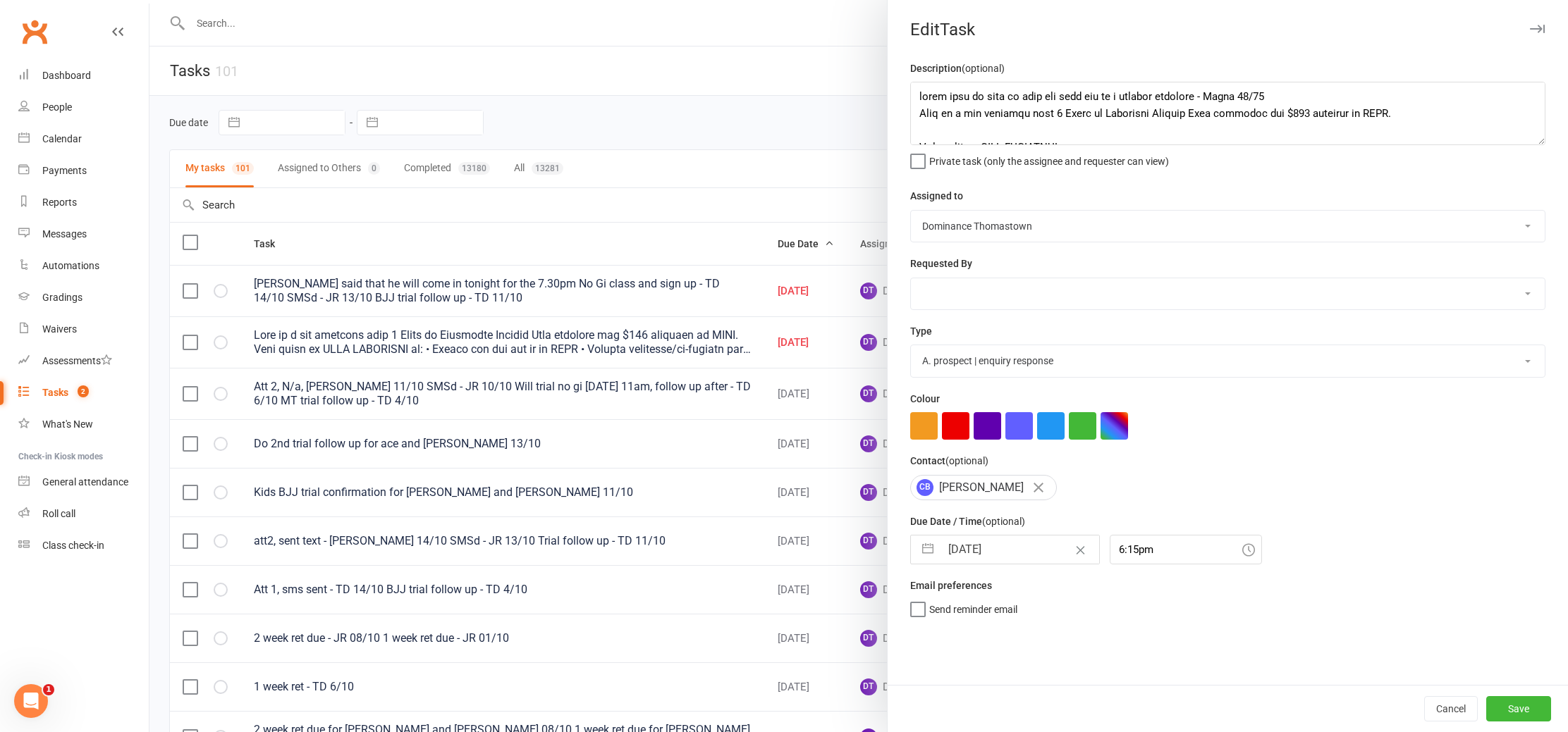
scroll to position [0, 0]
drag, startPoint x: 1500, startPoint y: 709, endPoint x: 1421, endPoint y: 674, distance: 86.4
click at [1500, 709] on button "Save" at bounding box center [1519, 709] width 65 height 25
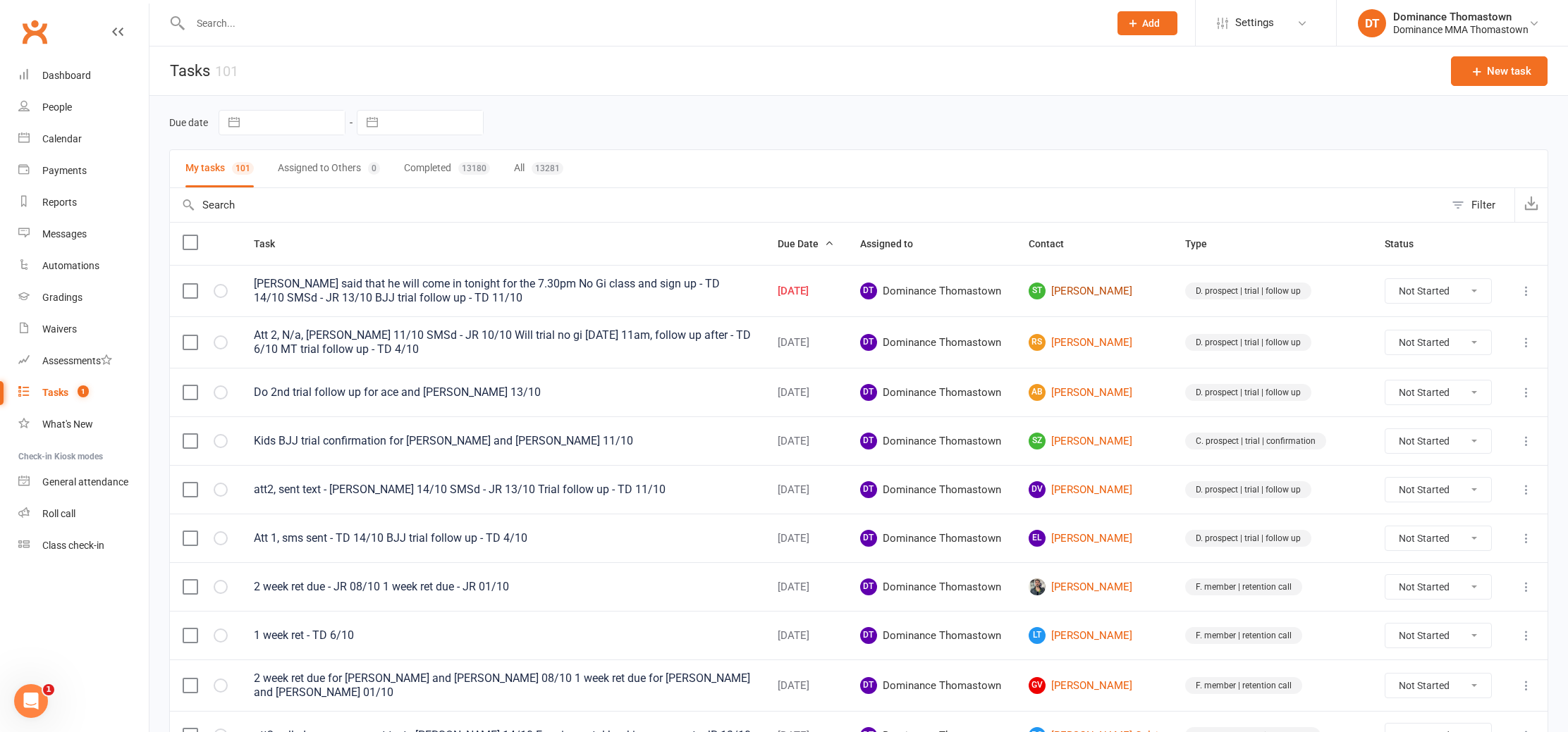
click at [1112, 291] on link "ST Sam Teeling" at bounding box center [1094, 290] width 132 height 17
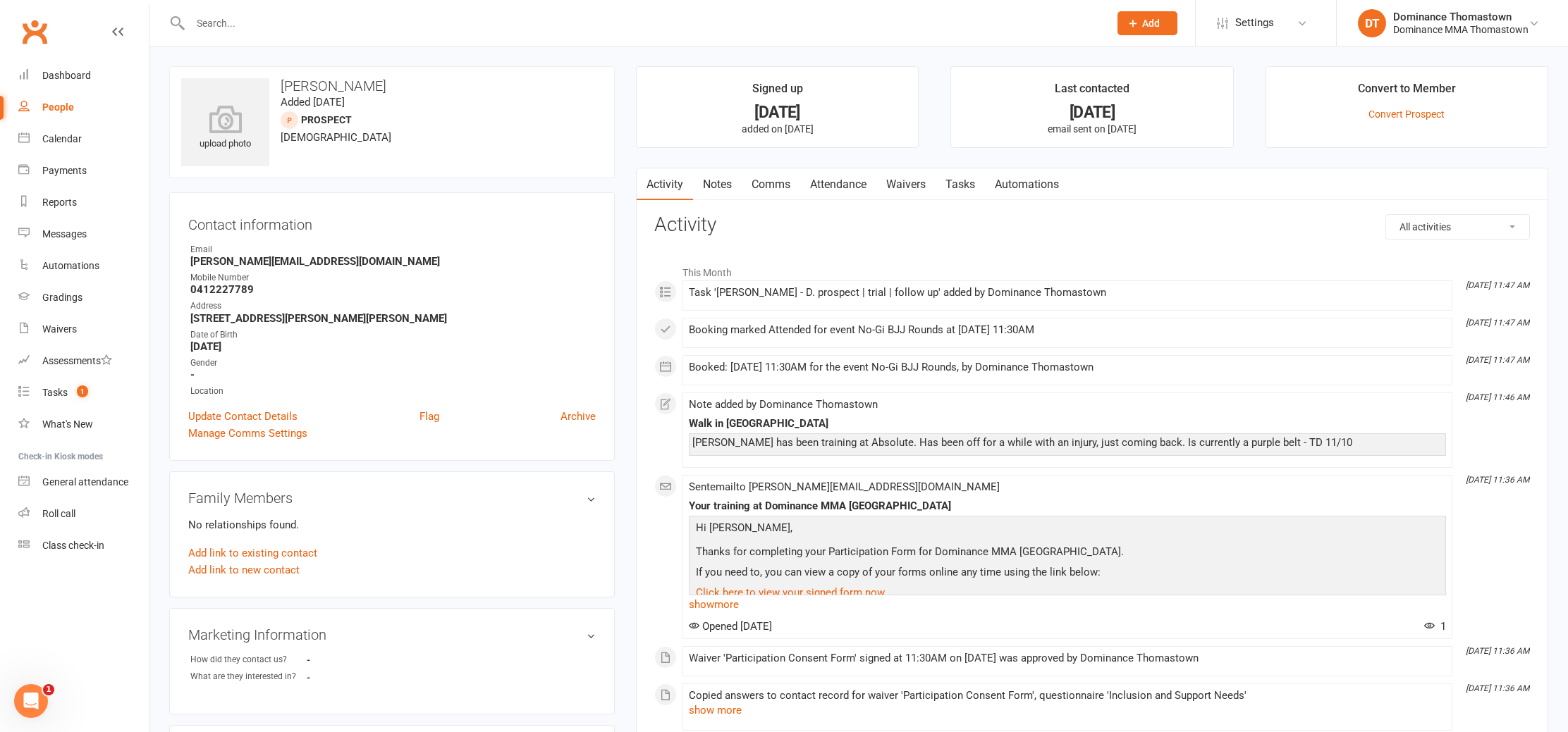
click at [900, 193] on link "Waivers" at bounding box center [906, 184] width 60 height 33
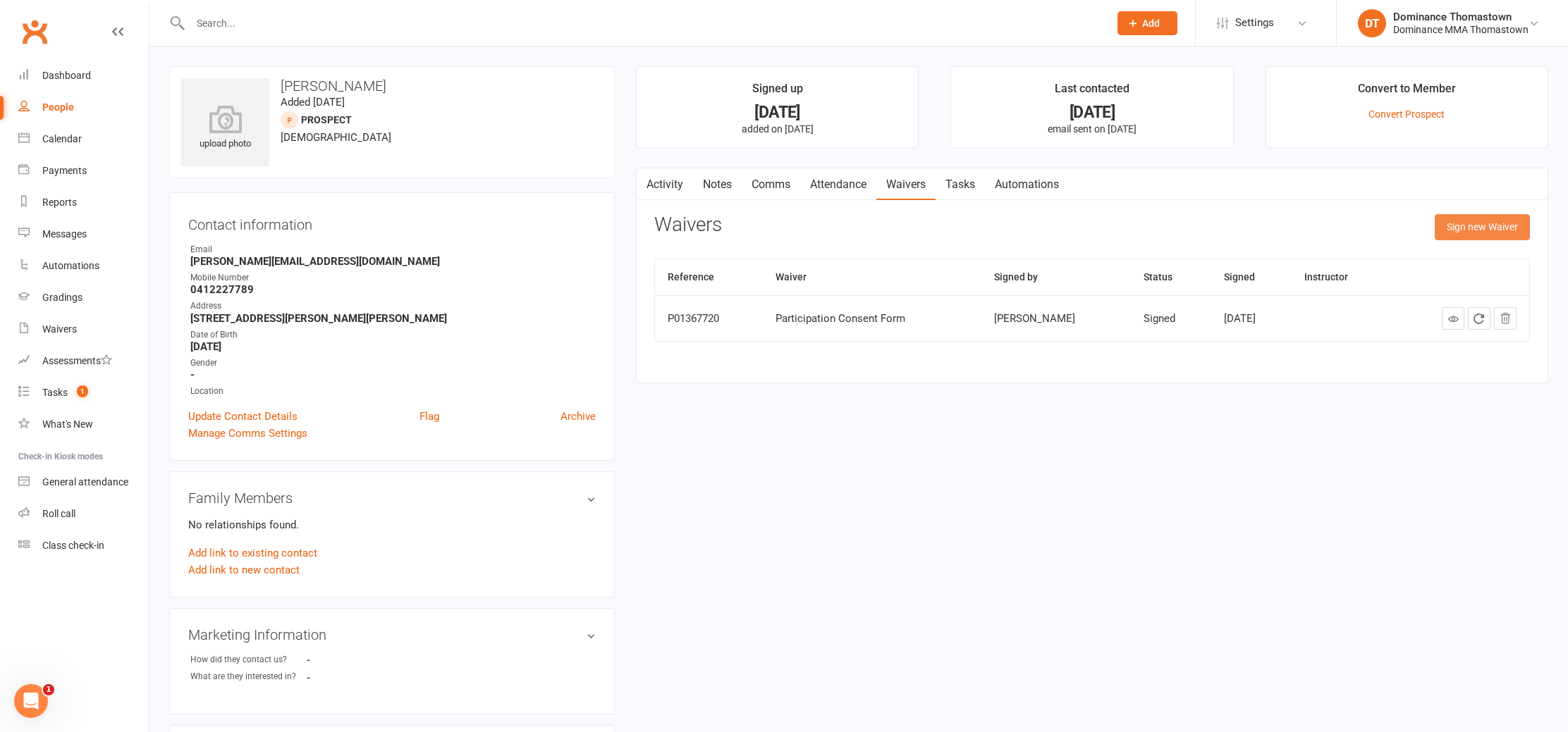
click at [1466, 220] on button "Sign new Waiver" at bounding box center [1482, 227] width 95 height 25
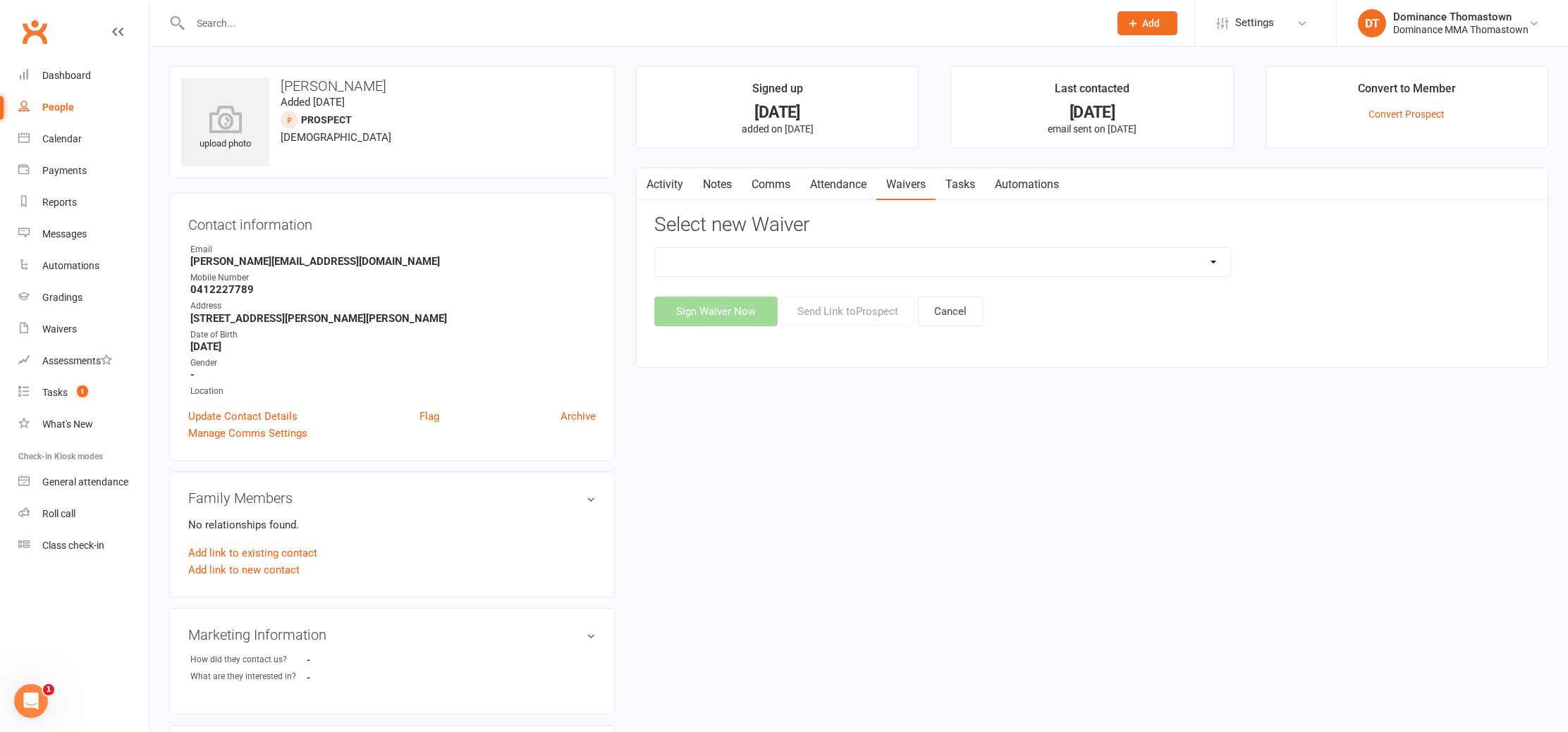
click at [812, 269] on select "Member | Cancellation | Adults Member | Injury Report Form (FOH staff use only)…" at bounding box center [943, 262] width 575 height 28
select select "370"
click at [655, 248] on select "Member | Cancellation | Adults Member | Injury Report Form (FOH staff use only)…" at bounding box center [943, 262] width 575 height 28
click at [854, 314] on button "Send Link to Prospect" at bounding box center [847, 312] width 133 height 30
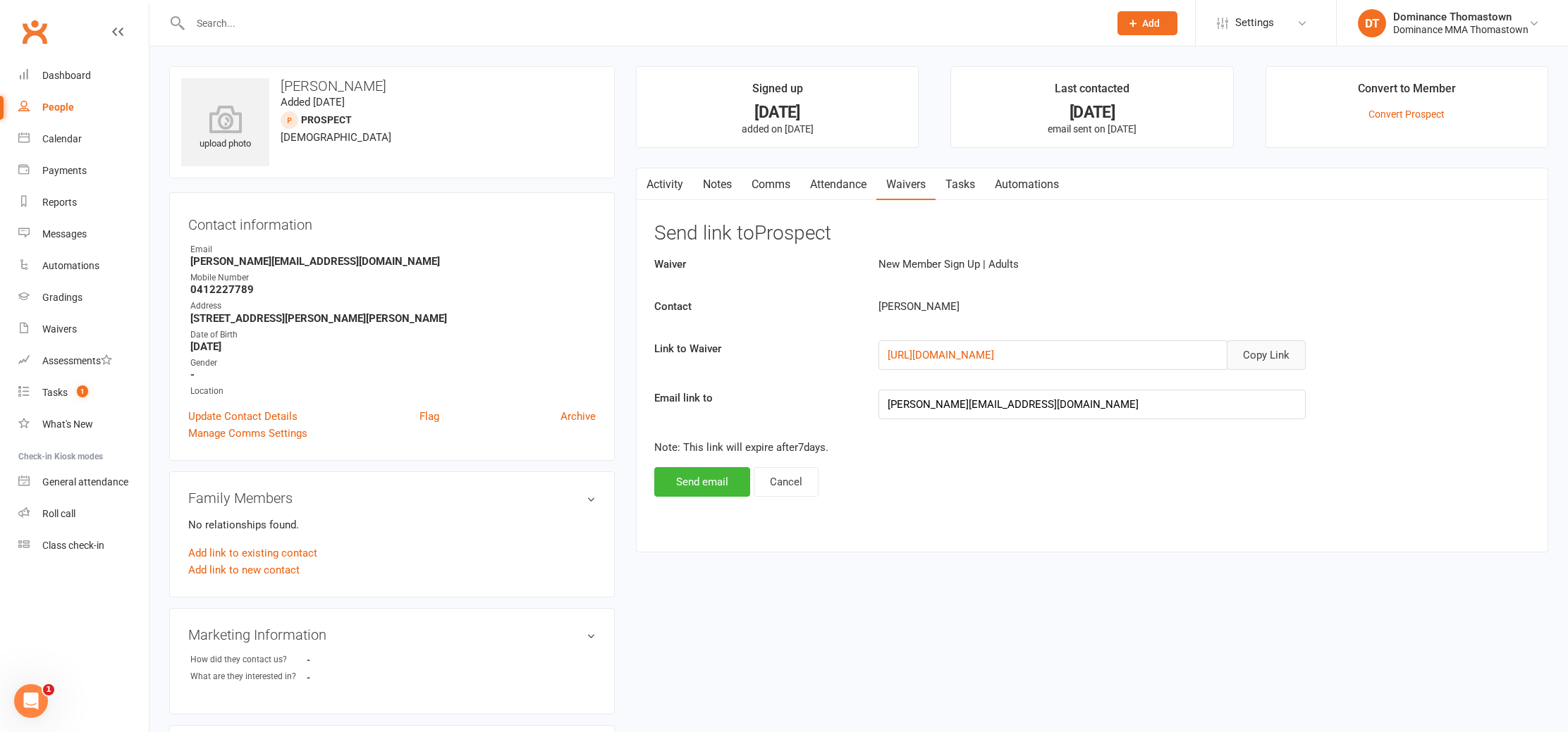
click at [1273, 349] on button "Copy Link" at bounding box center [1266, 355] width 79 height 30
click at [777, 176] on link "Comms" at bounding box center [771, 184] width 59 height 33
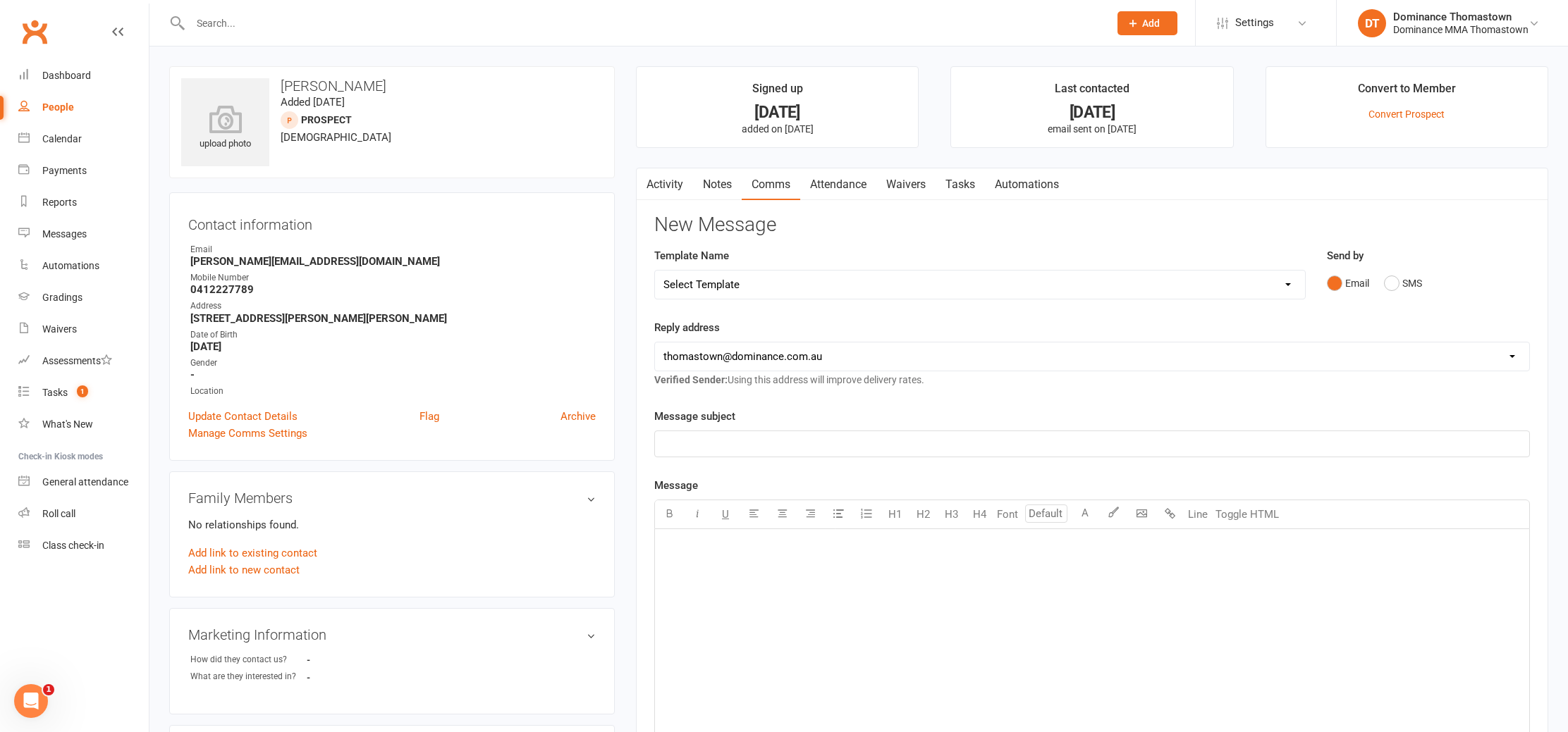
click at [766, 280] on select "Select Template [Email] MARKETING | 10TH BIRTHDAY SPECIAL | CANCELLED MEMBERS […" at bounding box center [980, 285] width 650 height 28
select select "12"
click at [655, 271] on select "Select Template [Email] MARKETING | 10TH BIRTHDAY SPECIAL | CANCELLED MEMBERS […" at bounding box center [980, 285] width 650 height 28
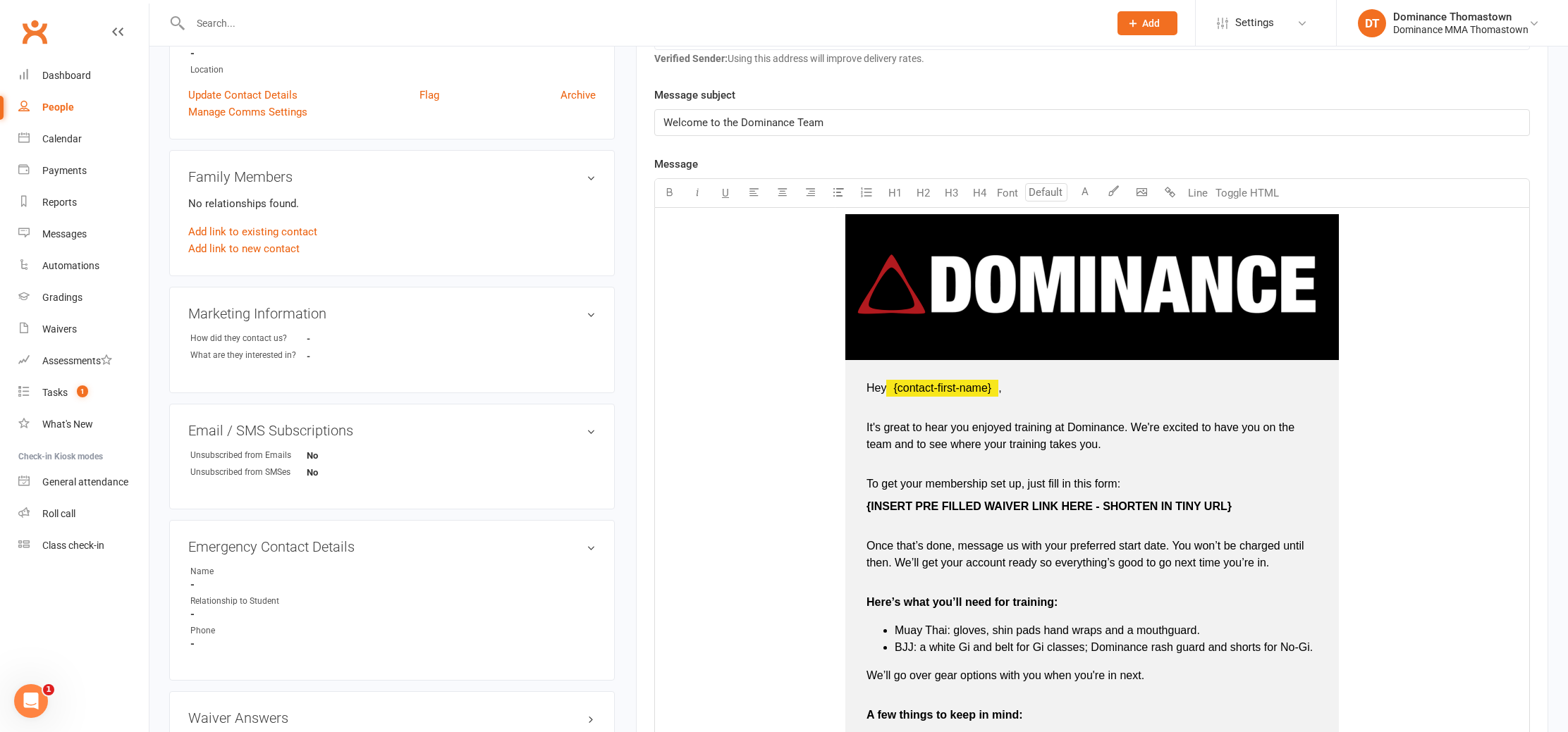
scroll to position [324, 0]
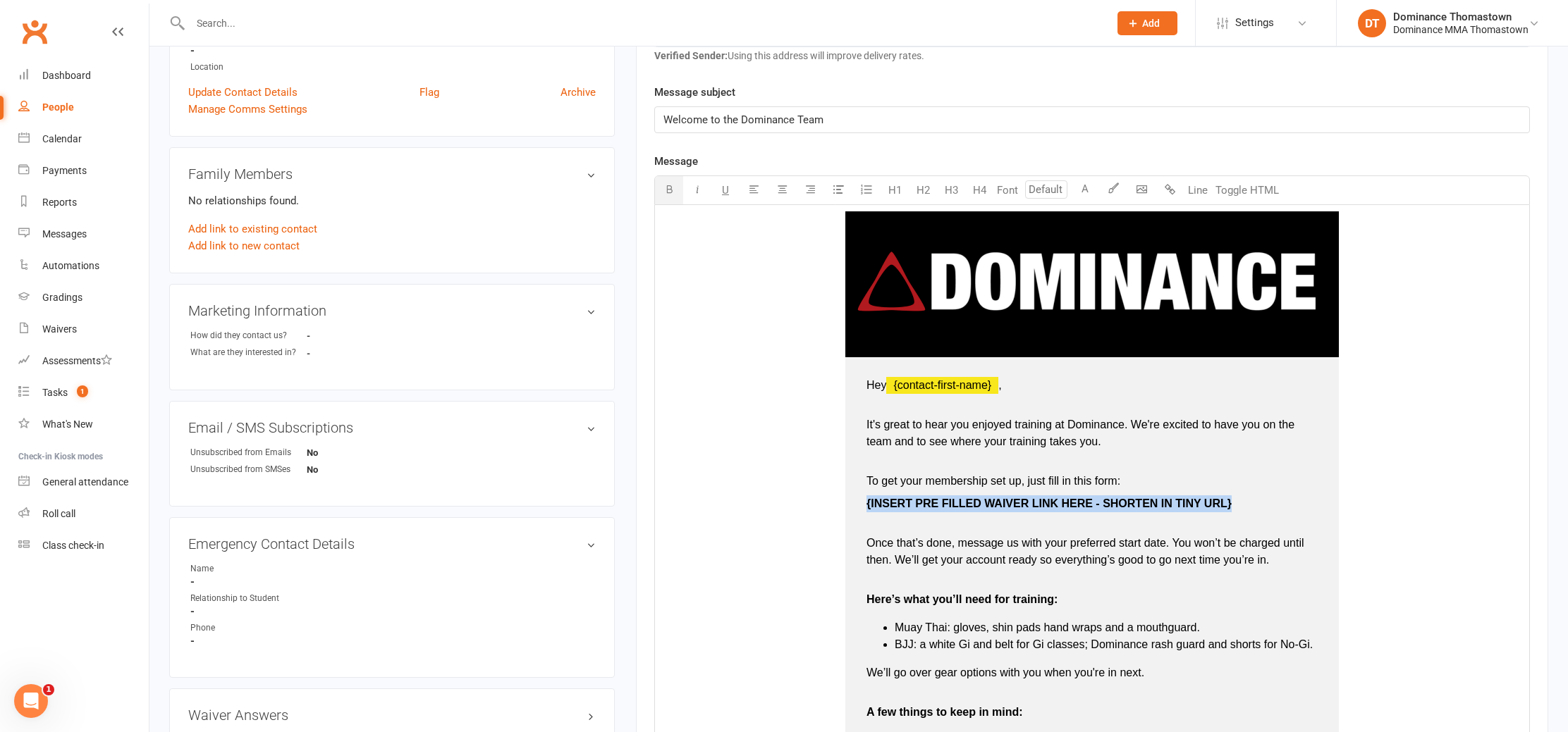
drag, startPoint x: 1240, startPoint y: 508, endPoint x: 862, endPoint y: 500, distance: 378.1
click at [862, 500] on td "Hey ﻿ {contact-first-name} , It's great to hear you enjoyed training at Dominan…" at bounding box center [1092, 659] width 493 height 605
drag, startPoint x: 1075, startPoint y: 506, endPoint x: 856, endPoint y: 501, distance: 219.1
click at [856, 501] on td "Hey ﻿ {contact-first-name} , It's great to hear you enjoyed training at Dominan…" at bounding box center [1092, 659] width 493 height 605
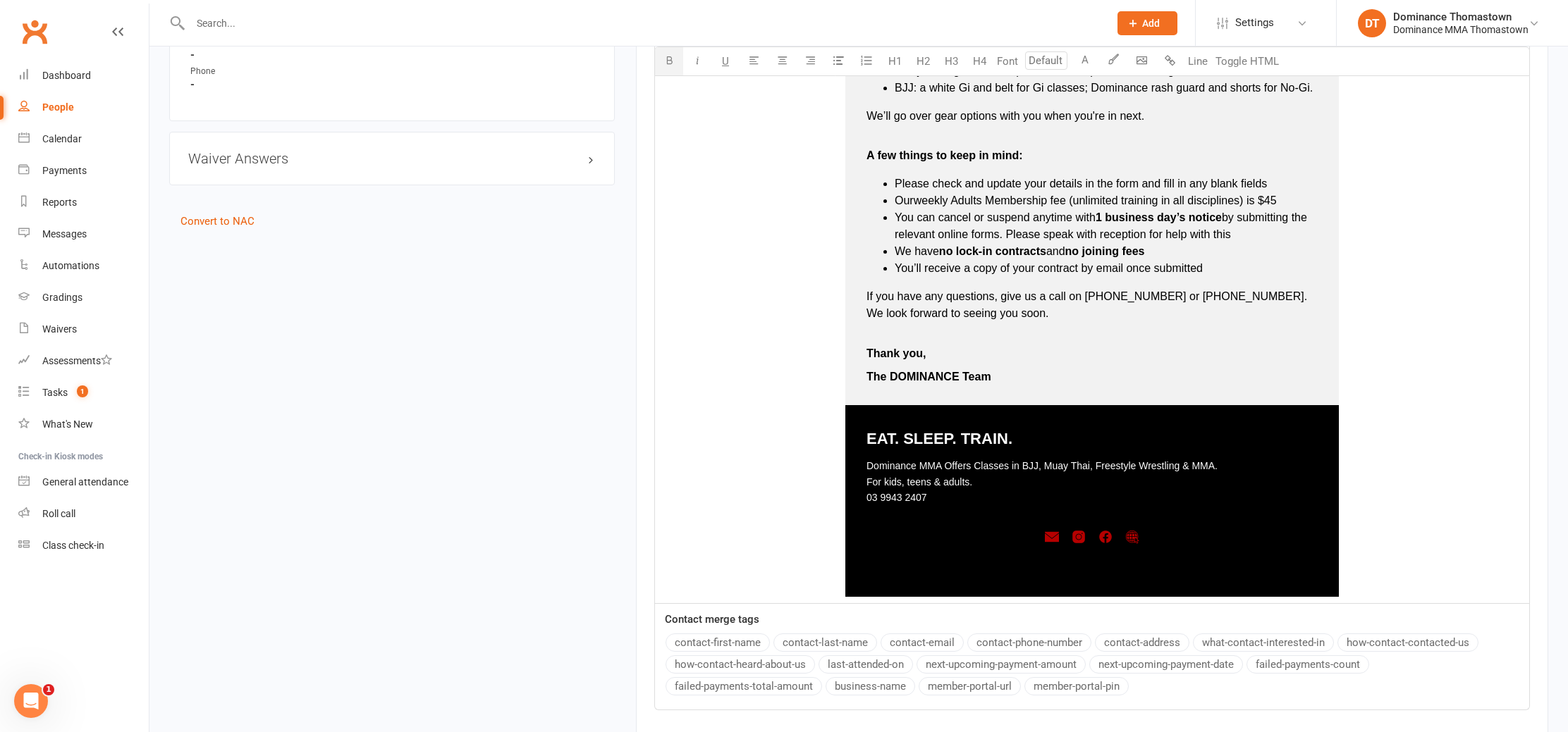
scroll to position [1079, 0]
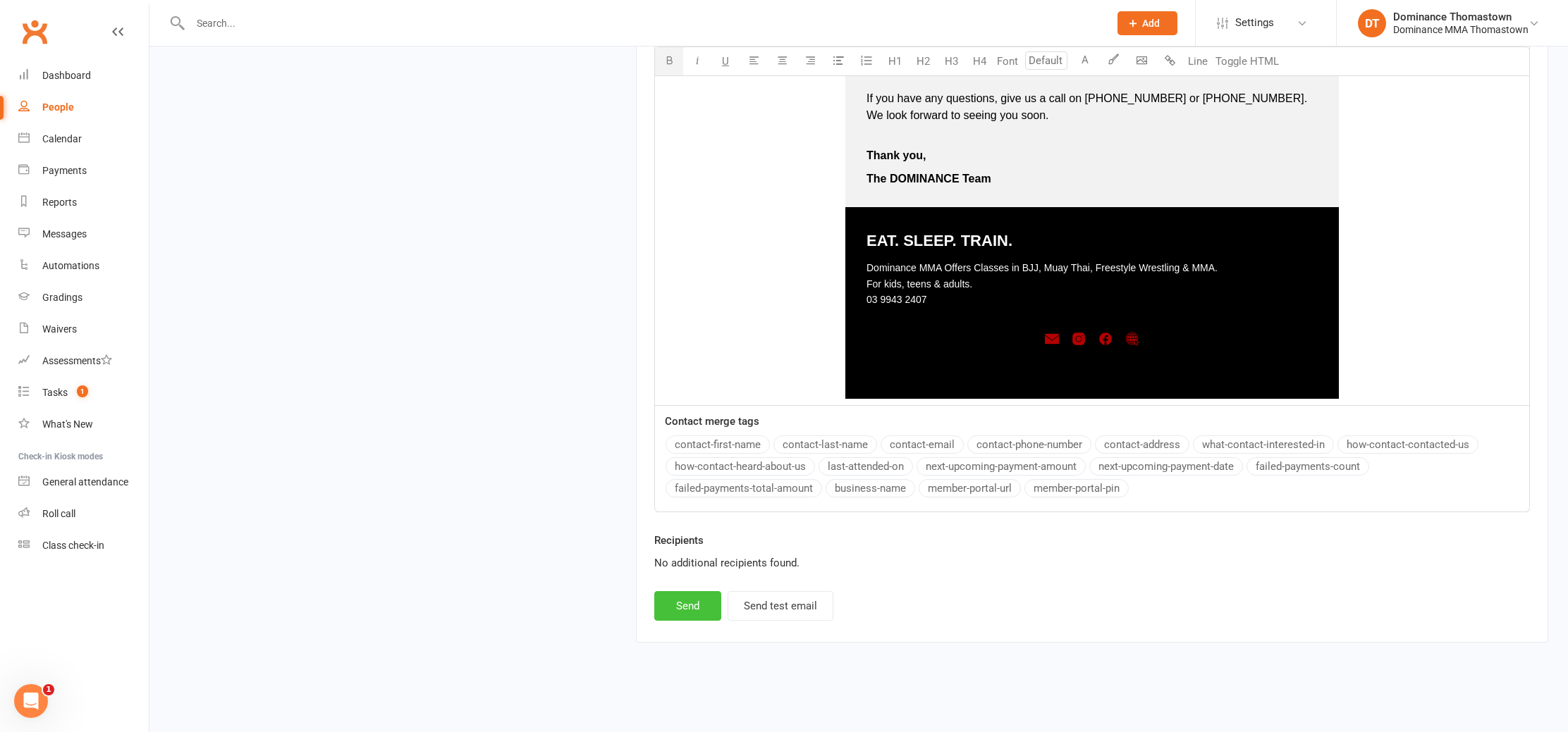
click at [675, 609] on button "Send" at bounding box center [688, 606] width 67 height 30
select select
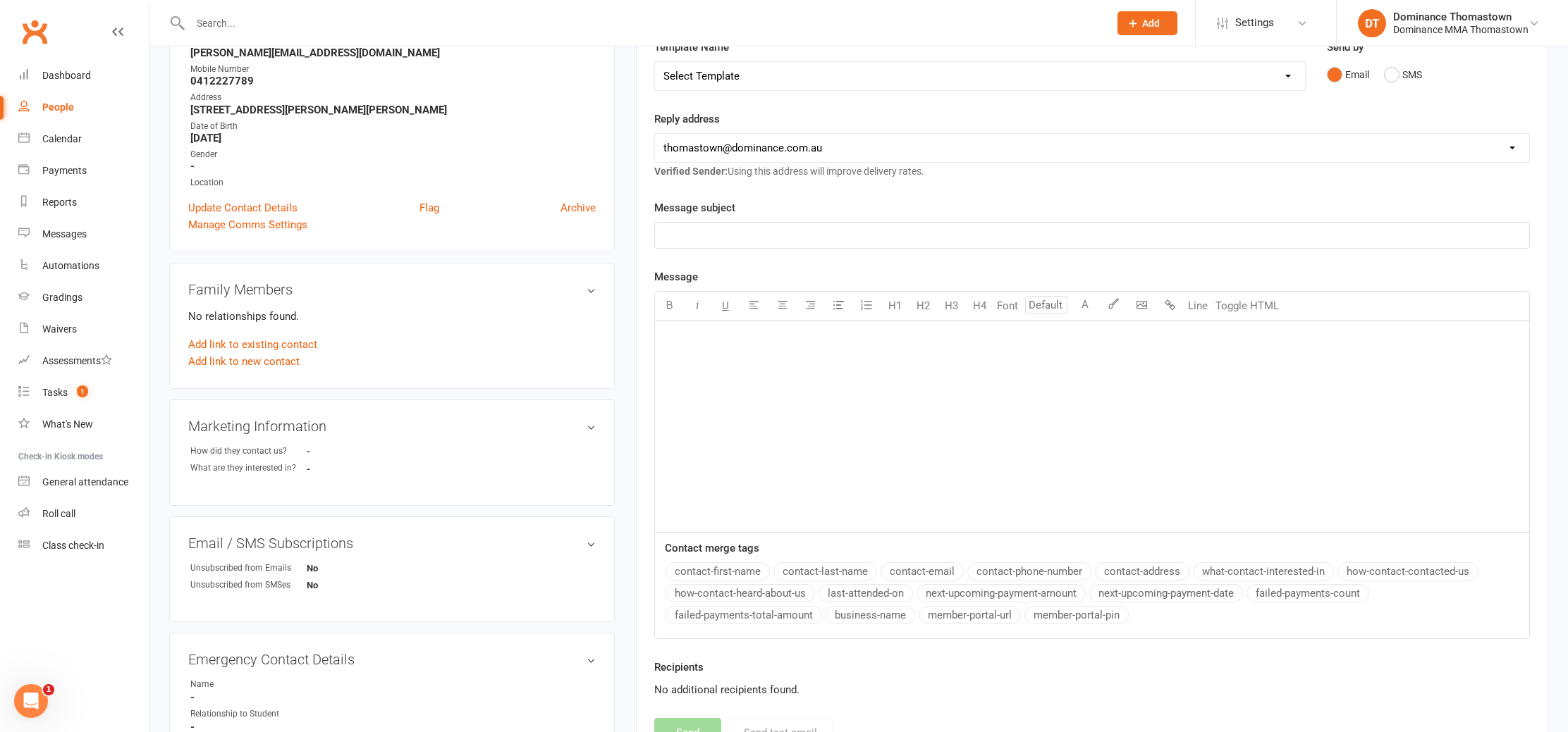
scroll to position [0, 0]
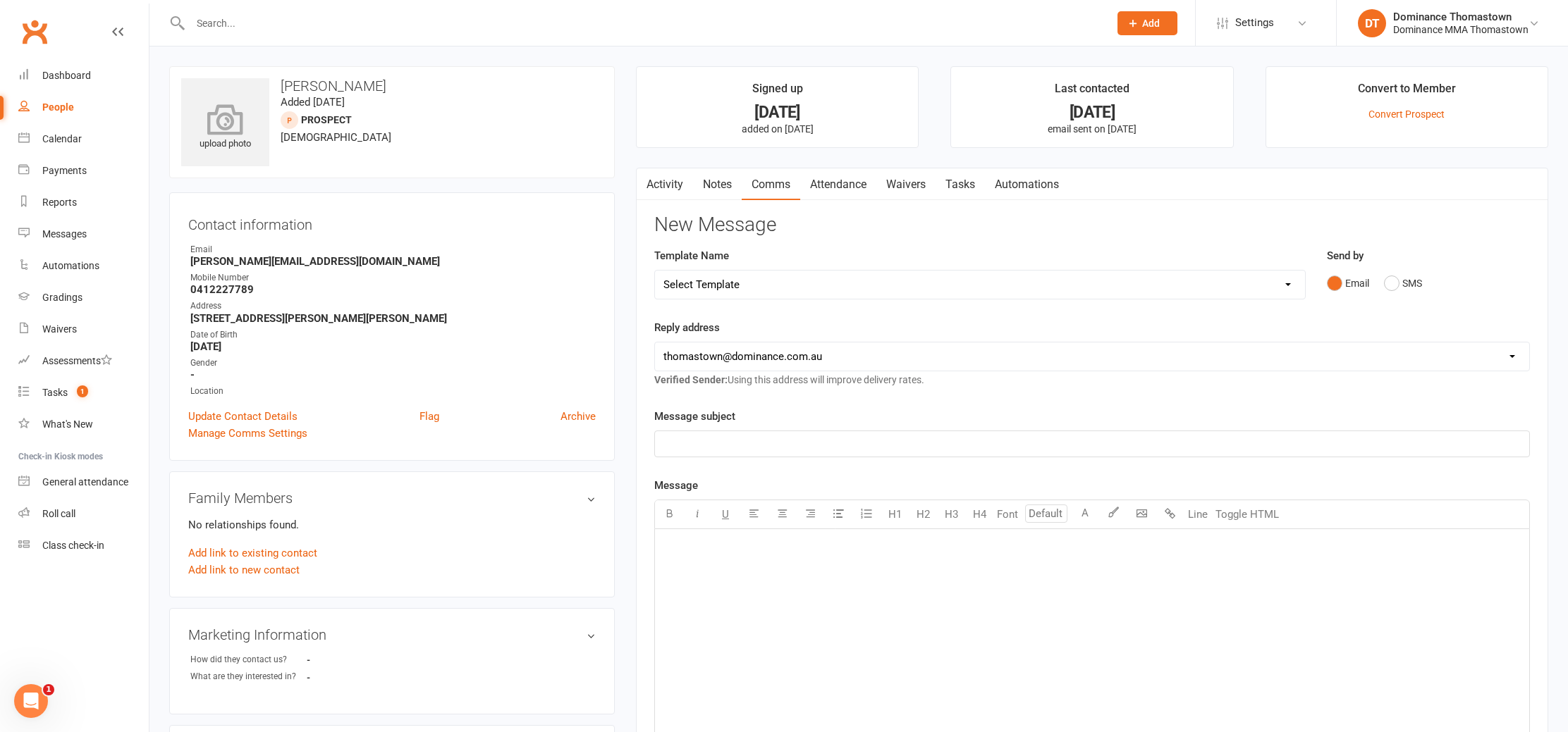
click at [235, 126] on icon at bounding box center [226, 119] width 97 height 31
click at [349, 24] on input "text" at bounding box center [642, 23] width 913 height 20
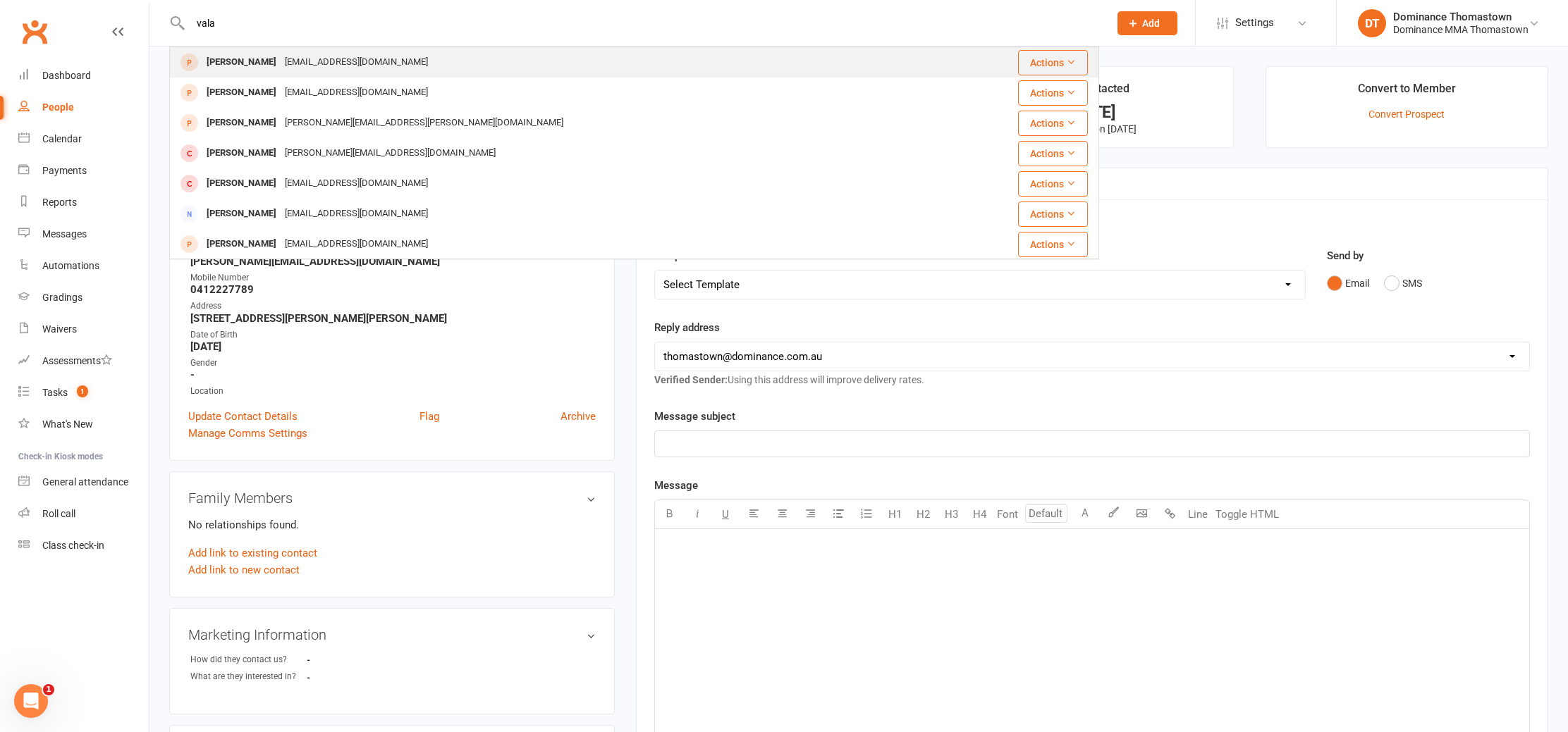
type input "vala"
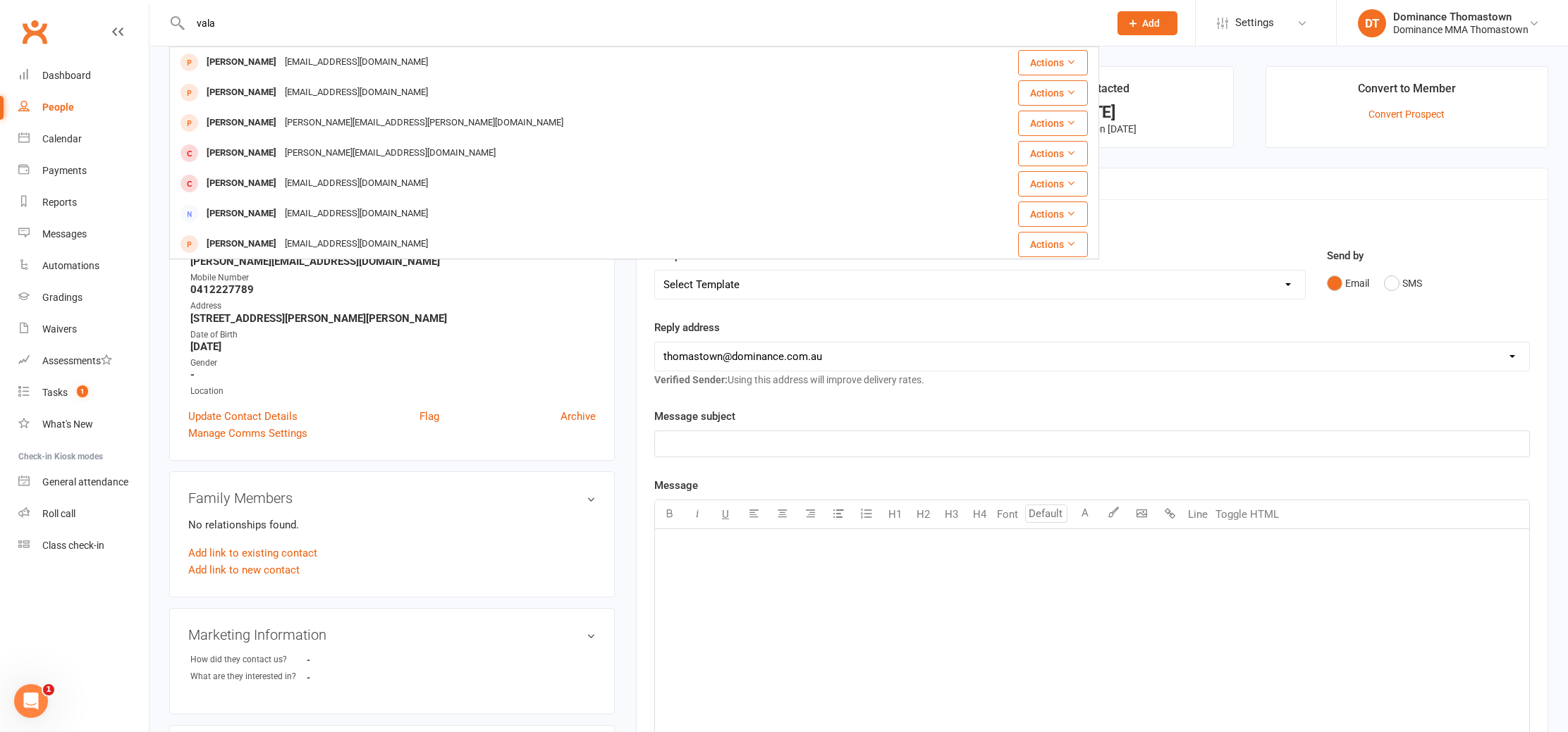
click at [336, 69] on div "valaadelie83@gmail.com" at bounding box center [356, 62] width 152 height 20
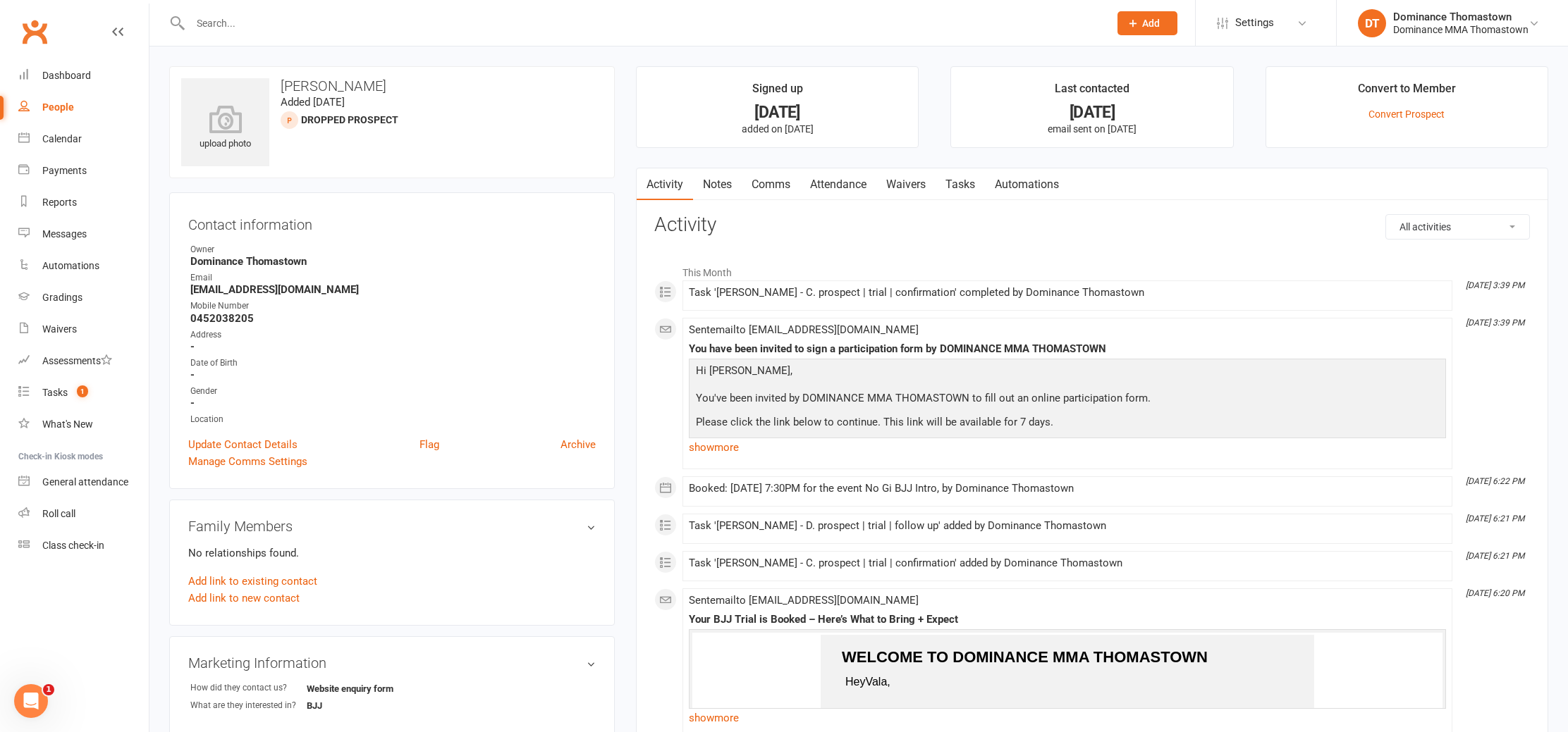
click at [947, 173] on link "Tasks" at bounding box center [961, 184] width 49 height 33
select select "incomplete"
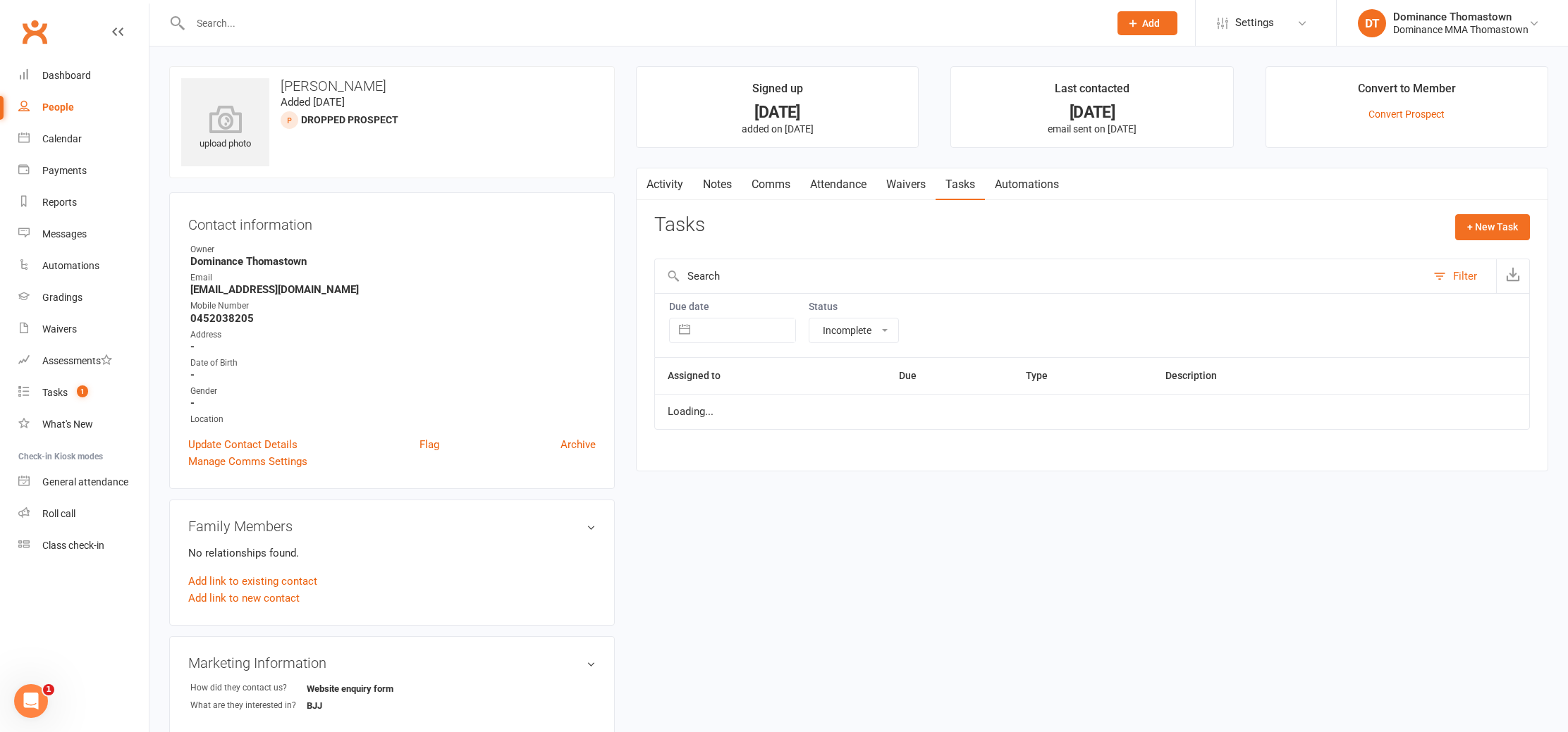
click at [904, 184] on link "Waivers" at bounding box center [906, 184] width 60 height 33
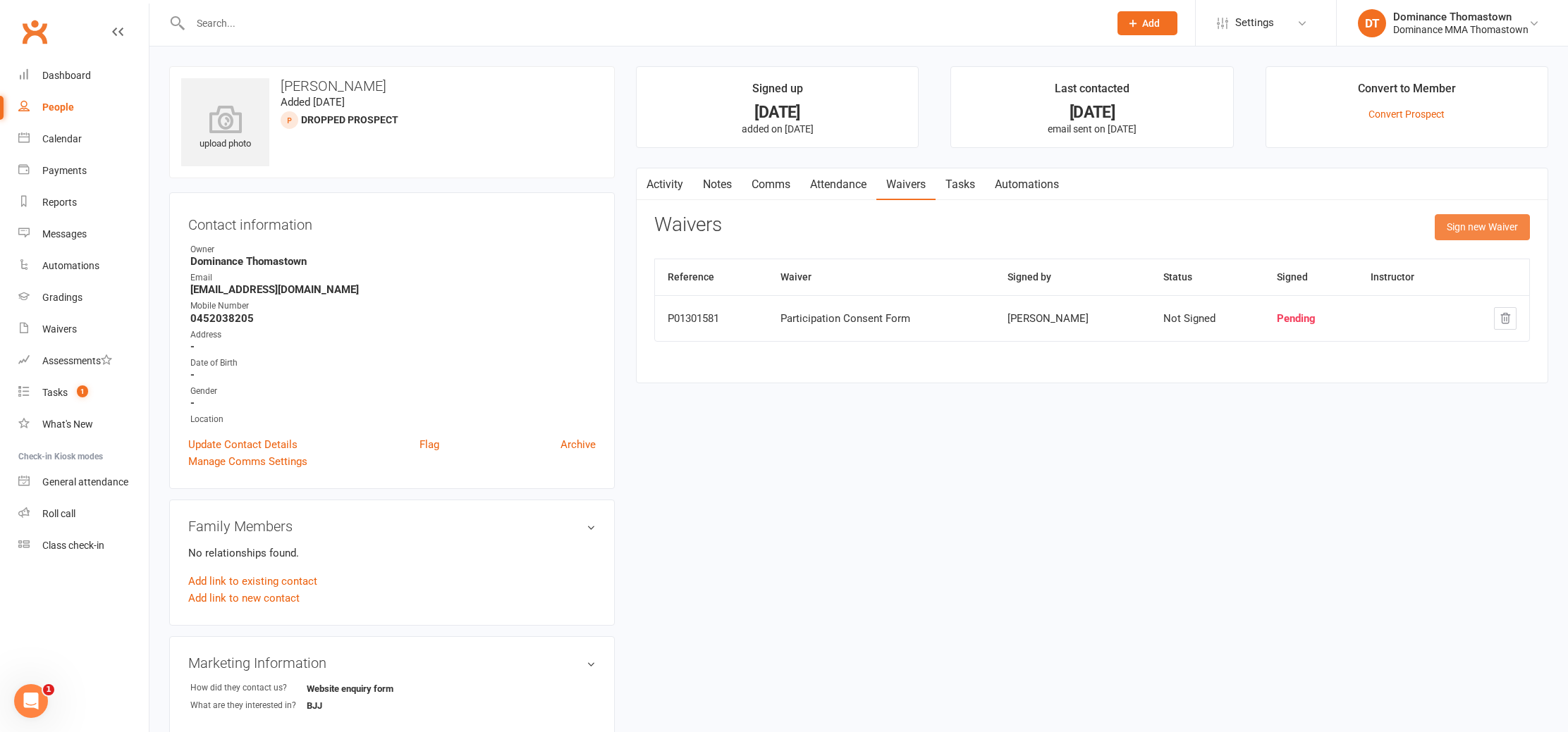
click at [1471, 237] on button "Sign new Waiver" at bounding box center [1482, 227] width 95 height 25
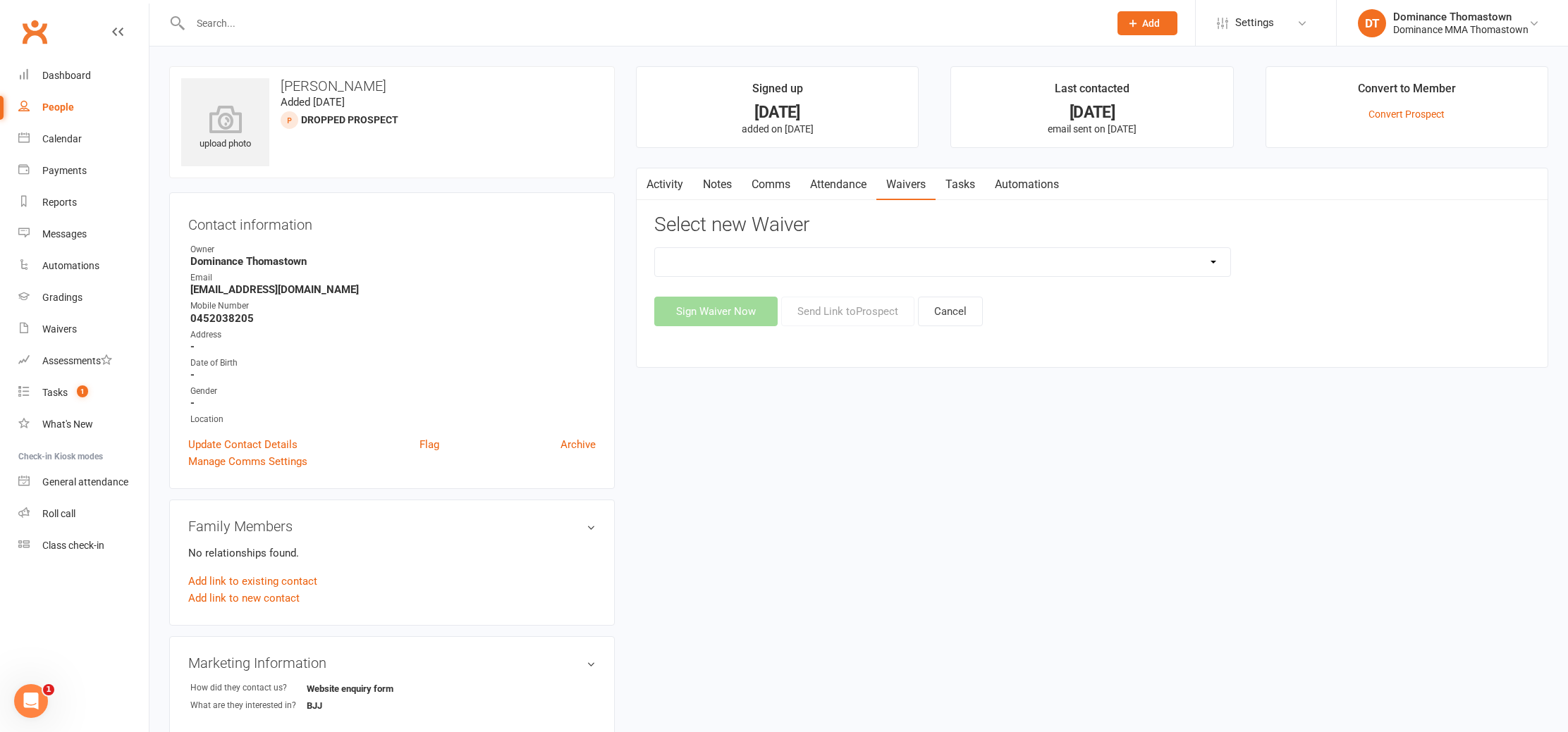
click at [658, 185] on link "Activity" at bounding box center [665, 184] width 57 height 33
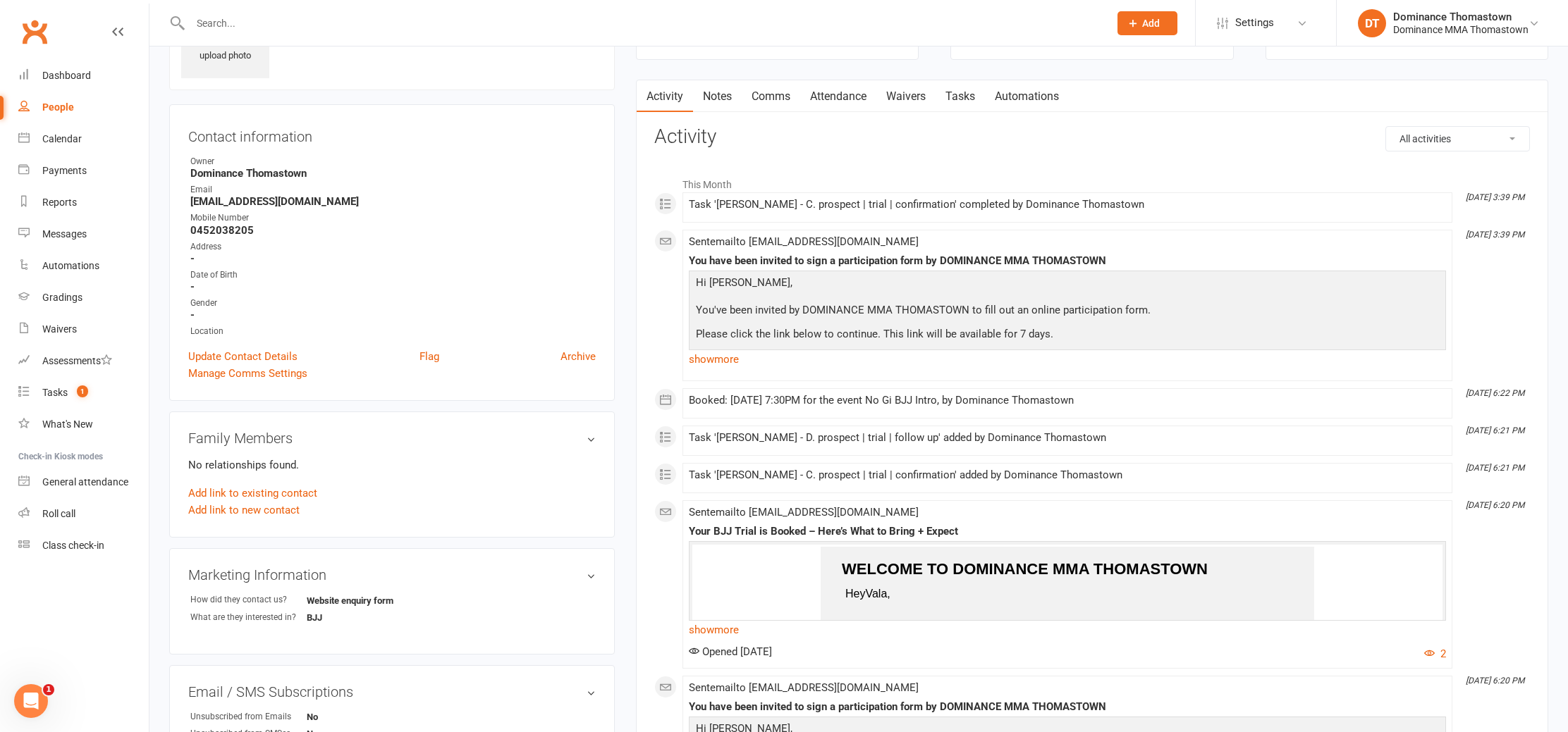
scroll to position [99, 0]
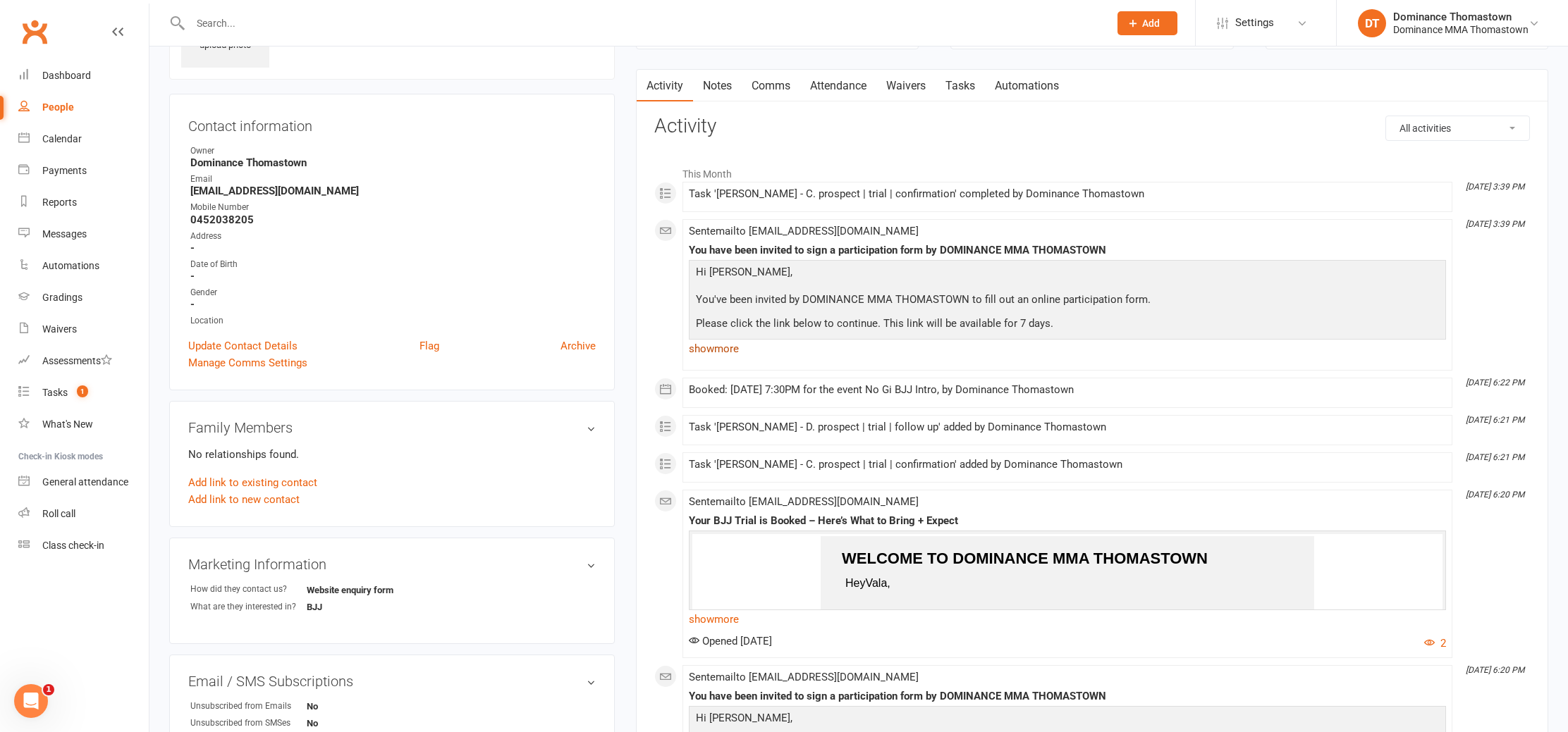
click at [735, 352] on link "show more" at bounding box center [1067, 349] width 757 height 20
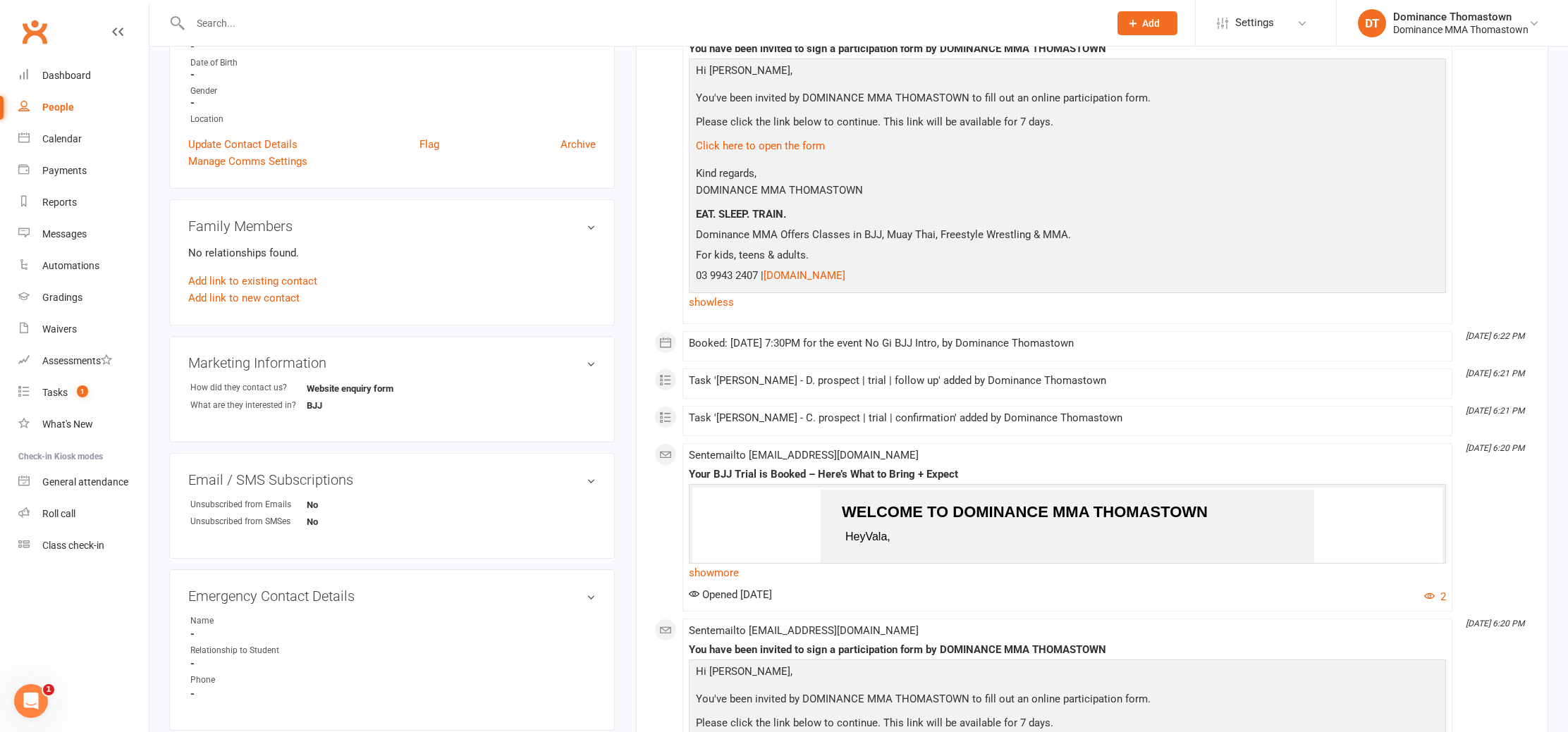
scroll to position [320, 0]
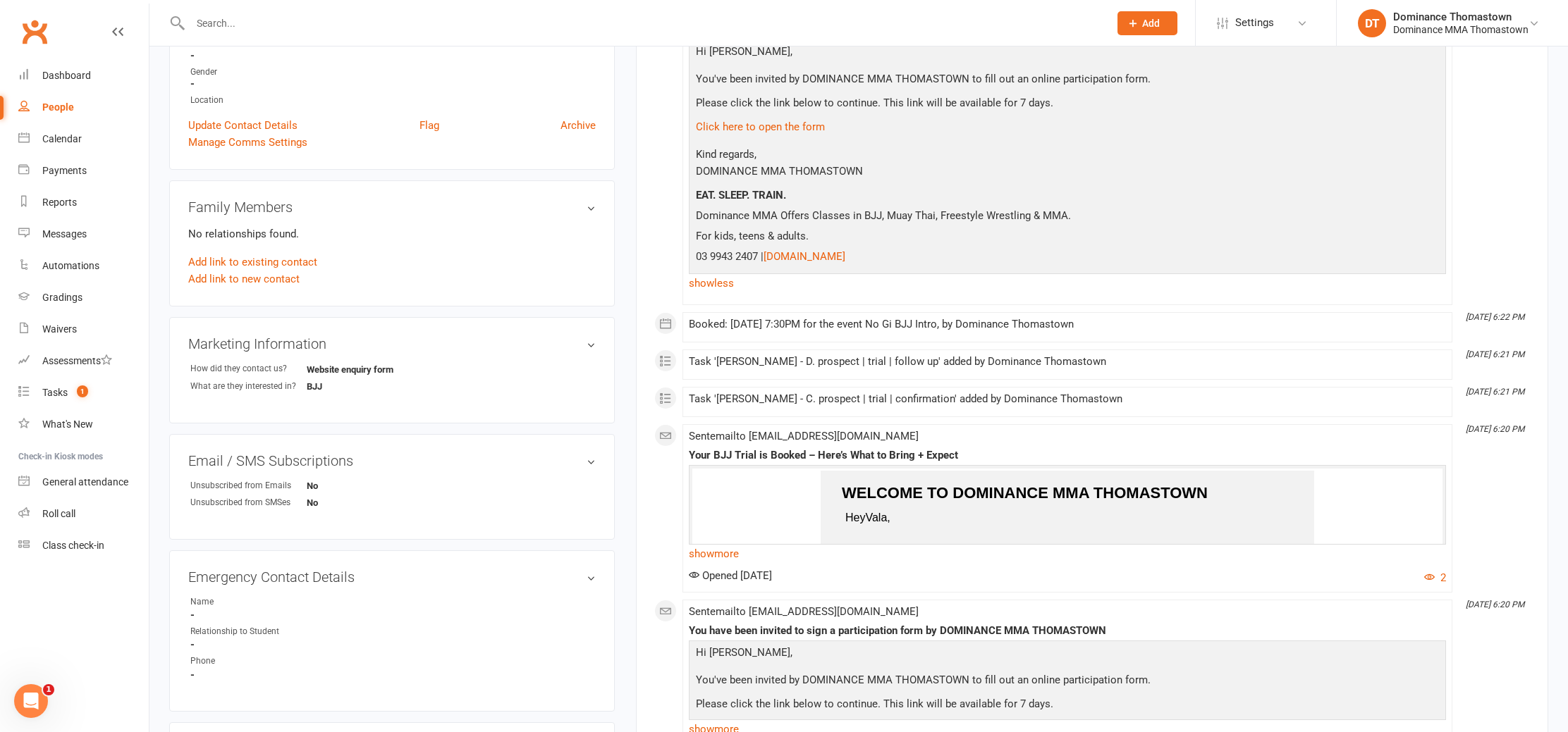
click at [227, 33] on div at bounding box center [634, 23] width 930 height 46
click at [241, 20] on input "text" at bounding box center [642, 23] width 913 height 20
type input "="
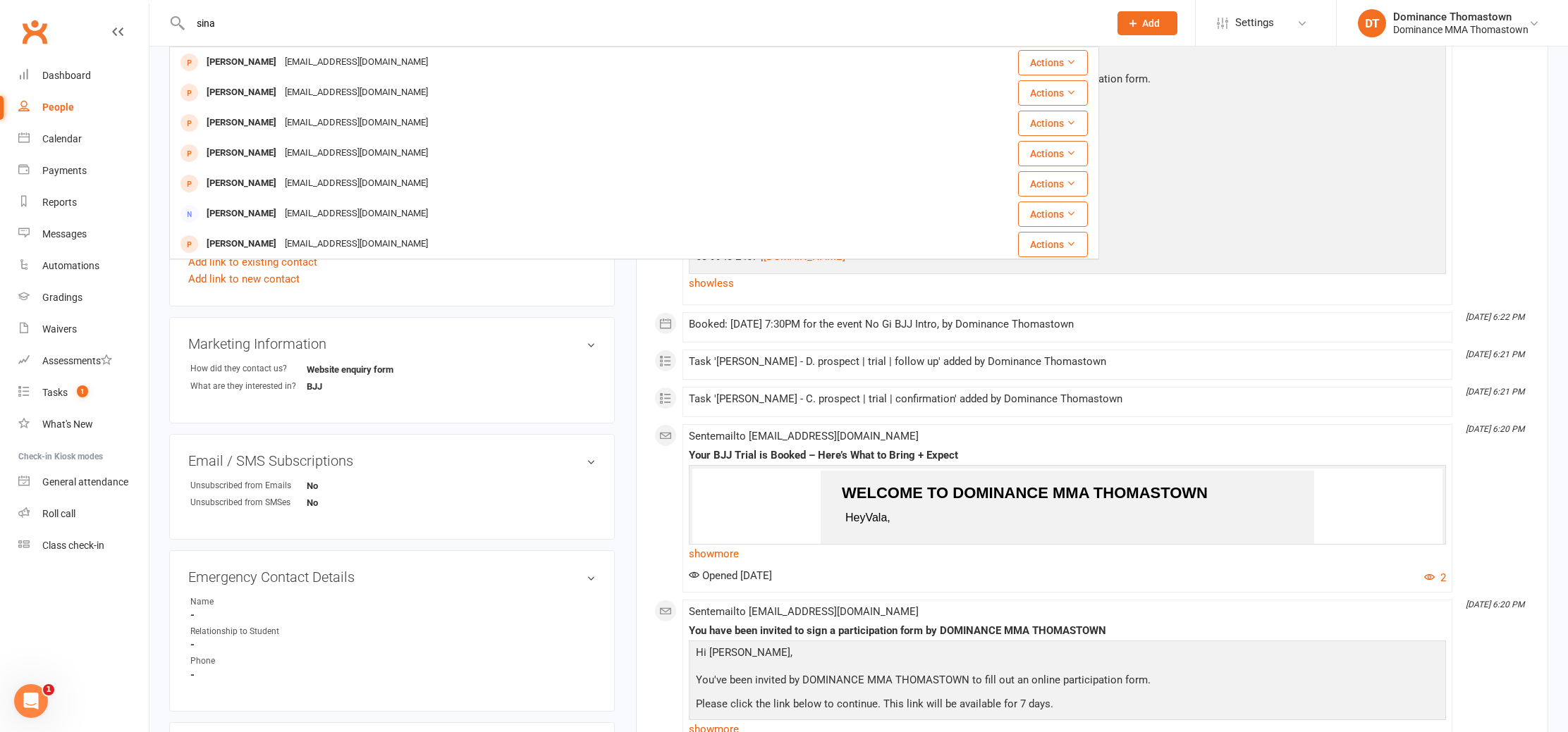
type input "sina"
click at [400, 282] on div "Add link to new contact" at bounding box center [392, 279] width 408 height 17
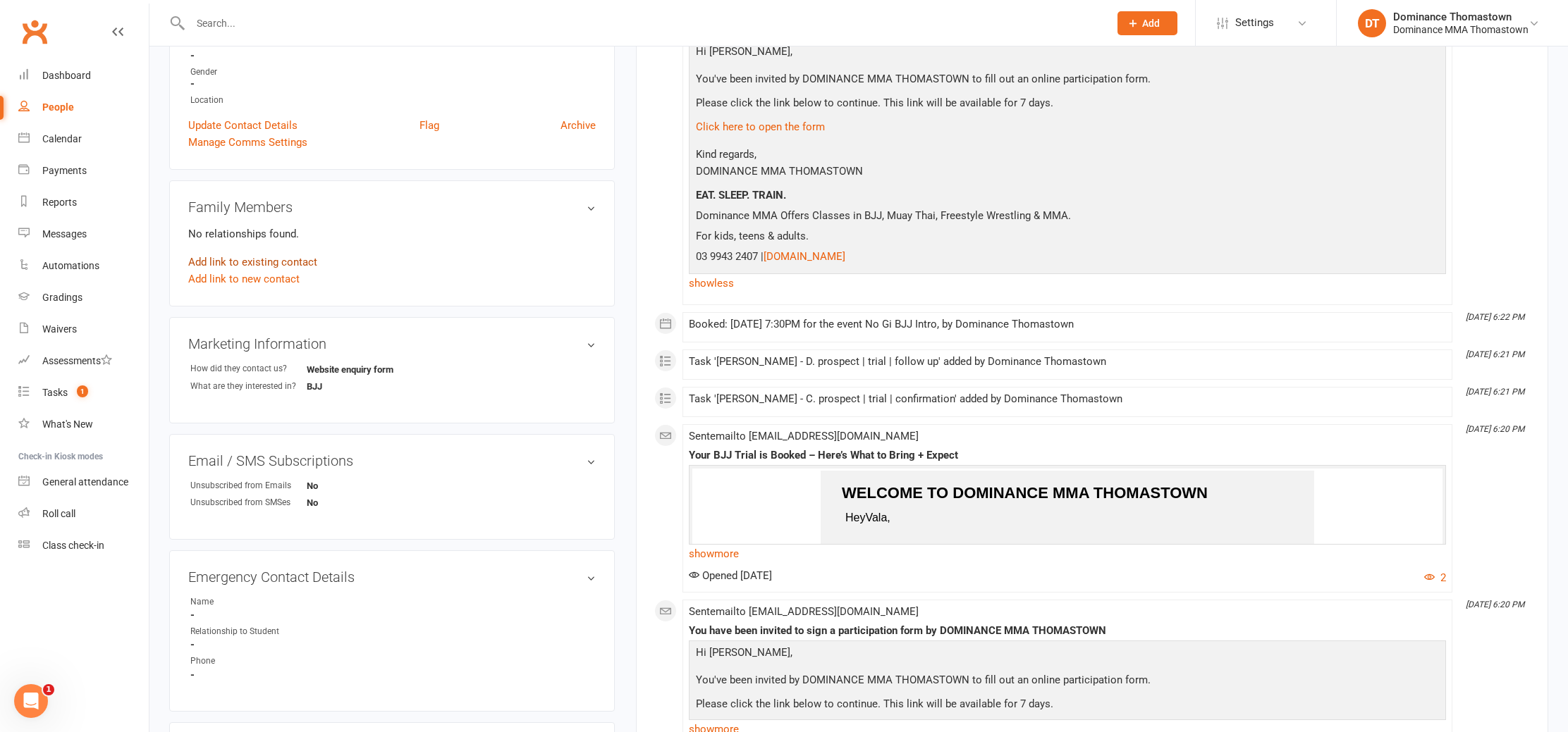
click at [259, 261] on link "Add link to existing contact" at bounding box center [253, 261] width 129 height 17
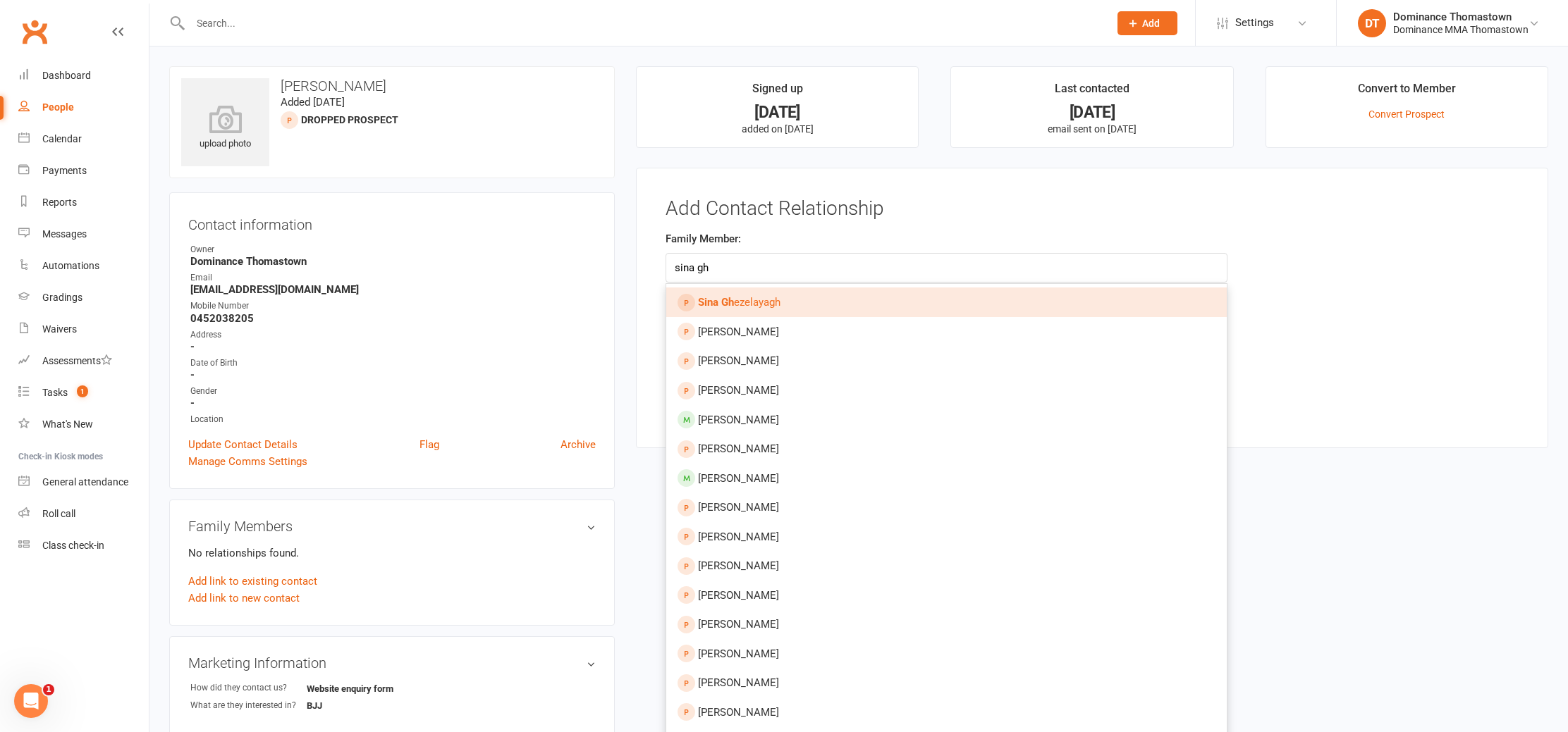
type input "sina gh"
click at [772, 300] on span "Sina Gh ezelayagh" at bounding box center [740, 302] width 83 height 12
type input "Sina Ghezelayagh"
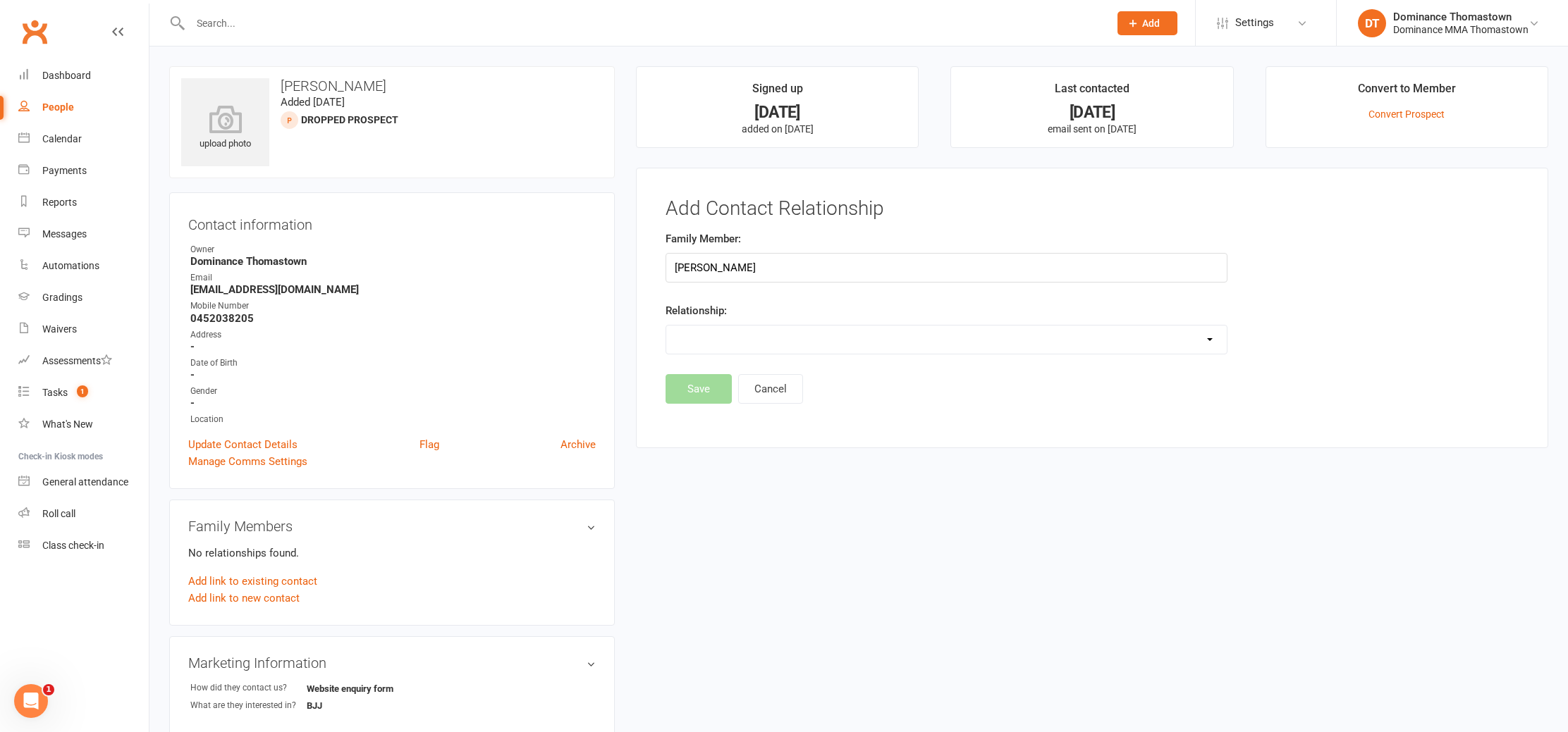
click at [724, 336] on select "Parent / Guardian Child Sibling (parent not in system) Spouse / Partner Cousin …" at bounding box center [947, 339] width 561 height 28
select select "5"
click at [666, 325] on select "Parent / Guardian Child Sibling (parent not in system) Spouse / Partner Cousin …" at bounding box center [947, 339] width 561 height 28
drag, startPoint x: 703, startPoint y: 421, endPoint x: 695, endPoint y: 419, distance: 8.2
click at [703, 422] on button "Save" at bounding box center [698, 426] width 66 height 30
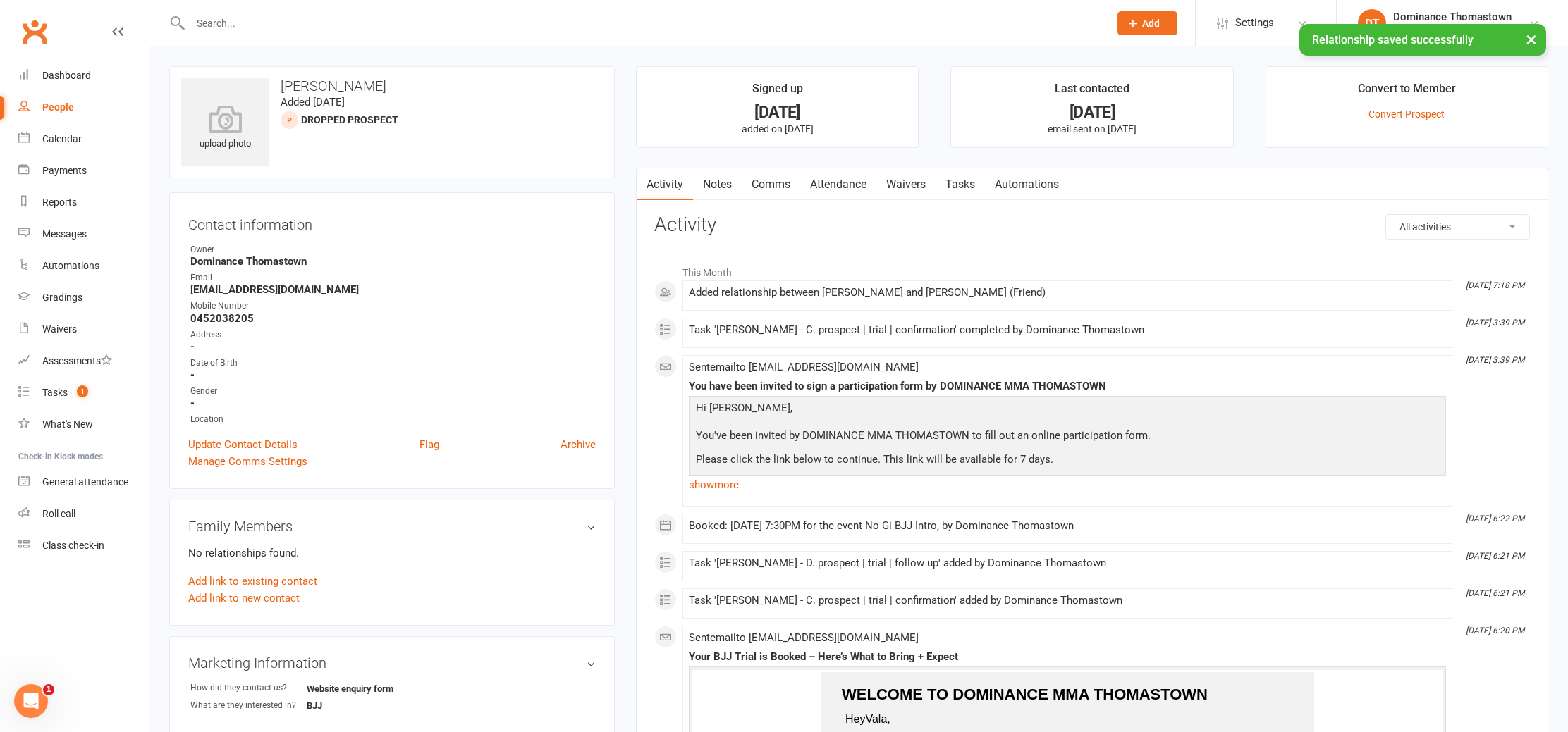
click at [908, 180] on link "Waivers" at bounding box center [906, 184] width 60 height 33
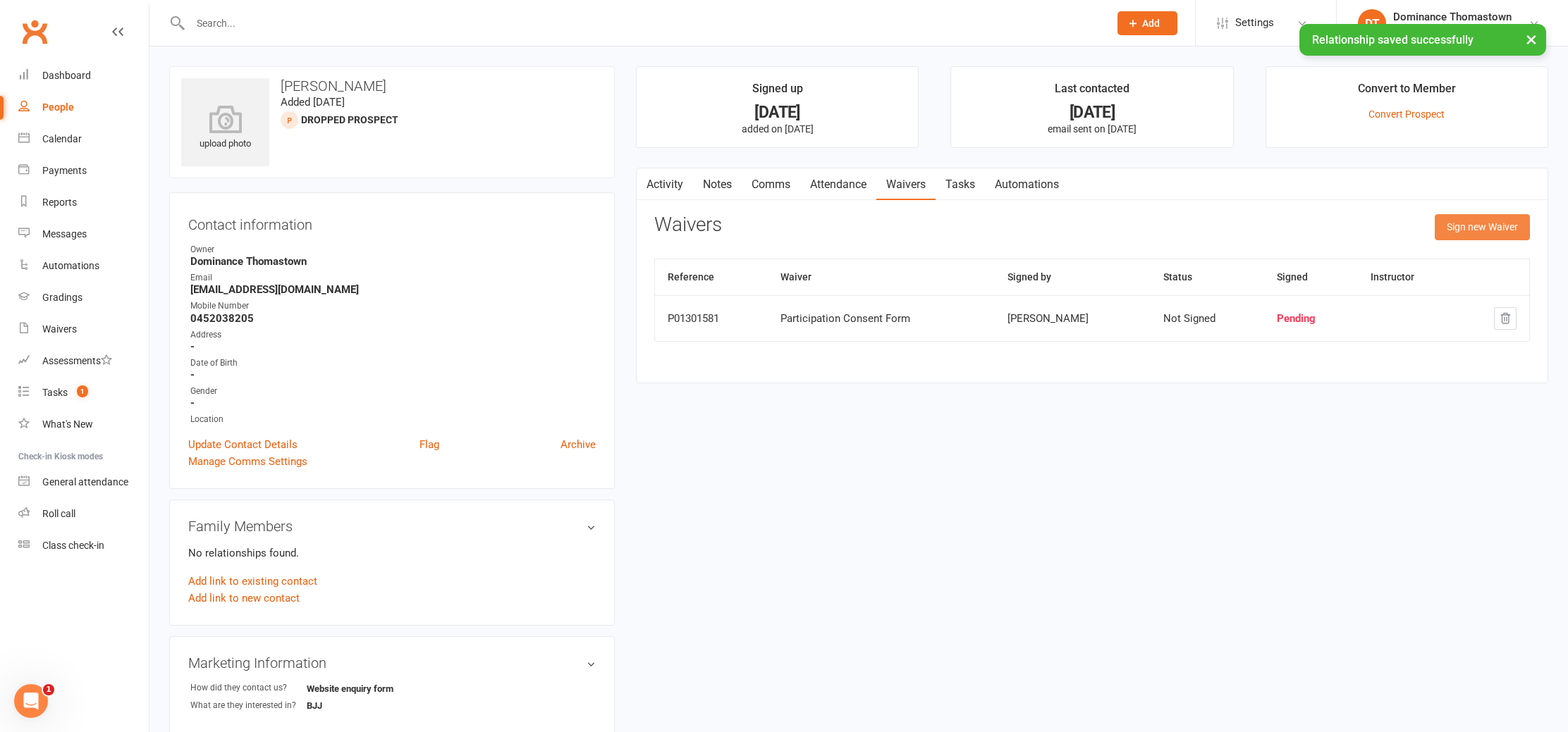
click at [1506, 223] on button "Sign new Waiver" at bounding box center [1482, 227] width 95 height 25
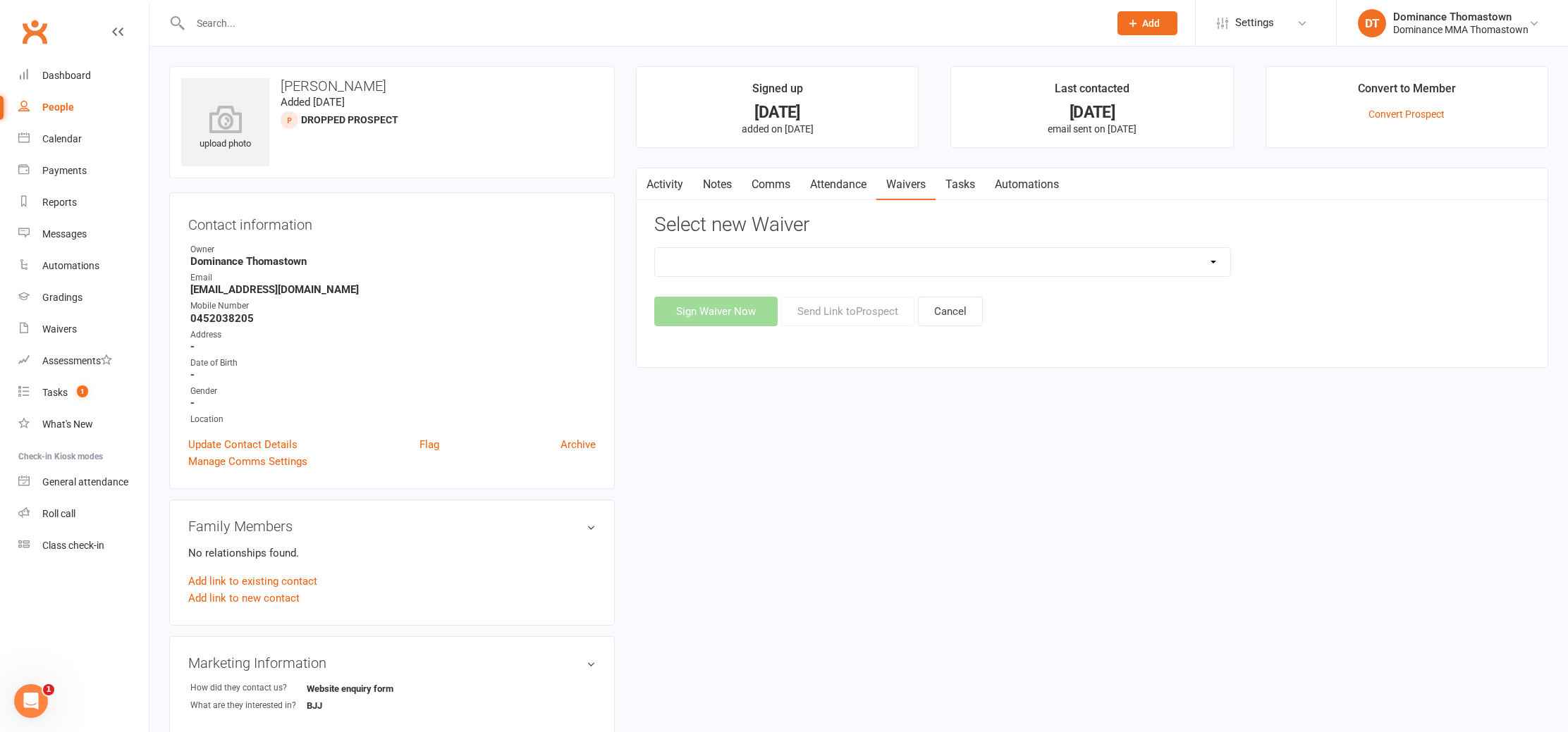
click at [783, 269] on select "Member | Cancellation | Adults Member | Injury Report Form (FOH staff use only)…" at bounding box center [943, 262] width 575 height 28
select select "375"
click at [655, 248] on select "Member | Cancellation | Adults Member | Injury Report Form (FOH staff use only)…" at bounding box center [943, 262] width 575 height 28
drag, startPoint x: 854, startPoint y: 312, endPoint x: 850, endPoint y: 326, distance: 14.6
click at [854, 312] on button "Send Link to Prospect" at bounding box center [847, 312] width 133 height 30
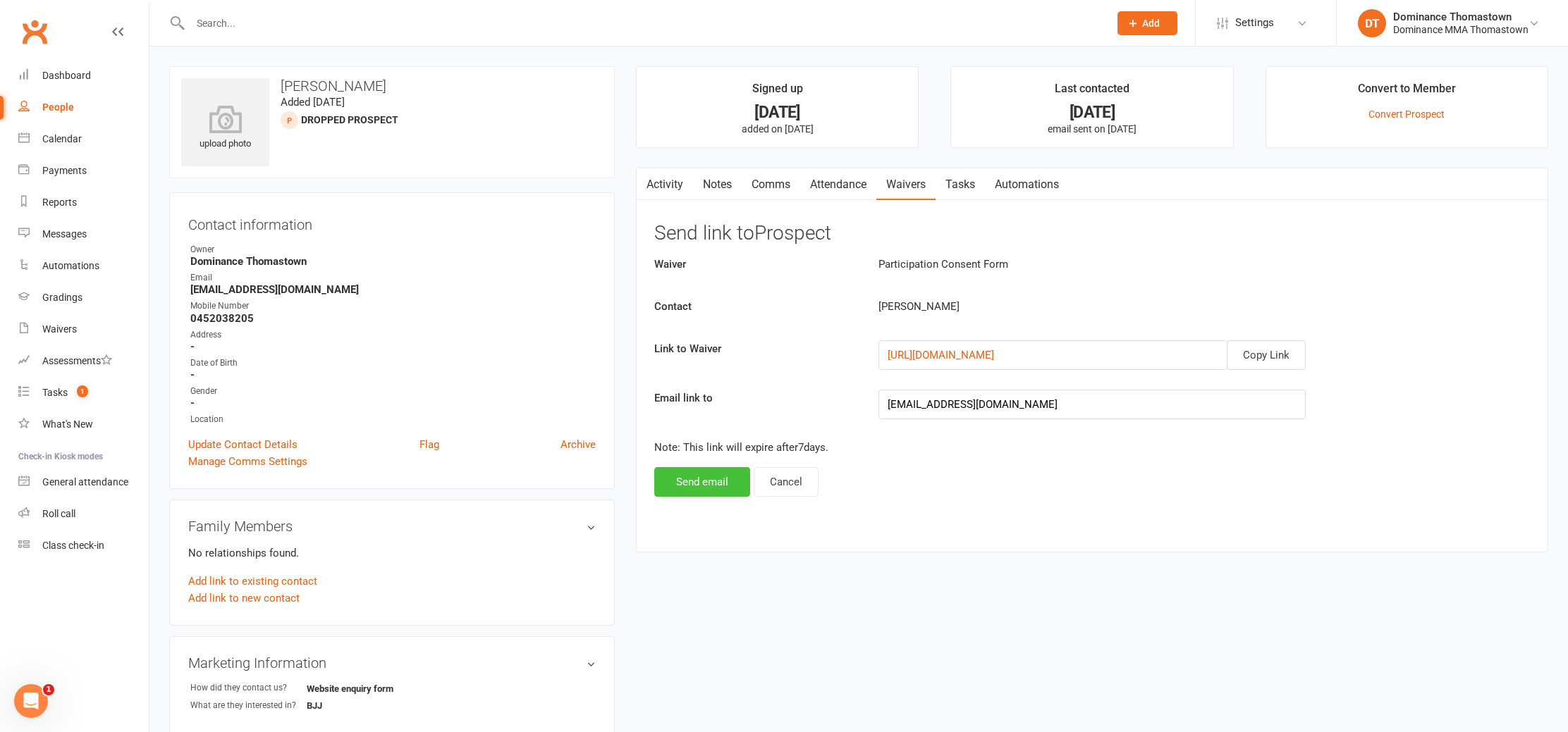
click at [722, 480] on button "Send email" at bounding box center [703, 481] width 96 height 30
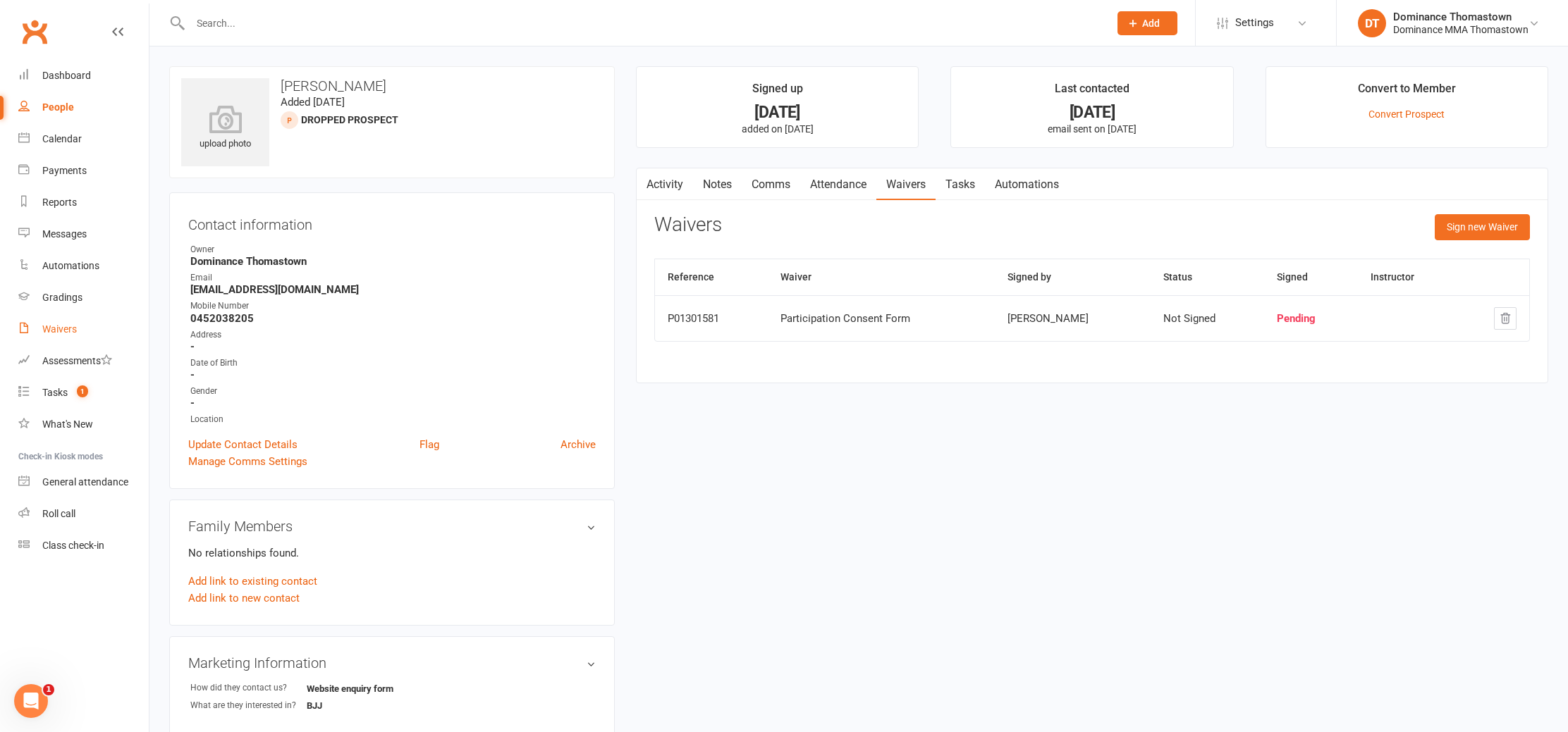
click at [64, 330] on div "Waivers" at bounding box center [60, 329] width 35 height 12
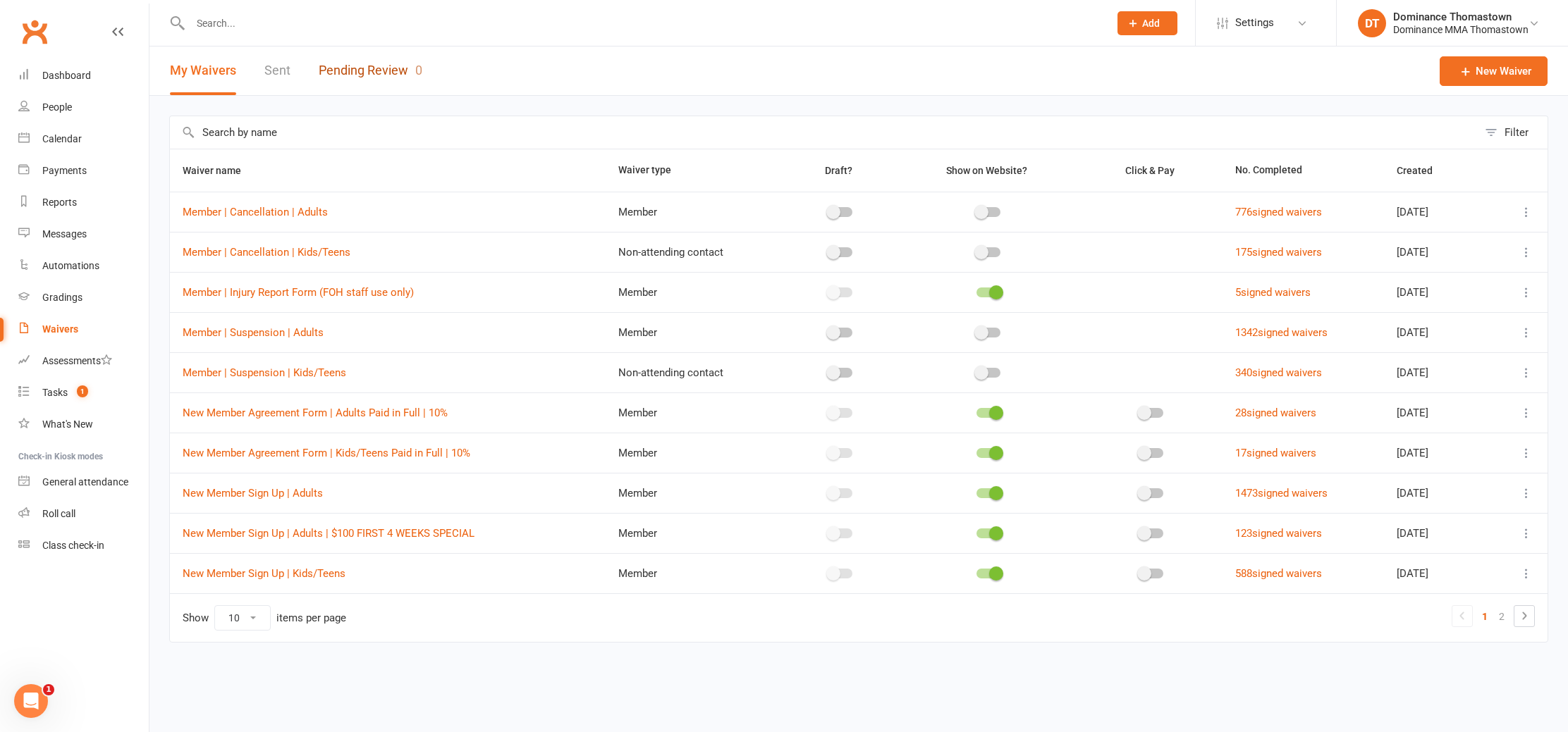
click at [362, 60] on link "Pending Review 0" at bounding box center [371, 70] width 104 height 49
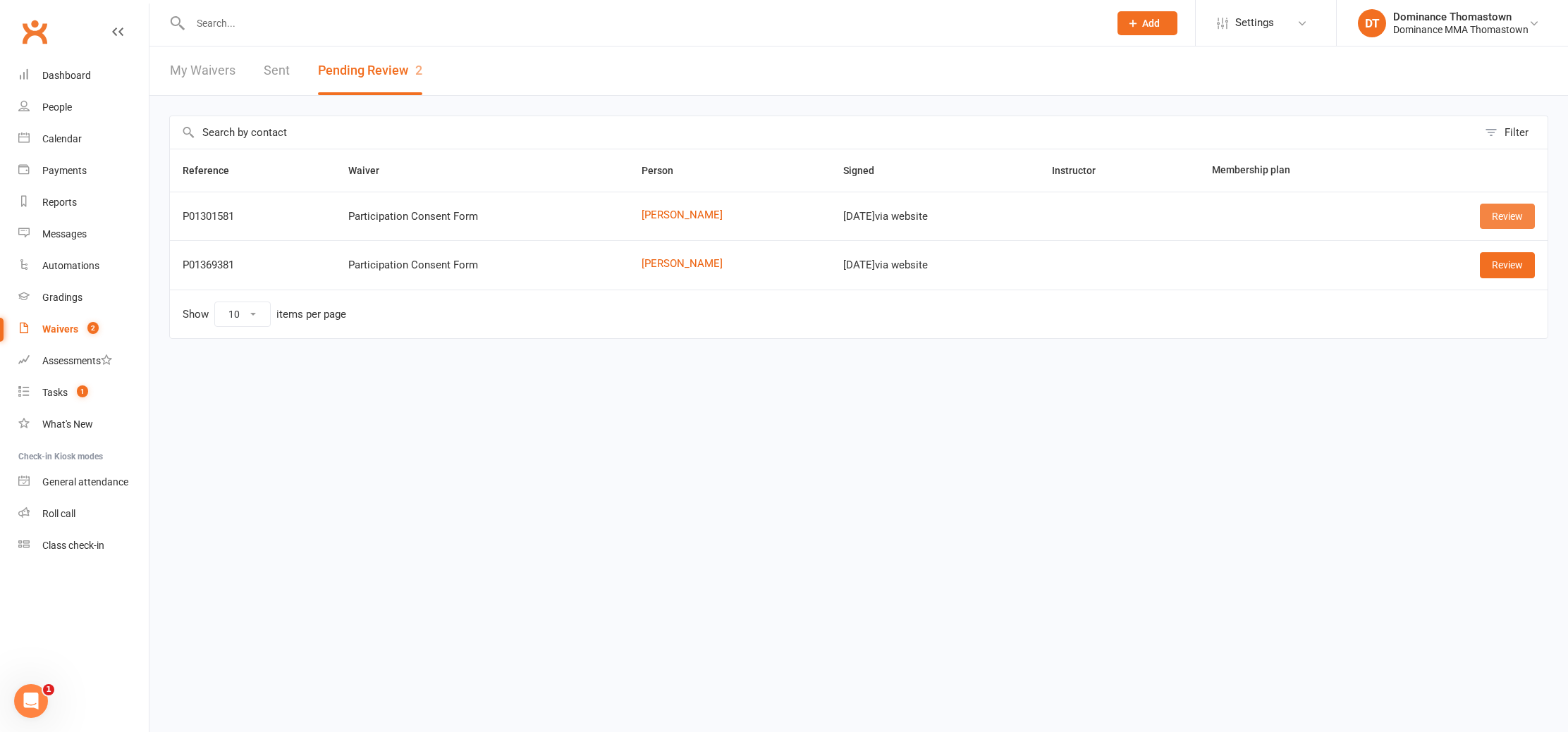
click at [1498, 210] on link "Review" at bounding box center [1508, 216] width 55 height 25
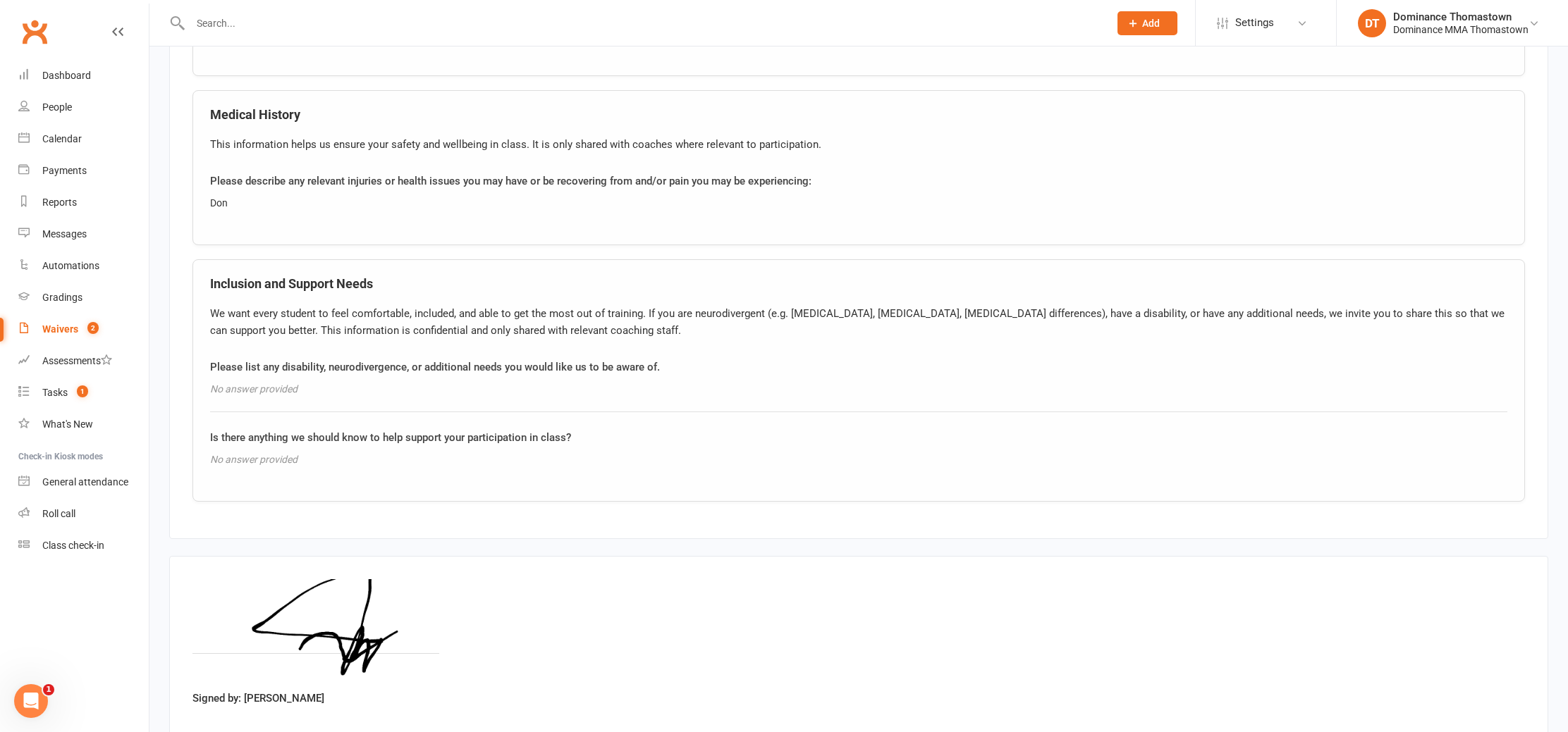
scroll to position [1015, 0]
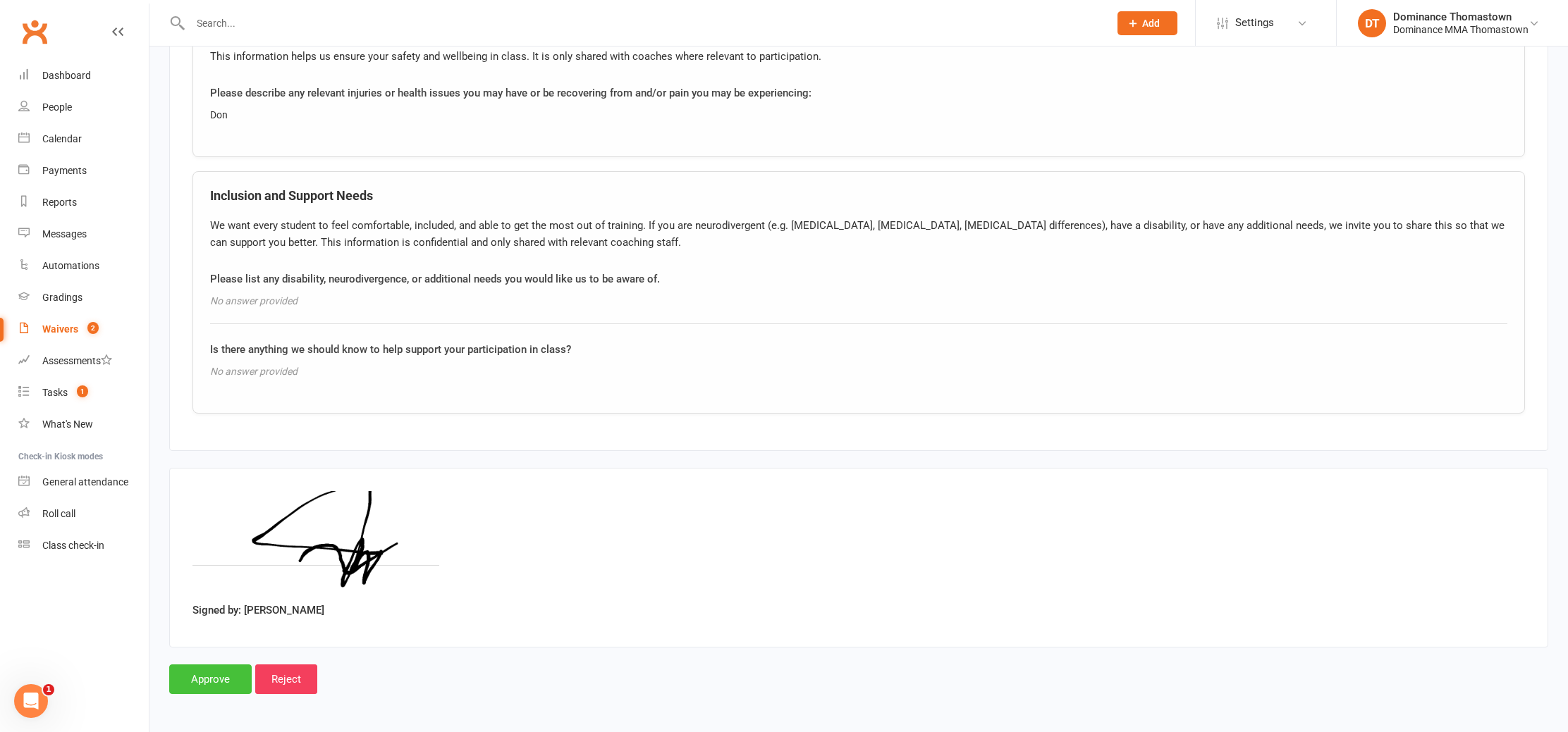
click at [202, 678] on input "Approve" at bounding box center [211, 679] width 83 height 30
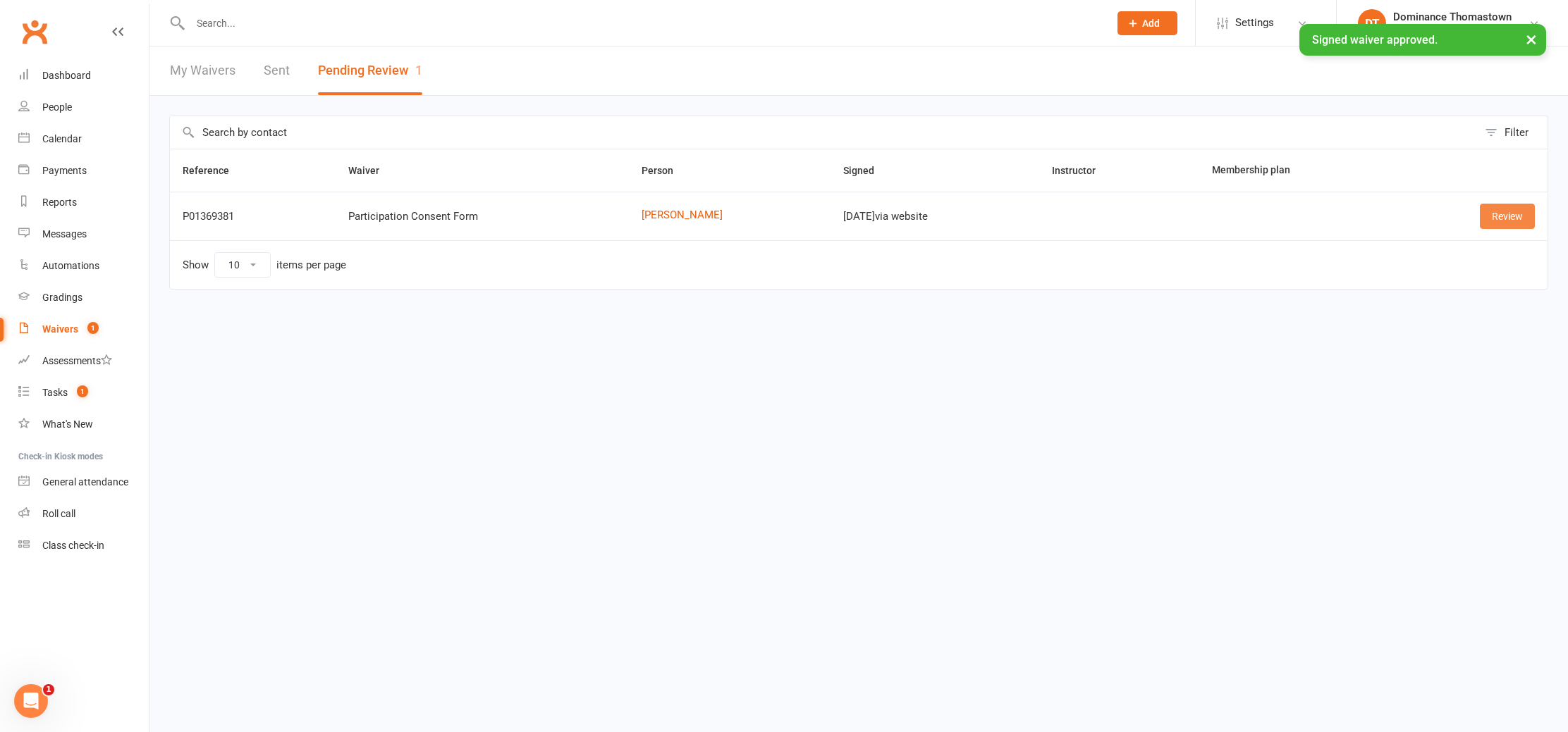
click at [1508, 219] on link "Review" at bounding box center [1508, 216] width 55 height 25
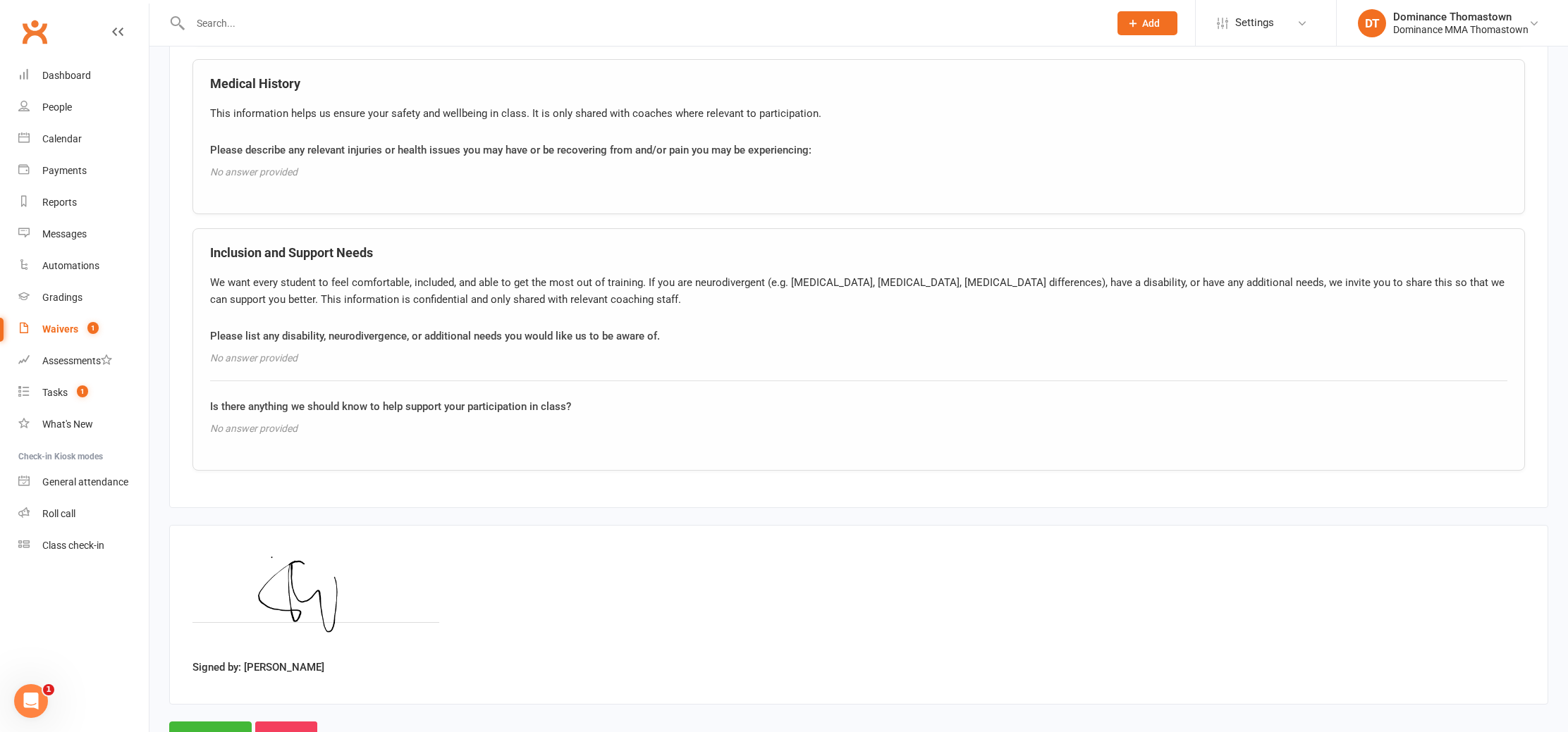
scroll to position [1015, 0]
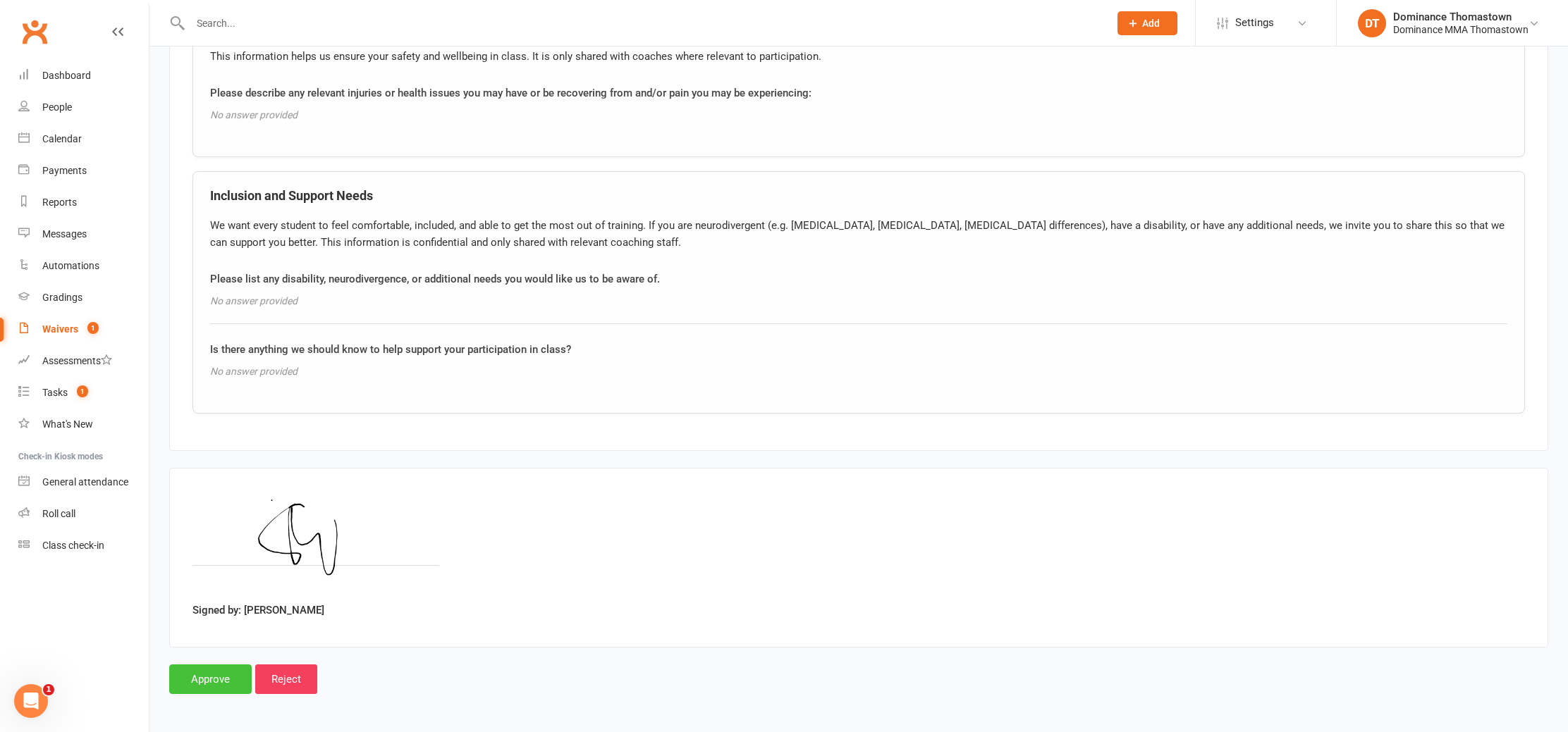
click at [209, 685] on input "Approve" at bounding box center [211, 679] width 83 height 30
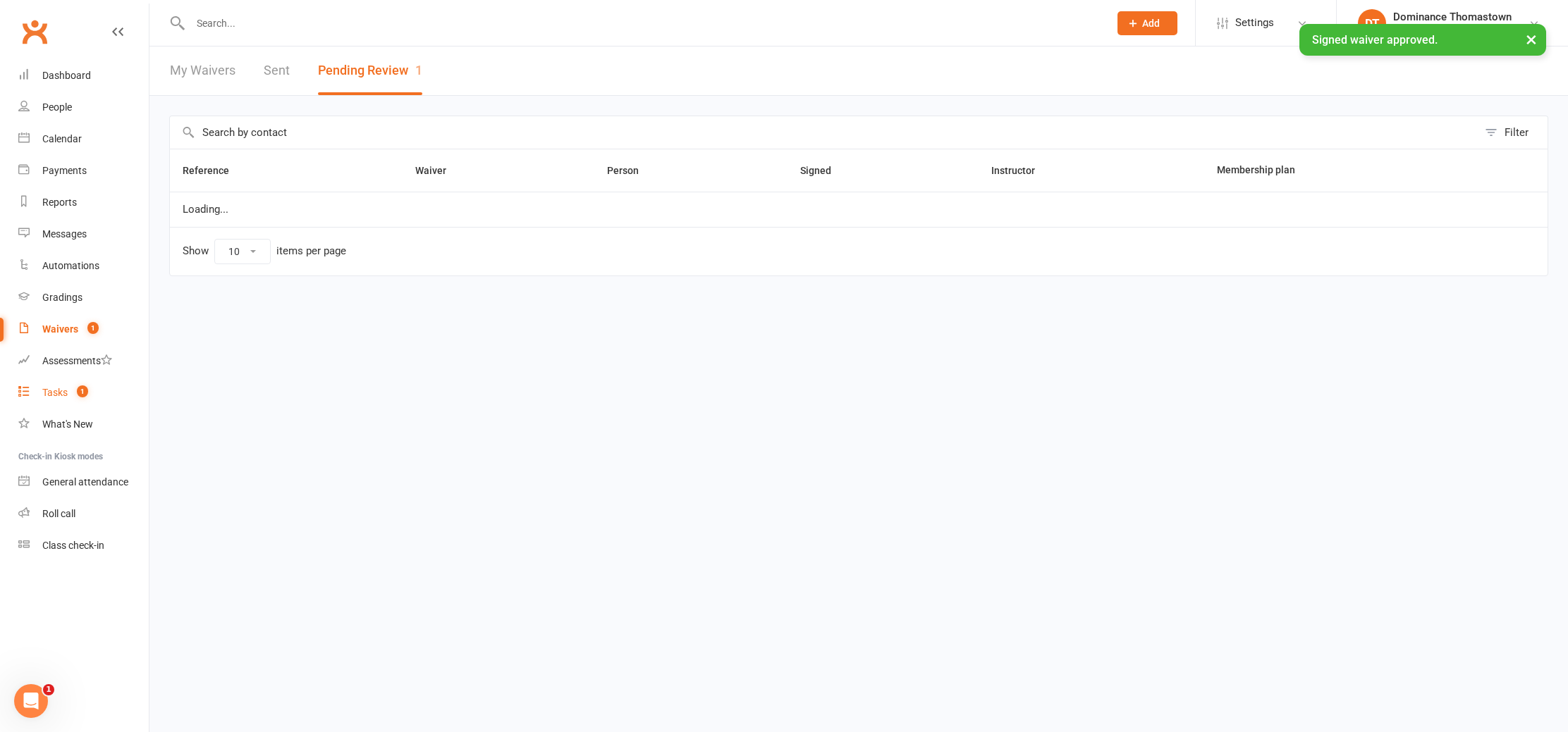
click at [71, 395] on count-badge "1" at bounding box center [78, 393] width 18 height 12
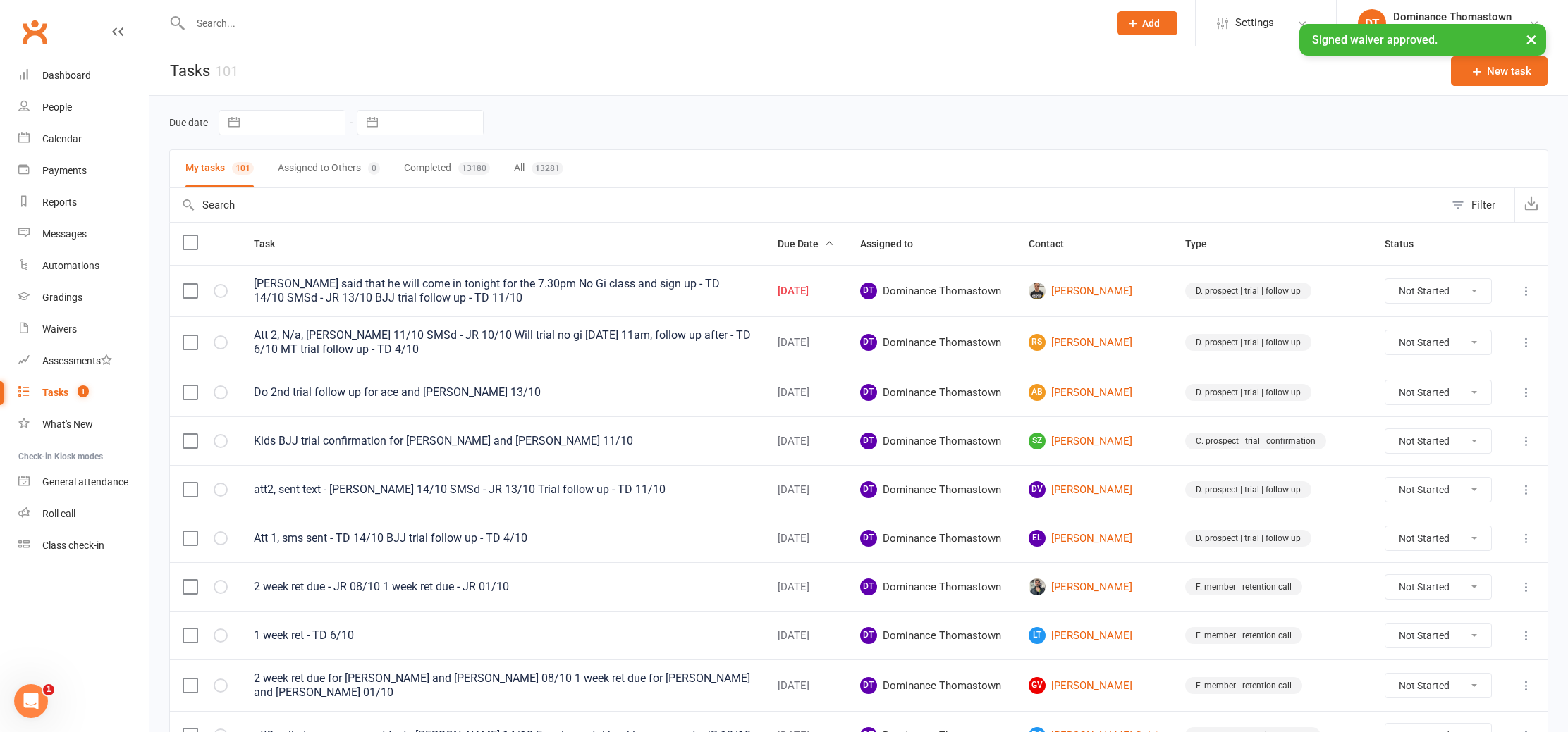
click at [1524, 288] on icon at bounding box center [1526, 290] width 14 height 14
click at [1492, 338] on link "Edit" at bounding box center [1465, 346] width 140 height 28
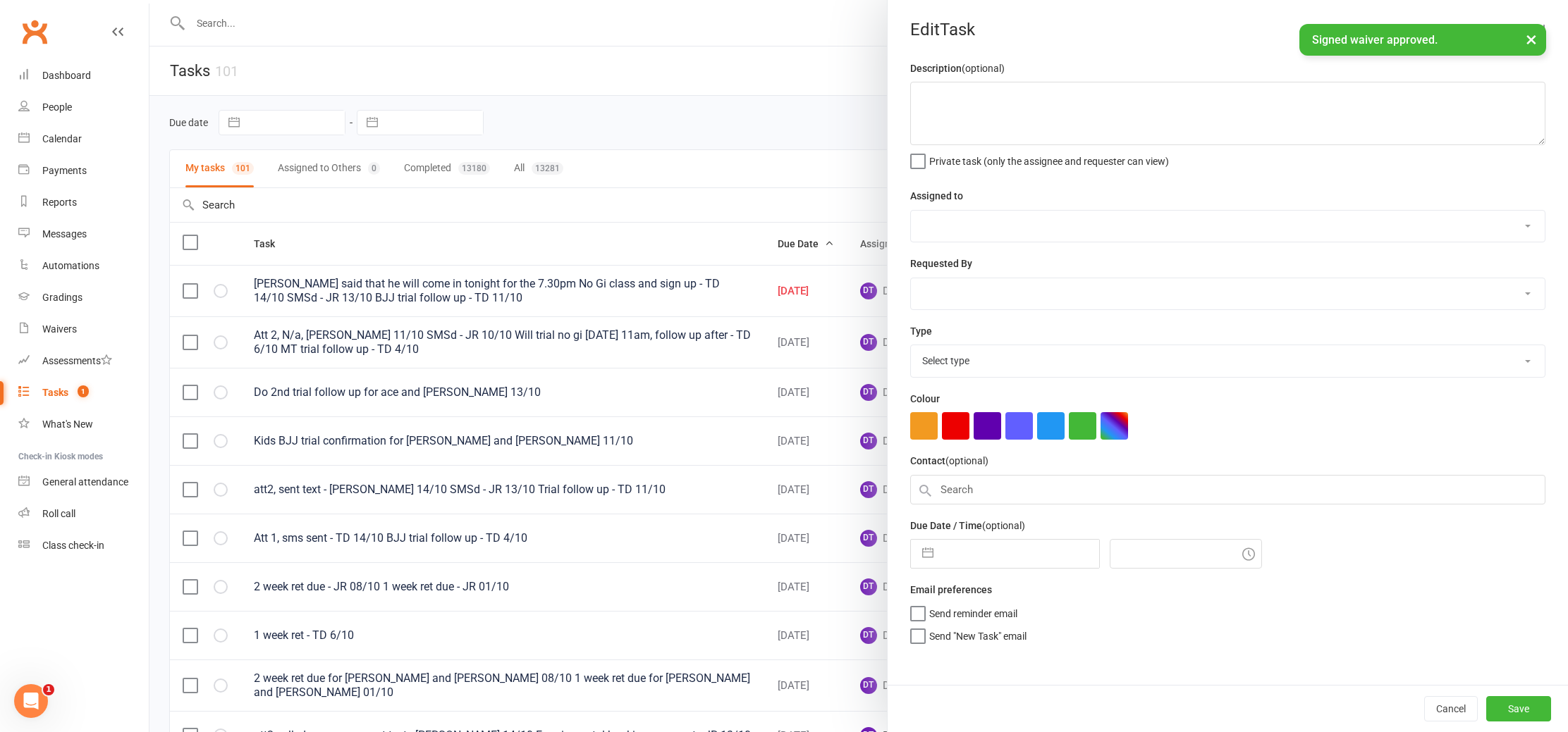
type textarea "Sam said that he will come in tonight for the 7.30pm No Gi class and sign up - …"
select select "12547"
type input "[DATE]"
type input "12:00pm"
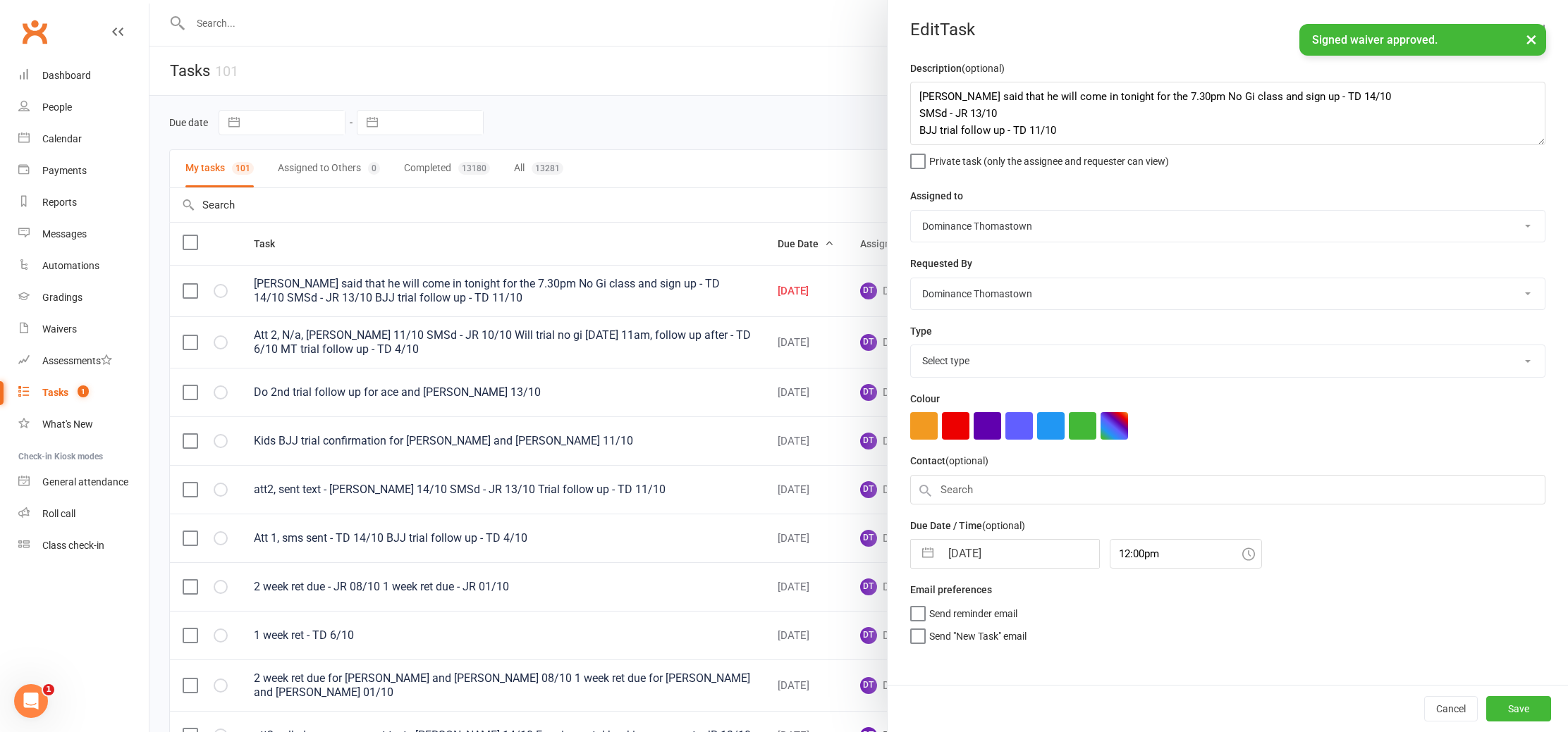
select select "3812"
click at [914, 91] on textarea "Sam said that he will come in tonight for the 7.30pm No Gi class and sign up - …" at bounding box center [1228, 113] width 635 height 63
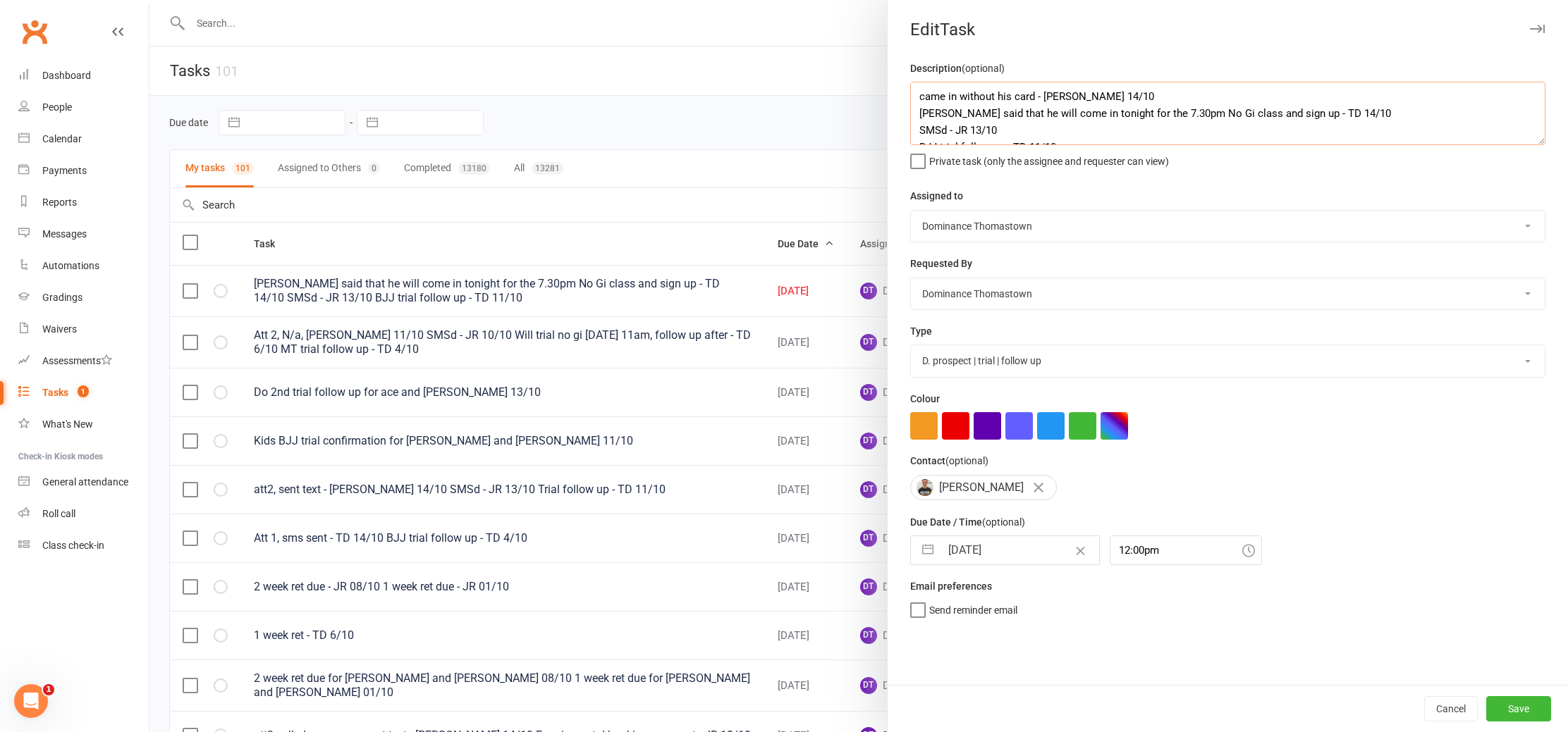
type textarea "came in without his card - Ellen 14/10 Sam said that he will come in tonight fo…"
click at [1011, 558] on input "[DATE]" at bounding box center [1020, 550] width 158 height 28
select select "8"
select select "2025"
select select "9"
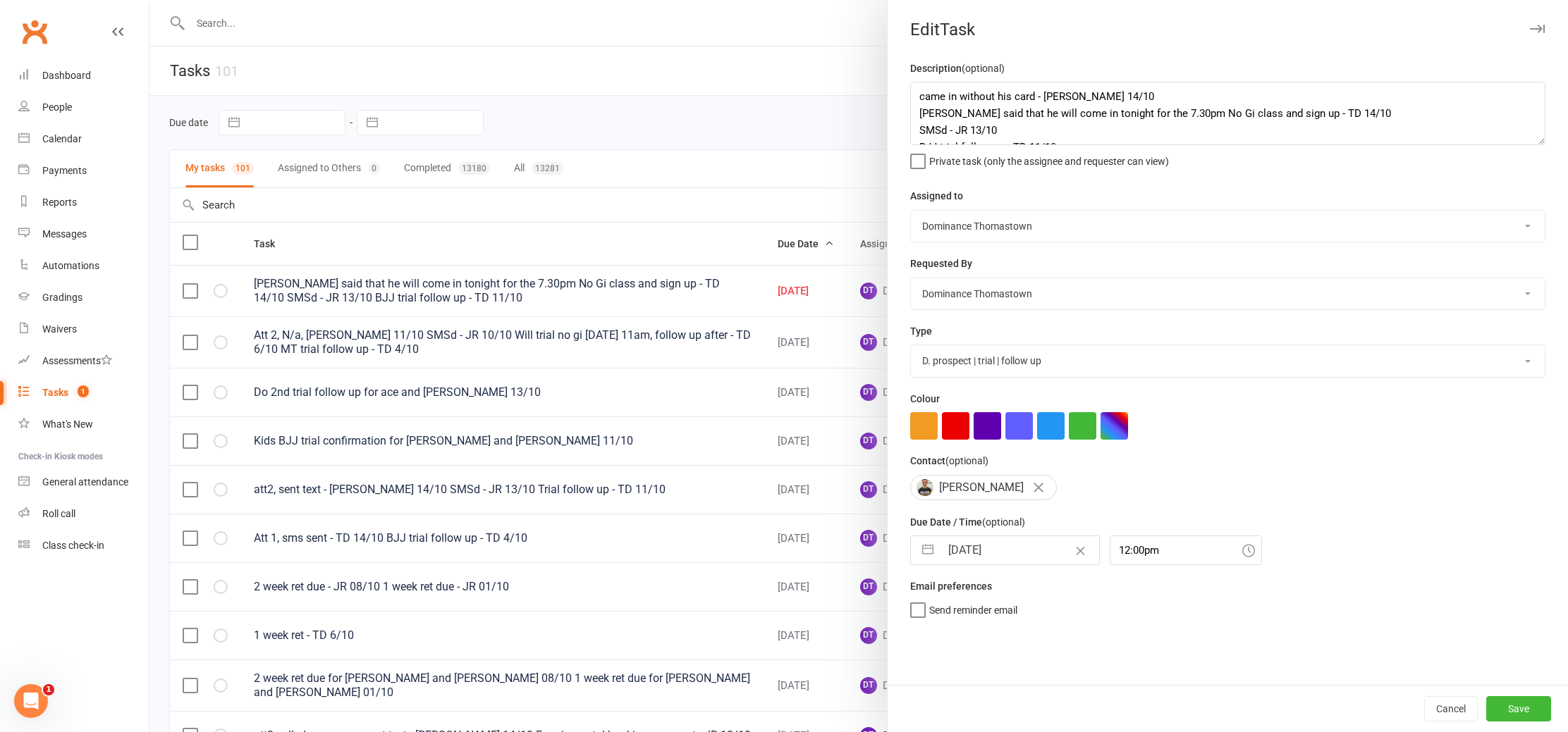
select select "2025"
select select "10"
select select "2025"
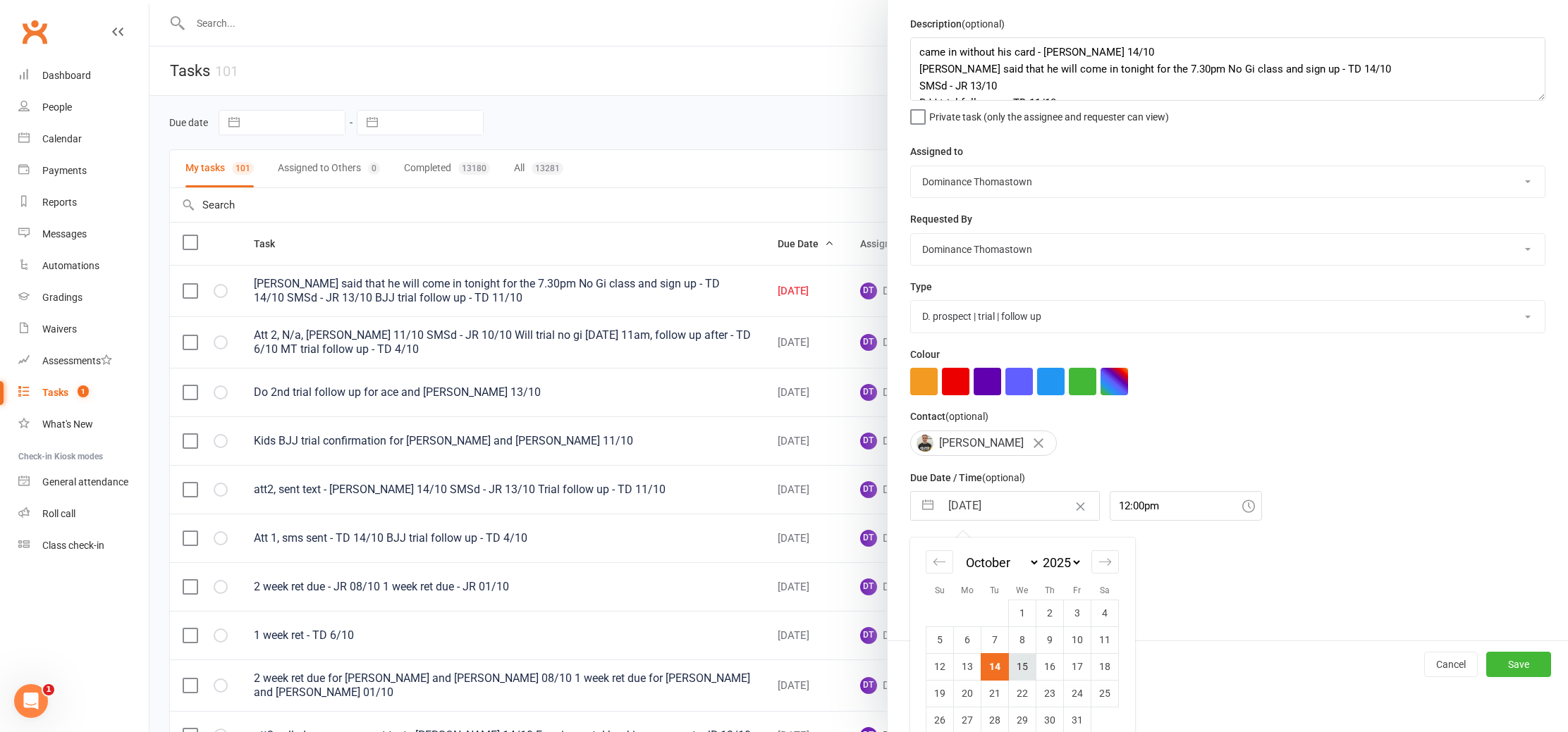
scroll to position [46, 0]
drag, startPoint x: 1019, startPoint y: 668, endPoint x: 1061, endPoint y: 673, distance: 42.3
click at [1020, 667] on td "15" at bounding box center [1023, 665] width 28 height 27
type input "15 Oct 2025"
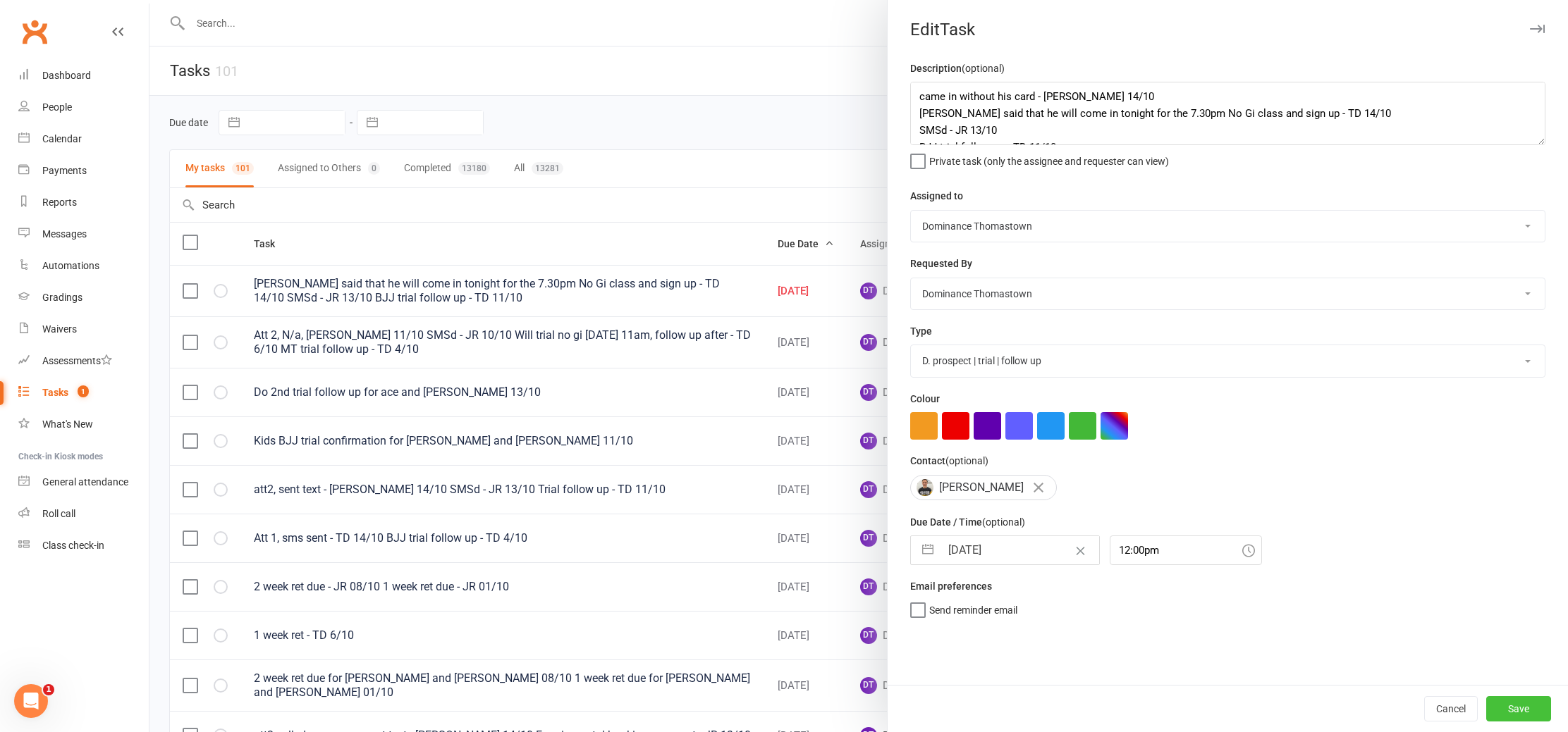
click at [1498, 697] on button "Save" at bounding box center [1519, 709] width 65 height 25
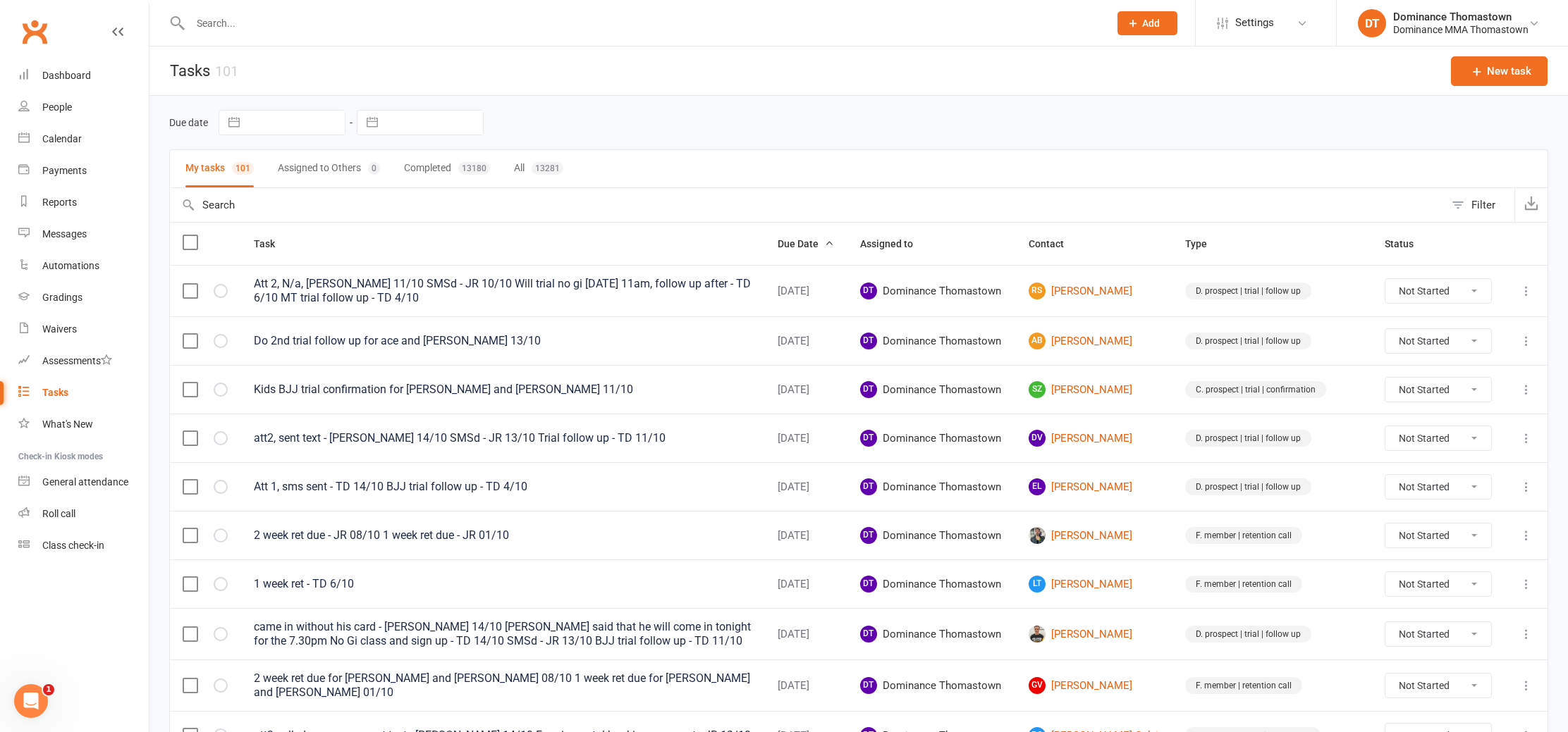
click at [197, 20] on input "text" at bounding box center [642, 23] width 913 height 20
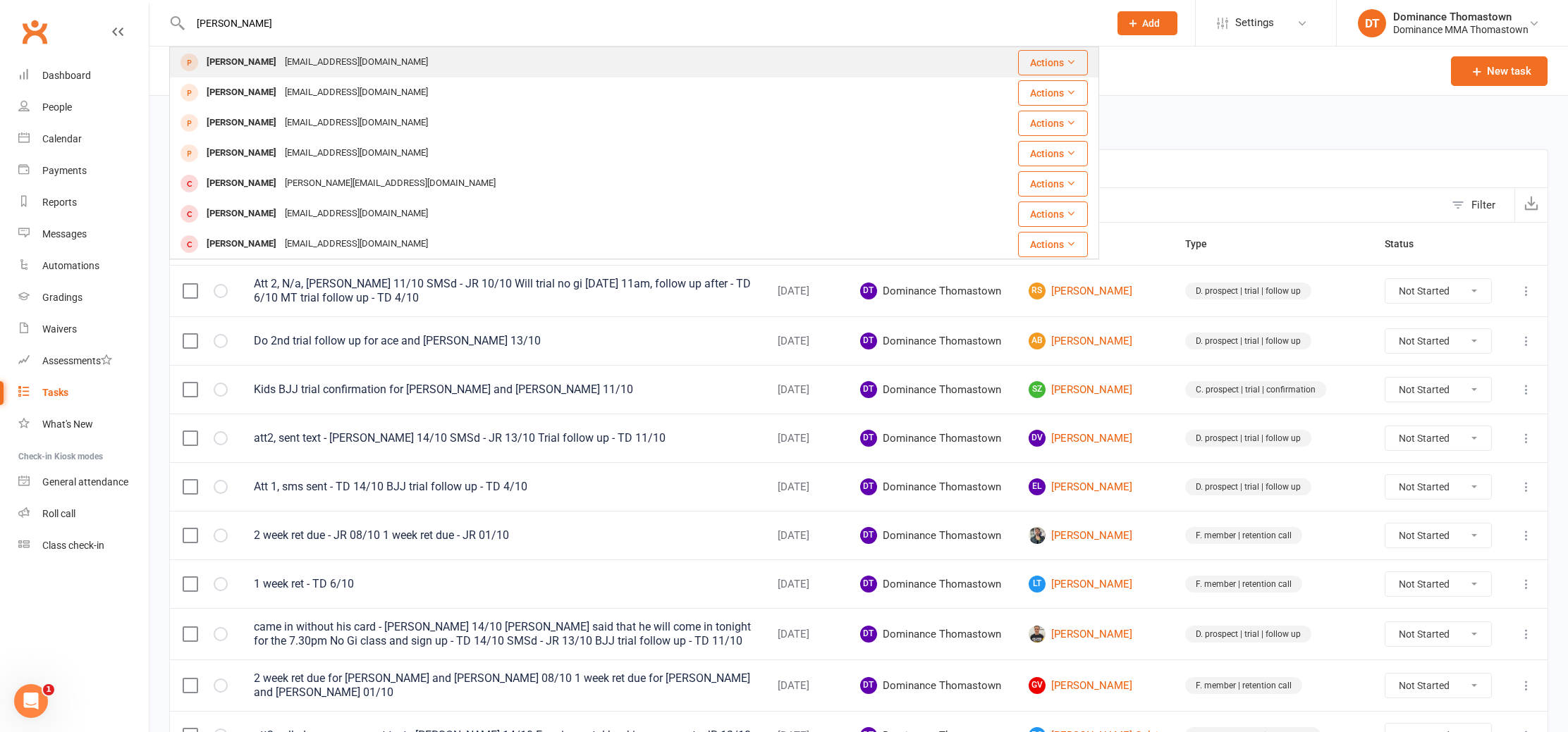
type input "manan"
click at [195, 52] on div at bounding box center [190, 62] width 26 height 23
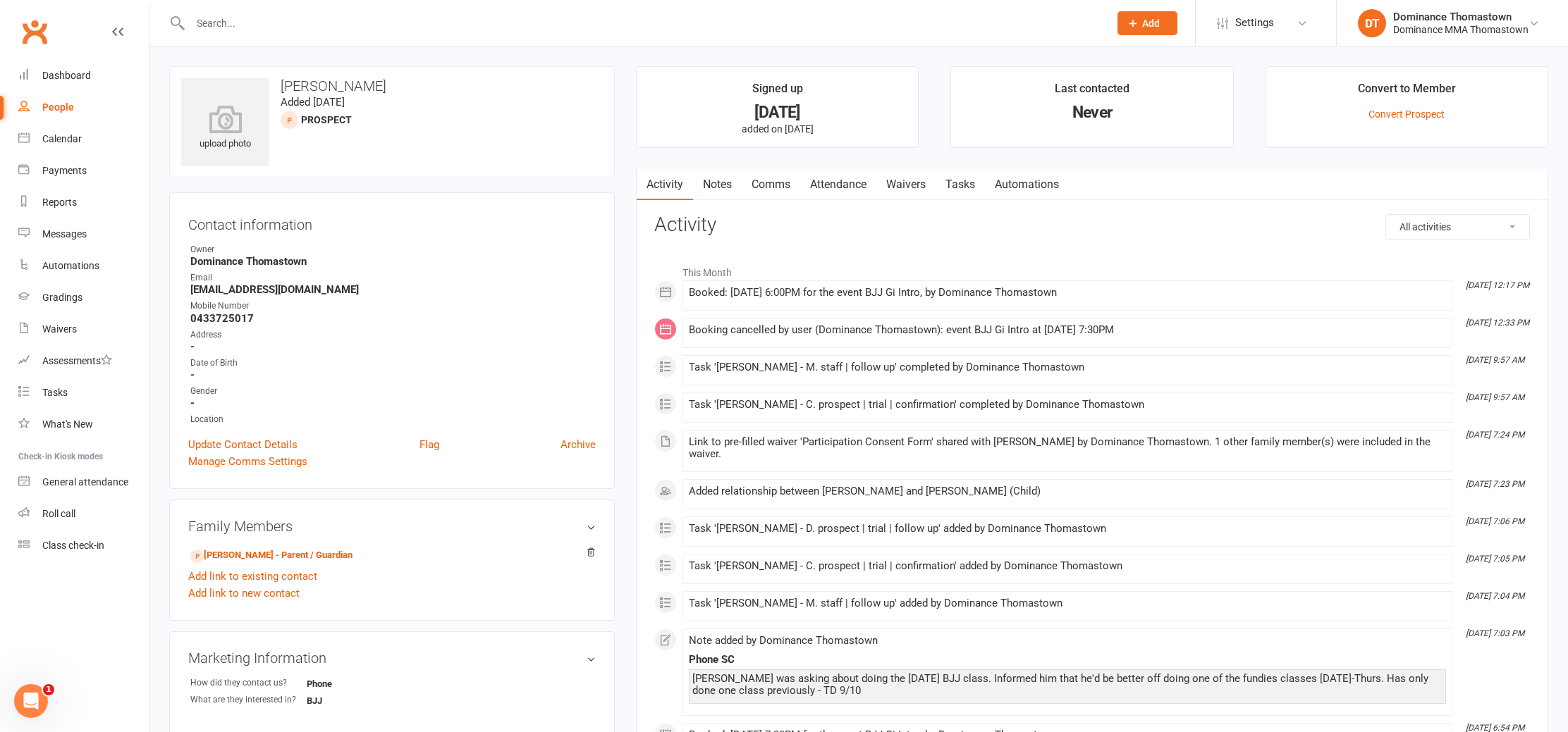
click at [897, 180] on link "Waivers" at bounding box center [906, 184] width 60 height 33
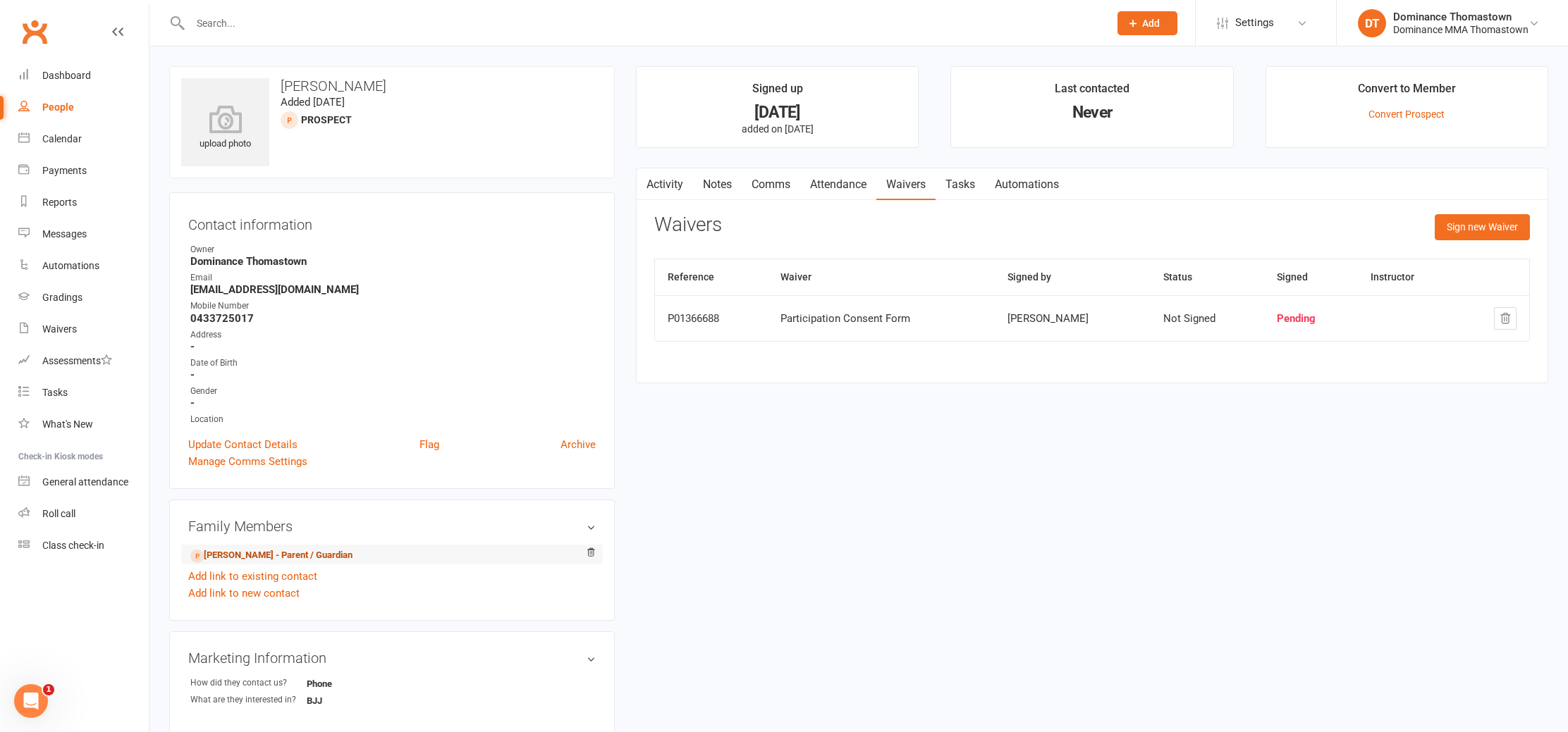
click at [291, 549] on link "Jaspreet Singh - Parent / Guardian" at bounding box center [271, 556] width 162 height 15
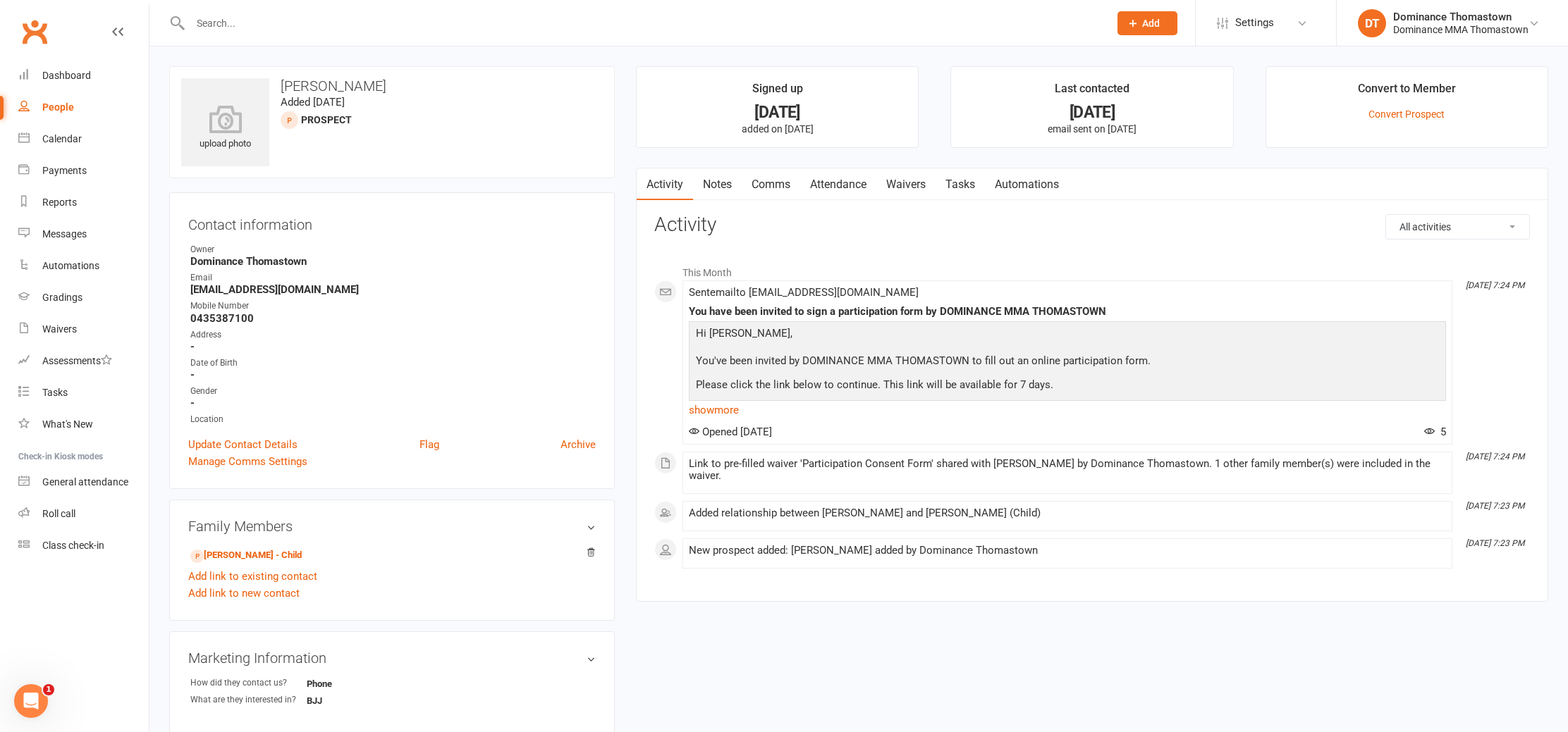
click at [918, 179] on link "Waivers" at bounding box center [906, 184] width 60 height 33
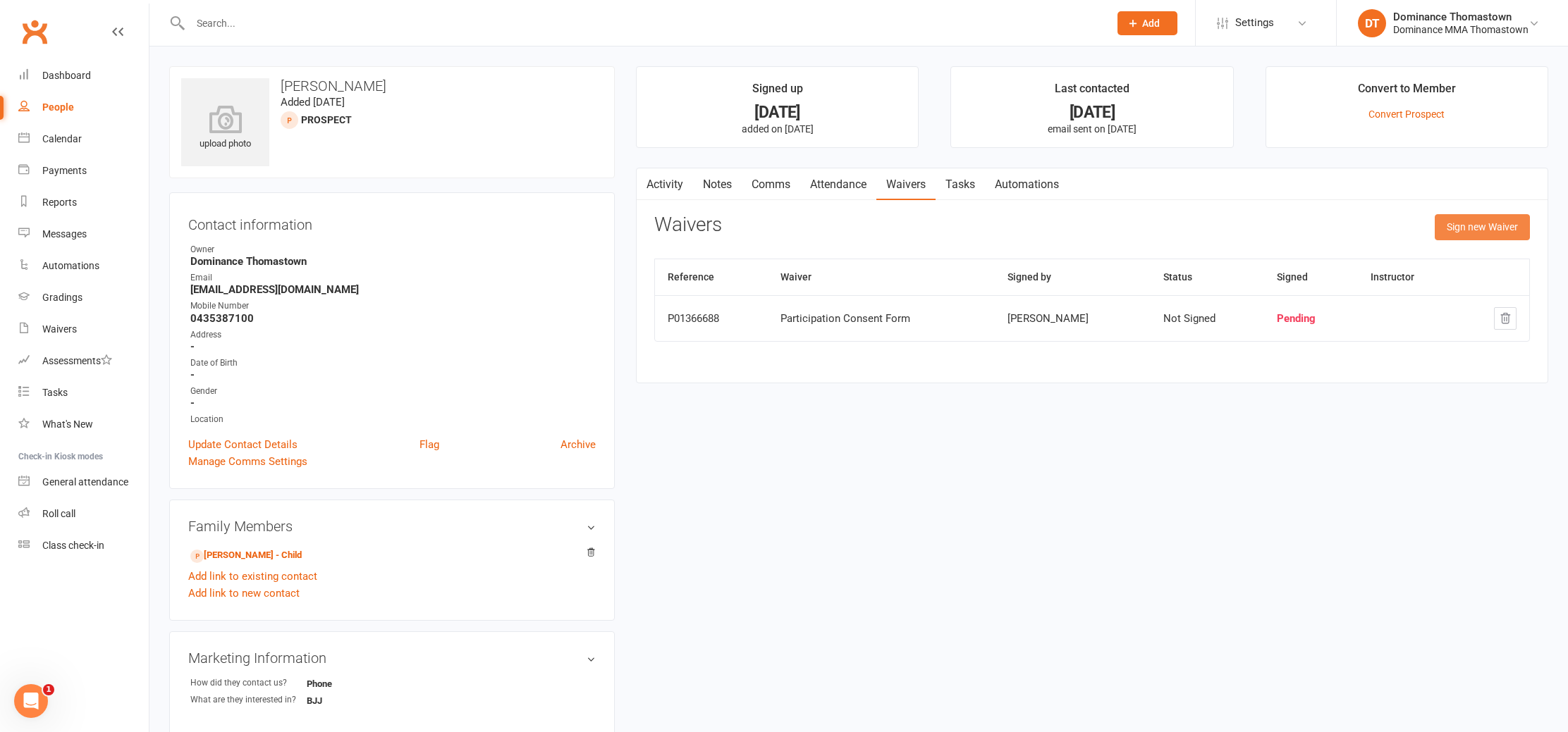
drag, startPoint x: 1484, startPoint y: 221, endPoint x: 1456, endPoint y: 230, distance: 29.4
click at [1484, 221] on button "Sign new Waiver" at bounding box center [1482, 227] width 95 height 25
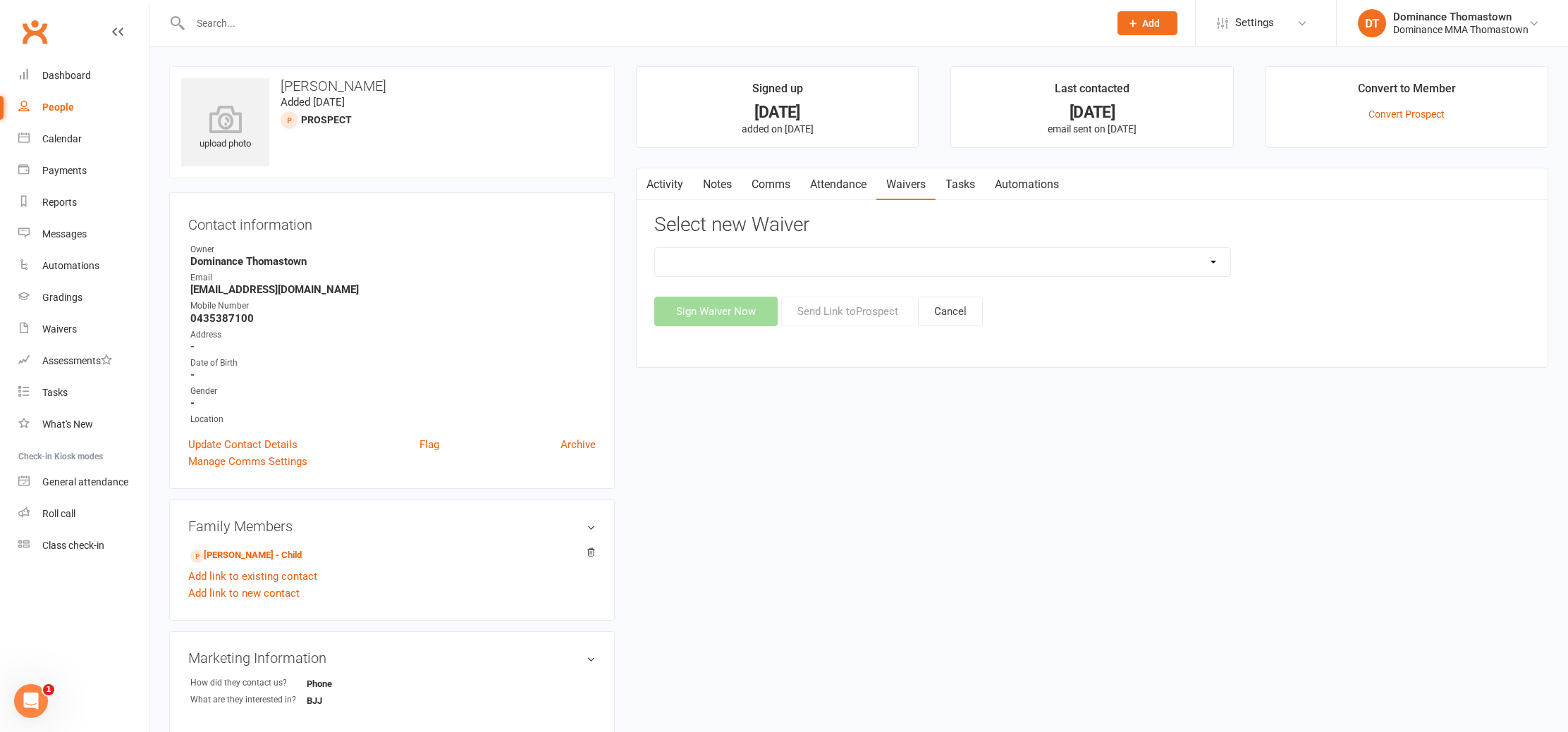
click at [876, 274] on select "Member | Cancellation | Adults Member | Injury Report Form (FOH staff use only)…" at bounding box center [943, 262] width 575 height 28
select select "375"
click at [655, 248] on select "Member | Cancellation | Adults Member | Injury Report Form (FOH staff use only)…" at bounding box center [943, 262] width 575 height 28
click at [849, 304] on button "Send Link to Prospect" at bounding box center [847, 312] width 133 height 30
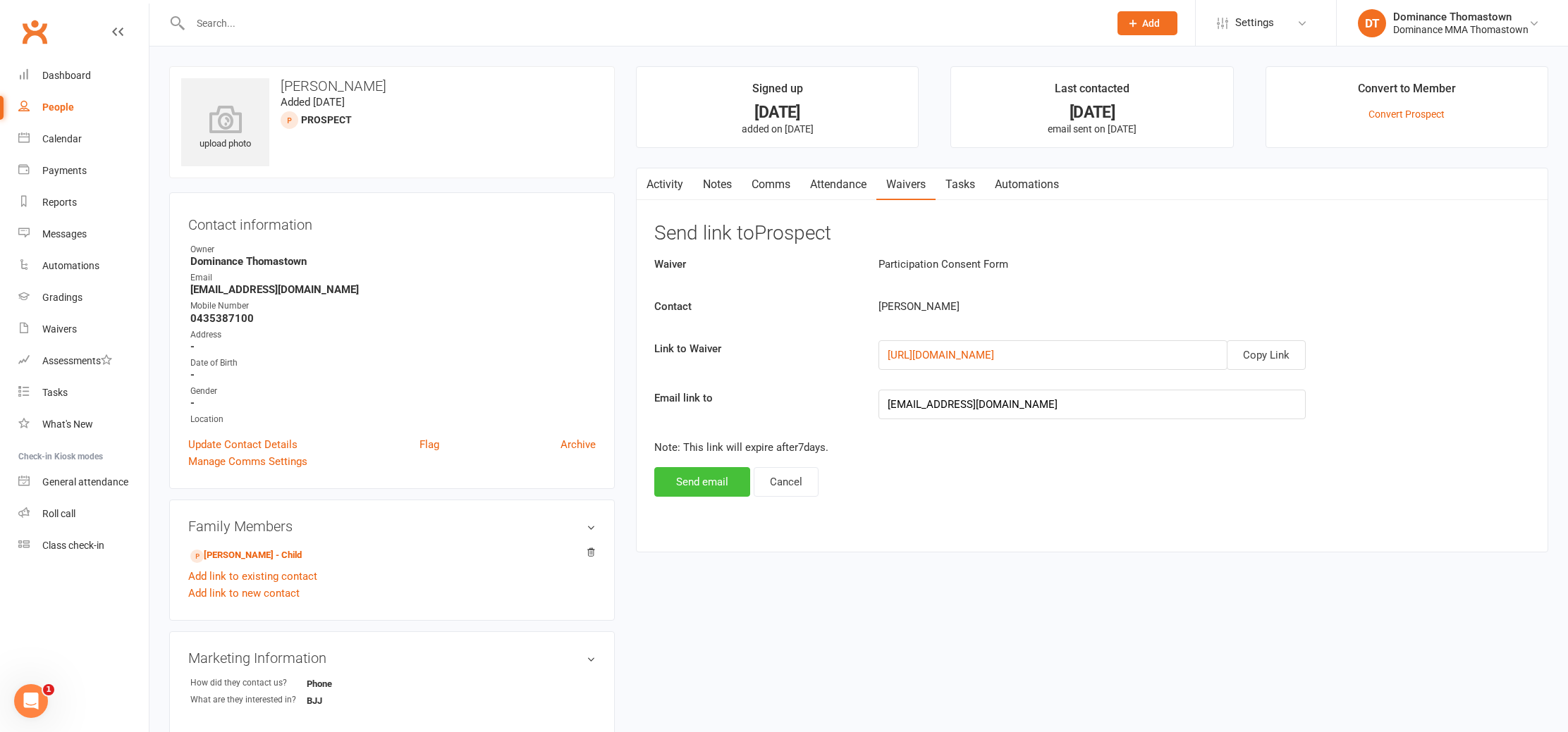
click at [714, 487] on button "Send email" at bounding box center [703, 481] width 96 height 30
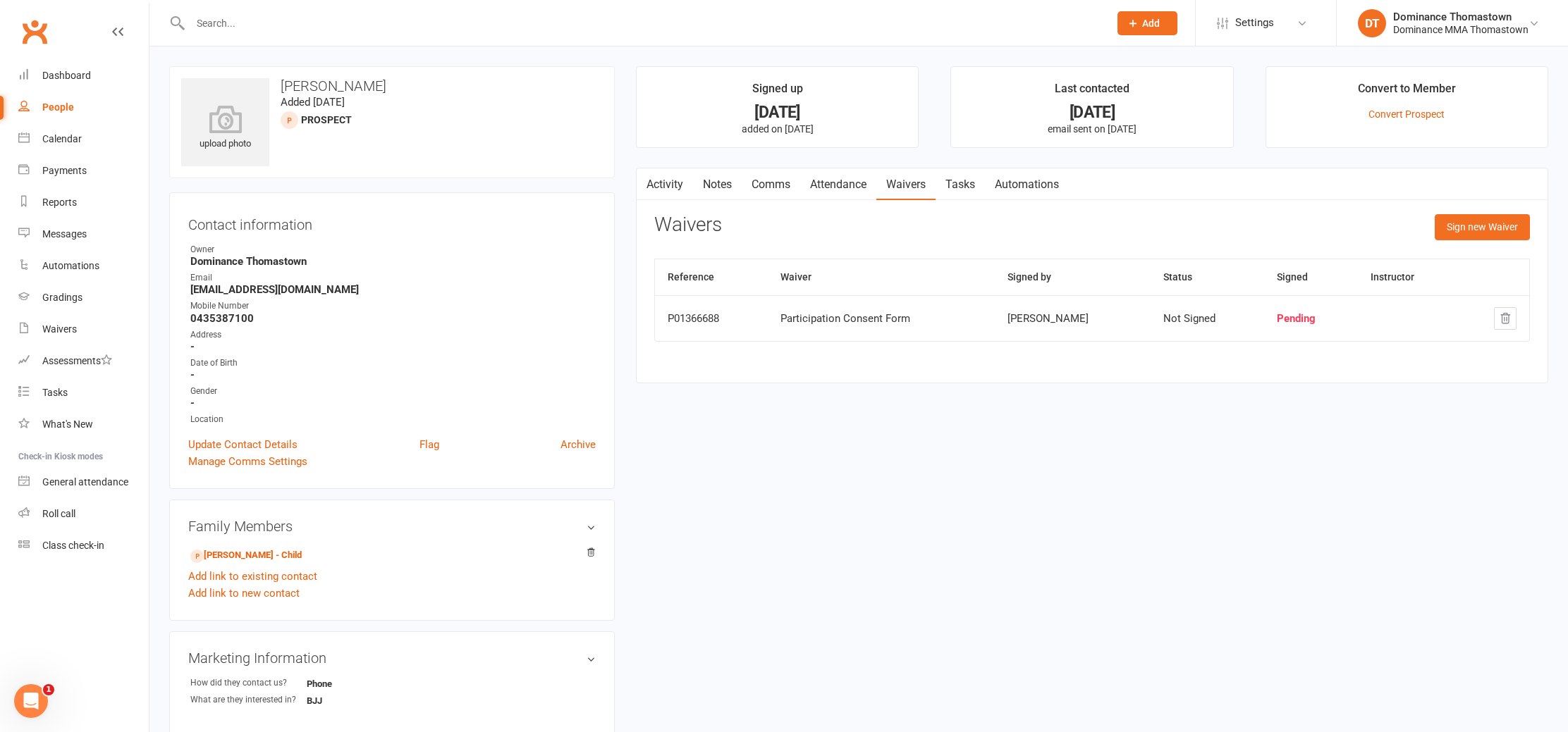
click at [214, 17] on input "text" at bounding box center [642, 23] width 913 height 20
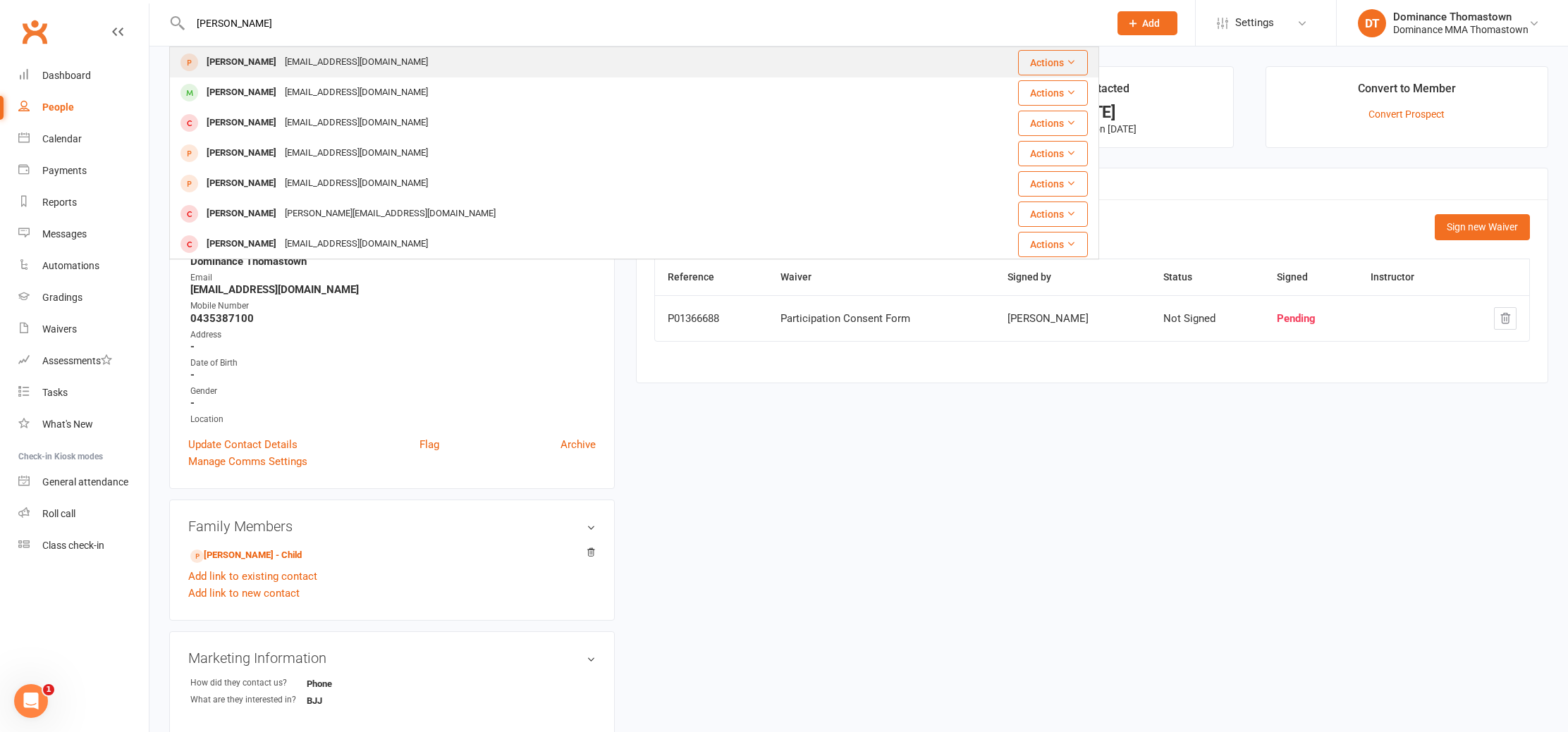
type input "hargun"
click at [280, 60] on div "hargunpreet18@outlook.com" at bounding box center [356, 62] width 152 height 20
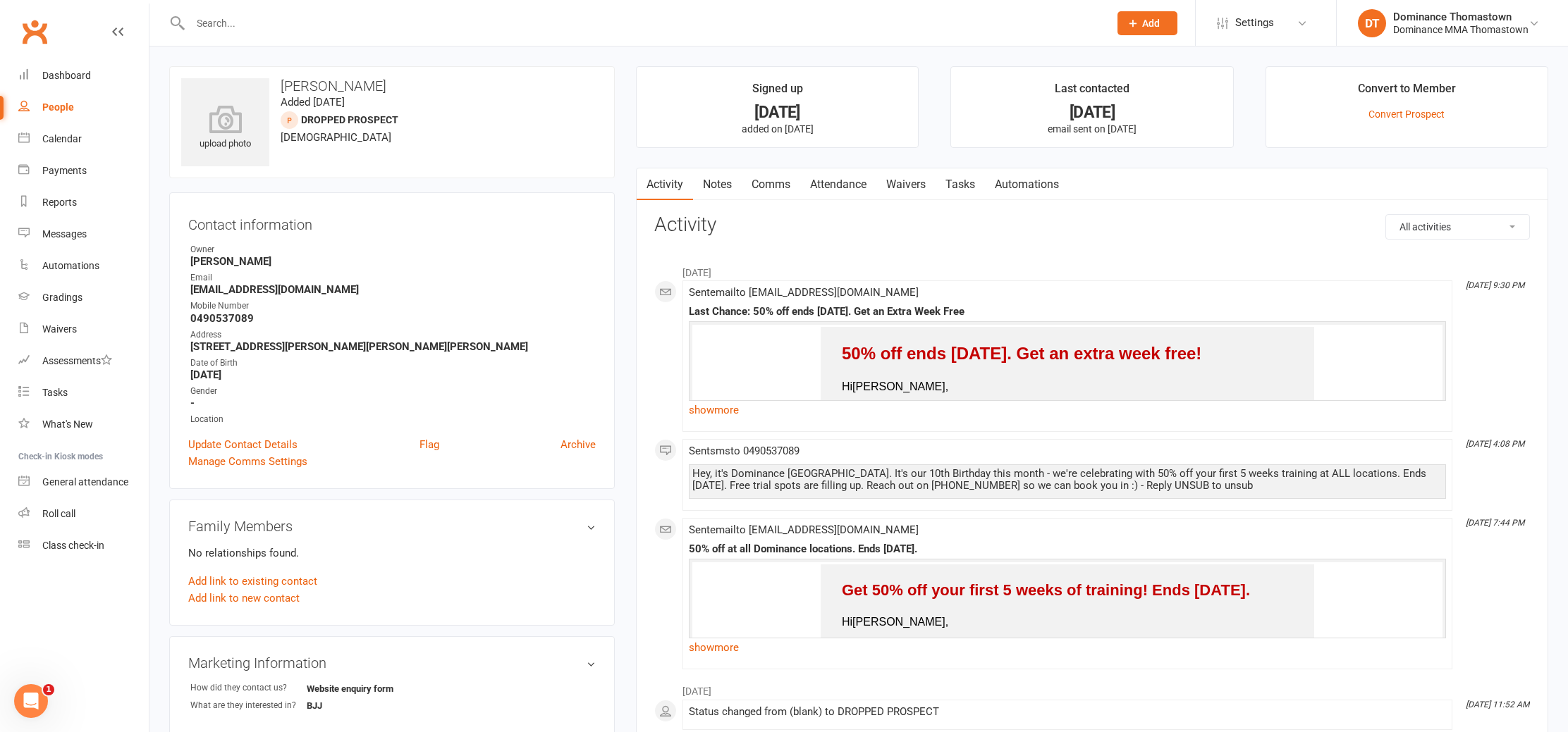
click at [224, 20] on input "text" at bounding box center [642, 23] width 913 height 20
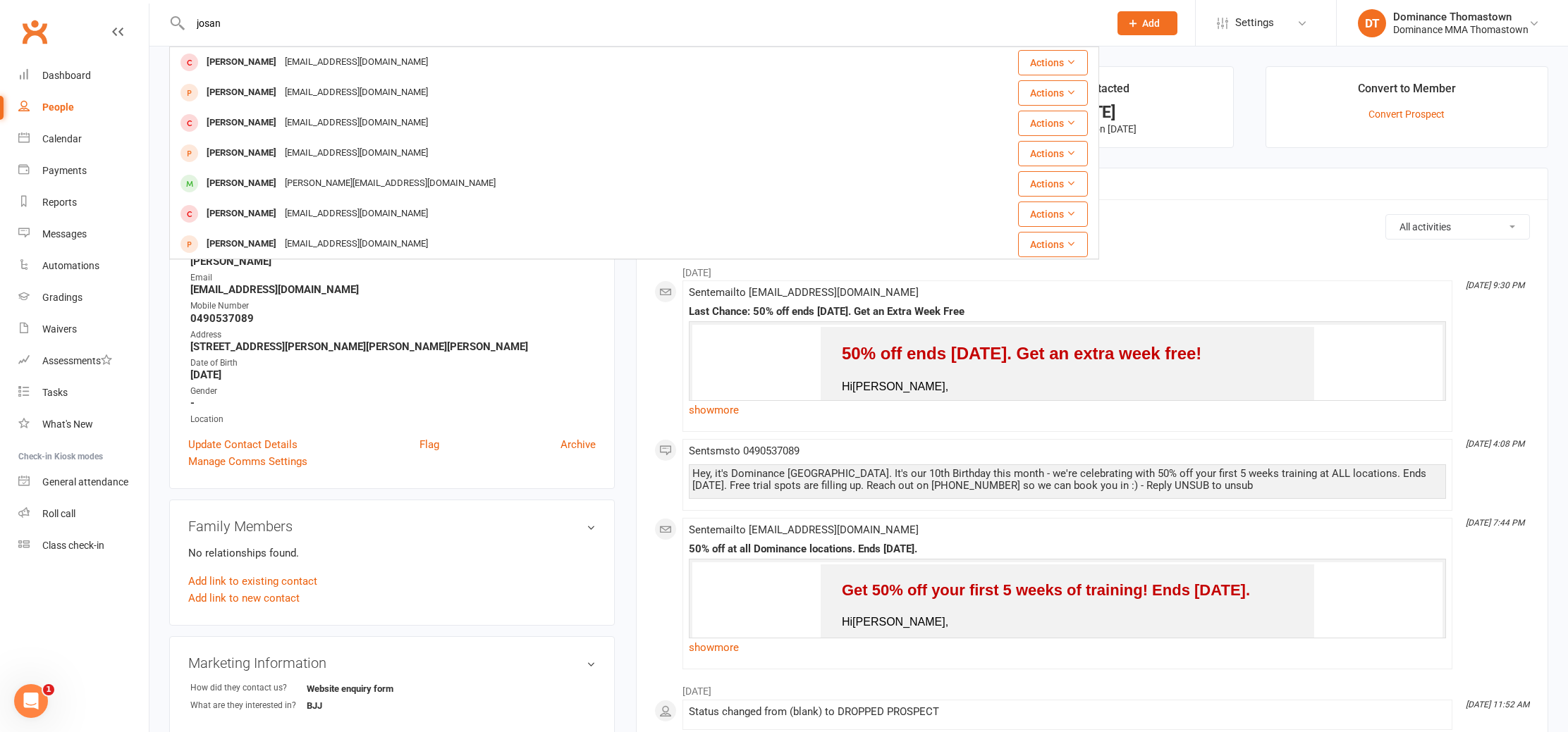
type input "josan"
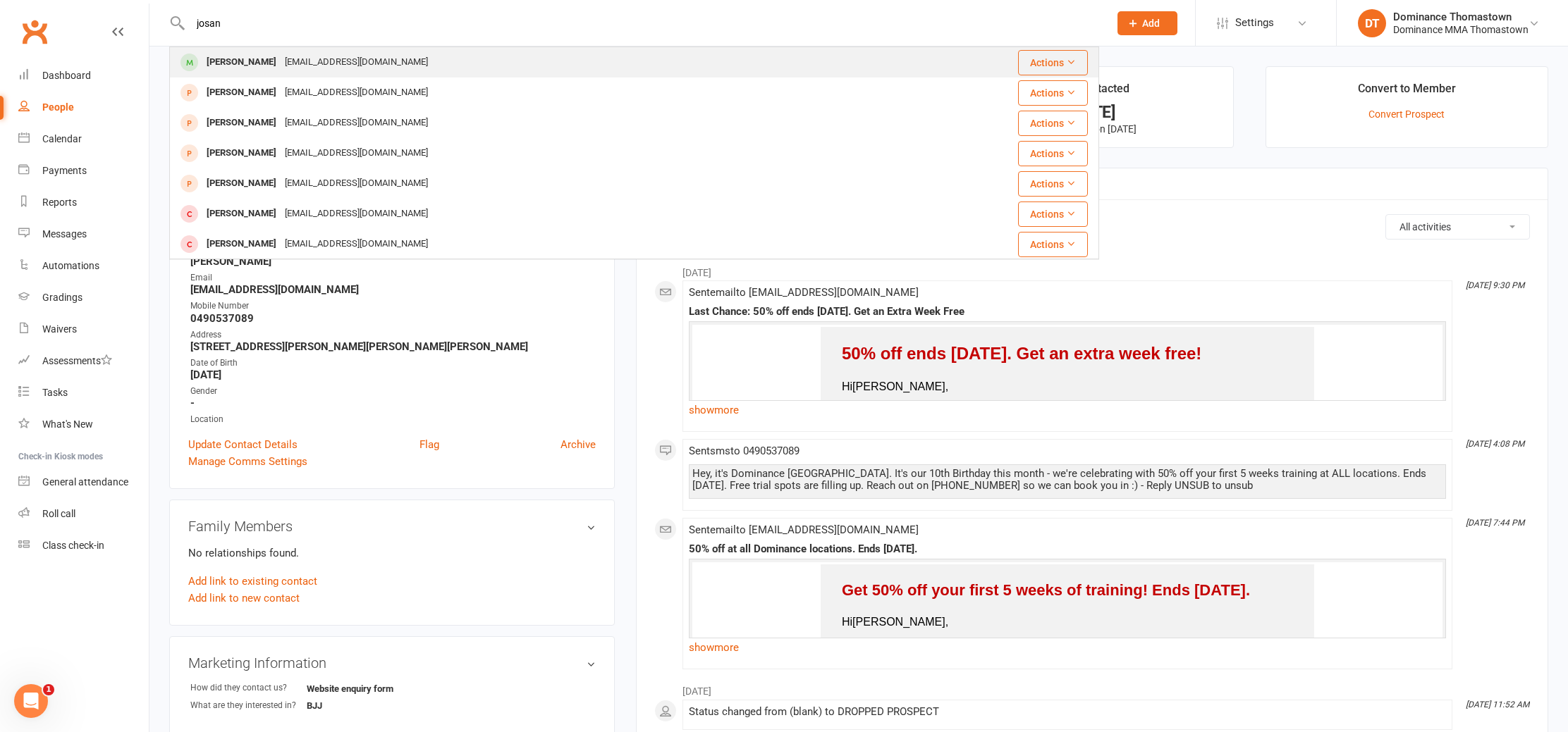
click at [274, 60] on div "Hargunbir Josan" at bounding box center [242, 62] width 78 height 20
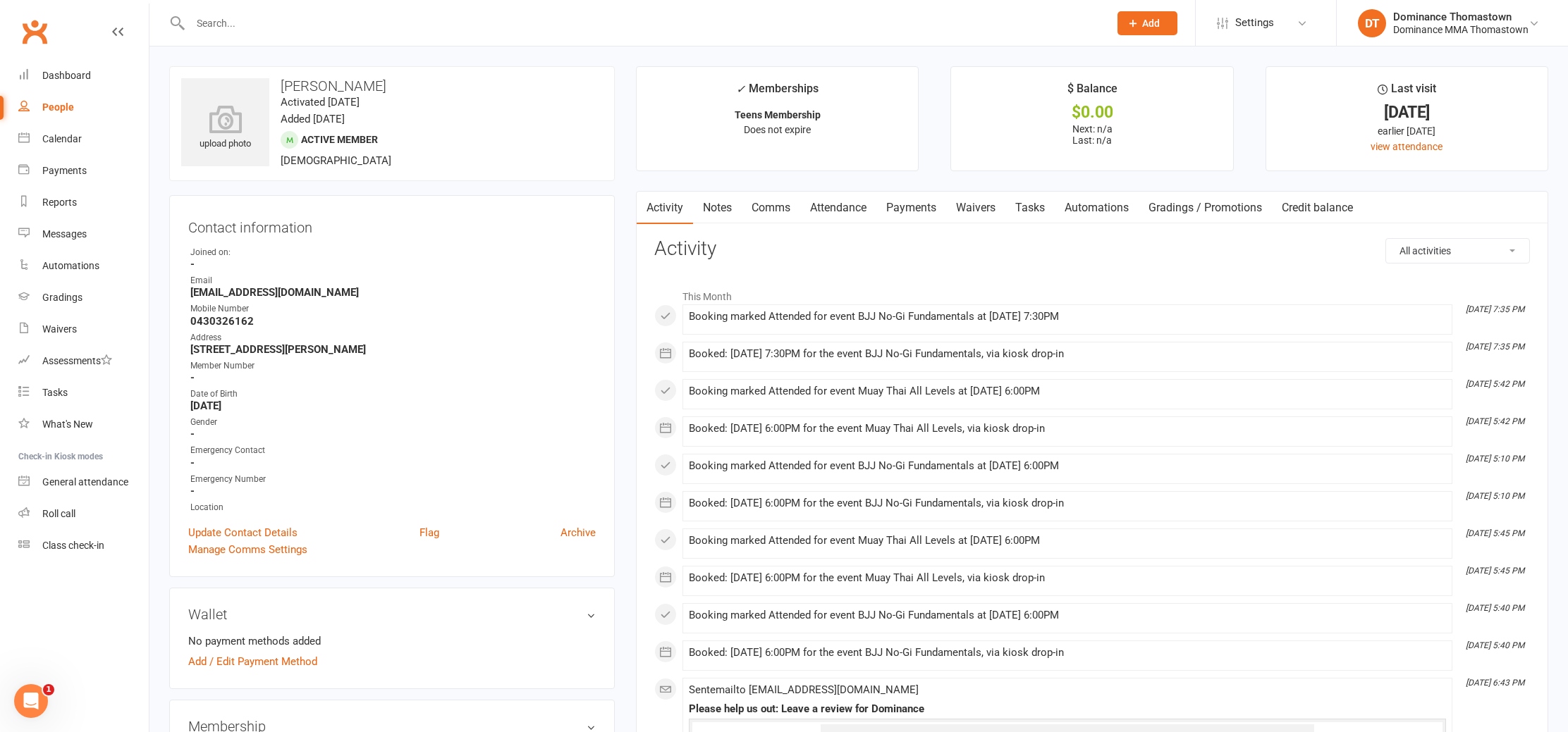
click at [258, 21] on input "text" at bounding box center [642, 23] width 913 height 20
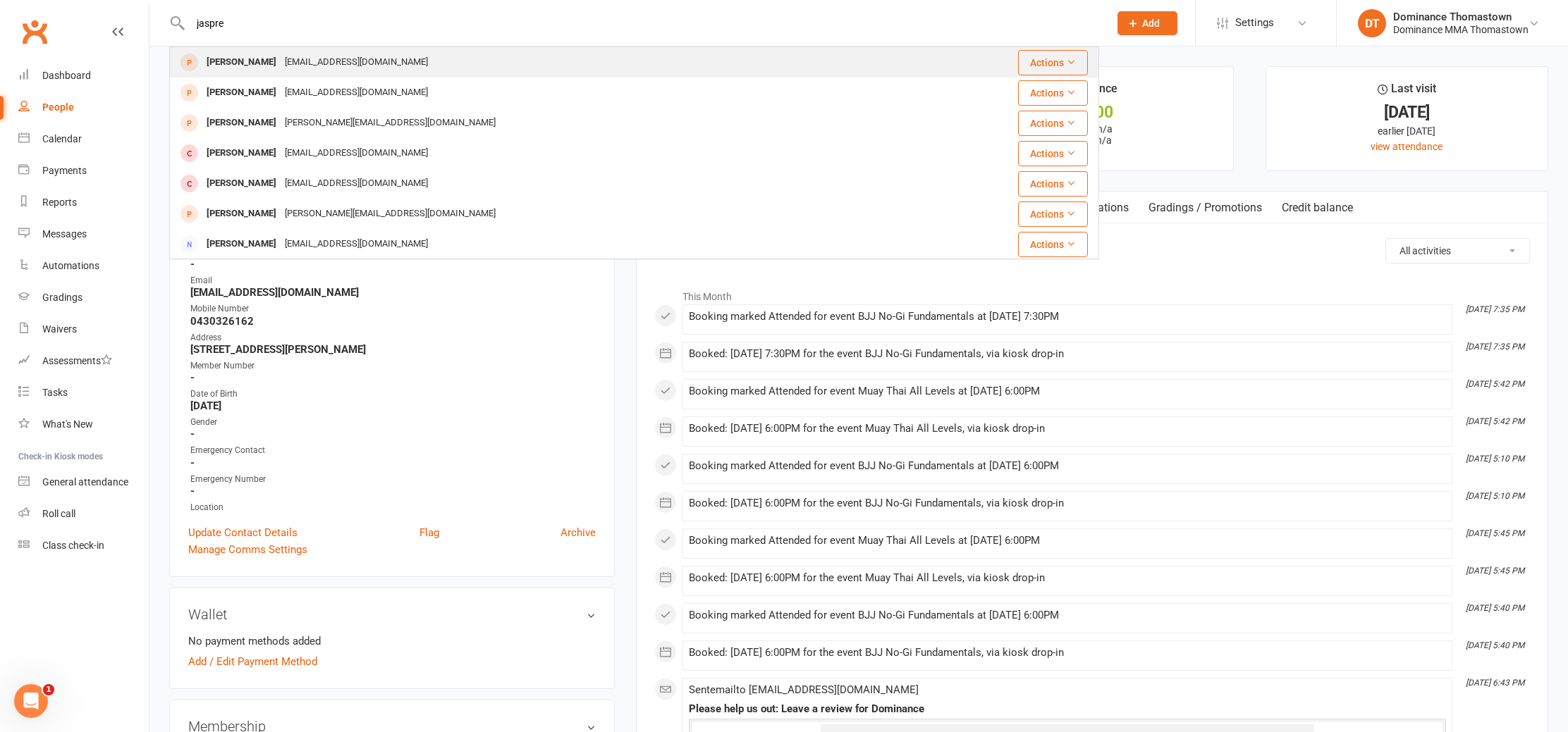
type input "jaspre"
click at [254, 65] on div "Jaspreet Singh" at bounding box center [242, 62] width 78 height 20
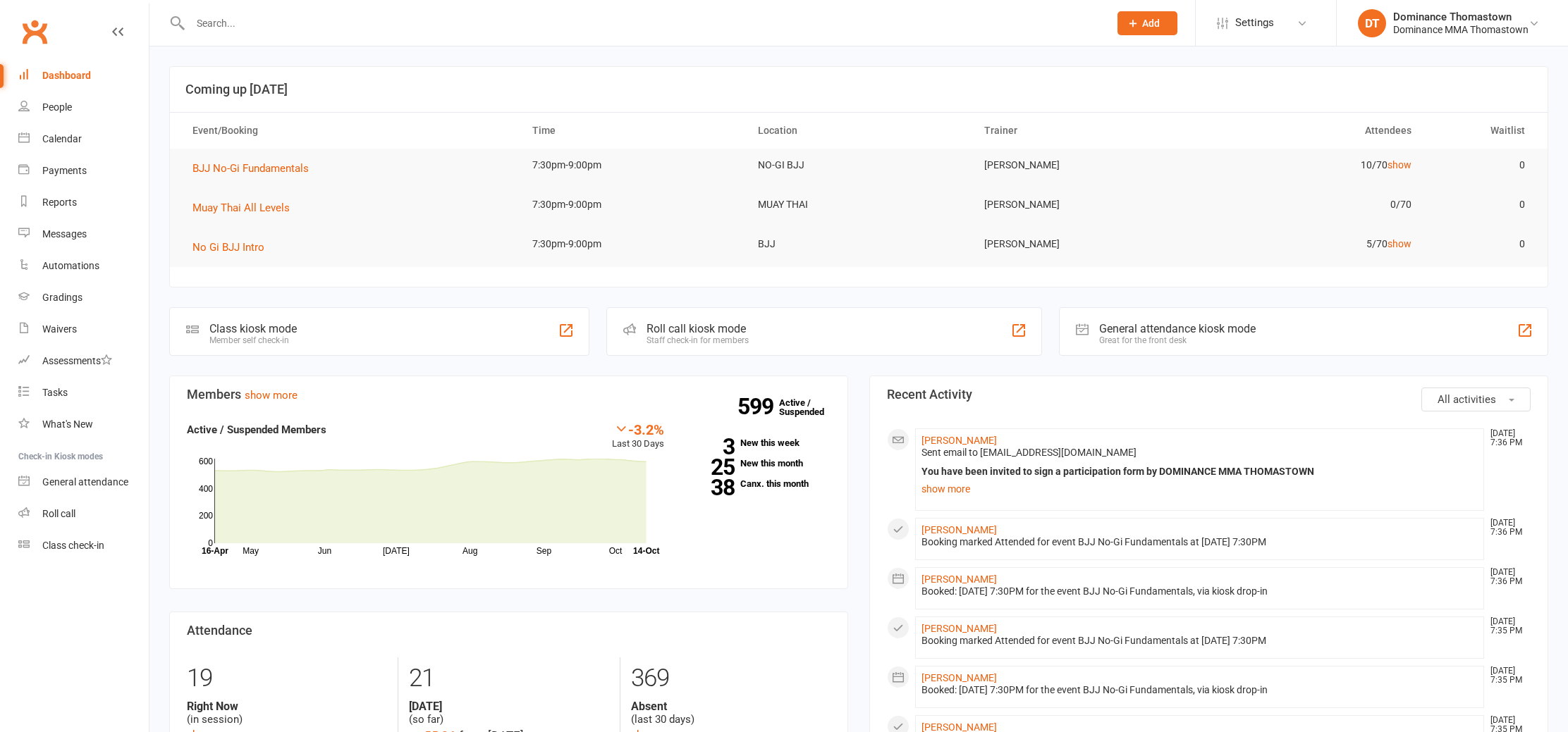
click at [236, 27] on input "text" at bounding box center [642, 23] width 913 height 20
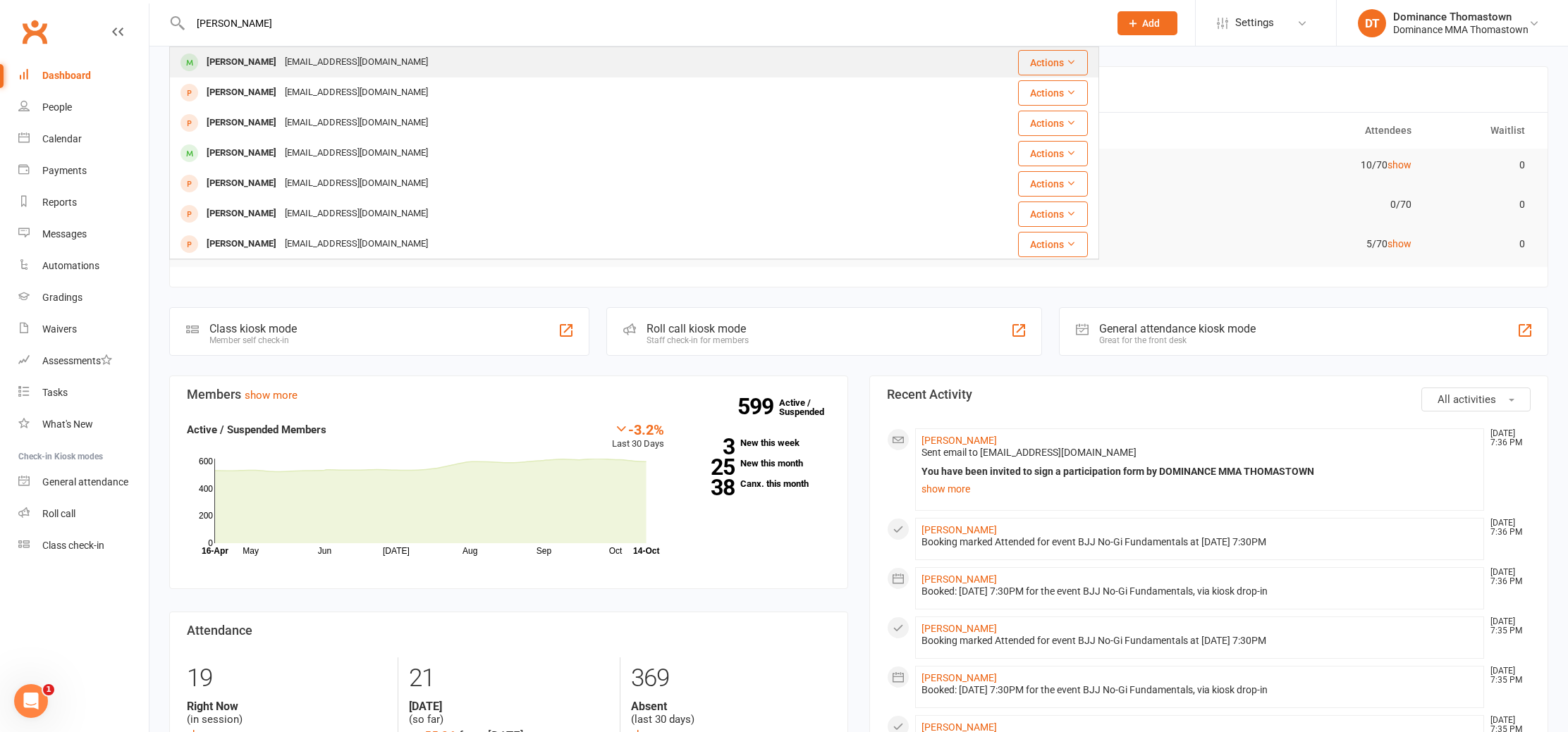
type input "[PERSON_NAME]"
click at [288, 65] on div "[EMAIL_ADDRESS][DOMAIN_NAME]" at bounding box center [356, 62] width 152 height 20
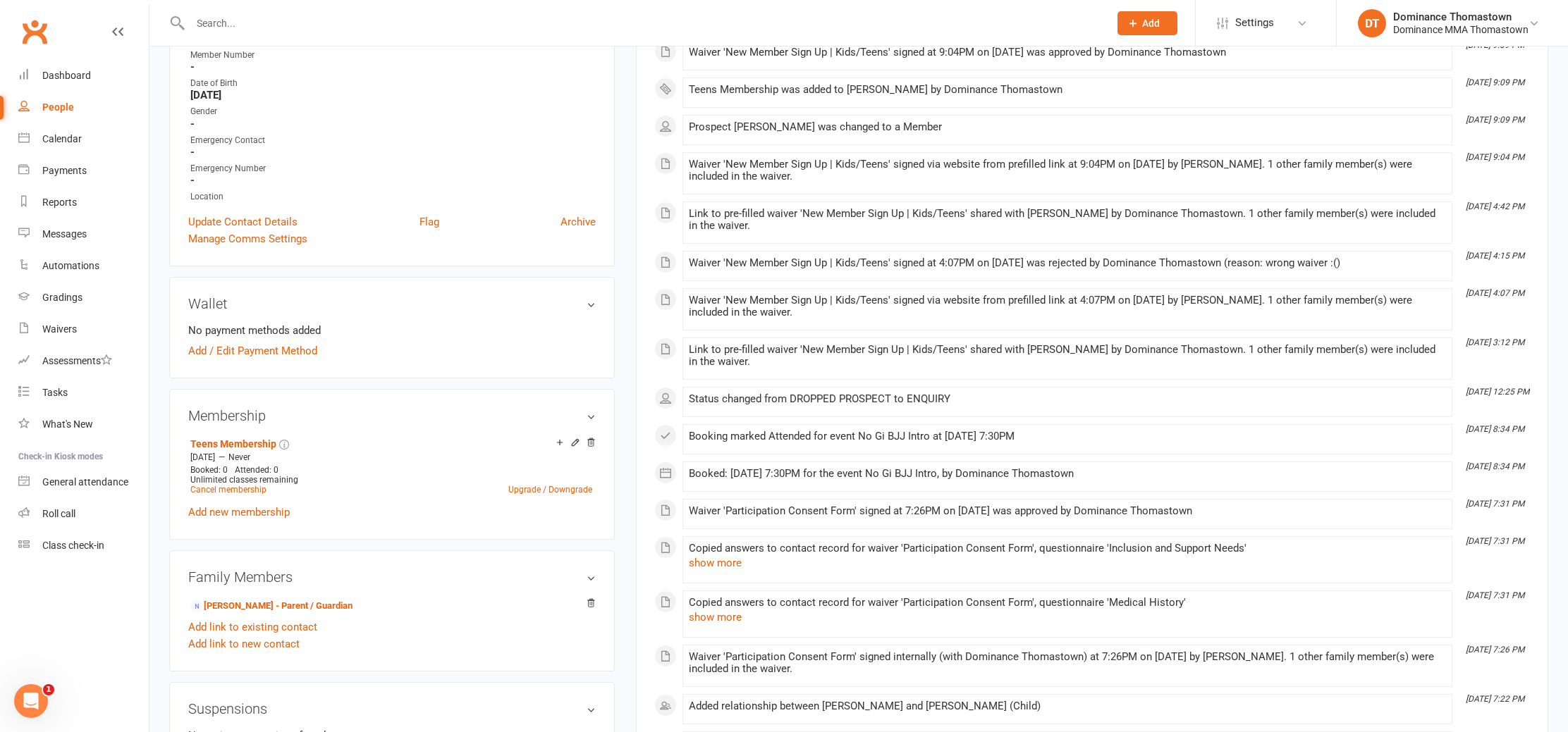
scroll to position [346, 0]
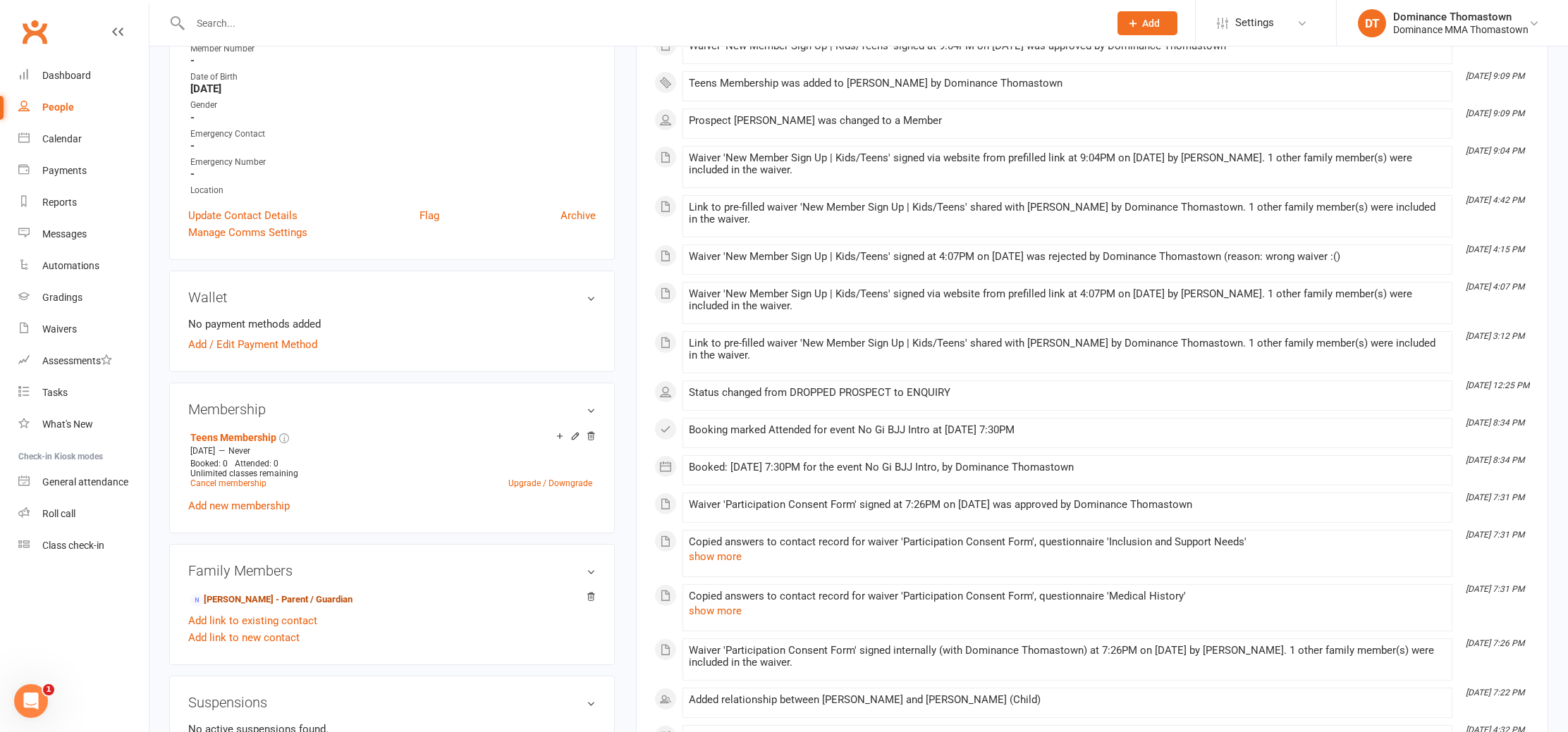
click at [267, 600] on link "[PERSON_NAME] - Parent / Guardian" at bounding box center [271, 600] width 162 height 15
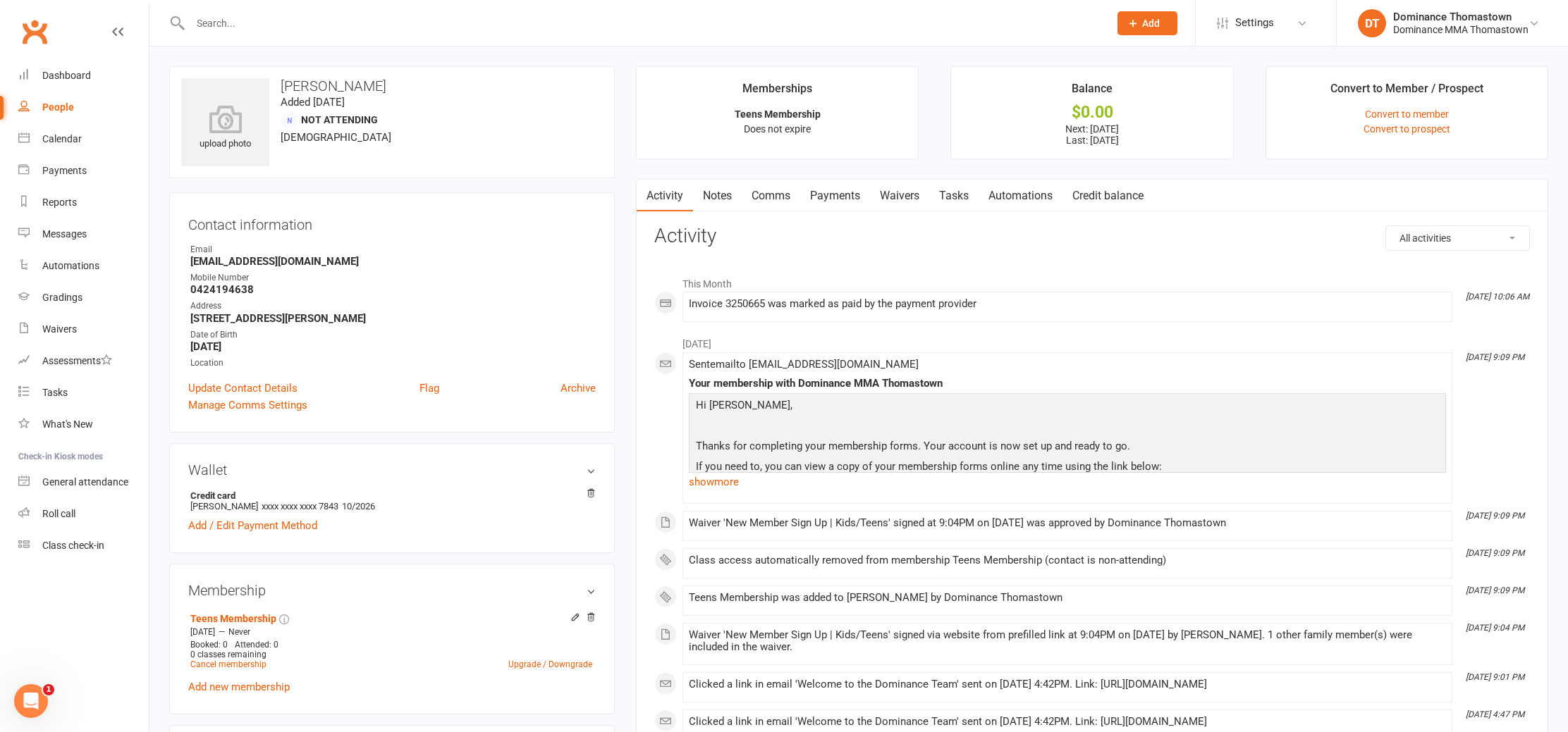
drag, startPoint x: 837, startPoint y: 204, endPoint x: 835, endPoint y: 266, distance: 62.0
click at [837, 204] on link "Payments" at bounding box center [836, 195] width 70 height 33
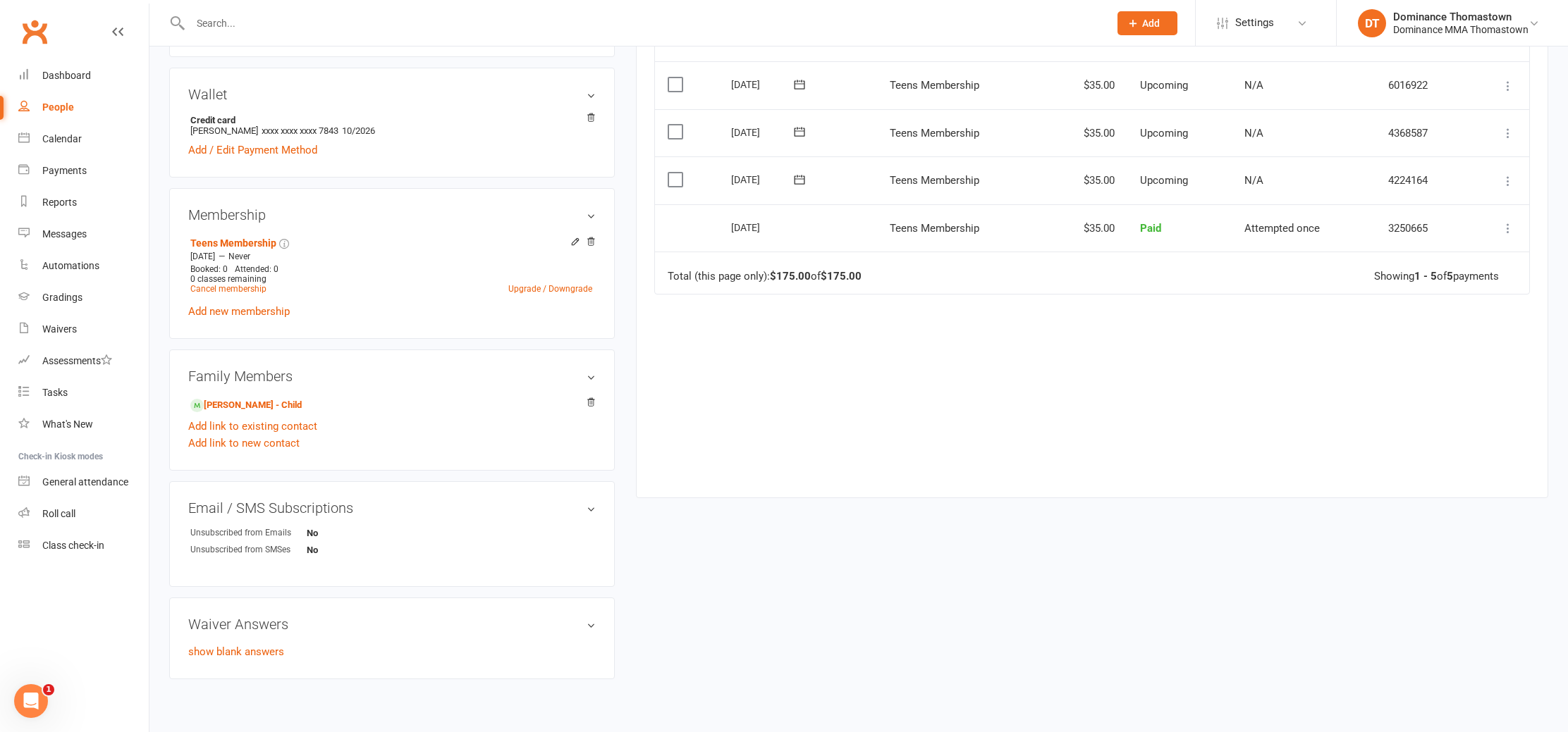
scroll to position [373, 0]
drag, startPoint x: 674, startPoint y: 179, endPoint x: 815, endPoint y: 208, distance: 144.0
click at [672, 180] on label at bounding box center [677, 182] width 19 height 14
click at [672, 175] on input "checkbox" at bounding box center [672, 175] width 9 height 0
drag, startPoint x: 1487, startPoint y: 695, endPoint x: 1418, endPoint y: 633, distance: 92.8
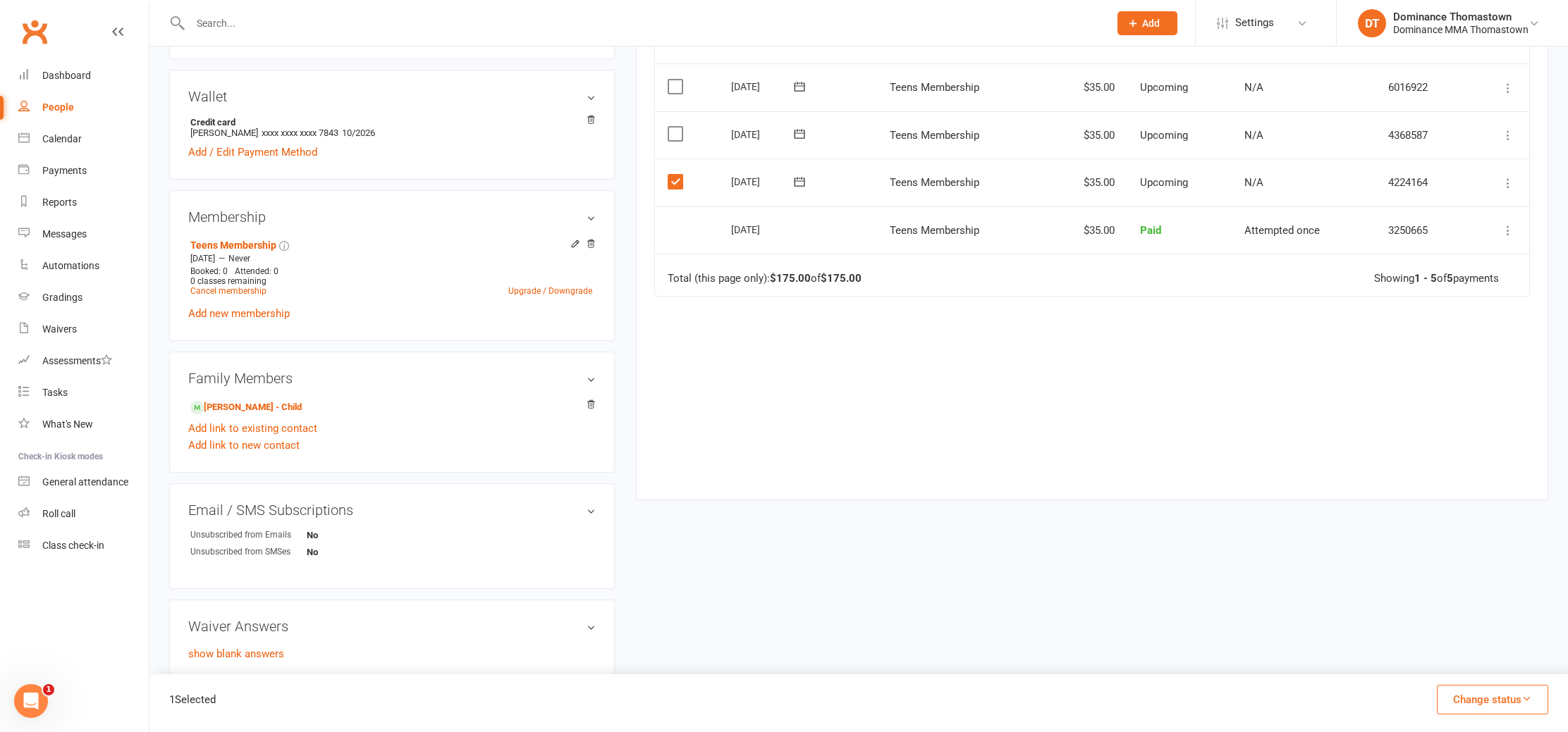
click at [1484, 694] on button "Change status" at bounding box center [1492, 699] width 111 height 30
click at [1465, 664] on link "Skipped" at bounding box center [1478, 662] width 140 height 28
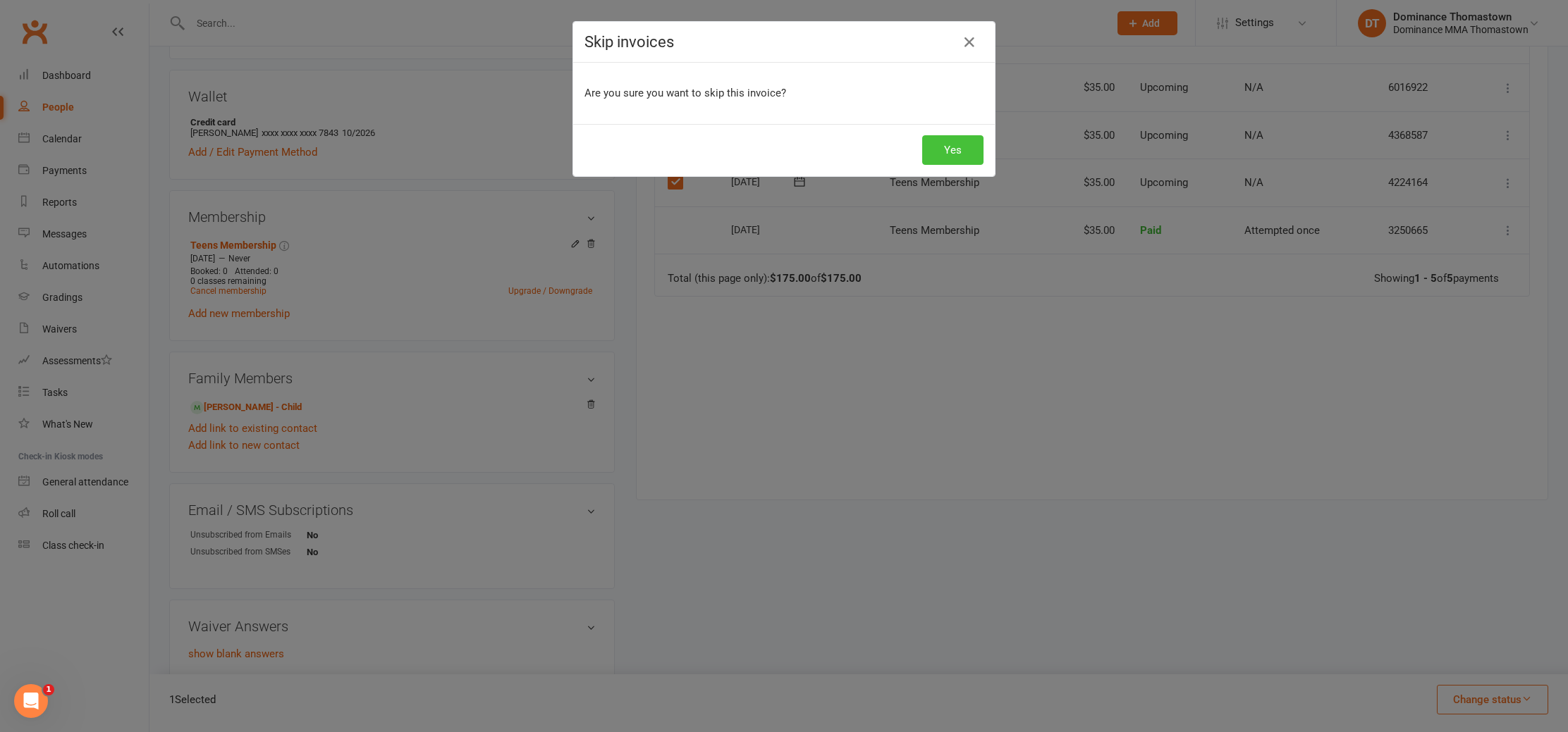
click at [950, 155] on button "Yes" at bounding box center [953, 150] width 61 height 30
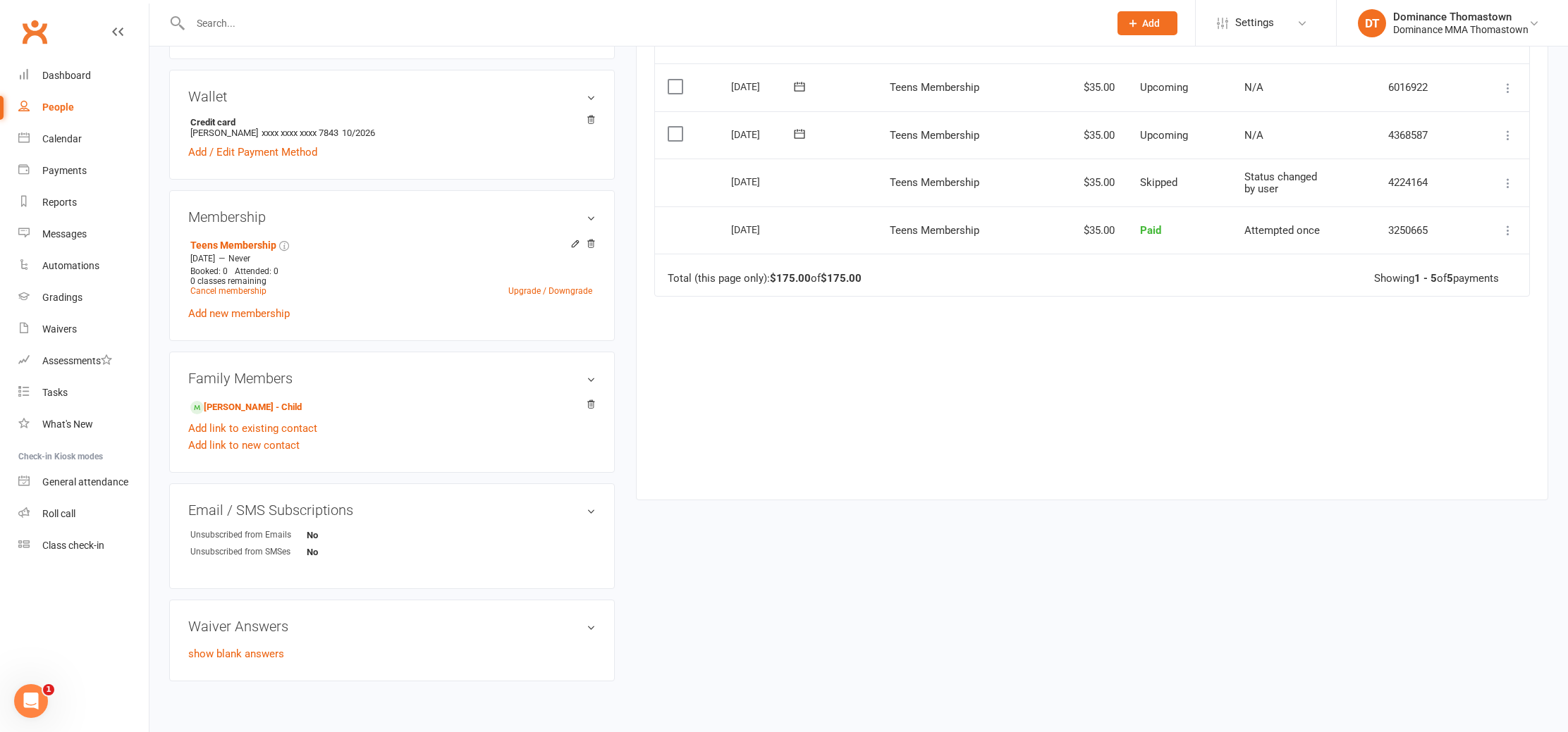
click at [283, 32] on input "text" at bounding box center [642, 23] width 913 height 20
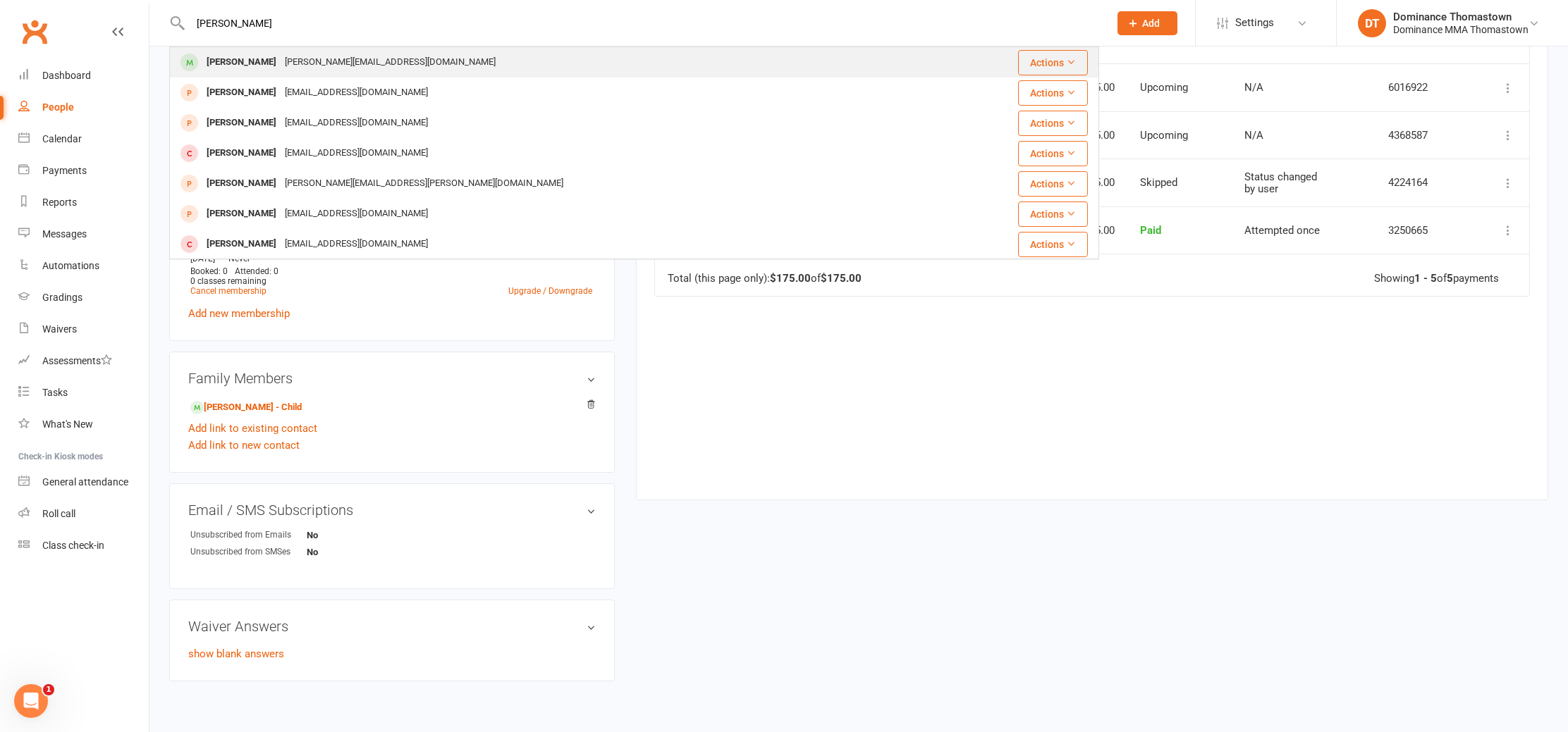
type input "[PERSON_NAME]"
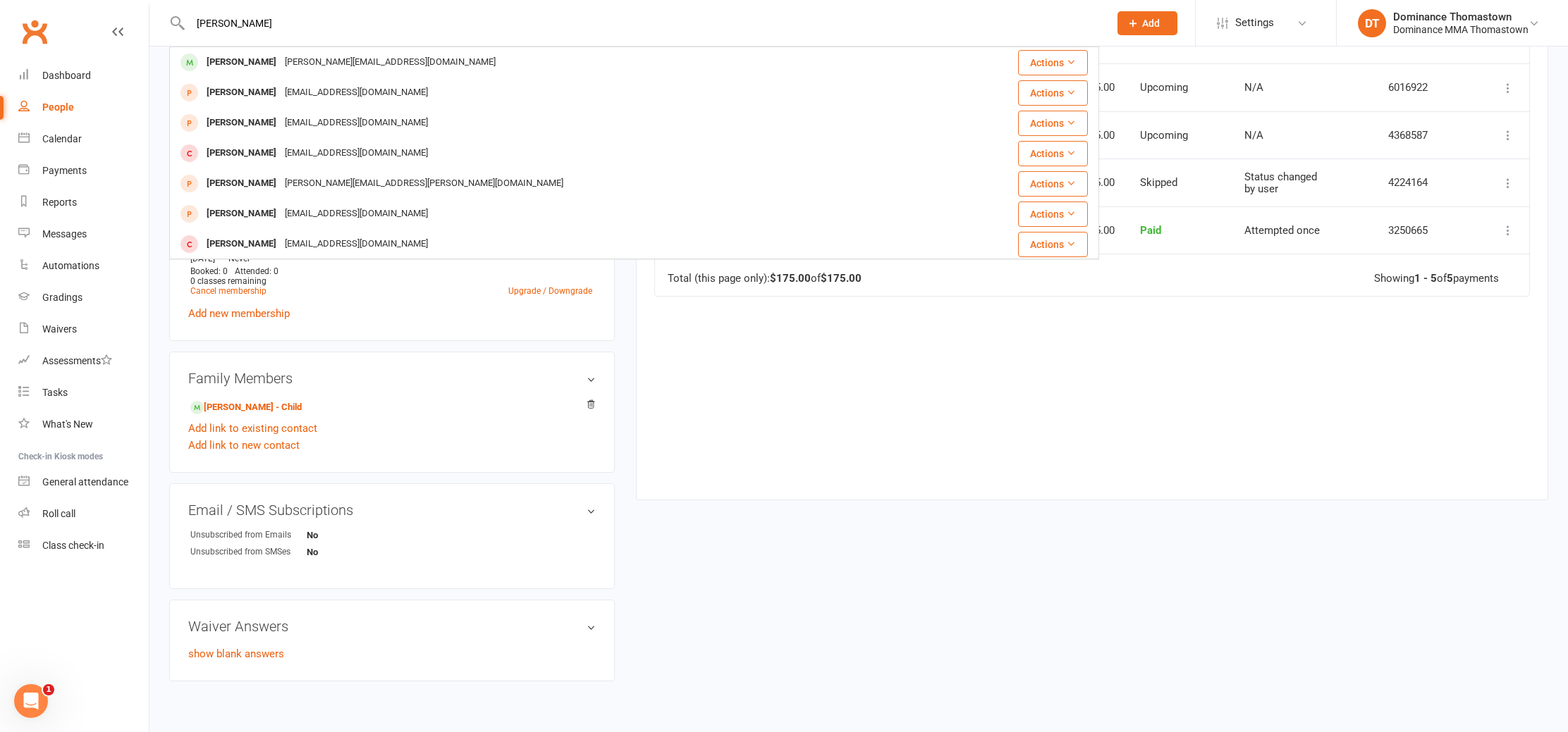
click at [243, 65] on div "[PERSON_NAME]" at bounding box center [242, 62] width 78 height 20
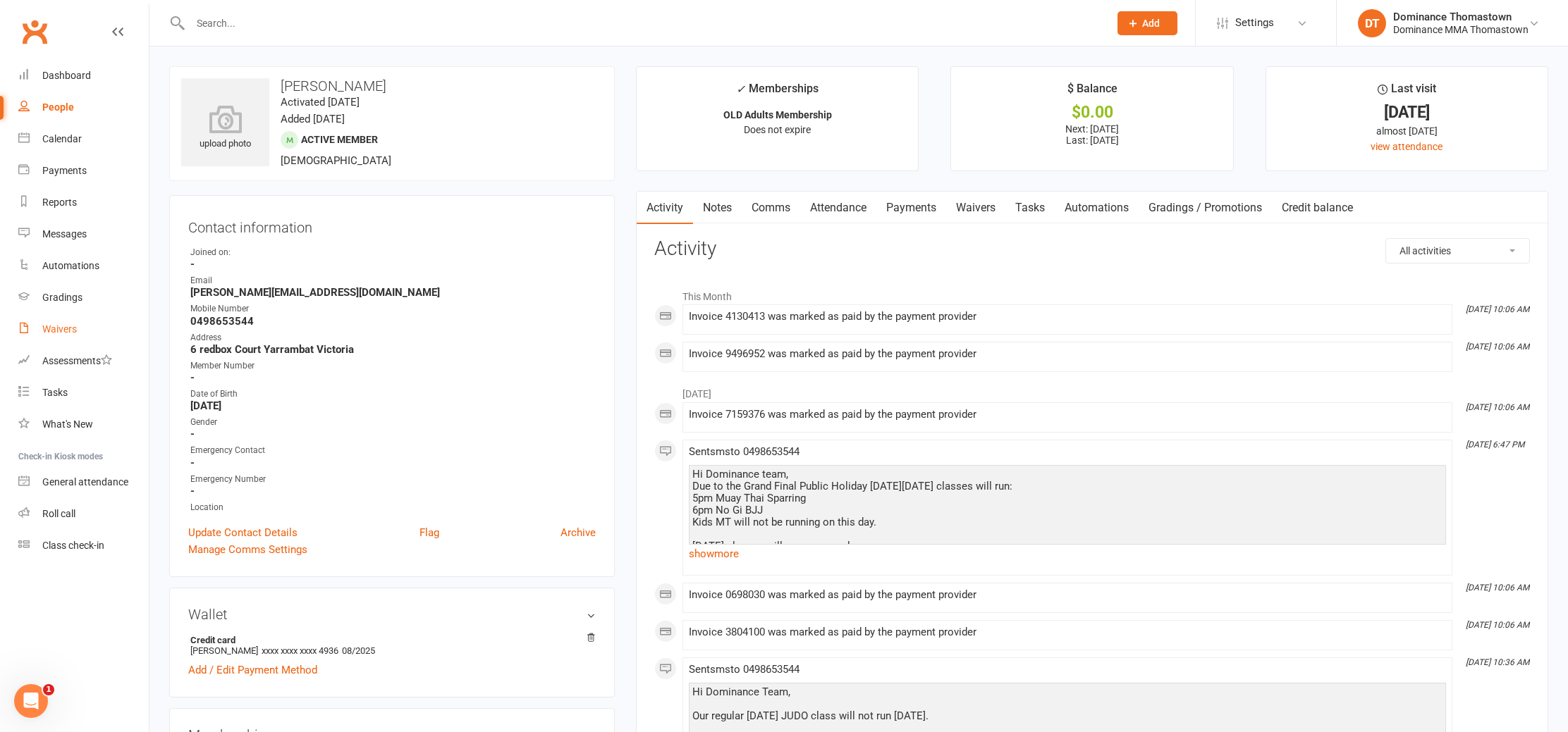
click at [60, 325] on div "Waivers" at bounding box center [60, 329] width 35 height 12
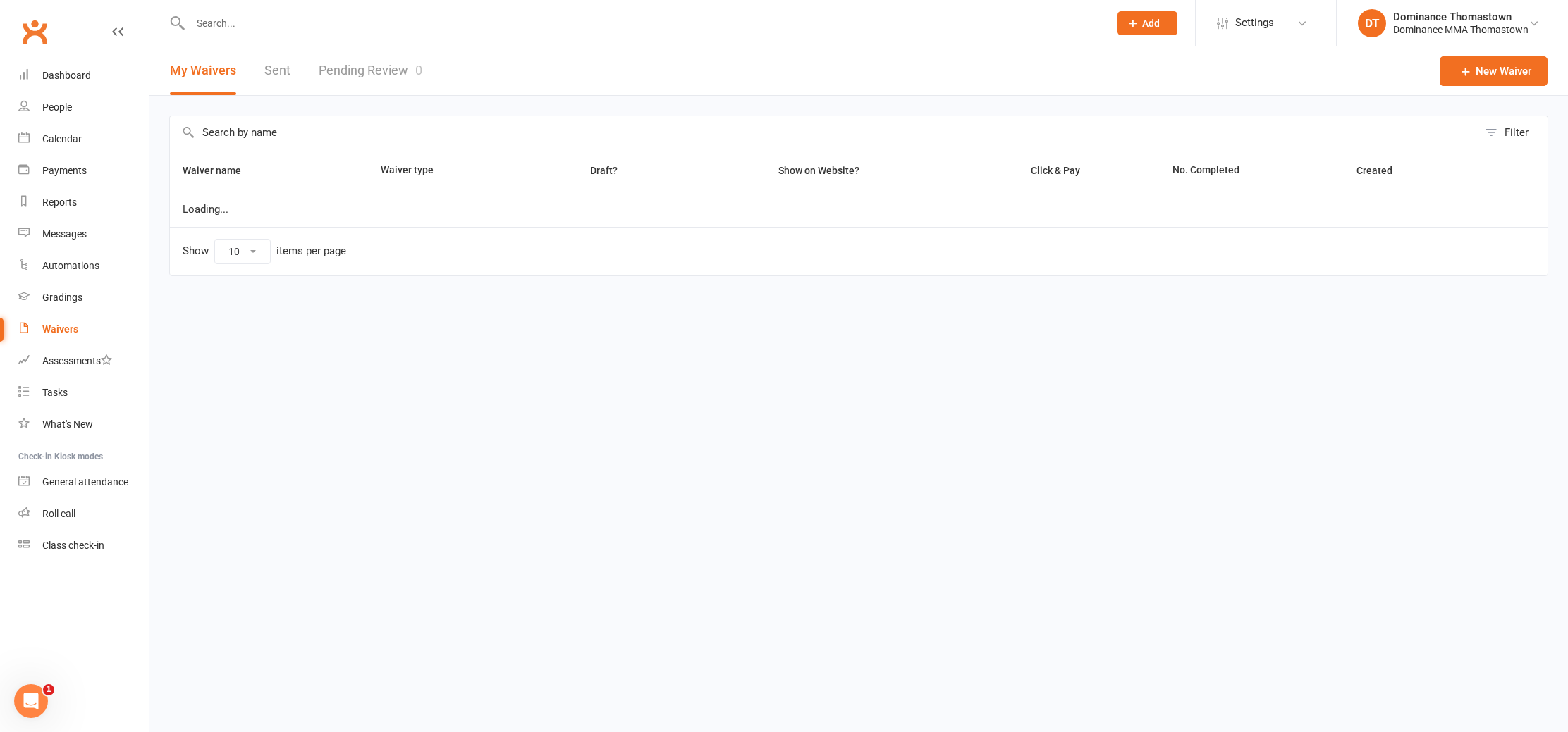
click at [373, 68] on link "Pending Review 0" at bounding box center [371, 70] width 104 height 49
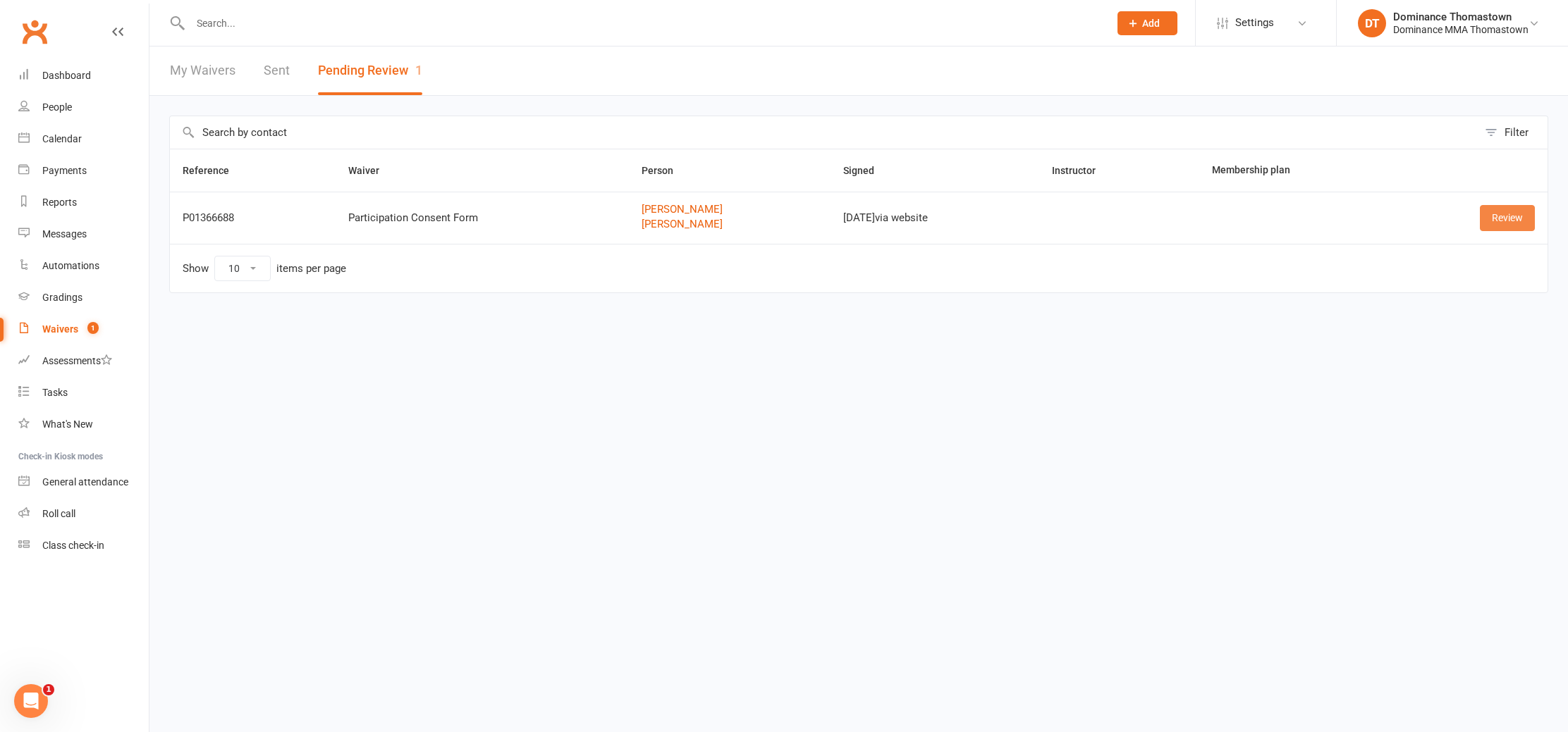
drag, startPoint x: 1497, startPoint y: 220, endPoint x: 1449, endPoint y: 235, distance: 50.3
click at [1497, 220] on link "Review" at bounding box center [1508, 217] width 55 height 25
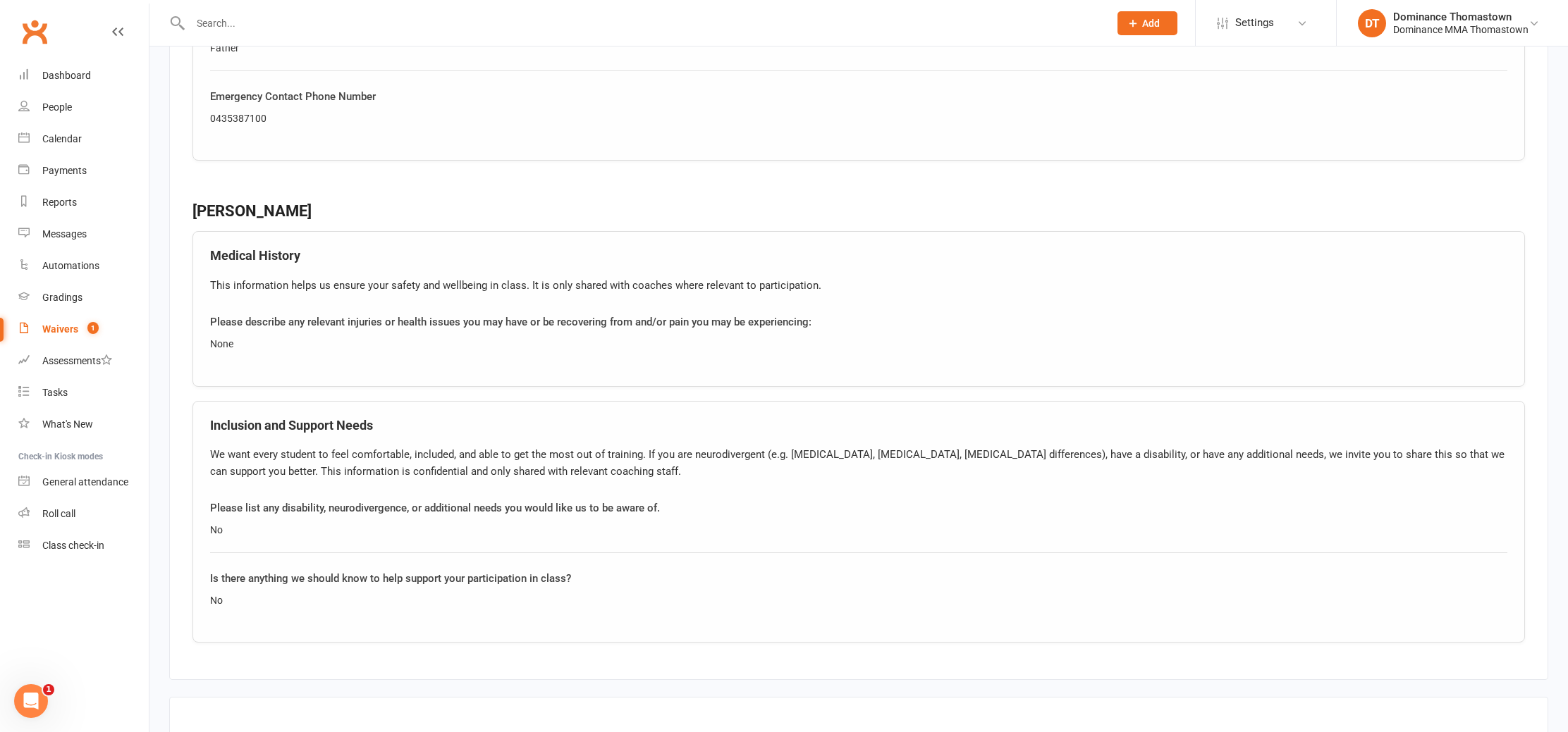
scroll to position [1606, 0]
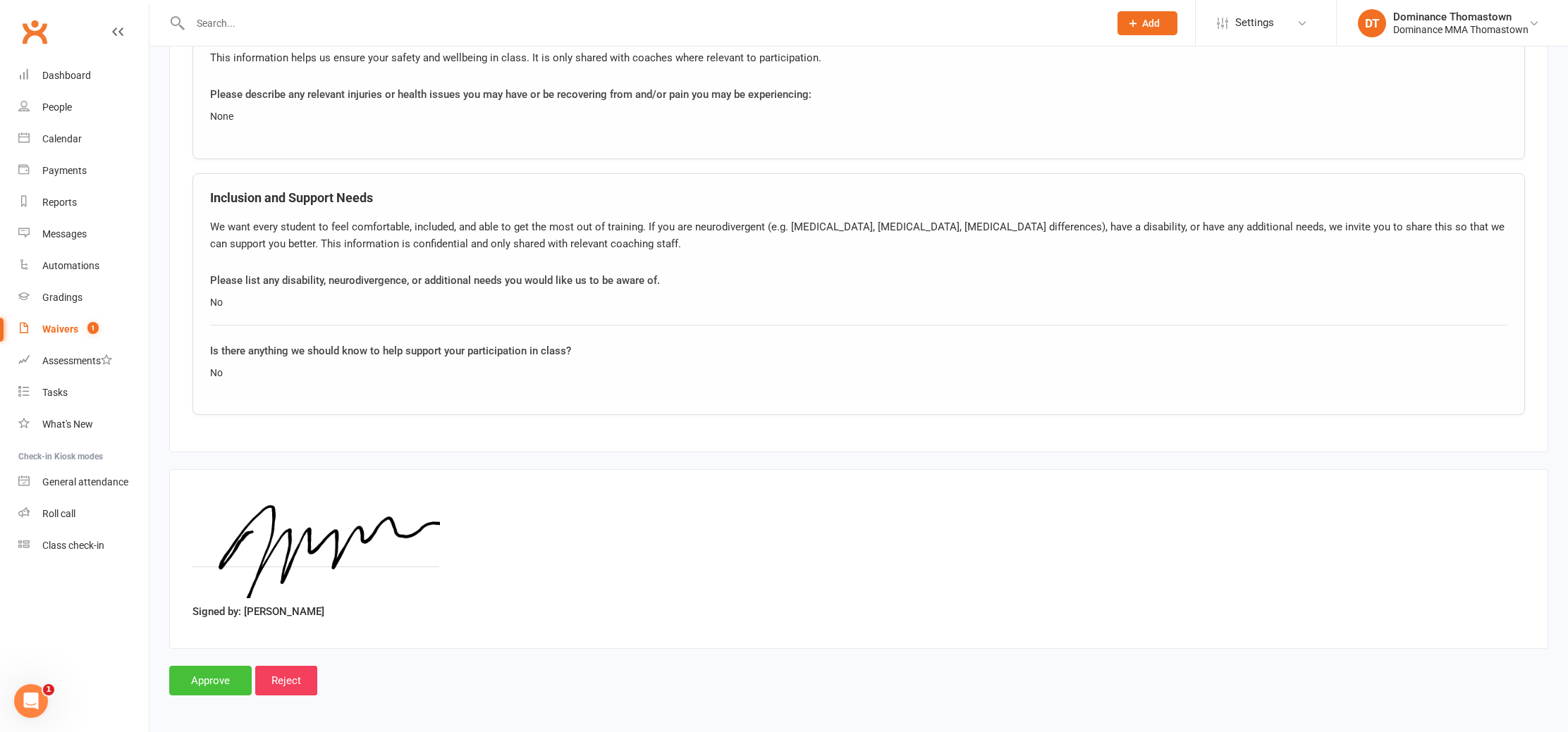
click at [219, 668] on input "Approve" at bounding box center [211, 680] width 83 height 30
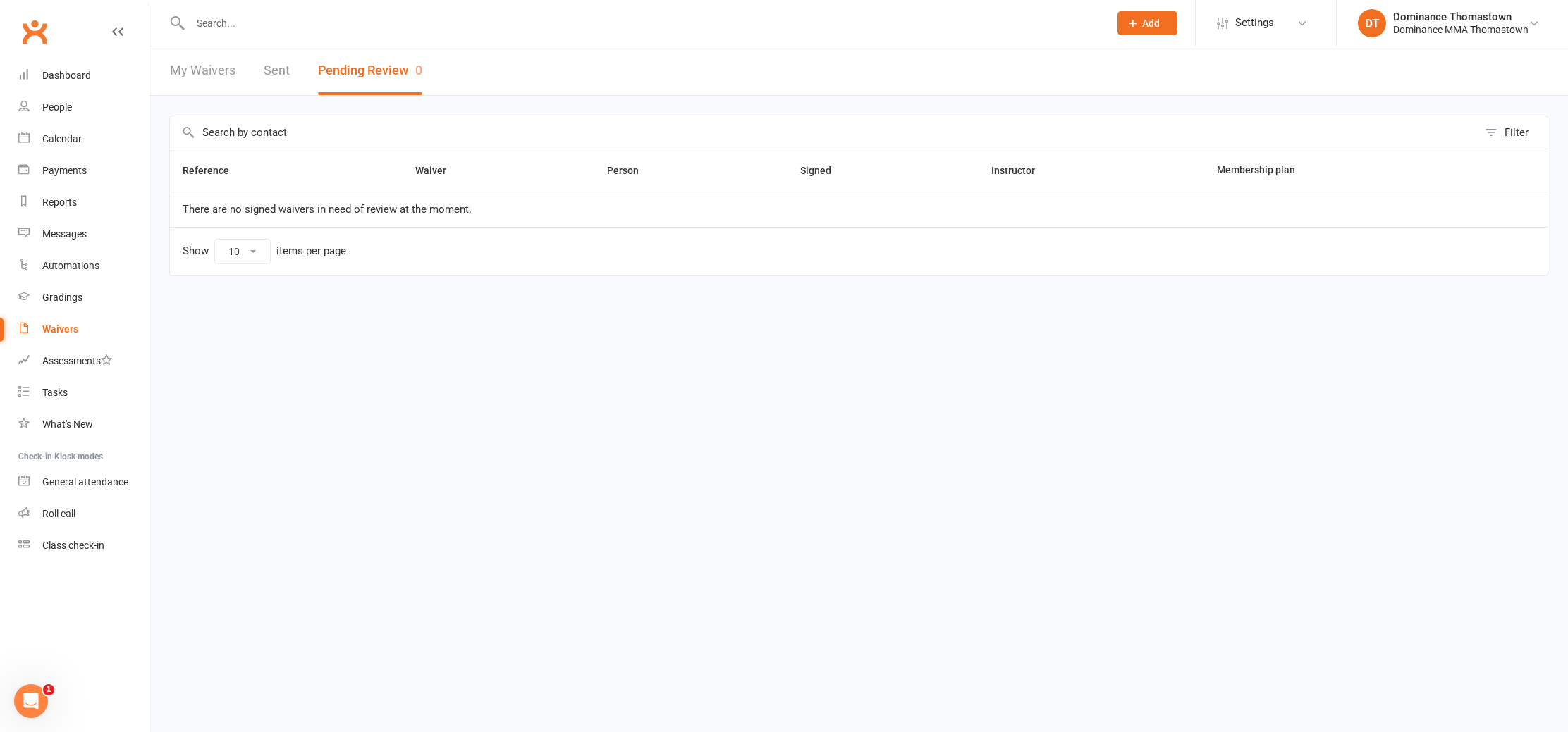
click at [256, 19] on input "text" at bounding box center [642, 23] width 913 height 20
type input ","
type input "[PERSON_NAME]"
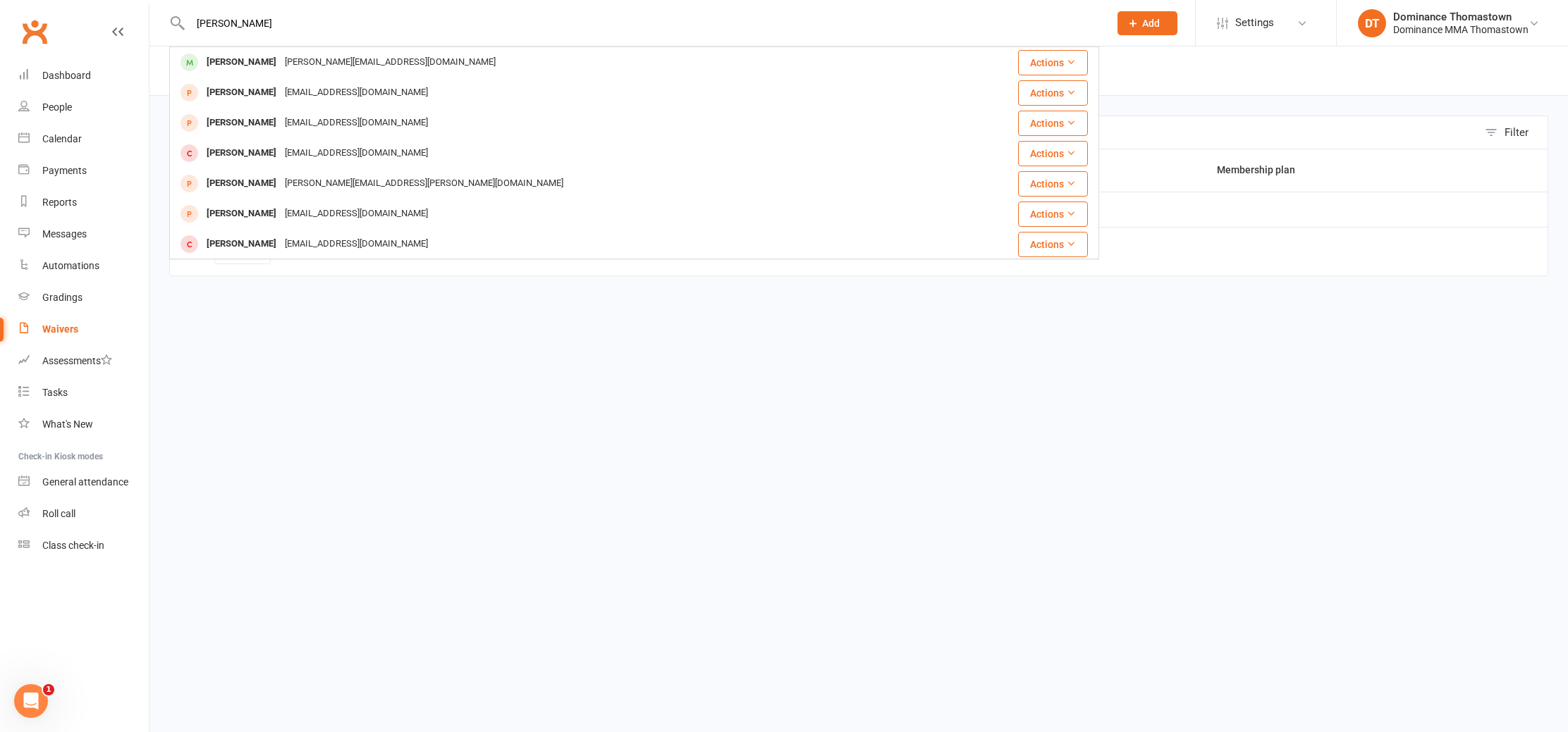
click at [258, 52] on div "[PERSON_NAME]" at bounding box center [242, 62] width 78 height 20
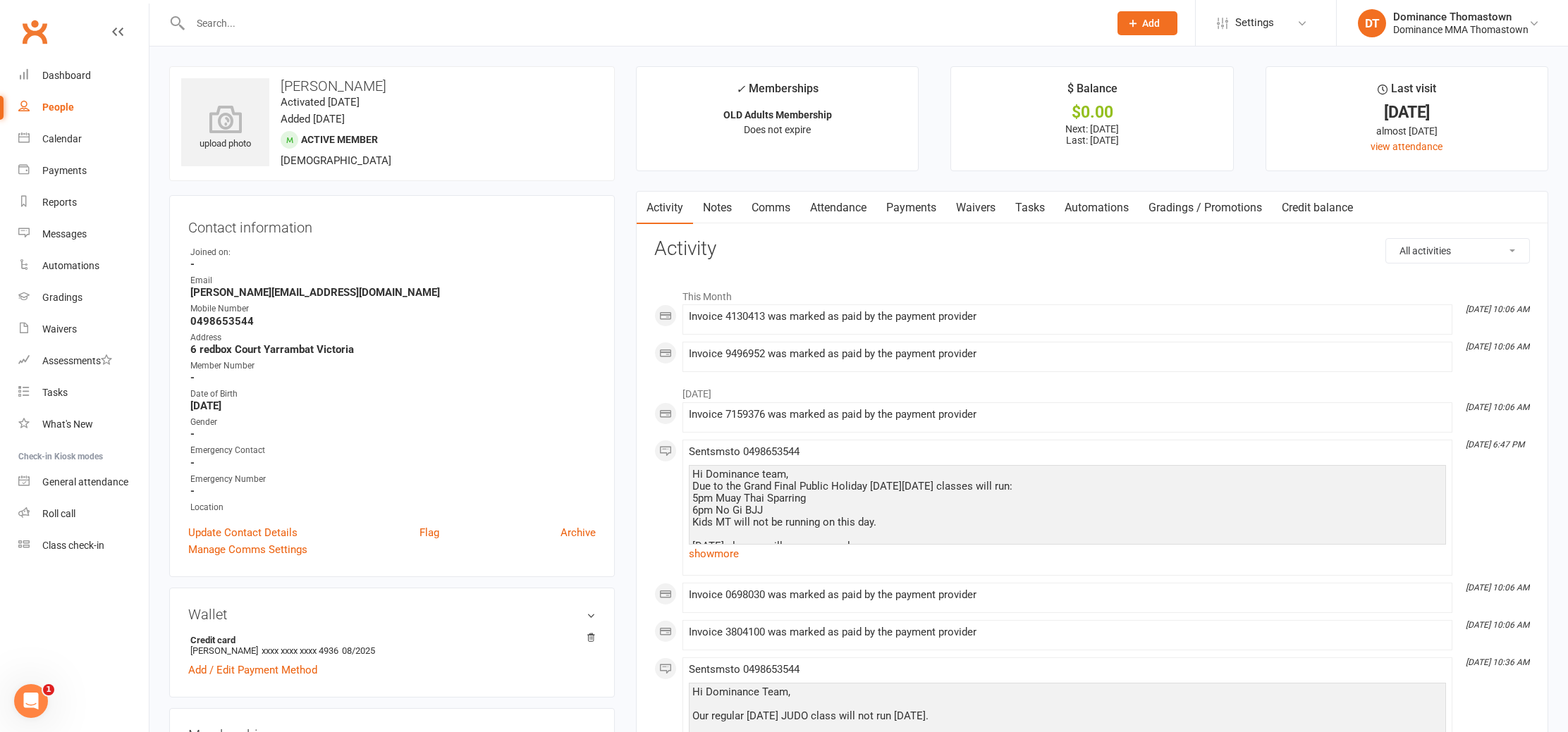
click at [979, 209] on link "Waivers" at bounding box center [976, 208] width 60 height 33
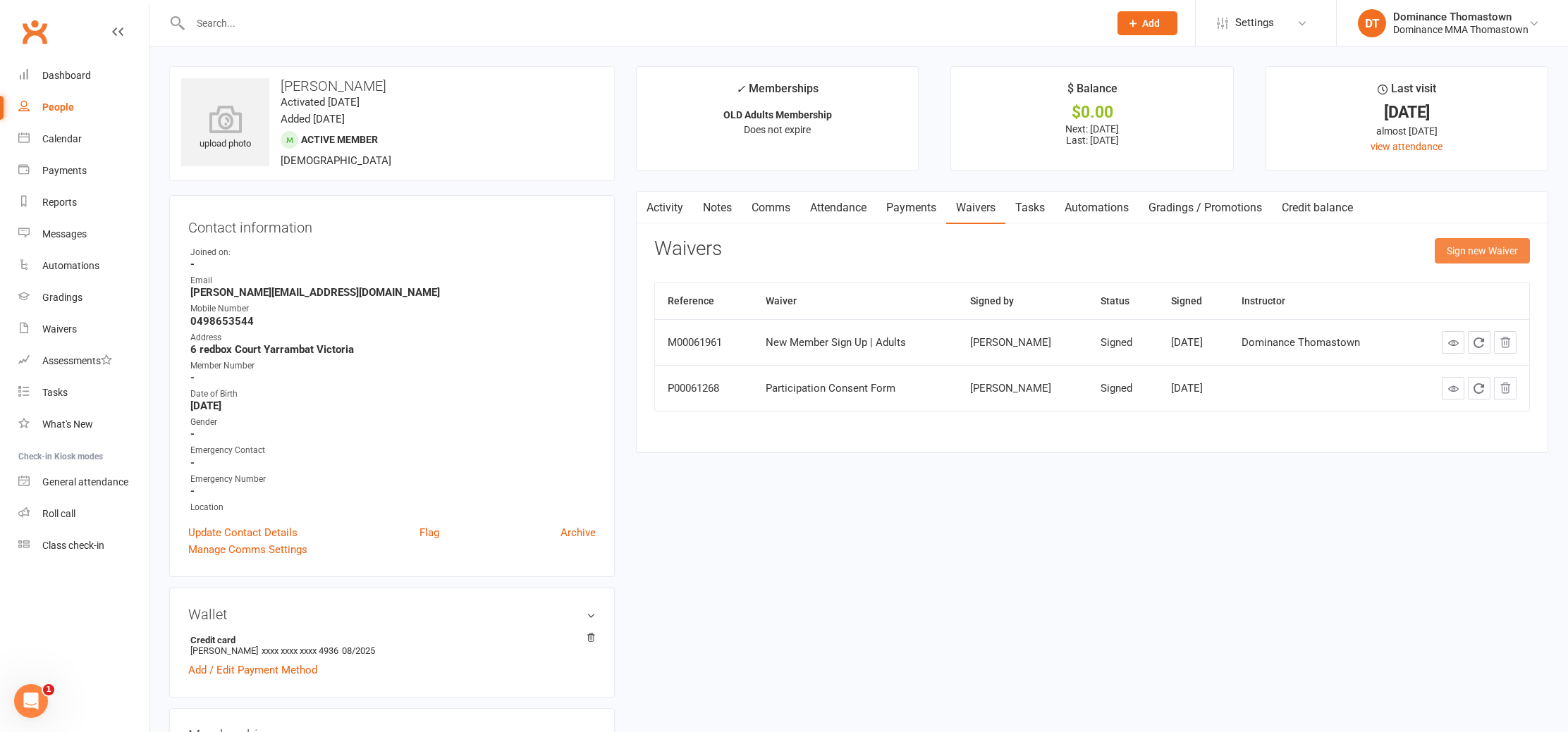
click at [1461, 254] on button "Sign new Waiver" at bounding box center [1482, 251] width 95 height 25
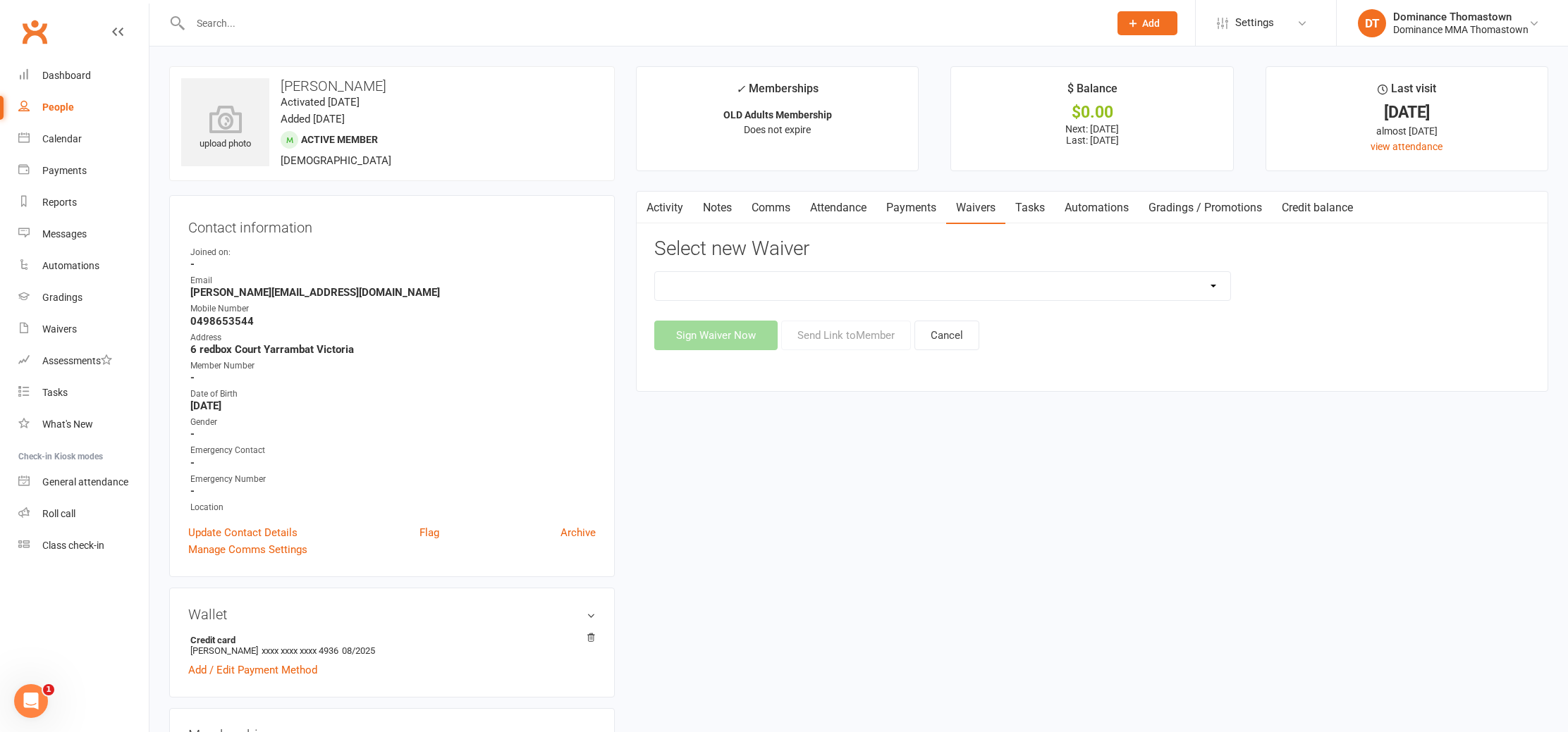
click at [801, 286] on select "Member | Cancellation | Adults Member | Injury Report Form (FOH staff use only)…" at bounding box center [943, 286] width 575 height 28
select select "8152"
click at [655, 272] on select "Member | Cancellation | Adults Member | Injury Report Form (FOH staff use only)…" at bounding box center [943, 286] width 575 height 28
click at [864, 339] on button "Send Link to Member" at bounding box center [846, 336] width 130 height 30
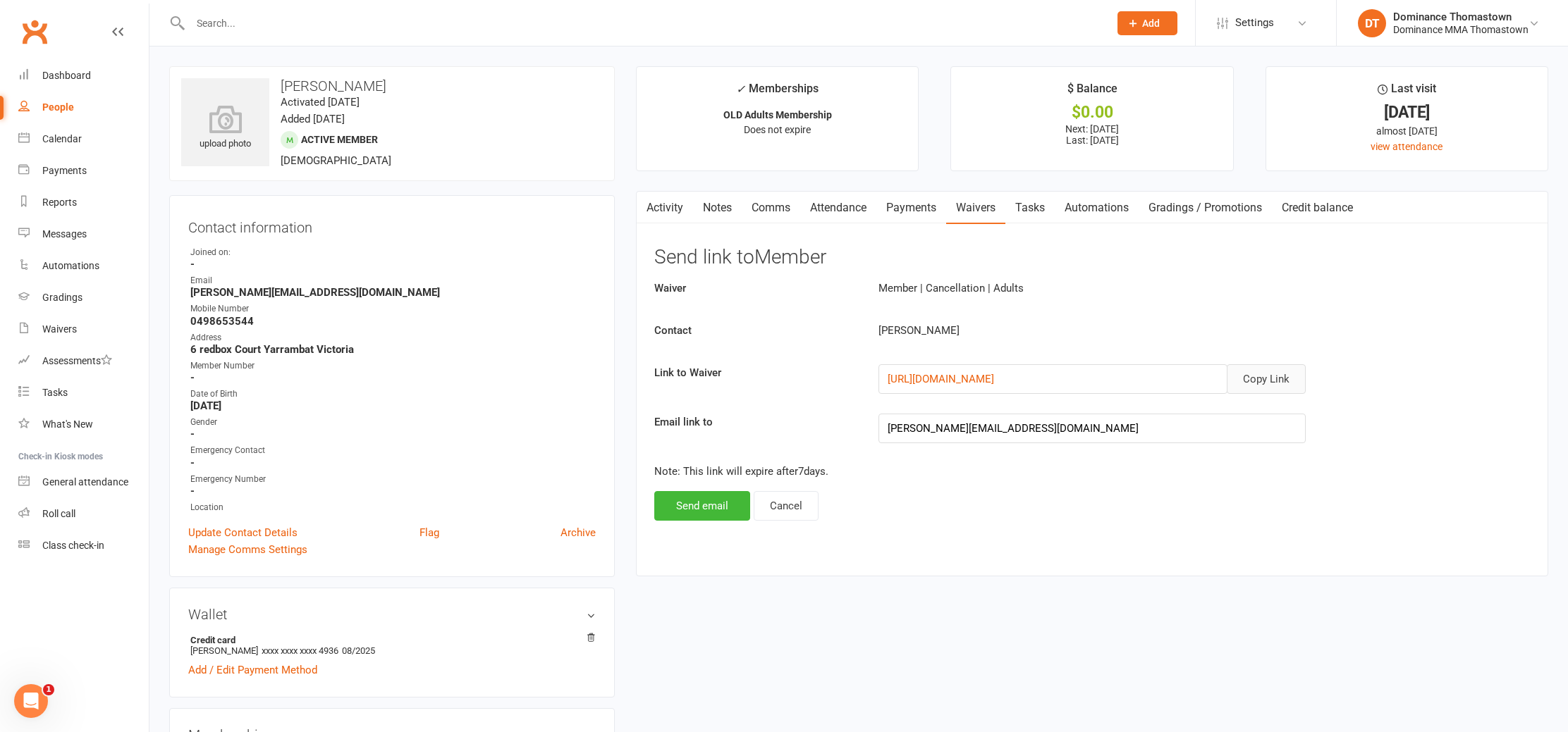
click at [1279, 383] on button "Copy Link" at bounding box center [1266, 379] width 79 height 30
click at [791, 208] on link "Comms" at bounding box center [771, 208] width 59 height 33
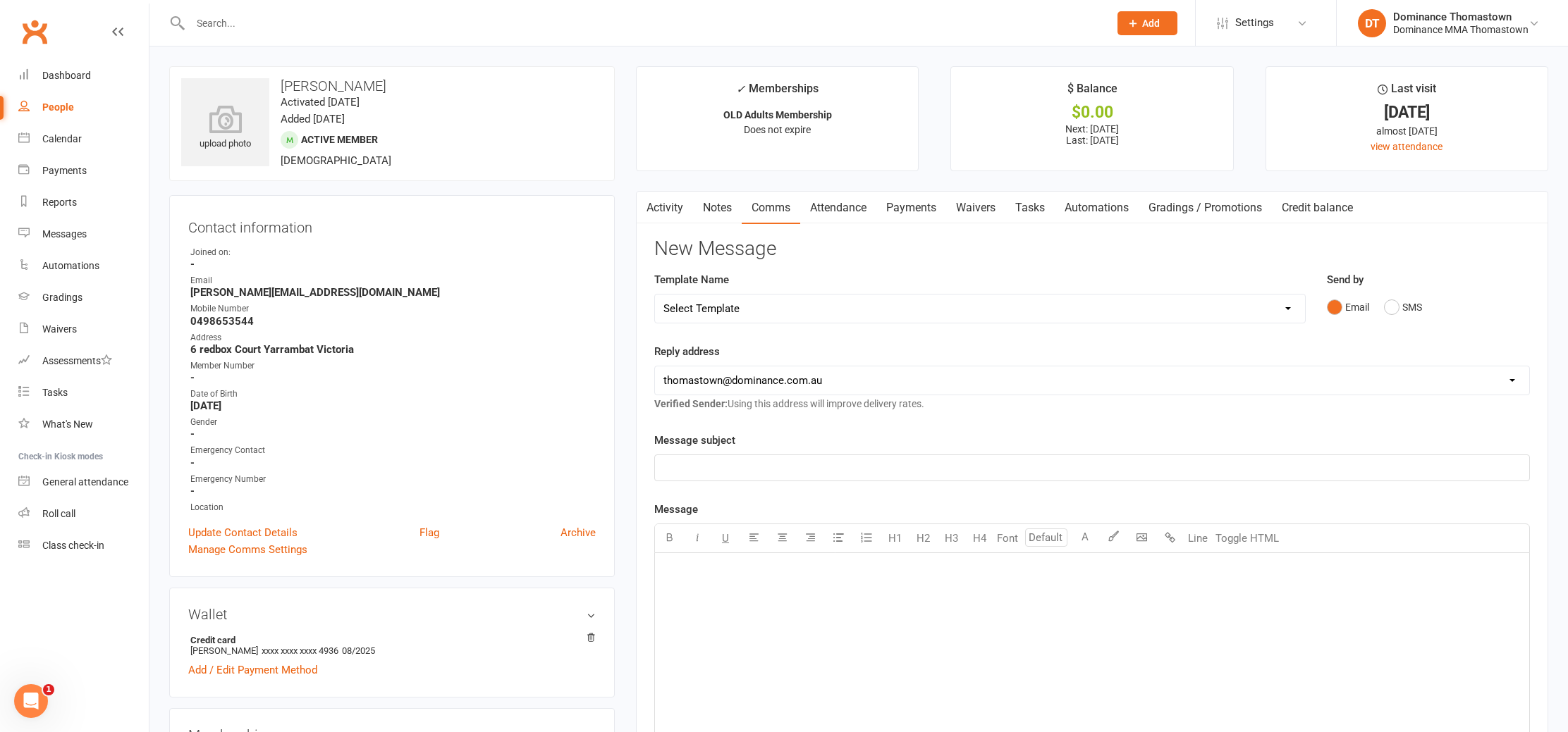
click at [777, 306] on select "Select Template [Email] MARKETING | 10TH BIRTHDAY SPECIAL | CANCELLED MEMBERS […" at bounding box center [980, 309] width 650 height 28
select select "7"
click at [655, 295] on select "Select Template [Email] MARKETING | 10TH BIRTHDAY SPECIAL | CANCELLED MEMBERS […" at bounding box center [980, 309] width 650 height 28
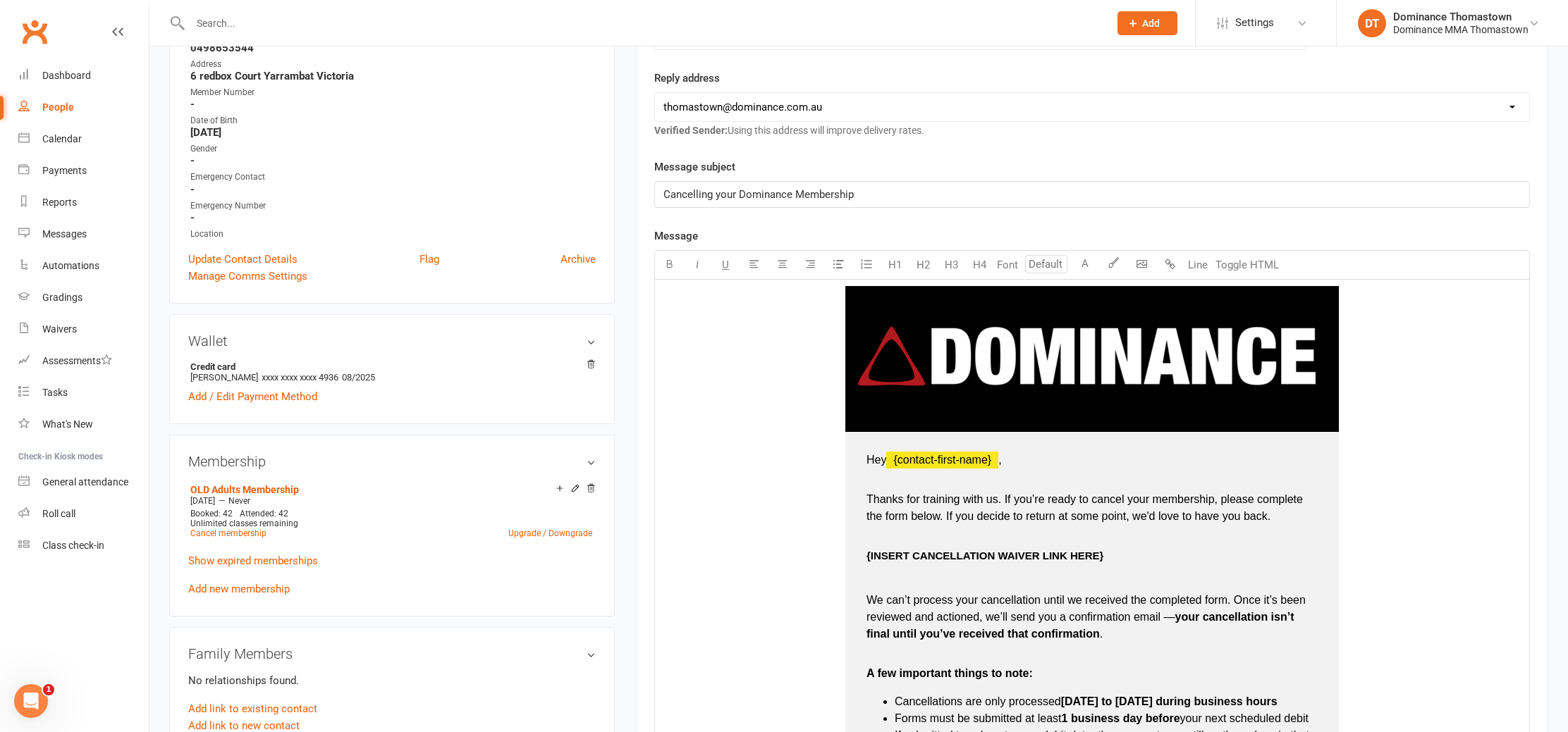
scroll to position [338, 0]
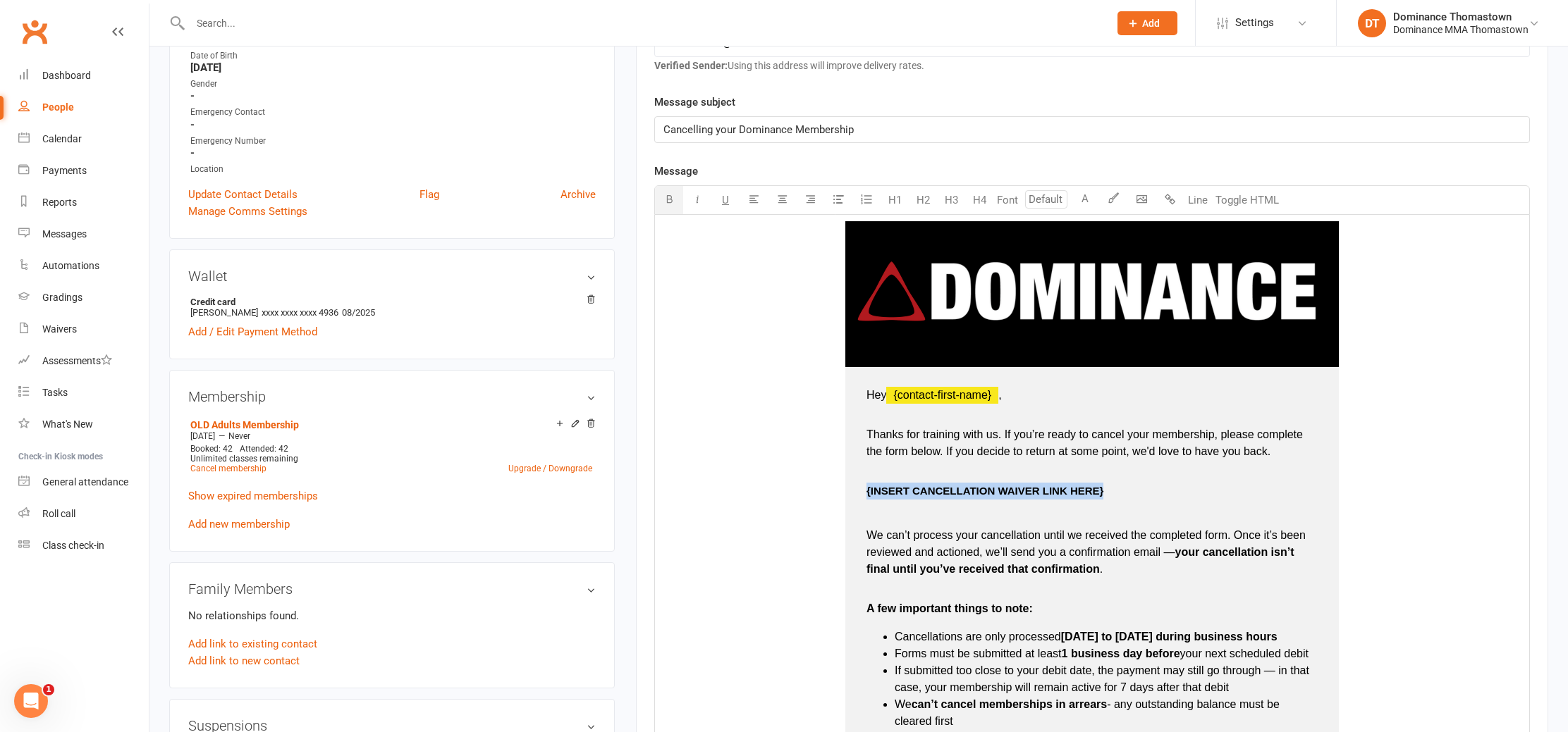
drag, startPoint x: 1116, startPoint y: 492, endPoint x: 867, endPoint y: 495, distance: 249.0
click at [867, 494] on p "{INSERT CANCELLATION WAIVER LINK HERE}" at bounding box center [1092, 491] width 451 height 17
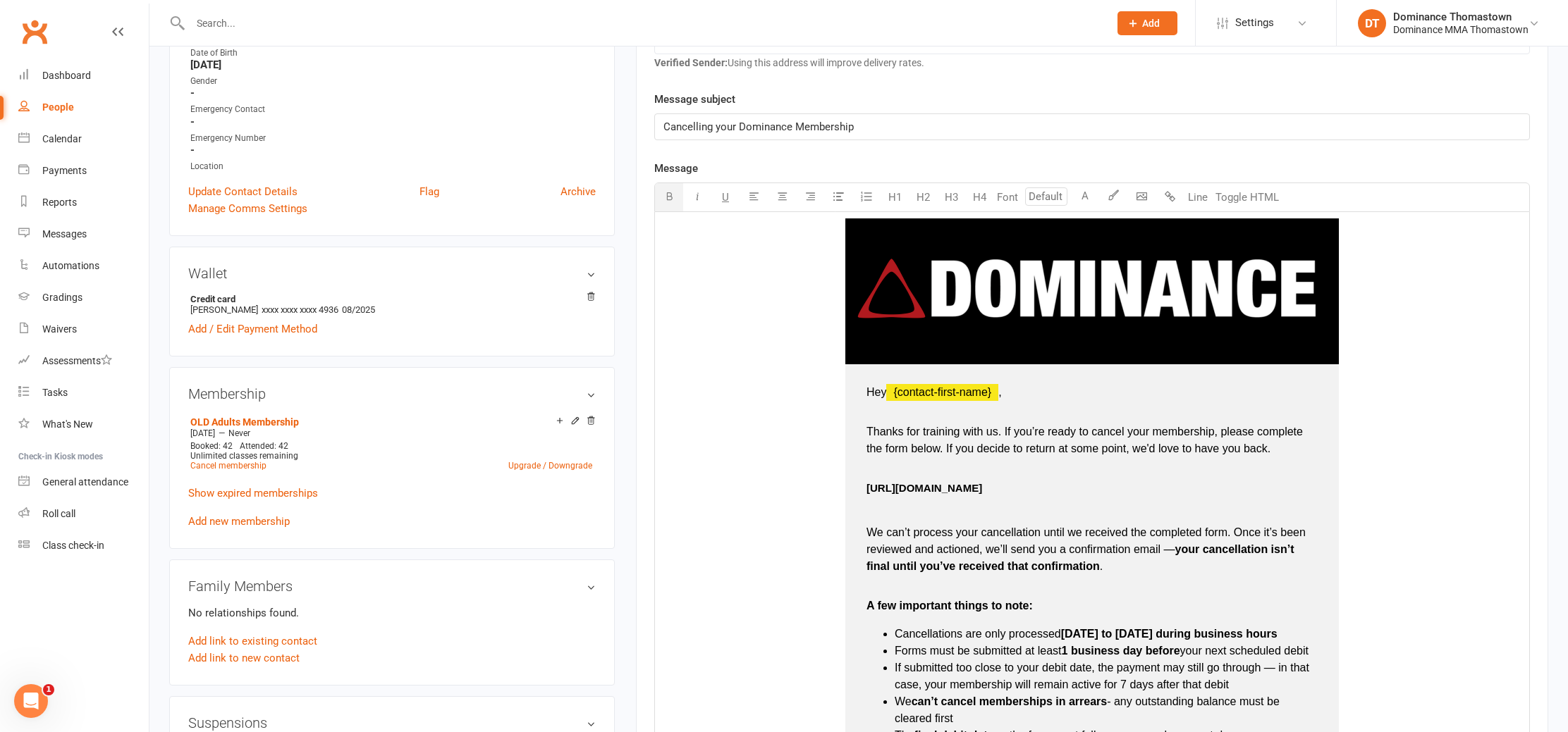
drag, startPoint x: 1045, startPoint y: 484, endPoint x: 855, endPoint y: 488, distance: 190.0
click at [855, 488] on td "Hey ﻿ {contact-first-name} , Thanks for training with us. If you’re ready to ca…" at bounding box center [1092, 619] width 493 height 509
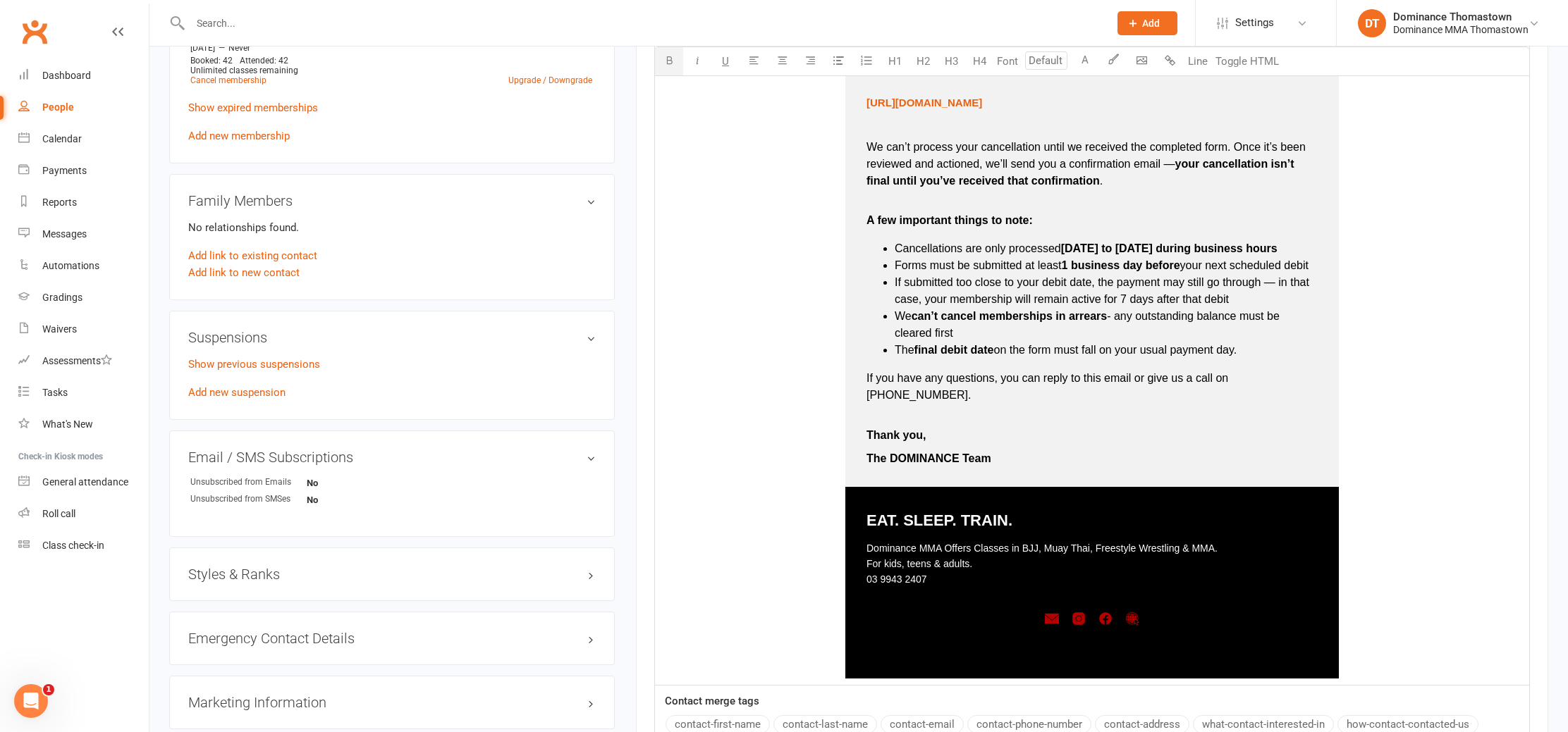
scroll to position [990, 0]
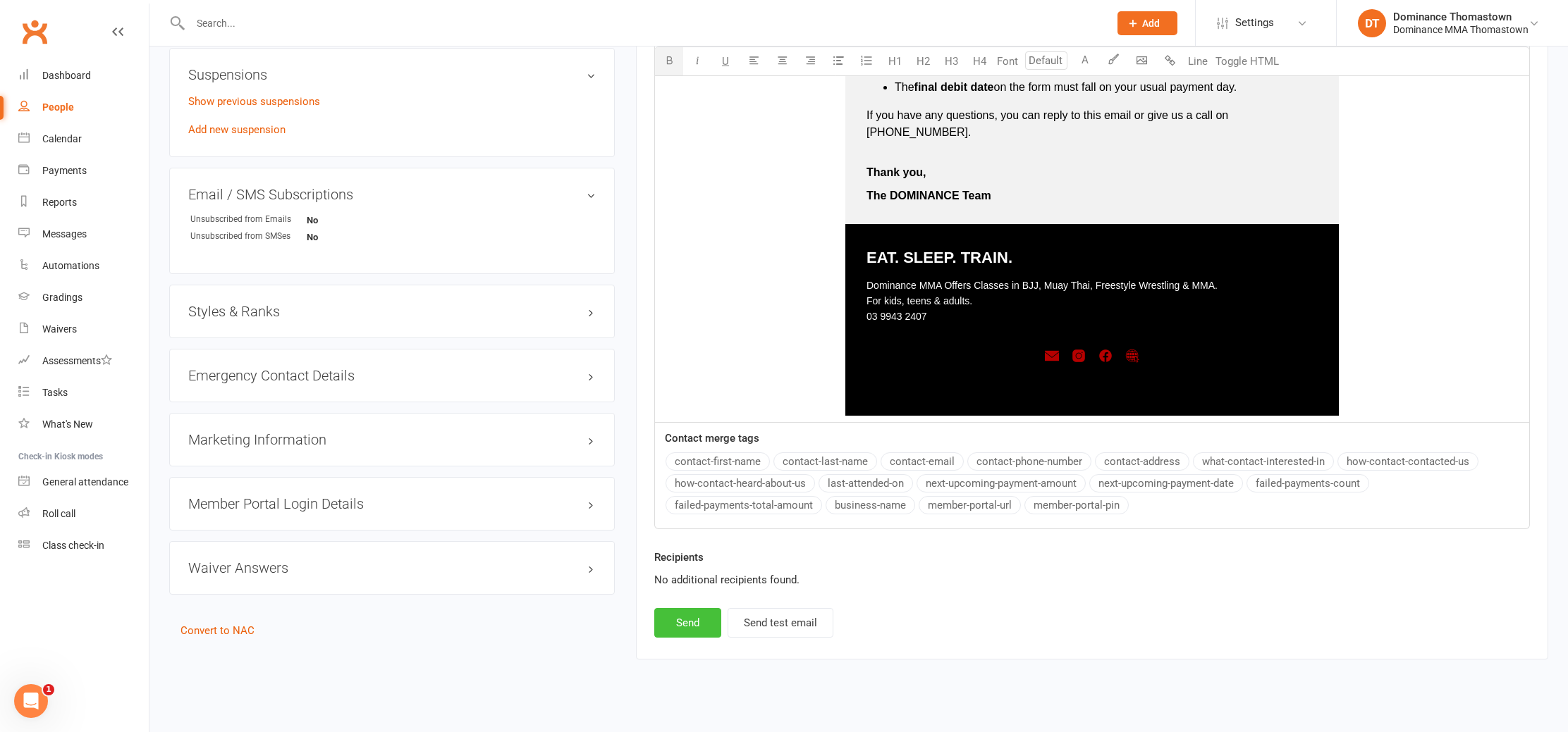
click at [681, 609] on button "Send" at bounding box center [688, 623] width 67 height 30
select select
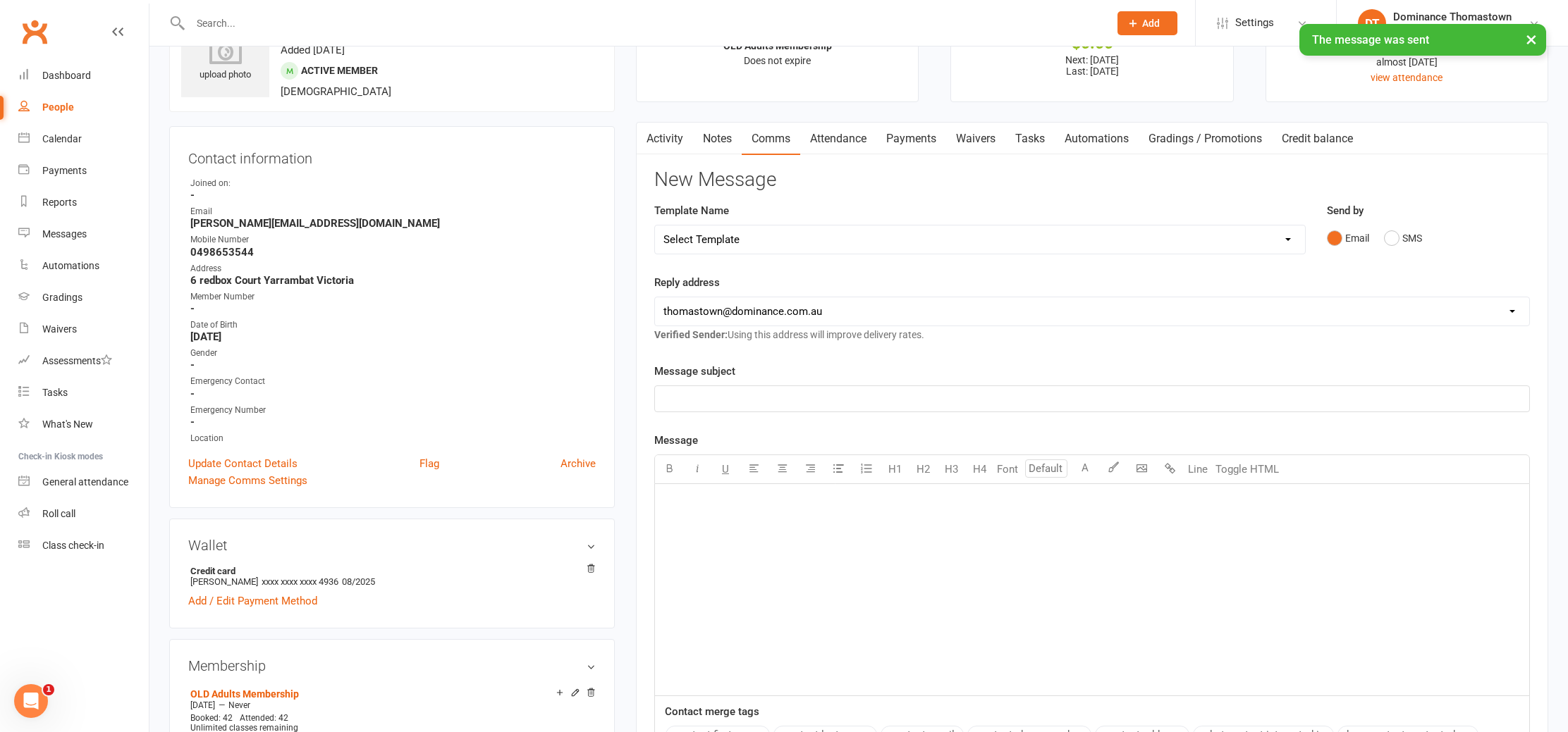
scroll to position [0, 0]
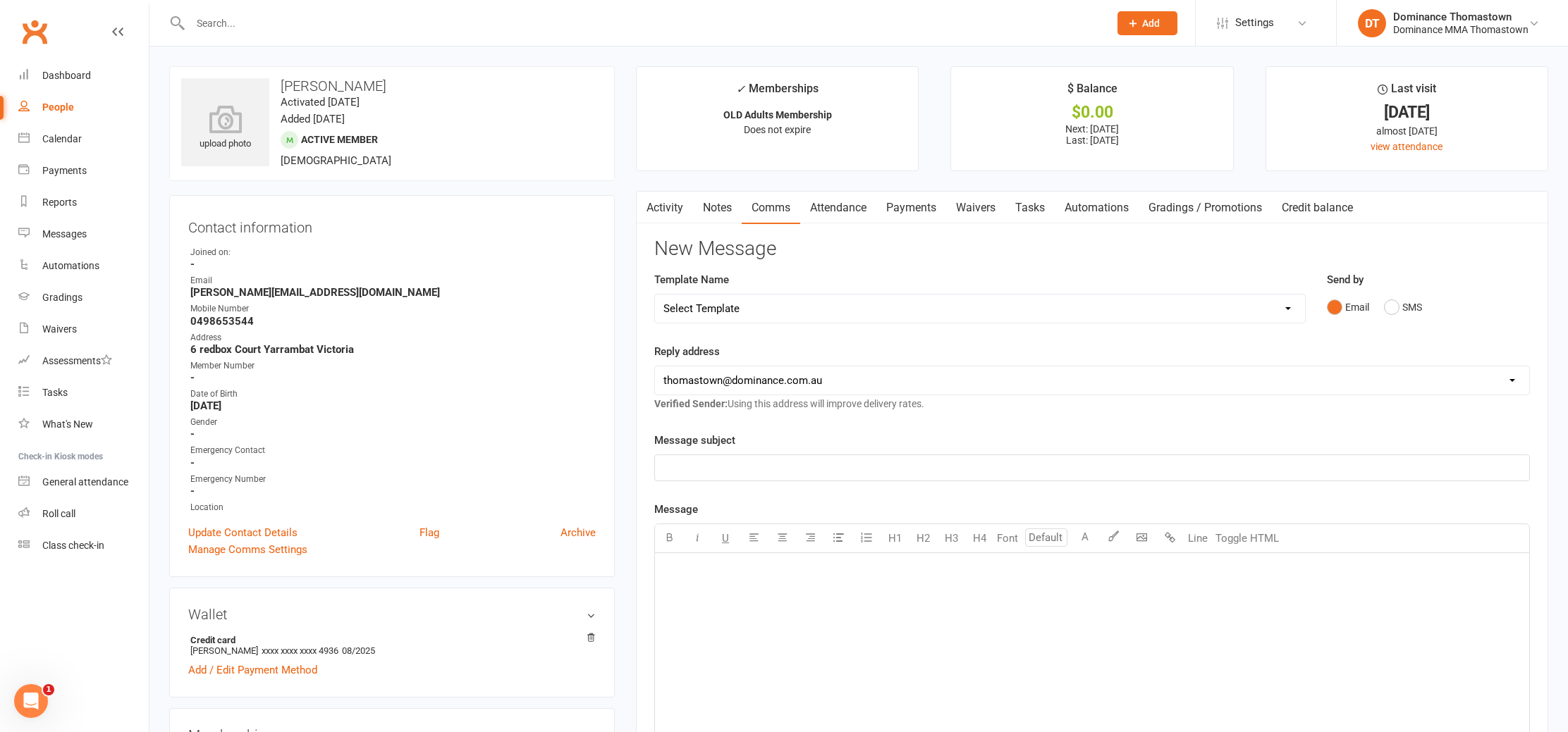
click at [225, 24] on input "text" at bounding box center [642, 23] width 913 height 20
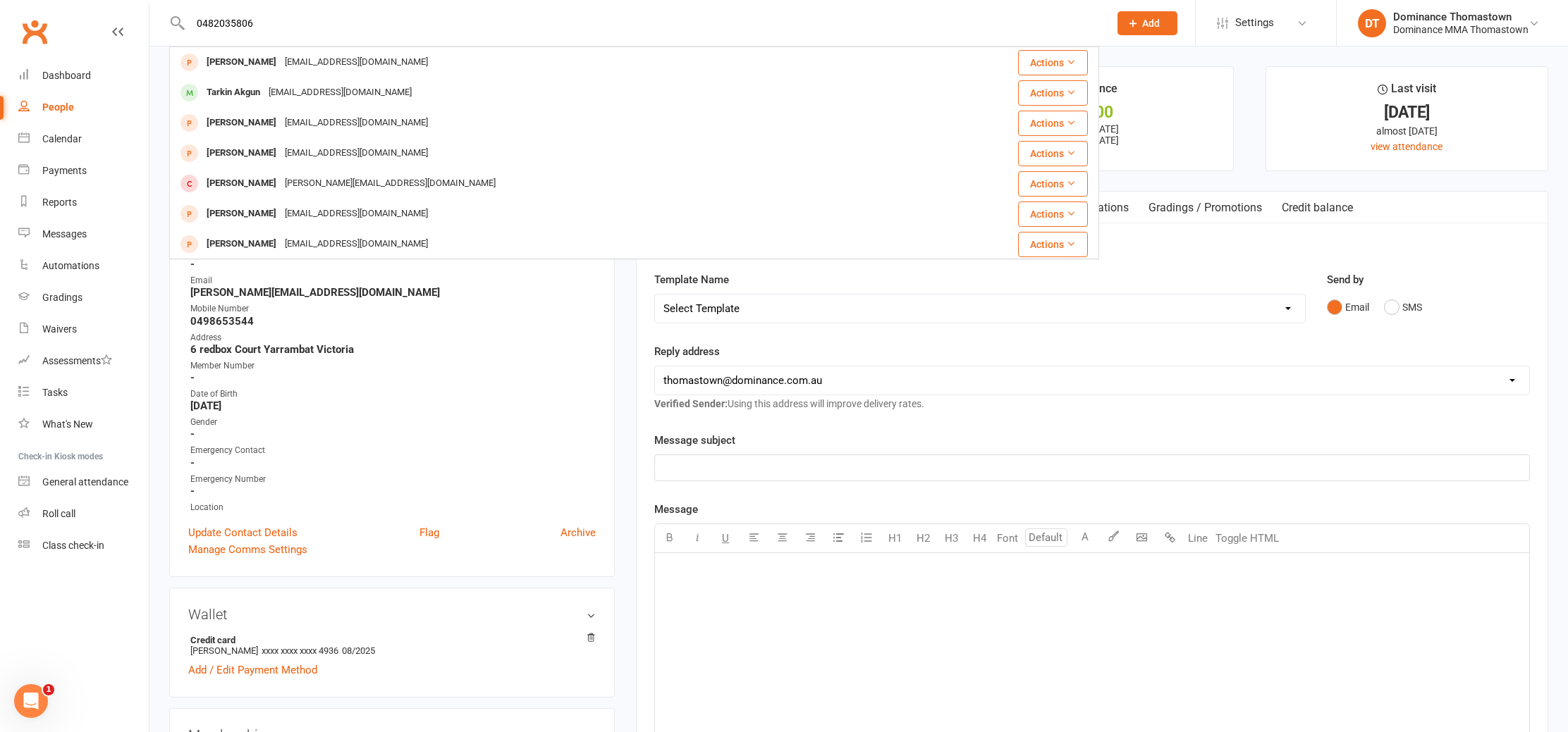
type input "0482035806"
drag, startPoint x: 273, startPoint y: 28, endPoint x: 198, endPoint y: 3, distance: 79.1
click at [184, 21] on div "0482035806 Jaidyn D [EMAIL_ADDRESS][DOMAIN_NAME] Actions Tarkin Akgun [EMAIL_AD…" at bounding box center [634, 23] width 930 height 46
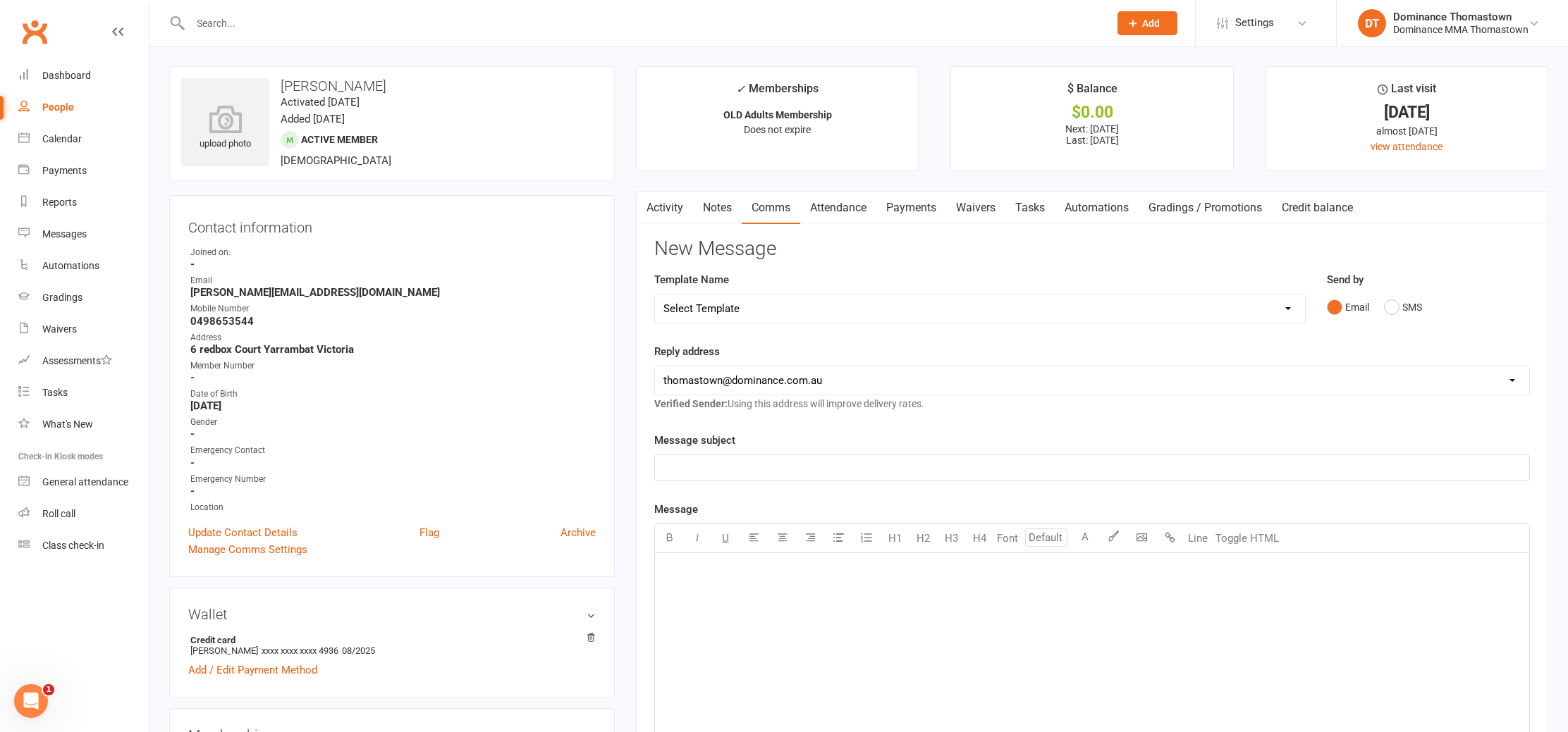
scroll to position [1, 0]
drag, startPoint x: 378, startPoint y: 76, endPoint x: 326, endPoint y: 86, distance: 53.0
click at [327, 85] on div "upload photo [PERSON_NAME] Activated [DATE] Added [DATE] Active member [DEMOGRA…" at bounding box center [392, 123] width 445 height 115
click at [326, 86] on h3 "[PERSON_NAME]" at bounding box center [392, 85] width 421 height 15
drag, startPoint x: 387, startPoint y: 86, endPoint x: 283, endPoint y: 82, distance: 104.1
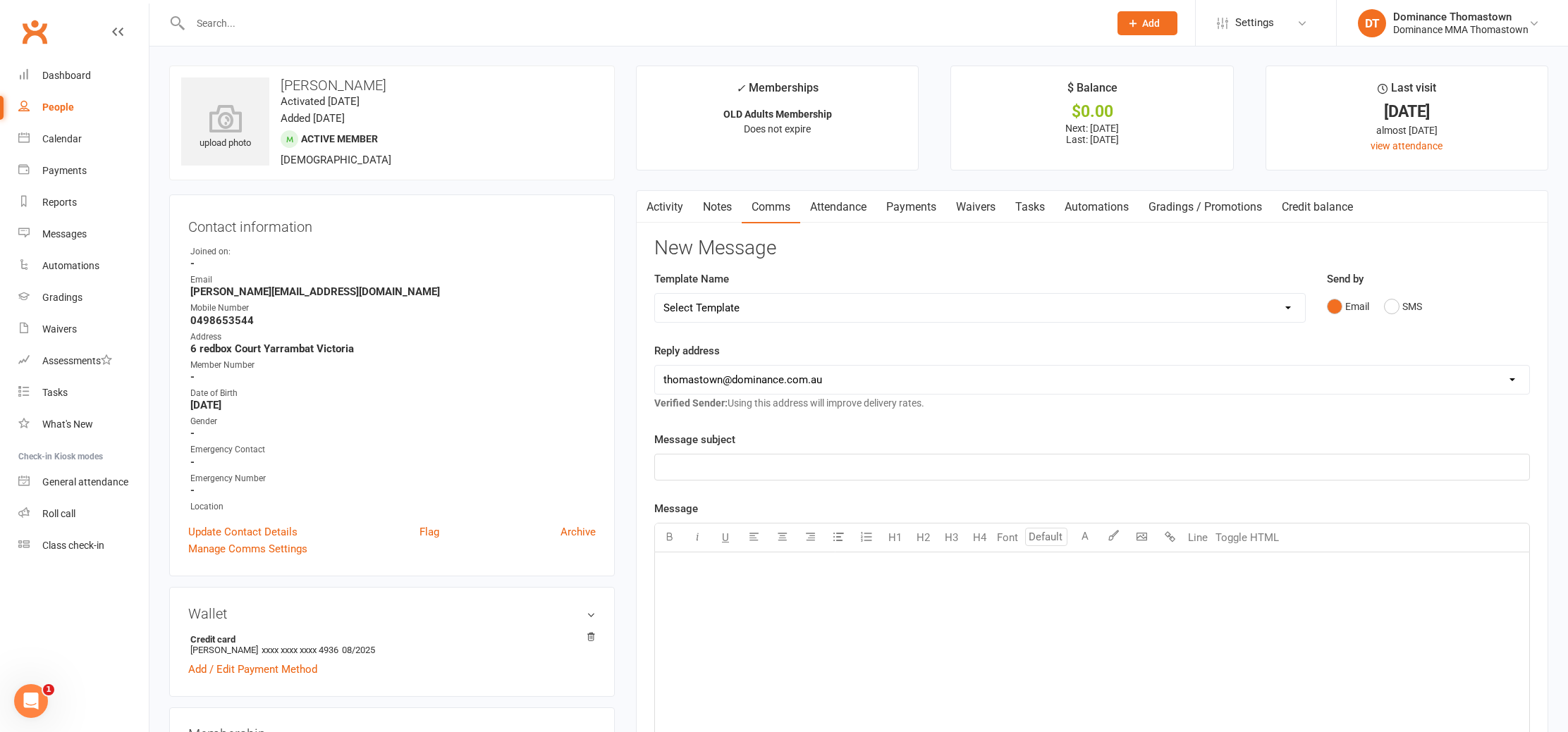
click at [283, 82] on h3 "[PERSON_NAME]" at bounding box center [392, 85] width 421 height 15
copy h3 "[PERSON_NAME]"
click at [63, 320] on link "Waivers" at bounding box center [84, 330] width 131 height 32
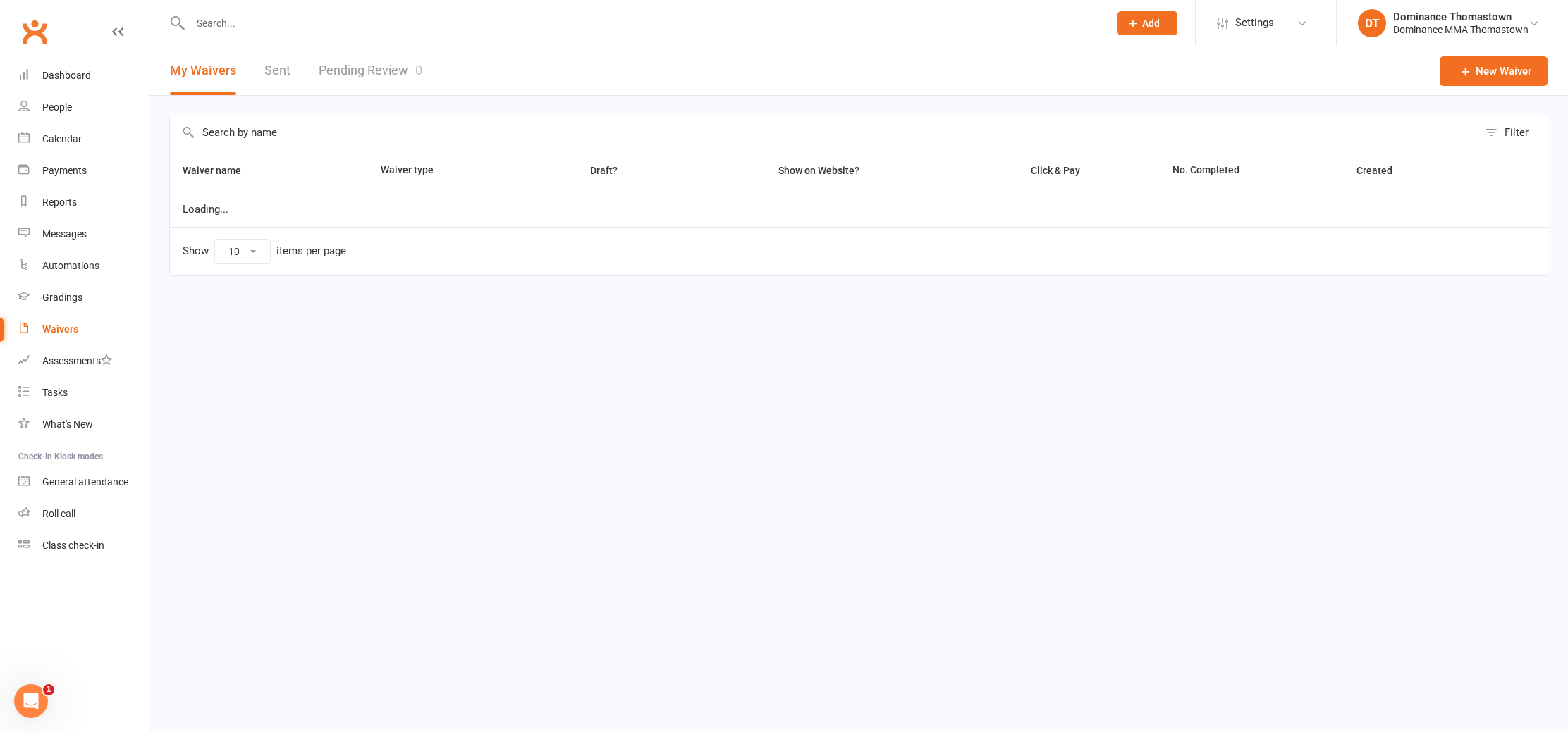
click at [358, 68] on link "Pending Review 0" at bounding box center [371, 70] width 104 height 49
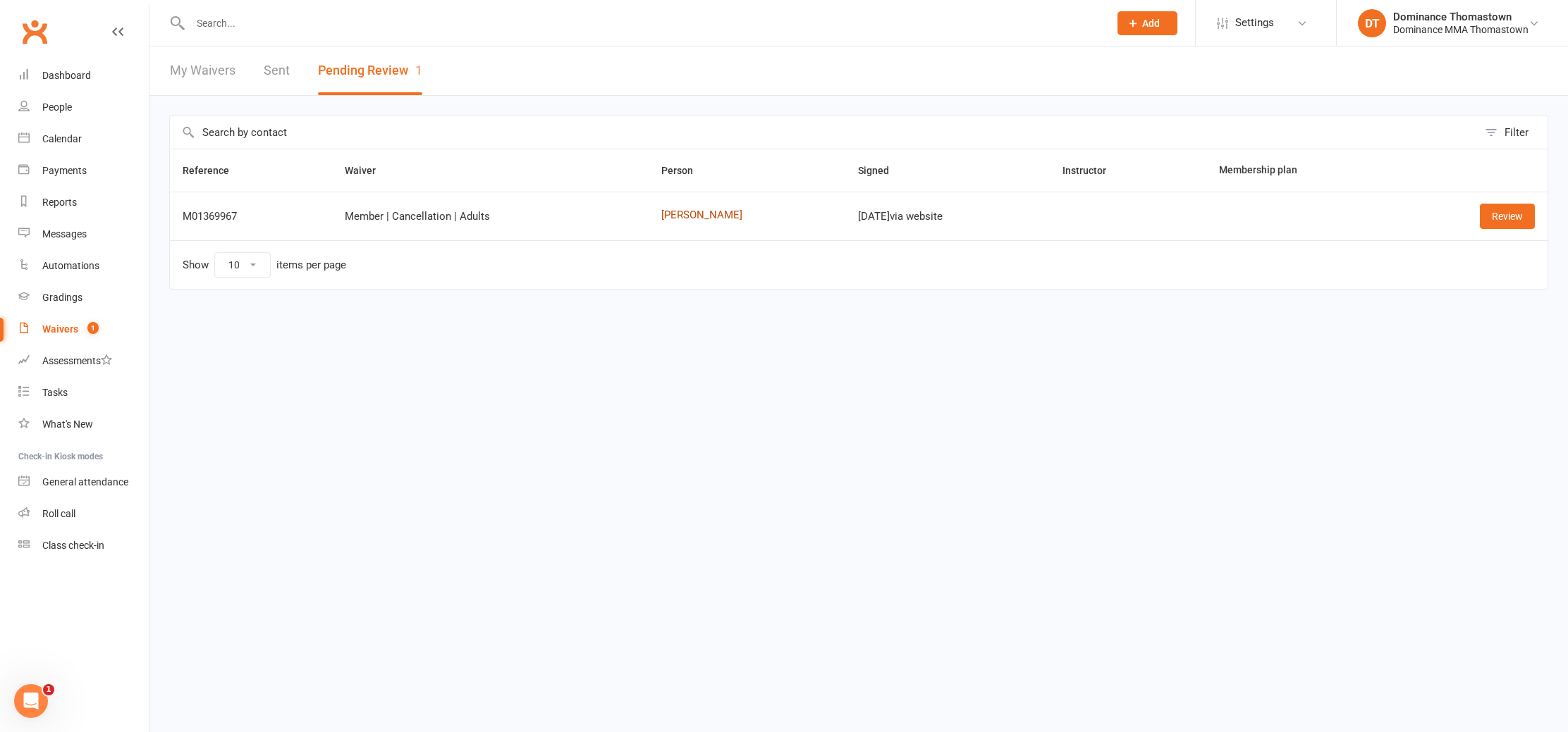
click at [661, 215] on link "[PERSON_NAME]" at bounding box center [747, 215] width 172 height 12
drag, startPoint x: 1504, startPoint y: 221, endPoint x: 1439, endPoint y: 209, distance: 66.1
click at [1504, 221] on link "Review" at bounding box center [1508, 216] width 55 height 25
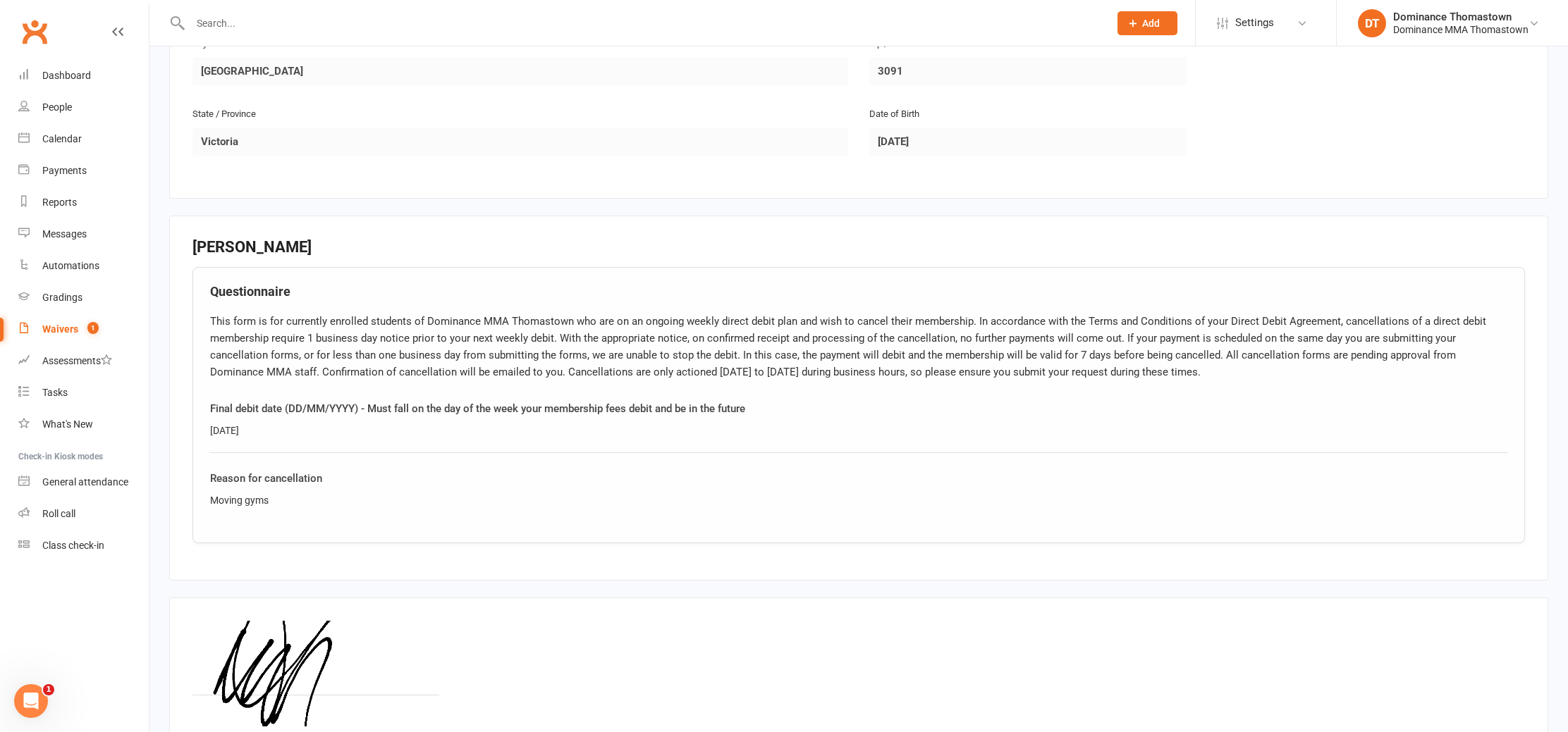
scroll to position [608, 0]
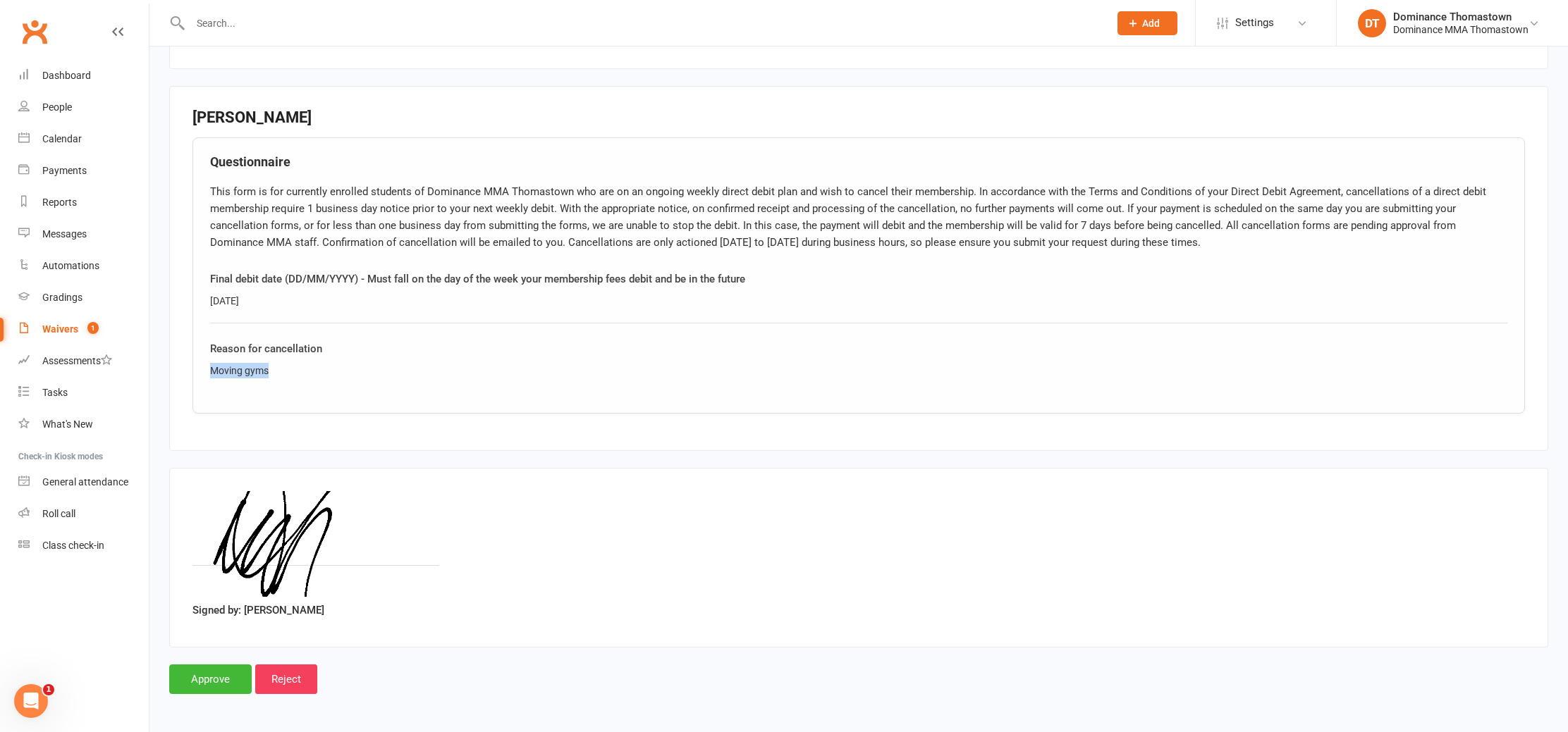
drag, startPoint x: 199, startPoint y: 366, endPoint x: 191, endPoint y: 365, distance: 8.1
click at [190, 366] on fieldset "[PERSON_NAME] Questionnaire Final debit date (DD/MM/YYYY) - Must fall on the da…" at bounding box center [859, 268] width 1379 height 365
click at [211, 687] on input "Approve" at bounding box center [211, 679] width 83 height 30
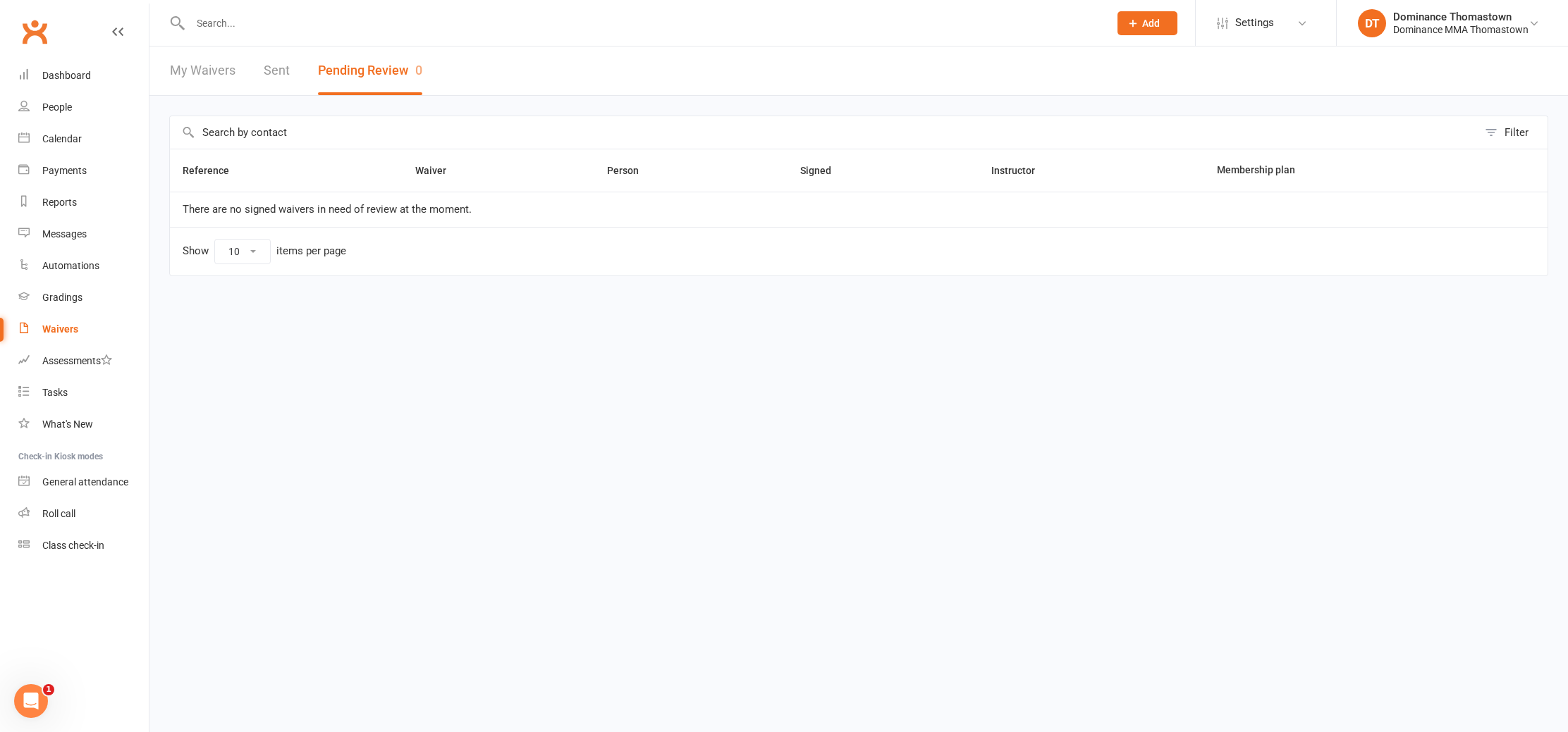
click at [303, 28] on input "text" at bounding box center [642, 23] width 913 height 20
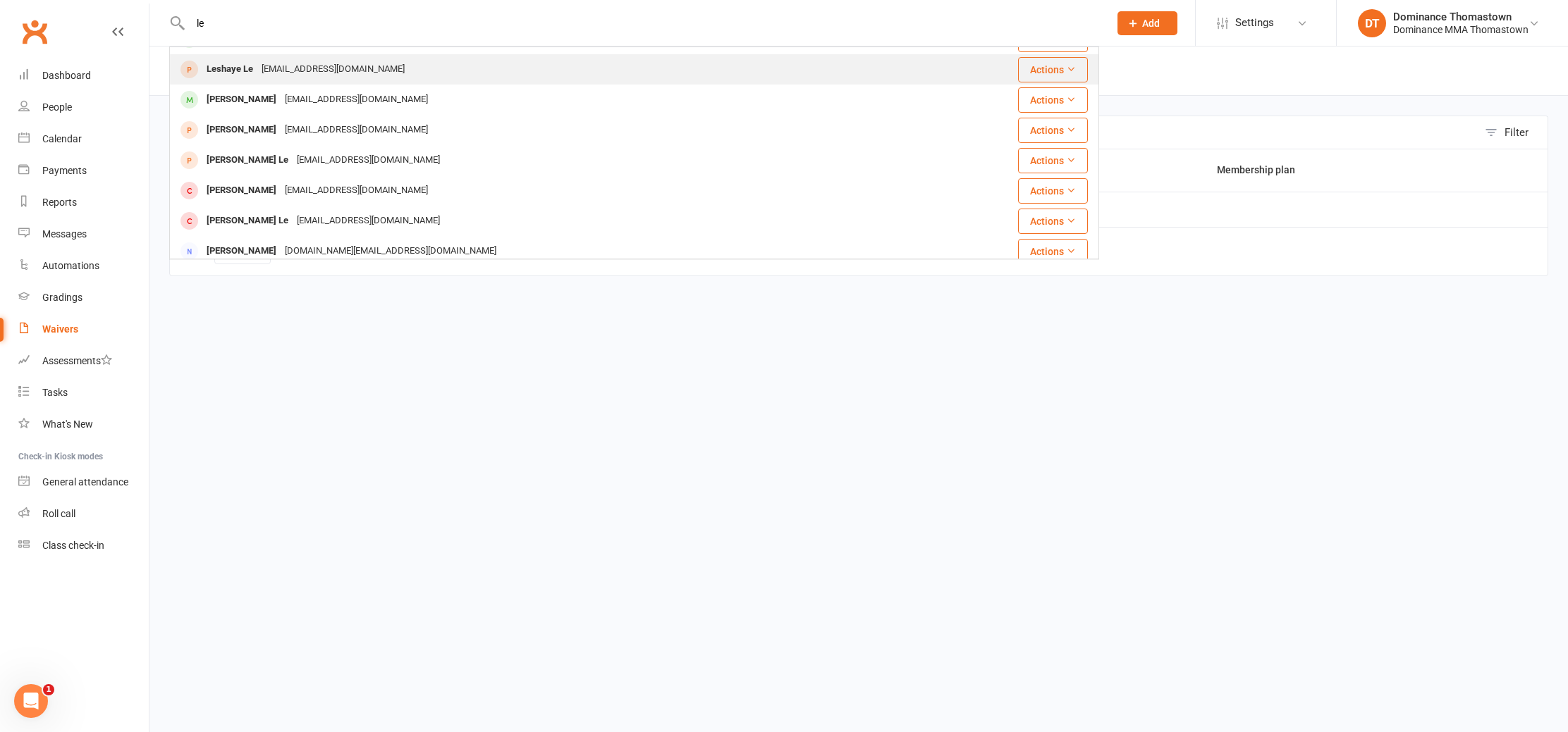
scroll to position [394, 0]
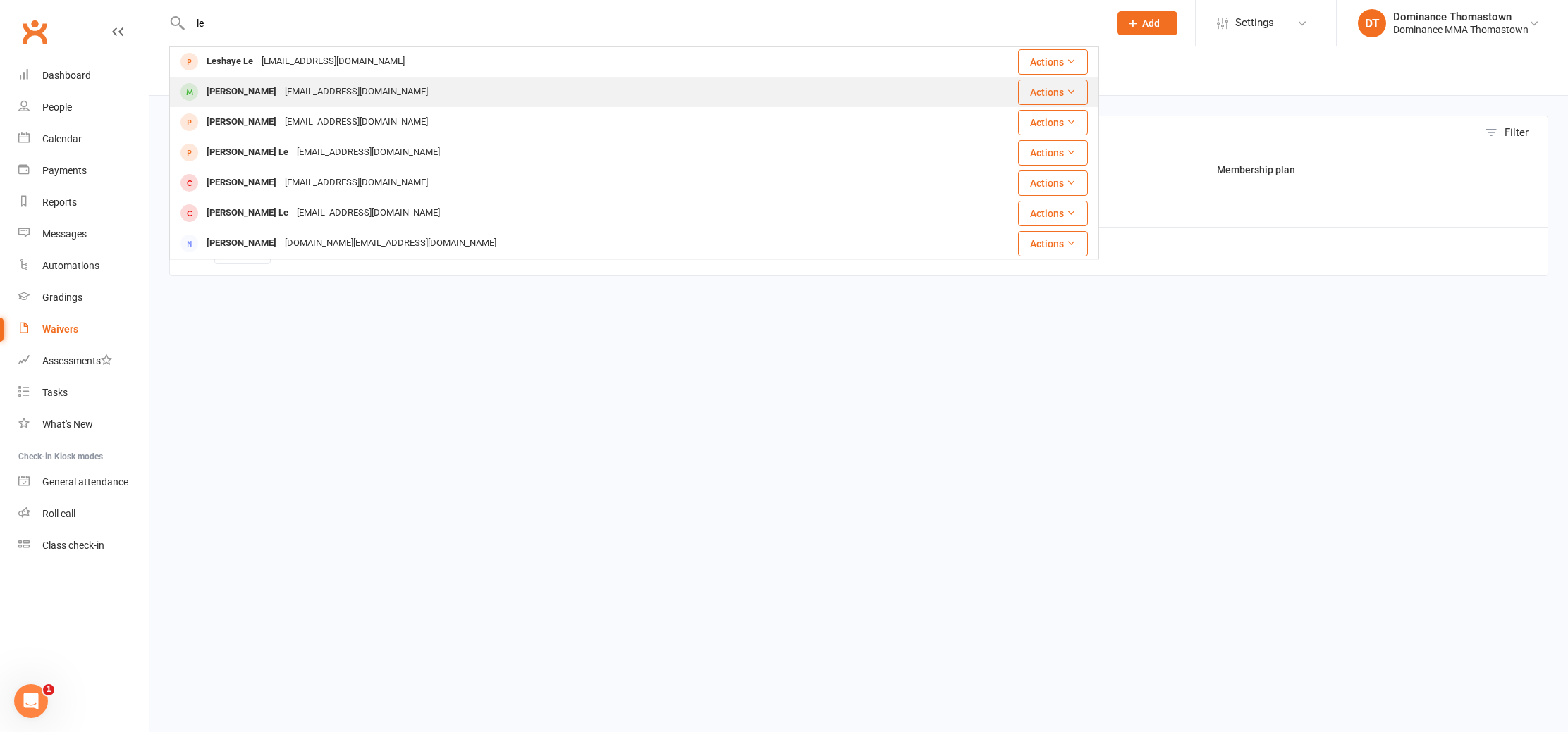
type input "le"
click at [235, 94] on div "[PERSON_NAME]" at bounding box center [242, 92] width 78 height 20
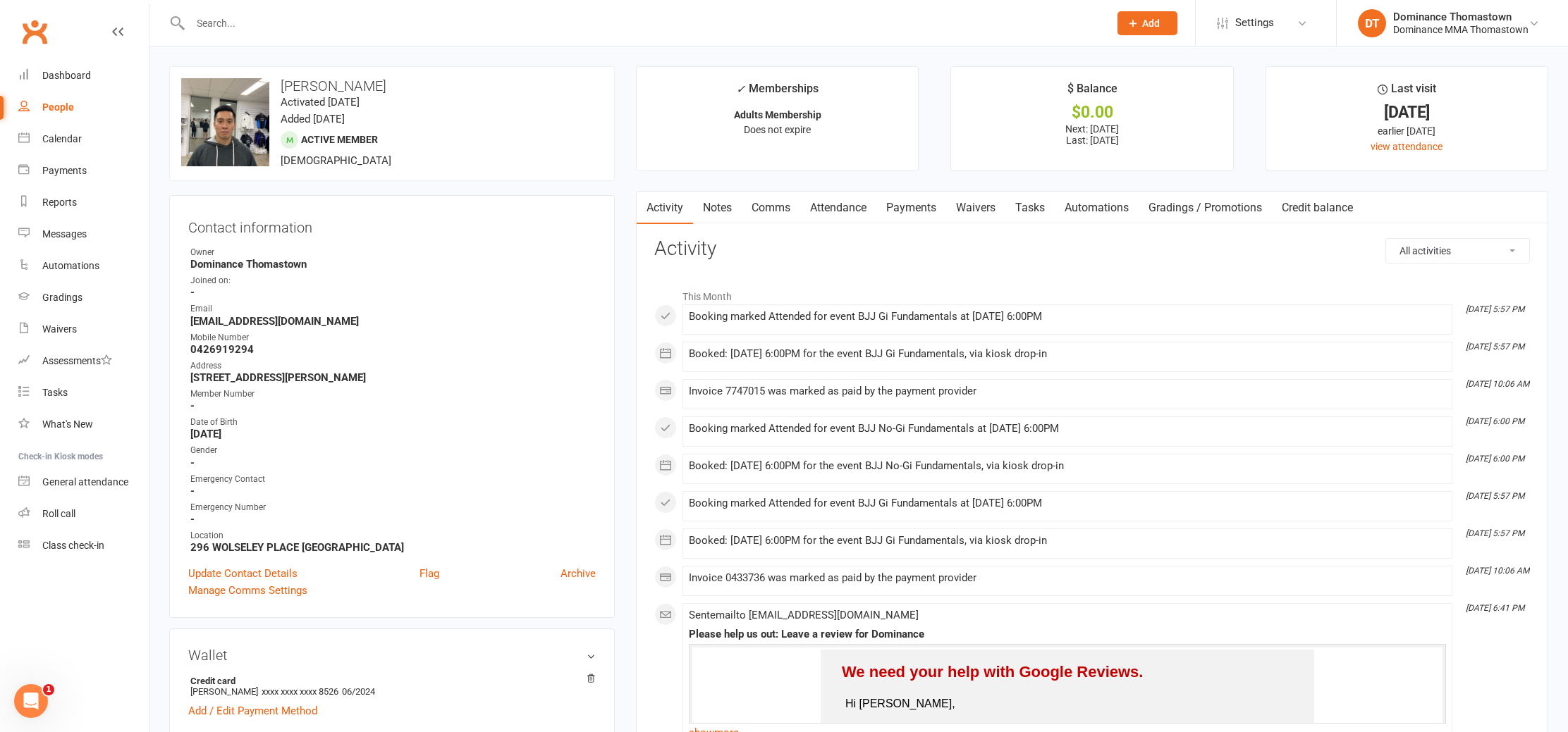
click at [969, 208] on link "Waivers" at bounding box center [976, 208] width 60 height 33
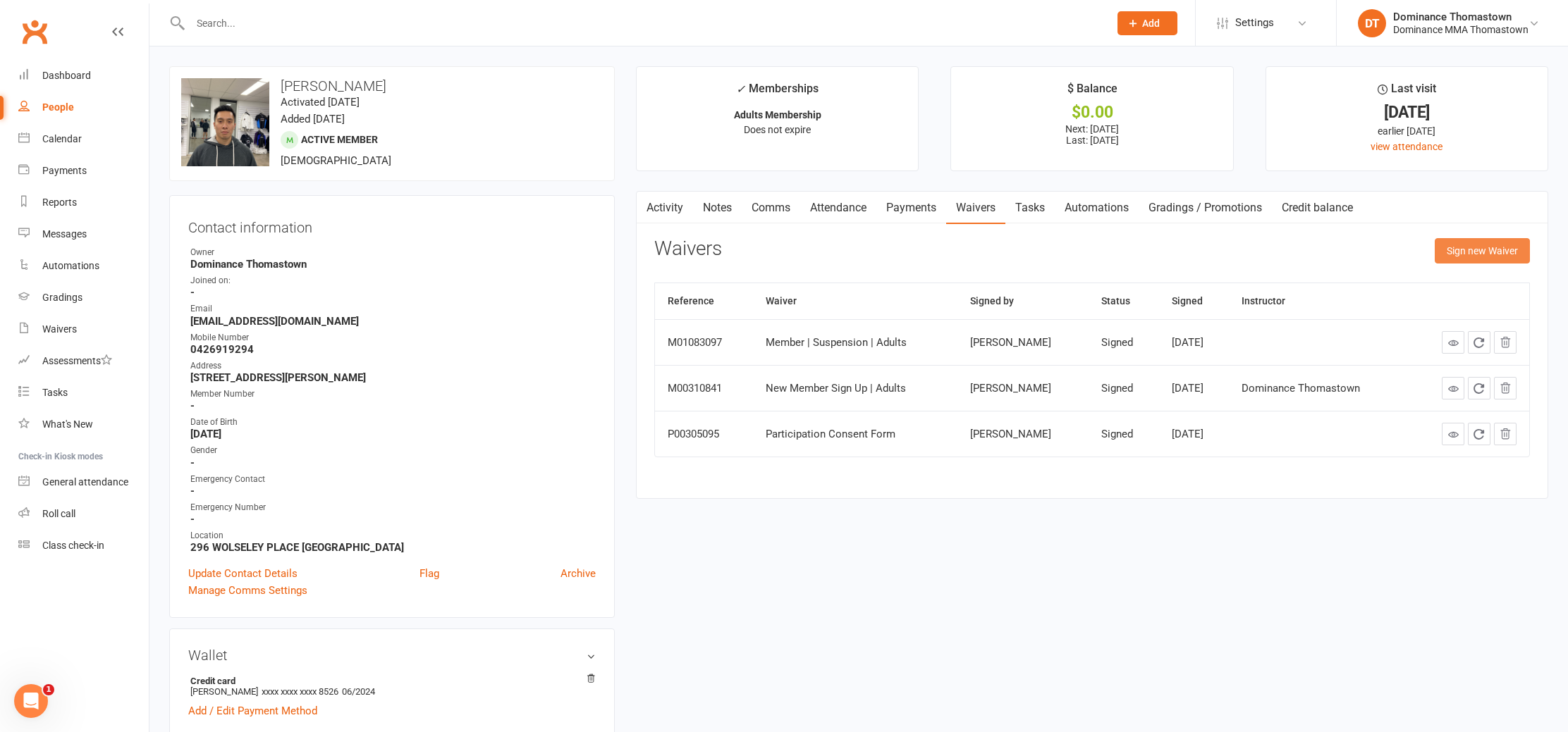
click at [1514, 261] on button "Sign new Waiver" at bounding box center [1482, 251] width 95 height 25
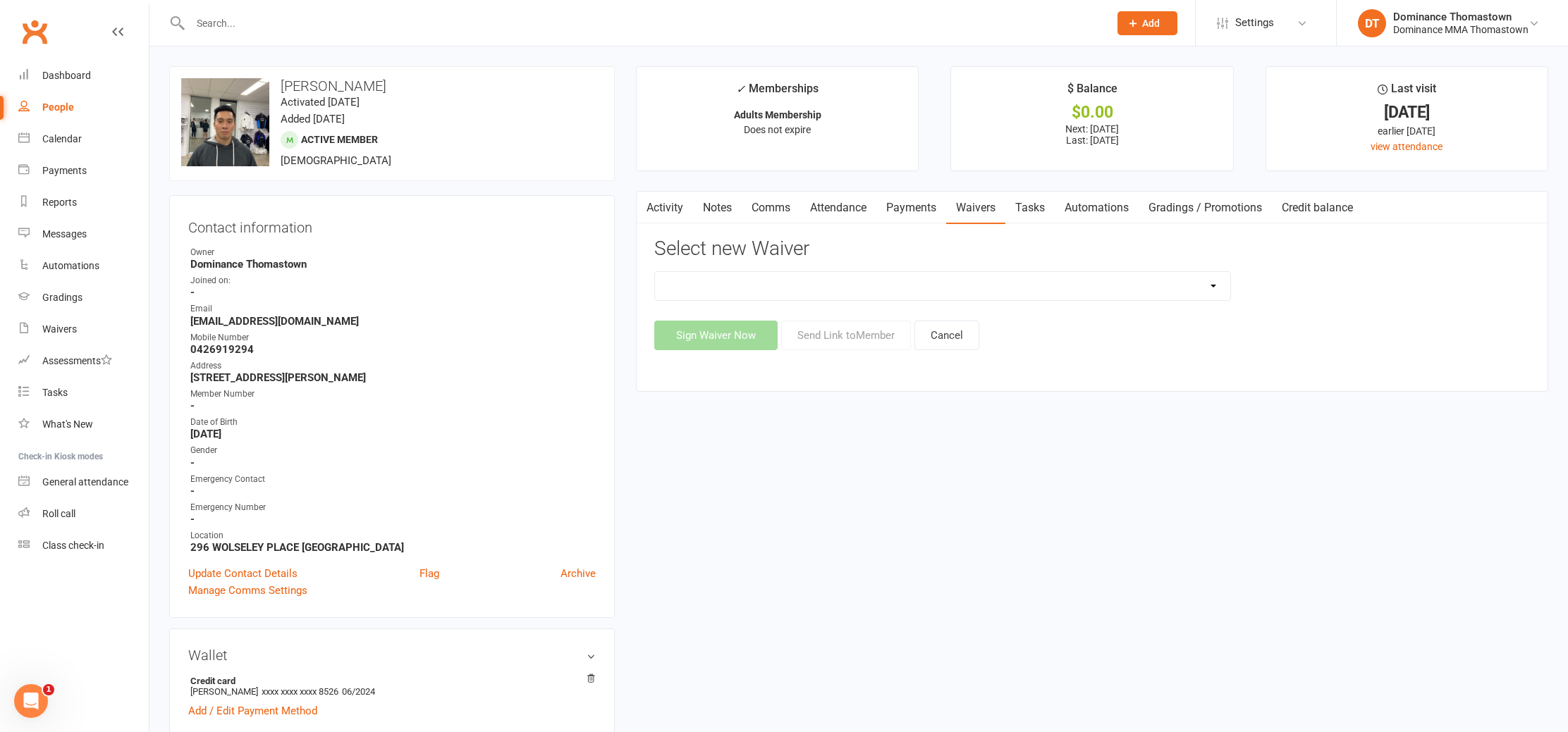
click at [832, 290] on select "Member | Cancellation | Adults Member | Injury Report Form (FOH staff use only)…" at bounding box center [943, 286] width 575 height 28
select select "8154"
click at [655, 272] on select "Member | Cancellation | Adults Member | Injury Report Form (FOH staff use only)…" at bounding box center [943, 286] width 575 height 28
click at [825, 336] on button "Send Link to Member" at bounding box center [846, 336] width 130 height 30
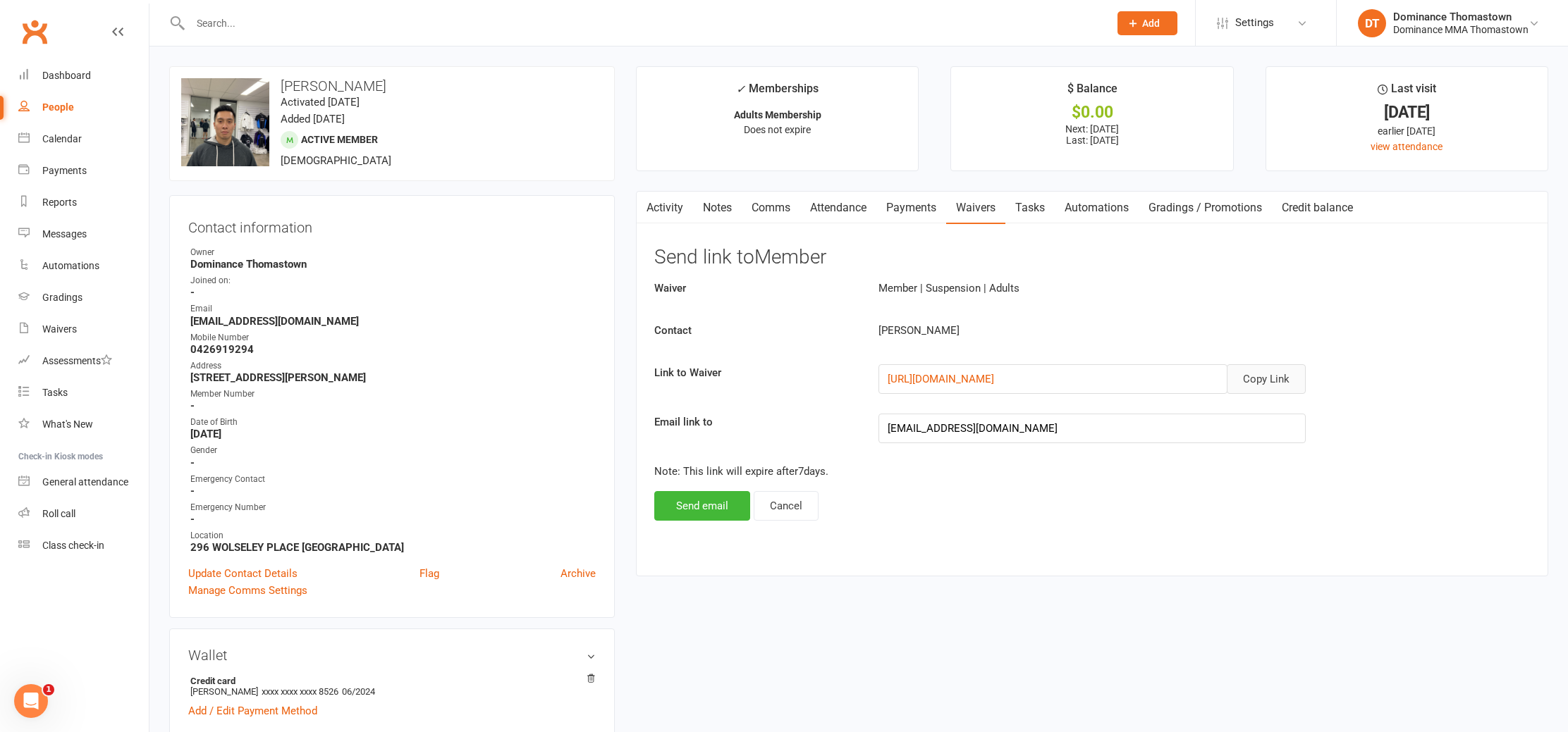
click at [1276, 371] on button "Copy Link" at bounding box center [1266, 379] width 79 height 30
click at [777, 207] on link "Comms" at bounding box center [771, 208] width 59 height 33
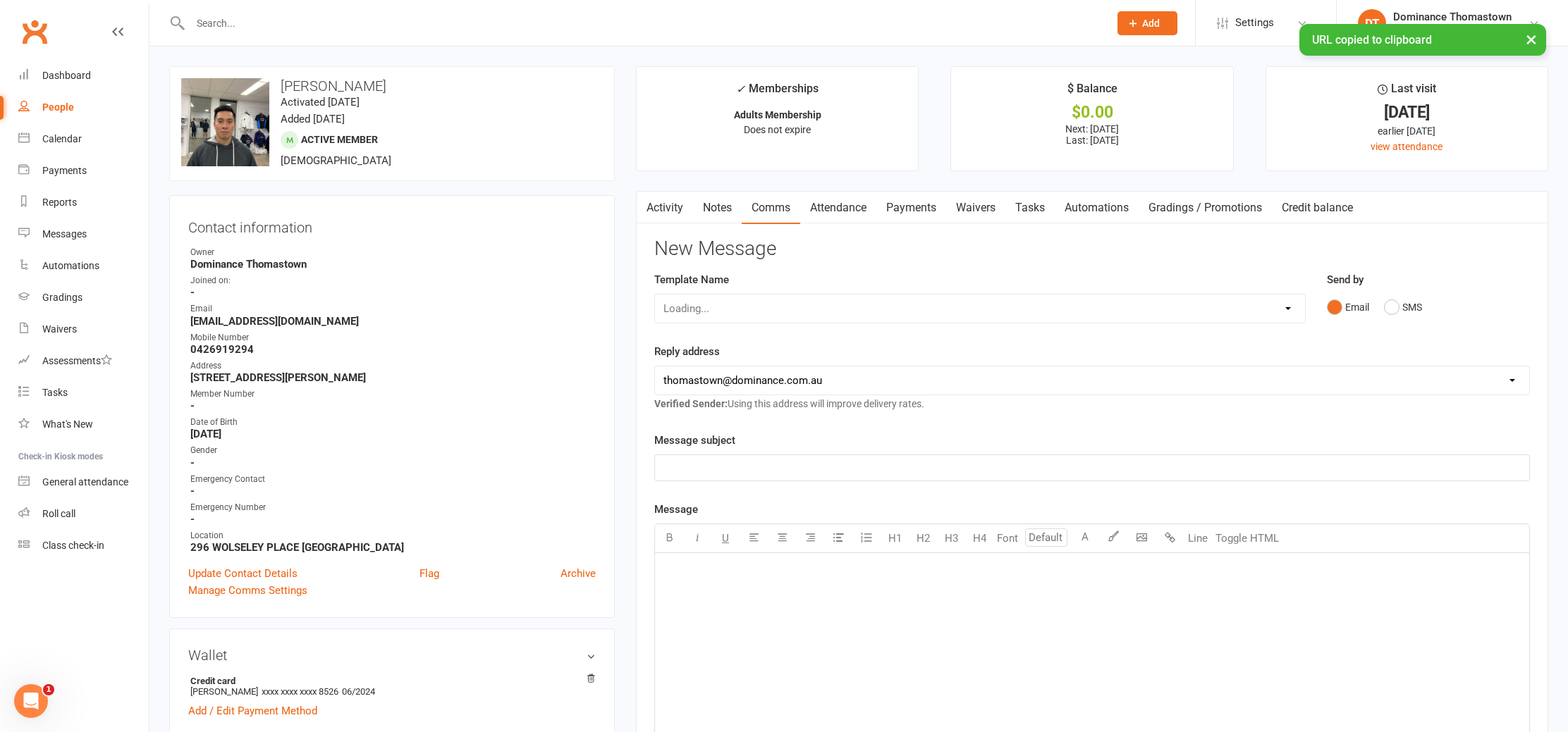
click at [751, 314] on div "Loading..." at bounding box center [980, 309] width 652 height 30
click at [722, 304] on select "Select Template [Email] MARKETING | 10TH BIRTHDAY SPECIAL | CANCELLED MEMBERS […" at bounding box center [980, 309] width 650 height 28
select select "8"
click at [655, 295] on select "Select Template [Email] MARKETING | 10TH BIRTHDAY SPECIAL | CANCELLED MEMBERS […" at bounding box center [980, 309] width 650 height 28
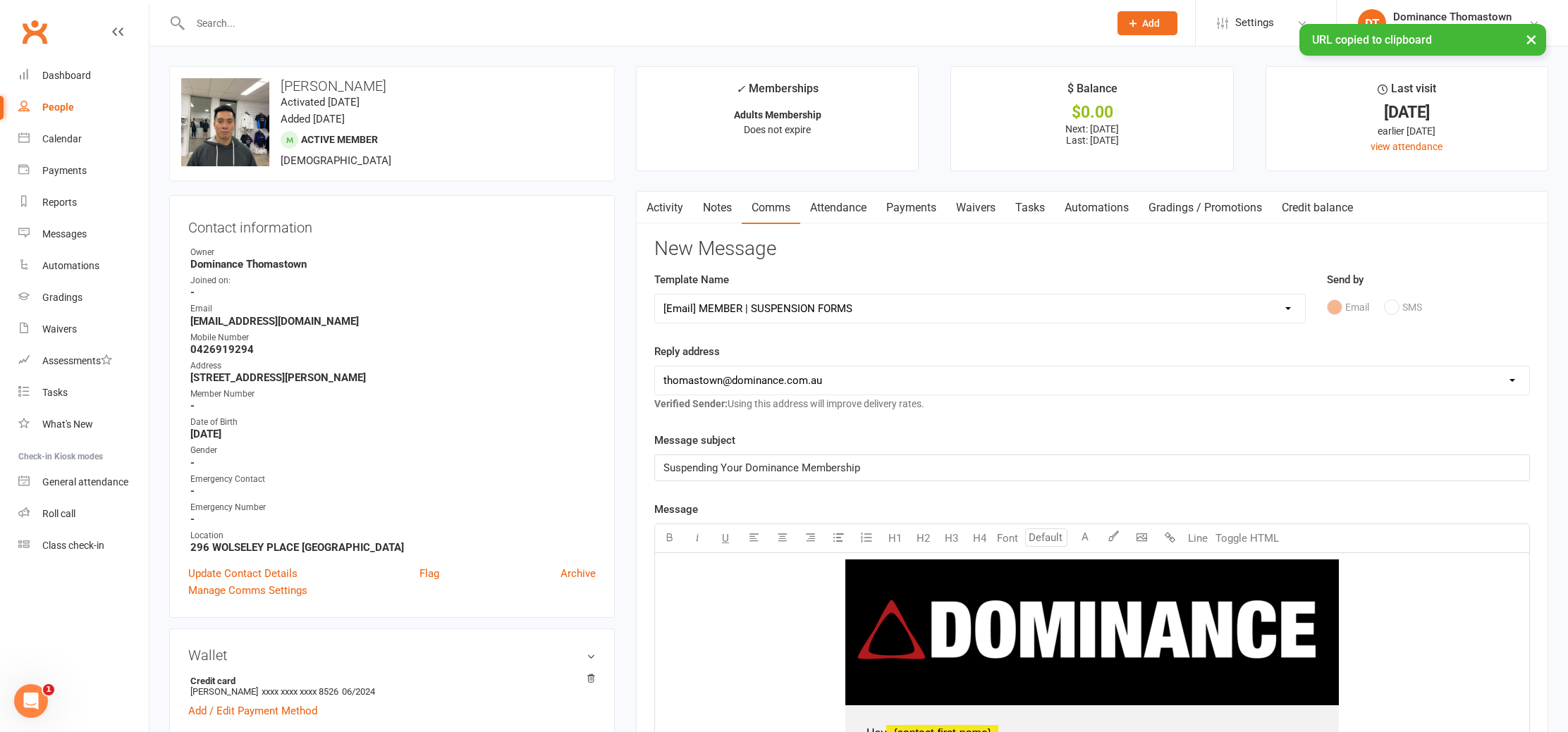
scroll to position [209, 0]
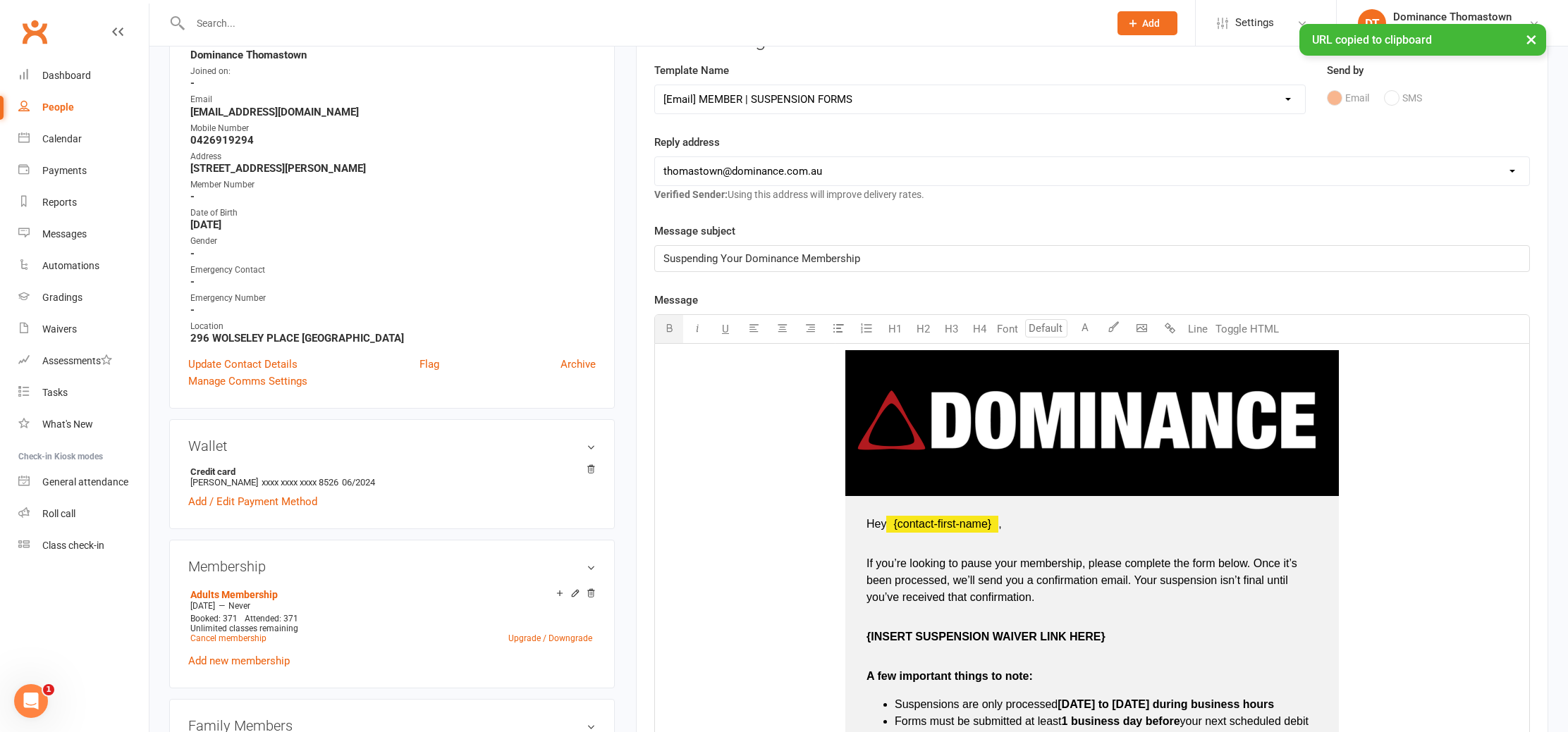
drag, startPoint x: 1100, startPoint y: 625, endPoint x: 1111, endPoint y: 633, distance: 13.6
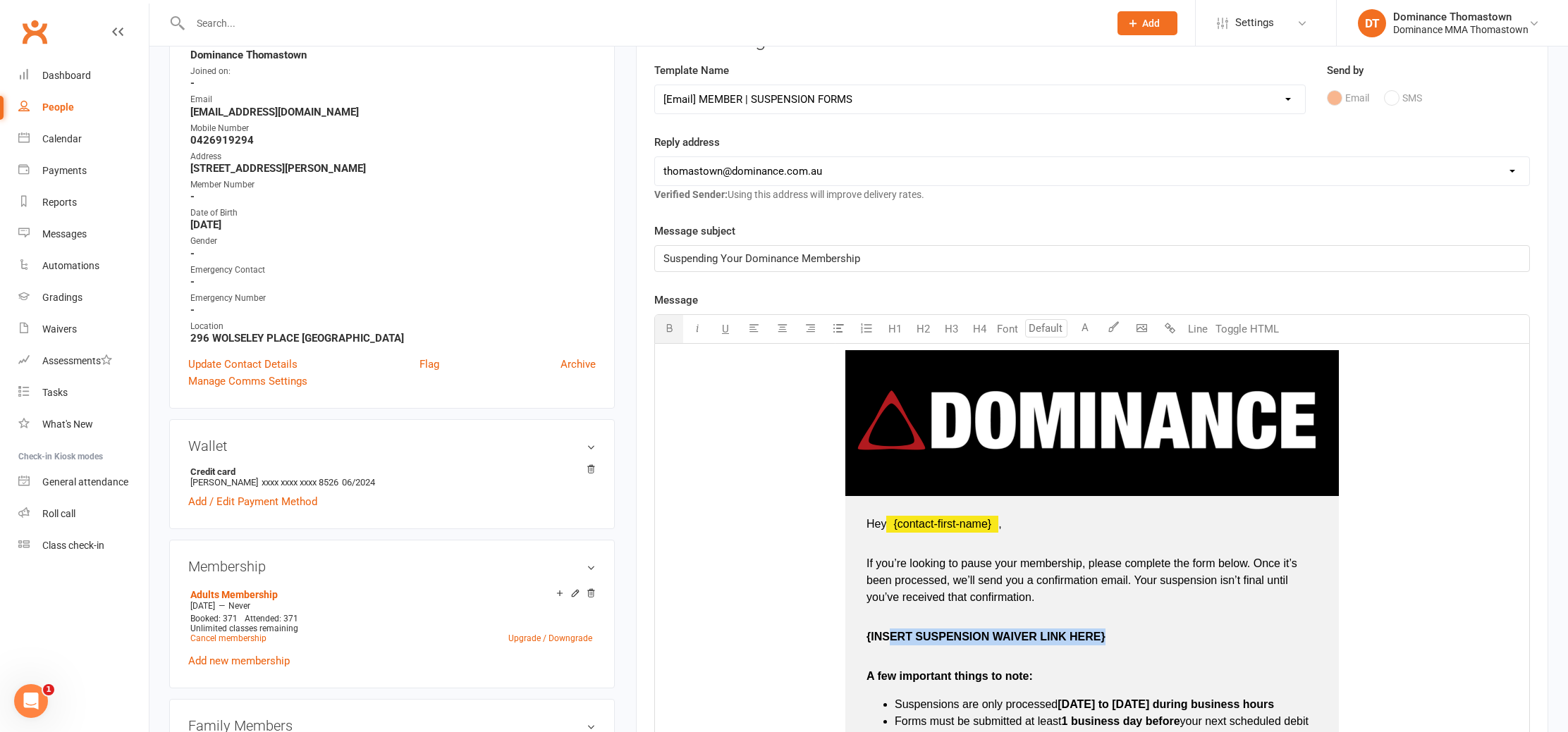
type input "16"
drag, startPoint x: 1113, startPoint y: 633, endPoint x: 860, endPoint y: 637, distance: 253.0
type input "16"
drag, startPoint x: 1278, startPoint y: 646, endPoint x: 901, endPoint y: 572, distance: 384.2
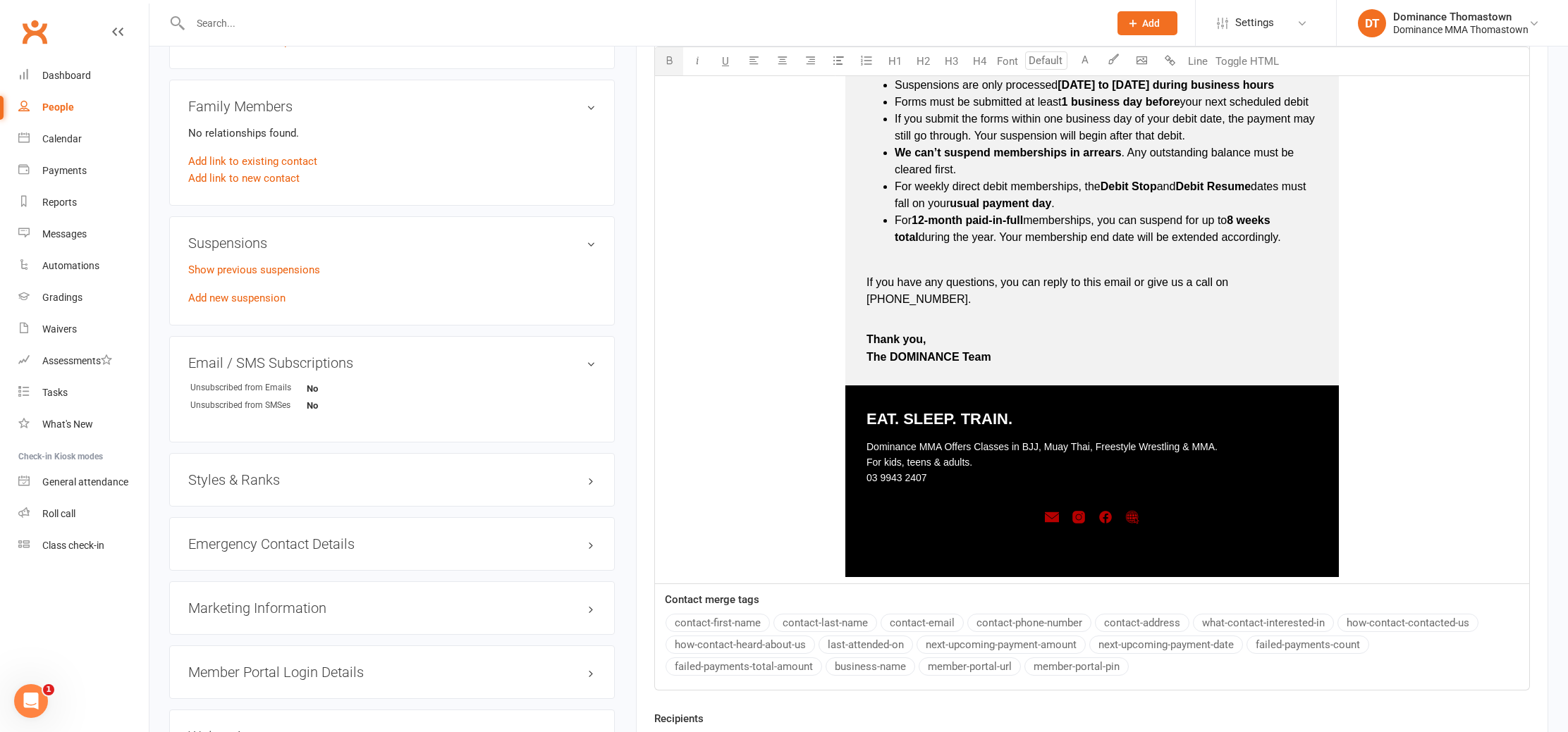
scroll to position [1007, 0]
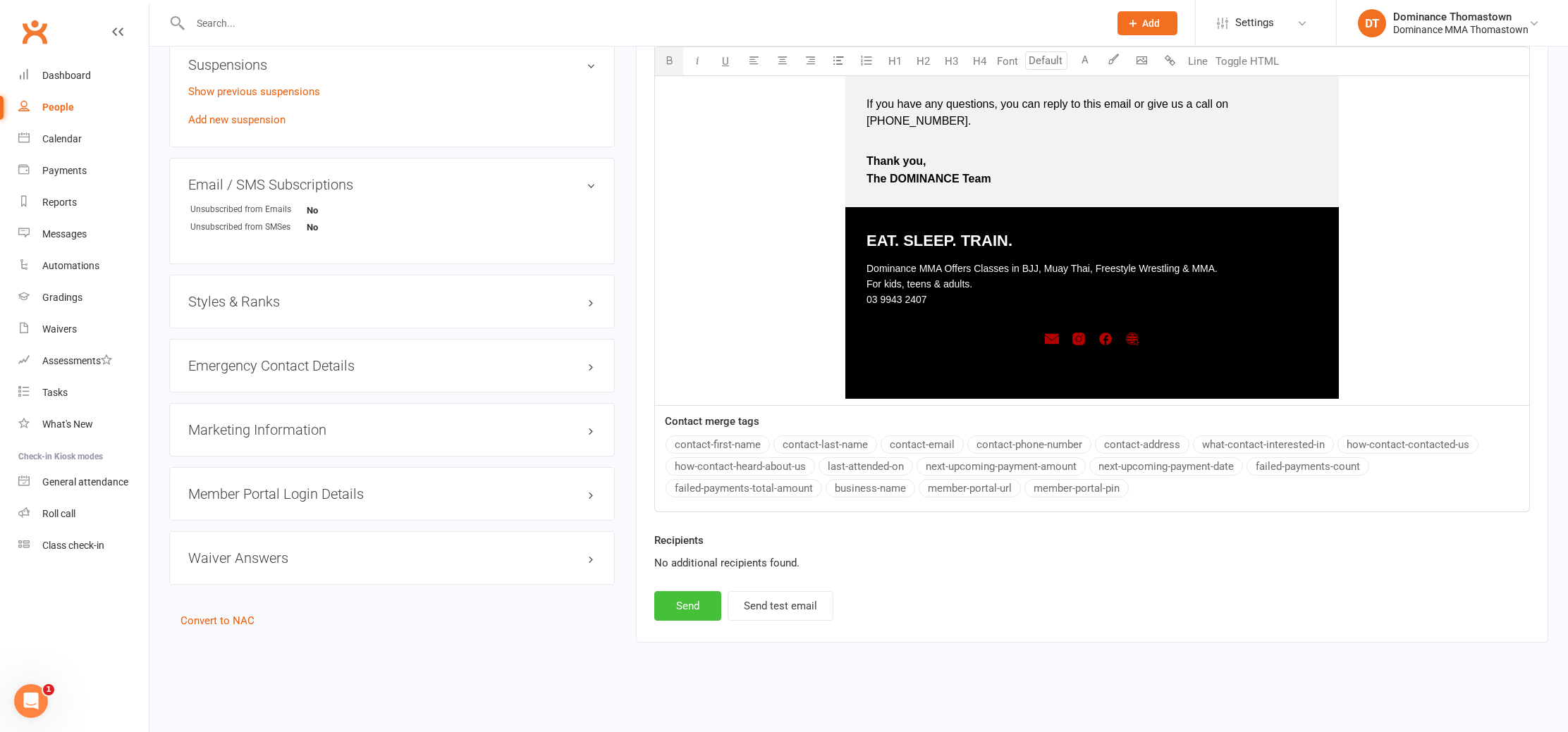
click at [689, 602] on button "Send" at bounding box center [688, 606] width 67 height 30
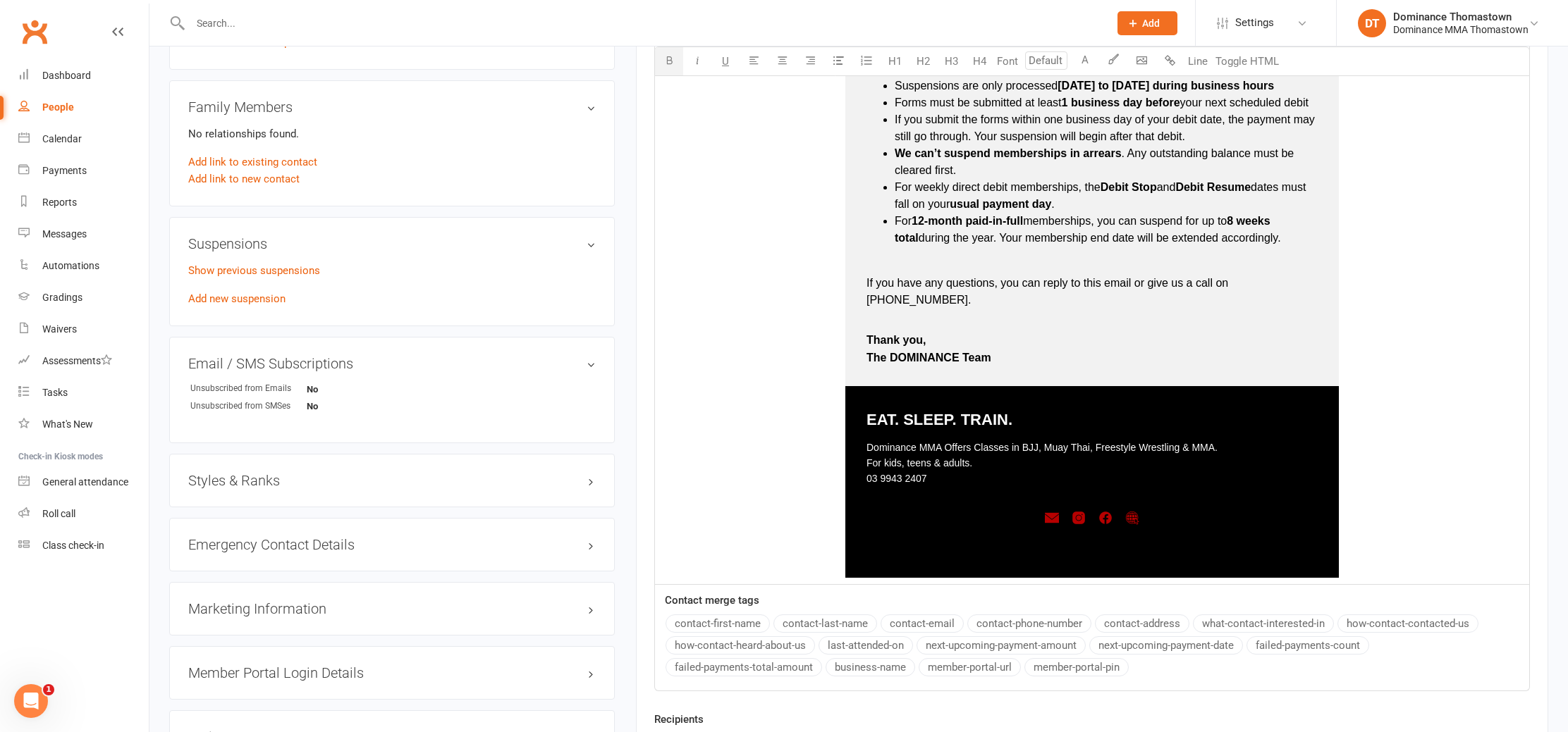
select select
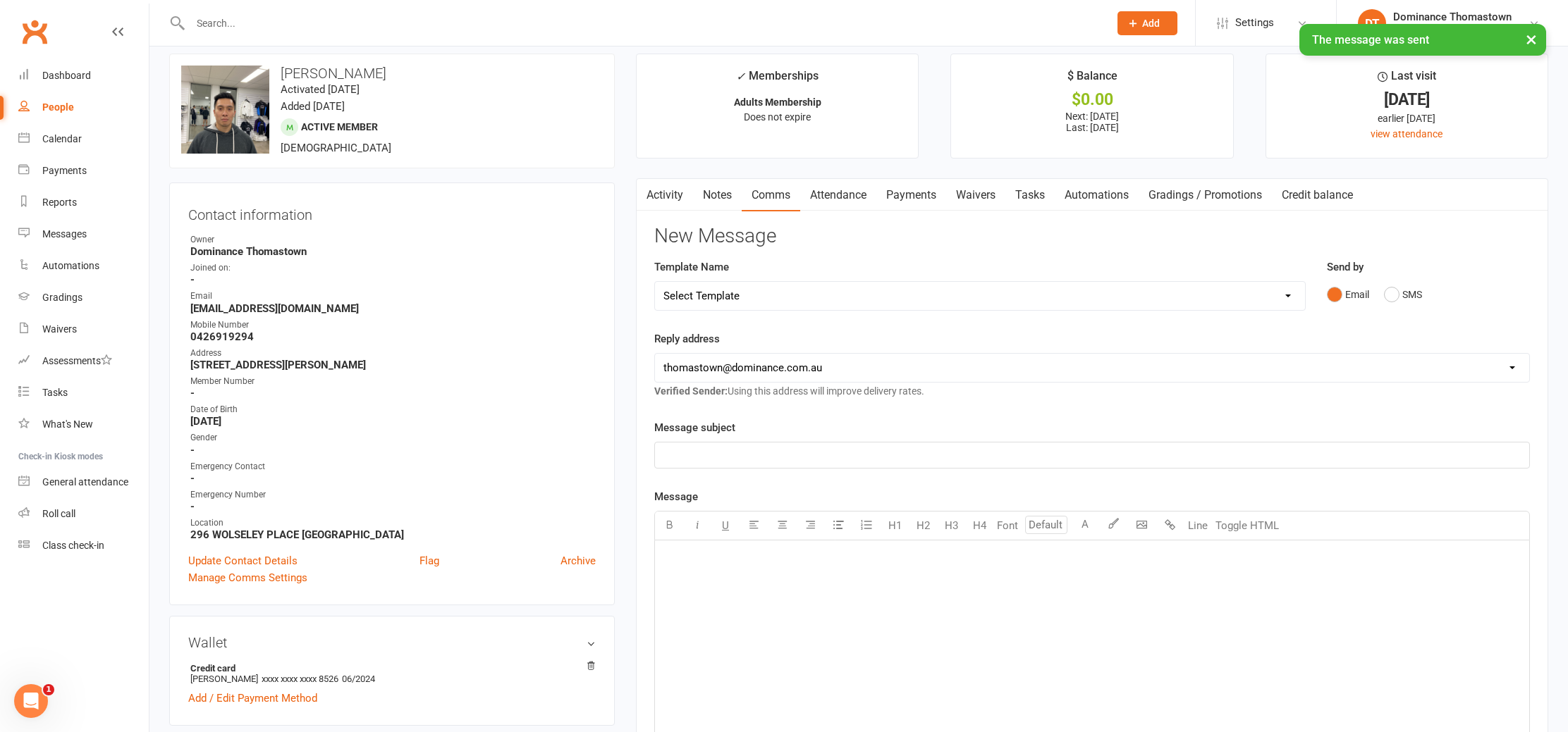
scroll to position [0, 0]
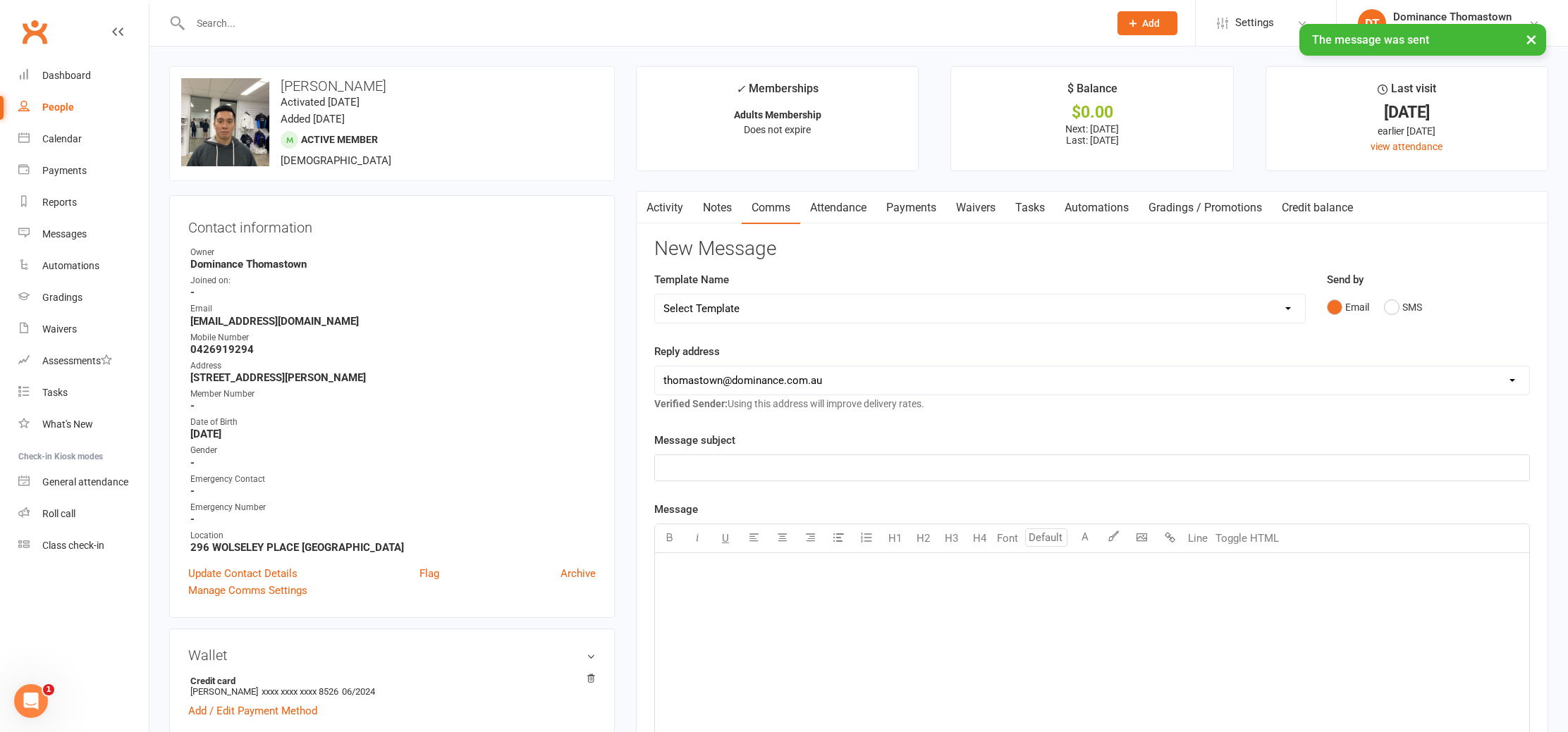
click at [895, 199] on link "Payments" at bounding box center [911, 208] width 70 height 33
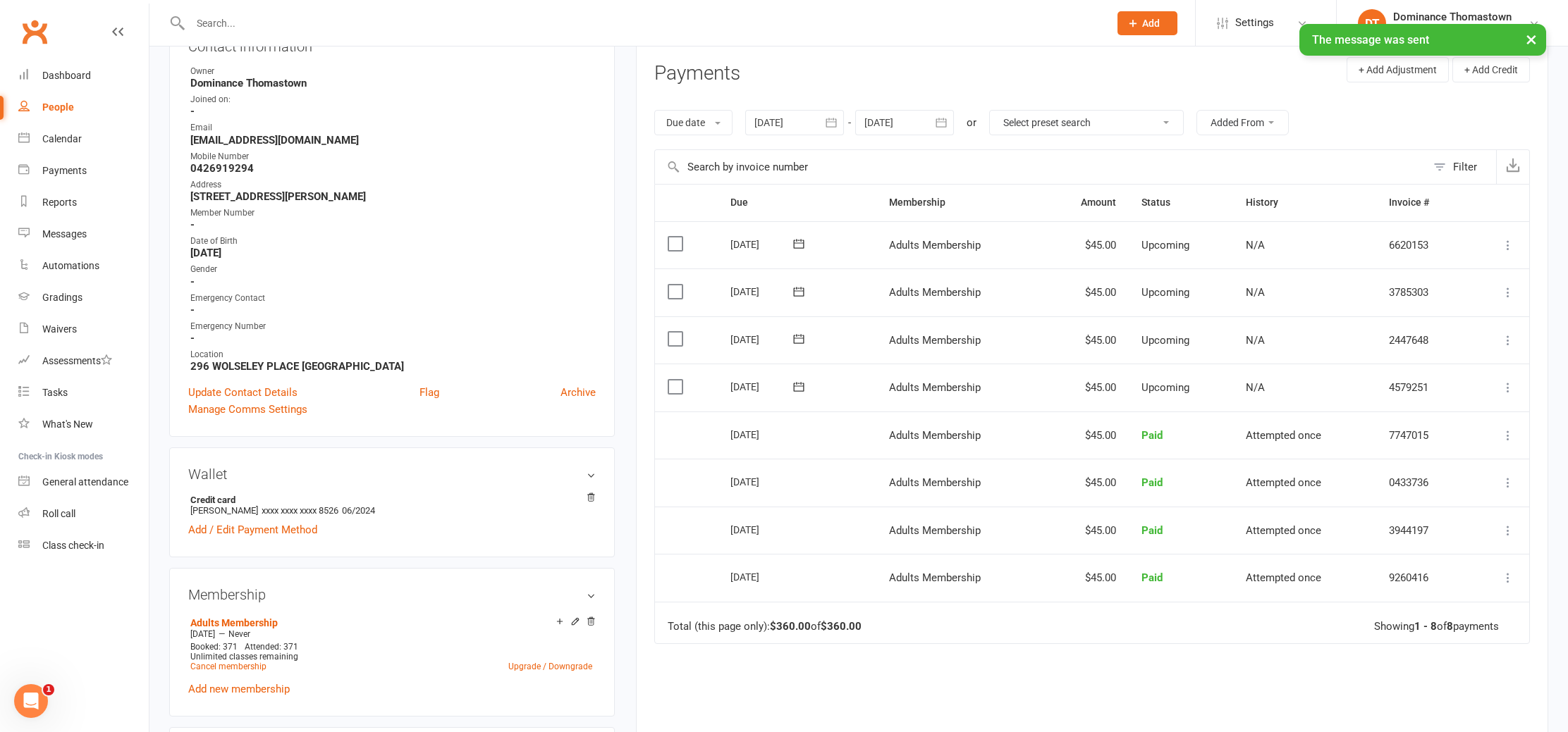
scroll to position [182, 0]
click at [680, 386] on label at bounding box center [677, 385] width 19 height 14
click at [677, 378] on input "checkbox" at bounding box center [672, 378] width 9 height 0
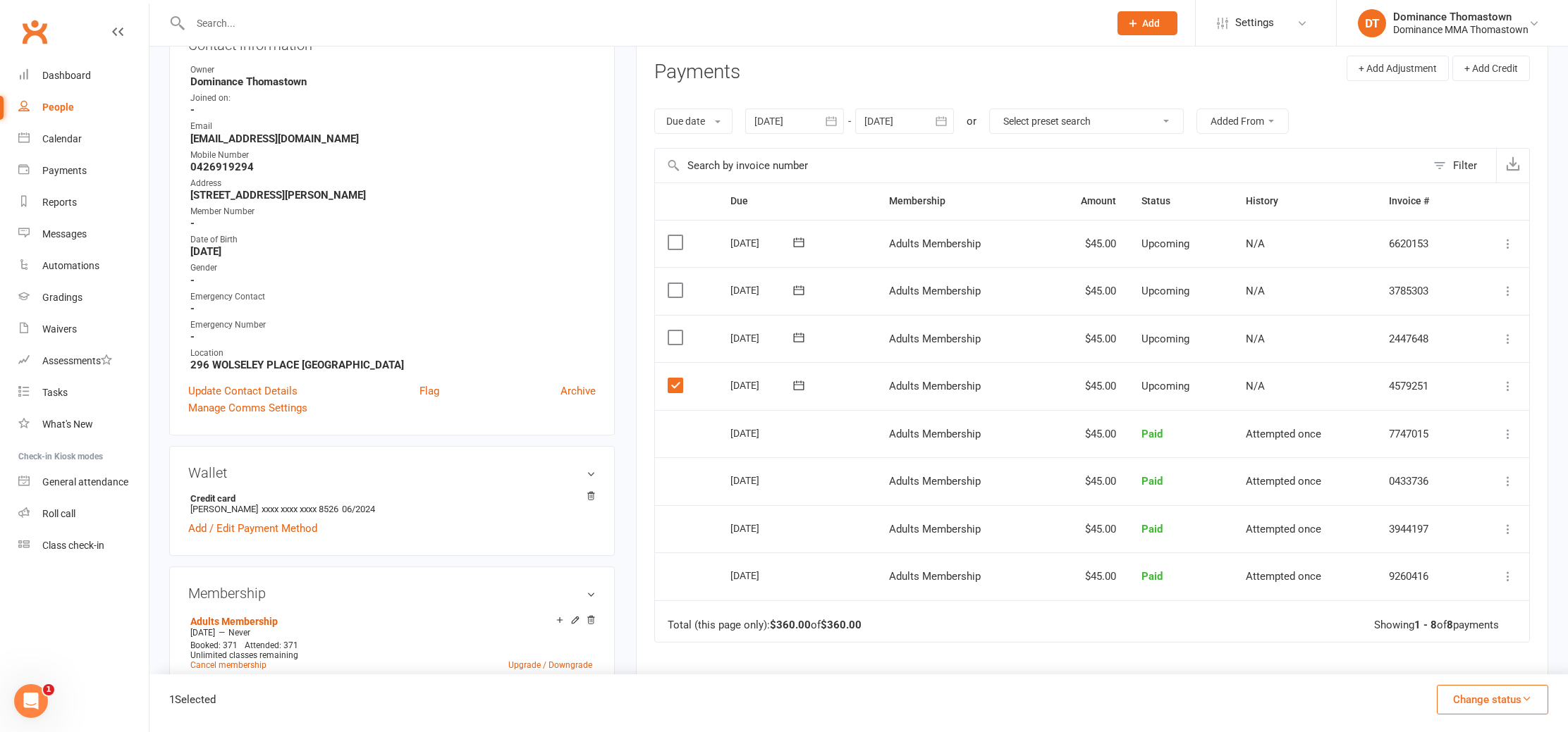
click at [668, 382] on label at bounding box center [677, 385] width 19 height 14
click at [668, 378] on input "checkbox" at bounding box center [672, 378] width 9 height 0
click at [299, 25] on input "text" at bounding box center [642, 23] width 913 height 20
type input "kirren"
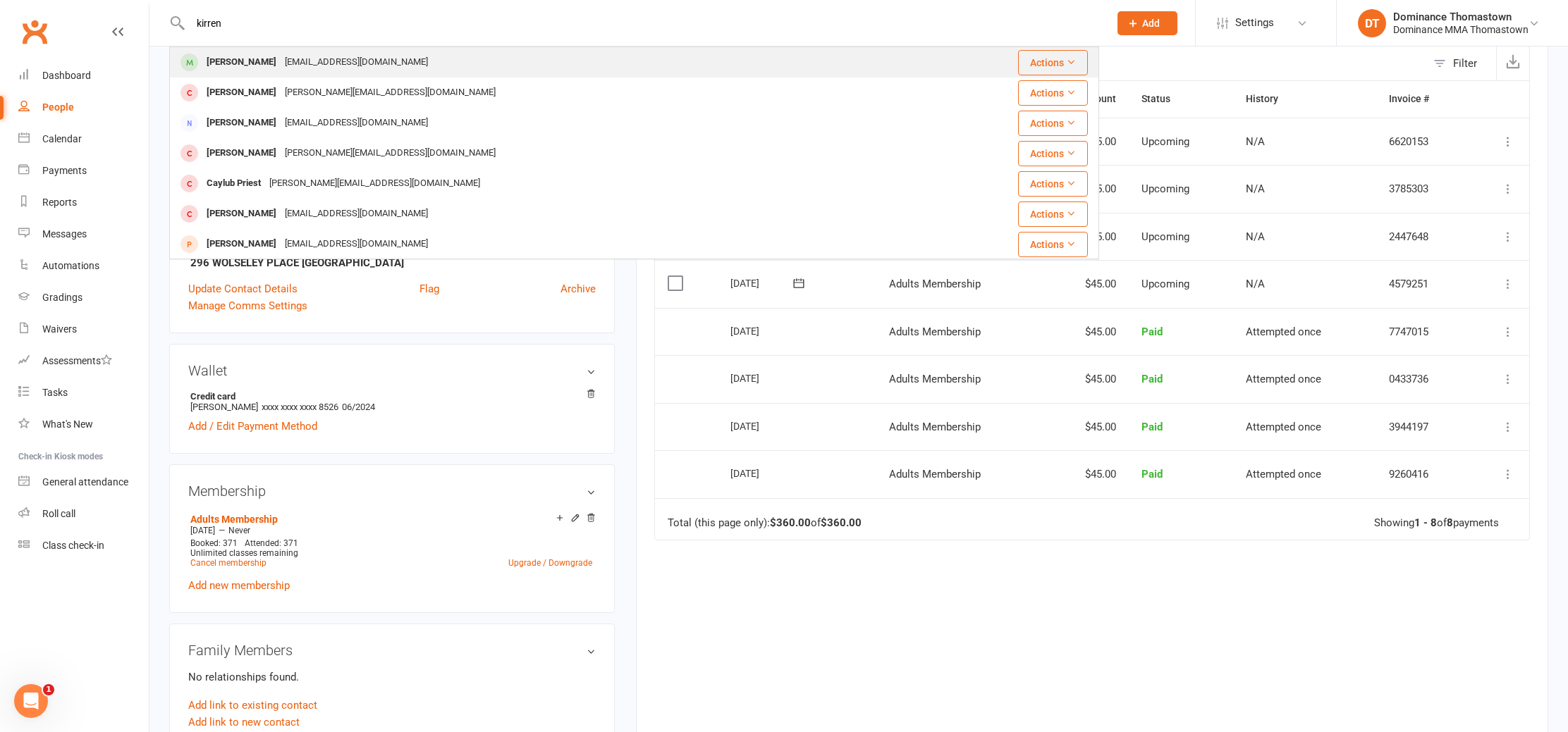
scroll to position [315, 0]
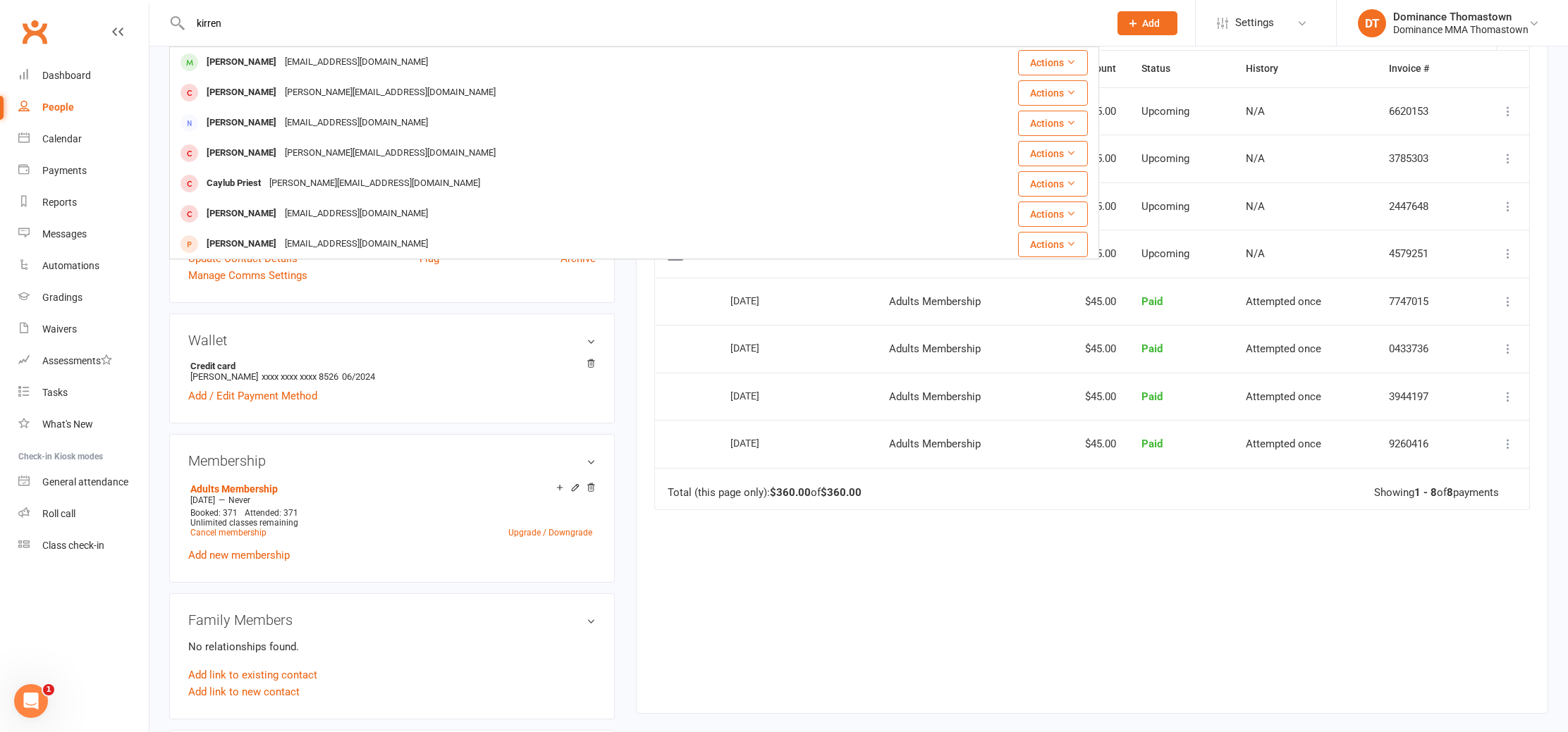
click at [277, 54] on div "[PERSON_NAME]" at bounding box center [242, 62] width 78 height 20
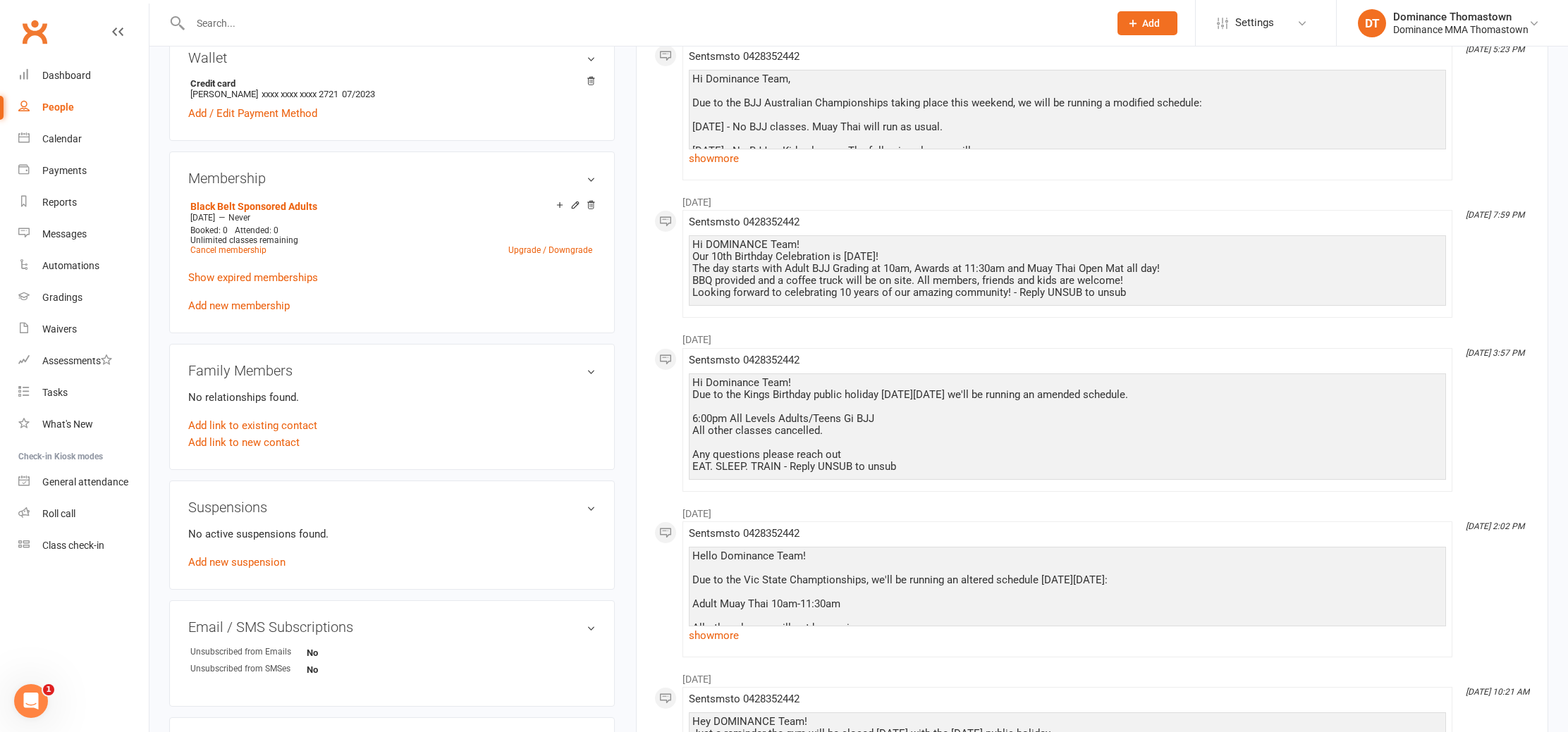
scroll to position [560, 0]
click at [243, 13] on input "text" at bounding box center [642, 23] width 913 height 20
type input "l"
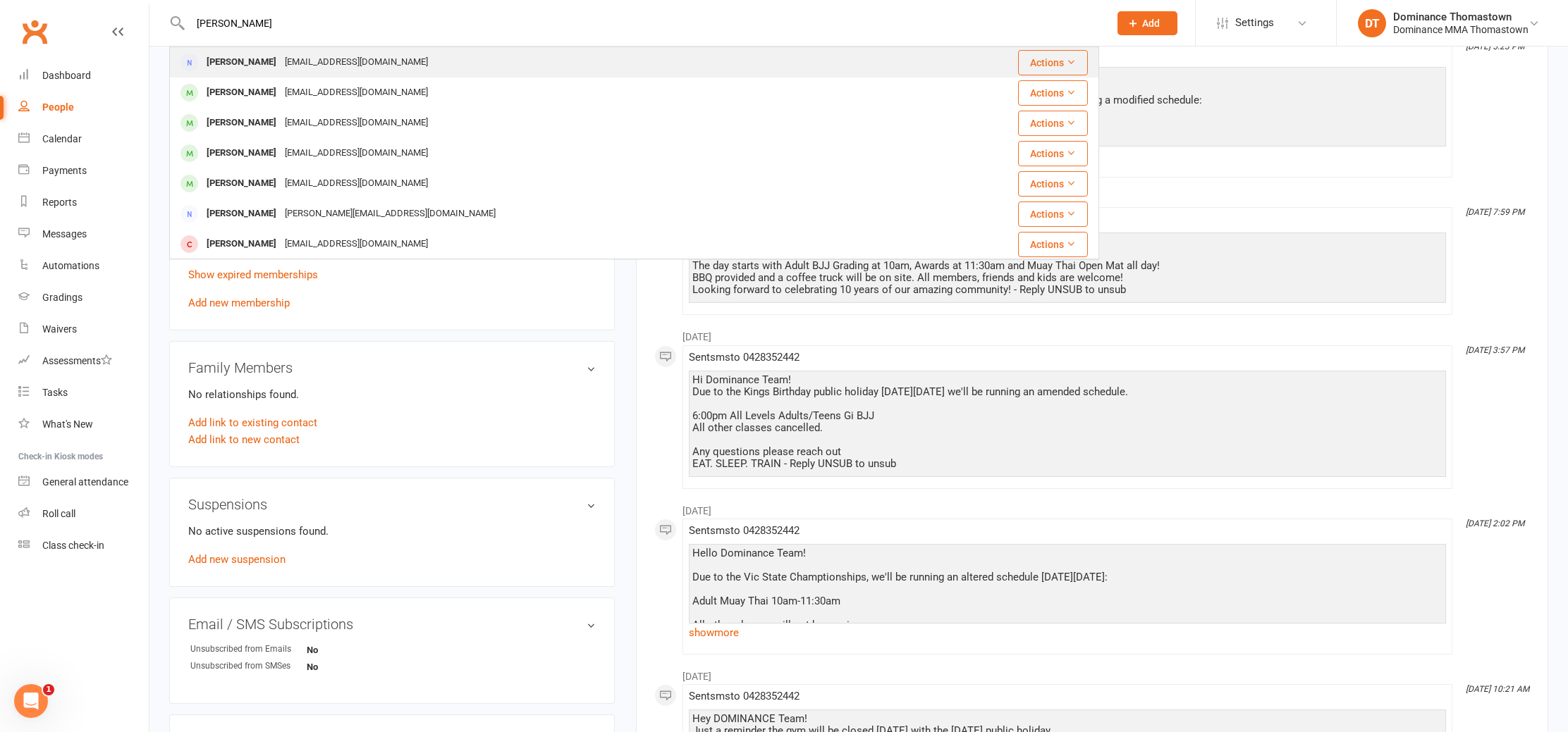
type input "[PERSON_NAME]"
click at [265, 65] on div "[PERSON_NAME]" at bounding box center [242, 62] width 78 height 20
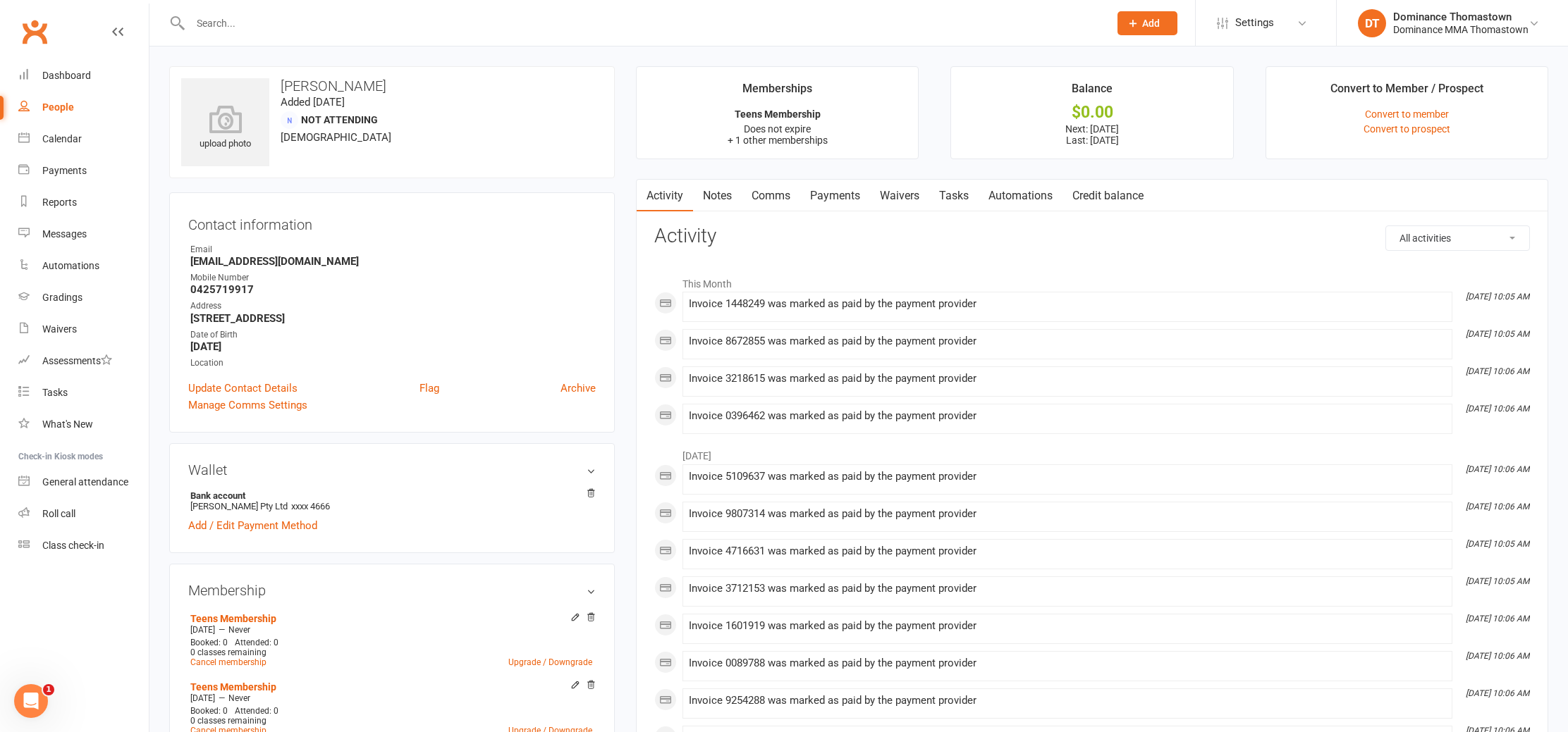
click at [822, 195] on link "Payments" at bounding box center [836, 195] width 70 height 33
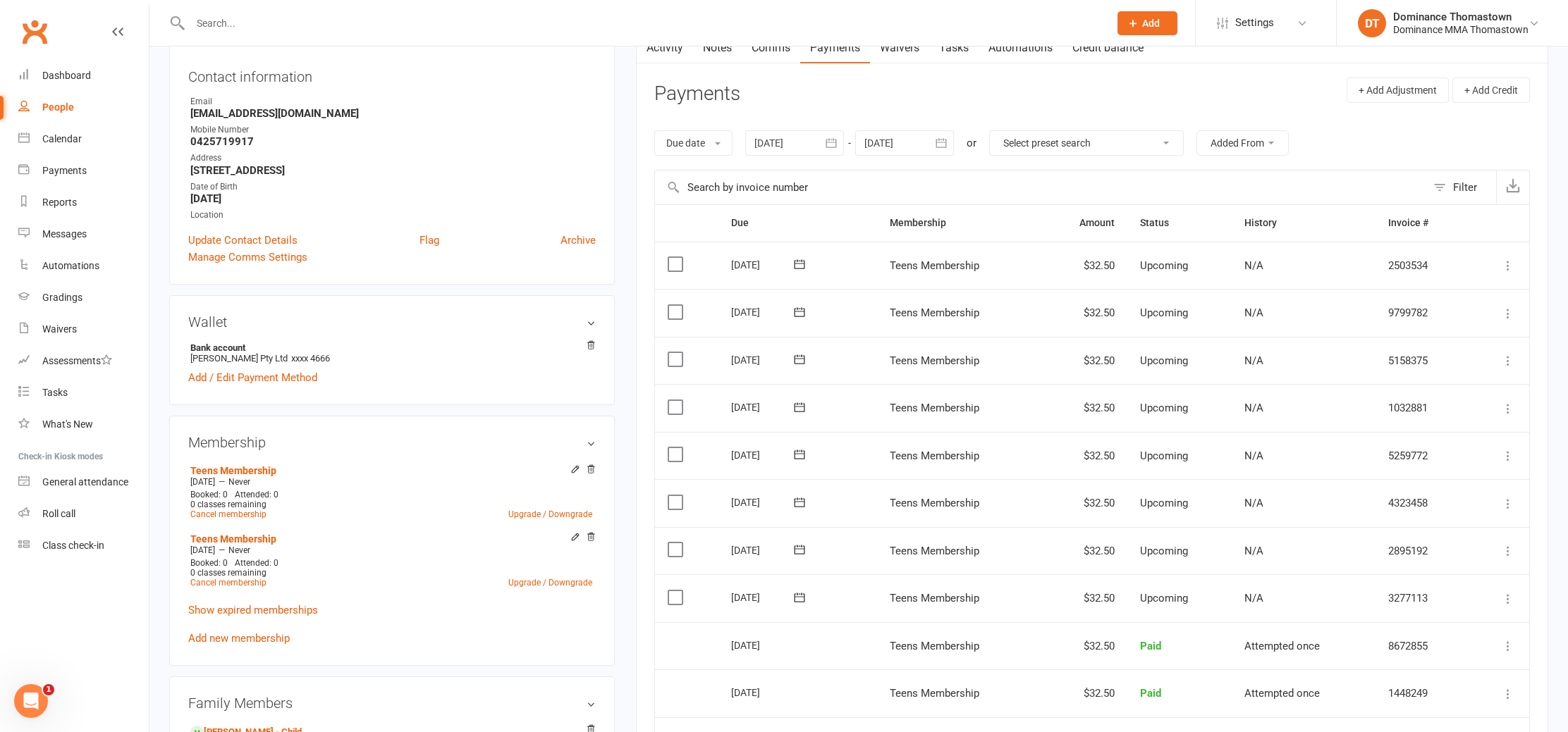
scroll to position [161, 0]
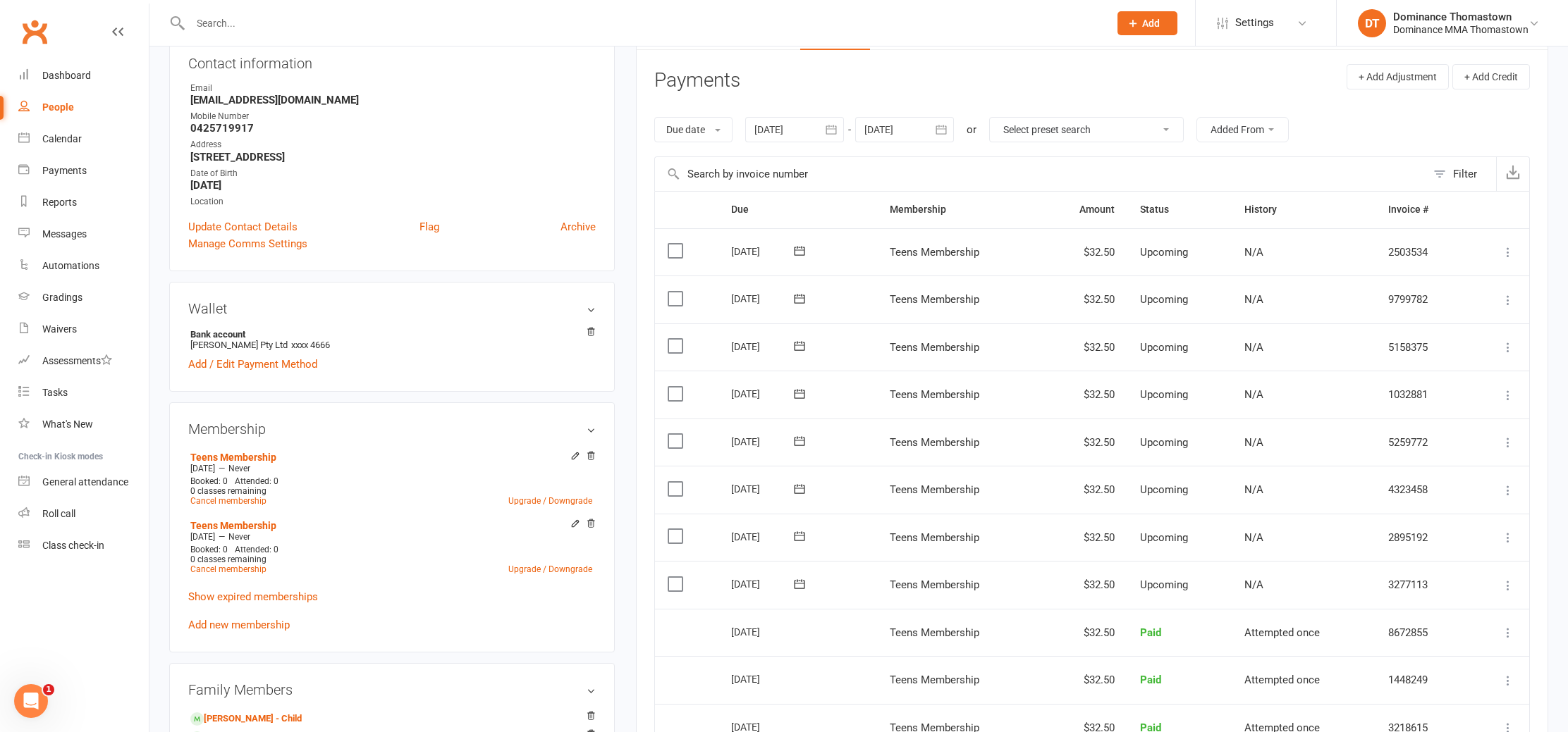
drag, startPoint x: 677, startPoint y: 580, endPoint x: 676, endPoint y: 550, distance: 30.0
click at [677, 579] on label at bounding box center [677, 584] width 19 height 14
click at [677, 577] on input "checkbox" at bounding box center [672, 577] width 9 height 0
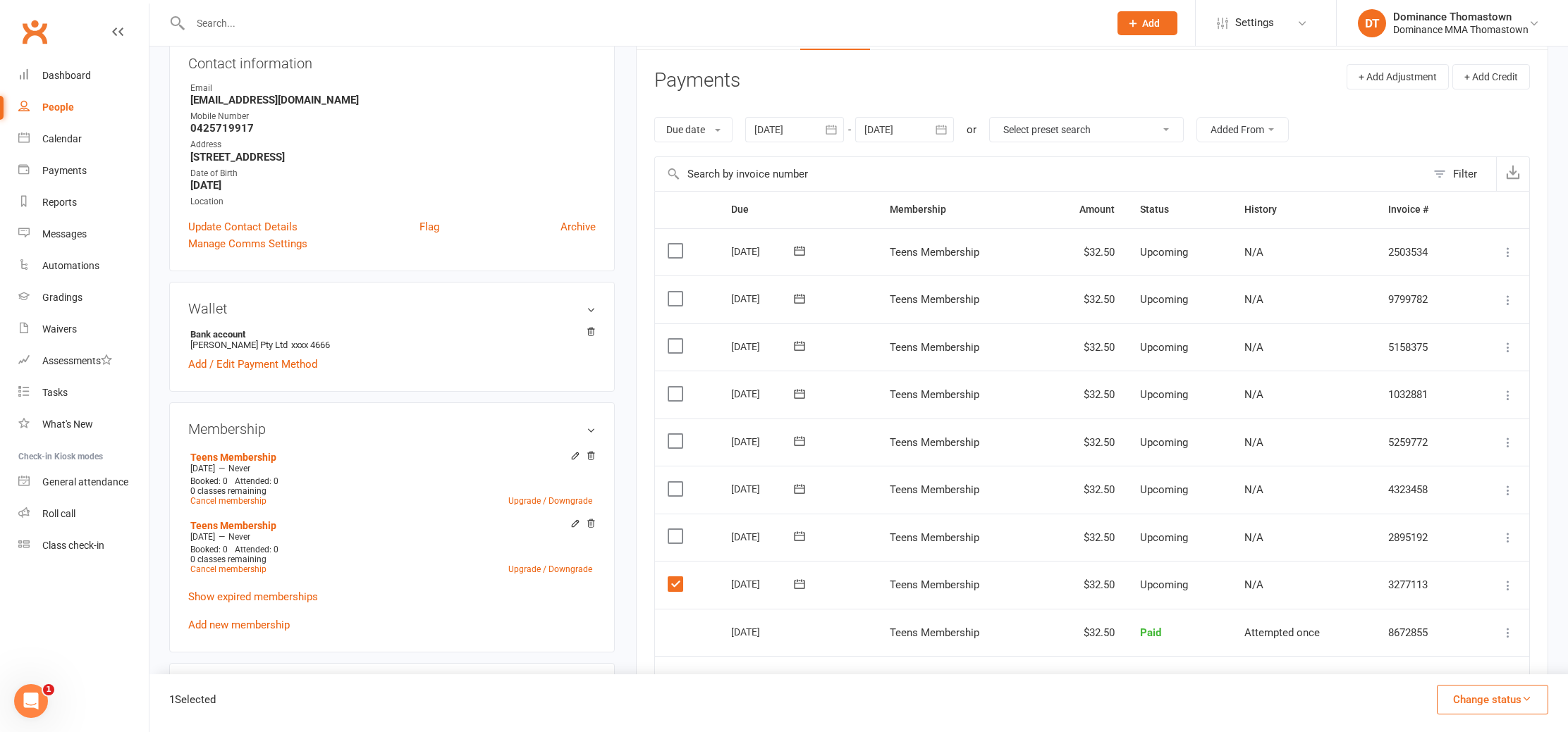
drag, startPoint x: 675, startPoint y: 529, endPoint x: 683, endPoint y: 477, distance: 52.6
click at [676, 529] on label at bounding box center [677, 536] width 19 height 14
click at [676, 529] on input "checkbox" at bounding box center [672, 529] width 9 height 0
click at [681, 483] on label at bounding box center [677, 489] width 19 height 14
click at [677, 482] on input "checkbox" at bounding box center [672, 482] width 9 height 0
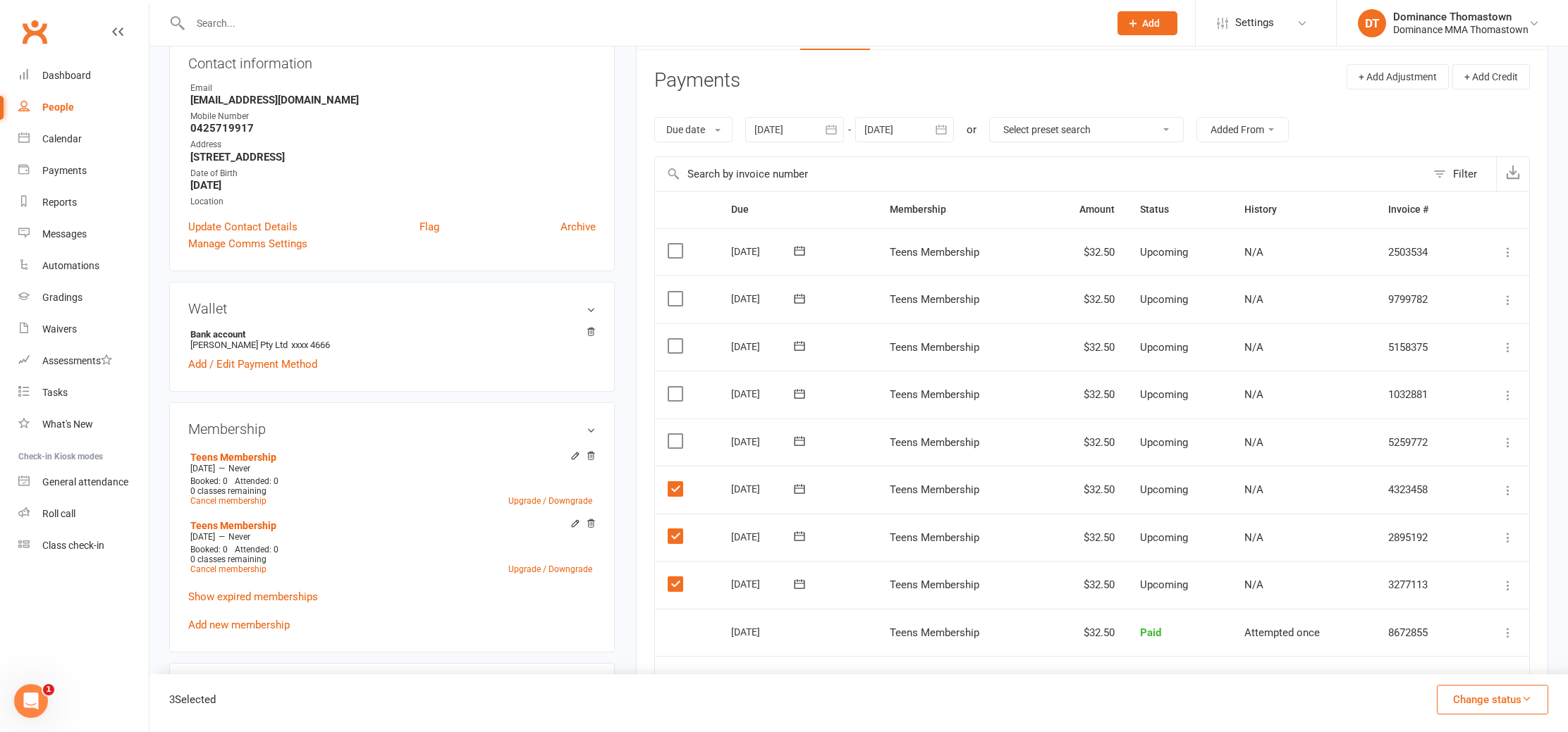
click at [674, 440] on label at bounding box center [677, 441] width 19 height 14
click at [674, 434] on input "checkbox" at bounding box center [672, 434] width 9 height 0
drag, startPoint x: 1518, startPoint y: 711, endPoint x: 1484, endPoint y: 678, distance: 47.4
click at [1517, 711] on button "Change status" at bounding box center [1492, 699] width 111 height 30
click at [1459, 660] on link "Skipped" at bounding box center [1478, 662] width 140 height 28
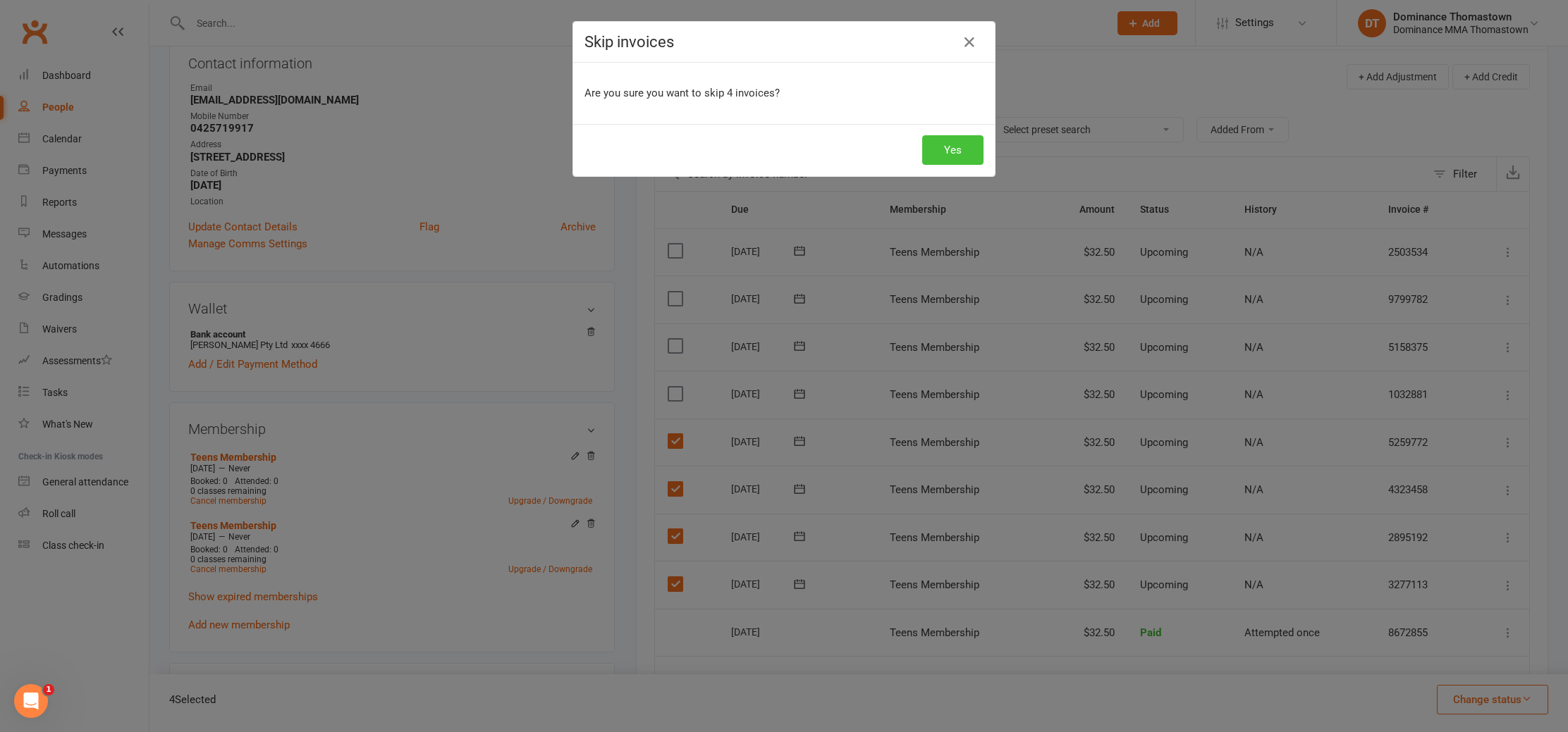
click at [948, 146] on button "Yes" at bounding box center [953, 150] width 61 height 30
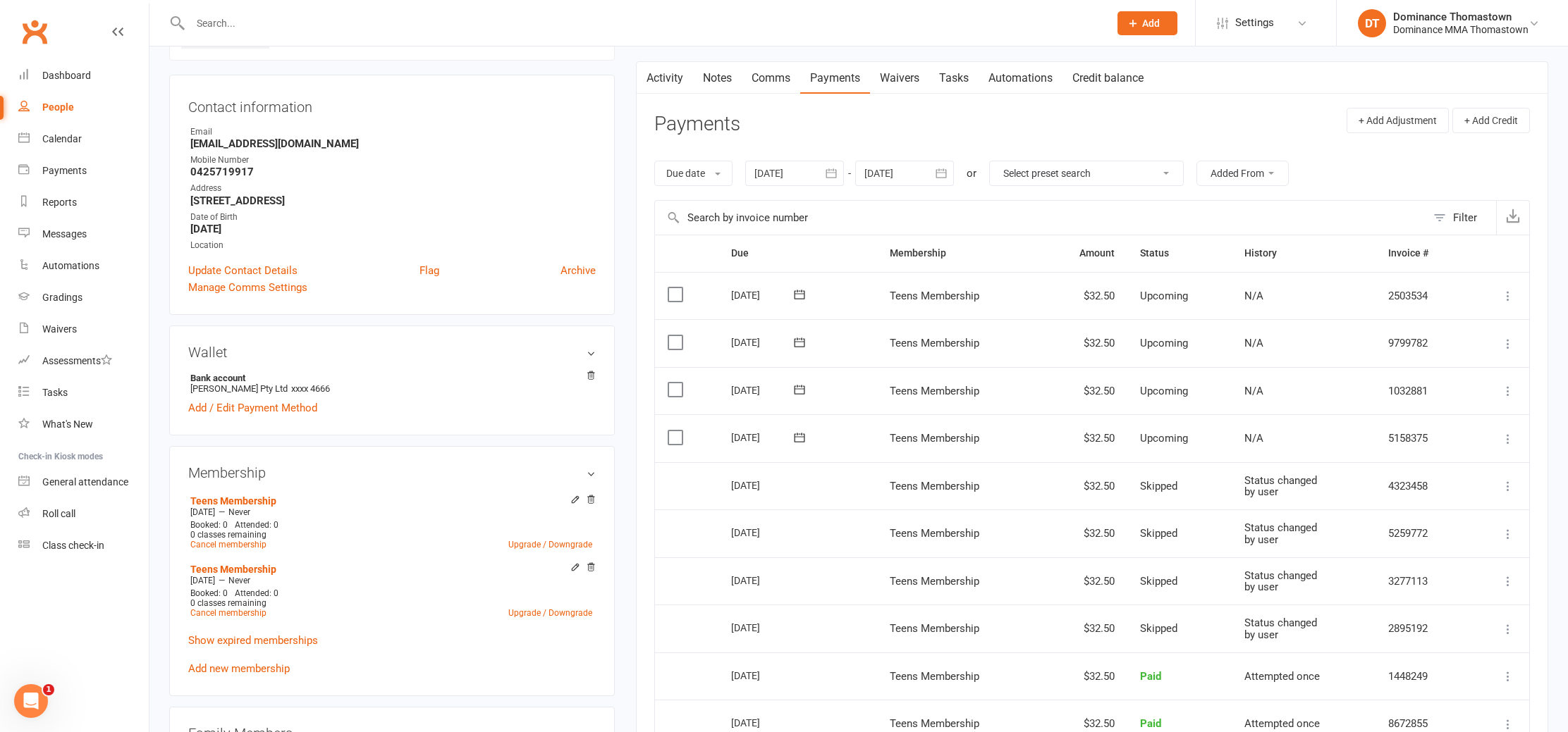
scroll to position [0, 0]
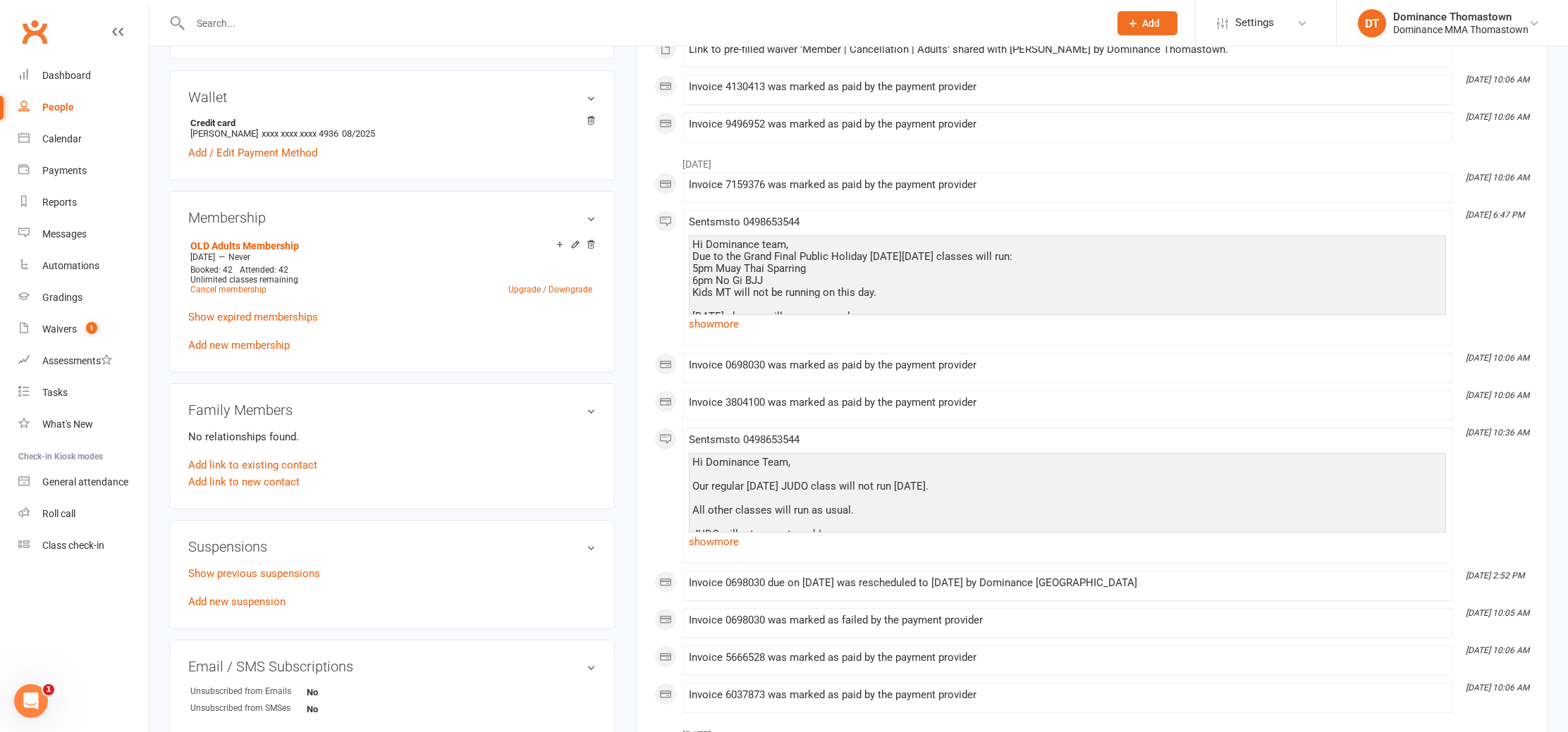
scroll to position [519, 0]
click at [220, 285] on link "Cancel membership" at bounding box center [228, 288] width 76 height 10
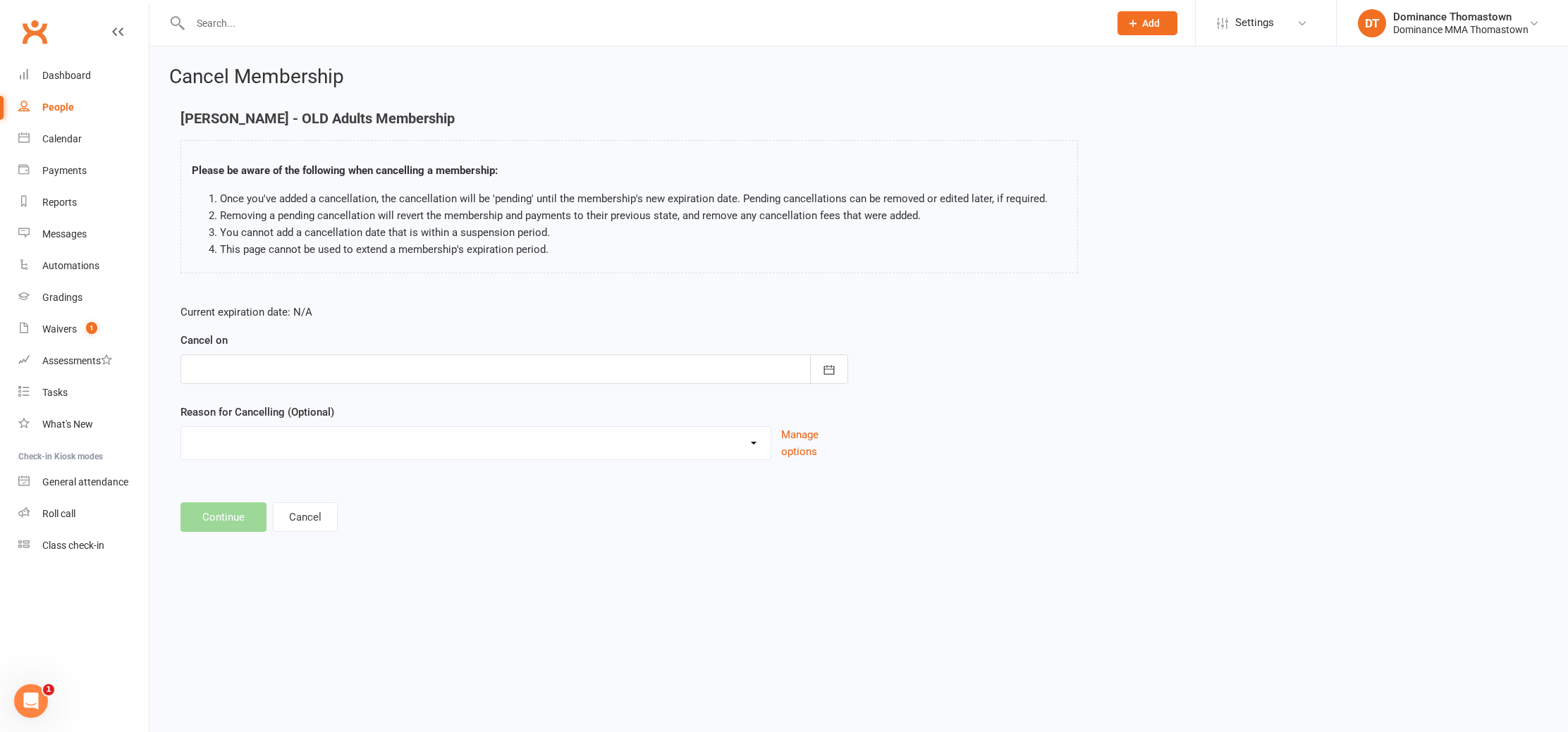
click at [267, 354] on div at bounding box center [514, 369] width 668 height 30
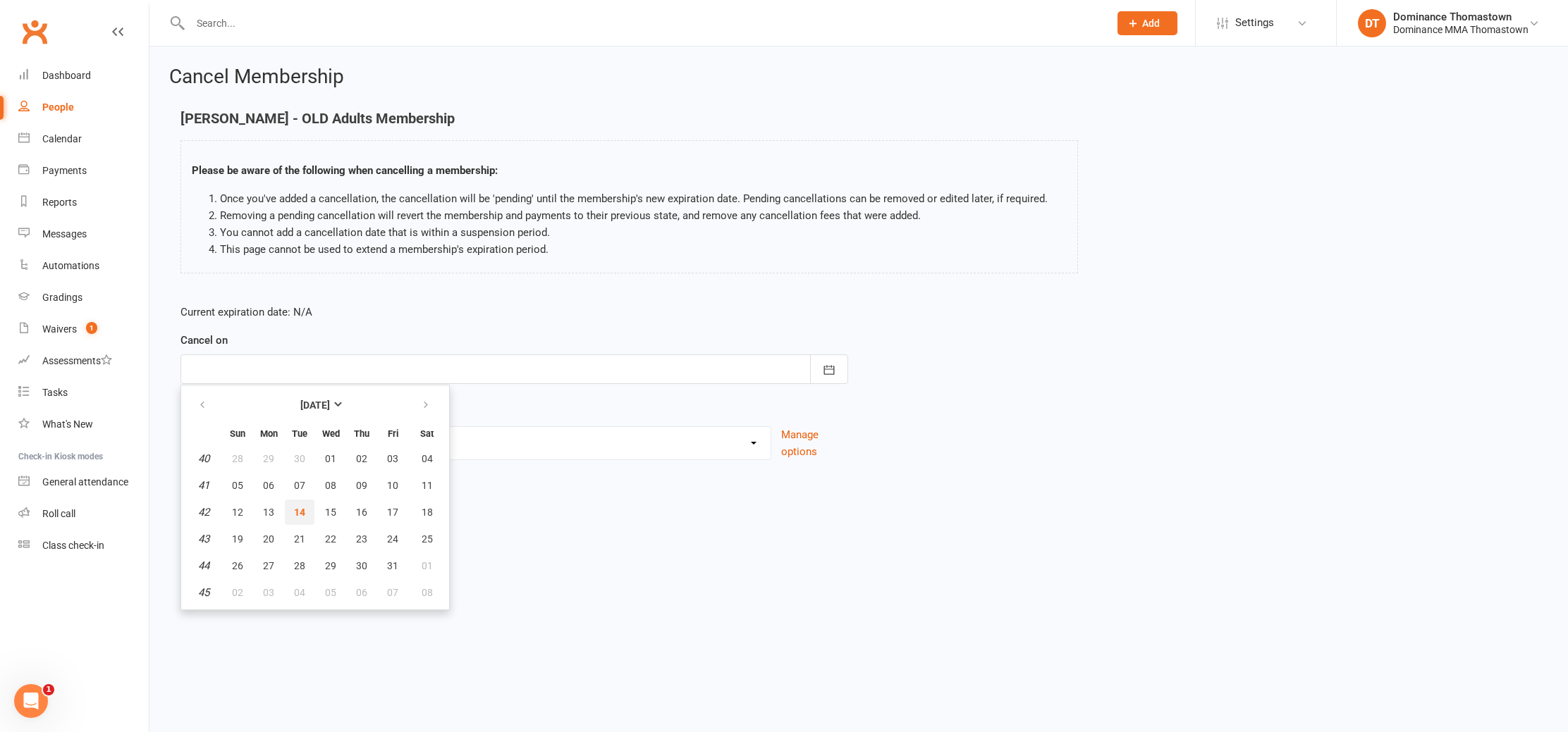
drag, startPoint x: 294, startPoint y: 520, endPoint x: 260, endPoint y: 481, distance: 51.7
click at [294, 520] on button "14" at bounding box center [299, 512] width 30 height 25
type input "[DATE]"
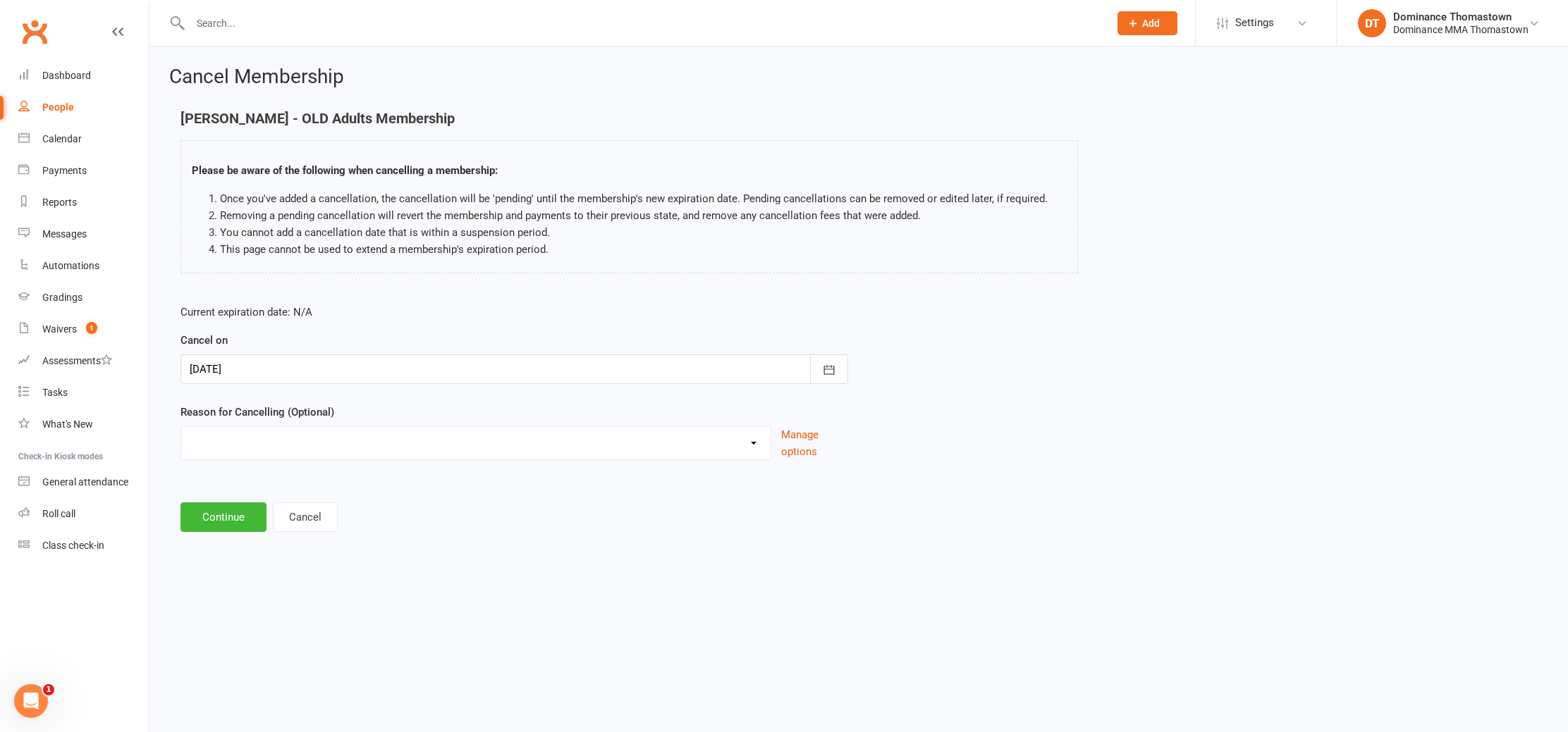
click at [246, 447] on select "Holiday Injury Other reason" at bounding box center [475, 441] width 589 height 28
select select "2"
click at [181, 427] on select "Holiday Injury Other reason" at bounding box center [475, 441] width 589 height 28
click at [217, 511] on input at bounding box center [514, 517] width 668 height 30
paste input "Moving gyms"
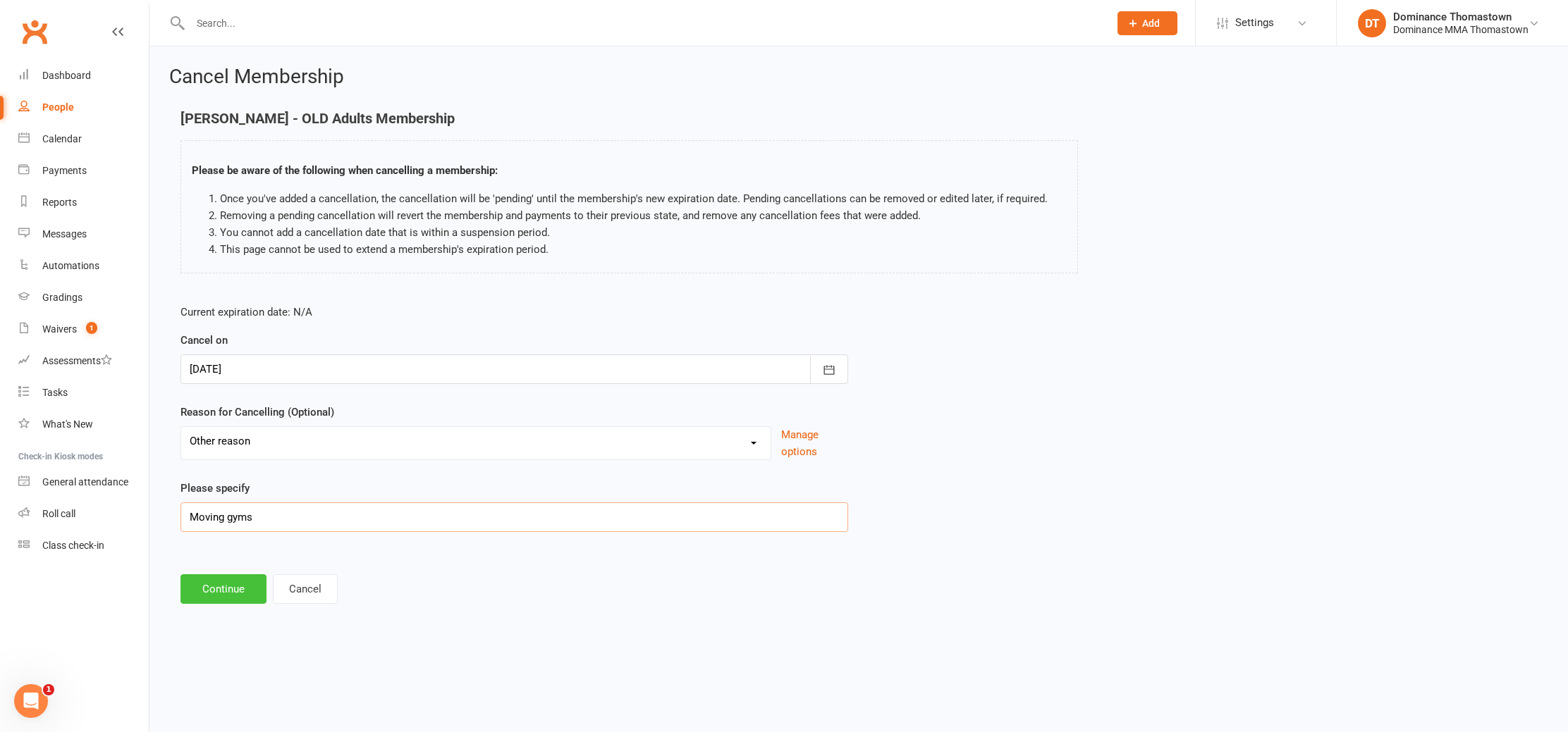
type input "Moving gyms"
drag, startPoint x: 223, startPoint y: 588, endPoint x: 230, endPoint y: 544, distance: 44.6
click at [223, 588] on button "Continue" at bounding box center [223, 589] width 86 height 30
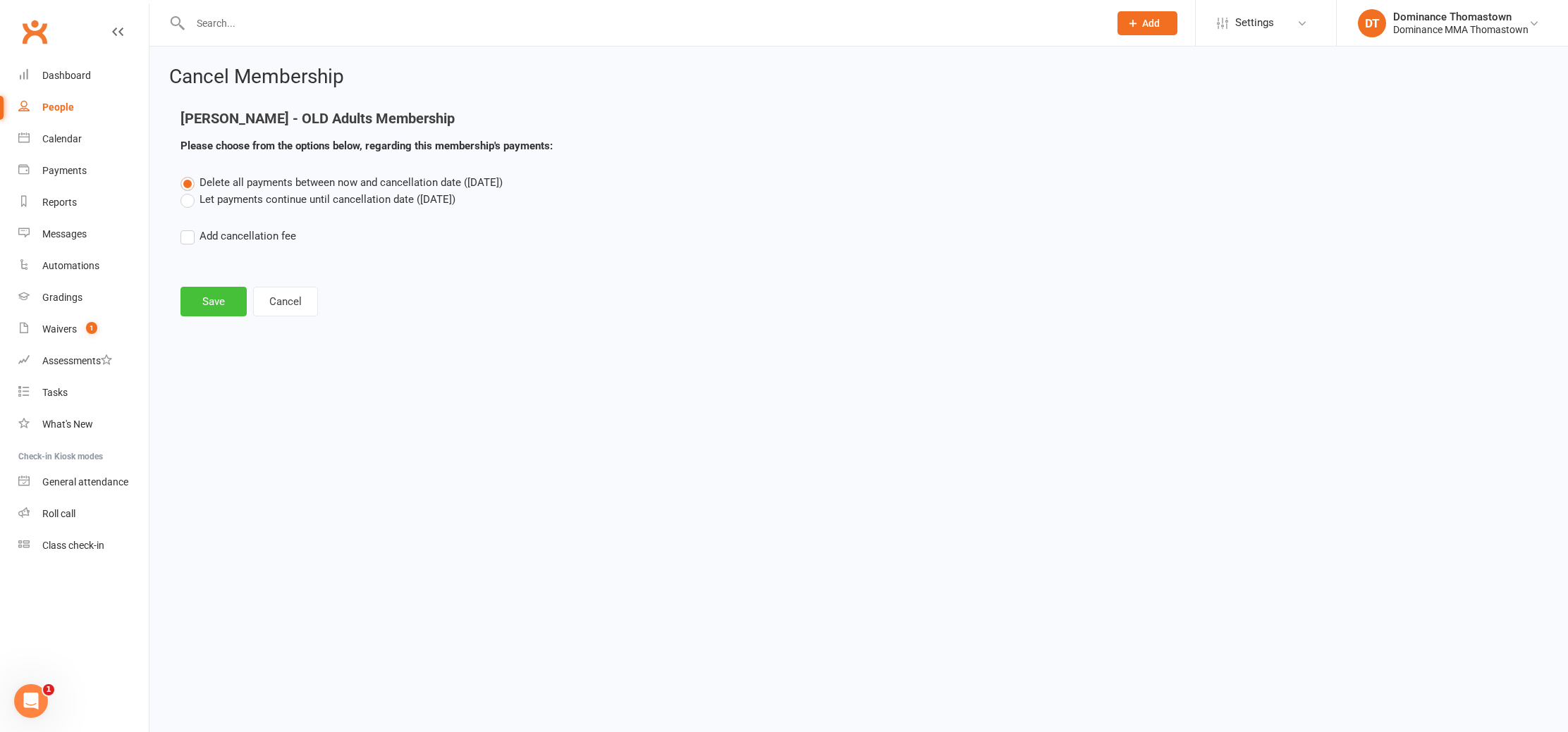
click at [208, 291] on button "Save" at bounding box center [213, 301] width 66 height 30
